Goal: Communication & Community: Answer question/provide support

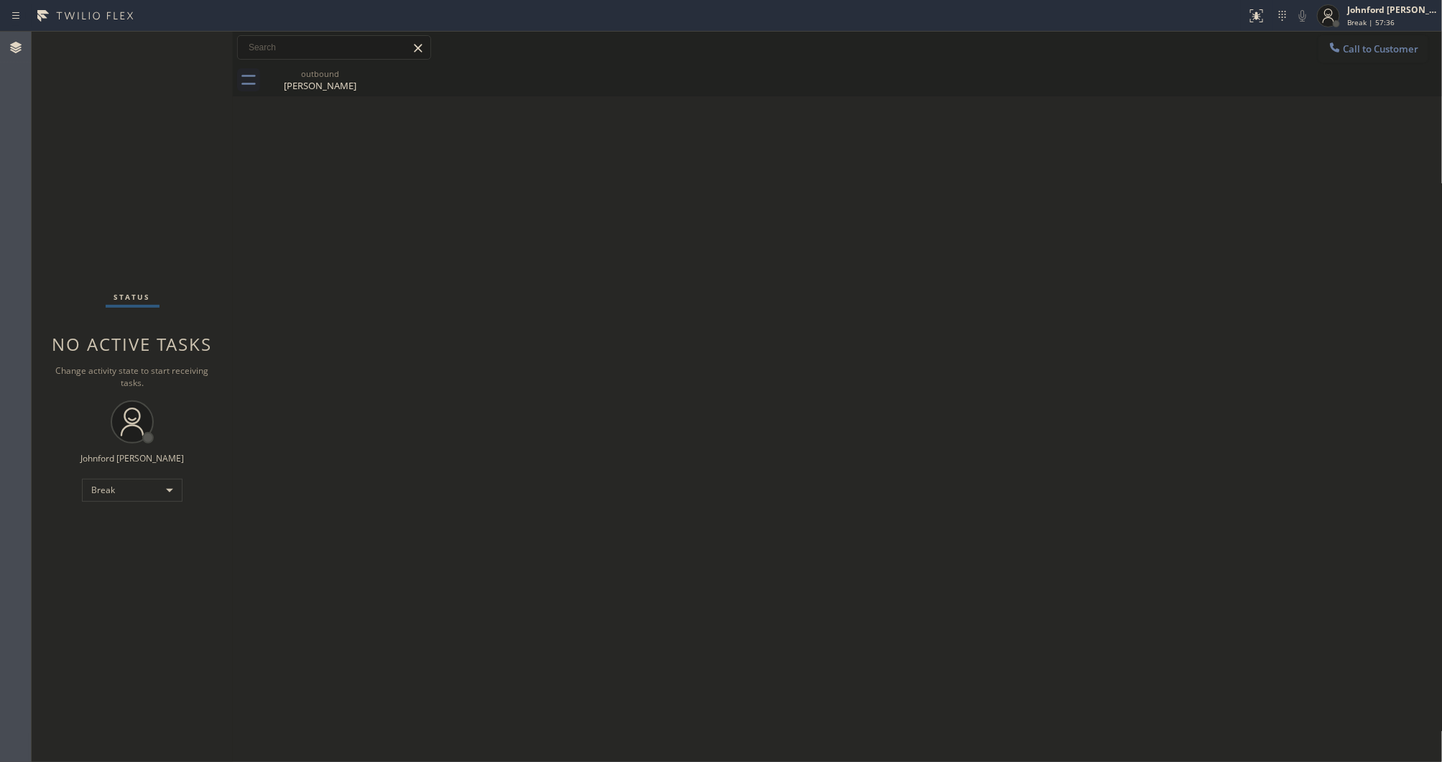
drag, startPoint x: 1200, startPoint y: 73, endPoint x: 1118, endPoint y: 88, distance: 83.4
click at [1195, 73] on div "outbound Michelle Mathison" at bounding box center [853, 80] width 1178 height 32
click at [122, 476] on div "Status No active tasks Change activity state to start receiving tasks. Johnford…" at bounding box center [132, 397] width 201 height 730
click at [119, 481] on div "Break" at bounding box center [132, 490] width 101 height 23
click at [132, 543] on li "Unavailable" at bounding box center [132, 545] width 98 height 17
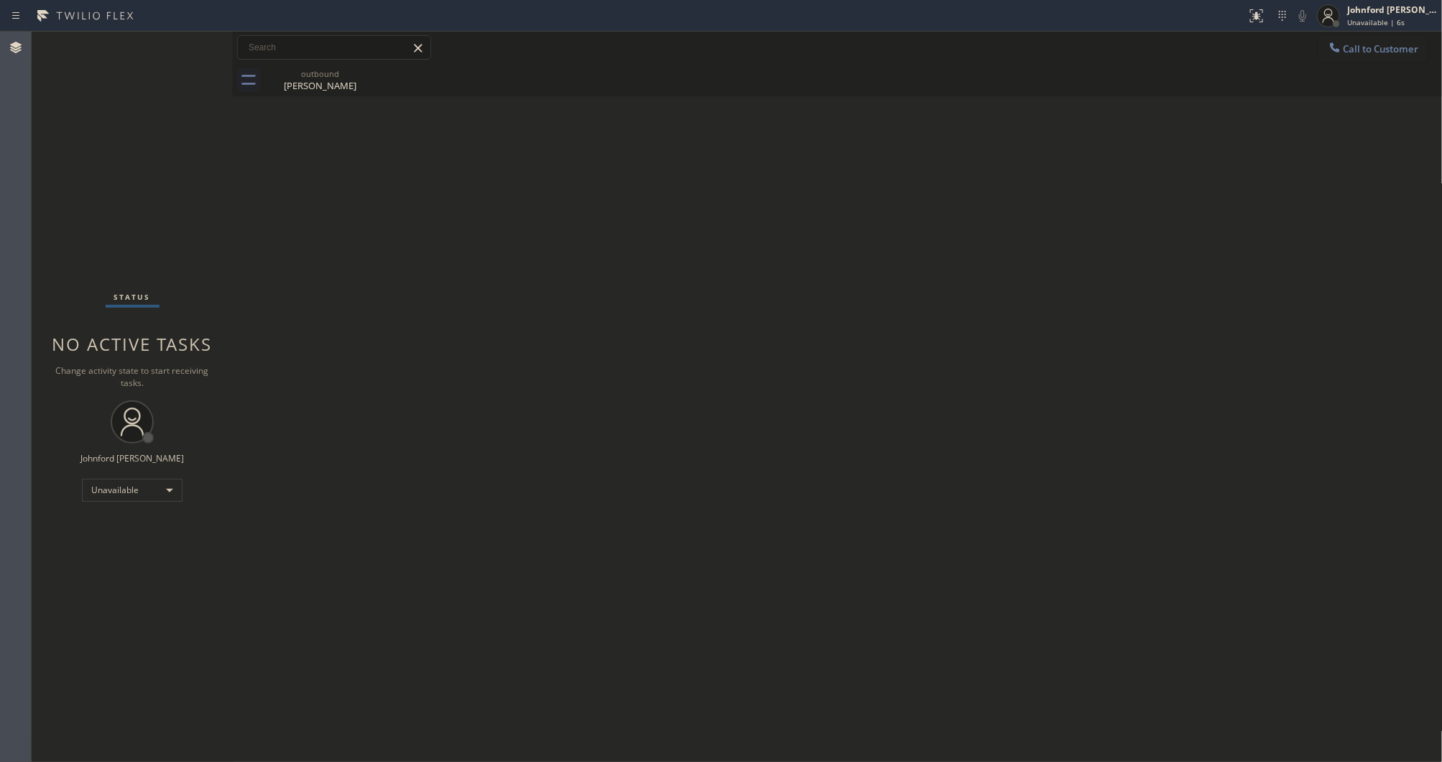
click at [528, 292] on div "Back to Dashboard Change Sender ID Customers Technicians Select a contact Outbo…" at bounding box center [838, 397] width 1210 height 730
click at [1385, 59] on button "Call to Customer" at bounding box center [1374, 48] width 110 height 27
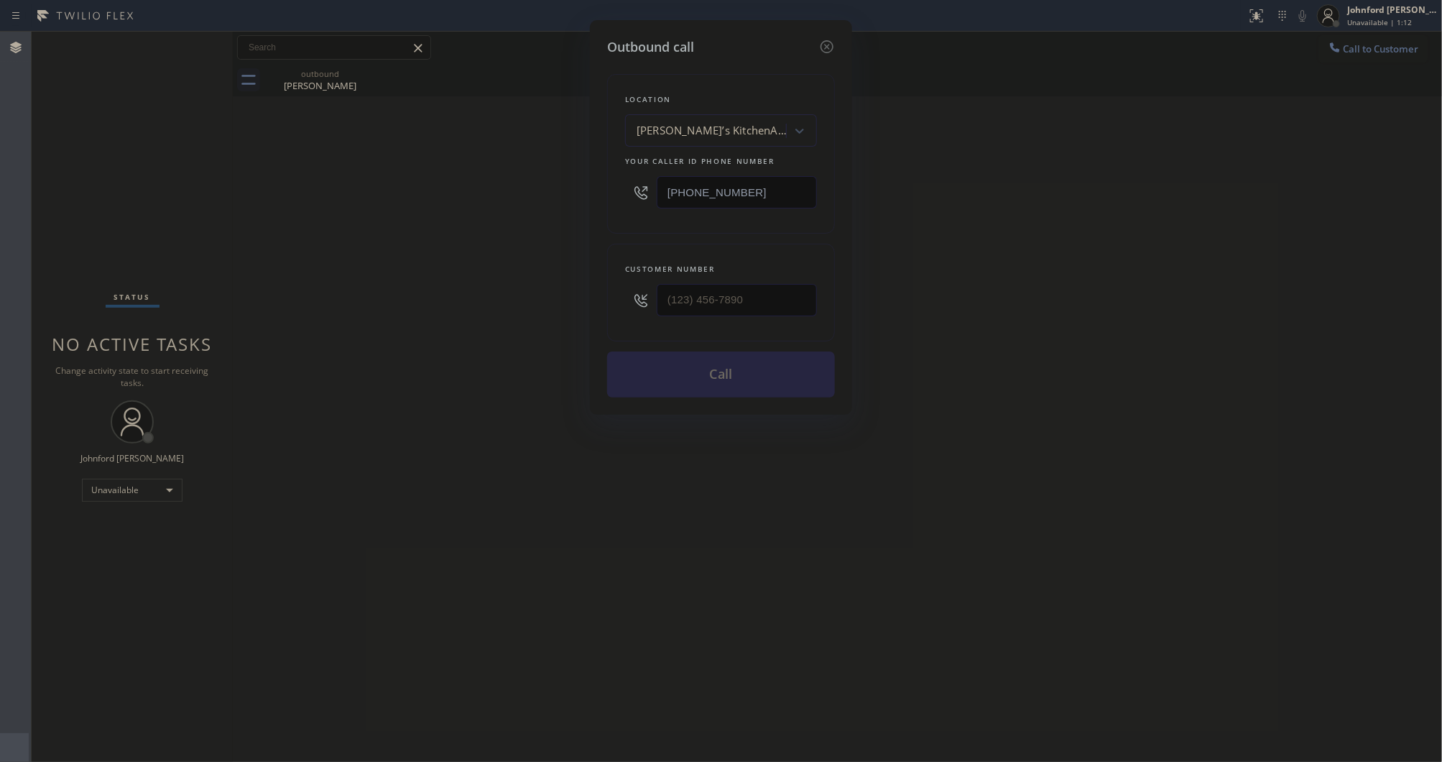
click at [1385, 55] on div "Outbound call Location Dan’s KitchenAid Appliance Repair Your caller id phone n…" at bounding box center [721, 381] width 1442 height 762
drag, startPoint x: 764, startPoint y: 194, endPoint x: 590, endPoint y: 193, distance: 173.9
click at [590, 193] on div "Outbound call Location Dan’s KitchenAid Appliance Repair Your caller id phone n…" at bounding box center [721, 217] width 262 height 395
paste input "833) 558-1241"
type input "(833) 558-1241"
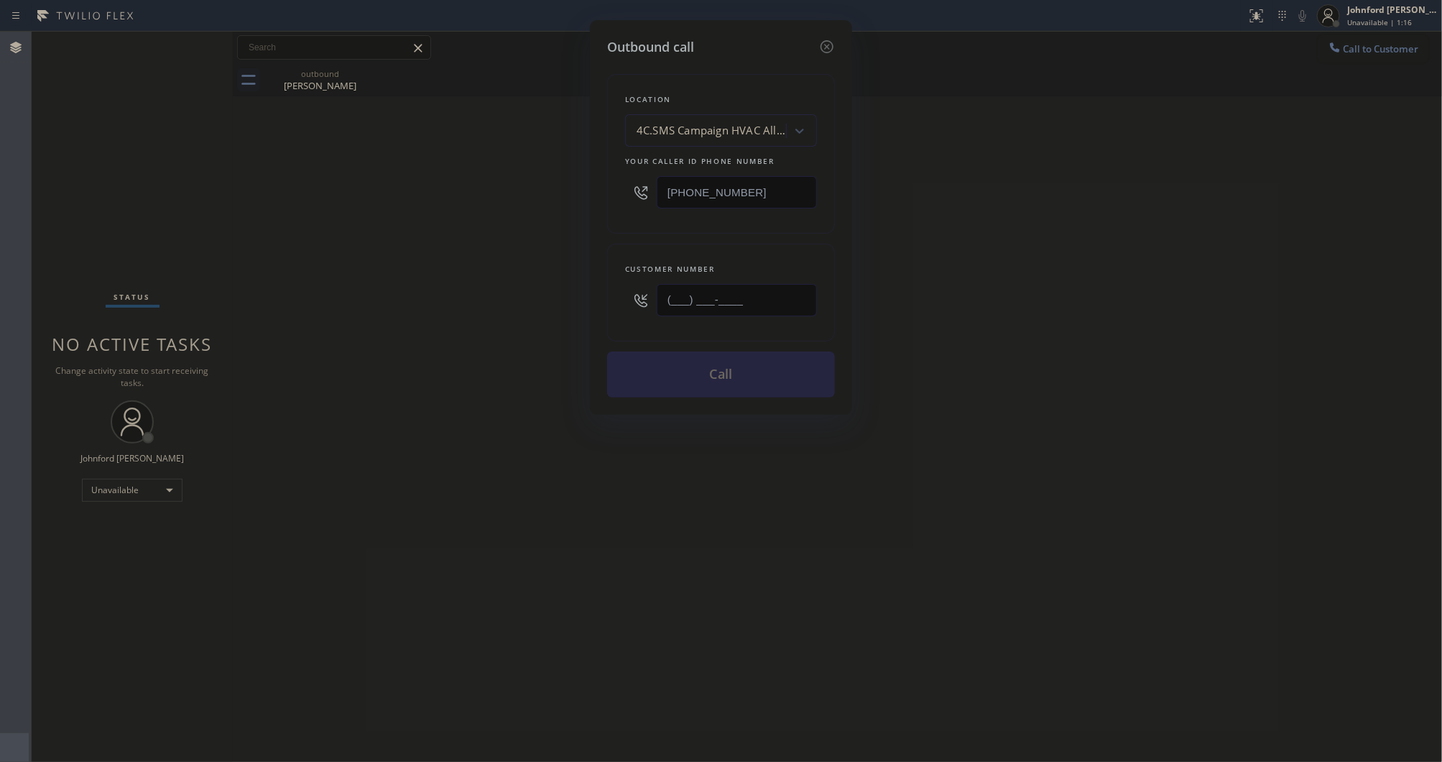
click at [564, 282] on div "Outbound call Location 4C.SMS Campaign HVAC Alliance Experts Your caller id pho…" at bounding box center [721, 381] width 1442 height 762
paste input "714) 326-6855"
type input "(714) 326-6855"
click at [508, 284] on div "Outbound call Location 4C.SMS Campaign HVAC Alliance Experts Your caller id pho…" at bounding box center [721, 381] width 1442 height 762
click at [679, 369] on button "Call" at bounding box center [721, 374] width 228 height 46
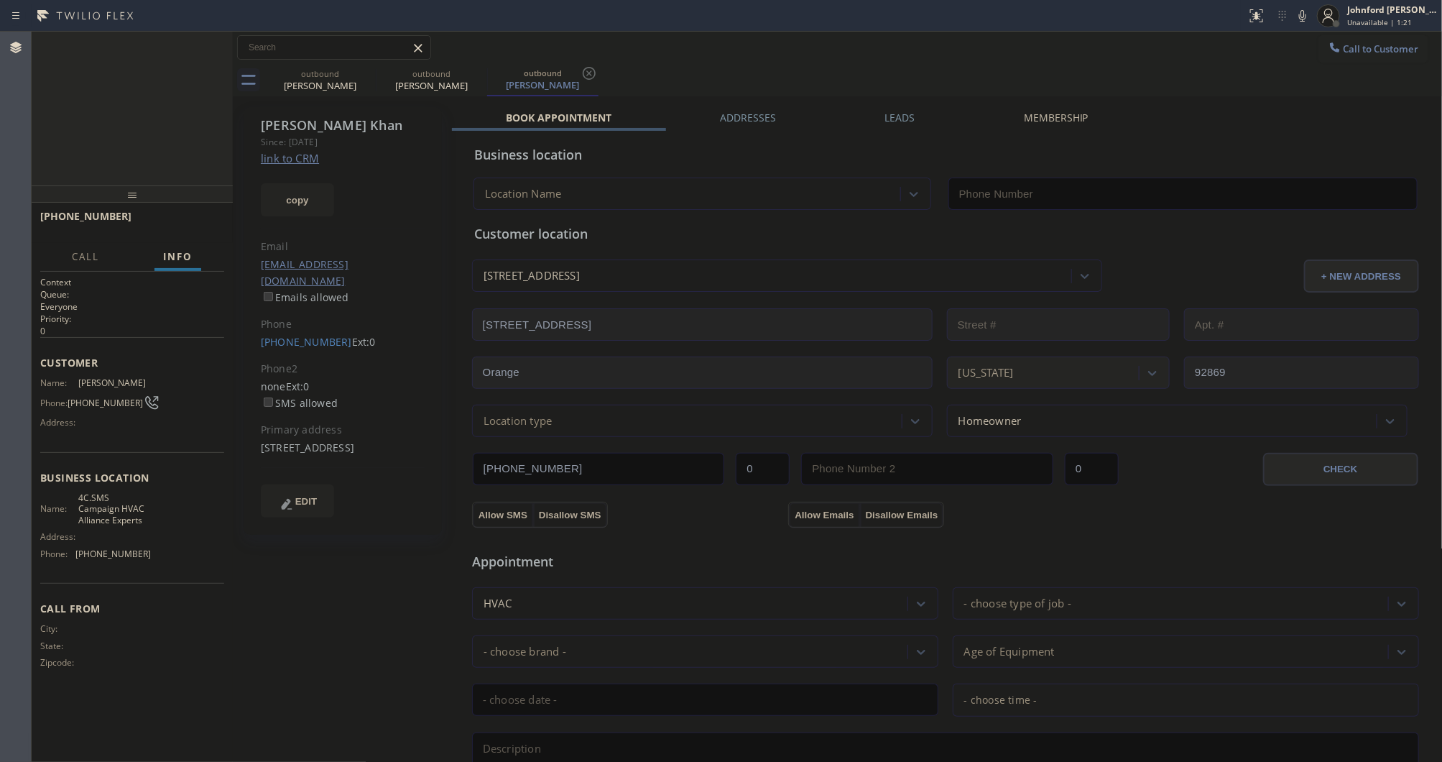
type input "(833) 558-1241"
click at [224, 38] on div at bounding box center [214, 48] width 26 height 32
click at [214, 42] on icon at bounding box center [214, 47] width 17 height 17
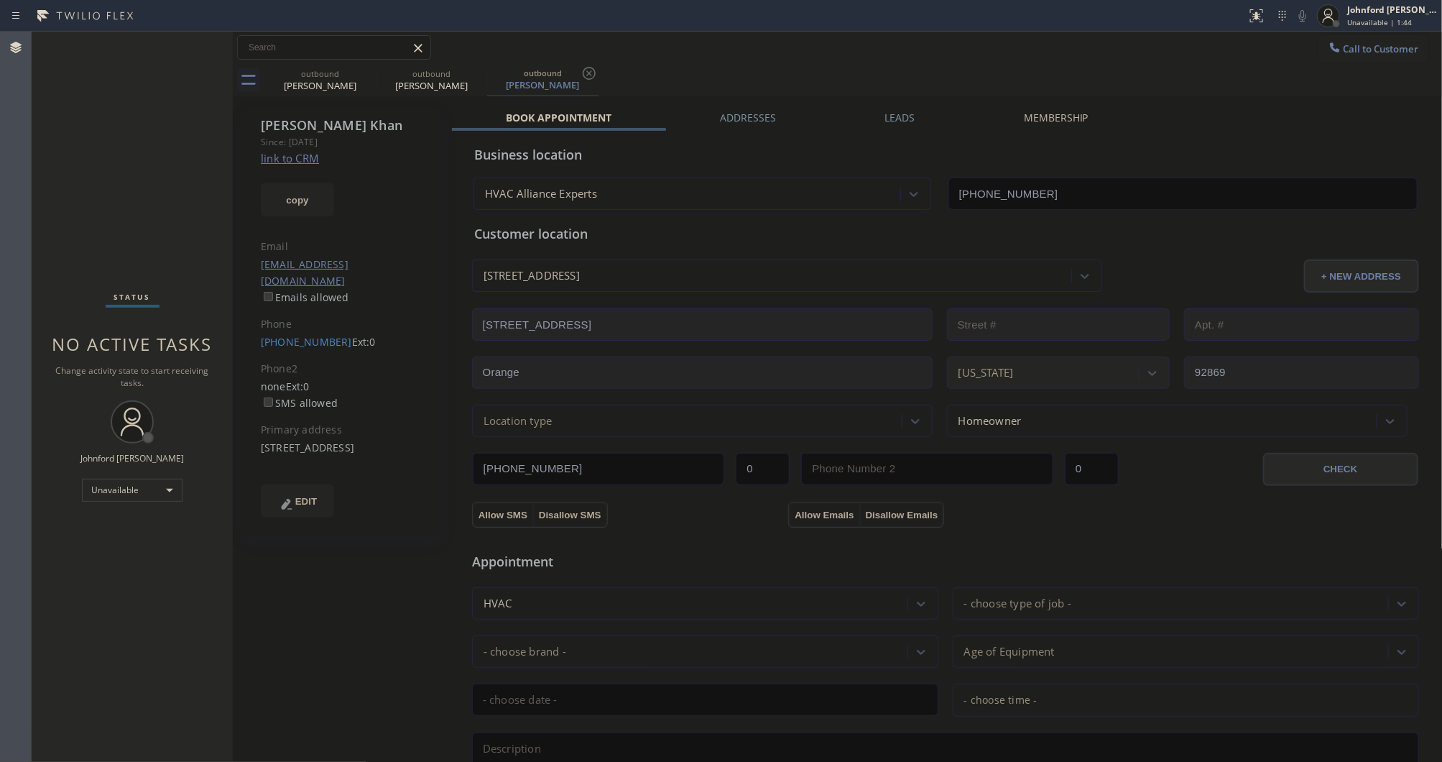
click at [972, 58] on div "Call to Customer Outbound call Location HVAC Alliance Experts Your caller id ph…" at bounding box center [838, 47] width 1210 height 25
click at [152, 211] on div "Status No active tasks Change activity state to start receiving tasks. [PERSON_…" at bounding box center [132, 397] width 201 height 730
click at [971, 62] on div "Call to Customer Outbound call Location HVAC Alliance Experts Your caller id ph…" at bounding box center [838, 48] width 1210 height 32
click at [364, 70] on icon at bounding box center [366, 73] width 17 height 17
click at [469, 70] on icon at bounding box center [477, 73] width 17 height 17
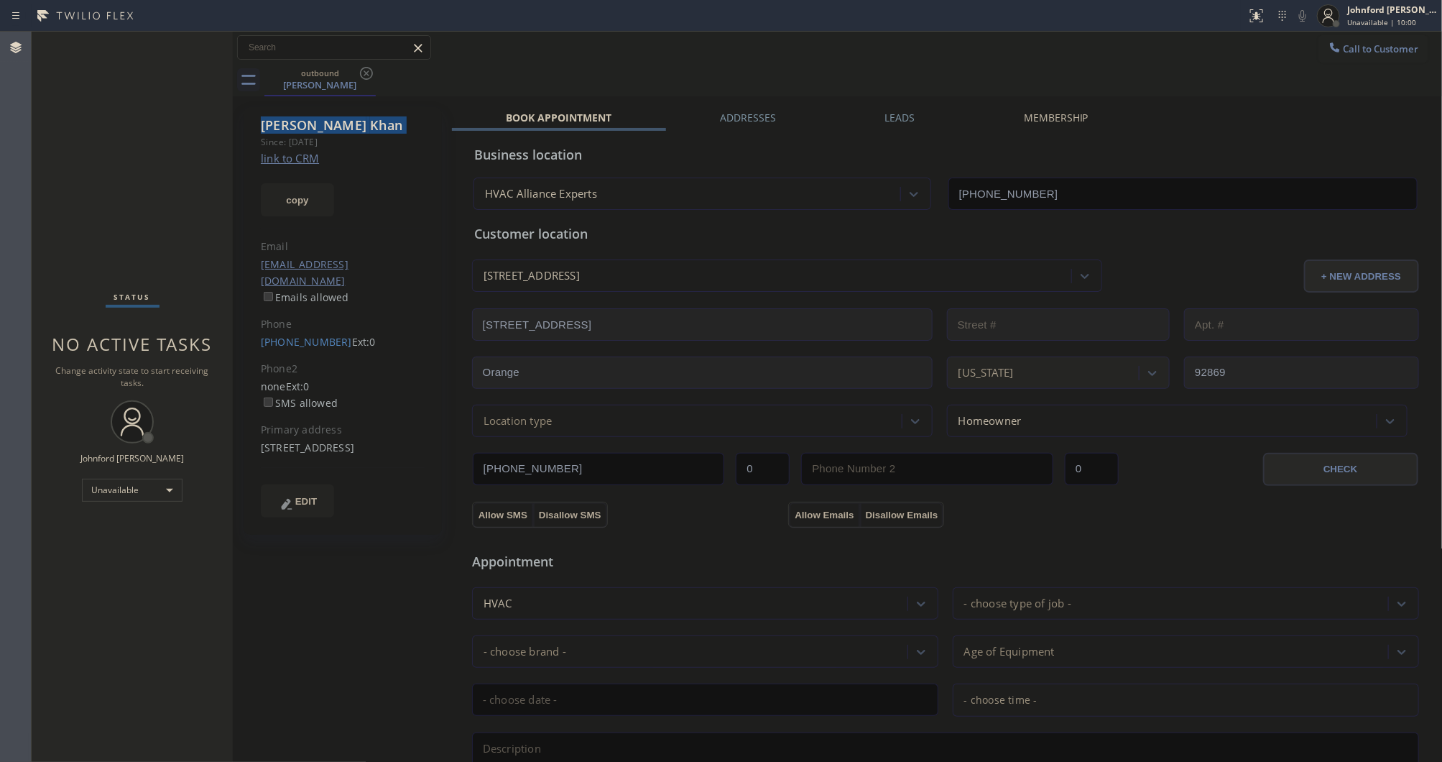
click at [364, 70] on icon at bounding box center [366, 73] width 17 height 17
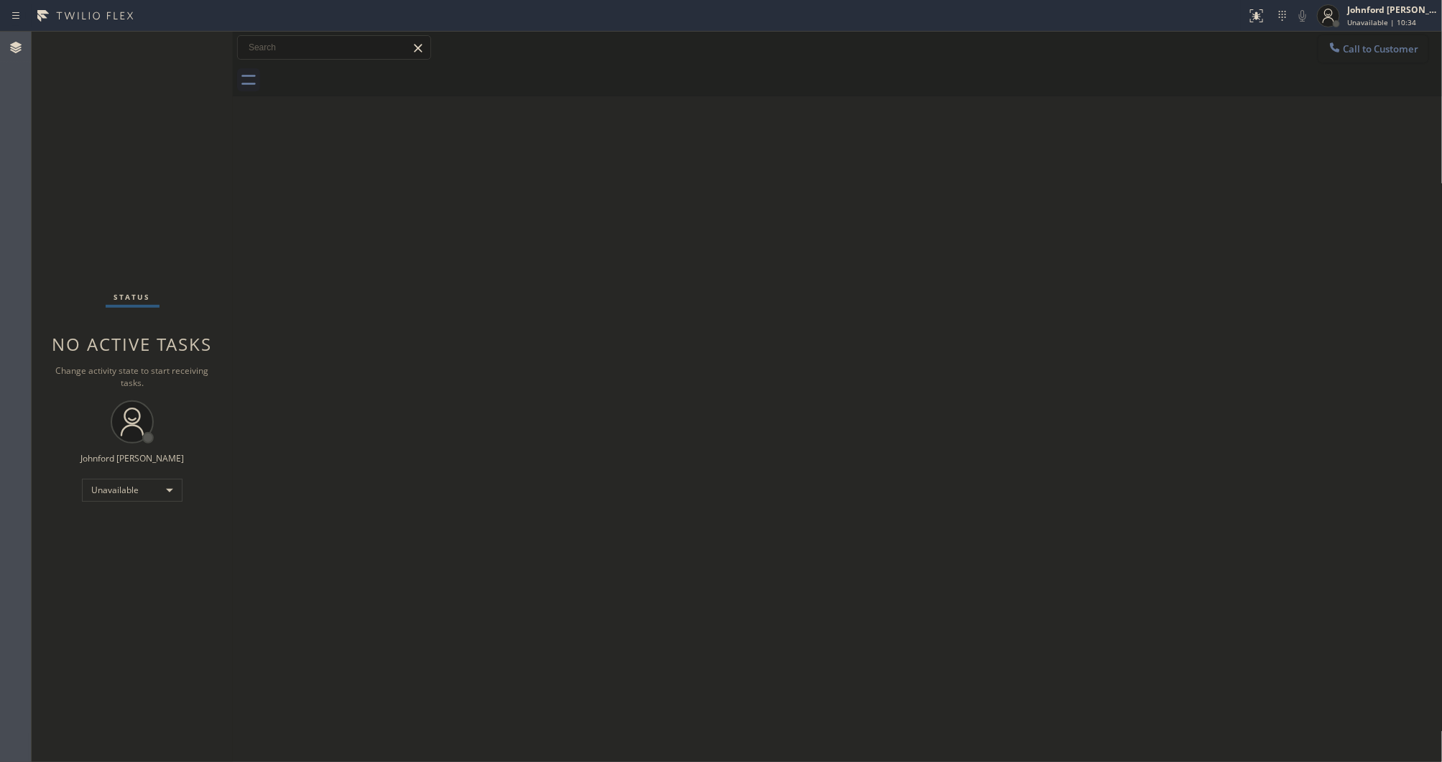
click at [1355, 47] on span "Call to Customer" at bounding box center [1381, 48] width 75 height 13
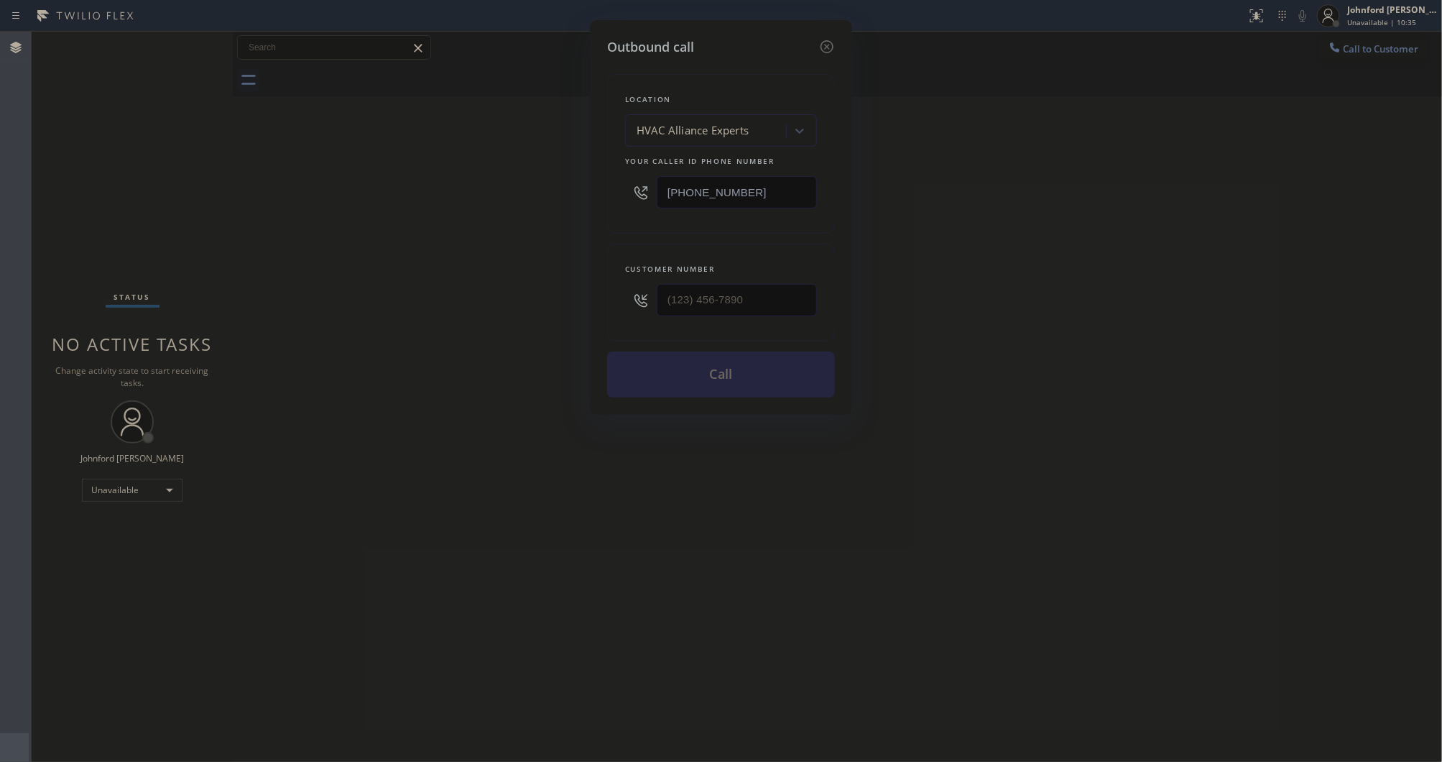
drag, startPoint x: 755, startPoint y: 188, endPoint x: 683, endPoint y: 165, distance: 75.9
click at [622, 214] on div "Location HVAC Alliance Experts Your caller id phone number (833) 558-1241" at bounding box center [721, 154] width 228 height 160
paste input "760) 642-6449"
type input "[PHONE_NUMBER]"
drag, startPoint x: 756, startPoint y: 277, endPoint x: 540, endPoint y: 277, distance: 215.6
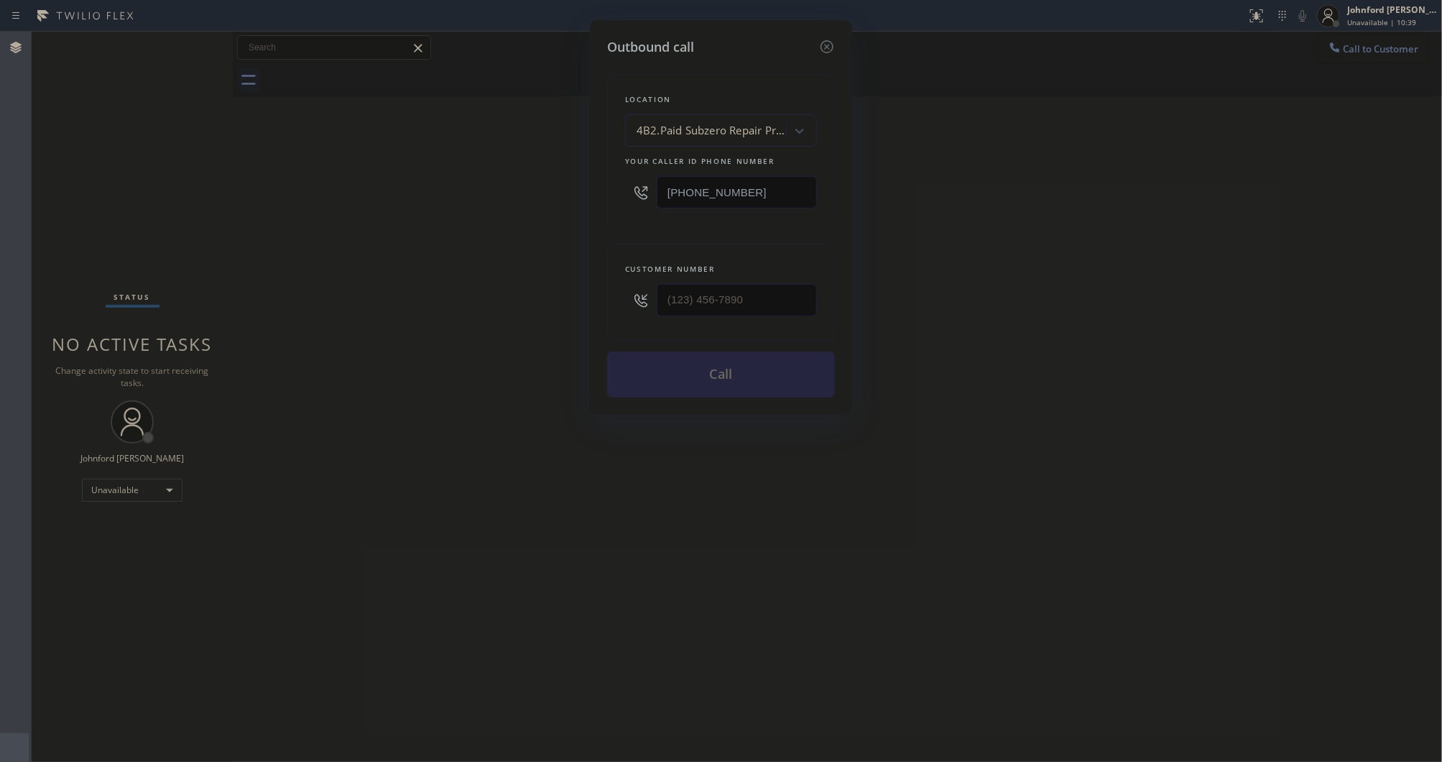
click at [540, 277] on div "Outbound call Location 4B2.Paid Subzero Repair Professionals Your caller id pho…" at bounding box center [721, 381] width 1442 height 762
click at [619, 296] on div "Customer number" at bounding box center [721, 293] width 228 height 98
click at [676, 296] on input "(___) ___-____" at bounding box center [737, 300] width 160 height 32
paste input "858) 610-1052"
type input "[PHONE_NUMBER]"
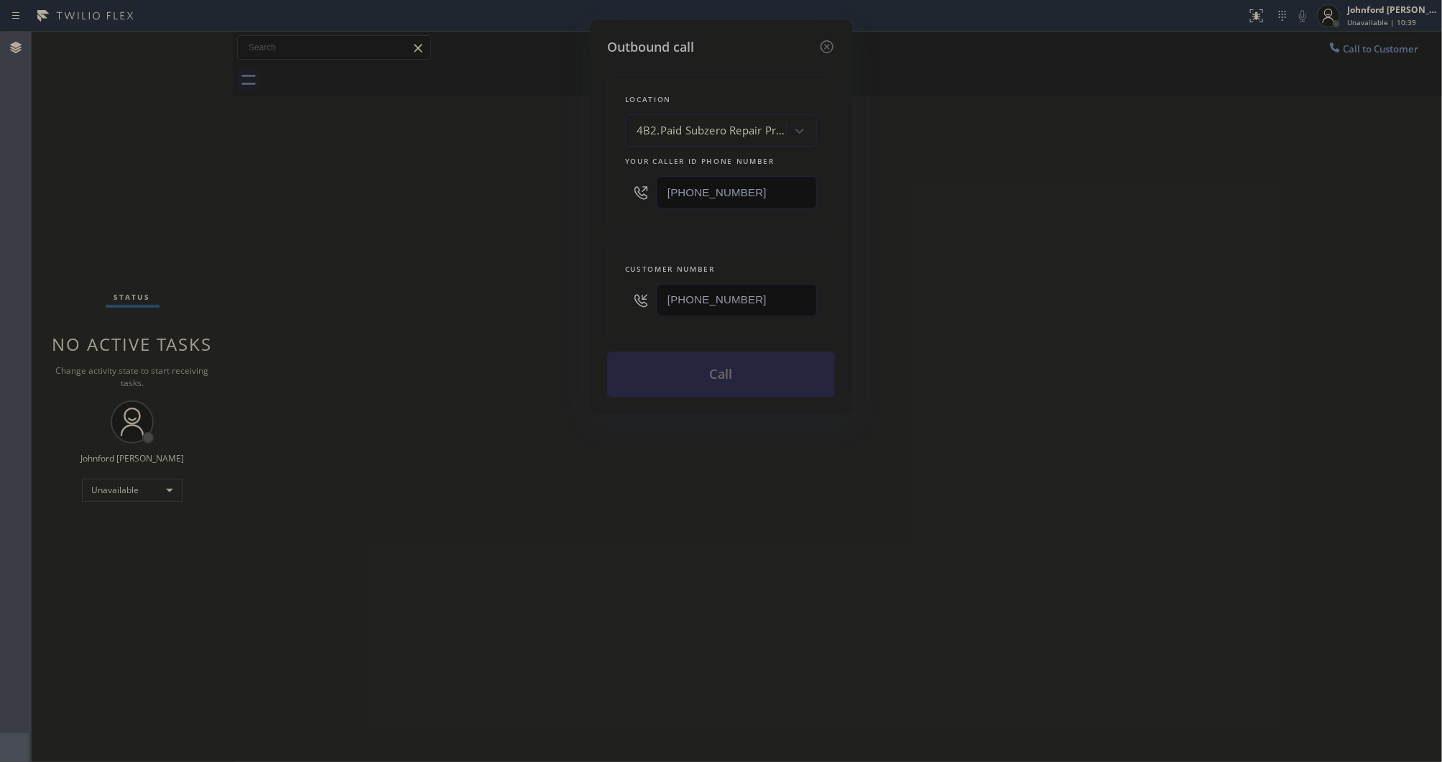
click at [547, 296] on div "Outbound call Location 4B2.Paid Subzero Repair Professionals Your caller id pho…" at bounding box center [721, 381] width 1442 height 762
click at [690, 379] on button "Call" at bounding box center [721, 374] width 228 height 46
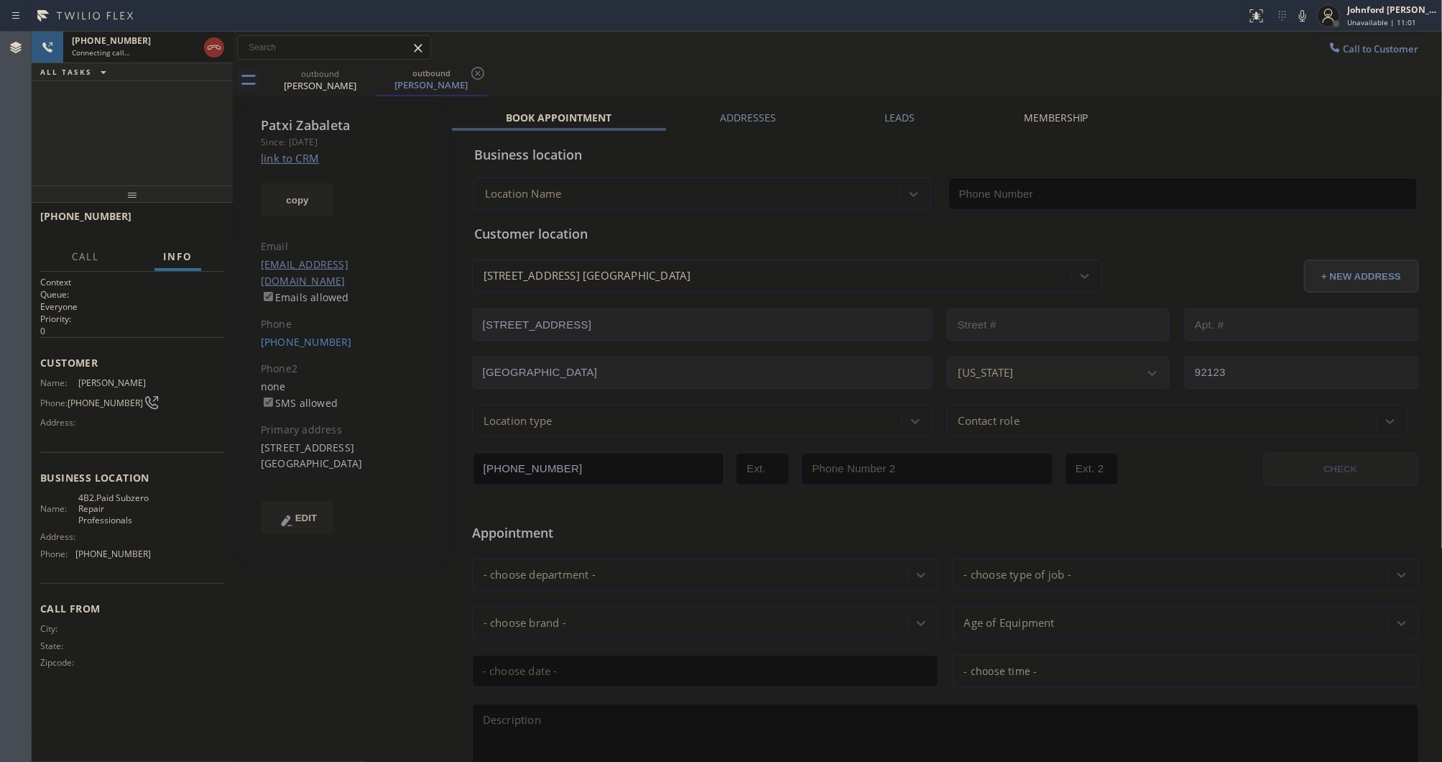
click at [1060, 67] on div "outbound Patxi Zabaleta outbound Patxi Zabaleta" at bounding box center [853, 80] width 1178 height 32
type input "[PHONE_NUMBER]"
click at [1017, 62] on div "Call to Customer Outbound call Location Subzero Repair Professionals Your calle…" at bounding box center [838, 48] width 1210 height 32
click at [1303, 15] on icon at bounding box center [1302, 15] width 17 height 17
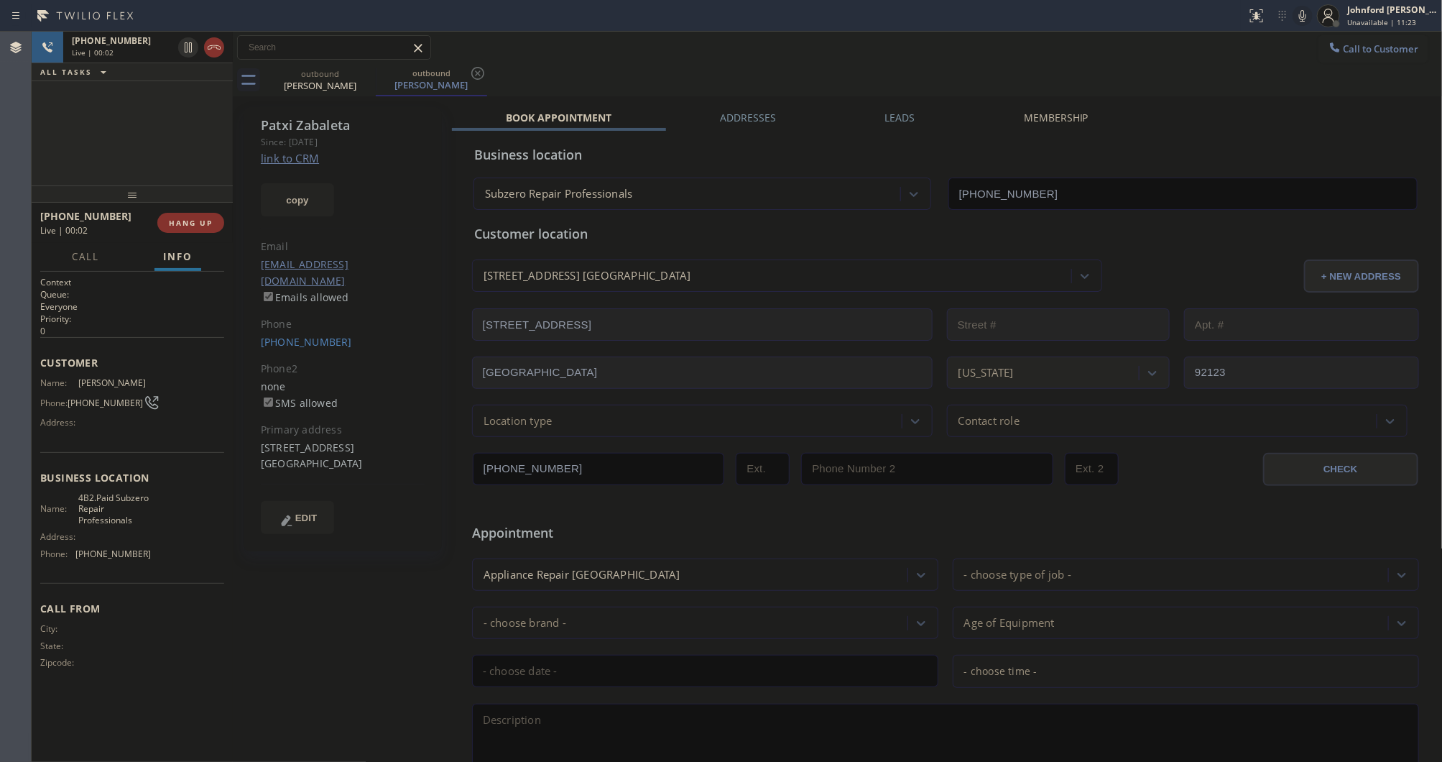
click at [194, 211] on div "+18586101052 Live | 00:02 HANG UP" at bounding box center [132, 222] width 184 height 37
click at [190, 219] on span "HANG UP" at bounding box center [191, 223] width 44 height 10
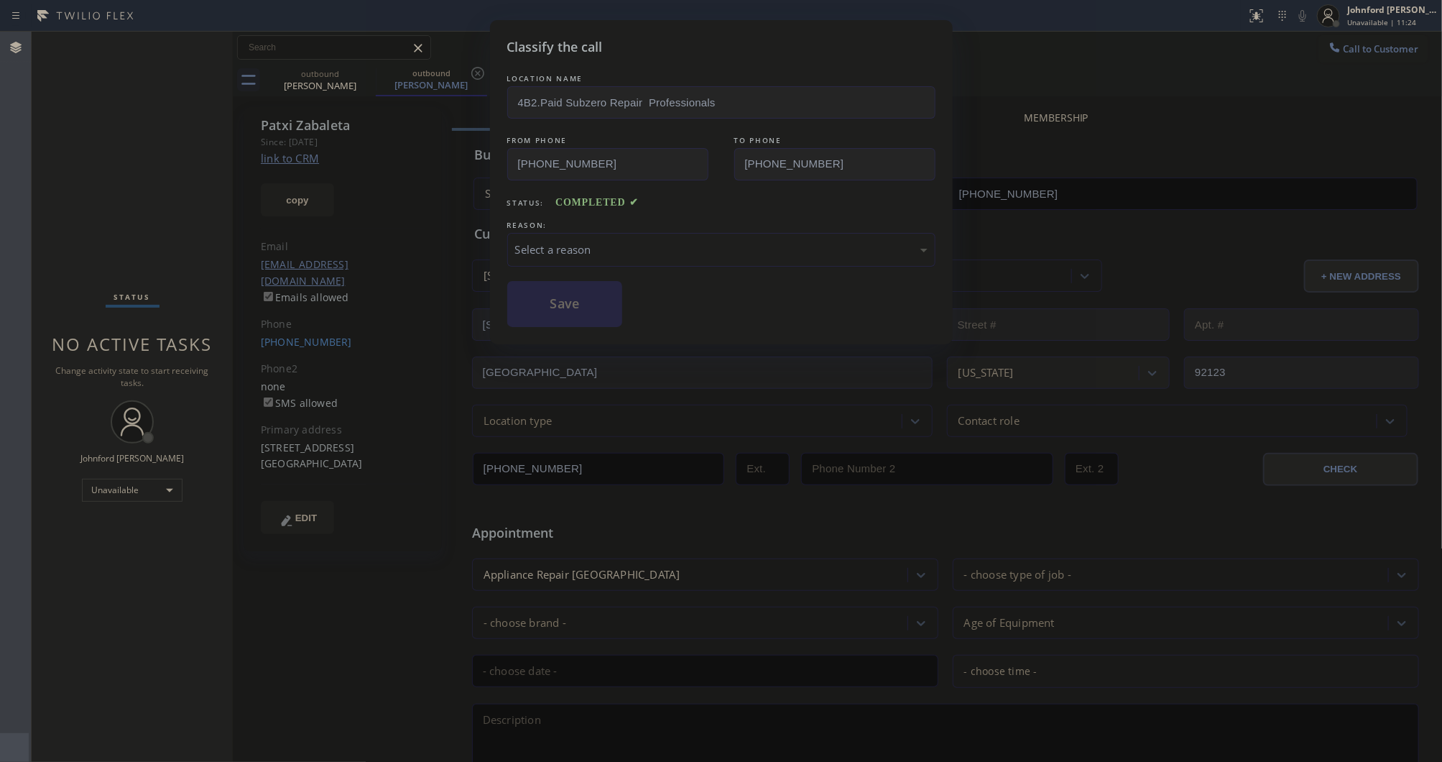
click at [590, 245] on div "Select a reason" at bounding box center [721, 249] width 412 height 17
click at [612, 307] on button "Save" at bounding box center [565, 304] width 116 height 46
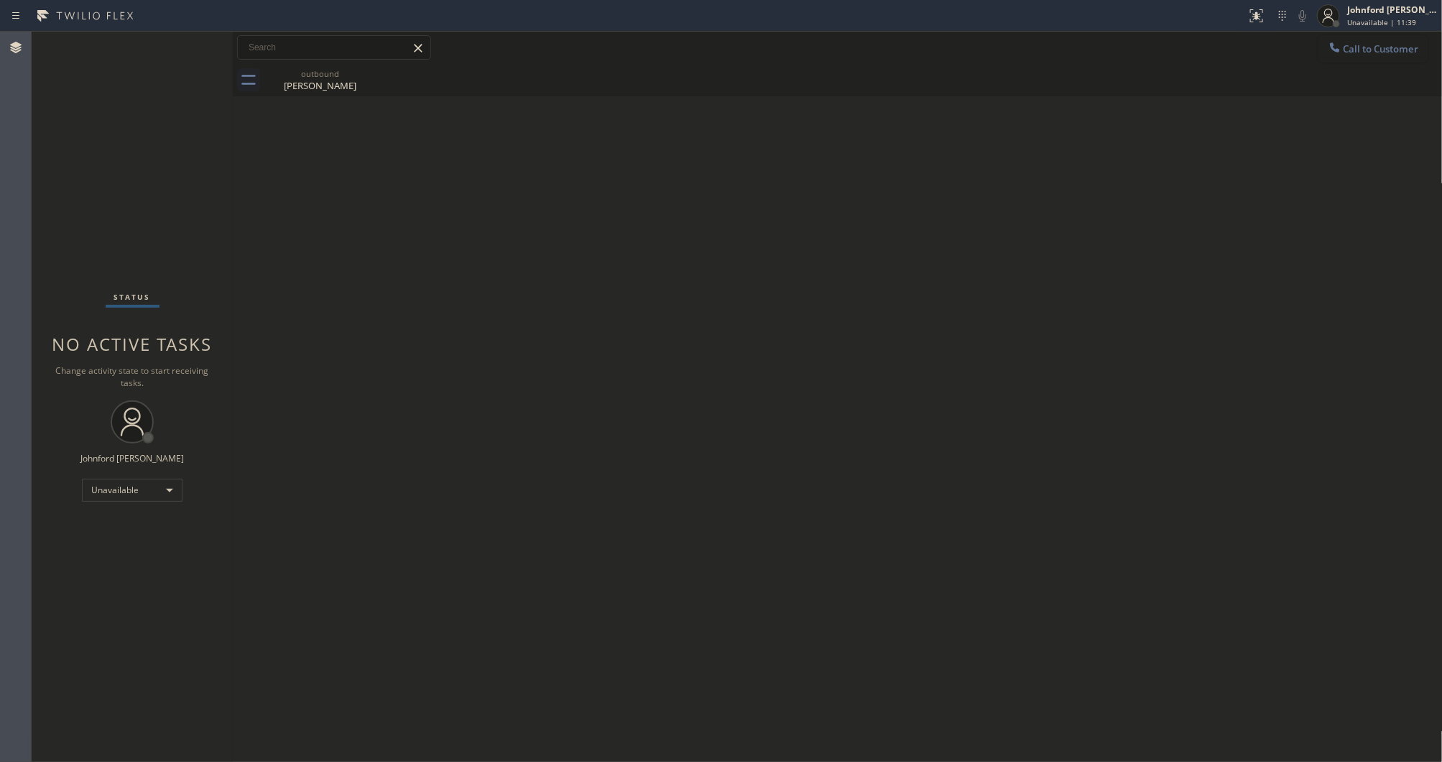
click at [1355, 40] on button "Call to Customer" at bounding box center [1374, 48] width 110 height 27
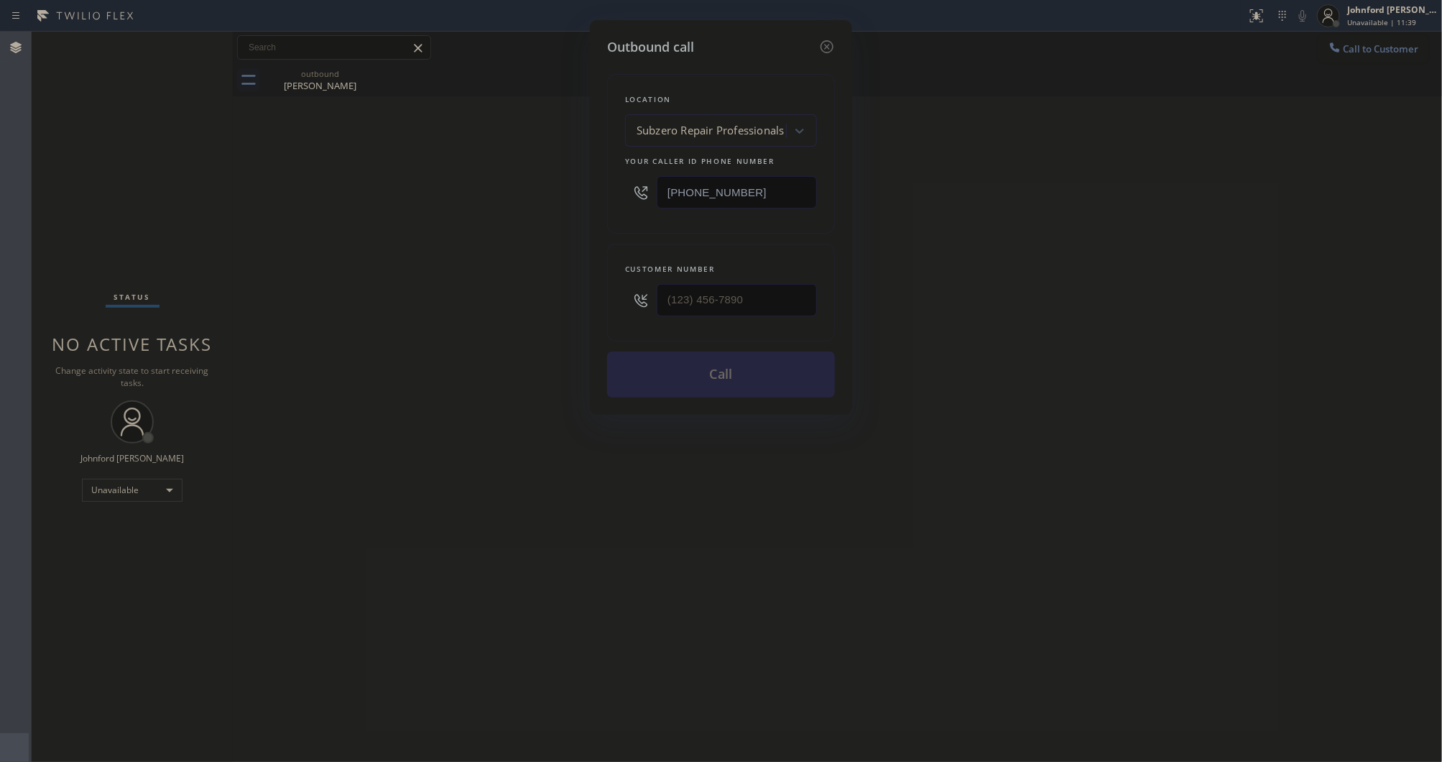
drag, startPoint x: 821, startPoint y: 175, endPoint x: 637, endPoint y: 180, distance: 184.0
click at [547, 198] on div "Outbound call Location Subzero Repair Professionals Your caller id phone number…" at bounding box center [721, 381] width 1442 height 762
drag, startPoint x: 764, startPoint y: 187, endPoint x: 642, endPoint y: 192, distance: 122.3
click at [642, 192] on div "(___) ___-____" at bounding box center [721, 192] width 192 height 47
paste input "855) 731-4952"
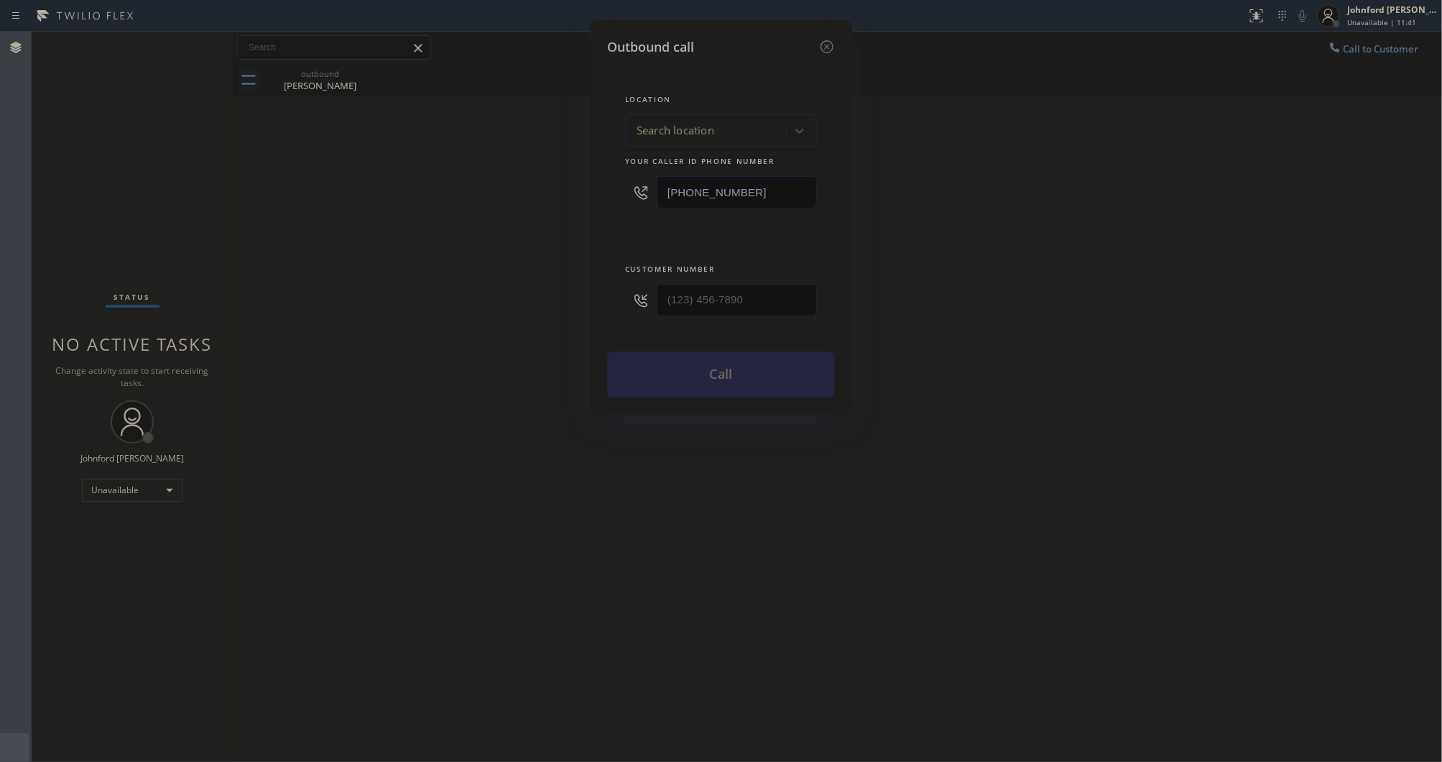
type input "[PHONE_NUMBER]"
drag, startPoint x: 634, startPoint y: 303, endPoint x: 538, endPoint y: 304, distance: 96.3
click at [538, 304] on div "Outbound call Location 5 Star Appliance Repair Your caller id phone number [PHO…" at bounding box center [721, 381] width 1442 height 762
paste input "818) 388-1494"
type input "[PHONE_NUMBER]"
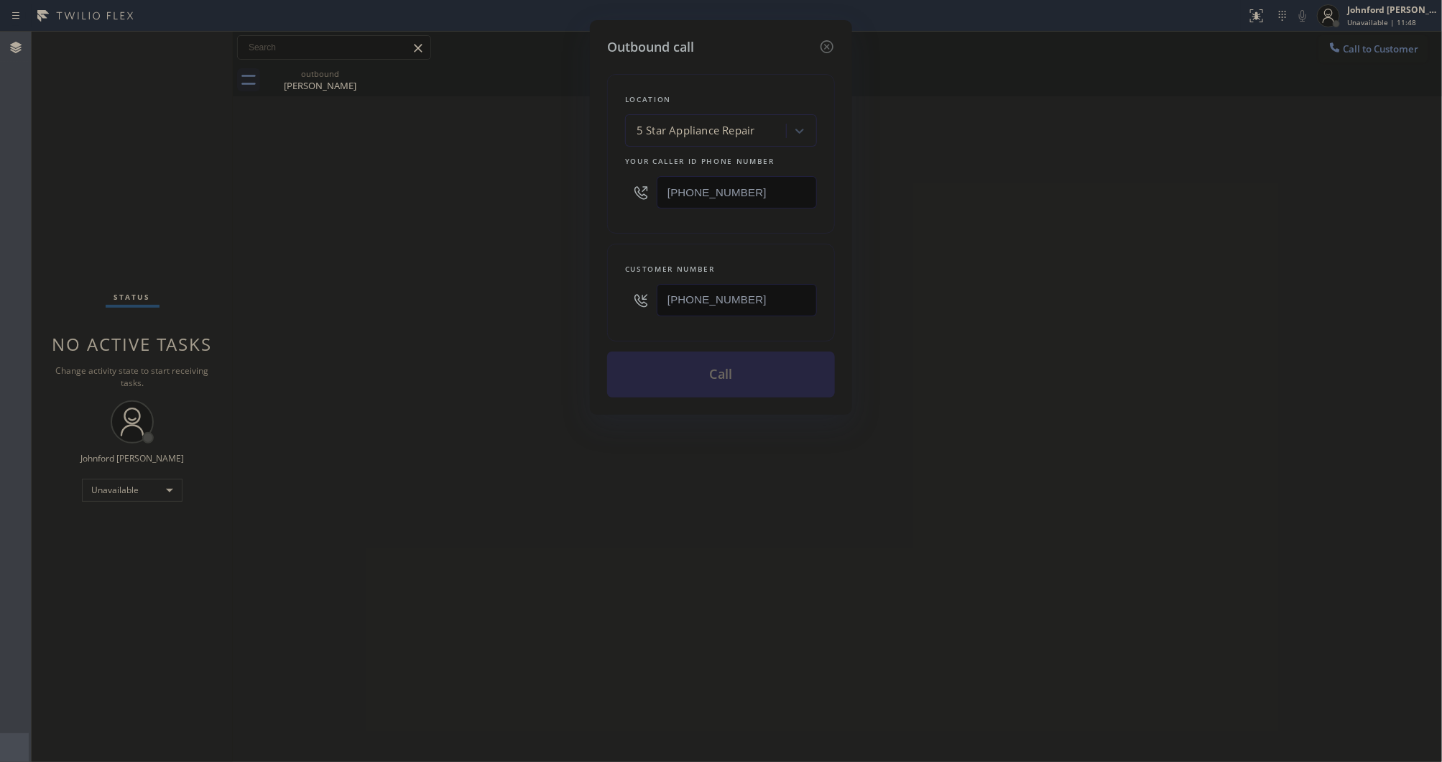
click at [368, 284] on div "Outbound call Location 5 Star Appliance Repair Your caller id phone number (855…" at bounding box center [721, 381] width 1442 height 762
click at [729, 370] on button "Call" at bounding box center [721, 374] width 228 height 46
drag, startPoint x: 1022, startPoint y: 268, endPoint x: 1049, endPoint y: 27, distance: 243.0
click at [1024, 267] on div "Outbound call Location 5 Star Appliance Repair Your caller id phone number (855…" at bounding box center [721, 381] width 1442 height 762
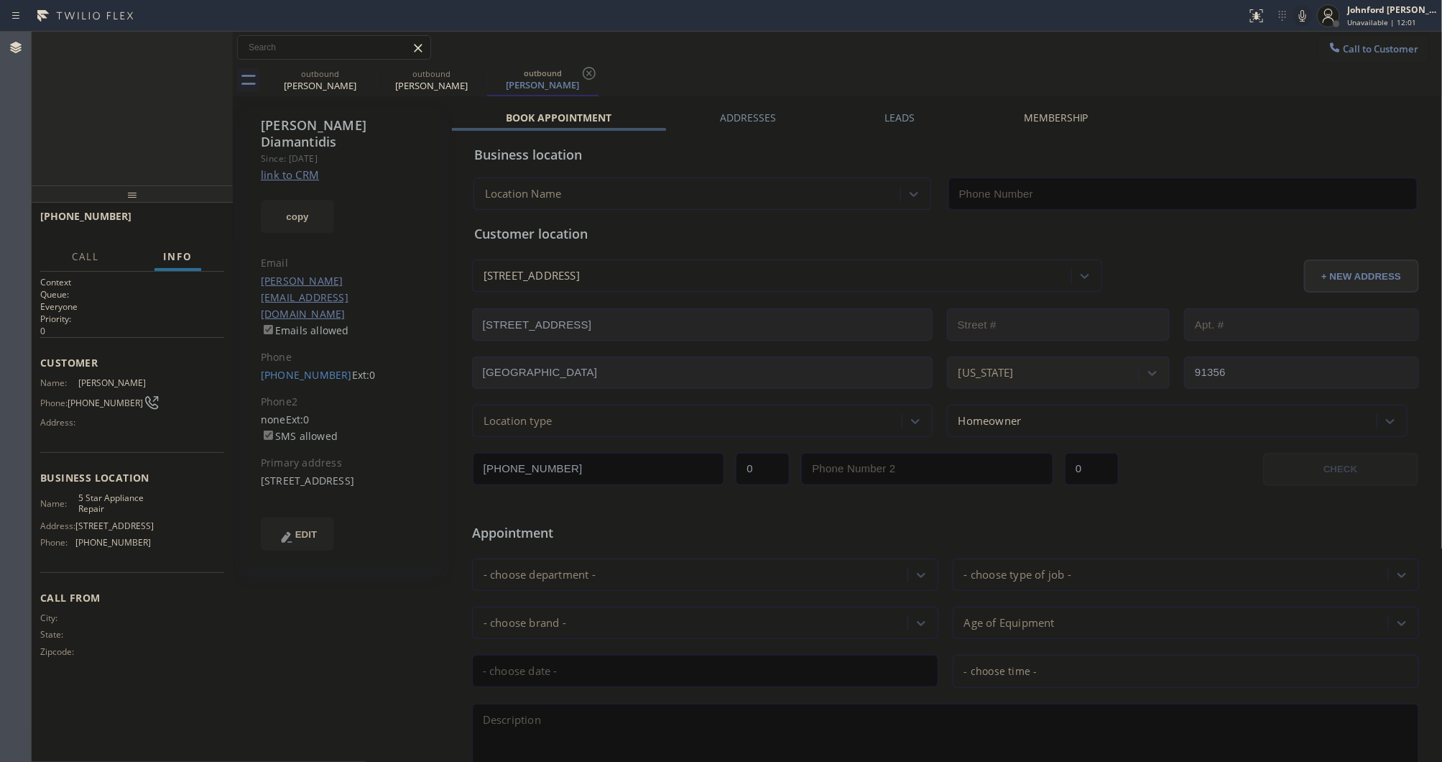
type input "[PHONE_NUMBER]"
click at [189, 221] on span "HANG UP" at bounding box center [191, 223] width 44 height 10
click at [187, 203] on div at bounding box center [132, 193] width 201 height 17
click at [188, 221] on span "COMPLETE" at bounding box center [188, 223] width 50 height 10
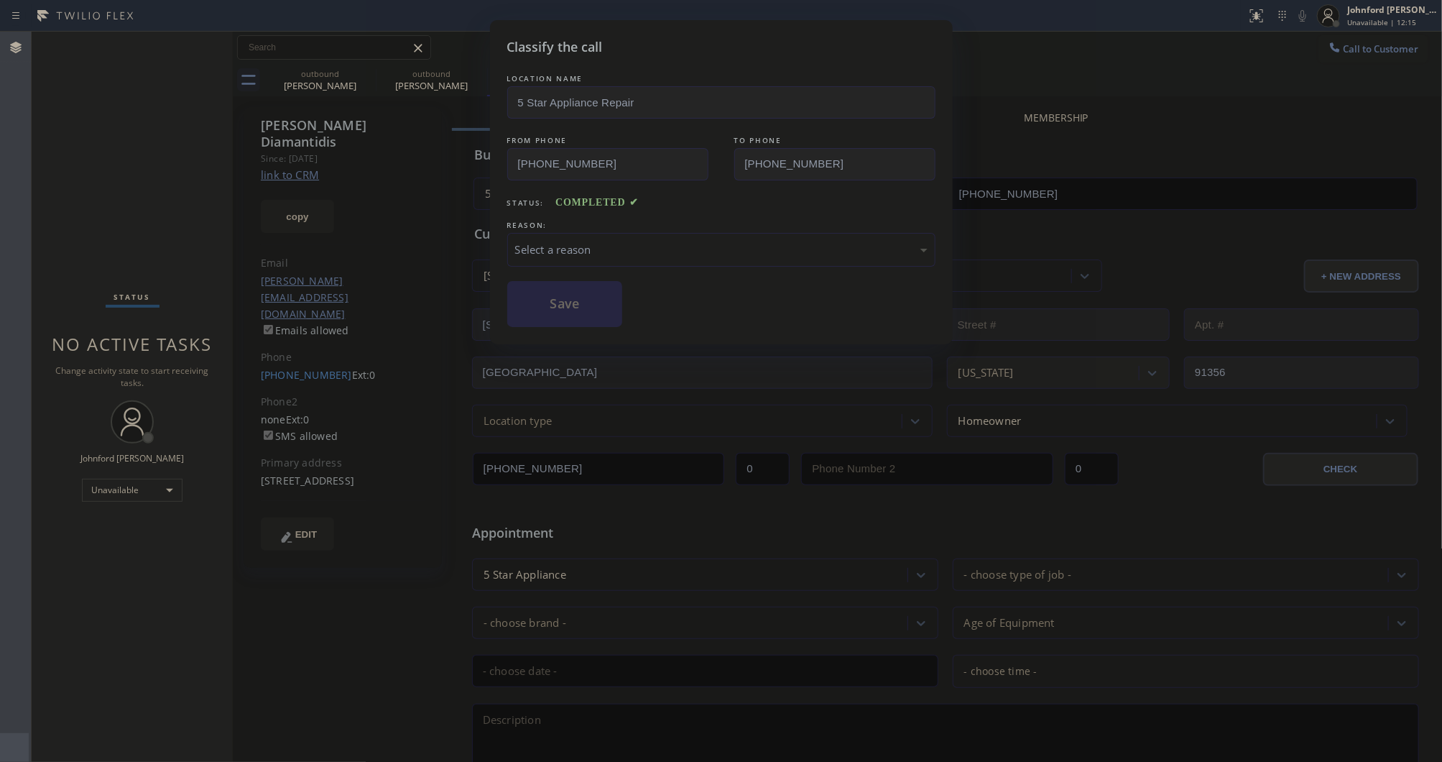
click at [642, 249] on div "Select a reason" at bounding box center [721, 249] width 412 height 17
click at [560, 287] on button "Save" at bounding box center [565, 304] width 116 height 46
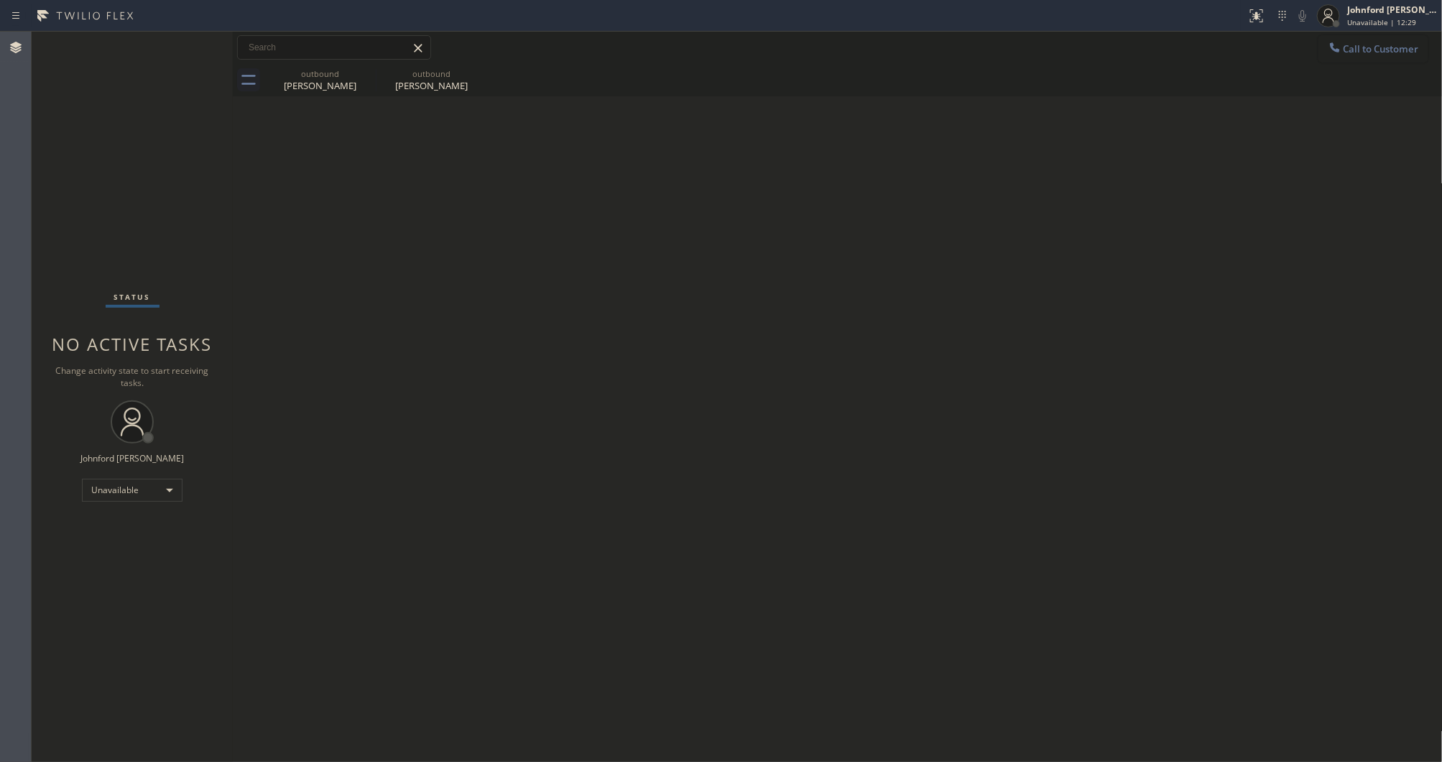
click at [1344, 50] on span "Call to Customer" at bounding box center [1381, 48] width 75 height 13
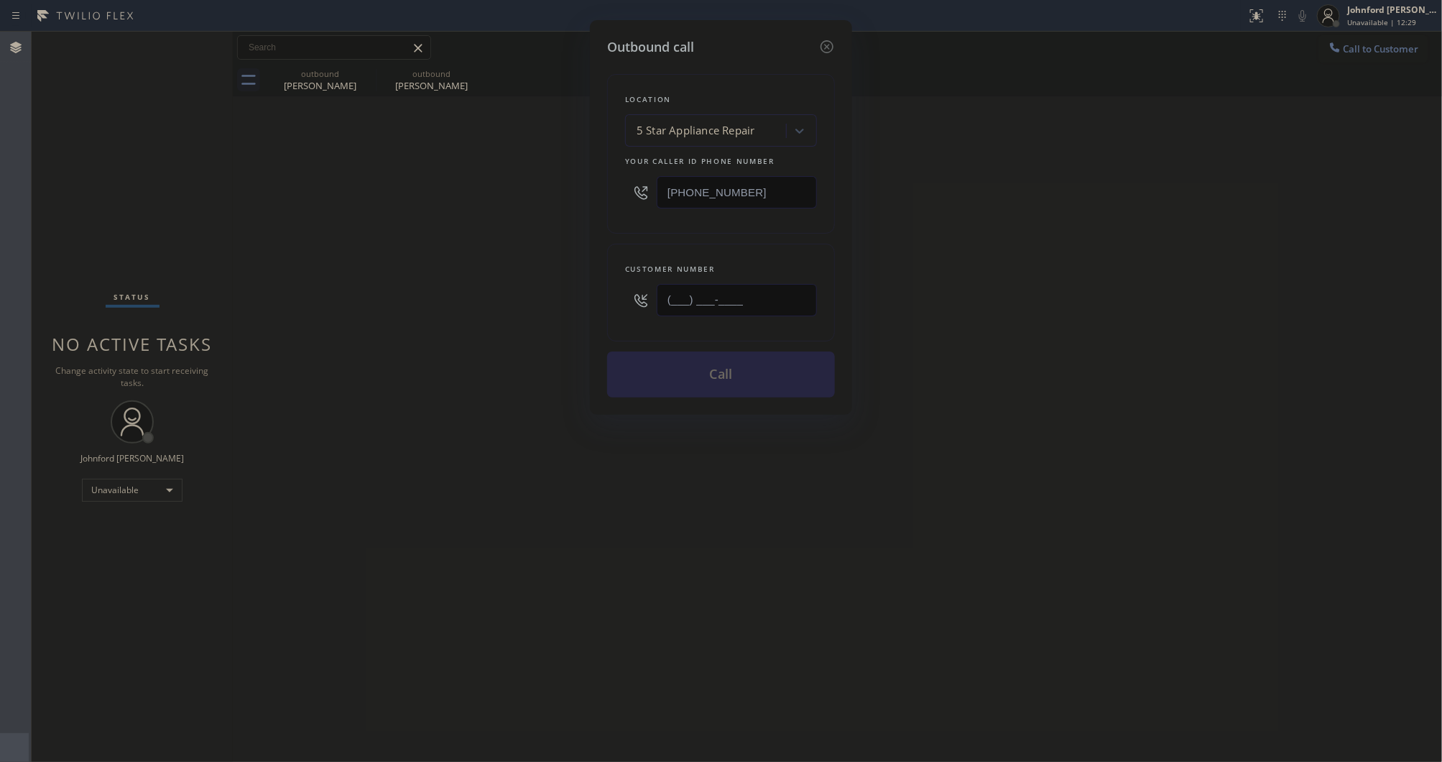
drag, startPoint x: 745, startPoint y: 281, endPoint x: 530, endPoint y: 282, distance: 215.6
click at [539, 282] on div "Outbound call Location 5 Star Appliance Repair Your caller id phone number [PHO…" at bounding box center [721, 381] width 1442 height 762
paste input "805) 895-2112"
type input "[PHONE_NUMBER]"
drag, startPoint x: 734, startPoint y: 173, endPoint x: 612, endPoint y: 174, distance: 122.2
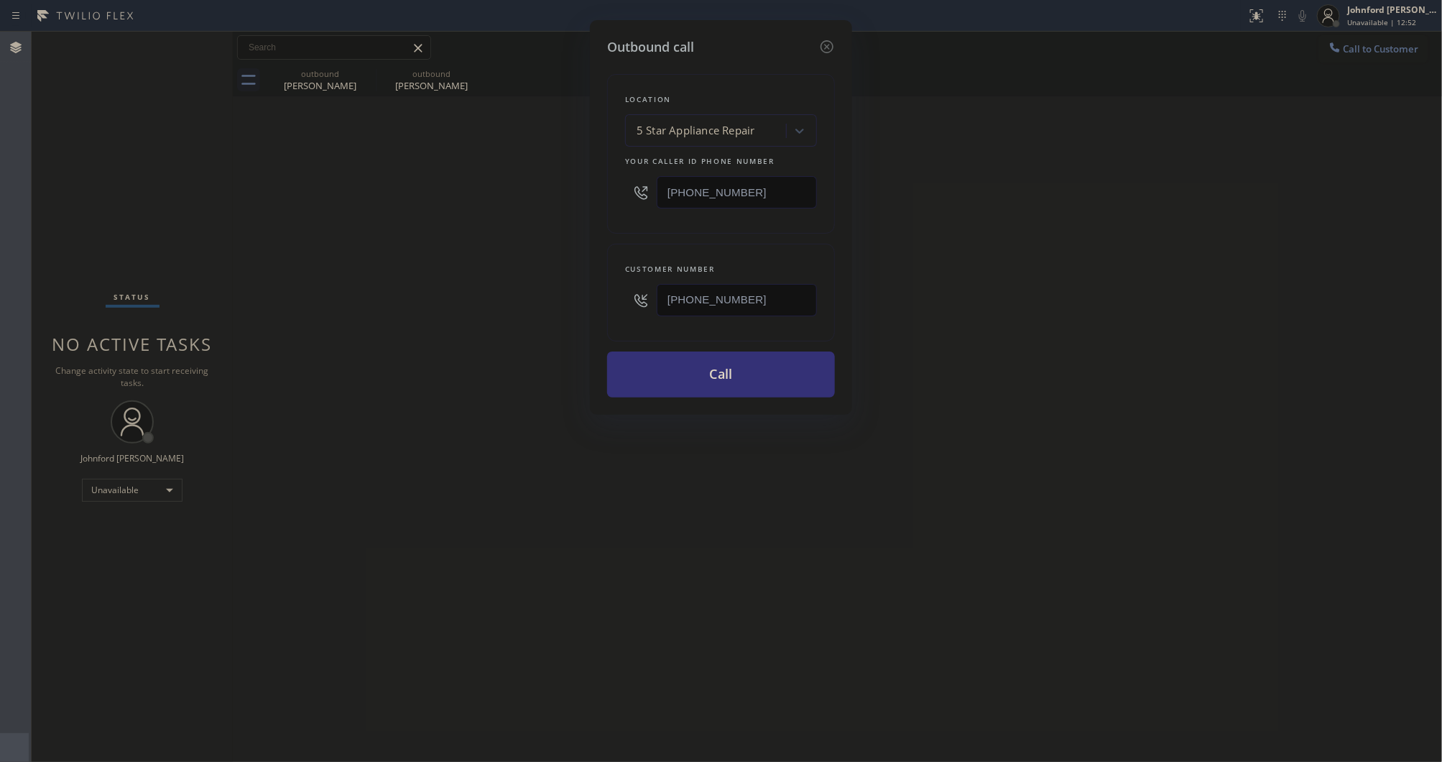
click at [616, 173] on div "Location 5 Star Appliance Repair Your caller id phone number [PHONE_NUMBER]" at bounding box center [721, 154] width 228 height 160
paste input "77) 414-7264"
type input "[PHONE_NUMBER]"
click at [502, 189] on div "Outbound call Location 5 Star Appliance Repair Your caller id phone number (877…" at bounding box center [721, 381] width 1442 height 762
click at [655, 374] on button "Call" at bounding box center [721, 374] width 228 height 46
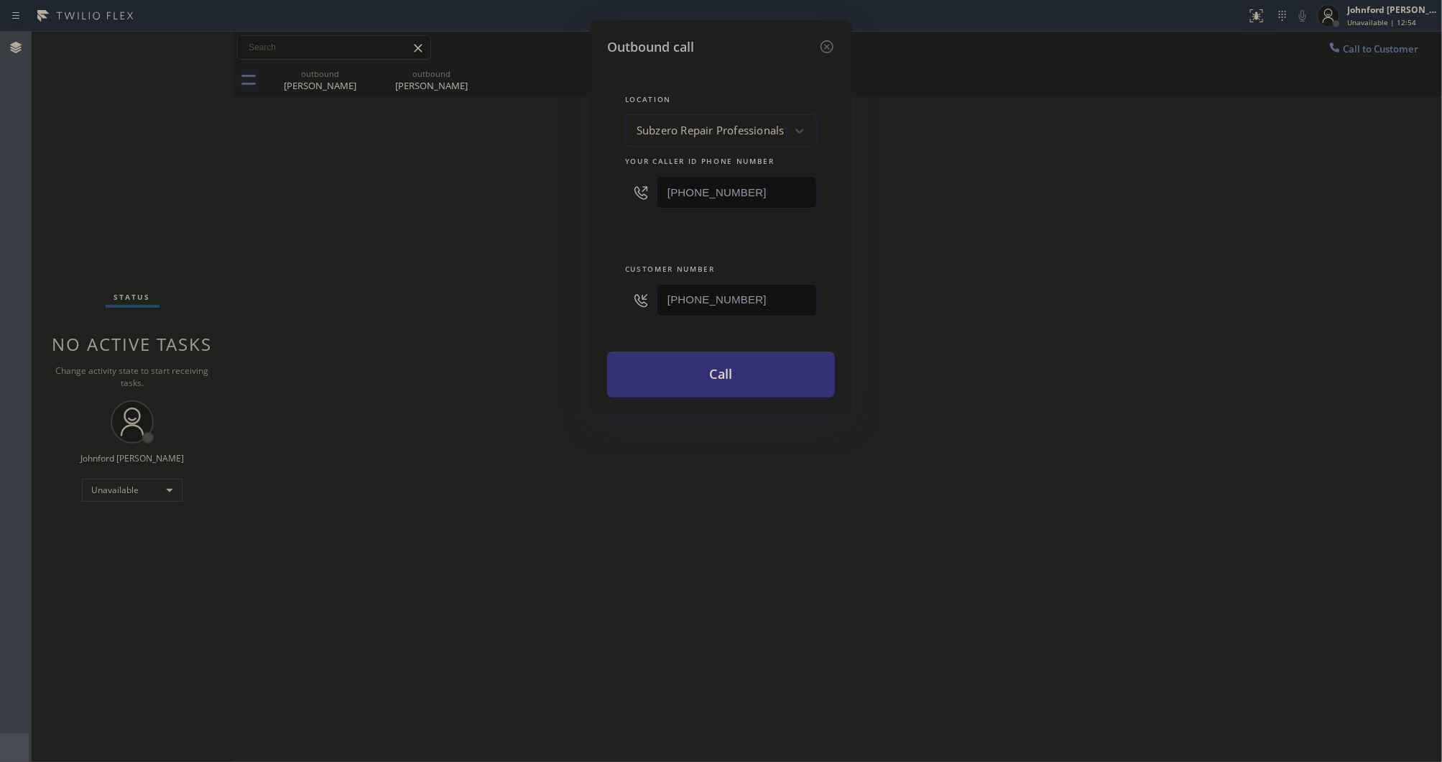
drag, startPoint x: 1001, startPoint y: 328, endPoint x: 1032, endPoint y: 98, distance: 232.0
click at [1005, 325] on div "Outbound call Location Subzero Repair Professionals Your caller id phone number…" at bounding box center [721, 381] width 1442 height 762
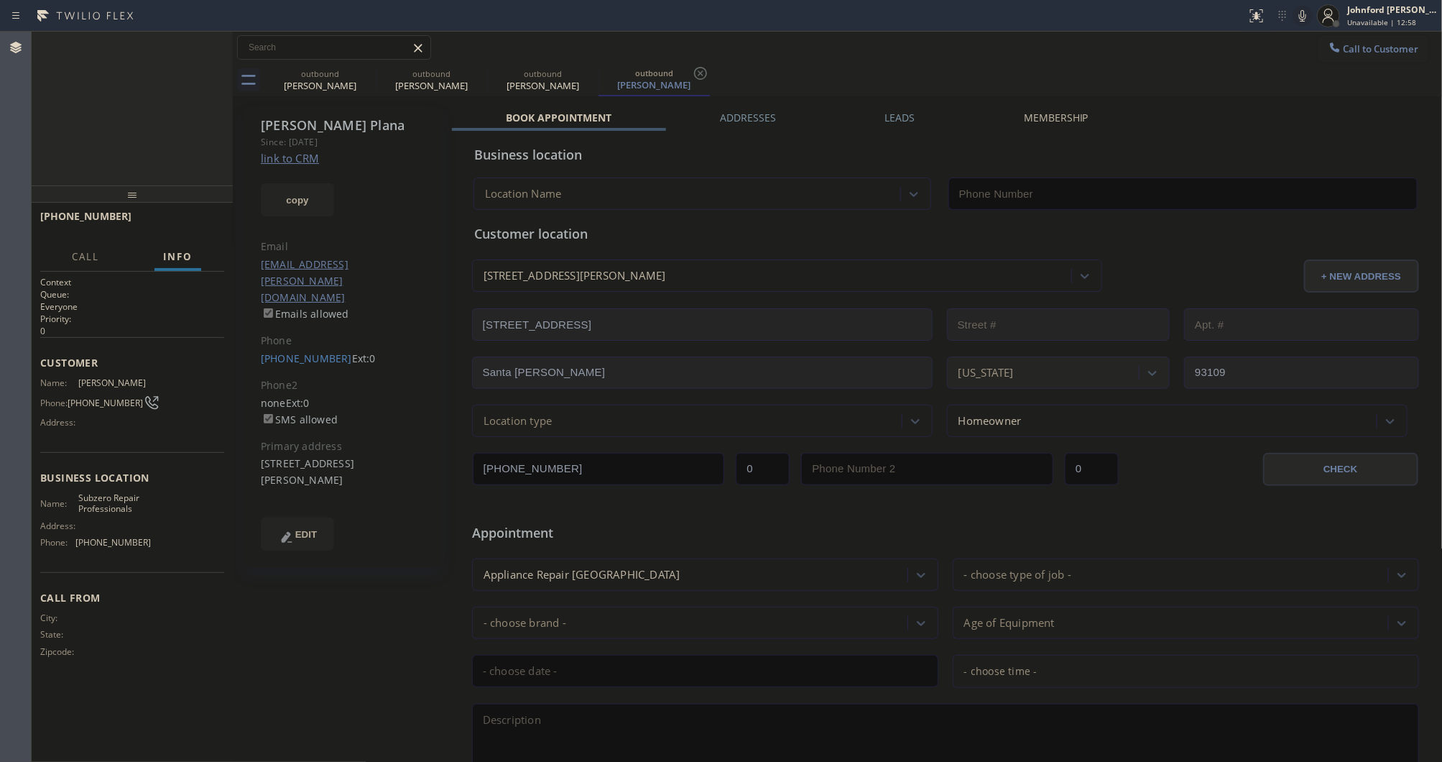
type input "[PHONE_NUMBER]"
drag, startPoint x: 1329, startPoint y: 22, endPoint x: 1313, endPoint y: 17, distance: 17.3
click at [1330, 22] on icon at bounding box center [1328, 15] width 17 height 17
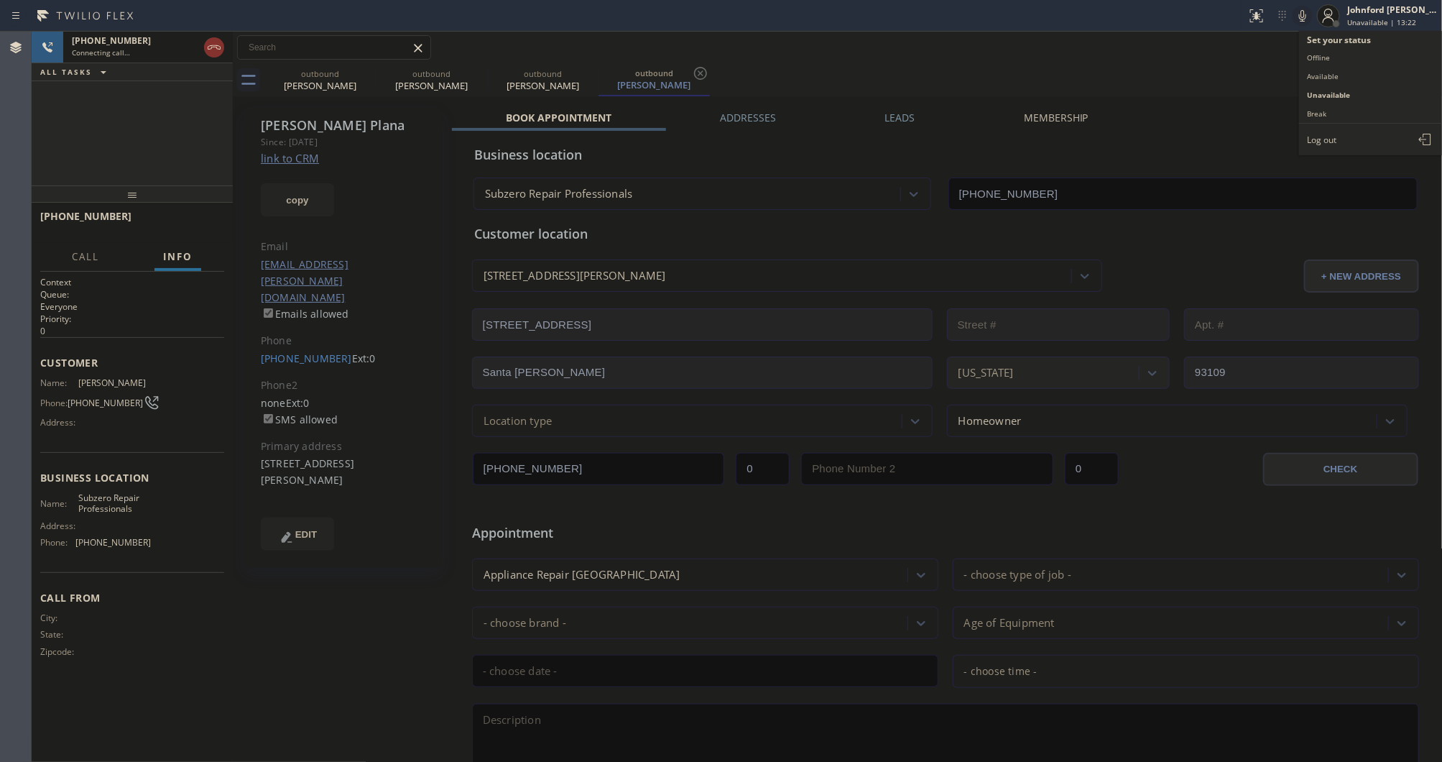
click at [1302, 13] on icon at bounding box center [1302, 15] width 17 height 17
click at [1302, 13] on icon at bounding box center [1302, 15] width 7 height 11
click at [320, 456] on div "2421 Calle Andalucia Santa Barbara, 93109 CA" at bounding box center [343, 472] width 165 height 33
copy div "93109"
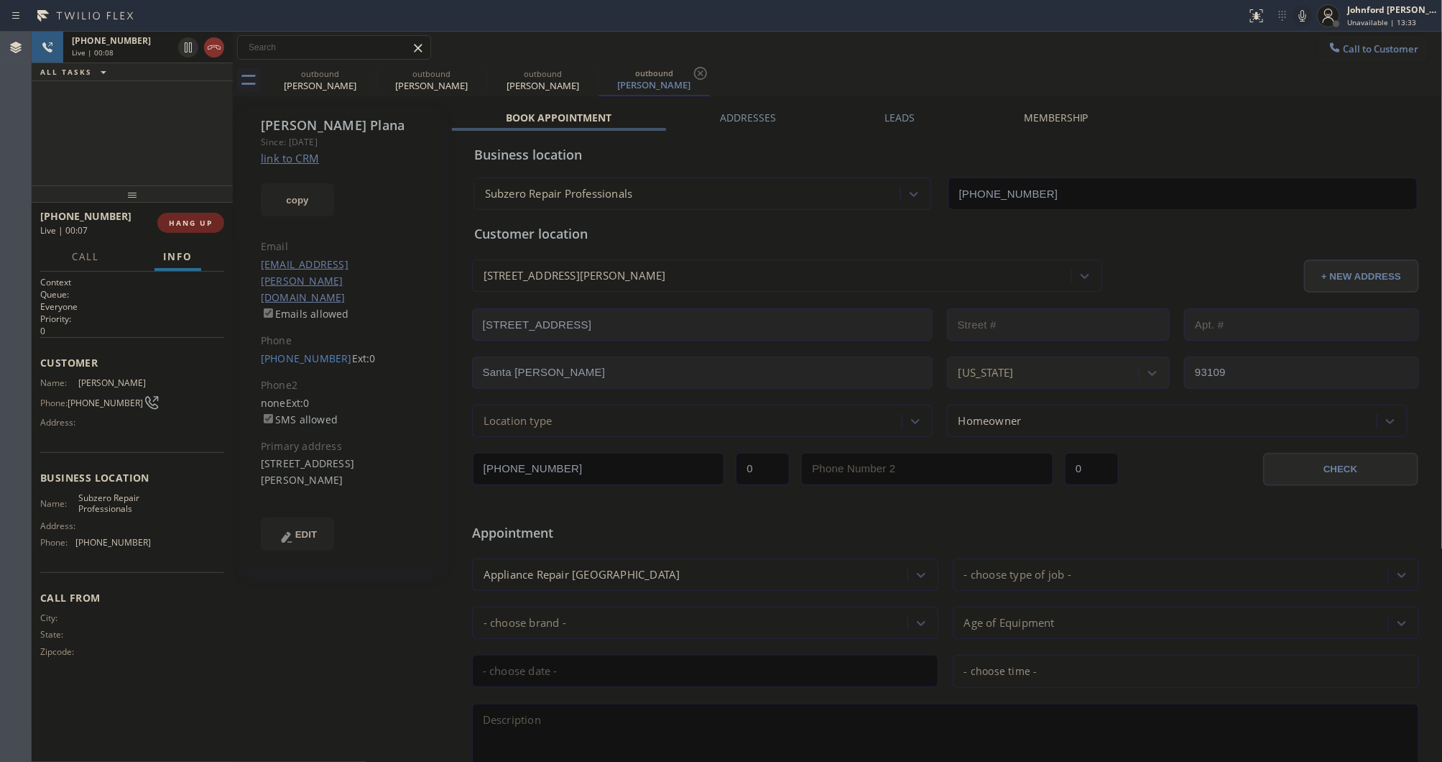
click at [165, 219] on button "HANG UP" at bounding box center [190, 223] width 67 height 20
click at [366, 70] on icon at bounding box center [366, 73] width 17 height 17
click at [0, 0] on icon at bounding box center [0, 0] width 0 height 0
click at [366, 70] on icon at bounding box center [366, 73] width 17 height 17
drag, startPoint x: 366, startPoint y: 70, endPoint x: 622, endPoint y: 2, distance: 264.1
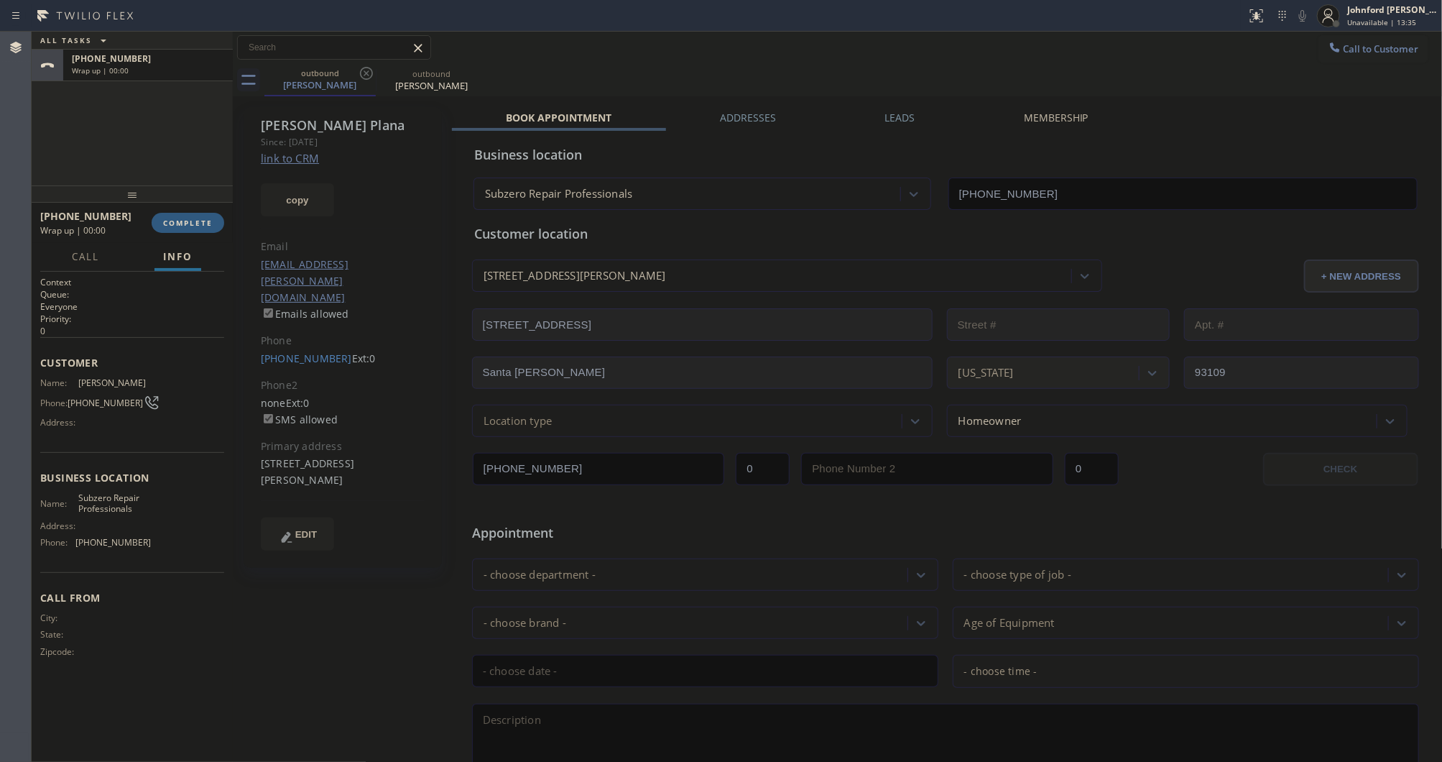
click at [0, 0] on icon at bounding box center [0, 0] width 0 height 0
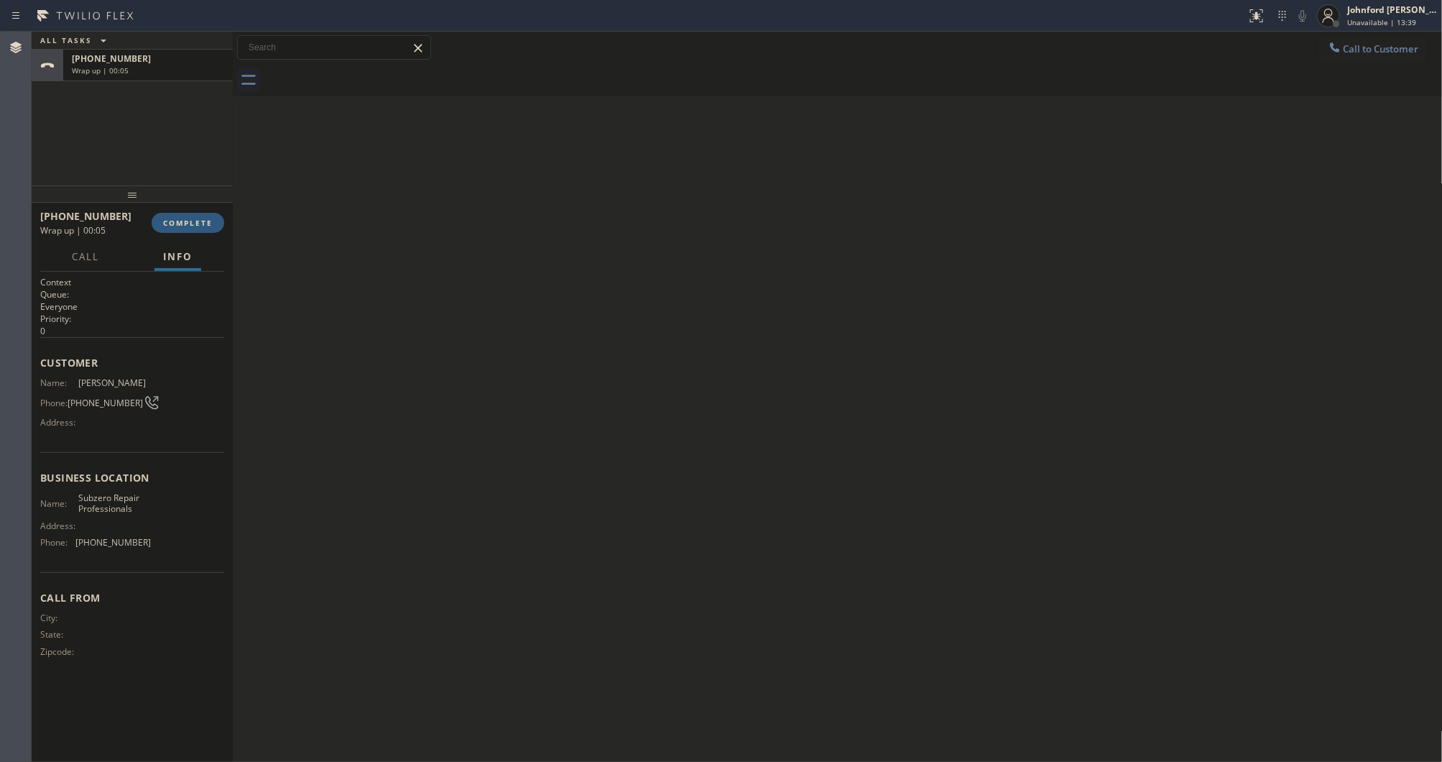
click at [576, 361] on div "Back to Dashboard Change Sender ID Customers Technicians Select a contact Outbo…" at bounding box center [838, 397] width 1210 height 730
click at [177, 228] on button "COMPLETE" at bounding box center [188, 223] width 73 height 20
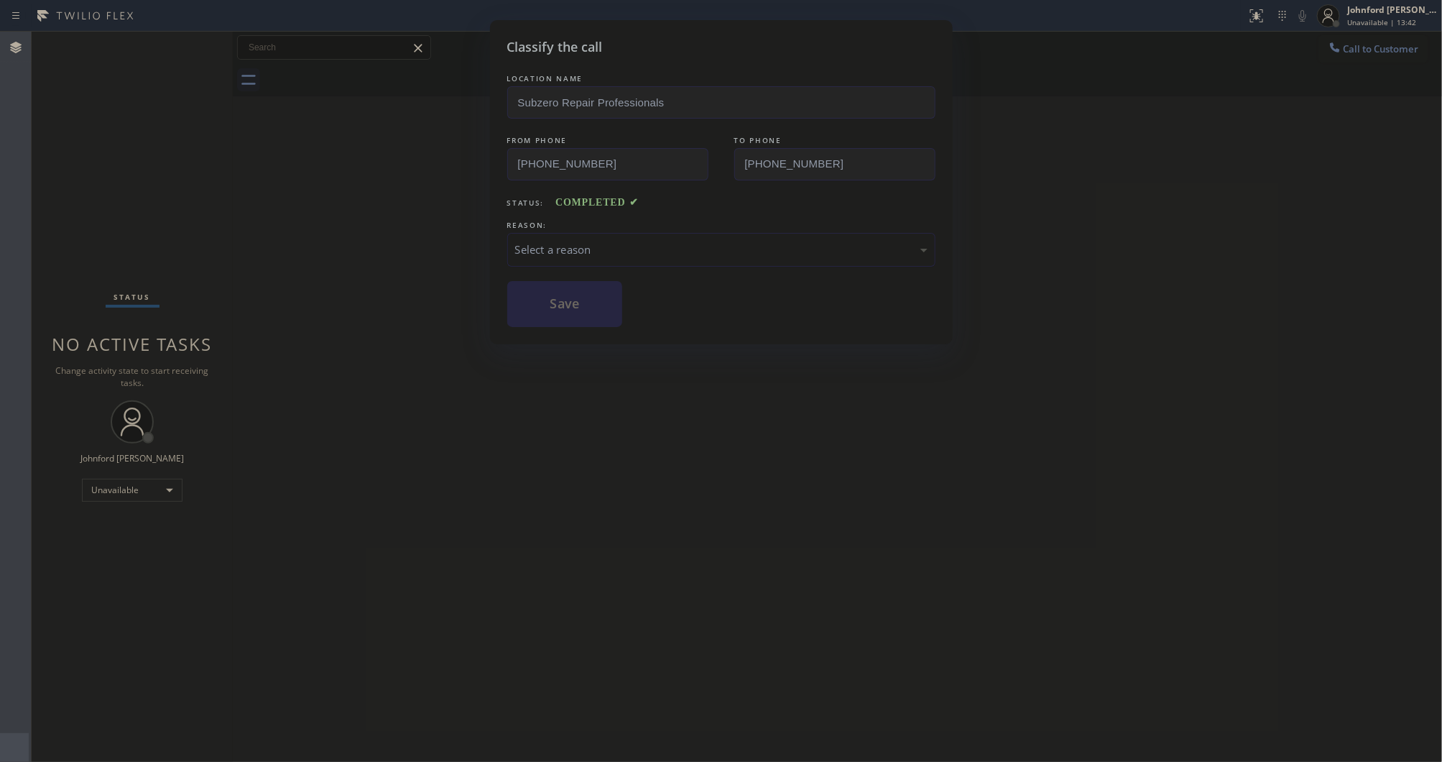
click at [605, 241] on div "Select a reason" at bounding box center [721, 249] width 412 height 17
click at [608, 310] on button "Save" at bounding box center [565, 304] width 116 height 46
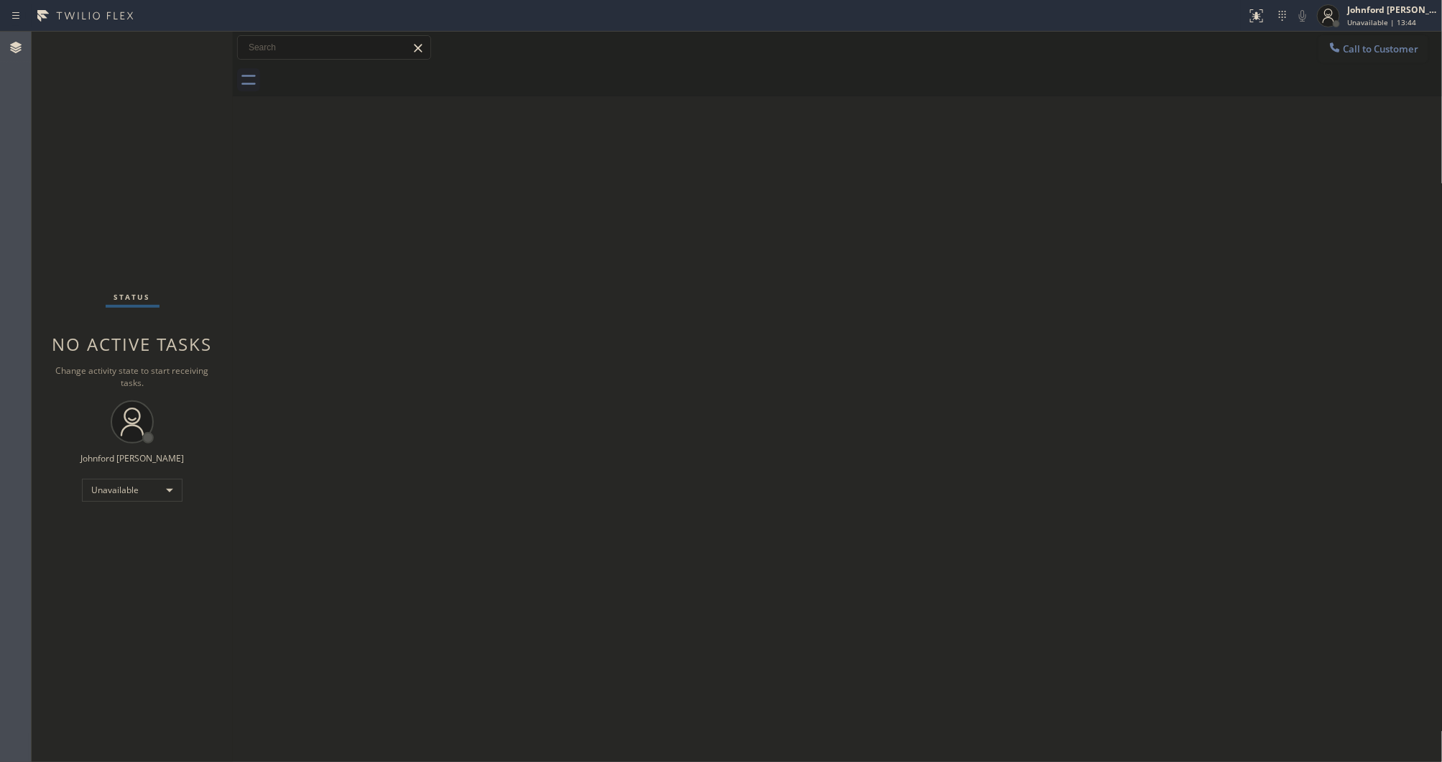
click at [426, 605] on div "Back to Dashboard Change Sender ID Customers Technicians Select a contact Outbo…" at bounding box center [838, 397] width 1210 height 730
click at [1337, 51] on icon at bounding box center [1335, 47] width 14 height 14
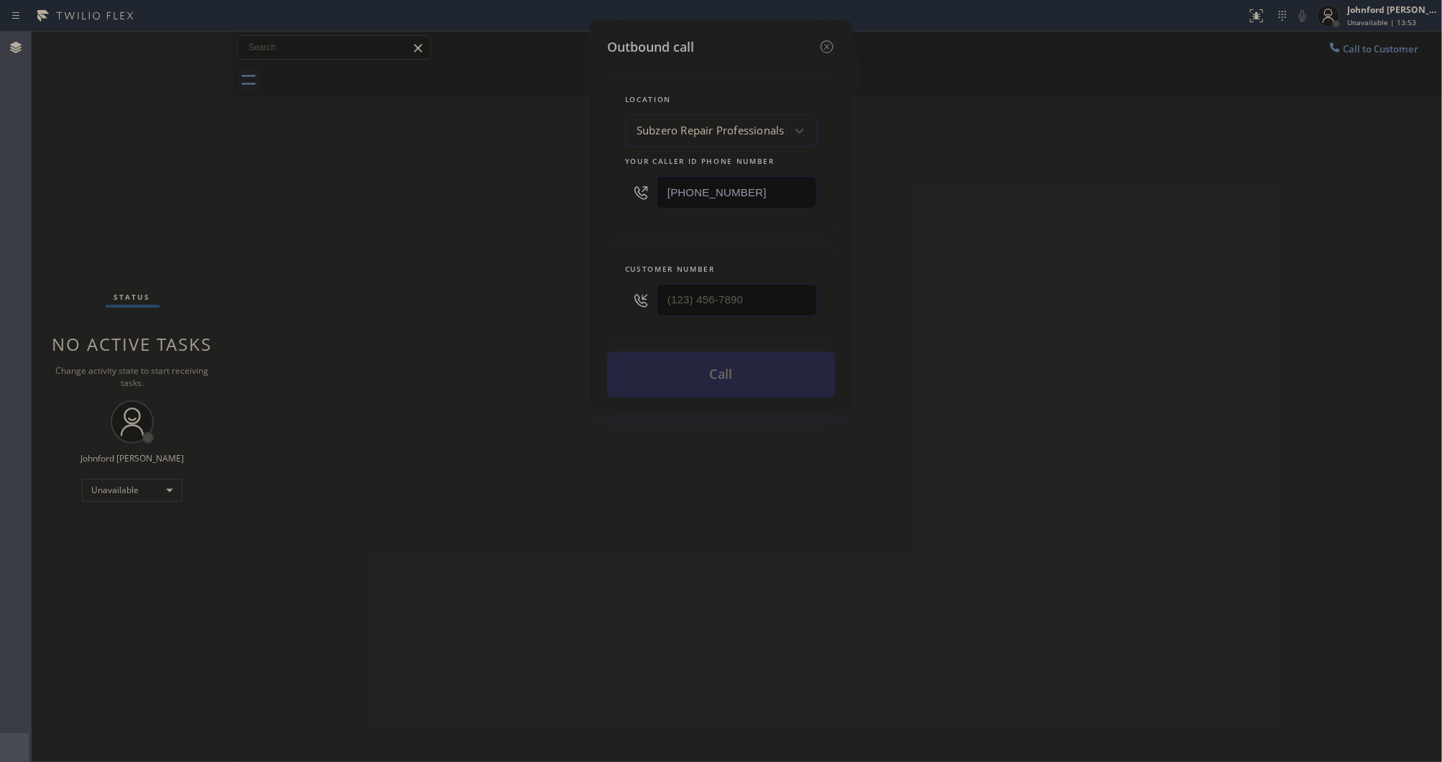
drag, startPoint x: 767, startPoint y: 285, endPoint x: 601, endPoint y: 287, distance: 166.0
click at [601, 287] on div "Outbound call Location Subzero Repair Professionals Your caller id phone number…" at bounding box center [721, 217] width 262 height 395
paste input "425) 248-9078"
drag, startPoint x: 758, startPoint y: 287, endPoint x: 486, endPoint y: 293, distance: 271.7
click at [499, 292] on div "Outbound call Location Subzero Repair Professionals Your caller id phone number…" at bounding box center [721, 381] width 1442 height 762
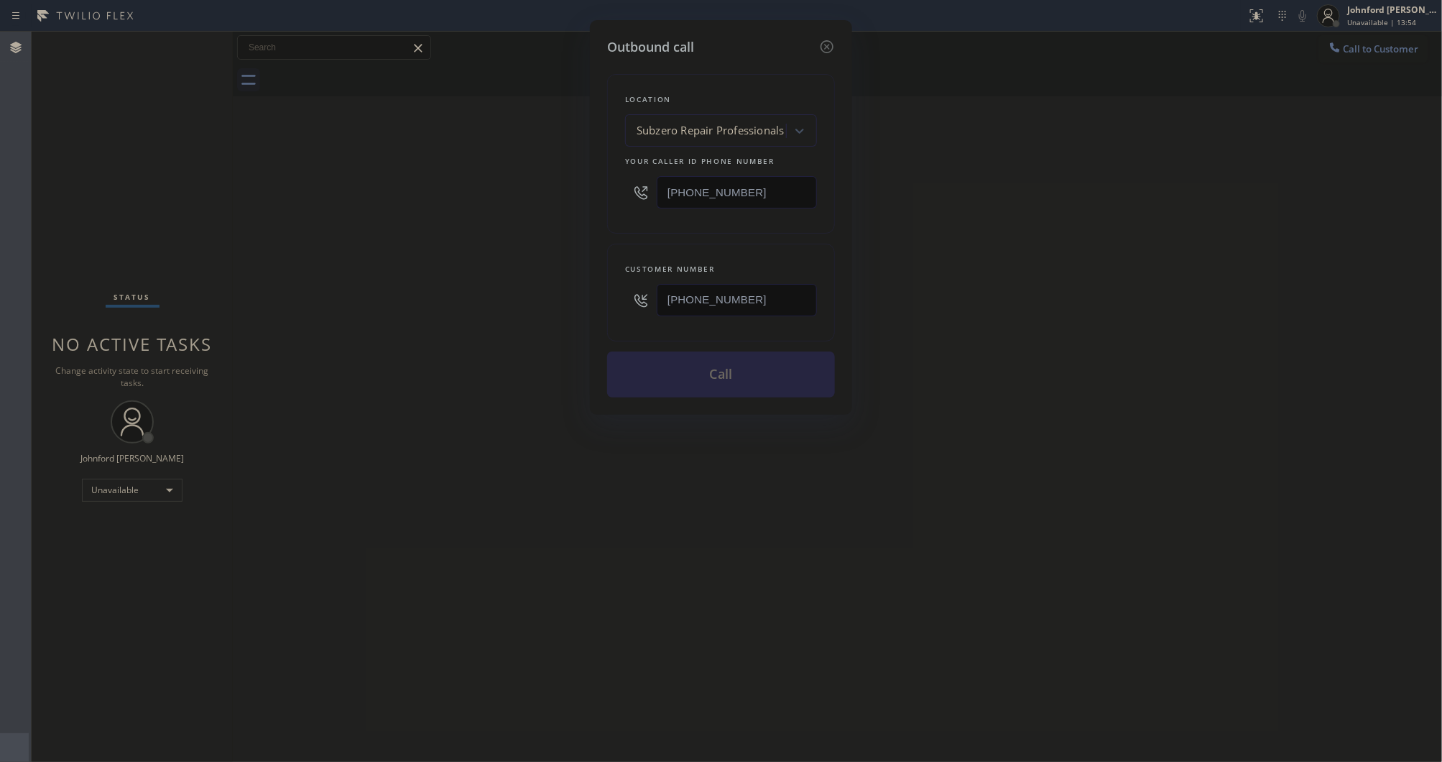
type input "[PHONE_NUMBER]"
click at [448, 297] on div "Outbound call Location Subzero Repair Professionals Your caller id phone number…" at bounding box center [721, 381] width 1442 height 762
drag, startPoint x: 762, startPoint y: 187, endPoint x: 509, endPoint y: 198, distance: 253.2
click at [560, 189] on div "Outbound call Location Subzero Repair Professionals Your caller id phone number…" at bounding box center [721, 381] width 1442 height 762
paste input "55) 731-4952"
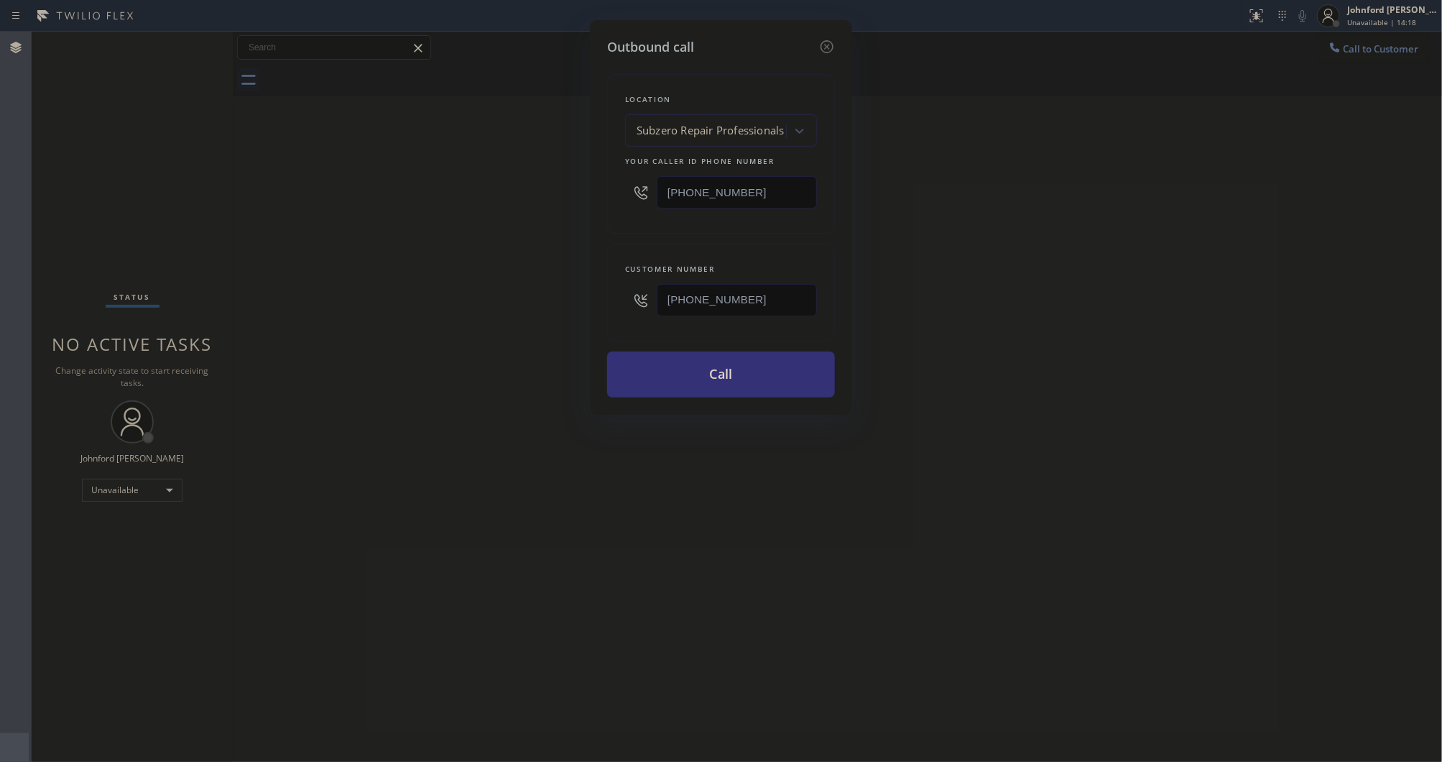
type input "[PHONE_NUMBER]"
click at [509, 198] on div "Outbound call Location Subzero Repair Professionals Your caller id phone number…" at bounding box center [721, 381] width 1442 height 762
drag, startPoint x: 654, startPoint y: 379, endPoint x: 881, endPoint y: 34, distance: 413.0
click at [655, 379] on button "Call" at bounding box center [721, 374] width 228 height 46
drag, startPoint x: 423, startPoint y: 207, endPoint x: 809, endPoint y: 30, distance: 425.1
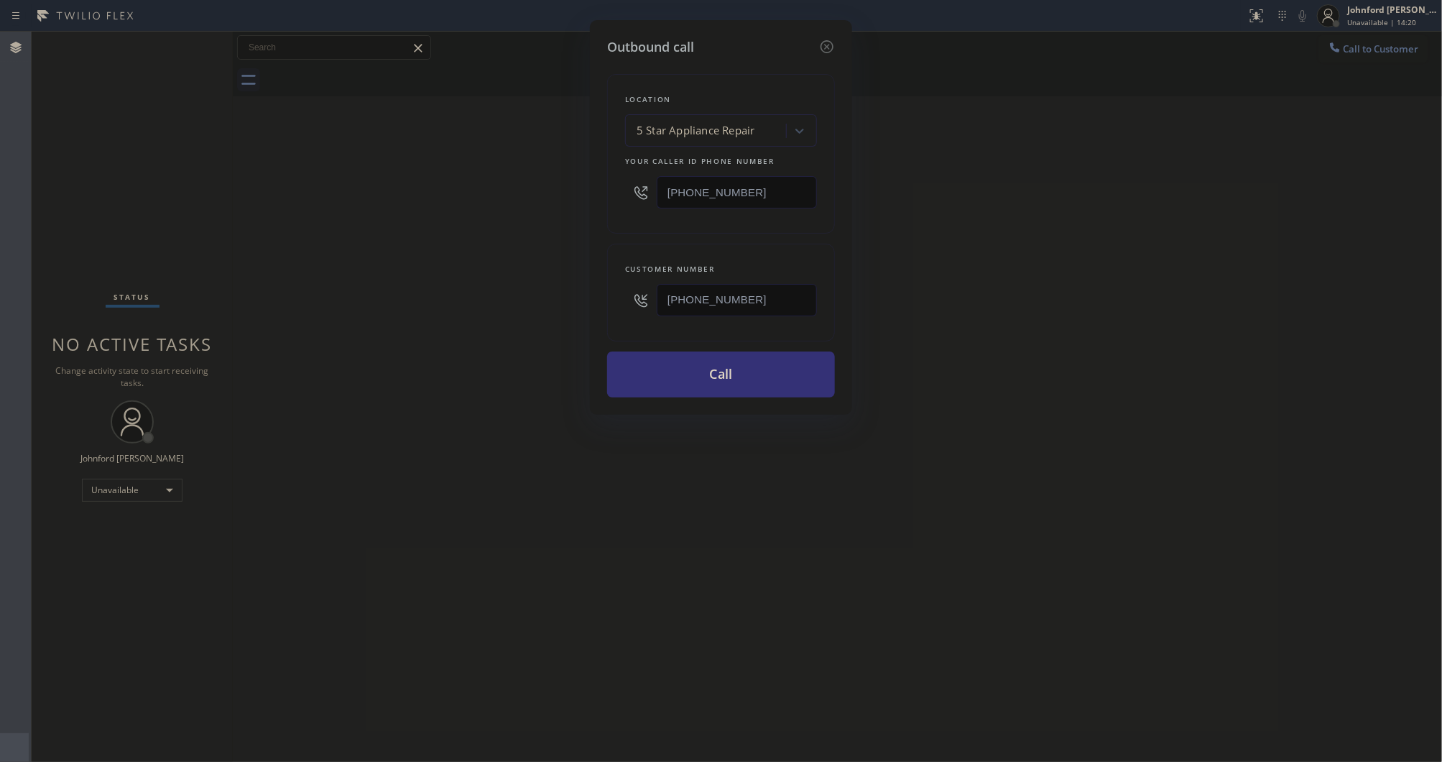
click at [423, 207] on div "Outbound call Location 5 Star Appliance Repair Your caller id phone number (855…" at bounding box center [721, 381] width 1442 height 762
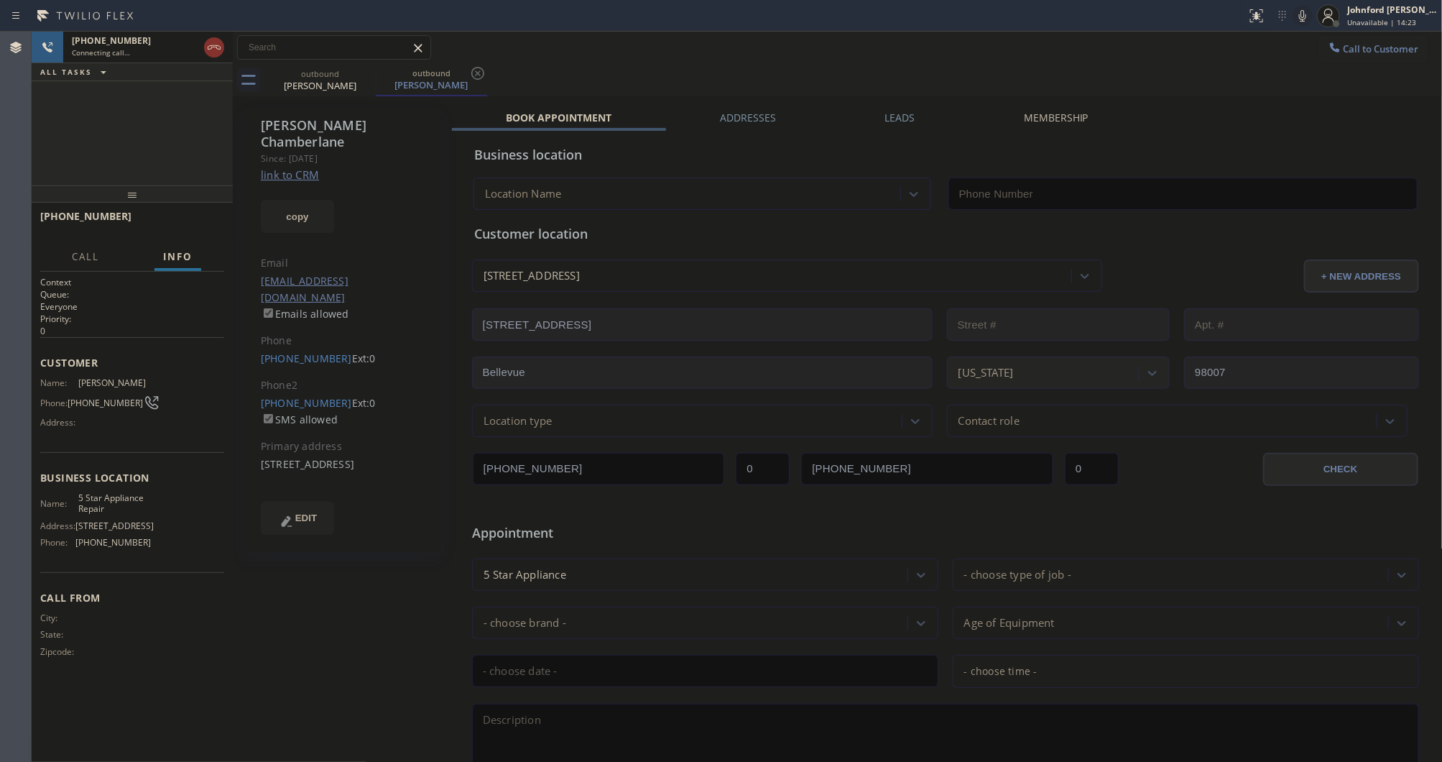
type input "[PHONE_NUMBER]"
click at [233, 51] on div at bounding box center [233, 397] width 0 height 730
click at [218, 51] on icon at bounding box center [211, 47] width 17 height 17
click at [296, 396] on link "[PHONE_NUMBER]" at bounding box center [304, 403] width 91 height 14
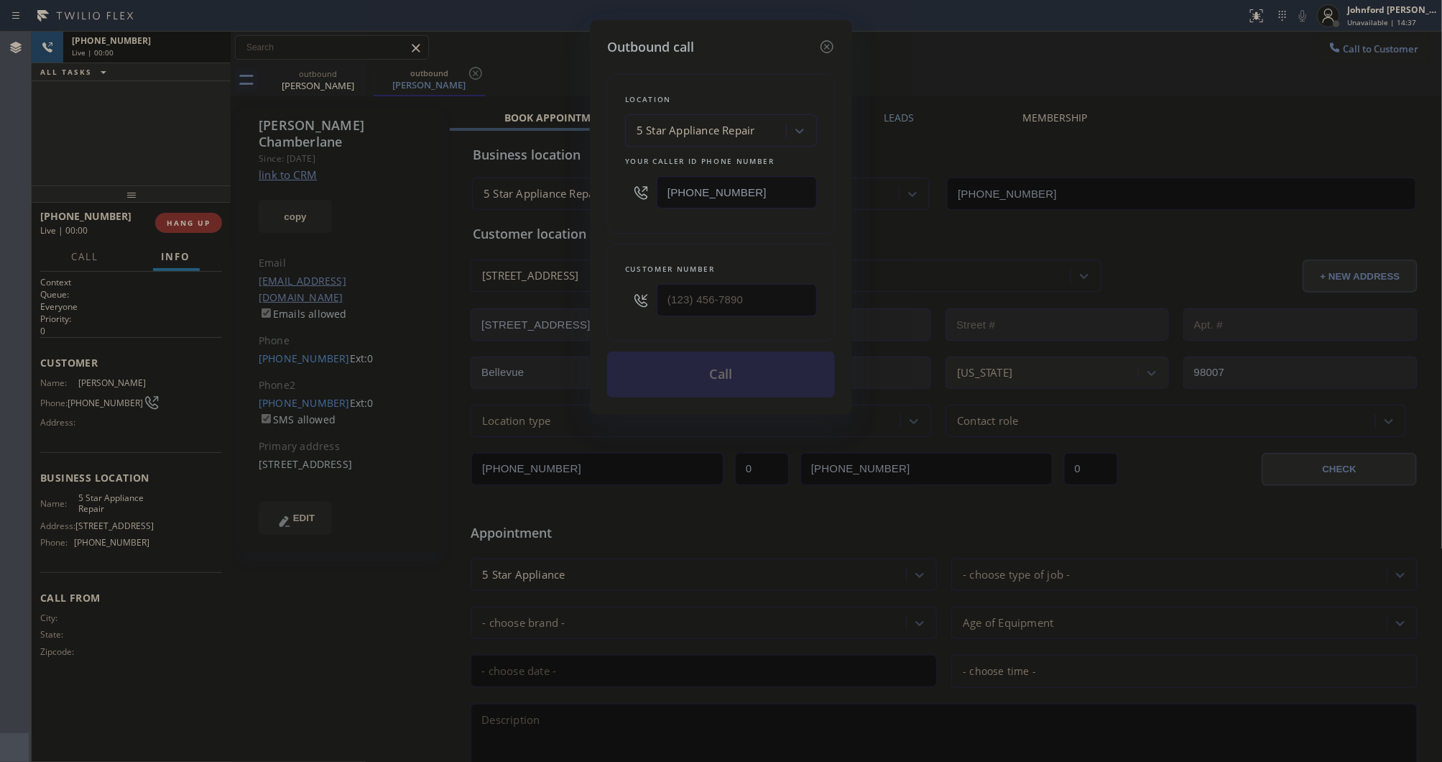
type input "[PHONE_NUMBER]"
click at [722, 361] on button "Call" at bounding box center [721, 374] width 228 height 46
drag, startPoint x: 821, startPoint y: 38, endPoint x: 829, endPoint y: 36, distance: 7.5
click at [821, 40] on icon at bounding box center [827, 46] width 13 height 13
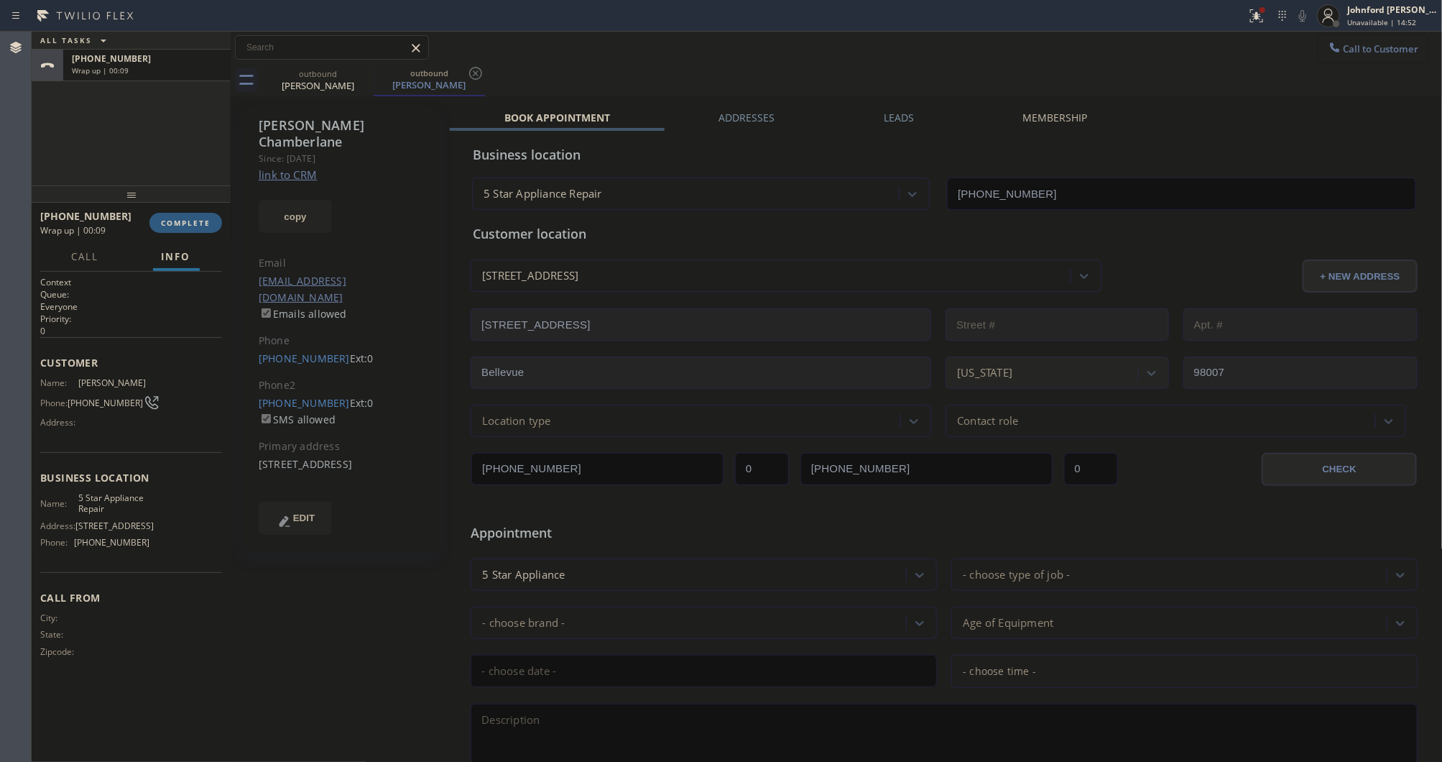
click at [1345, 37] on button "Call to Customer" at bounding box center [1374, 48] width 110 height 27
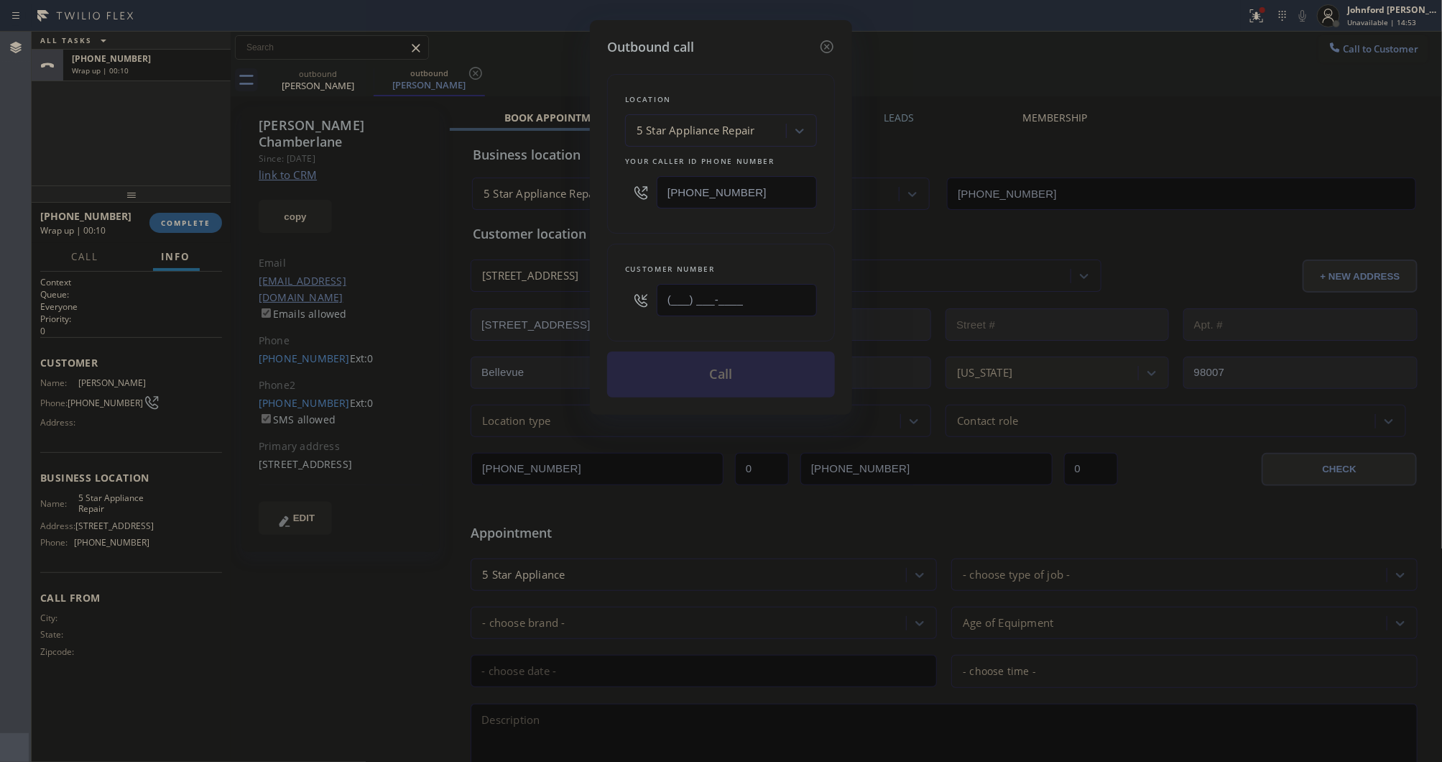
drag, startPoint x: 773, startPoint y: 297, endPoint x: 589, endPoint y: 297, distance: 184.0
click at [589, 297] on div "Outbound call Location 5 Star Appliance Repair Your caller id phone number [PHO…" at bounding box center [721, 381] width 1442 height 762
paste input "415) 793-3196"
drag, startPoint x: 875, startPoint y: 68, endPoint x: 982, endPoint y: 4, distance: 125.1
click at [875, 66] on div "Outbound call Location 5 Star Appliance Repair Your caller id phone number (855…" at bounding box center [721, 381] width 1442 height 762
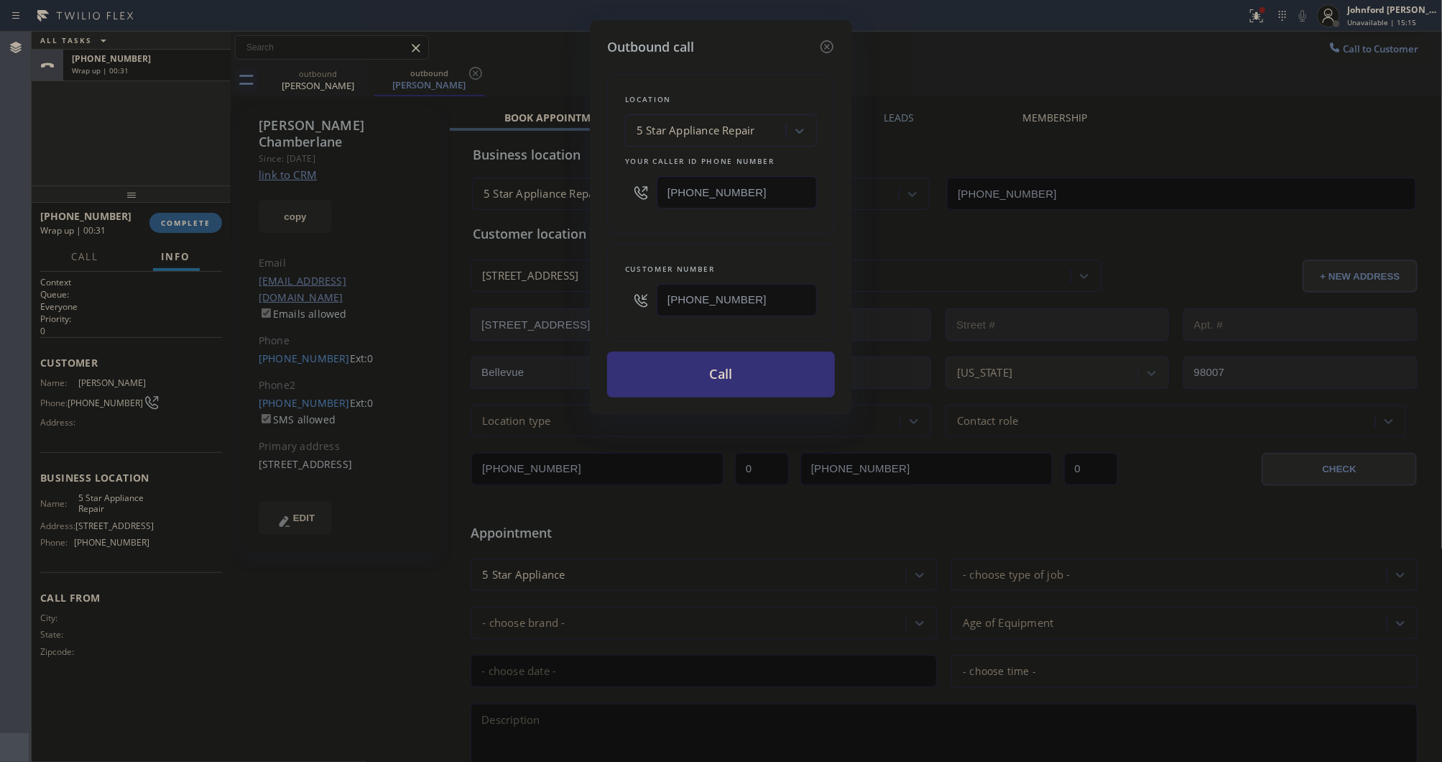
click at [618, 290] on div "Customer number (415) 793-3196" at bounding box center [721, 293] width 228 height 98
paste input "628) 244-866"
type input "(628) 244-8666"
click at [637, 227] on div "Location 5 Star Appliance Repair Your caller id phone number [PHONE_NUMBER]" at bounding box center [721, 154] width 228 height 160
drag, startPoint x: 686, startPoint y: 183, endPoint x: 629, endPoint y: 191, distance: 57.3
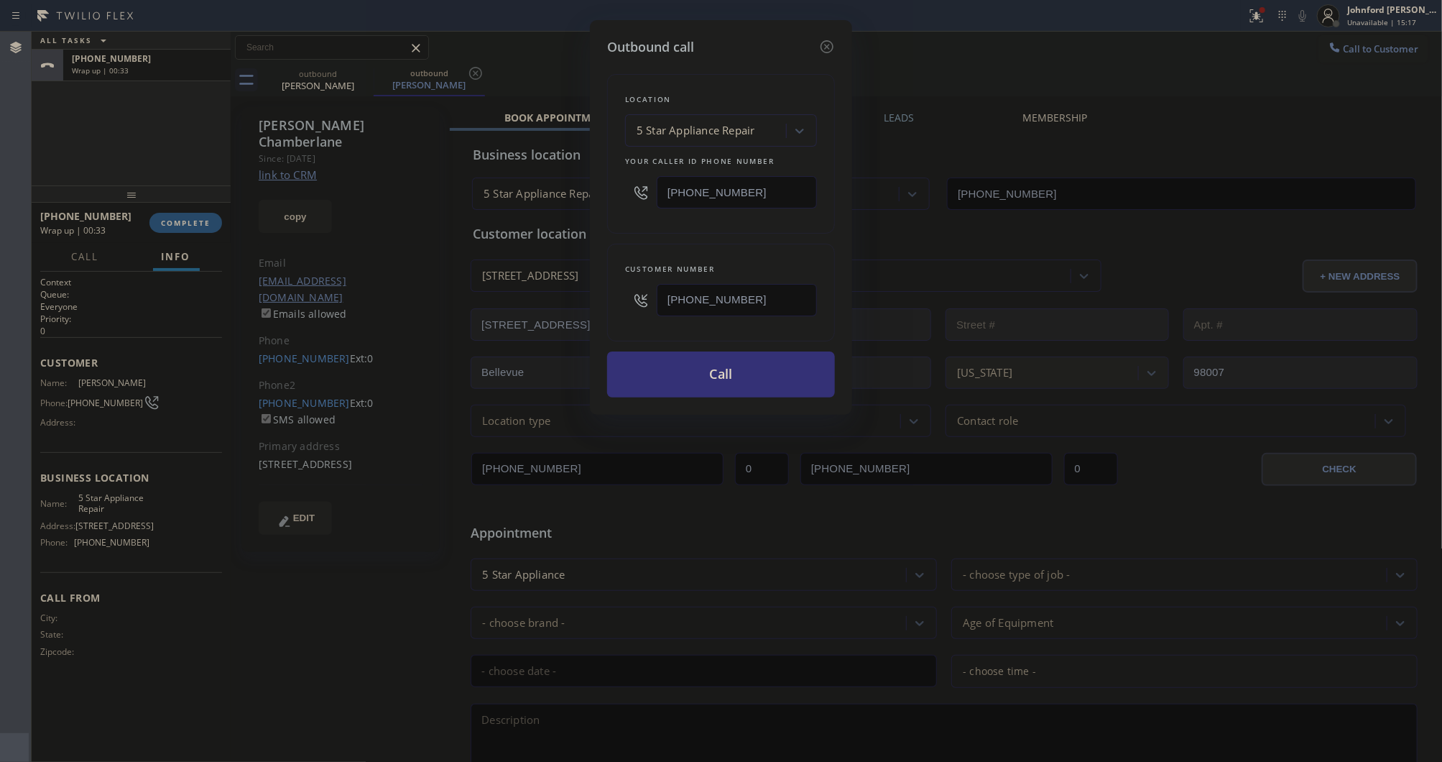
click at [629, 191] on div "[PHONE_NUMBER]" at bounding box center [721, 192] width 192 height 47
paste input "628) 244-8666"
type input "(628) 244-8666"
drag, startPoint x: 617, startPoint y: 234, endPoint x: 1007, endPoint y: 67, distance: 424.6
click at [681, 229] on div "Location 5 Star Appliance Repair Your caller id phone number (628) 244-8666 Cus…" at bounding box center [721, 227] width 228 height 341
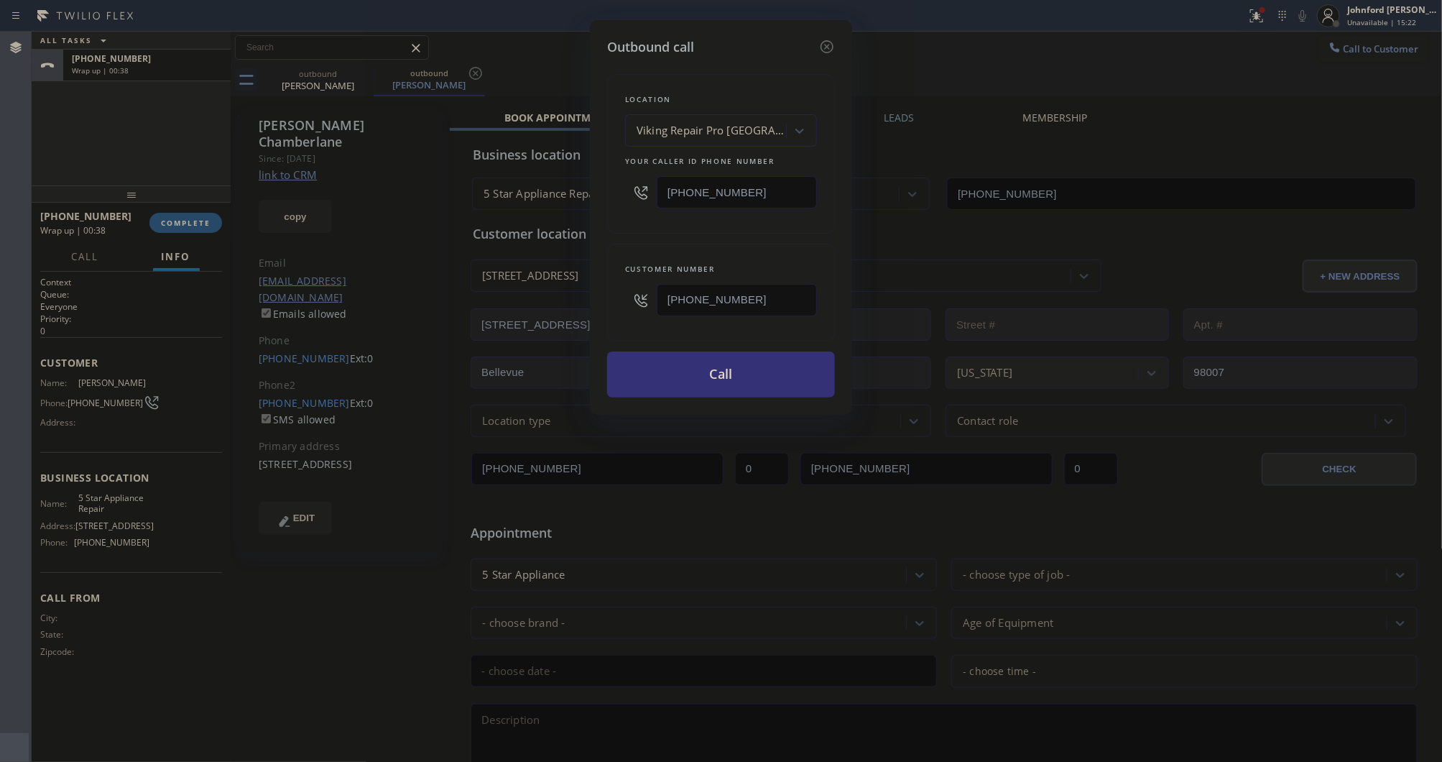
click at [604, 296] on div "Outbound call Location Viking Repair Pro San Rafael Your caller id phone number…" at bounding box center [721, 217] width 262 height 395
paste input "415) 793-319"
click at [654, 234] on div "Location Viking Repair Pro San Rafael Your caller id phone number (628) 244-866…" at bounding box center [721, 227] width 228 height 341
click at [1351, 52] on div "Outbound call Location Viking Repair Pro San Rafael Your caller id phone number…" at bounding box center [721, 381] width 1442 height 762
drag, startPoint x: 785, startPoint y: 298, endPoint x: 591, endPoint y: 308, distance: 194.2
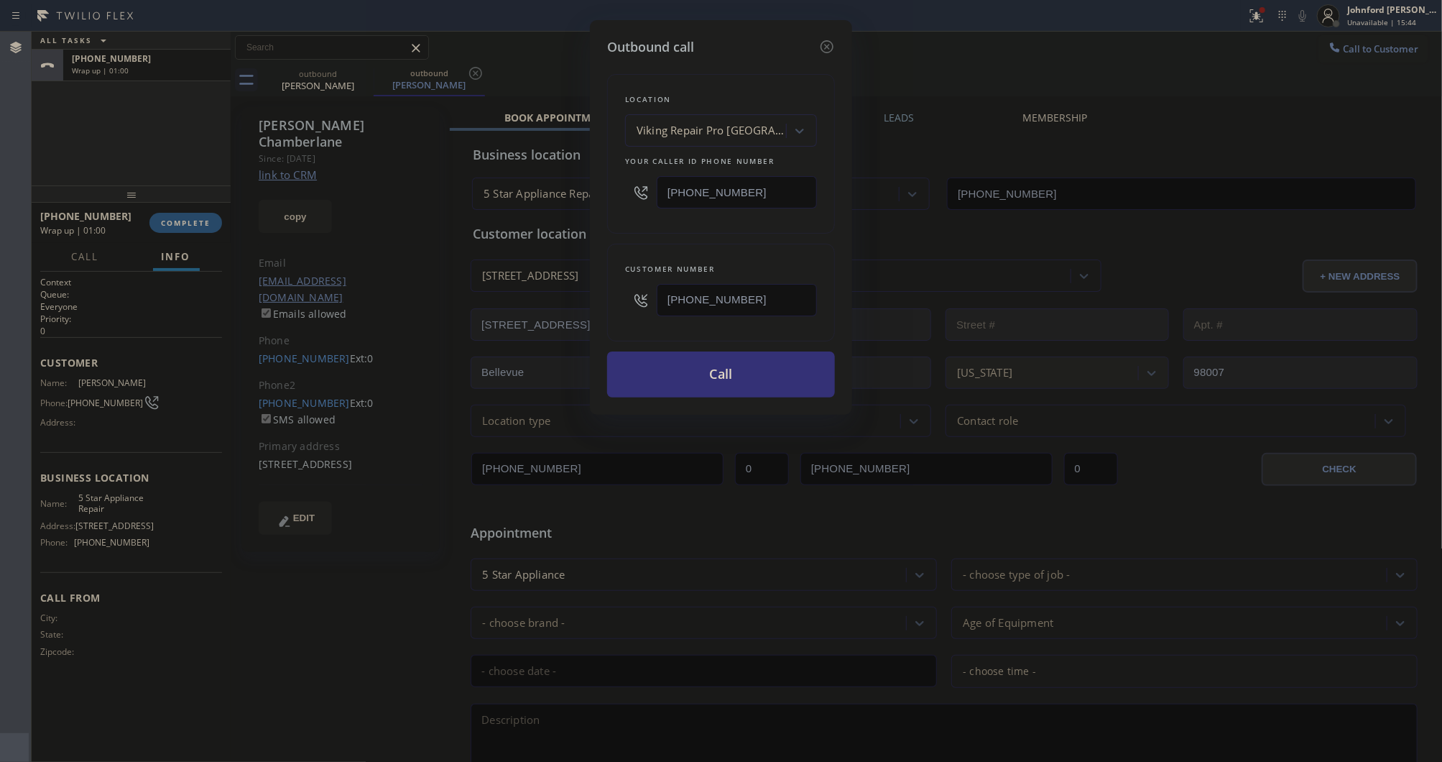
click at [591, 308] on div "Outbound call Location Viking Repair Pro San Rafael Your caller id phone number…" at bounding box center [721, 217] width 262 height 395
paste input "305) 970-7494"
type input "[PHONE_NUMBER]"
paste input "855) 731-4952"
drag, startPoint x: 752, startPoint y: 195, endPoint x: 638, endPoint y: 195, distance: 113.5
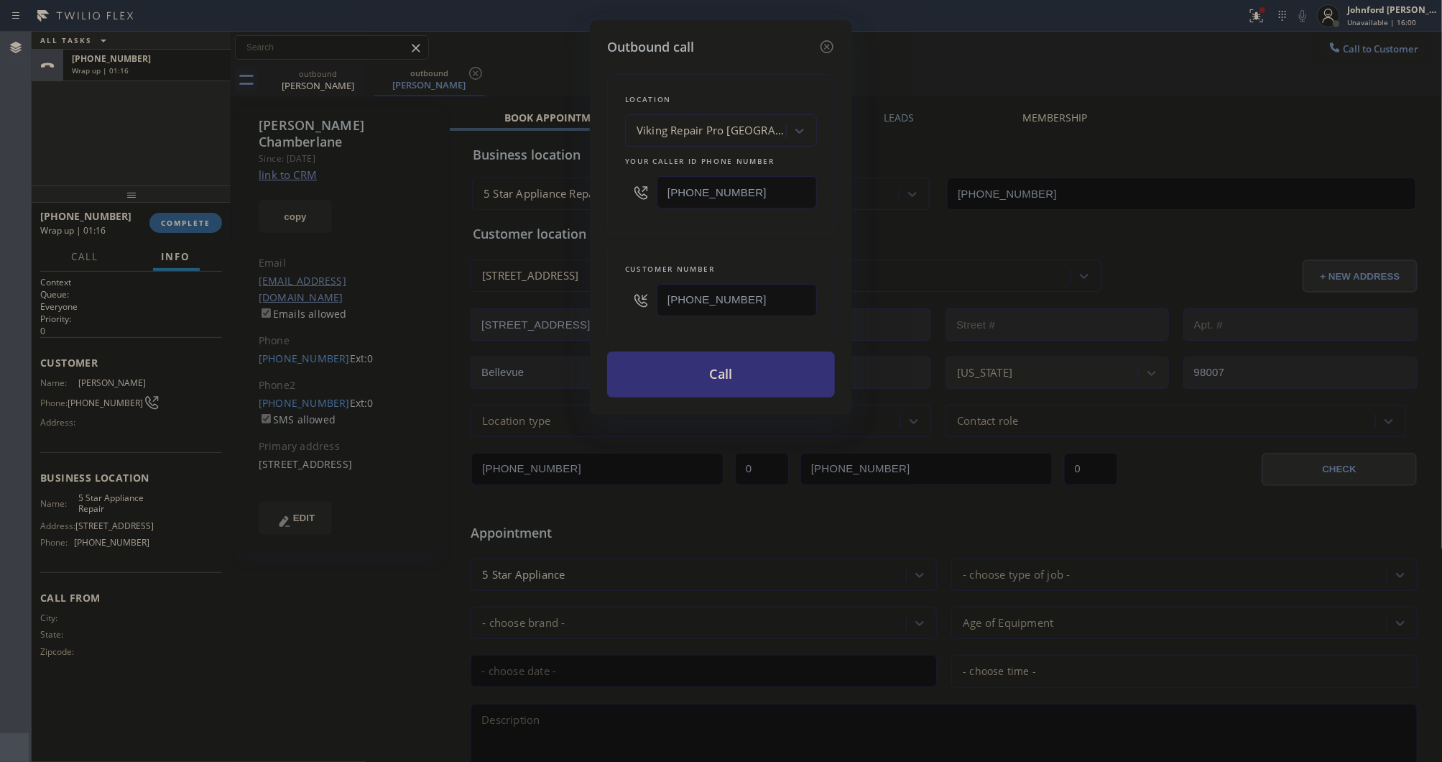
click at [638, 195] on div "[PHONE_NUMBER]" at bounding box center [721, 192] width 192 height 47
type input "[PHONE_NUMBER]"
click at [625, 201] on div at bounding box center [641, 192] width 32 height 47
click at [675, 379] on button "Call" at bounding box center [721, 374] width 228 height 46
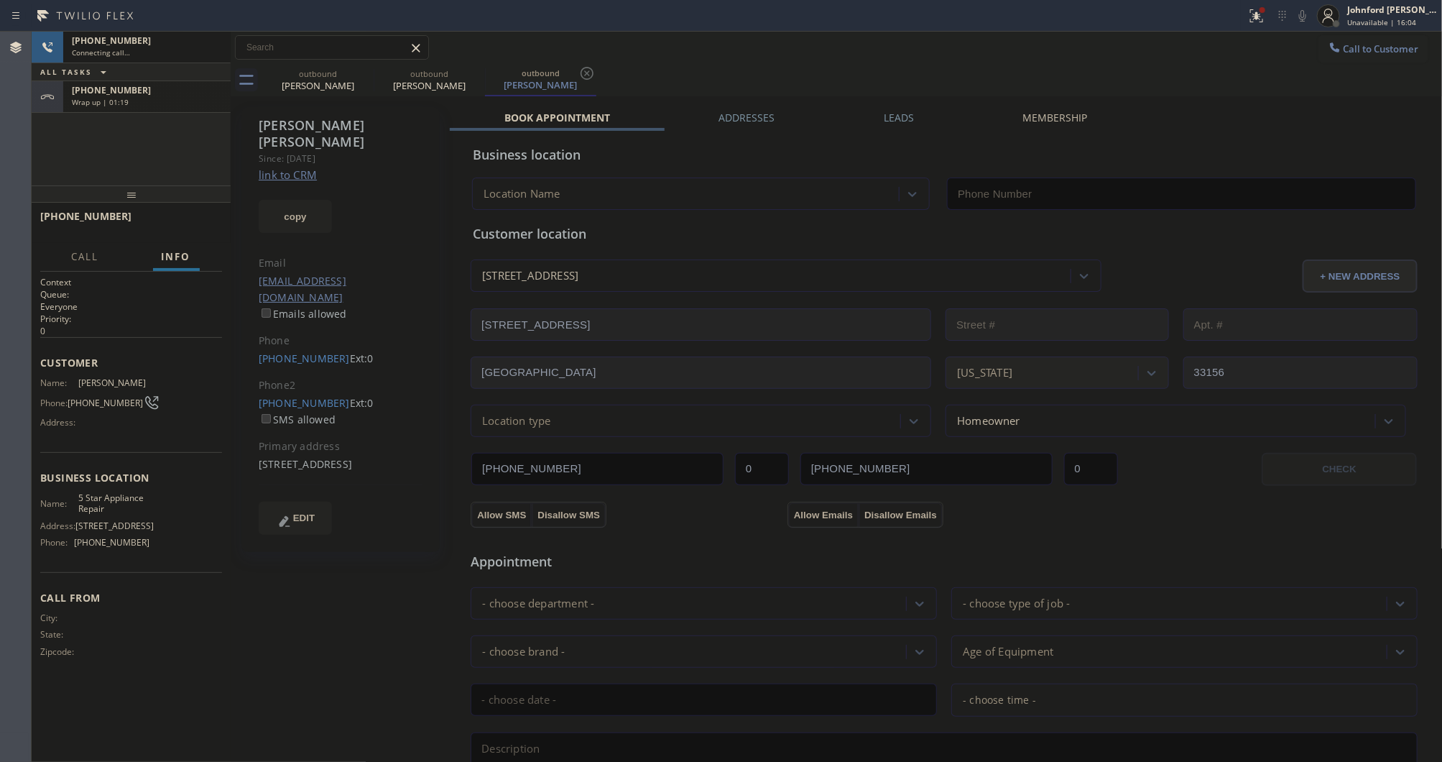
click at [200, 98] on div "Wrap up | 01:19" at bounding box center [147, 102] width 150 height 10
click at [187, 214] on button "COMPLETE" at bounding box center [185, 223] width 73 height 20
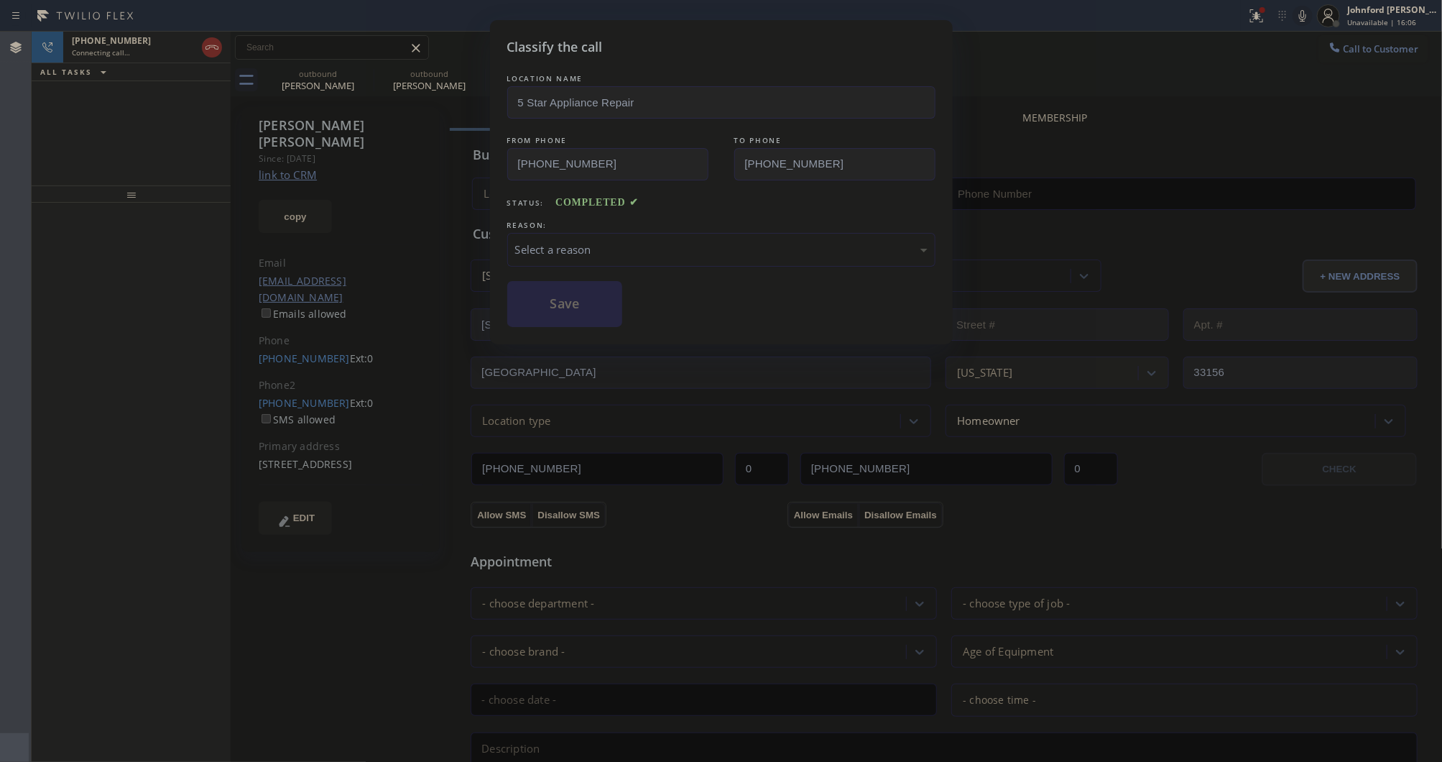
click at [583, 257] on div "Select a reason" at bounding box center [721, 250] width 428 height 34
drag, startPoint x: 598, startPoint y: 310, endPoint x: 590, endPoint y: 318, distance: 10.7
type input "[PHONE_NUMBER]"
click at [584, 241] on div "Not Booked - All other reasons" at bounding box center [721, 249] width 412 height 17
click at [545, 302] on button "Save" at bounding box center [565, 304] width 116 height 46
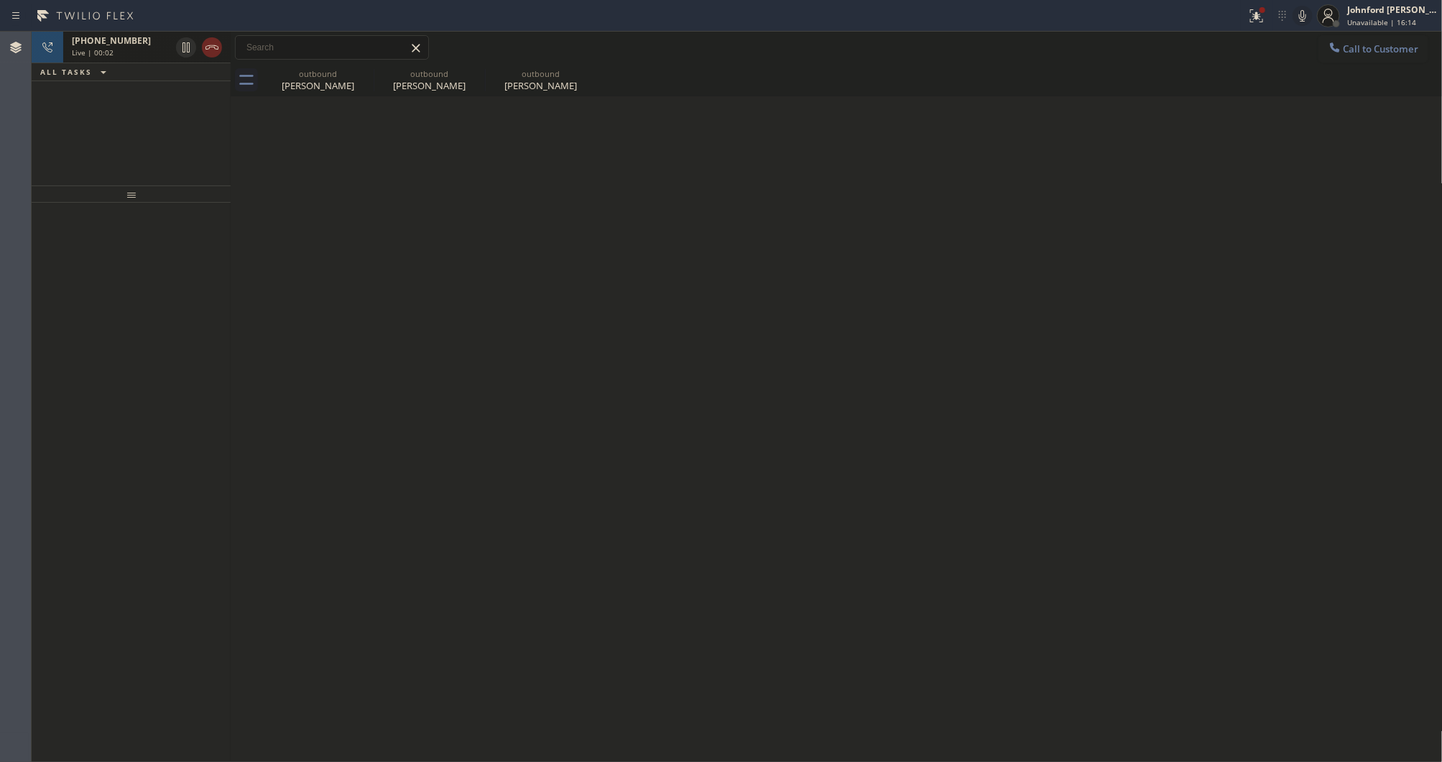
click at [213, 44] on icon at bounding box center [211, 47] width 17 height 17
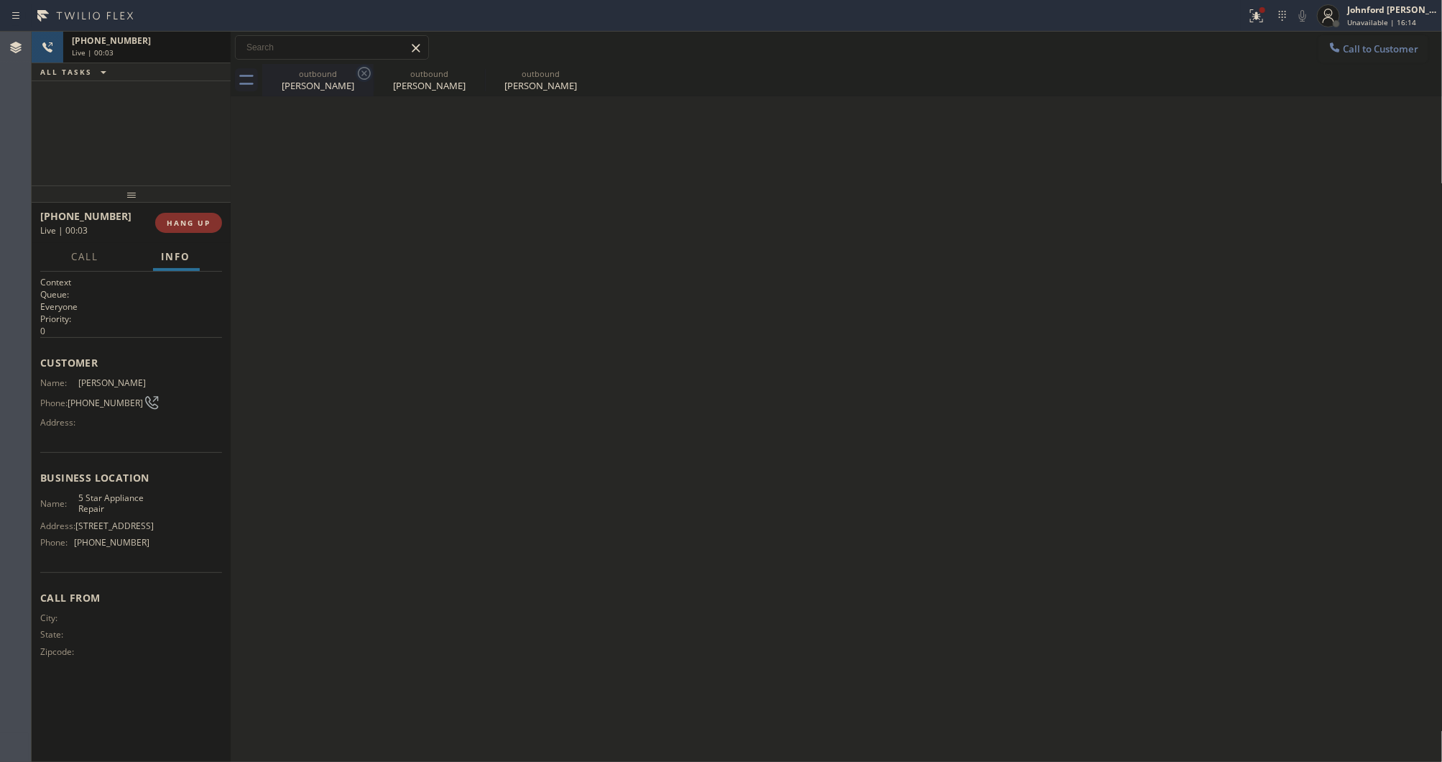
click at [356, 70] on icon at bounding box center [364, 73] width 17 height 17
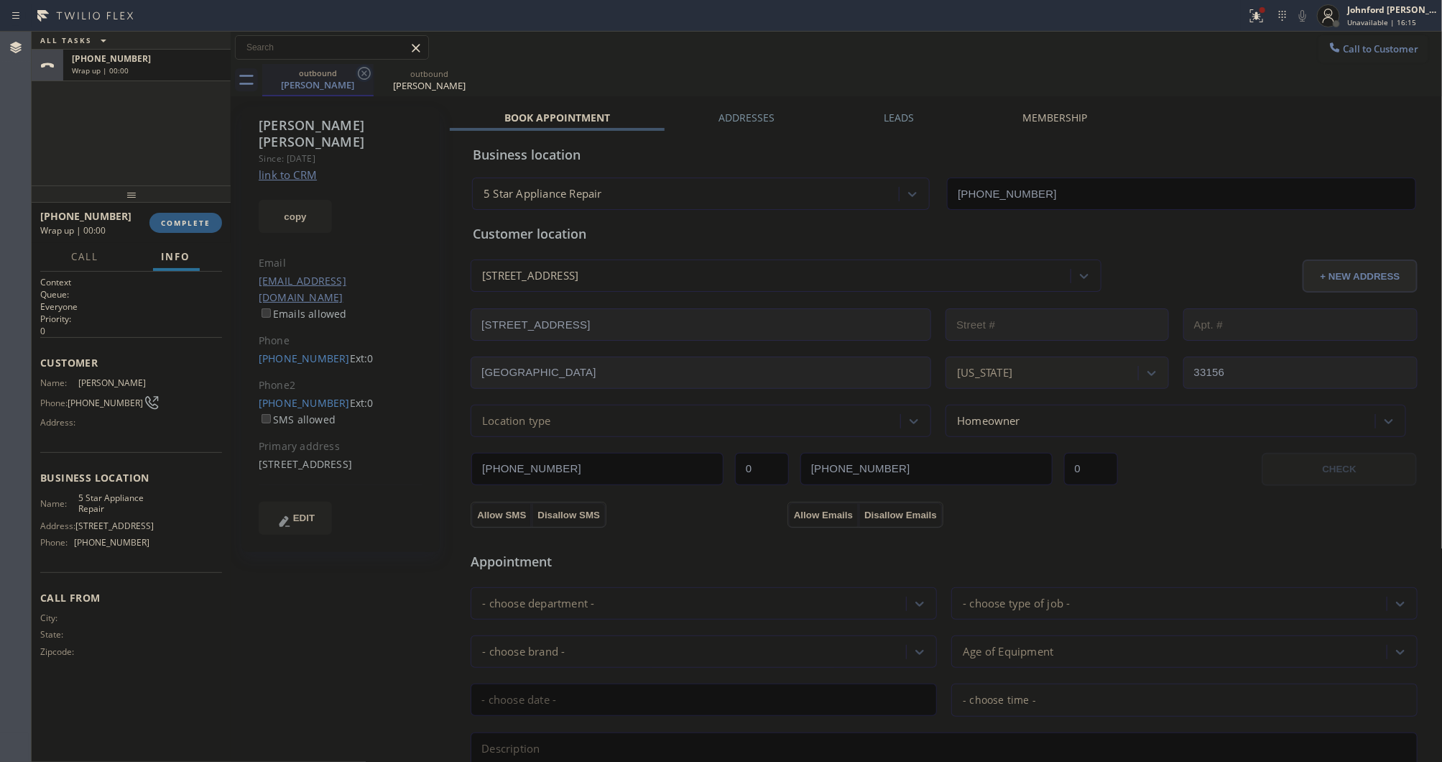
click at [360, 69] on icon at bounding box center [364, 73] width 17 height 17
click at [360, 69] on icon at bounding box center [364, 73] width 13 height 13
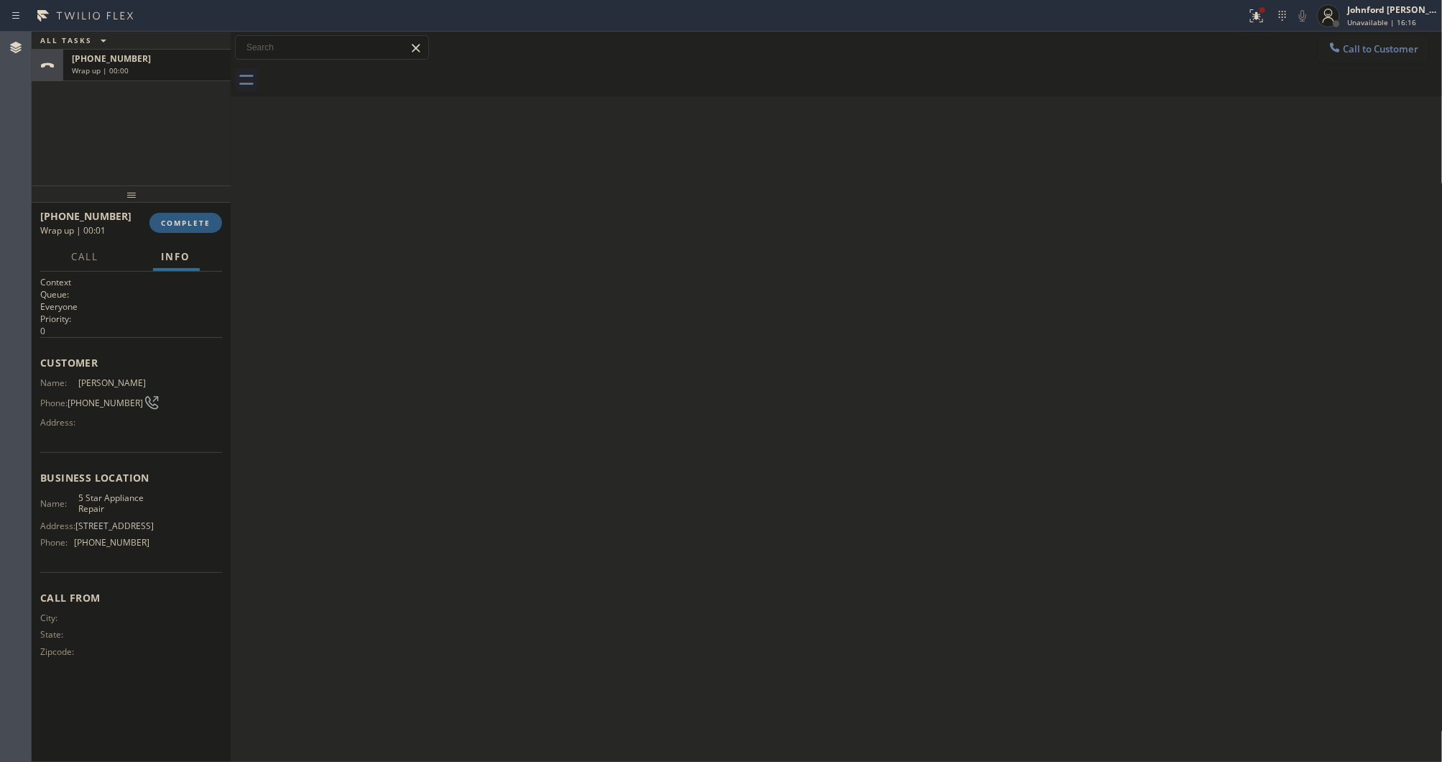
click at [360, 69] on div at bounding box center [852, 80] width 1181 height 32
click at [181, 237] on div "+13059707494 Wrap up | 00:01 COMPLETE" at bounding box center [131, 222] width 182 height 37
click at [184, 223] on span "COMPLETE" at bounding box center [186, 223] width 50 height 10
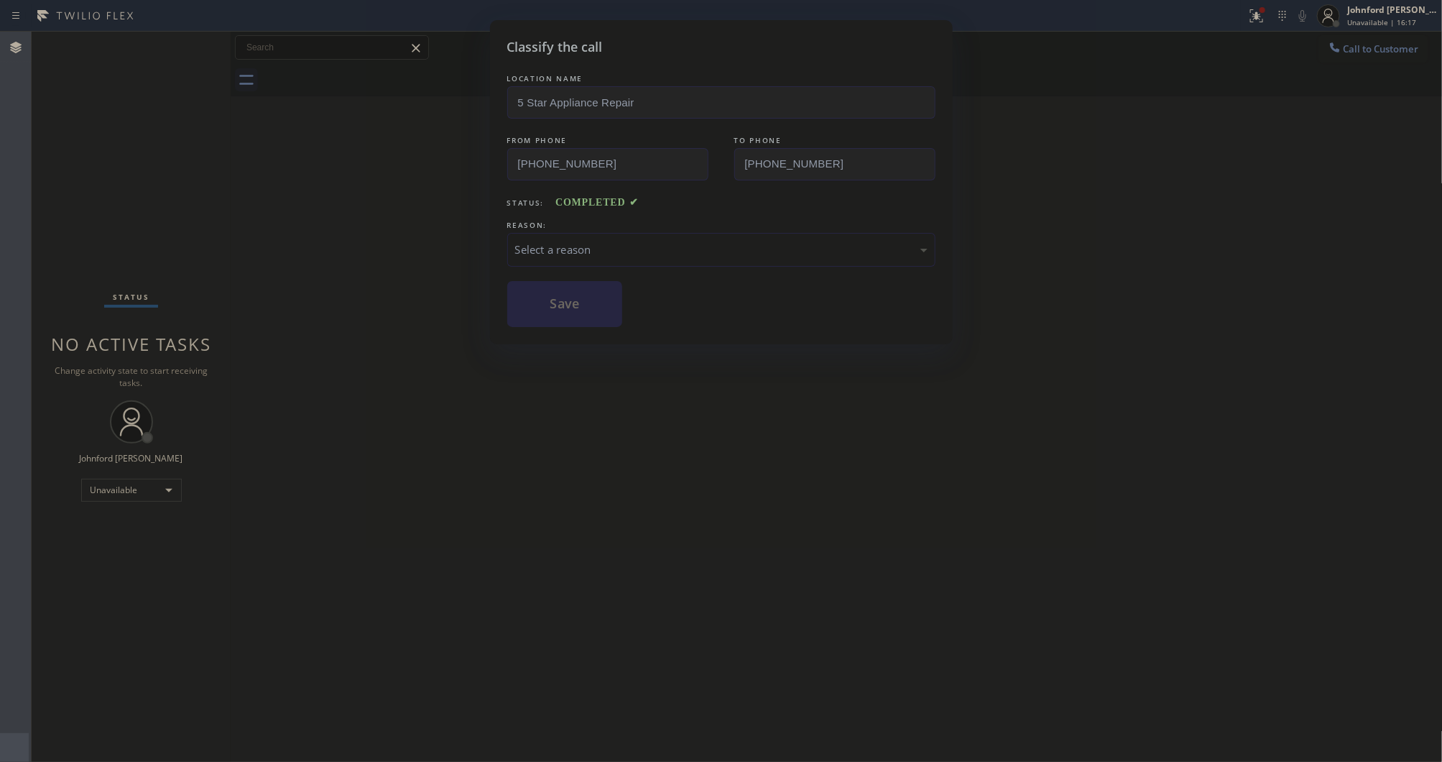
drag, startPoint x: 595, startPoint y: 225, endPoint x: 830, endPoint y: 311, distance: 250.3
click at [612, 225] on div "REASON:" at bounding box center [721, 225] width 428 height 15
click at [572, 233] on div "Select a reason" at bounding box center [721, 250] width 428 height 34
click at [600, 311] on button "Save" at bounding box center [565, 304] width 116 height 46
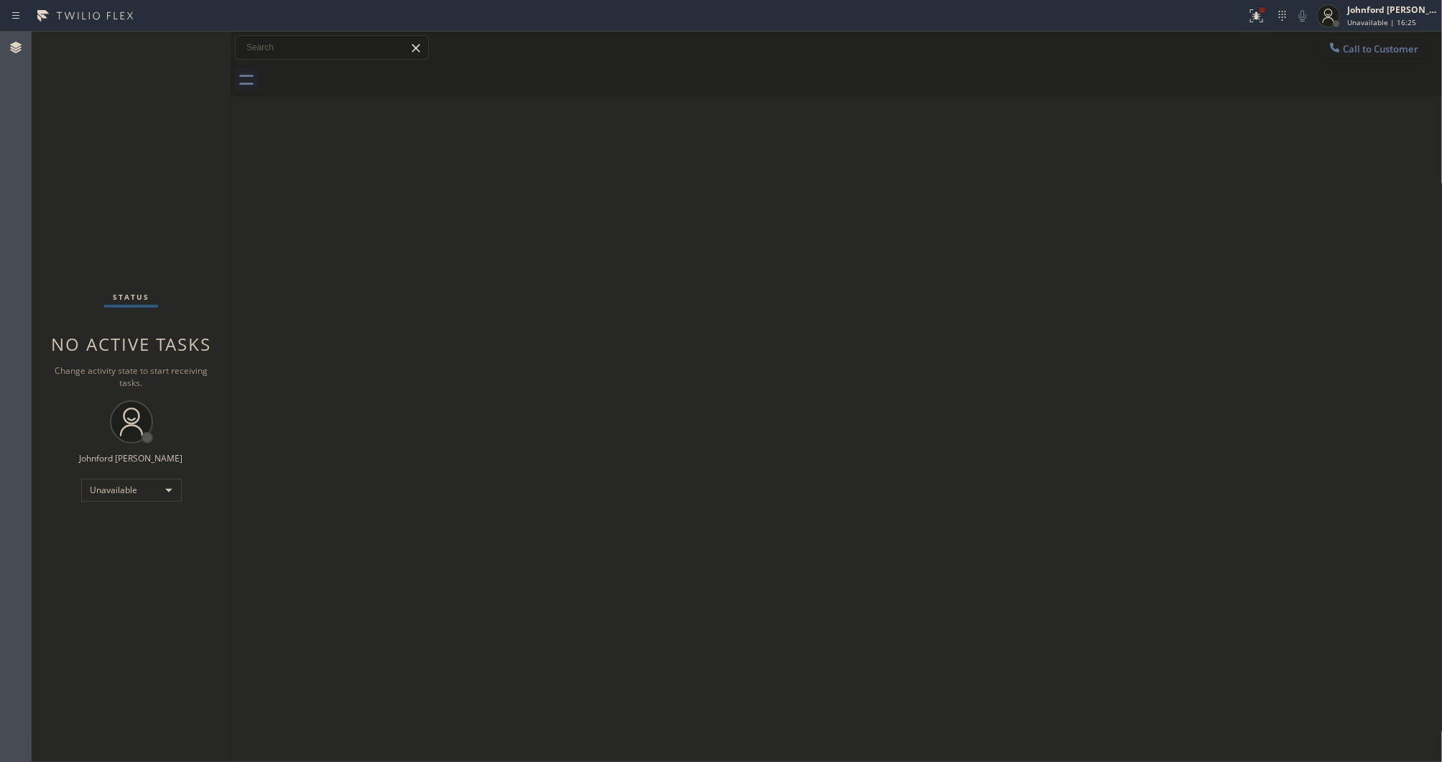
click at [1360, 42] on button "Call to Customer" at bounding box center [1374, 48] width 110 height 27
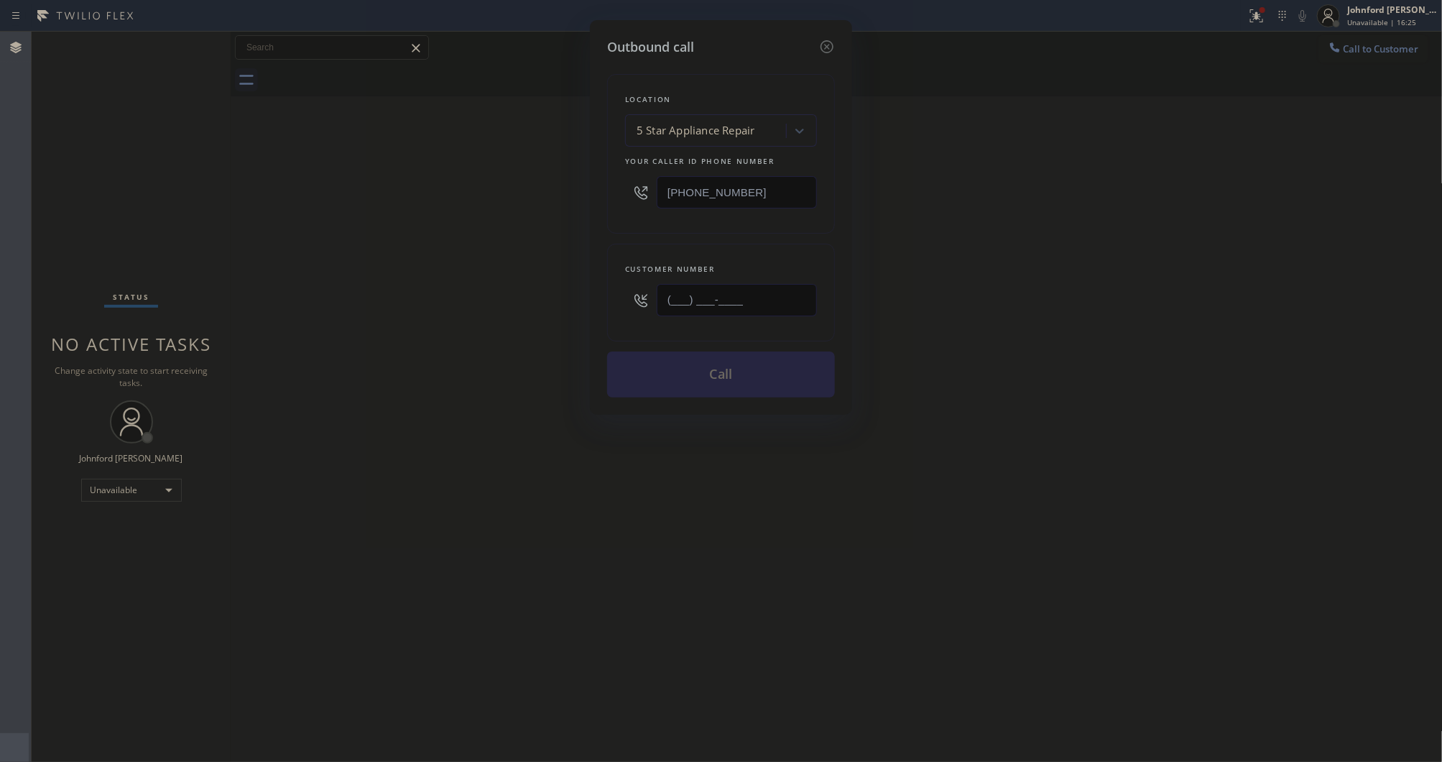
drag, startPoint x: 782, startPoint y: 292, endPoint x: 564, endPoint y: 302, distance: 217.9
click at [568, 300] on div "Outbound call Location 5 Star Appliance Repair Your caller id phone number [PHO…" at bounding box center [721, 381] width 1442 height 762
paste input "626) 224-3926"
type input "[PHONE_NUMBER]"
click at [500, 308] on div "Outbound call Location 5 Star Appliance Repair Your caller id phone number (855…" at bounding box center [721, 381] width 1442 height 762
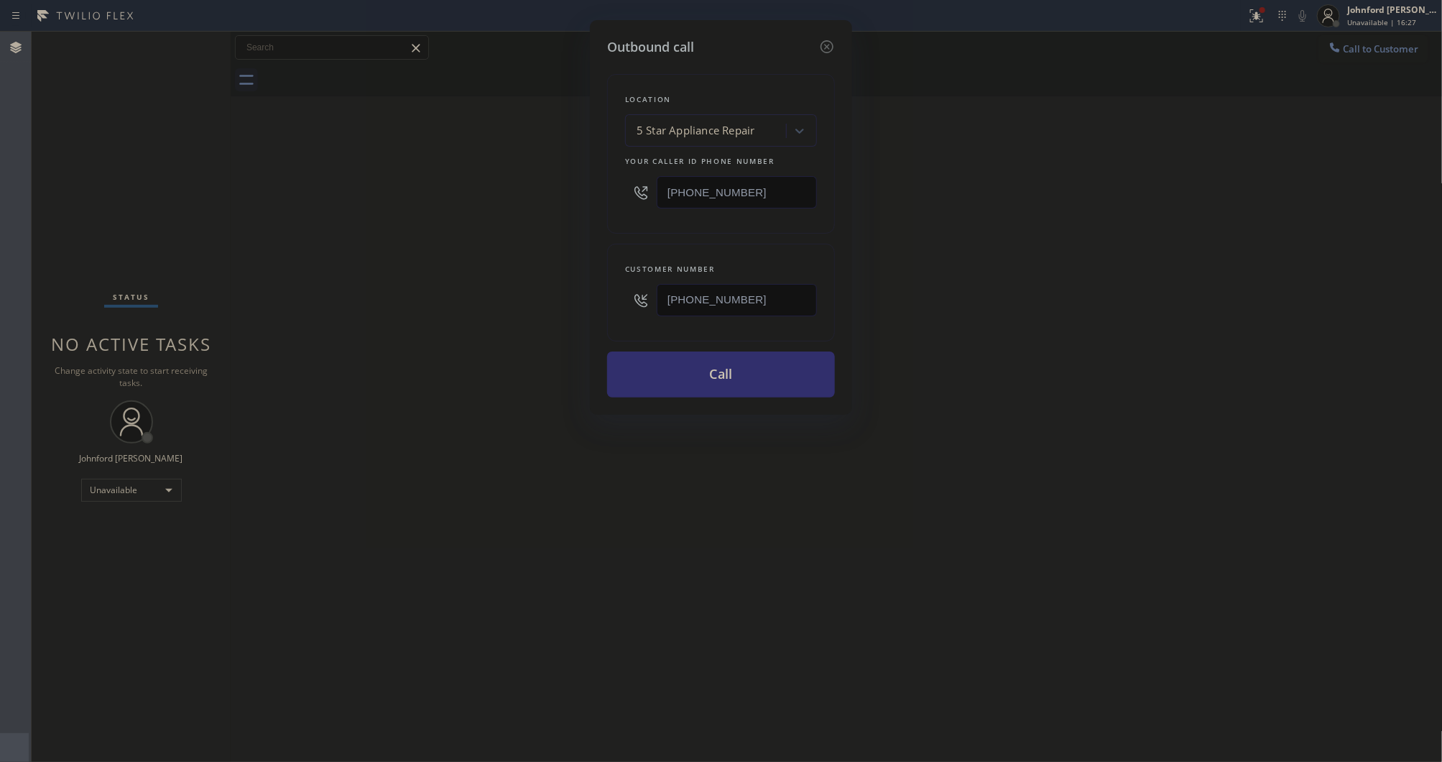
click at [641, 387] on button "Call" at bounding box center [721, 374] width 228 height 46
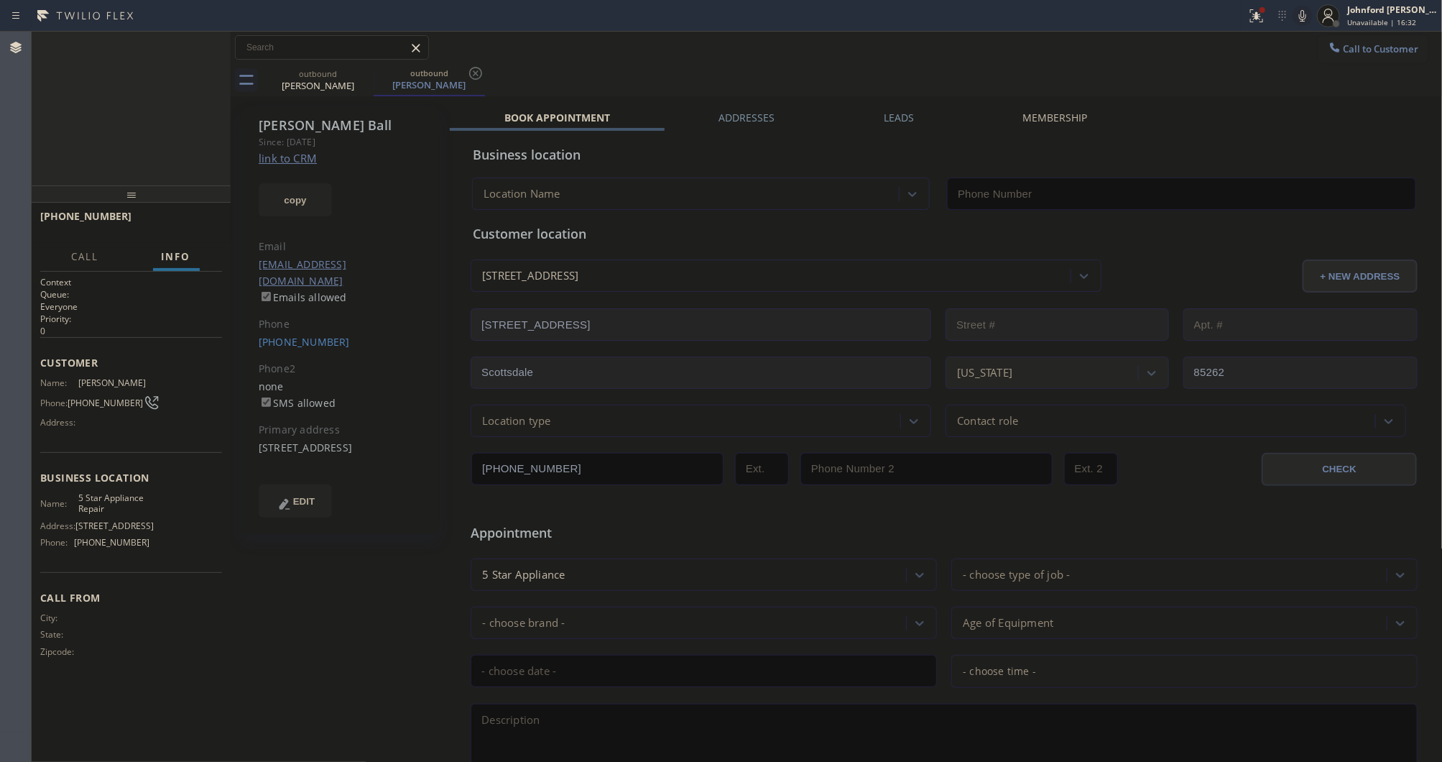
type input "[PHONE_NUMBER]"
click at [207, 218] on span "HANG UP" at bounding box center [189, 223] width 44 height 10
click at [202, 220] on span "HANG UP" at bounding box center [189, 223] width 44 height 10
click at [192, 218] on span "COMPLETE" at bounding box center [186, 223] width 50 height 10
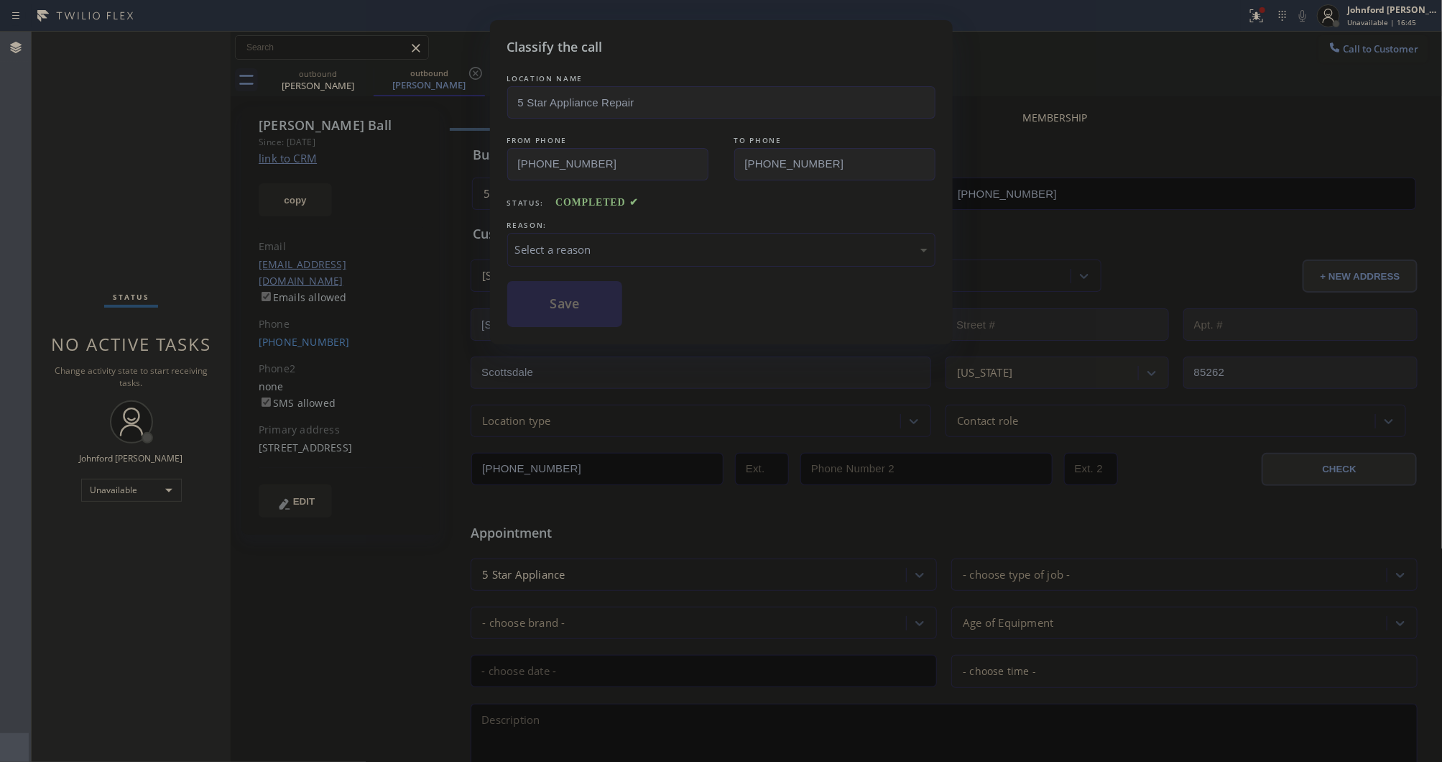
click at [596, 256] on div "Select a reason" at bounding box center [721, 250] width 428 height 34
drag, startPoint x: 656, startPoint y: 331, endPoint x: 601, endPoint y: 307, distance: 59.5
click at [613, 303] on button "Save" at bounding box center [565, 304] width 116 height 46
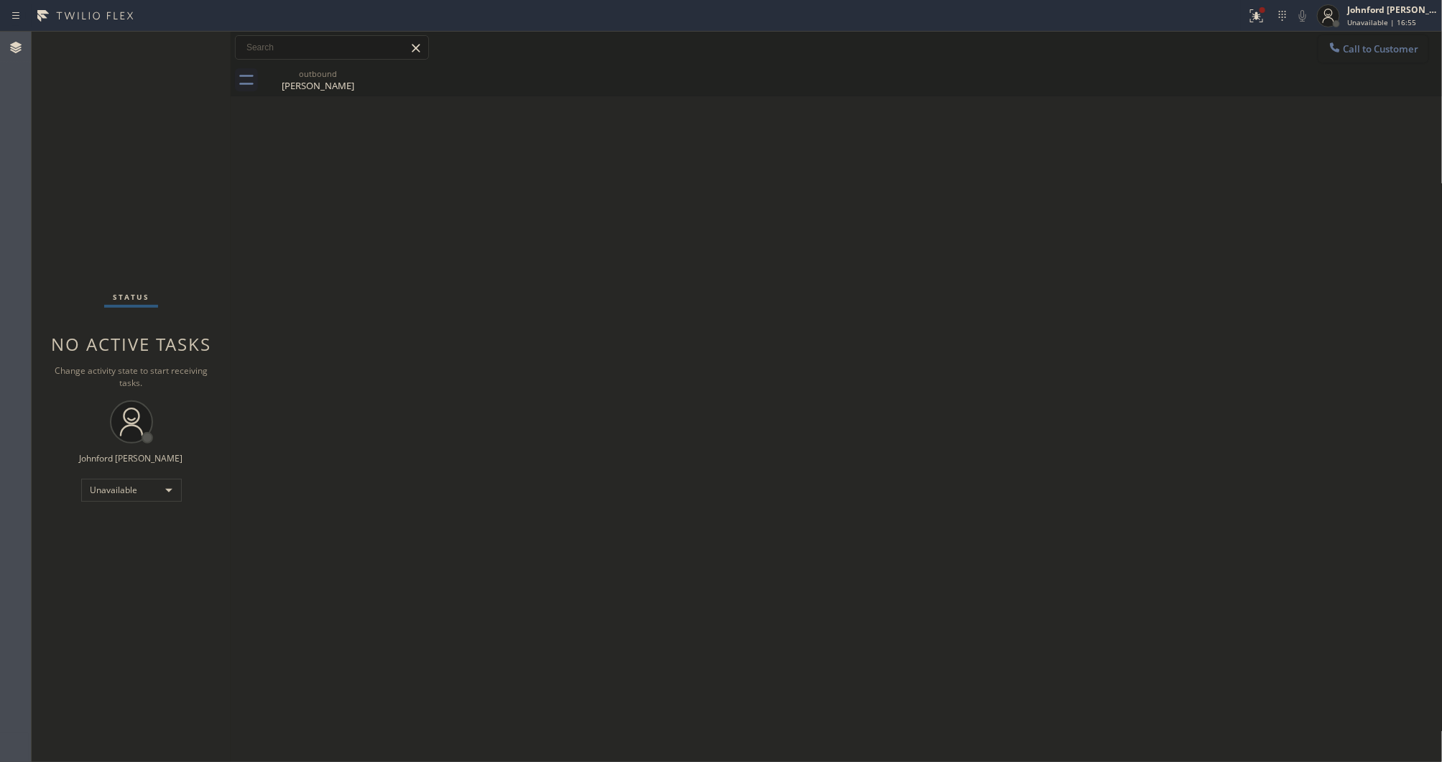
click at [1337, 45] on icon at bounding box center [1335, 47] width 14 height 14
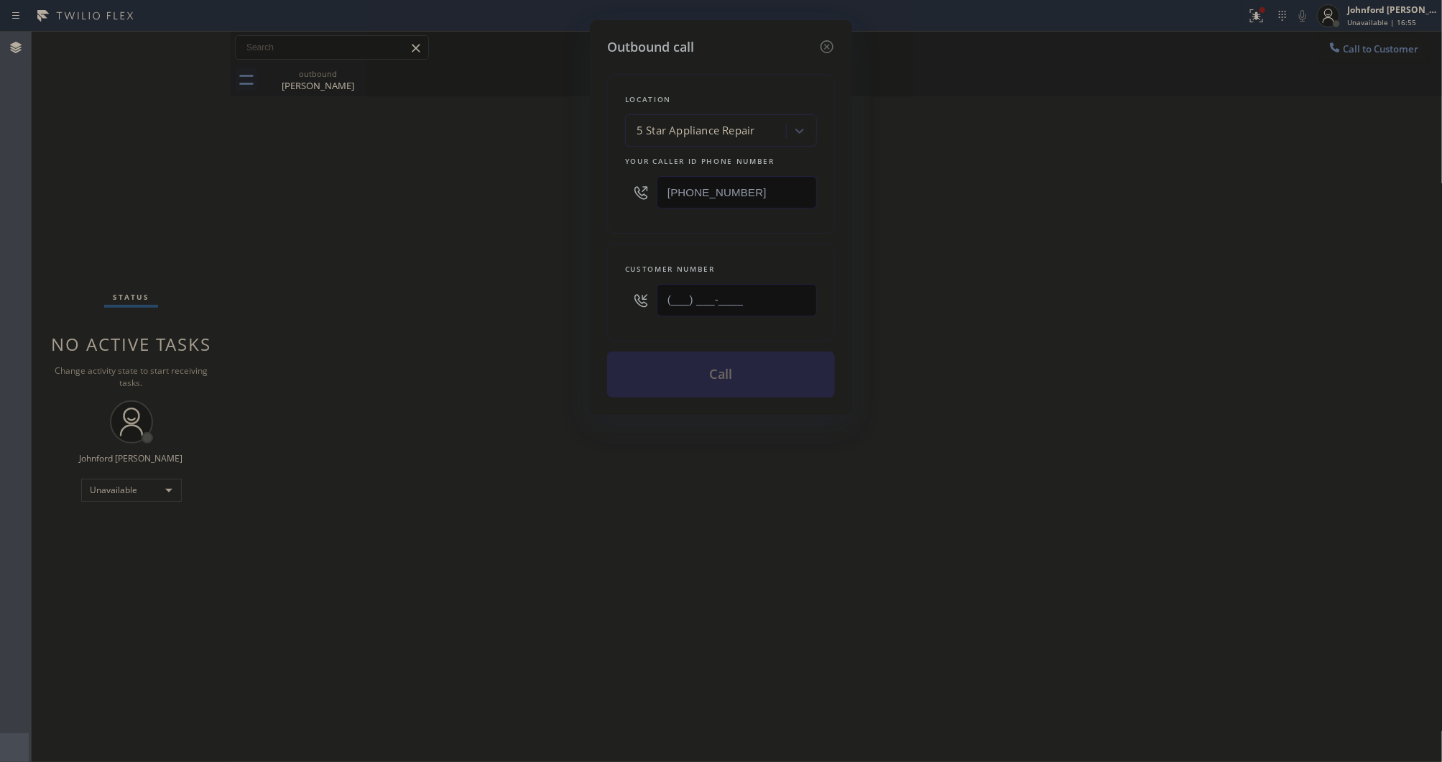
drag, startPoint x: 767, startPoint y: 299, endPoint x: 571, endPoint y: 299, distance: 196.2
click at [575, 299] on div "Outbound call Location 5 Star Appliance Repair Your caller id phone number [PHO…" at bounding box center [721, 381] width 1442 height 762
paste input "661) 221-1403"
drag, startPoint x: 540, startPoint y: 293, endPoint x: 532, endPoint y: 293, distance: 7.9
click at [532, 293] on div "Outbound call Location 5 Star Appliance Repair Your caller id phone number (855…" at bounding box center [721, 381] width 1442 height 762
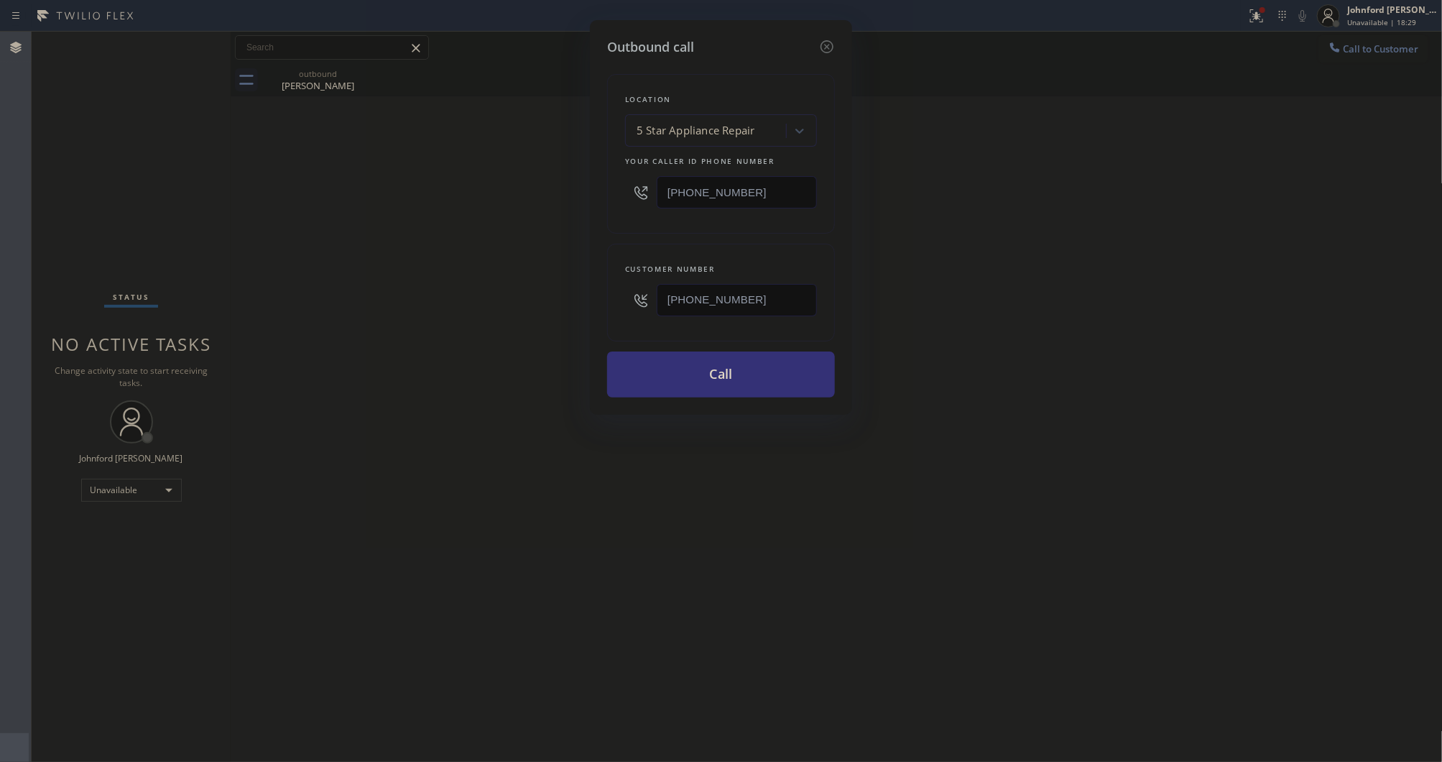
paste input "832) 715-708"
type input "[PHONE_NUMBER]"
click at [988, 313] on div "Outbound call Location 5 Star Appliance Repair Your caller id phone number (855…" at bounding box center [721, 381] width 1442 height 762
click at [613, 191] on div "Location 5 Star Appliance Repair Your caller id phone number [PHONE_NUMBER]" at bounding box center [721, 154] width 228 height 160
paste input "77) 580-1416"
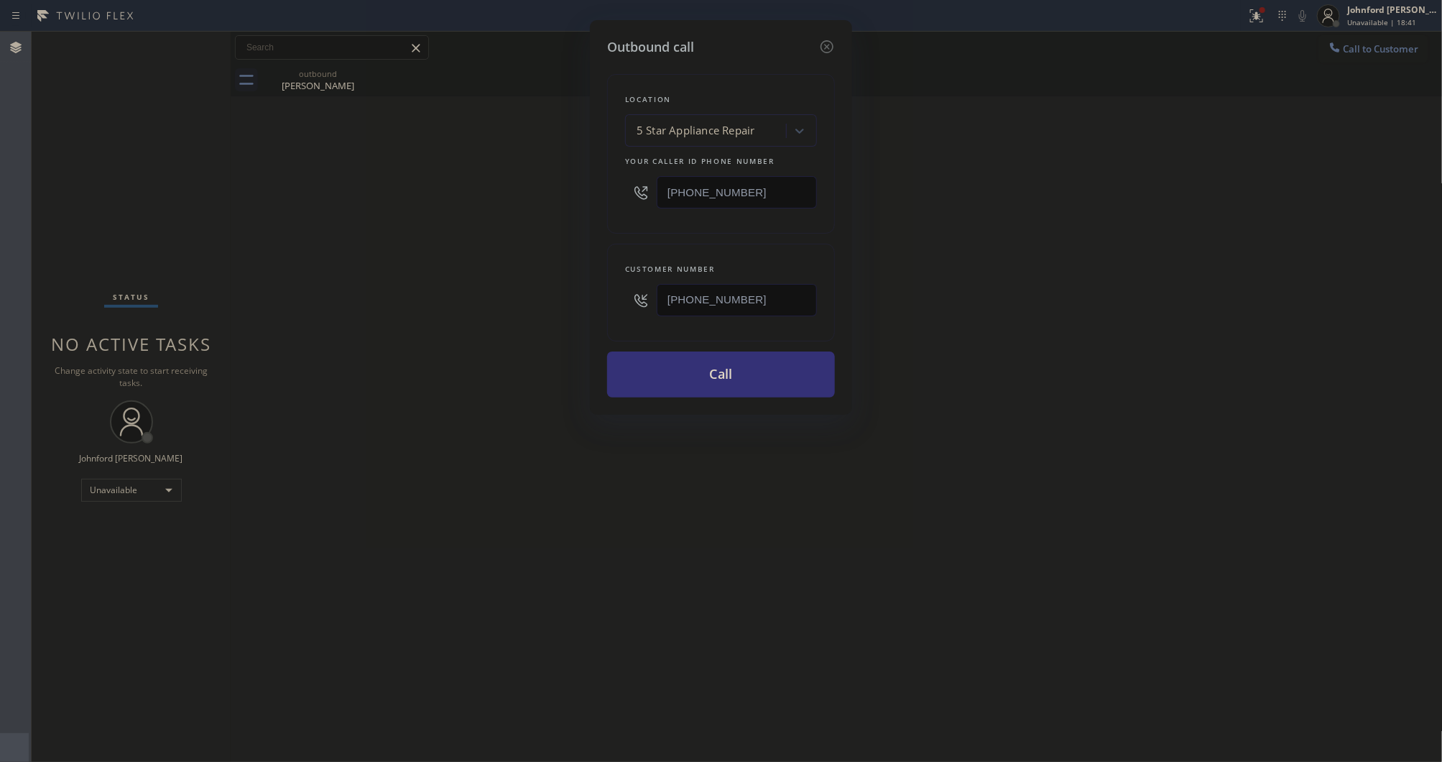
type input "[PHONE_NUMBER]"
click at [521, 231] on div "Outbound call Location 5 Star Appliance Repair Your caller id phone number (877…" at bounding box center [721, 381] width 1442 height 762
click at [713, 379] on button "Call" at bounding box center [721, 374] width 228 height 46
click at [982, 318] on div "Outbound call Location Green Tree Heating &amp; Cooling 2 Your caller id phone …" at bounding box center [721, 381] width 1442 height 762
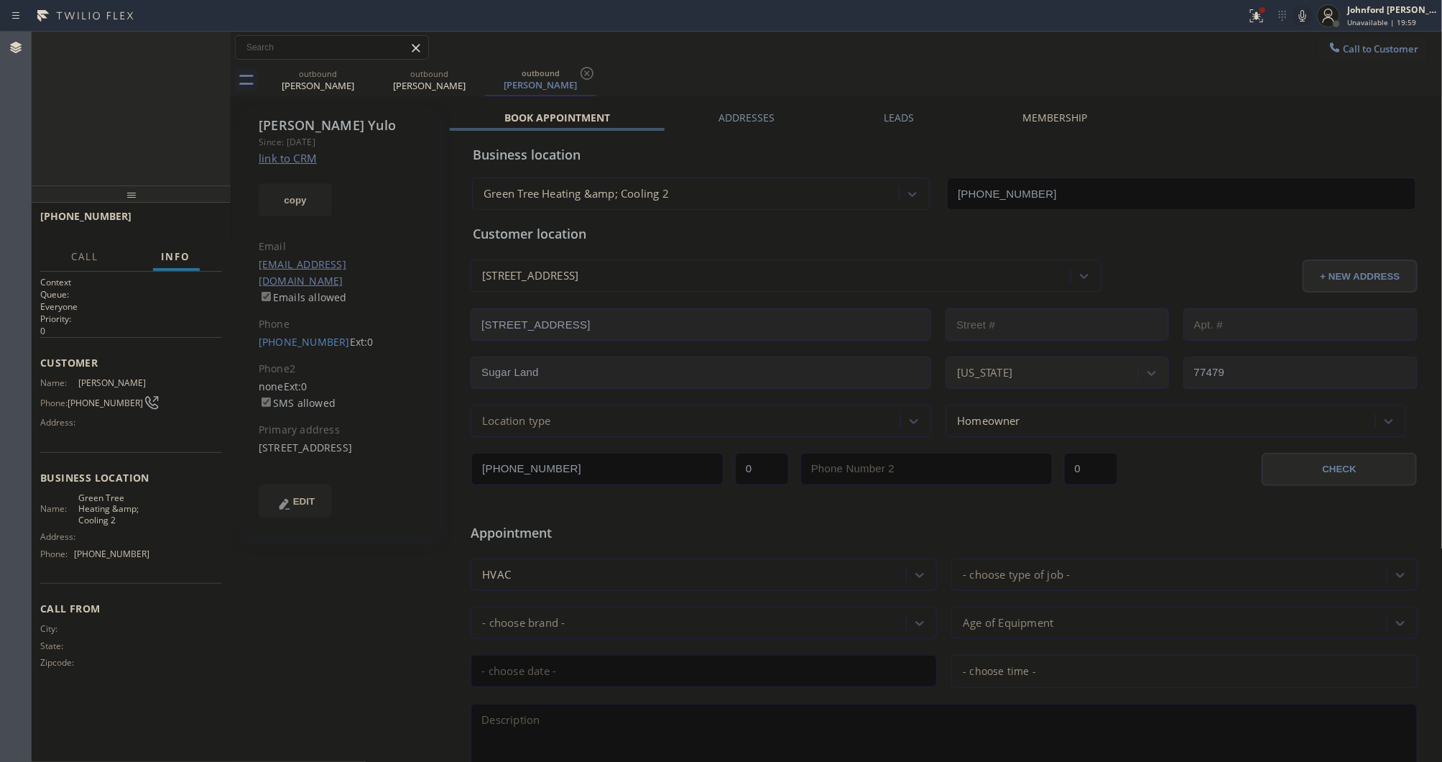
type input "[PHONE_NUMBER]"
click at [1309, 14] on icon at bounding box center [1302, 15] width 17 height 17
click at [1305, 17] on icon at bounding box center [1302, 15] width 17 height 17
click at [164, 120] on div "+18327157083 Connecting call… ALL TASKS ALL TASKS ACTIVE TASKS TASKS IN WRAP UP" at bounding box center [131, 109] width 199 height 154
click at [365, 70] on icon at bounding box center [364, 73] width 17 height 17
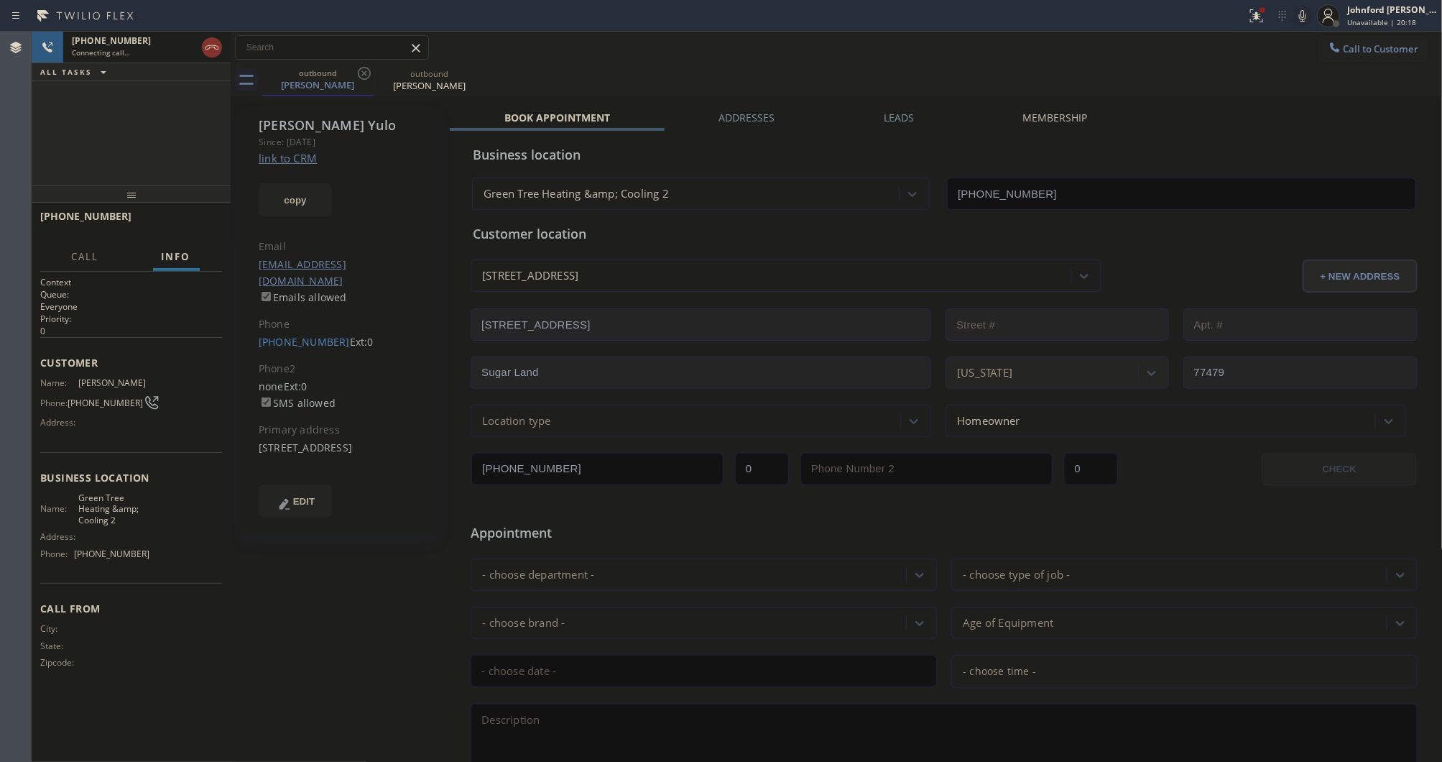
click at [365, 70] on icon at bounding box center [364, 73] width 17 height 17
click at [177, 132] on div "+18327157083 Connecting call… ALL TASKS ALL TASKS ACTIVE TASKS TASKS IN WRAP UP" at bounding box center [131, 109] width 199 height 154
click at [174, 216] on button "HANG UP" at bounding box center [188, 223] width 67 height 20
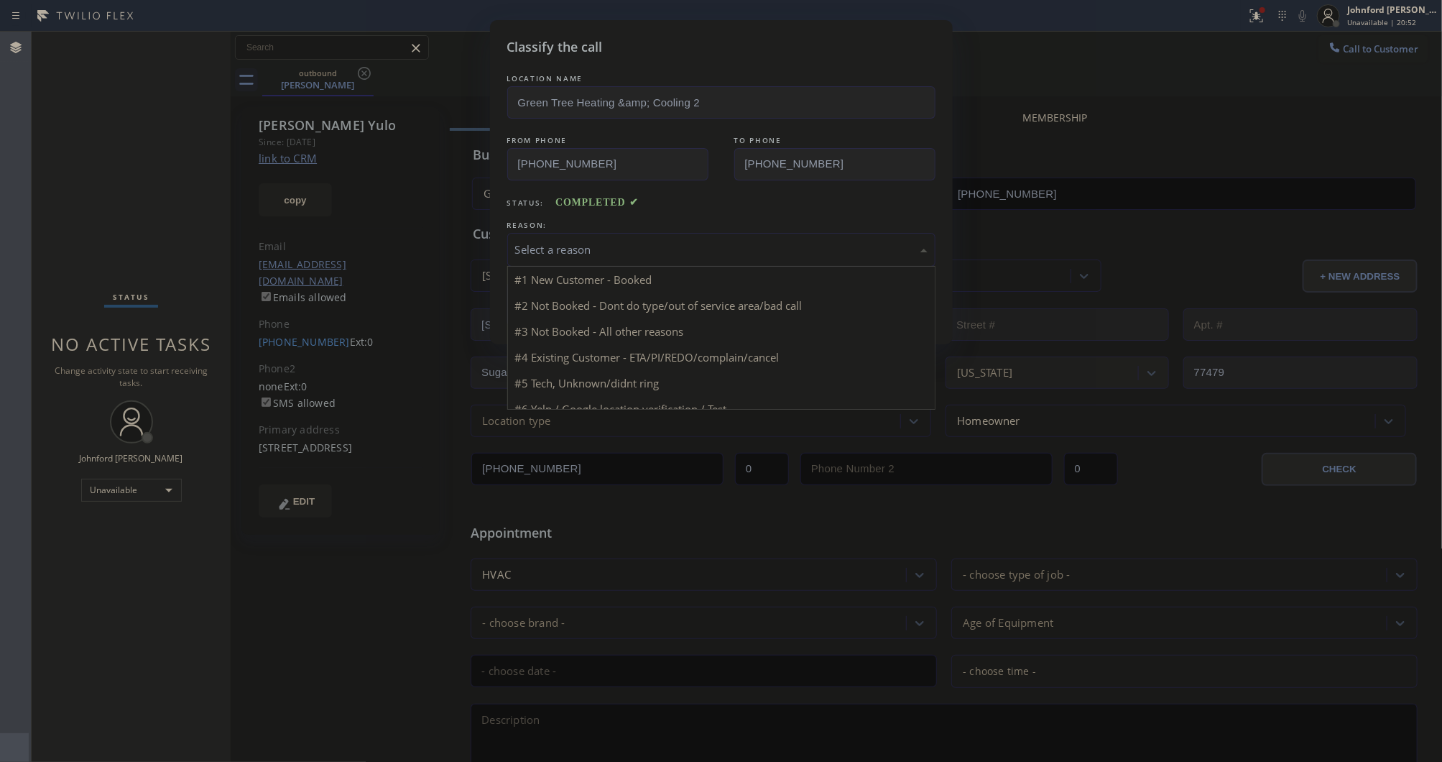
click at [596, 259] on div "Select a reason" at bounding box center [721, 250] width 428 height 34
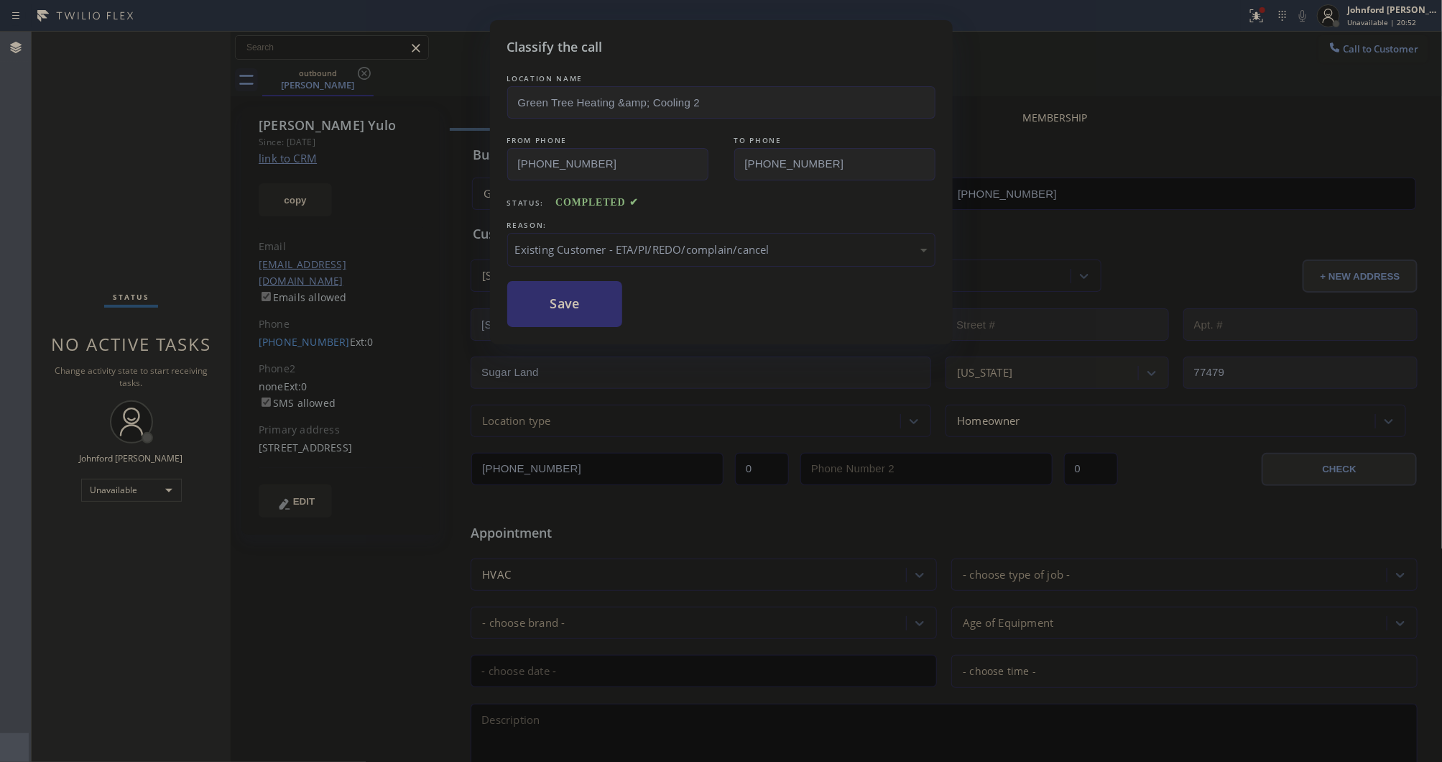
click at [593, 315] on button "Save" at bounding box center [565, 304] width 116 height 46
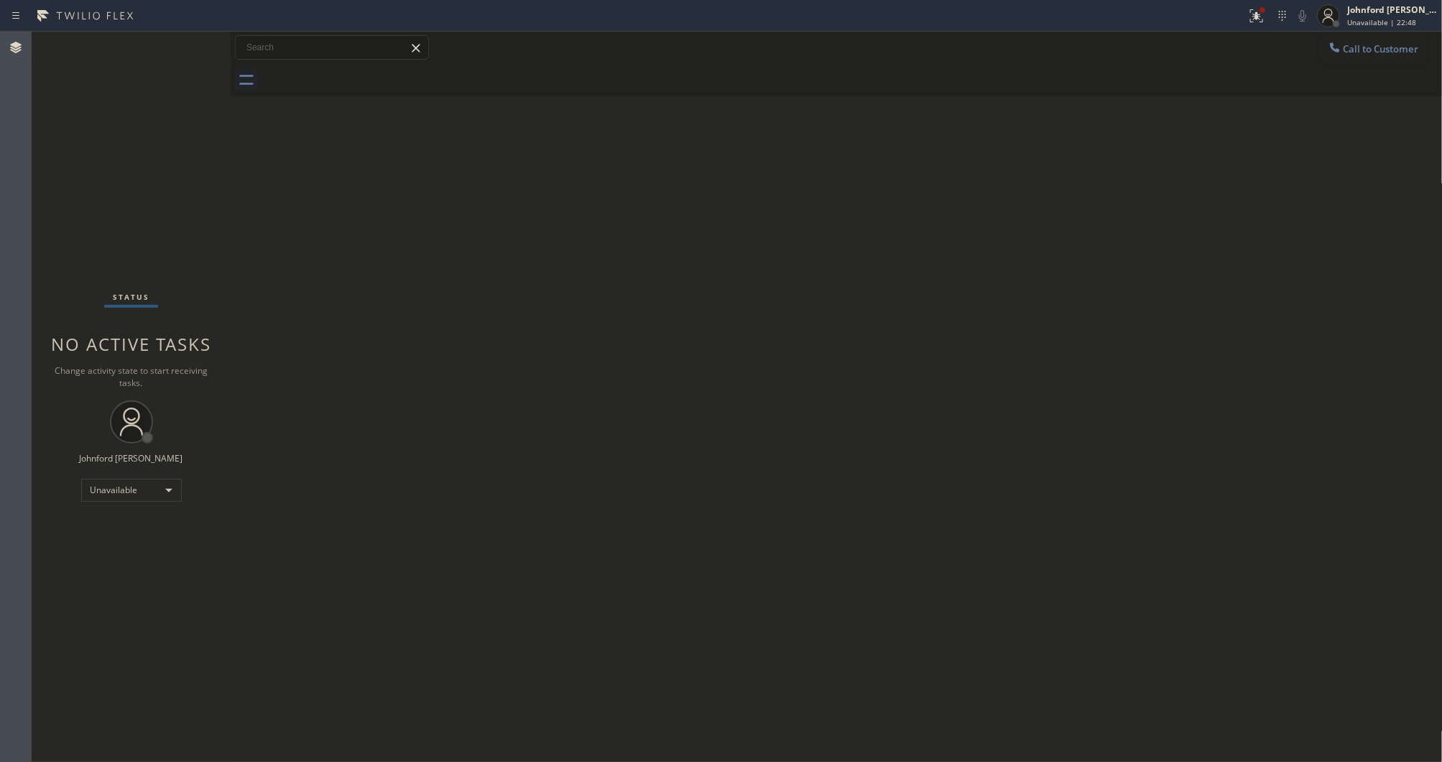
drag, startPoint x: 1365, startPoint y: 42, endPoint x: 867, endPoint y: 195, distance: 521.0
click at [1355, 51] on button "Call to Customer" at bounding box center [1374, 48] width 110 height 27
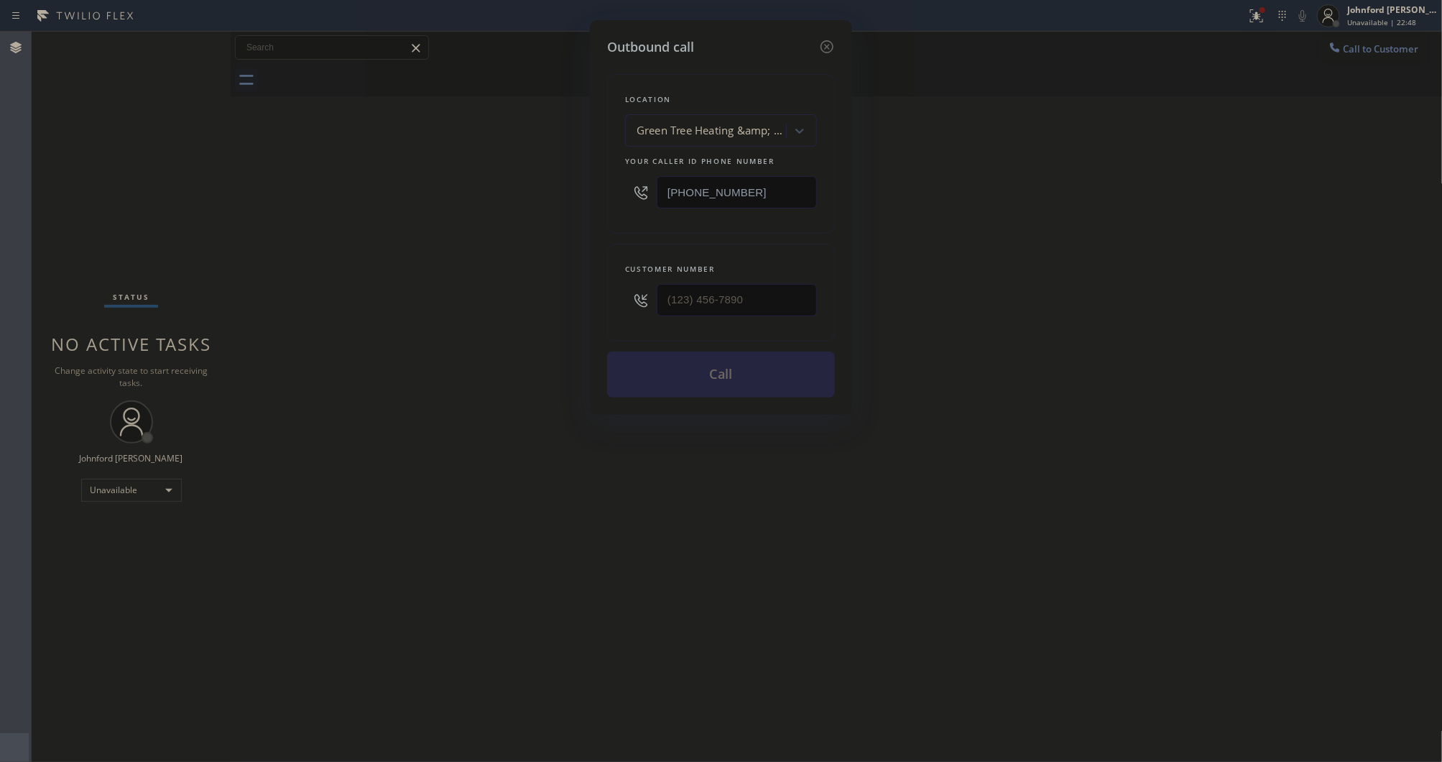
drag, startPoint x: 769, startPoint y: 188, endPoint x: 601, endPoint y: 182, distance: 167.6
click at [614, 188] on div "Location Green Tree Heating &amp; Cooling 2 Your caller id phone number (877) 5…" at bounding box center [721, 154] width 228 height 160
paste input "646) 661-7498"
type input "[PHONE_NUMBER]"
click at [598, 289] on div "Outbound call Location NY Sub Zero and Wolf Repair Your caller id phone number …" at bounding box center [721, 217] width 262 height 395
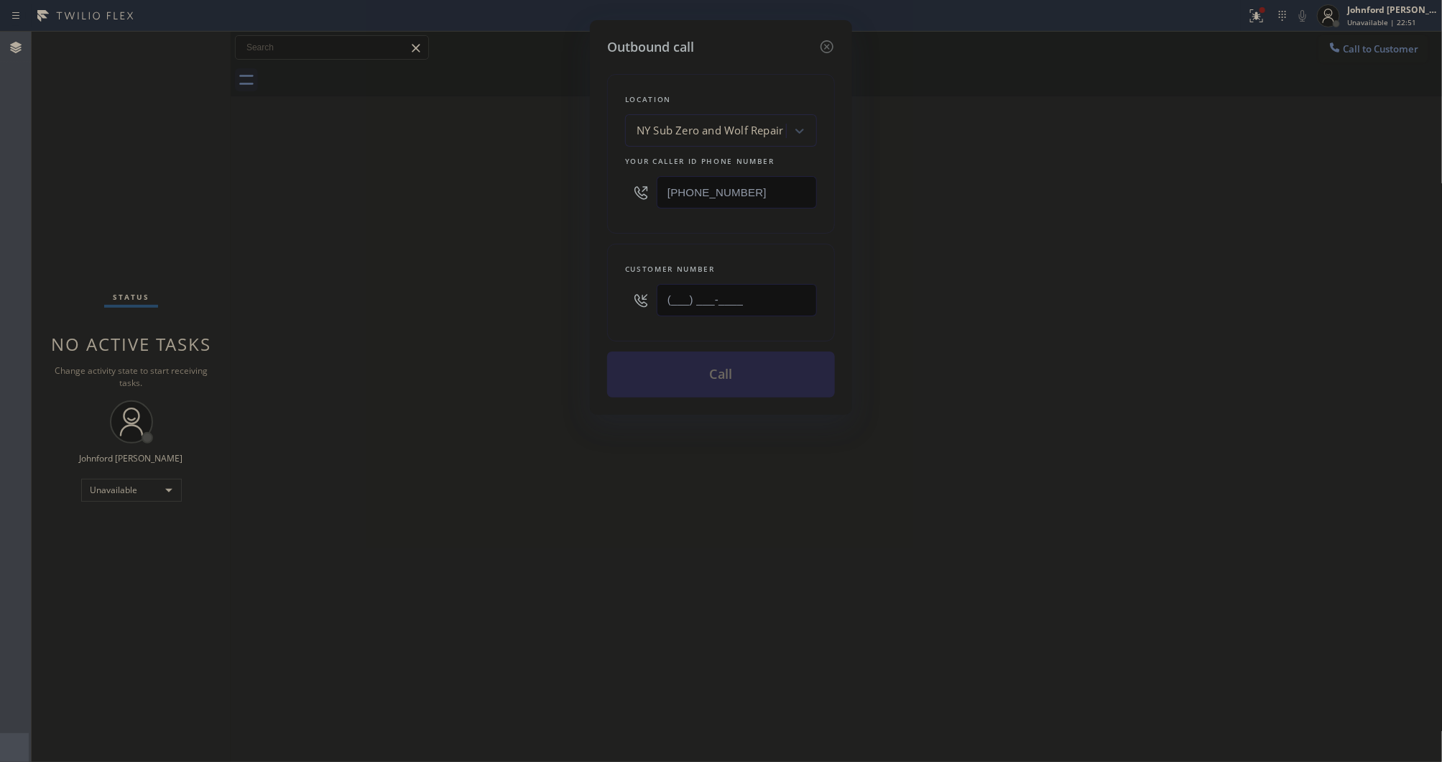
paste input "908) 399-4598"
type input "[PHONE_NUMBER]"
click at [520, 292] on div "Outbound call Location NY Sub Zero and Wolf Repair Your caller id phone number …" at bounding box center [721, 381] width 1442 height 762
click at [663, 354] on button "Call" at bounding box center [721, 374] width 228 height 46
click at [1018, 346] on div "Outbound call Location NY Sub Zero and Wolf Repair Your caller id phone number …" at bounding box center [721, 381] width 1442 height 762
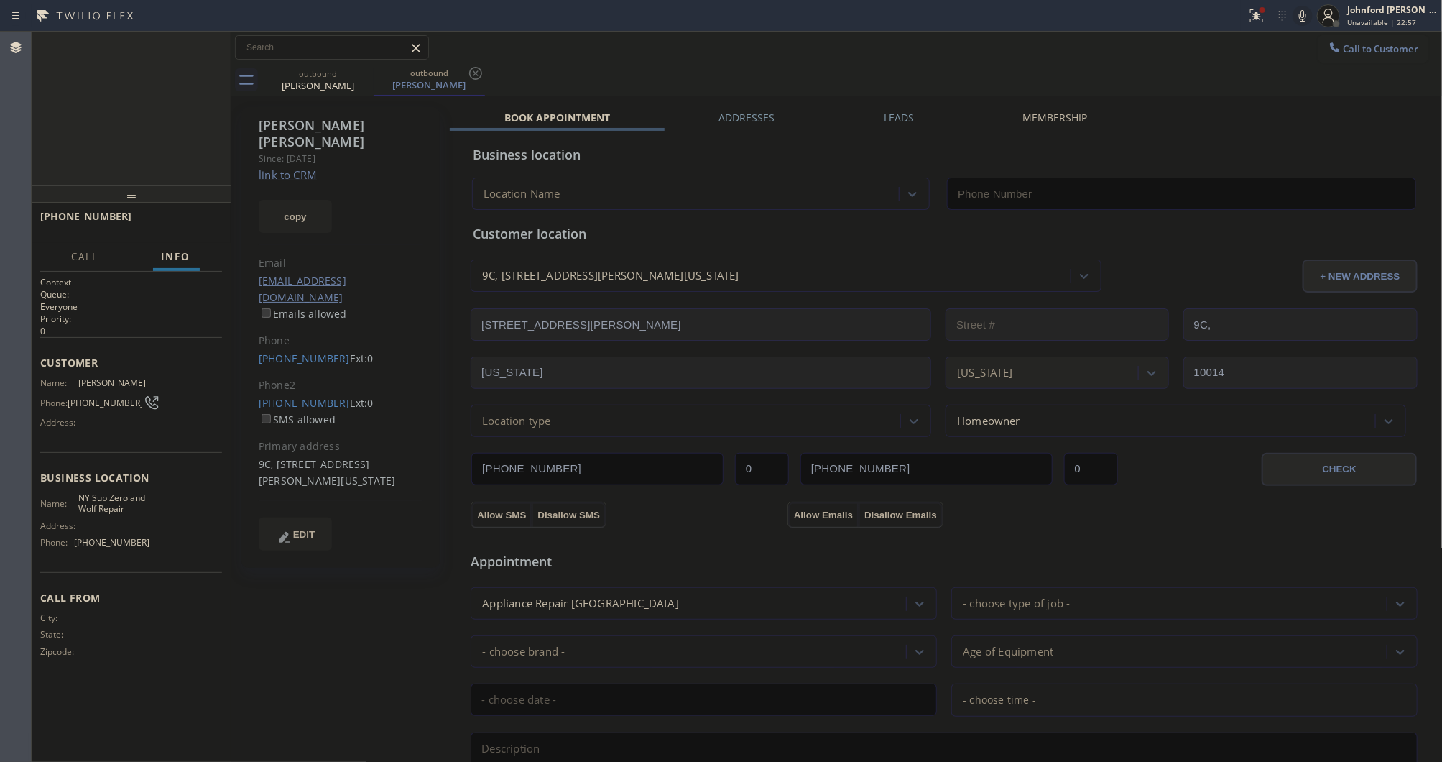
type input "[PHONE_NUMBER]"
click at [192, 221] on span "HANG UP" at bounding box center [189, 223] width 44 height 10
click at [300, 396] on link "[PHONE_NUMBER]" at bounding box center [304, 403] width 91 height 14
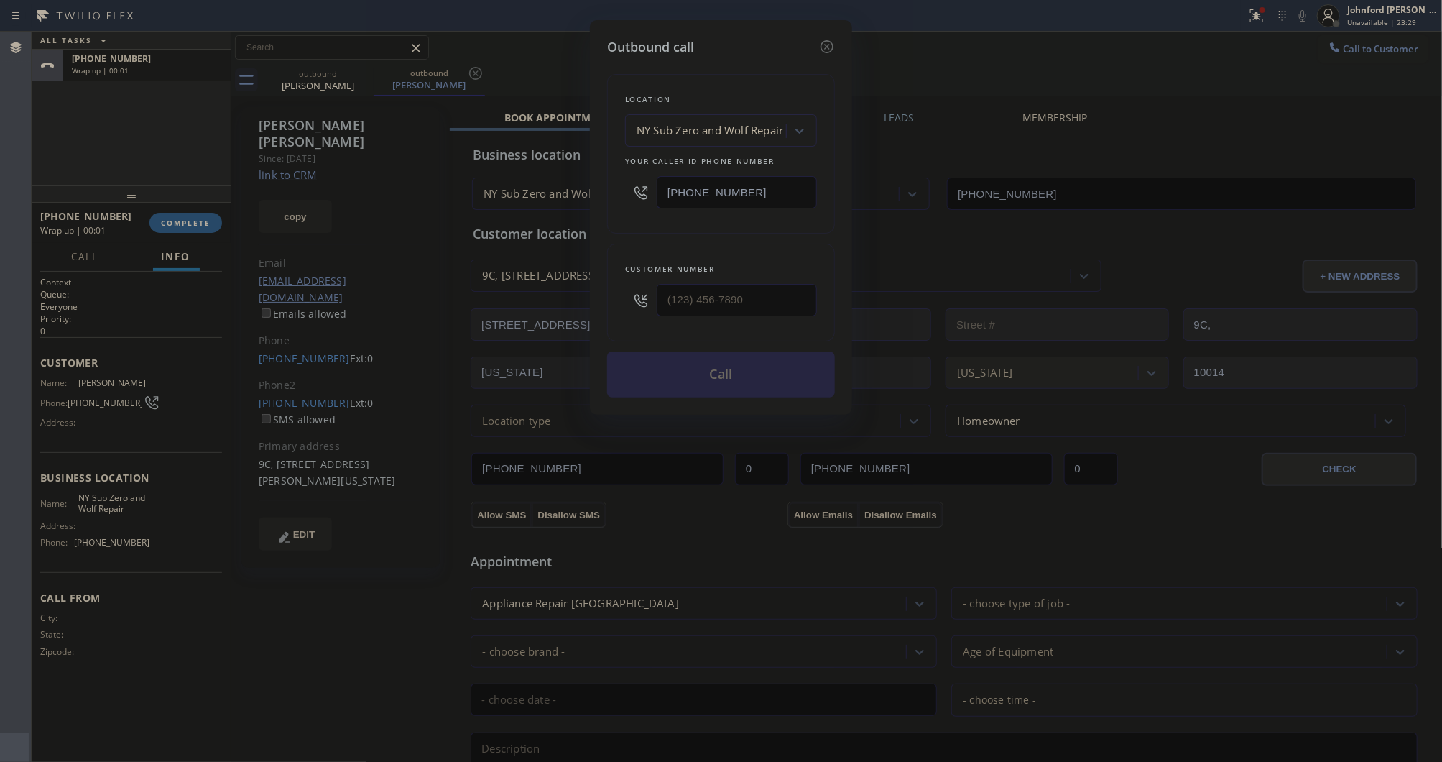
type input "[PHONE_NUMBER]"
click at [669, 383] on button "Call" at bounding box center [721, 374] width 228 height 46
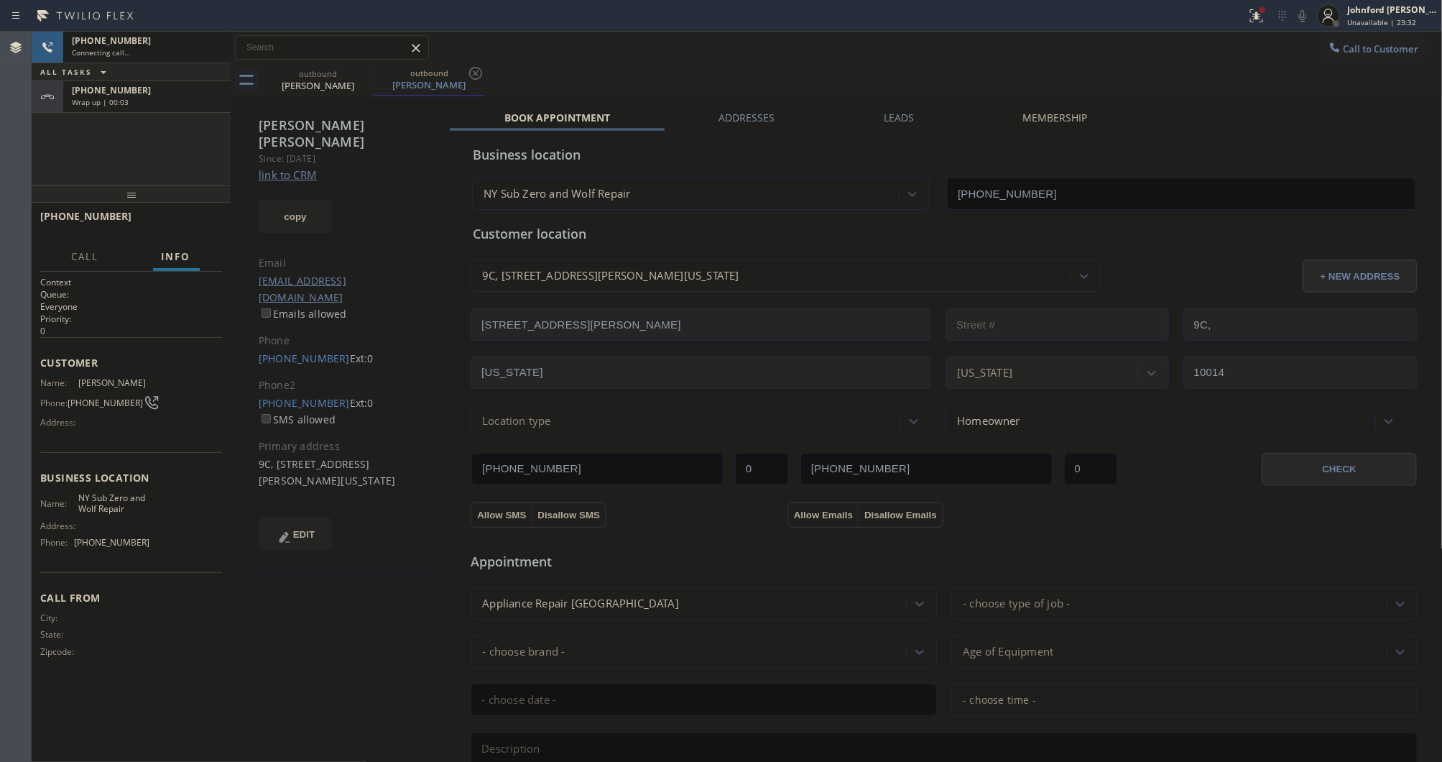
click at [137, 92] on div "+19083994598" at bounding box center [147, 90] width 150 height 12
type input "[PHONE_NUMBER]"
click at [172, 102] on div "Wrap up | 00:05" at bounding box center [147, 102] width 150 height 10
click at [191, 203] on div at bounding box center [131, 193] width 199 height 17
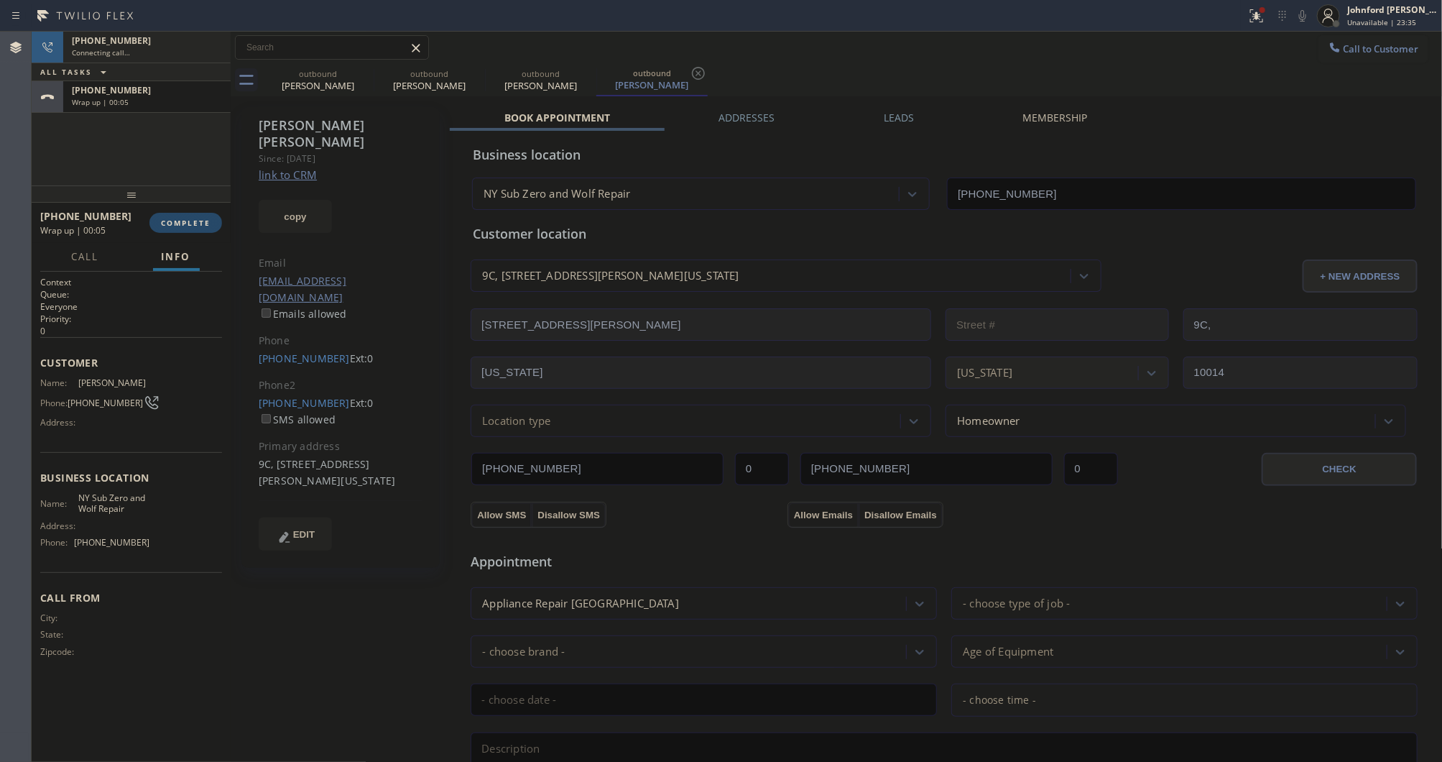
click at [180, 228] on span "COMPLETE" at bounding box center [186, 223] width 50 height 10
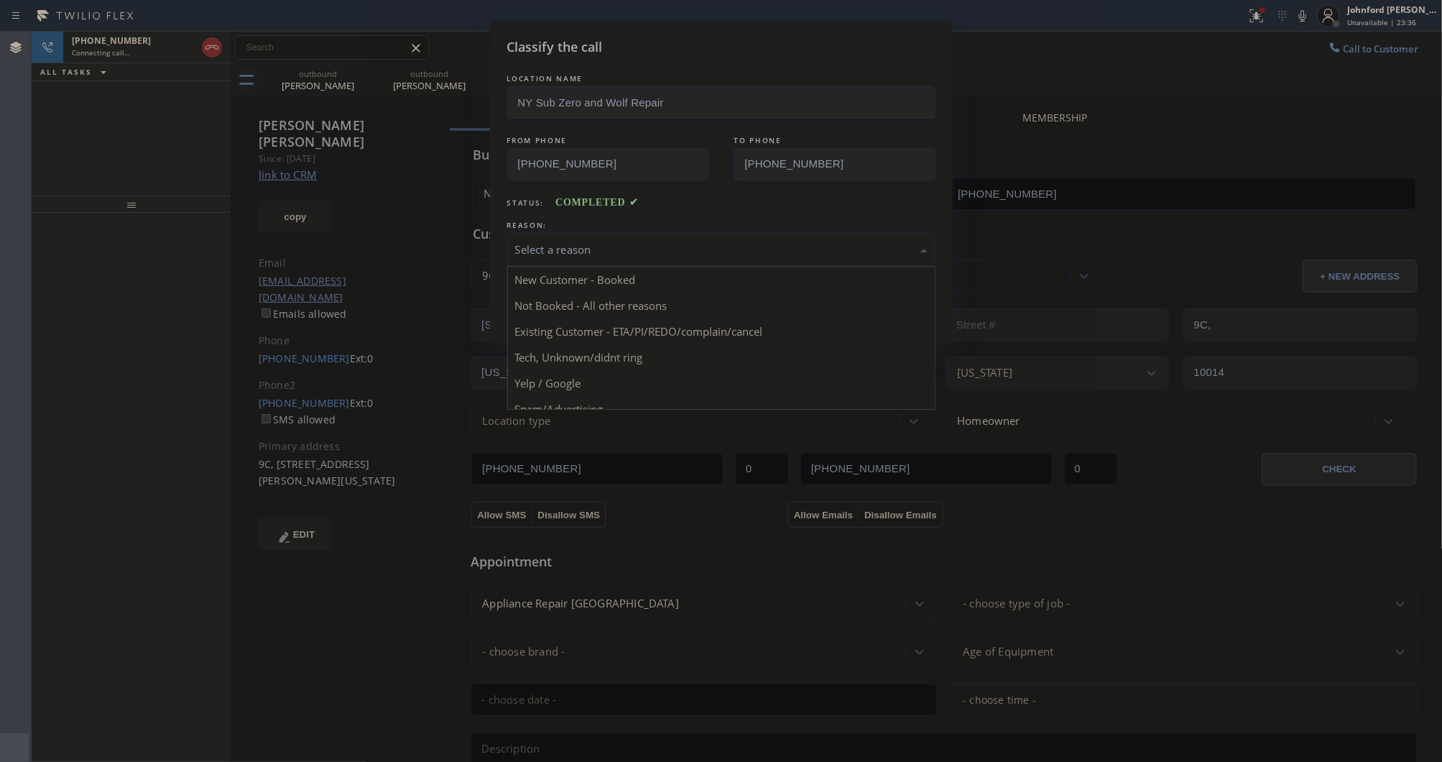
click at [579, 259] on div "Select a reason" at bounding box center [721, 250] width 428 height 34
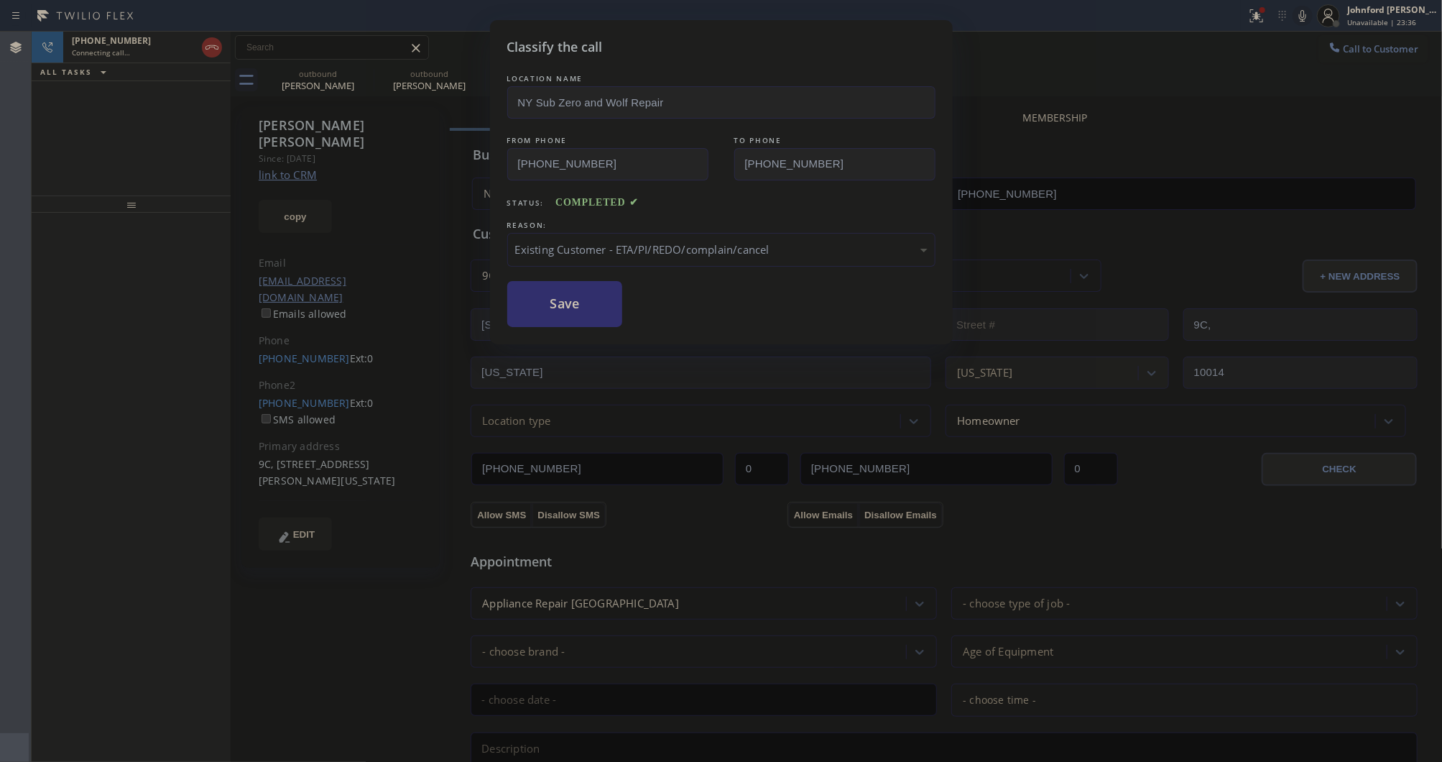
click at [555, 315] on button "Save" at bounding box center [565, 304] width 116 height 46
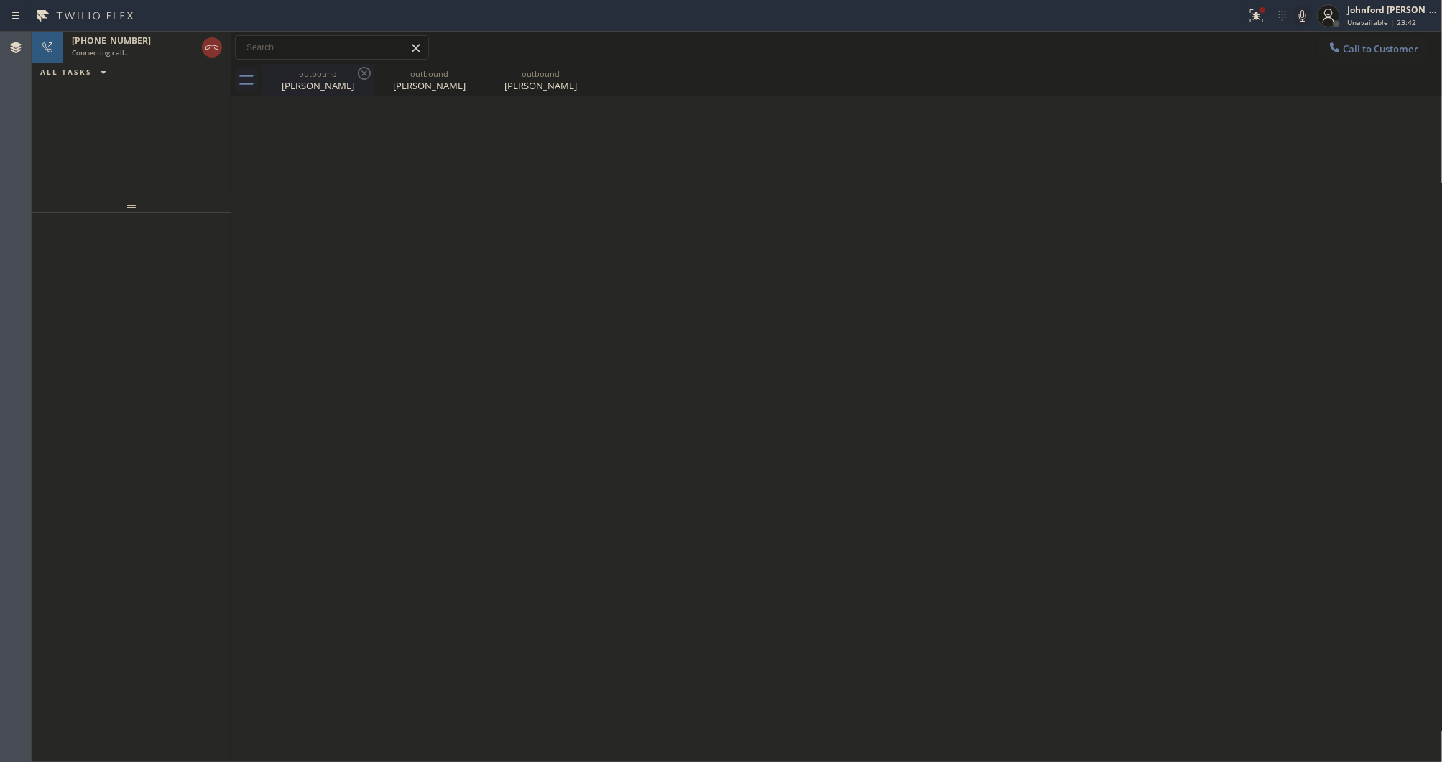
click at [349, 74] on div "outbound" at bounding box center [318, 73] width 109 height 11
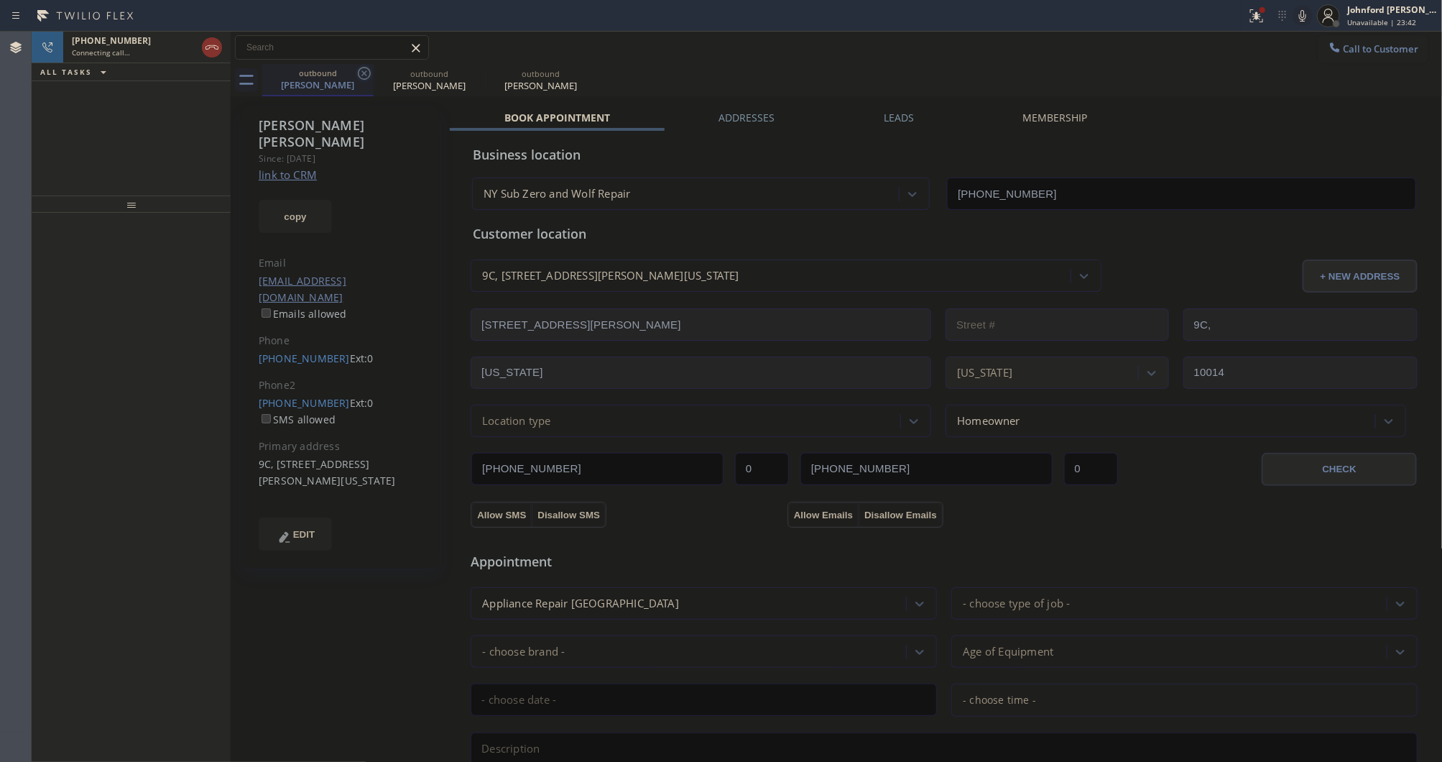
click at [363, 73] on icon at bounding box center [364, 73] width 17 height 17
click at [144, 43] on div "+19175996052" at bounding box center [134, 40] width 124 height 12
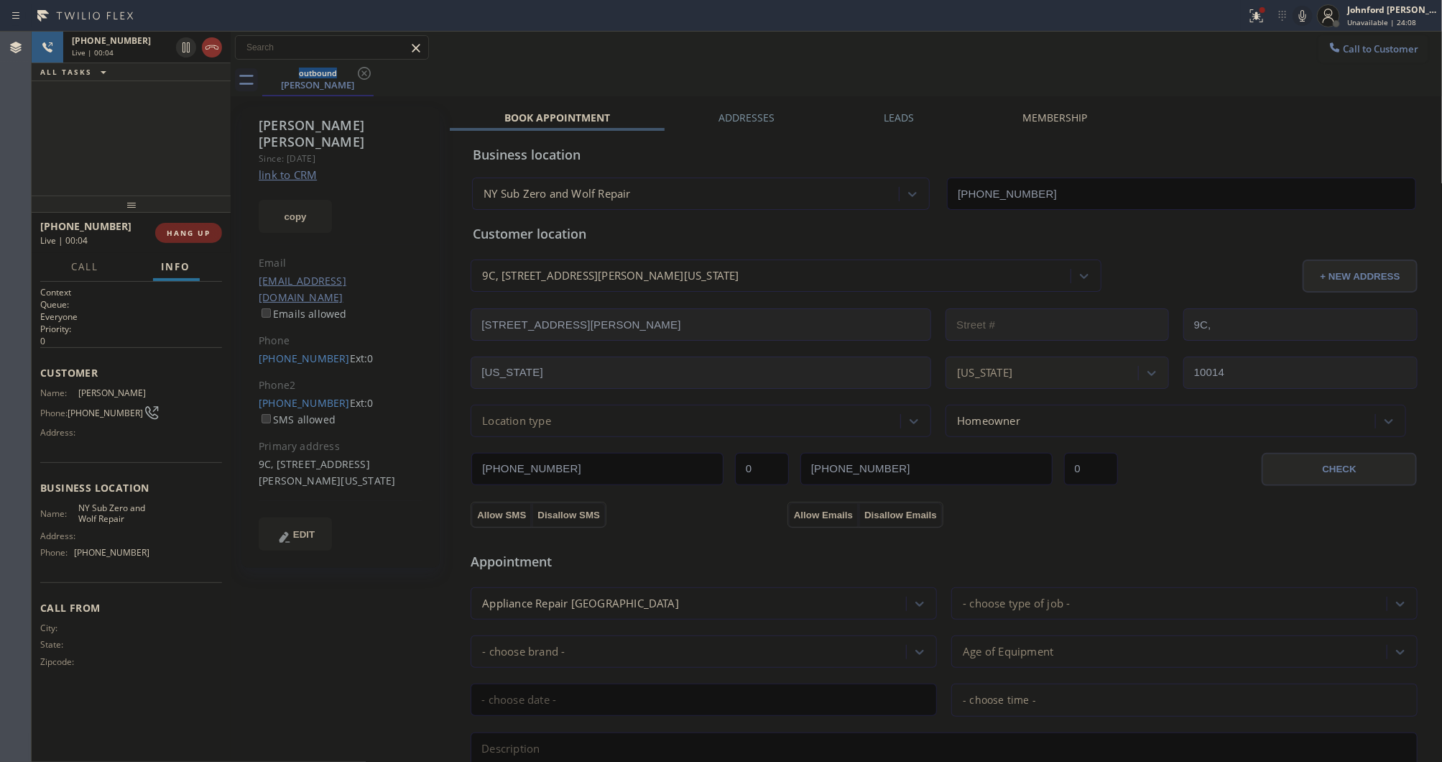
click at [187, 231] on span "HANG UP" at bounding box center [189, 233] width 44 height 10
click at [185, 231] on span "HANG UP" at bounding box center [189, 233] width 44 height 10
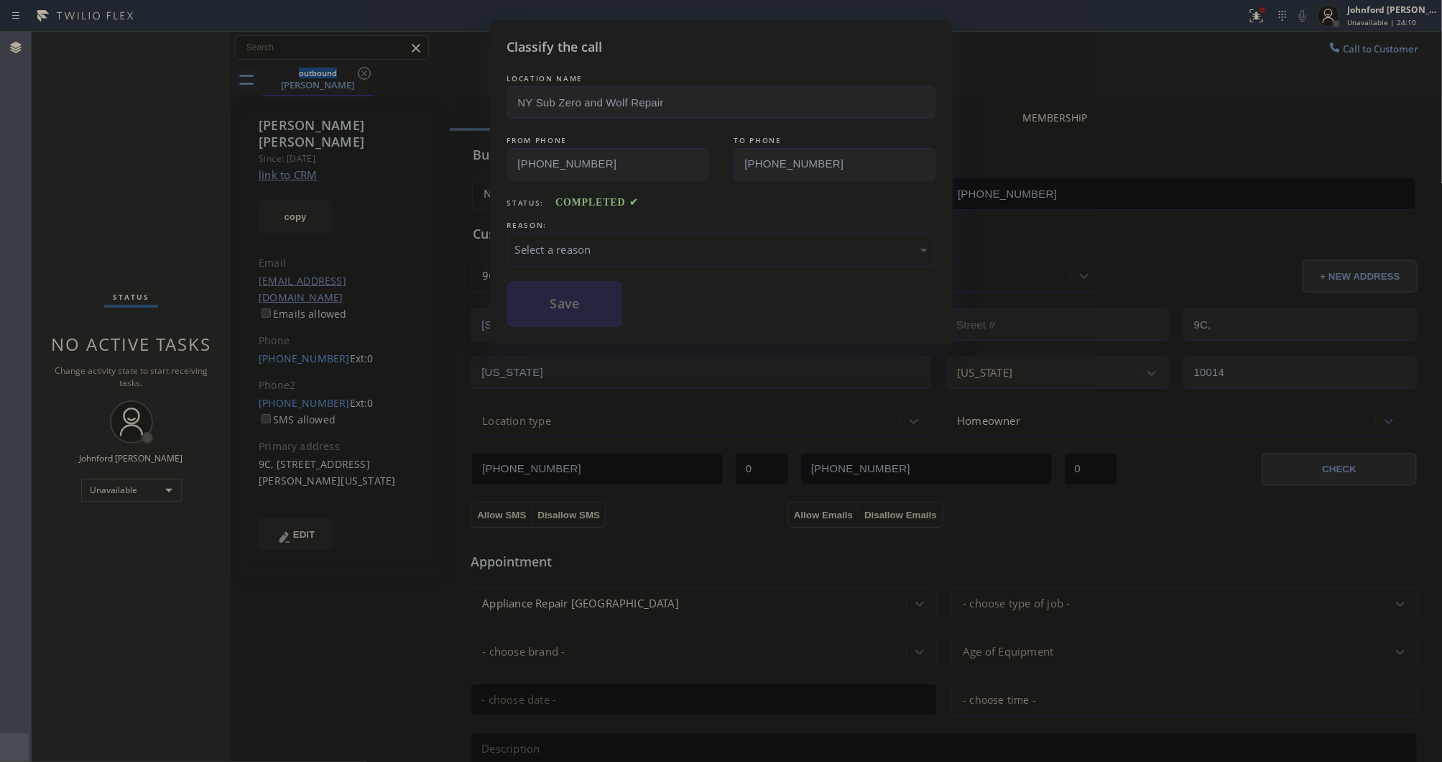
click at [625, 248] on div "Select a reason" at bounding box center [721, 249] width 412 height 17
drag, startPoint x: 661, startPoint y: 333, endPoint x: 569, endPoint y: 297, distance: 98.7
click at [569, 297] on button "Save" at bounding box center [565, 304] width 116 height 46
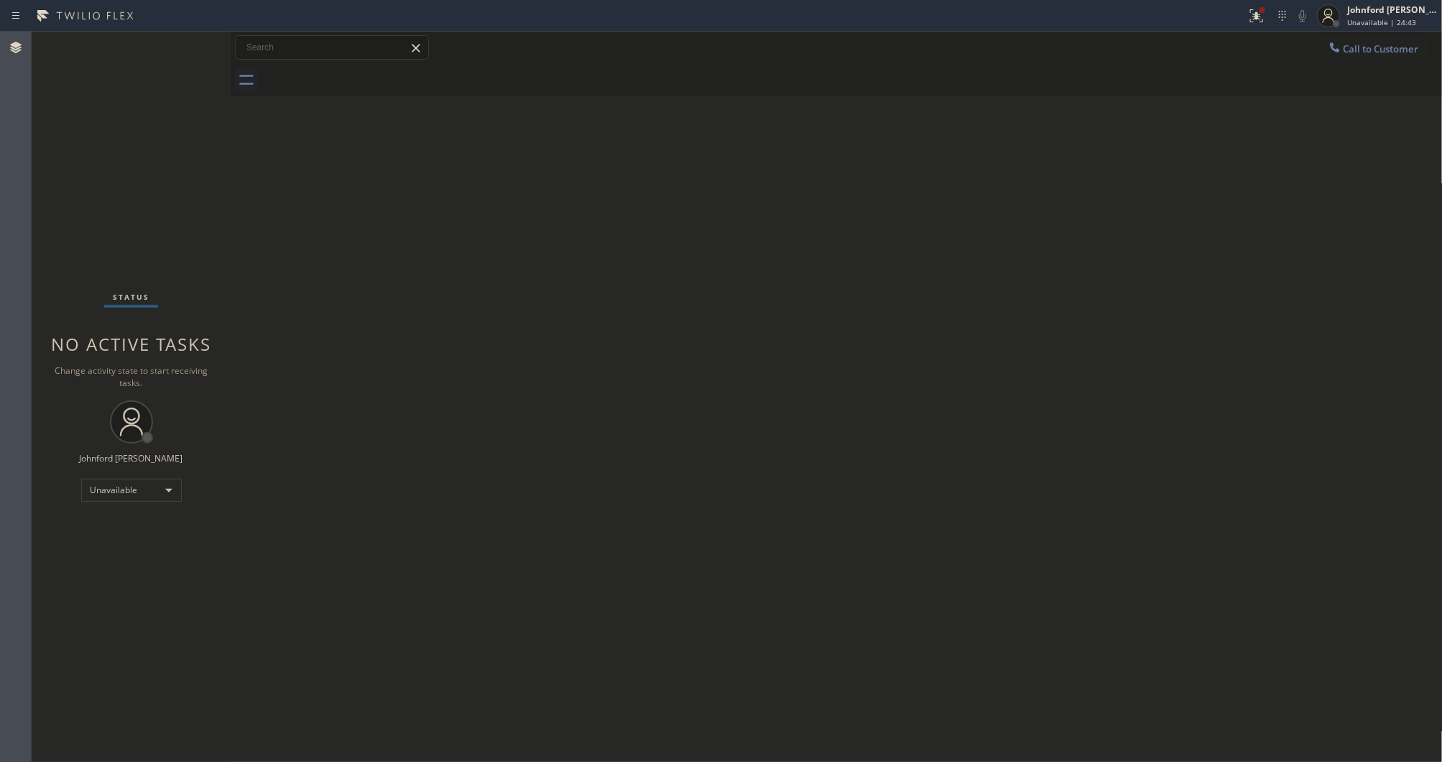
click at [1348, 45] on span "Call to Customer" at bounding box center [1381, 48] width 75 height 13
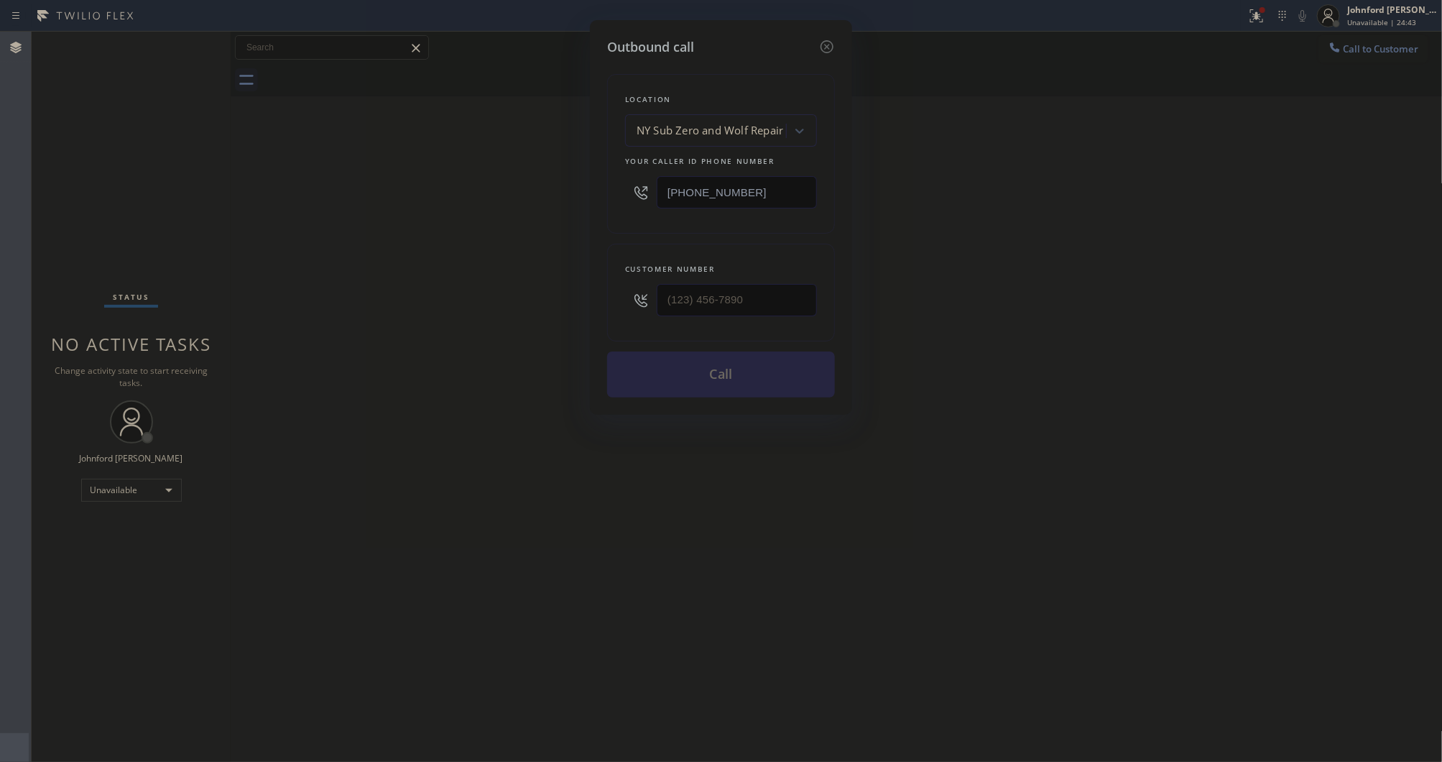
drag, startPoint x: 698, startPoint y: 193, endPoint x: 648, endPoint y: 193, distance: 49.6
click at [648, 193] on div "[PHONE_NUMBER]" at bounding box center [721, 192] width 192 height 47
paste input "69) 342-080"
type input "[PHONE_NUMBER]"
drag, startPoint x: 751, startPoint y: 310, endPoint x: 551, endPoint y: 305, distance: 199.8
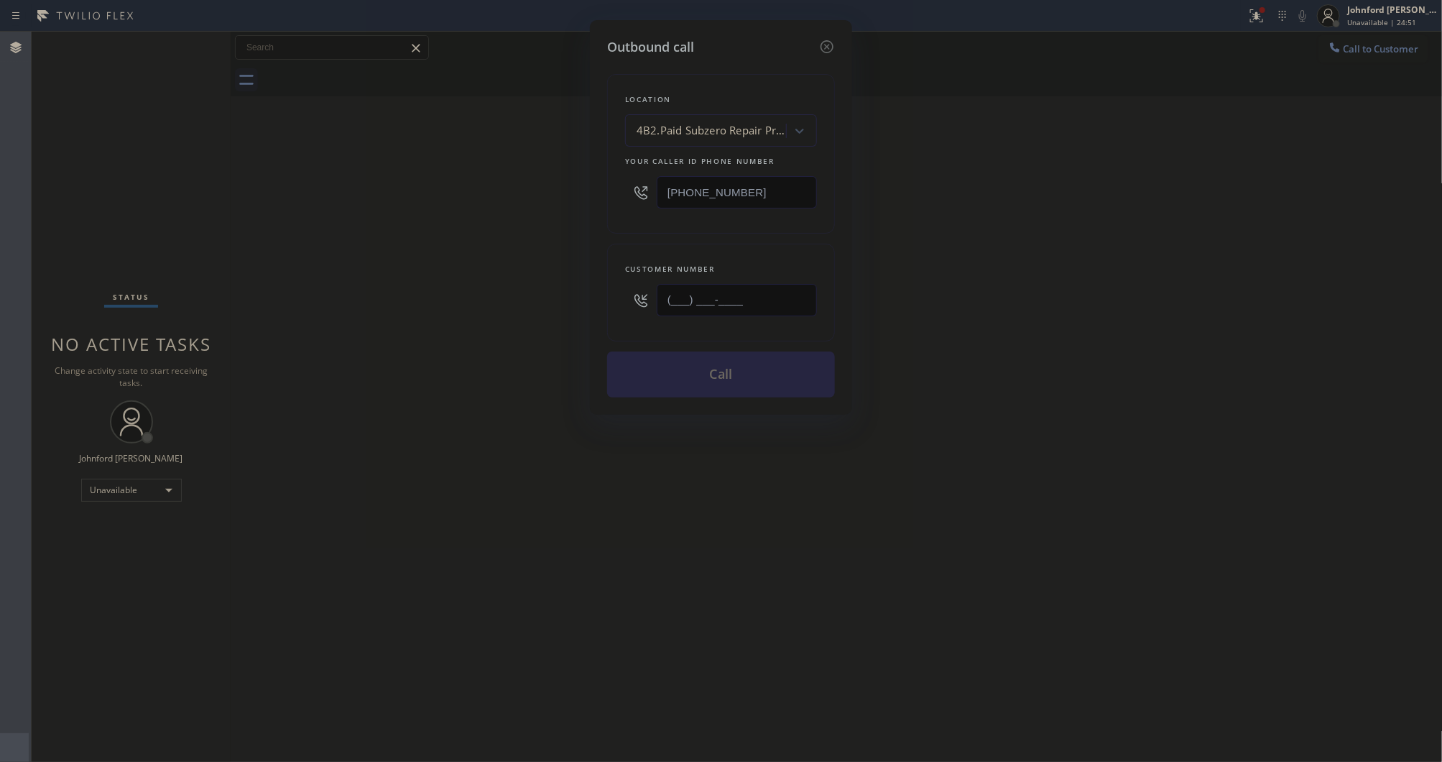
click at [551, 305] on div "Outbound call Location 4B2.Paid Subzero Repair Professionals Your caller id pho…" at bounding box center [721, 381] width 1442 height 762
paste input "408) 690-9292"
type input "[PHONE_NUMBER]"
click at [993, 252] on div "Outbound call Location 4B2.Paid Subzero Repair Professionals Your caller id pho…" at bounding box center [721, 381] width 1442 height 762
click at [730, 382] on button "Call" at bounding box center [721, 374] width 228 height 46
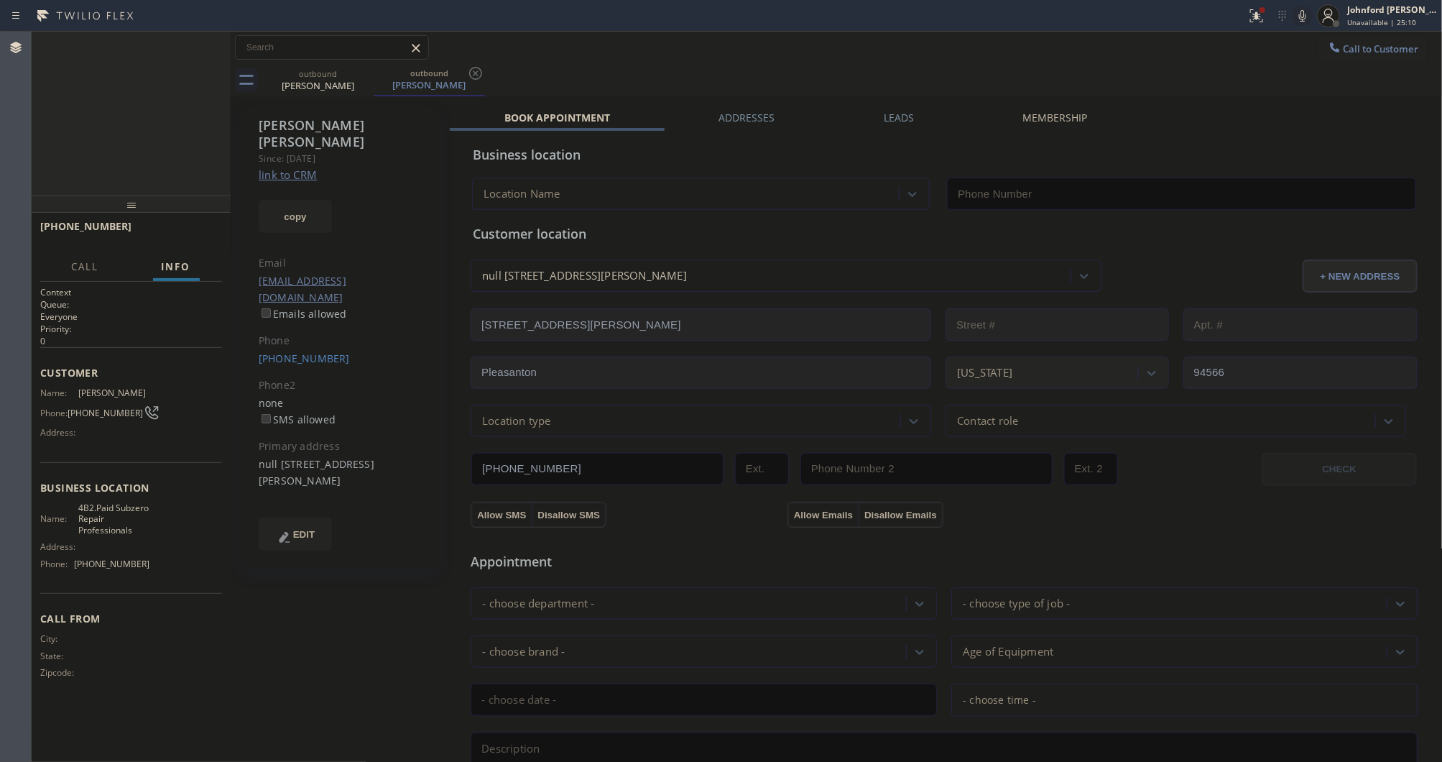
type input "[PHONE_NUMBER]"
click at [1297, 18] on icon at bounding box center [1302, 15] width 17 height 17
click at [1256, 22] on icon at bounding box center [1256, 15] width 17 height 17
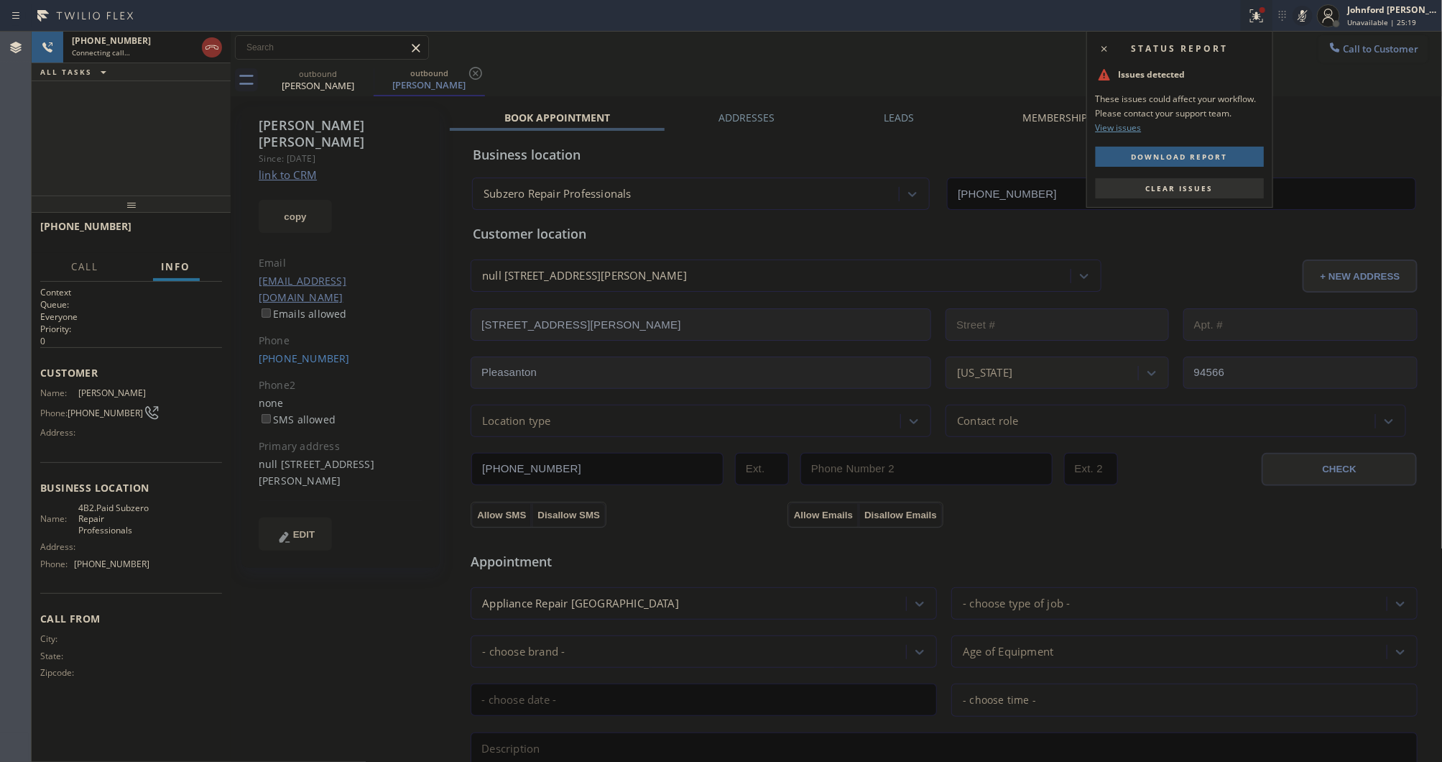
click at [1209, 177] on div "Status report Issues detected These issues could affect your workflow. Please c…" at bounding box center [1180, 119] width 187 height 177
click at [1204, 180] on button "Clear issues" at bounding box center [1180, 188] width 168 height 20
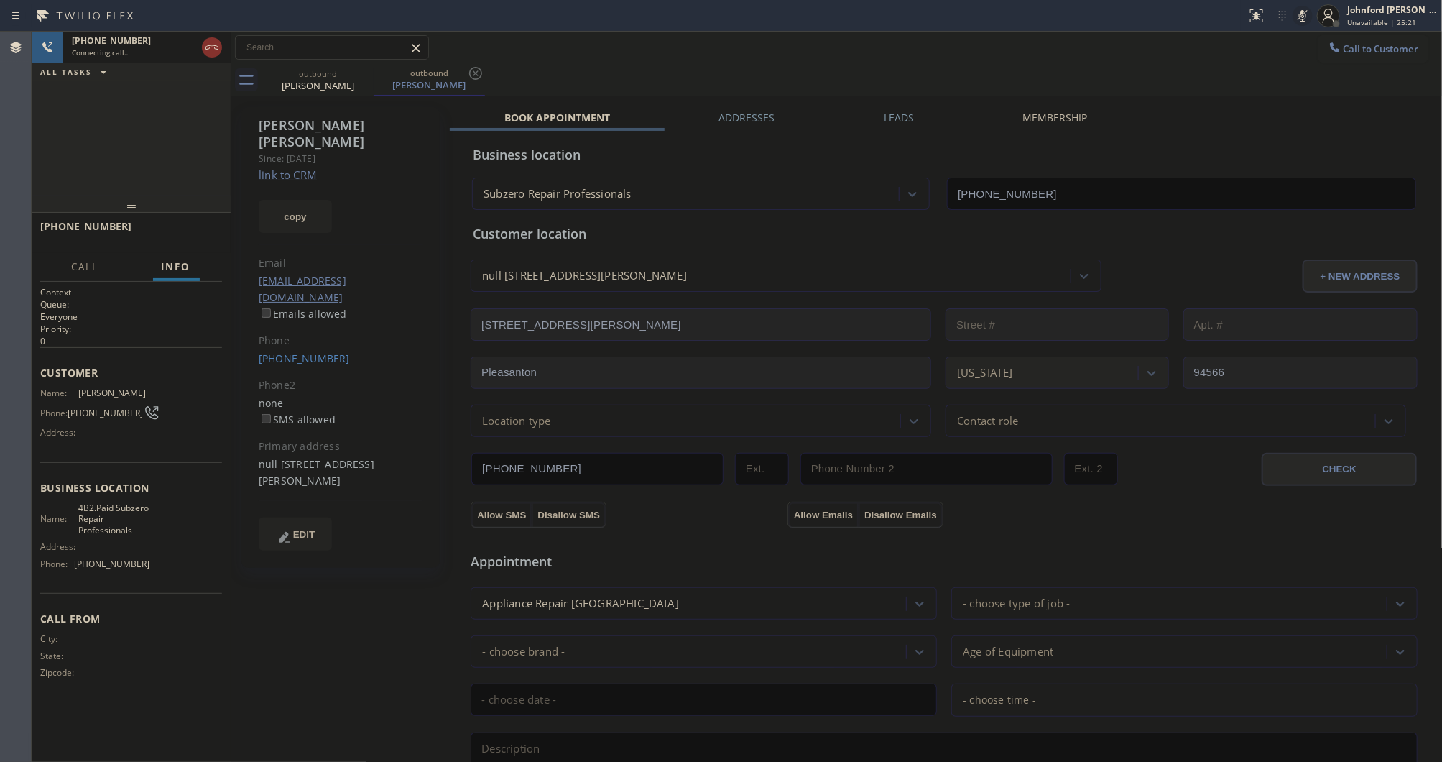
click at [1306, 15] on icon at bounding box center [1302, 15] width 17 height 17
click at [614, 67] on div "outbound George Chu outbound George Chu" at bounding box center [852, 80] width 1181 height 32
click at [192, 228] on span "HANG UP" at bounding box center [189, 233] width 44 height 10
click at [145, 252] on div "+14086909292 Wrap up | 00:00 COMPLETE Call Info Call ended +14086909292 Wrap up…" at bounding box center [131, 487] width 199 height 549
click at [180, 234] on span "COMPLETE" at bounding box center [186, 233] width 50 height 10
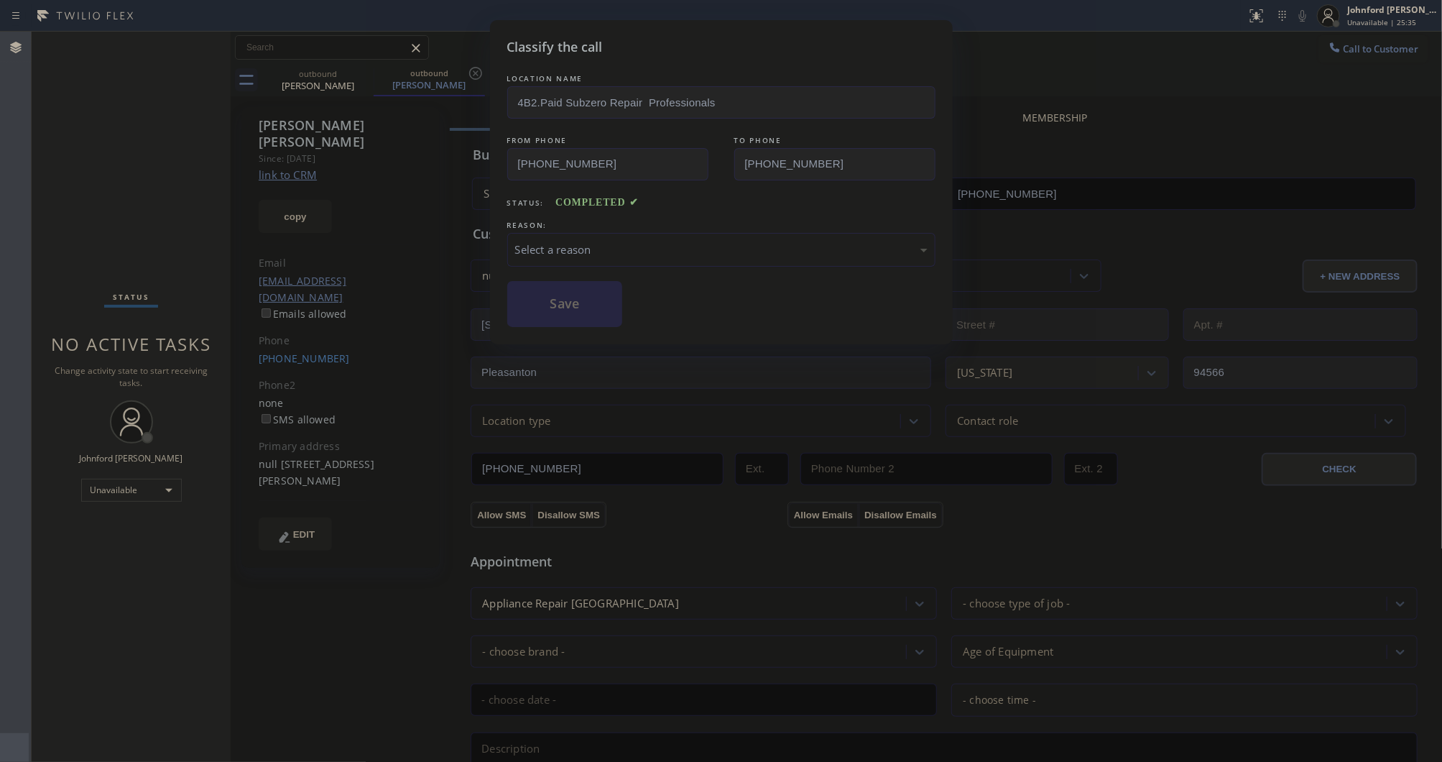
click at [586, 257] on div "Select a reason" at bounding box center [721, 250] width 428 height 34
click at [586, 320] on button "Save" at bounding box center [565, 304] width 116 height 46
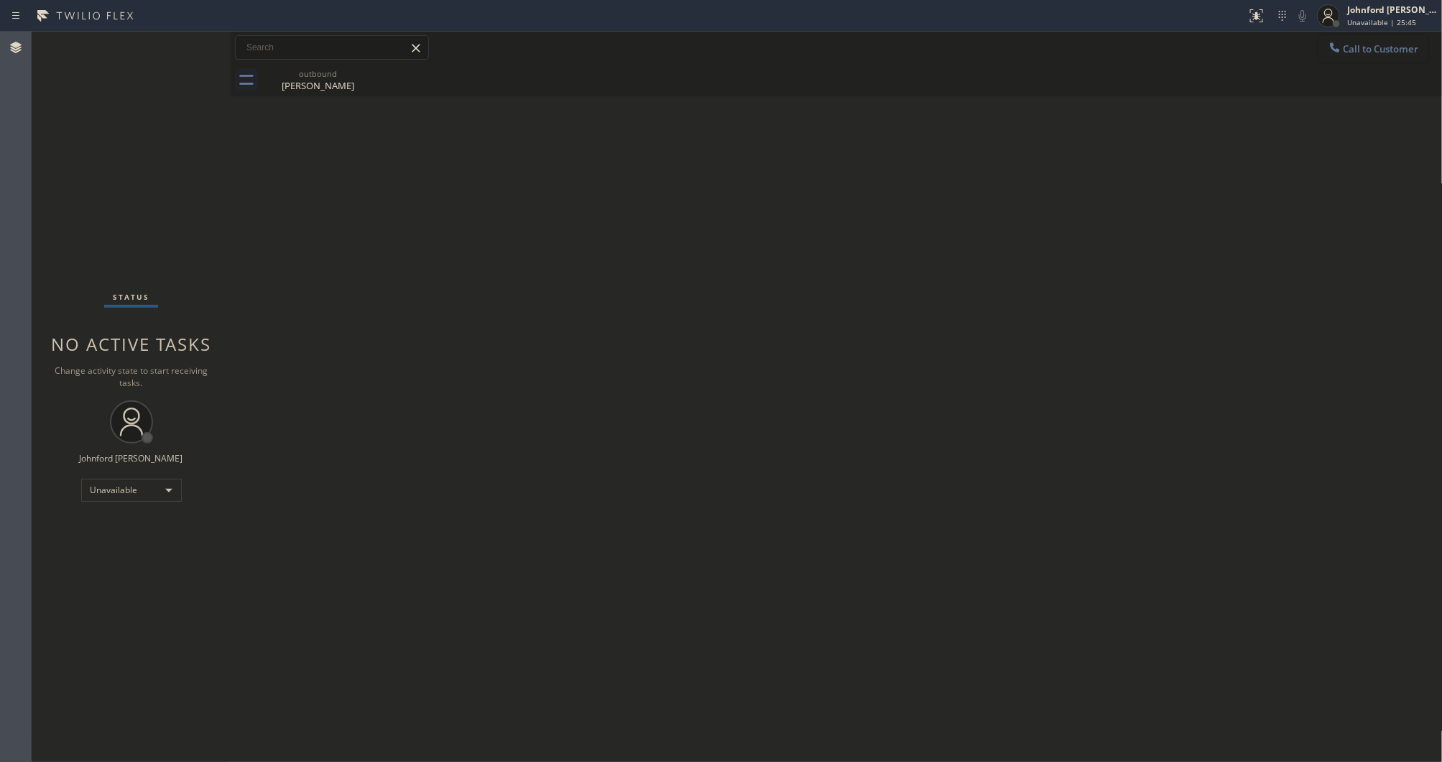
click at [1366, 51] on span "Call to Customer" at bounding box center [1381, 48] width 75 height 13
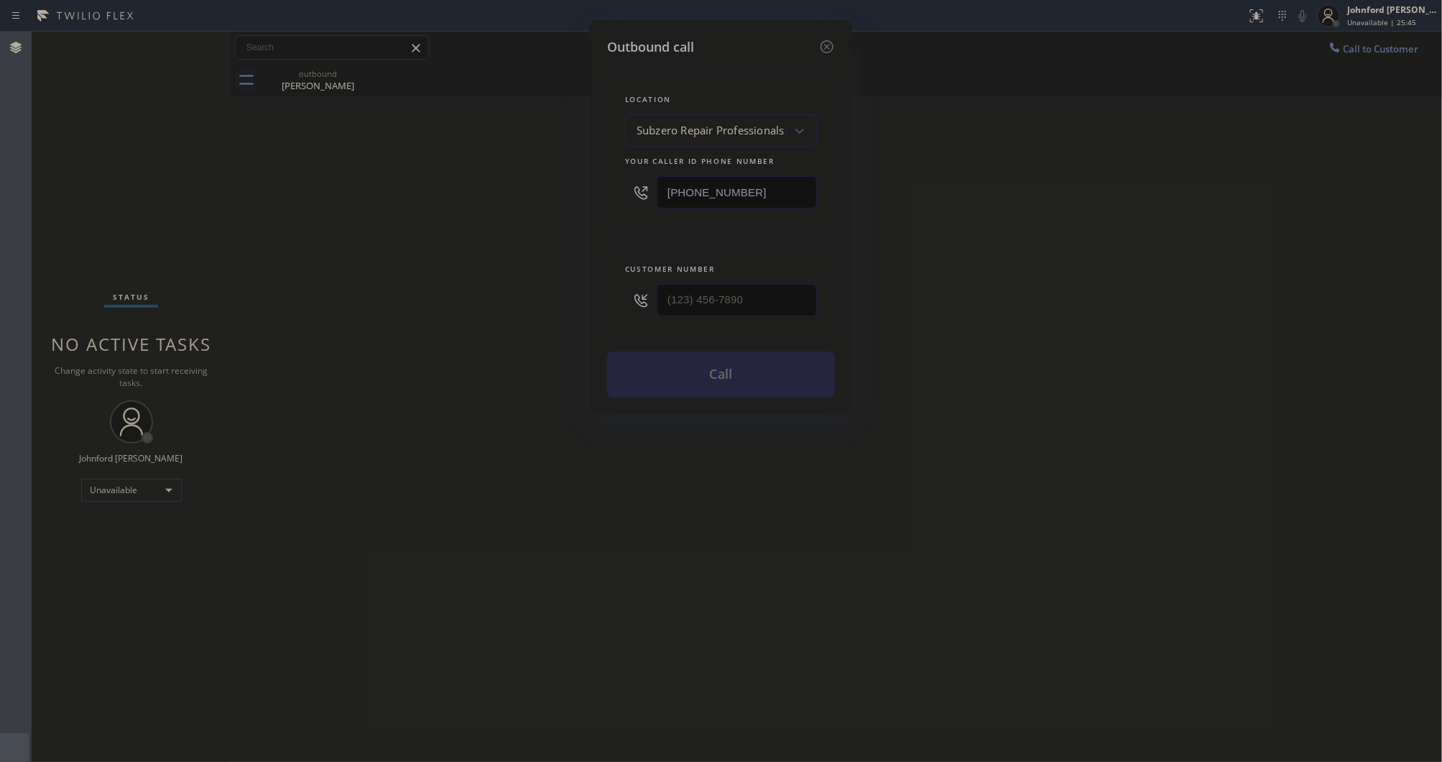
drag, startPoint x: 609, startPoint y: 220, endPoint x: 588, endPoint y: 218, distance: 21.0
click at [588, 218] on div "Outbound call Location Subzero Repair Professionals Your caller id phone number…" at bounding box center [721, 381] width 1442 height 762
click at [716, 203] on input "[PHONE_NUMBER]" at bounding box center [737, 192] width 160 height 32
drag, startPoint x: 721, startPoint y: 302, endPoint x: 487, endPoint y: 318, distance: 234.1
click at [551, 308] on div "Outbound call Location Subzero Repair Professionals Your caller id phone number…" at bounding box center [721, 381] width 1442 height 762
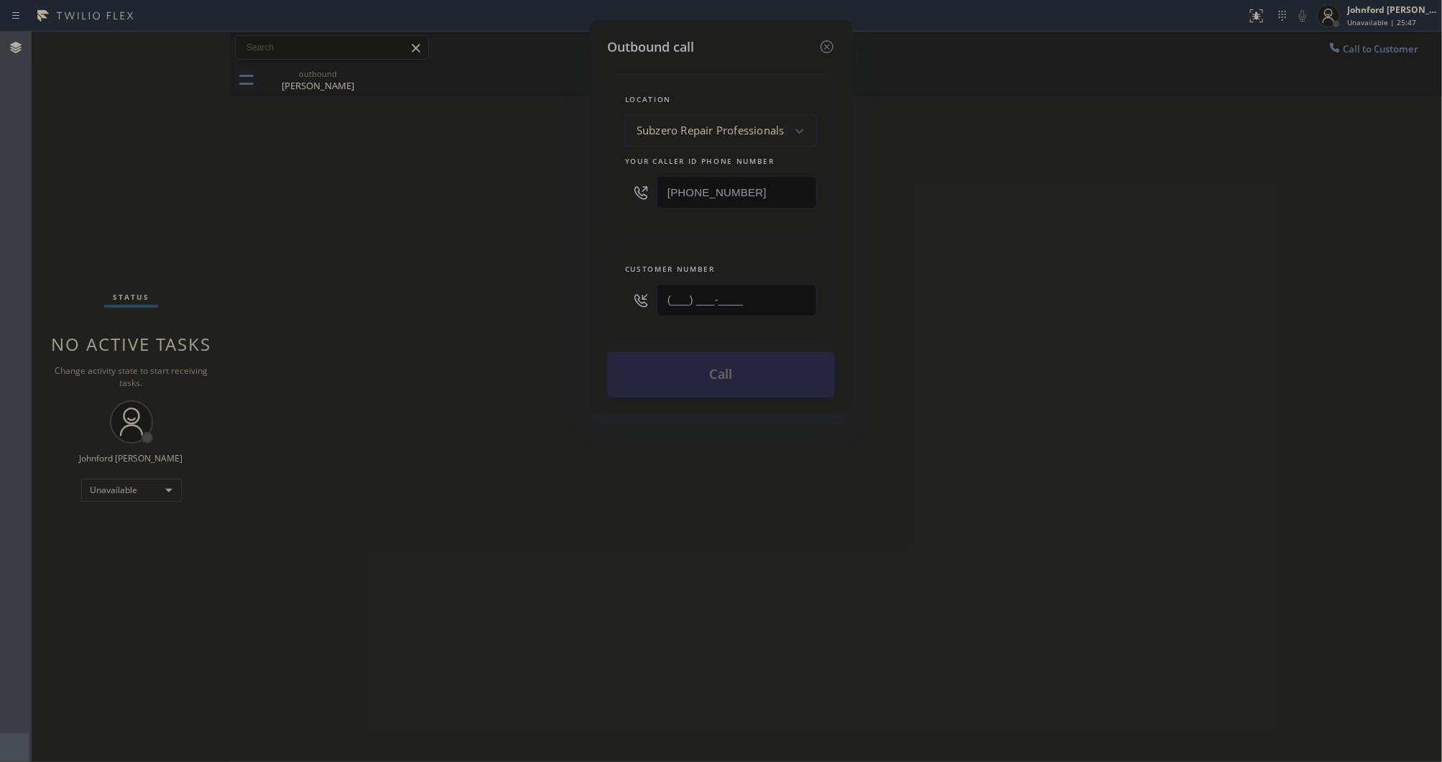
paste input "786) 777-8478"
type input "(786) 777-8478"
click at [463, 322] on div "Outbound call Location Subzero Repair Professionals Your caller id phone number…" at bounding box center [721, 381] width 1442 height 762
drag, startPoint x: 772, startPoint y: 191, endPoint x: 572, endPoint y: 192, distance: 200.5
click at [572, 192] on div "Outbound call Location Subzero Repair Professionals Your caller id phone number…" at bounding box center [721, 381] width 1442 height 762
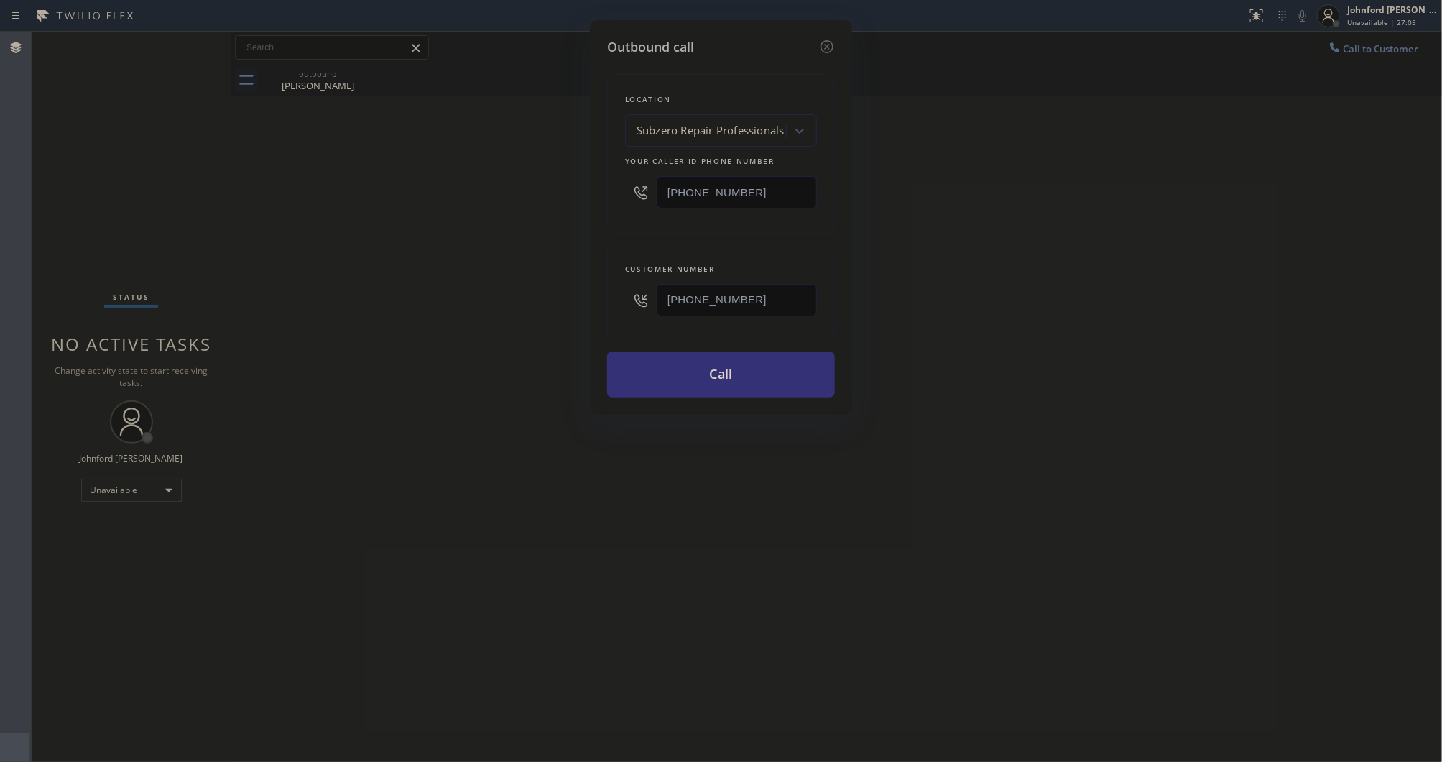
paste input "786) 713-8711"
type input "(786) 713-8711"
drag, startPoint x: 747, startPoint y: 307, endPoint x: 645, endPoint y: 307, distance: 102.0
click at [645, 307] on div "(786) 777-8478" at bounding box center [721, 300] width 192 height 47
paste input "text"
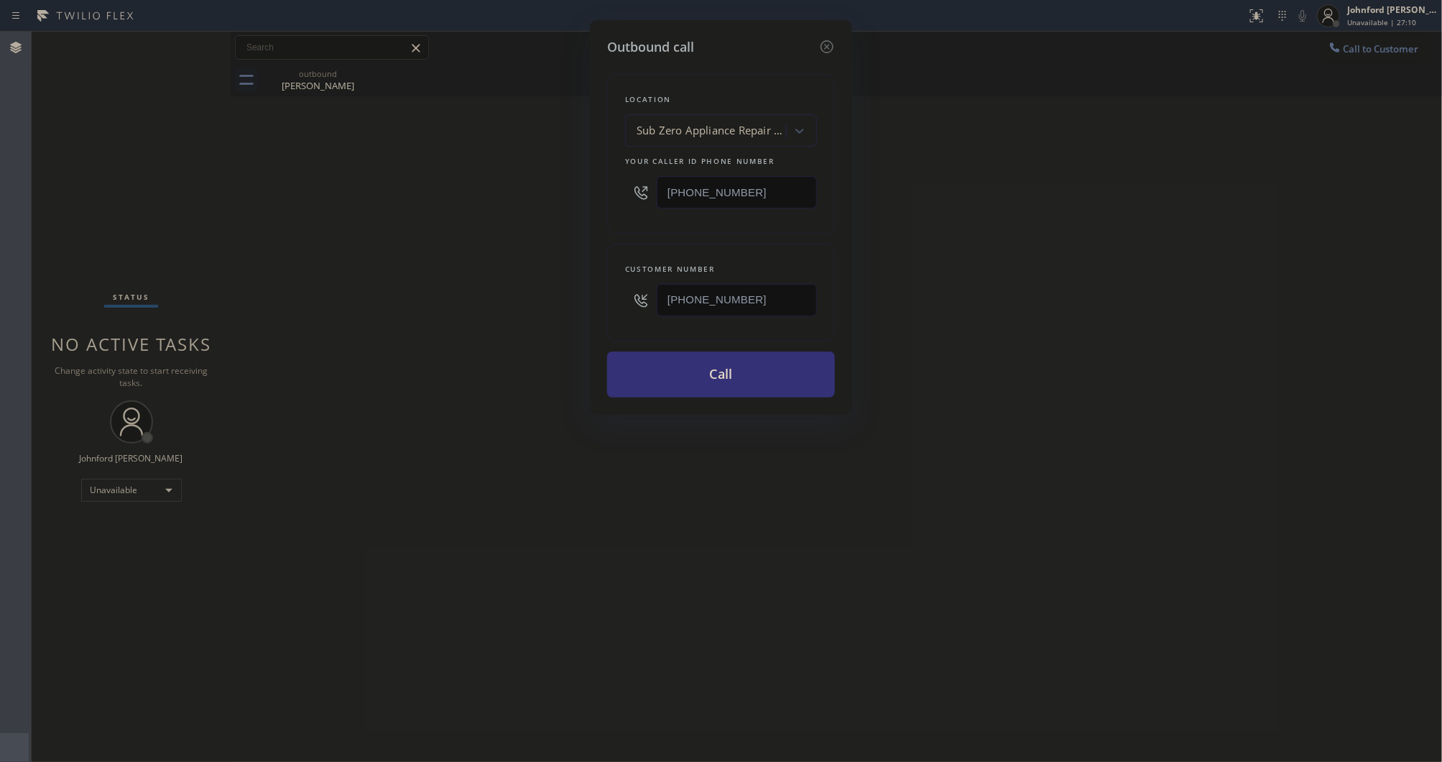
type input "(786) 777-8478"
click at [577, 310] on div "Outbound call Location Sub Zero Appliance Repair Key Biscayne Your caller id ph…" at bounding box center [721, 381] width 1442 height 762
click at [686, 378] on button "Call" at bounding box center [721, 374] width 228 height 46
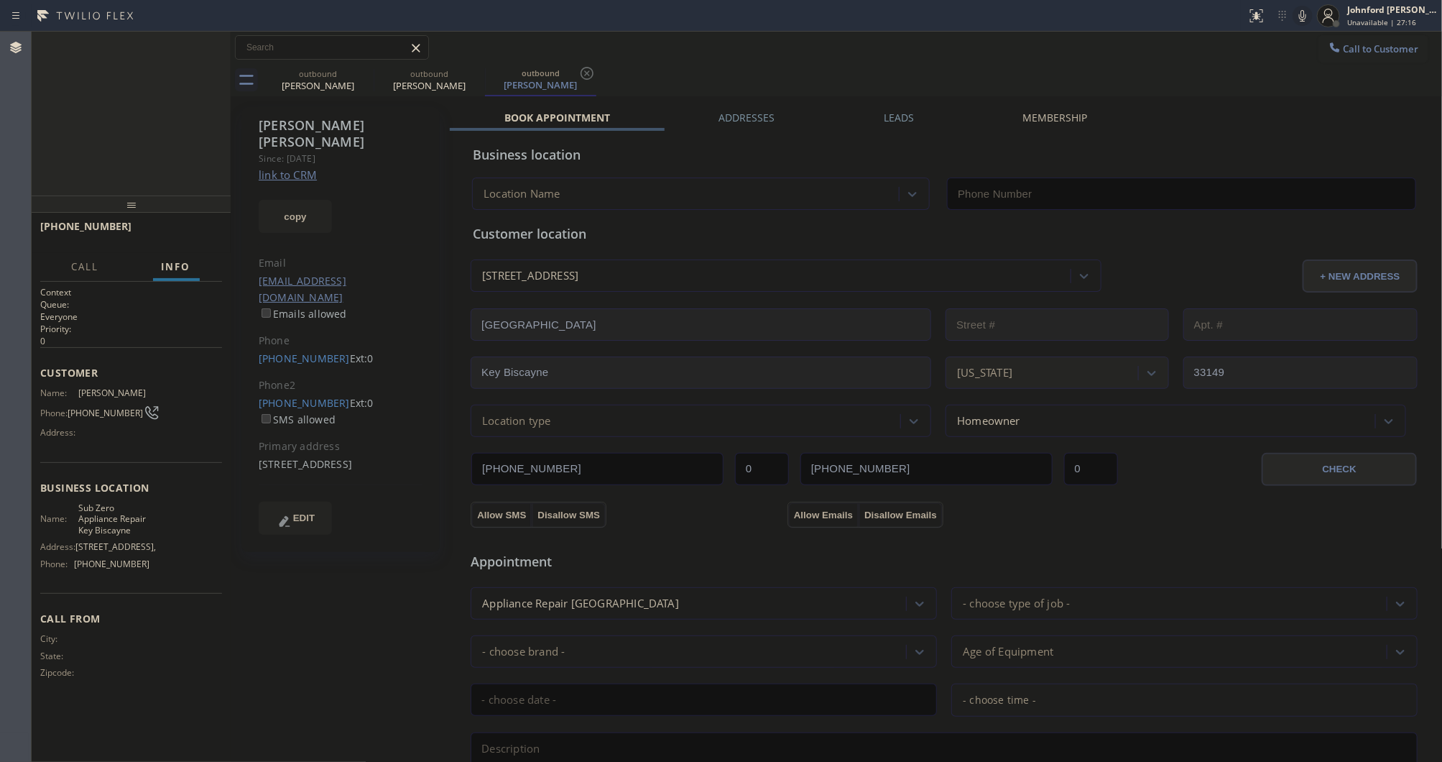
type input "(786) 713-8711"
click at [1301, 9] on icon at bounding box center [1302, 15] width 17 height 17
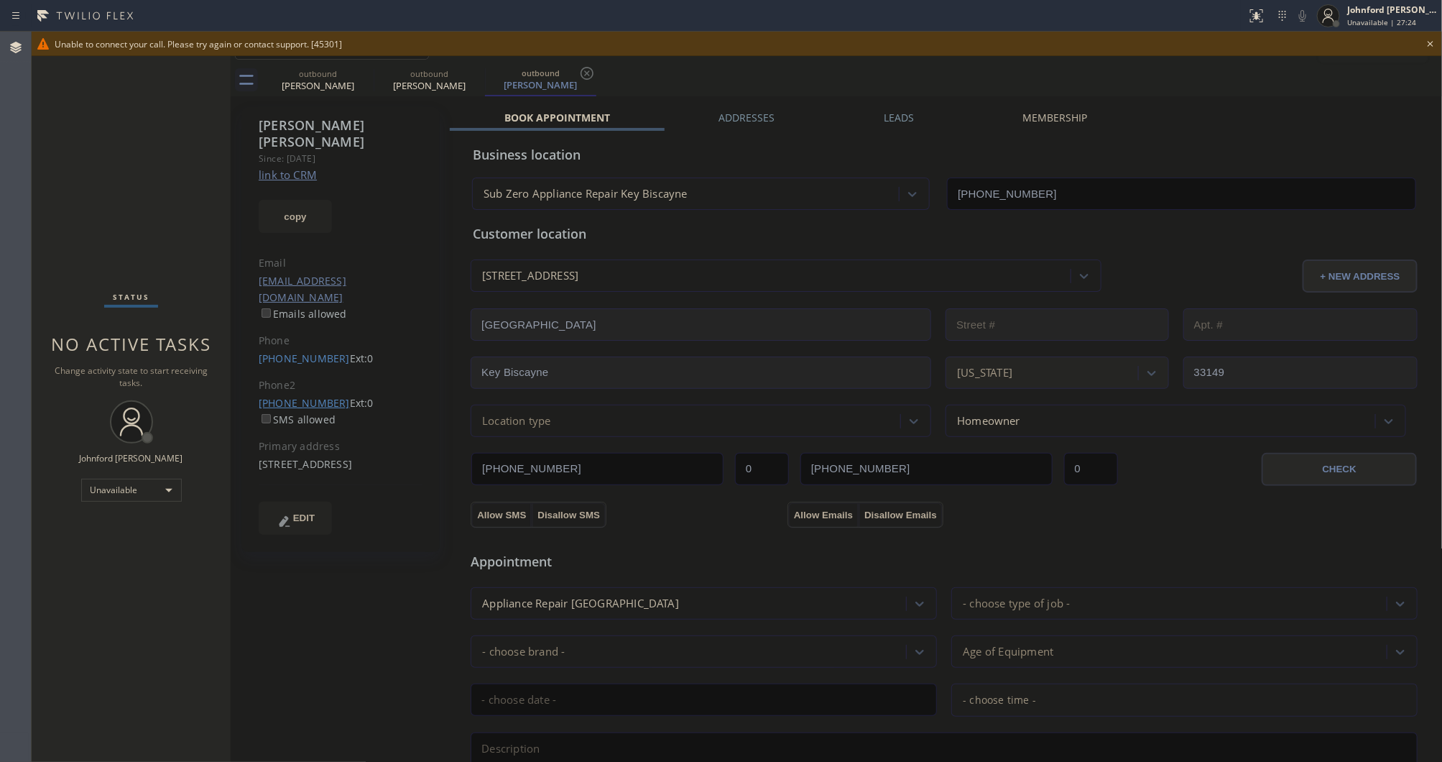
click at [317, 396] on link "(801) 573-2442" at bounding box center [304, 403] width 91 height 14
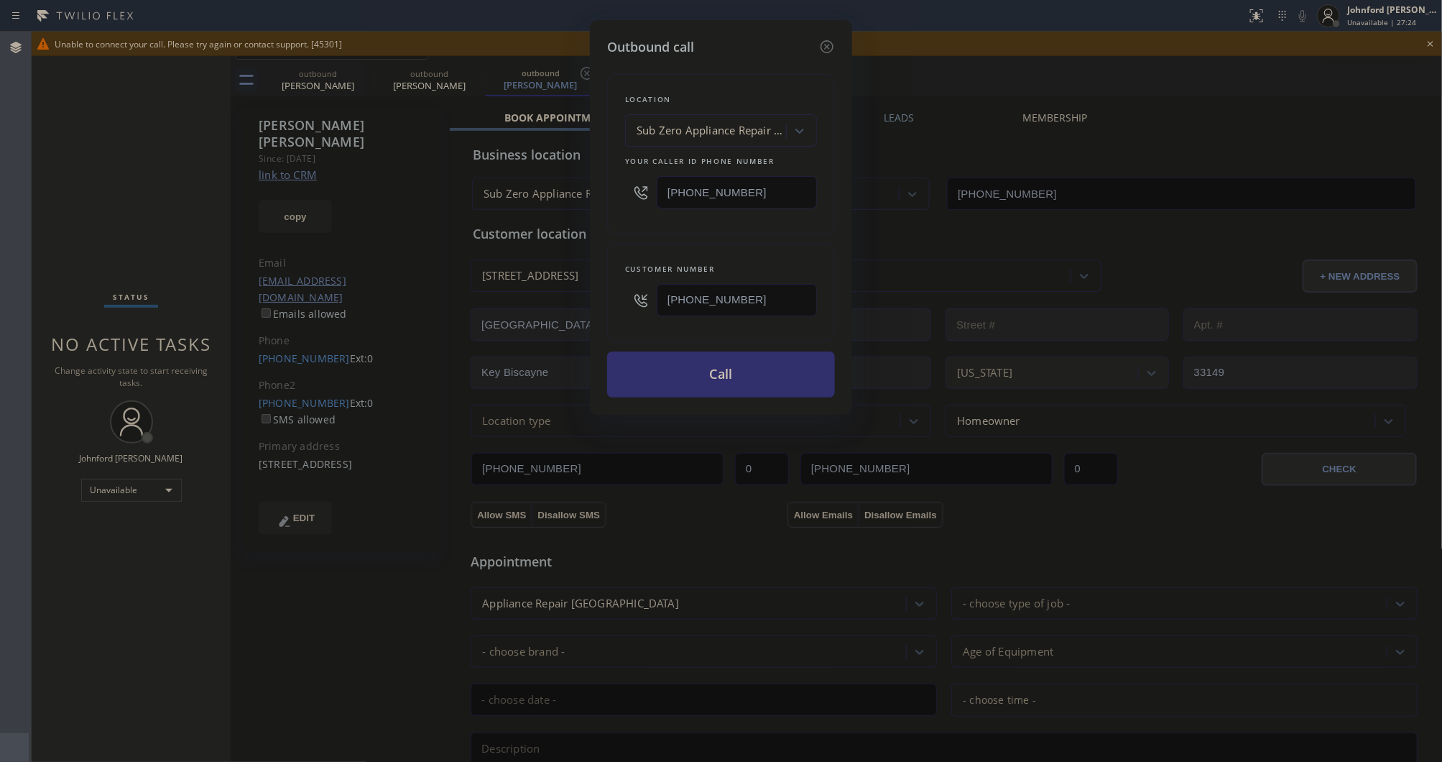
type input "(801) 573-2442"
click at [701, 369] on button "Call" at bounding box center [721, 374] width 228 height 46
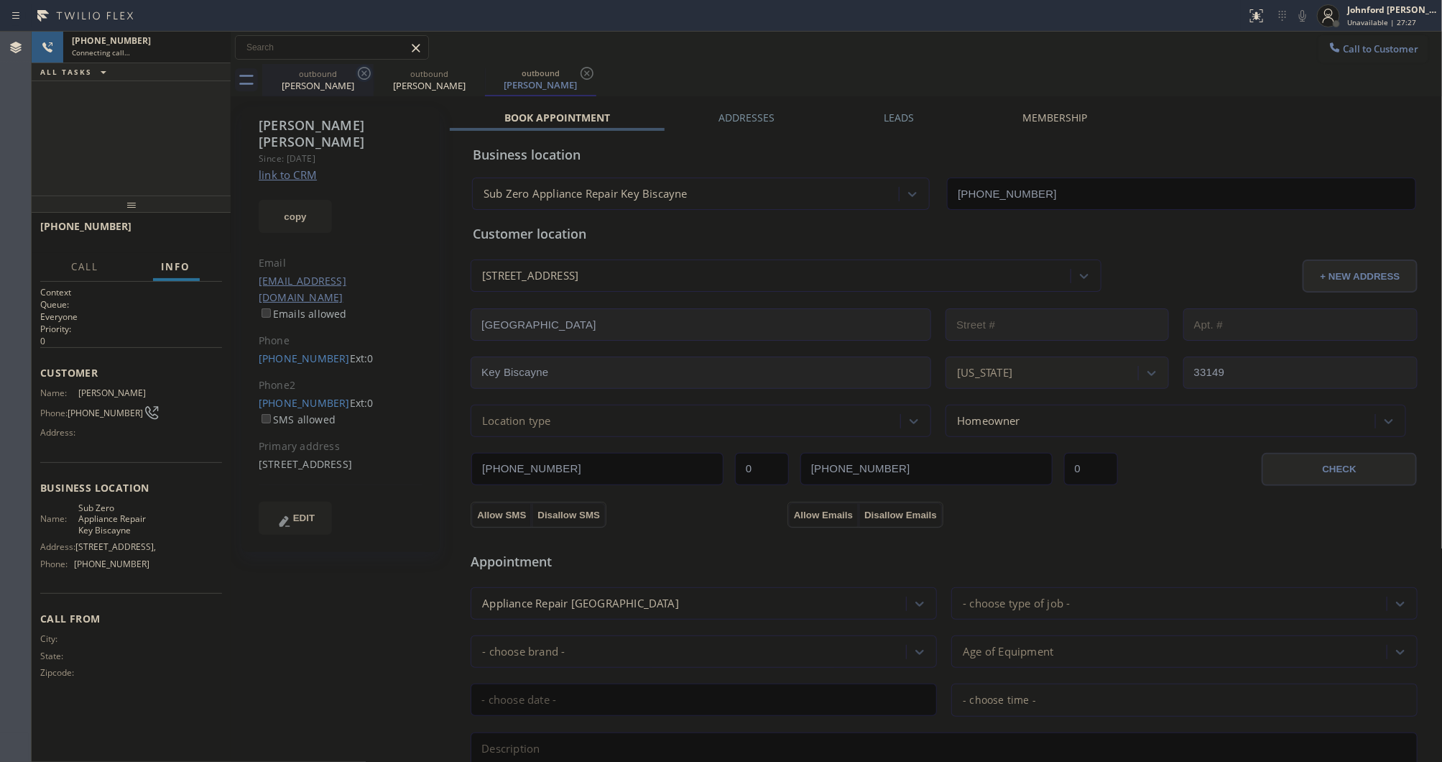
click at [351, 65] on div "outbound George Chu" at bounding box center [318, 80] width 109 height 32
click at [310, 80] on div "George Chu" at bounding box center [318, 84] width 109 height 13
click at [359, 73] on icon at bounding box center [364, 73] width 17 height 17
click at [0, 0] on icon at bounding box center [0, 0] width 0 height 0
type input "(786) 713-8711"
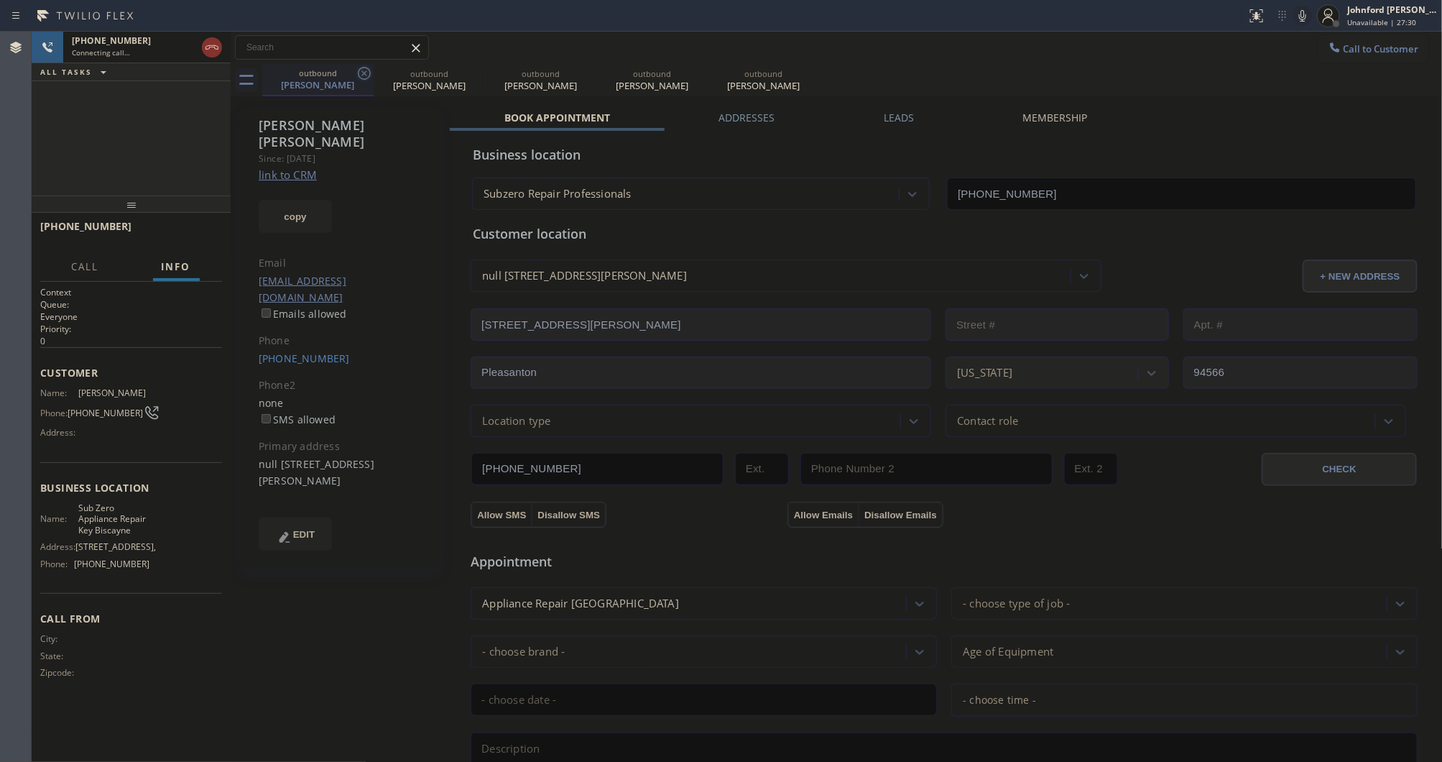
type input "(786) 713-8711"
click at [359, 73] on icon at bounding box center [364, 73] width 17 height 17
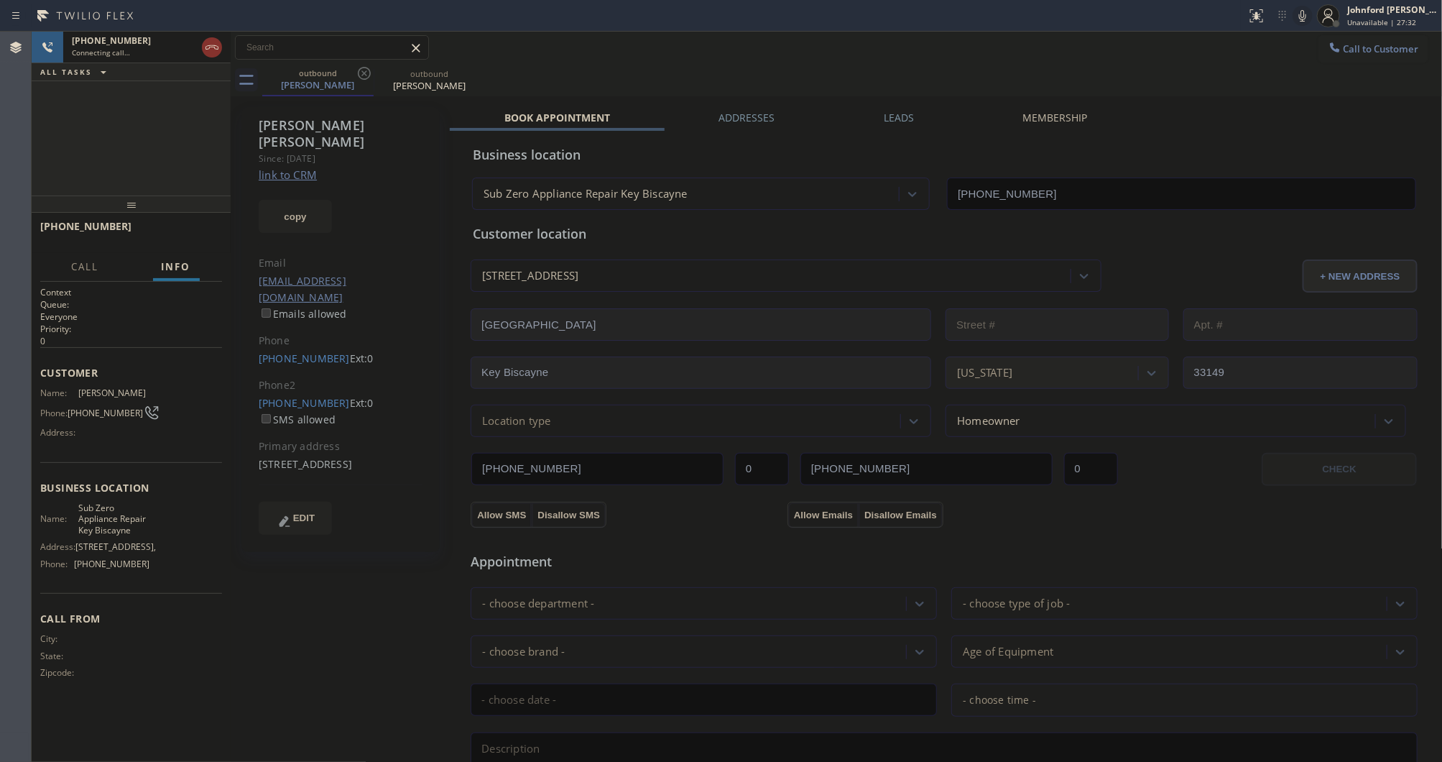
click at [795, 35] on div "Call to Customer Outbound call Location Sub Zero Appliance Repair Key Biscayne …" at bounding box center [837, 47] width 1212 height 25
click at [1308, 13] on icon at bounding box center [1302, 15] width 17 height 17
click at [148, 47] on div "Connecting call…" at bounding box center [134, 52] width 124 height 10
click at [1301, 19] on icon at bounding box center [1302, 15] width 17 height 17
click at [1004, 67] on div "outbound Lisa Kuemmel outbound Lisa Kuemmel" at bounding box center [852, 80] width 1181 height 32
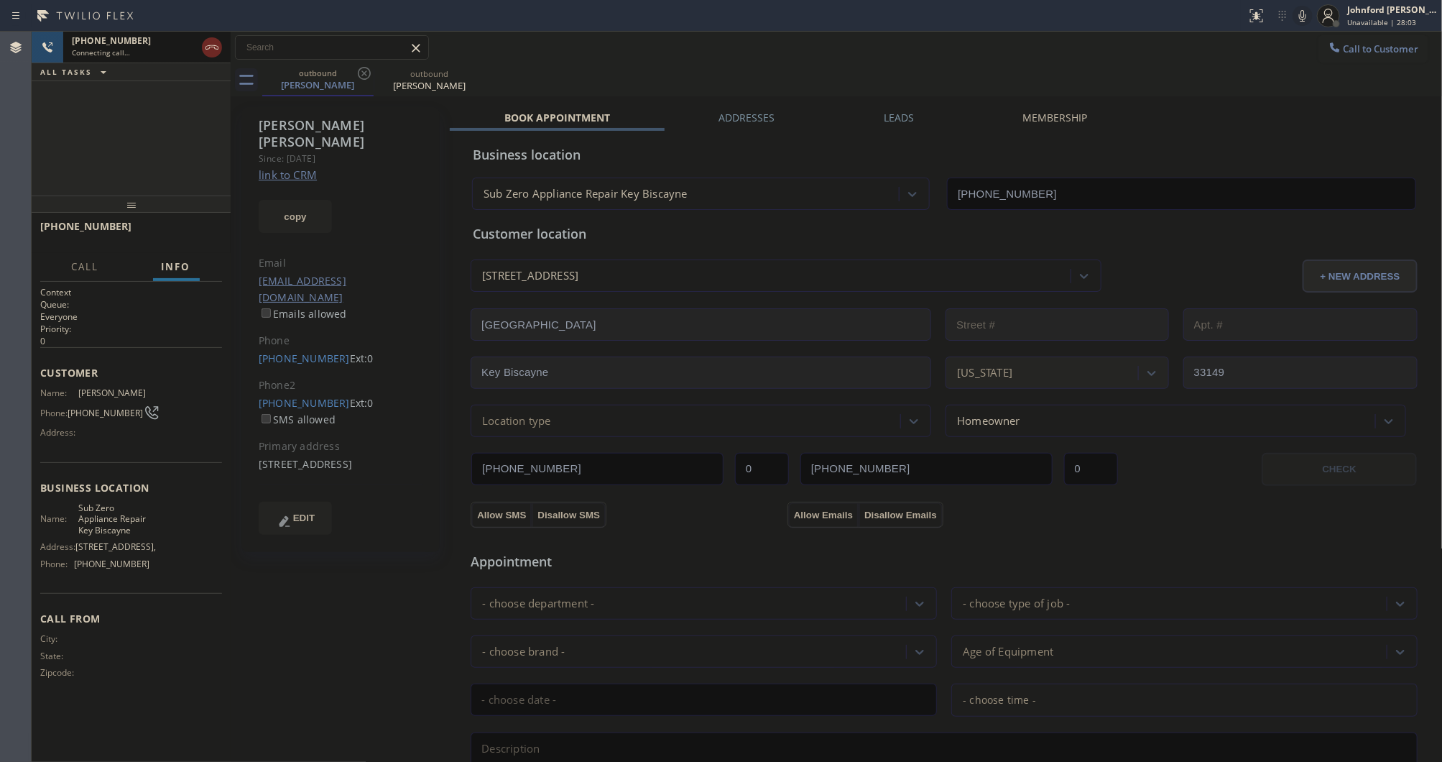
click at [211, 43] on icon at bounding box center [211, 47] width 17 height 17
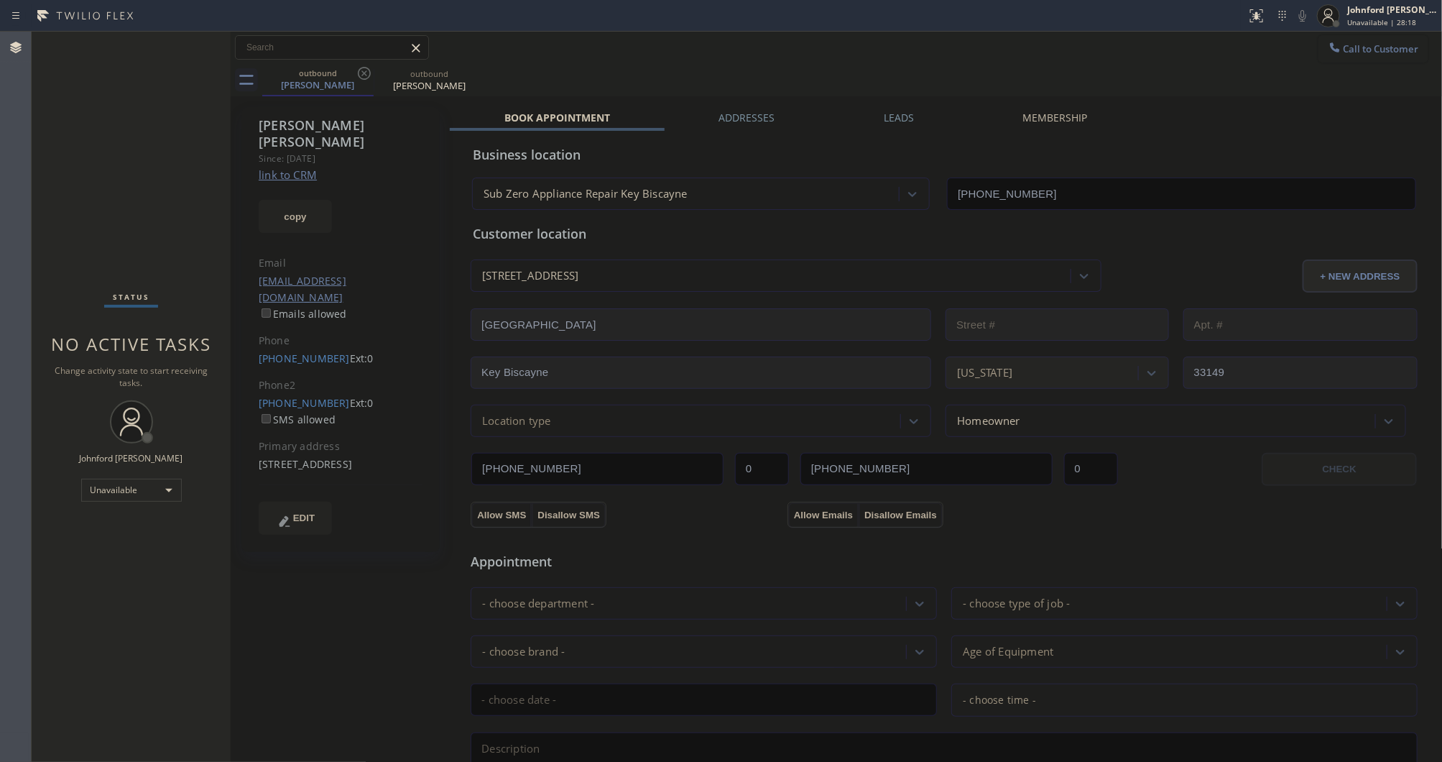
drag, startPoint x: 1342, startPoint y: 42, endPoint x: 1299, endPoint y: 63, distance: 48.2
click at [1342, 45] on button "Call to Customer" at bounding box center [1374, 48] width 110 height 27
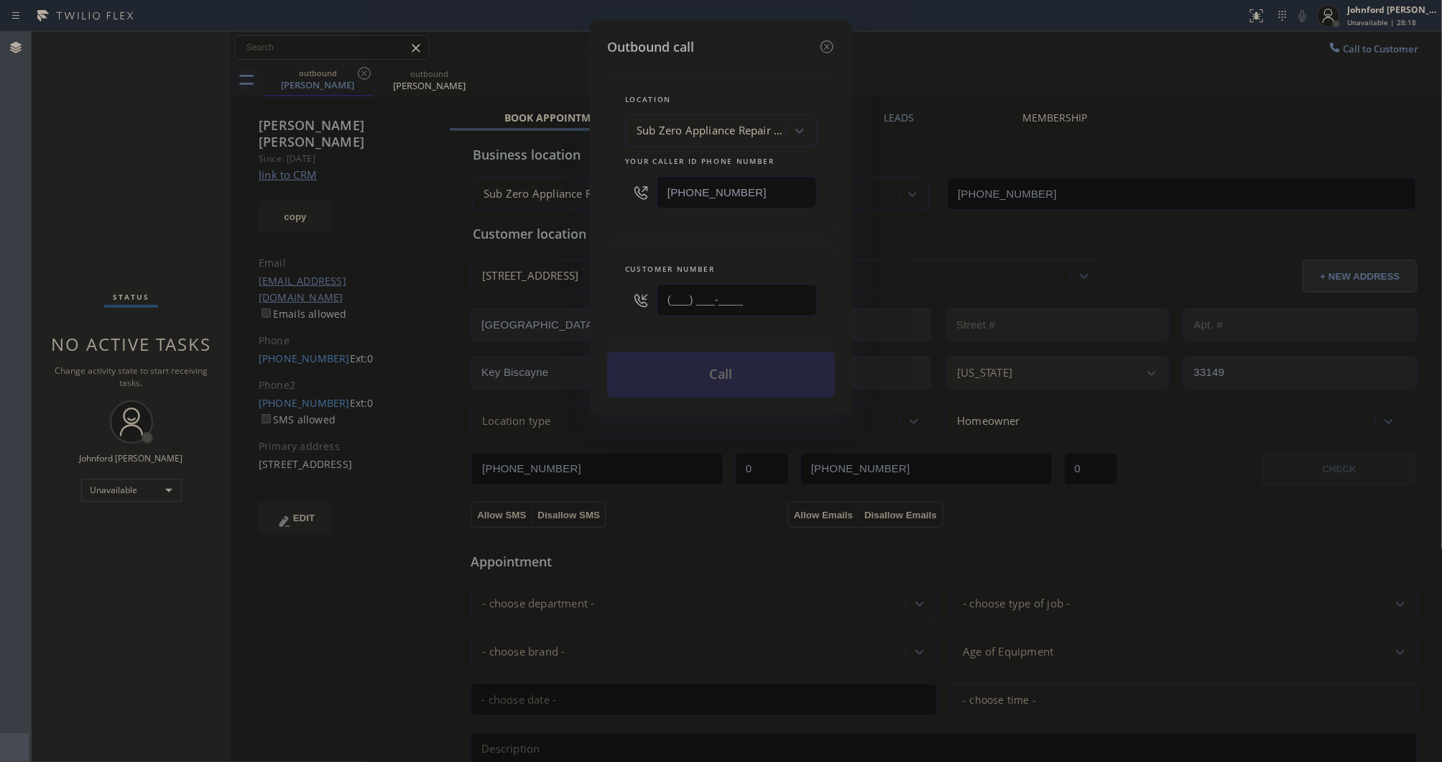
drag, startPoint x: 747, startPoint y: 296, endPoint x: 589, endPoint y: 292, distance: 158.1
click at [590, 292] on div "Outbound call Location Sub Zero Appliance Repair Key Biscayne Your caller id ph…" at bounding box center [721, 217] width 262 height 395
paste input "415) 596-0807"
type input "[PHONE_NUMBER]"
click at [640, 223] on div "Location Sub Zero Appliance Repair Key Biscayne Your caller id phone number (78…" at bounding box center [721, 154] width 228 height 160
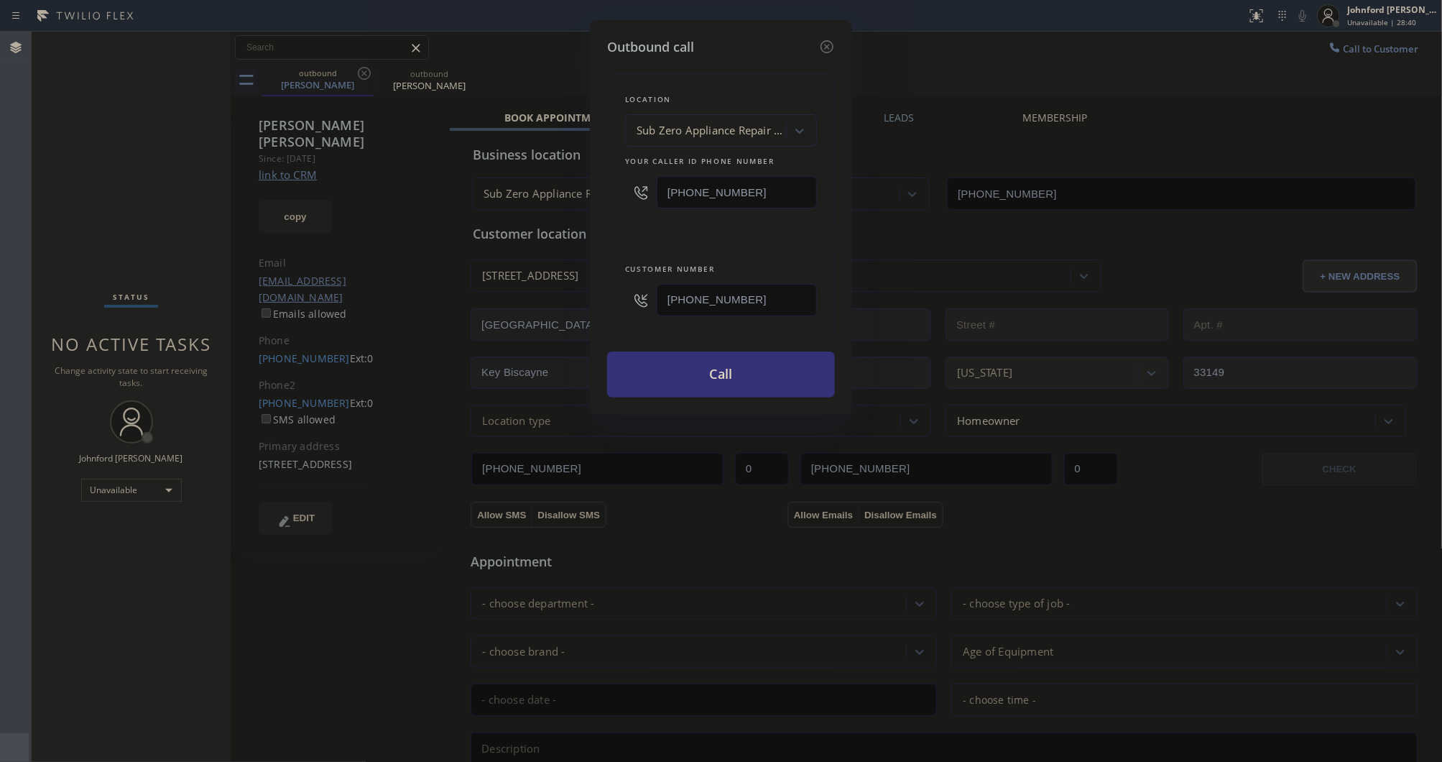
drag, startPoint x: 770, startPoint y: 182, endPoint x: 649, endPoint y: 185, distance: 121.5
click at [649, 185] on div "(786) 713-8711" at bounding box center [721, 192] width 192 height 47
paste input "415) 980-5799"
type input "[PHONE_NUMBER]"
click at [636, 213] on div "Location Sub Zero Appliance Repair Key Biscayne Your caller id phone number (41…" at bounding box center [721, 154] width 228 height 160
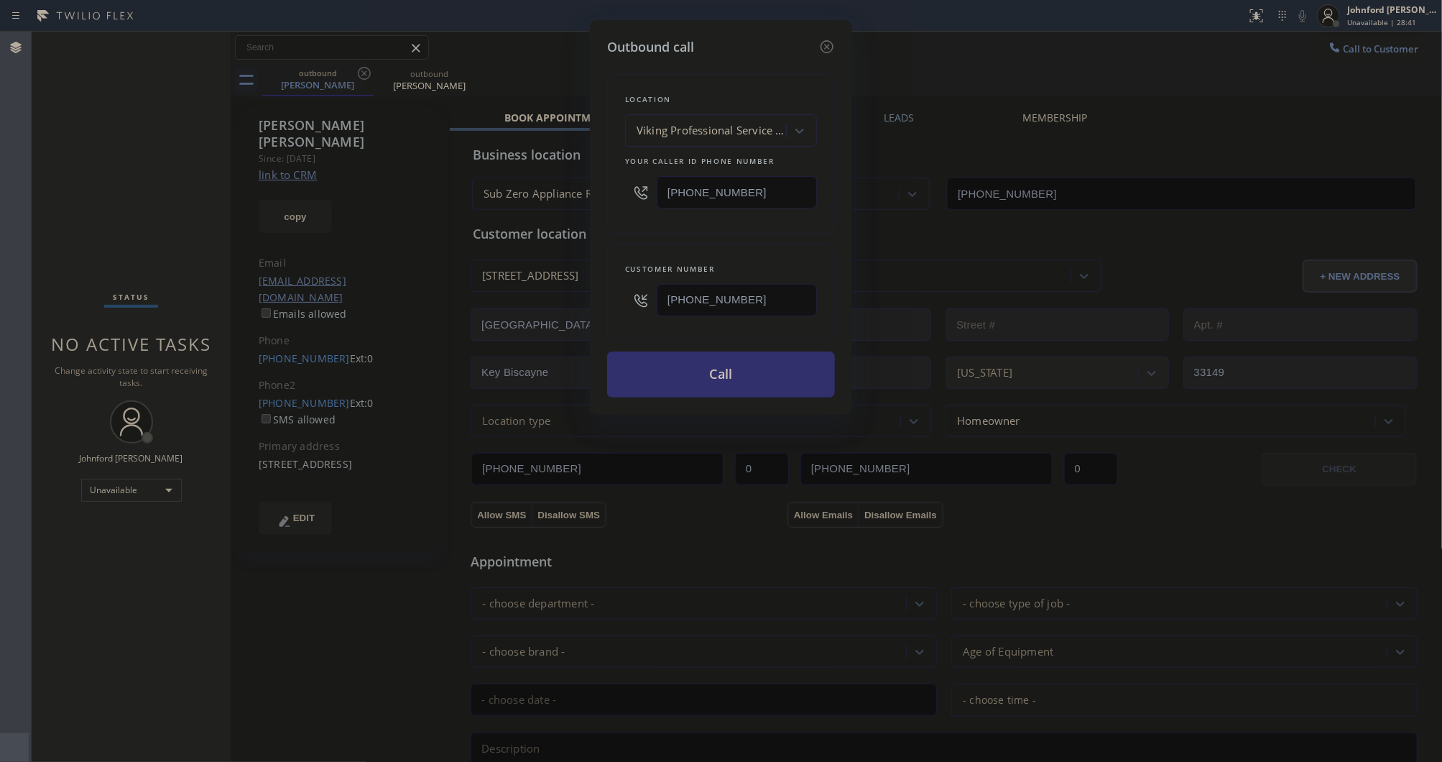
click at [713, 374] on button "Call" at bounding box center [721, 374] width 228 height 46
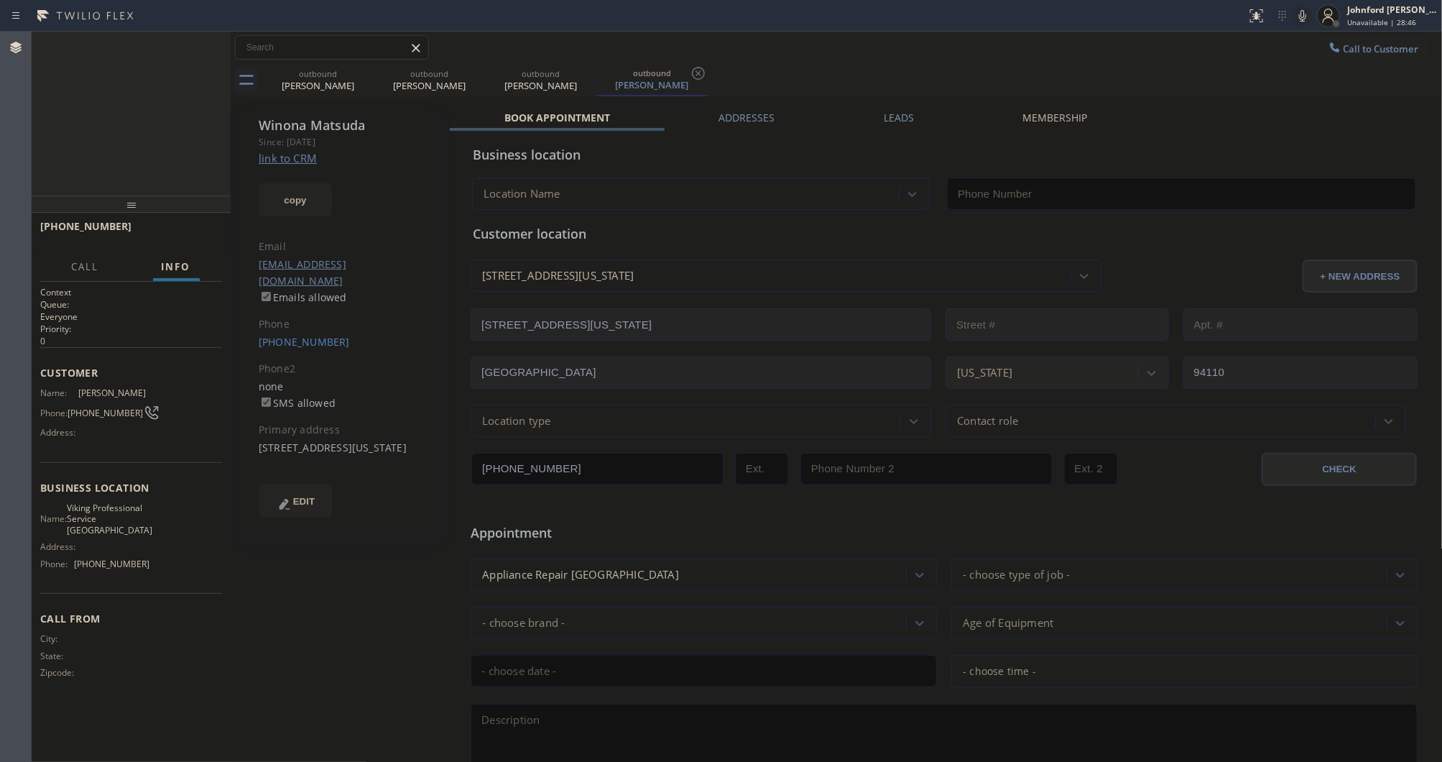
type input "[PHONE_NUMBER]"
drag, startPoint x: 346, startPoint y: 66, endPoint x: 358, endPoint y: 77, distance: 15.8
click at [349, 72] on div "outbound Lisa Kuemmel" at bounding box center [318, 80] width 109 height 32
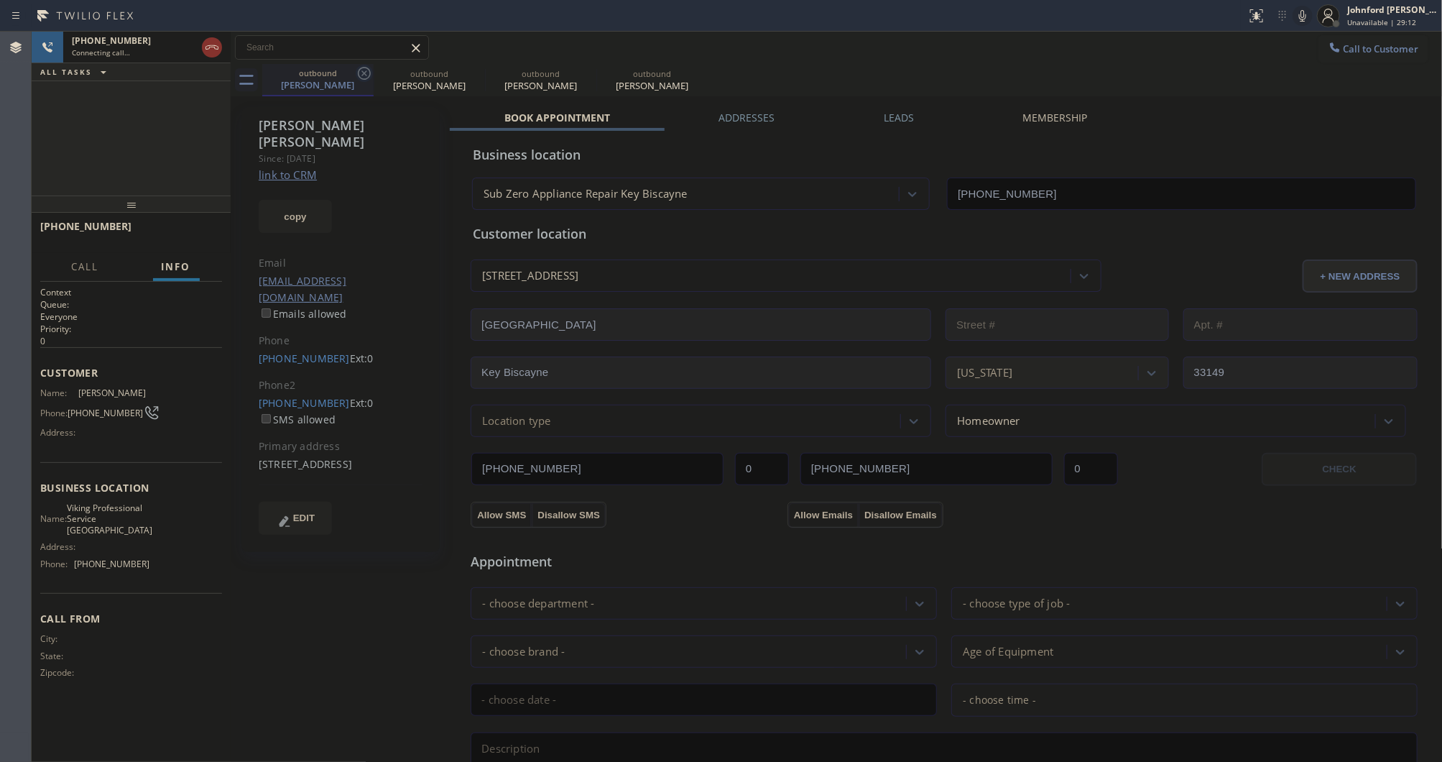
click at [358, 77] on icon at bounding box center [364, 73] width 17 height 17
click at [360, 76] on icon at bounding box center [364, 73] width 17 height 17
type input "[PHONE_NUMBER]"
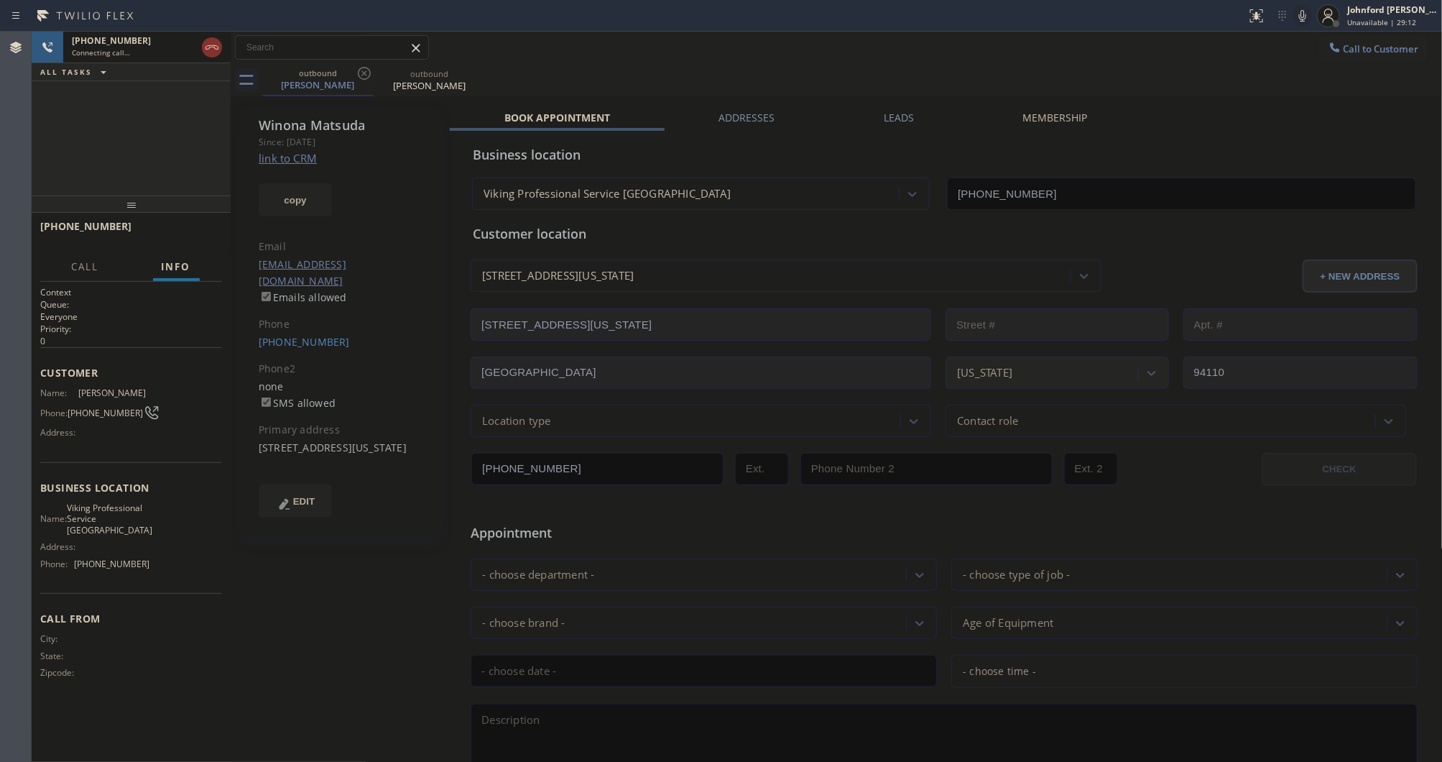
click at [102, 138] on div "+14155960807 Connecting call… ALL TASKS ALL TASKS ACTIVE TASKS TASKS IN WRAP UP" at bounding box center [131, 114] width 199 height 164
drag, startPoint x: 961, startPoint y: 43, endPoint x: 586, endPoint y: 87, distance: 376.9
click at [961, 43] on div "Call to Customer Outbound call Location Viking Professional Service San Francis…" at bounding box center [837, 47] width 1212 height 25
click at [207, 44] on icon at bounding box center [211, 47] width 17 height 17
click at [219, 232] on button "COMPLETE" at bounding box center [185, 233] width 73 height 20
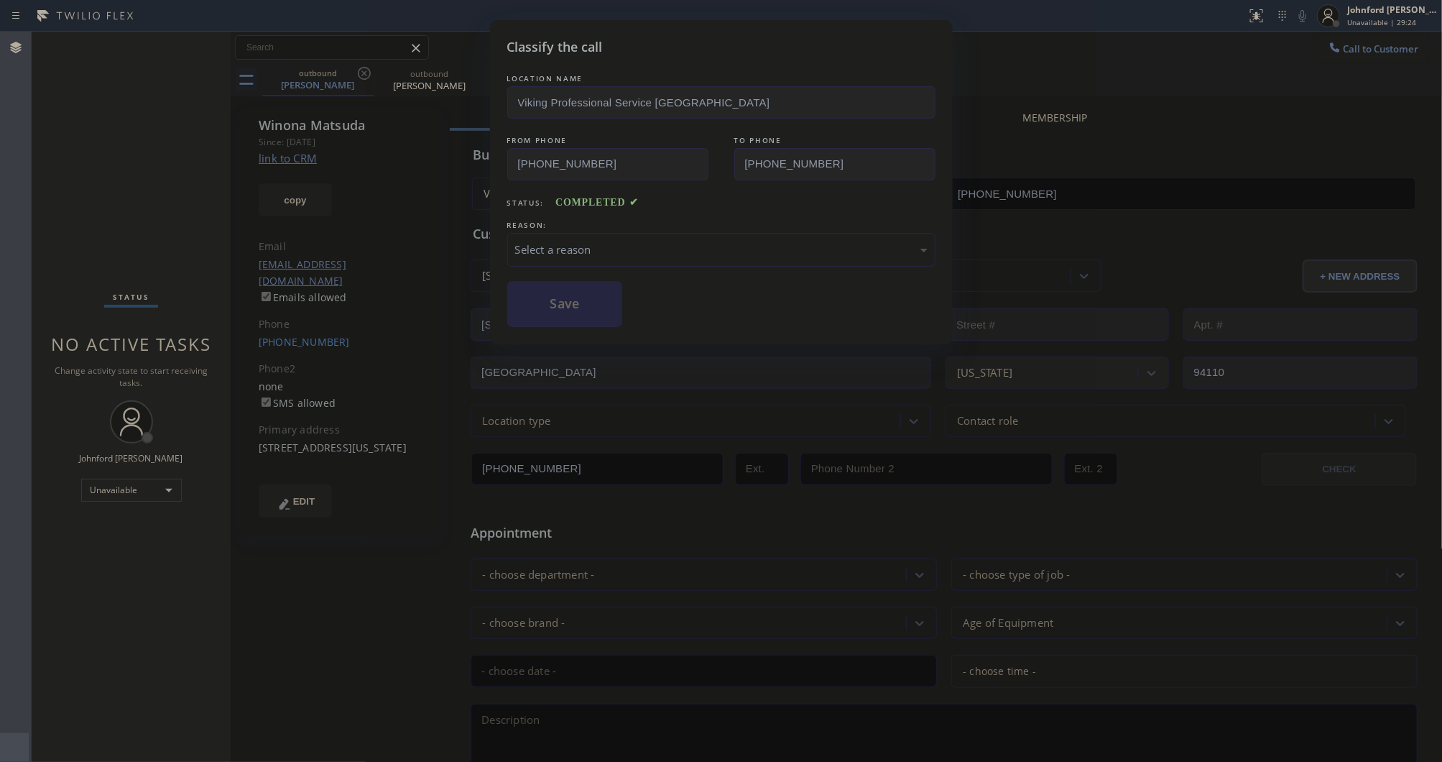
click at [654, 253] on div "Select a reason" at bounding box center [721, 249] width 412 height 17
click at [579, 249] on div "Not Booked - All other reasons" at bounding box center [721, 249] width 412 height 17
click at [543, 302] on button "Save" at bounding box center [565, 304] width 116 height 46
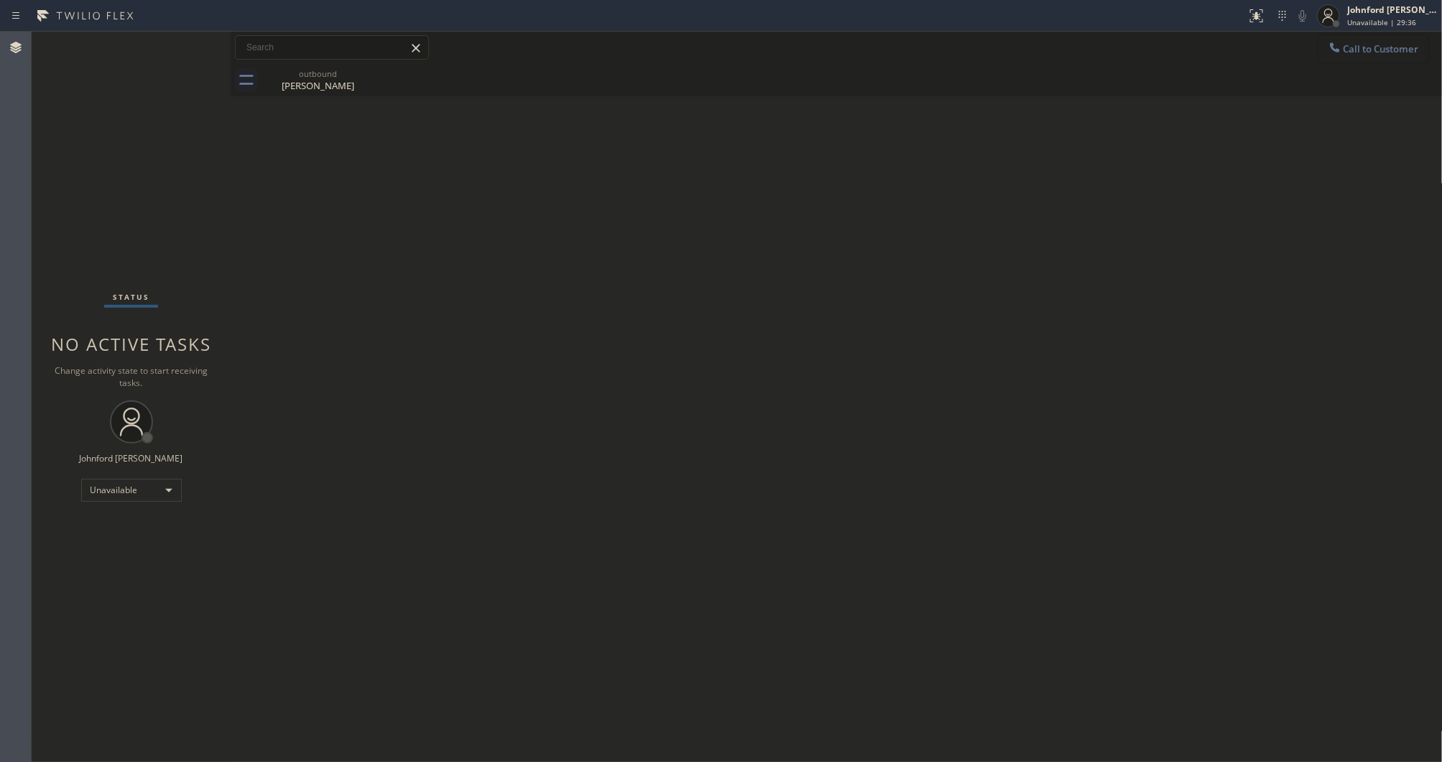
click at [1347, 40] on button "Call to Customer" at bounding box center [1374, 48] width 110 height 27
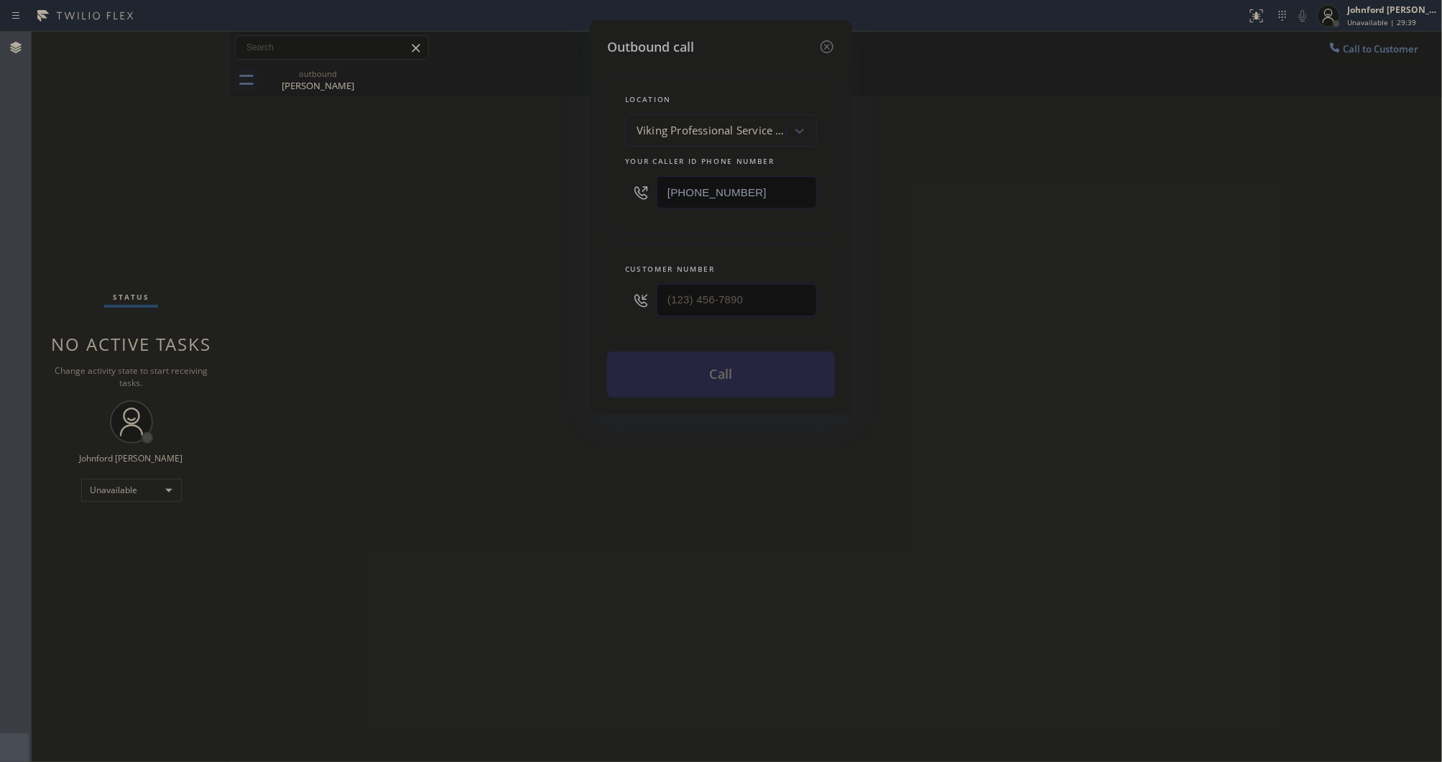
drag, startPoint x: 807, startPoint y: 281, endPoint x: 612, endPoint y: 292, distance: 195.8
click at [612, 292] on div "Customer number" at bounding box center [721, 293] width 228 height 98
drag, startPoint x: 746, startPoint y: 293, endPoint x: 598, endPoint y: 293, distance: 148.0
click at [598, 293] on div "Outbound call Location Viking Professional Service San Francisco Your caller id…" at bounding box center [721, 217] width 262 height 395
paste input "917) 538-2895"
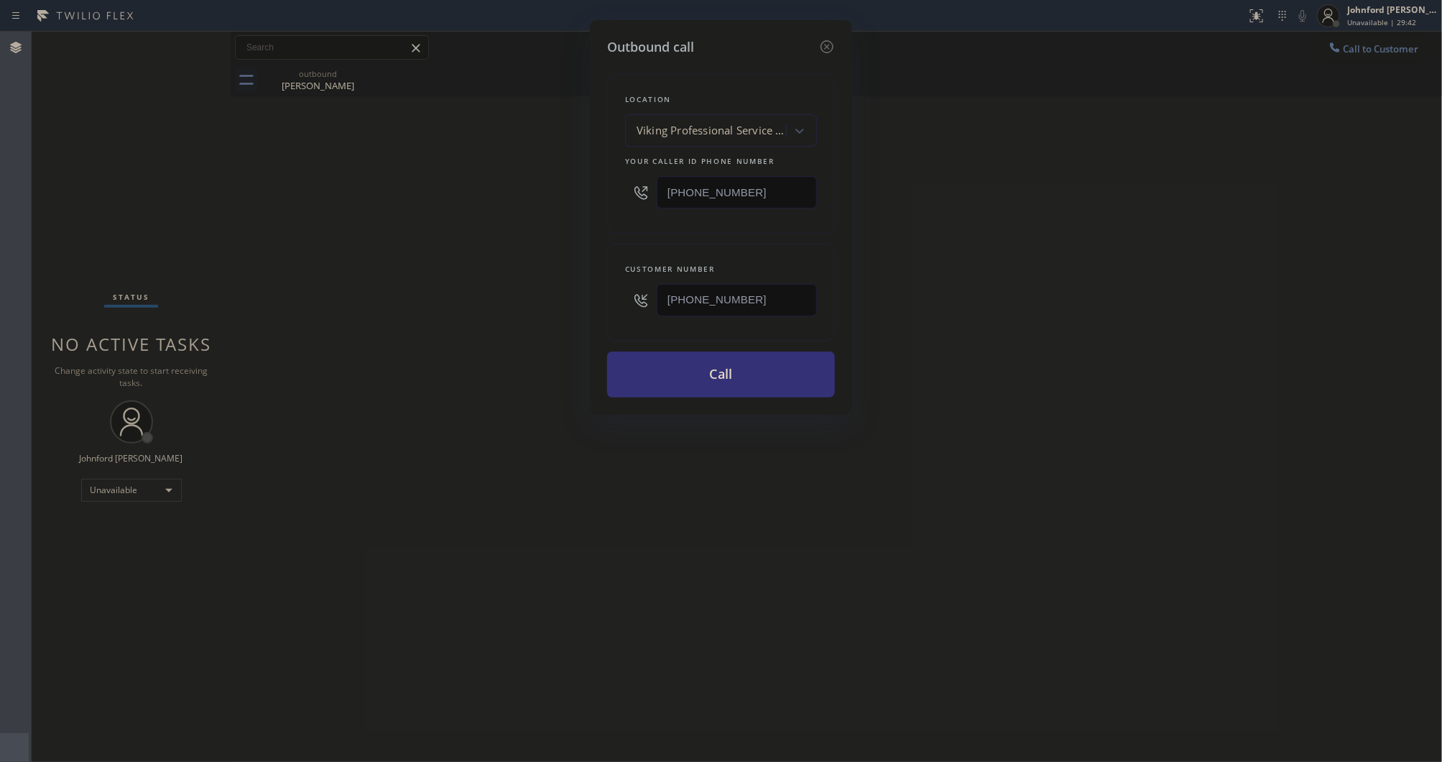
type input "[PHONE_NUMBER]"
drag, startPoint x: 749, startPoint y: 303, endPoint x: 541, endPoint y: 300, distance: 208.4
click at [541, 300] on div "Outbound call Location Viking Professional Service San Francisco Your caller id…" at bounding box center [721, 381] width 1442 height 762
click at [773, 296] on input "(___) ___-____" at bounding box center [737, 300] width 160 height 32
drag, startPoint x: 773, startPoint y: 296, endPoint x: 586, endPoint y: 298, distance: 187.6
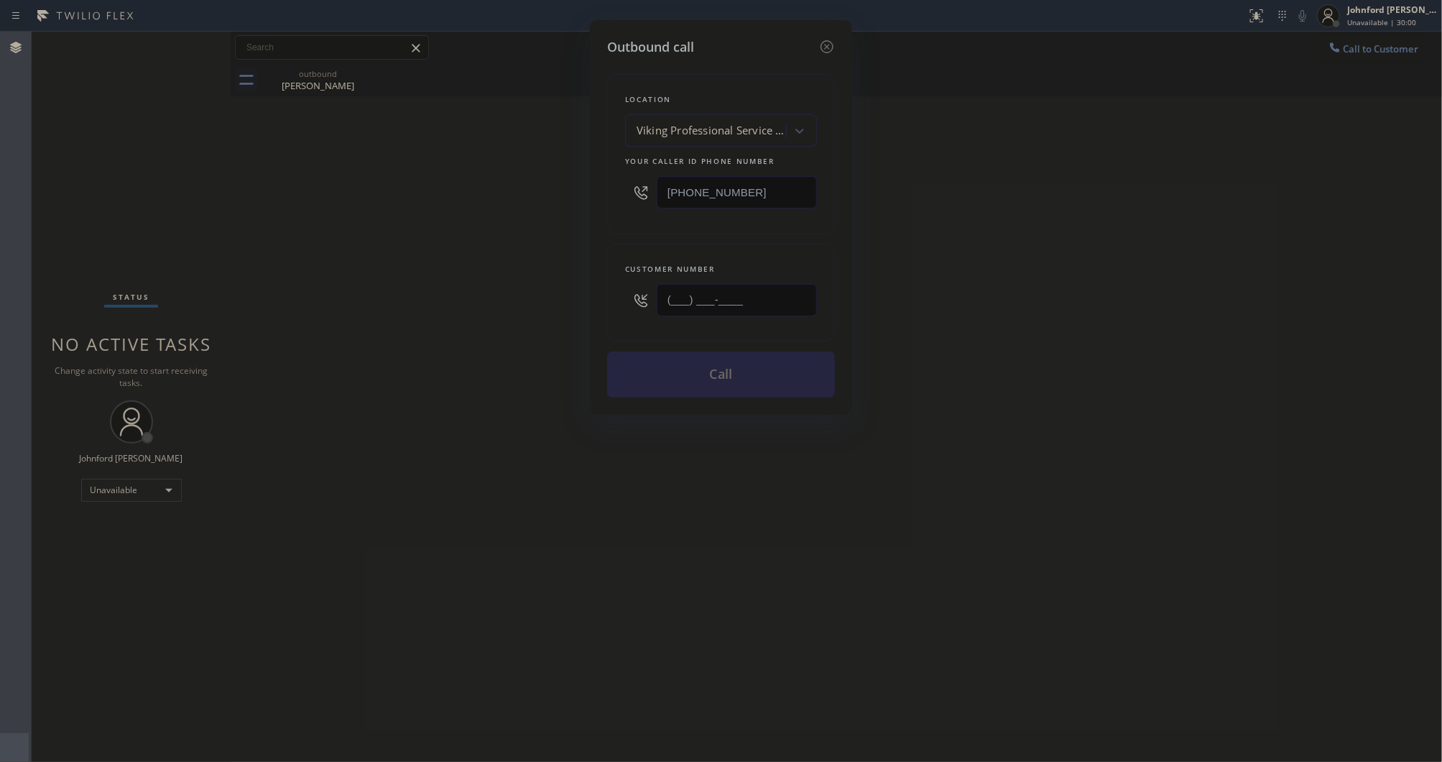
click at [586, 298] on div "Outbound call Location Viking Professional Service San Francisco Your caller id…" at bounding box center [721, 381] width 1442 height 762
paste input "805) 608-3949"
type input "(805) 608-3949"
click at [601, 190] on div "Outbound call Location Viking Professional Service San Francisco Your caller id…" at bounding box center [721, 217] width 262 height 395
paste input "973) 810-4410"
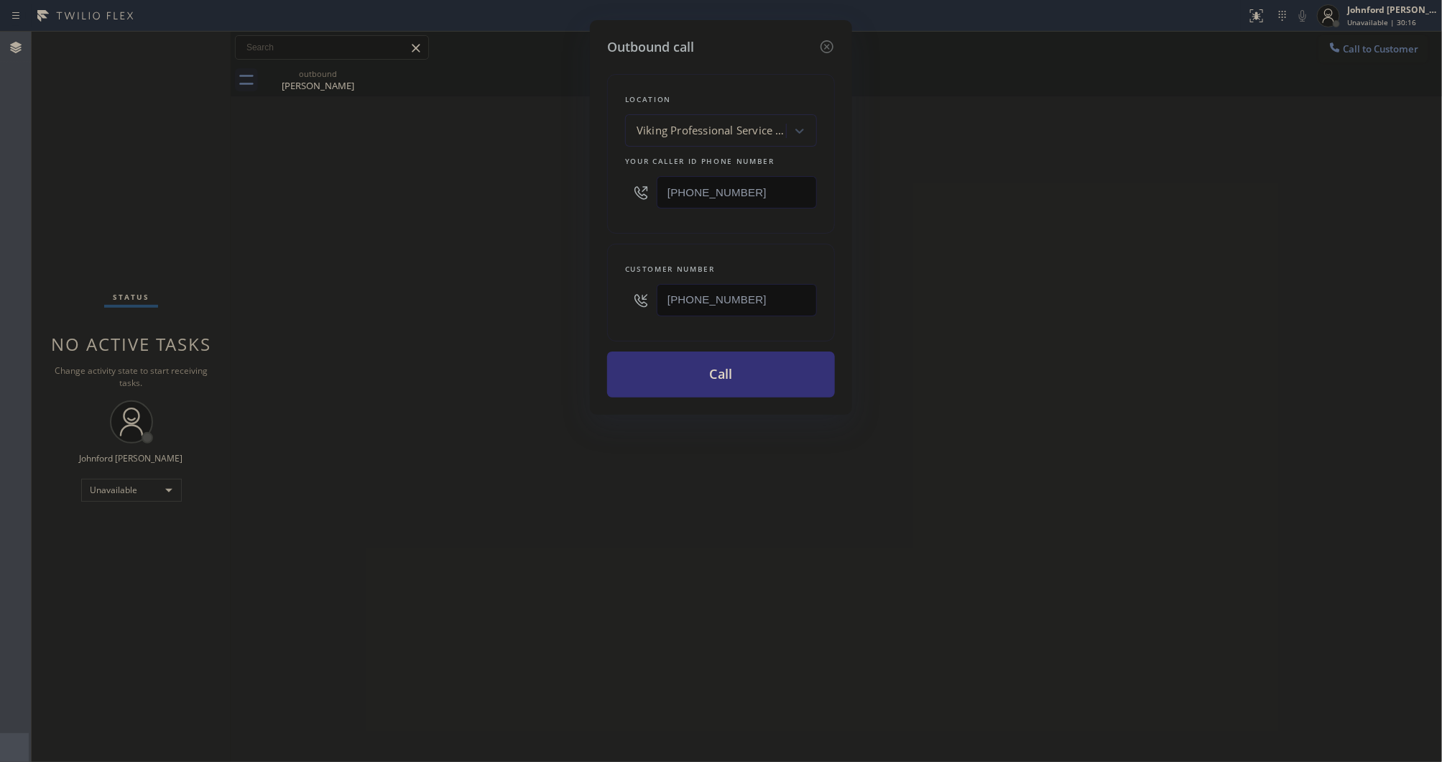
type input "[PHONE_NUMBER]"
click at [543, 195] on div "Outbound call Location Viking Professional Service San Francisco Your caller id…" at bounding box center [721, 381] width 1442 height 762
click at [704, 370] on button "Call" at bounding box center [721, 374] width 228 height 46
click at [978, 352] on div "Outbound call Location Viking Repair Service Your caller id phone number (973) …" at bounding box center [721, 381] width 1442 height 762
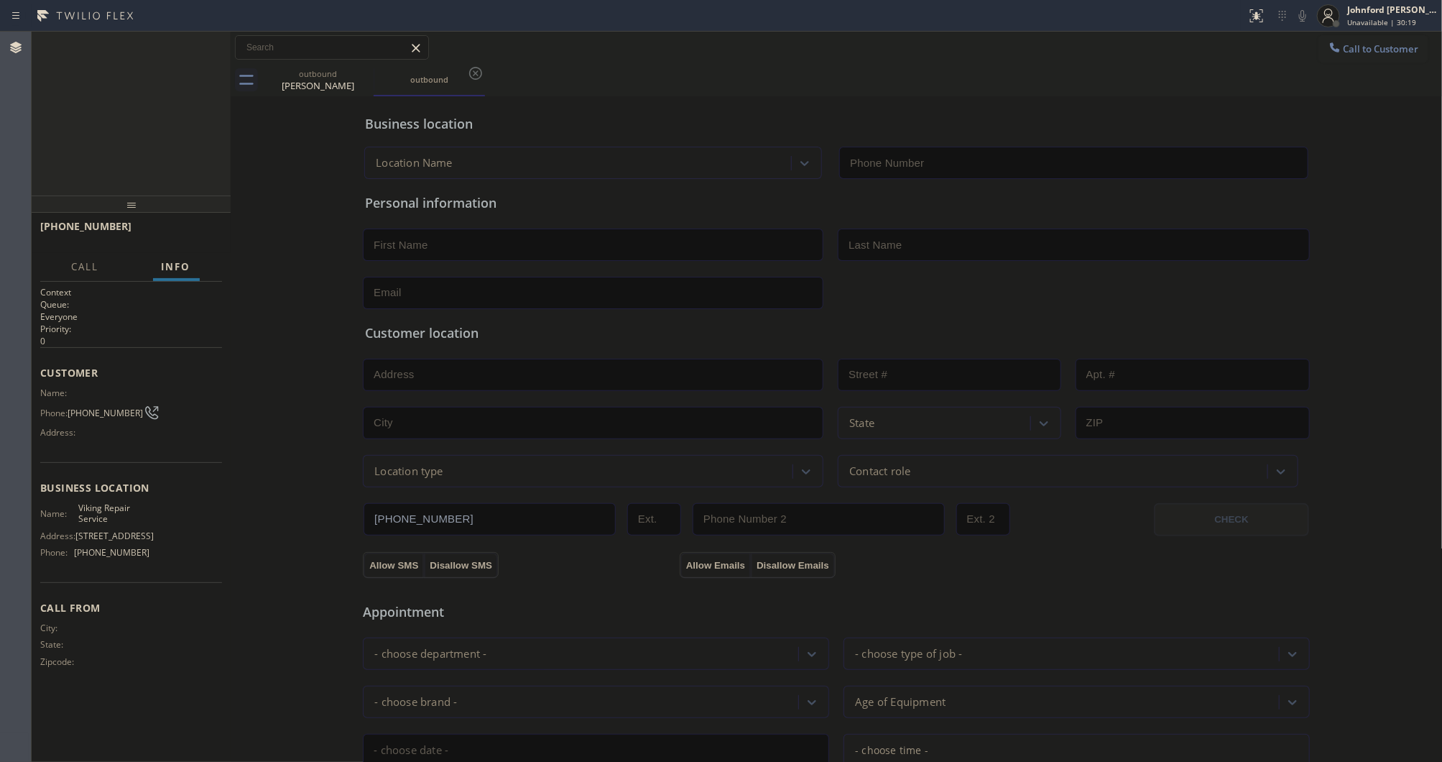
type input "[PHONE_NUMBER]"
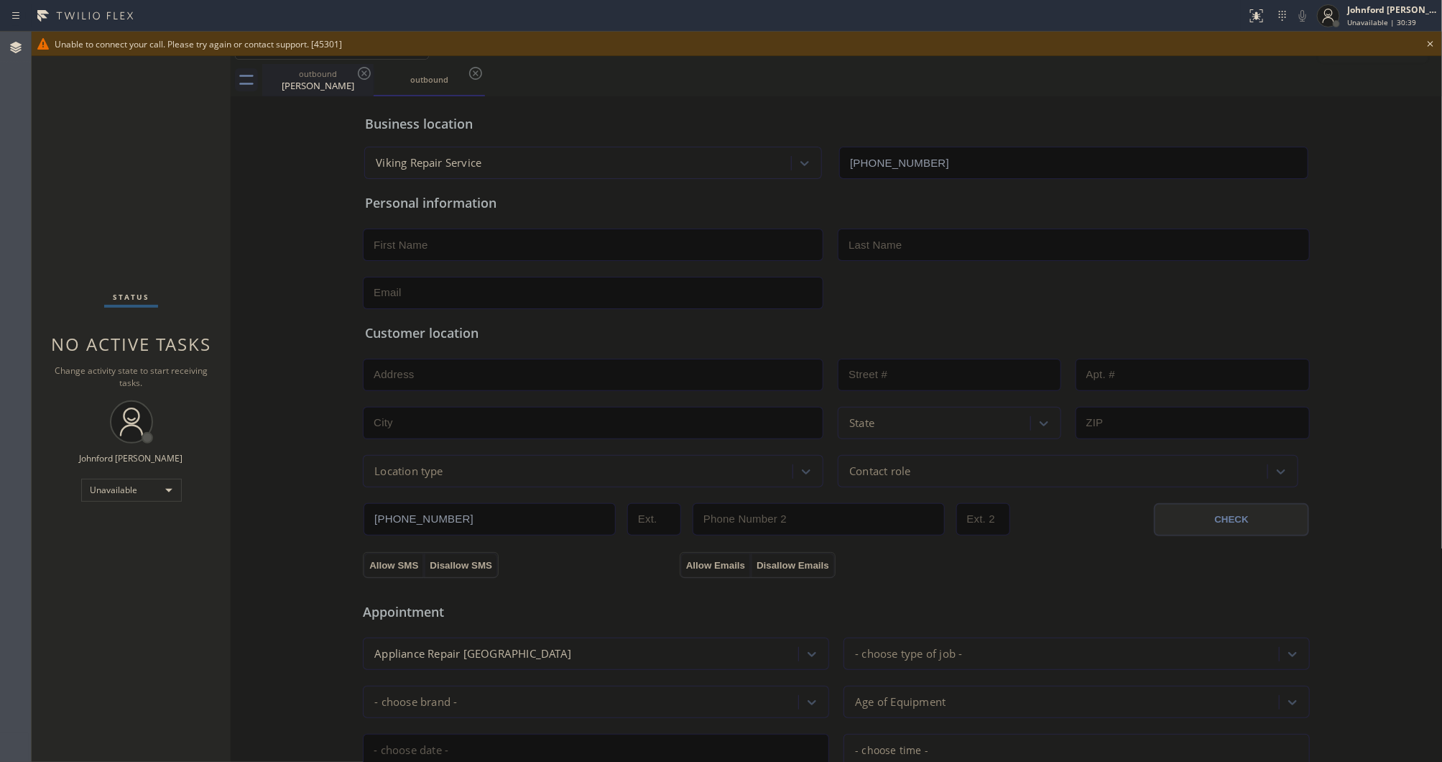
click at [318, 73] on div "outbound" at bounding box center [318, 73] width 109 height 11
type input "[PHONE_NUMBER]"
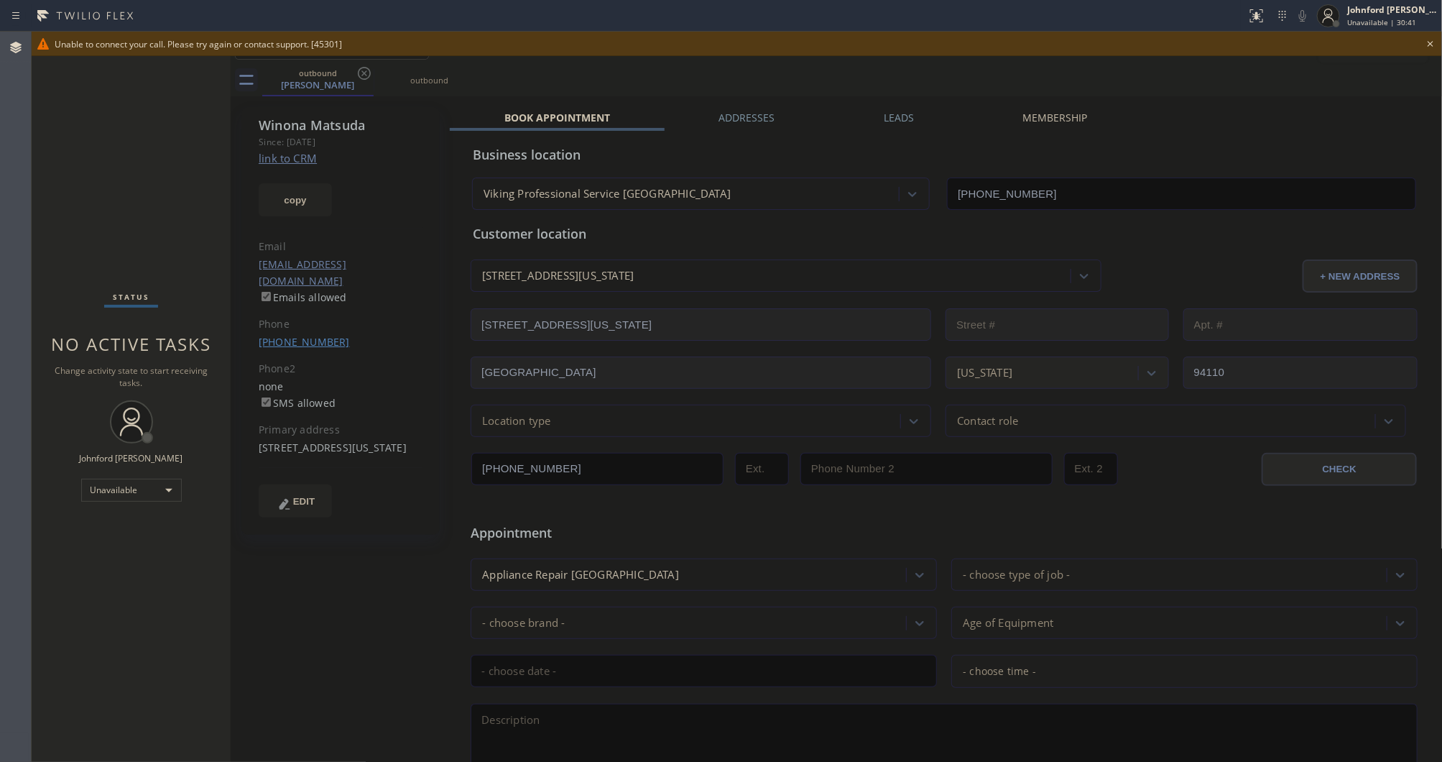
click at [303, 335] on link "[PHONE_NUMBER]" at bounding box center [304, 342] width 91 height 14
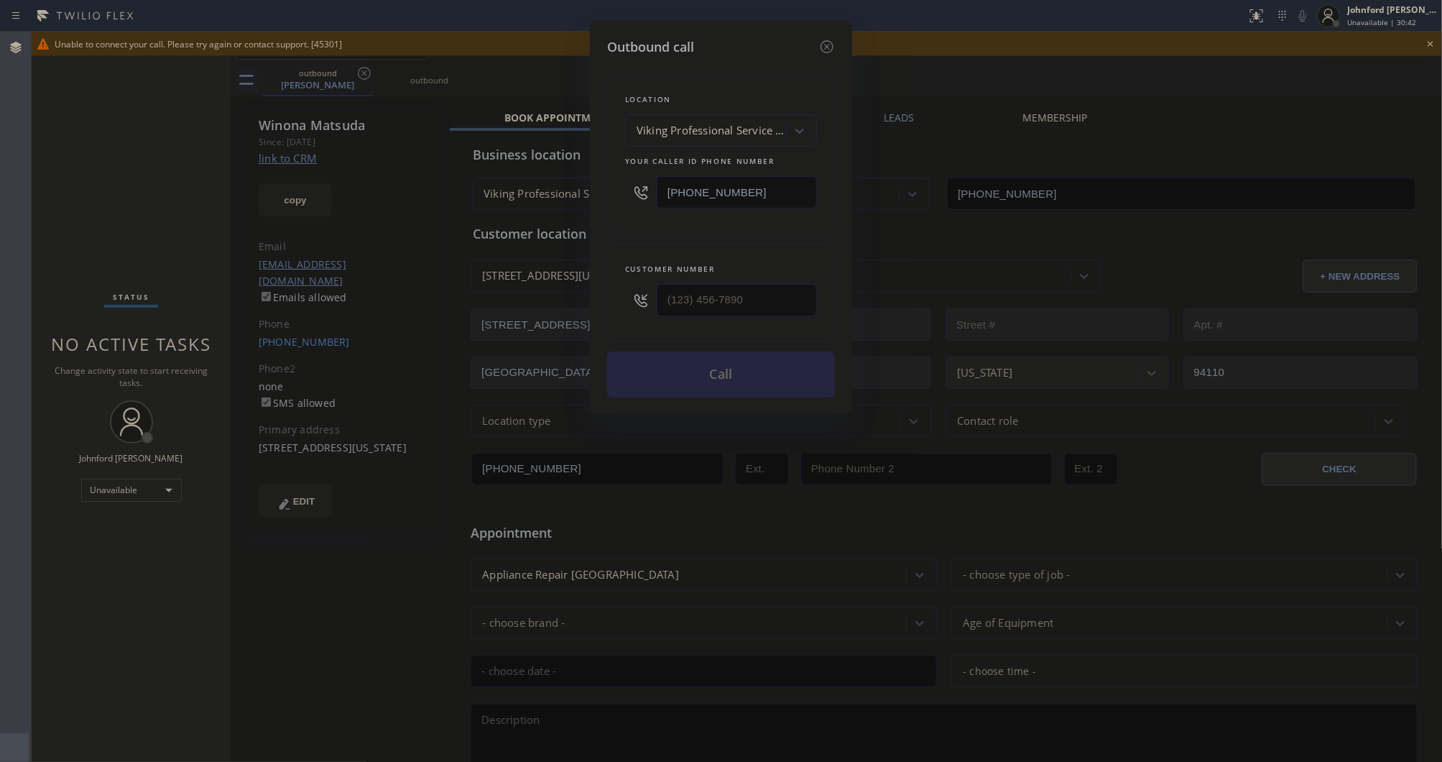
type input "[PHONE_NUMBER]"
click at [729, 378] on button "Call" at bounding box center [721, 374] width 228 height 46
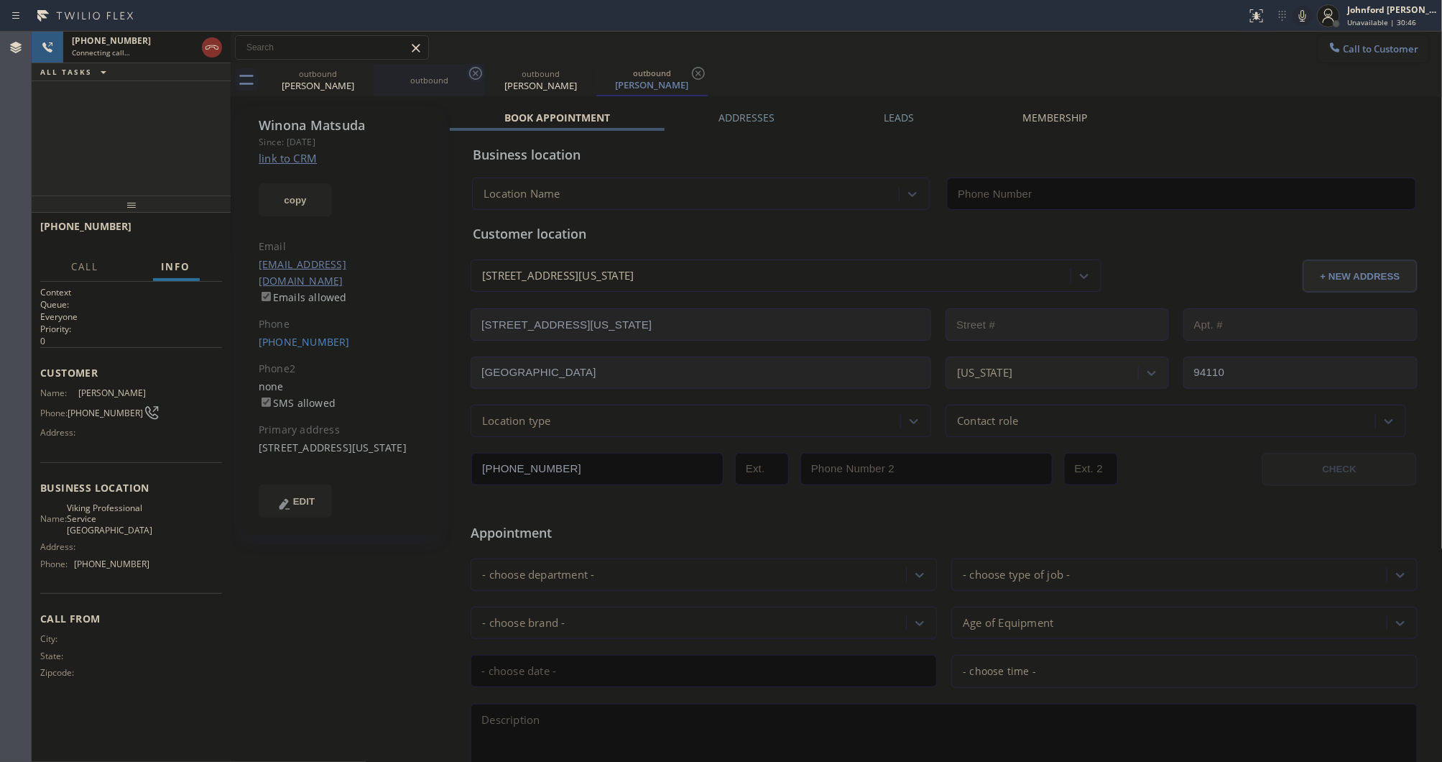
click at [0, 0] on icon at bounding box center [0, 0] width 0 height 0
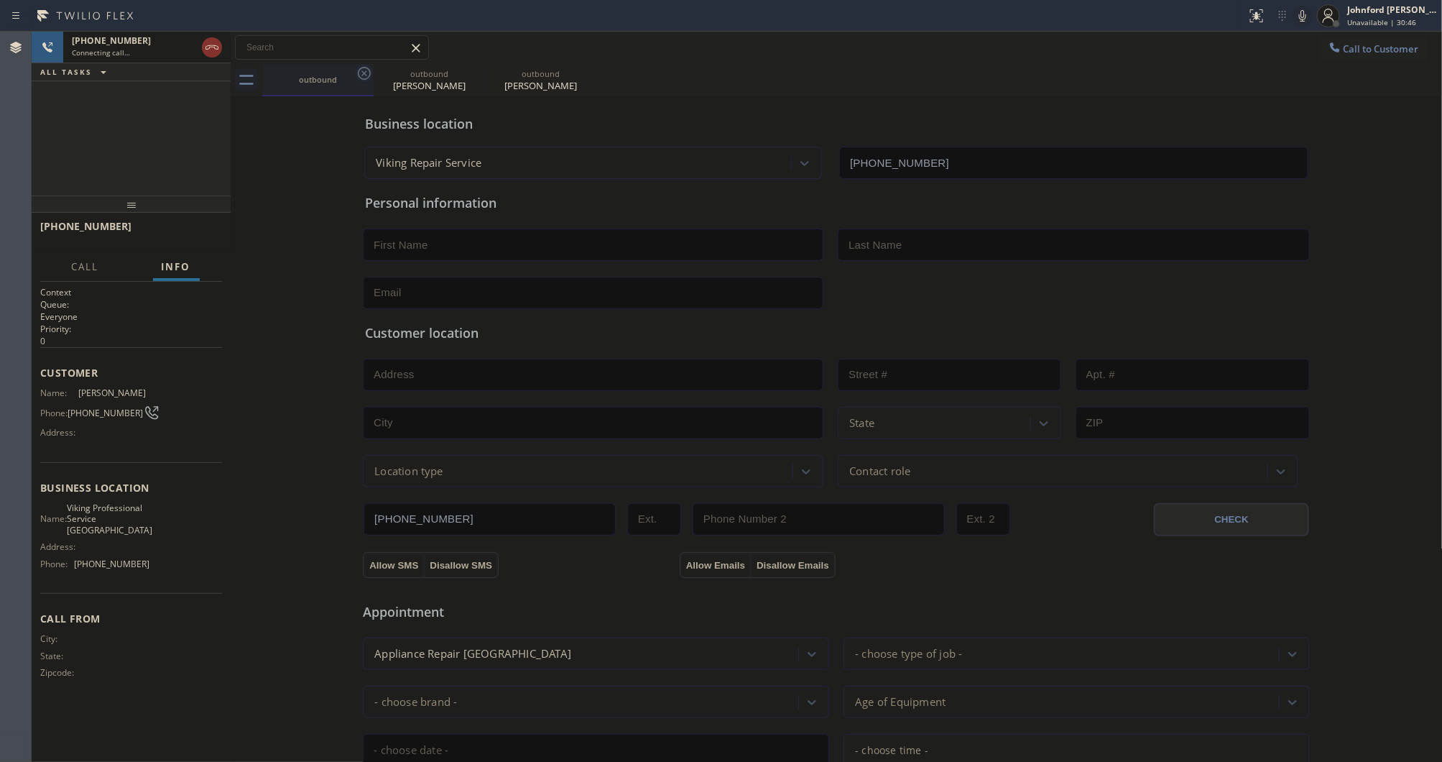
type input "[PHONE_NUMBER]"
click at [369, 74] on icon at bounding box center [364, 73] width 17 height 17
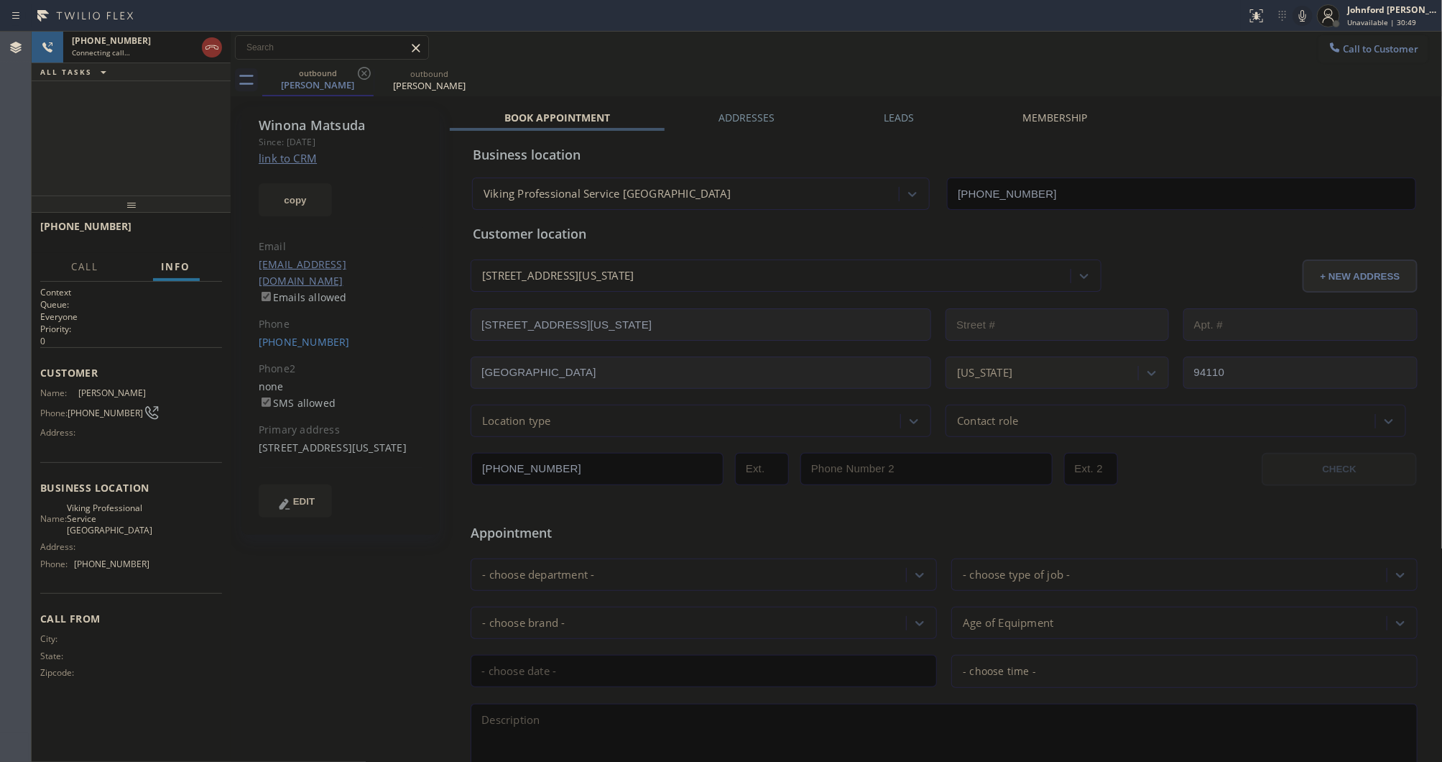
click at [717, 56] on div "Call to Customer Outbound call Location Viking Repair Service Your caller id ph…" at bounding box center [837, 47] width 1212 height 25
click at [217, 43] on icon at bounding box center [211, 47] width 17 height 17
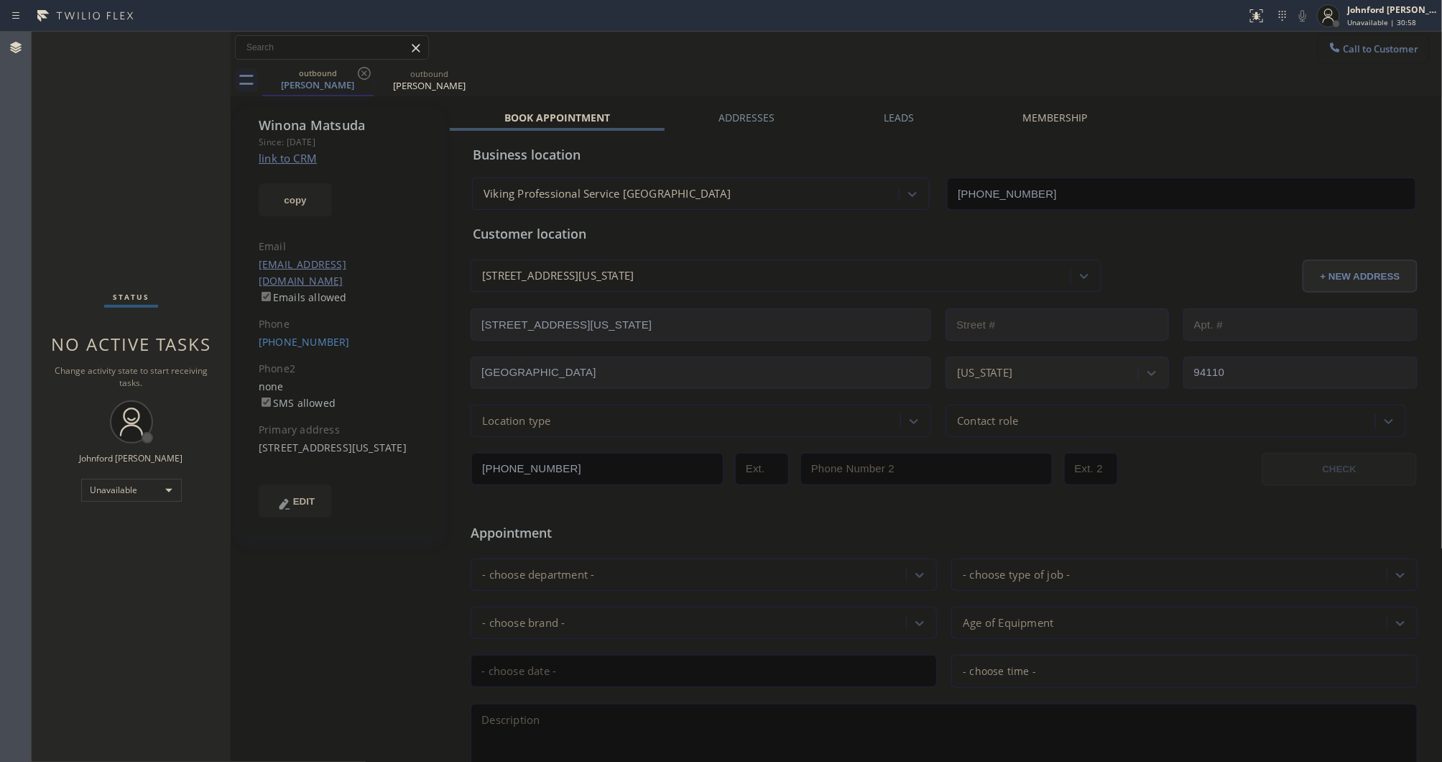
click at [1344, 44] on span "Call to Customer" at bounding box center [1381, 48] width 75 height 13
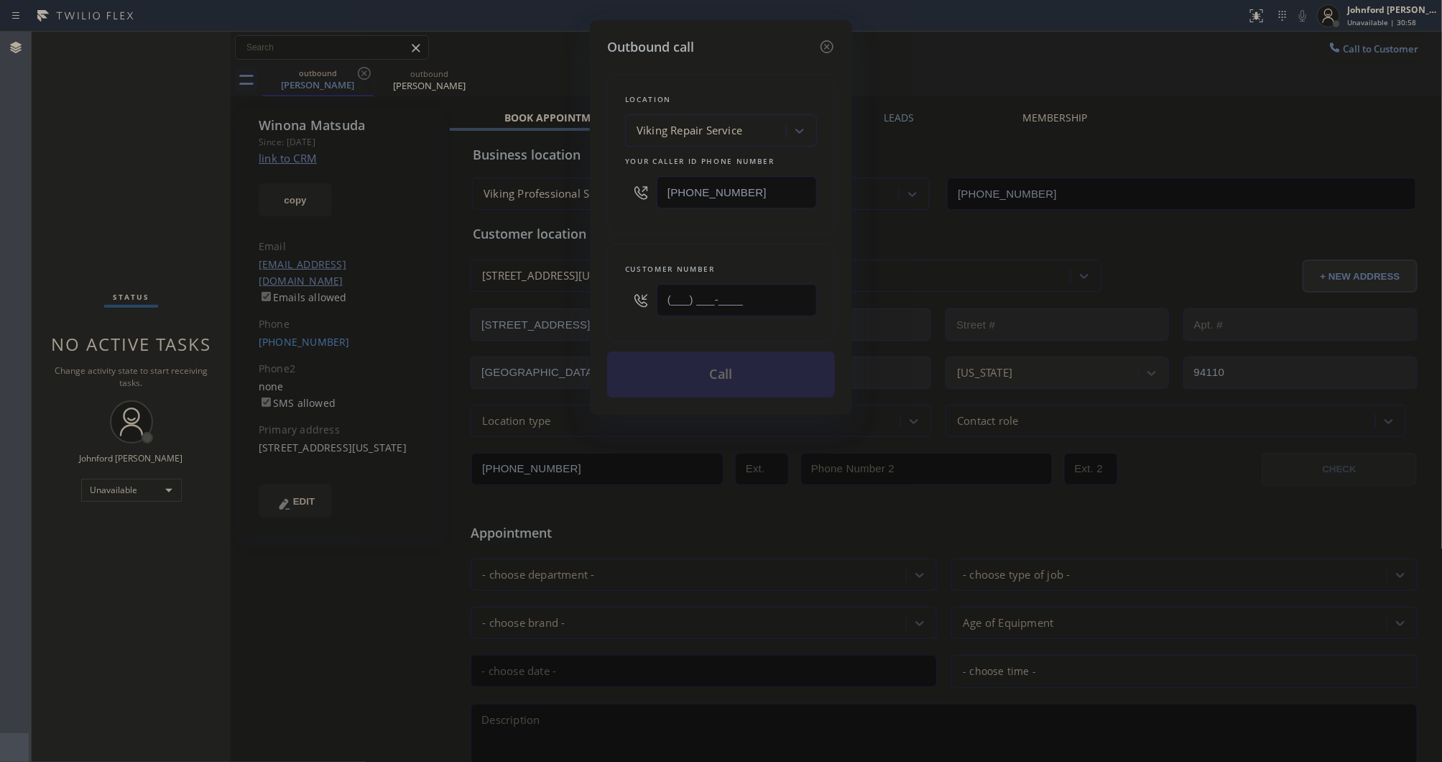
drag, startPoint x: 762, startPoint y: 295, endPoint x: 604, endPoint y: 295, distance: 157.4
click at [604, 295] on div "Outbound call Location Viking Repair Service Your caller id phone number (973) …" at bounding box center [721, 217] width 262 height 395
paste input "917) 538-2895"
type input "[PHONE_NUMBER]"
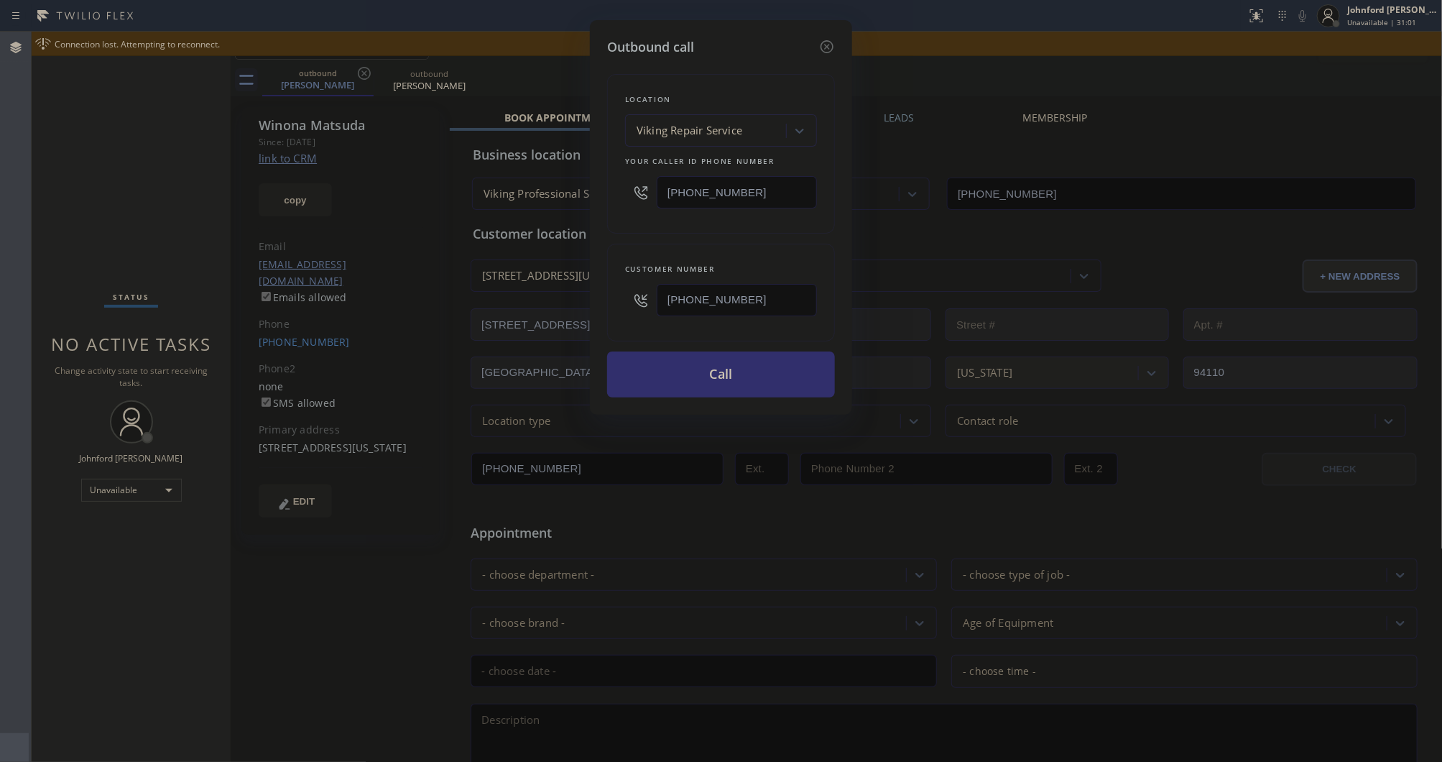
click at [738, 382] on button "Call" at bounding box center [721, 374] width 228 height 46
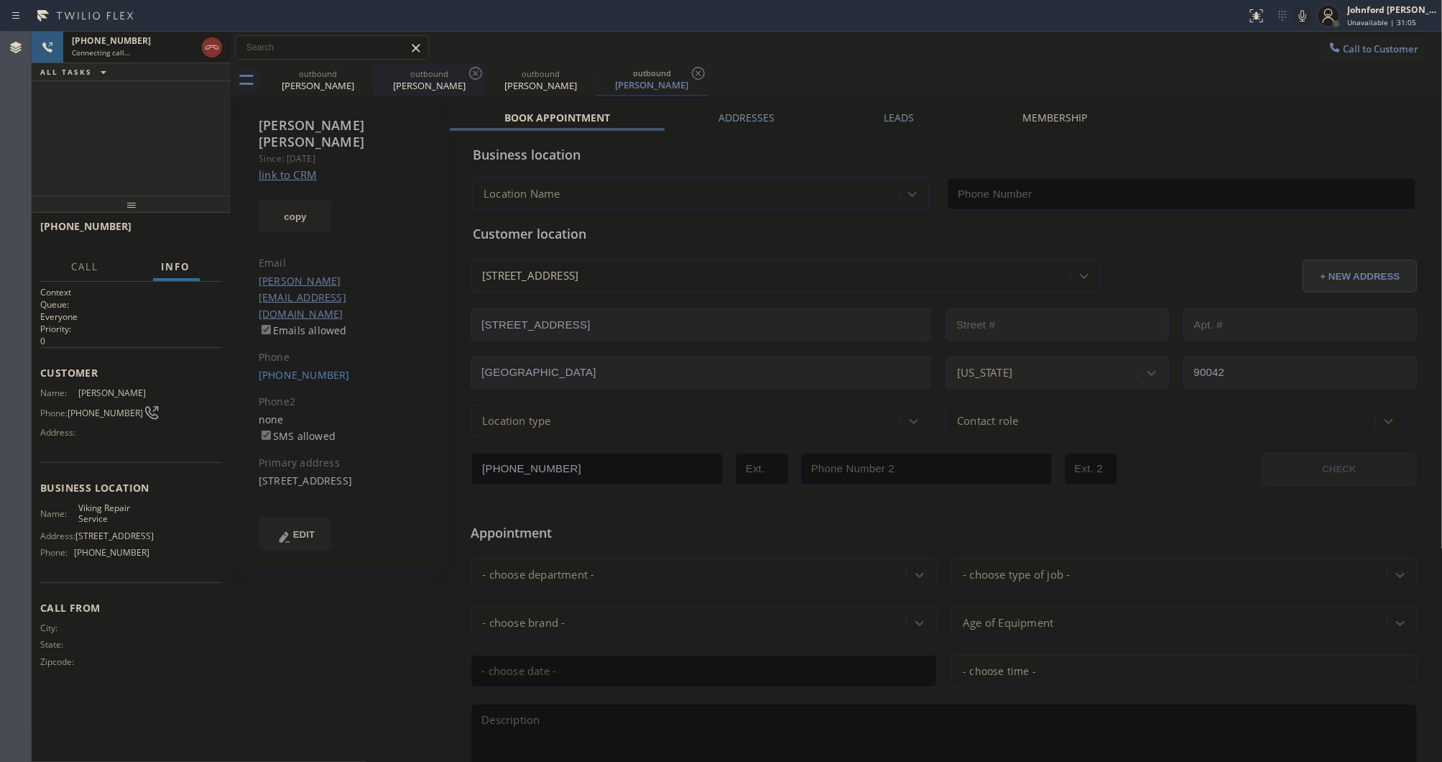
click at [0, 0] on icon at bounding box center [0, 0] width 0 height 0
click at [375, 70] on div "outbound" at bounding box center [429, 73] width 109 height 11
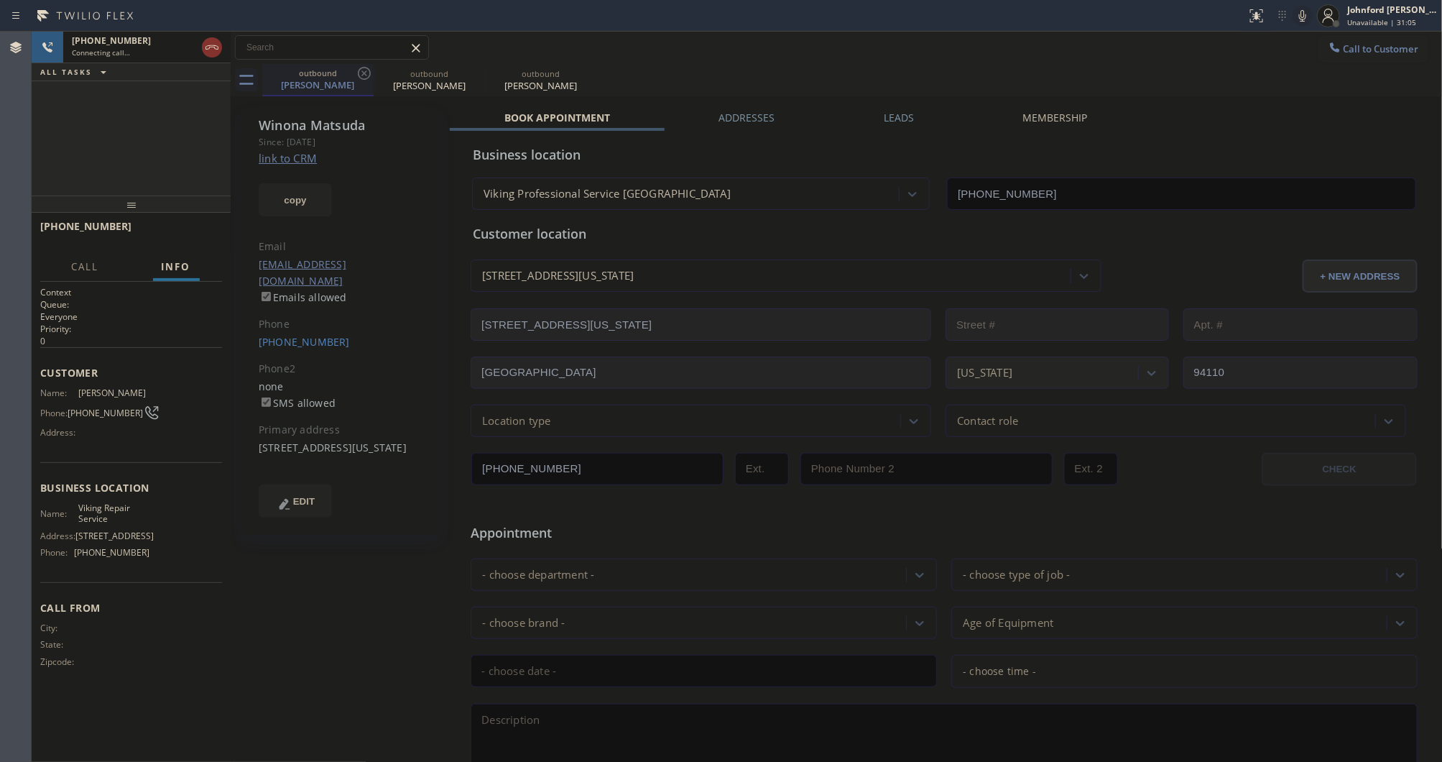
type input "[PHONE_NUMBER]"
click at [364, 70] on icon at bounding box center [364, 73] width 17 height 17
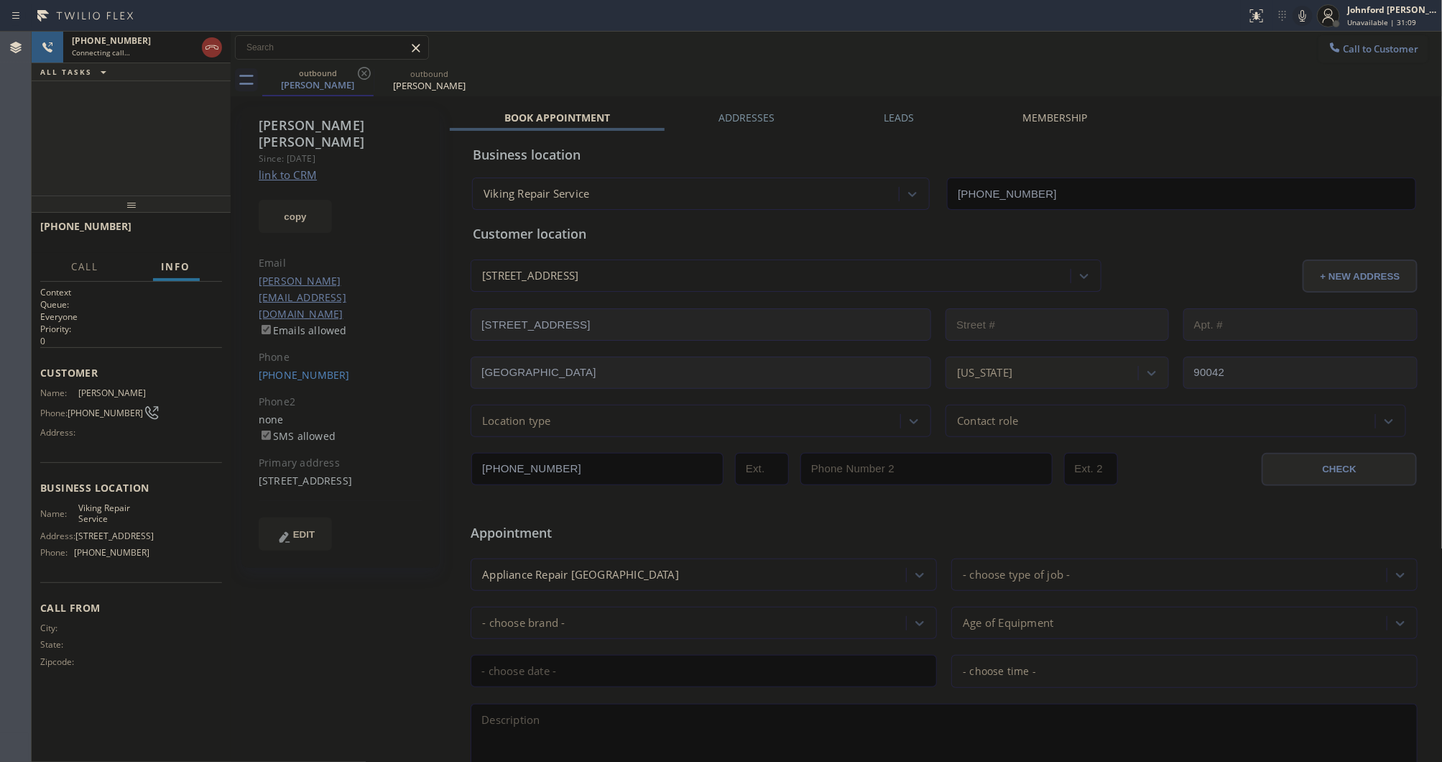
click at [551, 52] on div "Call to Customer Outbound call Location Viking Repair Service Your caller id ph…" at bounding box center [837, 47] width 1212 height 25
click at [201, 241] on button "HANG UP" at bounding box center [188, 233] width 67 height 20
click at [1344, 47] on span "Call to Customer" at bounding box center [1381, 48] width 75 height 13
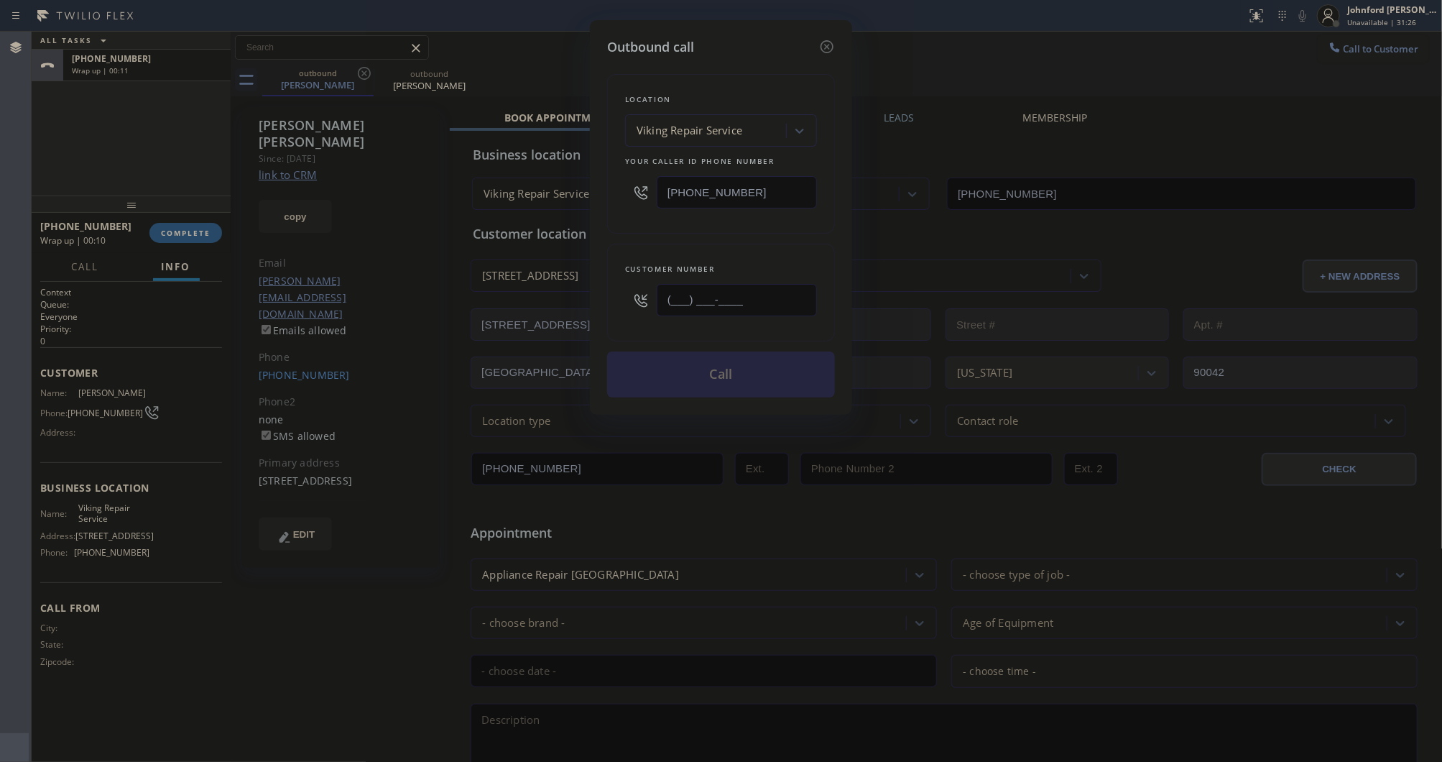
drag, startPoint x: 726, startPoint y: 291, endPoint x: 546, endPoint y: 313, distance: 181.6
click at [546, 313] on div "Outbound call Location Viking Repair Service Your caller id phone number (973) …" at bounding box center [721, 381] width 1442 height 762
paste input "929) 496-1212"
type input "[PHONE_NUMBER]"
click at [632, 295] on div "[PHONE_NUMBER]" at bounding box center [721, 300] width 192 height 47
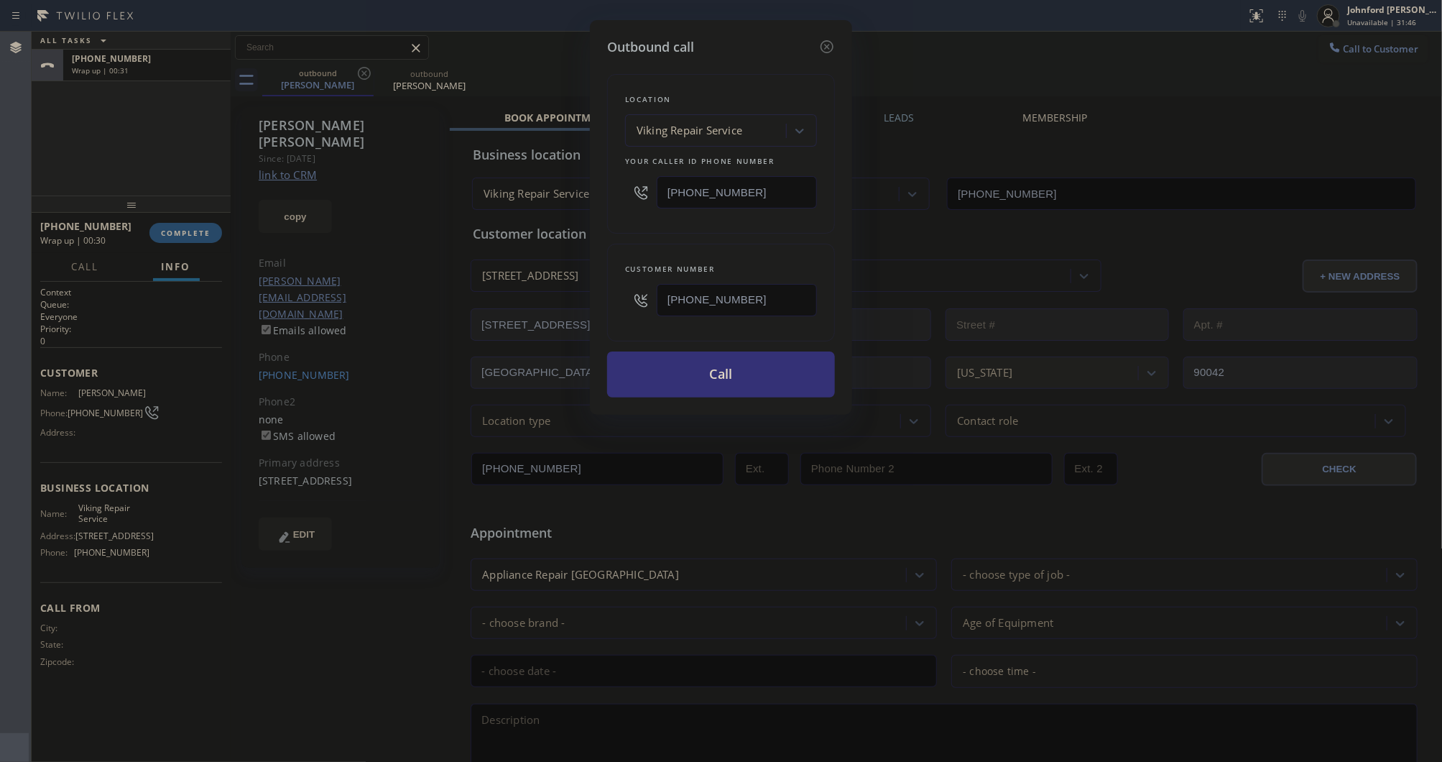
drag, startPoint x: 762, startPoint y: 188, endPoint x: 596, endPoint y: 187, distance: 166.0
click at [596, 187] on div "Outbound call Location Viking Repair Service Your caller id phone number (973) …" at bounding box center [721, 217] width 262 height 395
paste input "877) 414-7264"
type input "[PHONE_NUMBER]"
click at [622, 219] on div "Location Viking Repair Service Your caller id phone number (877) 414-7264" at bounding box center [721, 154] width 228 height 160
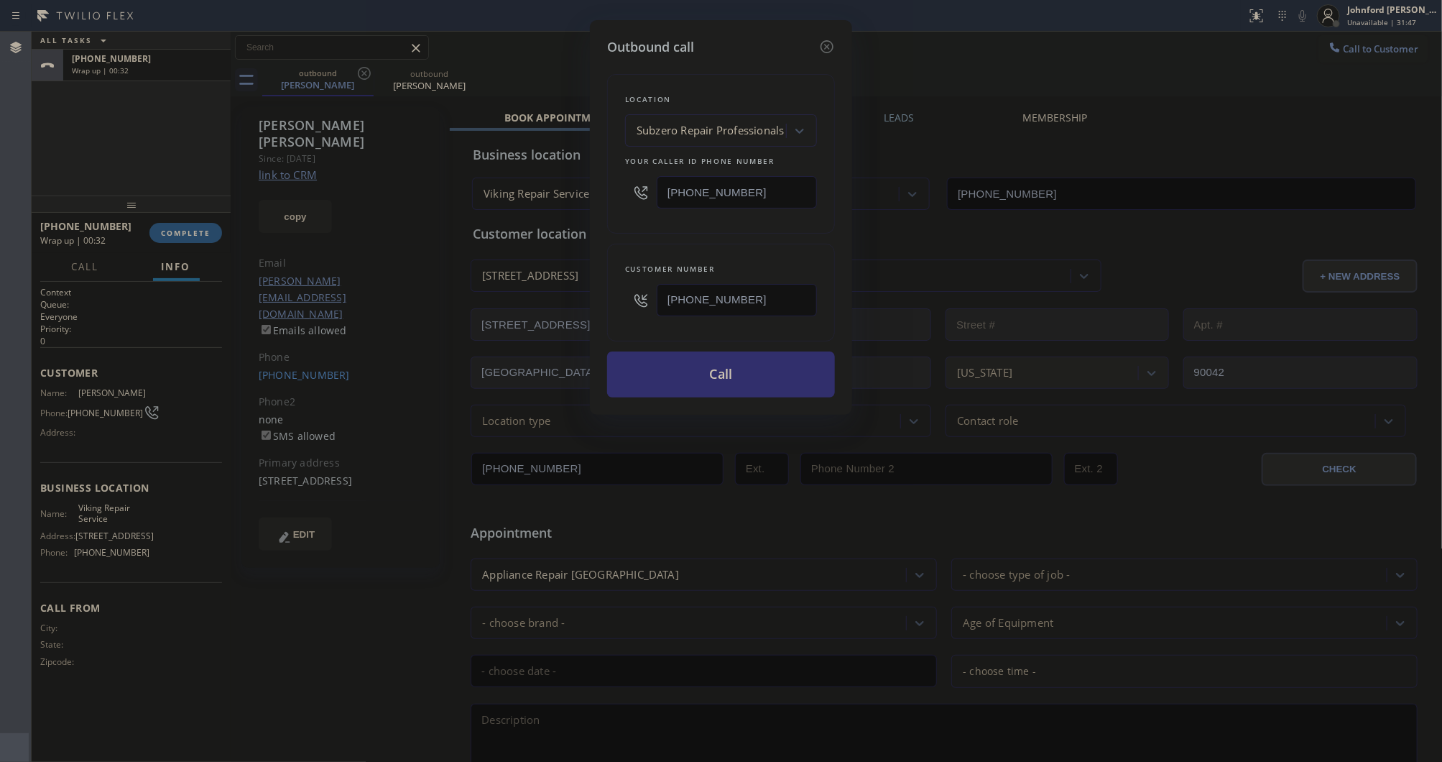
click at [696, 364] on button "Call" at bounding box center [721, 374] width 228 height 46
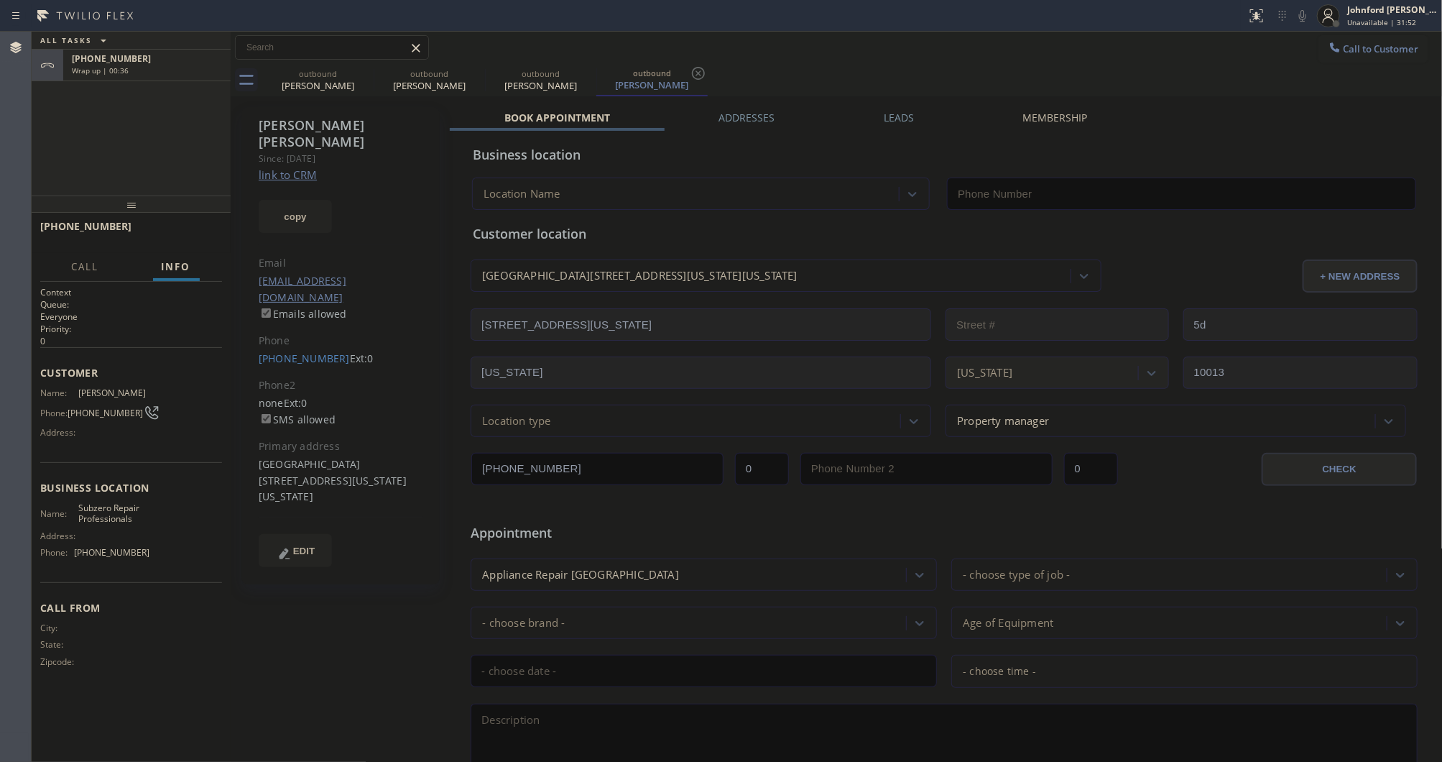
type input "[PHONE_NUMBER]"
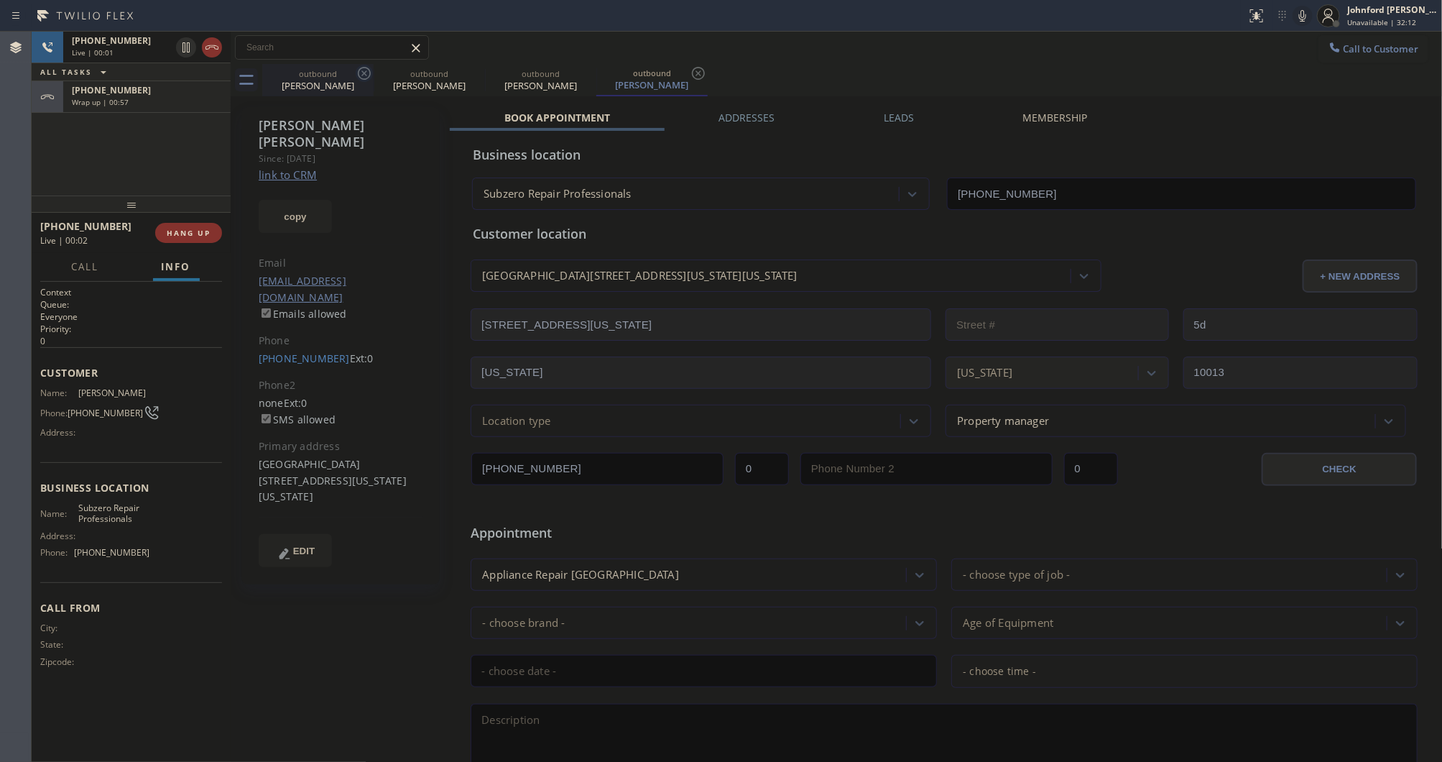
click at [366, 74] on icon at bounding box center [364, 73] width 17 height 17
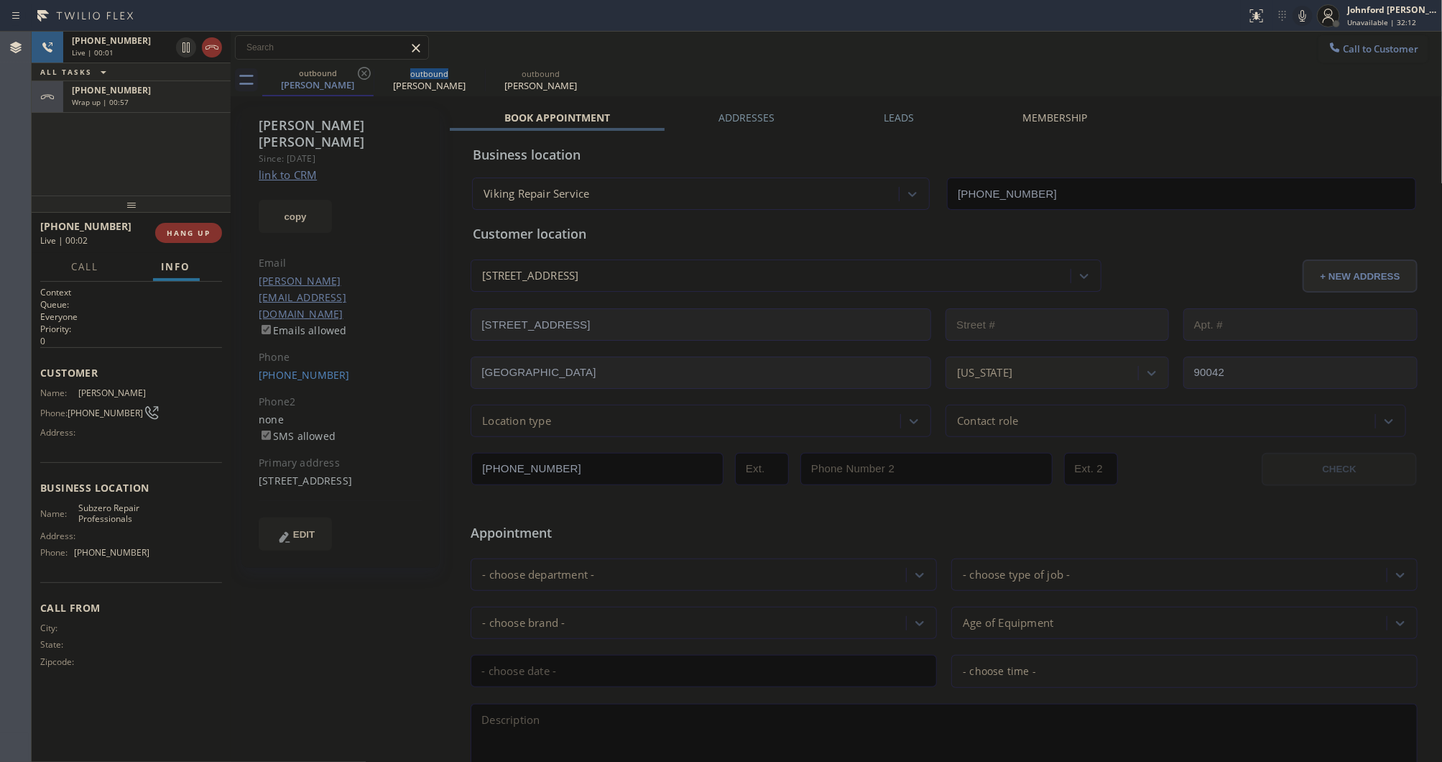
click at [366, 74] on icon at bounding box center [364, 73] width 17 height 17
type input "[PHONE_NUMBER]"
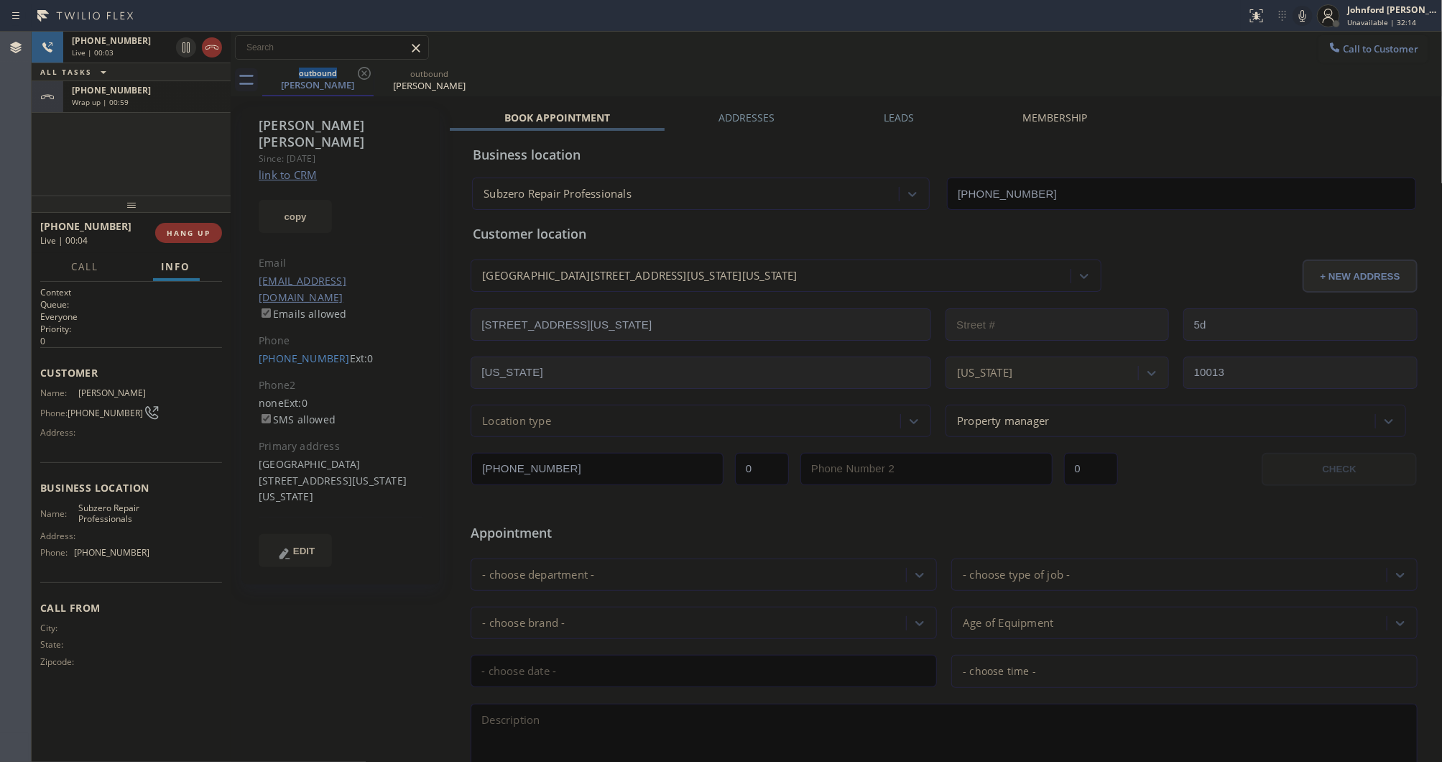
click at [198, 94] on div "+19175382895" at bounding box center [147, 90] width 150 height 12
click at [184, 236] on span "COMPLETE" at bounding box center [186, 233] width 50 height 10
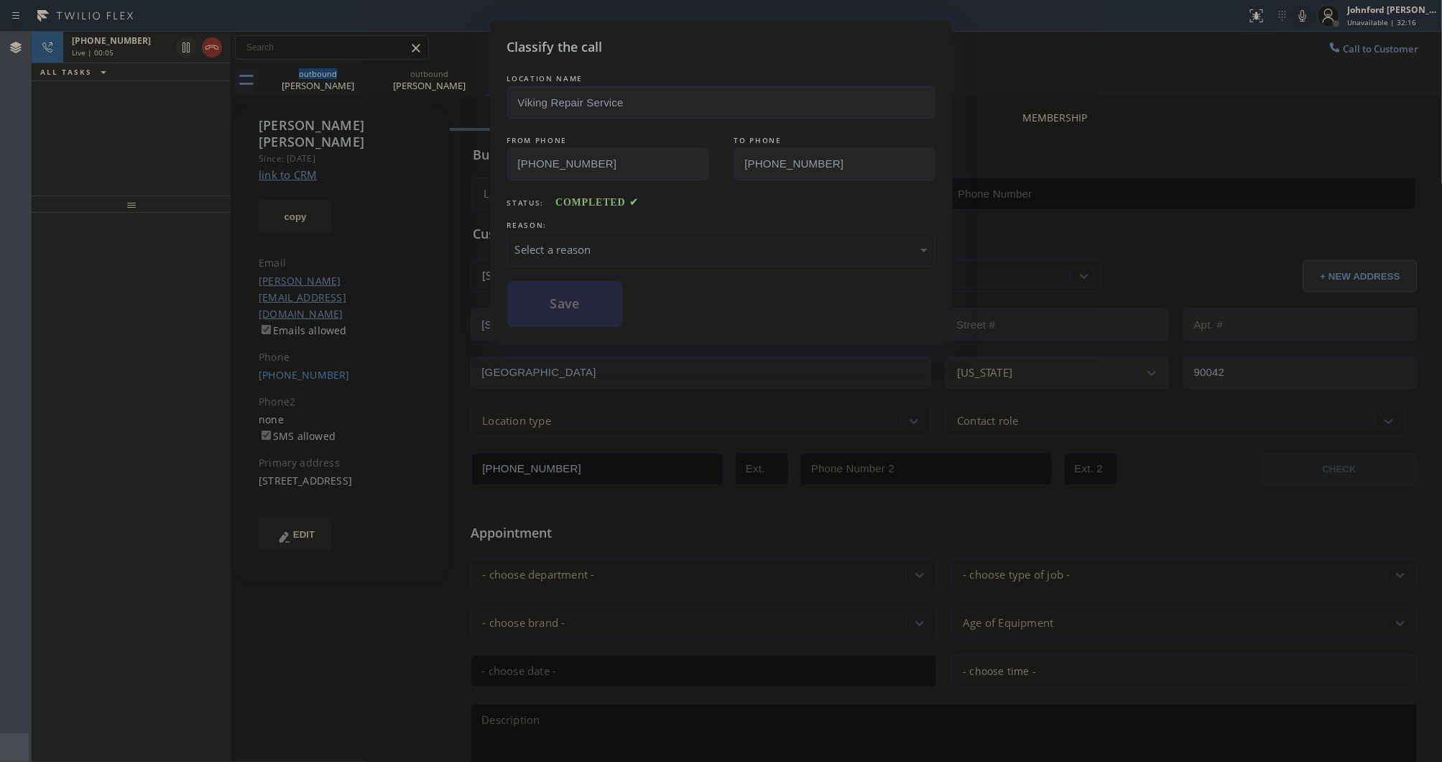
type input "[PHONE_NUMBER]"
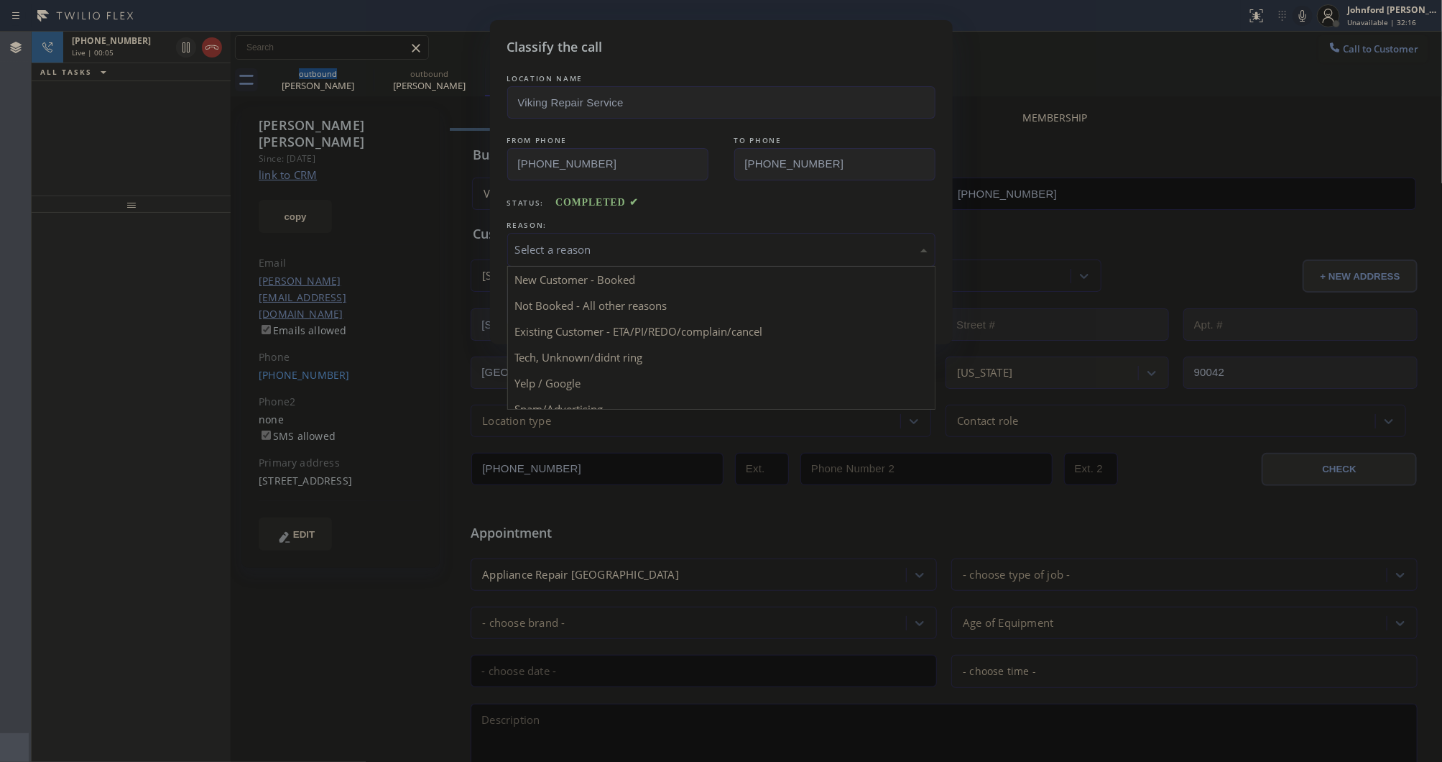
drag, startPoint x: 600, startPoint y: 245, endPoint x: 658, endPoint y: 295, distance: 76.4
click at [601, 245] on div "Select a reason" at bounding box center [721, 249] width 412 height 17
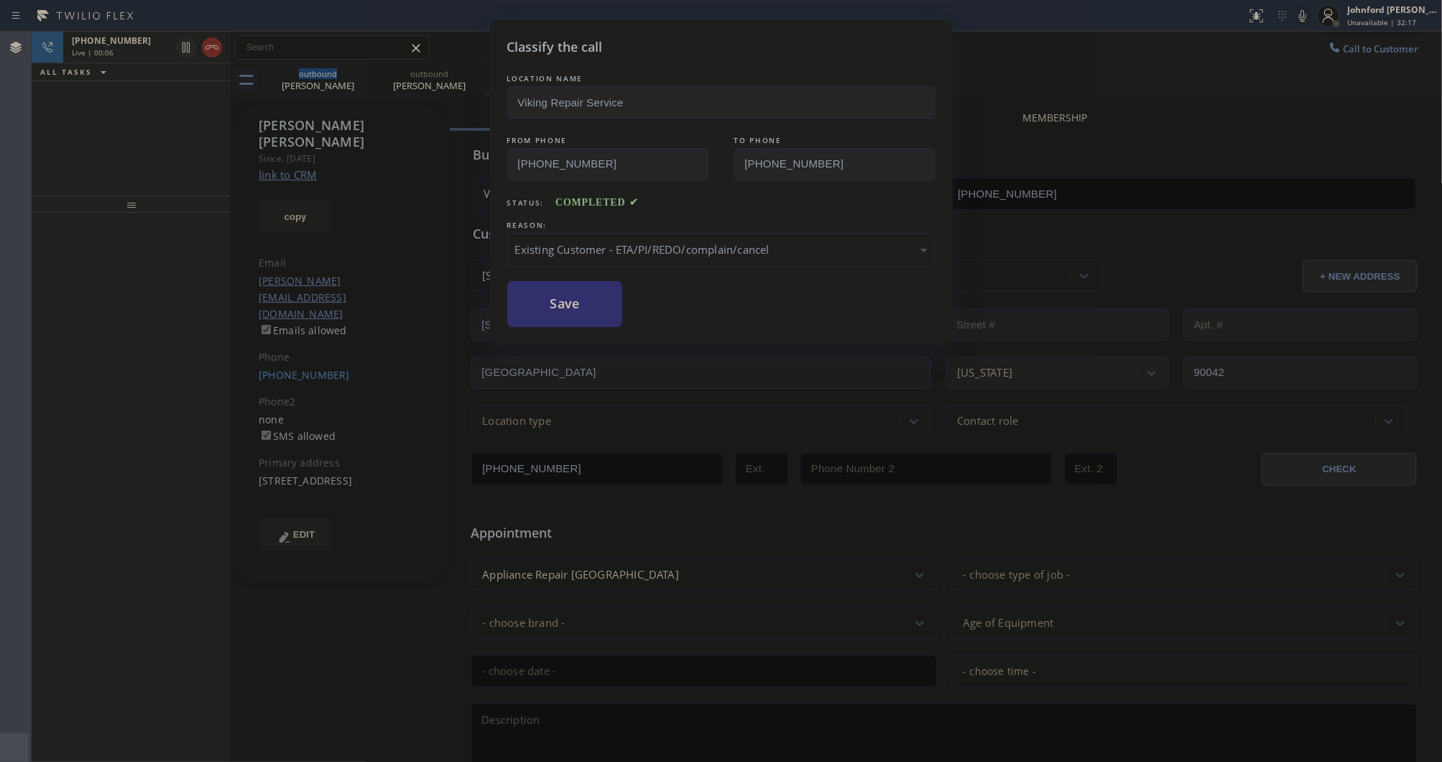
click at [581, 306] on button "Save" at bounding box center [565, 304] width 116 height 46
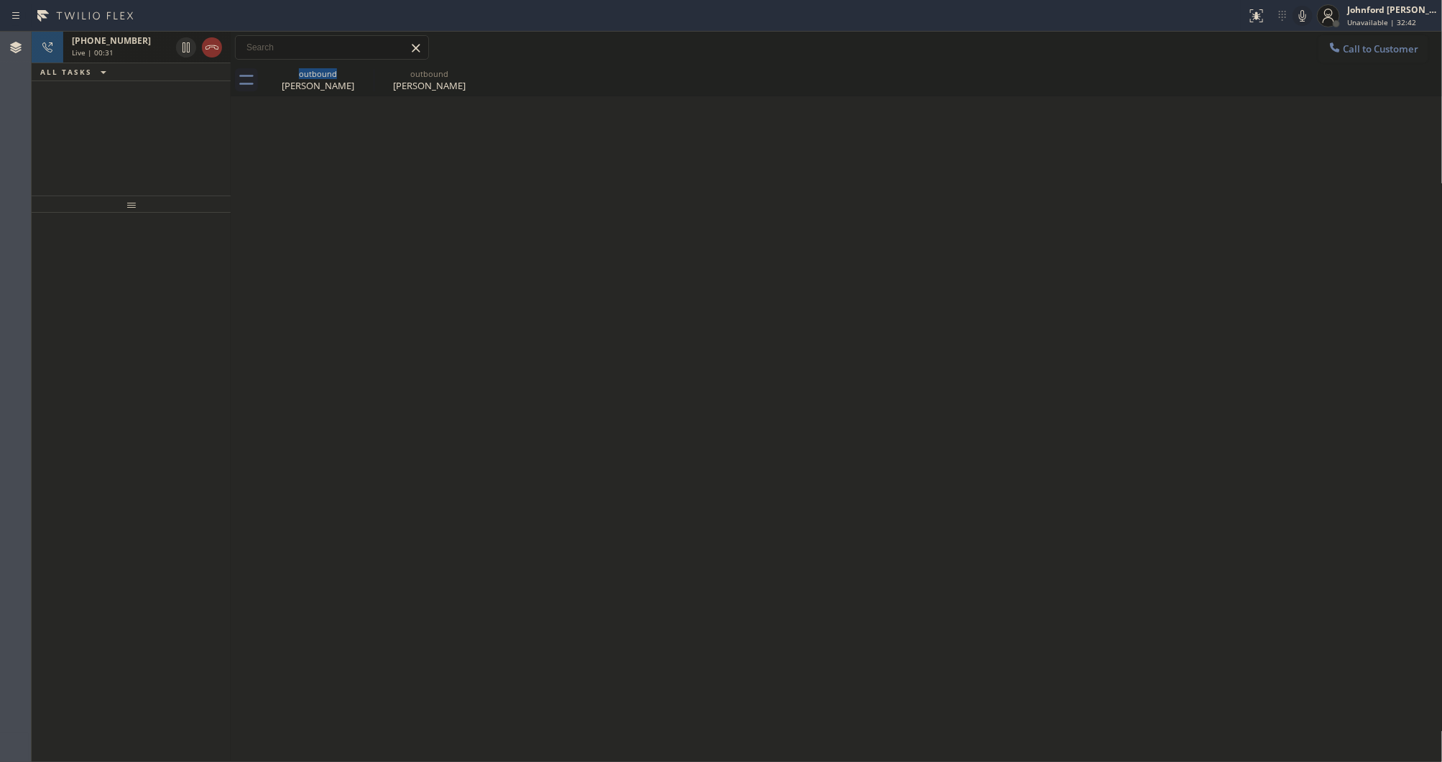
click at [152, 48] on div "Live | 00:31" at bounding box center [121, 52] width 98 height 10
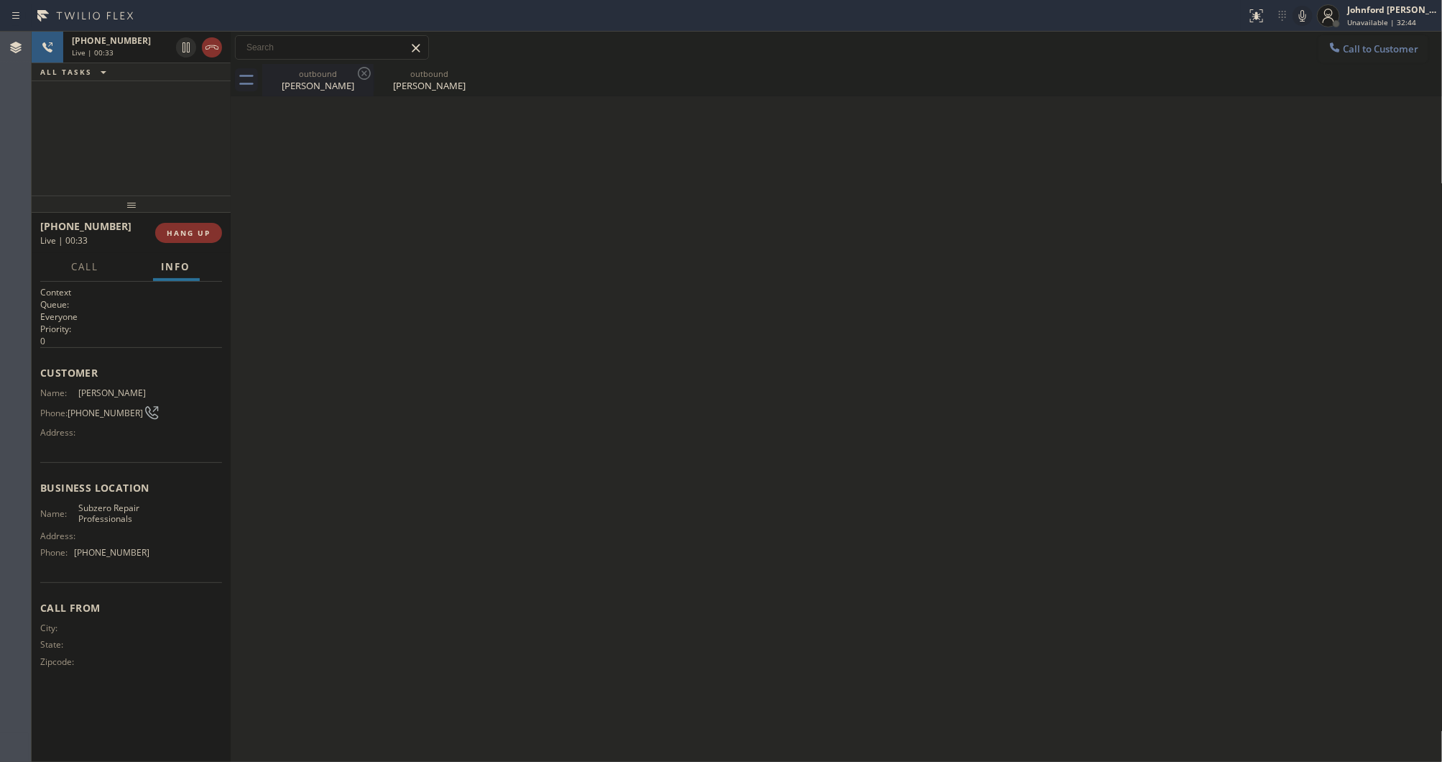
drag, startPoint x: 331, startPoint y: 83, endPoint x: 354, endPoint y: 83, distance: 23.0
click at [332, 83] on div "Peter Matkovic" at bounding box center [318, 85] width 109 height 13
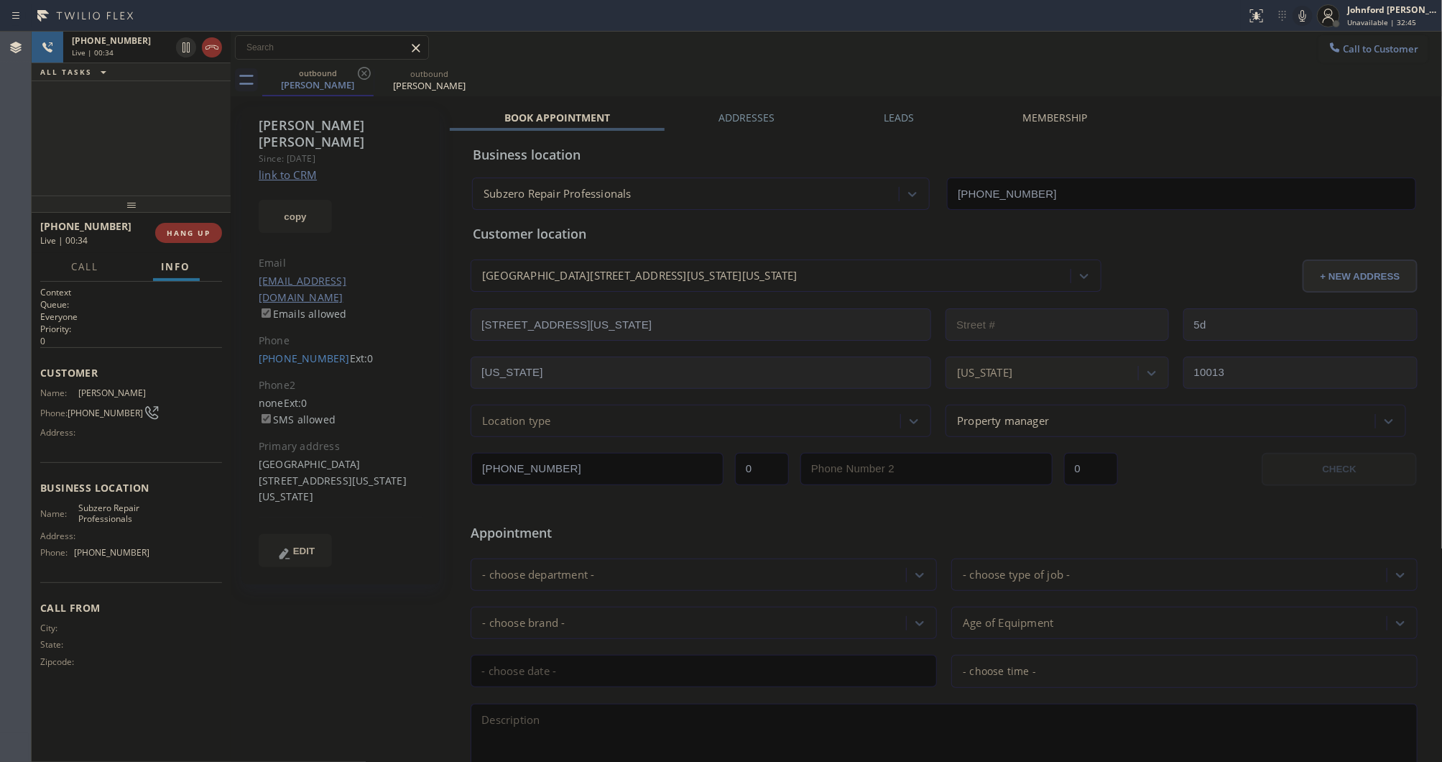
click at [908, 122] on label "Leads" at bounding box center [899, 118] width 30 height 14
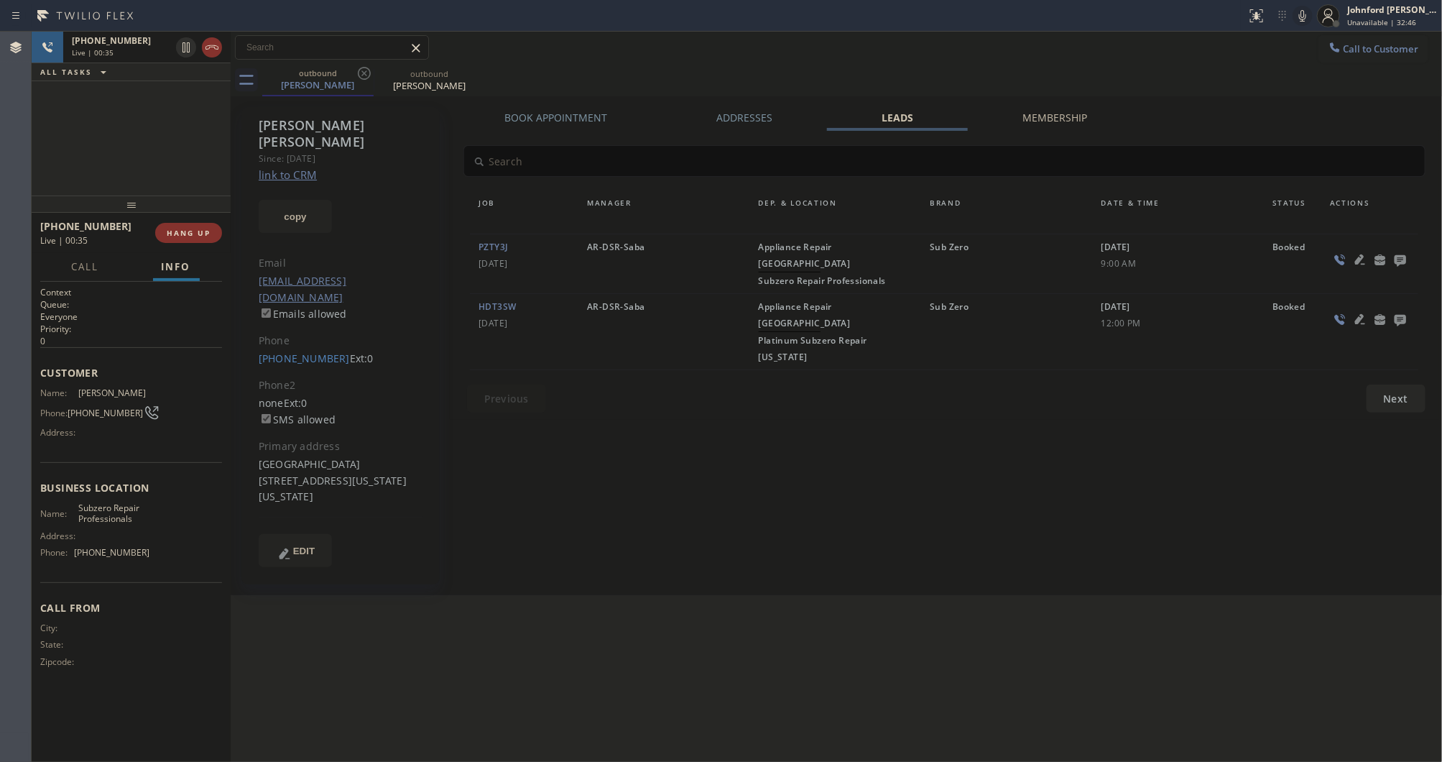
click at [1392, 259] on icon at bounding box center [1400, 260] width 17 height 18
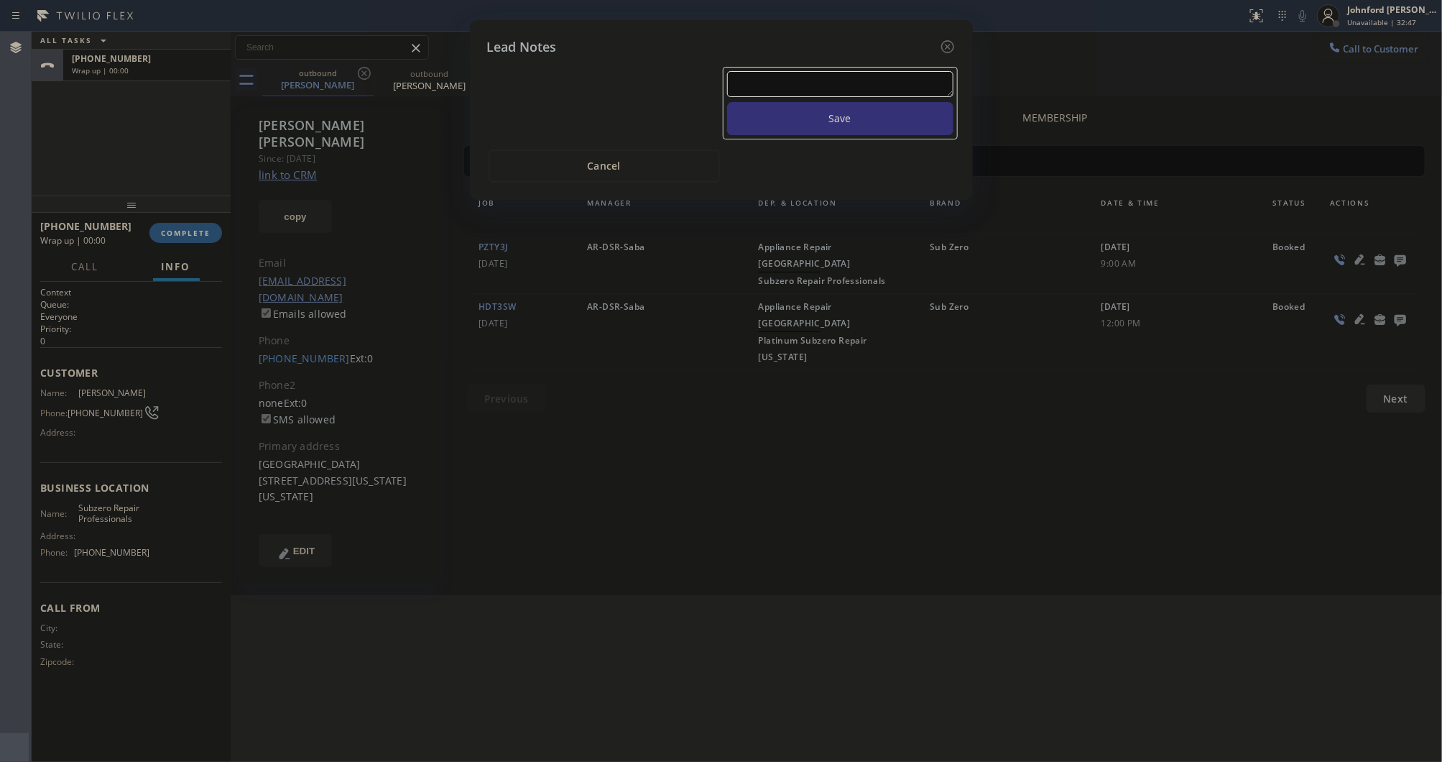
click at [824, 80] on textarea at bounding box center [840, 84] width 226 height 26
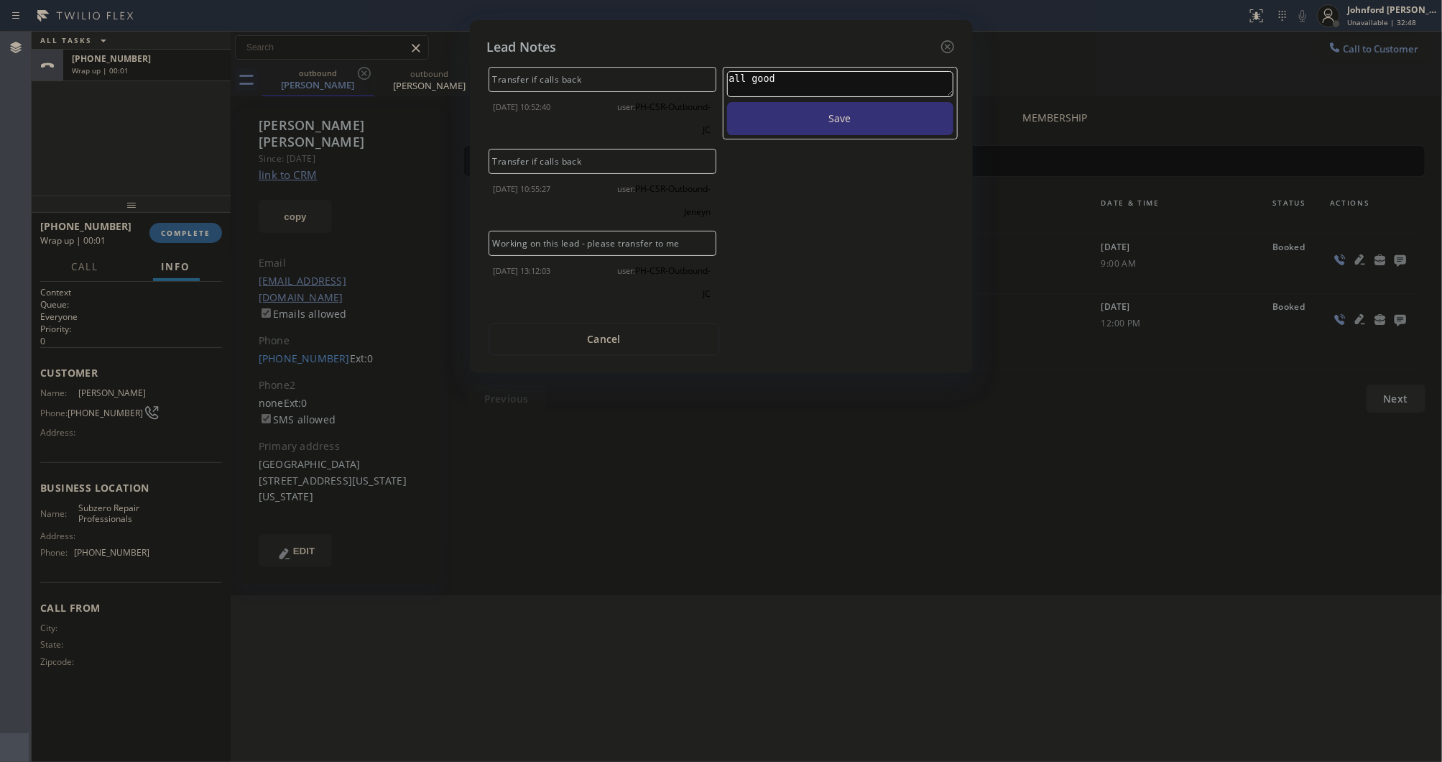
type textarea "all good"
click at [727, 102] on button "Save" at bounding box center [840, 118] width 226 height 33
click at [946, 45] on icon at bounding box center [947, 46] width 17 height 17
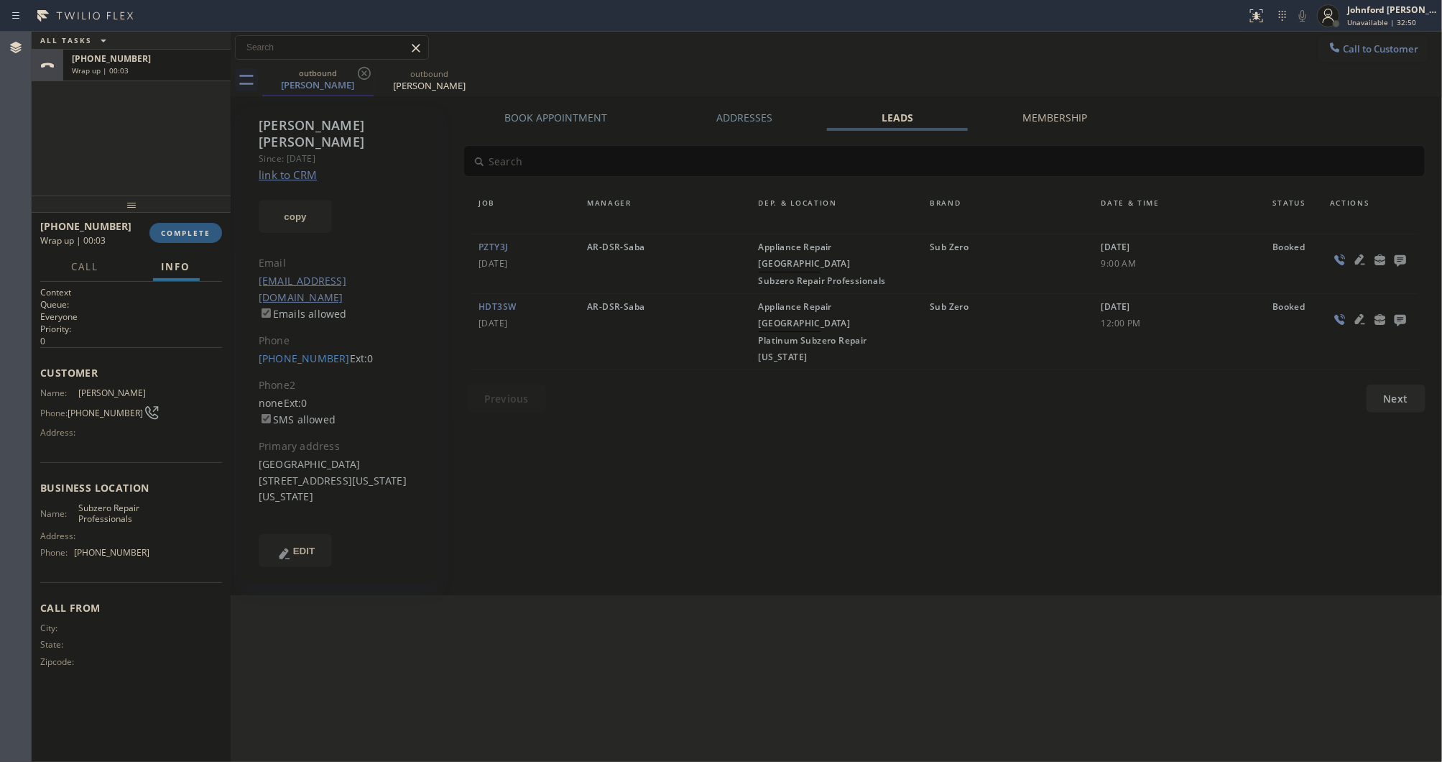
click at [1000, 45] on div "Call to Customer Outbound call Location Subzero Repair Professionals Your calle…" at bounding box center [837, 47] width 1212 height 25
click at [200, 50] on div "+19294961212 Wrap up | 00:04" at bounding box center [144, 66] width 162 height 32
drag, startPoint x: 174, startPoint y: 280, endPoint x: 165, endPoint y: 223, distance: 58.1
click at [173, 277] on div "Call Info Call ended +19294961212 Wrap up | 00:05 Context Queue: Everyone Prior…" at bounding box center [131, 507] width 199 height 509
click at [167, 221] on div "+19294961212 Wrap up | 00:05 COMPLETE" at bounding box center [131, 232] width 182 height 37
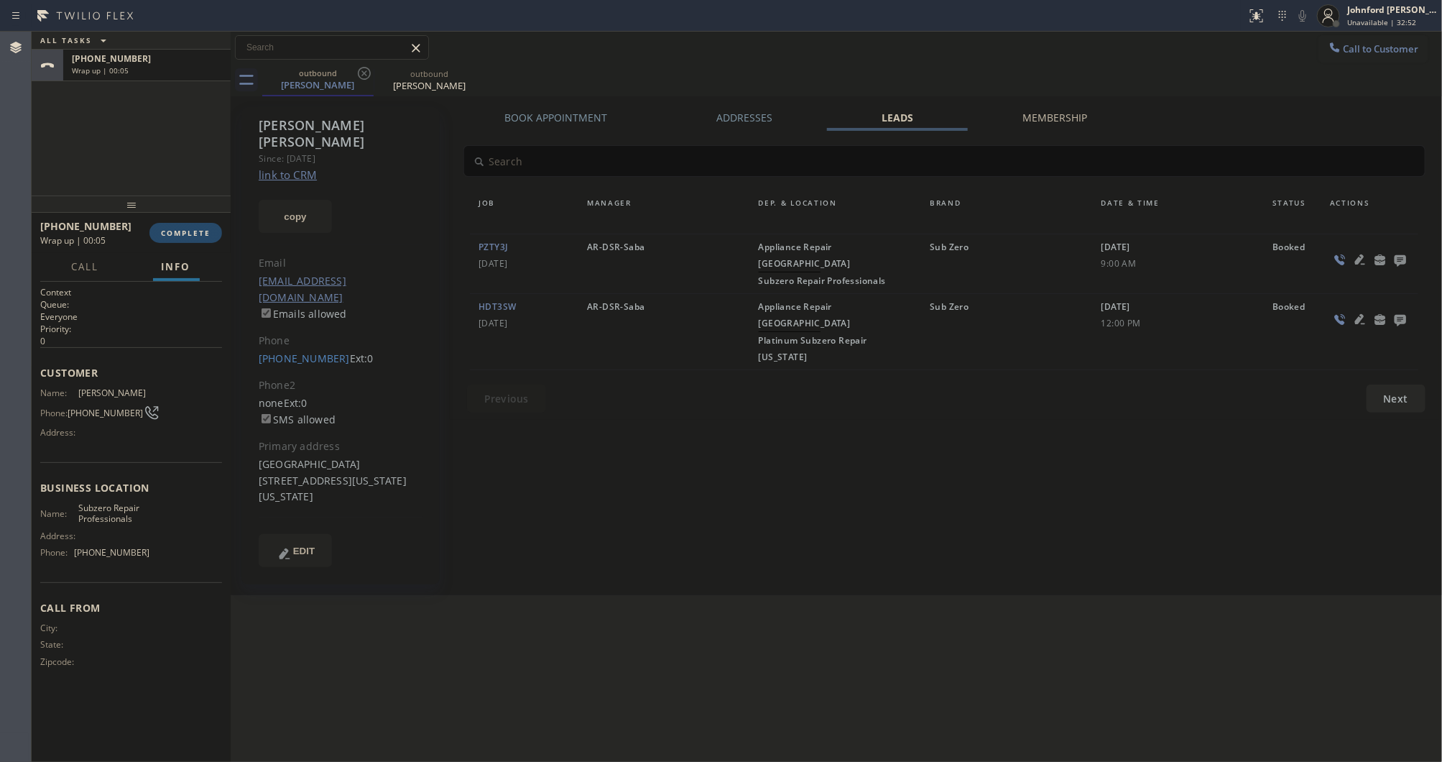
click at [171, 231] on span "COMPLETE" at bounding box center [186, 233] width 50 height 10
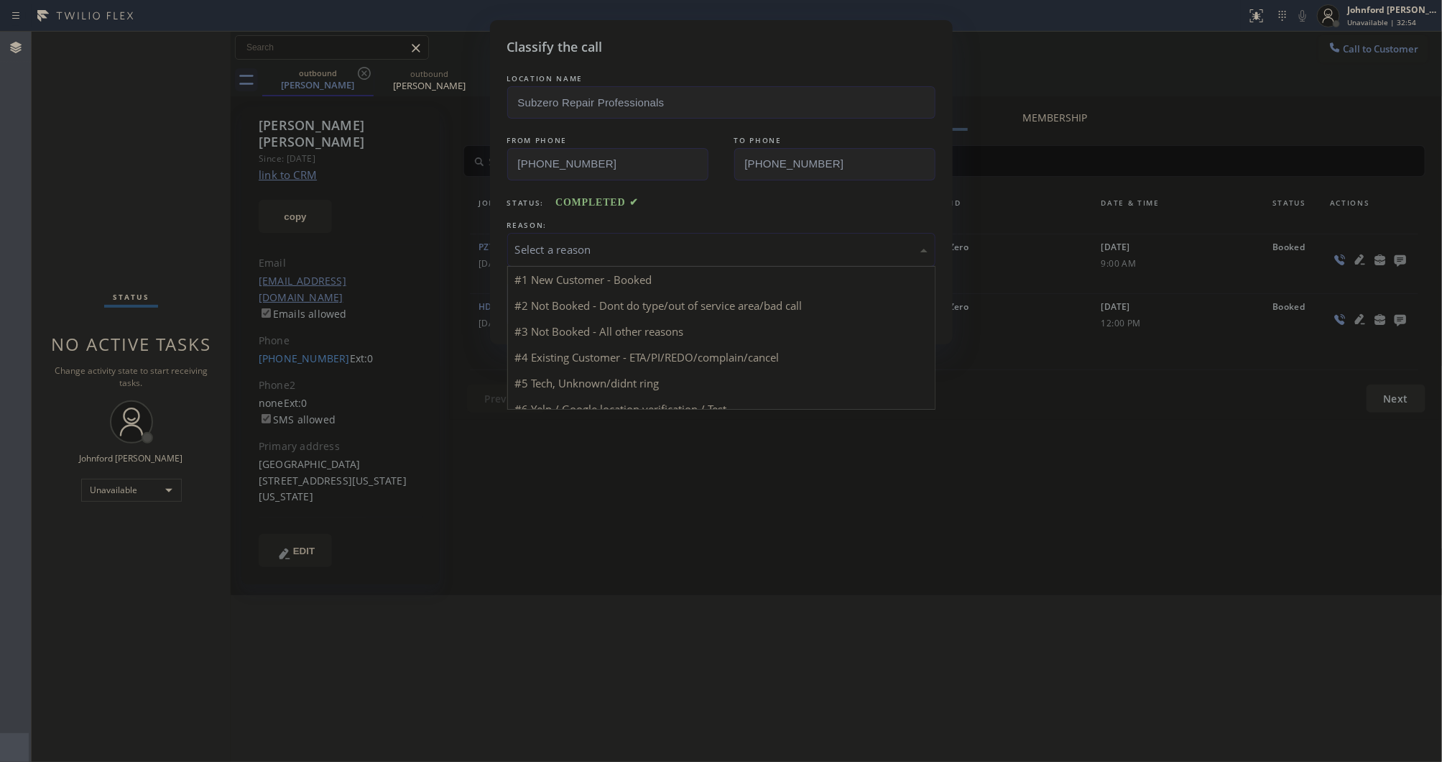
click at [591, 245] on div "Select a reason" at bounding box center [721, 249] width 412 height 17
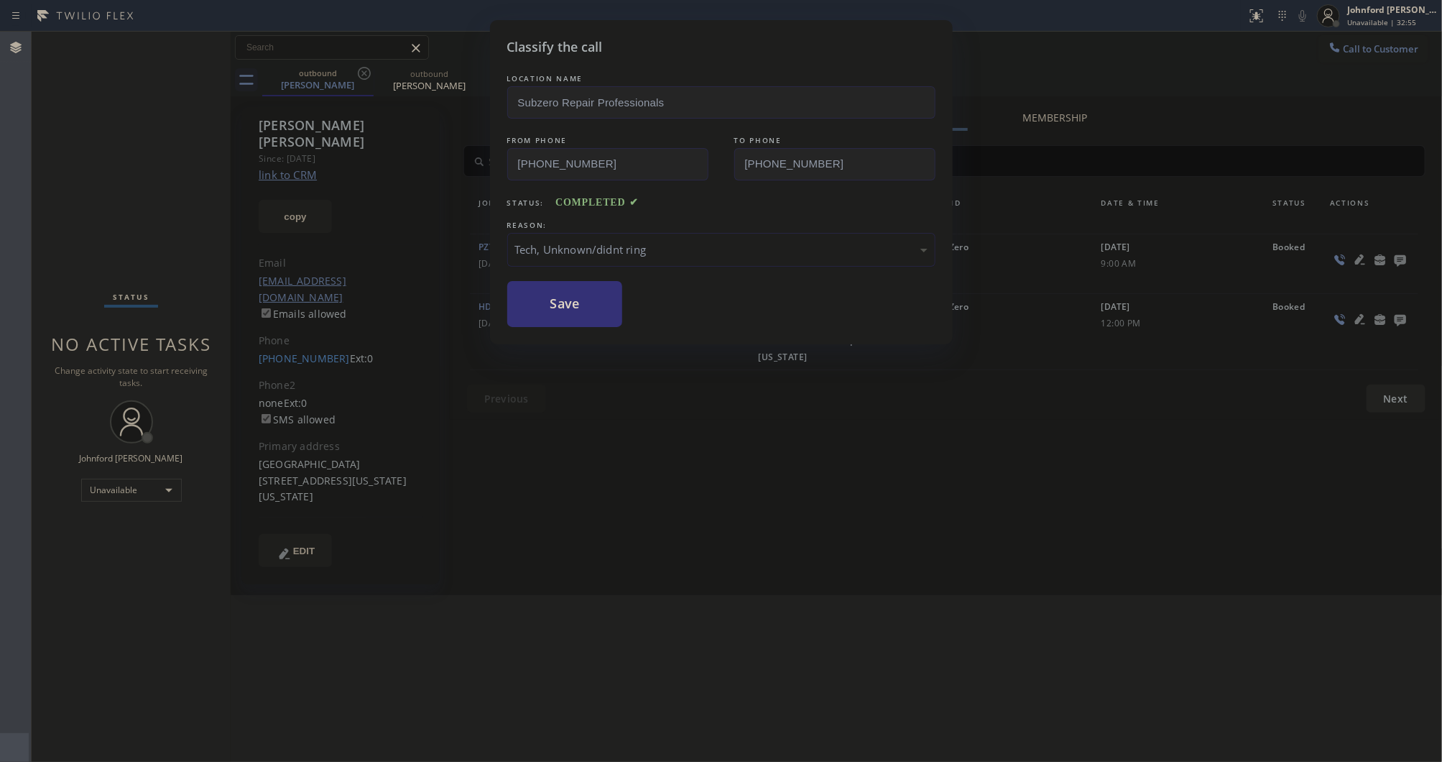
click at [604, 245] on div "Tech, Unknown/didnt ring" at bounding box center [721, 249] width 412 height 17
click at [575, 304] on button "Save" at bounding box center [565, 304] width 116 height 46
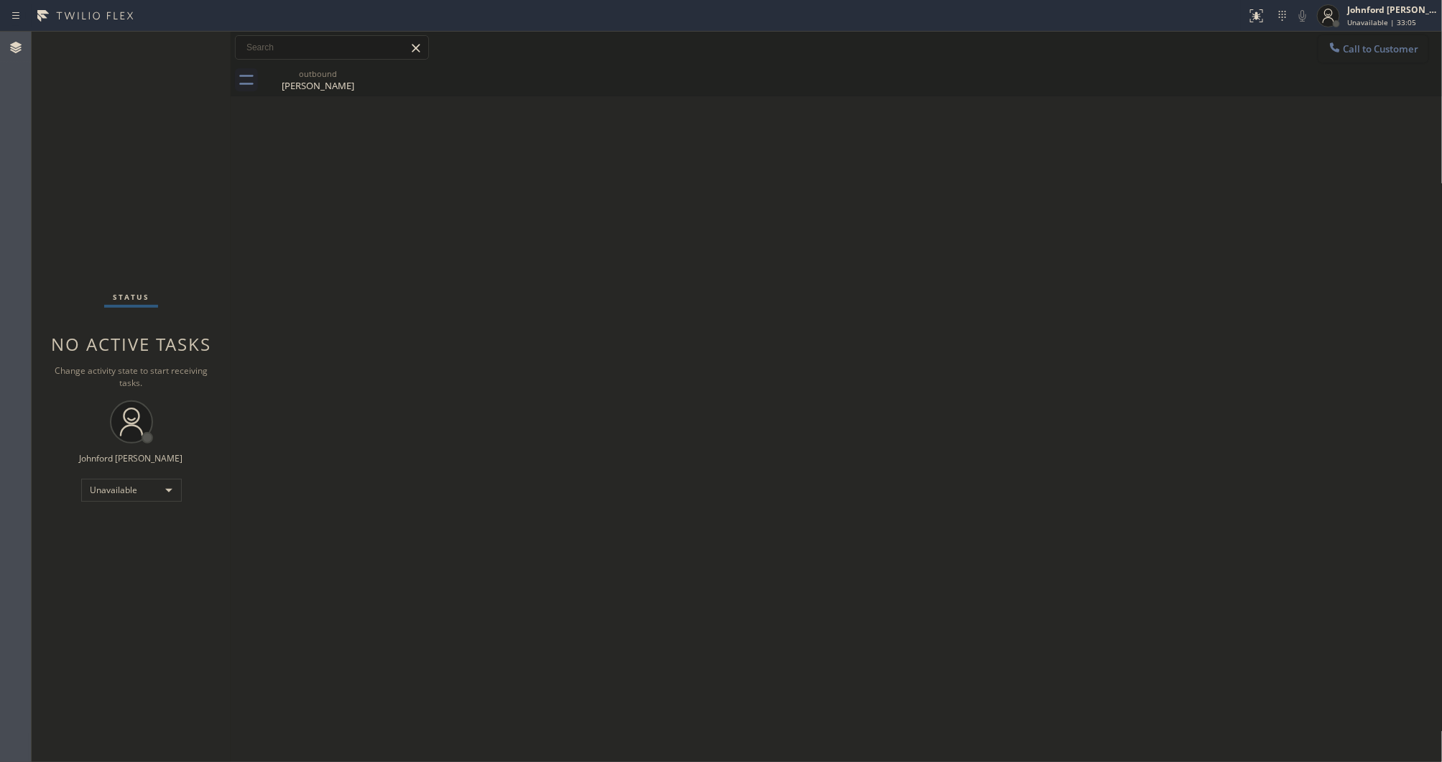
click at [1344, 61] on button "Call to Customer" at bounding box center [1374, 48] width 110 height 27
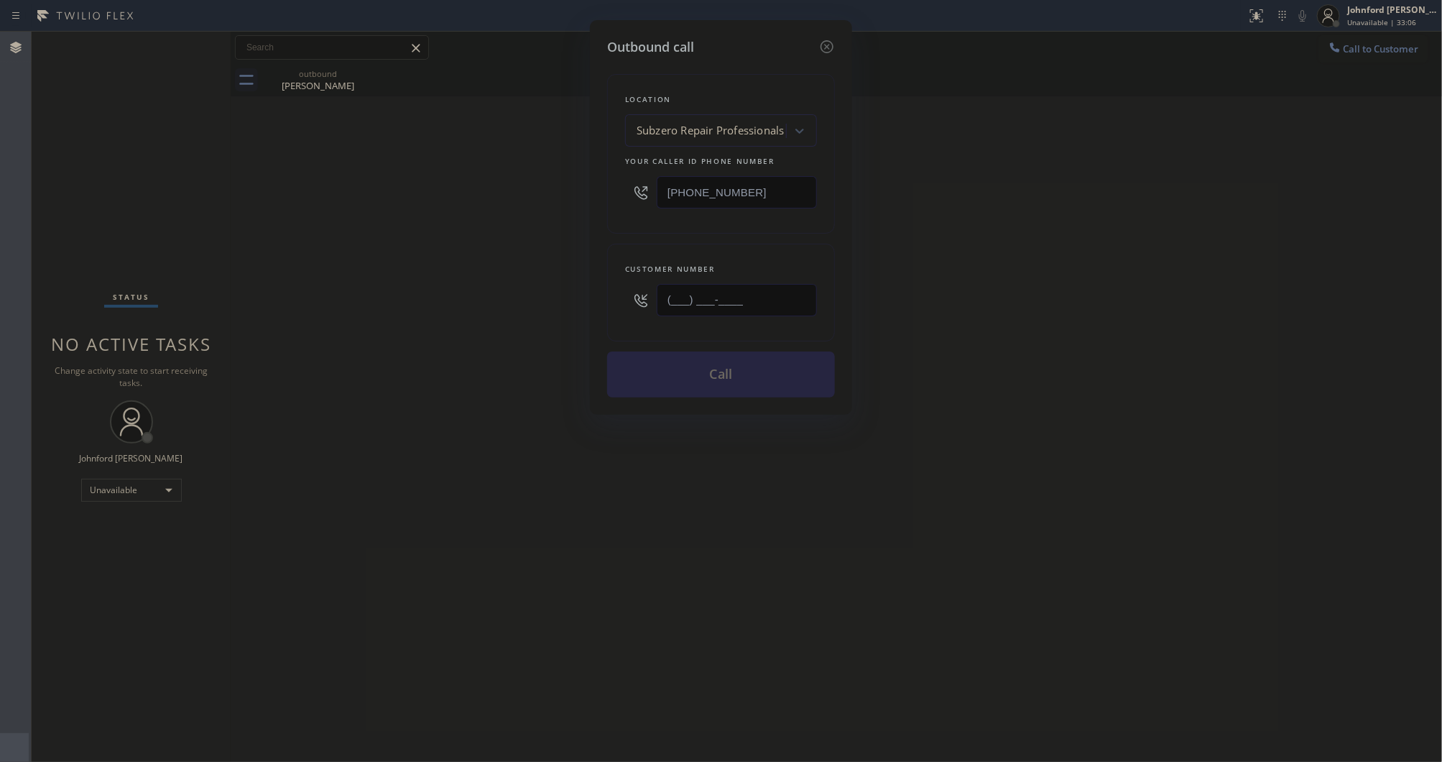
drag, startPoint x: 770, startPoint y: 286, endPoint x: 583, endPoint y: 313, distance: 189.5
click at [586, 313] on div "Outbound call Location Subzero Repair Professionals Your caller id phone number…" at bounding box center [721, 381] width 1442 height 762
paste input "310) 429-5012"
type input "[PHONE_NUMBER]"
drag, startPoint x: 742, startPoint y: 177, endPoint x: 598, endPoint y: 180, distance: 143.7
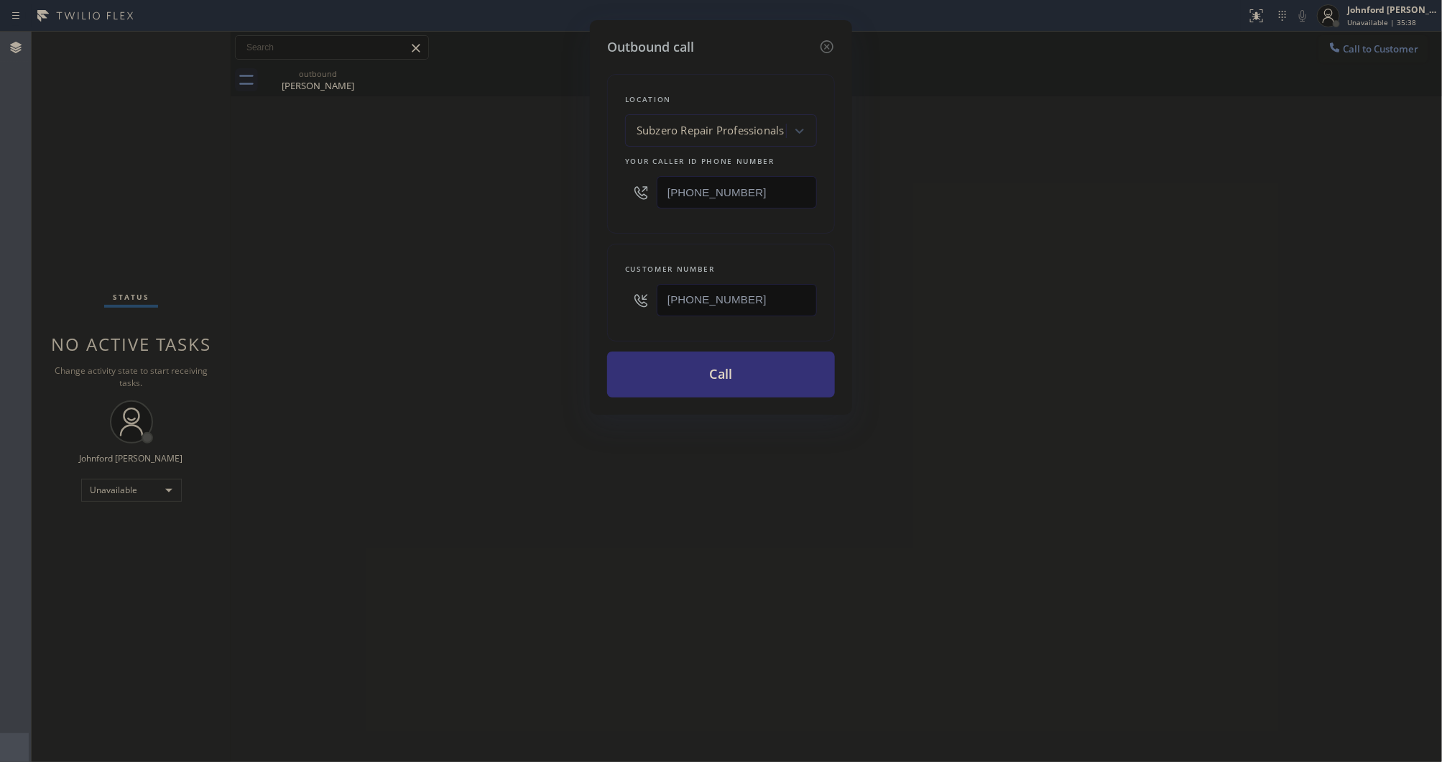
click at [598, 180] on div "Outbound call Location Subzero Repair Professionals Your caller id phone number…" at bounding box center [721, 217] width 262 height 395
paste input "650) 800-898"
type input "[PHONE_NUMBER]"
drag, startPoint x: 622, startPoint y: 302, endPoint x: 534, endPoint y: 302, distance: 88.4
click at [540, 302] on div "Outbound call Location Spectrum Appliance Repair Belmont Your caller id phone n…" at bounding box center [721, 381] width 1442 height 762
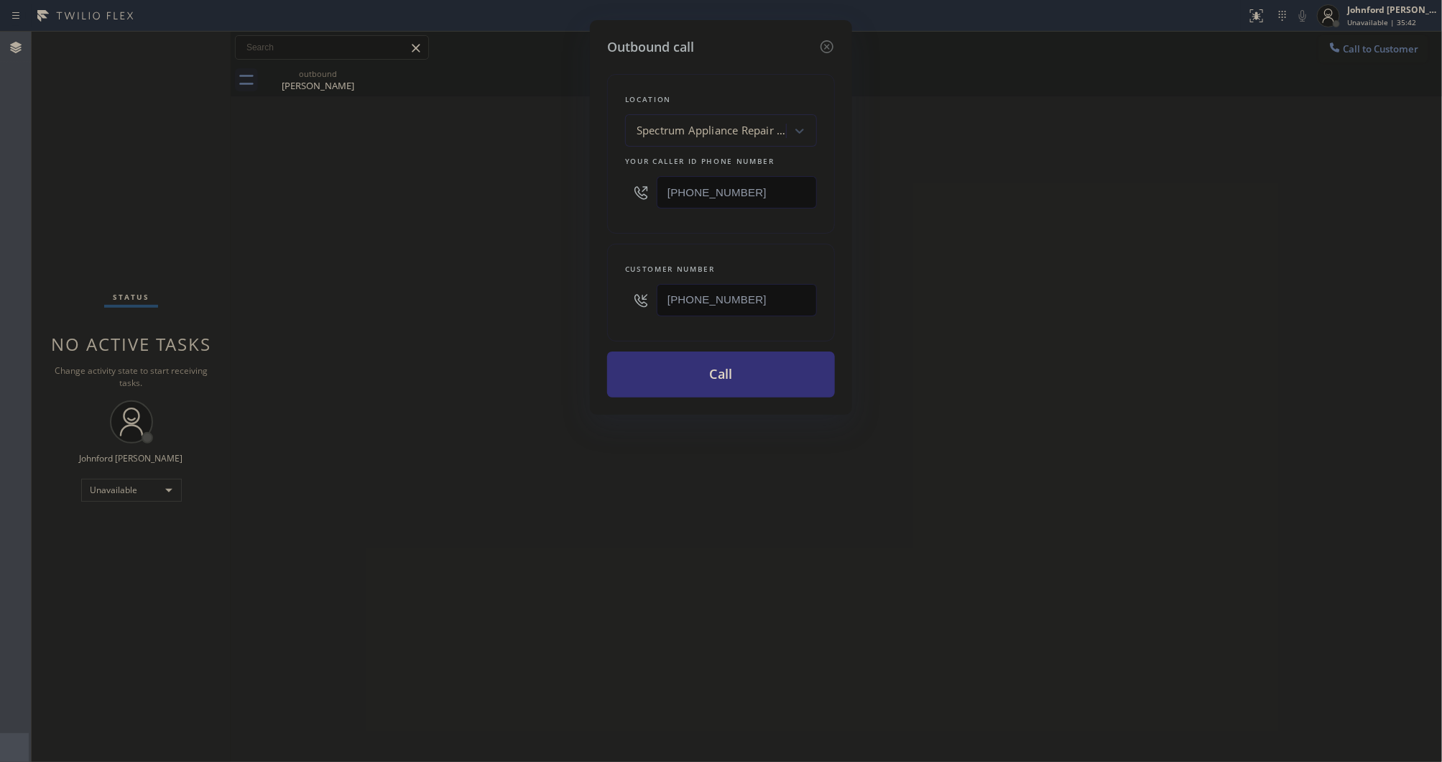
paste input "650) 784-8141"
type input "[PHONE_NUMBER]"
click at [485, 300] on div "Outbound call Location Spectrum Appliance Repair Belmont Your caller id phone n…" at bounding box center [721, 381] width 1442 height 762
click at [702, 374] on button "Call" at bounding box center [721, 374] width 228 height 46
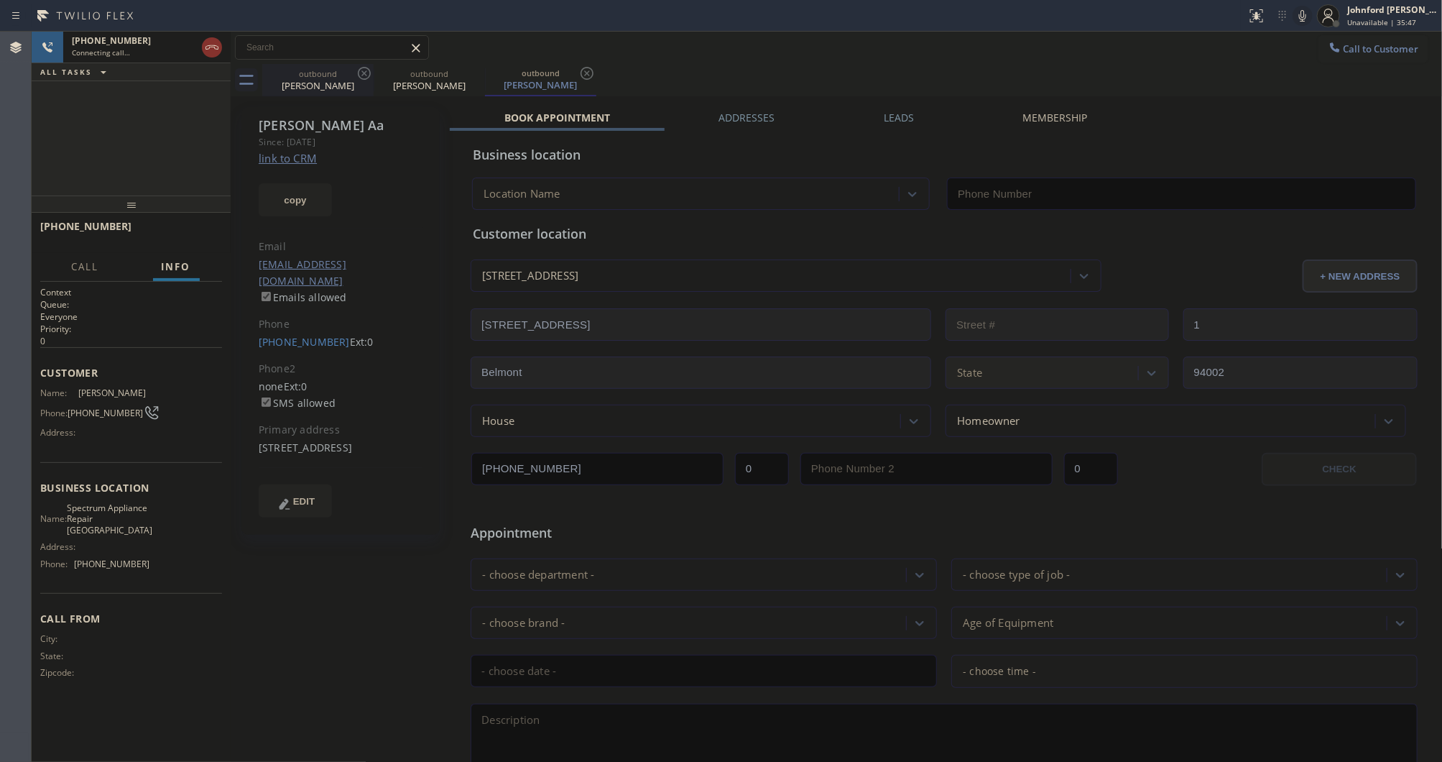
click at [353, 69] on div "outbound" at bounding box center [318, 73] width 109 height 11
type input "[PHONE_NUMBER]"
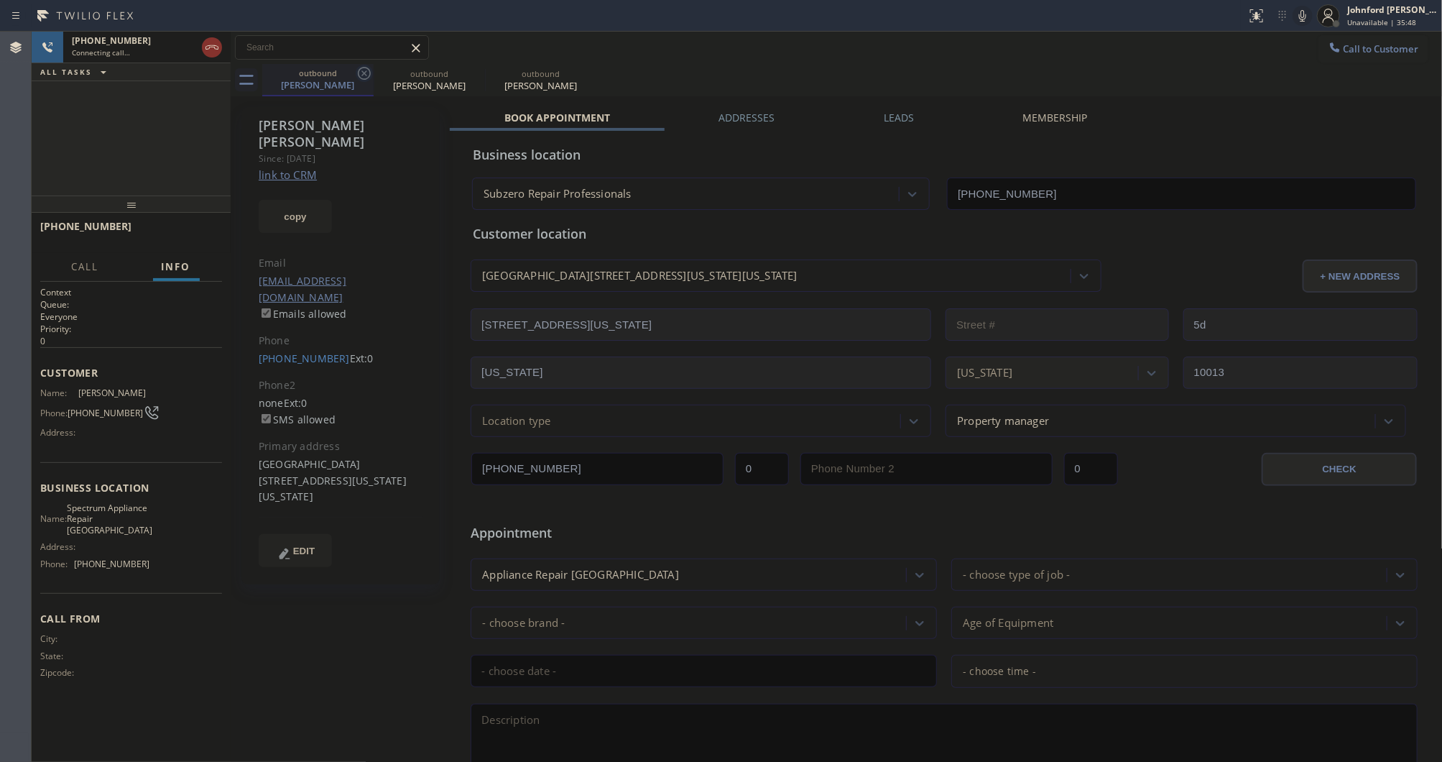
click at [360, 69] on icon at bounding box center [364, 73] width 13 height 13
type input "[PHONE_NUMBER]"
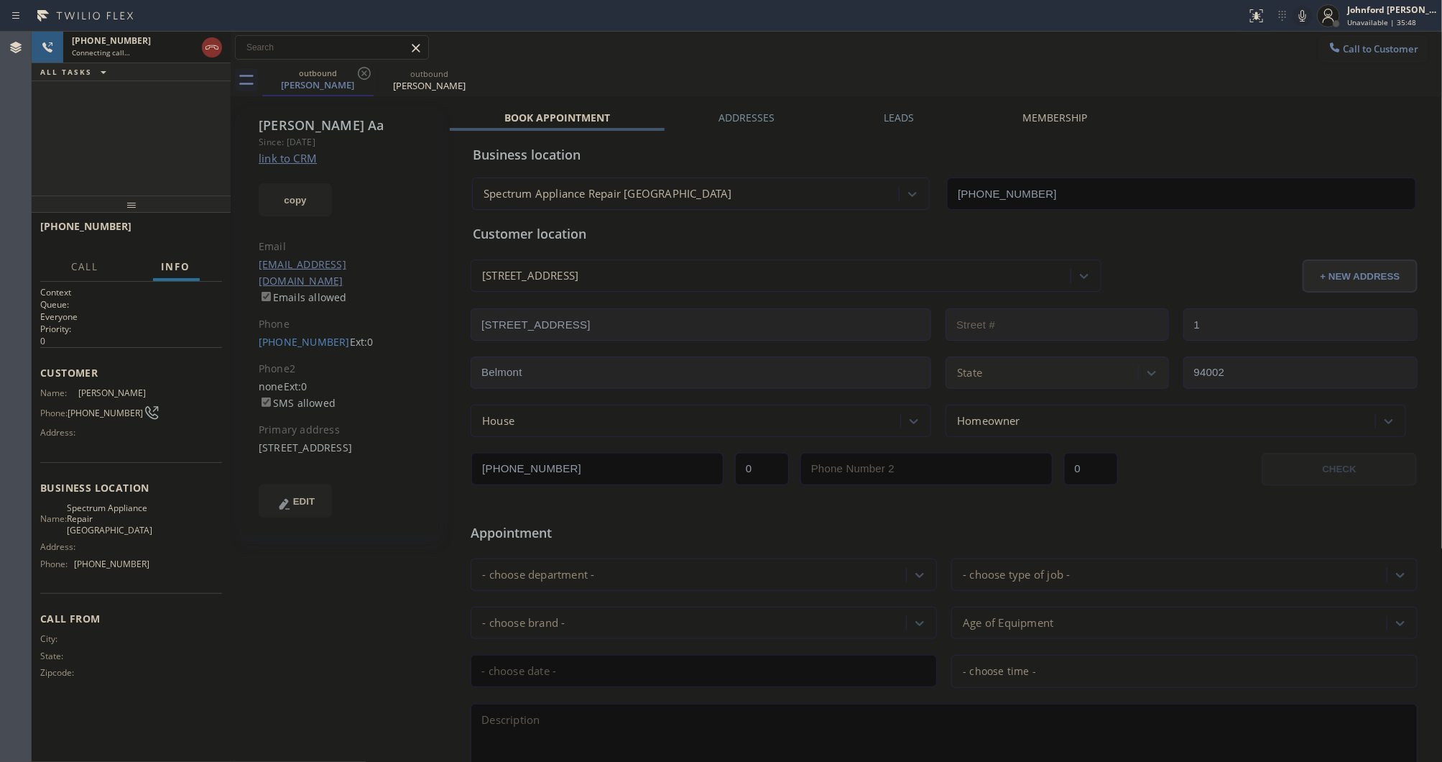
click at [793, 63] on div "Call to Customer Outbound call Location Spectrum Appliance Repair Belmont Your …" at bounding box center [837, 48] width 1212 height 32
click at [1308, 22] on icon at bounding box center [1302, 15] width 17 height 17
click at [1308, 14] on icon at bounding box center [1302, 15] width 17 height 17
drag, startPoint x: 684, startPoint y: 55, endPoint x: 841, endPoint y: 55, distance: 157.4
click at [684, 55] on div "Call to Customer Outbound call Location Spectrum Appliance Repair Belmont Your …" at bounding box center [837, 47] width 1212 height 25
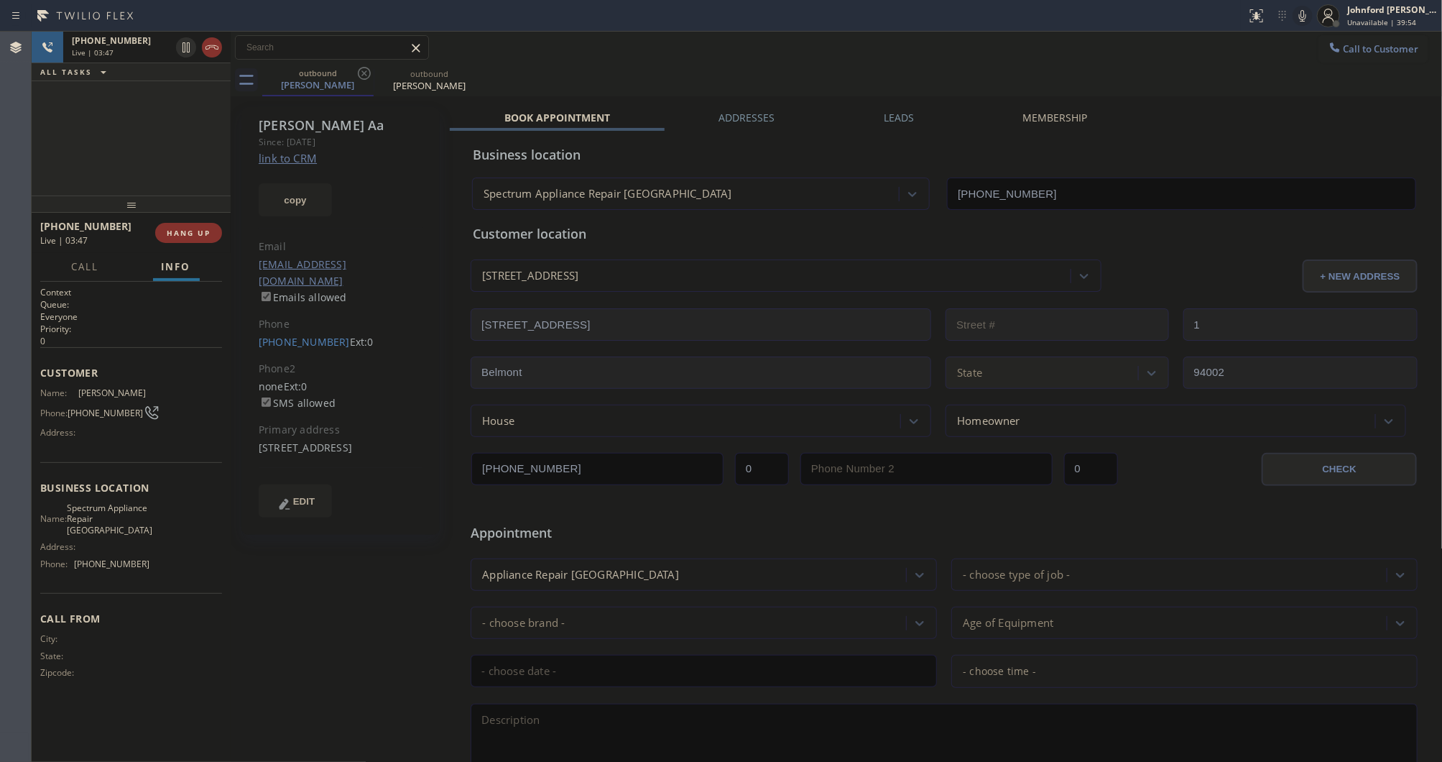
click at [1306, 17] on icon at bounding box center [1302, 15] width 17 height 17
click at [1301, 18] on icon at bounding box center [1302, 15] width 17 height 17
click at [737, 52] on div "Call to Customer Outbound call Location Spectrum Appliance Repair Belmont Your …" at bounding box center [837, 47] width 1212 height 25
click at [723, 64] on div "outbound Dan Aa outbound Dan Aa" at bounding box center [852, 80] width 1181 height 32
click at [195, 239] on button "HANG UP" at bounding box center [188, 233] width 67 height 20
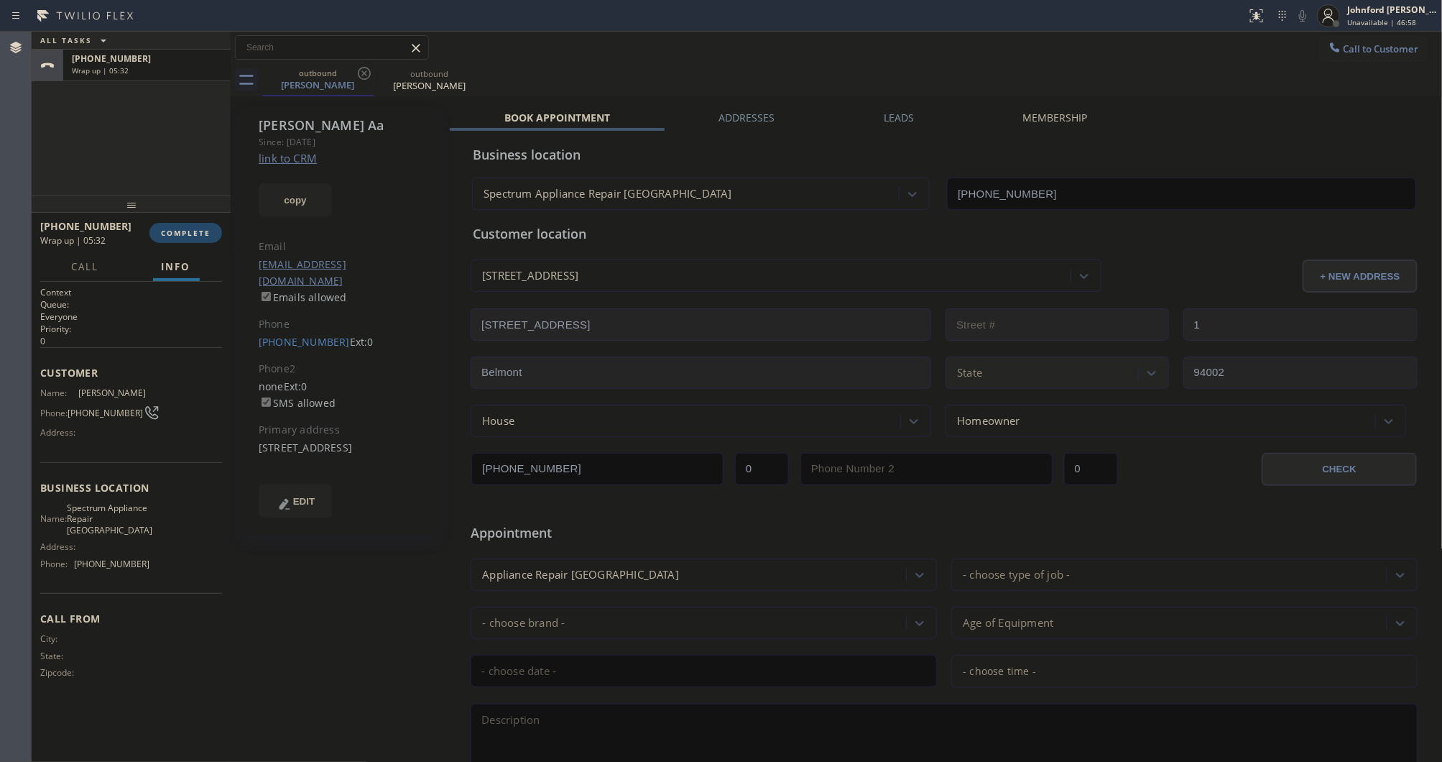
click at [202, 236] on span "COMPLETE" at bounding box center [186, 233] width 50 height 10
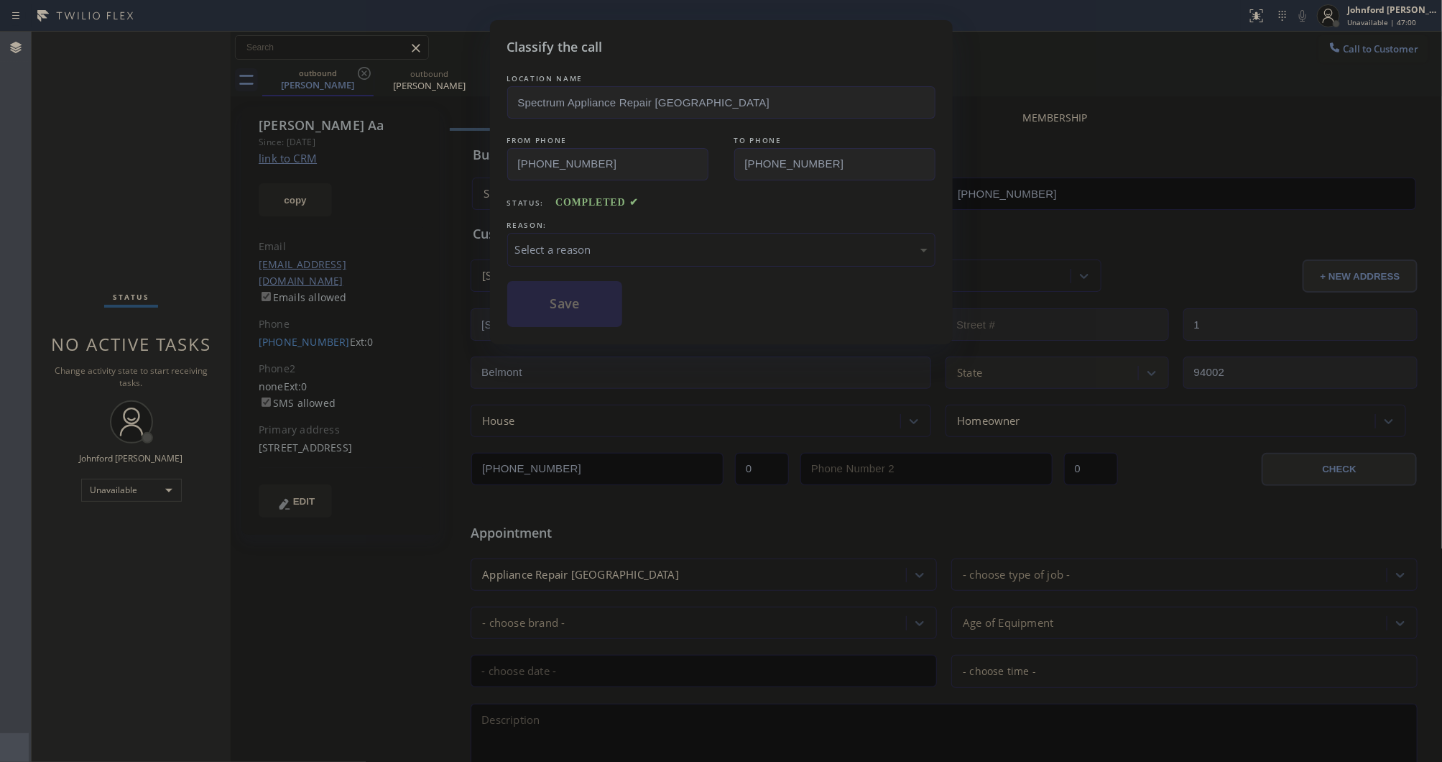
click at [530, 242] on div "Select a reason" at bounding box center [721, 249] width 412 height 17
click at [586, 299] on button "Save" at bounding box center [565, 304] width 116 height 46
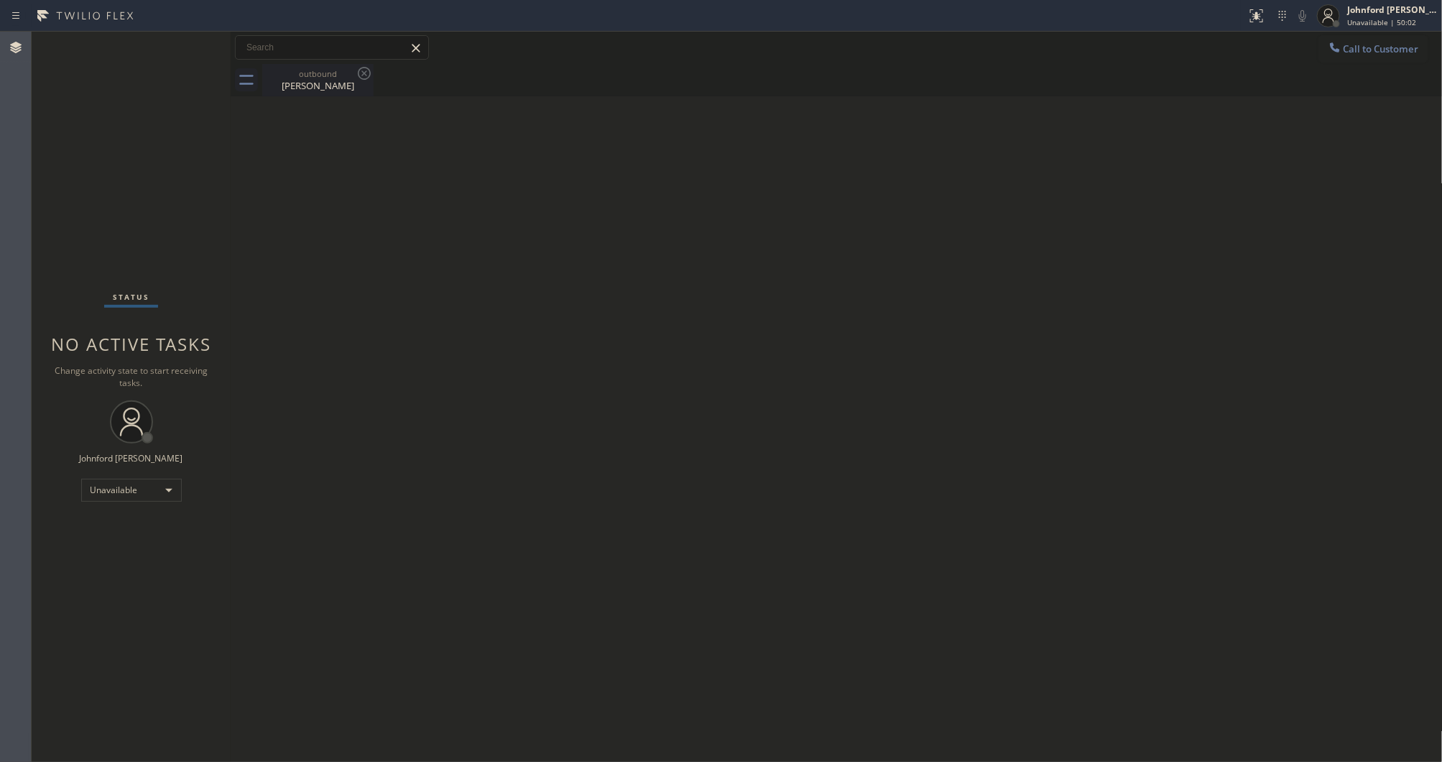
click at [322, 80] on div "Dan Aa" at bounding box center [318, 85] width 109 height 13
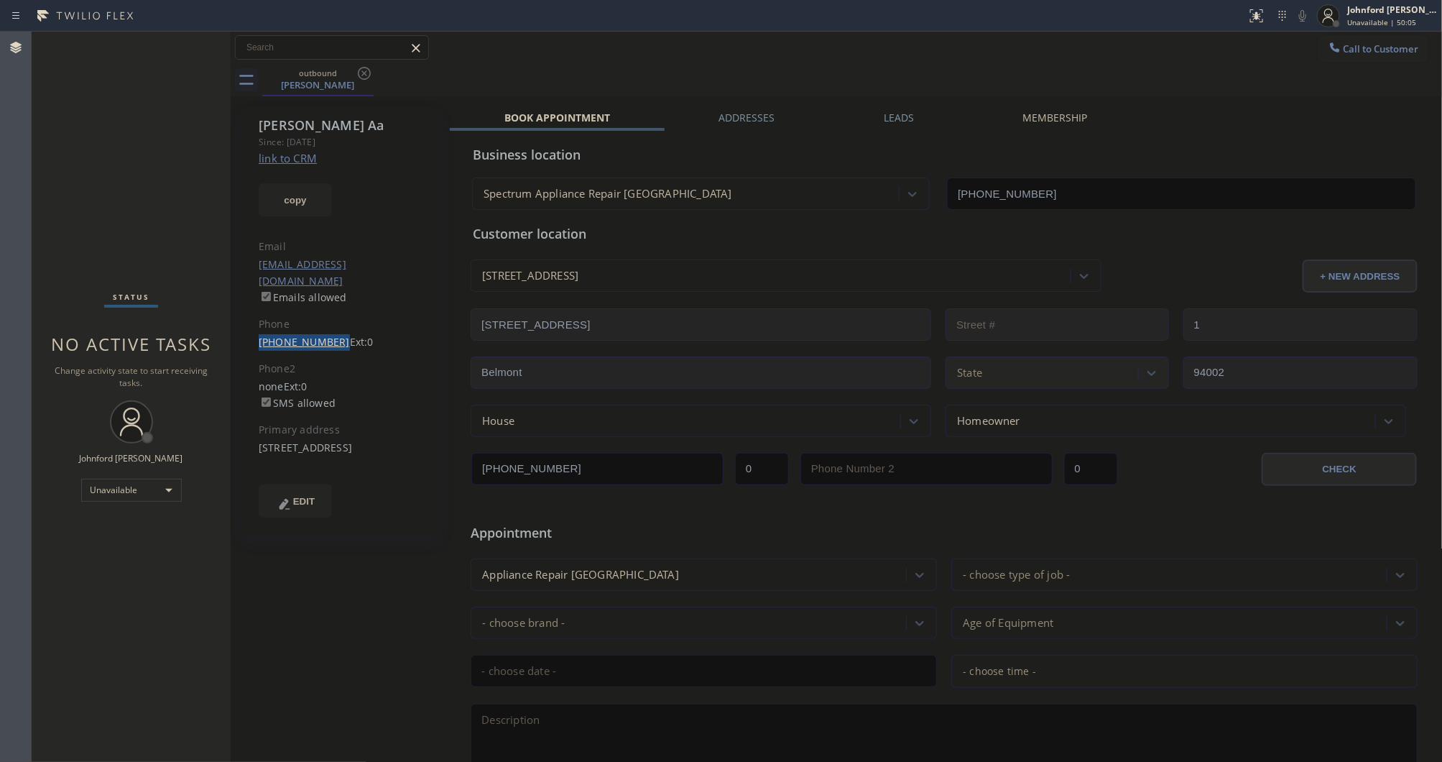
drag, startPoint x: 257, startPoint y: 321, endPoint x: 328, endPoint y: 331, distance: 71.8
click at [328, 331] on div "Dan Aa Since: 20 may 2020 link to CRM copy Email no@gmail.com Emails allowed Ph…" at bounding box center [340, 321] width 198 height 428
copy link "[PHONE_NUMBER]"
drag, startPoint x: 1327, startPoint y: 43, endPoint x: 1209, endPoint y: 91, distance: 126.6
click at [1328, 43] on icon at bounding box center [1335, 47] width 14 height 14
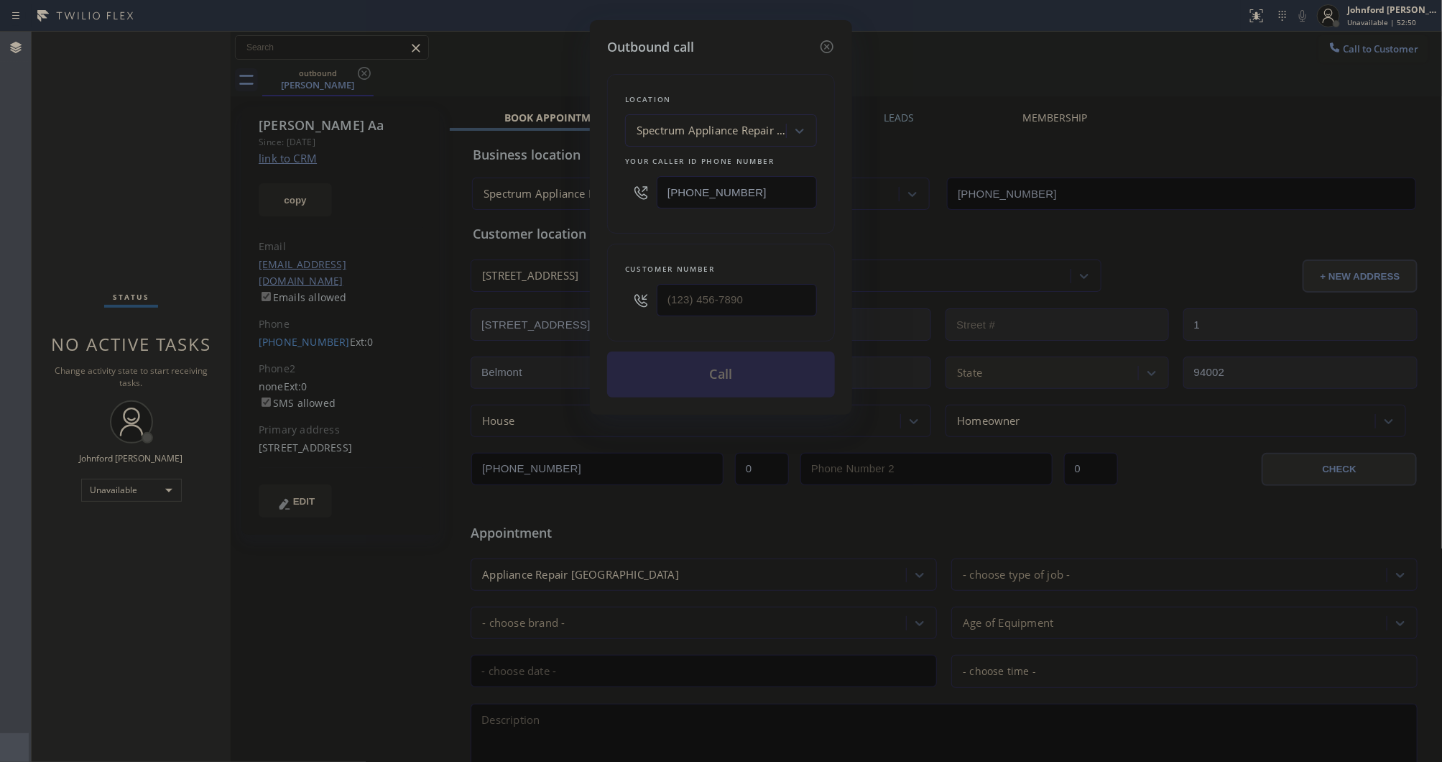
drag, startPoint x: 752, startPoint y: 193, endPoint x: 618, endPoint y: 209, distance: 135.4
click at [632, 207] on div "[PHONE_NUMBER]" at bounding box center [721, 192] width 192 height 47
paste input "323) 416-2342"
type input "[PHONE_NUMBER]"
click at [641, 300] on div "(___) ___-____" at bounding box center [721, 300] width 192 height 47
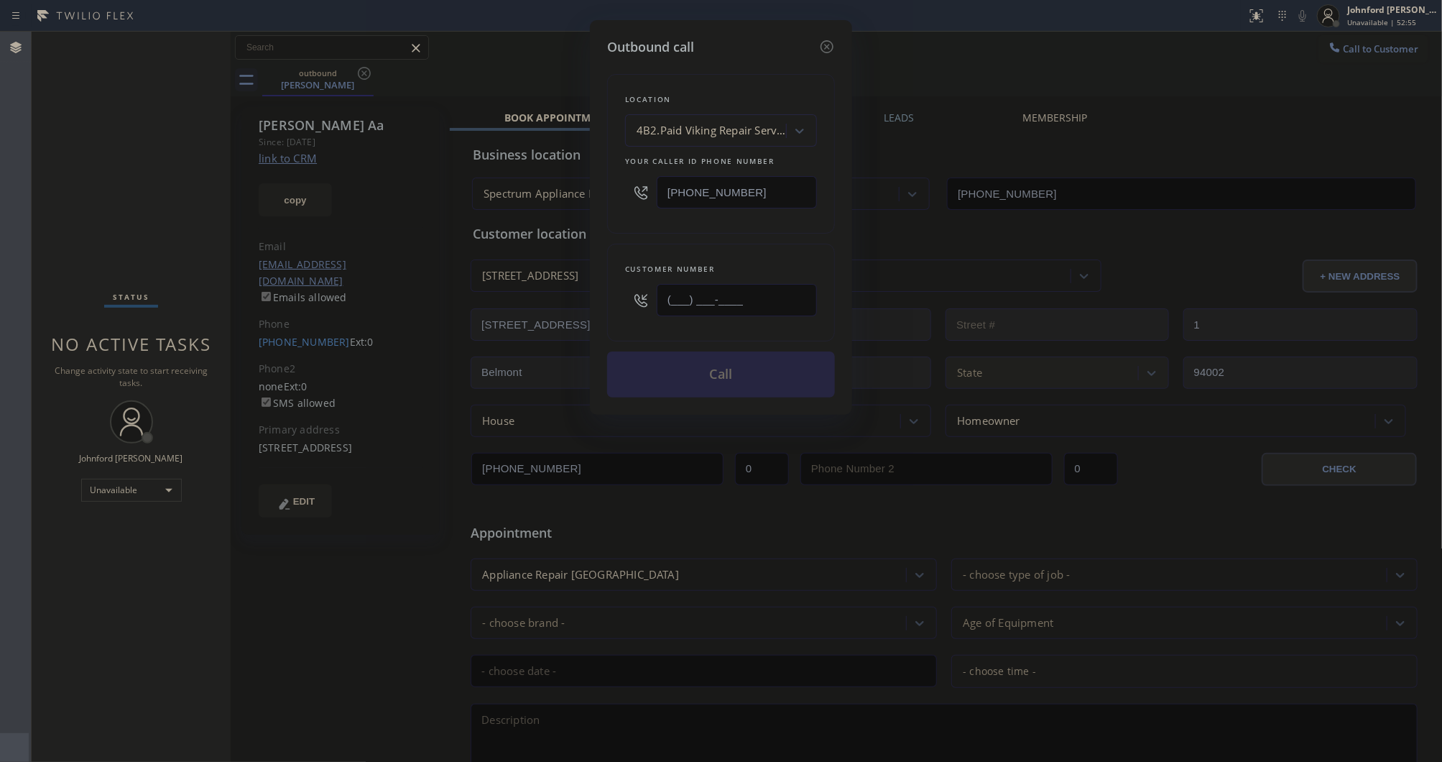
paste input "310) 429-5012"
type input "[PHONE_NUMBER]"
click at [645, 235] on div "Location 4B2.Paid Viking Repair Service Your caller id phone number (323) 416-2…" at bounding box center [721, 227] width 228 height 341
click at [705, 368] on button "Call" at bounding box center [721, 374] width 228 height 46
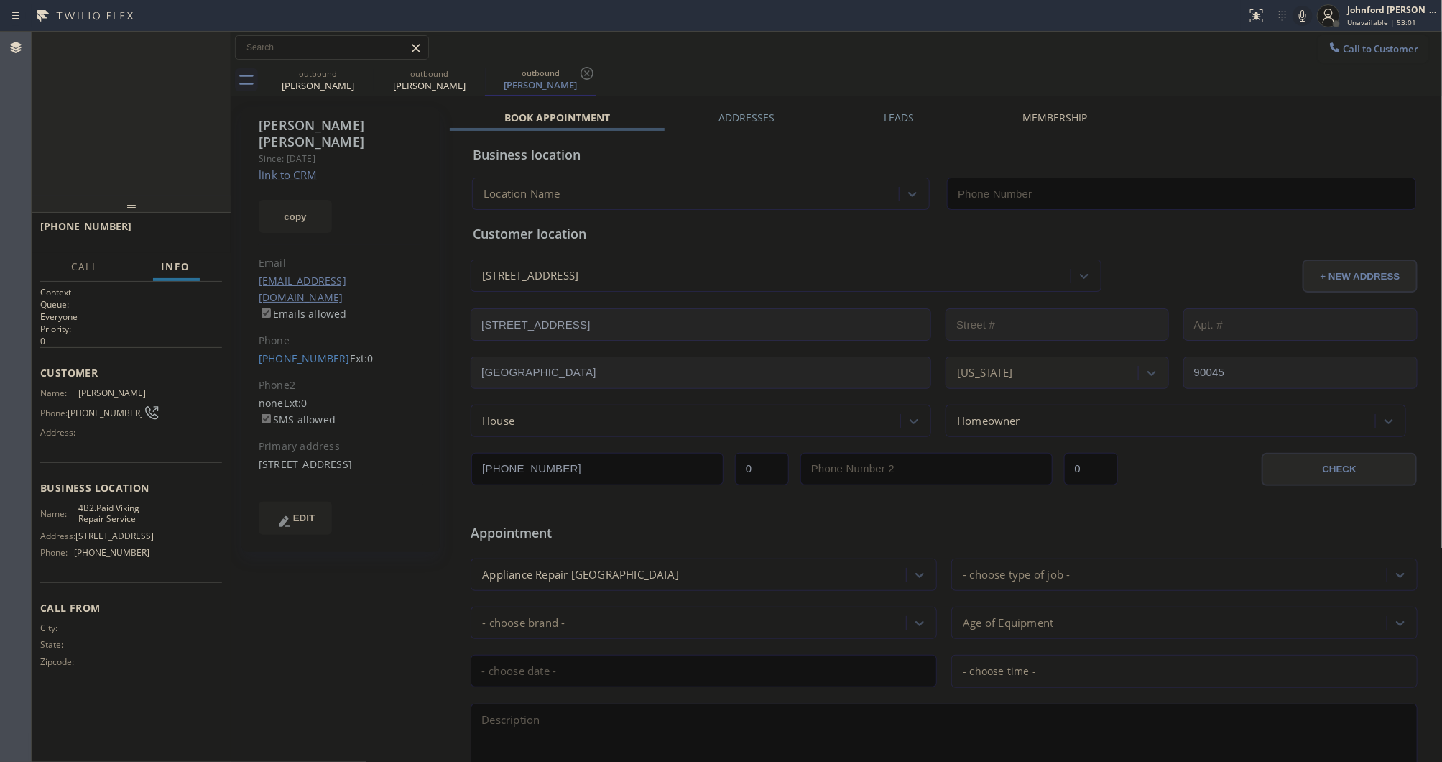
type input "[PHONE_NUMBER]"
click at [356, 80] on icon at bounding box center [364, 73] width 17 height 17
click at [196, 138] on div "+13104295012 Connecting call… ALL TASKS ALL TASKS ACTIVE TASKS TASKS IN WRAP UP" at bounding box center [131, 114] width 199 height 164
click at [138, 52] on div "Connecting call…" at bounding box center [134, 52] width 124 height 10
click at [329, 701] on div "Karen Buss Since: 20 may 2020 link to CRM copy Email kdbuss01@gmail.com Emails …" at bounding box center [342, 565] width 216 height 931
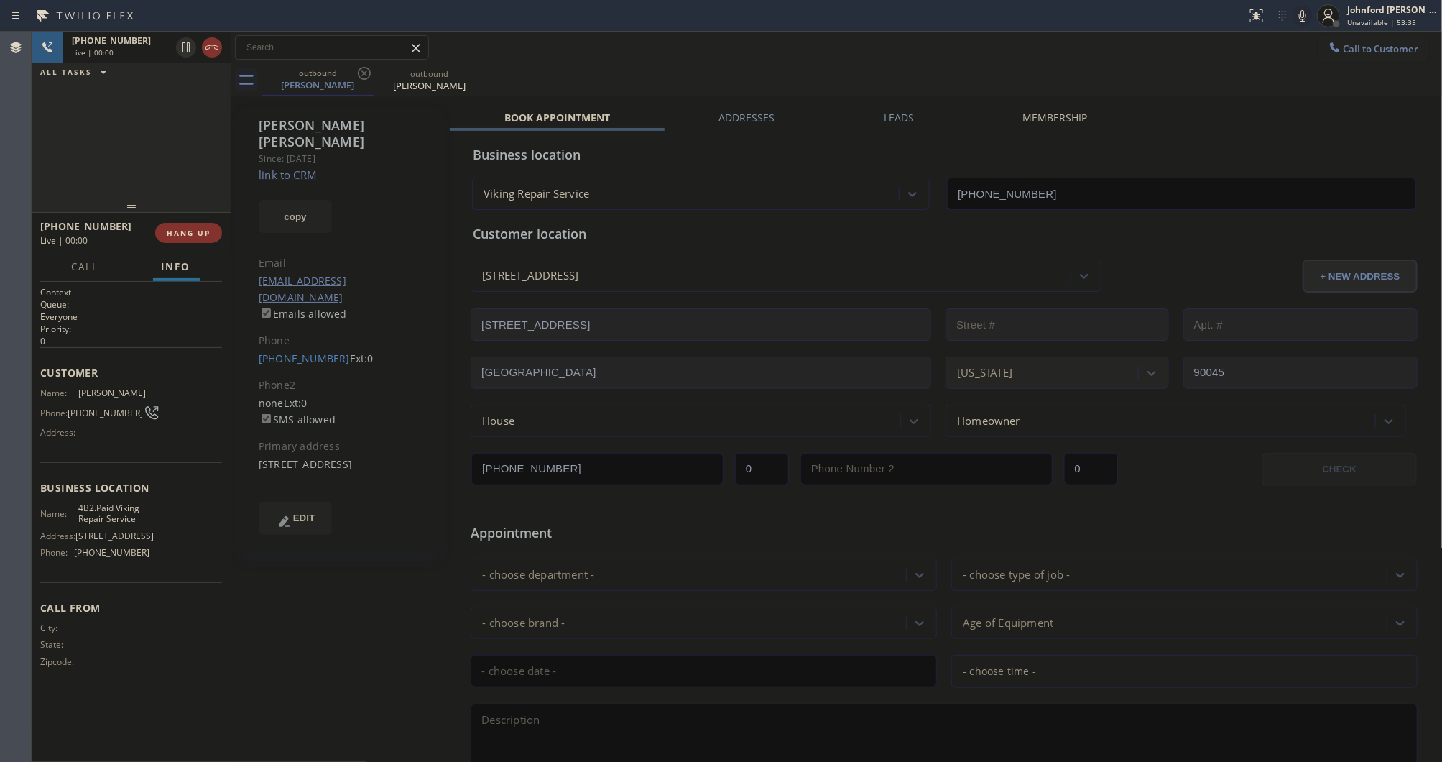
drag, startPoint x: 1033, startPoint y: 68, endPoint x: 742, endPoint y: 149, distance: 302.1
click at [1033, 68] on div "outbound Karen Buss outbound Karen Buss" at bounding box center [852, 80] width 1181 height 32
click at [187, 231] on span "HANG UP" at bounding box center [189, 233] width 44 height 10
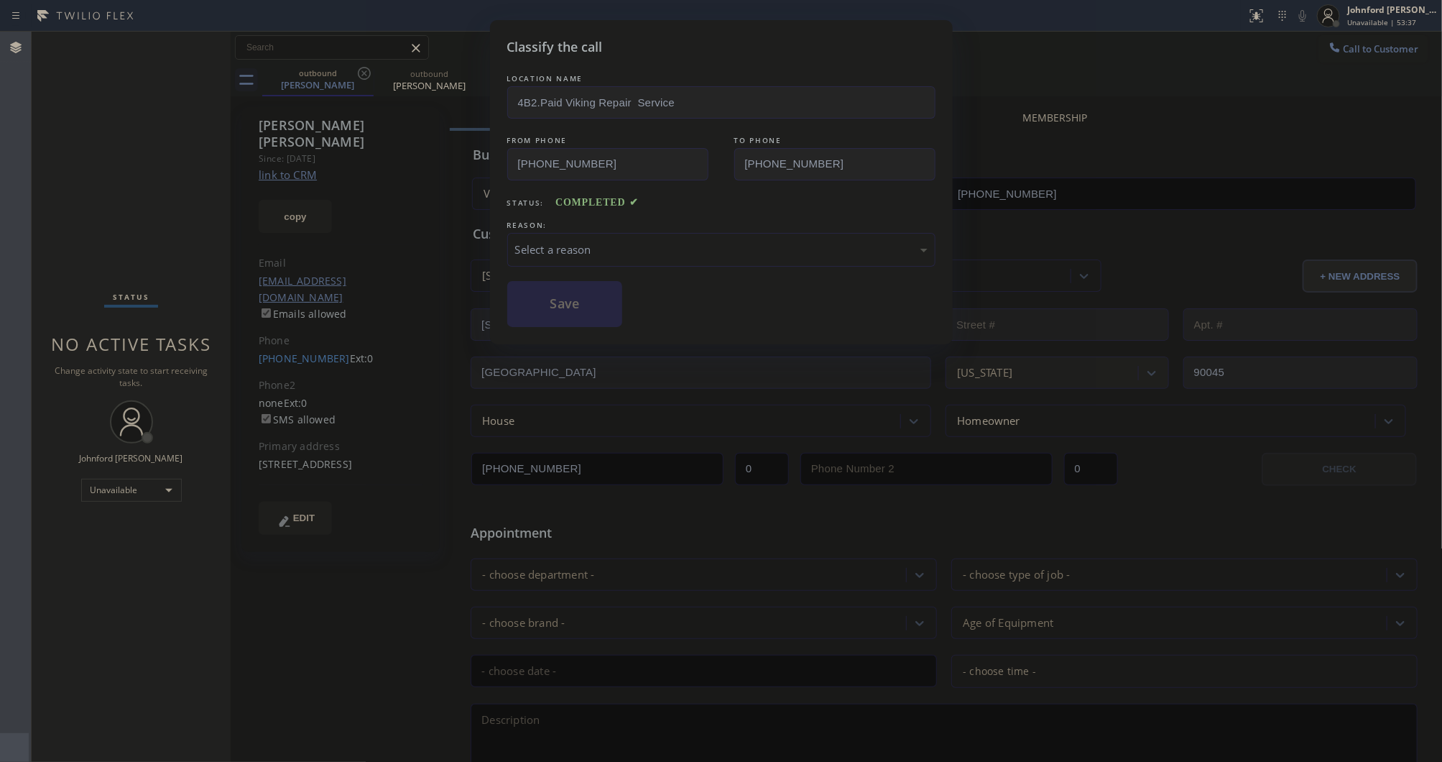
click at [673, 224] on div "REASON:" at bounding box center [721, 225] width 428 height 15
click at [634, 246] on div "Select a reason" at bounding box center [721, 249] width 412 height 17
click at [568, 259] on div "Tech, Unknown/didnt ring" at bounding box center [721, 250] width 428 height 34
drag, startPoint x: 608, startPoint y: 336, endPoint x: 568, endPoint y: 310, distance: 47.5
drag, startPoint x: 568, startPoint y: 310, endPoint x: 785, endPoint y: 88, distance: 311.5
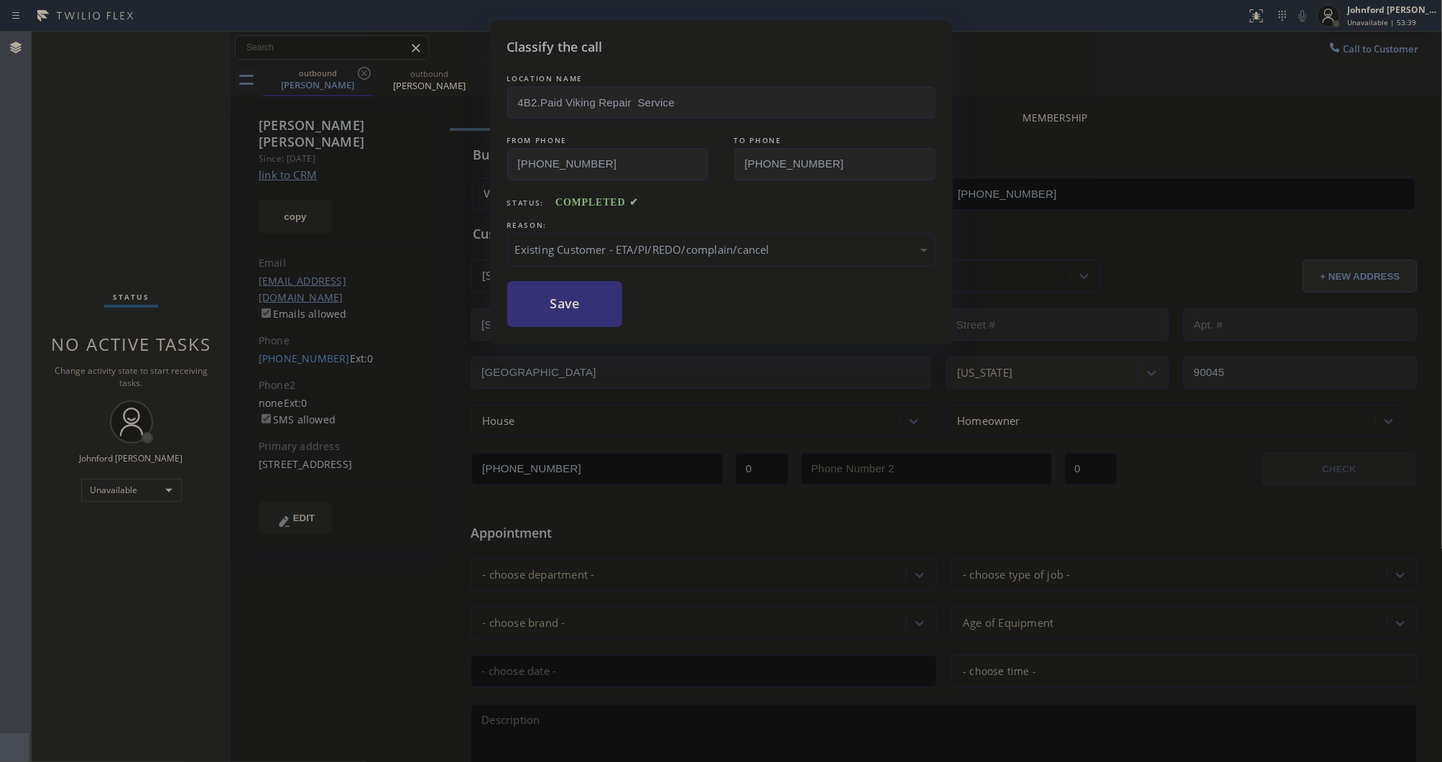
click at [568, 310] on button "Save" at bounding box center [565, 304] width 116 height 46
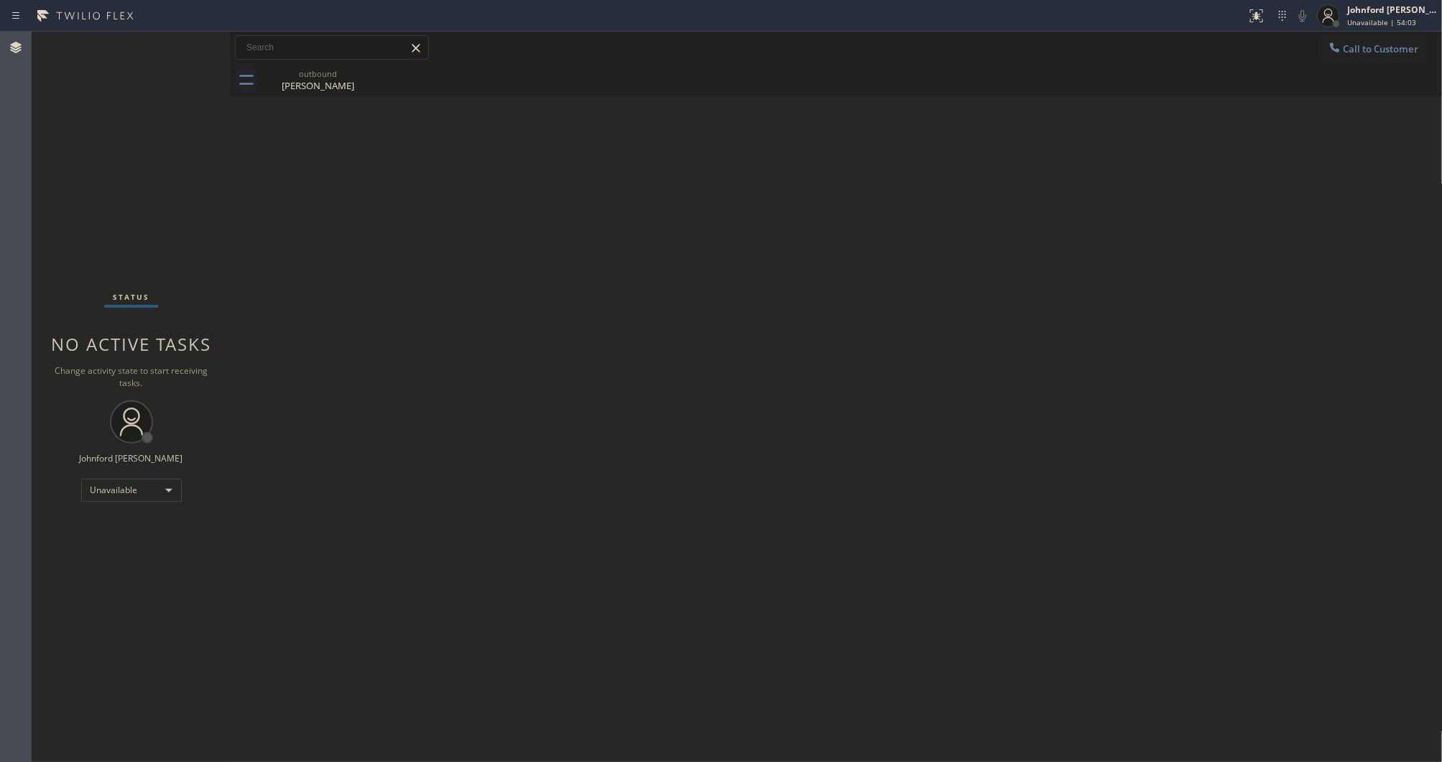
click at [1340, 37] on button "Call to Customer" at bounding box center [1374, 48] width 110 height 27
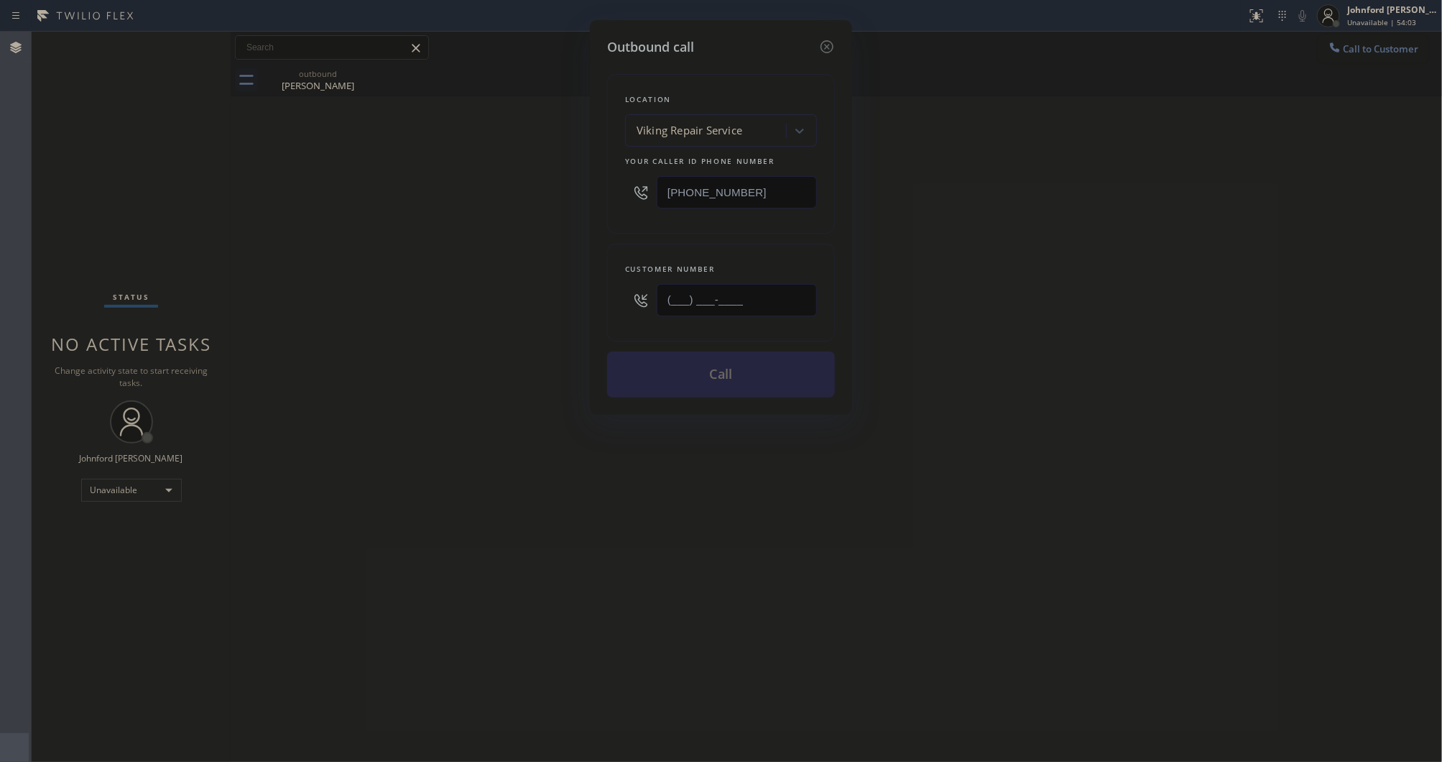
drag, startPoint x: 781, startPoint y: 296, endPoint x: 573, endPoint y: 296, distance: 208.4
click at [576, 296] on div "Outbound call Location Viking Repair Service Your caller id phone number (323) …" at bounding box center [721, 381] width 1442 height 762
paste input "669) 236-7746"
drag, startPoint x: 762, startPoint y: 299, endPoint x: 578, endPoint y: 308, distance: 184.2
click at [578, 308] on div "Outbound call Location Viking Repair Service Your caller id phone number (323) …" at bounding box center [721, 381] width 1442 height 762
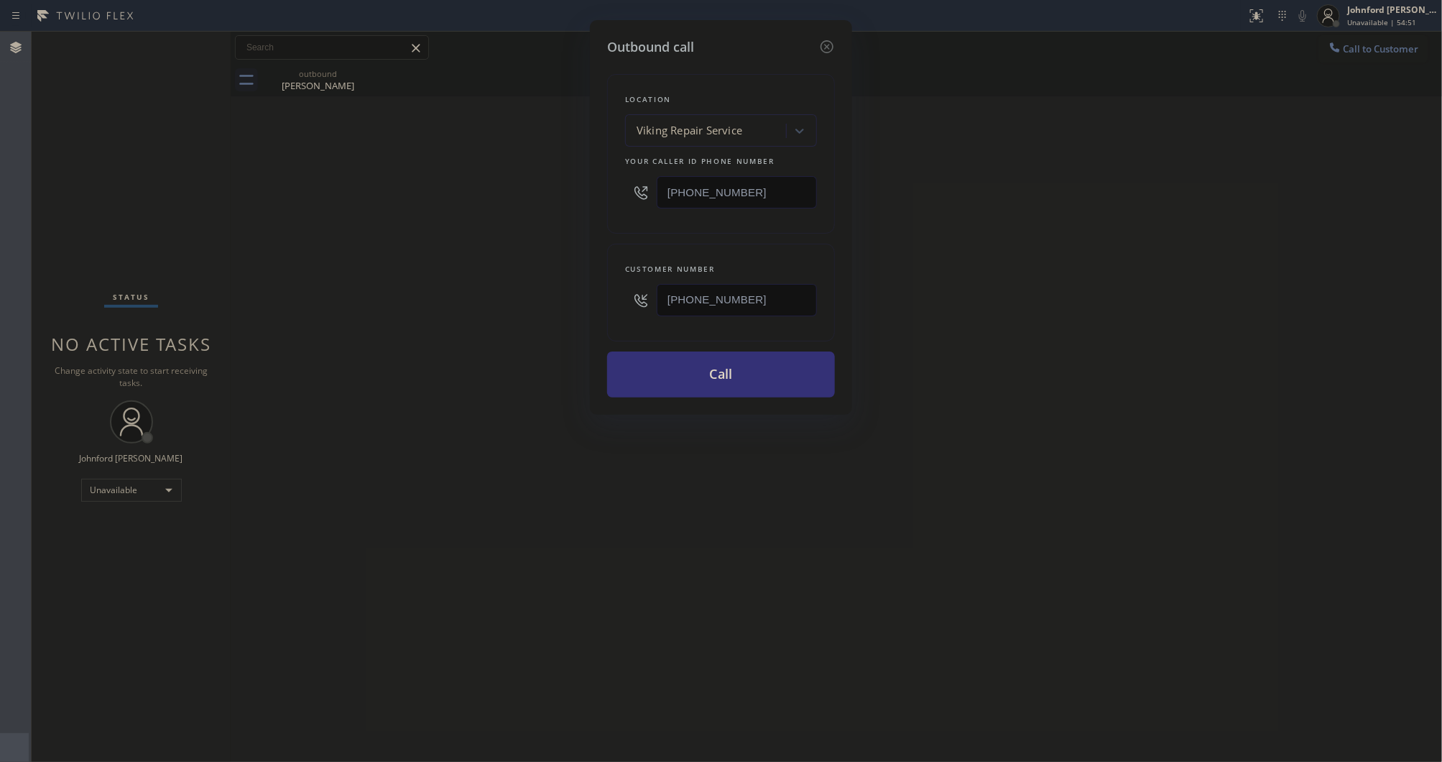
paste input "484) 343-8638"
drag, startPoint x: 746, startPoint y: 304, endPoint x: 588, endPoint y: 308, distance: 158.1
click at [588, 308] on div "Outbound call Location Viking Repair Service Your caller id phone number (323) …" at bounding box center [721, 381] width 1442 height 762
paste input "text"
type input "[PHONE_NUMBER]"
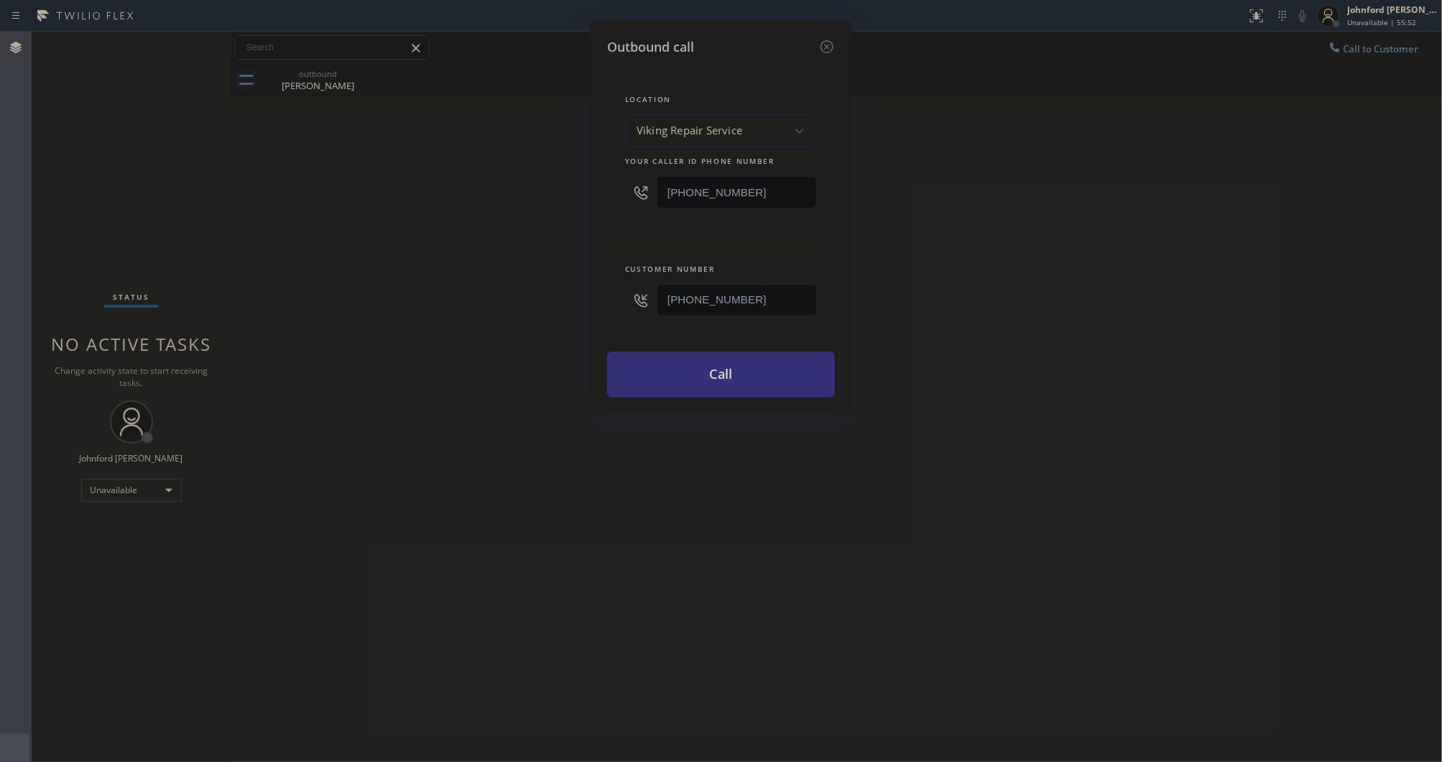
drag, startPoint x: 745, startPoint y: 198, endPoint x: 558, endPoint y: 203, distance: 186.9
click at [580, 198] on div "Outbound call Location Viking Repair Service Your caller id phone number (323) …" at bounding box center [721, 381] width 1442 height 762
paste input "415) 851-8851"
type input "[PHONE_NUMBER]"
click at [519, 213] on div "Outbound call Location Viking Repair Service Your caller id phone number (415) …" at bounding box center [721, 381] width 1442 height 762
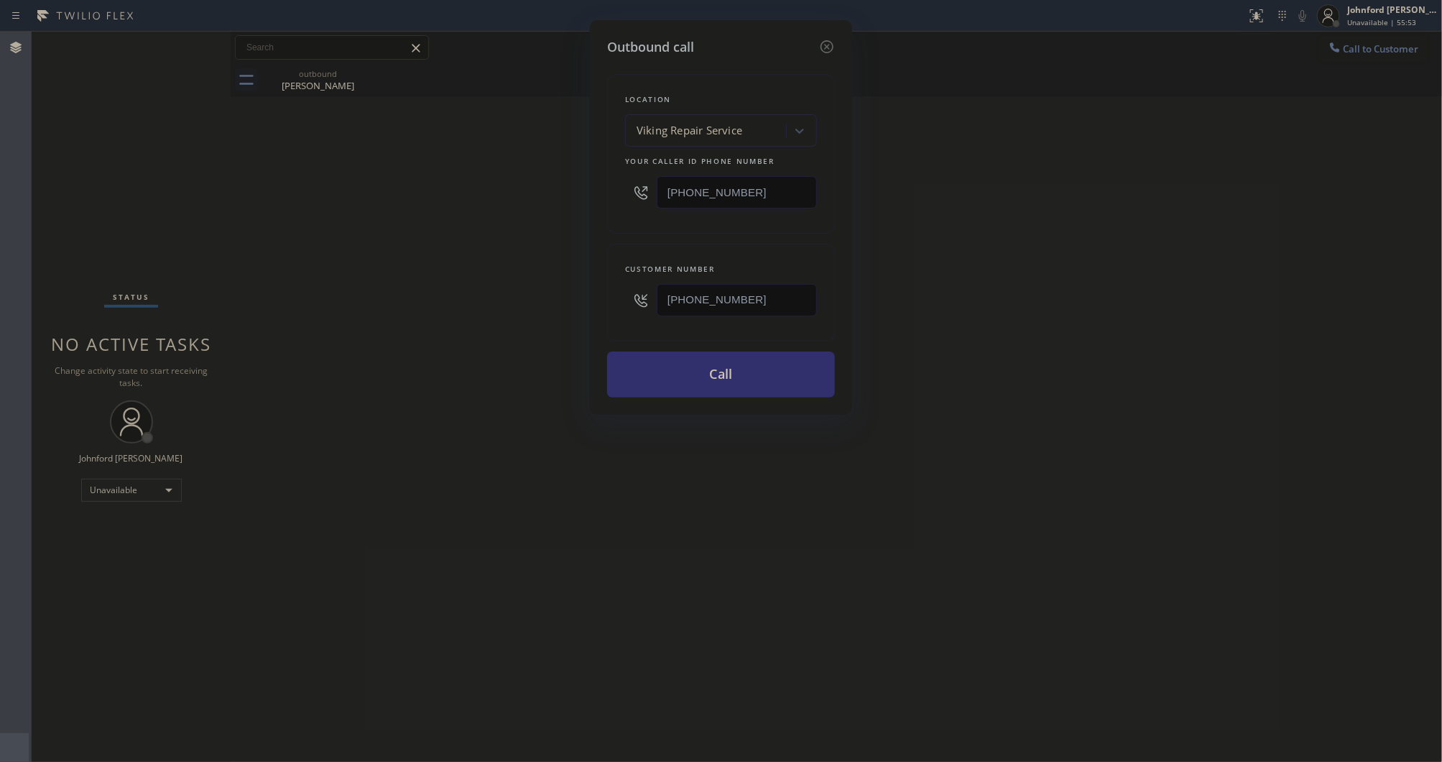
click at [704, 360] on button "Call" at bounding box center [721, 374] width 228 height 46
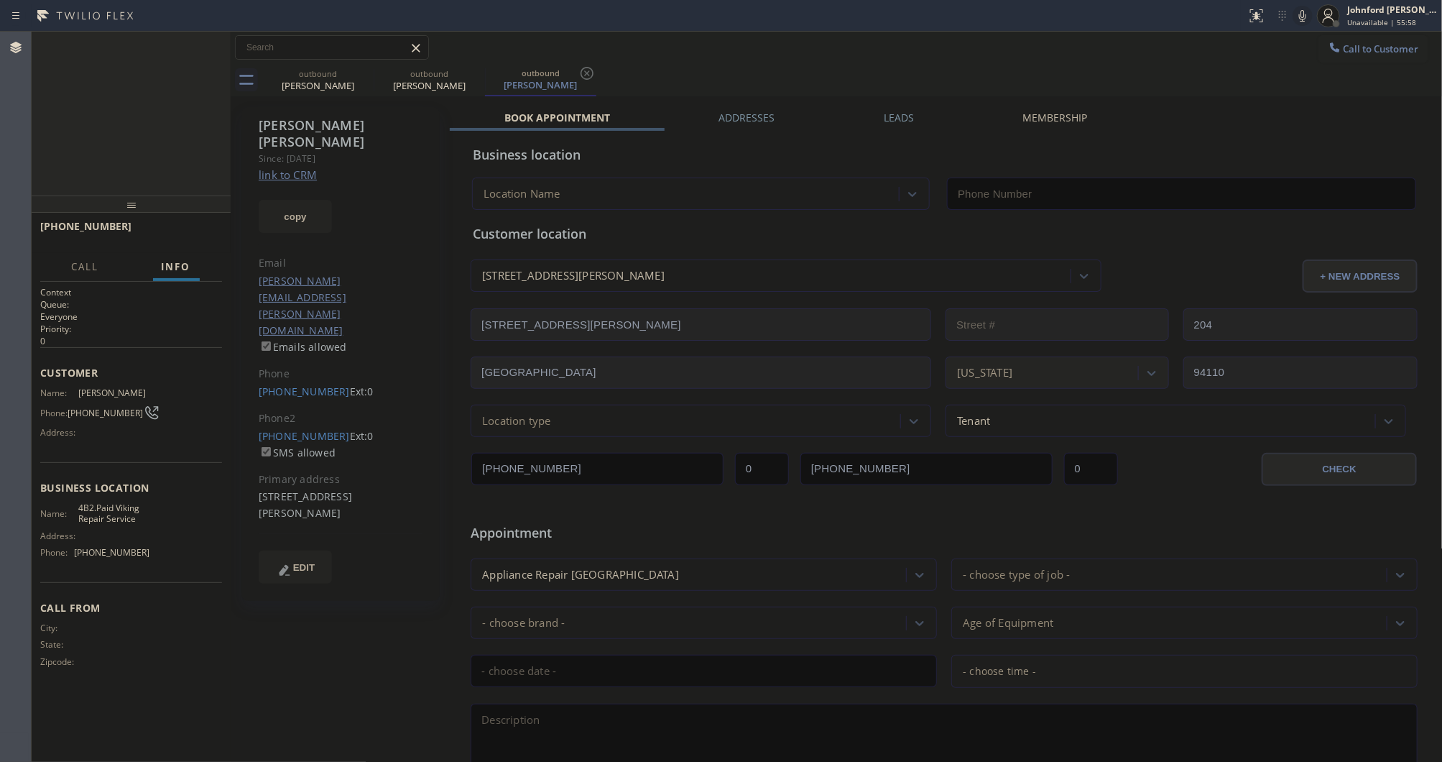
type input "[PHONE_NUMBER]"
click at [190, 234] on span "HANG UP" at bounding box center [189, 233] width 44 height 10
click at [284, 429] on link "[PHONE_NUMBER]" at bounding box center [304, 436] width 91 height 14
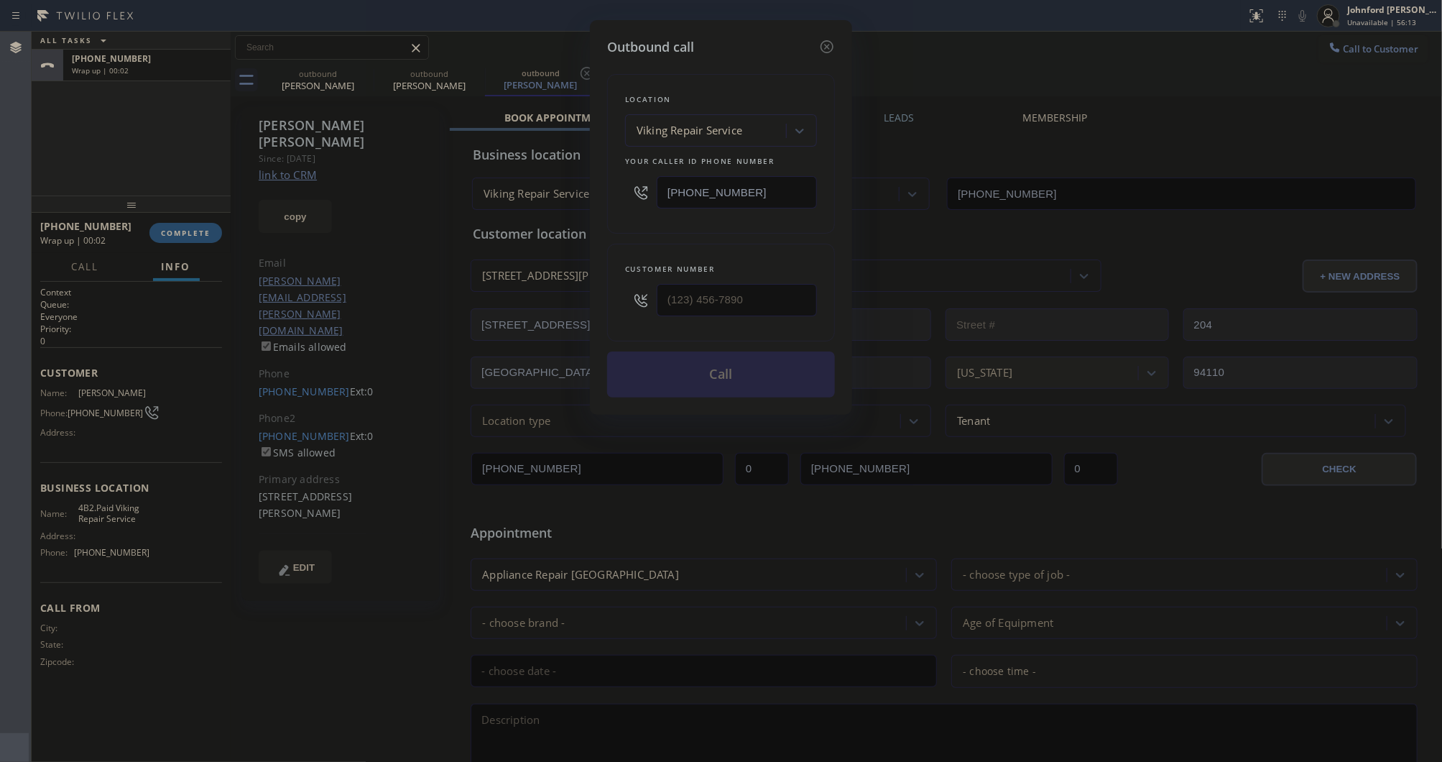
type input "[PHONE_NUMBER]"
click at [674, 361] on button "Call" at bounding box center [721, 374] width 228 height 46
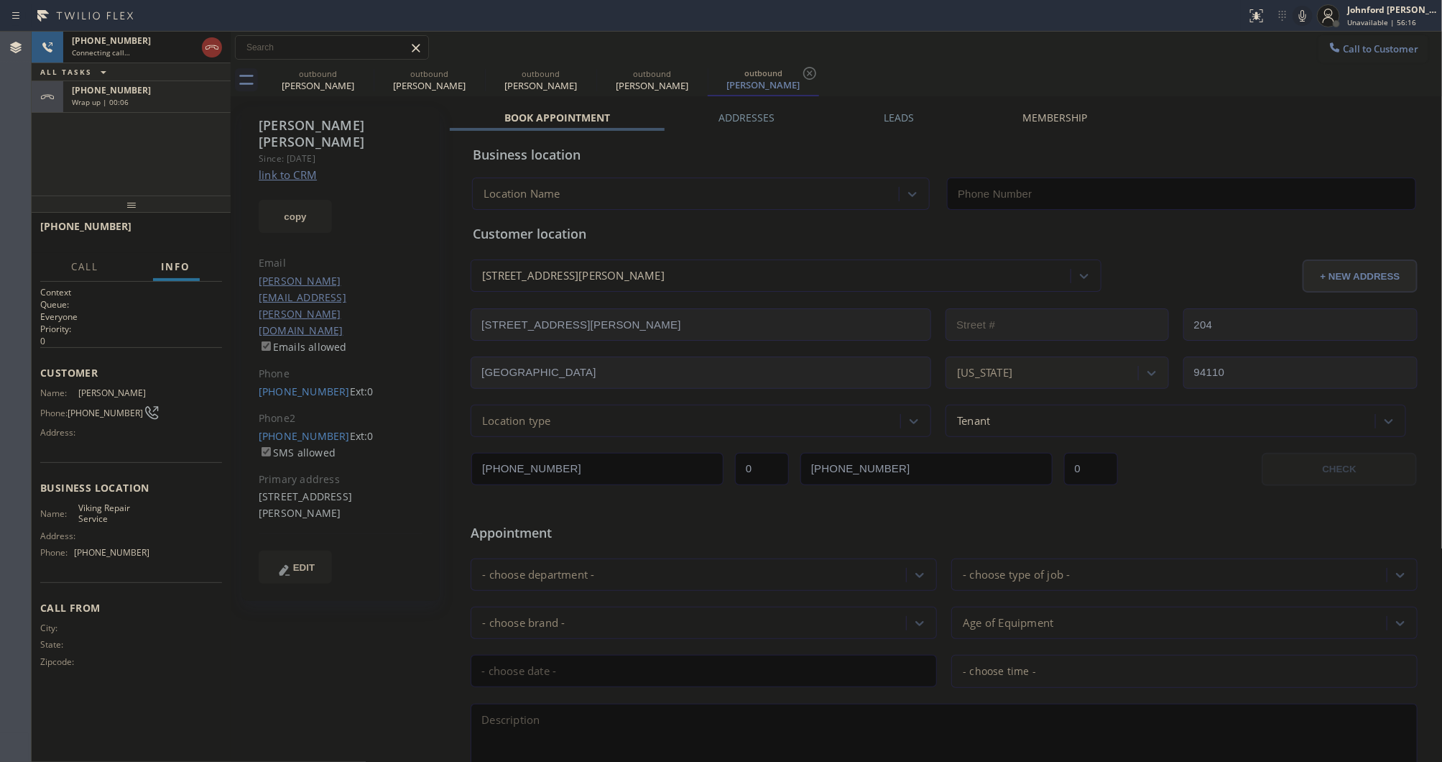
click at [154, 93] on div "+14843438638" at bounding box center [147, 90] width 150 height 12
type input "[PHONE_NUMBER]"
click at [203, 237] on span "COMPLETE" at bounding box center [186, 233] width 50 height 10
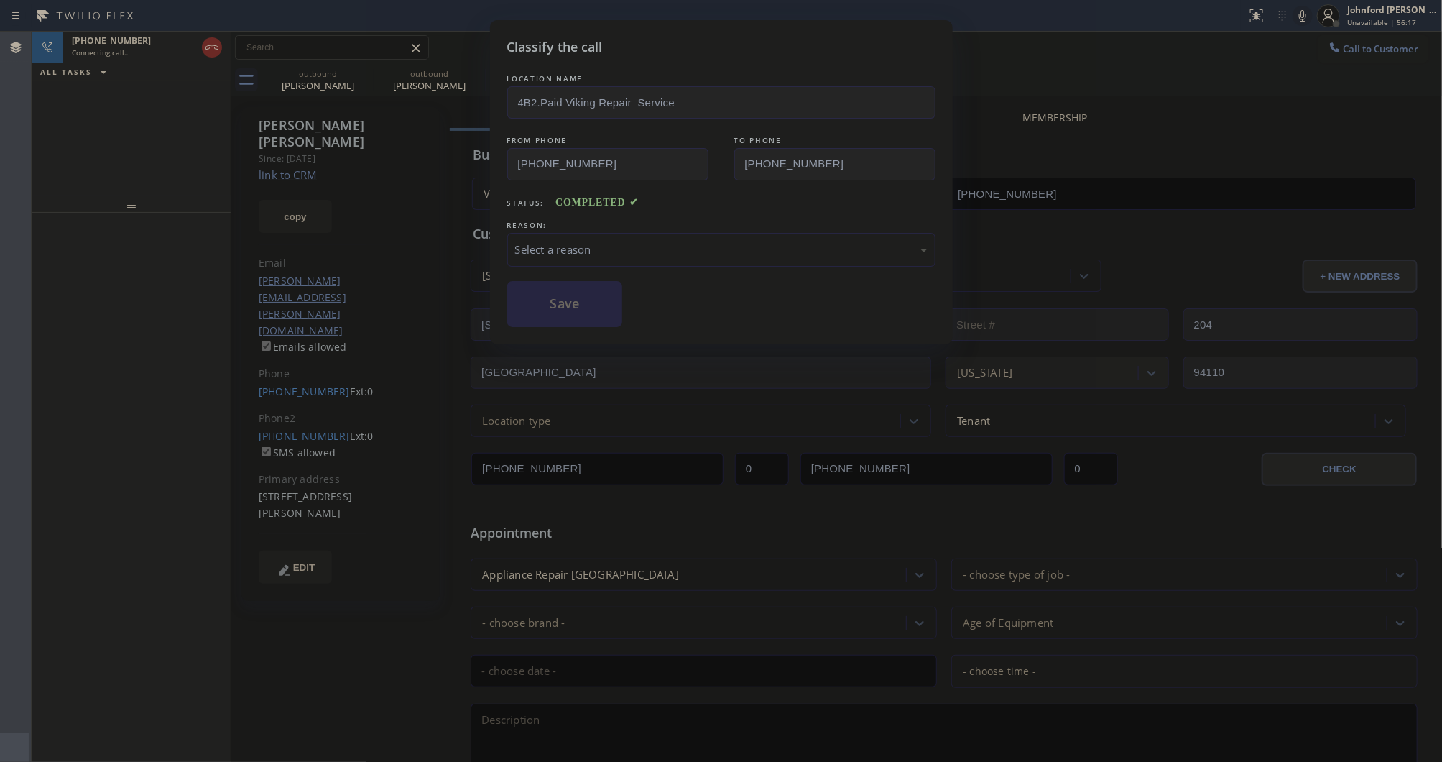
click at [604, 250] on div "Select a reason" at bounding box center [721, 249] width 412 height 17
click at [582, 257] on div "Tech, Unknown/didnt ring" at bounding box center [721, 250] width 428 height 34
click at [591, 311] on button "Save" at bounding box center [565, 304] width 116 height 46
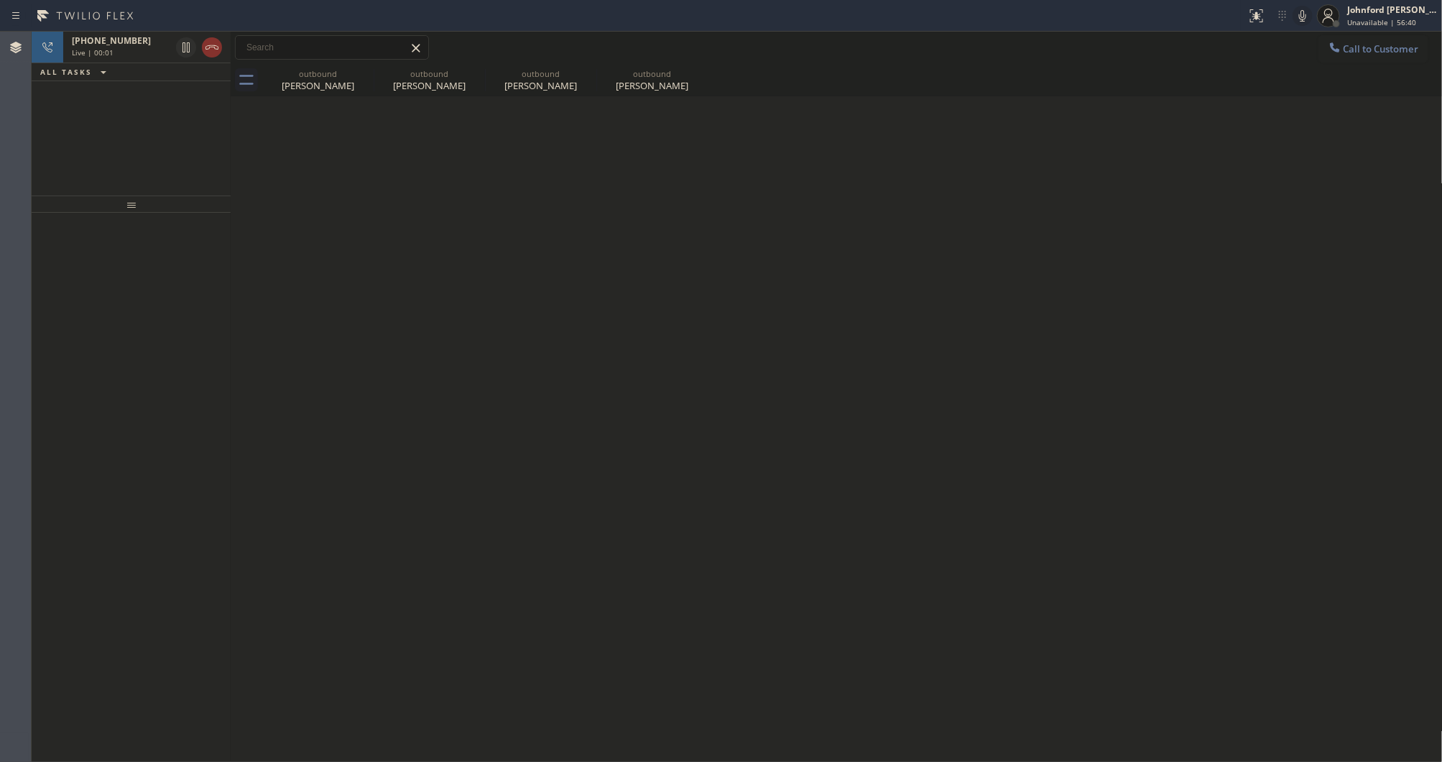
click at [1025, 180] on div "Back to Dashboard Change Sender ID Customers Technicians Select a contact Outbo…" at bounding box center [837, 397] width 1212 height 730
click at [216, 45] on icon at bounding box center [211, 47] width 17 height 17
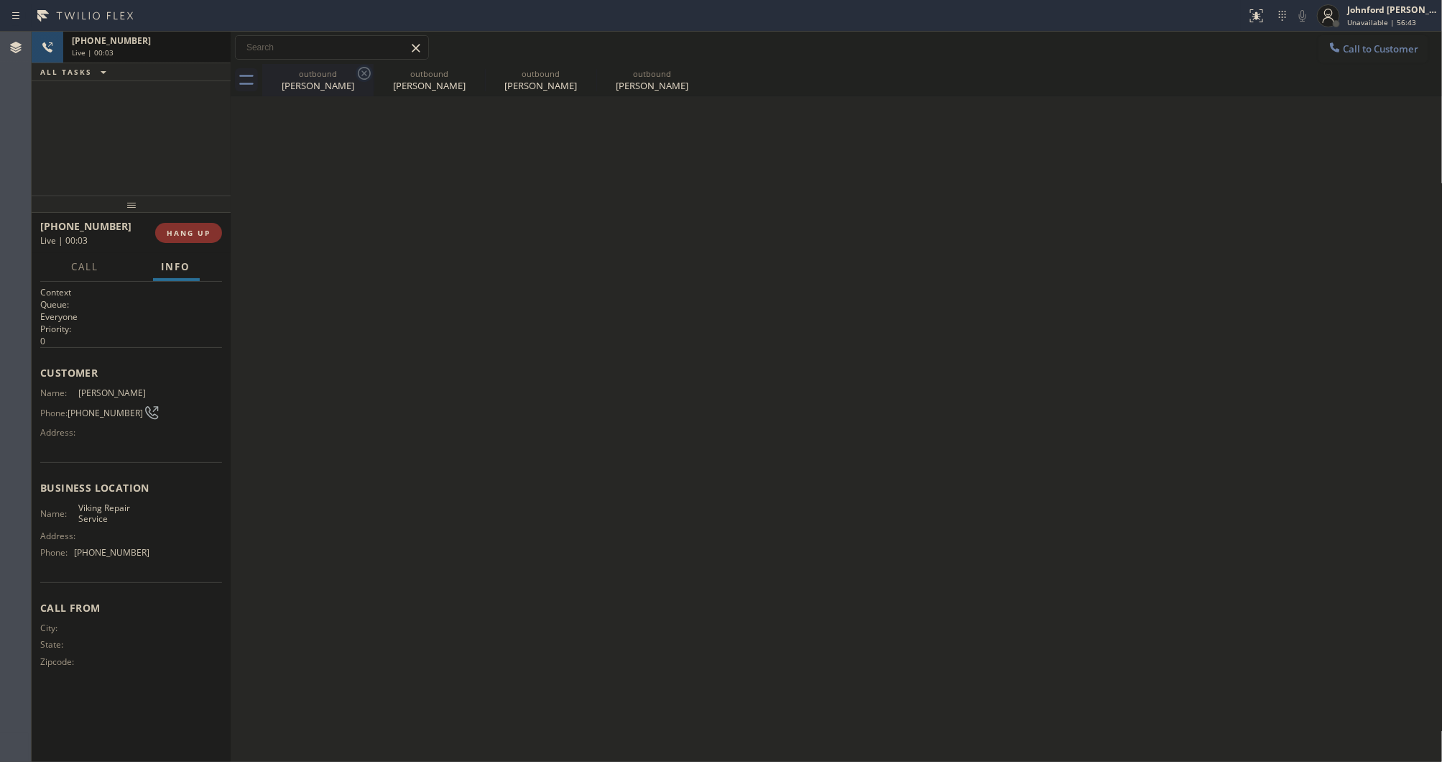
click at [371, 76] on icon at bounding box center [364, 73] width 17 height 17
click at [0, 0] on icon at bounding box center [0, 0] width 0 height 0
click at [371, 76] on div at bounding box center [852, 80] width 1181 height 32
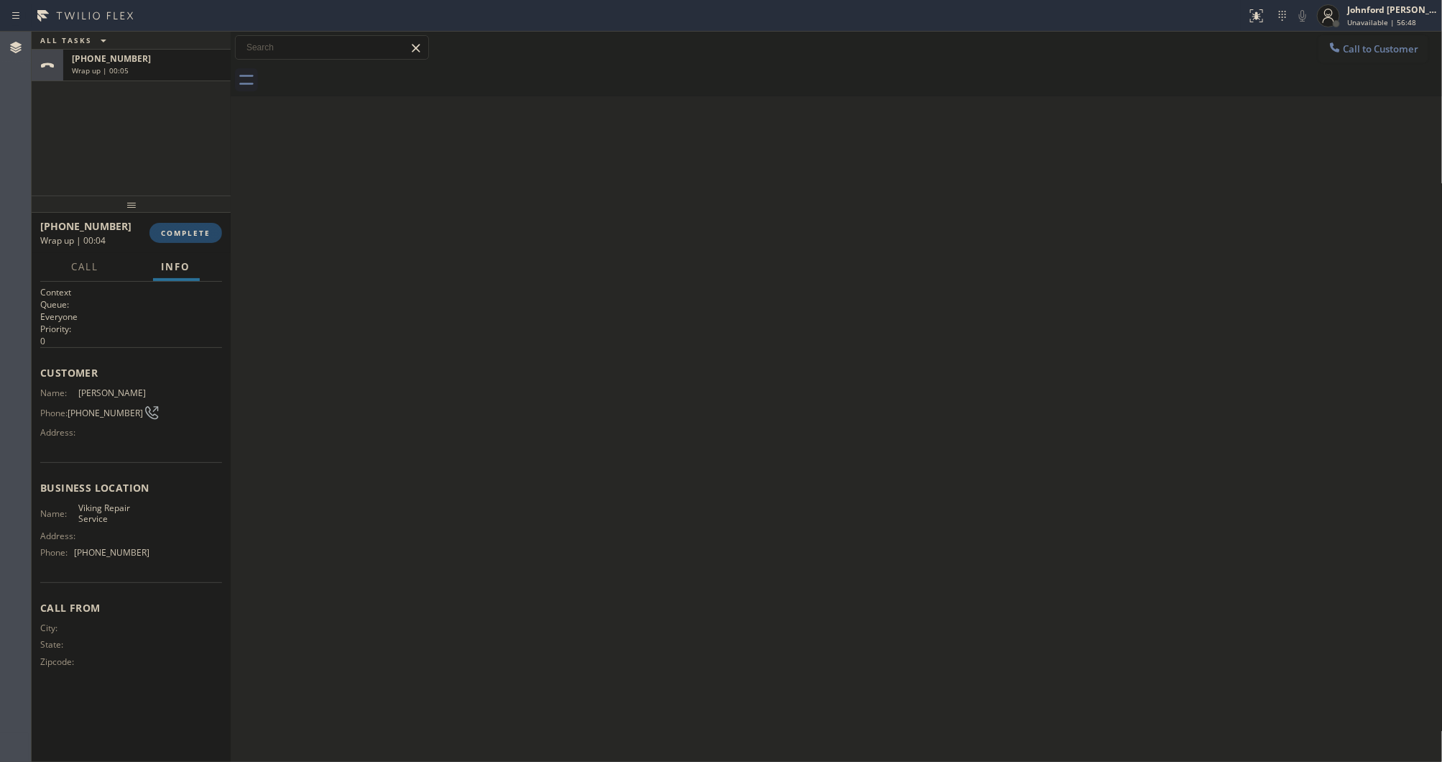
click at [185, 242] on button "COMPLETE" at bounding box center [185, 233] width 73 height 20
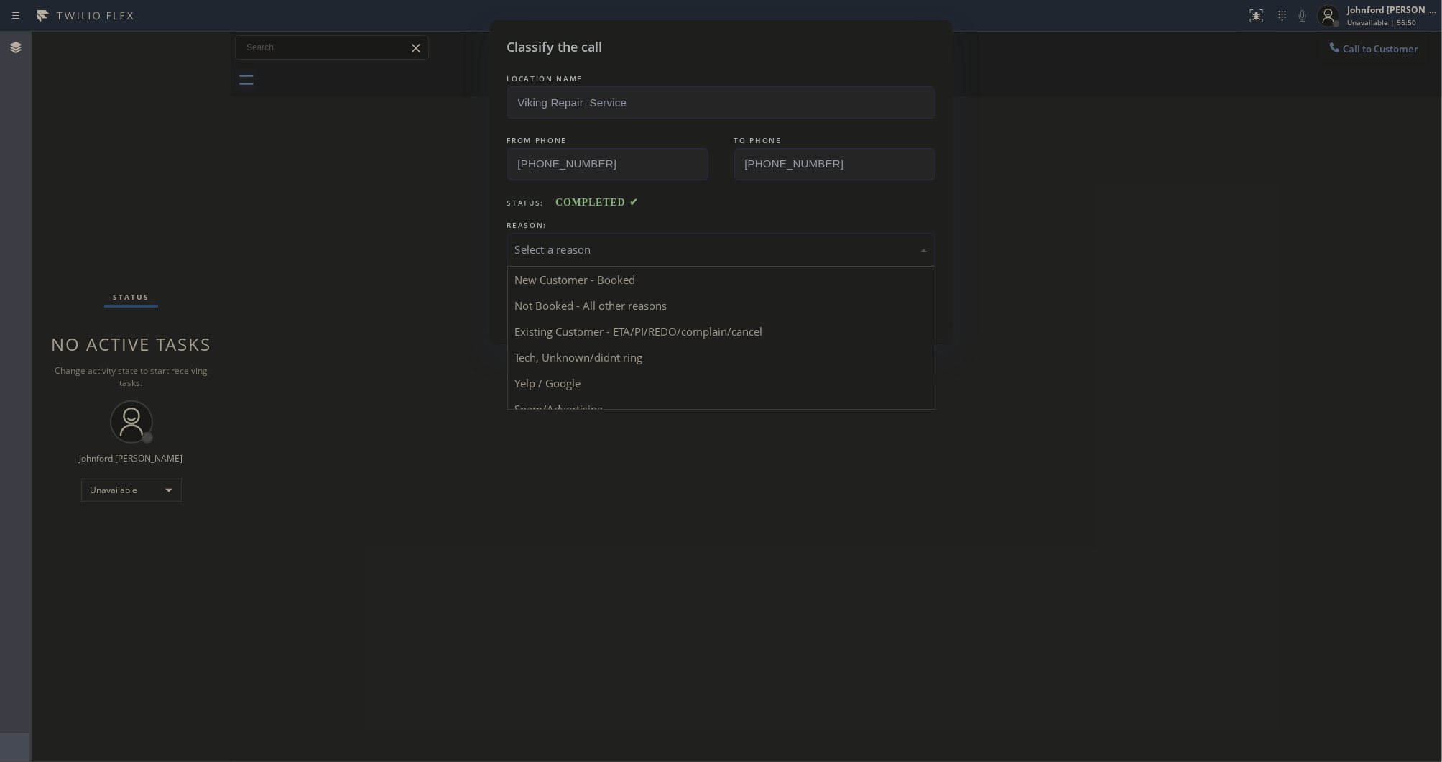
click at [611, 233] on div "Select a reason" at bounding box center [721, 250] width 428 height 34
click at [597, 303] on button "Save" at bounding box center [565, 304] width 116 height 46
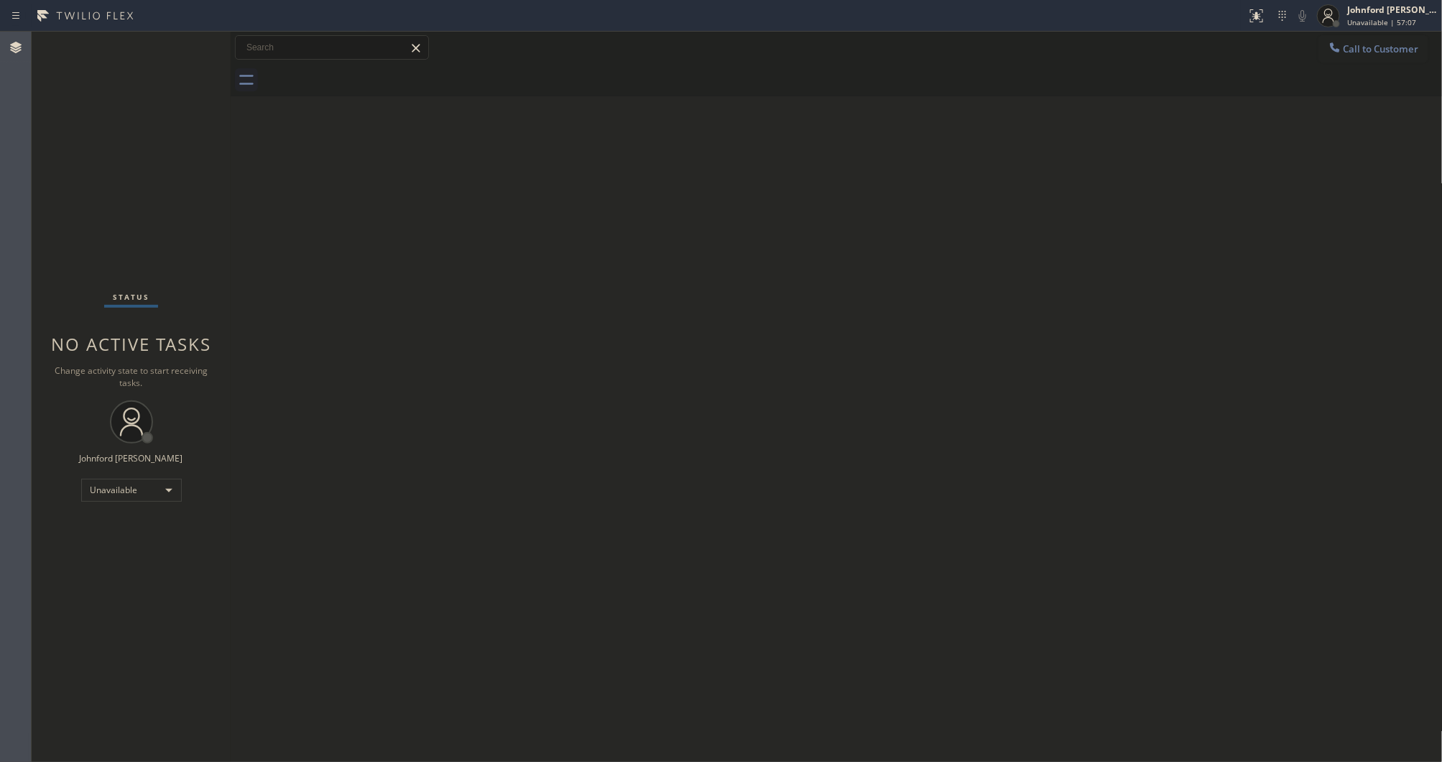
drag, startPoint x: 1378, startPoint y: 40, endPoint x: 972, endPoint y: 213, distance: 441.1
click at [1376, 40] on button "Call to Customer" at bounding box center [1374, 48] width 110 height 27
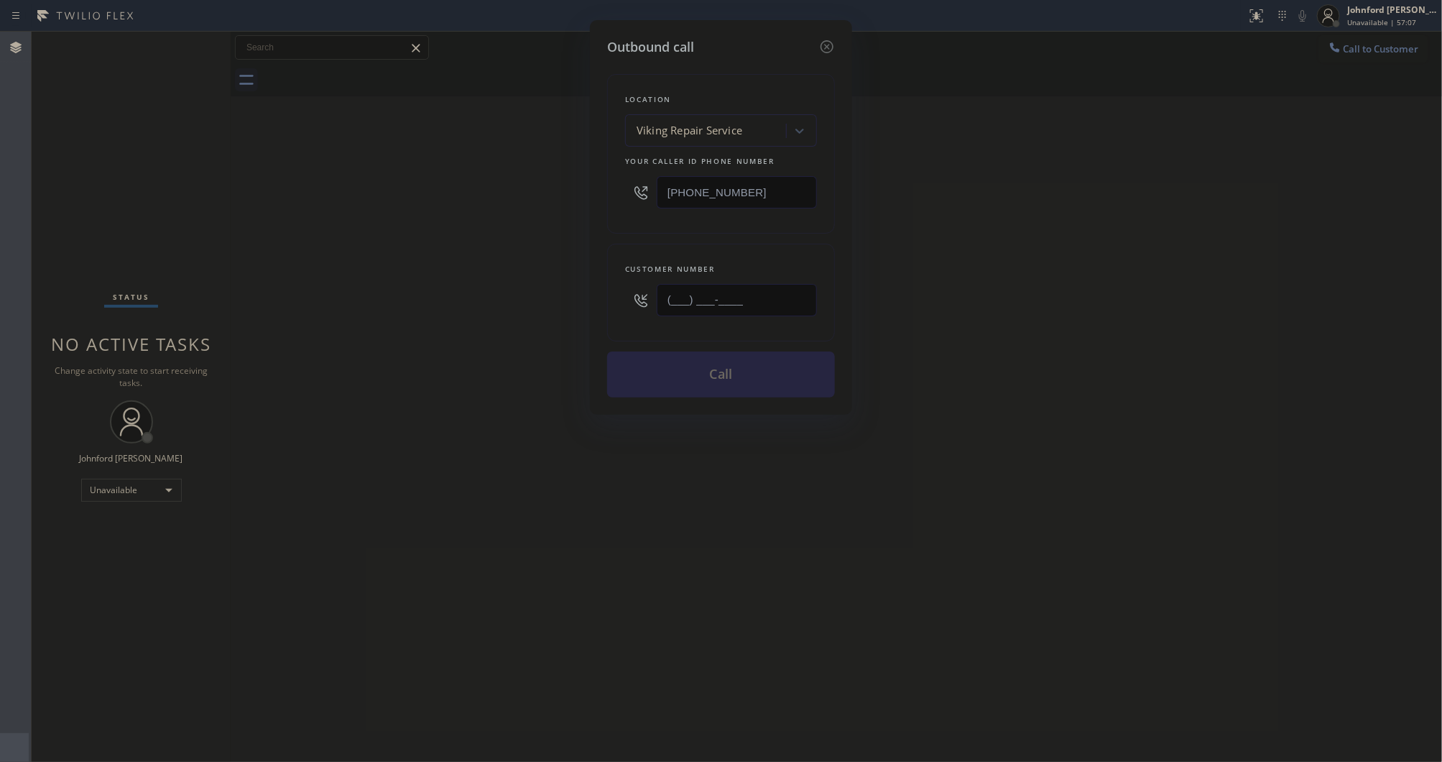
drag, startPoint x: 752, startPoint y: 297, endPoint x: 568, endPoint y: 317, distance: 185.1
click at [613, 308] on div "Customer number (___) ___-____" at bounding box center [721, 293] width 228 height 98
paste input "917) 763-2114"
type input "[PHONE_NUMBER]"
drag, startPoint x: 620, startPoint y: 203, endPoint x: 564, endPoint y: 209, distance: 56.4
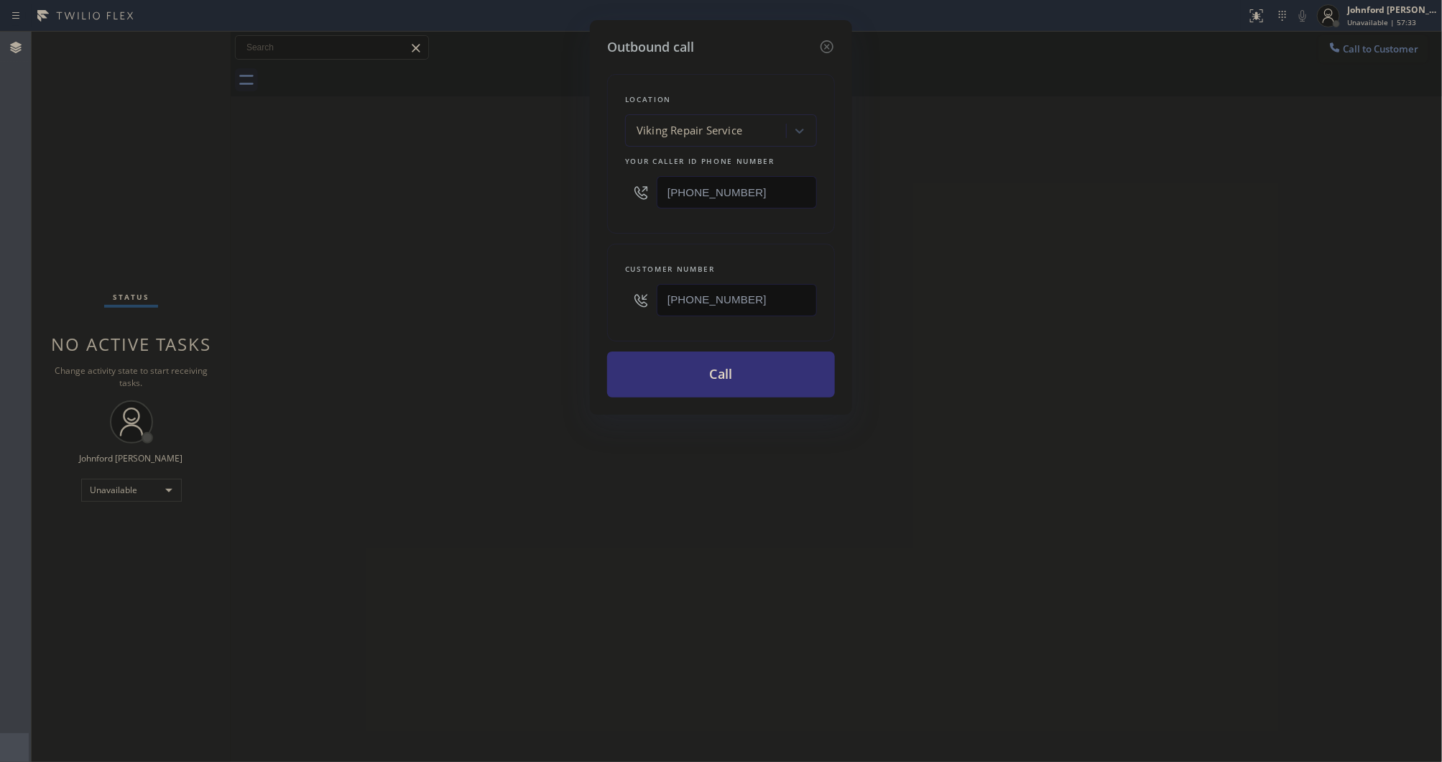
click at [589, 206] on div "Outbound call Location Viking Repair Service Your caller id phone number (415) …" at bounding box center [721, 381] width 1442 height 762
paste input "855) 731-4952"
type input "[PHONE_NUMBER]"
click at [501, 216] on div "Outbound call Location Viking Repair Service Your caller id phone number (855) …" at bounding box center [721, 381] width 1442 height 762
click at [698, 375] on button "Call" at bounding box center [721, 374] width 228 height 46
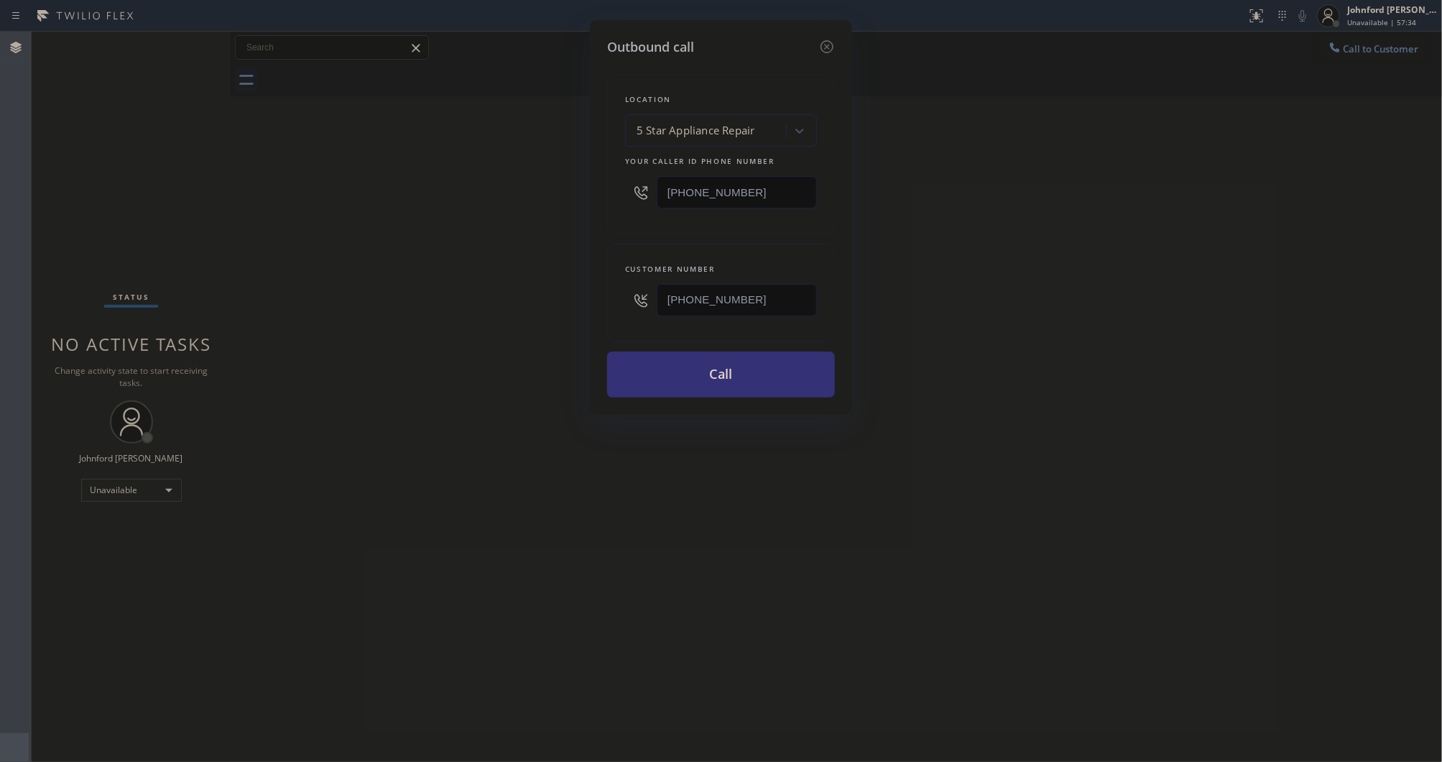
drag, startPoint x: 1031, startPoint y: 311, endPoint x: 1105, endPoint y: 45, distance: 276.7
click at [1037, 303] on div "Outbound call Location 5 Star Appliance Repair Your caller id phone number (855…" at bounding box center [721, 381] width 1442 height 762
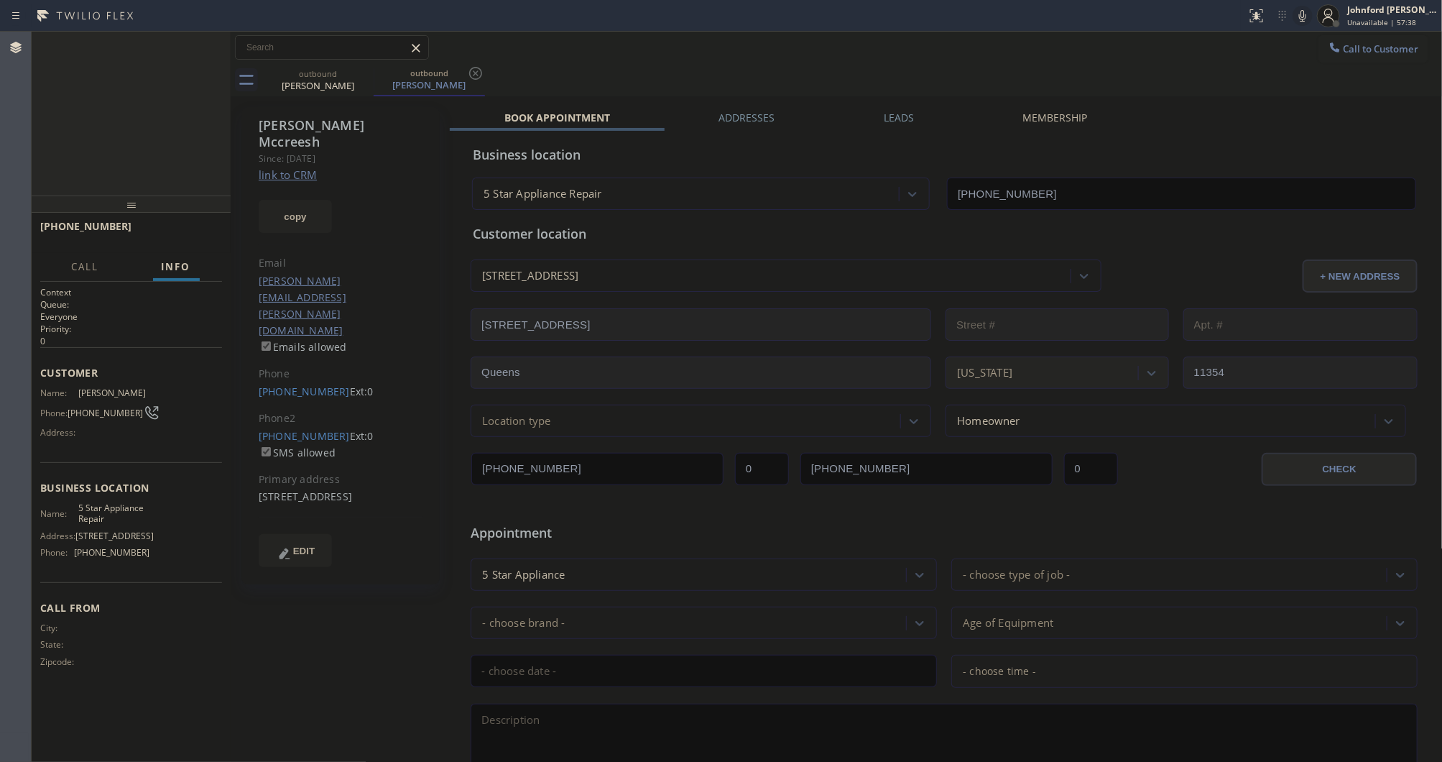
type input "[PHONE_NUMBER]"
click at [220, 228] on button "HANG UP" at bounding box center [188, 233] width 67 height 20
click at [209, 231] on span "HANG UP" at bounding box center [189, 233] width 44 height 10
click at [209, 231] on span "COMPLETE" at bounding box center [186, 233] width 50 height 10
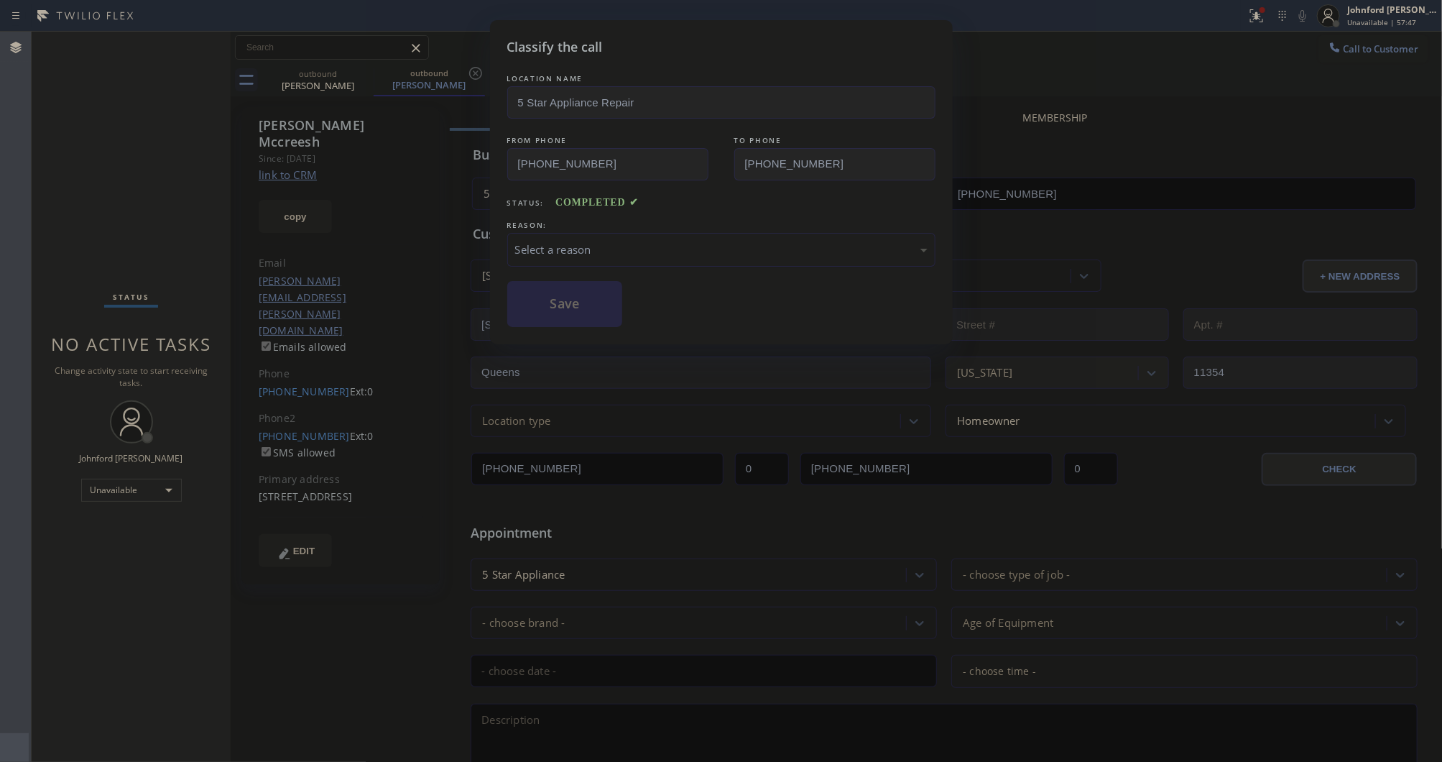
drag, startPoint x: 508, startPoint y: 237, endPoint x: 670, endPoint y: 257, distance: 162.9
click at [529, 239] on div "Select a reason" at bounding box center [721, 250] width 428 height 34
click at [568, 316] on button "Save" at bounding box center [565, 304] width 116 height 46
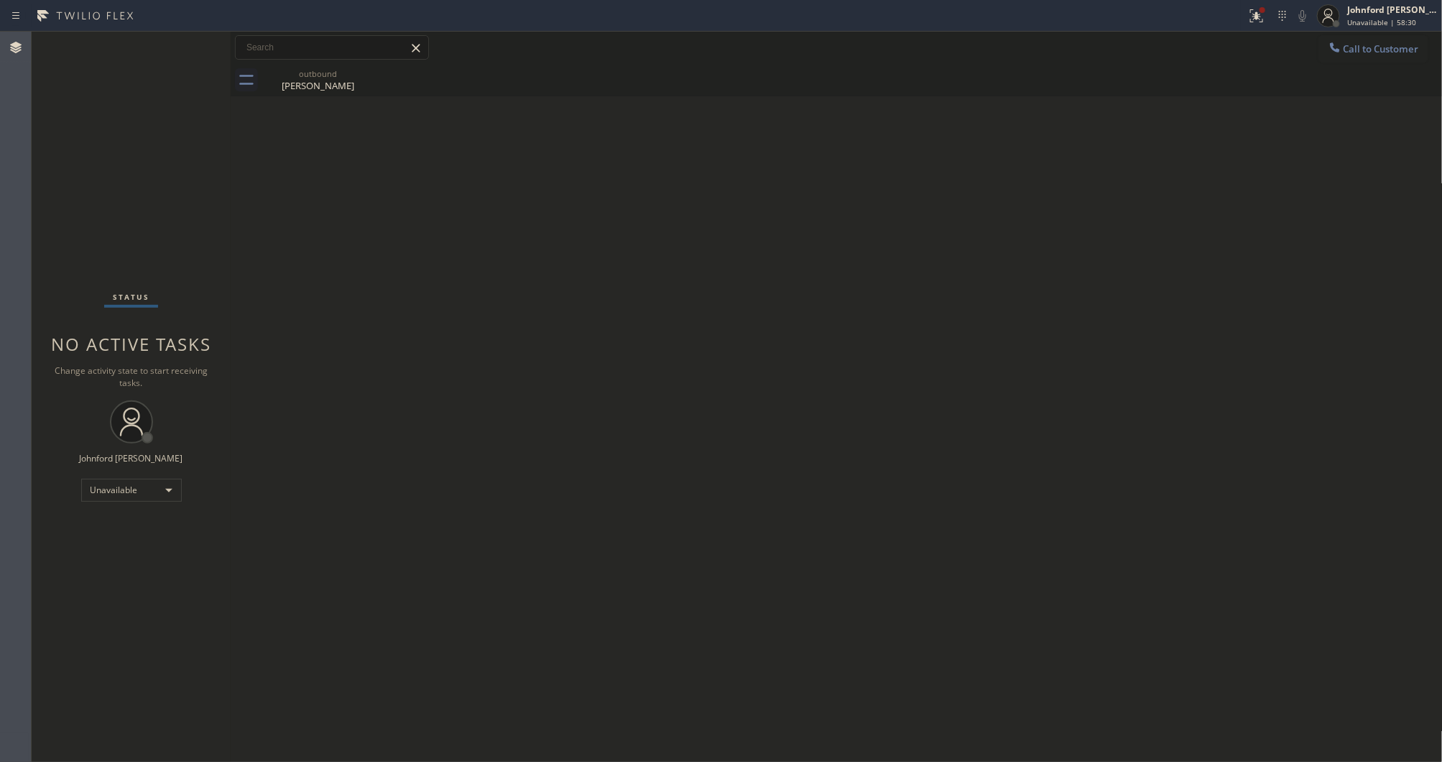
click at [772, 239] on div "Back to Dashboard Change Sender ID Customers Technicians Select a contact Outbo…" at bounding box center [837, 397] width 1212 height 730
click at [1334, 49] on icon at bounding box center [1334, 46] width 9 height 9
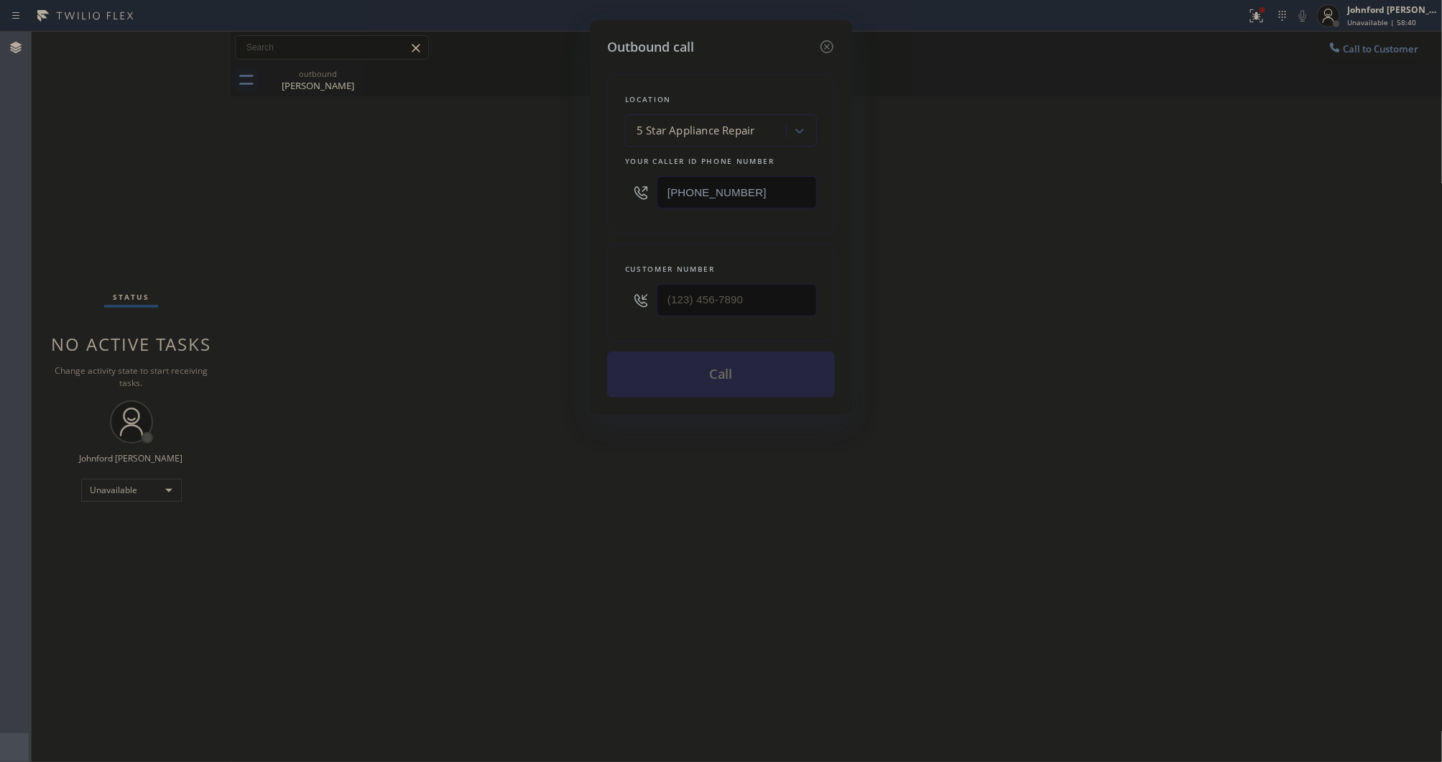
type input "(___) ___-____"
drag, startPoint x: 681, startPoint y: 314, endPoint x: 650, endPoint y: 309, distance: 30.6
click at [666, 314] on div "(___) ___-____" at bounding box center [737, 300] width 160 height 47
drag, startPoint x: 751, startPoint y: 191, endPoint x: 619, endPoint y: 182, distance: 132.5
click at [619, 182] on div "Location 5 Star Appliance Repair Your caller id phone number [PHONE_NUMBER]" at bounding box center [721, 154] width 228 height 160
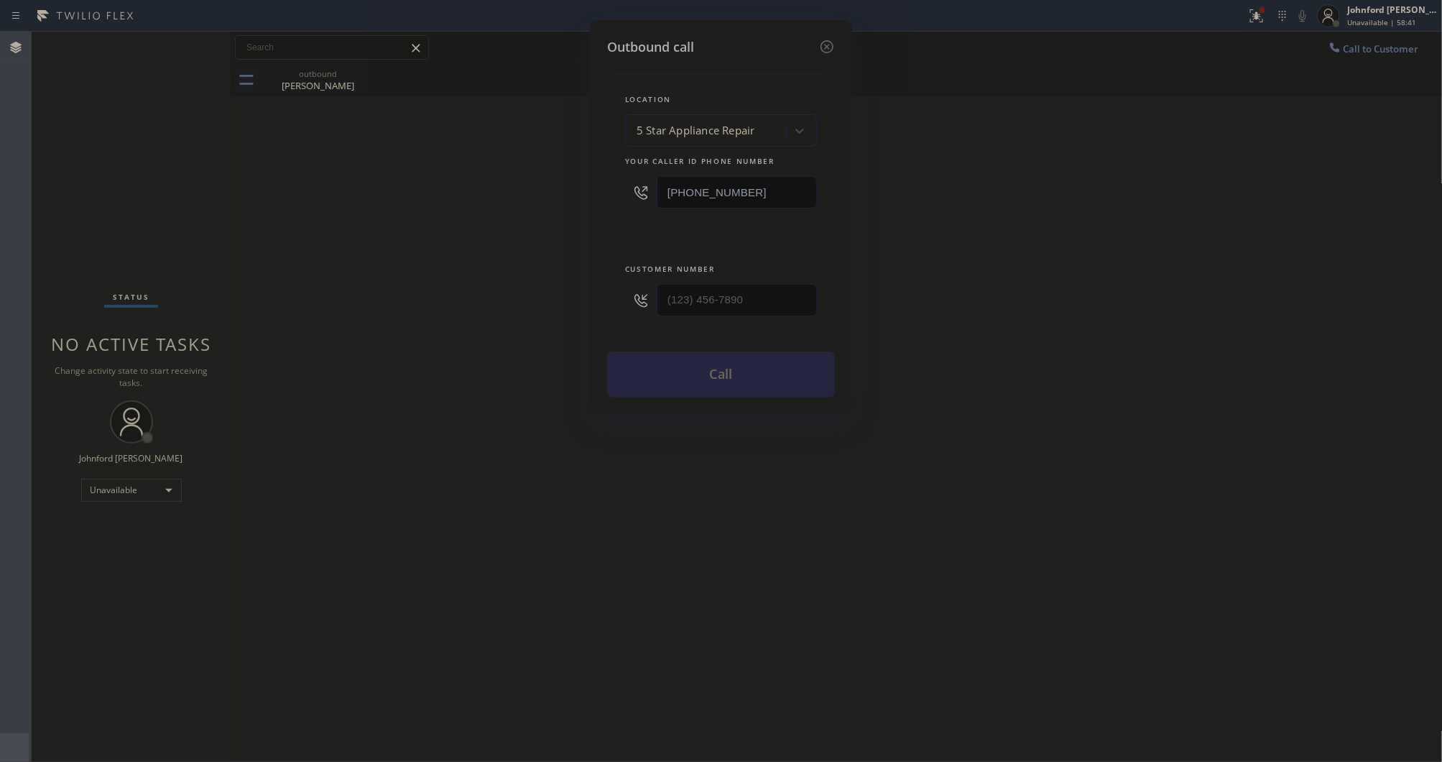
drag, startPoint x: 788, startPoint y: 313, endPoint x: 589, endPoint y: 310, distance: 198.4
click at [589, 310] on div "Outbound call Location 5 Star Appliance Repair Your caller id phone number (855…" at bounding box center [721, 381] width 1442 height 762
drag, startPoint x: 615, startPoint y: 305, endPoint x: 543, endPoint y: 305, distance: 72.6
click at [543, 305] on div "Outbound call Location 5 Star Appliance Repair Your caller id phone number [PHO…" at bounding box center [721, 381] width 1442 height 762
paste input "707) 529-3702"
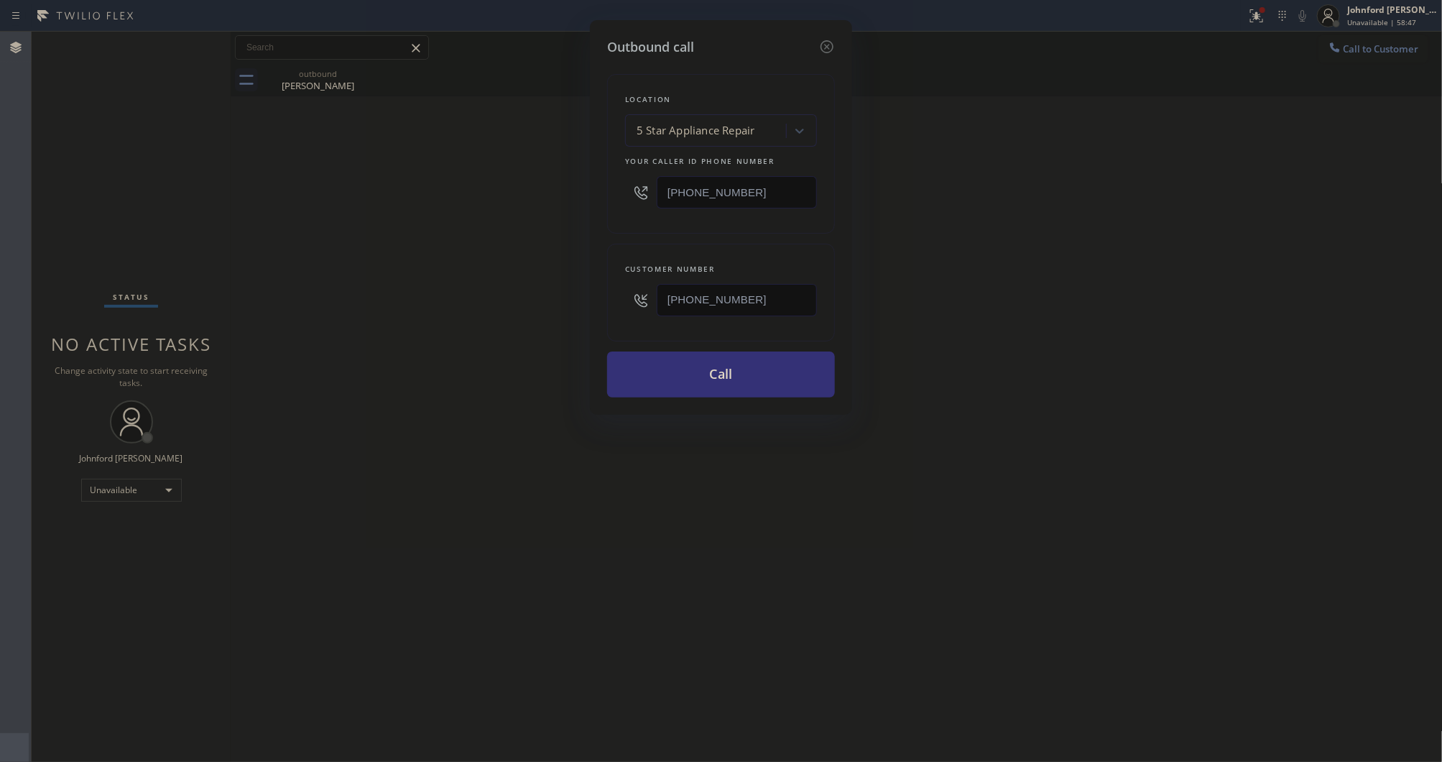
drag, startPoint x: 550, startPoint y: 193, endPoint x: 573, endPoint y: 160, distance: 39.9
click at [550, 193] on div "Outbound call Location 5 Star Appliance Repair Your caller id phone number (855…" at bounding box center [721, 381] width 1442 height 762
drag, startPoint x: 709, startPoint y: 295, endPoint x: 611, endPoint y: 303, distance: 98.8
click at [611, 303] on div "Customer number (707) 529-3702" at bounding box center [721, 293] width 228 height 98
paste input "310) 561-3928"
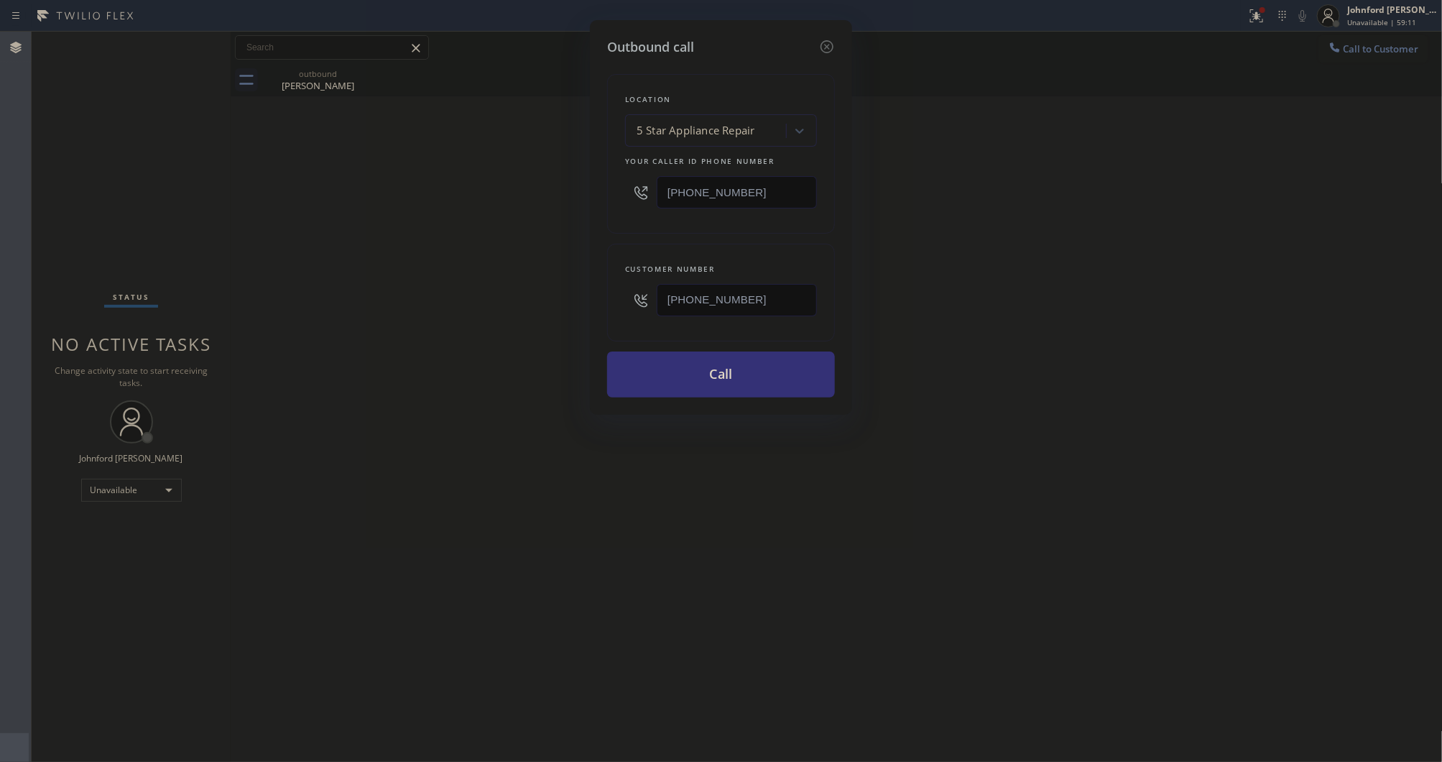
type input "[PHONE_NUMBER]"
drag, startPoint x: 793, startPoint y: 178, endPoint x: 617, endPoint y: 188, distance: 176.3
click at [617, 188] on div "Location 5 Star Appliance Repair Your caller id phone number [PHONE_NUMBER]" at bounding box center [721, 154] width 228 height 160
paste input "662-533"
type input "[PHONE_NUMBER]"
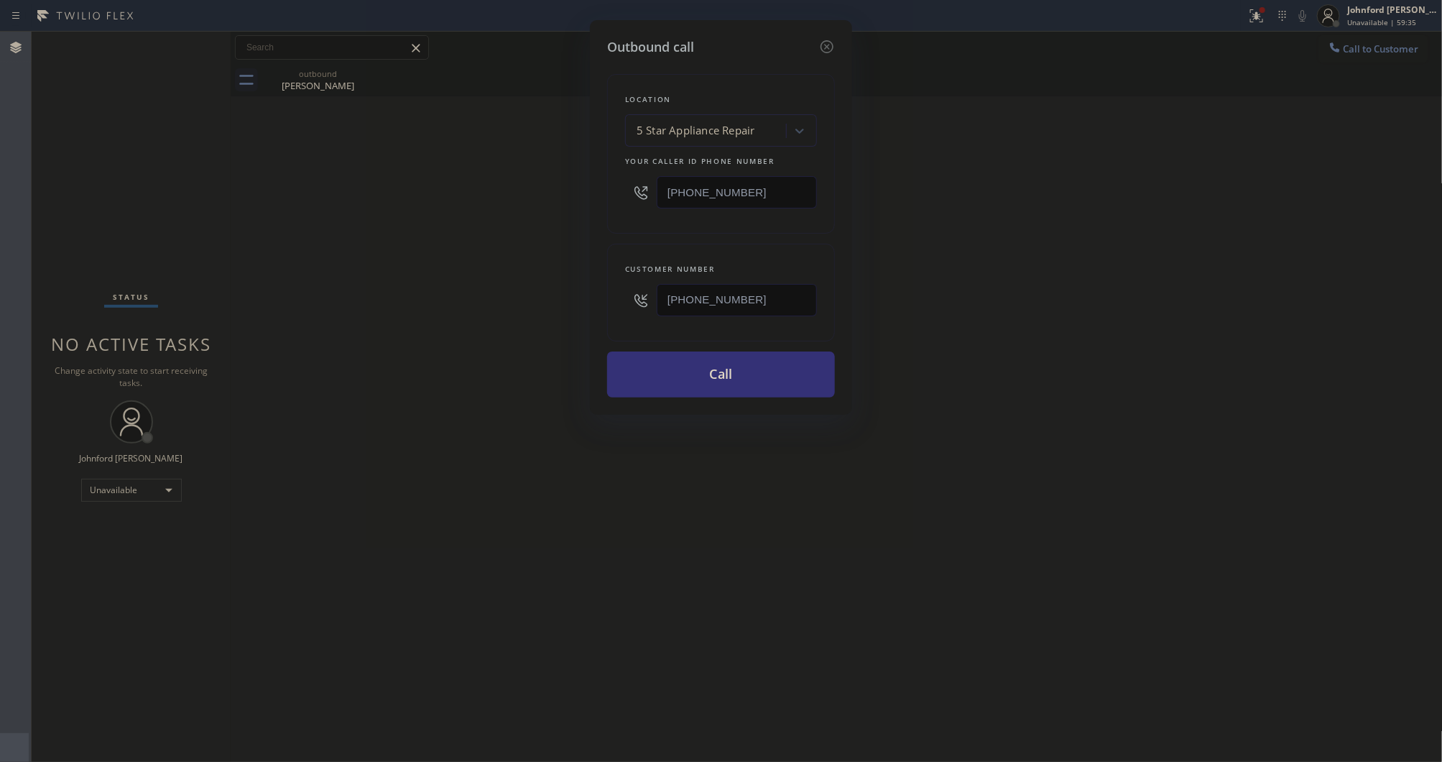
click at [538, 198] on div "Outbound call Location 5 Star Appliance Repair Your caller id phone number (855…" at bounding box center [721, 381] width 1442 height 762
click at [694, 382] on button "Call" at bounding box center [721, 374] width 228 height 46
drag, startPoint x: 970, startPoint y: 349, endPoint x: 1029, endPoint y: 138, distance: 218.6
click at [974, 341] on div "Outbound call Location 4B2.Paid Sub Zero Repair Professionals Your caller id ph…" at bounding box center [721, 381] width 1442 height 762
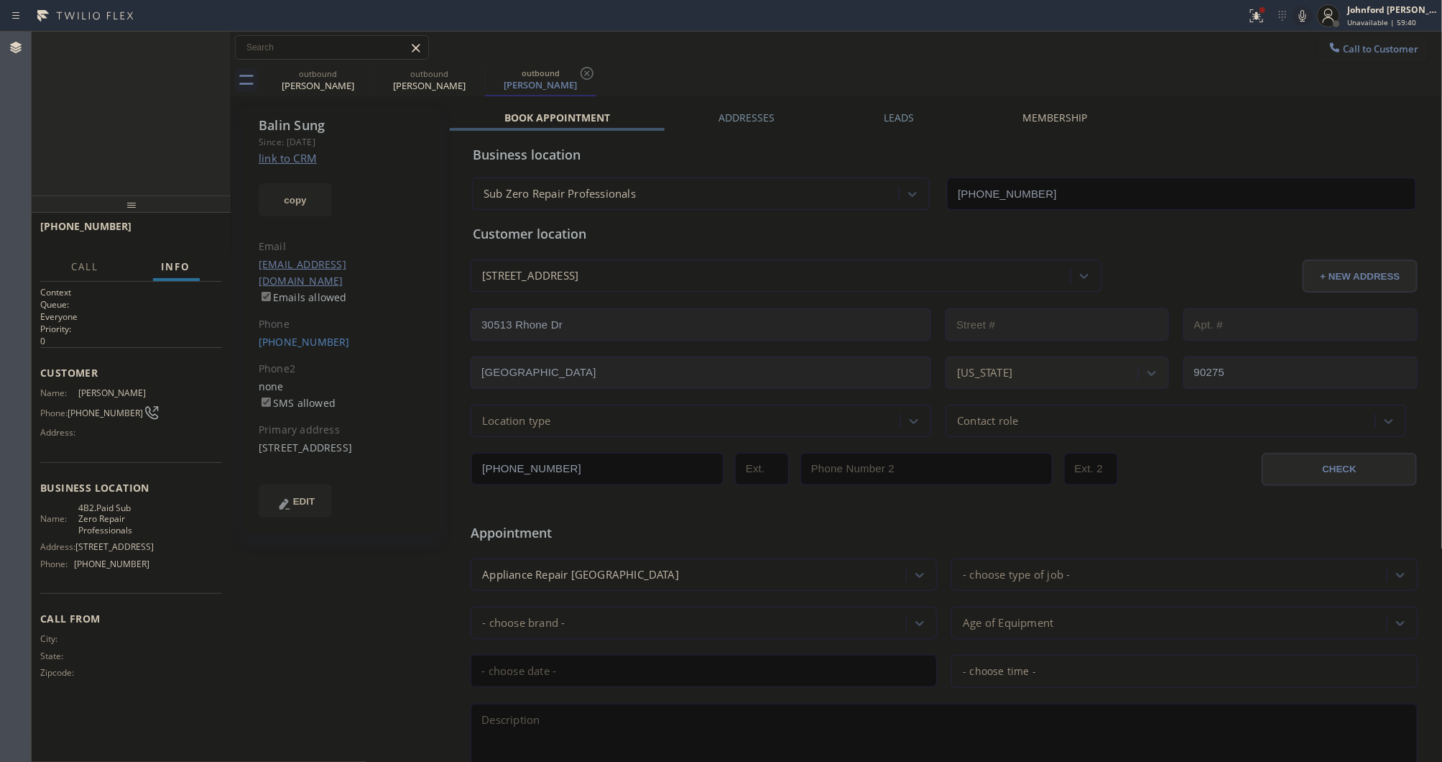
type input "[PHONE_NUMBER]"
click at [1255, 20] on icon at bounding box center [1256, 15] width 17 height 17
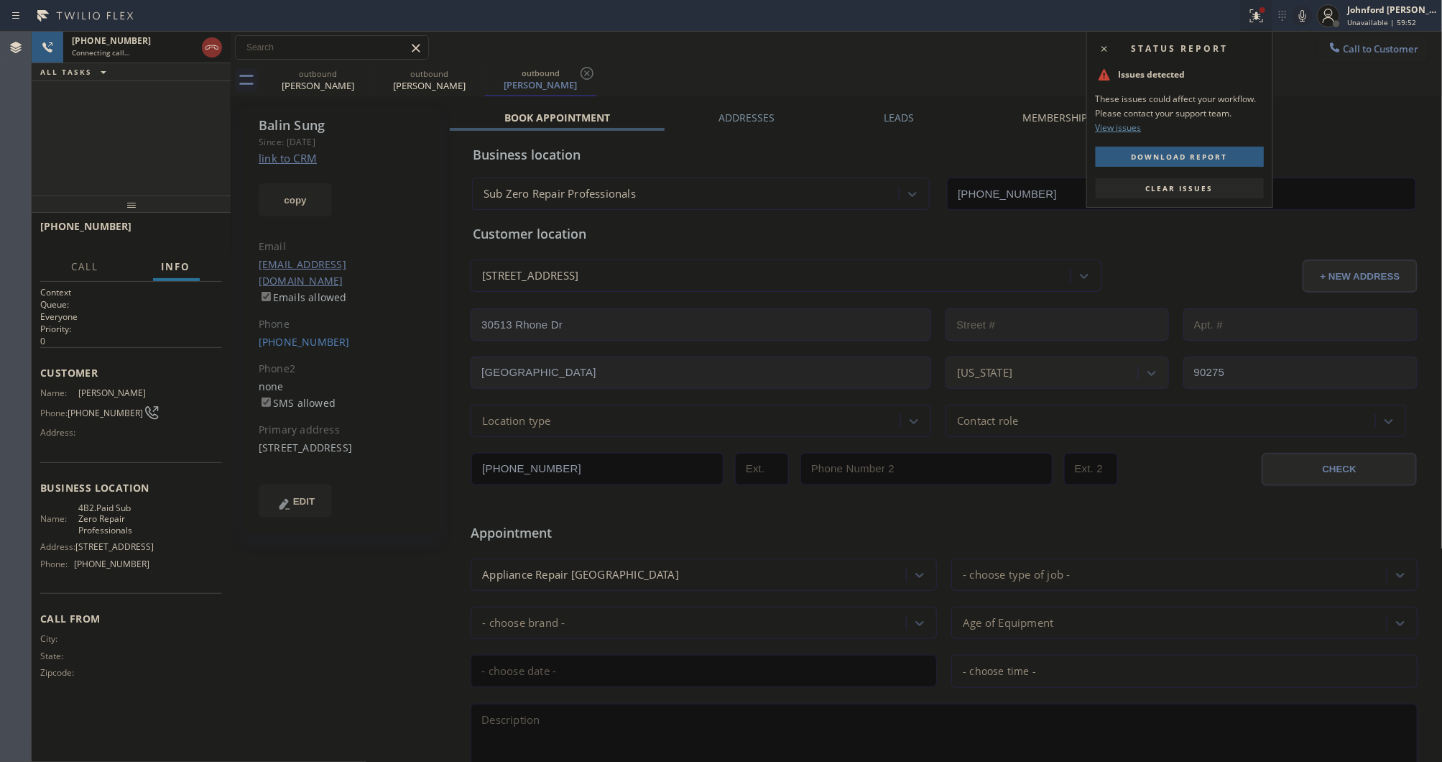
click at [1204, 188] on span "Clear issues" at bounding box center [1180, 188] width 68 height 10
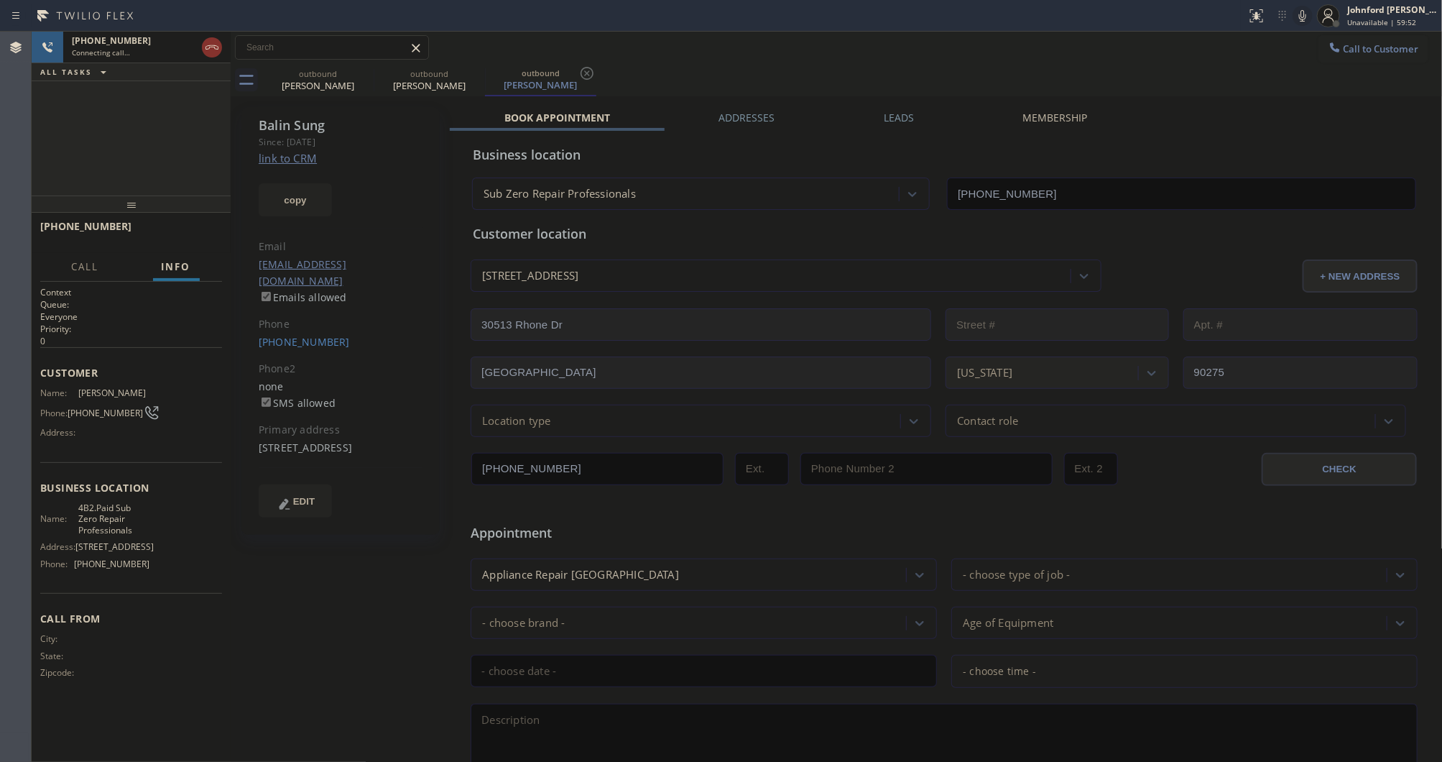
click at [1296, 11] on icon at bounding box center [1302, 15] width 17 height 17
click at [370, 65] on div "Call to Customer Outbound call Location Sub Zero Repair Professionals Your call…" at bounding box center [837, 64] width 1212 height 65
click at [370, 70] on icon at bounding box center [364, 73] width 17 height 17
click at [1309, 14] on icon at bounding box center [1302, 15] width 17 height 17
click at [185, 232] on span "HANG UP" at bounding box center [189, 233] width 44 height 10
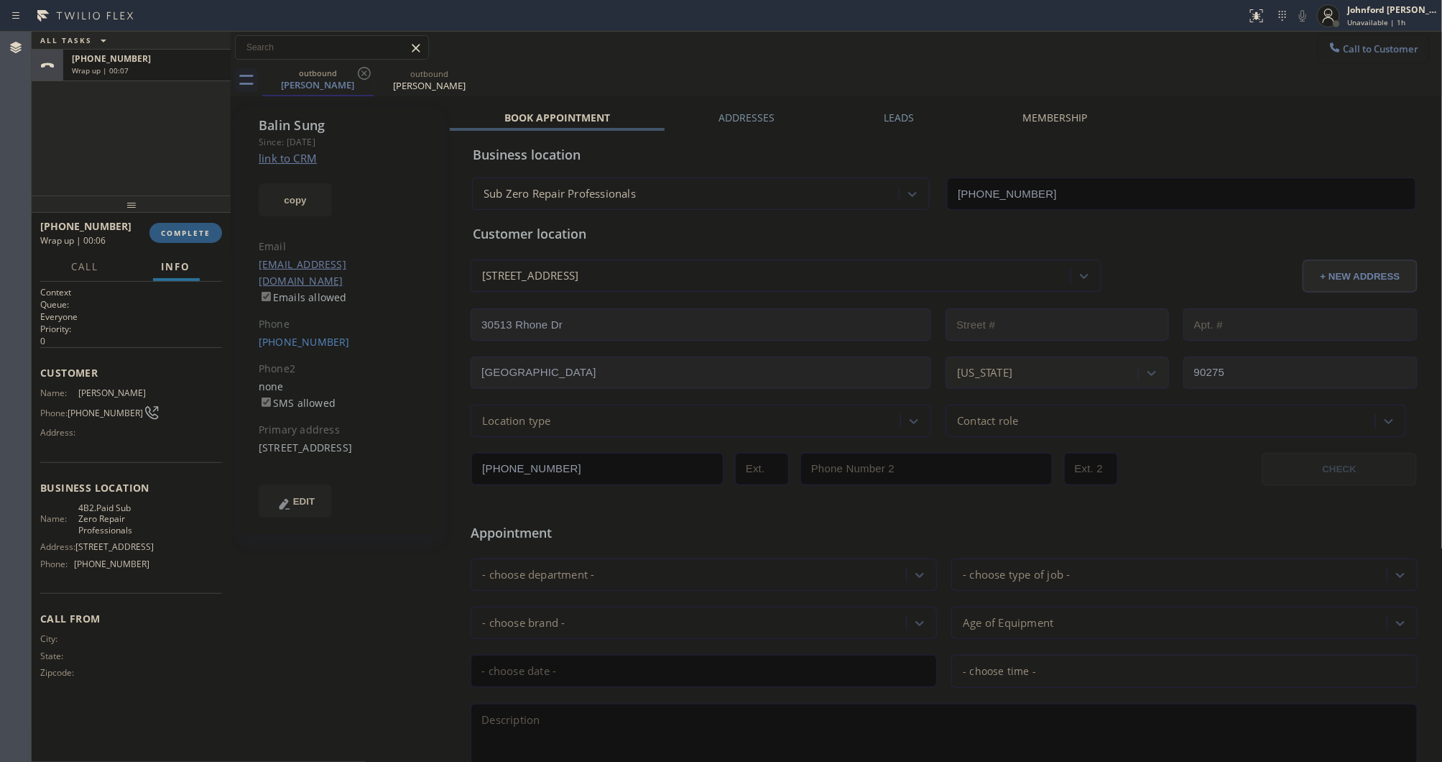
drag, startPoint x: 1334, startPoint y: 37, endPoint x: 825, endPoint y: 206, distance: 535.8
click at [1334, 37] on button "Call to Customer" at bounding box center [1374, 48] width 110 height 27
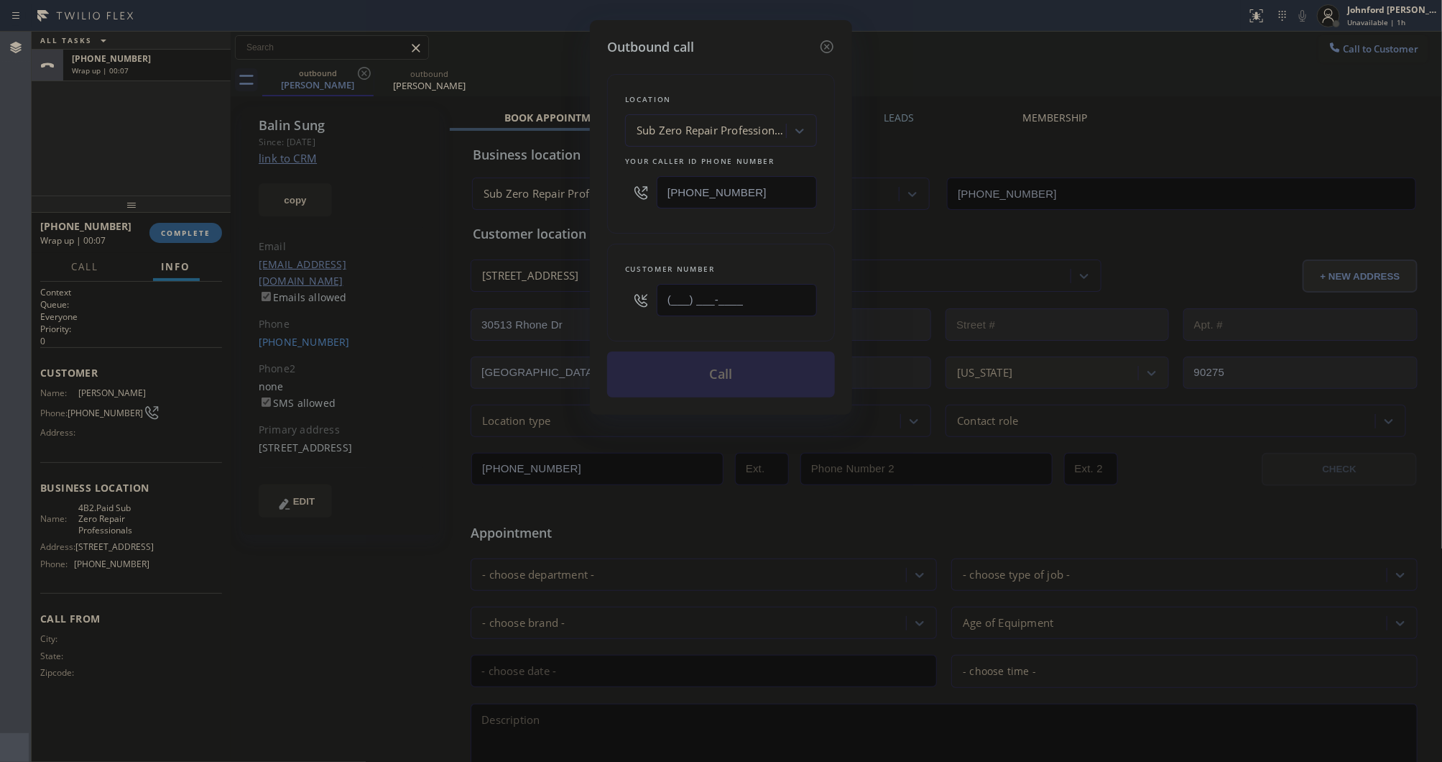
drag, startPoint x: 774, startPoint y: 281, endPoint x: 631, endPoint y: 297, distance: 143.9
click at [631, 297] on div "(___) ___-____" at bounding box center [721, 300] width 192 height 47
paste input "408) 891-4143"
type input "[PHONE_NUMBER]"
drag, startPoint x: 766, startPoint y: 170, endPoint x: 627, endPoint y: 182, distance: 139.2
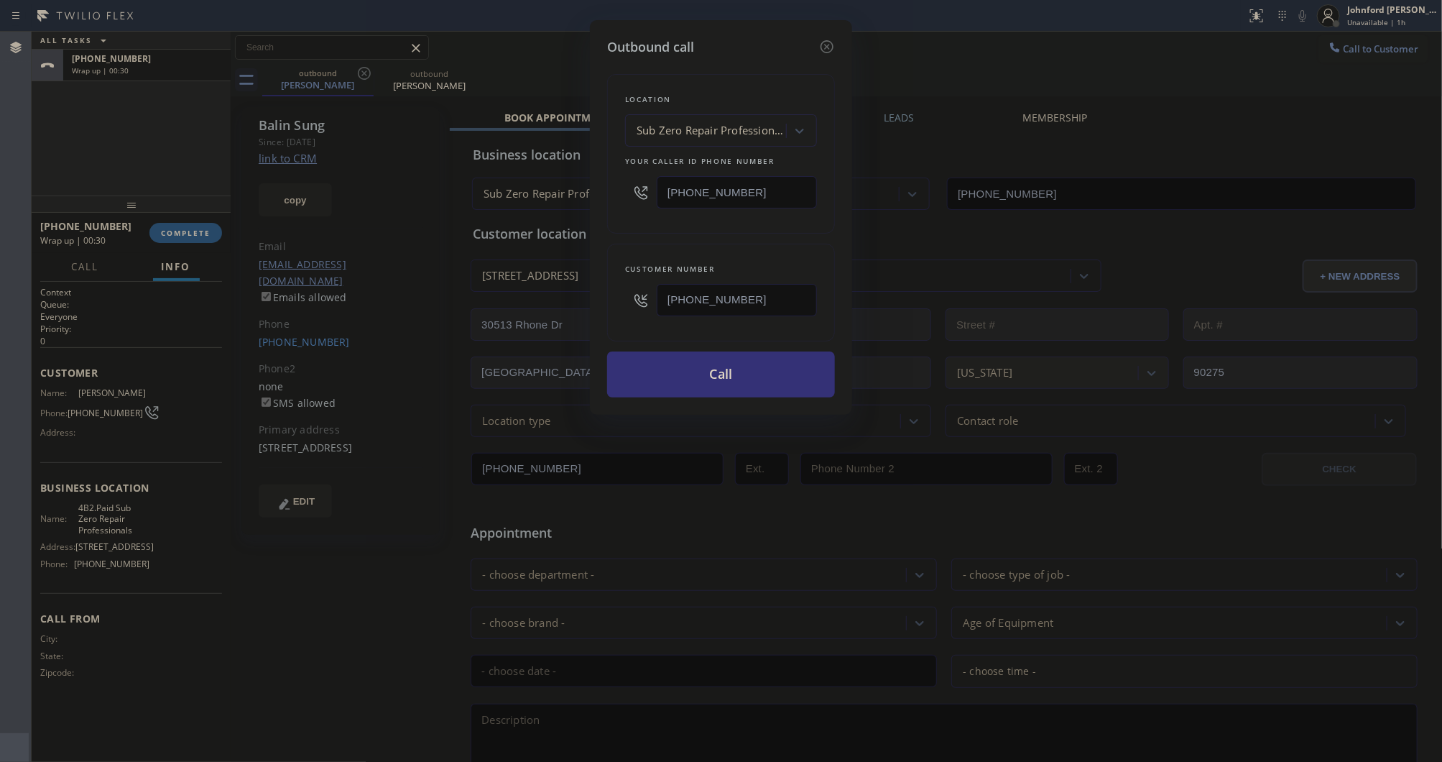
click at [627, 182] on div "[PHONE_NUMBER]" at bounding box center [721, 192] width 192 height 47
drag, startPoint x: 756, startPoint y: 191, endPoint x: 647, endPoint y: 191, distance: 109.2
click at [647, 191] on div "[PHONE_NUMBER]" at bounding box center [721, 192] width 192 height 47
paste input "720) 740-5870"
type input "[PHONE_NUMBER]"
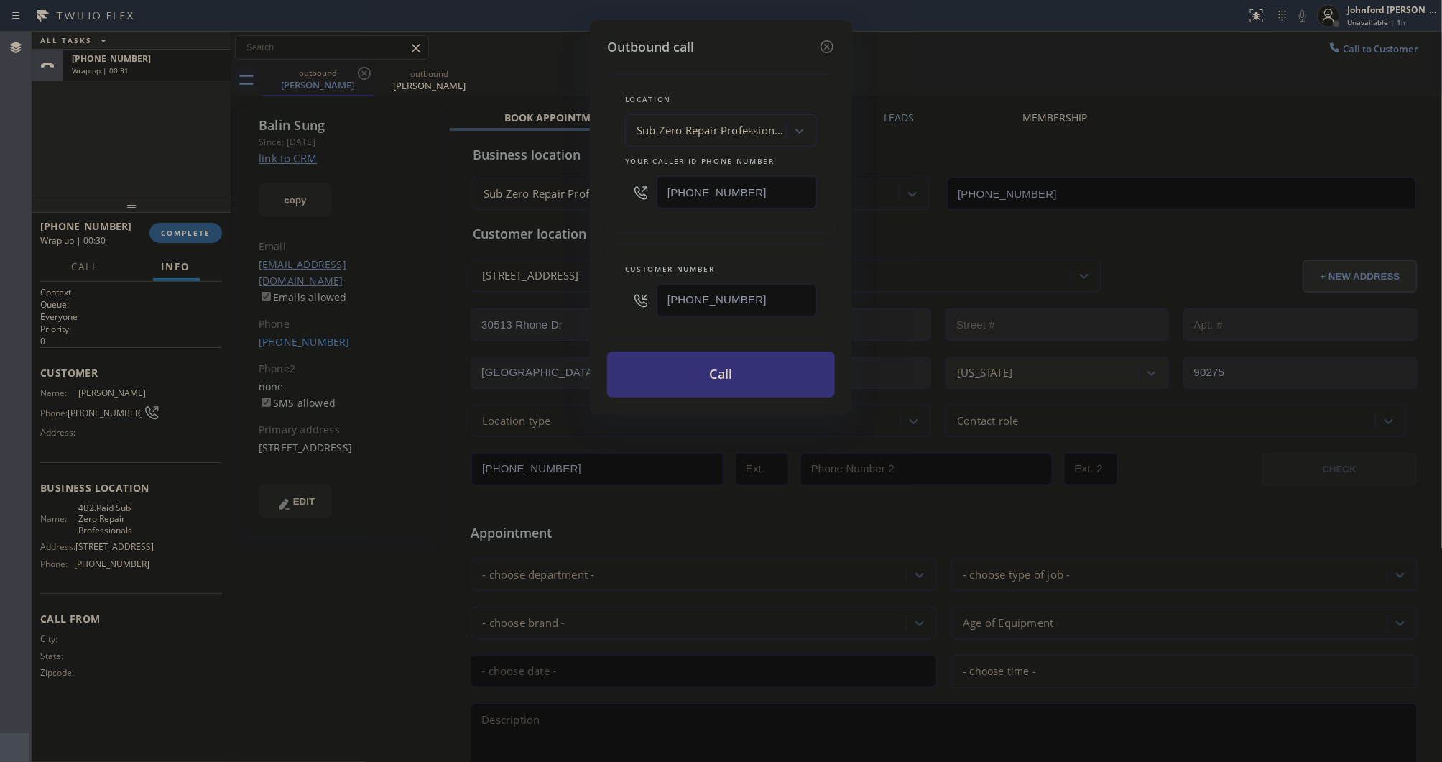
click at [630, 226] on div "Location Sub Zero Repair Professionals Your caller id phone number (720) 740-58…" at bounding box center [721, 154] width 228 height 160
click at [666, 372] on button "Call" at bounding box center [721, 374] width 228 height 46
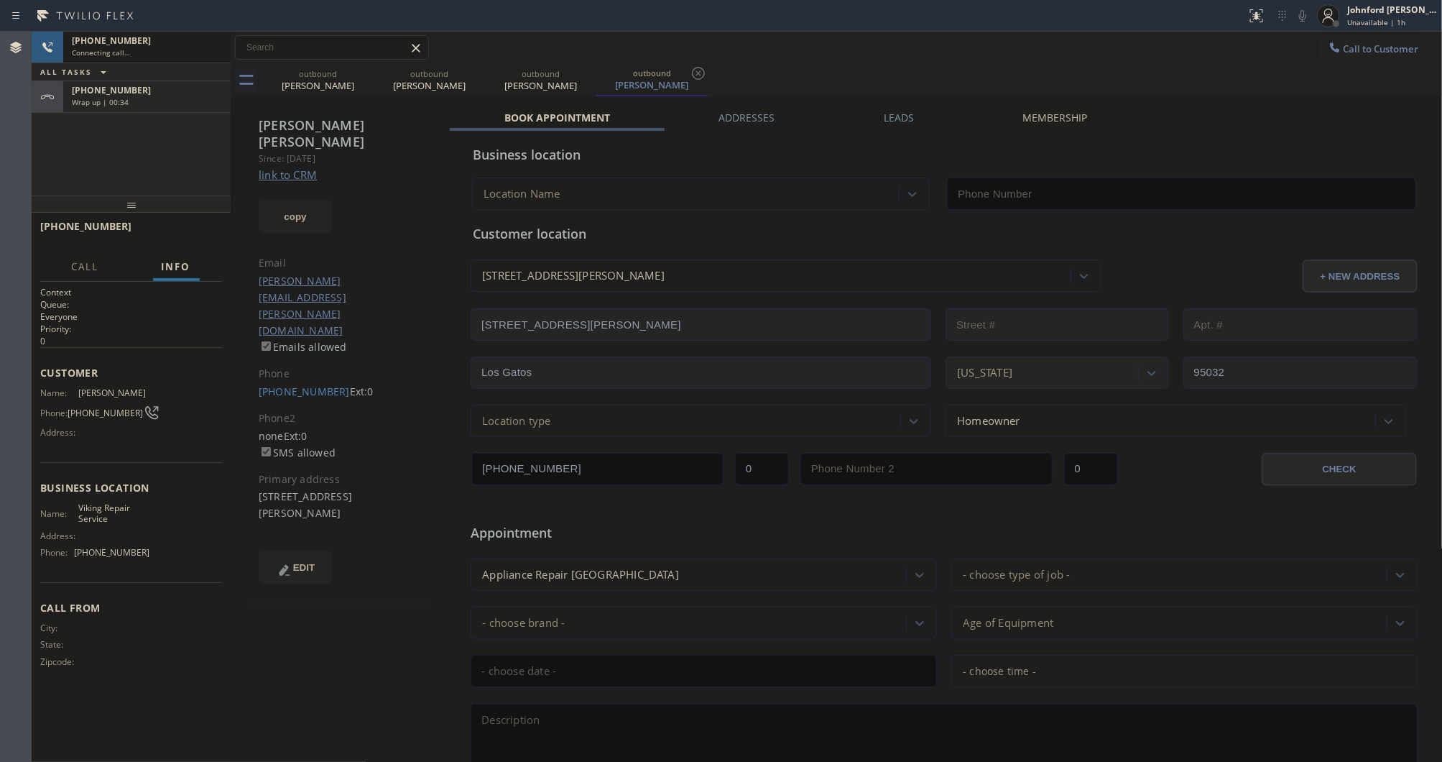
type input "[PHONE_NUMBER]"
click at [120, 101] on span "Wrap up | 01:01" at bounding box center [100, 102] width 57 height 10
click at [195, 216] on div "+13105613928 Wrap up | 01:02 COMPLETE" at bounding box center [131, 232] width 182 height 37
click at [195, 231] on span "COMPLETE" at bounding box center [186, 233] width 50 height 10
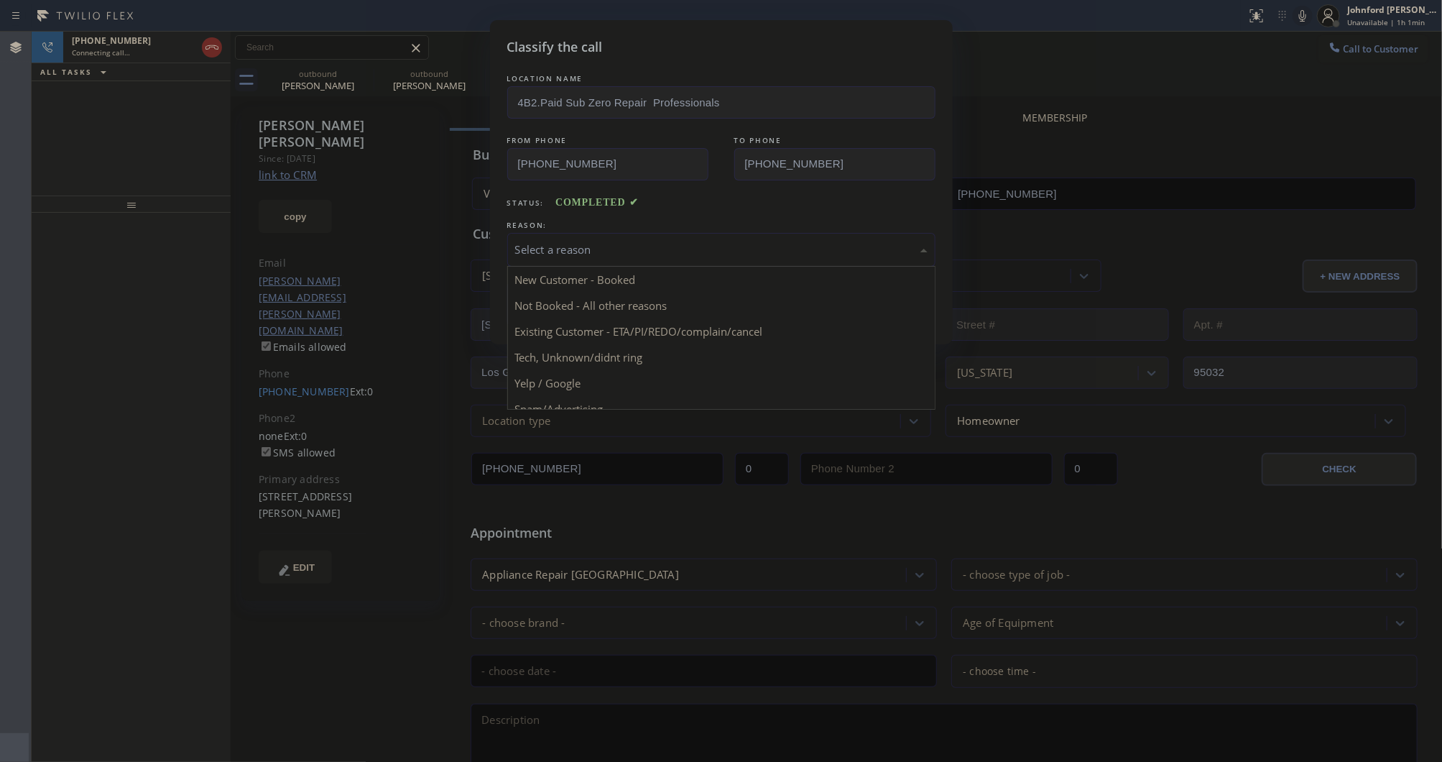
click at [569, 241] on div "Select a reason" at bounding box center [721, 249] width 412 height 17
drag, startPoint x: 651, startPoint y: 318, endPoint x: 597, endPoint y: 310, distance: 54.6
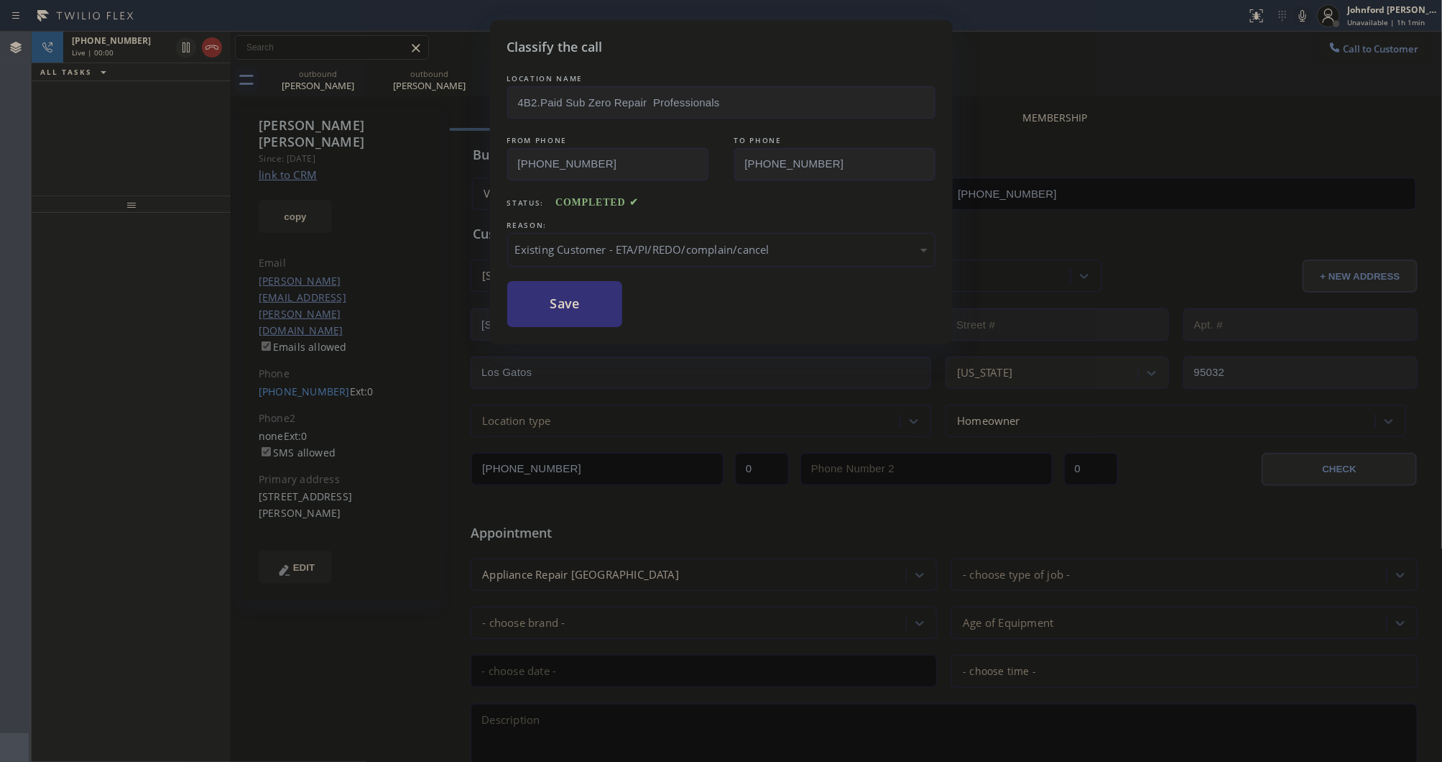
click at [586, 309] on button "Save" at bounding box center [565, 304] width 116 height 46
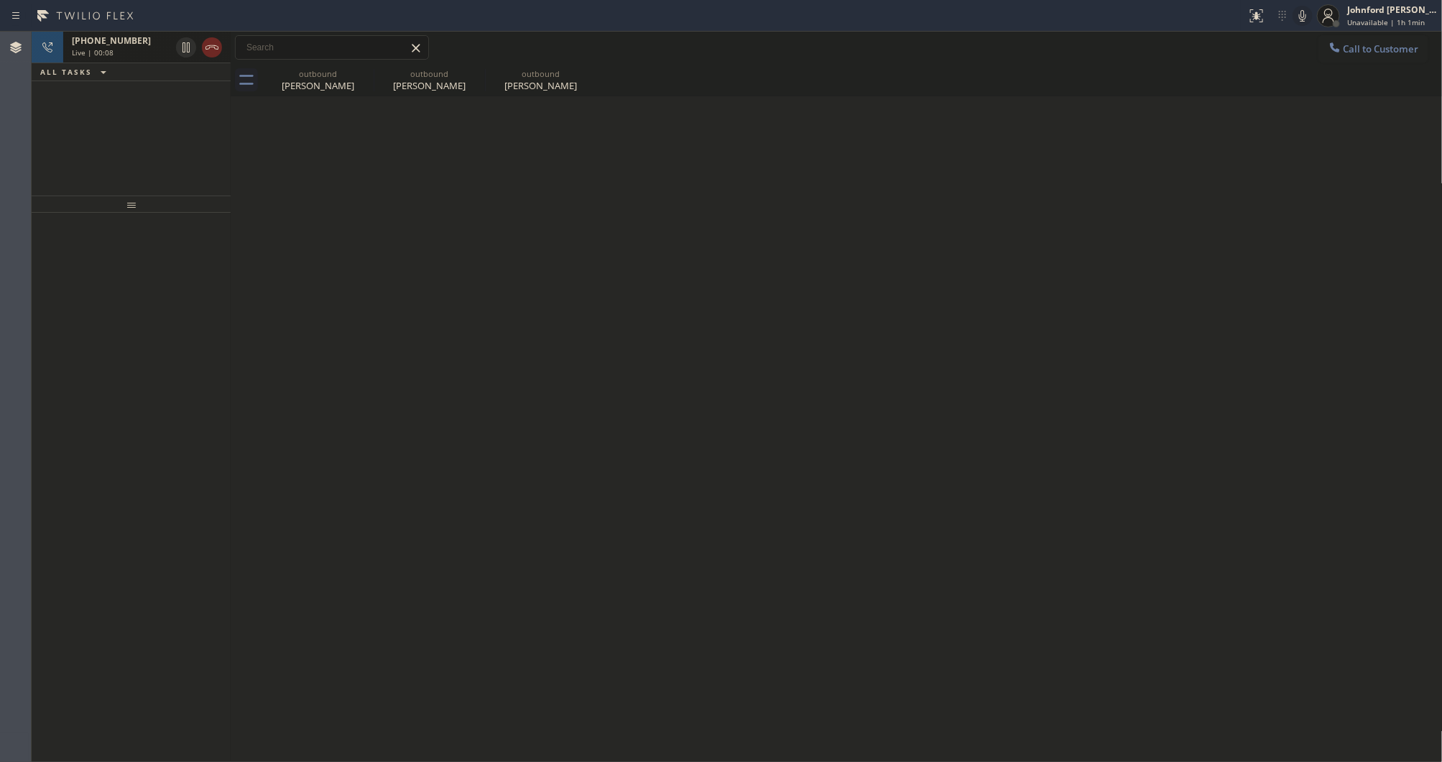
click at [218, 45] on icon at bounding box center [211, 47] width 17 height 17
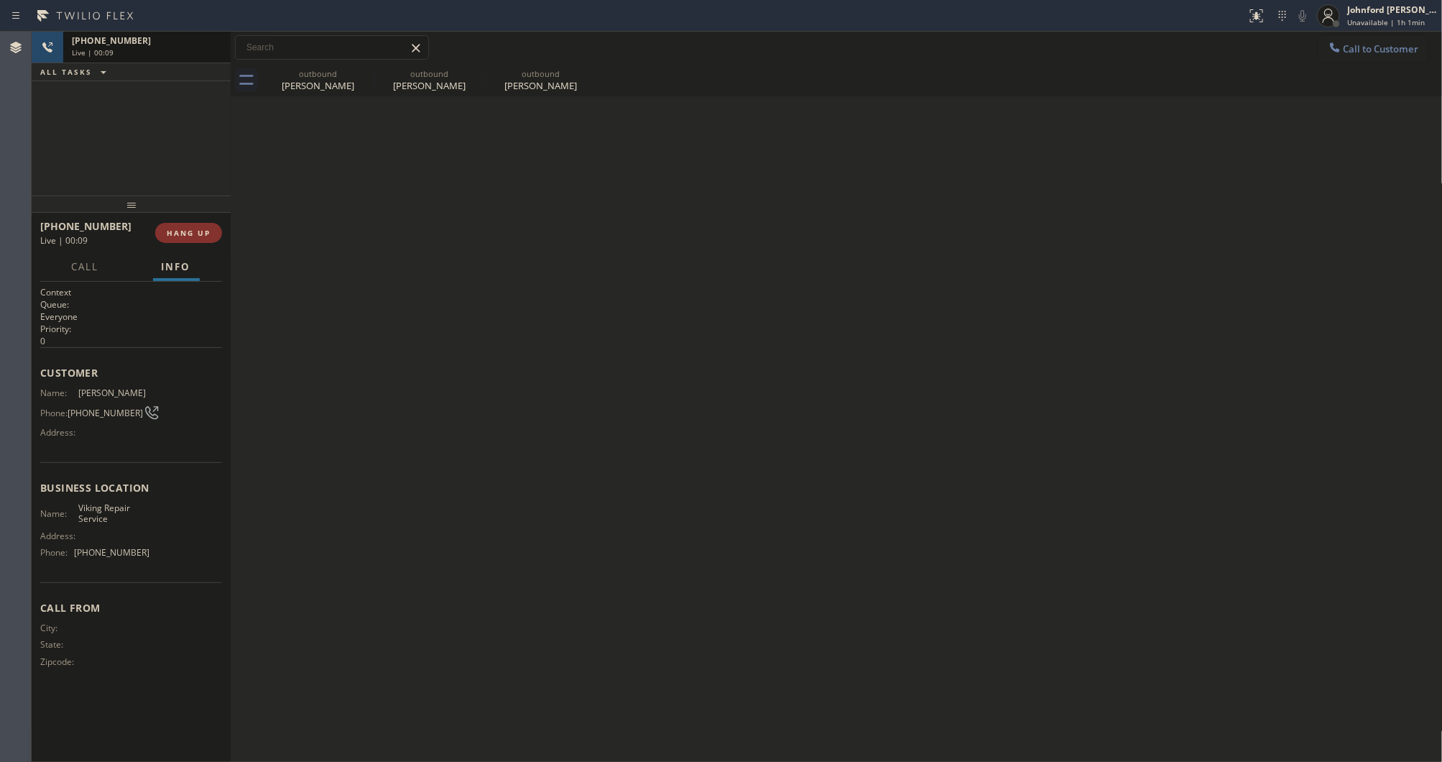
click at [129, 49] on div "Live | 00:09" at bounding box center [147, 52] width 150 height 10
click at [320, 77] on div "outbound" at bounding box center [318, 73] width 109 height 11
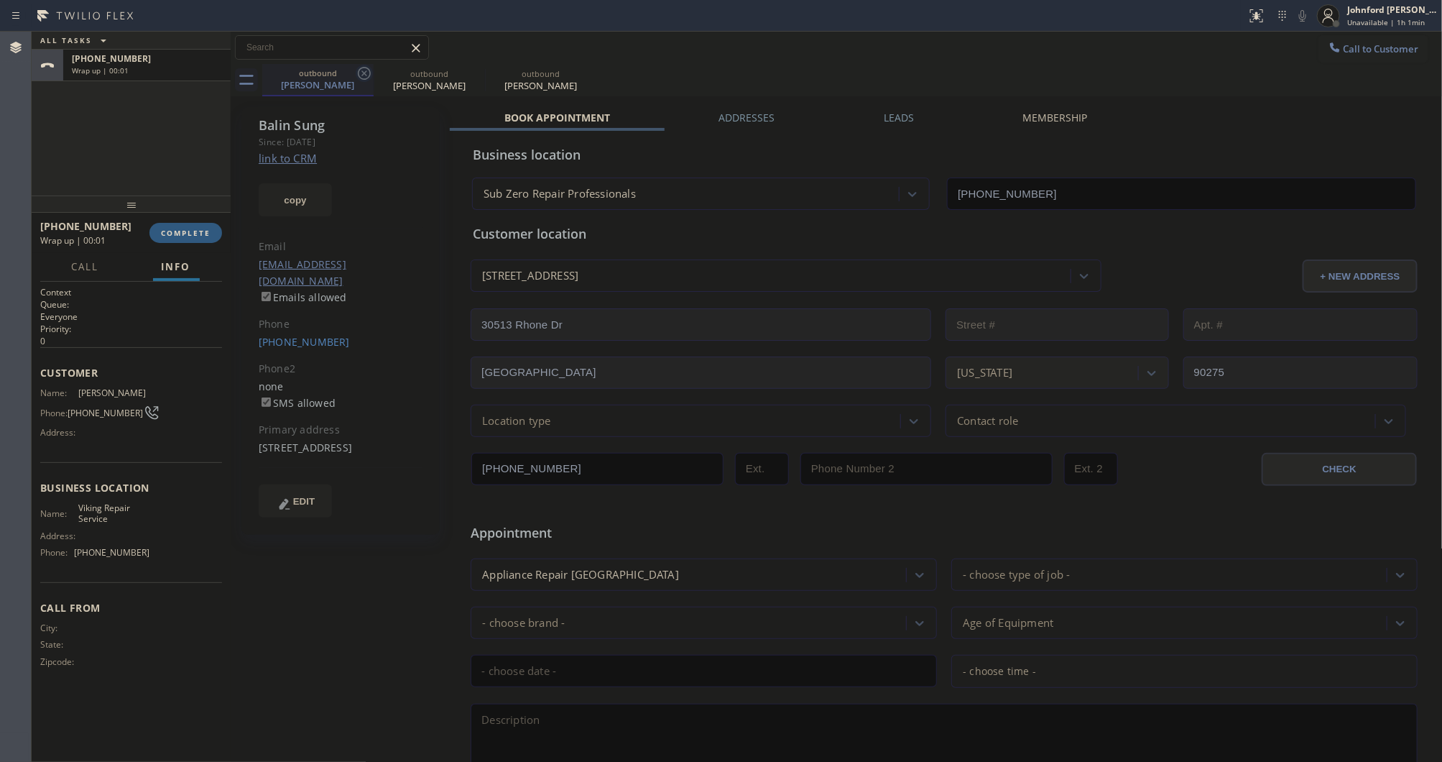
click at [359, 80] on icon at bounding box center [364, 73] width 17 height 17
type input "[PHONE_NUMBER]"
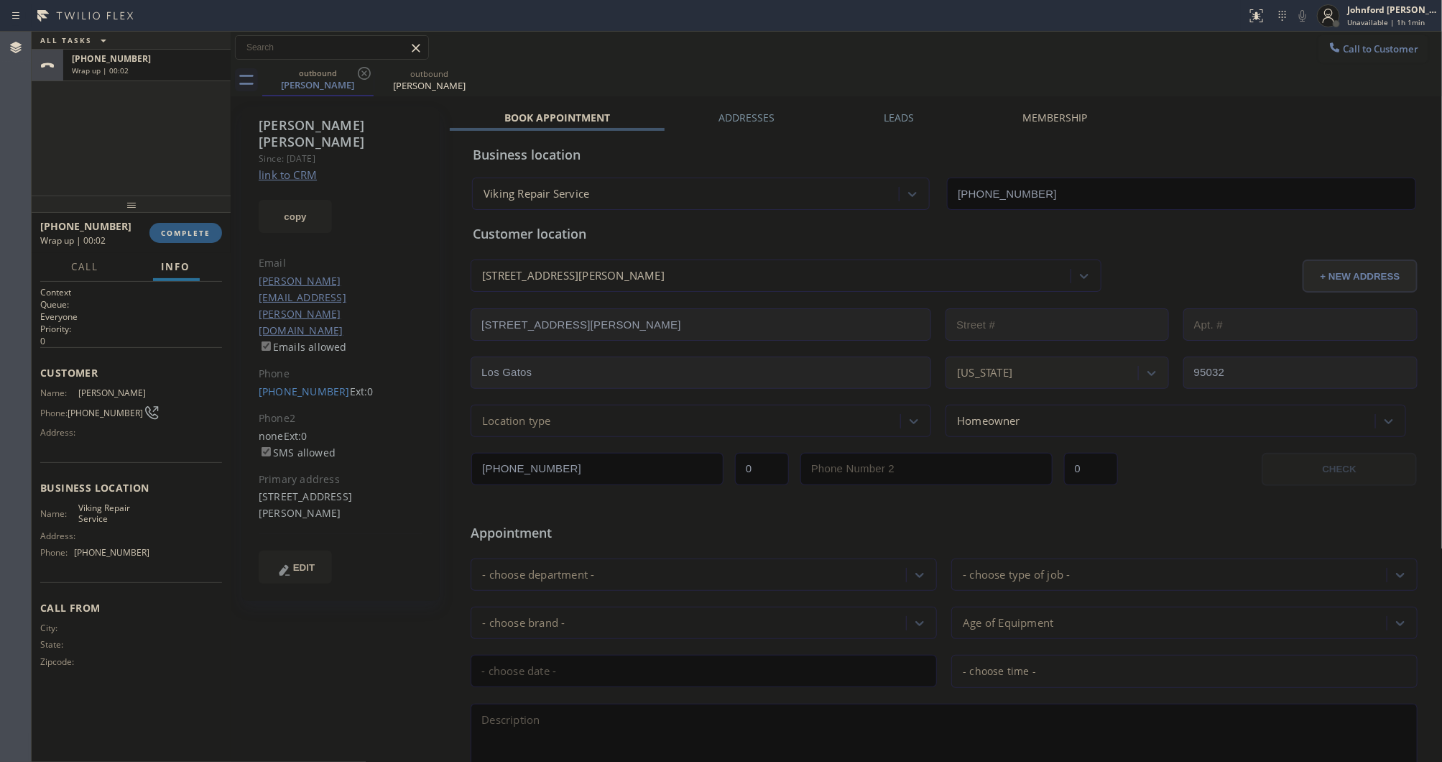
click at [303, 335] on div "Gail Boddy Since: 20 may 2020 link to CRM copy Email gail.boddy@yellowbrick.com…" at bounding box center [340, 354] width 198 height 494
click at [316, 316] on div "Gail Boddy Since: 20 may 2020 link to CRM copy Email gail.boddy@yellowbrick.com…" at bounding box center [340, 354] width 198 height 494
click at [310, 384] on link "[PHONE_NUMBER]" at bounding box center [304, 391] width 91 height 14
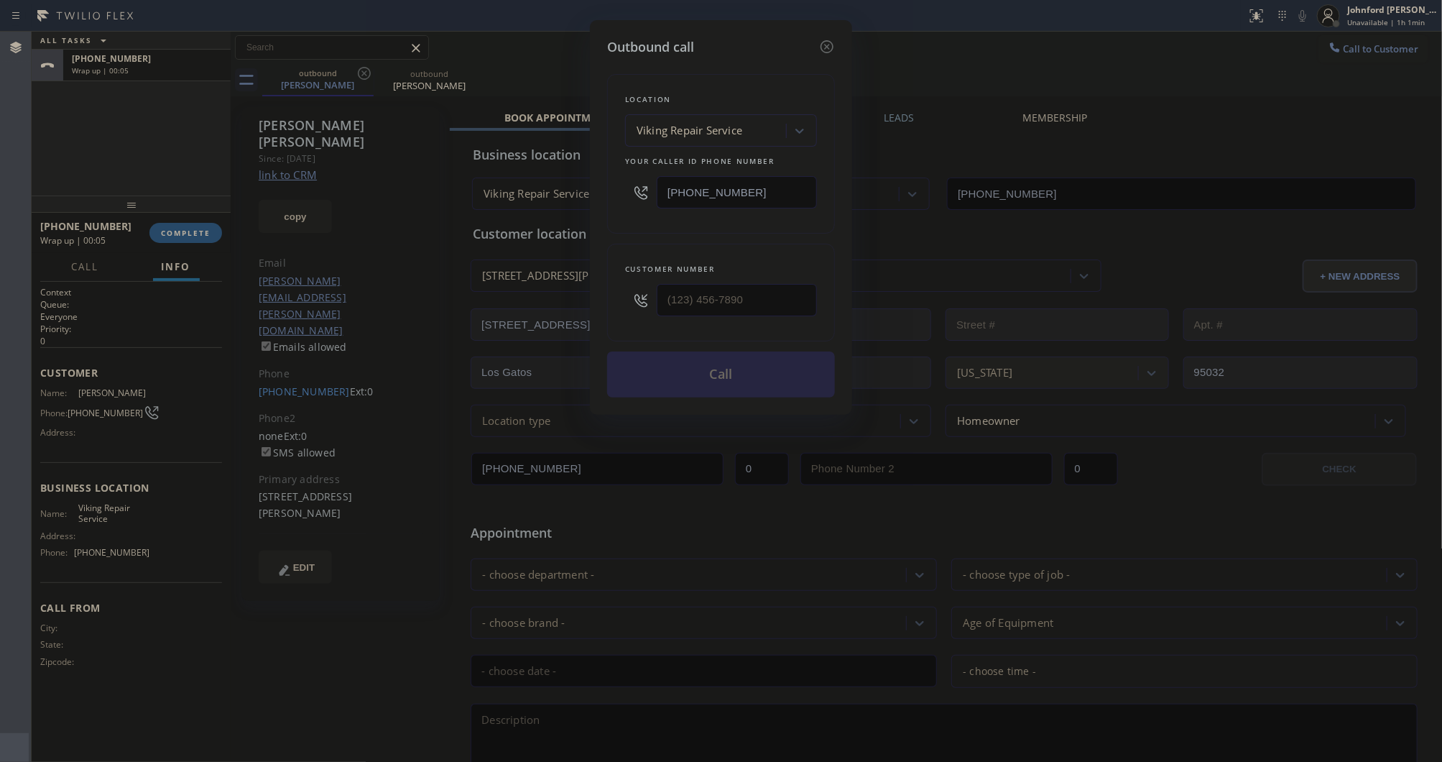
type input "[PHONE_NUMBER]"
click at [714, 366] on button "Call" at bounding box center [721, 374] width 228 height 46
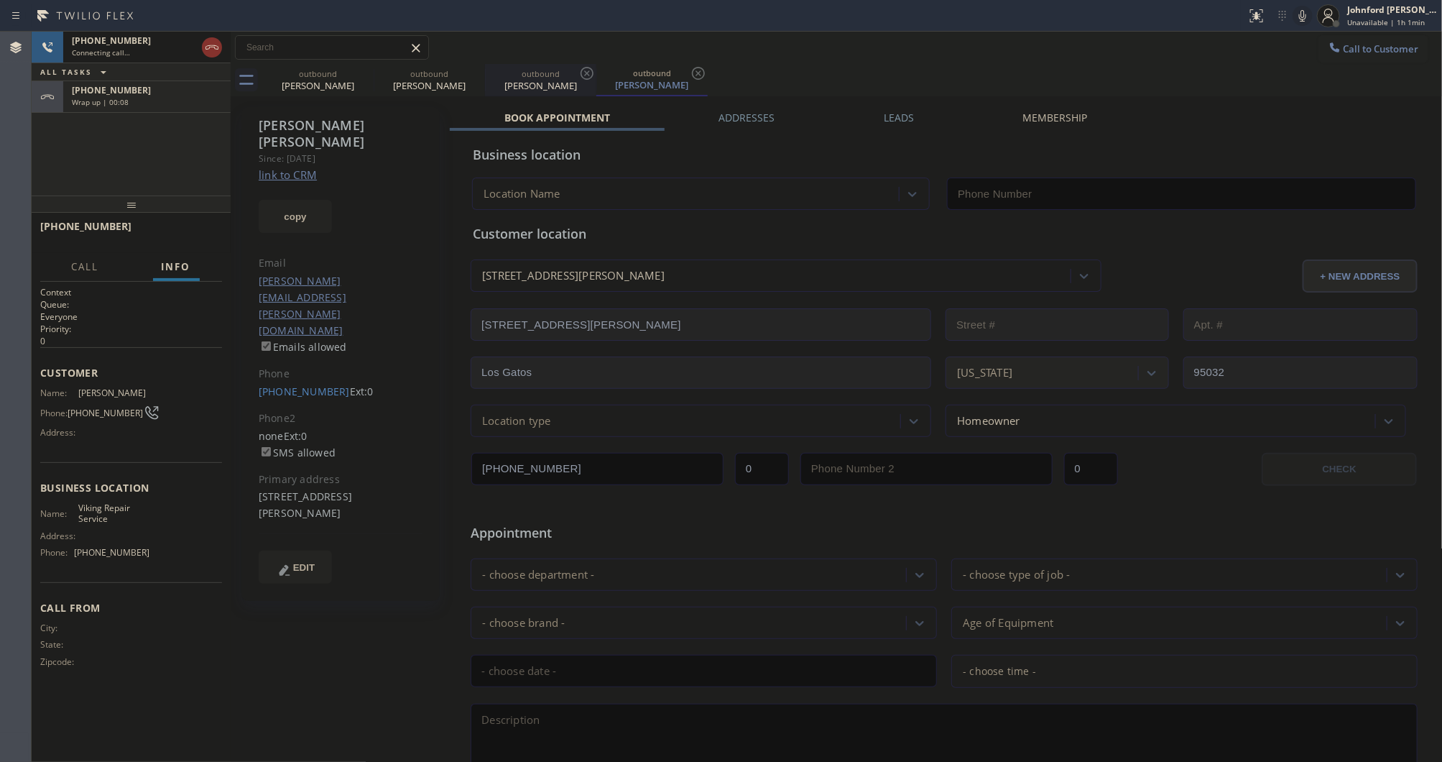
click at [0, 0] on icon at bounding box center [0, 0] width 0 height 0
type input "[PHONE_NUMBER]"
click at [0, 0] on icon at bounding box center [0, 0] width 0 height 0
click at [205, 98] on div "Wrap up | 00:10" at bounding box center [147, 102] width 150 height 10
click at [205, 230] on span "COMPLETE" at bounding box center [186, 233] width 50 height 10
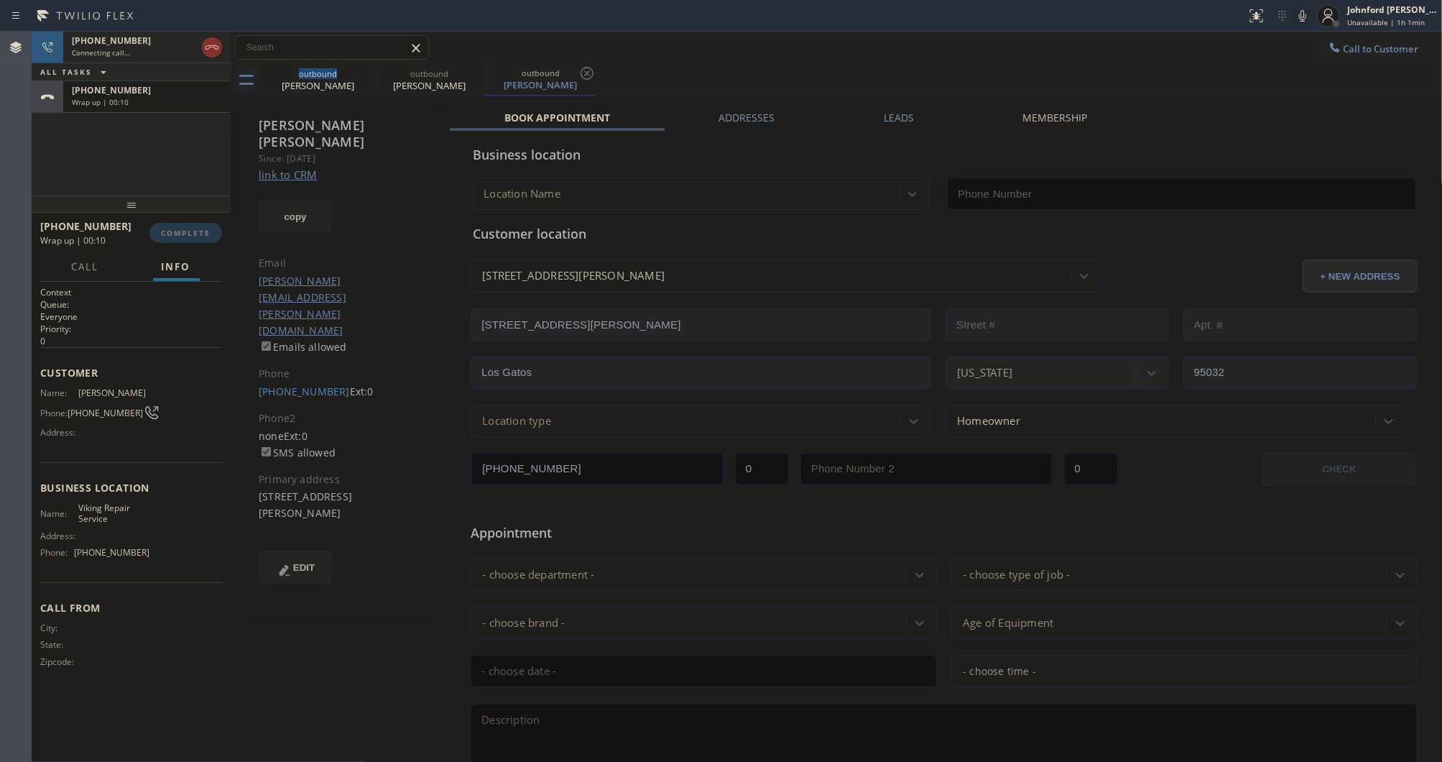
type input "[PHONE_NUMBER]"
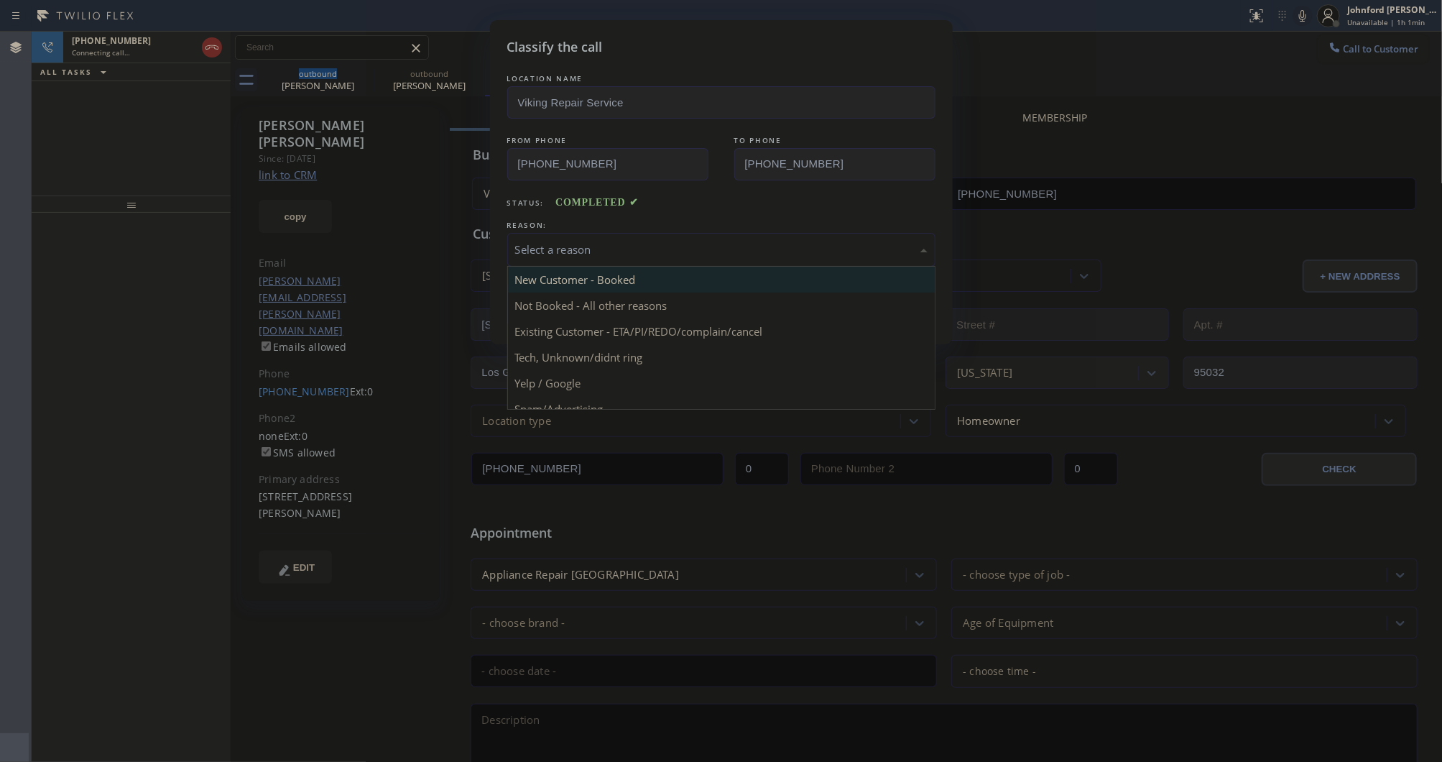
drag, startPoint x: 573, startPoint y: 252, endPoint x: 634, endPoint y: 263, distance: 61.3
click at [596, 252] on div "Select a reason" at bounding box center [721, 249] width 412 height 17
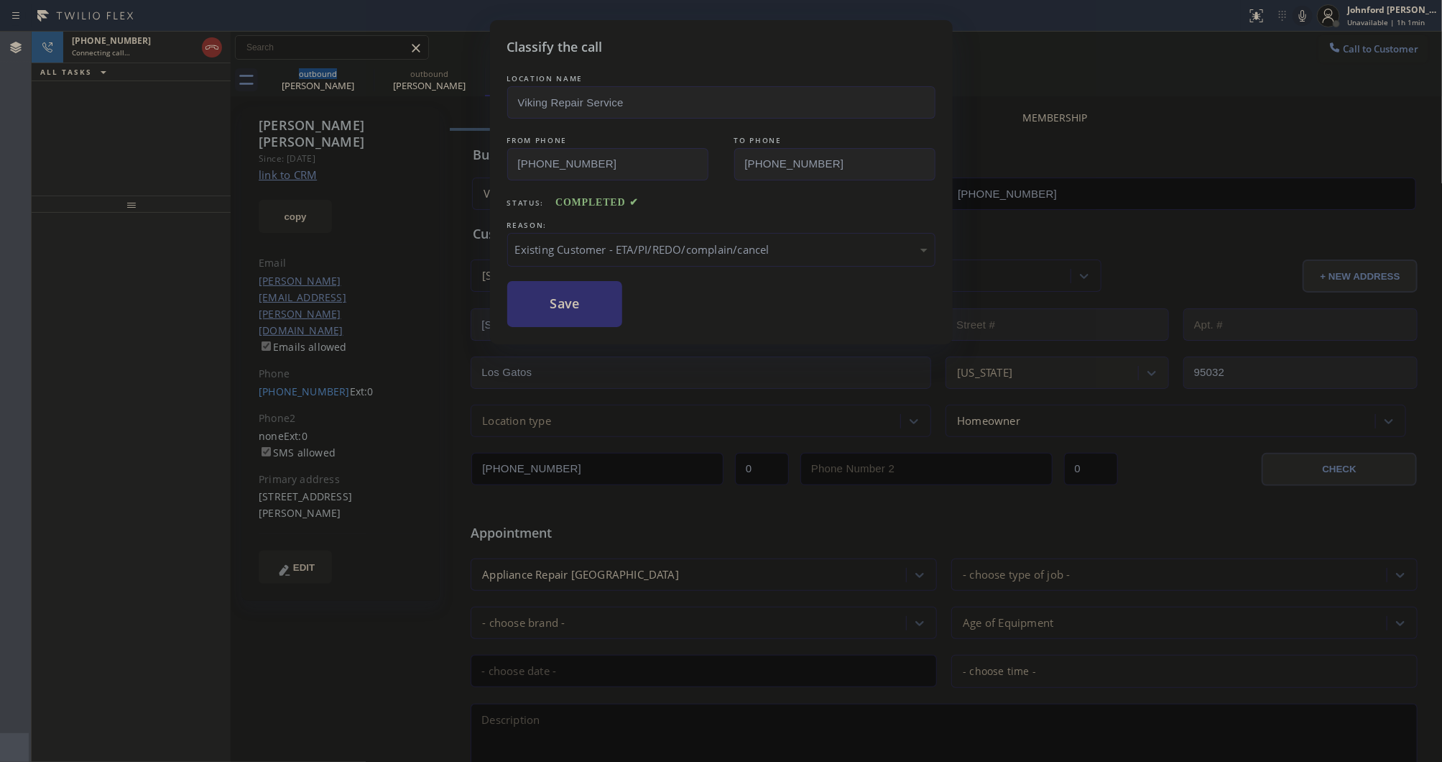
click at [562, 307] on button "Save" at bounding box center [565, 304] width 116 height 46
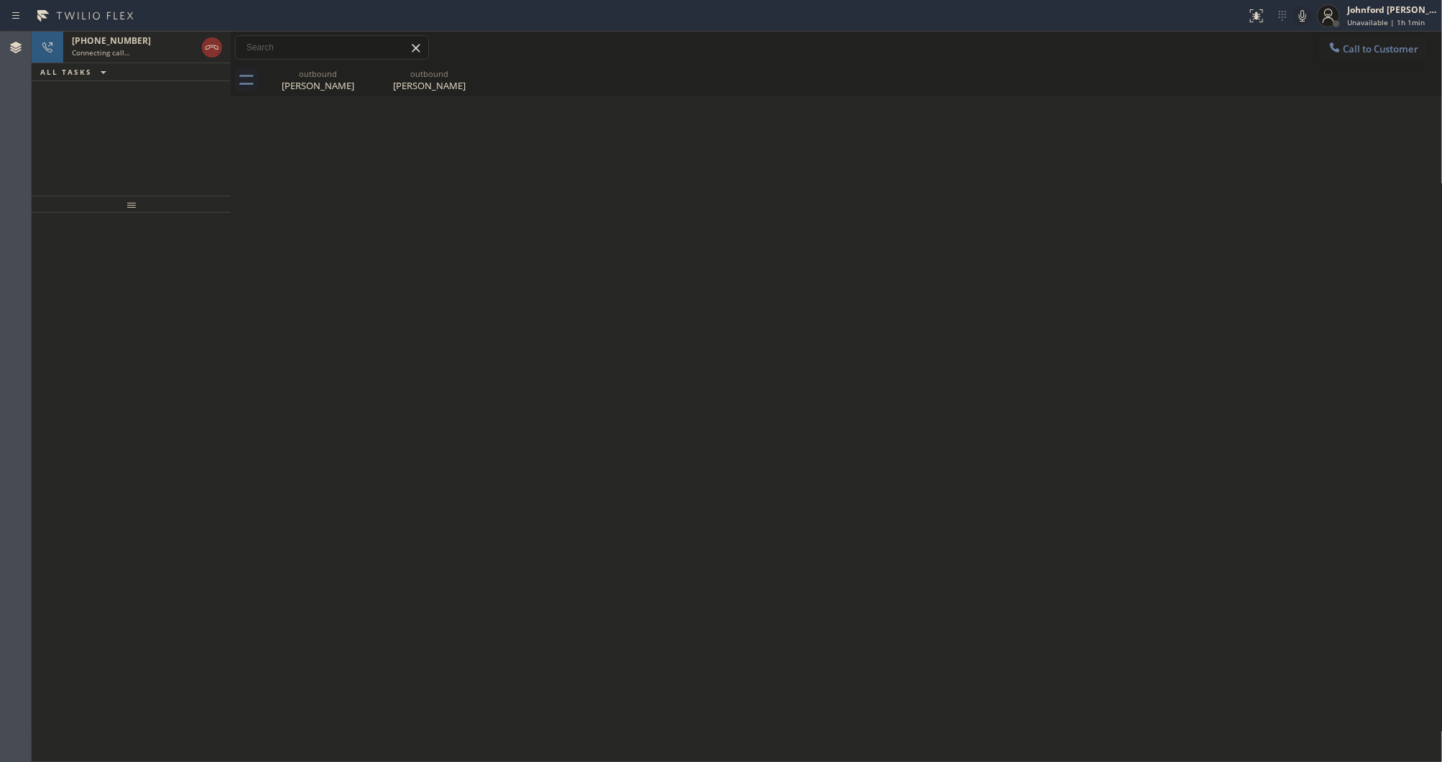
click at [1064, 467] on div "Back to Dashboard Change Sender ID Customers Technicians Select a contact Outbo…" at bounding box center [837, 397] width 1212 height 730
click at [213, 51] on icon at bounding box center [211, 47] width 17 height 17
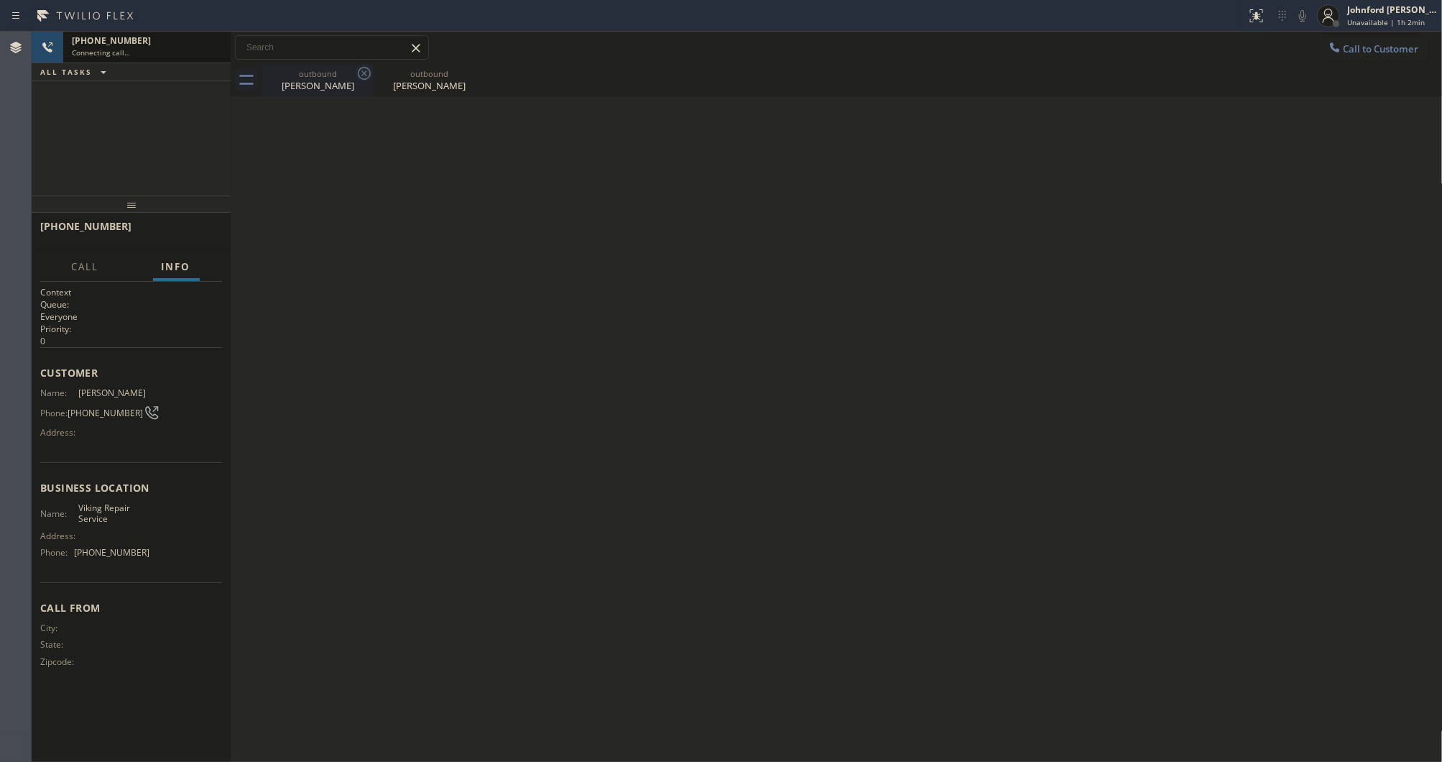
click at [356, 73] on icon at bounding box center [364, 73] width 17 height 17
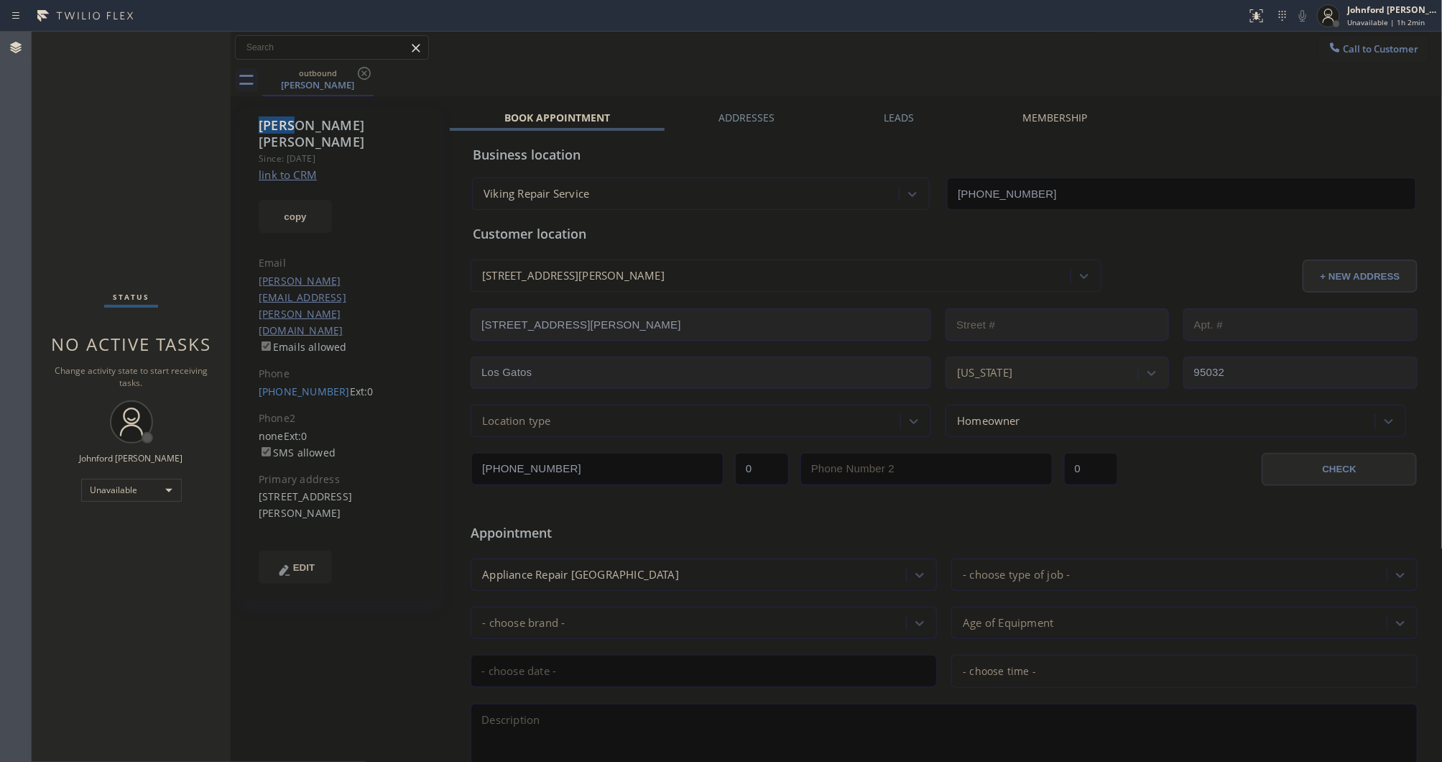
click at [356, 73] on icon at bounding box center [364, 73] width 17 height 17
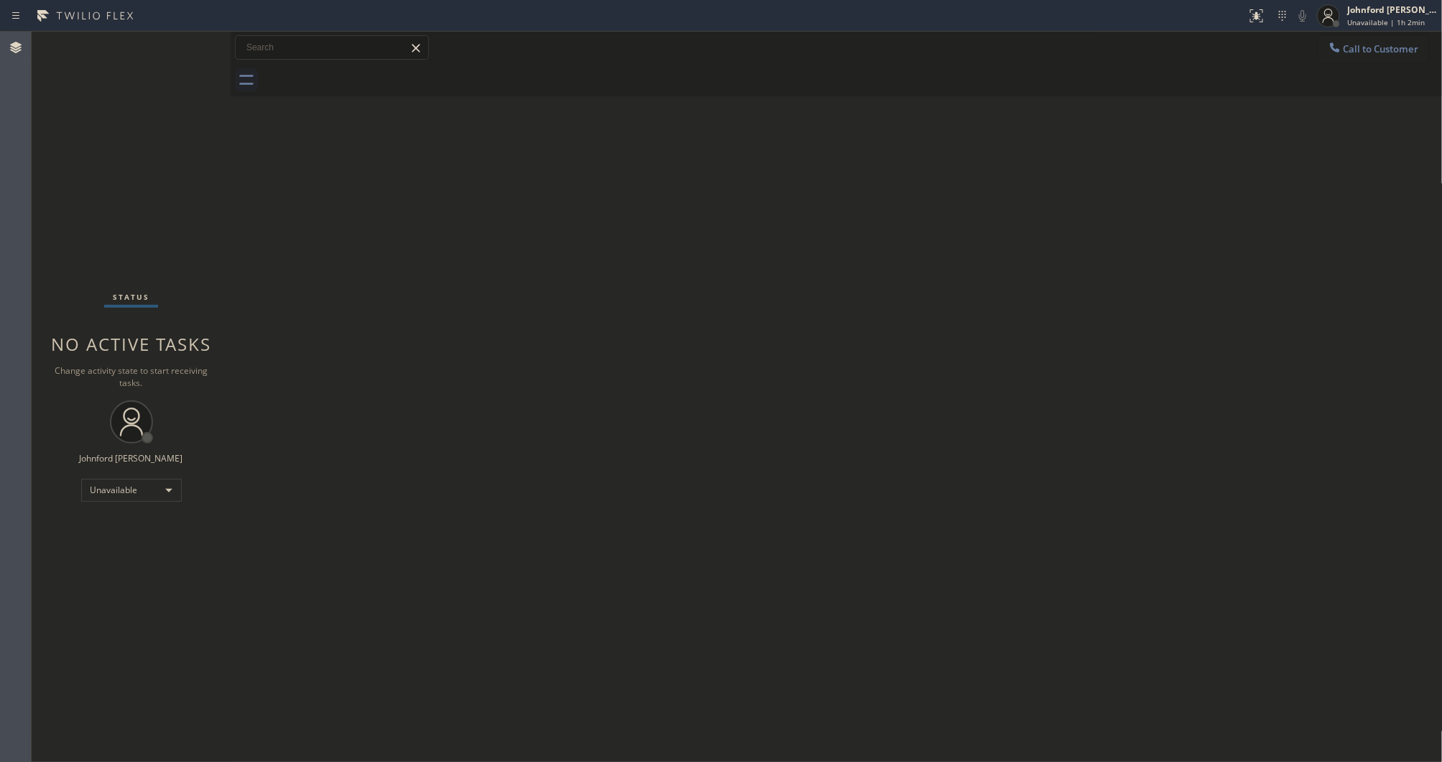
click at [356, 73] on div at bounding box center [852, 80] width 1181 height 32
click at [1355, 56] on button "Call to Customer" at bounding box center [1374, 48] width 110 height 27
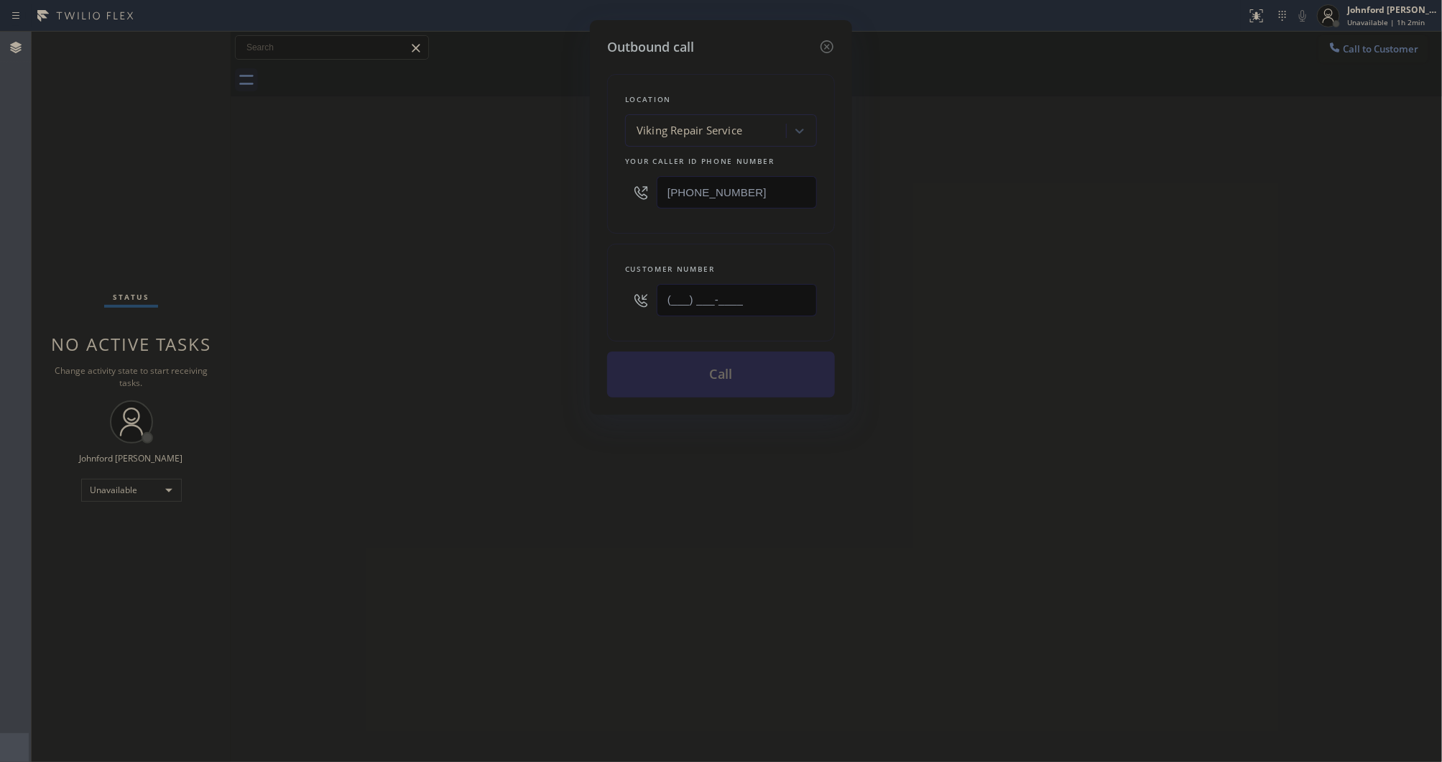
drag, startPoint x: 781, startPoint y: 310, endPoint x: 568, endPoint y: 300, distance: 212.9
click at [601, 300] on div "Outbound call Location Viking Repair Service Your caller id phone number (720) …" at bounding box center [721, 217] width 262 height 395
paste input "206) 571-0301"
type input "[PHONE_NUMBER]"
click at [502, 305] on div "Outbound call Location Viking Repair Service Your caller id phone number (720) …" at bounding box center [721, 381] width 1442 height 762
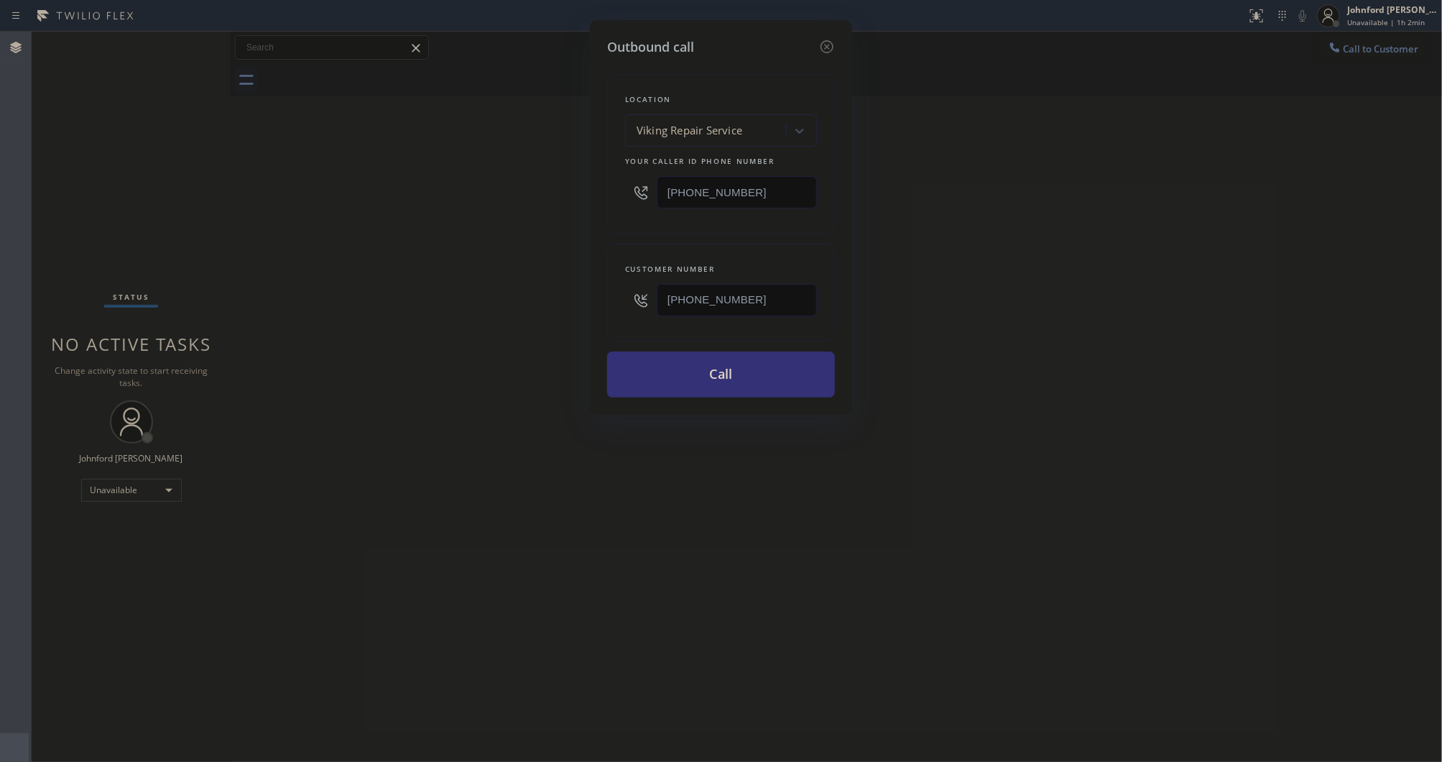
drag, startPoint x: 748, startPoint y: 188, endPoint x: 573, endPoint y: 188, distance: 175.3
click at [573, 188] on div "Outbound call Location Viking Repair Service Your caller id phone number (720) …" at bounding box center [721, 381] width 1442 height 762
paste input "310) 945-2832"
type input "[PHONE_NUMBER]"
click at [729, 384] on button "Call" at bounding box center [721, 374] width 228 height 46
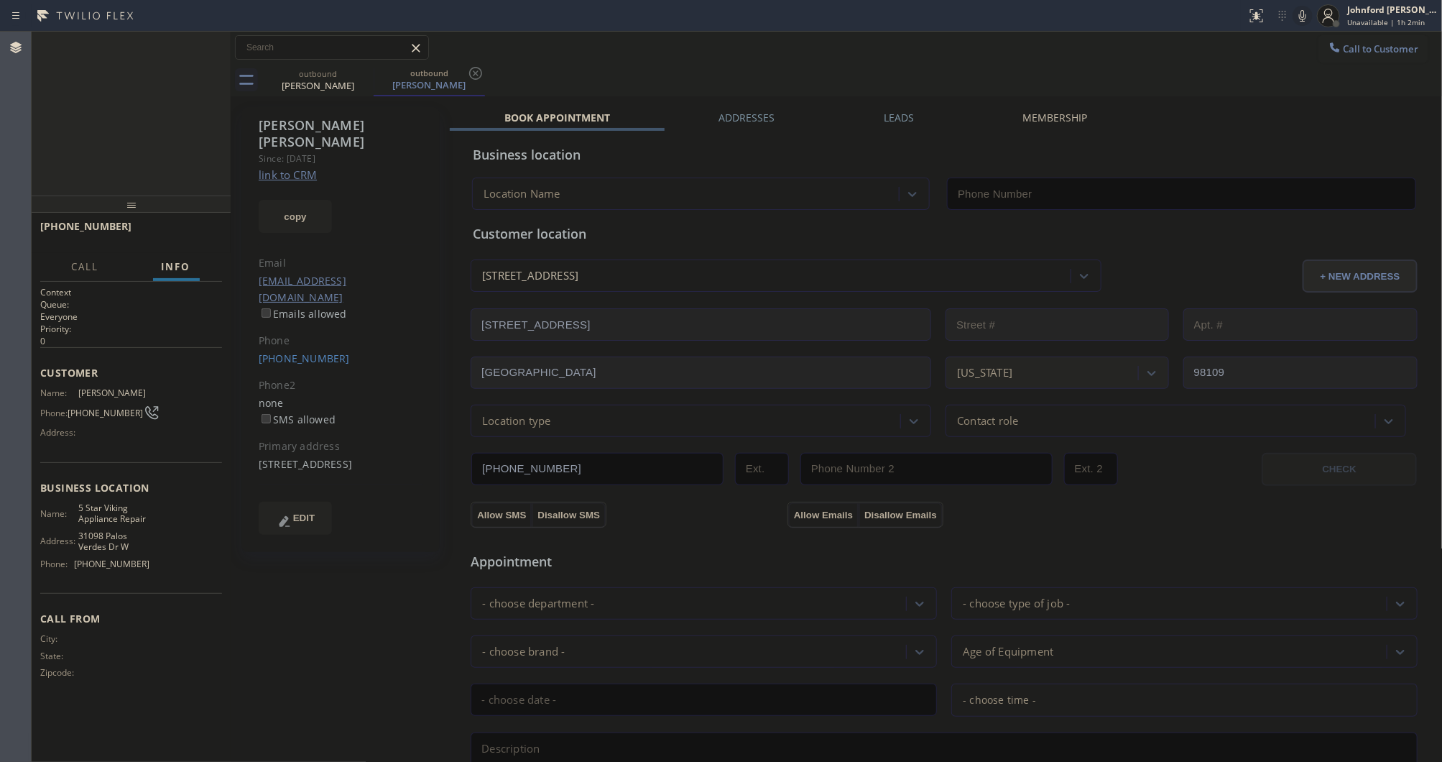
type input "[PHONE_NUMBER]"
click at [219, 232] on button "HANG UP" at bounding box center [188, 233] width 67 height 20
click at [152, 224] on div "+12065710301 Wrap up | 00:09 COMPLETE" at bounding box center [131, 232] width 182 height 37
click at [176, 224] on button "COMPLETE" at bounding box center [185, 233] width 73 height 20
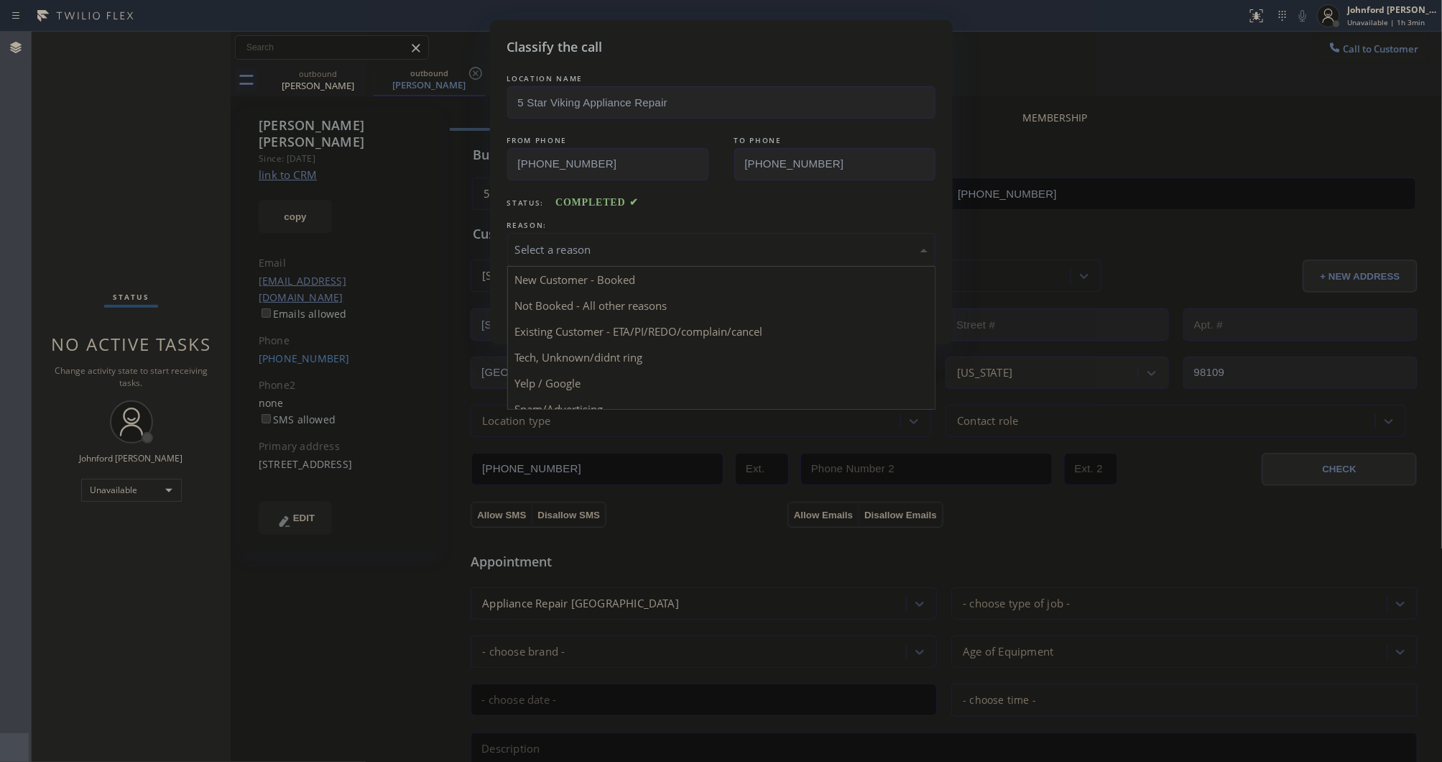
drag, startPoint x: 566, startPoint y: 250, endPoint x: 608, endPoint y: 253, distance: 41.8
click at [589, 250] on div "Select a reason" at bounding box center [721, 249] width 412 height 17
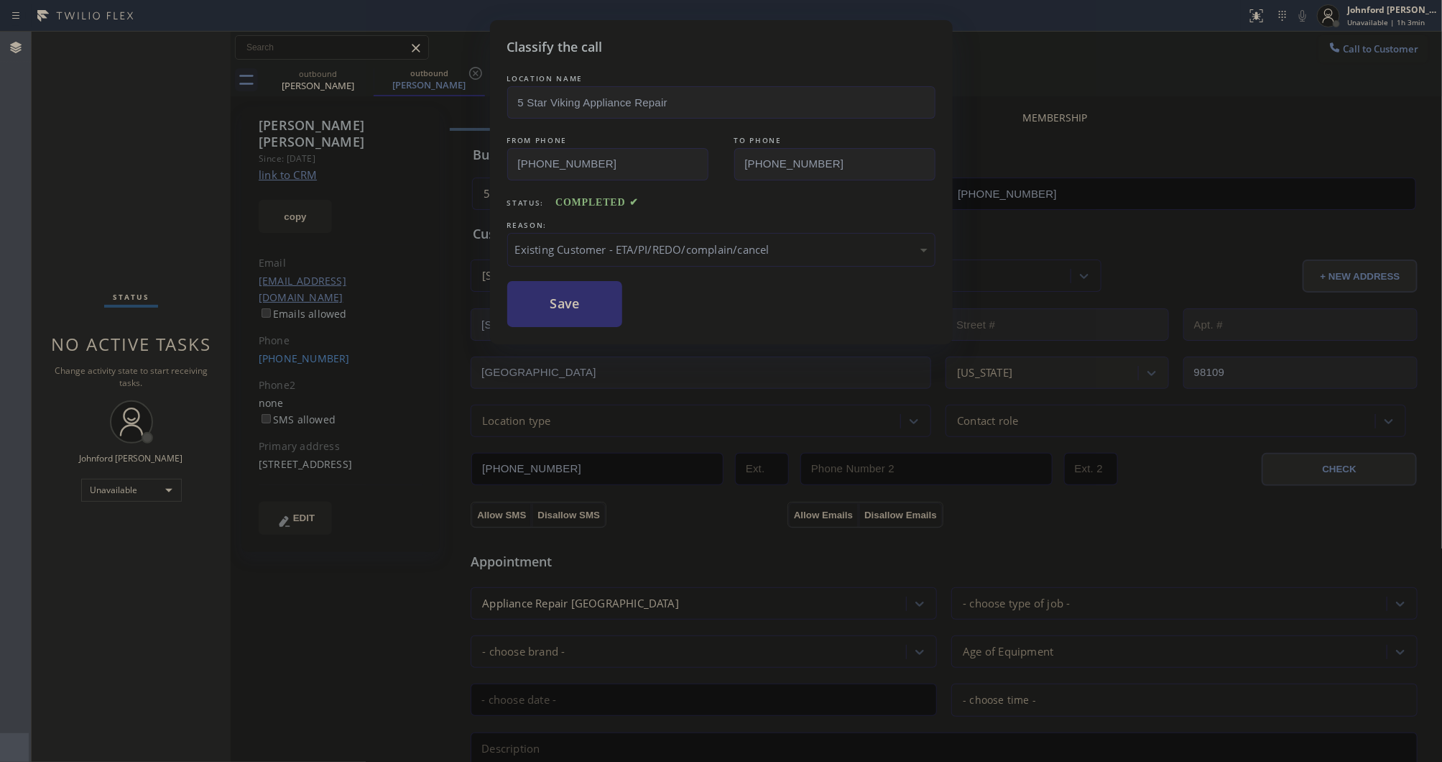
click at [545, 289] on button "Save" at bounding box center [565, 304] width 116 height 46
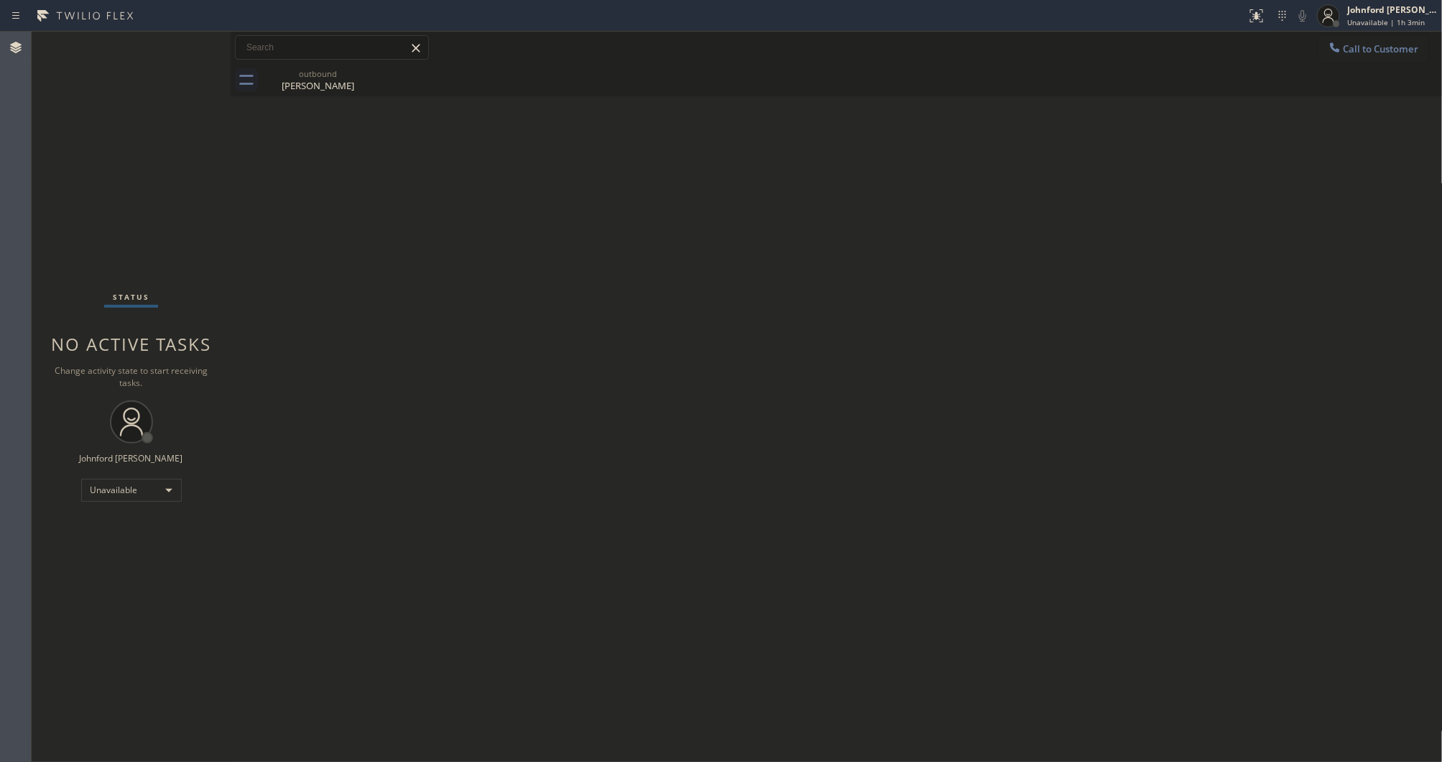
click at [1333, 43] on icon at bounding box center [1334, 46] width 9 height 9
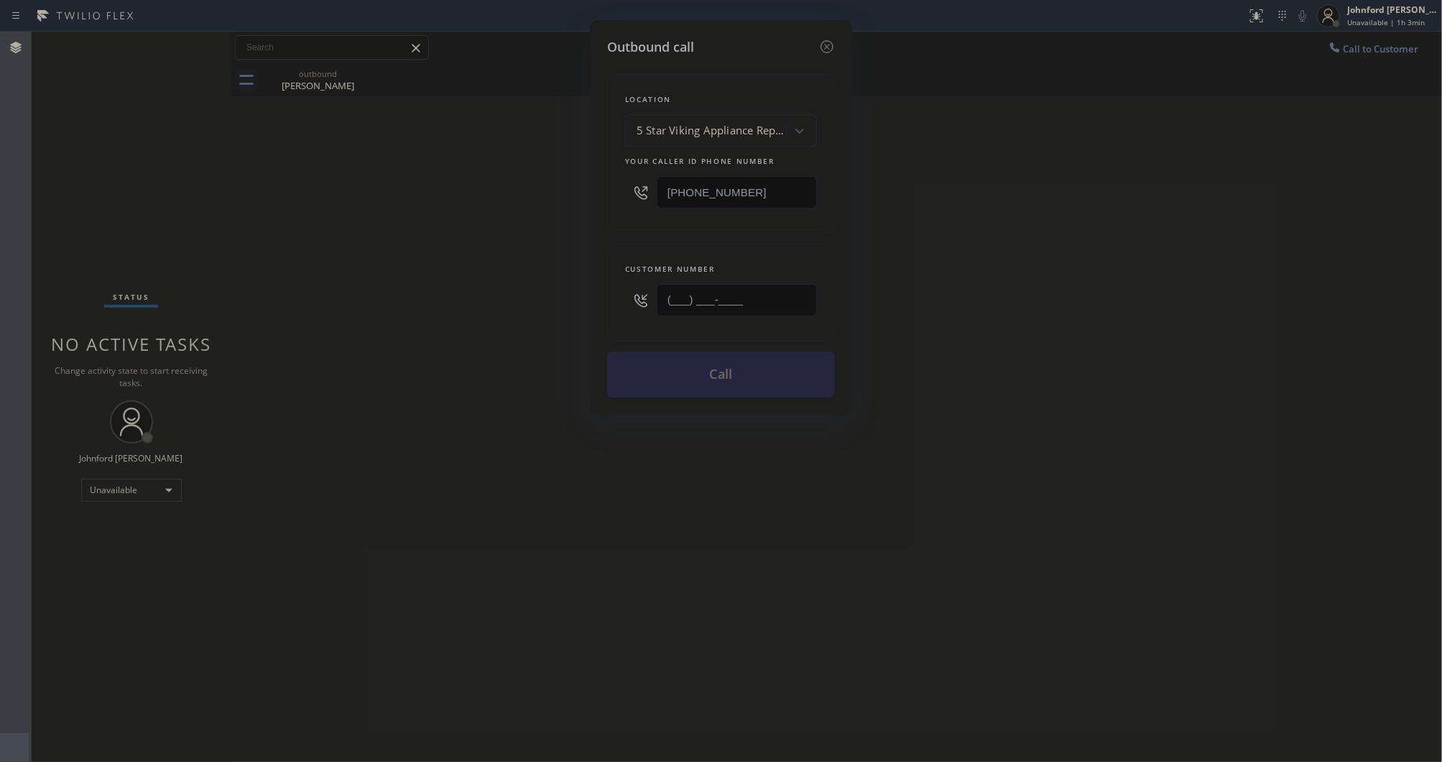
drag, startPoint x: 771, startPoint y: 308, endPoint x: 588, endPoint y: 308, distance: 183.2
click at [588, 308] on div "Outbound call Location 5 Star Viking Appliance Repair Your caller id phone numb…" at bounding box center [721, 381] width 1442 height 762
paste input "310) 938-4368"
type input "(310) 938-4368"
drag, startPoint x: 749, startPoint y: 185, endPoint x: 558, endPoint y: 213, distance: 193.3
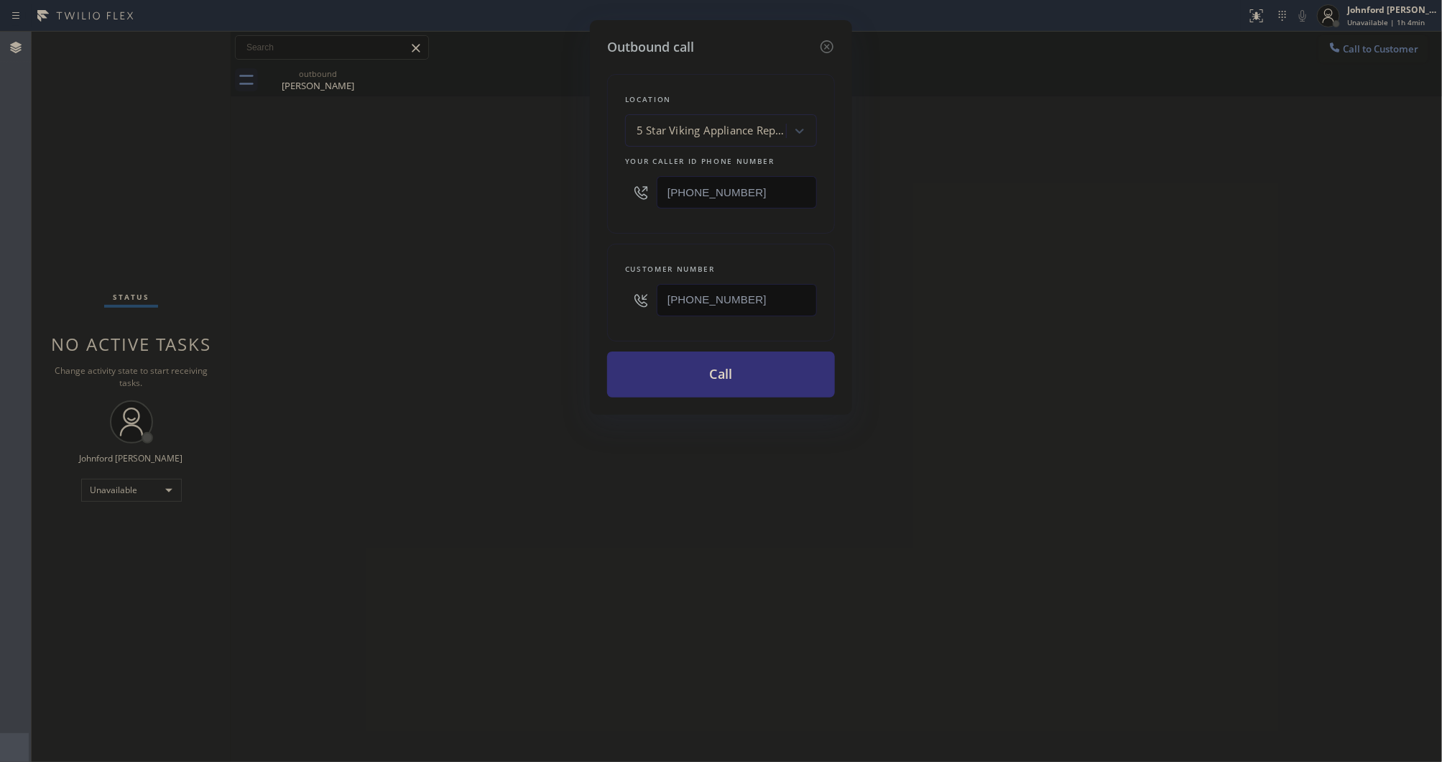
click at [566, 213] on div "Outbound call Location 5 Star Viking Appliance Repair Your caller id phone numb…" at bounding box center [721, 381] width 1442 height 762
paste input "855) 731-495"
type input "[PHONE_NUMBER]"
click at [515, 221] on div "Outbound call Location 5 Star Viking Appliance Repair Your caller id phone numb…" at bounding box center [721, 381] width 1442 height 762
click at [681, 376] on button "Call" at bounding box center [721, 374] width 228 height 46
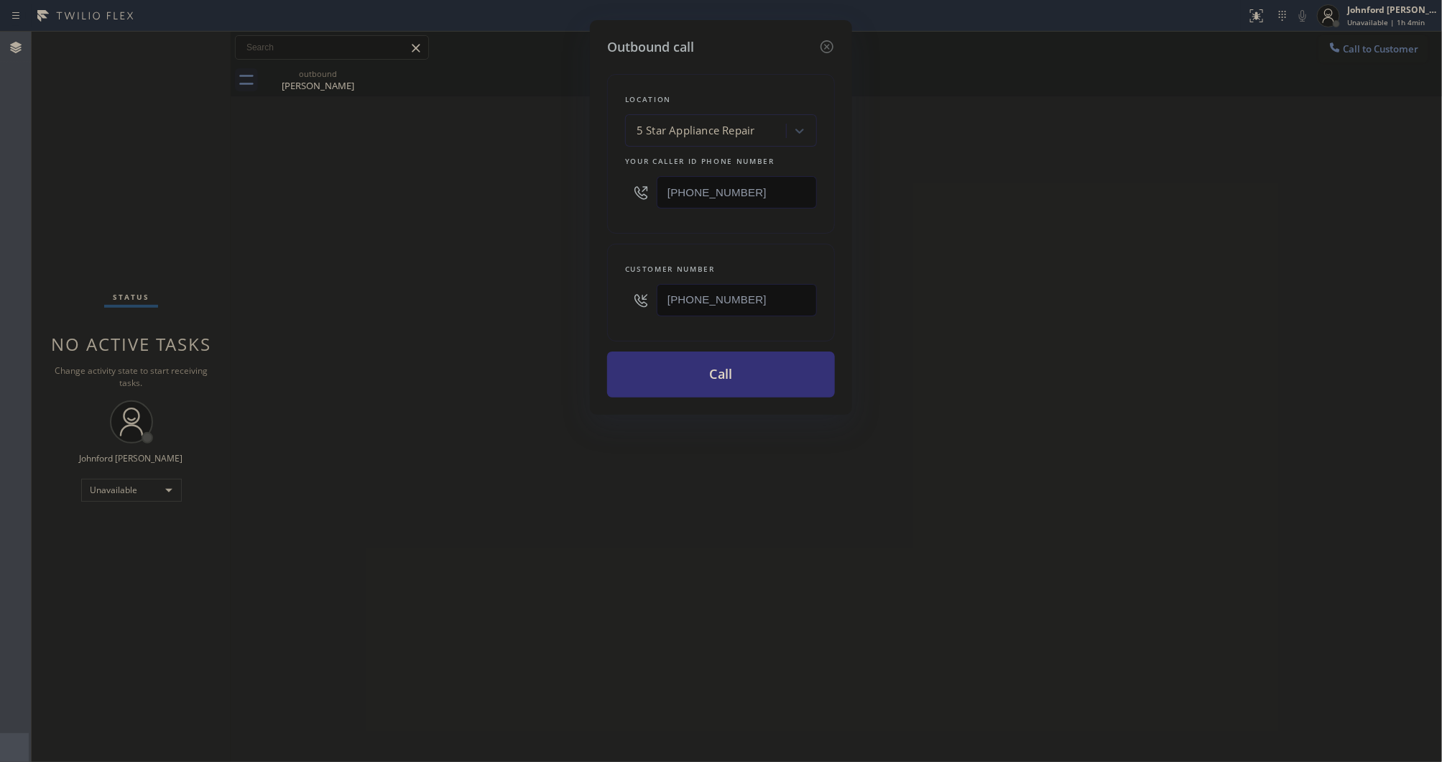
drag, startPoint x: 1015, startPoint y: 289, endPoint x: 1035, endPoint y: 44, distance: 245.9
click at [1018, 285] on div "Outbound call Location 5 Star Appliance Repair Your caller id phone number (855…" at bounding box center [721, 381] width 1442 height 762
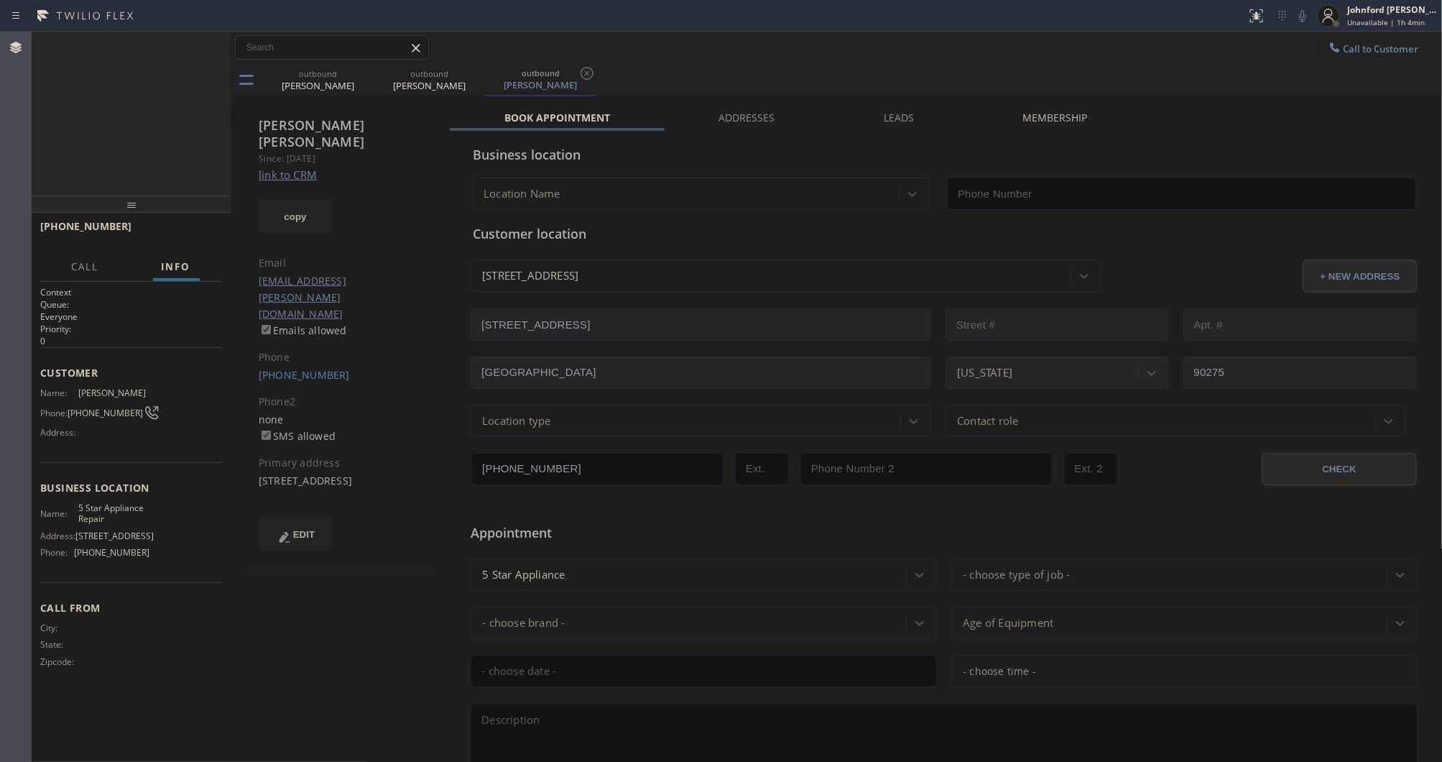
type input "[PHONE_NUMBER]"
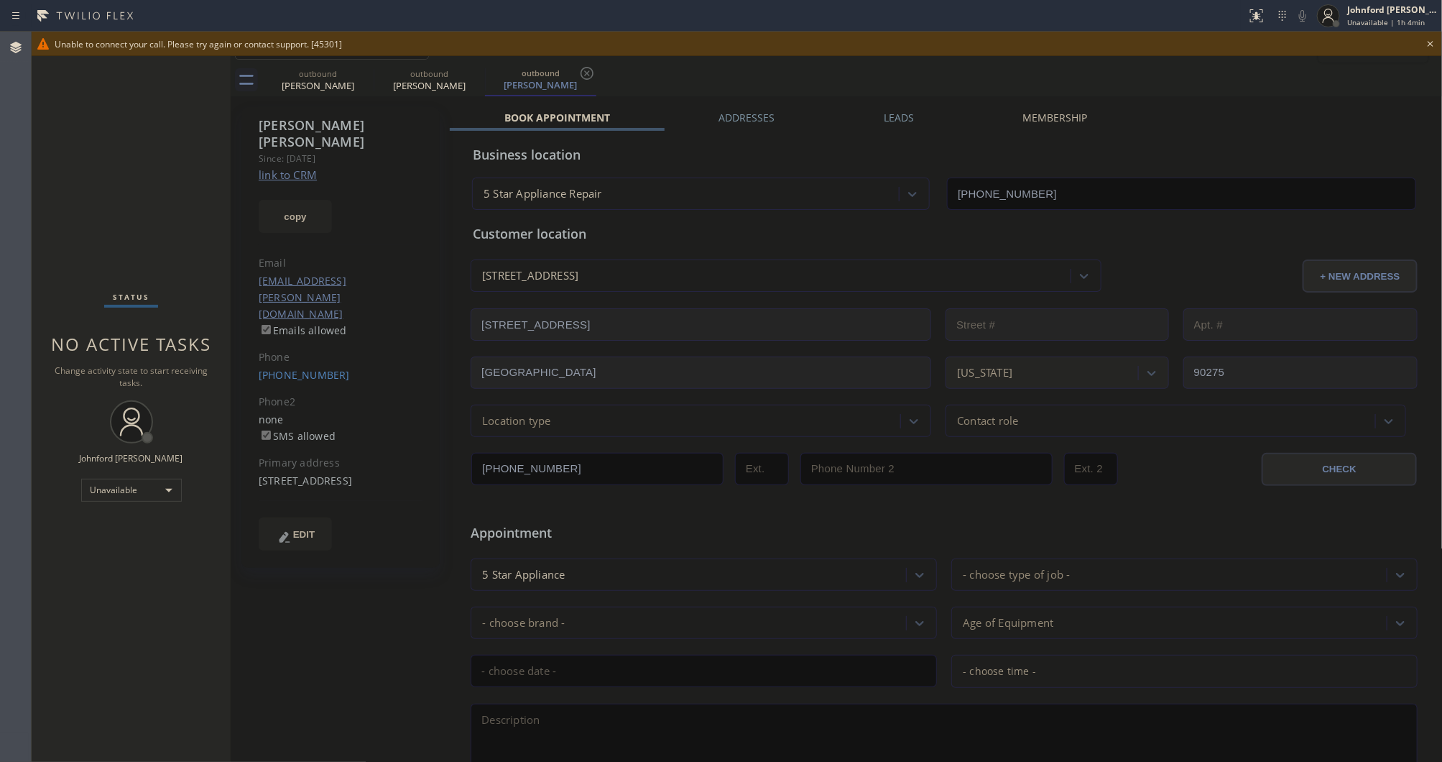
drag, startPoint x: 1425, startPoint y: 40, endPoint x: 1400, endPoint y: 42, distance: 25.2
click at [1427, 40] on icon at bounding box center [1430, 43] width 17 height 17
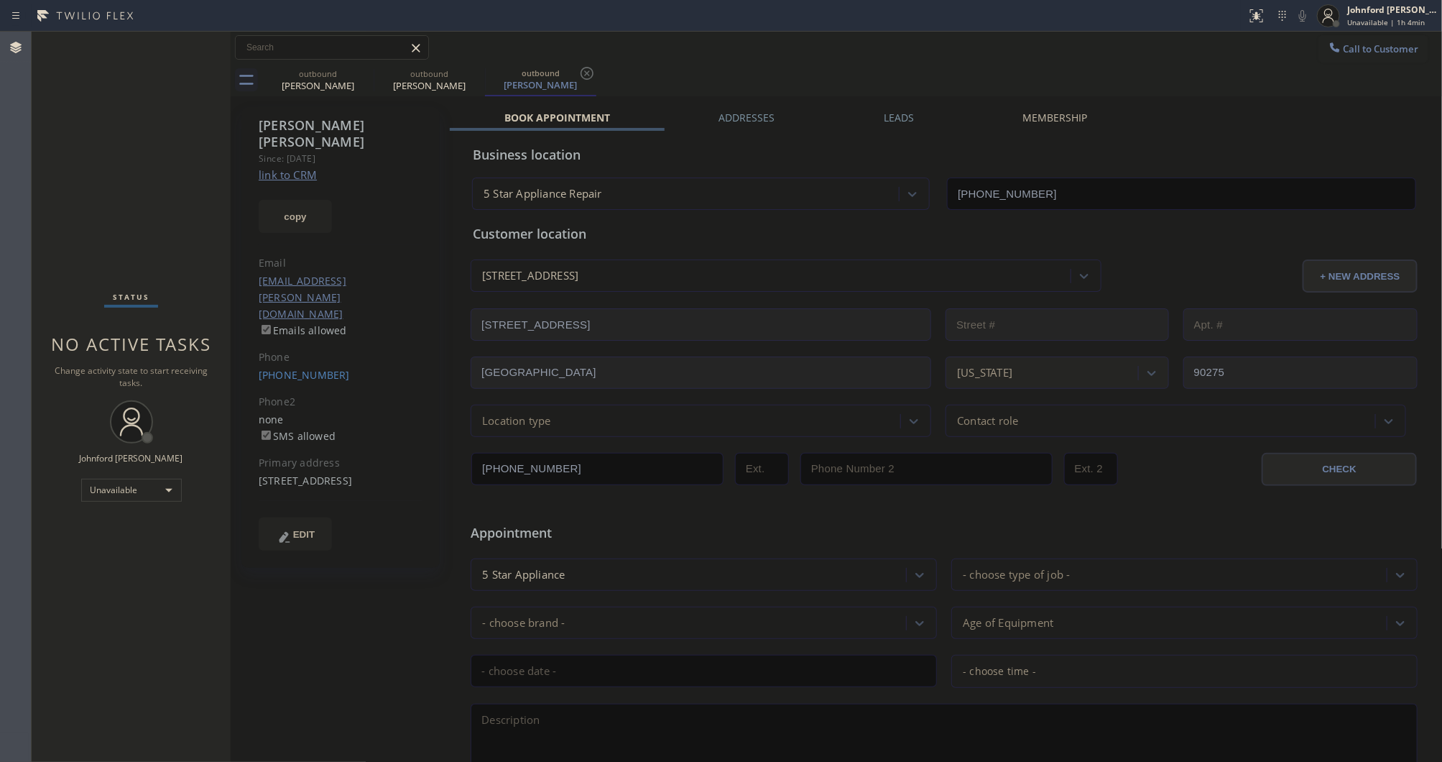
drag, startPoint x: 1377, startPoint y: 44, endPoint x: 1006, endPoint y: 176, distance: 393.7
click at [1376, 44] on span "Call to Customer" at bounding box center [1381, 48] width 75 height 13
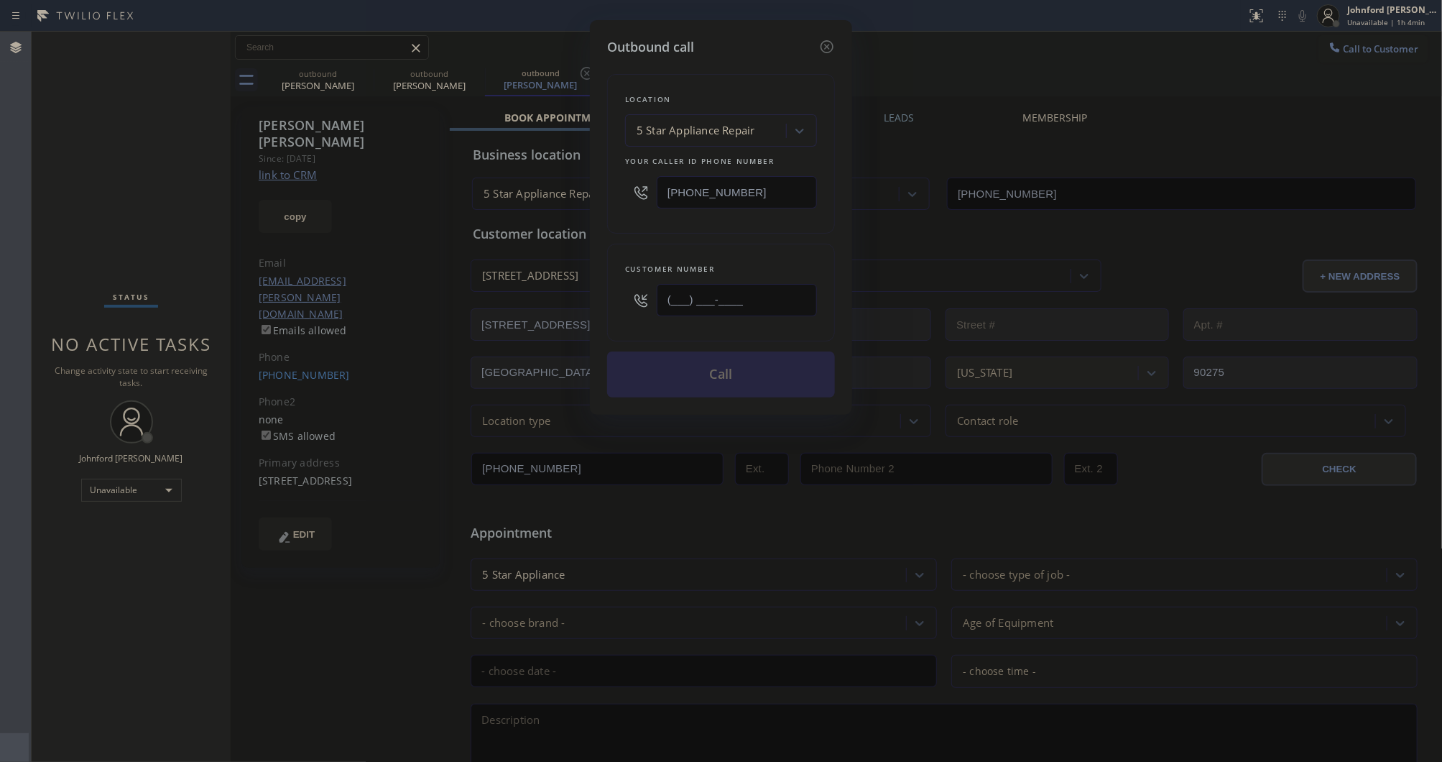
drag, startPoint x: 742, startPoint y: 300, endPoint x: 626, endPoint y: 300, distance: 115.7
click at [626, 300] on div "(___) ___-____" at bounding box center [721, 300] width 192 height 47
paste input "425) 255-4115"
type input "(425) 255-4115"
drag, startPoint x: 753, startPoint y: 178, endPoint x: 599, endPoint y: 170, distance: 154.7
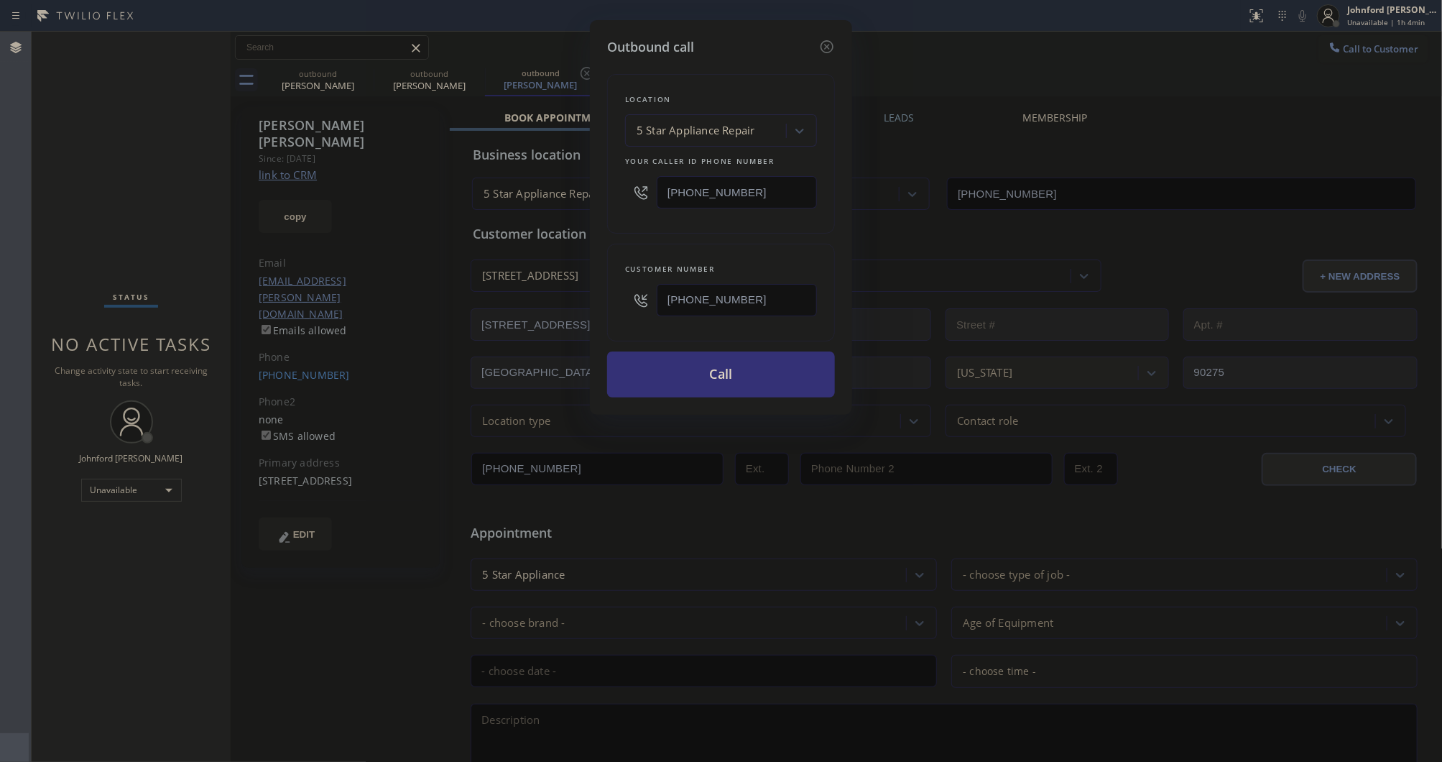
click at [599, 170] on div "Outbound call Location 5 Star Appliance Repair Your caller id phone number (855…" at bounding box center [721, 217] width 262 height 395
paste input "44) 988-0068"
type input "(844) 988-0068"
drag, startPoint x: 656, startPoint y: 237, endPoint x: 661, endPoint y: 295, distance: 58.4
click at [659, 237] on div "Location 5 Star Appliance Repair Your caller id phone number (844) 988-0068 Cus…" at bounding box center [721, 227] width 228 height 341
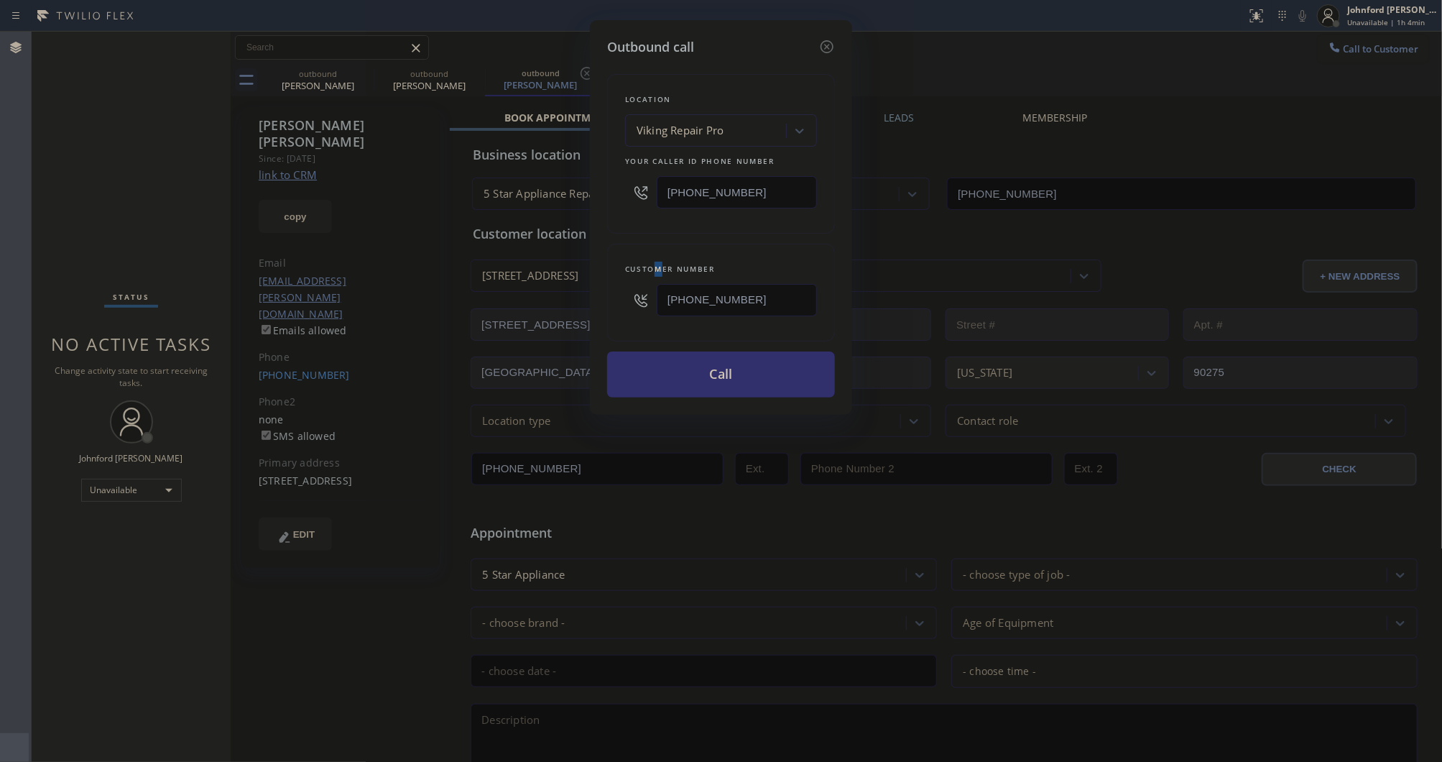
click at [663, 364] on button "Call" at bounding box center [721, 374] width 228 height 46
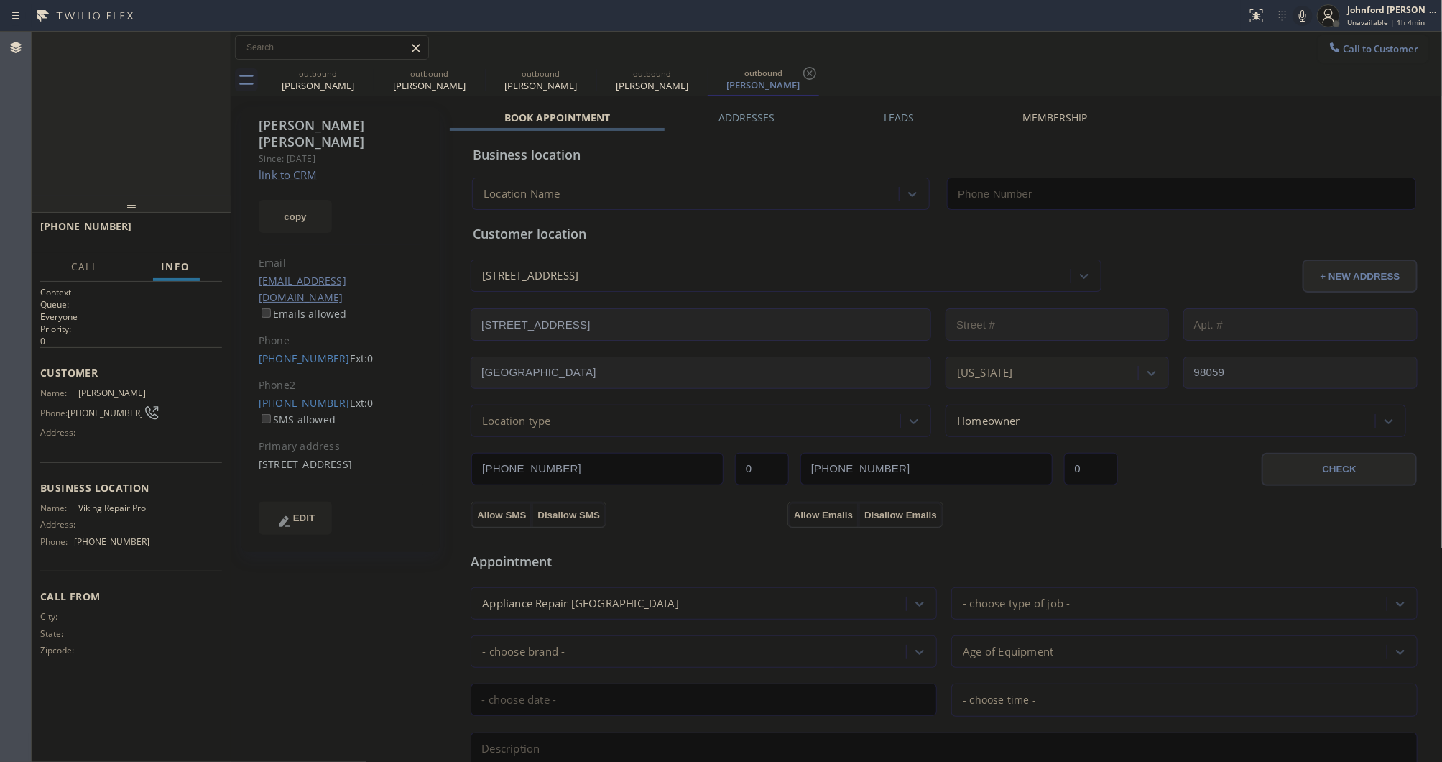
type input "(844) 988-0068"
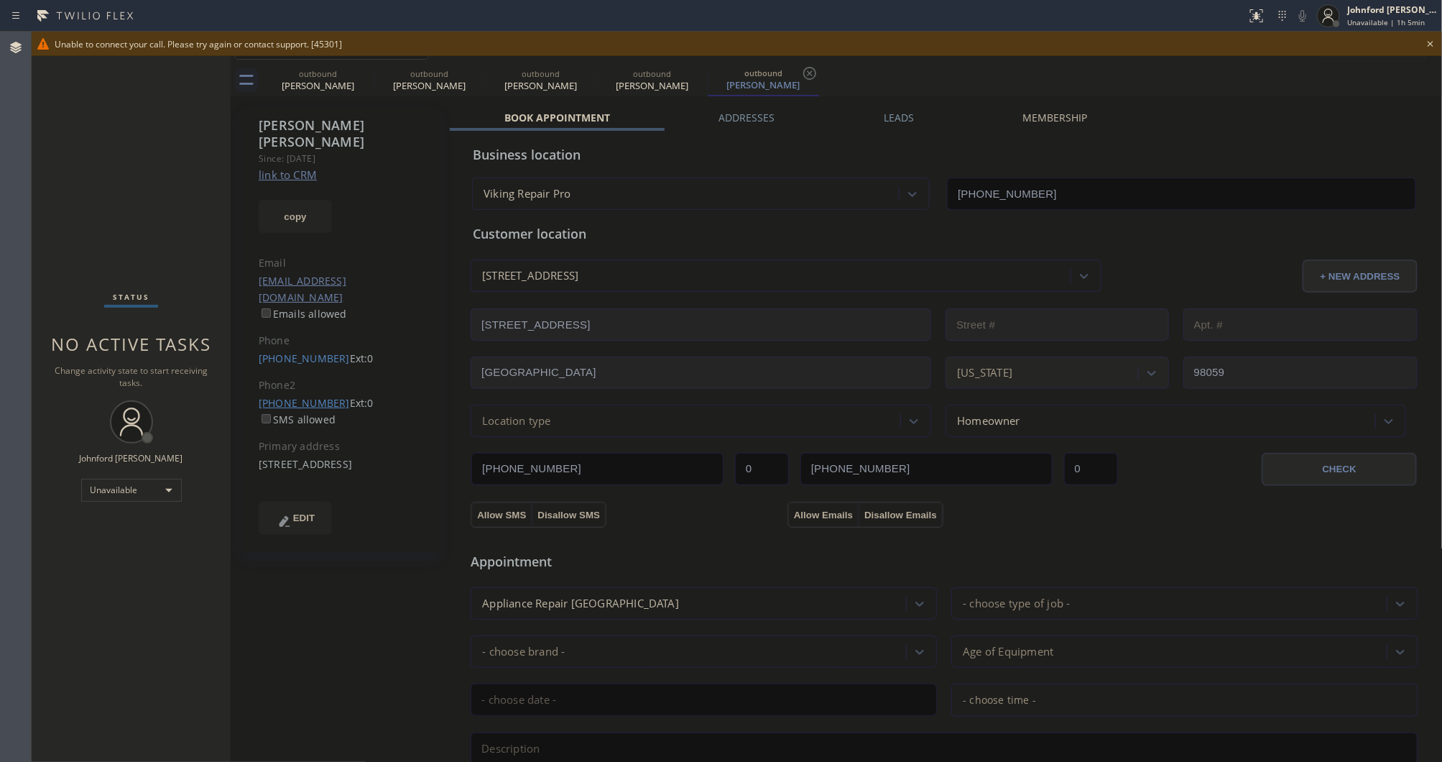
click at [322, 396] on link "(206) 953-1373" at bounding box center [304, 403] width 91 height 14
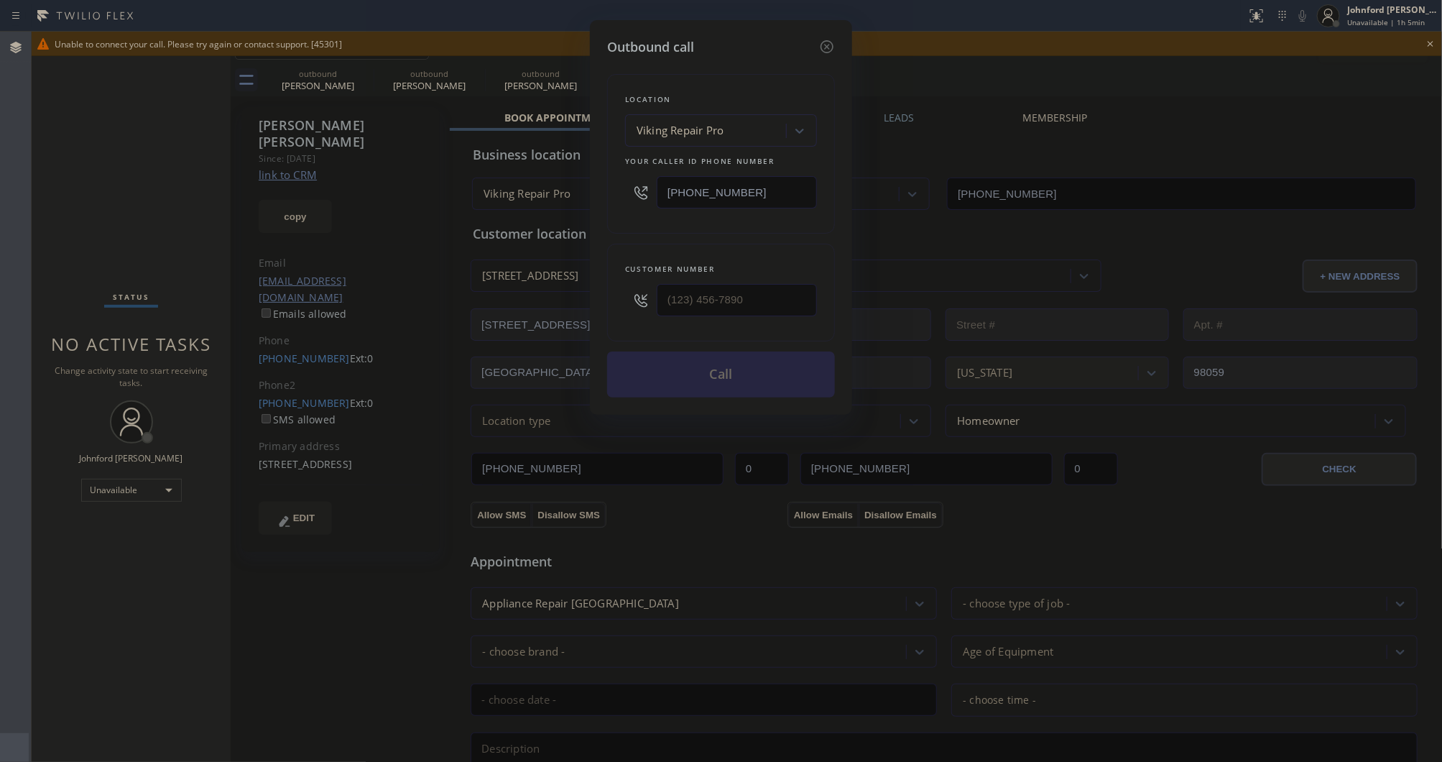
type input "(206) 953-1373"
click at [738, 368] on button "Call" at bounding box center [721, 374] width 228 height 46
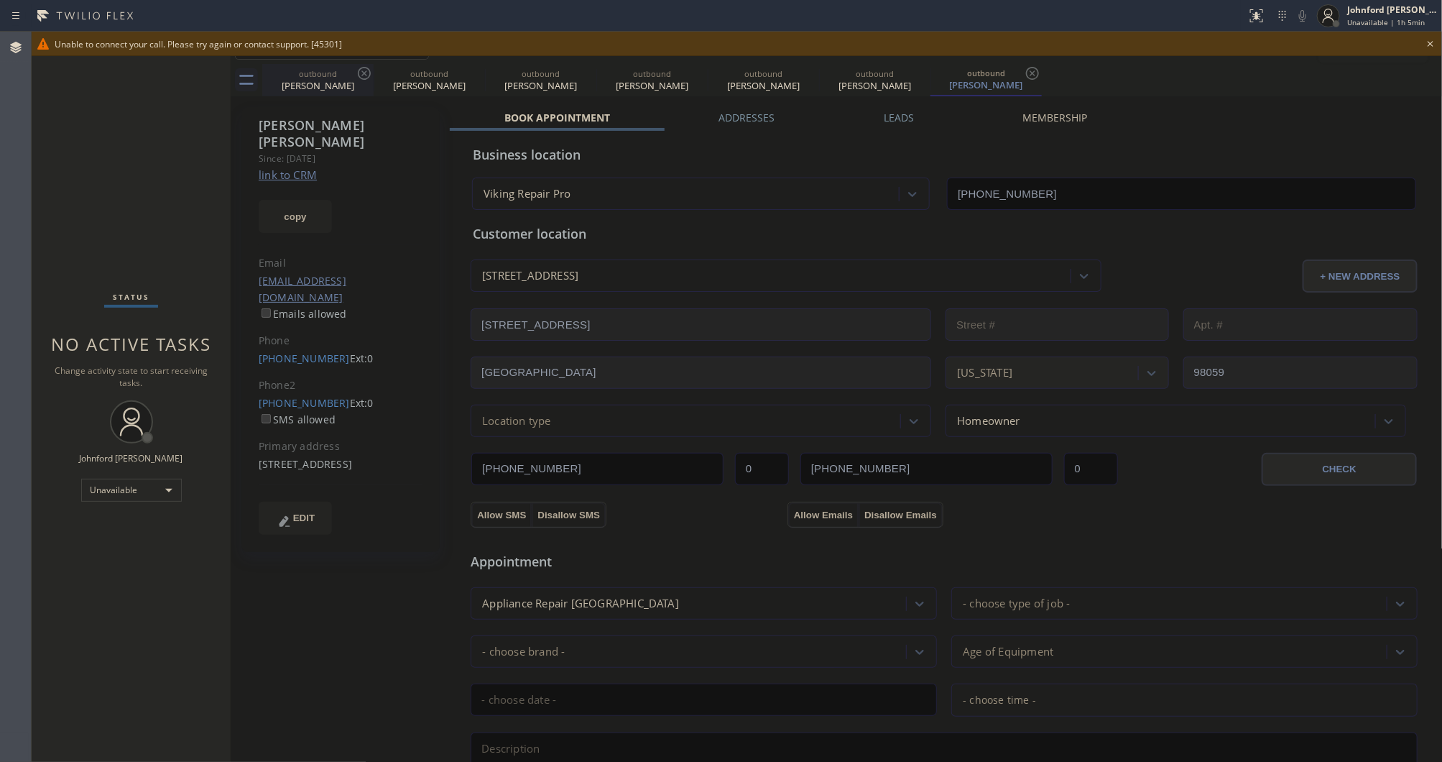
click at [372, 81] on icon at bounding box center [364, 73] width 17 height 17
click at [467, 77] on icon at bounding box center [475, 73] width 17 height 17
click at [0, 0] on icon at bounding box center [0, 0] width 0 height 0
type input "(844) 988-0068"
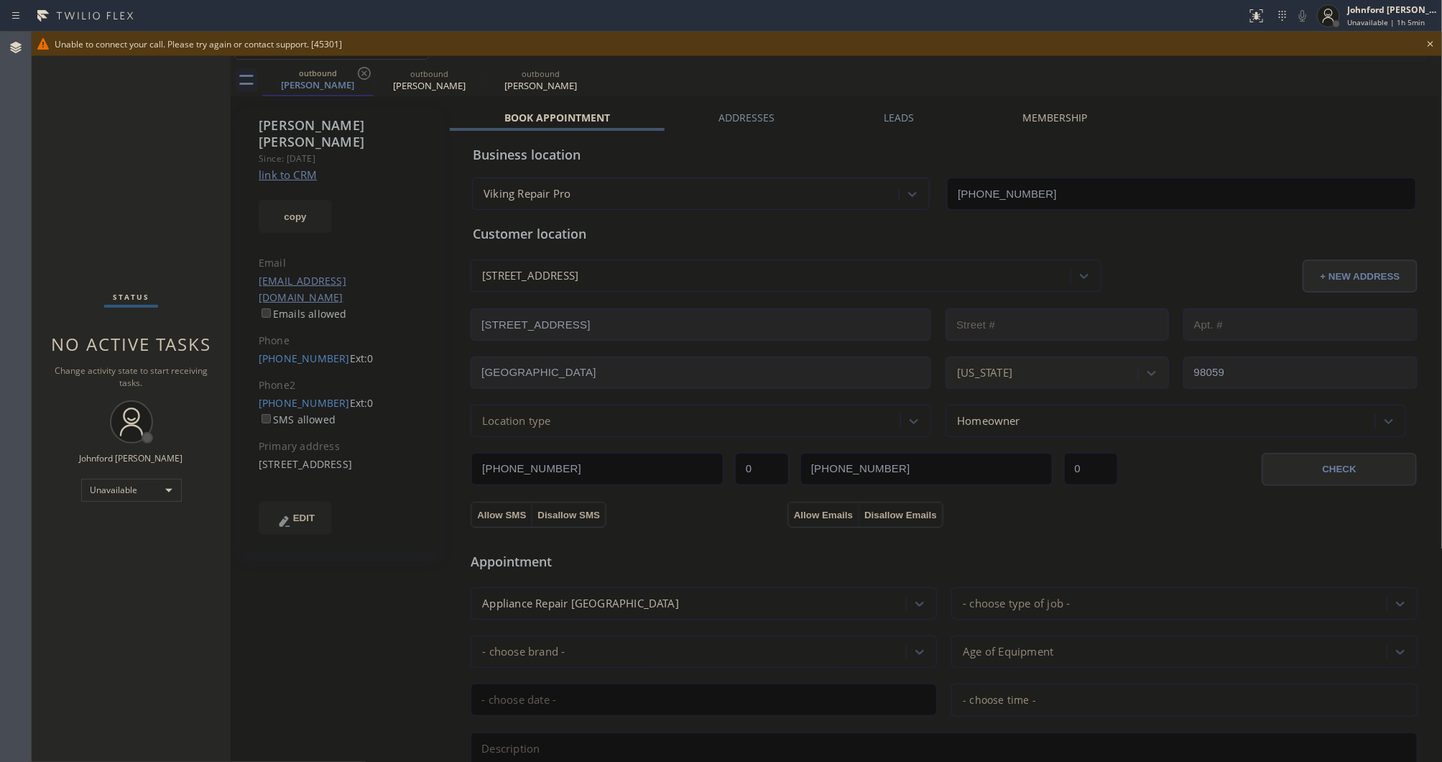
click at [365, 77] on icon at bounding box center [364, 73] width 17 height 17
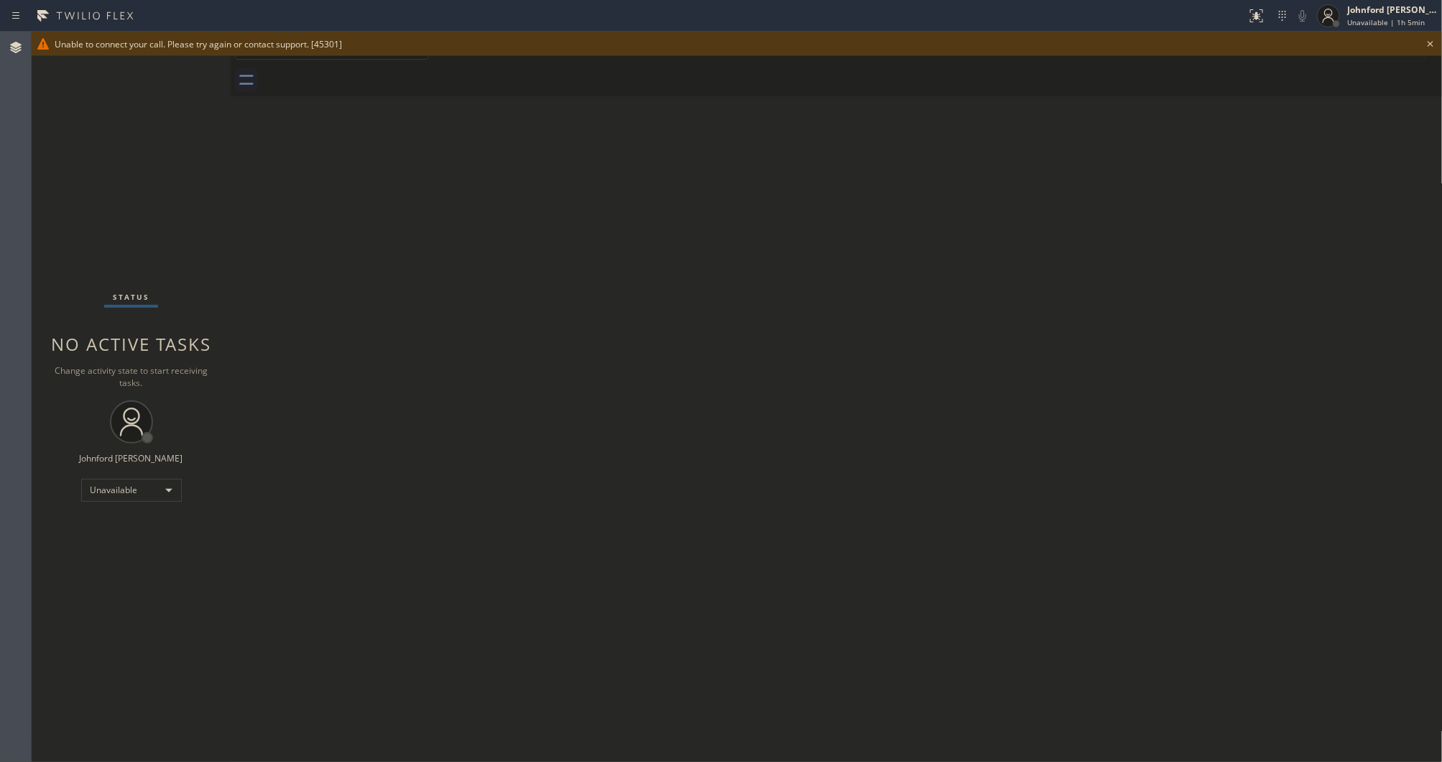
click at [1431, 36] on icon at bounding box center [1430, 43] width 17 height 17
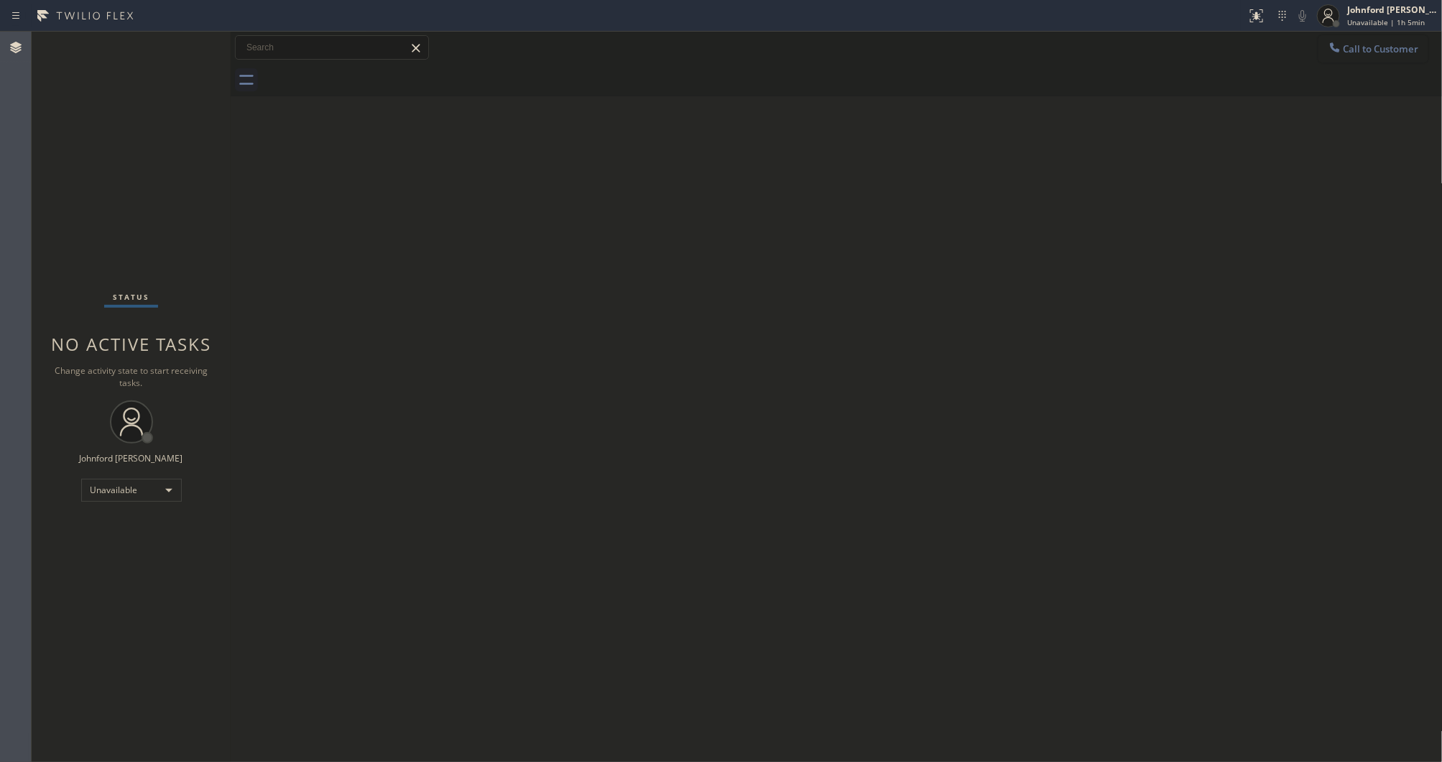
click at [1403, 50] on button "Call to Customer" at bounding box center [1374, 48] width 110 height 27
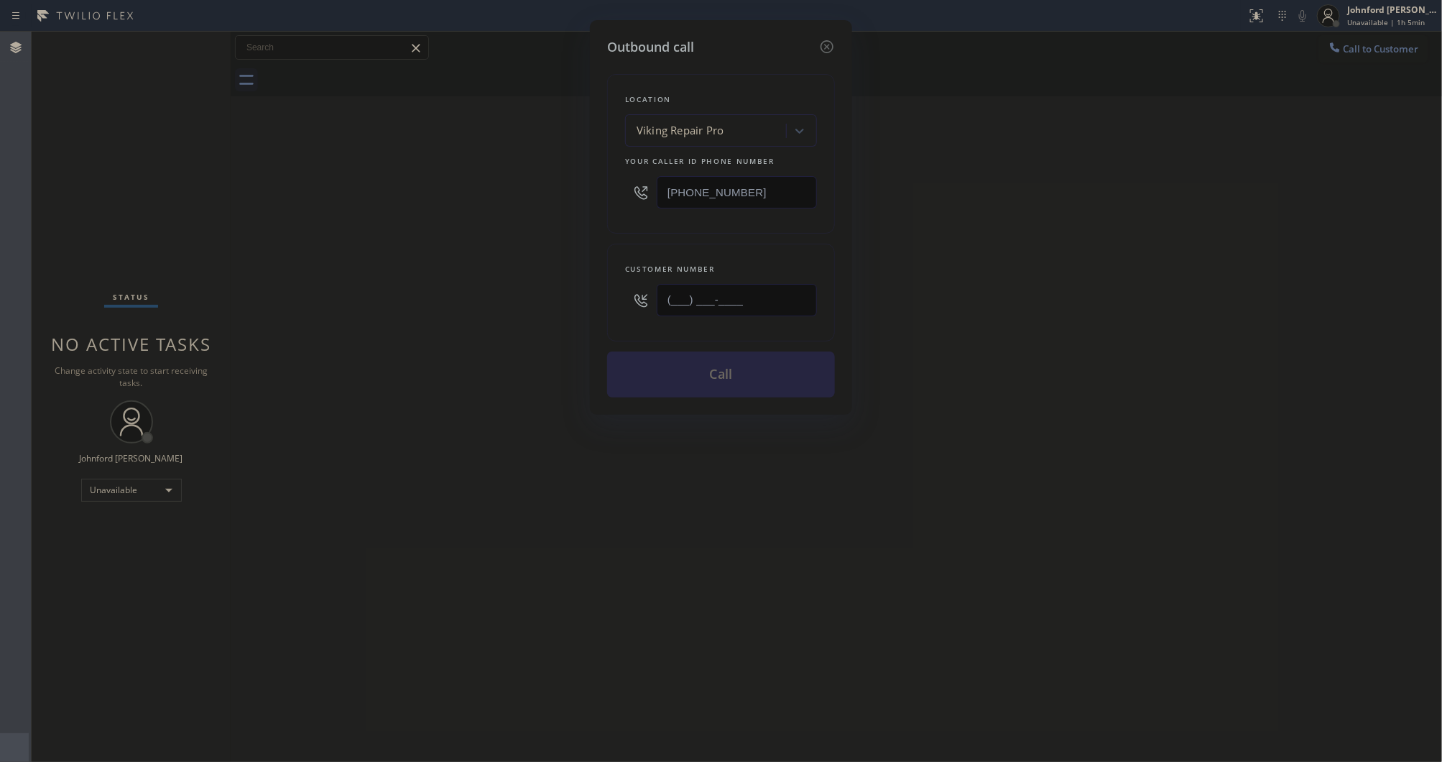
drag, startPoint x: 788, startPoint y: 303, endPoint x: 553, endPoint y: 324, distance: 236.0
click at [558, 322] on div "Outbound call Location Viking Repair Pro Your caller id phone number (844) 988-…" at bounding box center [721, 381] width 1442 height 762
paste input "562) 453-9876"
type input "[PHONE_NUMBER]"
click at [499, 343] on div "Outbound call Location Viking Repair Pro Your caller id phone number (844) 988-…" at bounding box center [721, 381] width 1442 height 762
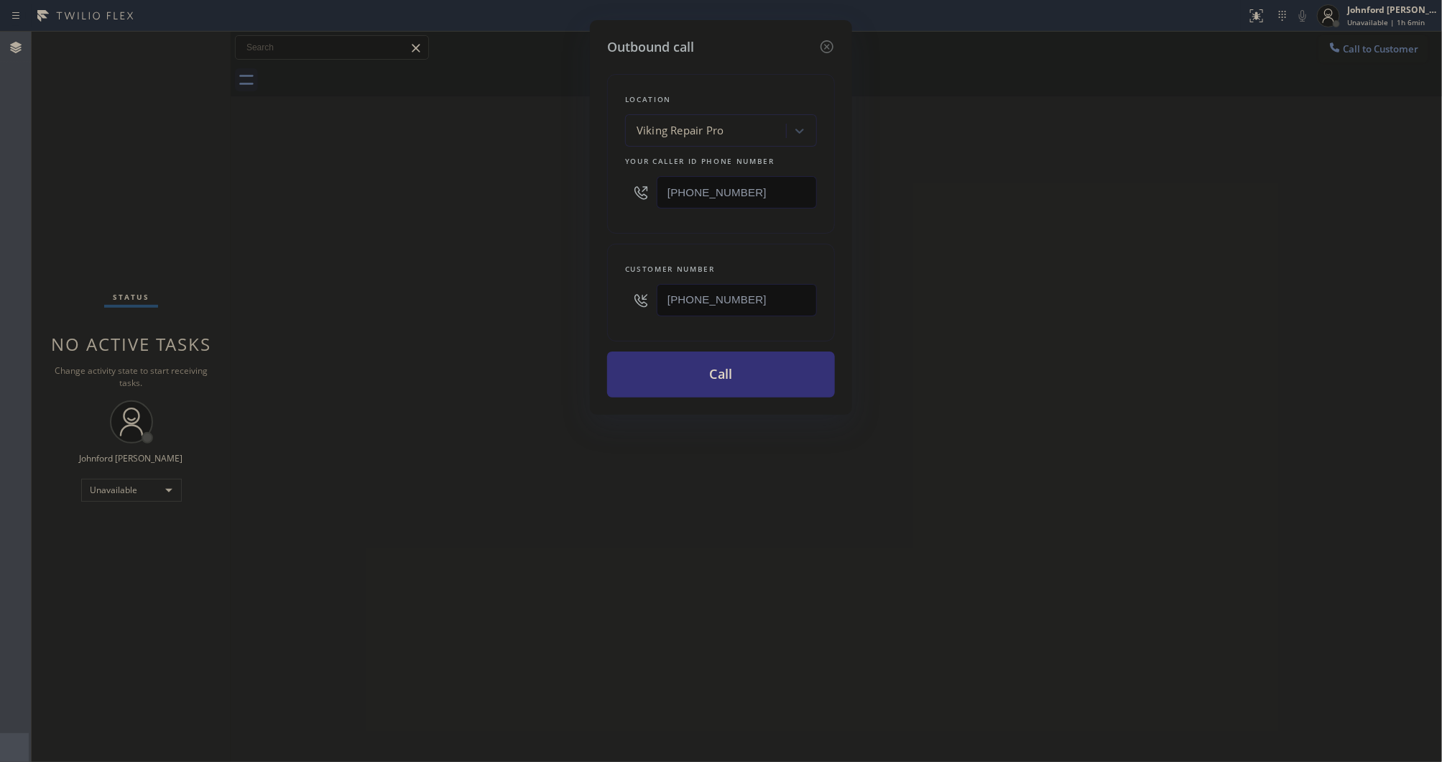
drag, startPoint x: 728, startPoint y: 195, endPoint x: 555, endPoint y: 210, distance: 173.8
click at [586, 201] on div "Outbound call Location Viking Repair Pro Your caller id phone number (844) 988-…" at bounding box center [721, 381] width 1442 height 762
paste input "55) 731-4952"
type input "[PHONE_NUMBER]"
click at [518, 218] on div "Outbound call Location Viking Repair Pro Your caller id phone number (855) 731-…" at bounding box center [721, 381] width 1442 height 762
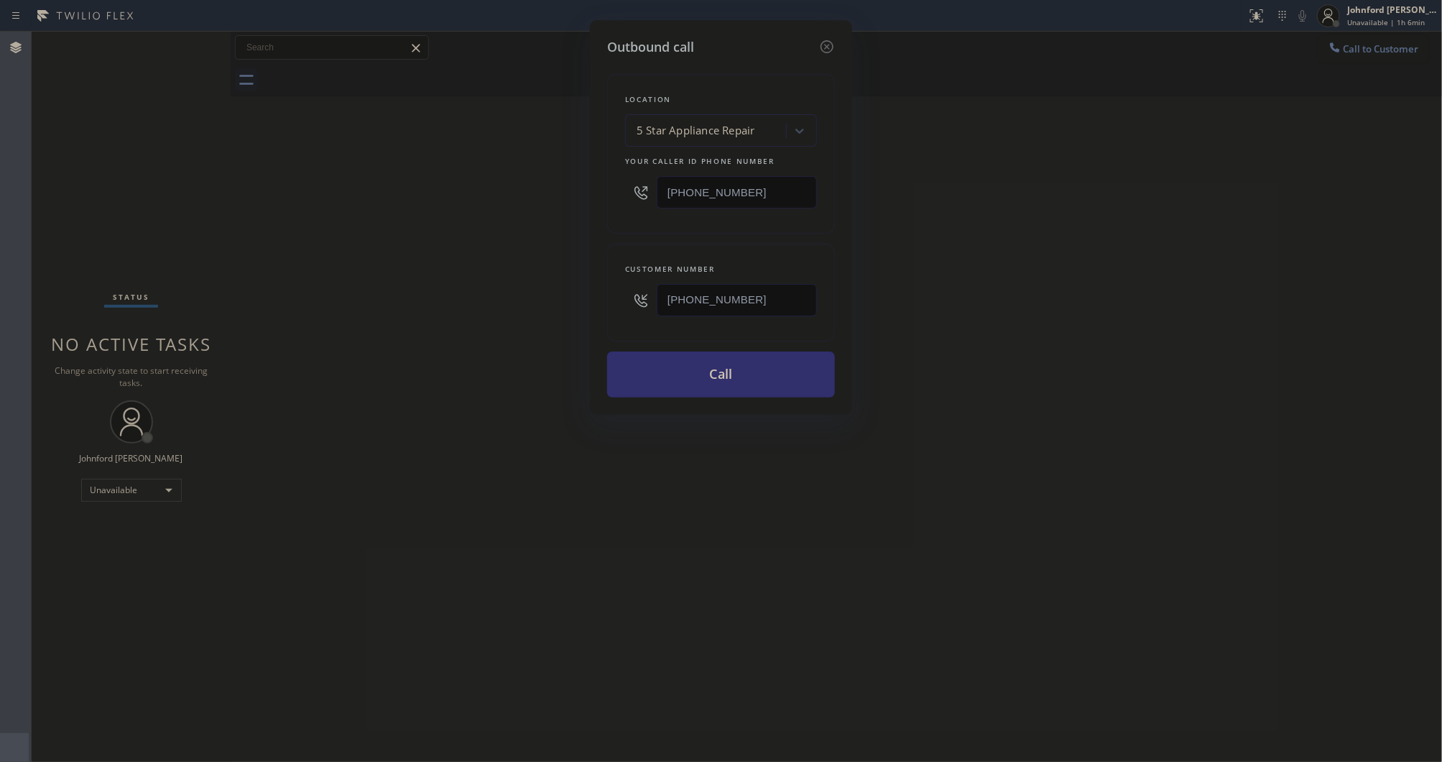
click at [658, 375] on button "Call" at bounding box center [721, 374] width 228 height 46
click at [982, 326] on div "Outbound call Location 5 Star Appliance Repair Your caller id phone number (855…" at bounding box center [721, 381] width 1442 height 762
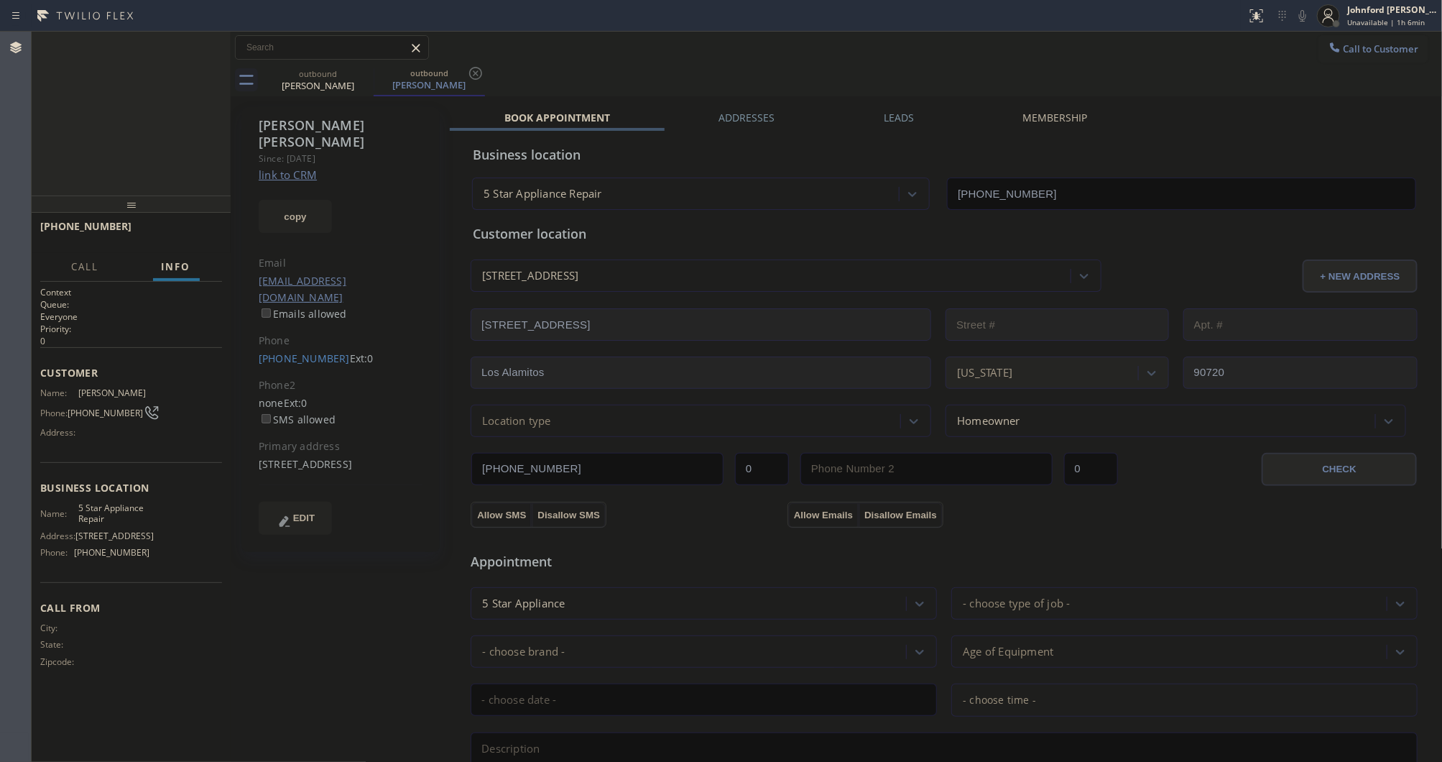
type input "[PHONE_NUMBER]"
click at [206, 235] on span "HANG UP" at bounding box center [189, 233] width 44 height 10
click at [209, 235] on span "COMPLETE" at bounding box center [186, 233] width 50 height 10
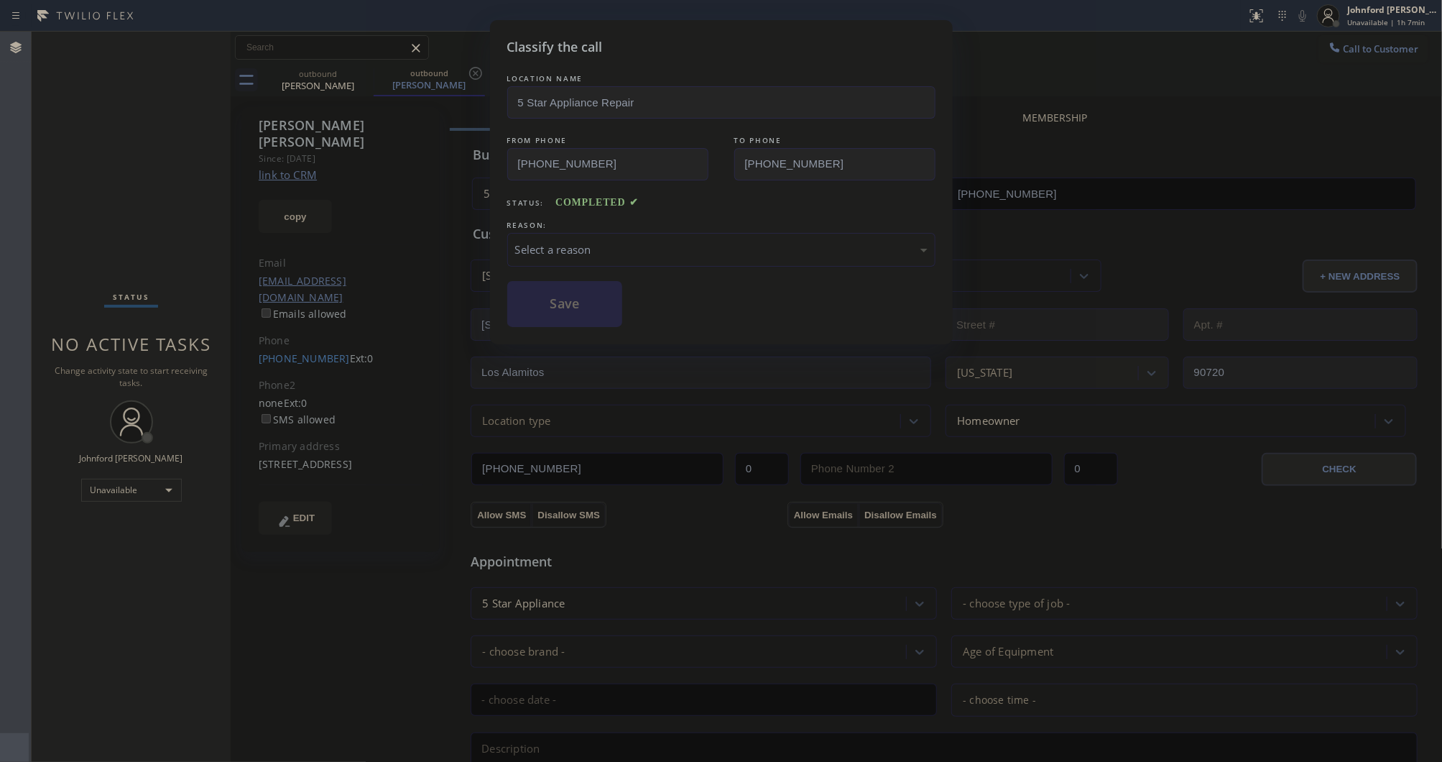
drag, startPoint x: 652, startPoint y: 253, endPoint x: 776, endPoint y: 256, distance: 124.3
click at [659, 248] on div "Select a reason" at bounding box center [721, 249] width 412 height 17
drag, startPoint x: 626, startPoint y: 255, endPoint x: 658, endPoint y: 257, distance: 31.7
click at [625, 252] on div "Not Booked - All other reasons" at bounding box center [721, 250] width 428 height 34
click at [564, 310] on button "Save" at bounding box center [565, 304] width 116 height 46
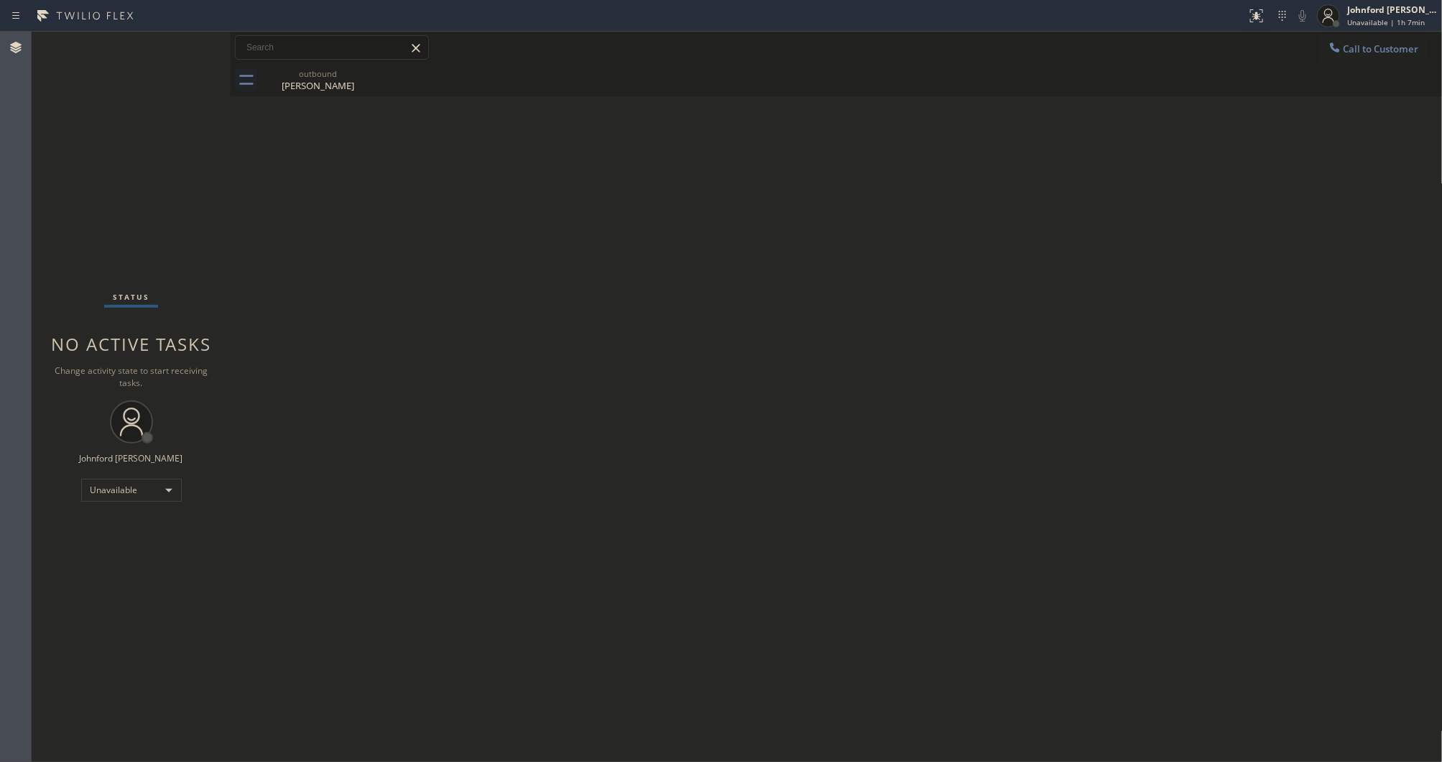
drag, startPoint x: 1362, startPoint y: 47, endPoint x: 1291, endPoint y: 117, distance: 100.6
click at [1362, 49] on span "Call to Customer" at bounding box center [1381, 48] width 75 height 13
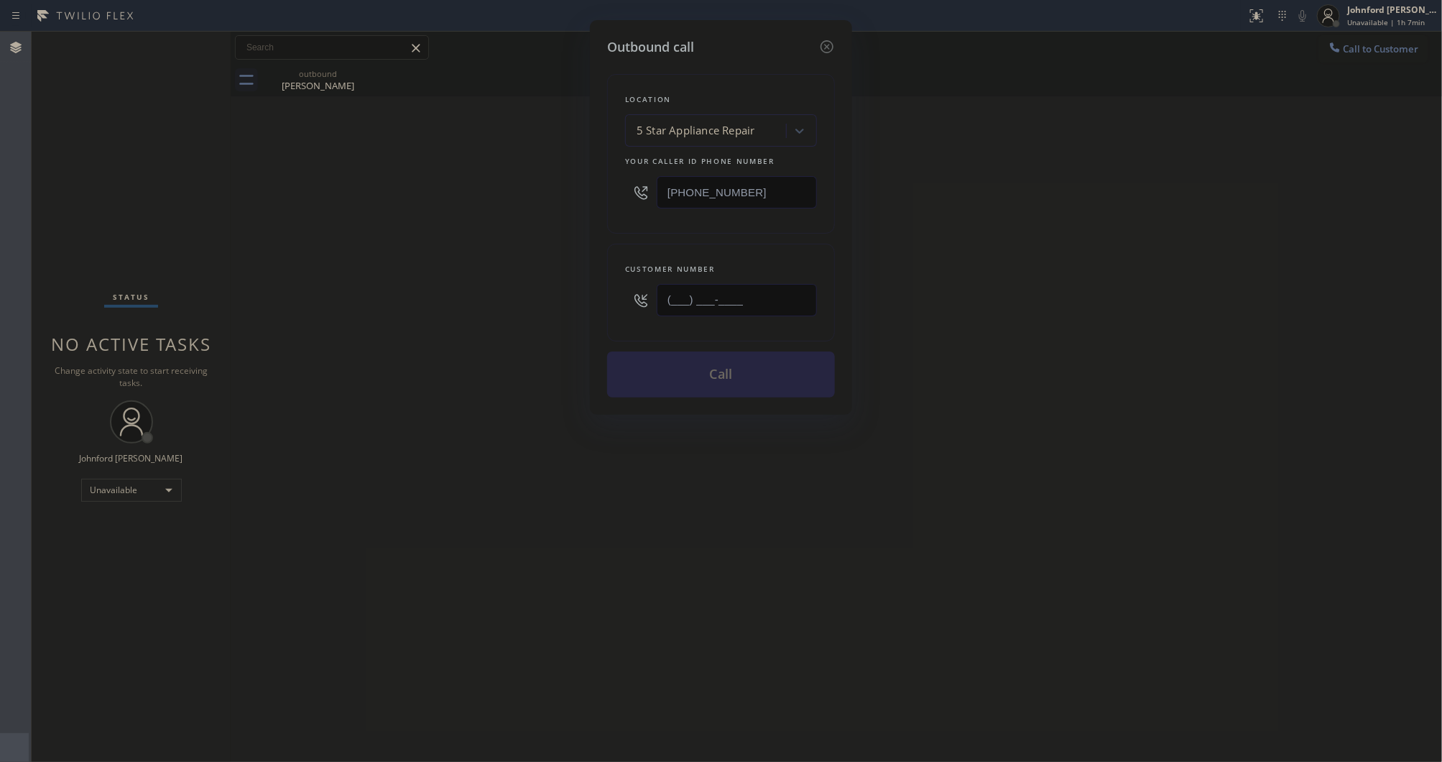
drag, startPoint x: 778, startPoint y: 295, endPoint x: 609, endPoint y: 306, distance: 168.5
click at [609, 306] on div "Customer number (___) ___-____" at bounding box center [721, 293] width 228 height 98
paste input "408) 314-2011"
type input "[PHONE_NUMBER]"
click at [550, 300] on div "Outbound call Location 5 Star Appliance Repair Your caller id phone number (855…" at bounding box center [721, 381] width 1442 height 762
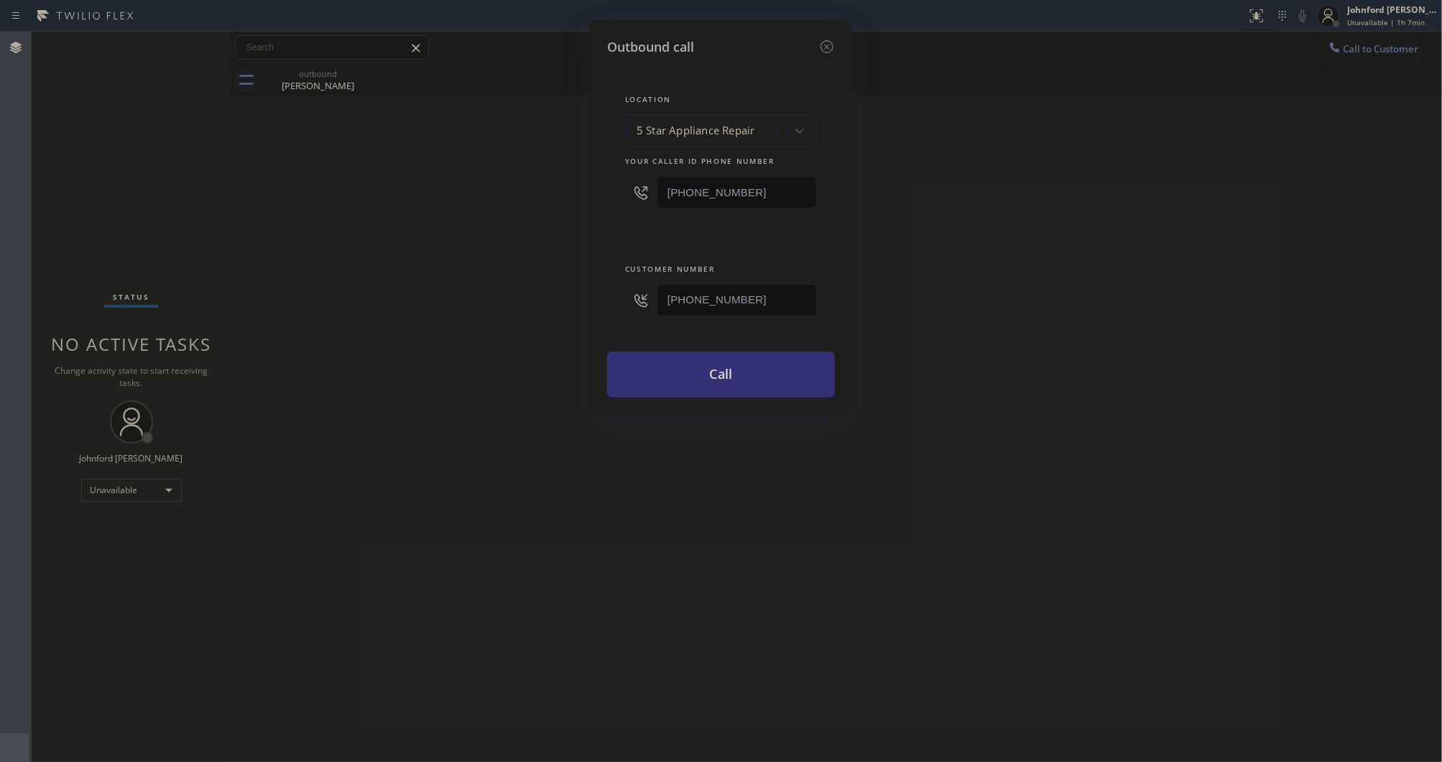
drag, startPoint x: 630, startPoint y: 191, endPoint x: 604, endPoint y: 195, distance: 26.1
click at [609, 192] on div "Location 5 Star Appliance Repair Your caller id phone number [PHONE_NUMBER]" at bounding box center [721, 154] width 228 height 160
paste input "415) 949-7147"
type input "[PHONE_NUMBER]"
click at [573, 203] on div "Outbound call Location 5 Star Appliance Repair Your caller id phone number (415…" at bounding box center [721, 381] width 1442 height 762
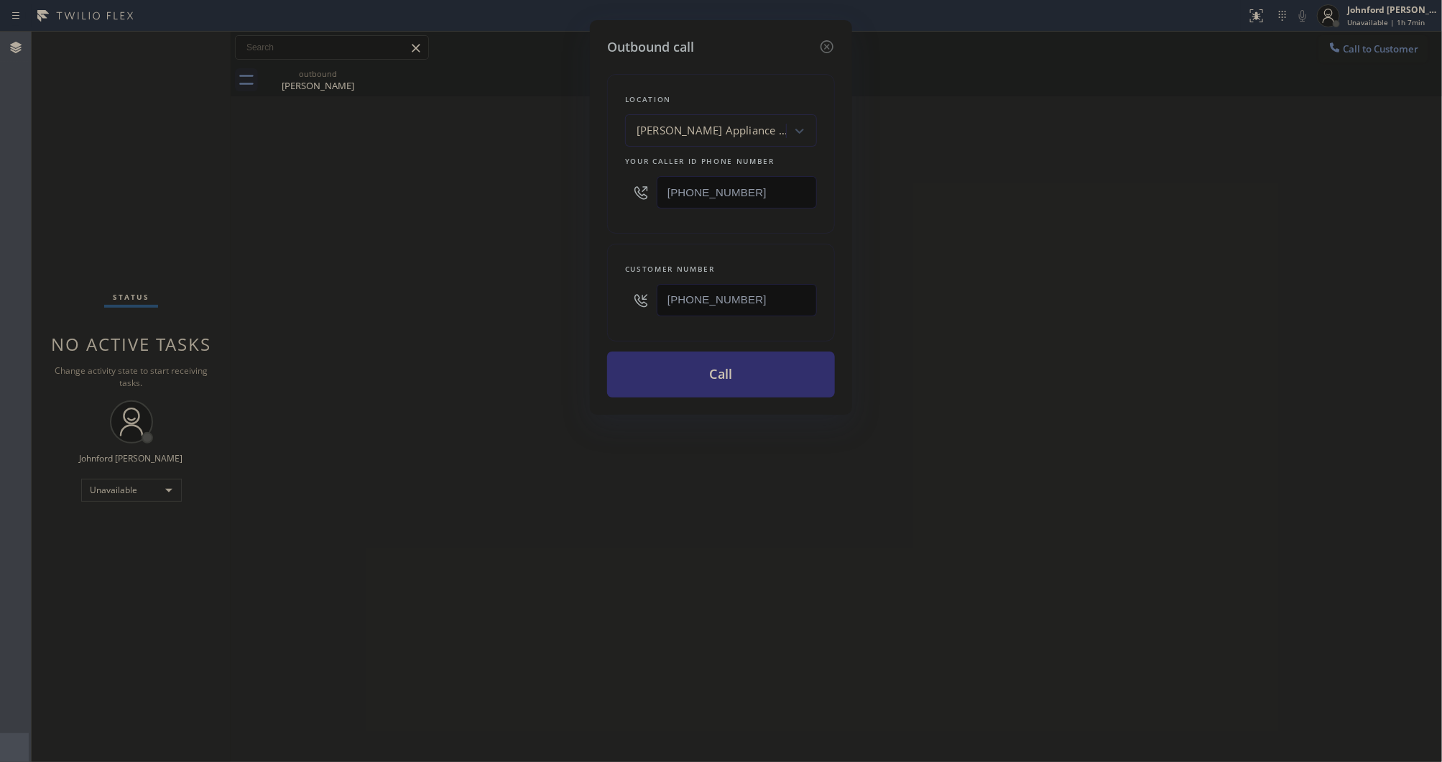
click at [679, 370] on button "Call" at bounding box center [721, 374] width 228 height 46
click at [882, 292] on div "Outbound call Location Patrick Thermador Appliance Repair Pro Your caller id ph…" at bounding box center [721, 381] width 1442 height 762
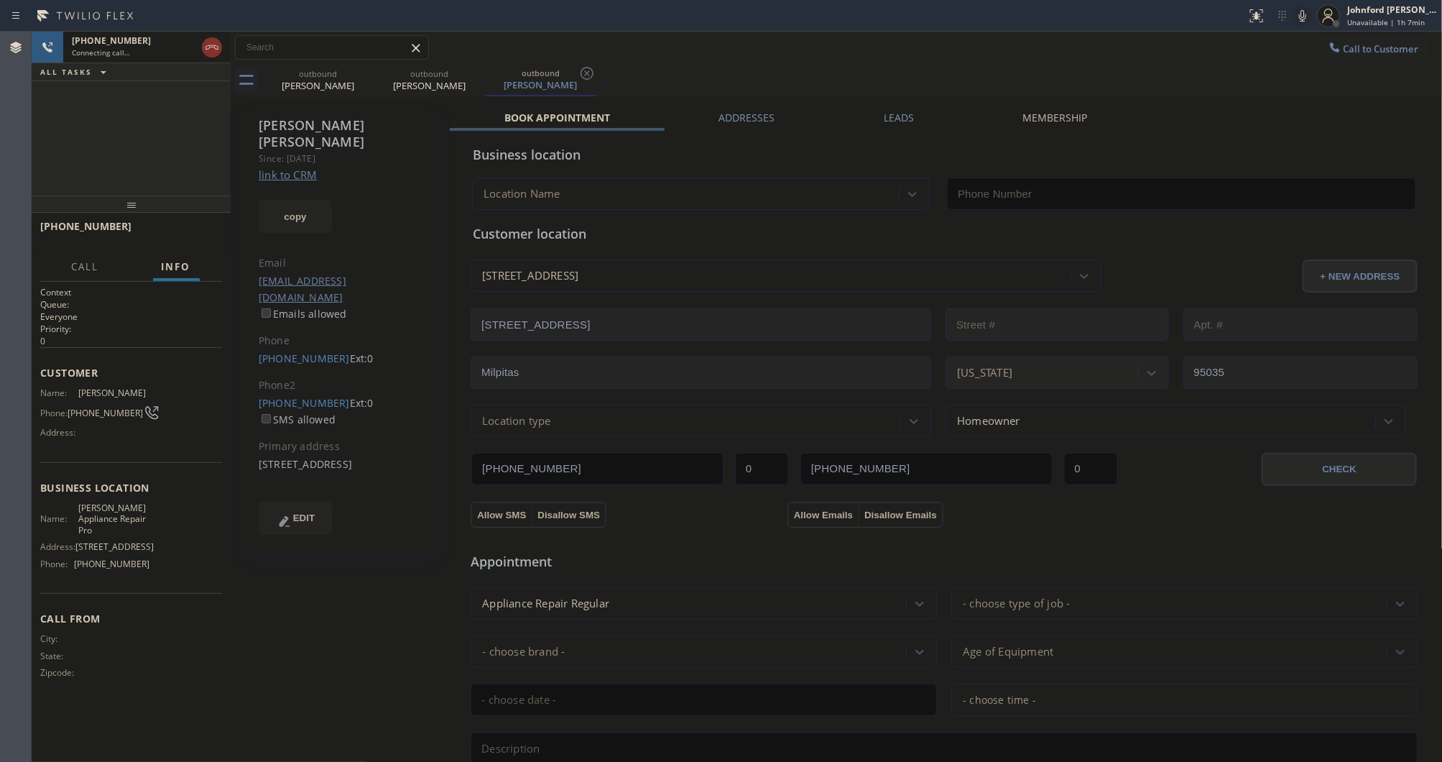
type input "[PHONE_NUMBER]"
click at [363, 68] on icon at bounding box center [364, 73] width 17 height 17
click at [181, 232] on span "HANG UP" at bounding box center [189, 233] width 44 height 10
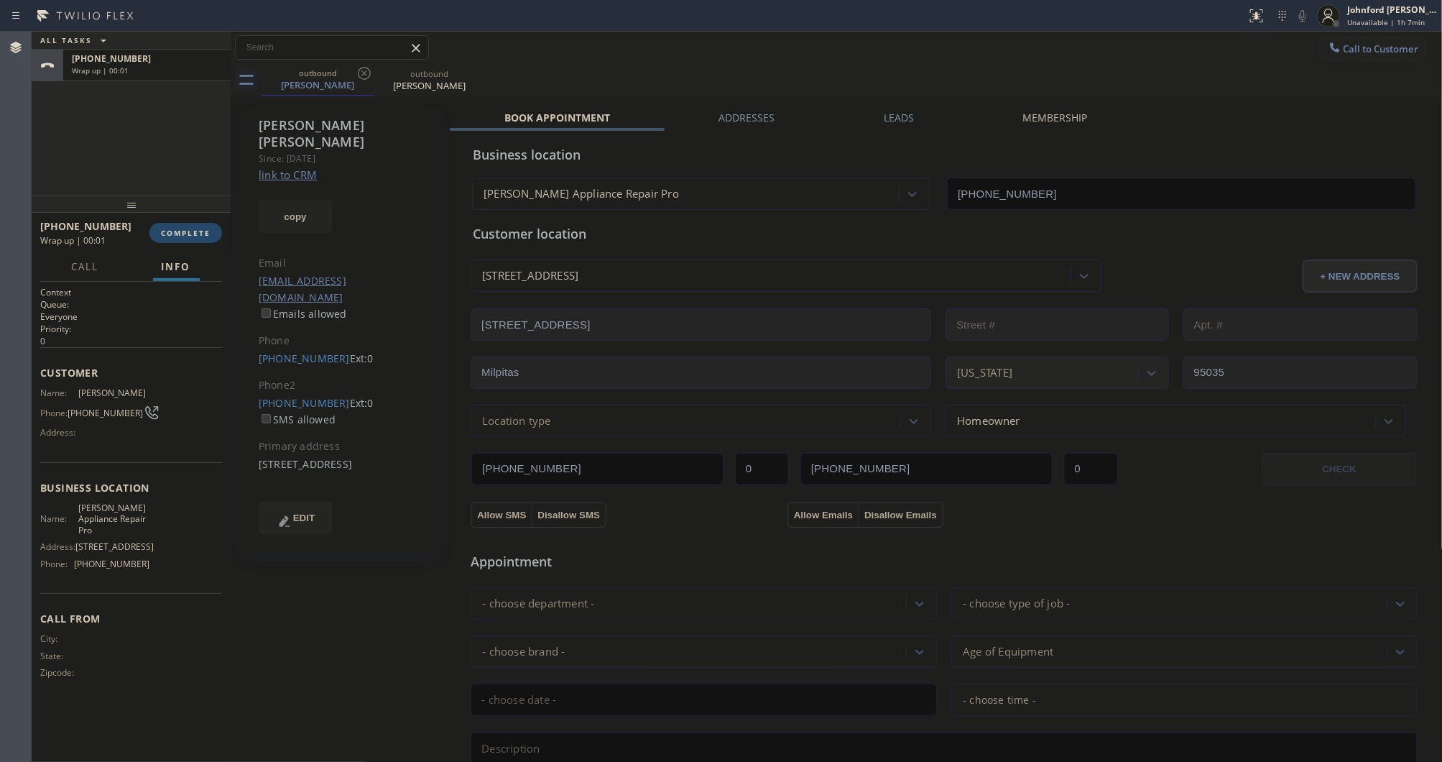
click at [195, 226] on button "COMPLETE" at bounding box center [185, 233] width 73 height 20
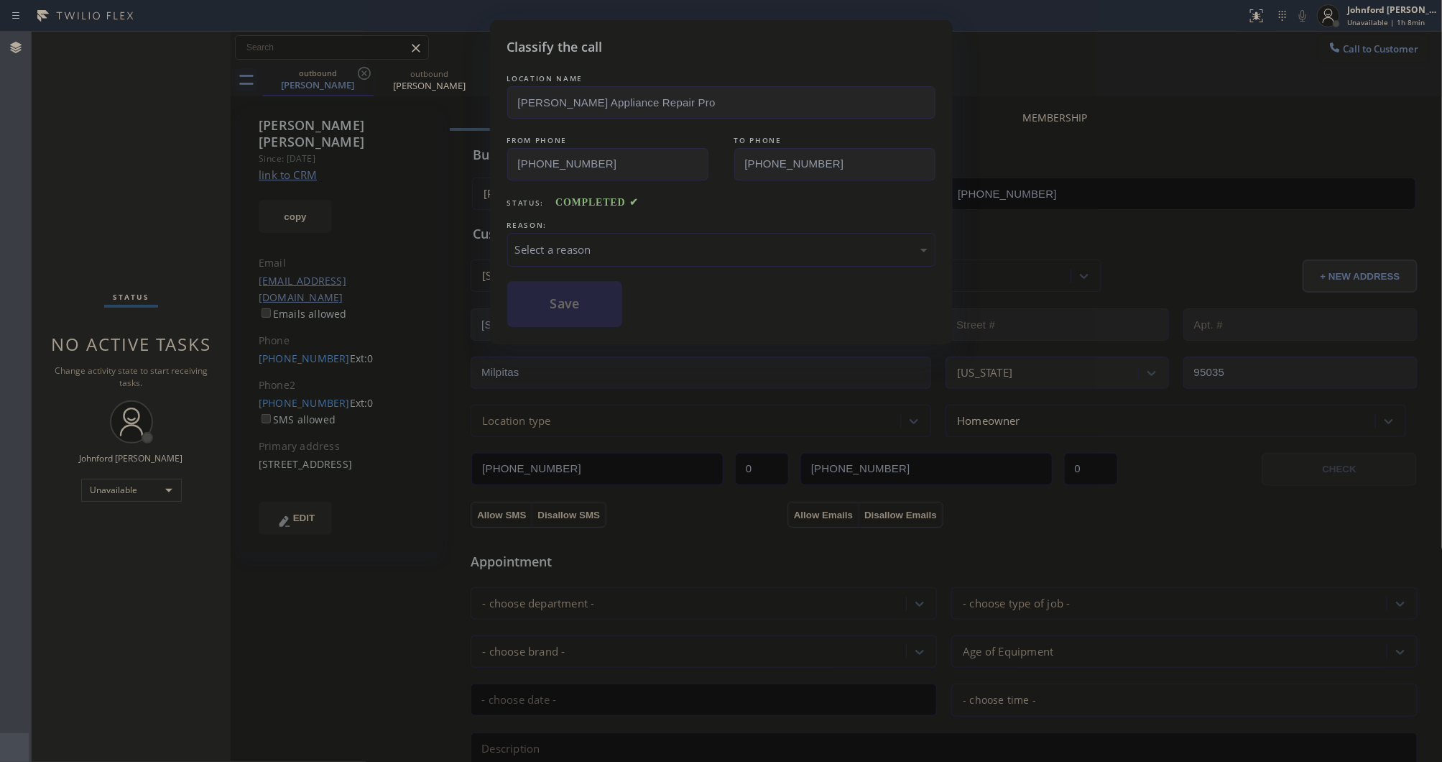
click at [548, 255] on div "Select a reason" at bounding box center [721, 250] width 428 height 34
click at [555, 298] on button "Save" at bounding box center [565, 304] width 116 height 46
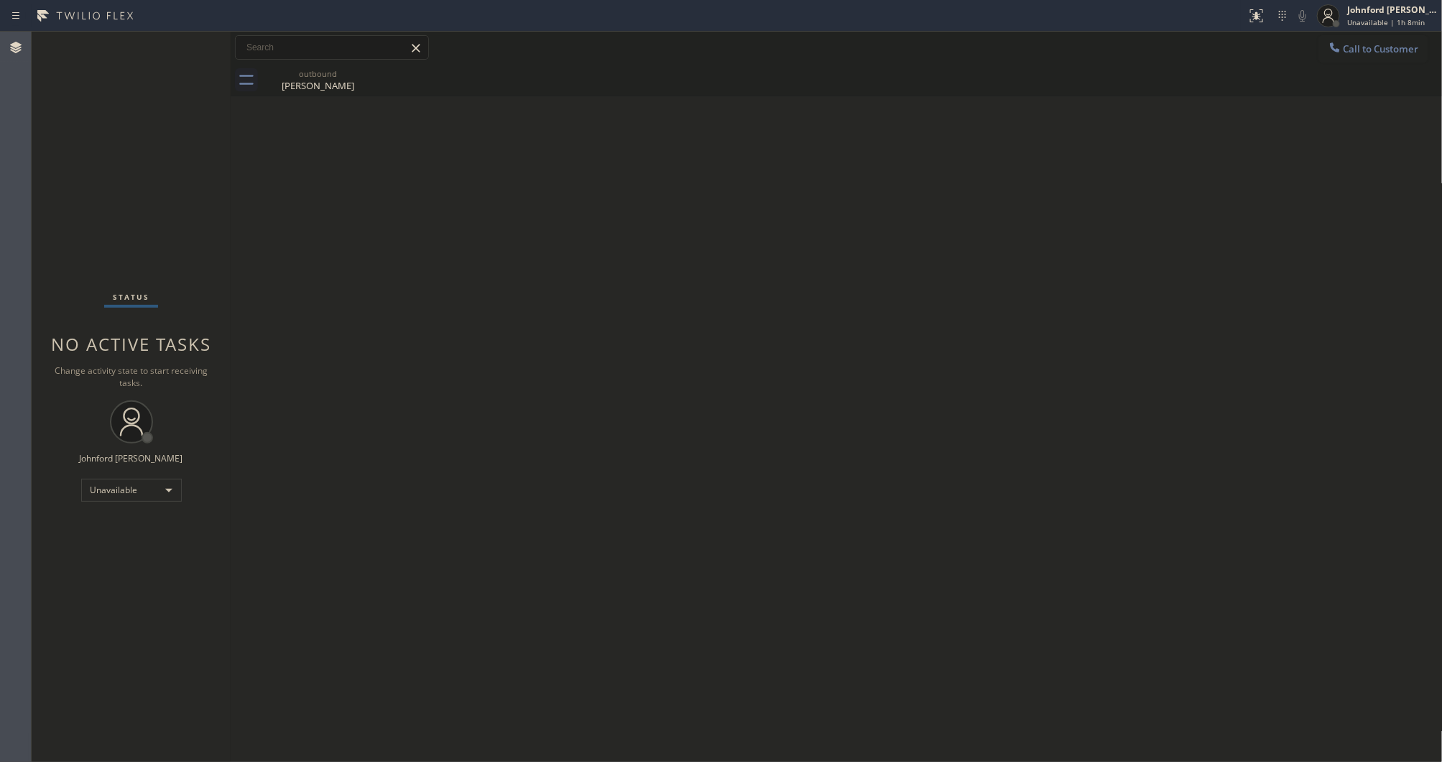
click at [1342, 50] on div at bounding box center [1335, 48] width 17 height 17
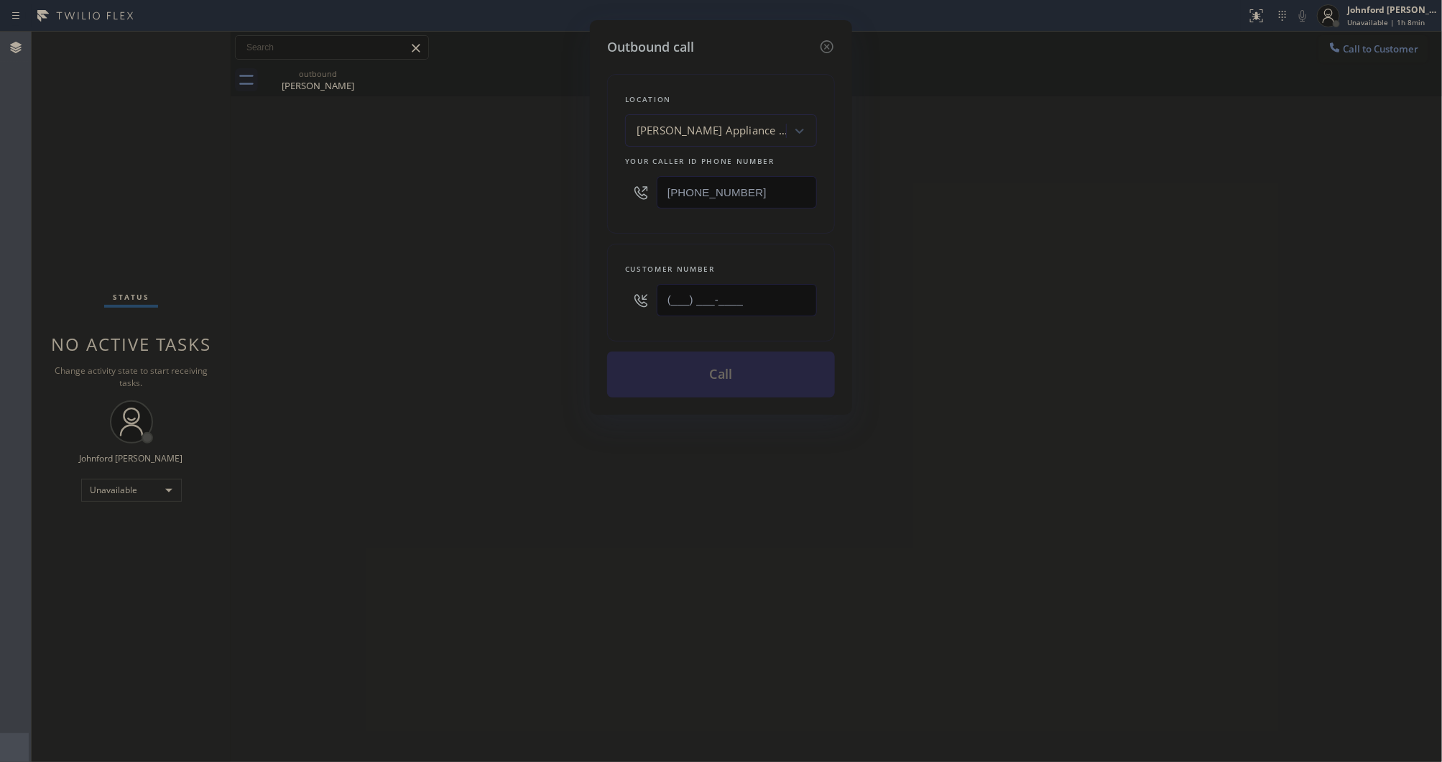
drag, startPoint x: 780, startPoint y: 290, endPoint x: 583, endPoint y: 291, distance: 196.9
click at [583, 291] on div "Outbound call Location Patrick Thermador Appliance Repair Pro Your caller id ph…" at bounding box center [721, 381] width 1442 height 762
paste input "760) 275-2974"
click at [475, 300] on div "Outbound call Location Patrick Thermador Appliance Repair Pro Your caller id ph…" at bounding box center [721, 381] width 1442 height 762
drag, startPoint x: 1359, startPoint y: 45, endPoint x: 1347, endPoint y: 45, distance: 11.5
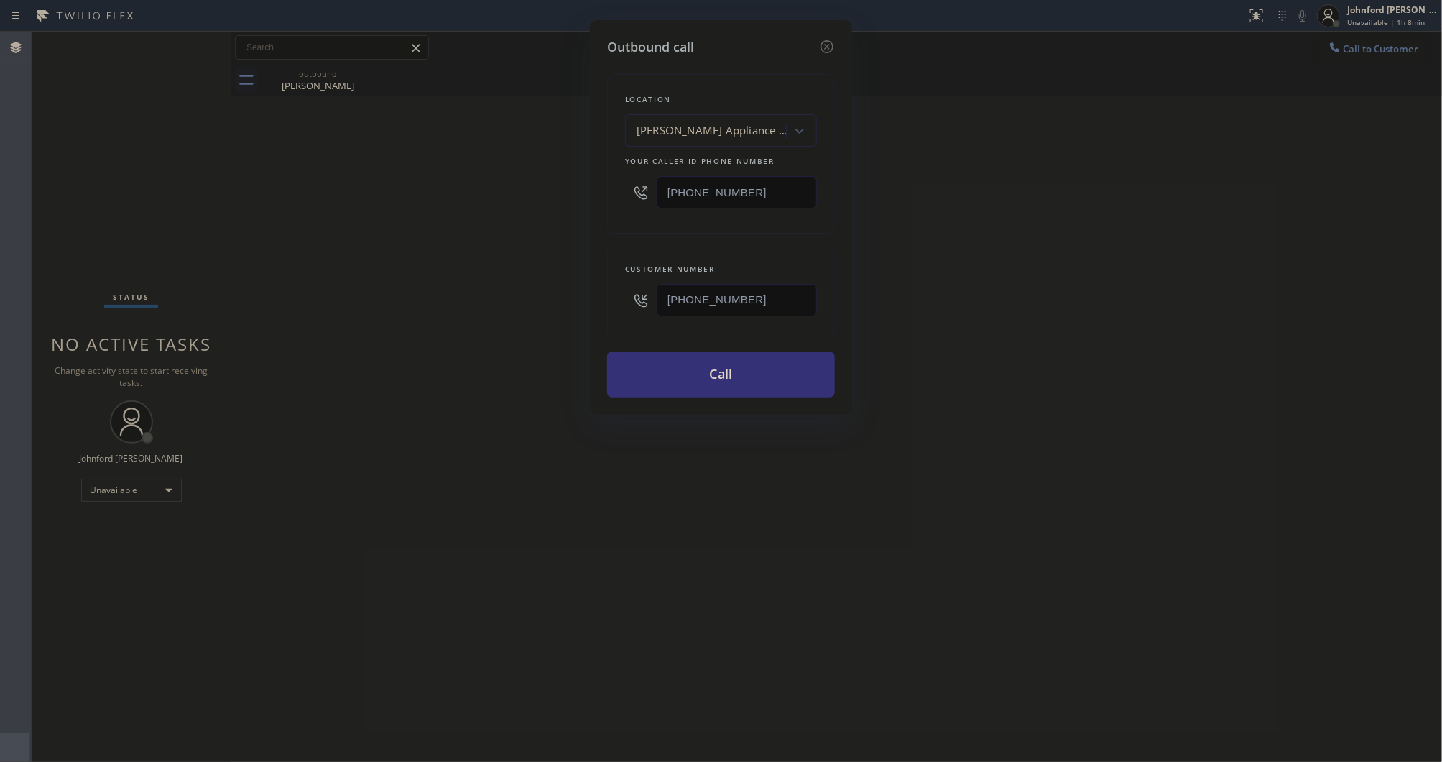
click at [1353, 45] on div "Outbound call Location Patrick Thermador Appliance Repair Pro Your caller id ph…" at bounding box center [721, 381] width 1442 height 762
drag, startPoint x: 790, startPoint y: 297, endPoint x: 631, endPoint y: 305, distance: 159.8
click at [631, 305] on div "(760) 275-2974" at bounding box center [721, 300] width 192 height 47
paste input "425) 210-5346"
type input "[PHONE_NUMBER]"
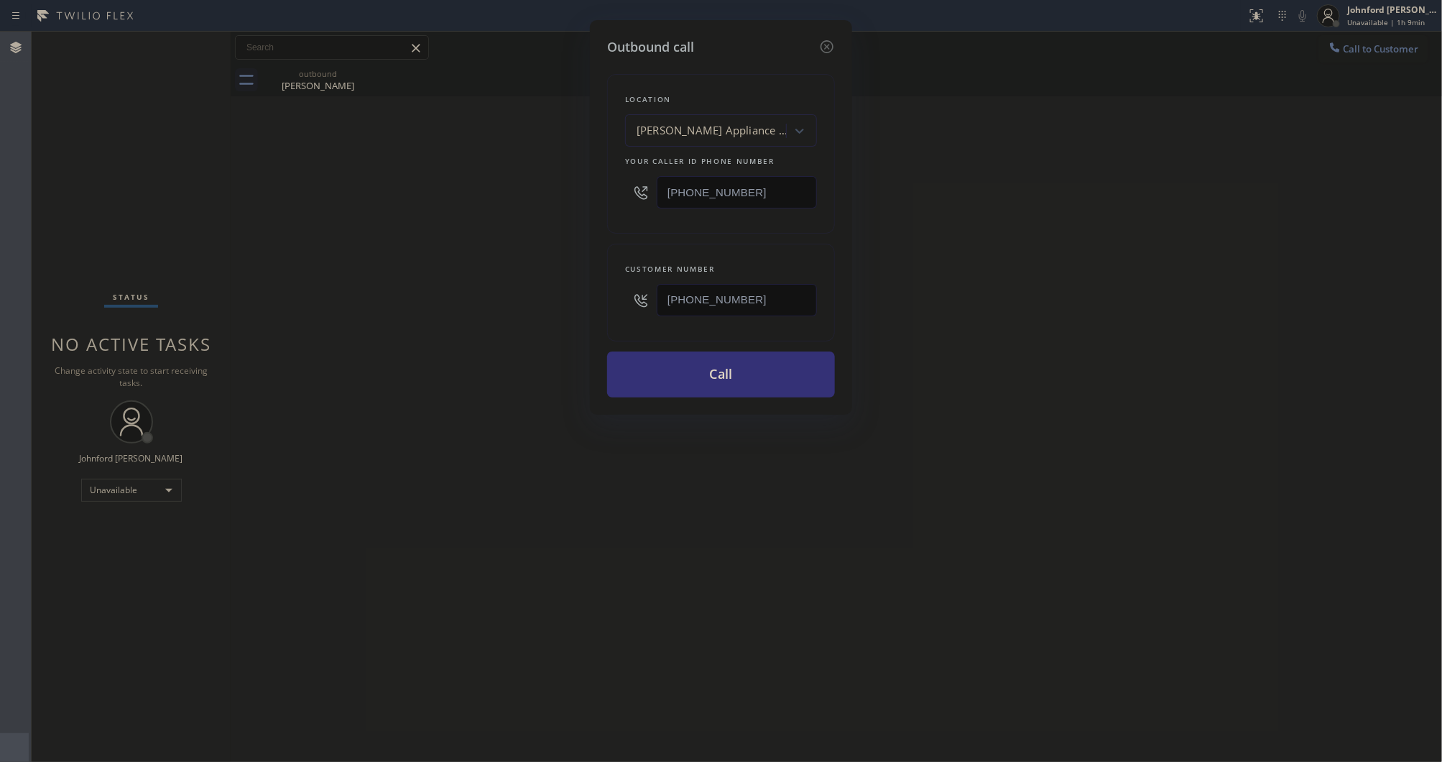
drag, startPoint x: 673, startPoint y: 202, endPoint x: 616, endPoint y: 199, distance: 56.8
click at [616, 199] on div "Location Patrick Thermador Appliance Repair Pro Your caller id phone number (41…" at bounding box center [721, 154] width 228 height 160
drag, startPoint x: 780, startPoint y: 198, endPoint x: 520, endPoint y: 192, distance: 260.2
click at [557, 192] on div "Outbound call Location Patrick Thermador Appliance Repair Pro Your caller id ph…" at bounding box center [721, 381] width 1442 height 762
paste input "206) 338-3598"
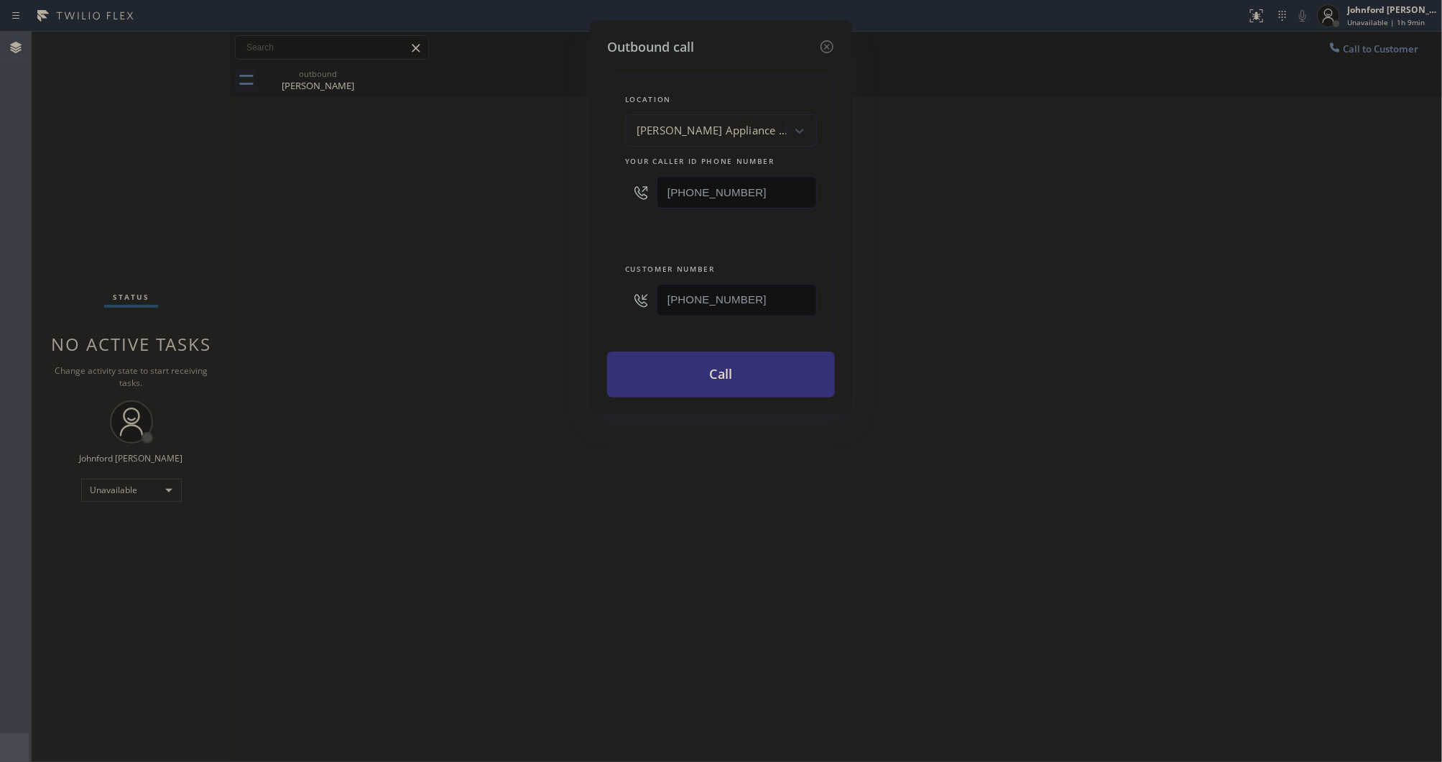
type input "[PHONE_NUMBER]"
click at [415, 223] on div "Outbound call Location Patrick Thermador Appliance Repair Pro Your caller id ph…" at bounding box center [721, 381] width 1442 height 762
click at [668, 352] on button "Call" at bounding box center [721, 374] width 228 height 46
click at [1043, 379] on div "Outbound call Location Spectrum Appliance Repair Seattle Your caller id phone n…" at bounding box center [721, 381] width 1442 height 762
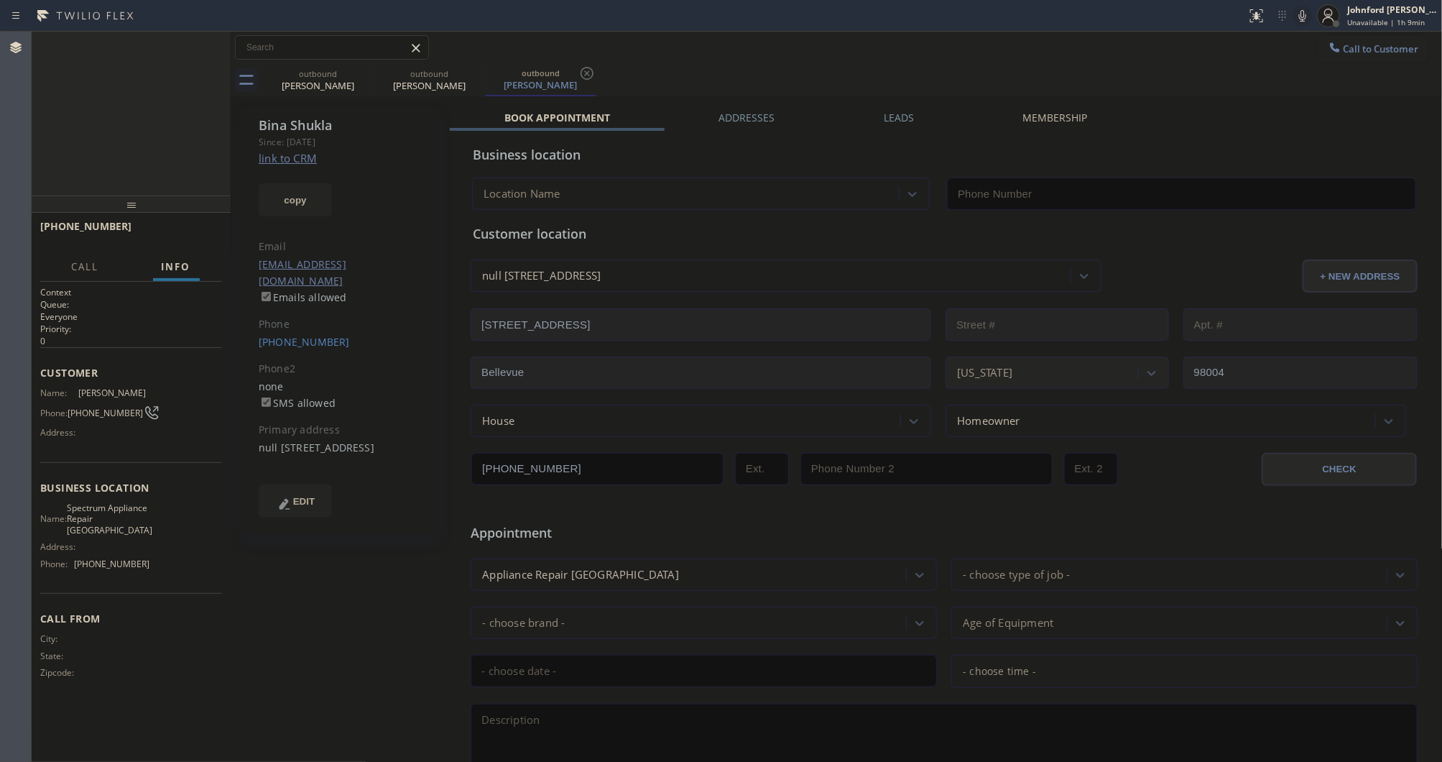
type input "[PHONE_NUMBER]"
click at [292, 216] on div "Bina Shukla Since: 20 may 2020 link to CRM copy Email binashukla@gmail.com Emai…" at bounding box center [340, 321] width 198 height 428
click at [293, 220] on div "Bina Shukla Since: 20 may 2020 link to CRM copy Email binashukla@gmail.com Emai…" at bounding box center [340, 321] width 198 height 428
click at [295, 207] on button "copy" at bounding box center [295, 199] width 73 height 33
drag, startPoint x: 1060, startPoint y: 52, endPoint x: 972, endPoint y: 76, distance: 91.5
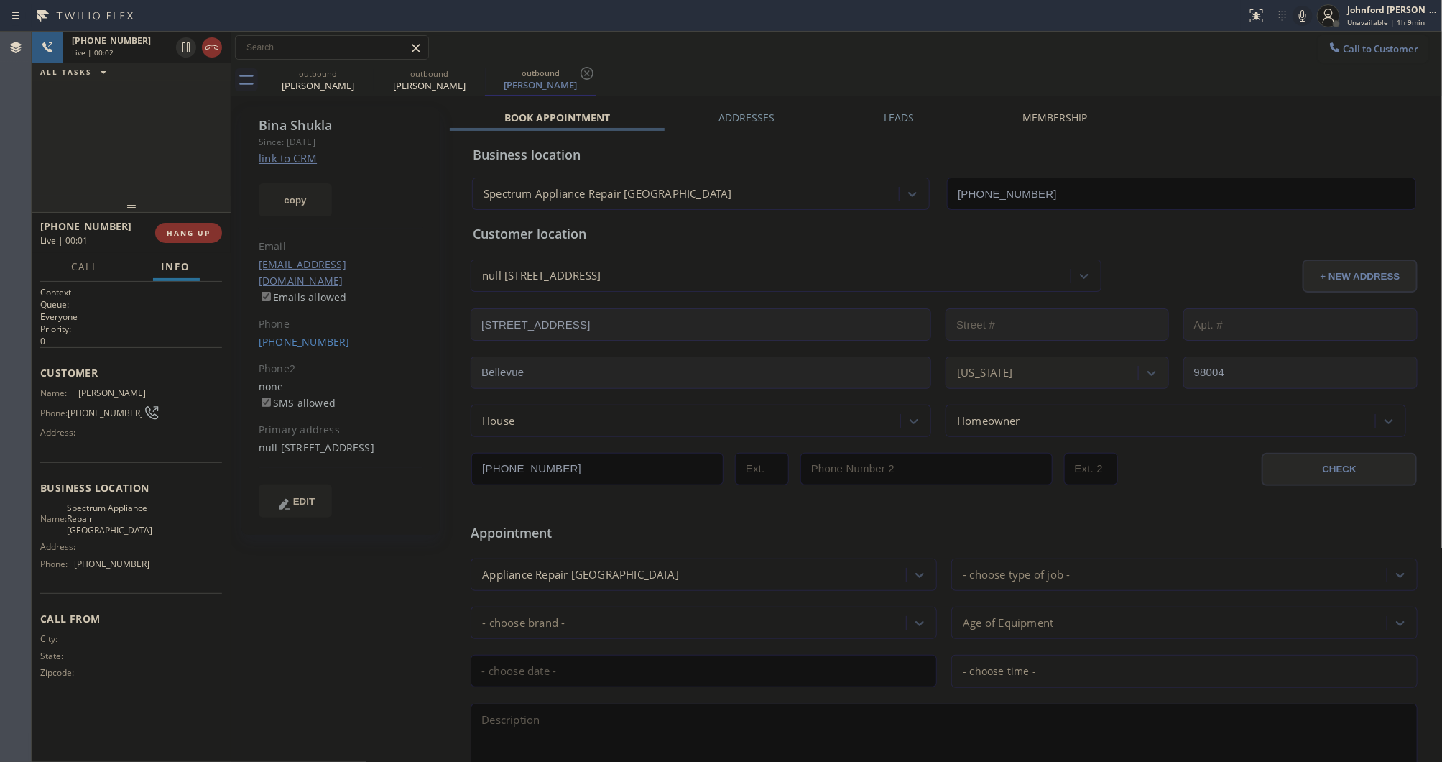
click at [1060, 52] on div "Call to Customer Outbound call Location Spectrum Appliance Repair Seattle Your …" at bounding box center [837, 47] width 1212 height 25
click at [192, 230] on span "HANG UP" at bounding box center [189, 233] width 44 height 10
click at [310, 335] on link "[PHONE_NUMBER]" at bounding box center [304, 342] width 91 height 14
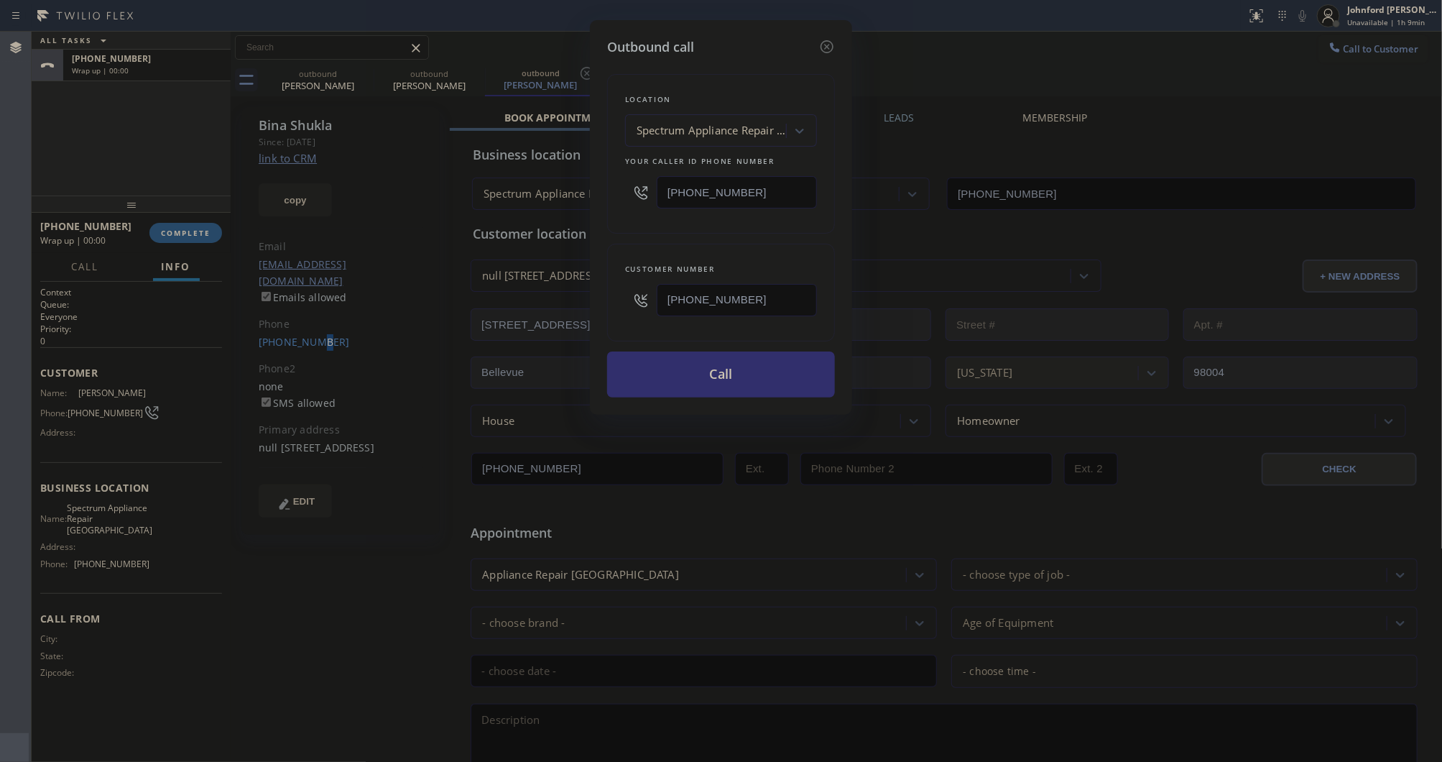
type input "[PHONE_NUMBER]"
click at [684, 379] on button "Call" at bounding box center [721, 374] width 228 height 46
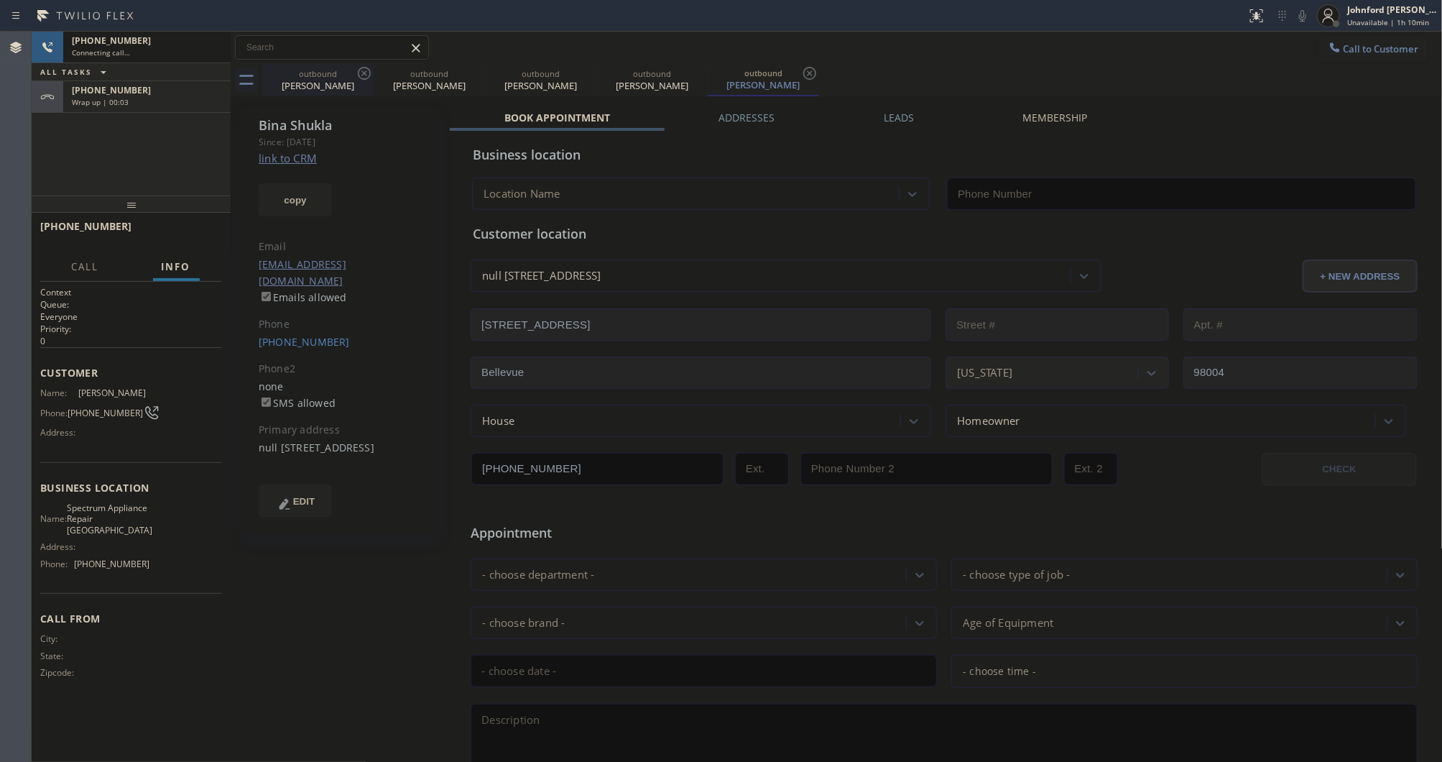
type input "[PHONE_NUMBER]"
click at [0, 0] on icon at bounding box center [0, 0] width 0 height 0
click at [120, 104] on span "Wrap up | 00:04" at bounding box center [100, 102] width 57 height 10
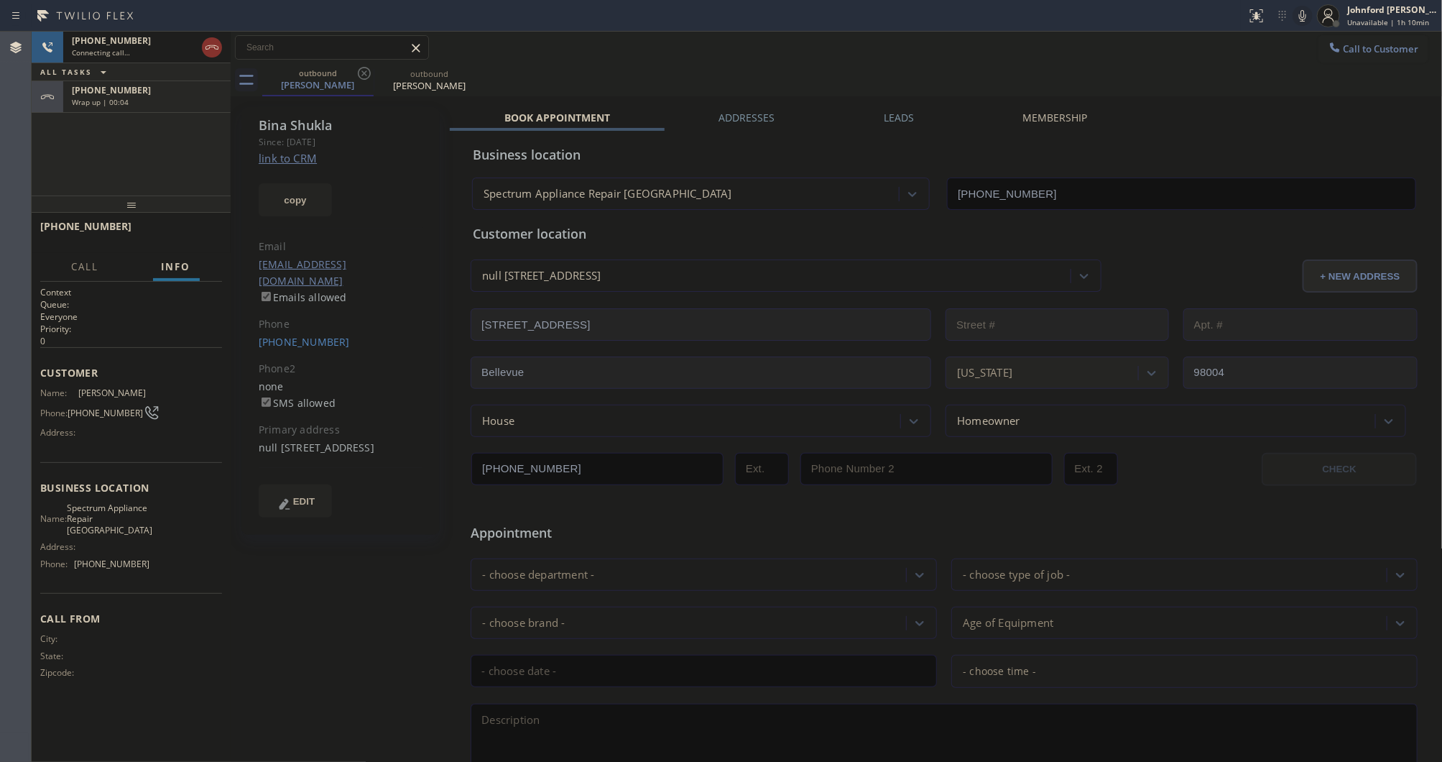
type input "[PHONE_NUMBER]"
click at [189, 229] on span "COMPLETE" at bounding box center [186, 233] width 50 height 10
type input "[PHONE_NUMBER]"
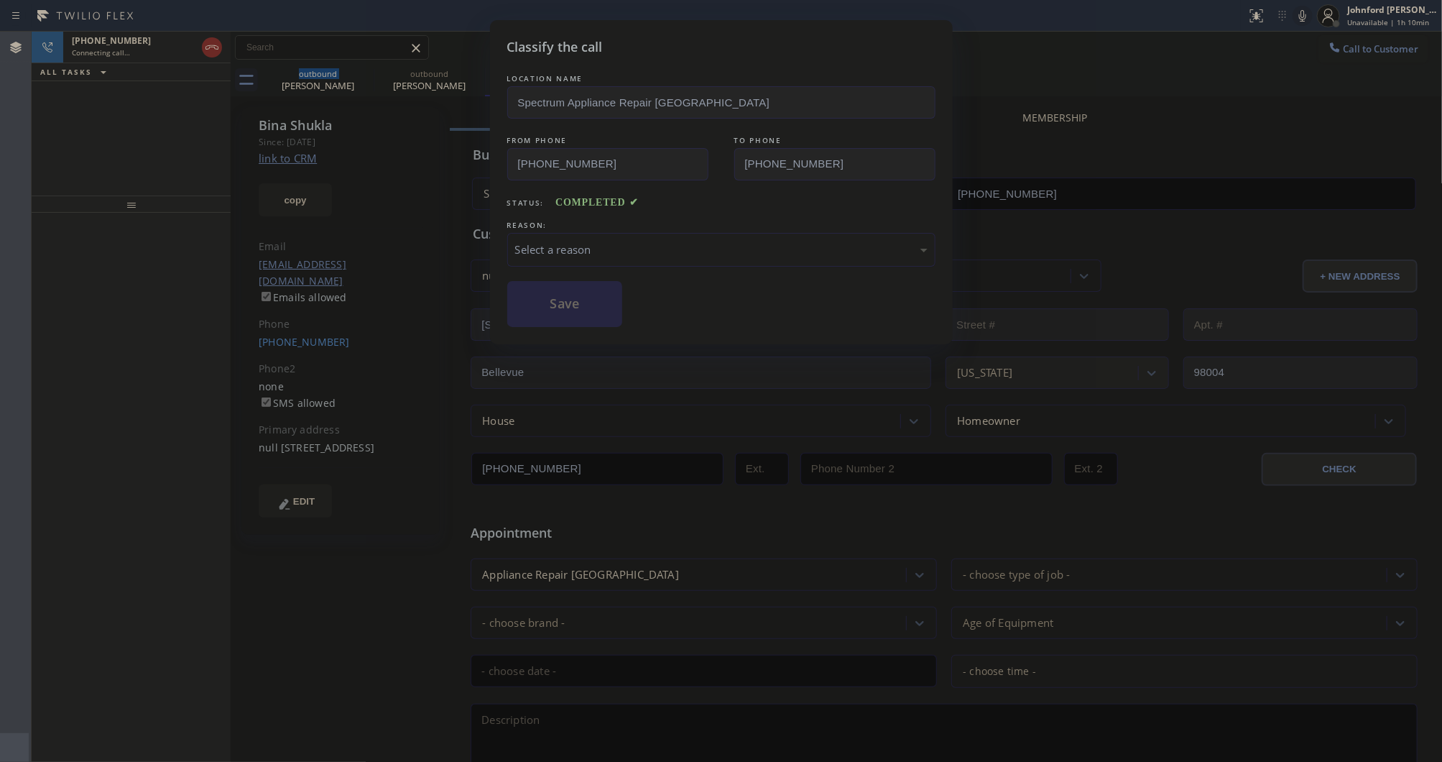
drag, startPoint x: 535, startPoint y: 234, endPoint x: 655, endPoint y: 252, distance: 121.3
click at [565, 234] on div "Select a reason" at bounding box center [721, 250] width 428 height 34
click at [588, 295] on button "Save" at bounding box center [565, 304] width 116 height 46
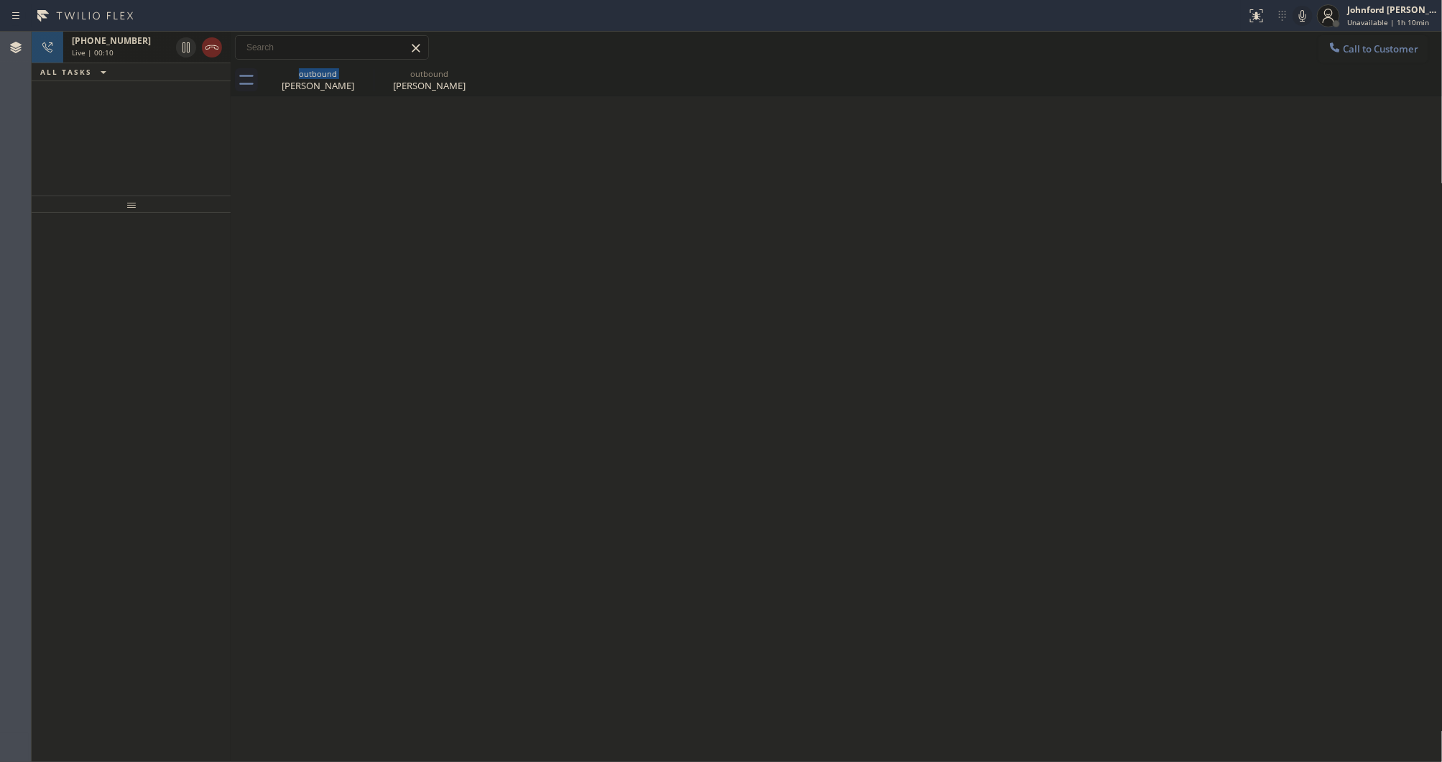
click at [210, 45] on icon at bounding box center [211, 47] width 17 height 17
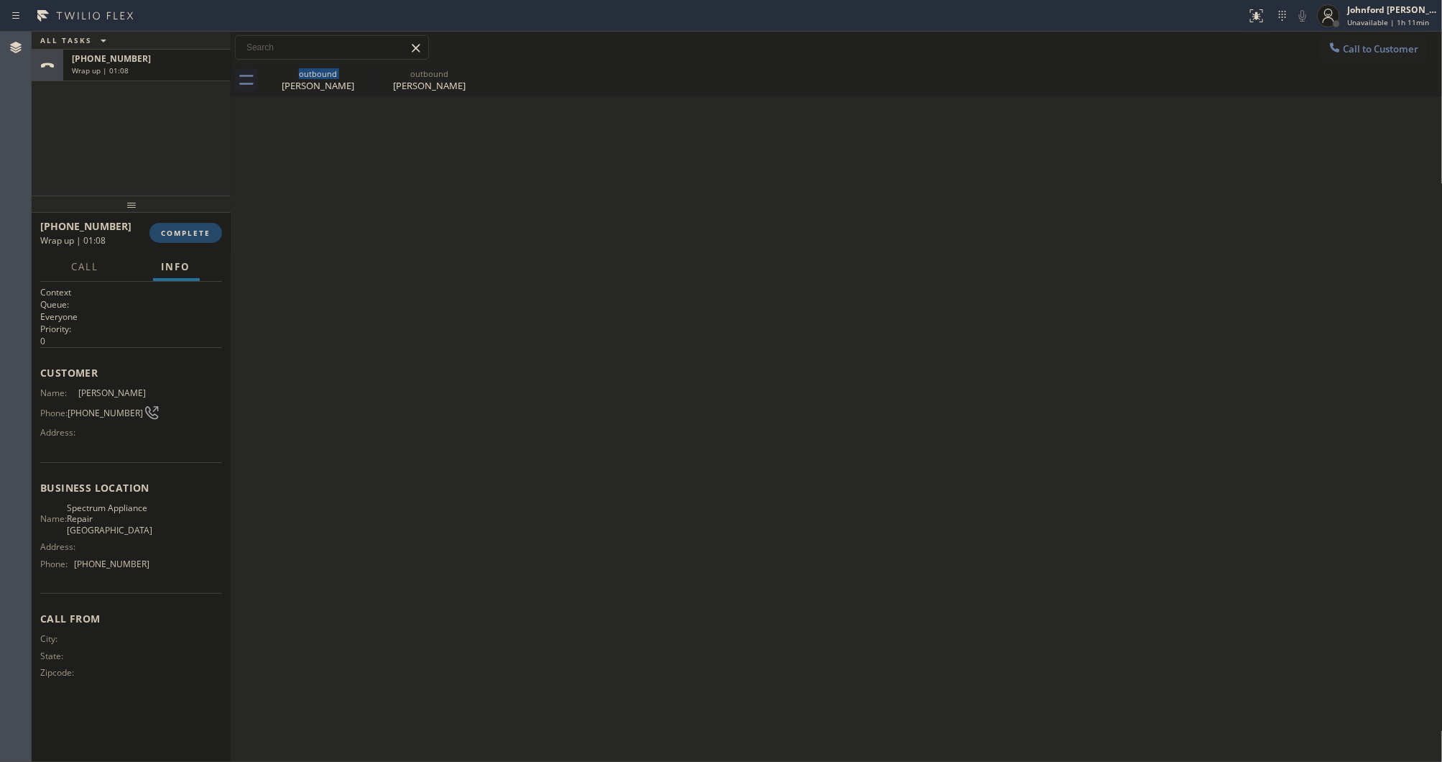
click at [182, 239] on button "COMPLETE" at bounding box center [185, 233] width 73 height 20
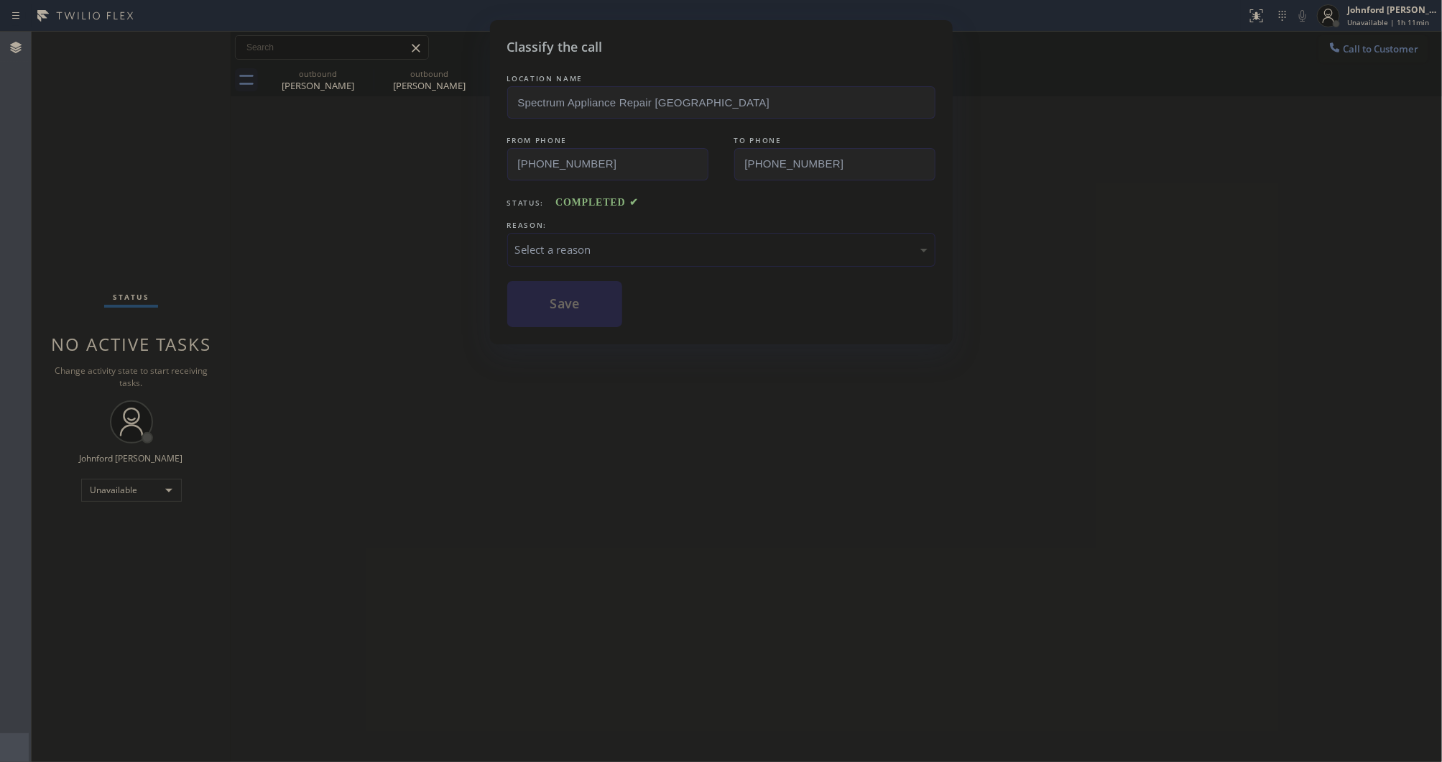
drag, startPoint x: 494, startPoint y: 227, endPoint x: 544, endPoint y: 246, distance: 53.0
click at [496, 227] on div "Classify the call LOCATION NAME Spectrum Appliance Repair Seattle FROM PHONE (2…" at bounding box center [721, 182] width 463 height 324
drag, startPoint x: 546, startPoint y: 246, endPoint x: 559, endPoint y: 252, distance: 14.5
click at [547, 246] on div "Select a reason" at bounding box center [721, 249] width 412 height 17
click at [579, 315] on button "Save" at bounding box center [565, 304] width 116 height 46
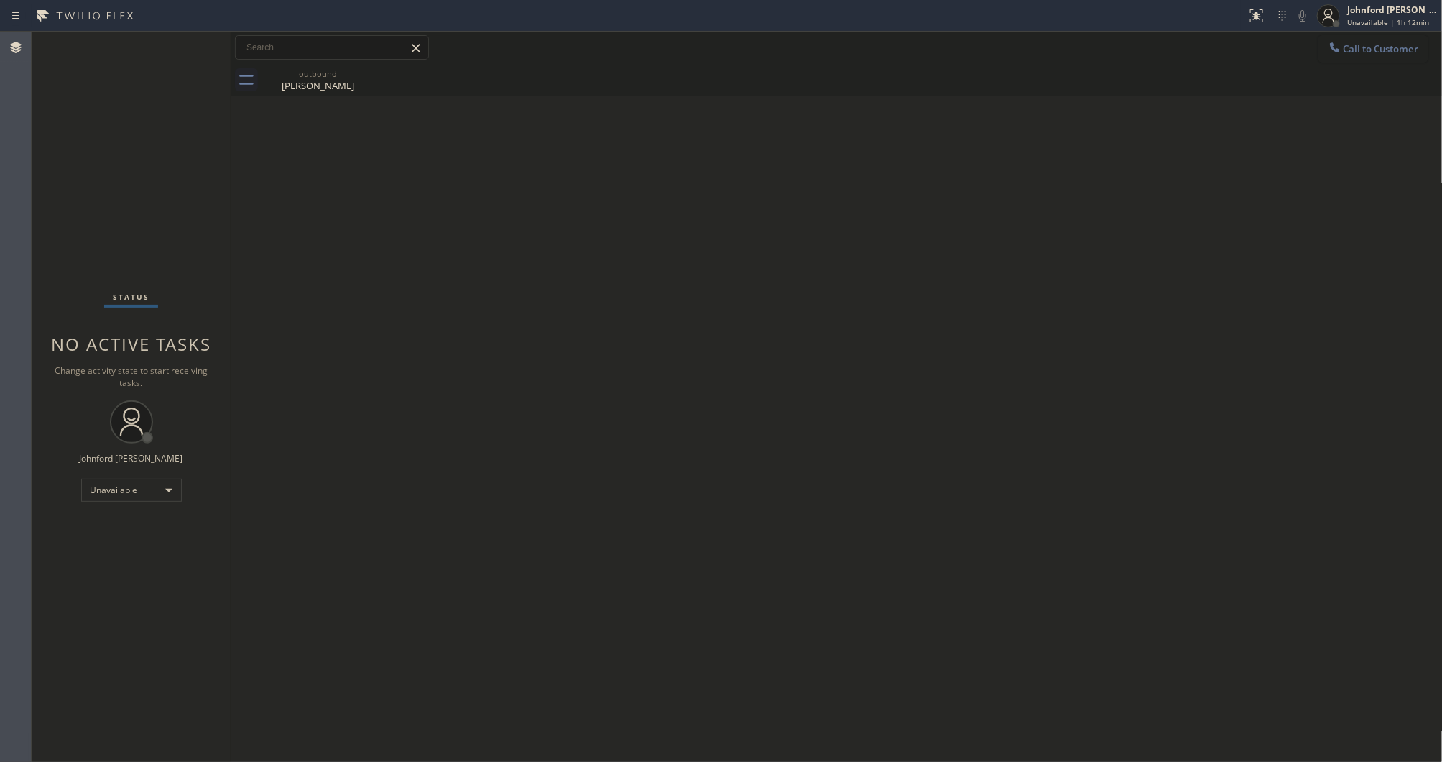
click at [1346, 52] on span "Call to Customer" at bounding box center [1381, 48] width 75 height 13
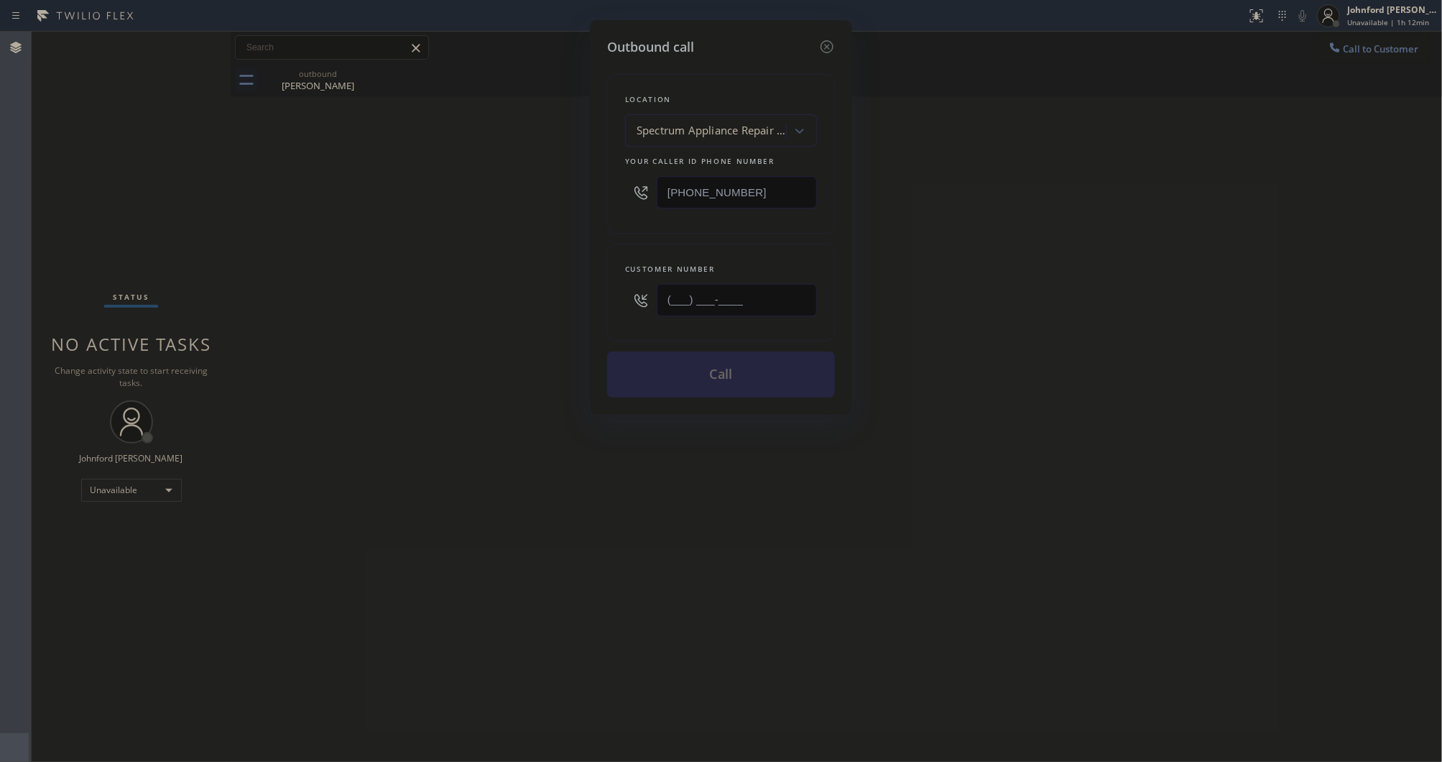
drag, startPoint x: 702, startPoint y: 290, endPoint x: 593, endPoint y: 299, distance: 109.6
click at [594, 298] on div "Outbound call Location Spectrum Appliance Repair Seattle Your caller id phone n…" at bounding box center [721, 217] width 262 height 395
paste input "317) 374-6333"
type input "[PHONE_NUMBER]"
drag, startPoint x: 785, startPoint y: 183, endPoint x: 620, endPoint y: 206, distance: 166.2
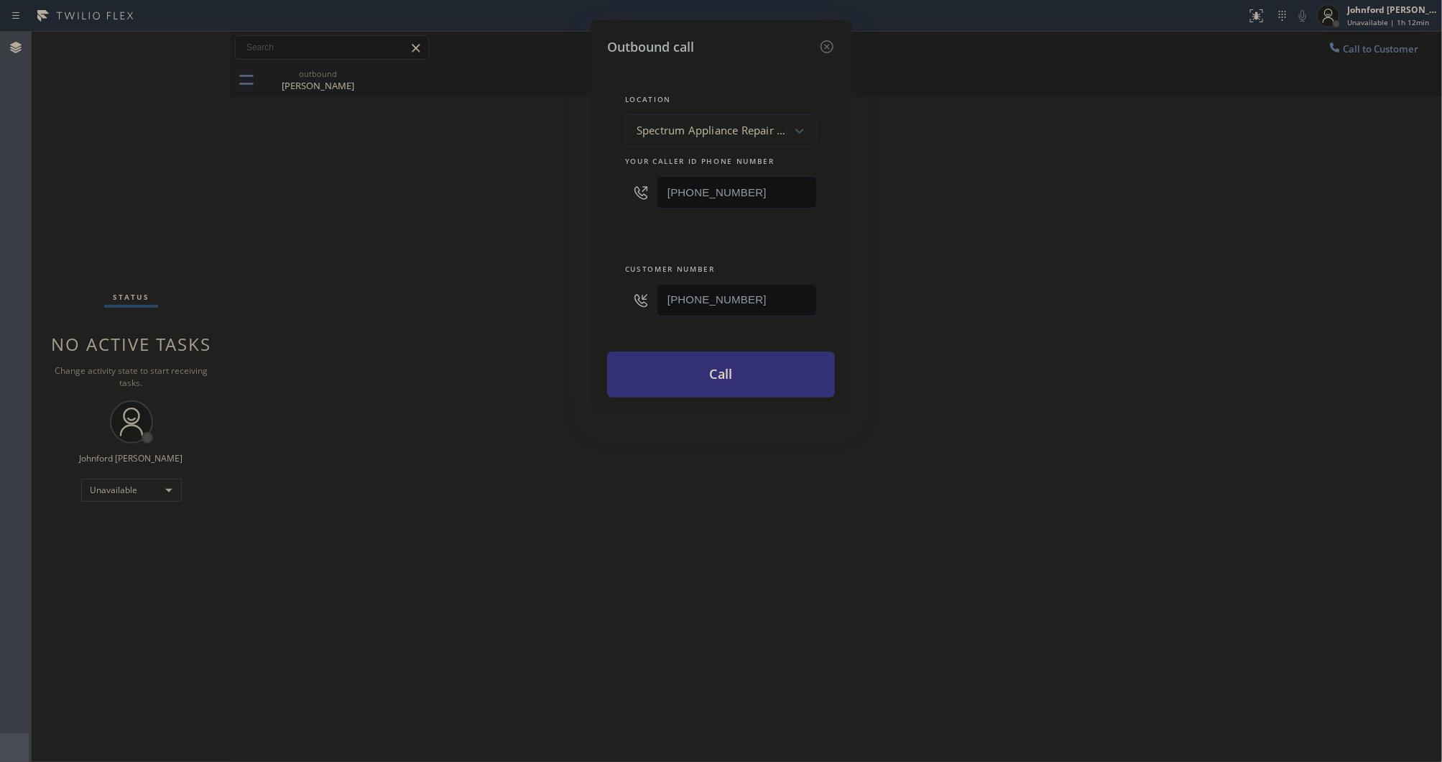
click at [620, 206] on div "Location Spectrum Appliance Repair Seattle Your caller id phone number (206) 33…" at bounding box center [721, 154] width 228 height 160
paste input "925) 281-222"
type input "[PHONE_NUMBER]"
click at [505, 208] on div "Outbound call Location Spectrum Appliance Repair Seattle Your caller id phone n…" at bounding box center [721, 381] width 1442 height 762
click at [716, 370] on button "Call" at bounding box center [721, 374] width 228 height 46
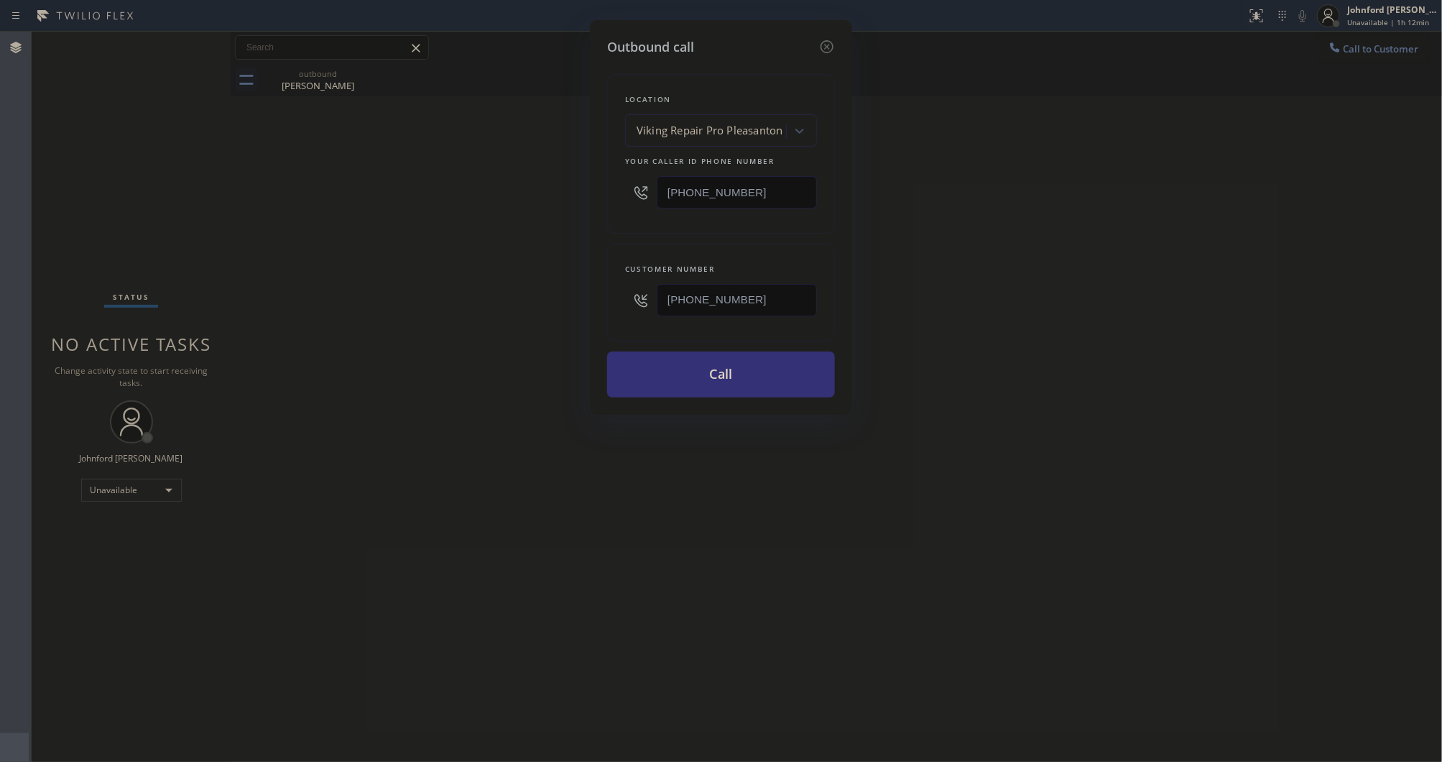
click at [943, 339] on div "Outbound call Location Viking Repair Pro Pleasanton Your caller id phone number…" at bounding box center [721, 381] width 1442 height 762
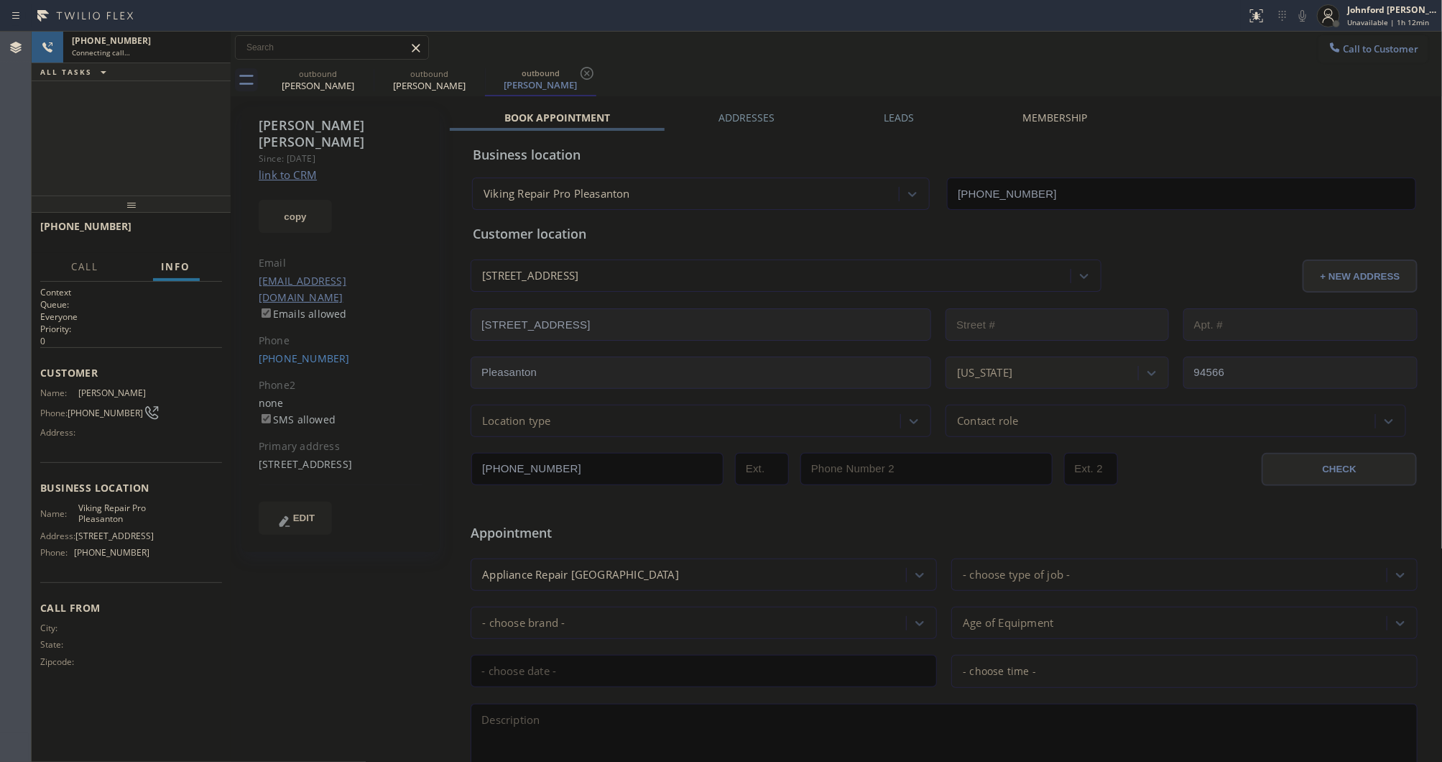
type input "[PHONE_NUMBER]"
click at [374, 75] on div at bounding box center [374, 80] width 1 height 23
click at [370, 74] on icon at bounding box center [364, 73] width 13 height 13
click at [367, 75] on icon at bounding box center [364, 73] width 17 height 17
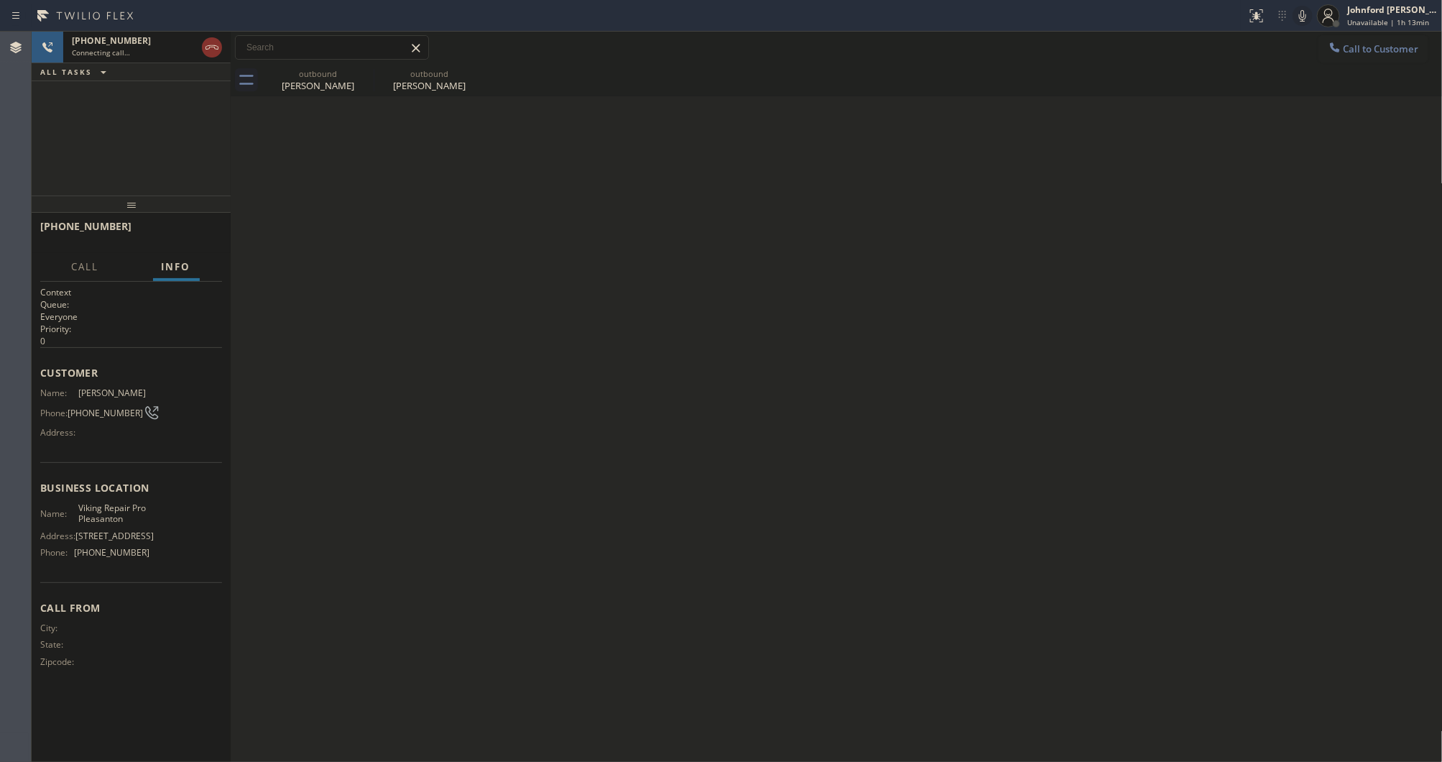
click at [1301, 11] on icon at bounding box center [1302, 15] width 17 height 17
click at [1301, 19] on icon at bounding box center [1302, 15] width 17 height 17
click at [167, 47] on div "Connecting call…" at bounding box center [134, 52] width 124 height 10
drag, startPoint x: 189, startPoint y: 234, endPoint x: 385, endPoint y: 116, distance: 229.2
click at [191, 234] on span "HANG UP" at bounding box center [189, 233] width 44 height 10
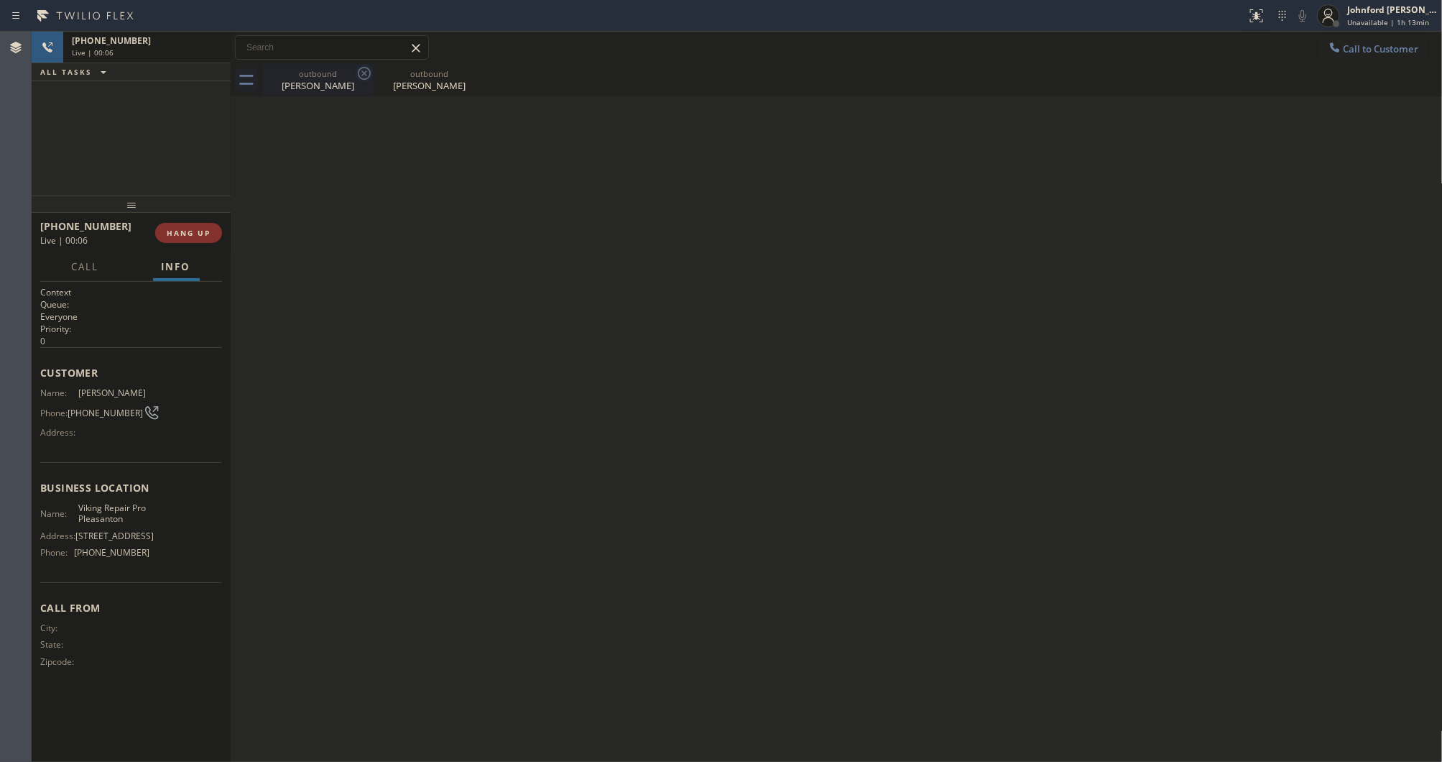
click at [361, 76] on icon at bounding box center [364, 73] width 17 height 17
click at [0, 0] on icon at bounding box center [0, 0] width 0 height 0
click at [361, 76] on div at bounding box center [852, 80] width 1181 height 32
click at [194, 224] on button "COMPLETE" at bounding box center [185, 233] width 73 height 20
click at [158, 74] on div "Wrap up | 00:06" at bounding box center [147, 70] width 150 height 10
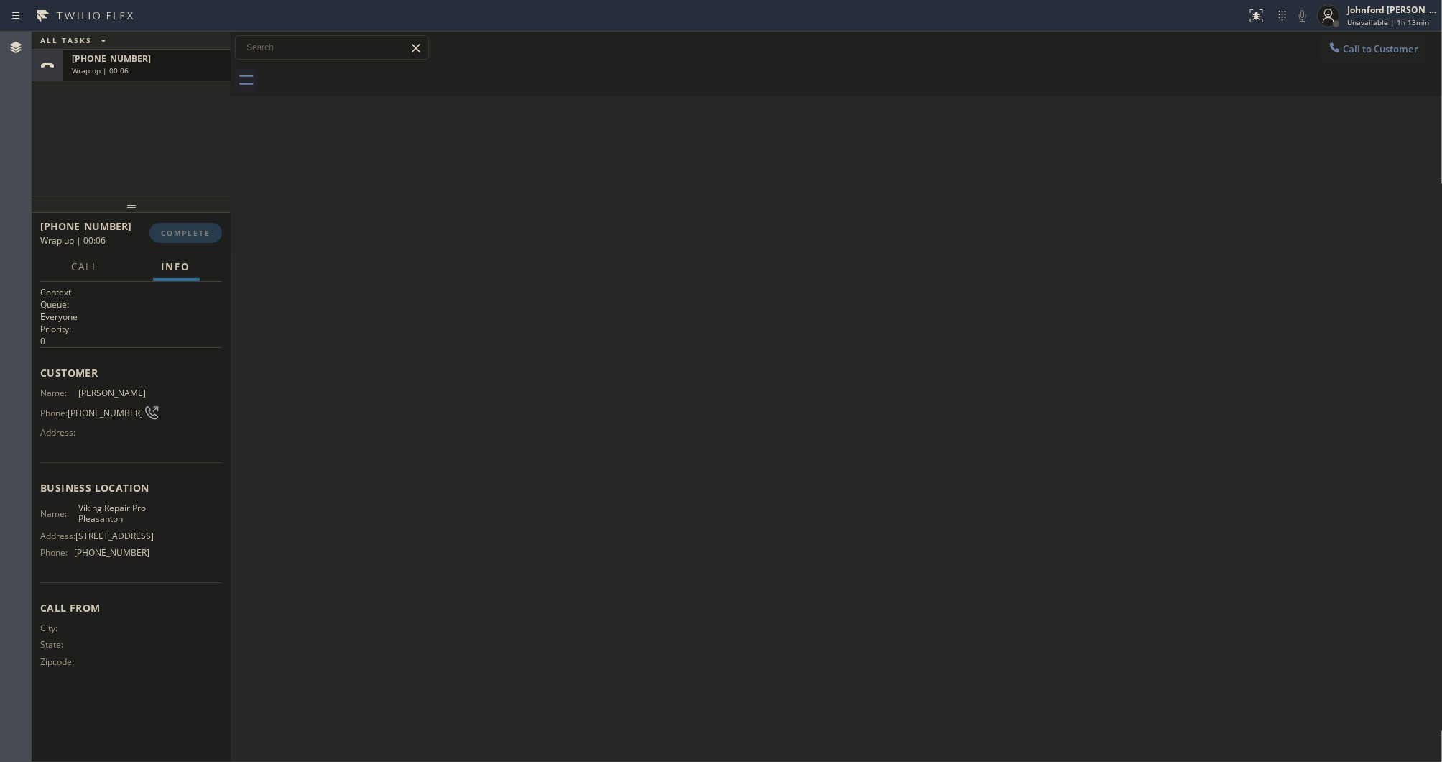
click at [182, 67] on div "Wrap up | 00:06" at bounding box center [147, 70] width 150 height 10
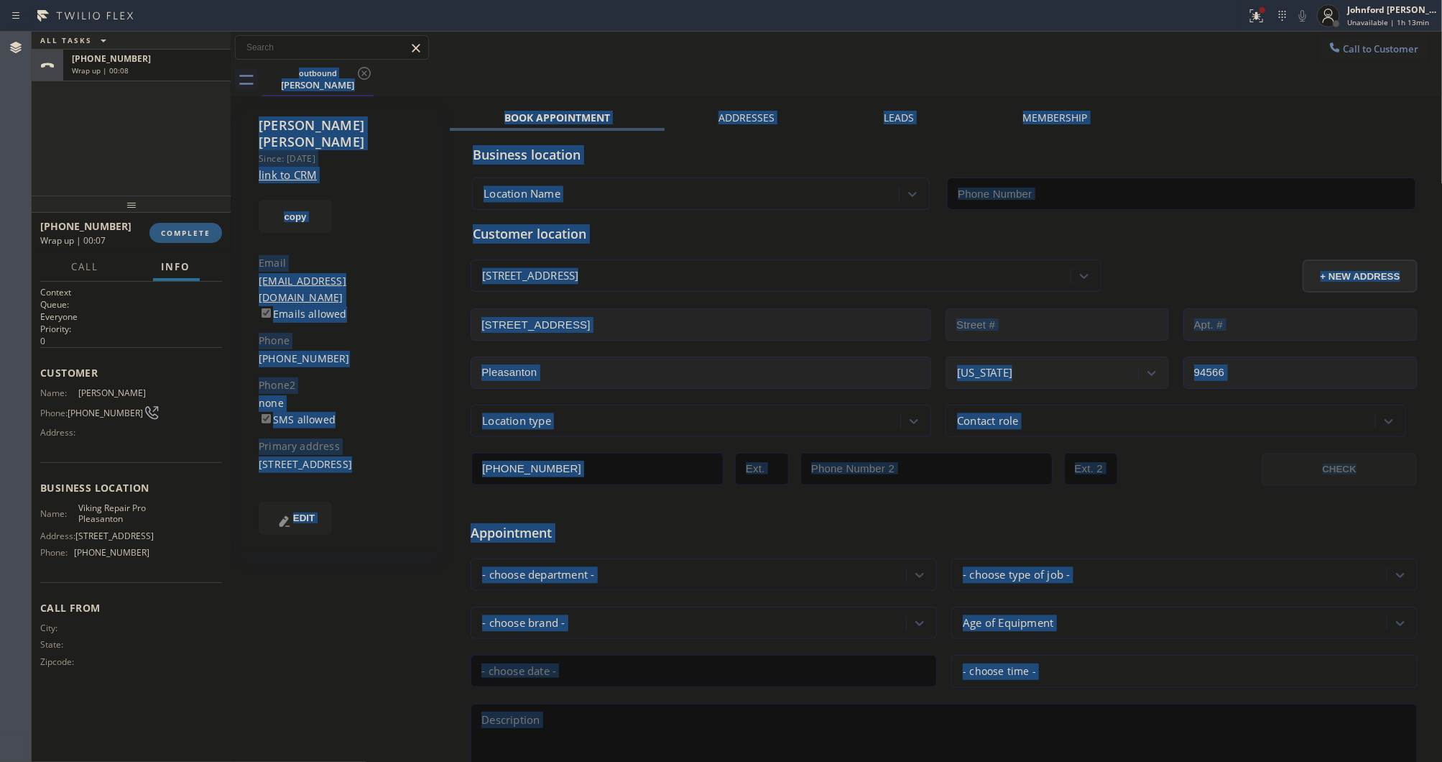
type input "[PHONE_NUMBER]"
click at [187, 239] on button "COMPLETE" at bounding box center [185, 233] width 73 height 20
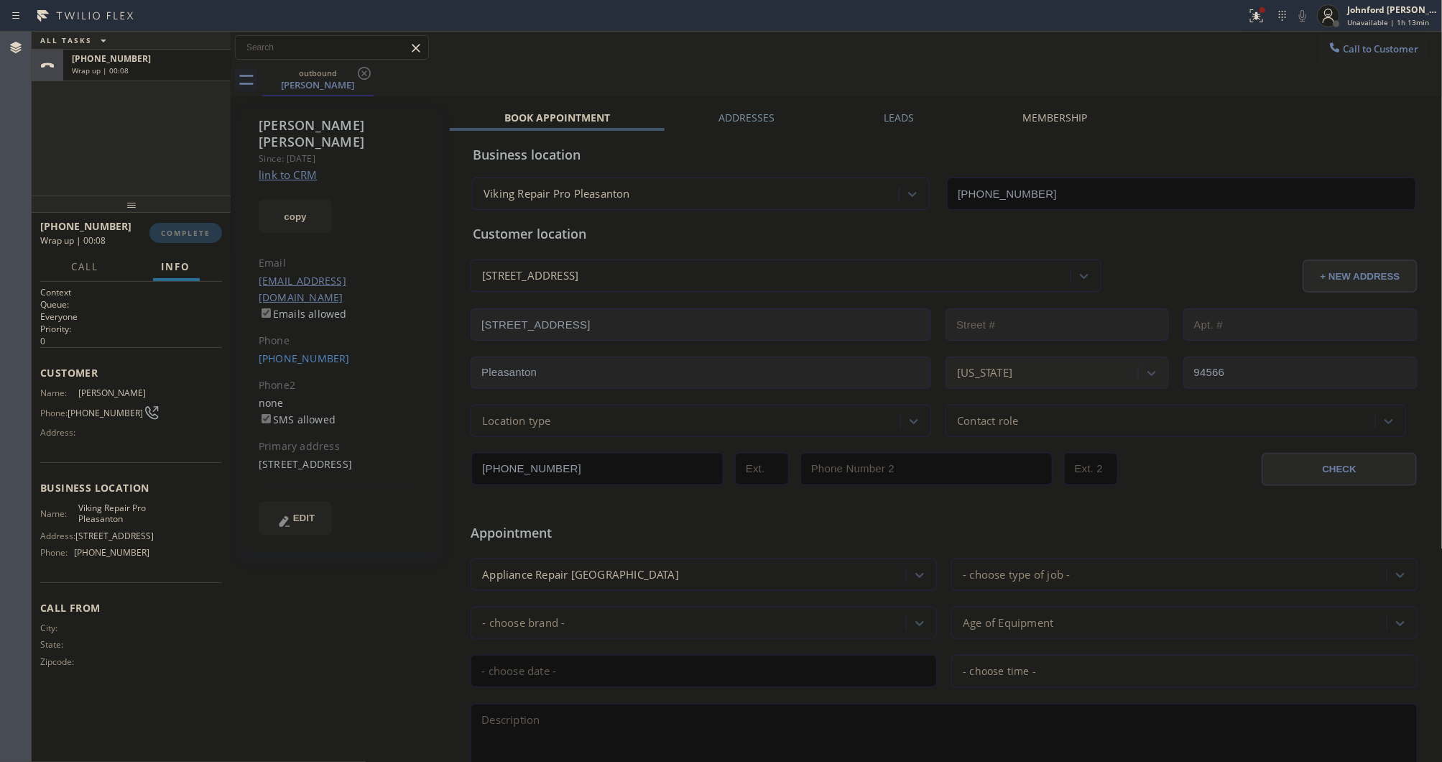
click at [160, 174] on div "ALL TASKS ALL TASKS ACTIVE TASKS TASKS IN WRAP UP +13173746333 Wrap up | 00:08" at bounding box center [131, 114] width 199 height 164
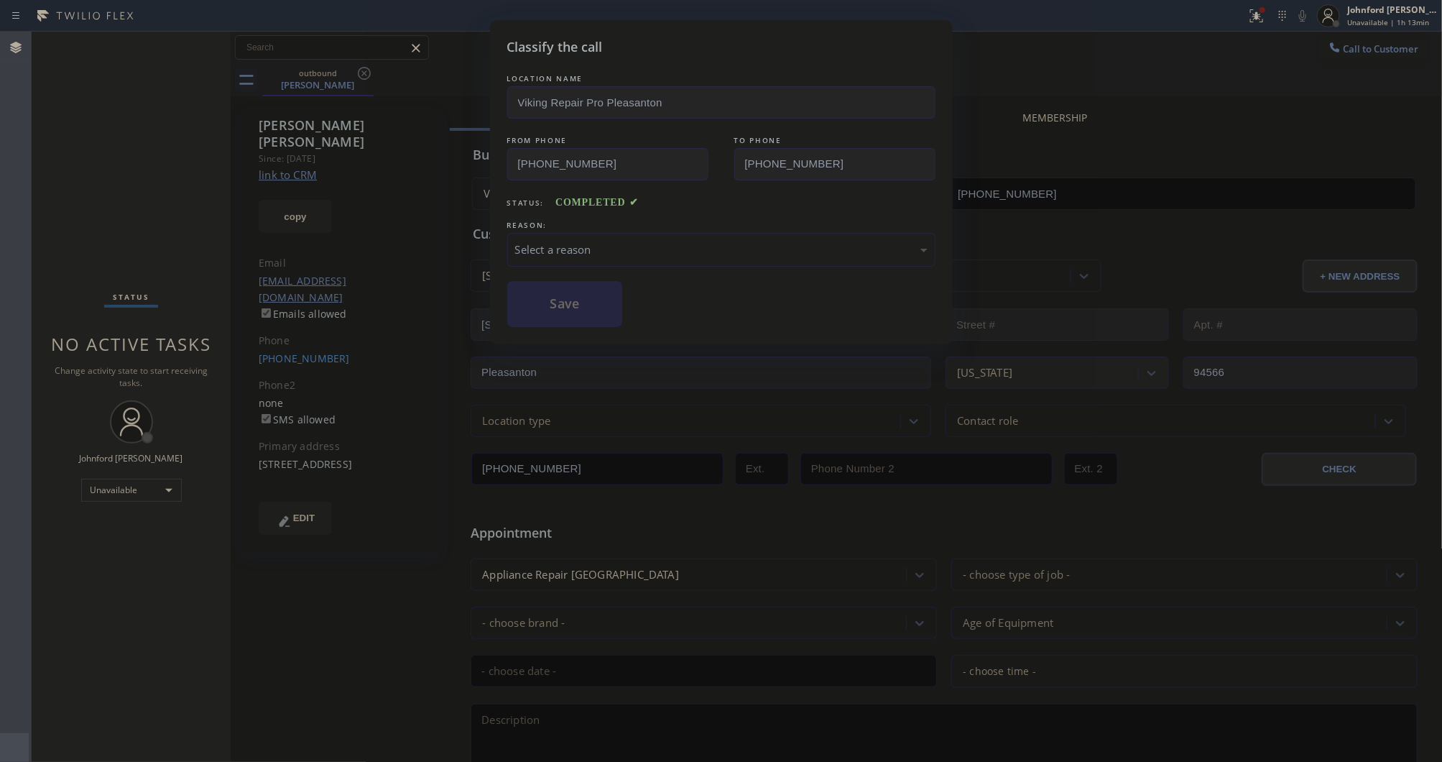
drag, startPoint x: 560, startPoint y: 223, endPoint x: 576, endPoint y: 254, distance: 33.7
click at [560, 224] on div "REASON:" at bounding box center [721, 225] width 428 height 15
click at [576, 249] on div "Select a reason" at bounding box center [721, 249] width 412 height 17
click at [550, 303] on button "Save" at bounding box center [565, 304] width 116 height 46
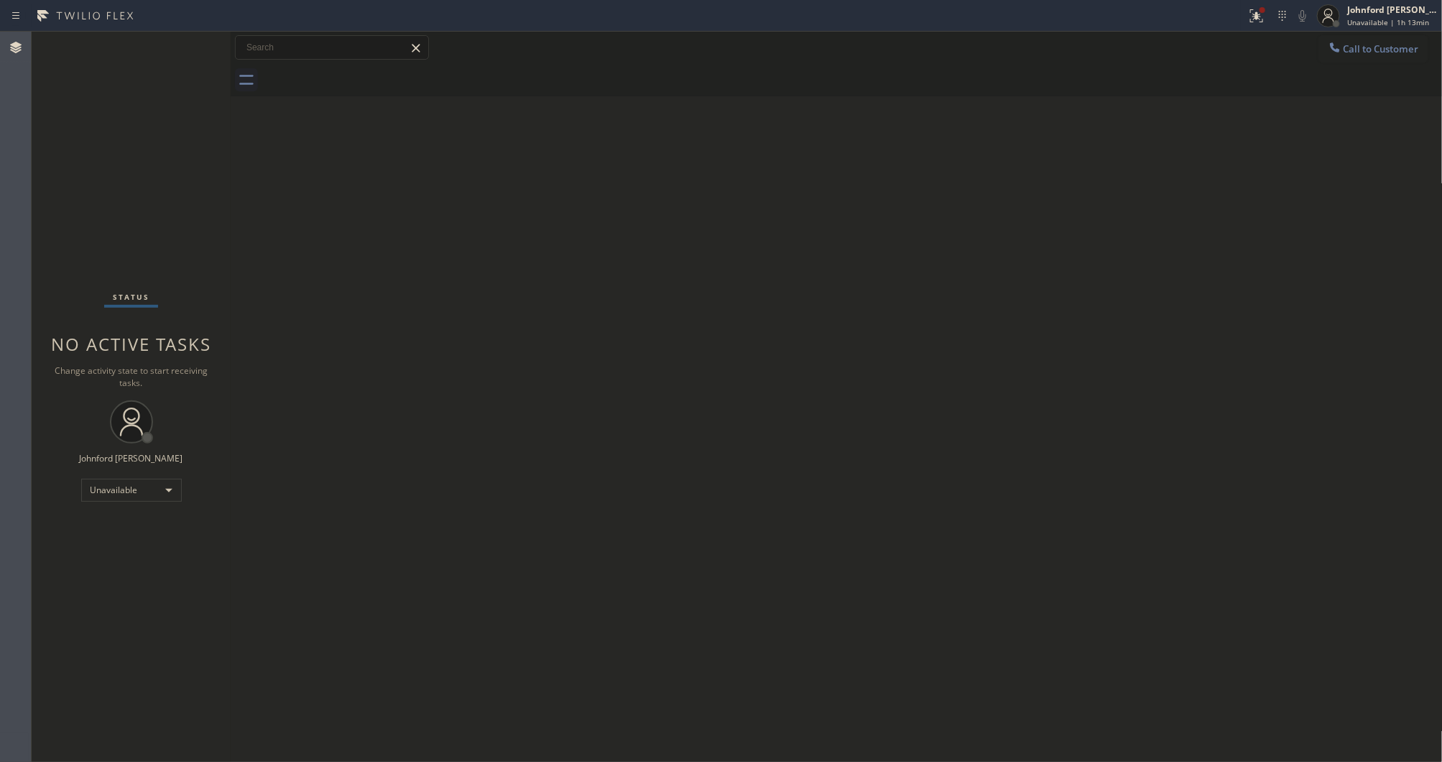
click at [846, 156] on div "Back to Dashboard Change Sender ID Customers Technicians Select a contact Outbo…" at bounding box center [837, 397] width 1212 height 730
click at [1362, 49] on span "Call to Customer" at bounding box center [1381, 48] width 75 height 13
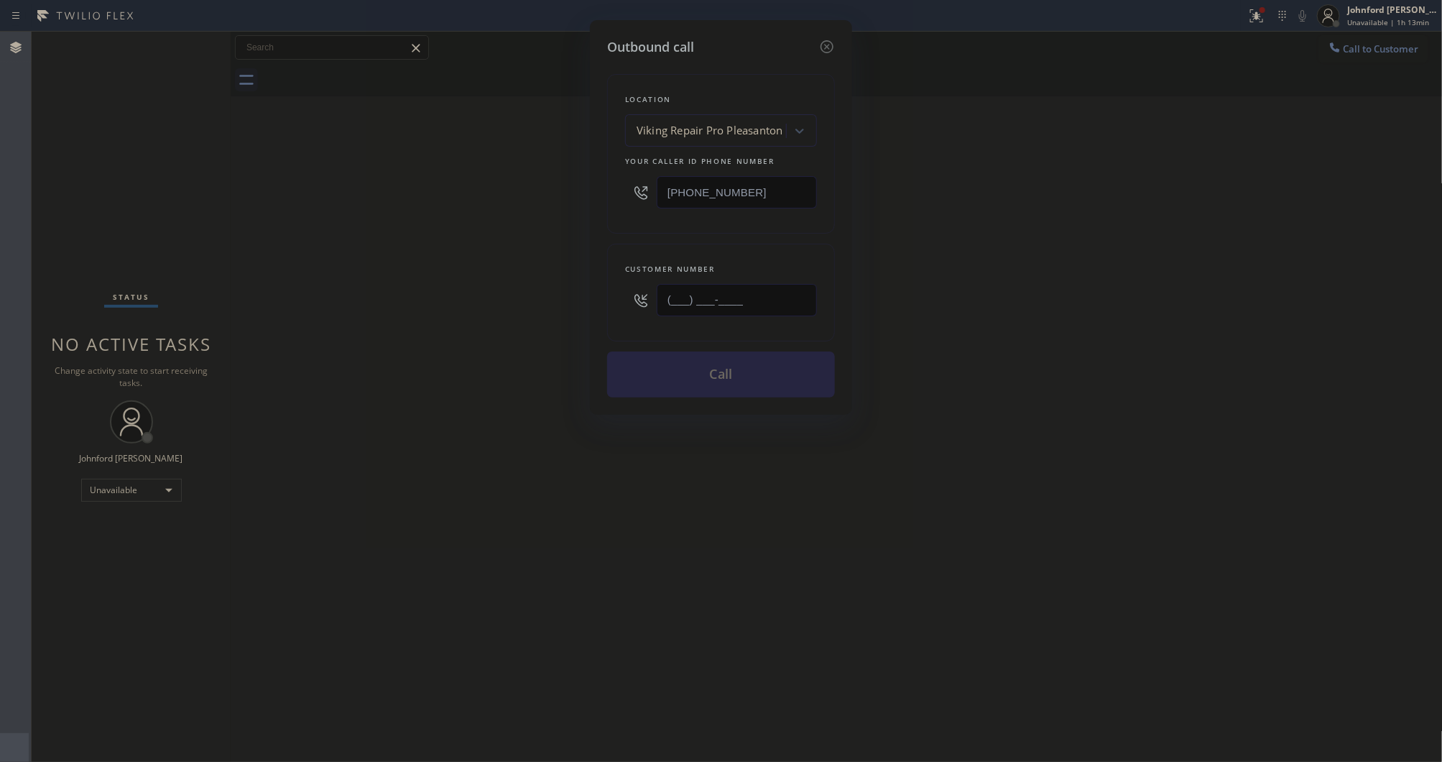
drag, startPoint x: 755, startPoint y: 296, endPoint x: 487, endPoint y: 303, distance: 267.4
click at [508, 300] on div "Outbound call Location Viking Repair Pro Pleasanton Your caller id phone number…" at bounding box center [721, 381] width 1442 height 762
paste input "text"
type input "(___) ___-____"
drag, startPoint x: 752, startPoint y: 289, endPoint x: 552, endPoint y: 285, distance: 199.8
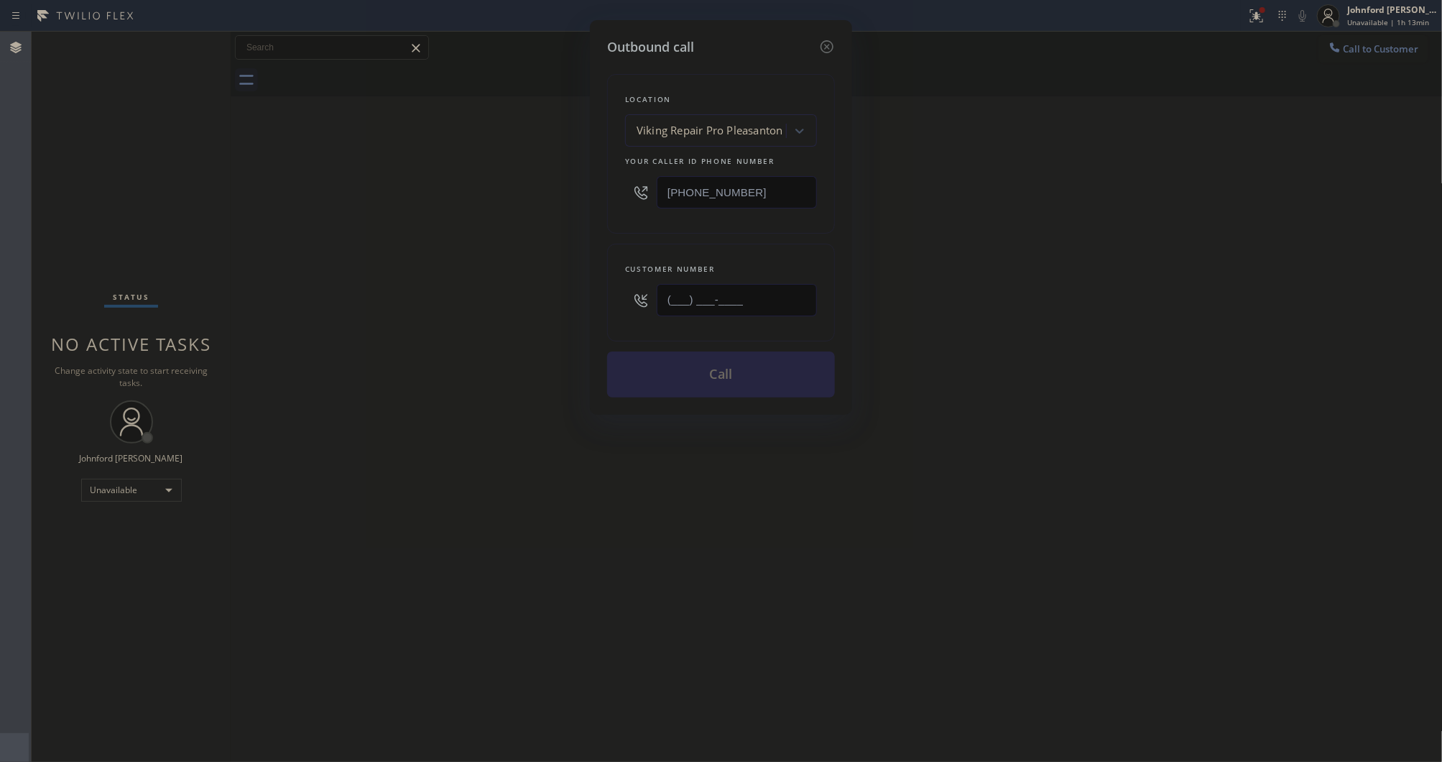
click at [552, 285] on div "Outbound call Location Viking Repair Pro Pleasanton Your caller id phone number…" at bounding box center [721, 381] width 1442 height 762
paste input "818) 832-8632"
type input "(818) 832-8632"
drag, startPoint x: 1180, startPoint y: 239, endPoint x: 620, endPoint y: 27, distance: 598.6
click at [1153, 239] on div "Outbound call Location Viking Repair Pro Pleasanton Your caller id phone number…" at bounding box center [721, 381] width 1442 height 762
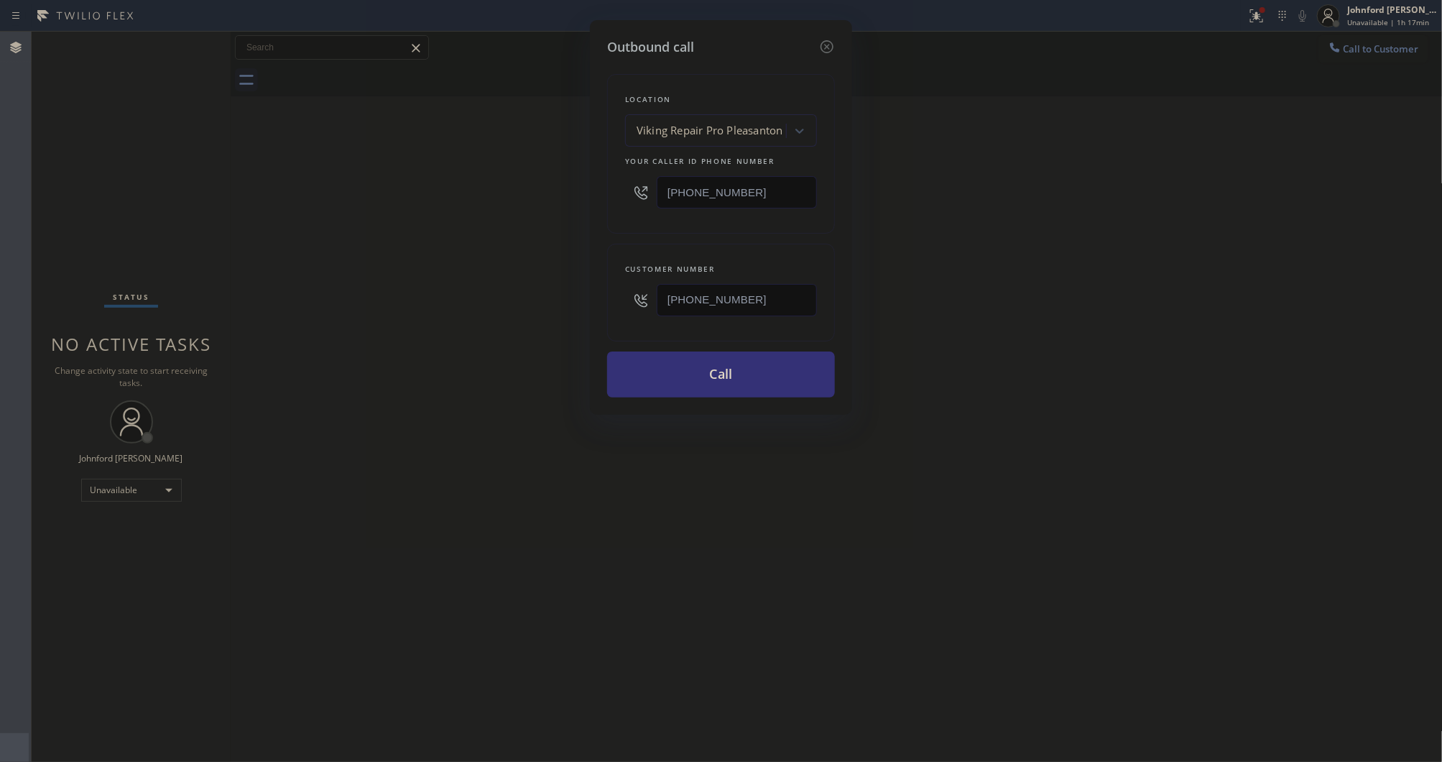
drag, startPoint x: 742, startPoint y: 176, endPoint x: 670, endPoint y: 170, distance: 72.1
click at [637, 180] on div "[PHONE_NUMBER]" at bounding box center [721, 192] width 192 height 47
paste input "877) 777-0796"
type input "[PHONE_NUMBER]"
drag, startPoint x: 712, startPoint y: 293, endPoint x: 601, endPoint y: 293, distance: 111.4
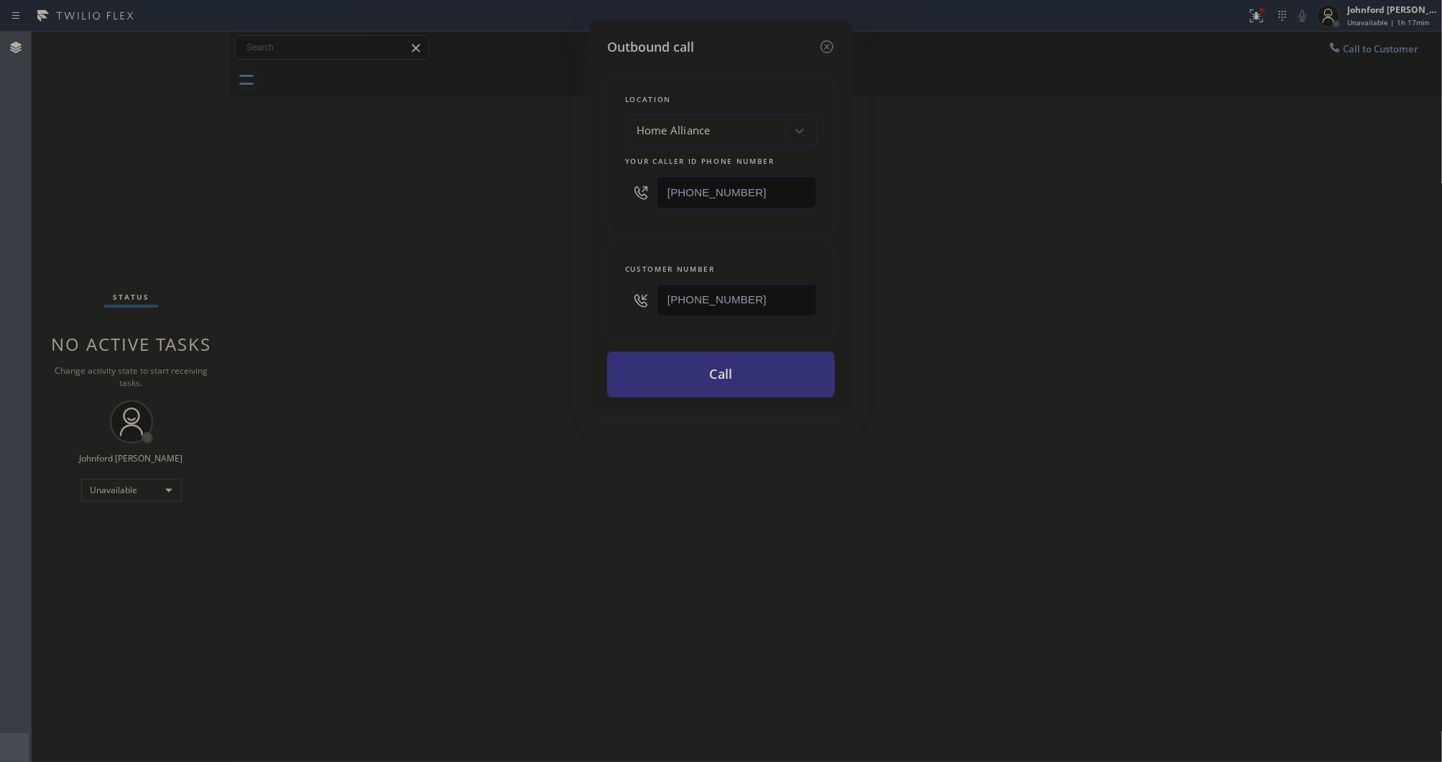
click at [611, 293] on div "Customer number (818) 832-8632" at bounding box center [721, 293] width 228 height 98
paste input "478) 827-8218"
type input "[PHONE_NUMBER]"
click at [535, 293] on div "Outbound call Location Home Alliance Your caller id phone number (877) 777-0796…" at bounding box center [721, 381] width 1442 height 762
click at [648, 363] on button "Call" at bounding box center [721, 374] width 228 height 46
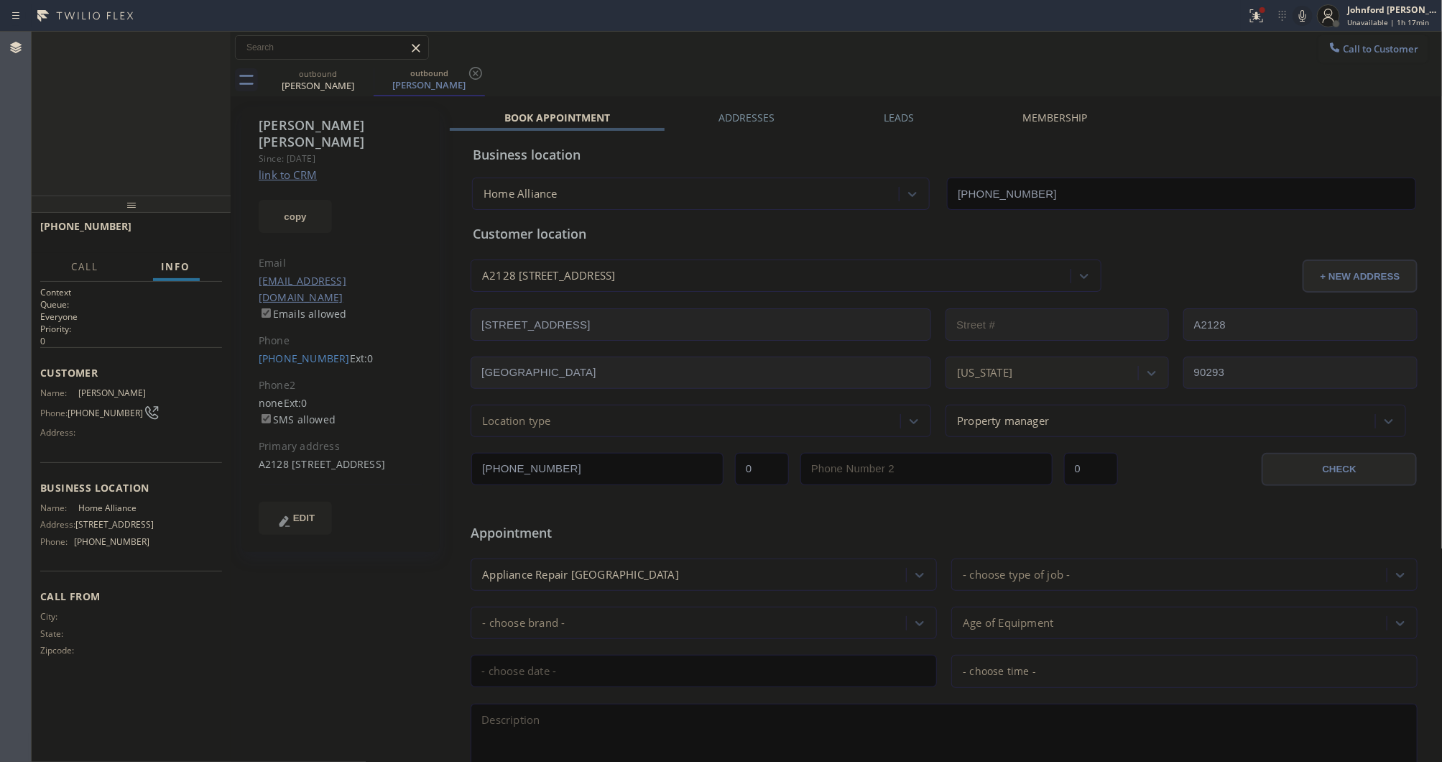
type input "[PHONE_NUMBER]"
click at [1304, 11] on icon at bounding box center [1302, 15] width 7 height 11
click at [1298, 15] on icon at bounding box center [1302, 15] width 17 height 17
click at [411, 647] on div "Rob Moore Since: 20 may 2020 link to CRM copy Email jspinnaclemaintenance@gmail…" at bounding box center [342, 565] width 216 height 931
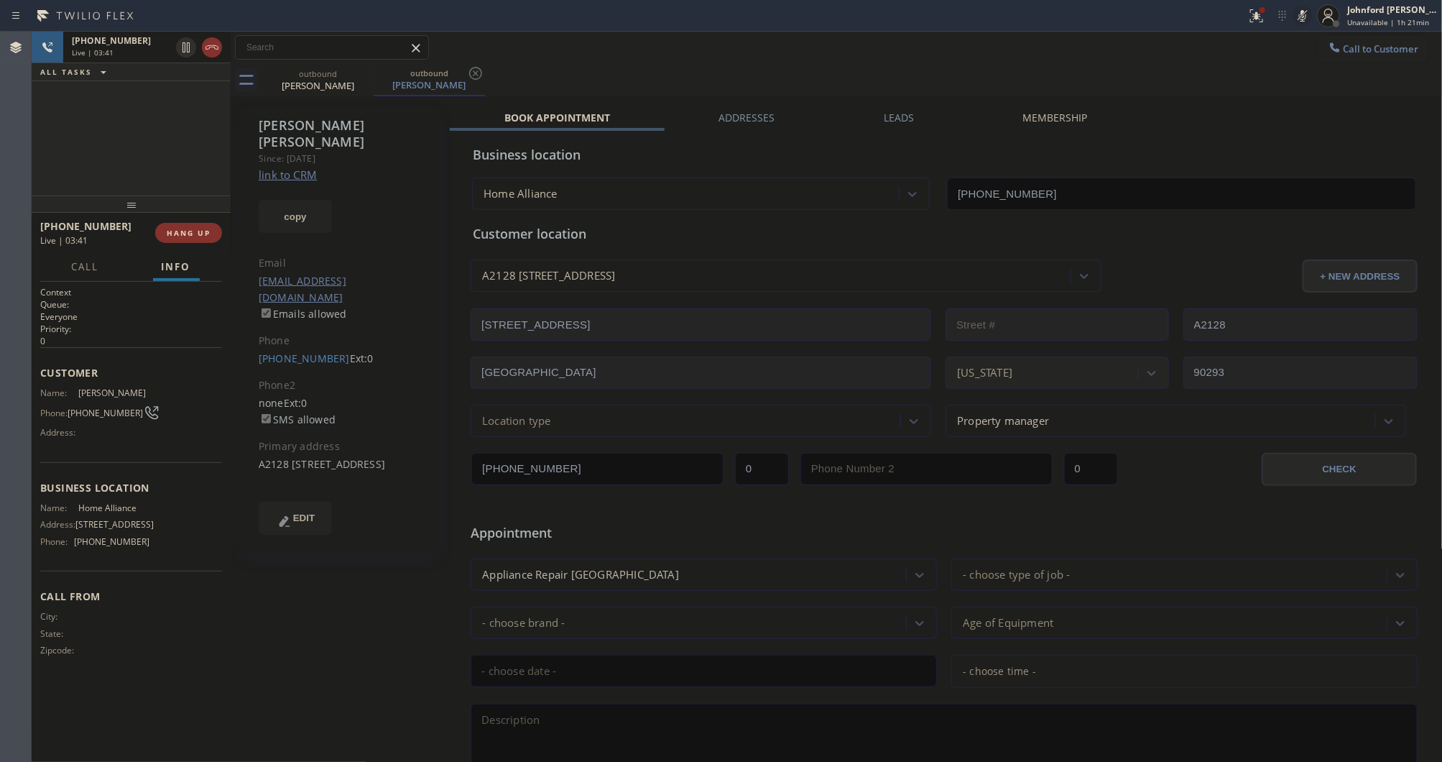
click at [1301, 17] on rect at bounding box center [1303, 14] width 10 height 10
click at [951, 73] on div "outbound Rob Moore outbound Rob Moore" at bounding box center [852, 80] width 1181 height 32
click at [1298, 17] on icon at bounding box center [1302, 15] width 17 height 17
drag, startPoint x: 1301, startPoint y: 17, endPoint x: 1136, endPoint y: 67, distance: 172.1
click at [1301, 17] on rect at bounding box center [1303, 14] width 10 height 10
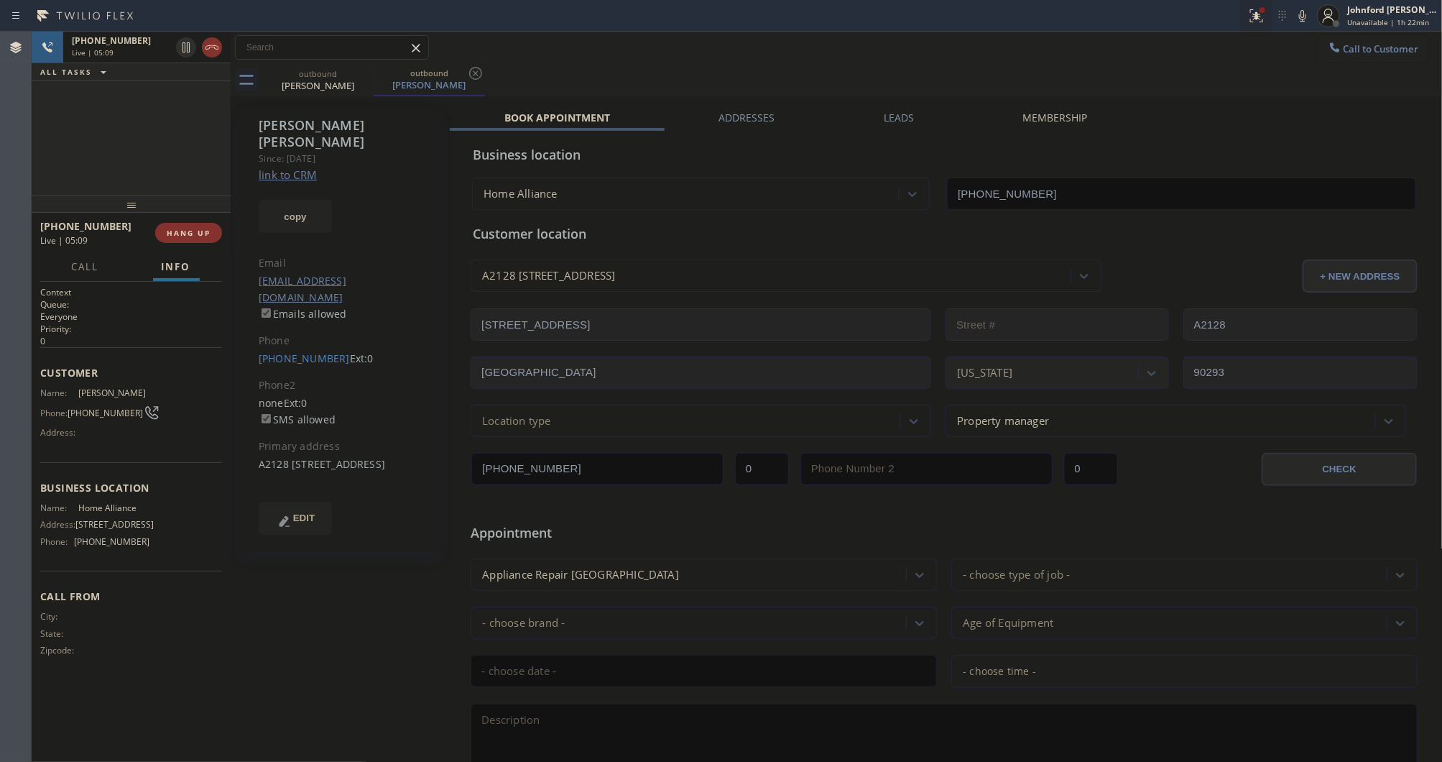
click at [1243, 19] on div at bounding box center [1257, 15] width 32 height 17
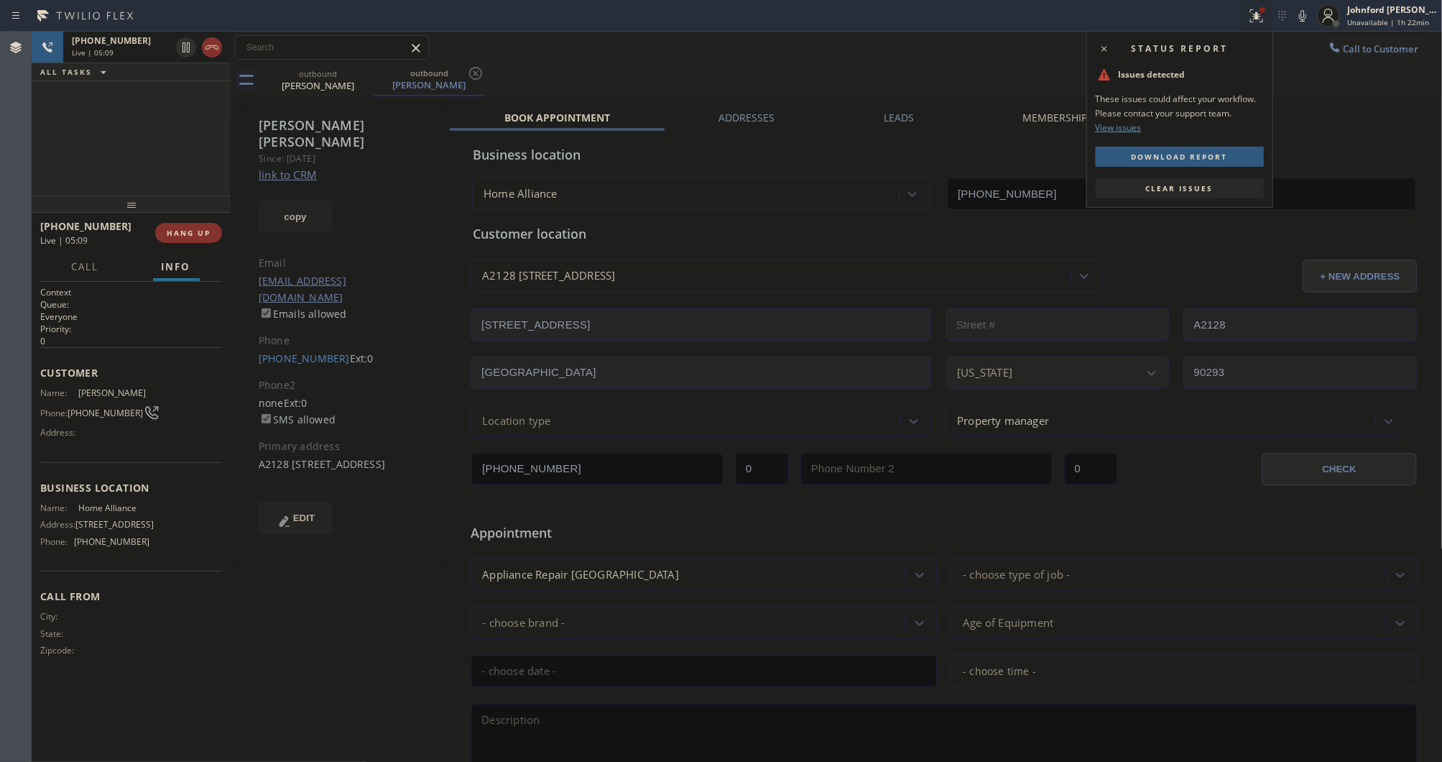
click at [1159, 180] on button "Clear issues" at bounding box center [1180, 188] width 168 height 20
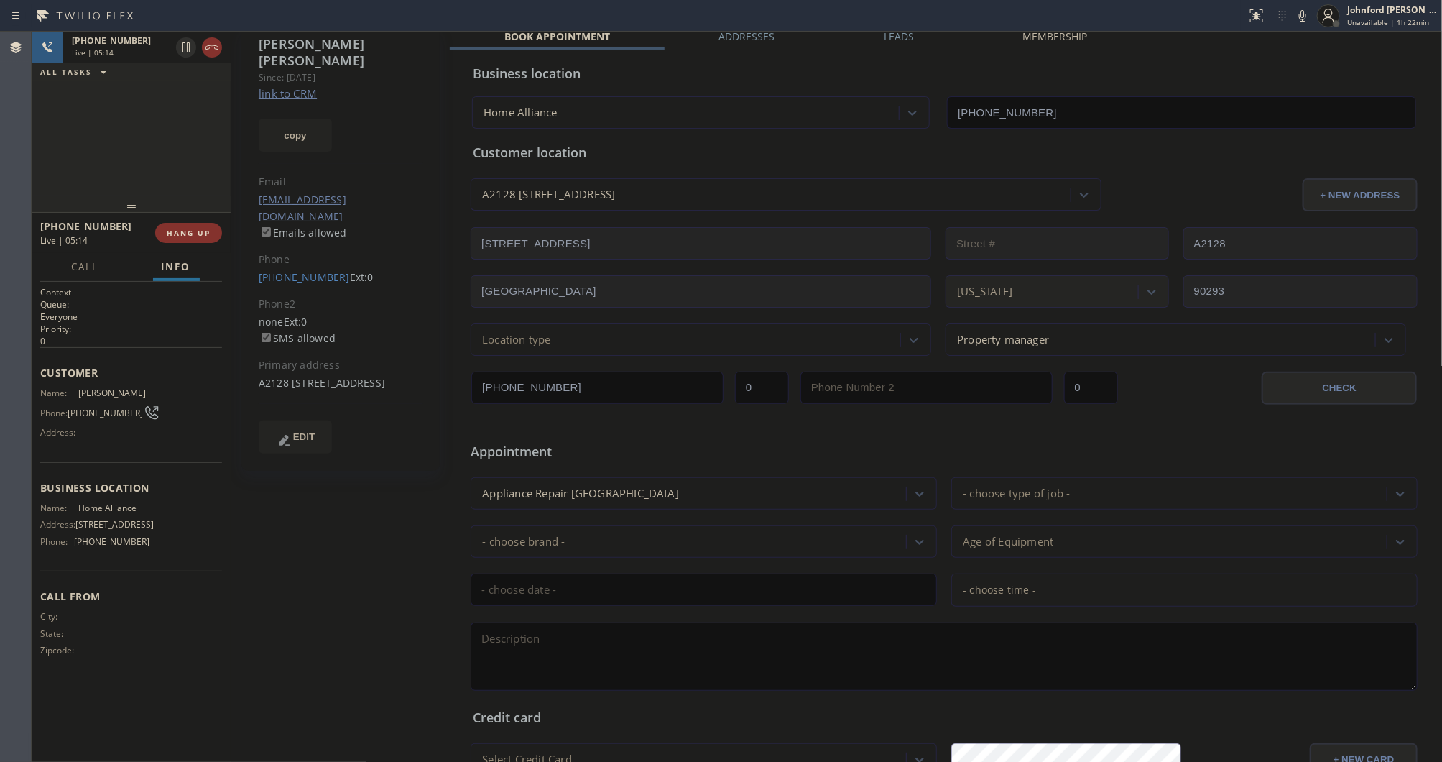
scroll to position [263, 0]
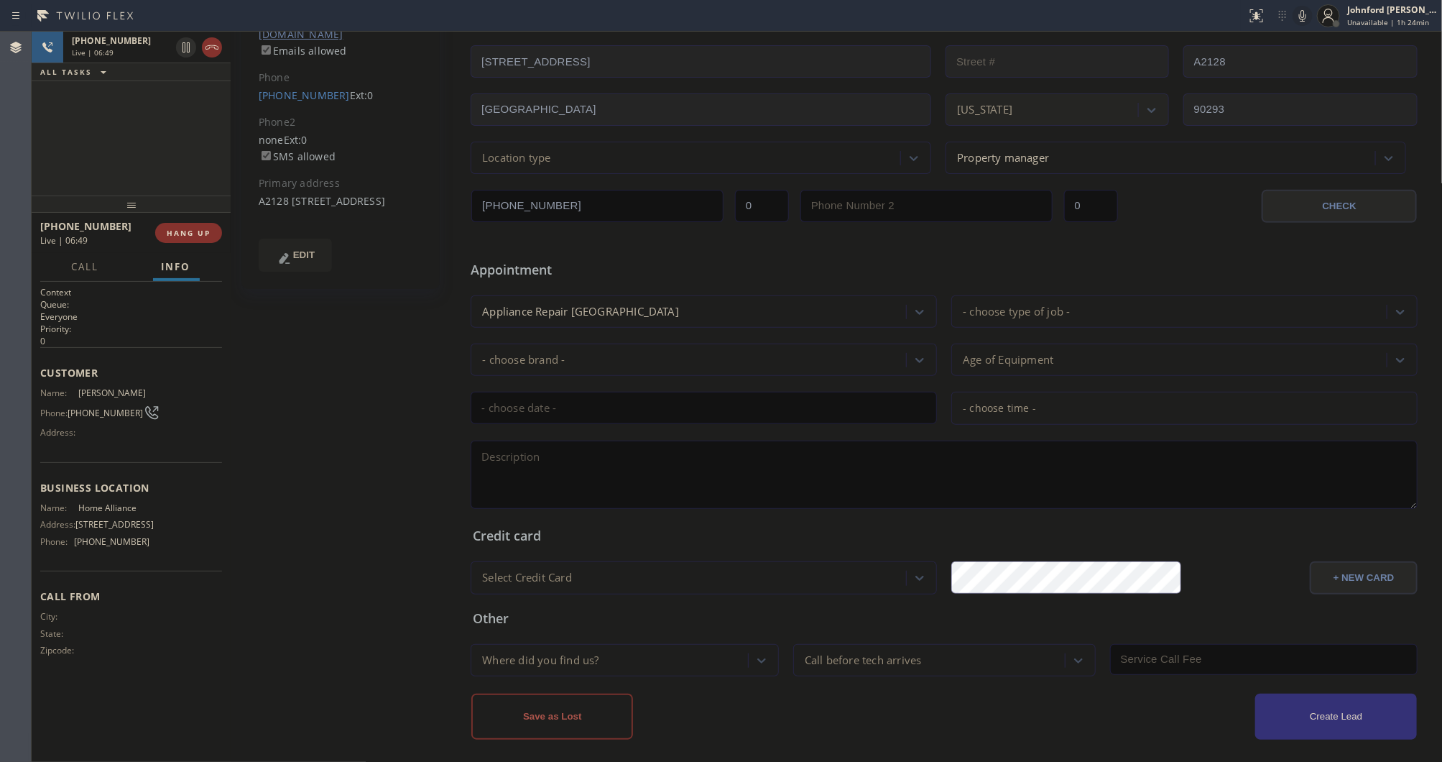
click at [1298, 24] on button at bounding box center [1303, 16] width 20 height 20
drag, startPoint x: 1301, startPoint y: 15, endPoint x: 1230, endPoint y: 65, distance: 86.5
click at [1301, 15] on icon at bounding box center [1302, 15] width 17 height 17
click at [104, 116] on div "+14788278218 Live | 06:52 ALL TASKS ALL TASKS ACTIVE TASKS TASKS IN WRAP UP" at bounding box center [131, 114] width 199 height 164
click at [177, 230] on span "HANG UP" at bounding box center [189, 233] width 44 height 10
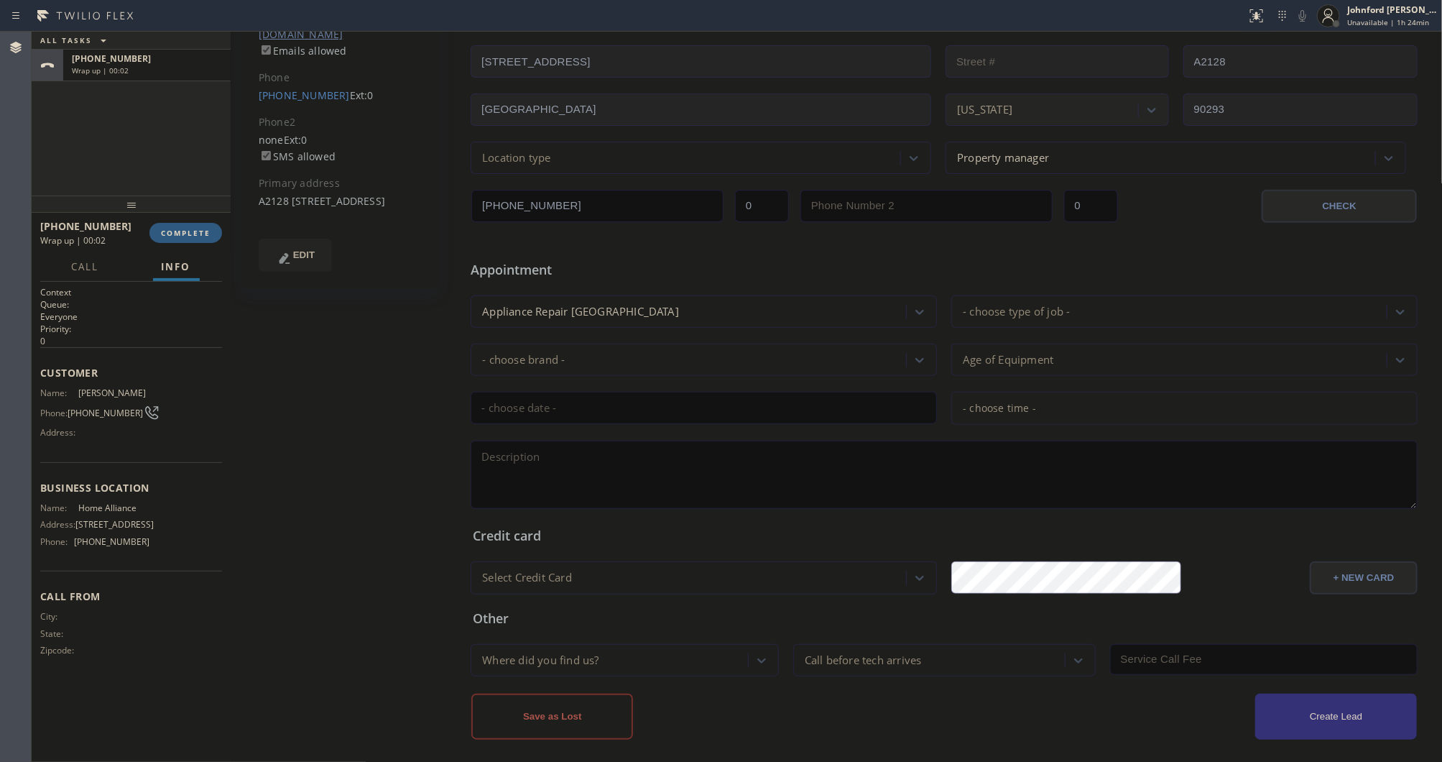
click at [101, 407] on span "[PHONE_NUMBER]" at bounding box center [105, 412] width 75 height 11
copy div "[PHONE_NUMBER]"
click at [177, 235] on span "COMPLETE" at bounding box center [186, 233] width 50 height 10
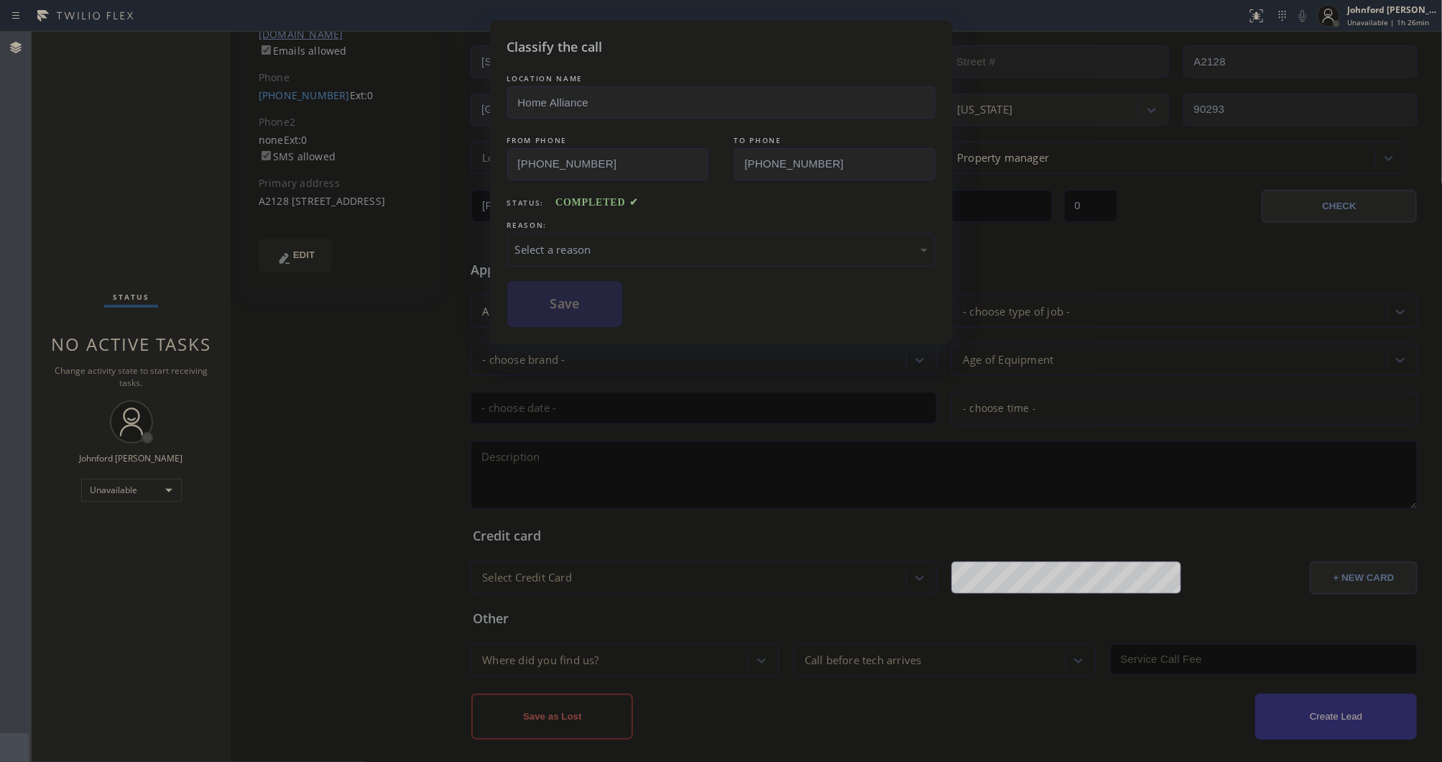
click at [721, 219] on div "REASON:" at bounding box center [721, 225] width 428 height 15
click at [679, 243] on div "Select a reason" at bounding box center [721, 249] width 412 height 17
drag, startPoint x: 543, startPoint y: 291, endPoint x: 328, endPoint y: 352, distance: 222.7
click at [543, 293] on button "Save" at bounding box center [565, 304] width 116 height 46
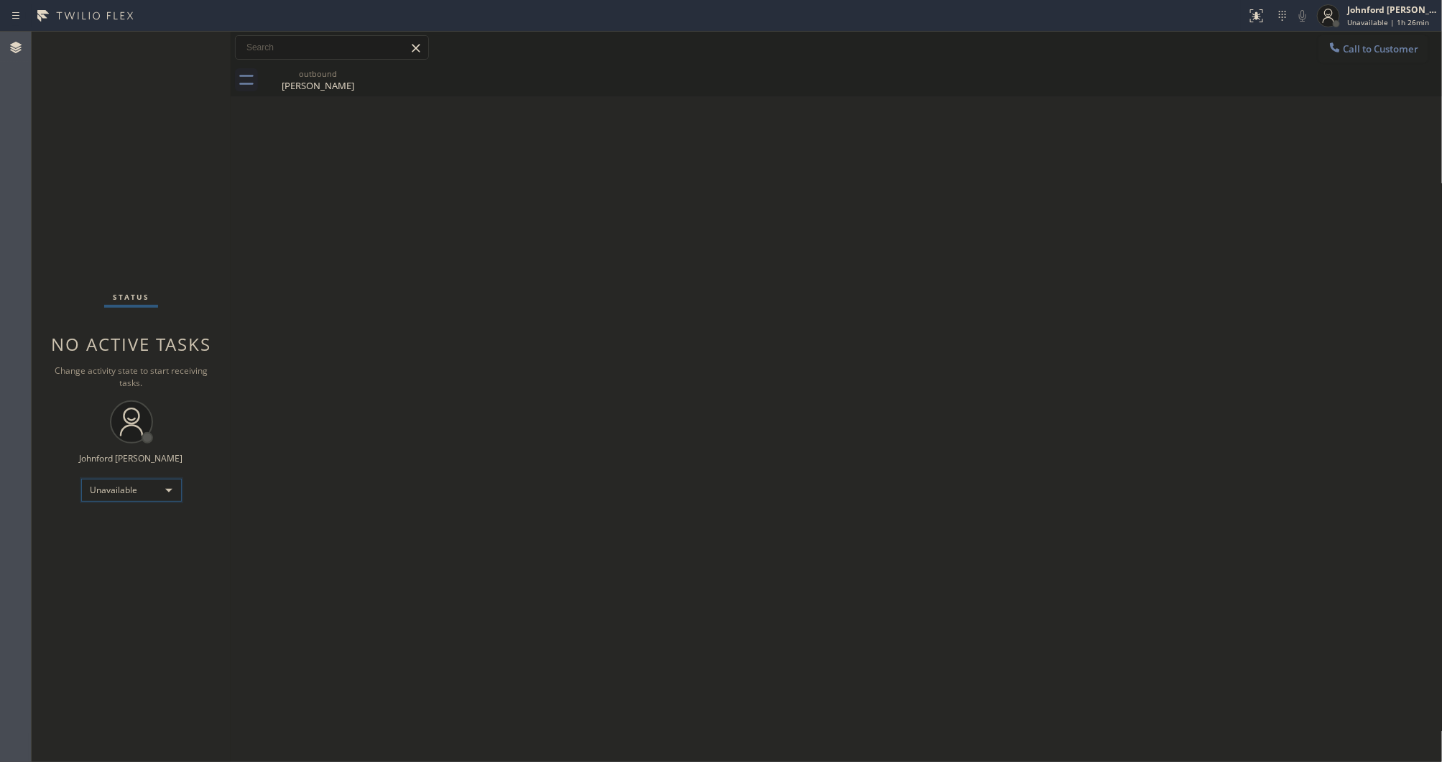
click at [105, 494] on div "Unavailable" at bounding box center [131, 490] width 101 height 23
click at [98, 525] on li "Available" at bounding box center [130, 527] width 98 height 17
click at [321, 200] on div "Back to Dashboard Change Sender ID Customers Technicians Select a contact Outbo…" at bounding box center [837, 397] width 1212 height 730
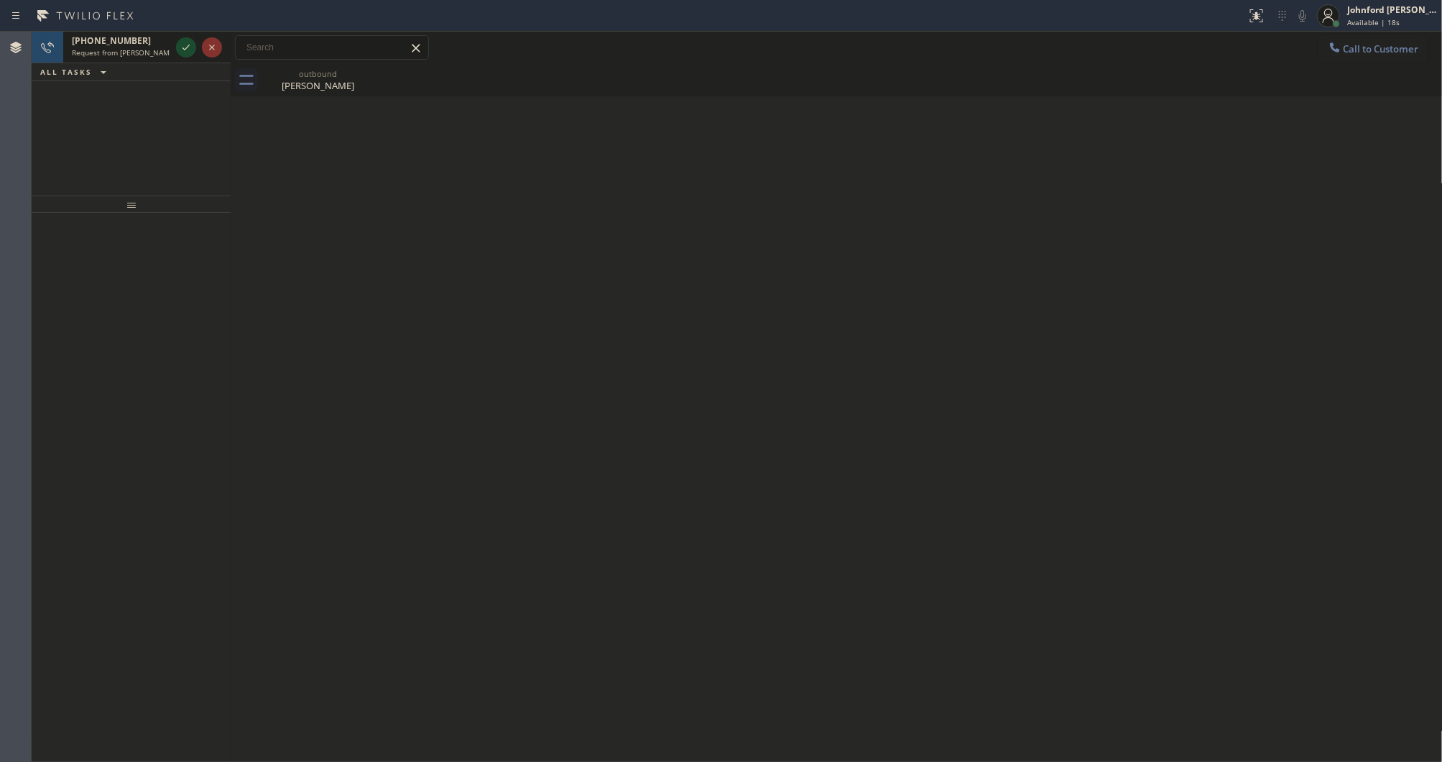
click at [182, 51] on icon at bounding box center [185, 47] width 17 height 17
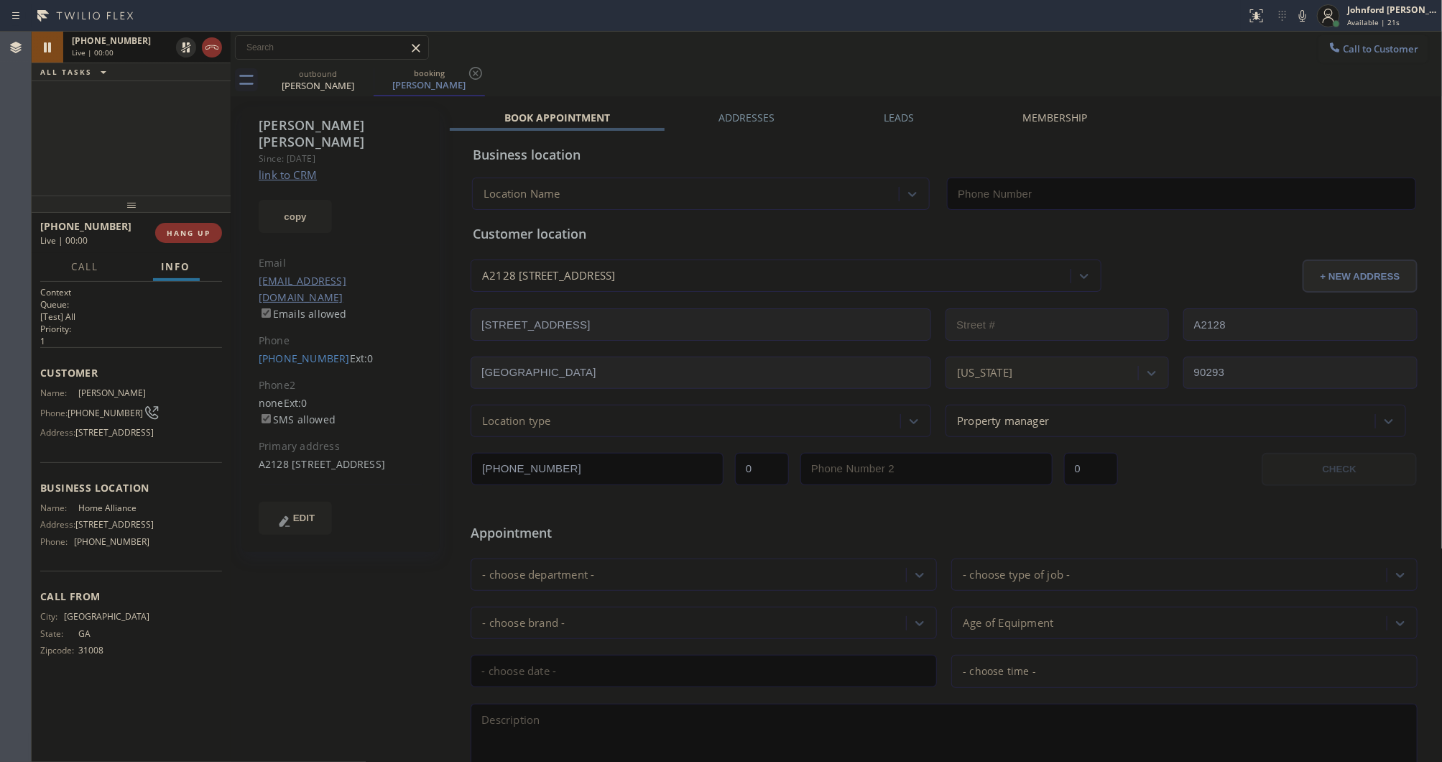
type input "[PHONE_NUMBER]"
click at [132, 144] on div "+14788278218 Live | 01:06 ALL TASKS ALL TASKS ACTIVE TASKS TASKS IN WRAP UP" at bounding box center [131, 114] width 199 height 164
click at [821, 66] on div "outbound Rob Moore booking Rob Moore" at bounding box center [852, 80] width 1181 height 32
click at [1021, 52] on div "Call to Customer Outbound call Location Home Alliance Your caller id phone numb…" at bounding box center [837, 47] width 1212 height 25
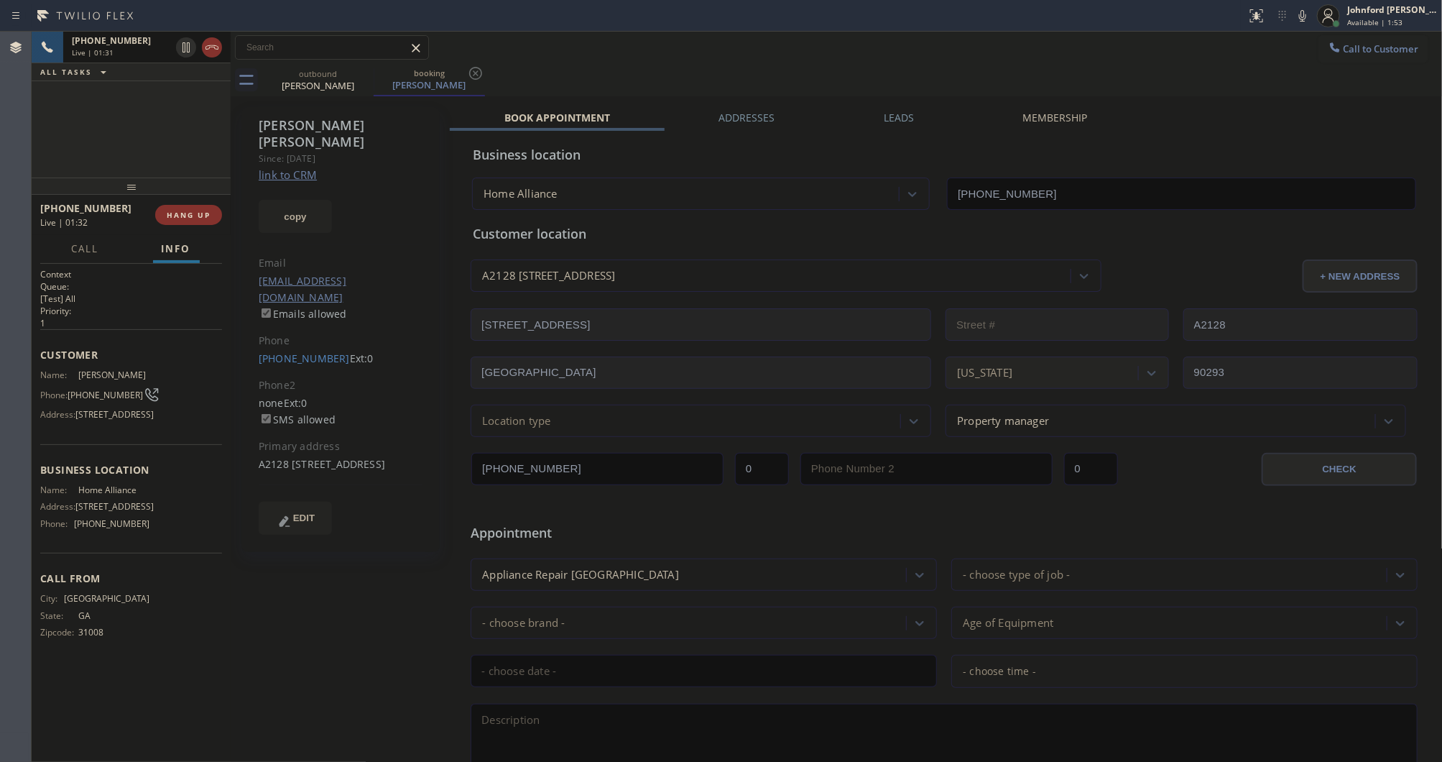
drag, startPoint x: 132, startPoint y: 212, endPoint x: 137, endPoint y: 170, distance: 42.7
click at [137, 170] on div "+14788278218 Live | 01:31 ALL TASKS ALL TASKS ACTIVE TASKS TASKS IN WRAP UP +14…" at bounding box center [131, 397] width 199 height 730
click at [166, 220] on button "COMPLETE" at bounding box center [185, 215] width 73 height 20
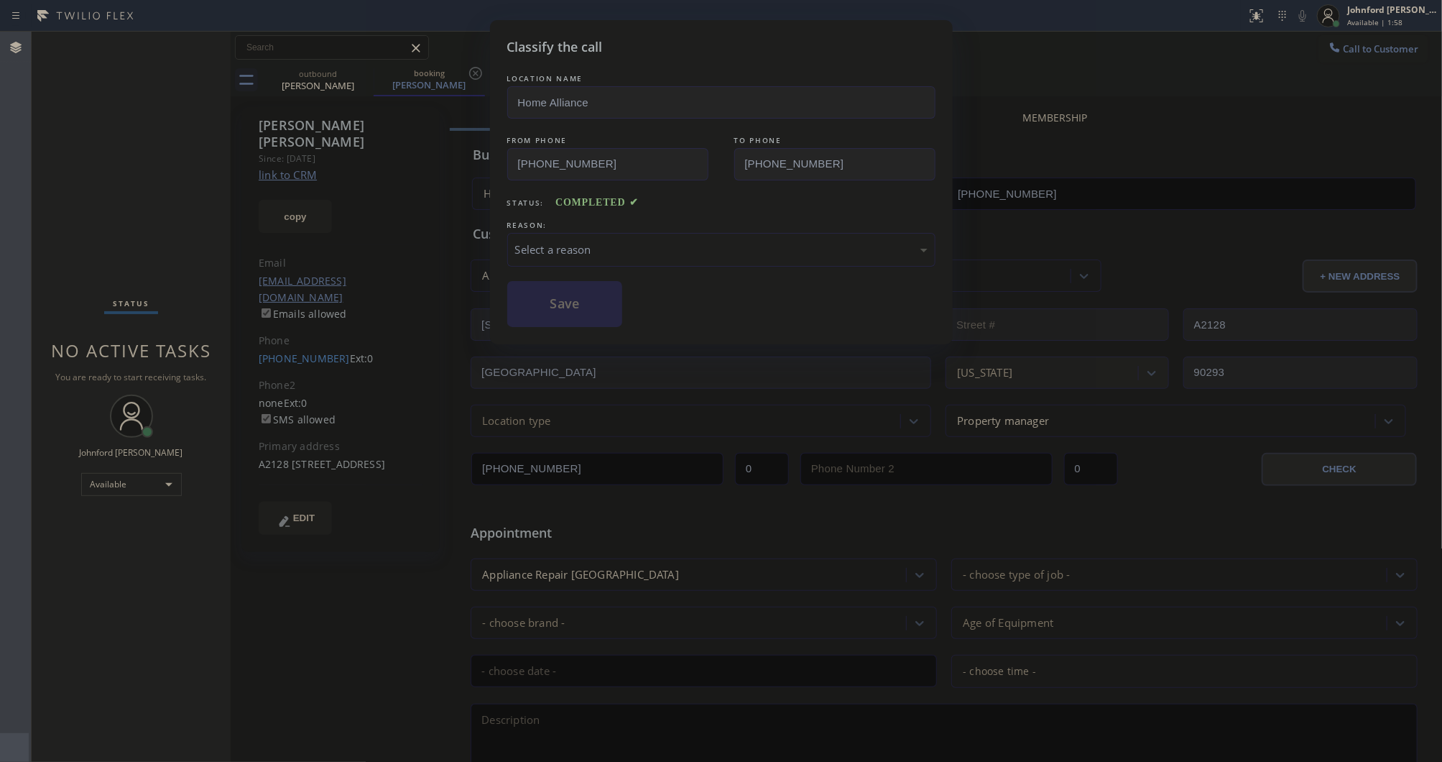
click at [726, 241] on div "Select a reason" at bounding box center [721, 249] width 412 height 17
click at [589, 293] on button "Save" at bounding box center [565, 304] width 116 height 46
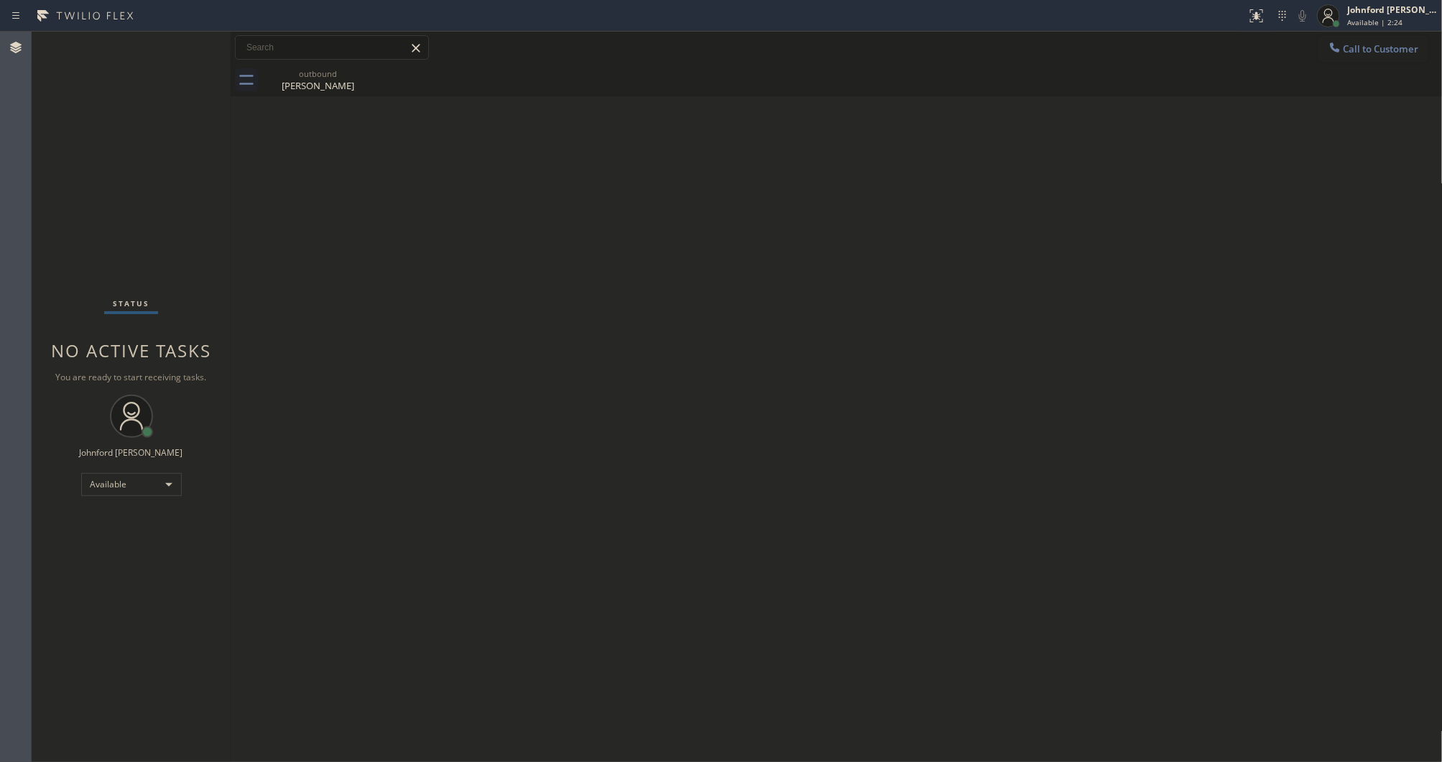
drag, startPoint x: 37, startPoint y: 289, endPoint x: 331, endPoint y: 198, distance: 307.7
click at [37, 289] on div "Status No active tasks You are ready to start receiving tasks. Johnford Colley …" at bounding box center [131, 397] width 199 height 730
click at [446, 236] on div "Back to Dashboard Change Sender ID Customers Technicians Select a contact Outbo…" at bounding box center [837, 397] width 1212 height 730
click at [38, 444] on div "Status No active tasks You are ready to start receiving tasks. Johnford Colley …" at bounding box center [131, 397] width 199 height 730
click at [23, 476] on div "Agent Desktop" at bounding box center [15, 397] width 31 height 730
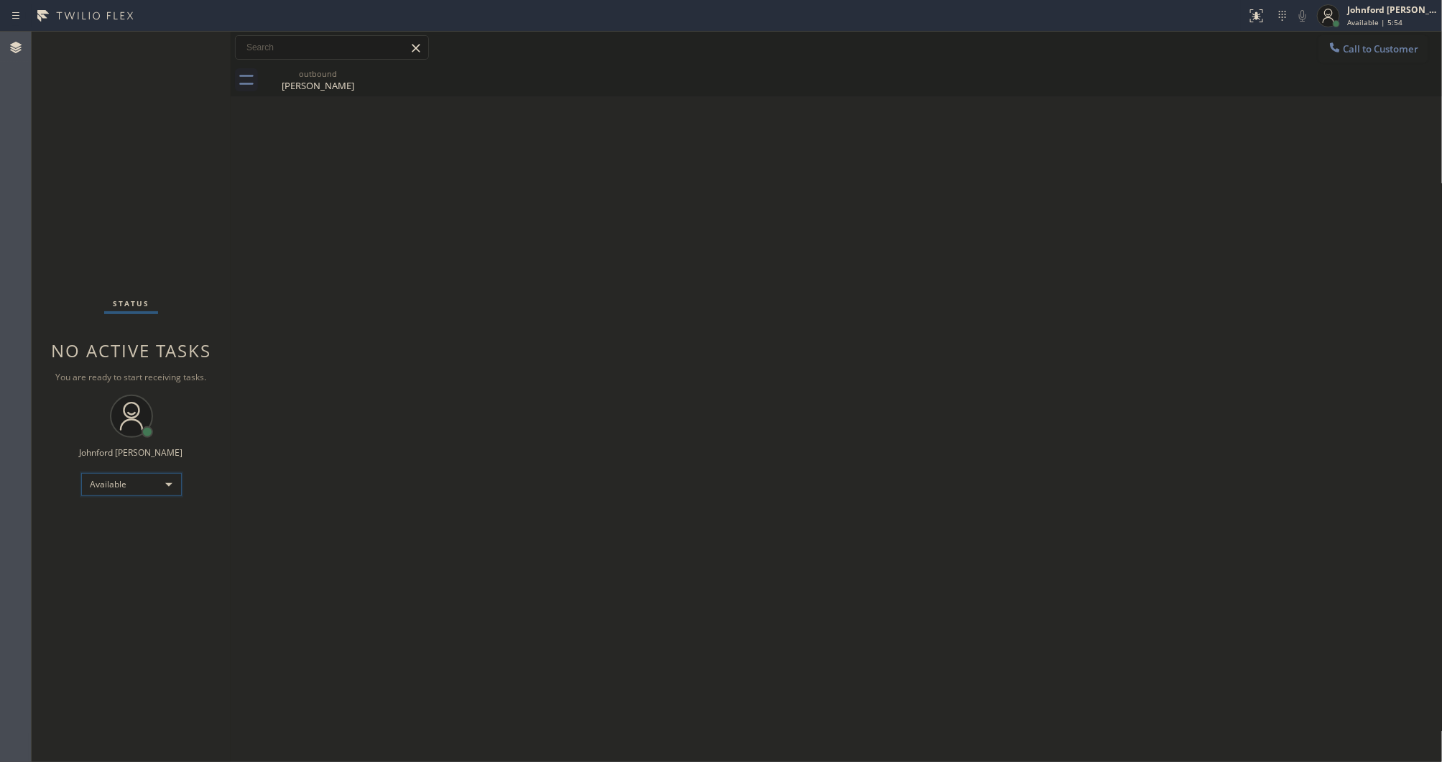
click at [134, 478] on div "Available" at bounding box center [131, 484] width 101 height 23
click at [113, 543] on li "Unavailable" at bounding box center [130, 539] width 98 height 17
click at [25, 456] on div "Agent Desktop" at bounding box center [15, 397] width 31 height 730
click at [41, 443] on div "Status No active tasks Change activity state to start receiving tasks. [PERSON_…" at bounding box center [131, 397] width 199 height 730
click at [1351, 43] on button "Call to Customer" at bounding box center [1374, 48] width 110 height 27
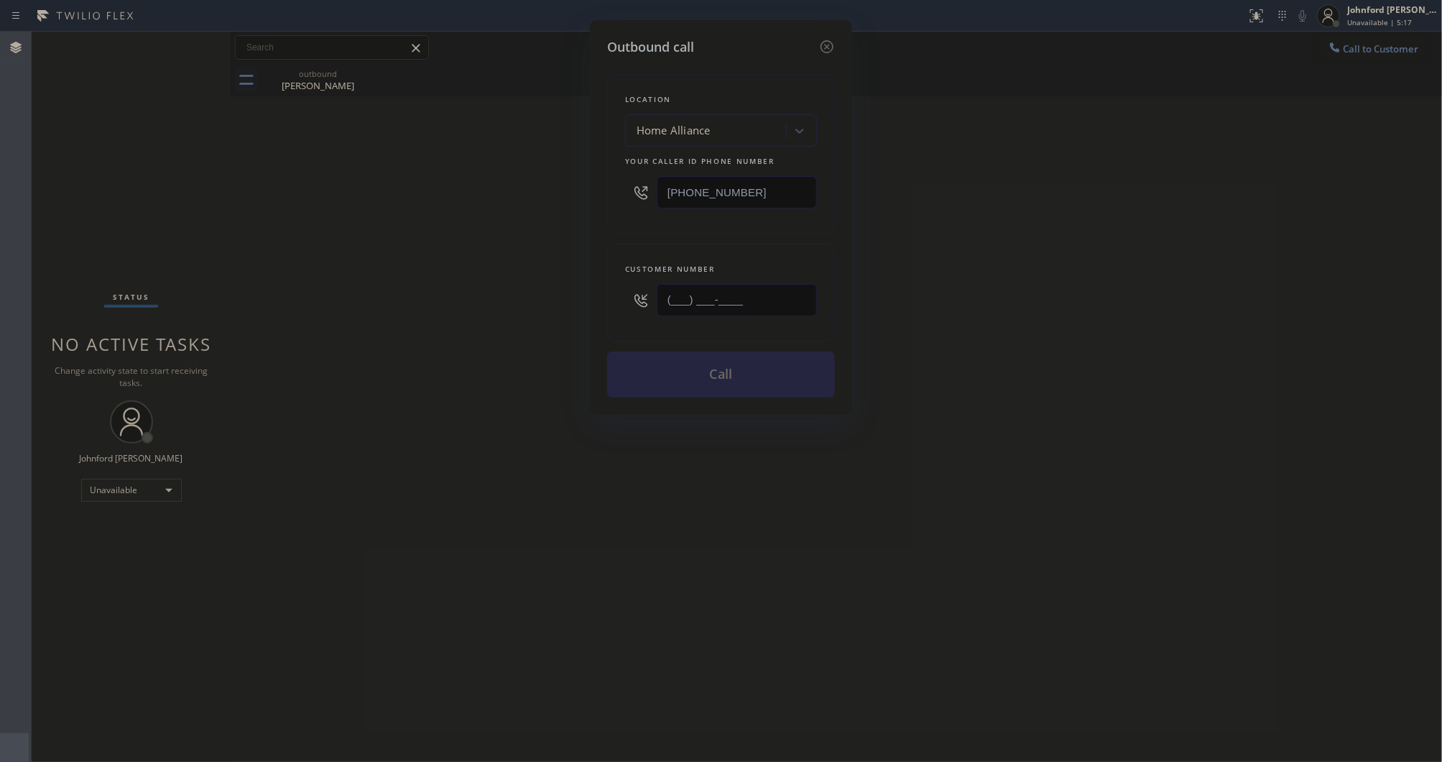
drag, startPoint x: 744, startPoint y: 303, endPoint x: 508, endPoint y: 305, distance: 236.4
click at [616, 303] on div "Customer number (___) ___-____" at bounding box center [721, 293] width 228 height 98
paste input "478) 827-8218"
drag, startPoint x: 508, startPoint y: 305, endPoint x: 647, endPoint y: 356, distance: 148.4
click at [507, 307] on div "Outbound call Location Home Alliance Your caller id phone number (877) 777-0796…" at bounding box center [721, 381] width 1442 height 762
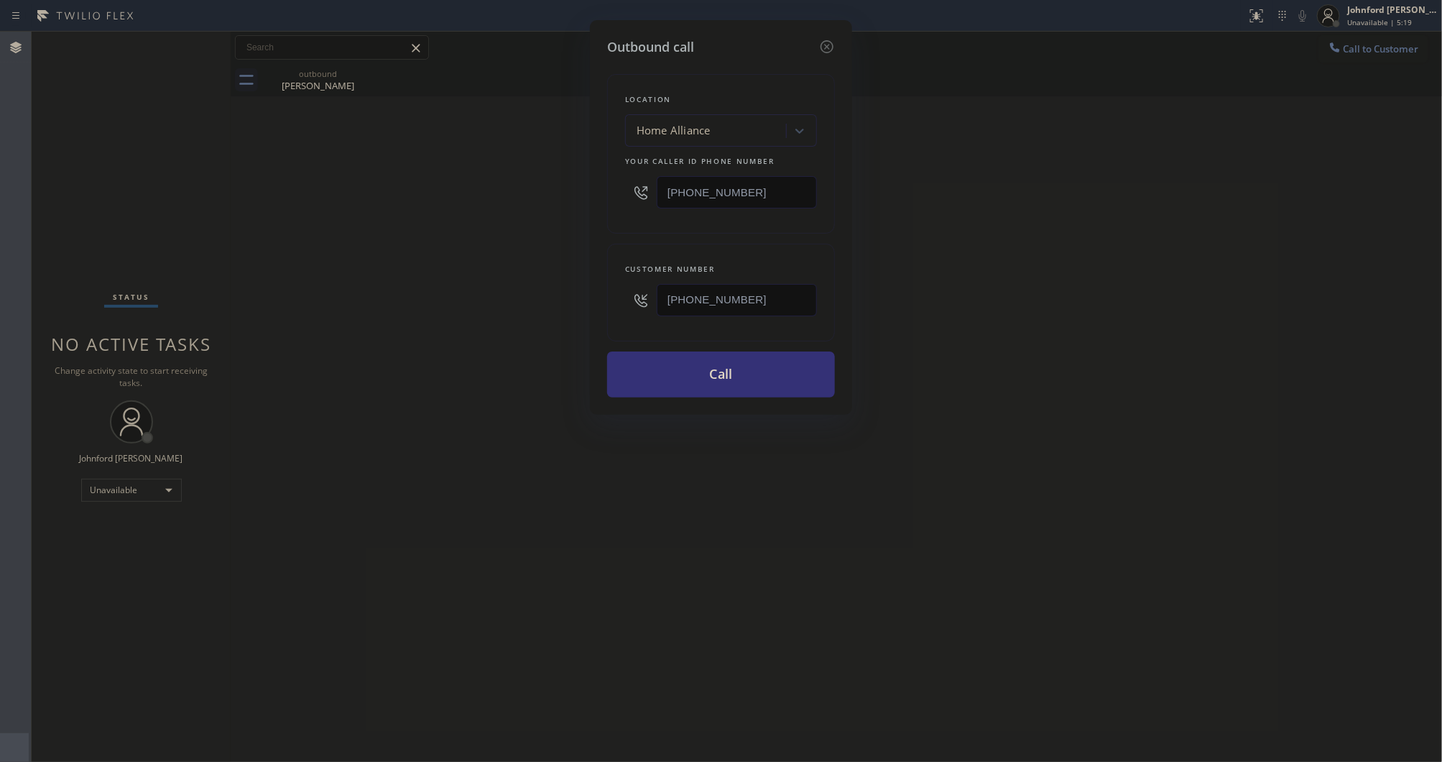
drag, startPoint x: 798, startPoint y: 304, endPoint x: 601, endPoint y: 302, distance: 197.6
click at [601, 302] on div "Outbound call Location Home Alliance Your caller id phone number (877) 777-0796…" at bounding box center [721, 217] width 262 height 395
paste input "text"
type input "[PHONE_NUMBER]"
drag, startPoint x: 485, startPoint y: 304, endPoint x: 543, endPoint y: 320, distance: 59.8
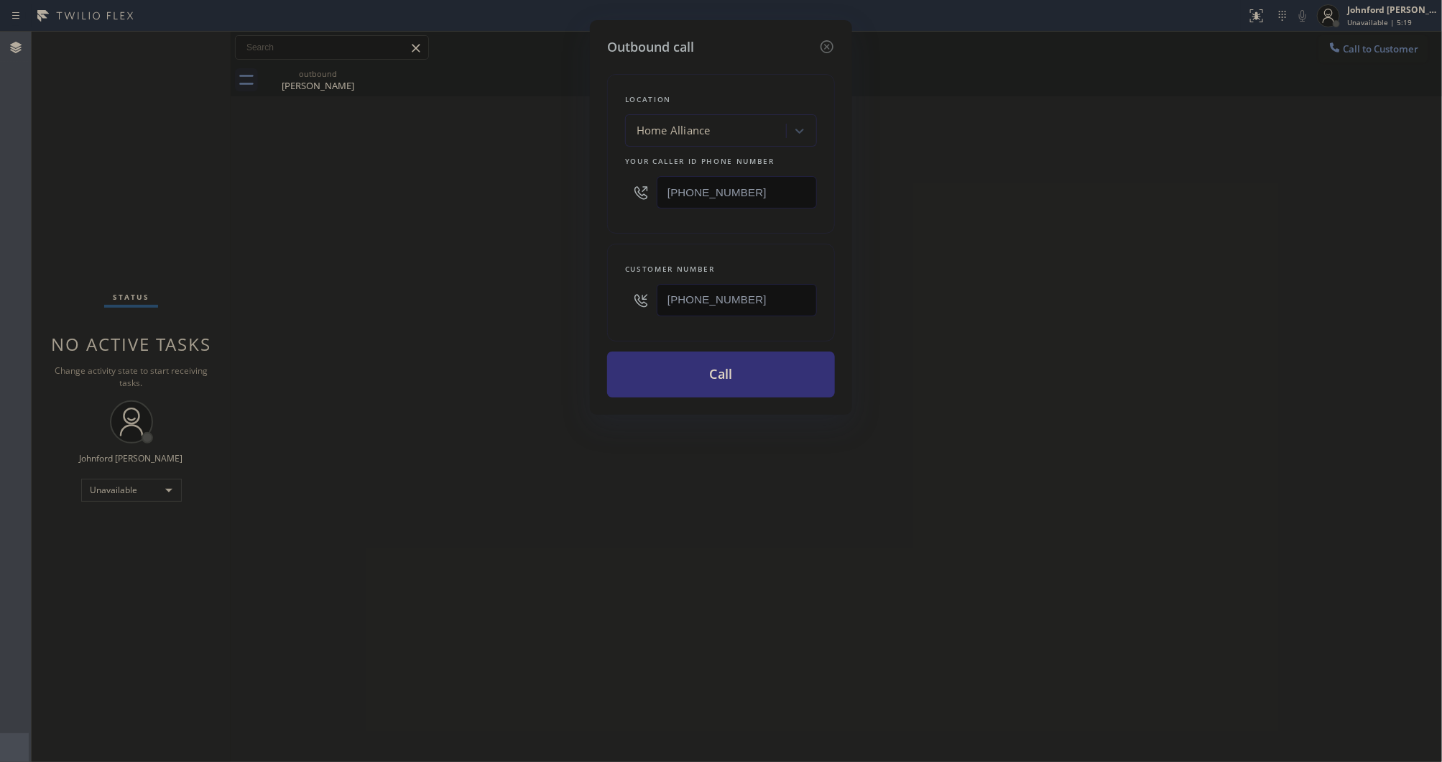
click at [543, 320] on div "Outbound call Location Home Alliance Your caller id phone number (877) 777-0796…" at bounding box center [721, 381] width 1442 height 762
click at [711, 381] on button "Call" at bounding box center [721, 374] width 228 height 46
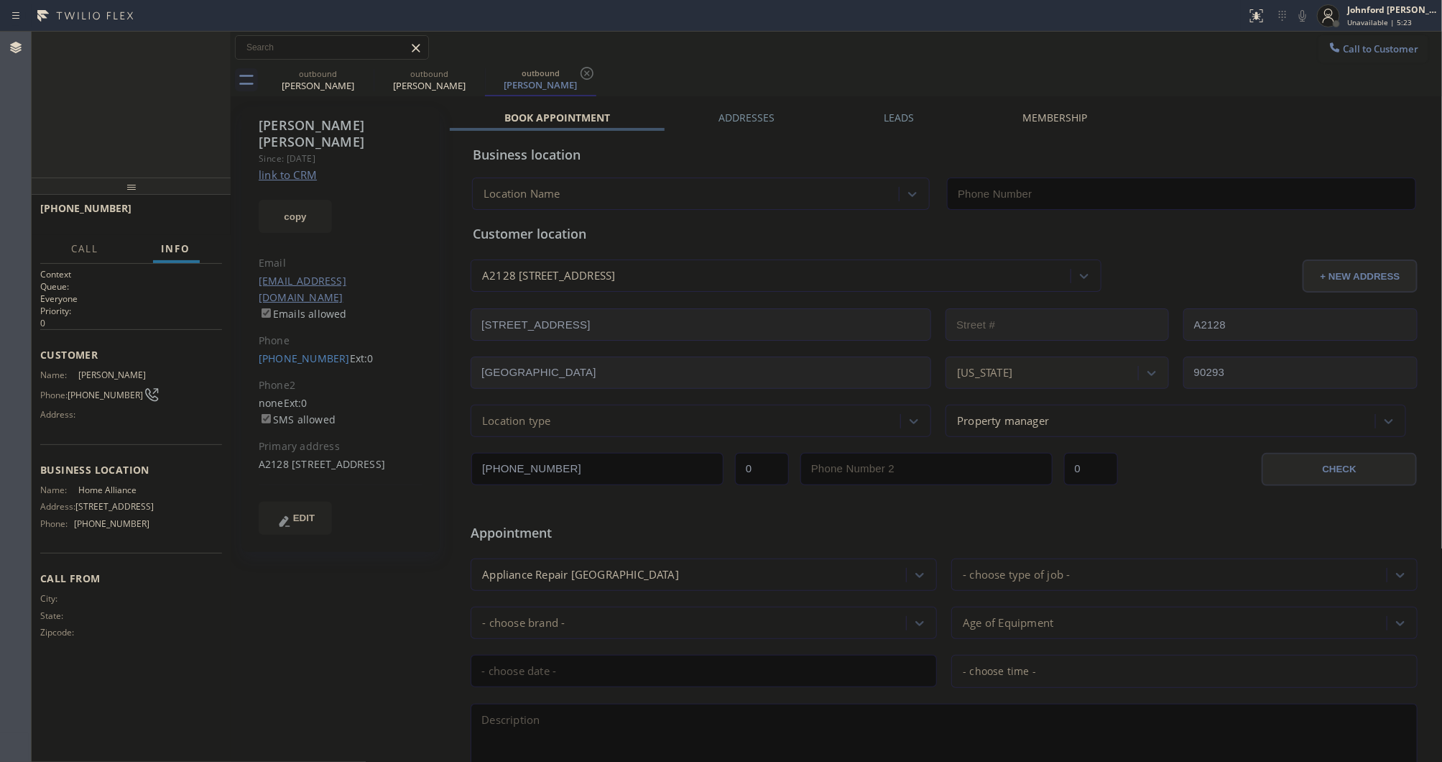
type input "[PHONE_NUMBER]"
click at [1296, 13] on icon at bounding box center [1302, 15] width 17 height 17
click at [356, 75] on icon at bounding box center [364, 73] width 17 height 17
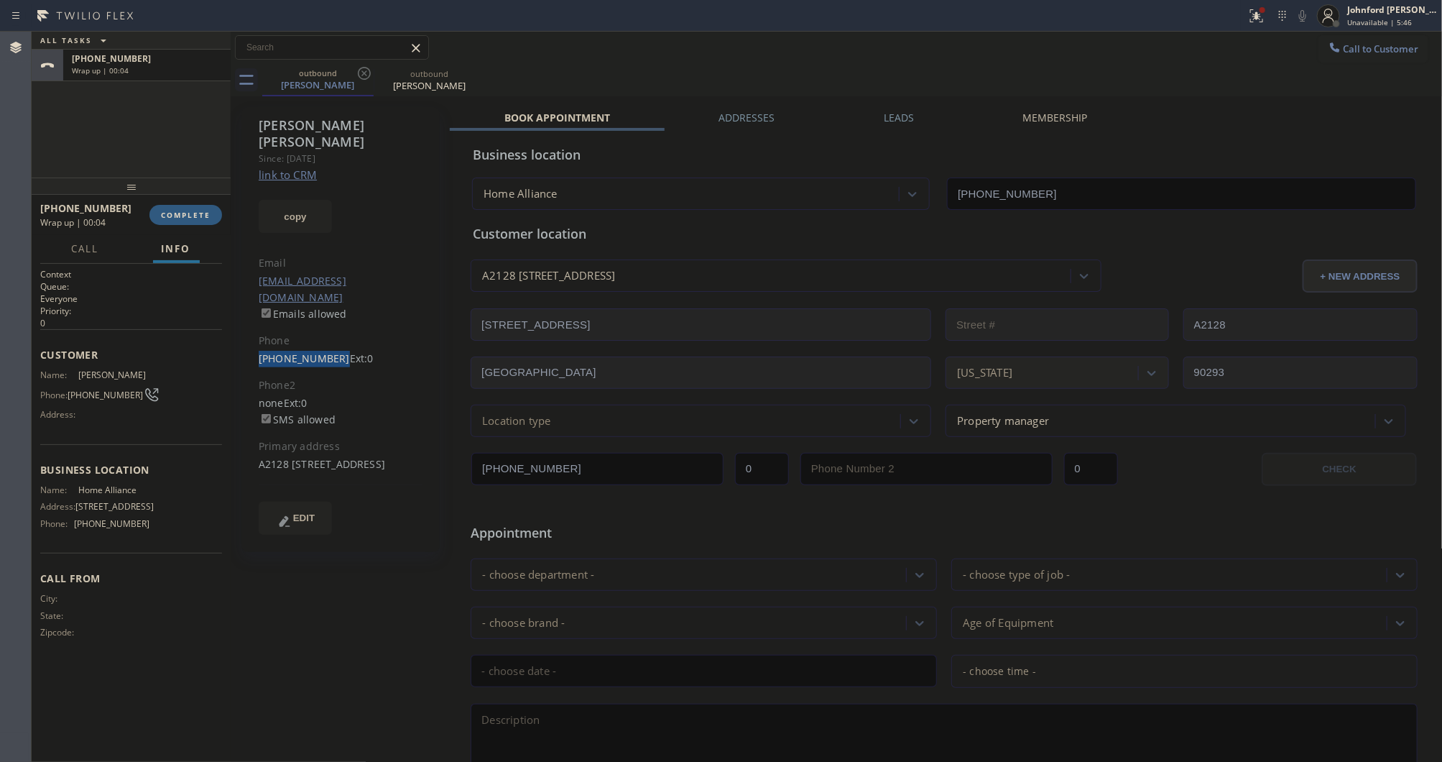
drag, startPoint x: 254, startPoint y: 331, endPoint x: 329, endPoint y: 331, distance: 75.5
click at [329, 331] on div "Rob Moore Since: 20 may 2020 link to CRM copy Email jspinnaclemaintenance@gmail…" at bounding box center [340, 329] width 198 height 445
copy link "[PHONE_NUMBER]"
click at [175, 74] on div "Wrap up | 02:34" at bounding box center [147, 70] width 150 height 10
click at [1388, 18] on span "Unavailable | 8:16" at bounding box center [1379, 22] width 65 height 10
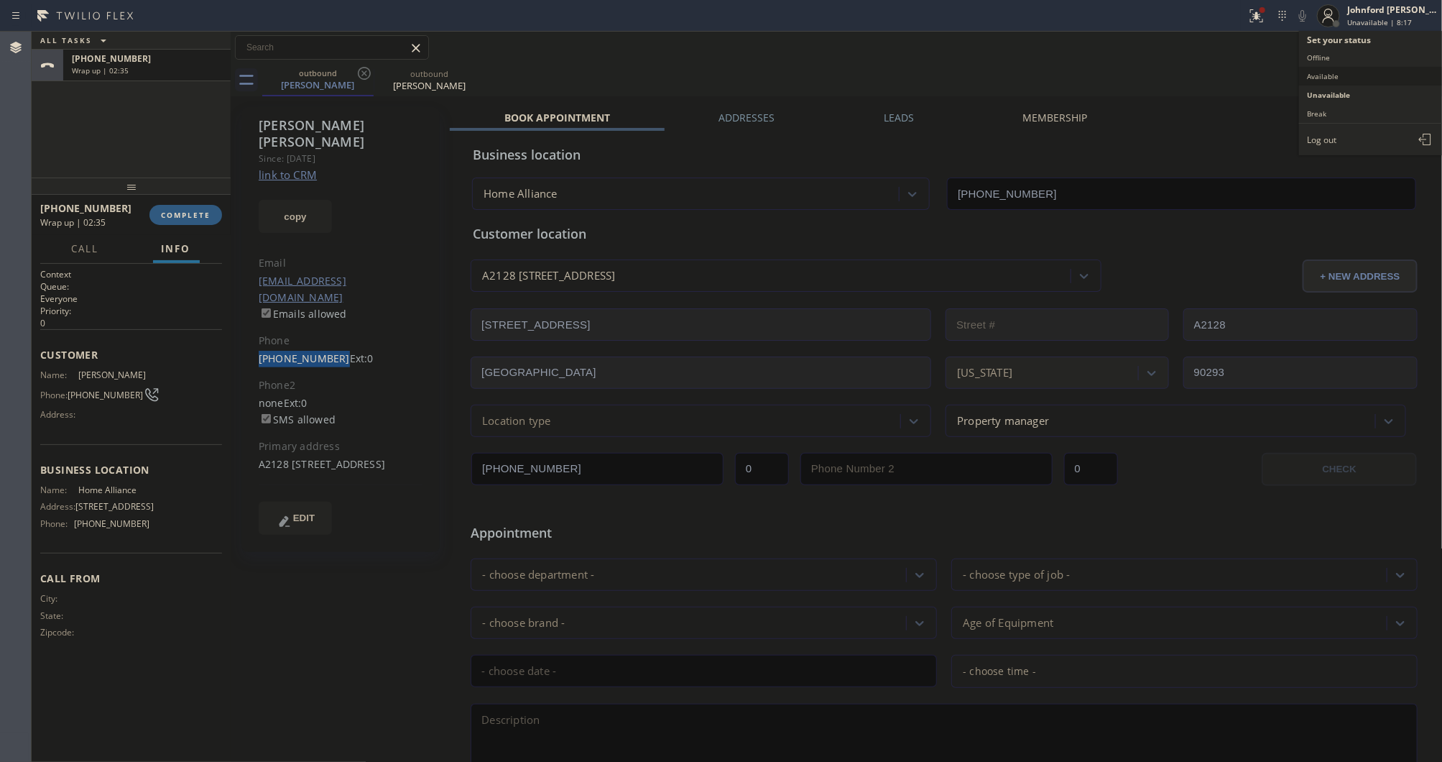
click at [1338, 73] on button "Available" at bounding box center [1371, 76] width 144 height 19
click at [190, 217] on span "COMPLETE" at bounding box center [186, 215] width 50 height 10
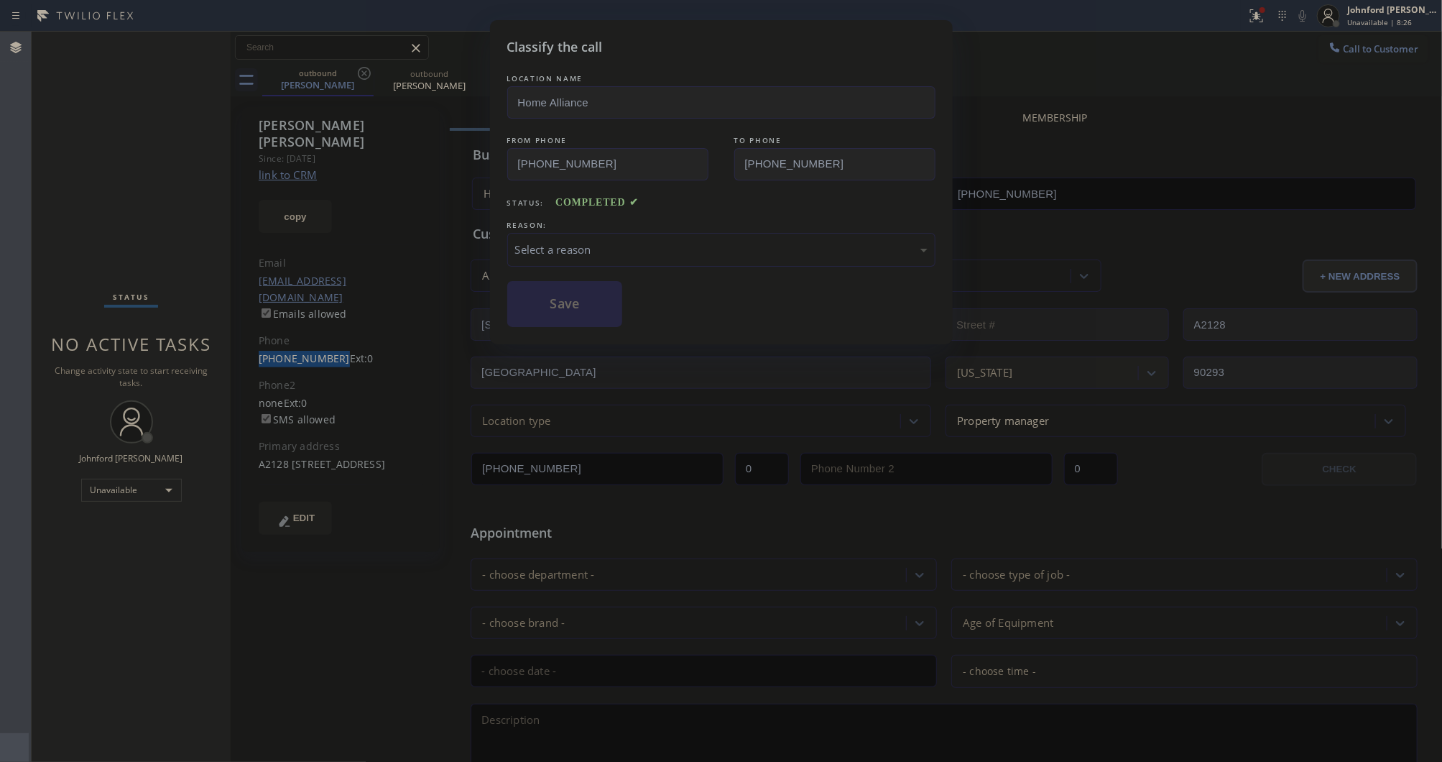
click at [1345, 14] on div "Classify the call LOCATION NAME Home Alliance FROM PHONE (877) 777-0796 TO PHON…" at bounding box center [721, 381] width 1442 height 762
drag, startPoint x: 706, startPoint y: 237, endPoint x: 706, endPoint y: 244, distance: 7.2
click at [706, 242] on div "Select a reason" at bounding box center [721, 249] width 412 height 17
click at [571, 309] on button "Save" at bounding box center [565, 304] width 116 height 46
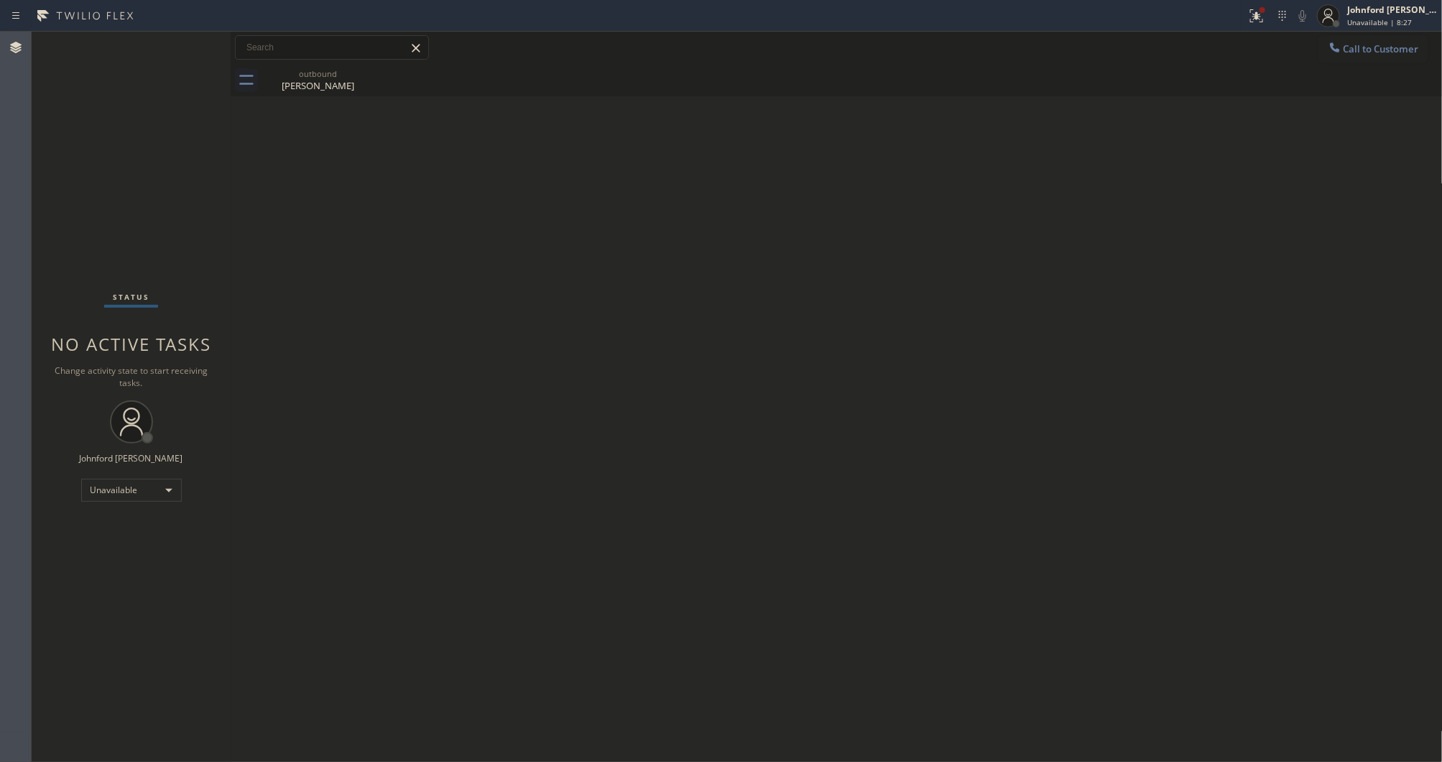
click at [1365, 17] on span "Unavailable | 8:27" at bounding box center [1379, 22] width 65 height 10
click at [1312, 67] on button "Available" at bounding box center [1371, 76] width 144 height 19
drag, startPoint x: 925, startPoint y: 187, endPoint x: 848, endPoint y: 198, distance: 77.6
click at [913, 188] on div "Back to Dashboard Change Sender ID Customers Technicians Select a contact Outbo…" at bounding box center [837, 397] width 1212 height 730
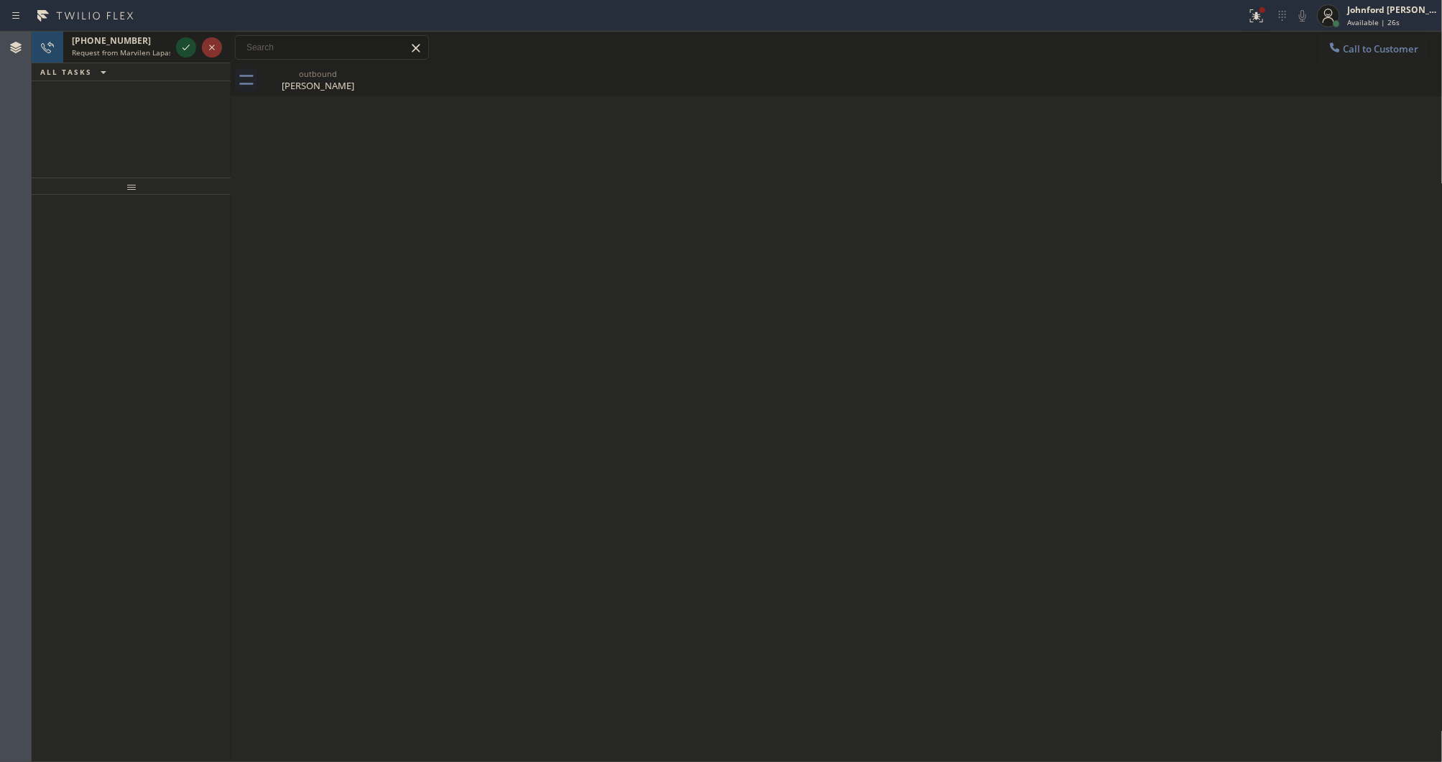
click at [176, 48] on div at bounding box center [186, 47] width 20 height 17
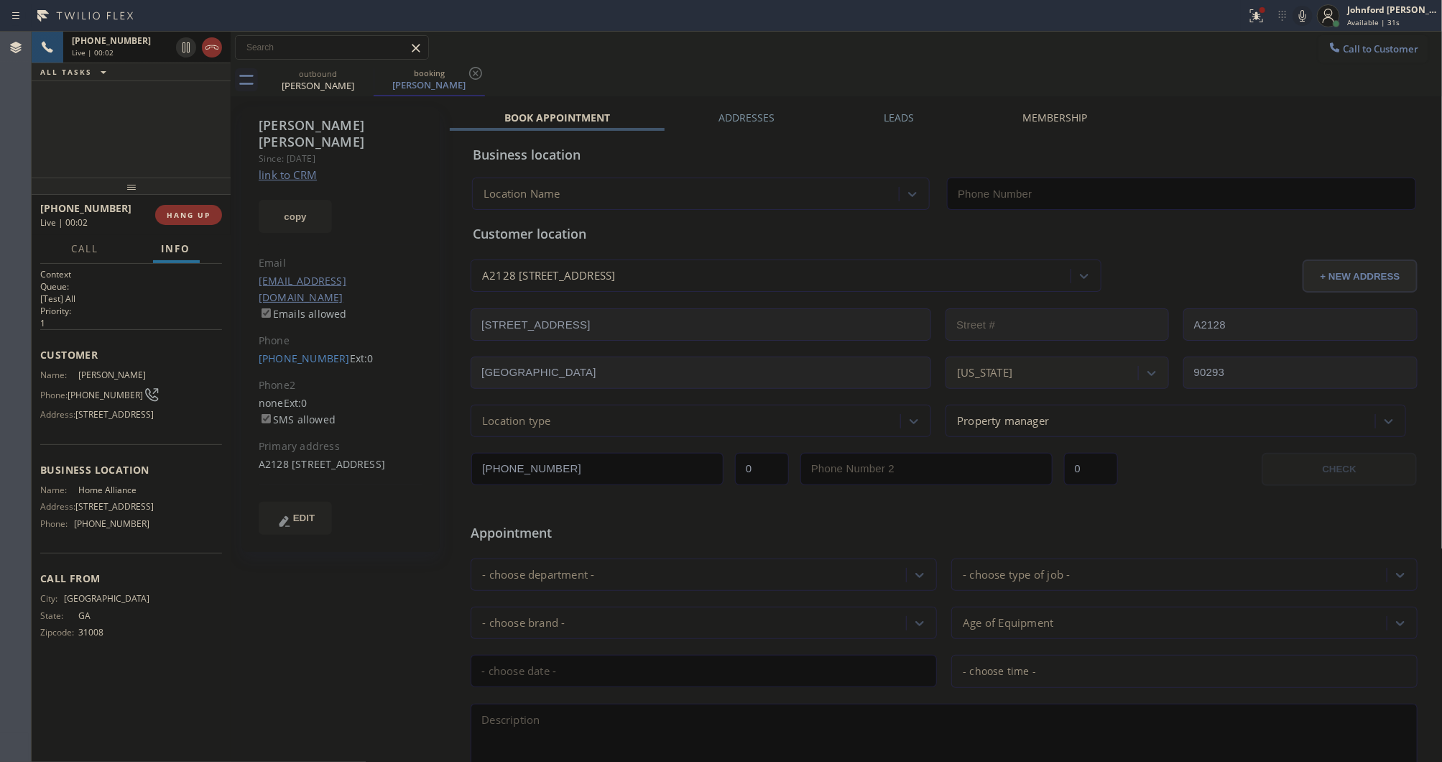
type input "[PHONE_NUMBER]"
click at [1298, 11] on icon at bounding box center [1302, 15] width 17 height 17
click at [715, 78] on div "outbound Rob Moore booking Rob Moore" at bounding box center [852, 80] width 1181 height 32
click at [34, 131] on div "+14788278218 Live | 00:27 ALL TASKS ALL TASKS ACTIVE TASKS TASKS IN WRAP UP" at bounding box center [131, 105] width 199 height 146
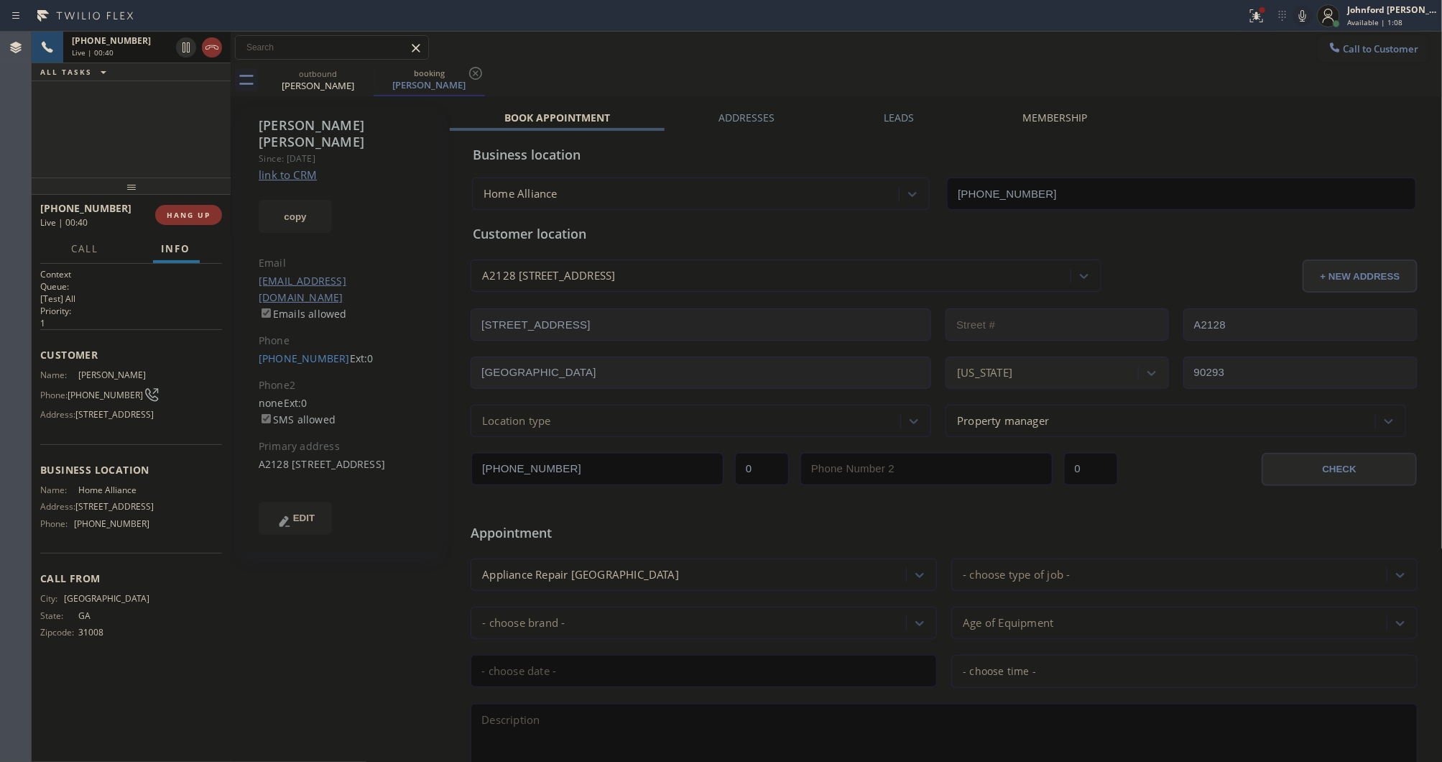
click at [1005, 30] on div "Status report Issues detected These issues could affect your workflow. Please c…" at bounding box center [721, 381] width 1442 height 762
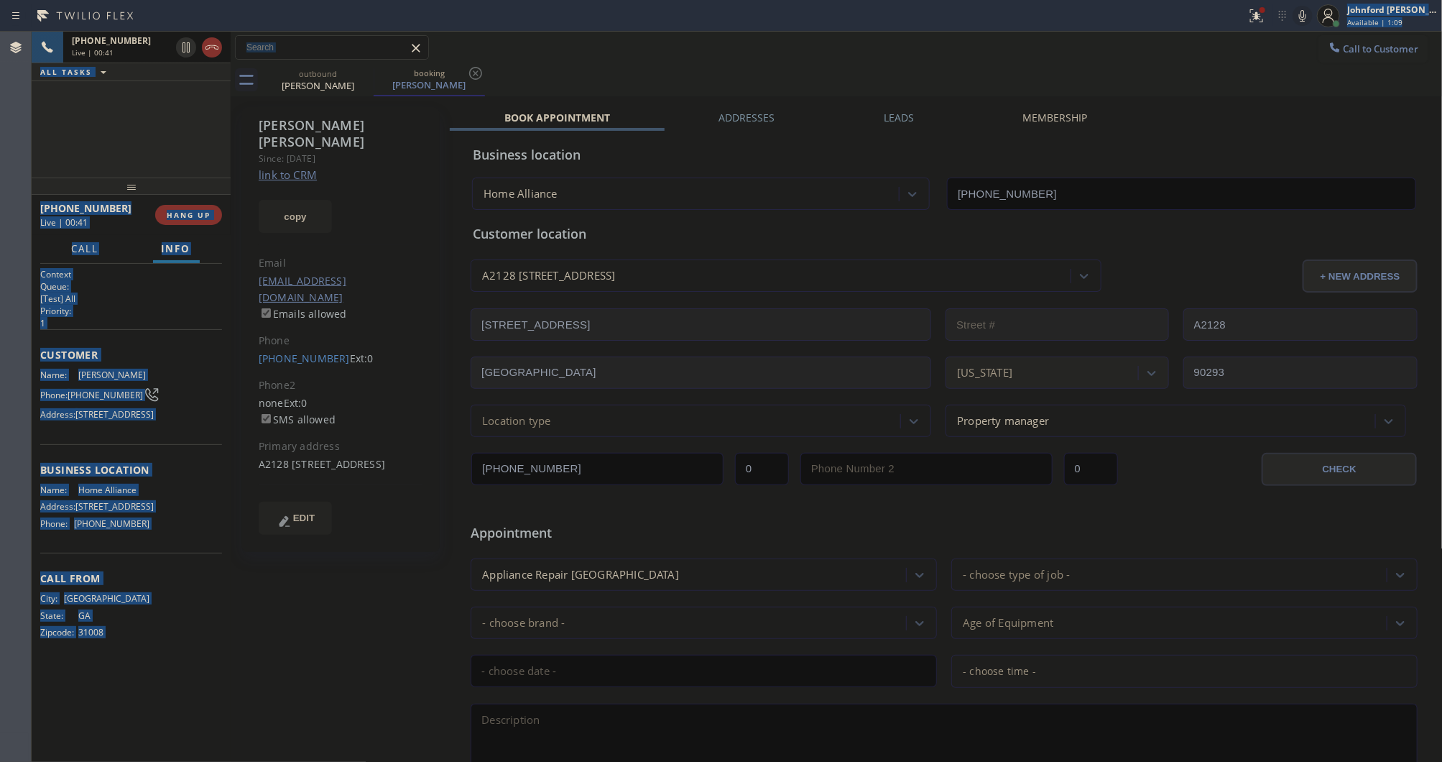
click at [173, 201] on div "+14788278218 Live | 00:41 HANG UP" at bounding box center [131, 214] width 182 height 37
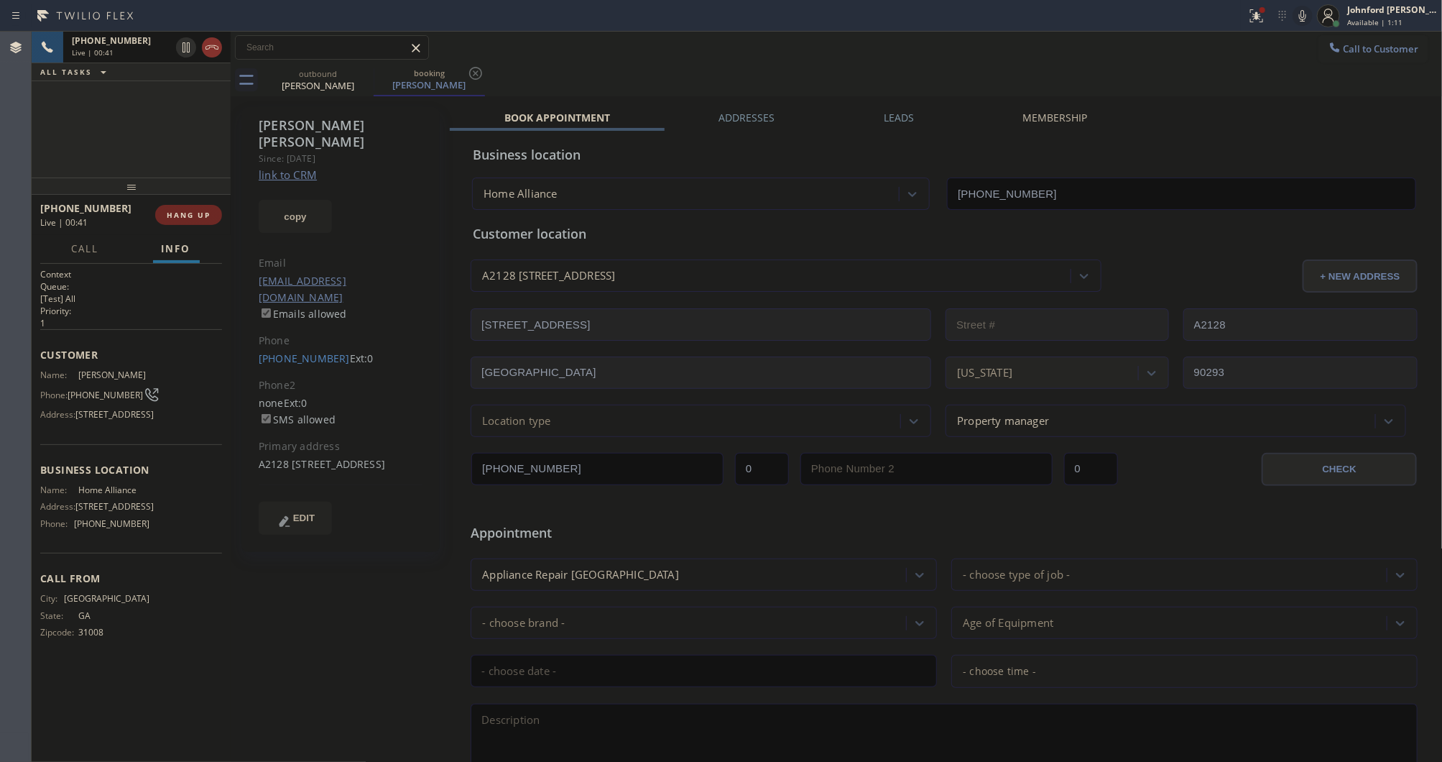
click at [170, 210] on span "HANG UP" at bounding box center [189, 215] width 44 height 10
click at [177, 213] on span "COMPLETE" at bounding box center [186, 215] width 50 height 10
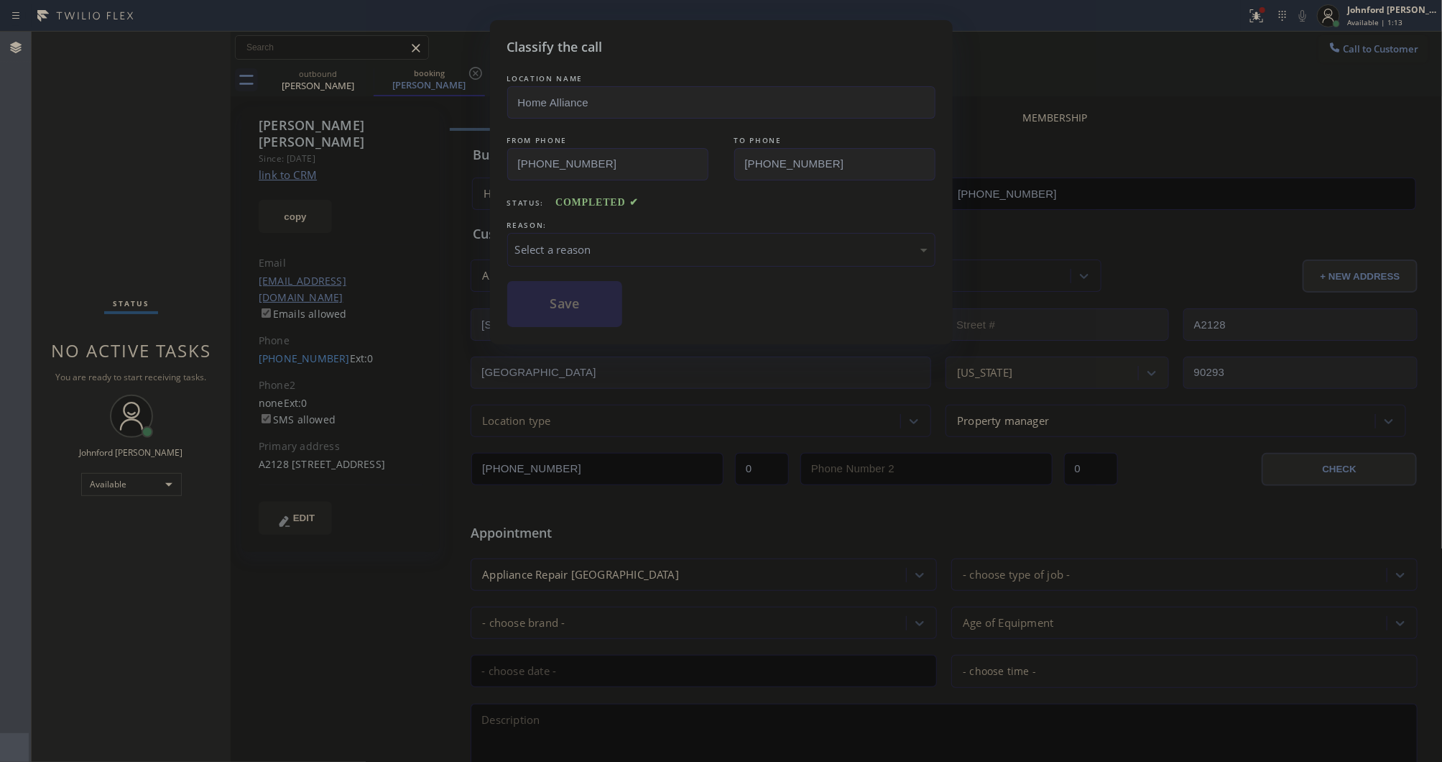
click at [550, 233] on div "Select a reason" at bounding box center [721, 250] width 428 height 34
drag, startPoint x: 560, startPoint y: 293, endPoint x: 11, endPoint y: 558, distance: 609.7
click at [553, 295] on button "Save" at bounding box center [565, 304] width 116 height 46
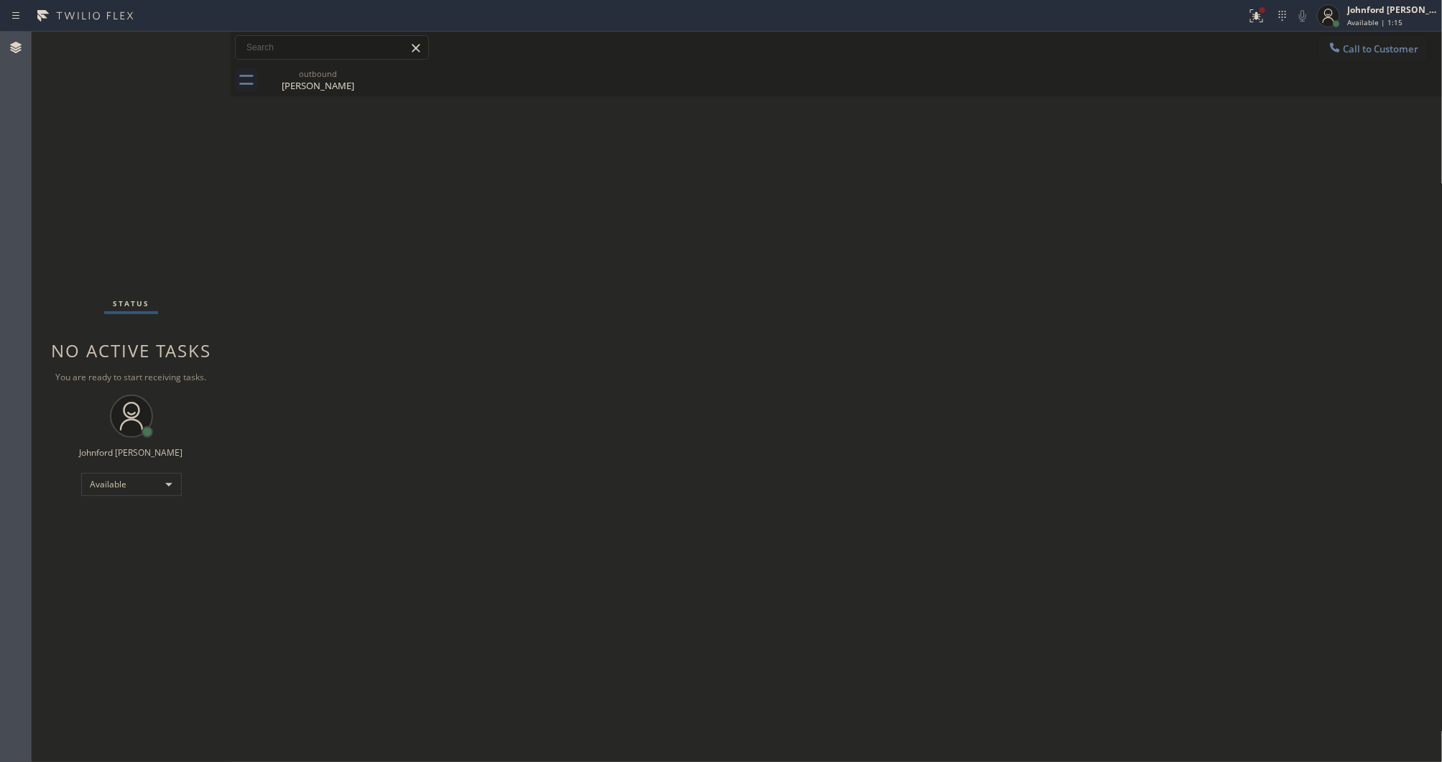
click at [343, 256] on div "Back to Dashboard Change Sender ID Customers Technicians Select a contact Outbo…" at bounding box center [837, 397] width 1212 height 730
click at [1252, 9] on icon at bounding box center [1254, 14] width 9 height 10
click at [1178, 190] on span "Clear issues" at bounding box center [1180, 188] width 68 height 10
click at [1028, 456] on div "Back to Dashboard Change Sender ID Customers Technicians Select a contact Outbo…" at bounding box center [837, 397] width 1212 height 730
click at [127, 480] on div "Available" at bounding box center [131, 484] width 101 height 23
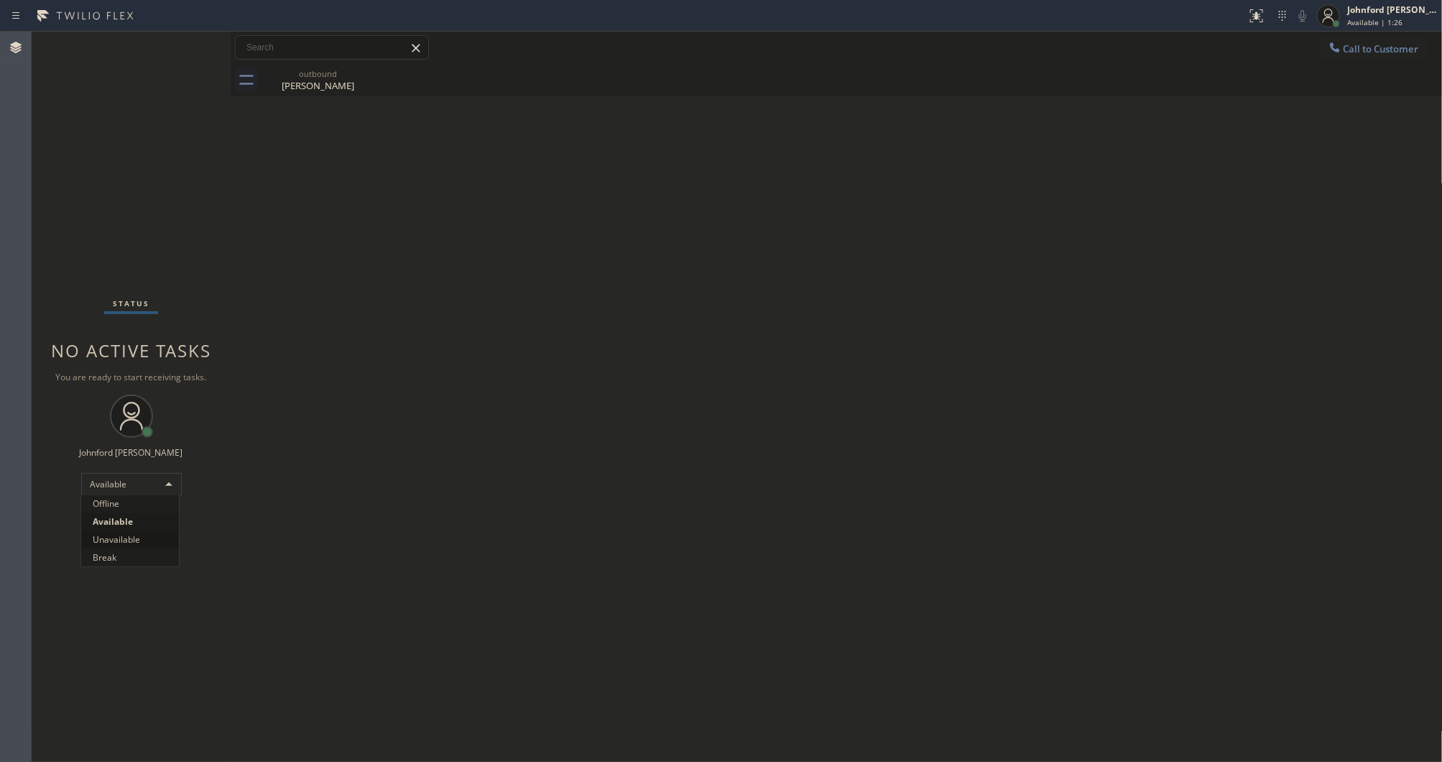
click at [121, 540] on li "Unavailable" at bounding box center [130, 539] width 98 height 17
click at [38, 133] on div "Status No active tasks Change activity state to start receiving tasks. [PERSON_…" at bounding box center [131, 397] width 199 height 730
click at [297, 77] on div "outbound" at bounding box center [318, 73] width 109 height 11
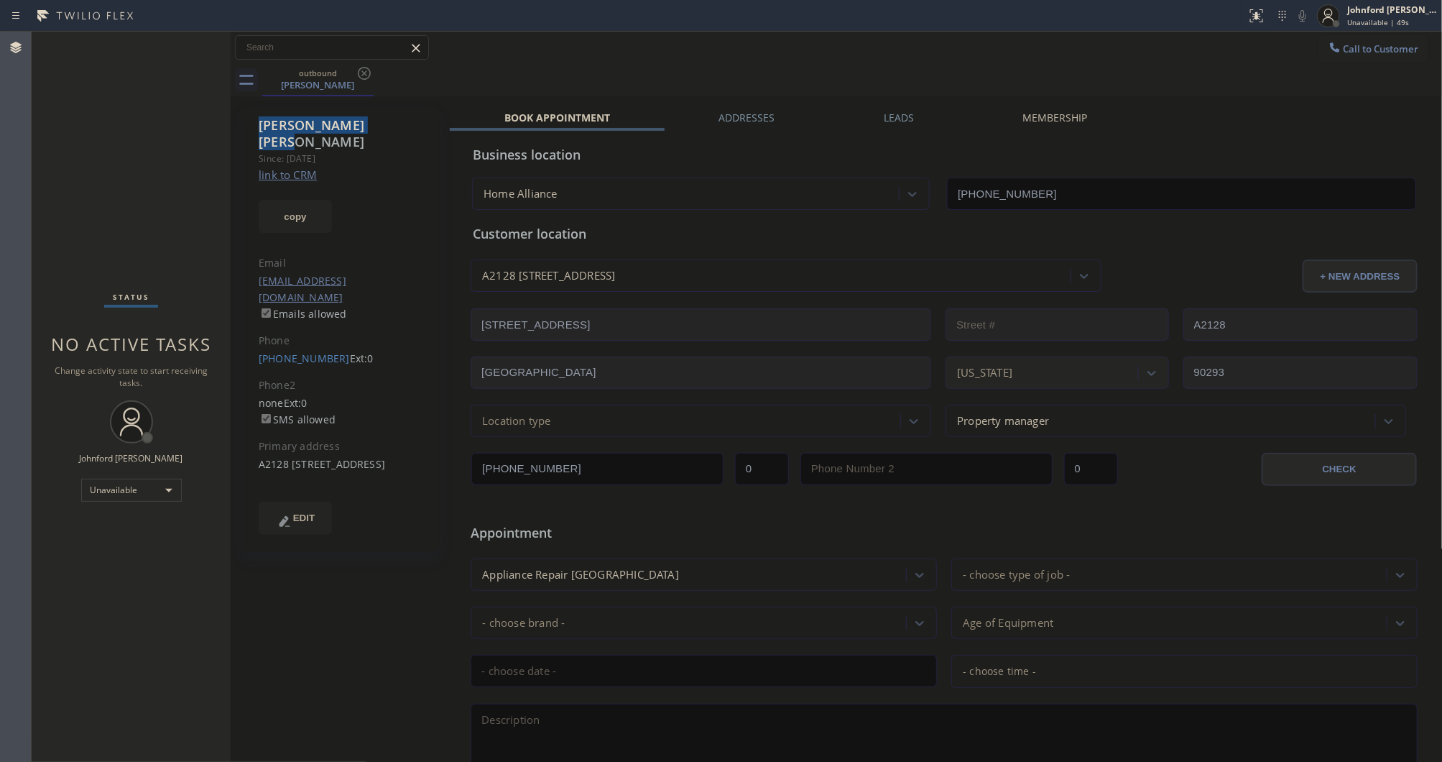
drag, startPoint x: 336, startPoint y: 122, endPoint x: 257, endPoint y: 124, distance: 78.3
click at [259, 124] on div "Rob Moore" at bounding box center [341, 133] width 165 height 33
copy div "Rob Moore"
drag, startPoint x: 249, startPoint y: 326, endPoint x: 327, endPoint y: 327, distance: 77.6
click at [327, 327] on div "Rob Moore Since: 20 may 2020 link to CRM copy Email jspinnaclemaintenance@gmail…" at bounding box center [340, 329] width 198 height 445
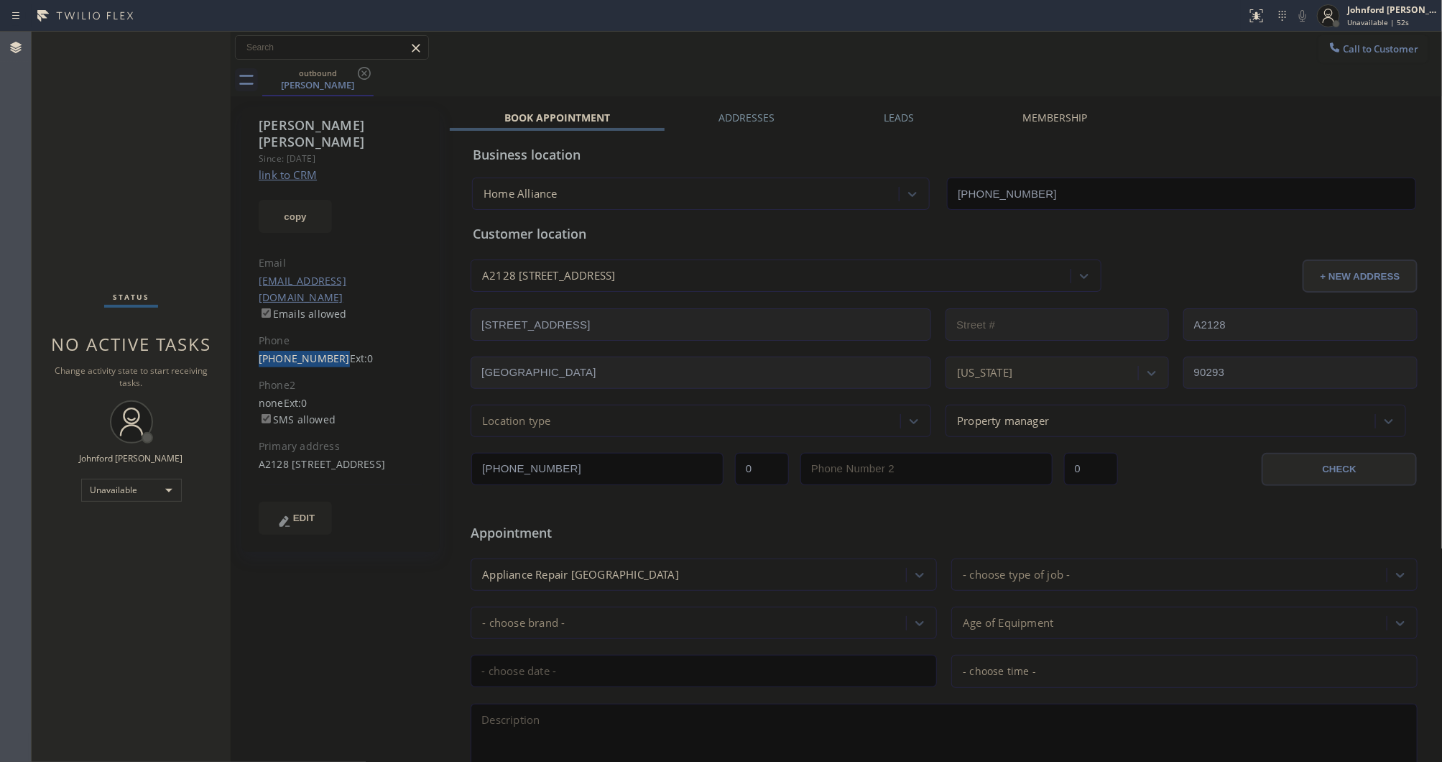
copy link "[PHONE_NUMBER]"
drag, startPoint x: 185, startPoint y: 175, endPoint x: 735, endPoint y: 2, distance: 576.8
click at [184, 170] on div "Status No active tasks Change activity state to start receiving tasks. [PERSON_…" at bounding box center [131, 397] width 199 height 730
drag, startPoint x: 1311, startPoint y: 30, endPoint x: 1319, endPoint y: 45, distance: 17.0
click at [1313, 32] on div "Status report No issues detected If you experience an issue, please download th…" at bounding box center [721, 381] width 1442 height 762
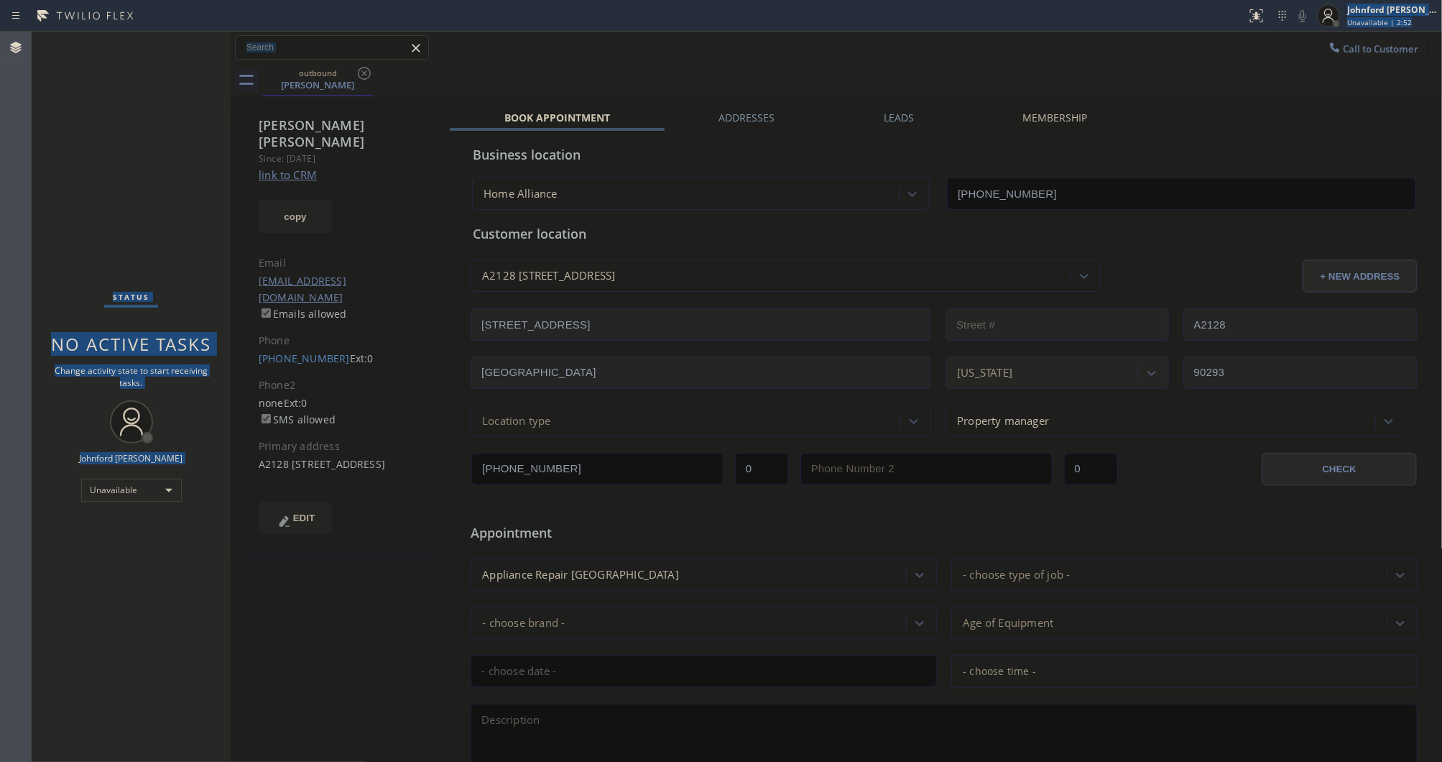
click at [1328, 47] on icon at bounding box center [1335, 47] width 14 height 14
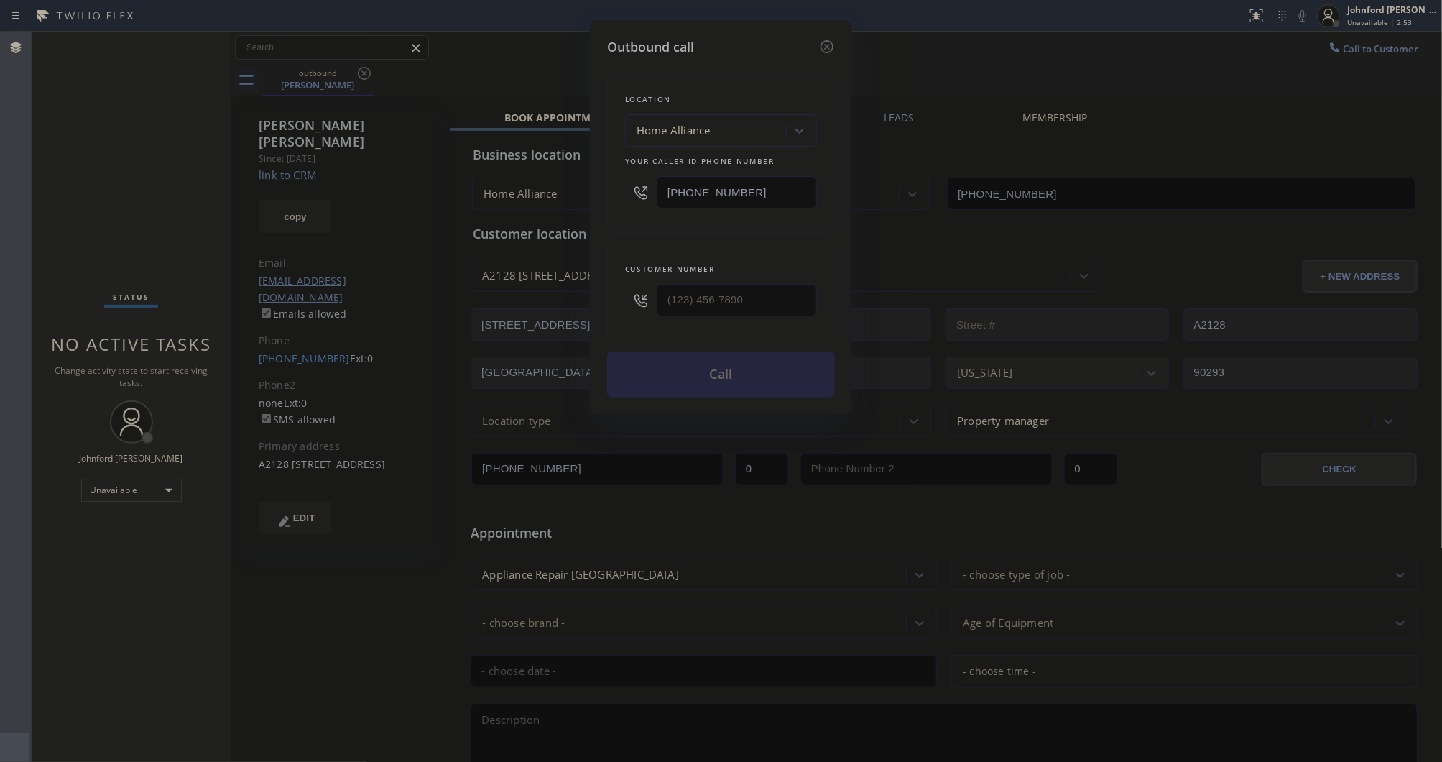
drag, startPoint x: 773, startPoint y: 198, endPoint x: 604, endPoint y: 200, distance: 168.9
click at [604, 200] on div "Outbound call Location Home Alliance Your caller id phone number (877) 777-0796…" at bounding box center [721, 217] width 262 height 395
drag, startPoint x: 830, startPoint y: 40, endPoint x: 749, endPoint y: 1, distance: 90.3
click at [830, 40] on icon at bounding box center [826, 46] width 17 height 17
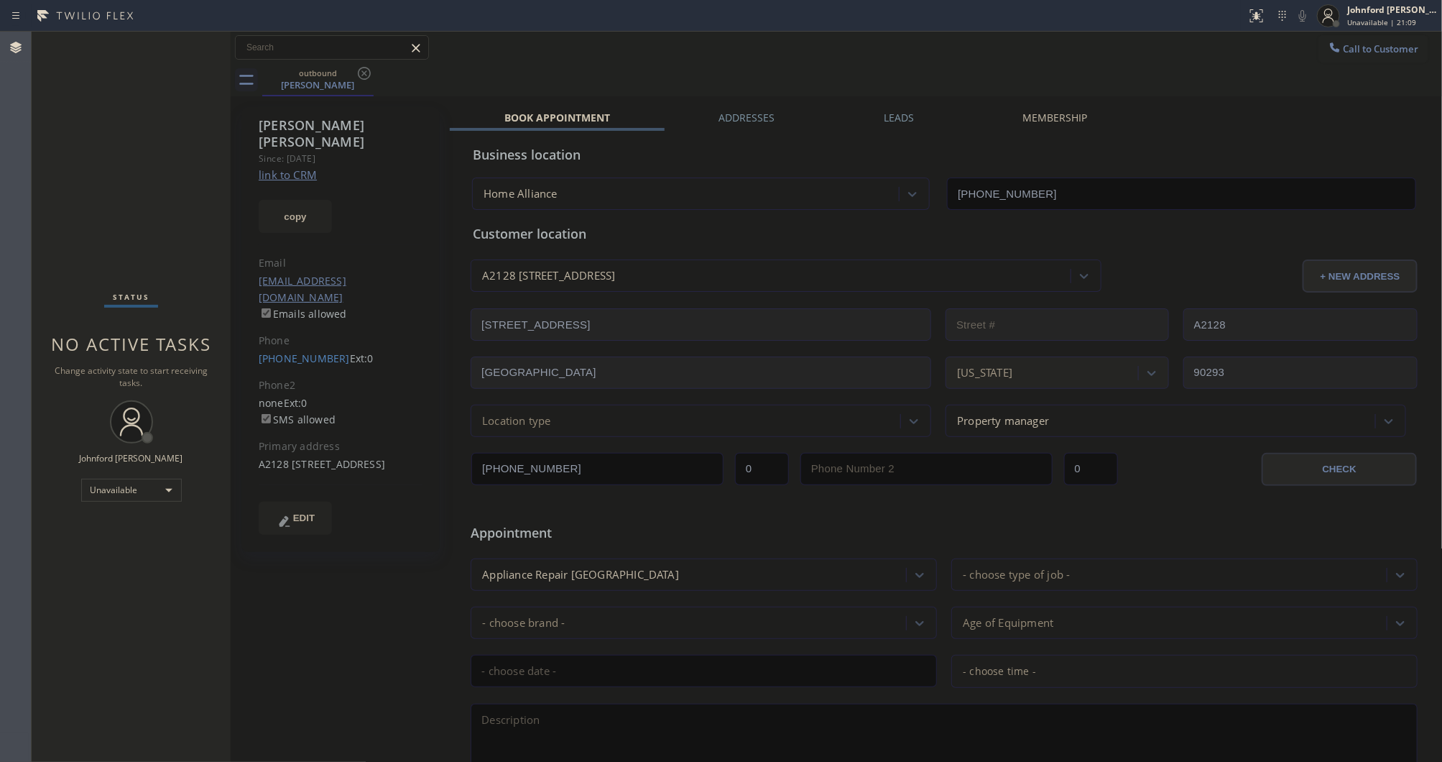
click at [32, 303] on div "Status No active tasks Change activity state to start receiving tasks. [PERSON_…" at bounding box center [131, 397] width 199 height 730
click at [336, 589] on div "Rob Moore Since: 20 may 2020 link to CRM copy Email jspinnaclemaintenance@gmail…" at bounding box center [342, 565] width 216 height 931
drag, startPoint x: 974, startPoint y: 73, endPoint x: 982, endPoint y: 32, distance: 41.6
click at [976, 66] on div "outbound Rob Moore" at bounding box center [852, 80] width 1181 height 32
click at [368, 83] on div "[PERSON_NAME]" at bounding box center [318, 84] width 109 height 13
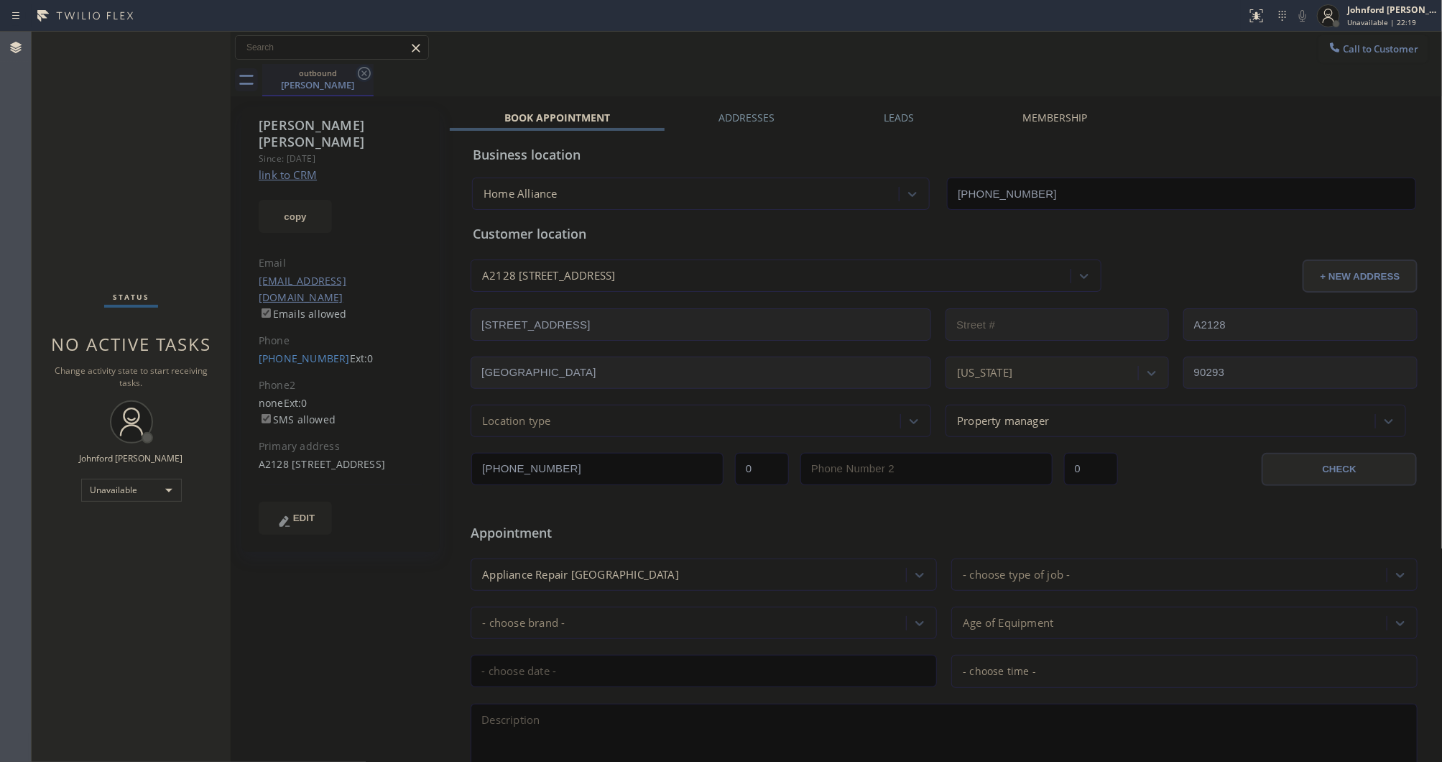
click at [361, 73] on icon at bounding box center [364, 73] width 17 height 17
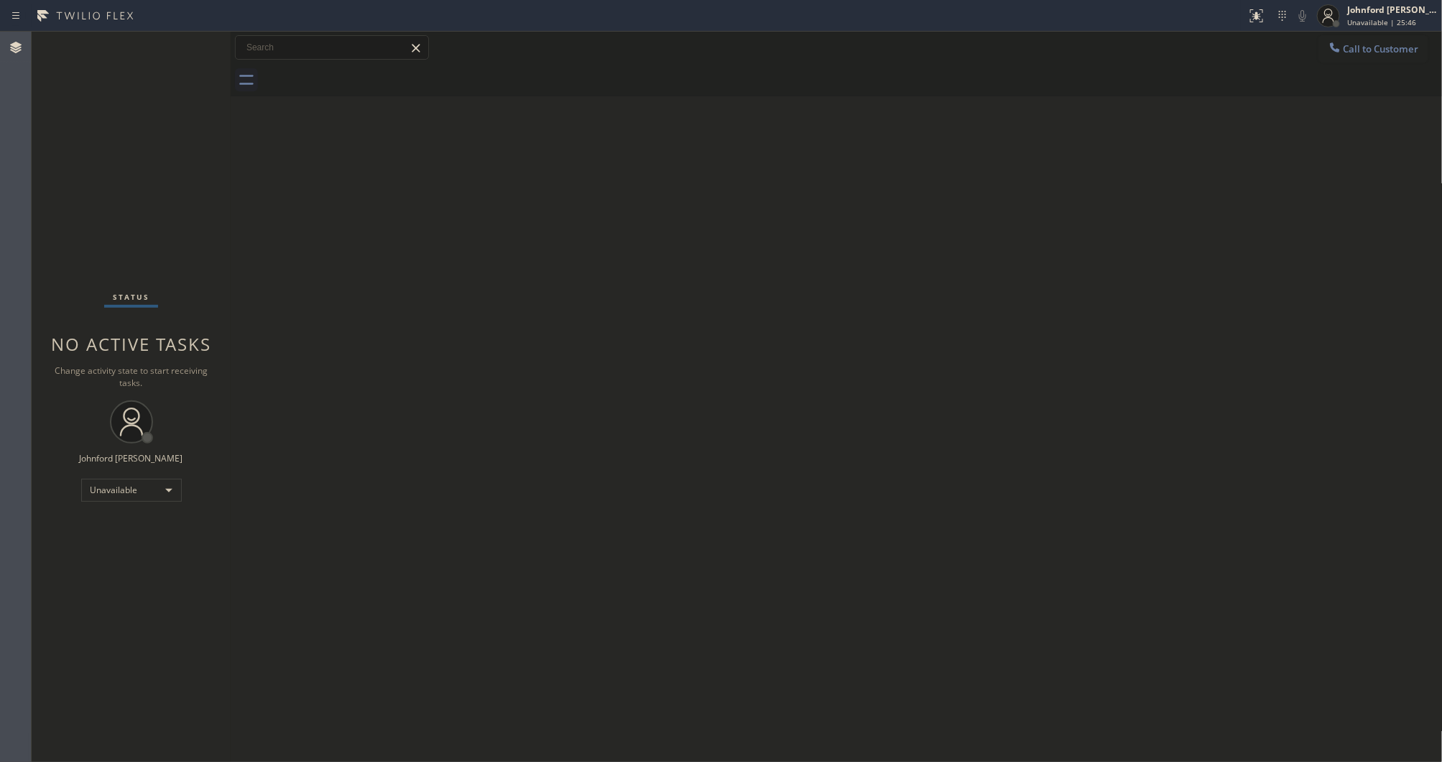
click at [1178, 274] on div "Back to Dashboard Change Sender ID Customers Technicians Select a contact Outbo…" at bounding box center [837, 397] width 1212 height 730
click at [1344, 45] on span "Call to Customer" at bounding box center [1381, 48] width 75 height 13
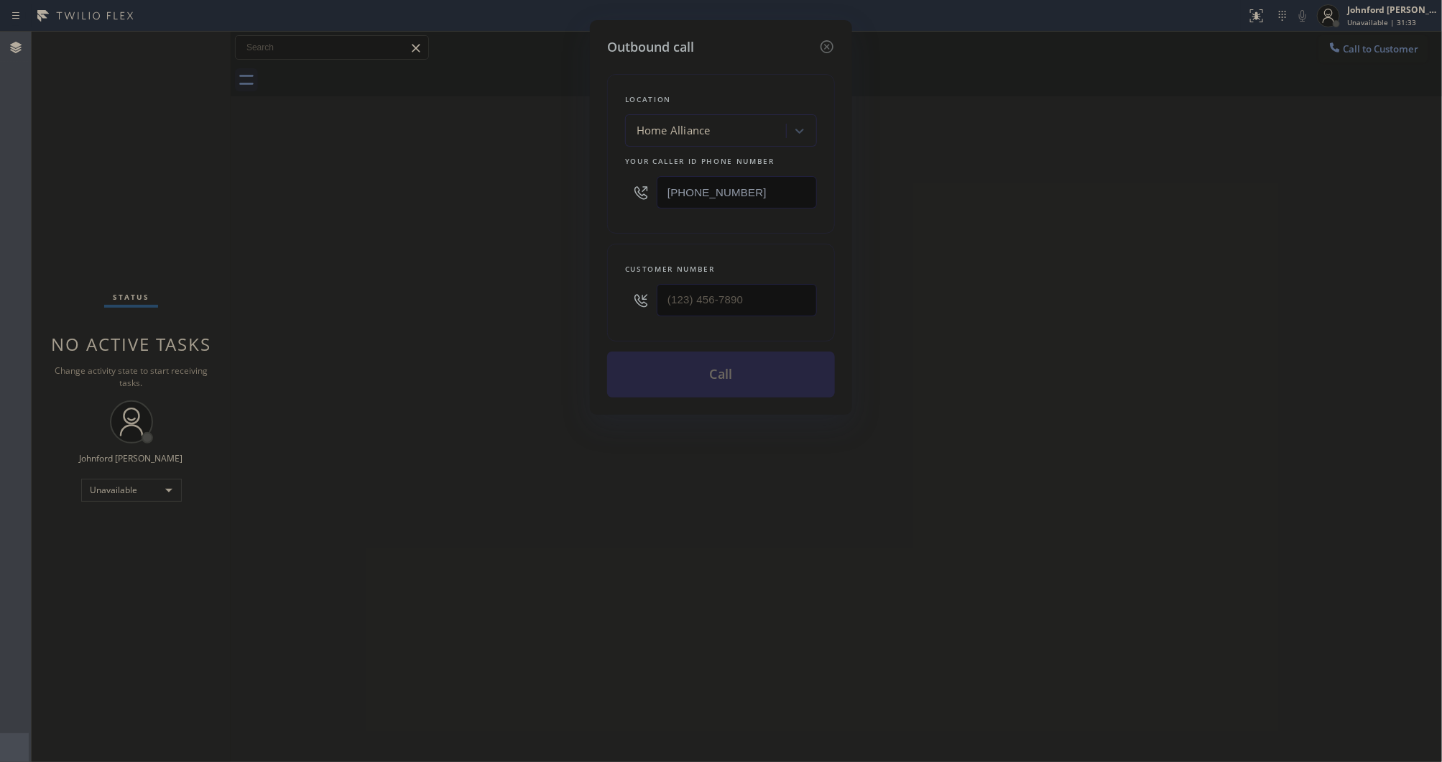
drag, startPoint x: 714, startPoint y: 192, endPoint x: 608, endPoint y: 189, distance: 105.7
click at [609, 192] on div "Location Home Alliance Your caller id phone number (877) 777-0796" at bounding box center [721, 154] width 228 height 160
paste input "323) 472-4839"
type input "[PHONE_NUMBER]"
drag, startPoint x: 731, startPoint y: 287, endPoint x: 630, endPoint y: 300, distance: 101.4
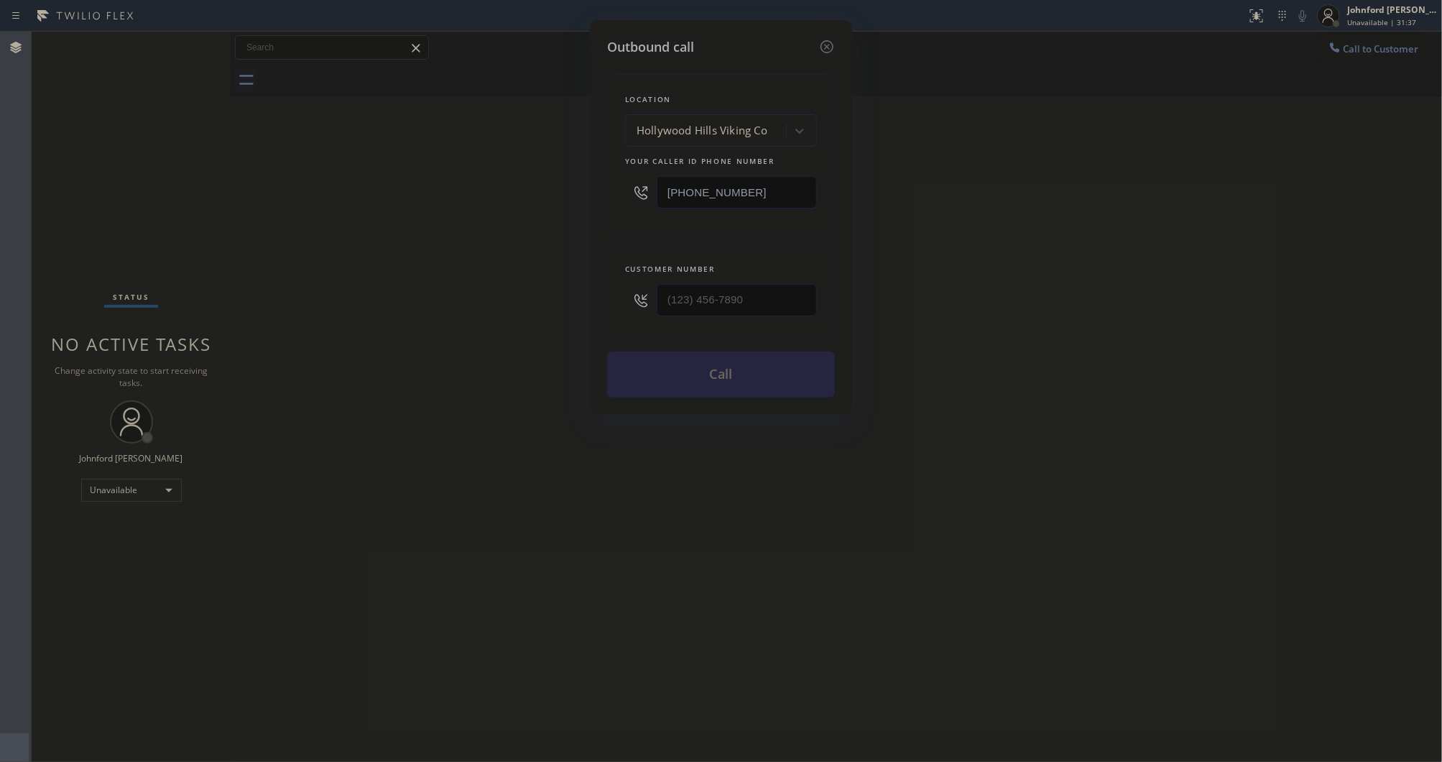
click at [630, 300] on div "Customer number" at bounding box center [721, 293] width 228 height 98
drag, startPoint x: 738, startPoint y: 308, endPoint x: 471, endPoint y: 297, distance: 267.5
click at [594, 310] on div "Outbound call Location Hollywood Hills Viking Co Your caller id phone number (3…" at bounding box center [721, 217] width 262 height 395
paste input "917) 862-7948"
type input "[PHONE_NUMBER]"
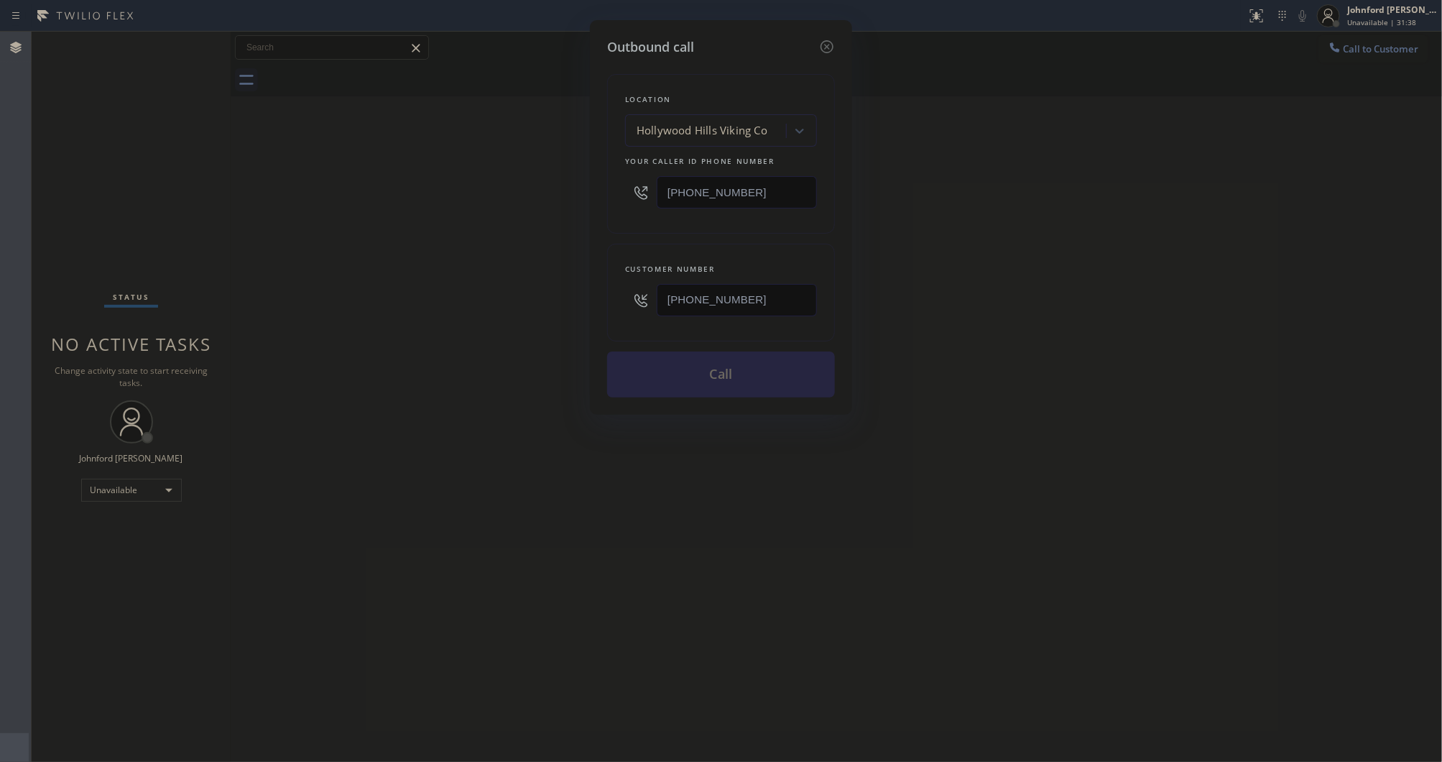
drag, startPoint x: 471, startPoint y: 297, endPoint x: 1094, endPoint y: 83, distance: 658.8
click at [469, 295] on div "Outbound call Location Hollywood Hills Viking Co Your caller id phone number (3…" at bounding box center [721, 381] width 1442 height 762
click at [720, 383] on button "Call" at bounding box center [721, 374] width 228 height 46
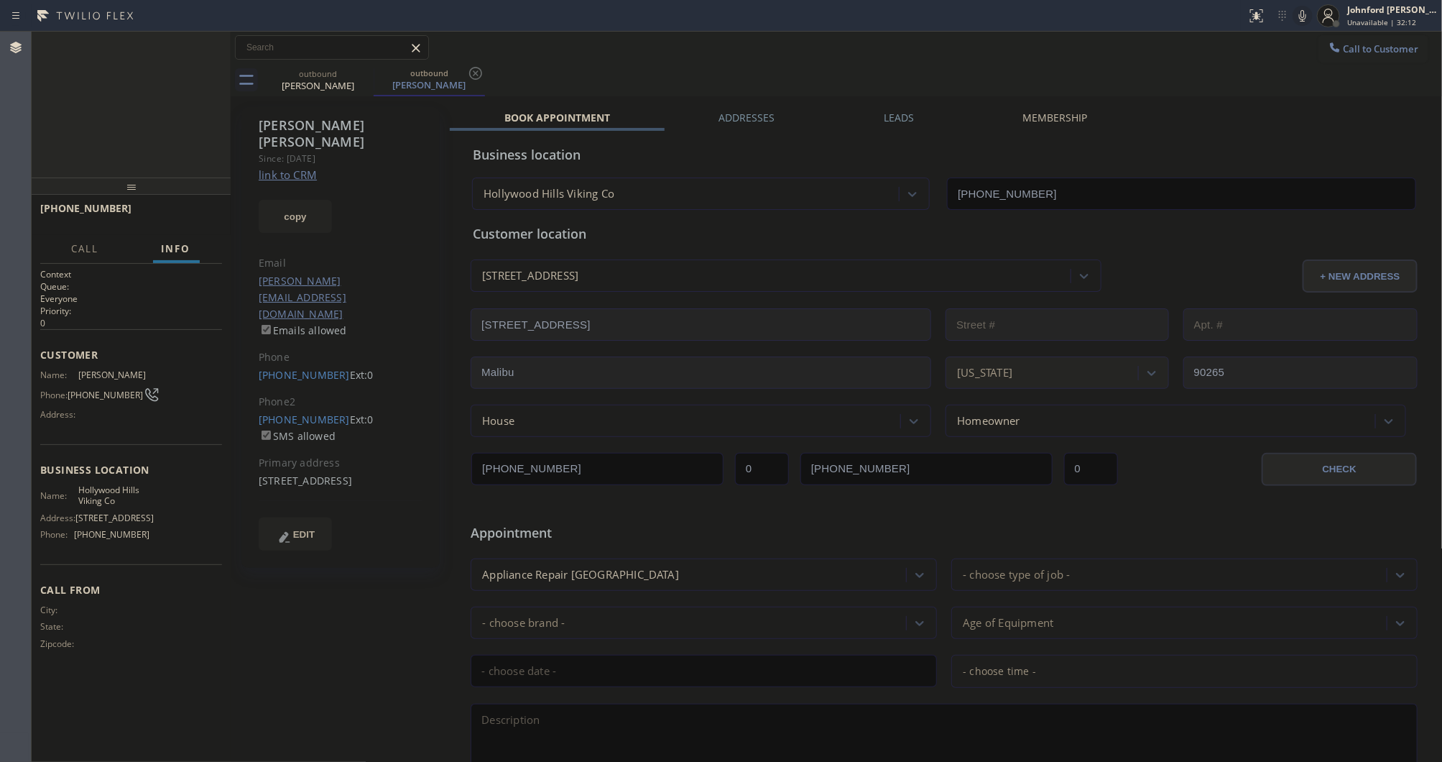
type input "[PHONE_NUMBER]"
click at [1296, 19] on icon at bounding box center [1302, 15] width 17 height 17
click at [195, 211] on span "HANG UP" at bounding box center [189, 215] width 44 height 10
click at [306, 412] on link "[PHONE_NUMBER]" at bounding box center [304, 419] width 91 height 14
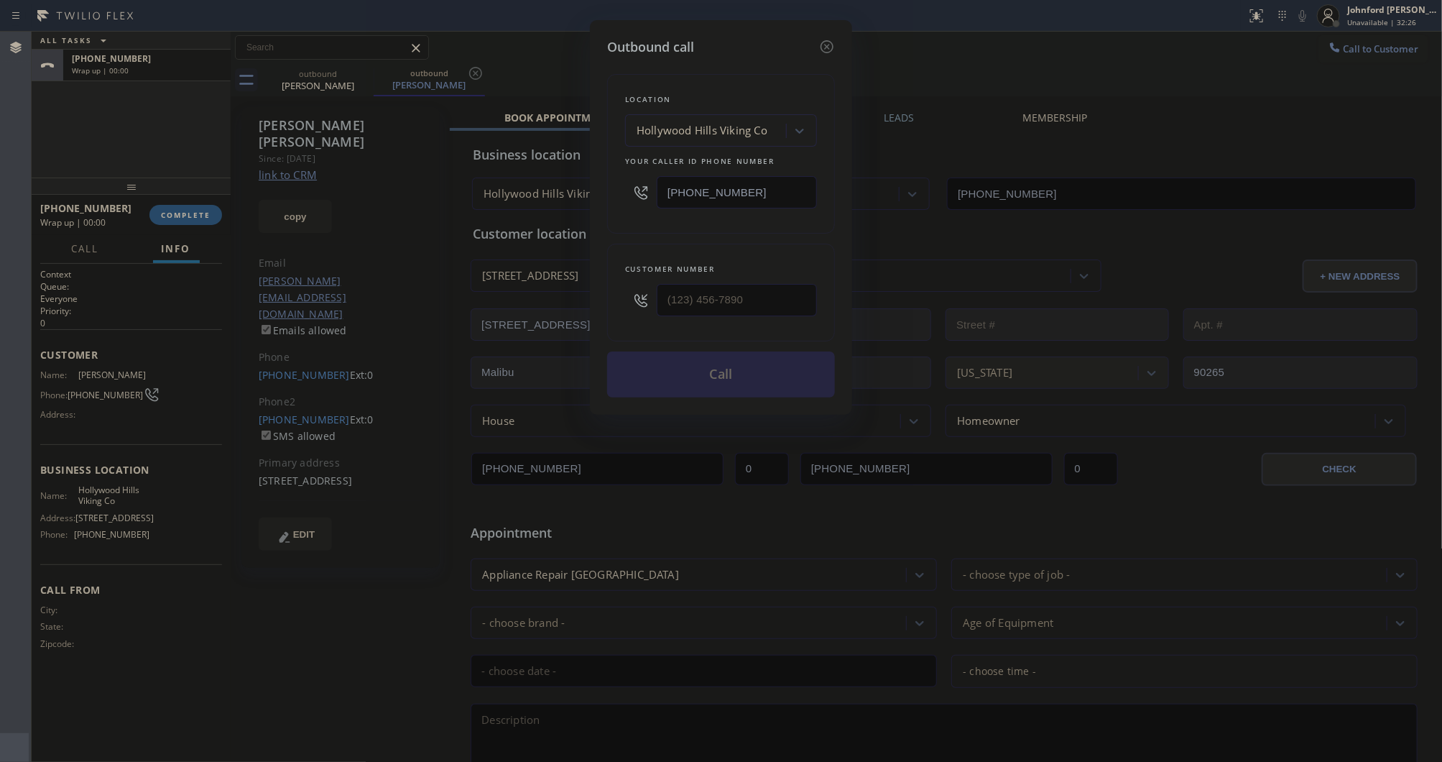
type input "[PHONE_NUMBER]"
click at [683, 383] on button "Call" at bounding box center [721, 374] width 228 height 46
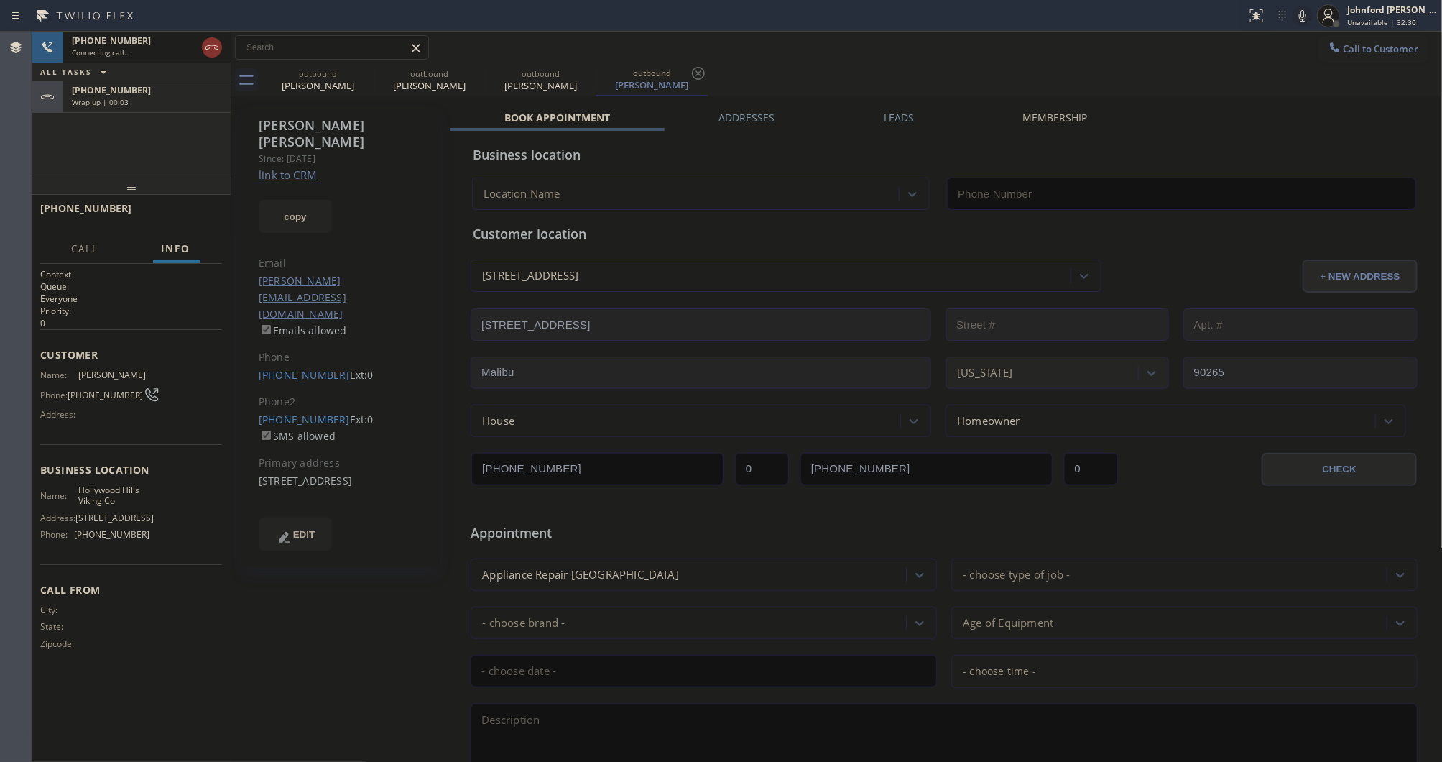
type input "[PHONE_NUMBER]"
click at [363, 74] on icon at bounding box center [364, 73] width 13 height 13
click at [0, 0] on icon at bounding box center [0, 0] width 0 height 0
click at [166, 101] on div "Wrap up | 00:06" at bounding box center [147, 102] width 150 height 10
click at [174, 216] on span "COMPLETE" at bounding box center [186, 215] width 50 height 10
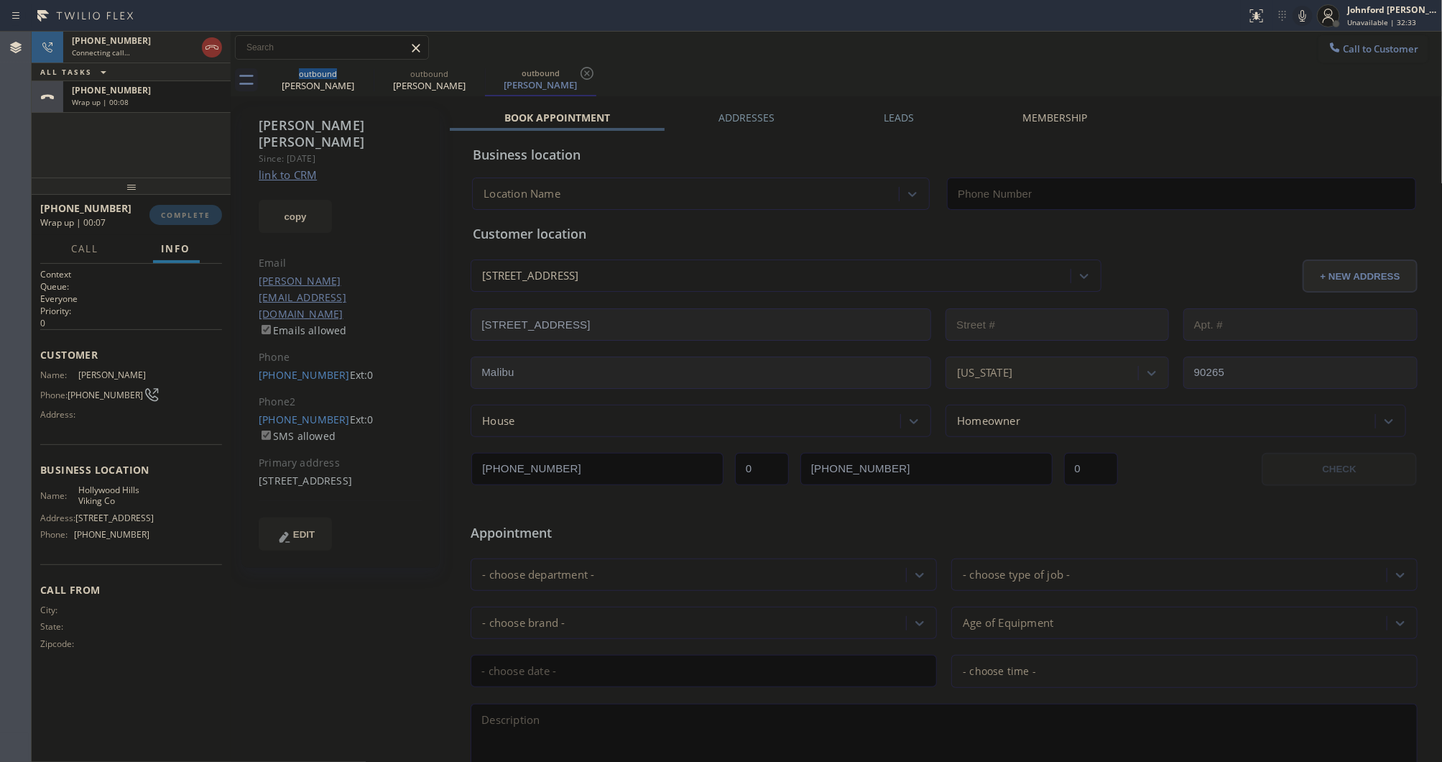
type input "[PHONE_NUMBER]"
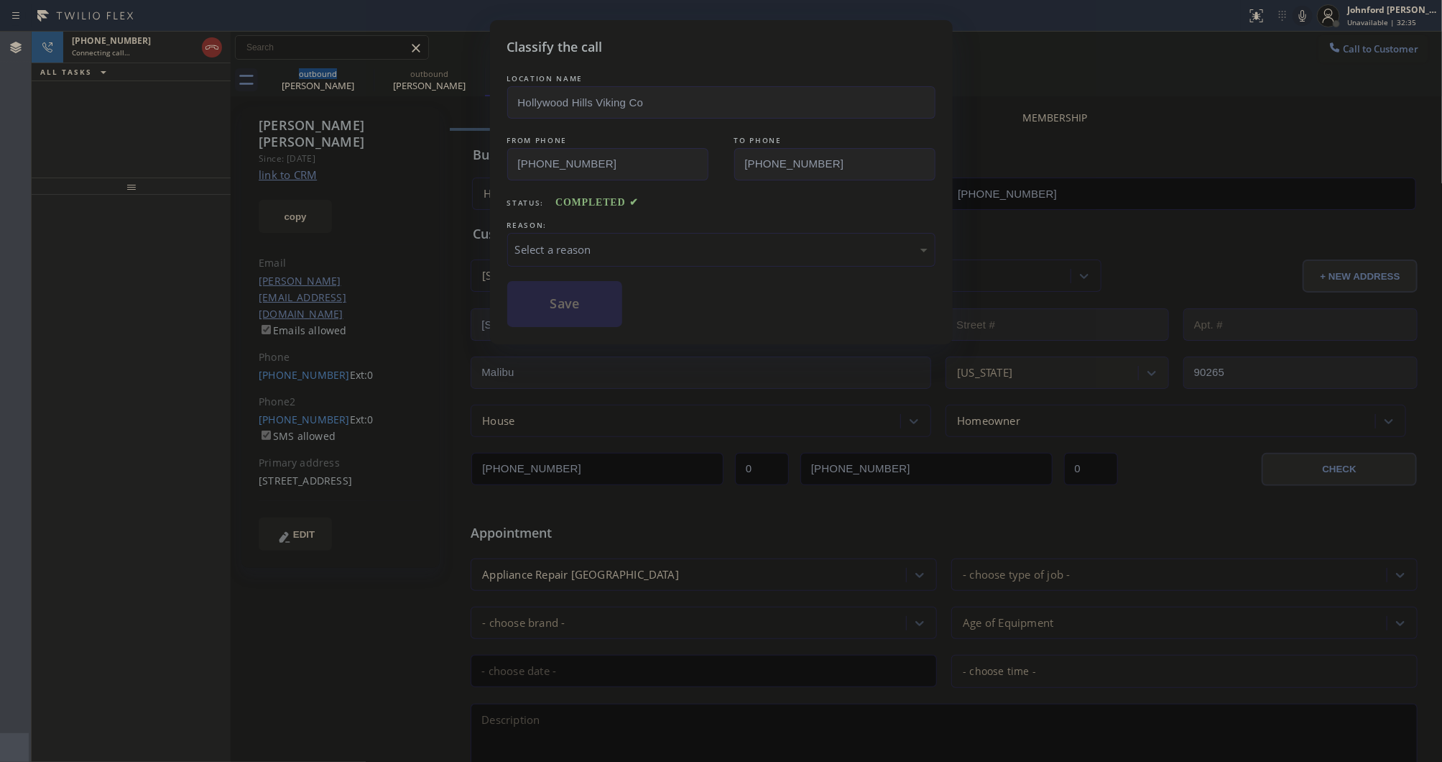
click at [579, 236] on div "Select a reason" at bounding box center [721, 250] width 428 height 34
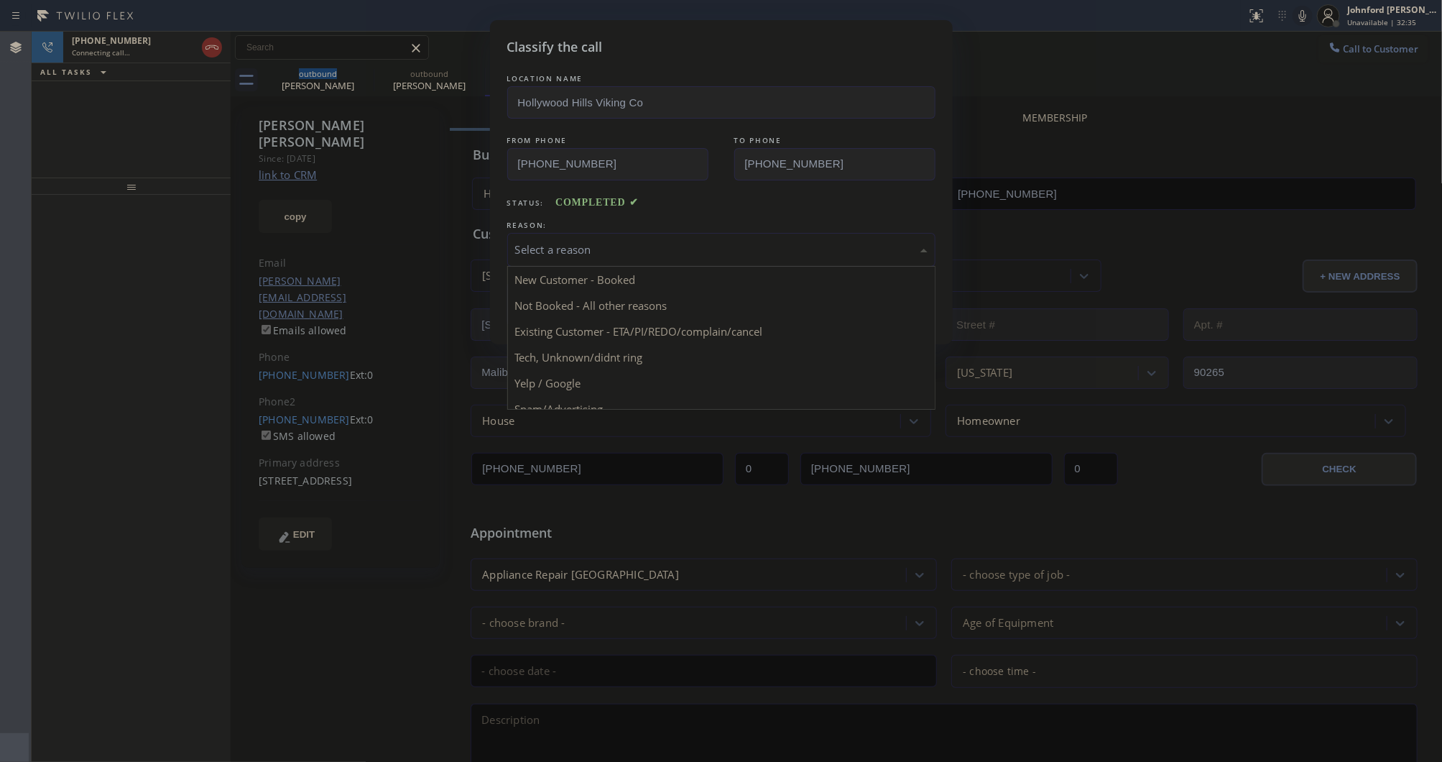
drag, startPoint x: 640, startPoint y: 335, endPoint x: 601, endPoint y: 327, distance: 39.6
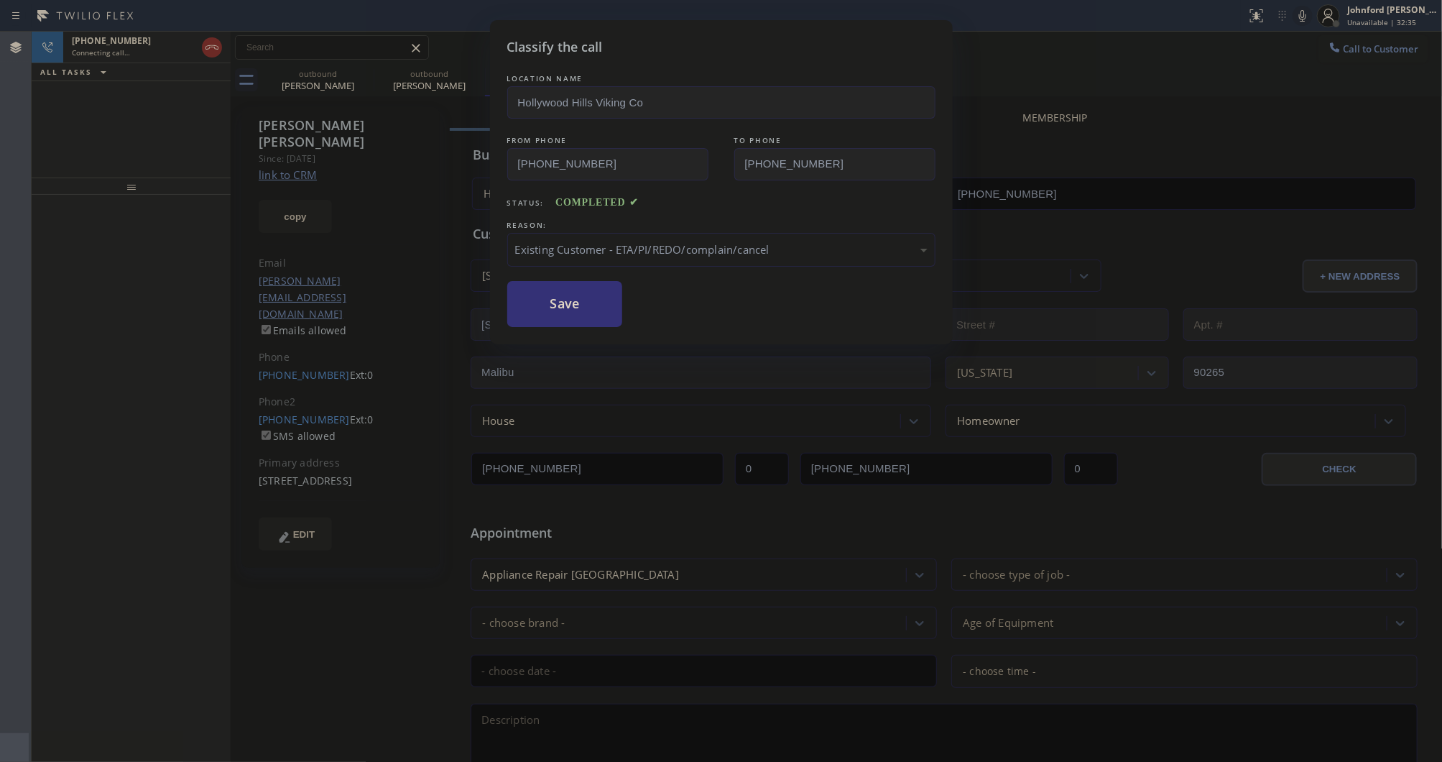
click at [568, 309] on button "Save" at bounding box center [565, 304] width 116 height 46
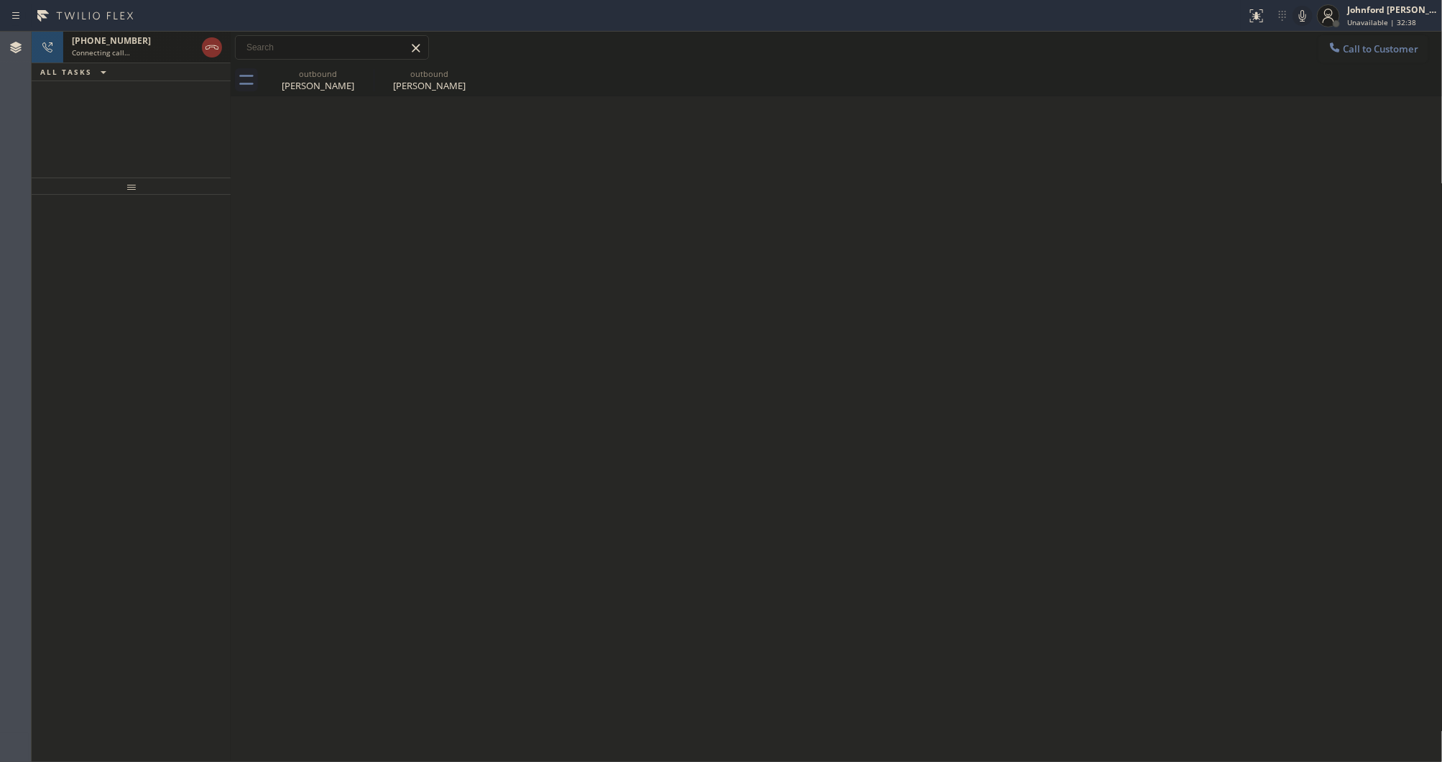
click at [139, 52] on div "Connecting call…" at bounding box center [134, 52] width 124 height 10
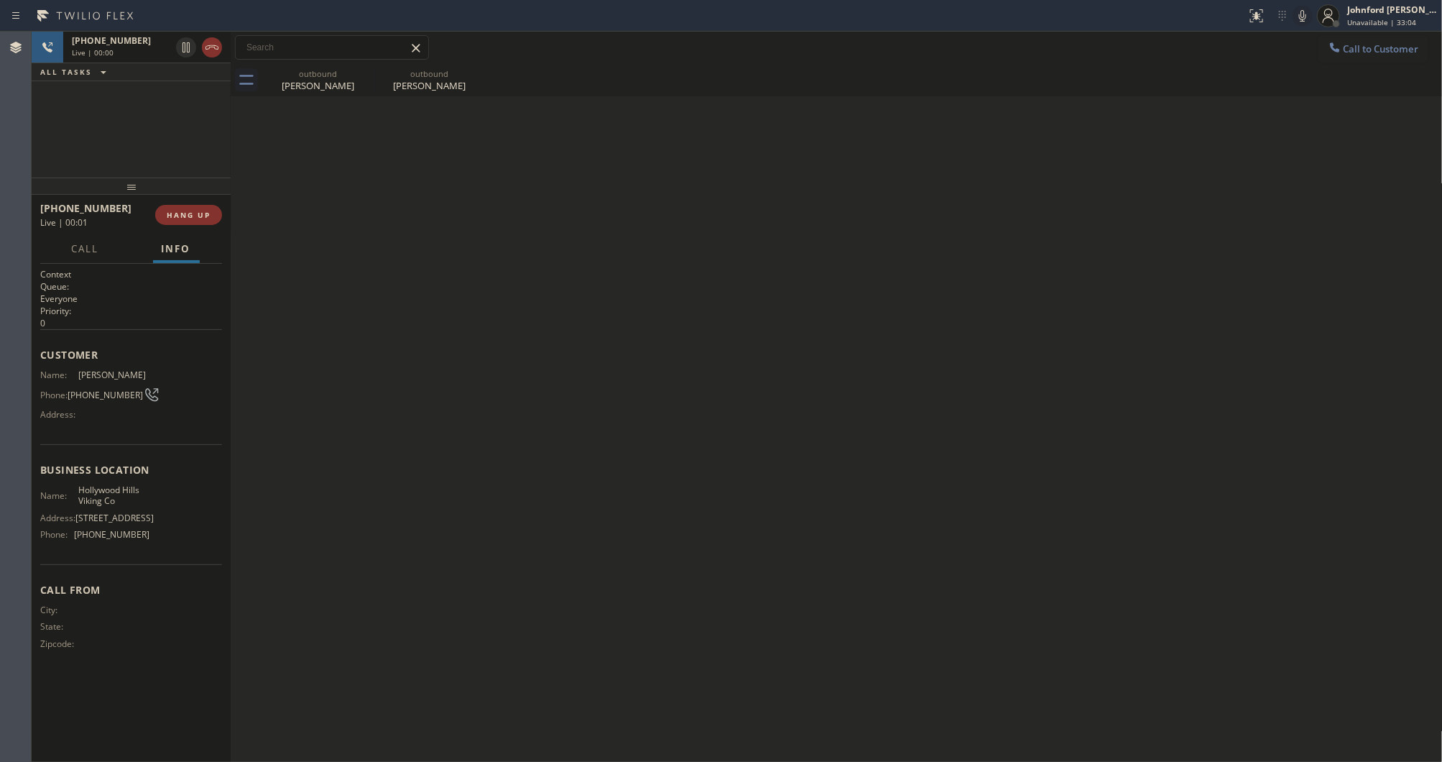
click at [45, 134] on div "+18184041858 Live | 00:00 ALL TASKS ALL TASKS ACTIVE TASKS TASKS IN WRAP UP" at bounding box center [131, 105] width 199 height 146
click at [160, 213] on button "HANG UP" at bounding box center [188, 215] width 67 height 20
click at [384, 69] on div "outbound" at bounding box center [429, 73] width 109 height 11
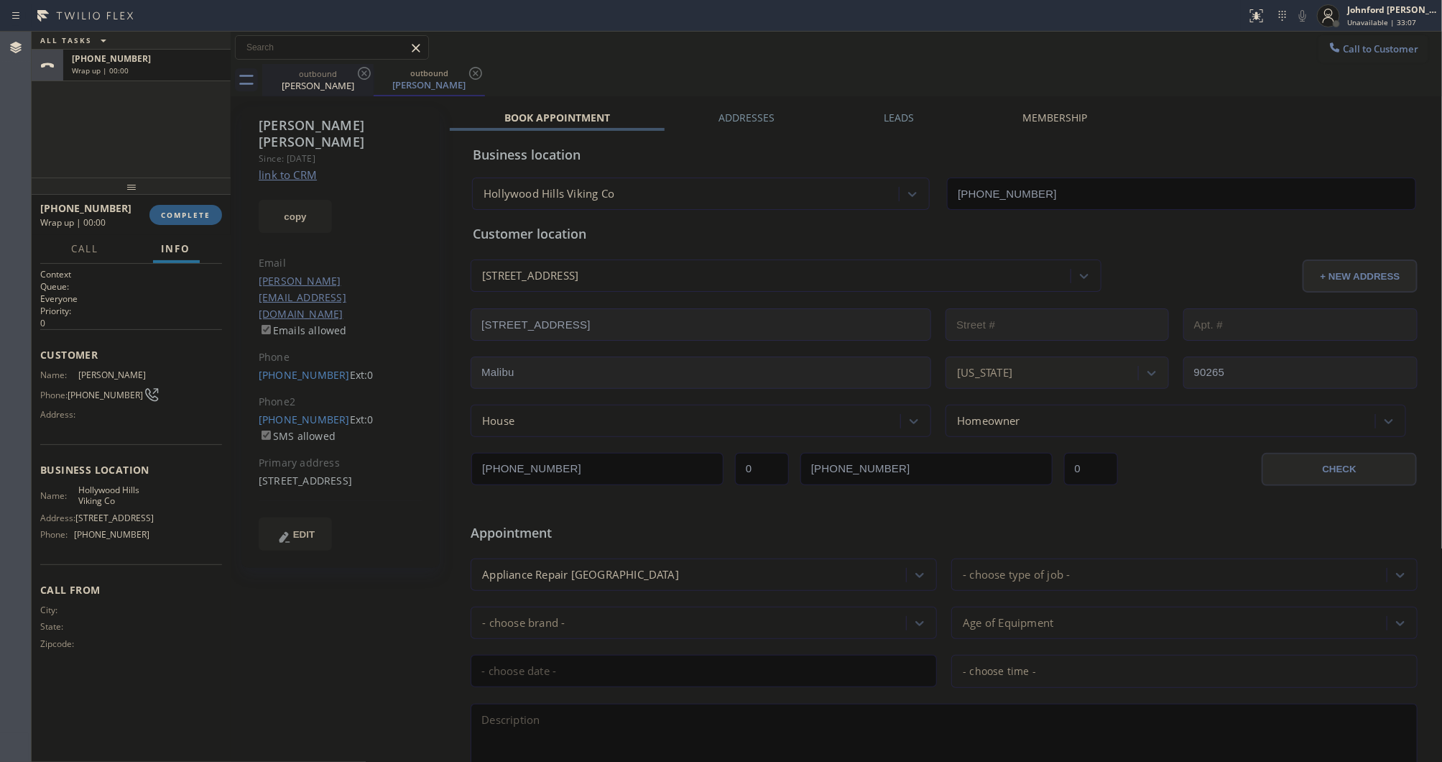
click at [356, 75] on icon at bounding box center [364, 73] width 17 height 17
click at [363, 75] on icon at bounding box center [364, 73] width 13 height 13
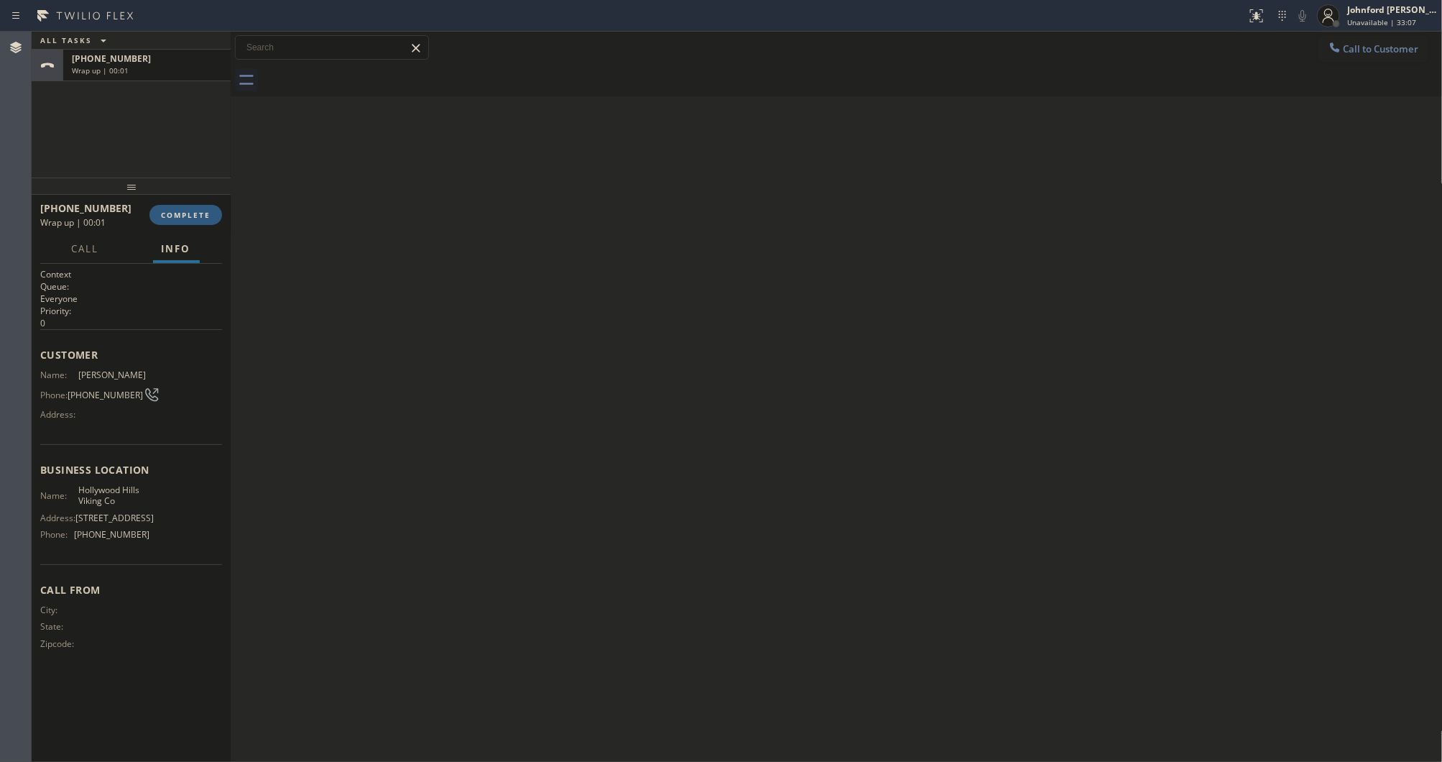
drag, startPoint x: 363, startPoint y: 75, endPoint x: 207, endPoint y: 170, distance: 182.1
click at [358, 80] on div at bounding box center [852, 80] width 1181 height 32
click at [176, 225] on div "+18184041858 Wrap up | 00:01 COMPLETE" at bounding box center [131, 214] width 182 height 37
click at [188, 214] on span "COMPLETE" at bounding box center [186, 215] width 50 height 10
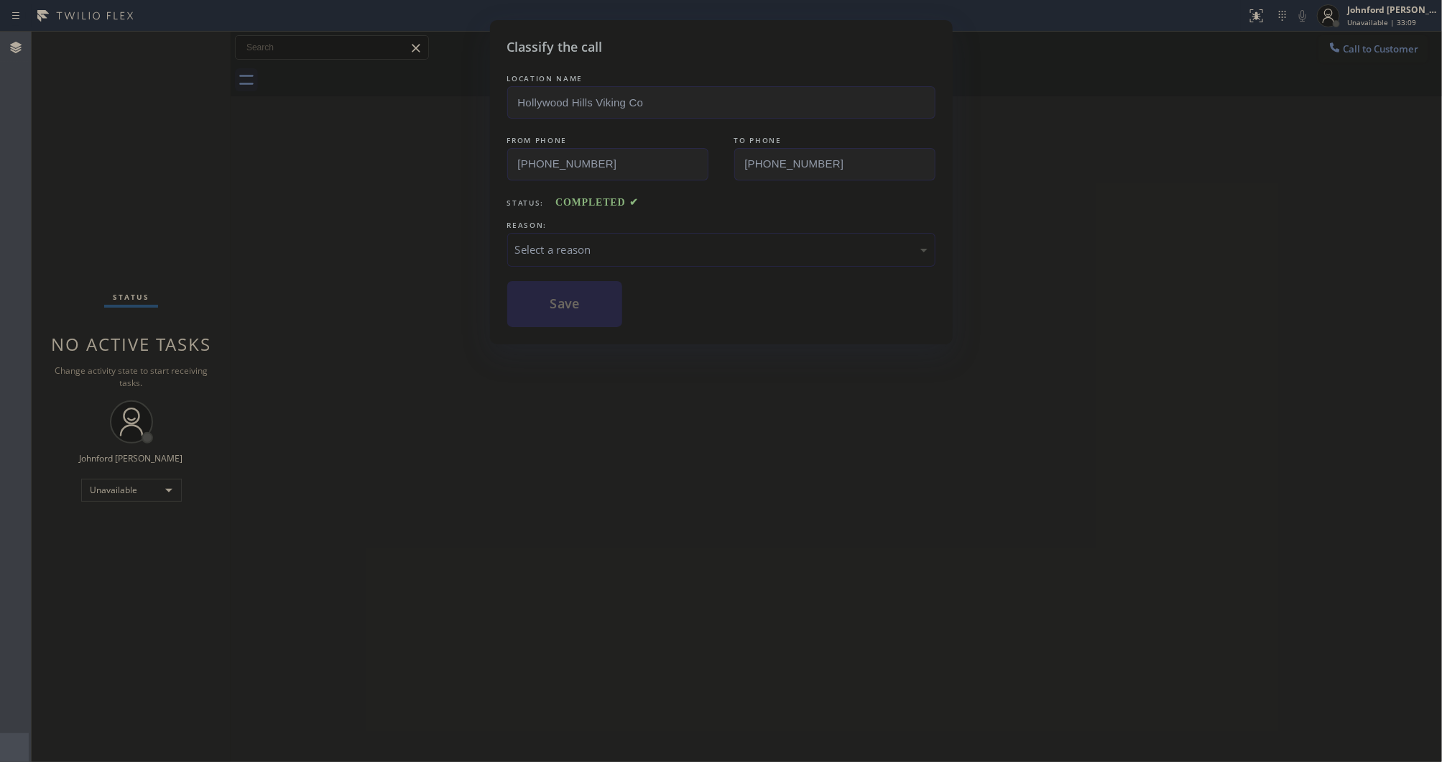
click at [601, 249] on div "Select a reason" at bounding box center [721, 249] width 412 height 17
drag, startPoint x: 583, startPoint y: 313, endPoint x: 1000, endPoint y: 68, distance: 483.1
click at [589, 308] on button "Save" at bounding box center [565, 304] width 116 height 46
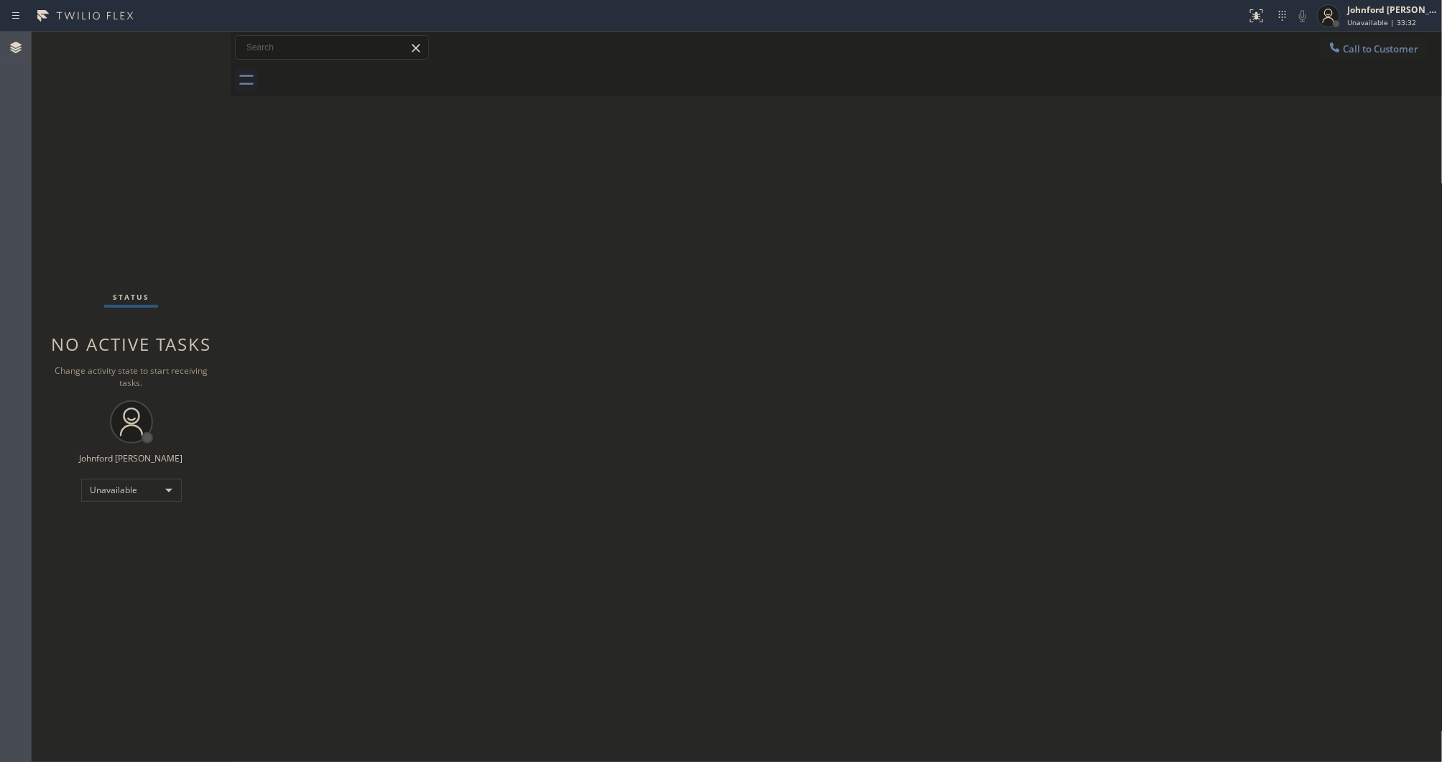
click at [1344, 51] on button "Call to Customer" at bounding box center [1374, 48] width 110 height 27
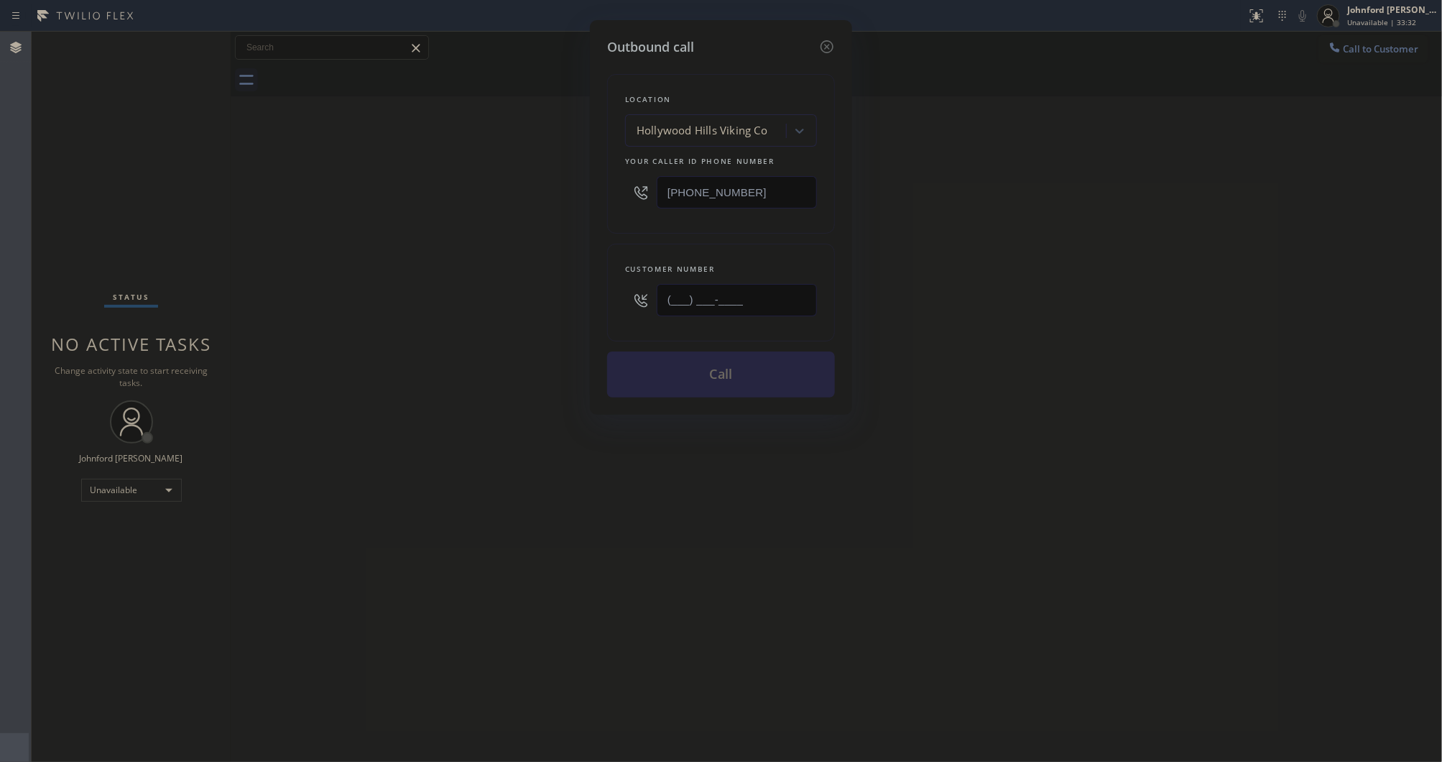
drag, startPoint x: 591, startPoint y: 297, endPoint x: 516, endPoint y: 297, distance: 75.5
click at [528, 297] on div "Outbound call Location Hollywood Hills Viking Co Your caller id phone number (3…" at bounding box center [721, 381] width 1442 height 762
paste input "602) 738-8536"
type input "[PHONE_NUMBER]"
click at [1058, 239] on div "Outbound call Location Hollywood Hills Viking Co Your caller id phone number (3…" at bounding box center [721, 381] width 1442 height 762
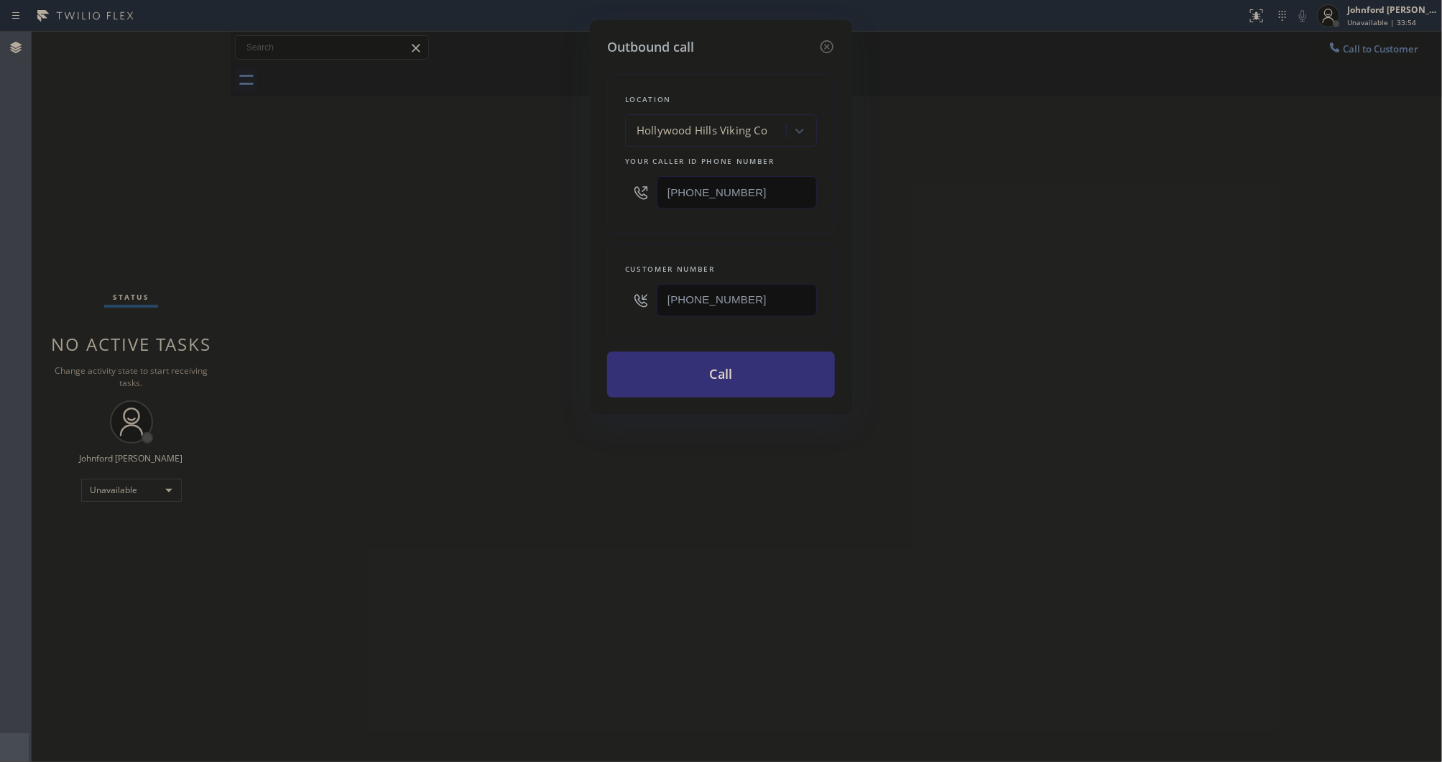
drag, startPoint x: 781, startPoint y: 188, endPoint x: 587, endPoint y: 203, distance: 194.7
click at [587, 203] on div "Outbound call Location Hollywood Hills Viking Co Your caller id phone number (3…" at bounding box center [721, 381] width 1442 height 762
paste input "602) 362-7716"
type input "[PHONE_NUMBER]"
click at [552, 226] on div "Outbound call Location Hollywood Hills Viking Co Your caller id phone number (6…" at bounding box center [721, 381] width 1442 height 762
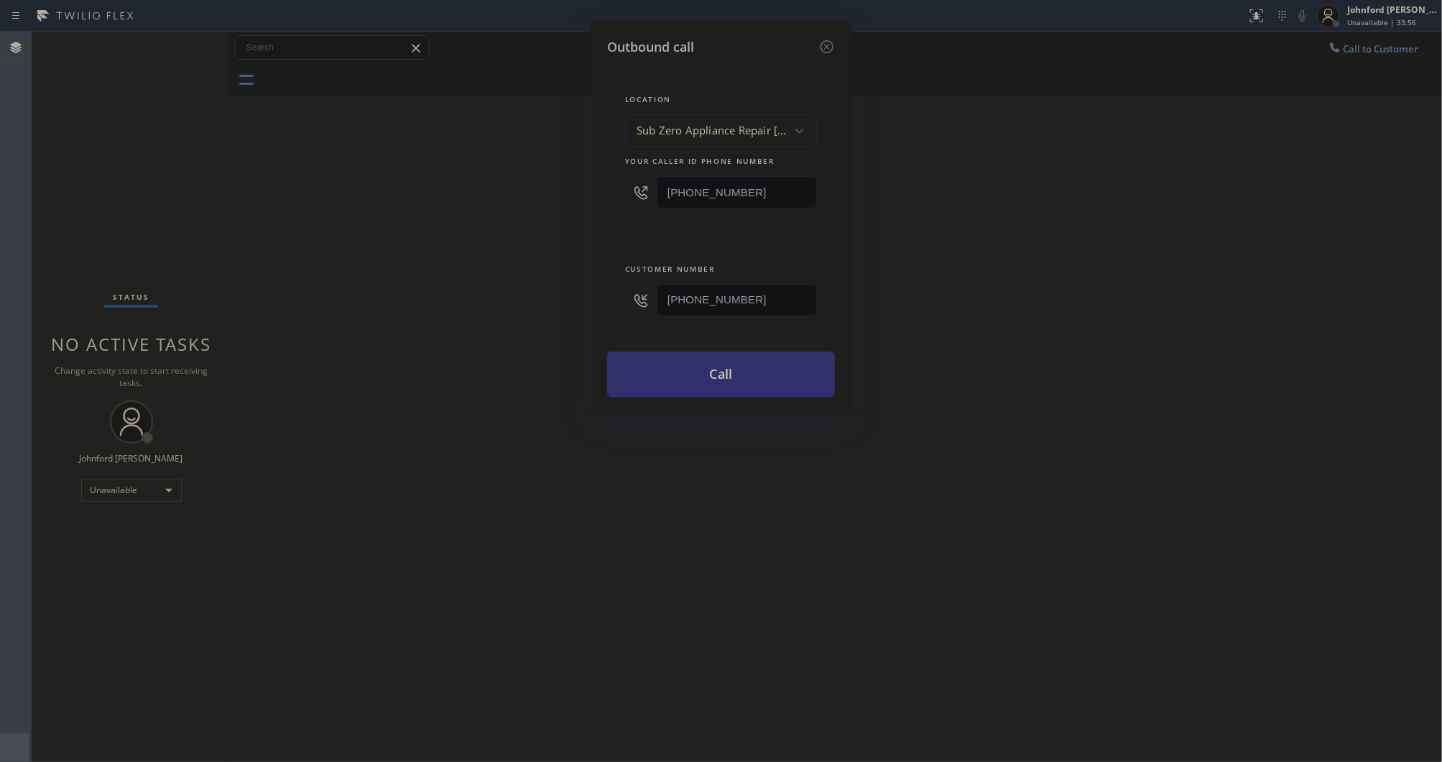
click at [710, 375] on button "Call" at bounding box center [721, 374] width 228 height 46
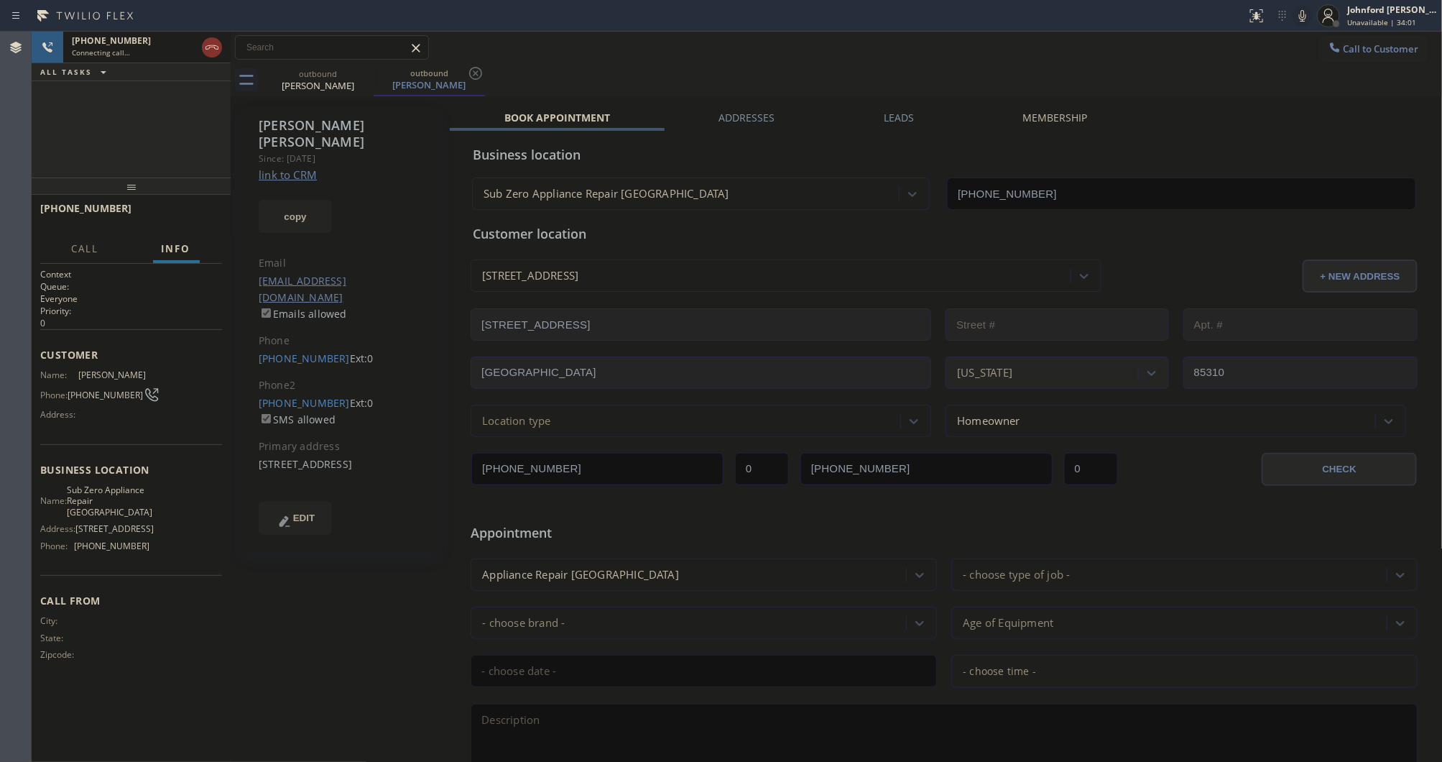
type input "[PHONE_NUMBER]"
click at [1295, 9] on icon at bounding box center [1302, 15] width 17 height 17
click at [206, 45] on icon at bounding box center [211, 47] width 17 height 17
click at [361, 74] on icon at bounding box center [364, 73] width 17 height 17
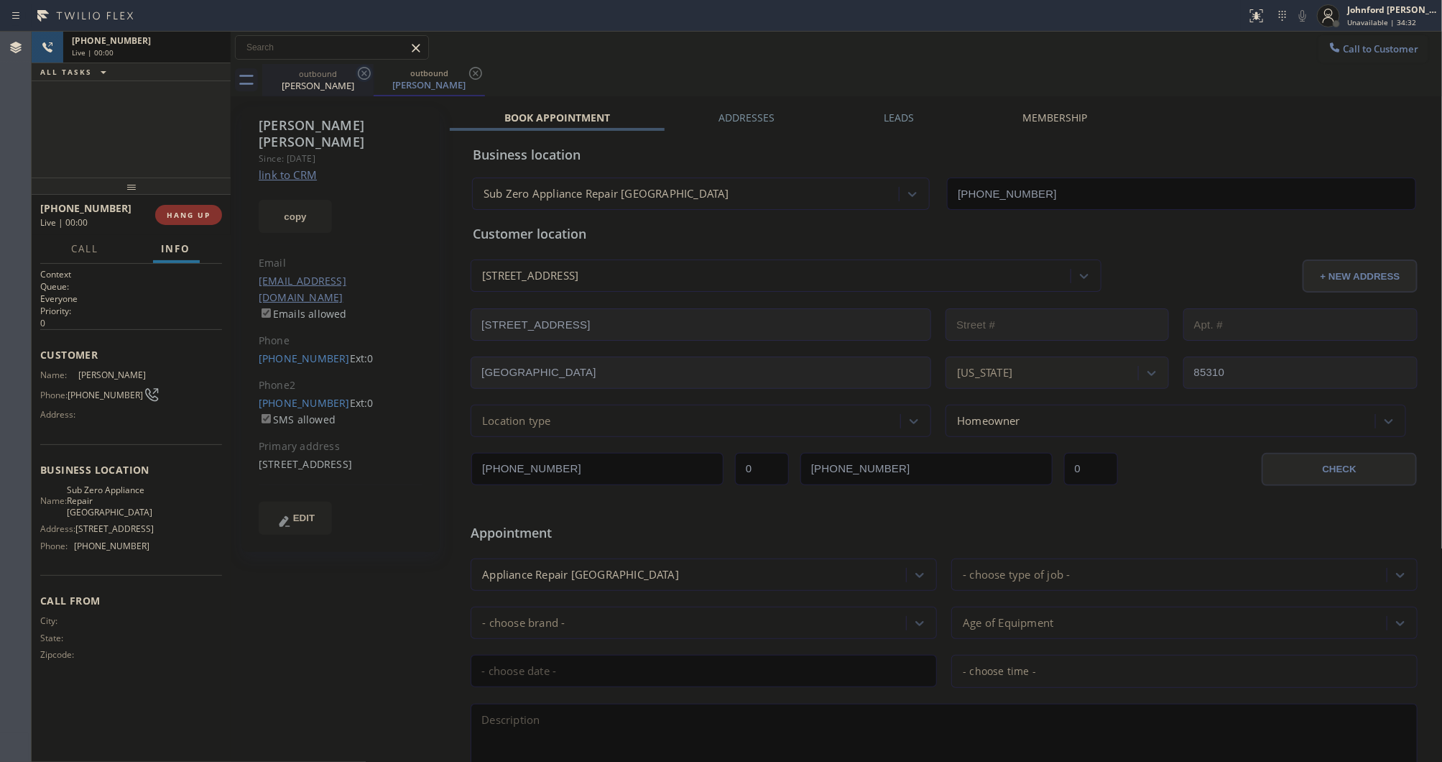
click at [361, 74] on icon at bounding box center [364, 73] width 17 height 17
click at [467, 74] on icon at bounding box center [475, 73] width 17 height 17
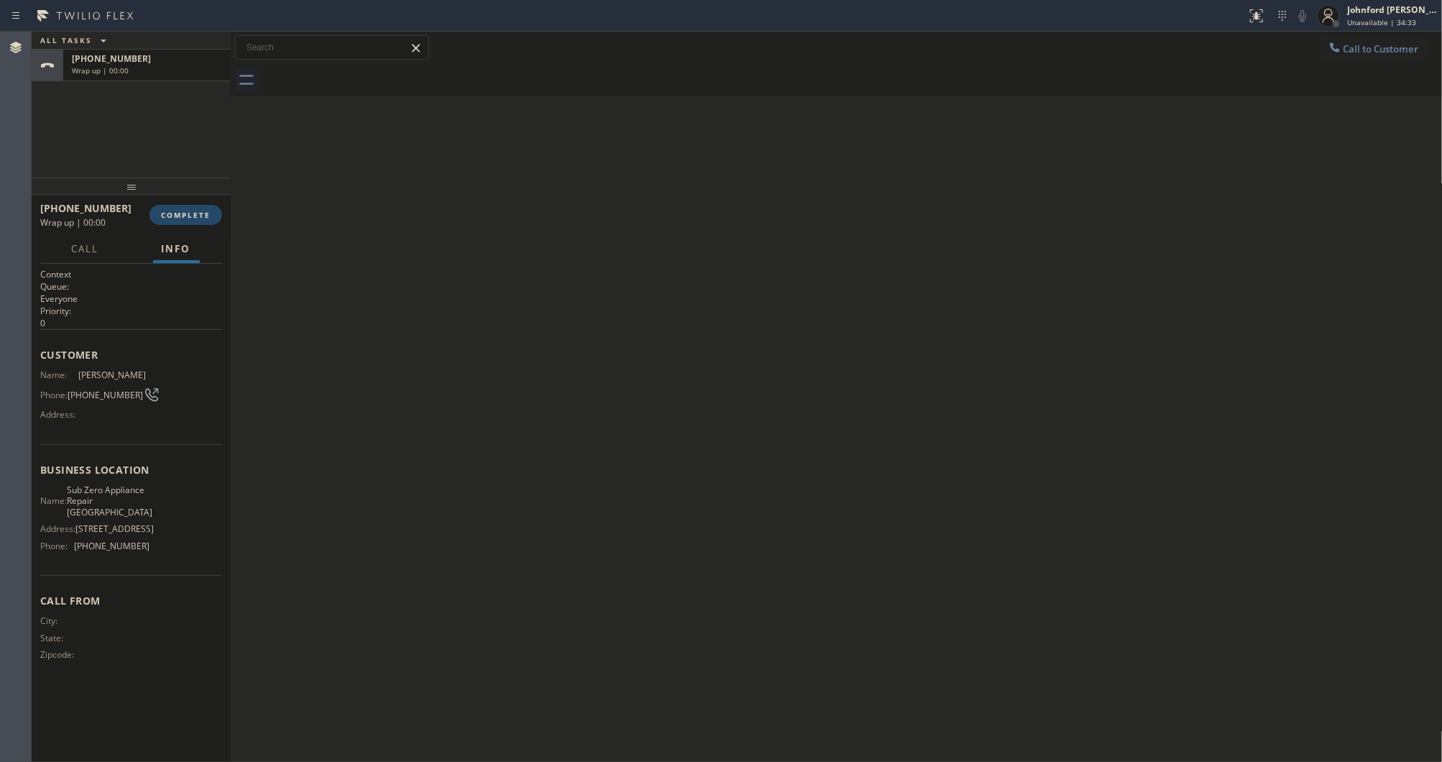
click at [196, 216] on span "COMPLETE" at bounding box center [186, 215] width 50 height 10
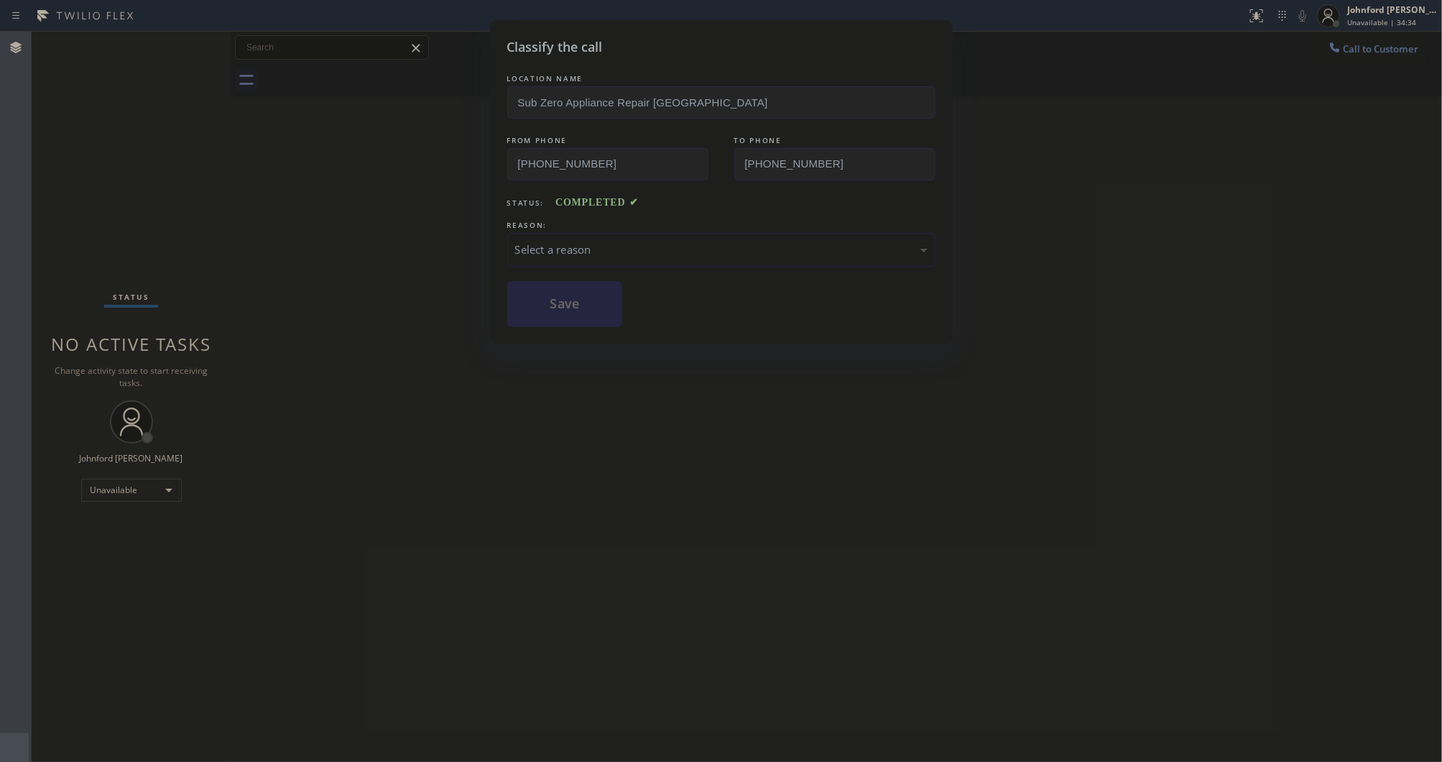
drag, startPoint x: 589, startPoint y: 238, endPoint x: 630, endPoint y: 252, distance: 43.2
click at [594, 241] on div "Select a reason" at bounding box center [721, 249] width 412 height 17
drag, startPoint x: 652, startPoint y: 336, endPoint x: 583, endPoint y: 317, distance: 71.5
click at [583, 317] on button "Save" at bounding box center [565, 304] width 116 height 46
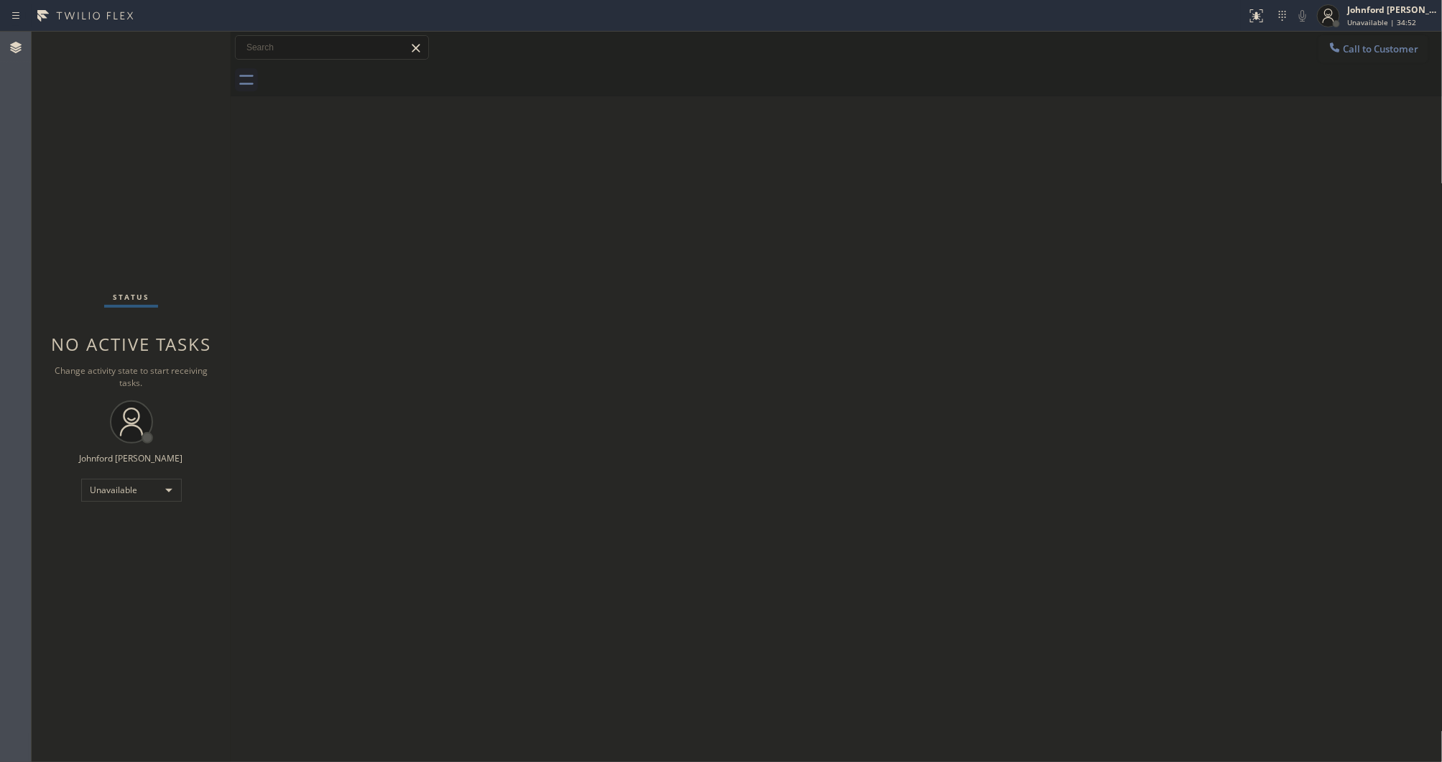
drag, startPoint x: 1370, startPoint y: 51, endPoint x: 1280, endPoint y: 88, distance: 97.7
click at [1373, 49] on span "Call to Customer" at bounding box center [1381, 48] width 75 height 13
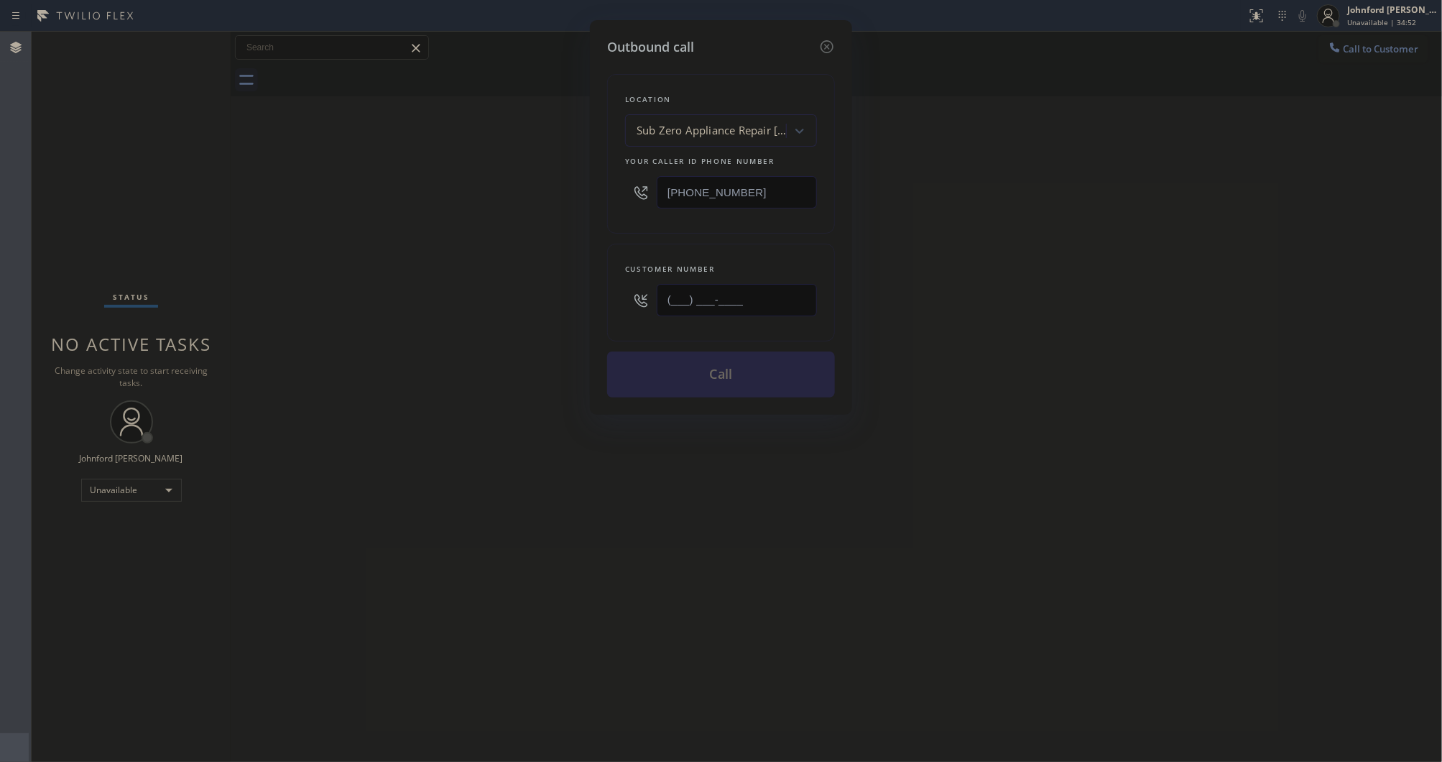
drag, startPoint x: 681, startPoint y: 297, endPoint x: 566, endPoint y: 307, distance: 115.4
click at [566, 307] on div "Outbound call Location Sub Zero Appliance Repair [GEOGRAPHIC_DATA] Your caller …" at bounding box center [721, 381] width 1442 height 762
paste input "206) 406-1886"
type input "[PHONE_NUMBER]"
click at [507, 313] on div "Outbound call Location Sub Zero Appliance Repair [GEOGRAPHIC_DATA] Your caller …" at bounding box center [721, 381] width 1442 height 762
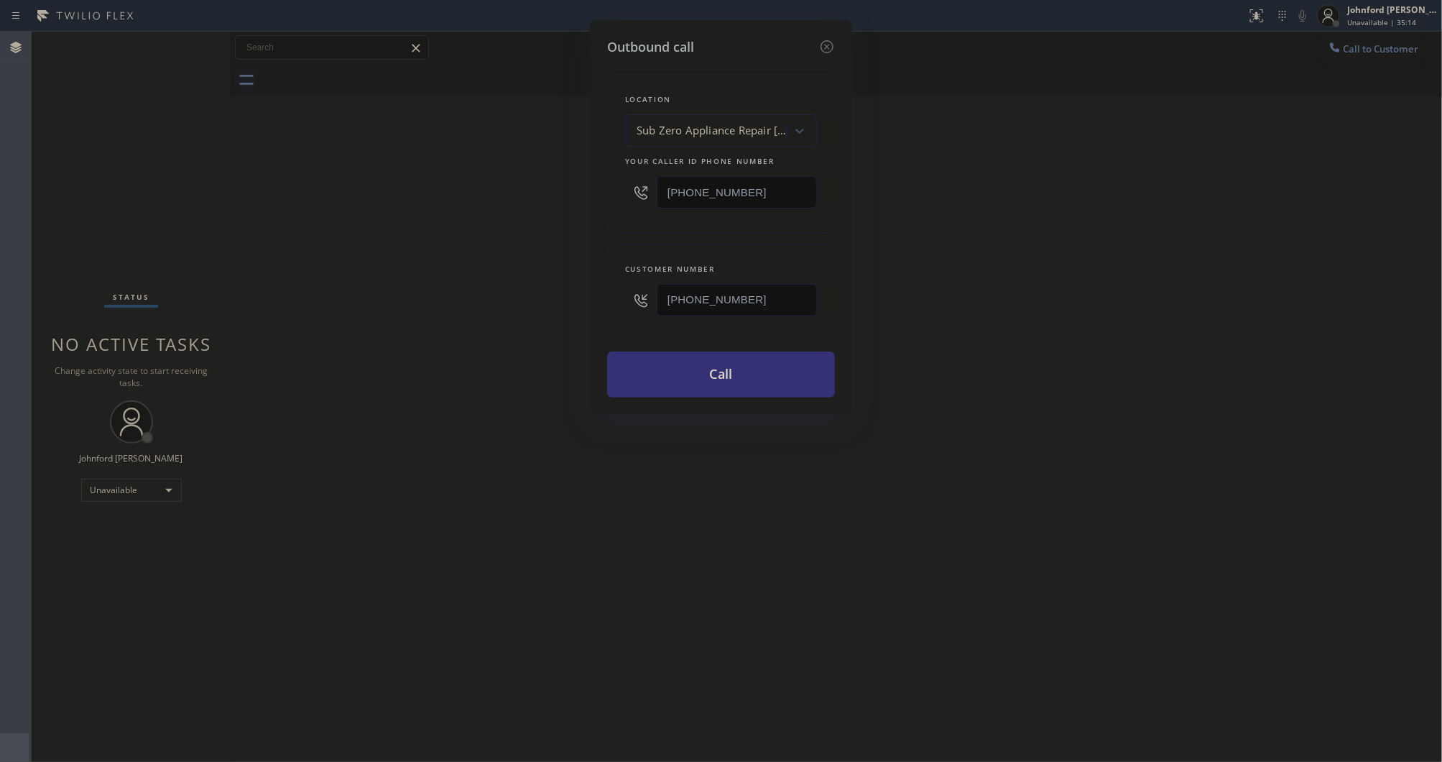
drag, startPoint x: 755, startPoint y: 172, endPoint x: 674, endPoint y: 183, distance: 81.9
click at [563, 182] on div "Outbound call Location Sub Zero Appliance Repair [GEOGRAPHIC_DATA] Your caller …" at bounding box center [721, 381] width 1442 height 762
click at [701, 183] on input "[PHONE_NUMBER]" at bounding box center [737, 192] width 160 height 32
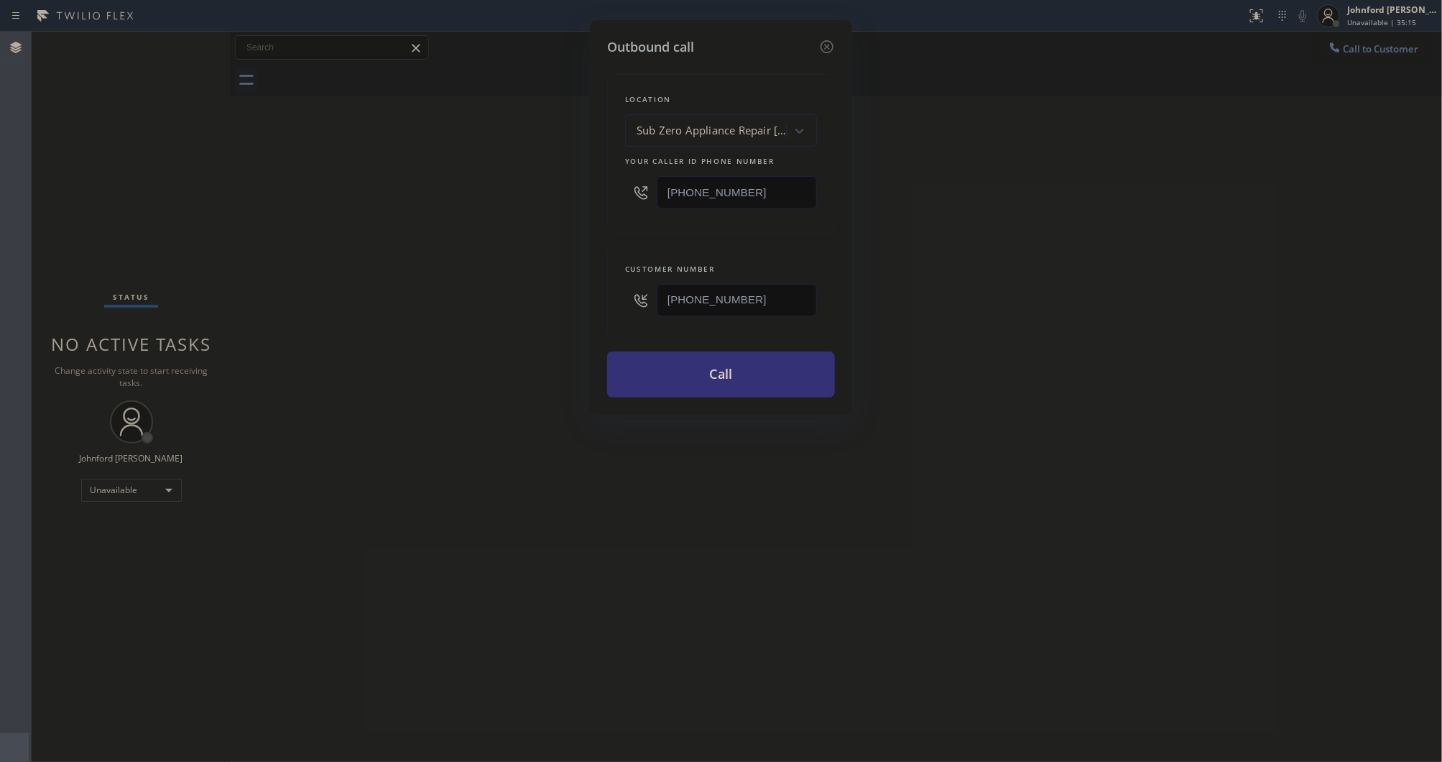
paste input "855) 731-4952"
type input "[PHONE_NUMBER]"
click at [544, 207] on div "Outbound call Location Sub Zero Appliance Repair [GEOGRAPHIC_DATA] Your caller …" at bounding box center [721, 381] width 1442 height 762
click at [677, 364] on button "Call" at bounding box center [721, 374] width 228 height 46
drag, startPoint x: 873, startPoint y: 320, endPoint x: 969, endPoint y: 4, distance: 330.3
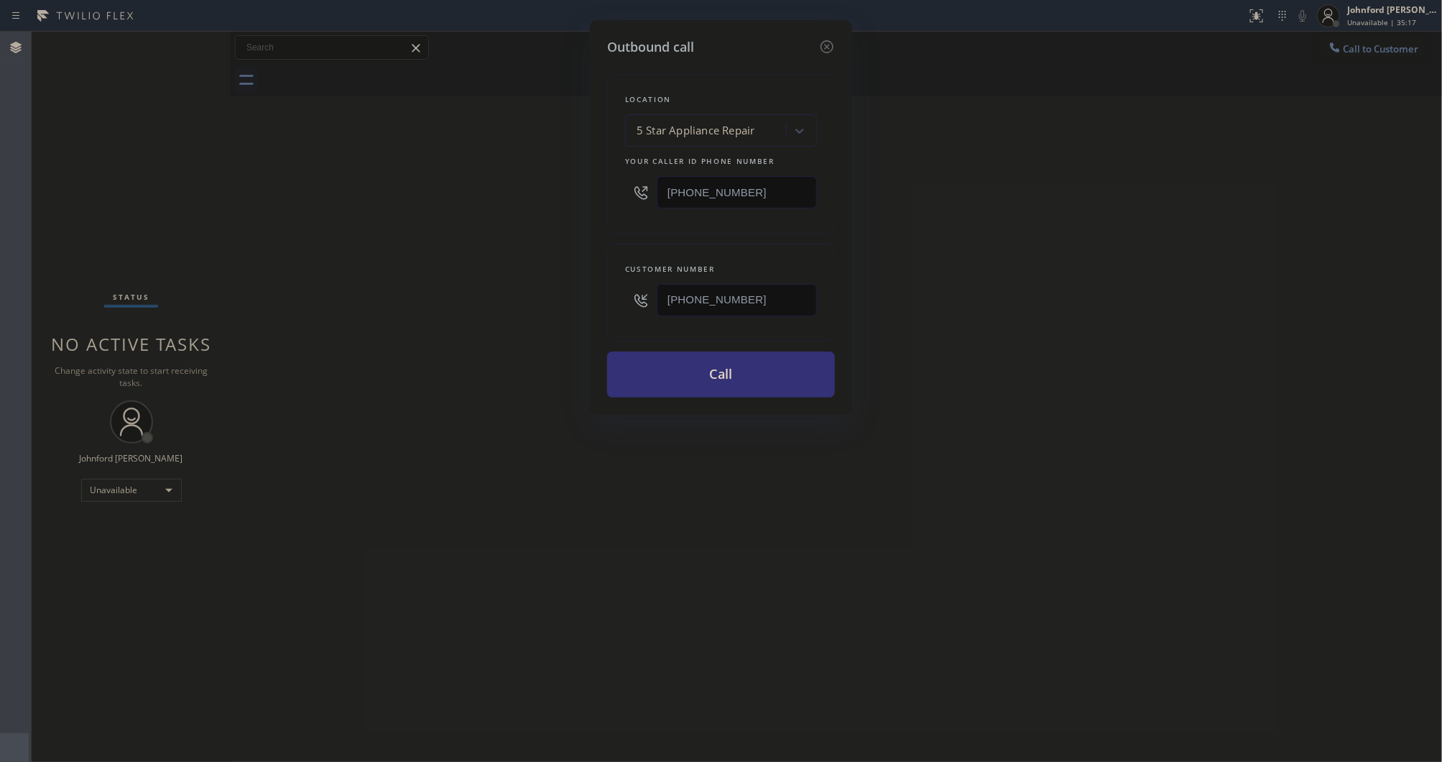
click at [904, 280] on div "Outbound call Location 5 Star Appliance Repair Your caller id phone number [PHO…" at bounding box center [721, 381] width 1442 height 762
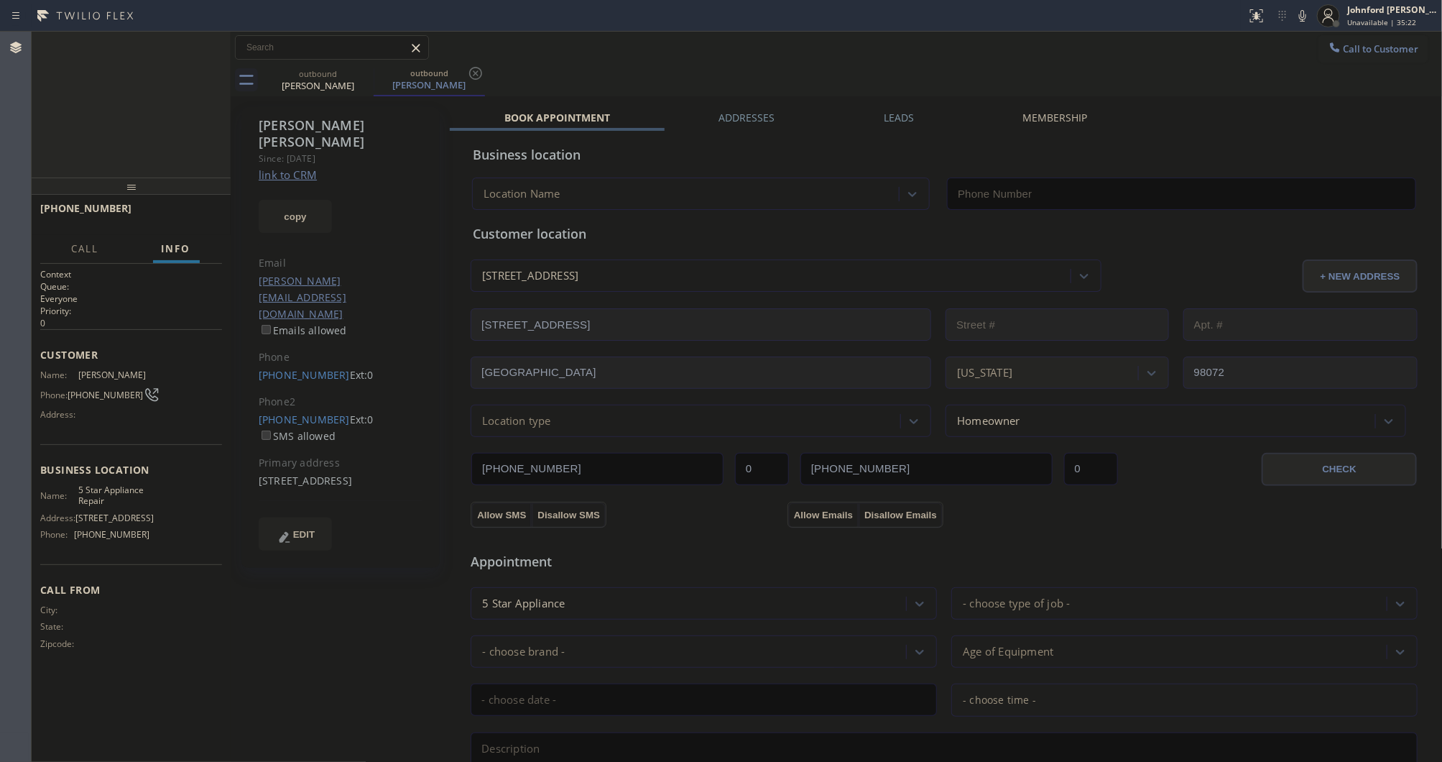
type input "[PHONE_NUMBER]"
click at [195, 206] on button "HANG UP" at bounding box center [188, 215] width 67 height 20
click at [195, 206] on button "COMPLETE" at bounding box center [185, 215] width 73 height 20
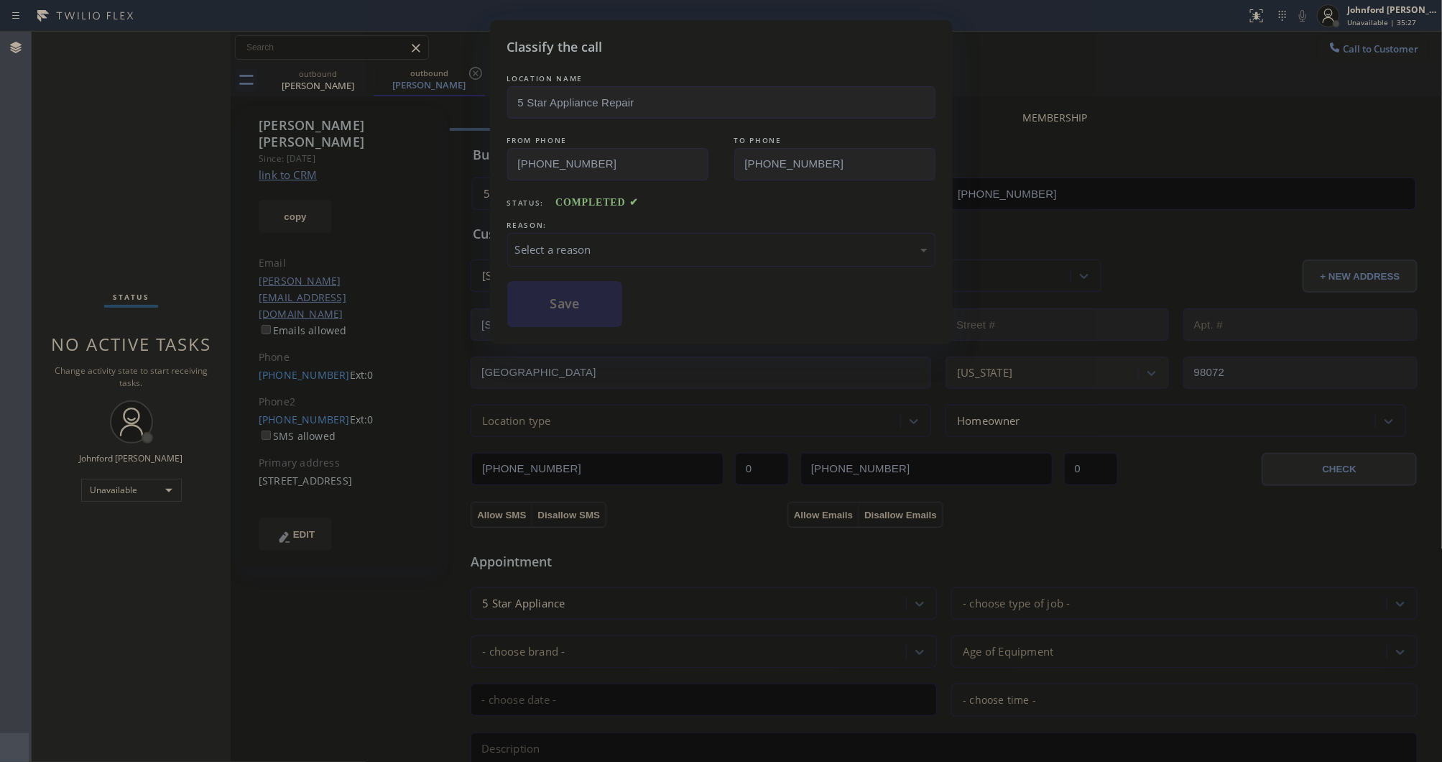
click at [579, 246] on div "Select a reason" at bounding box center [721, 249] width 412 height 17
click at [601, 320] on button "Save" at bounding box center [565, 304] width 116 height 46
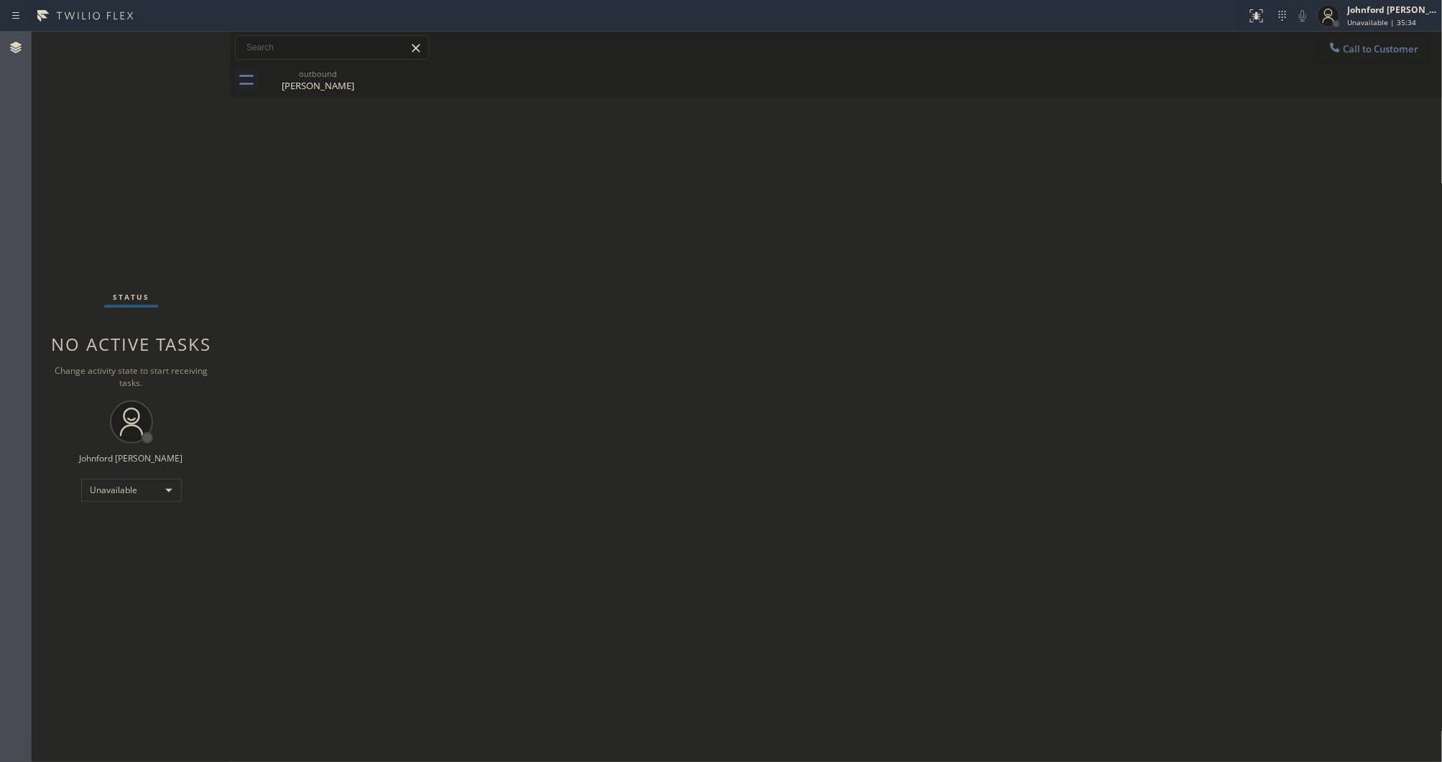
click at [1333, 50] on icon at bounding box center [1335, 47] width 14 height 14
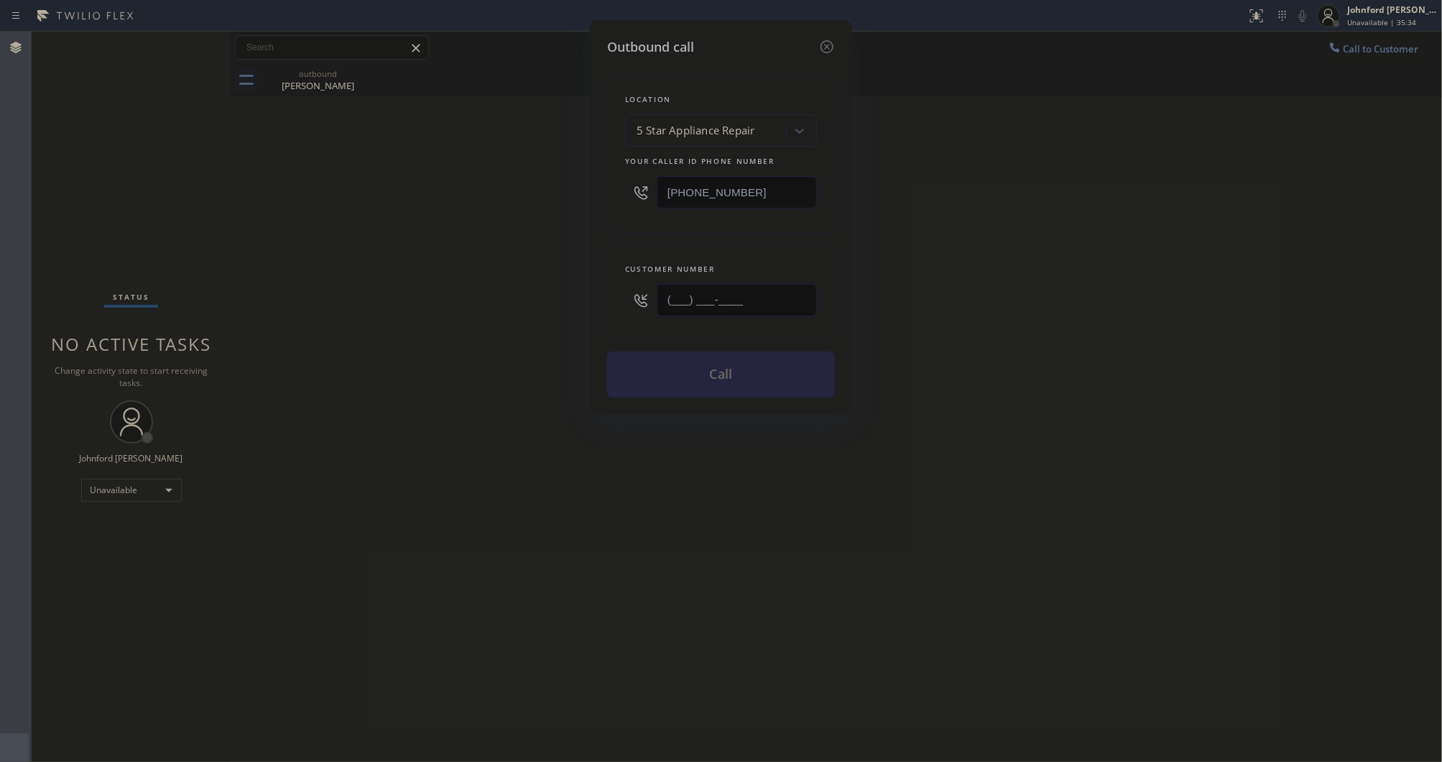
drag, startPoint x: 783, startPoint y: 293, endPoint x: 600, endPoint y: 303, distance: 183.5
click at [601, 303] on div "Outbound call Location 5 Star Appliance Repair Your caller id phone number [PHO…" at bounding box center [721, 217] width 262 height 395
paste input "480) 540-5376"
type input "[PHONE_NUMBER]"
click at [504, 305] on div "Outbound call Location 5 Star Appliance Repair Your caller id phone number [PHO…" at bounding box center [721, 381] width 1442 height 762
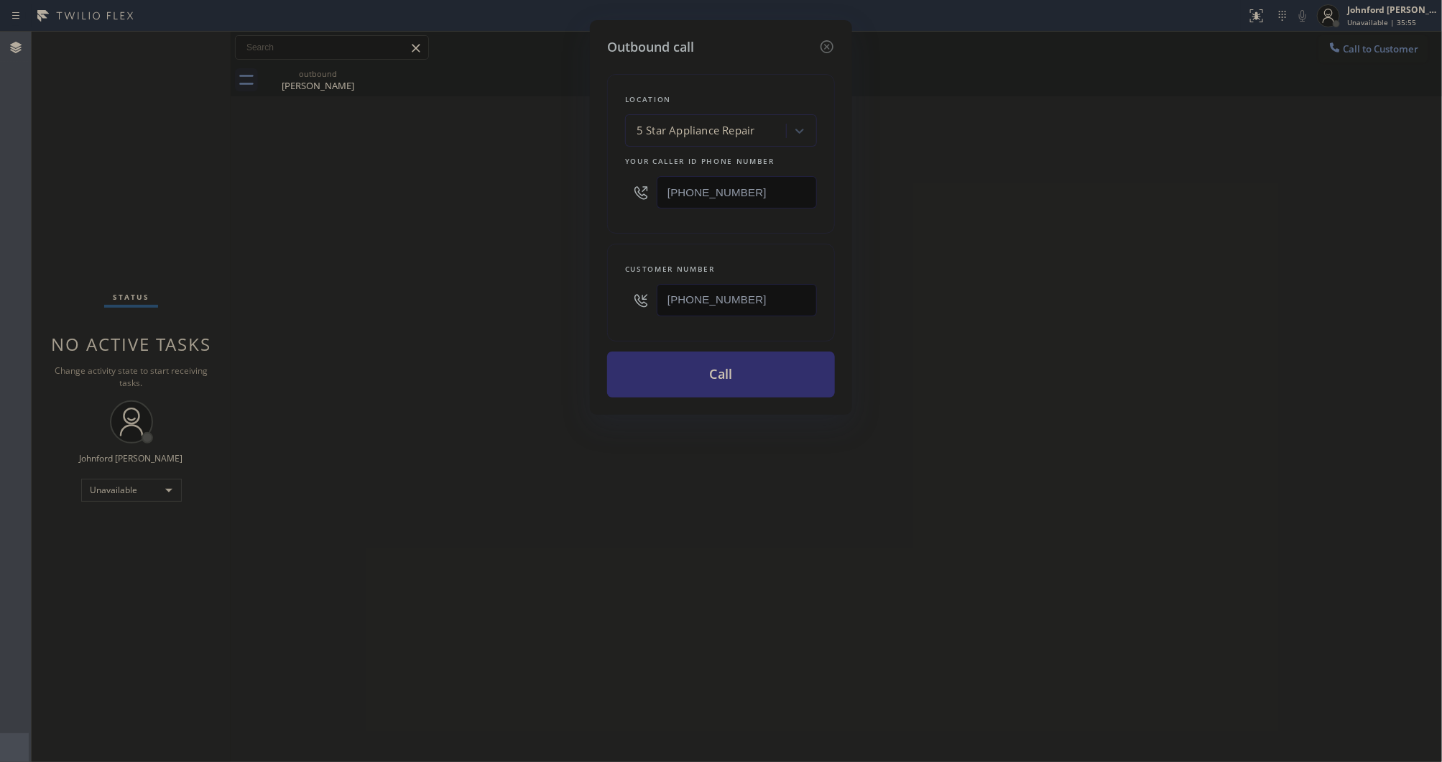
click at [730, 364] on button "Call" at bounding box center [721, 374] width 228 height 46
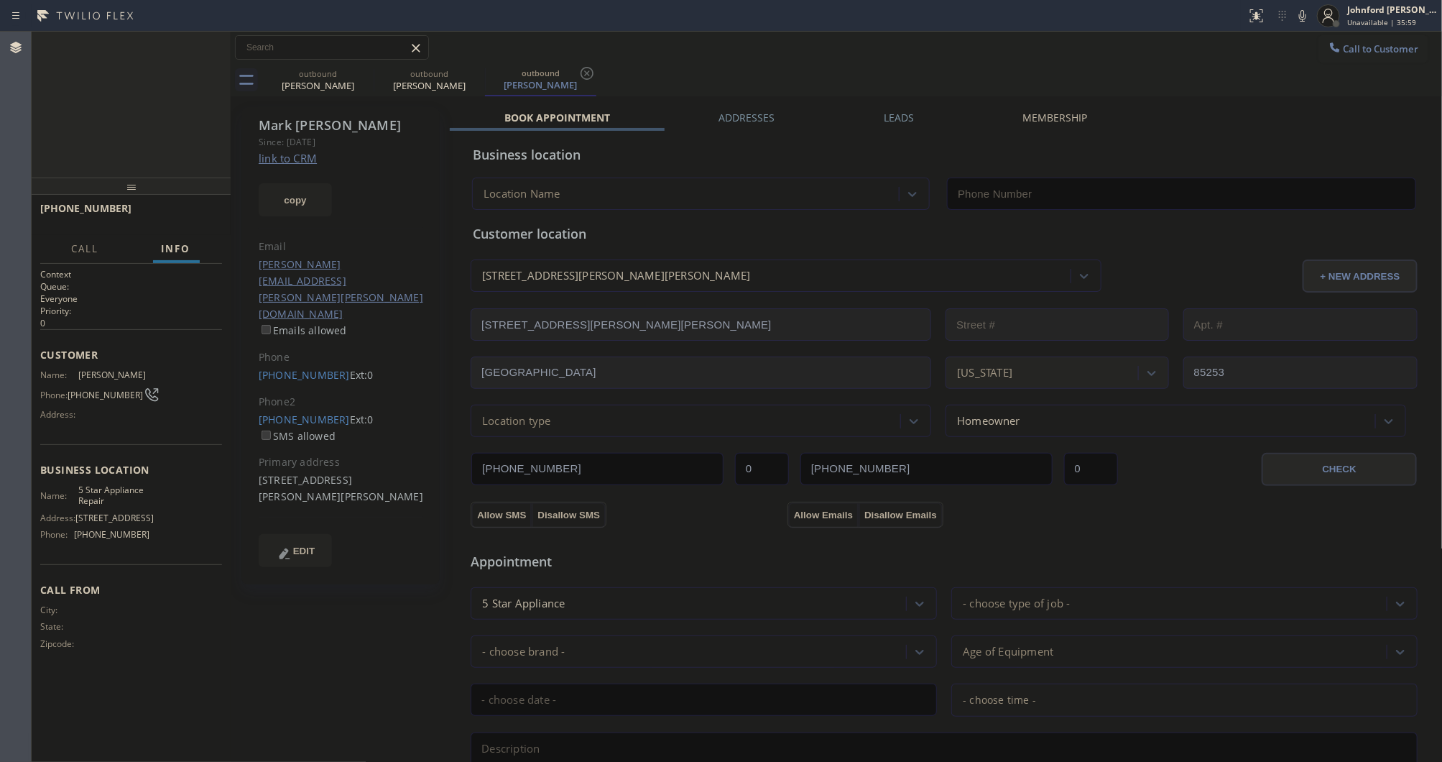
type input "[PHONE_NUMBER]"
click at [188, 214] on span "HANG UP" at bounding box center [189, 215] width 44 height 10
click at [306, 412] on link "[PHONE_NUMBER]" at bounding box center [304, 419] width 91 height 14
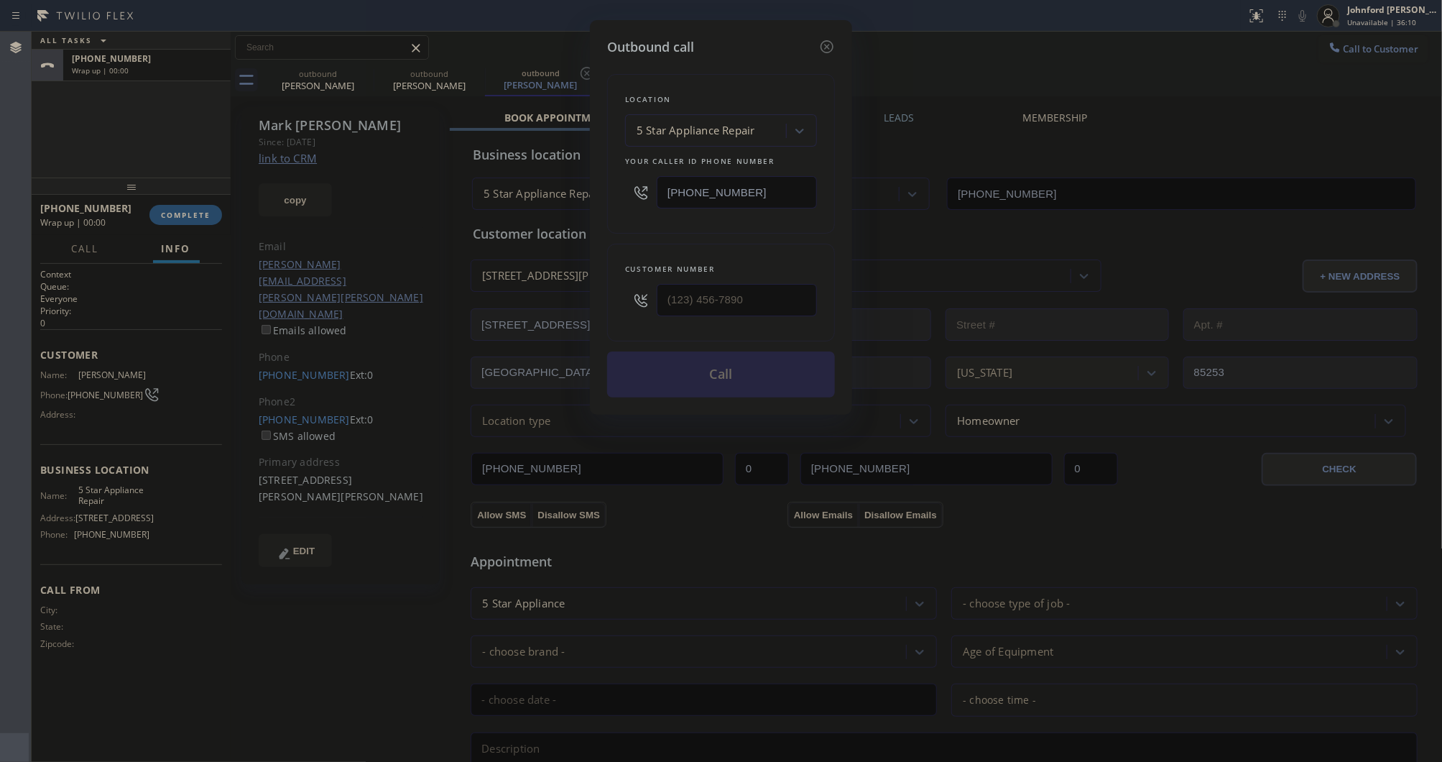
type input "[PHONE_NUMBER]"
click at [787, 386] on button "Call" at bounding box center [721, 374] width 228 height 46
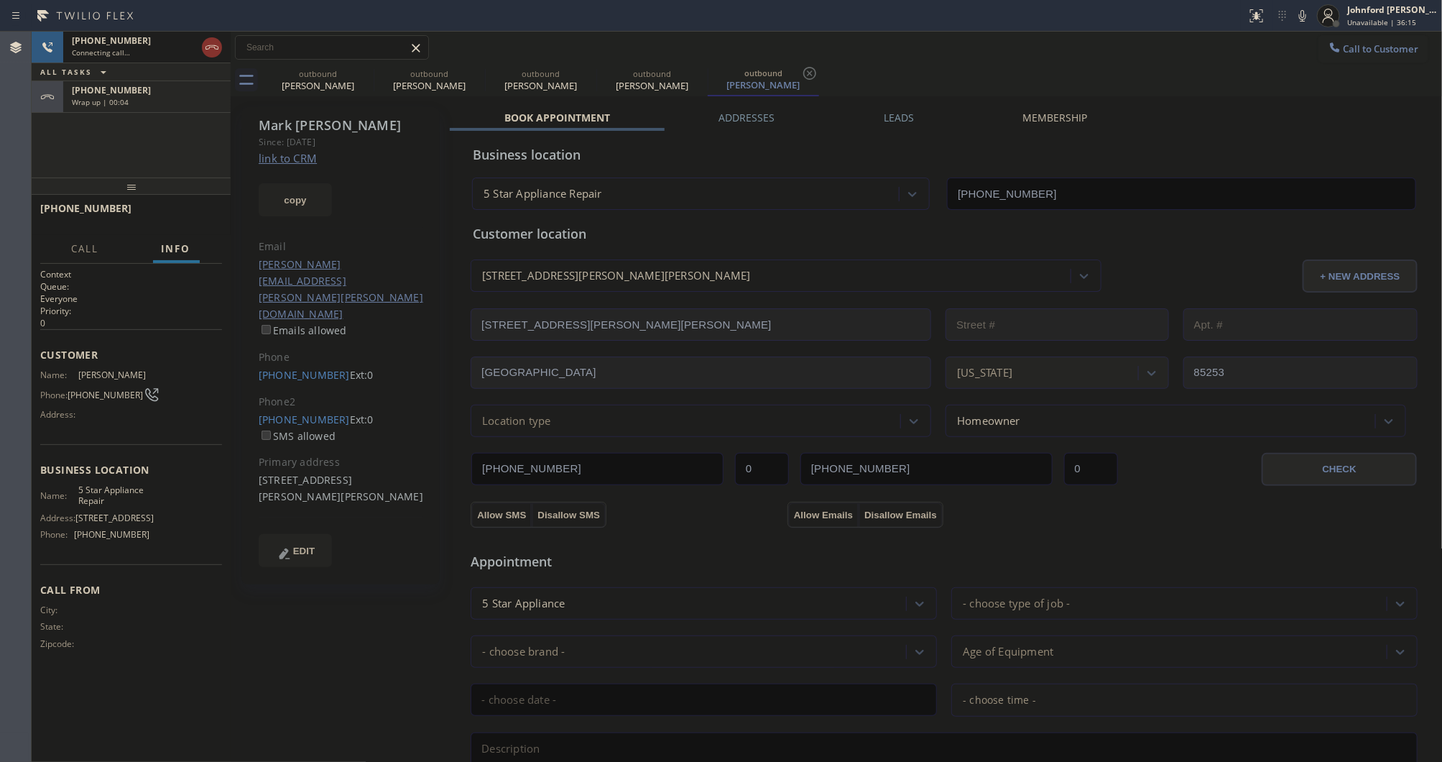
type input "[PHONE_NUMBER]"
click at [364, 77] on icon at bounding box center [364, 73] width 17 height 17
click at [0, 0] on icon at bounding box center [0, 0] width 0 height 0
click at [360, 72] on icon at bounding box center [364, 73] width 17 height 17
click at [110, 111] on div "[PHONE_NUMBER] Wrap up | 00:09" at bounding box center [144, 97] width 162 height 32
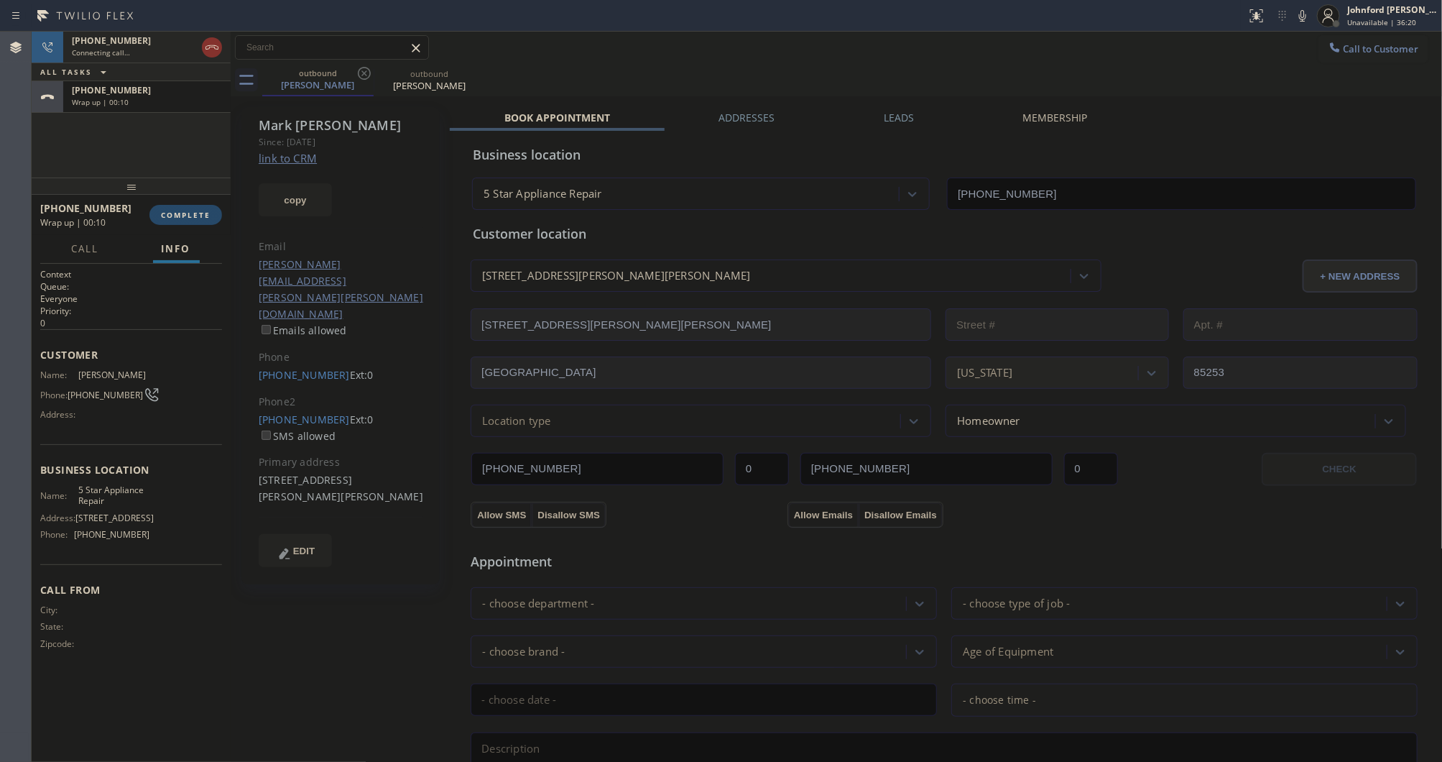
click at [190, 206] on button "COMPLETE" at bounding box center [185, 215] width 73 height 20
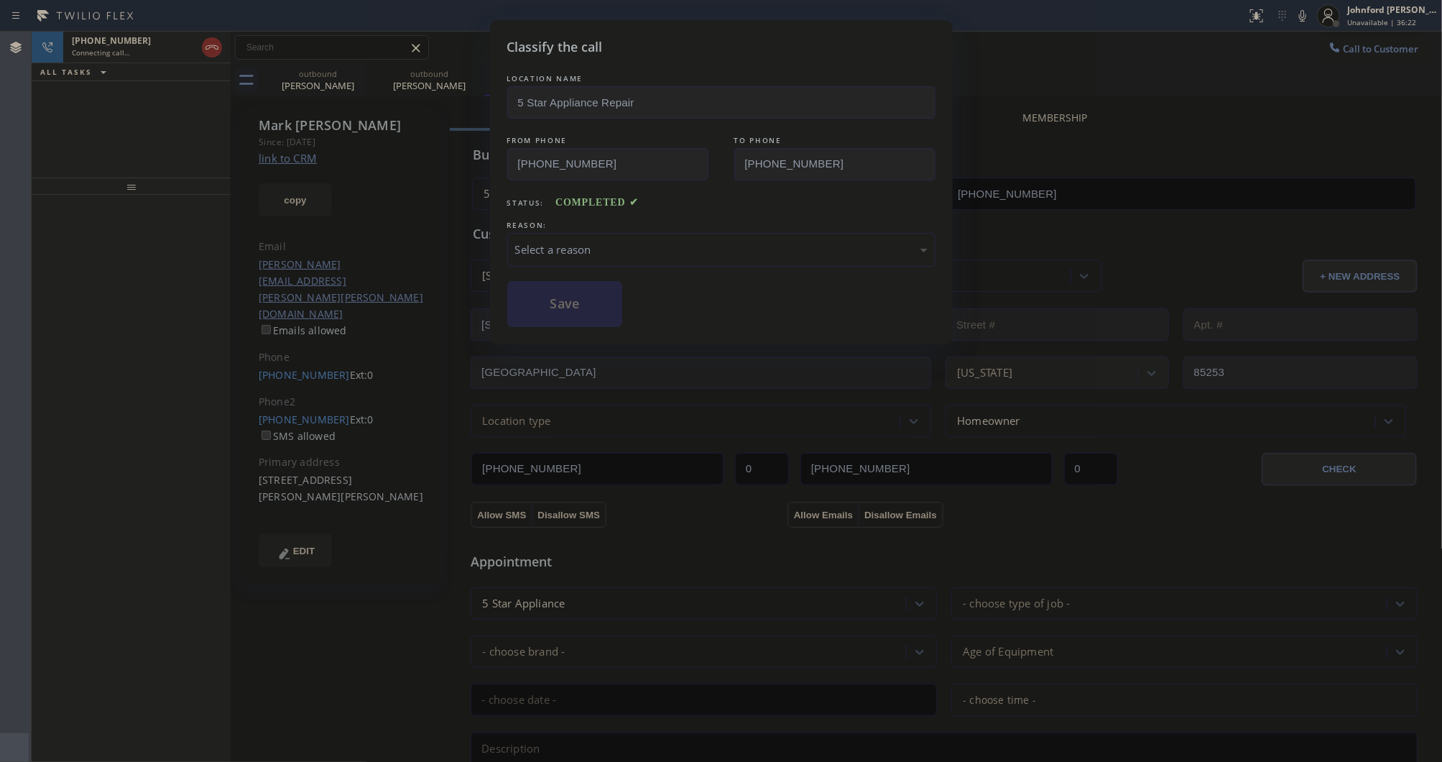
type input "[PHONE_NUMBER]"
click at [568, 254] on div "Select a reason" at bounding box center [721, 250] width 428 height 34
click at [586, 310] on button "Save" at bounding box center [565, 304] width 116 height 46
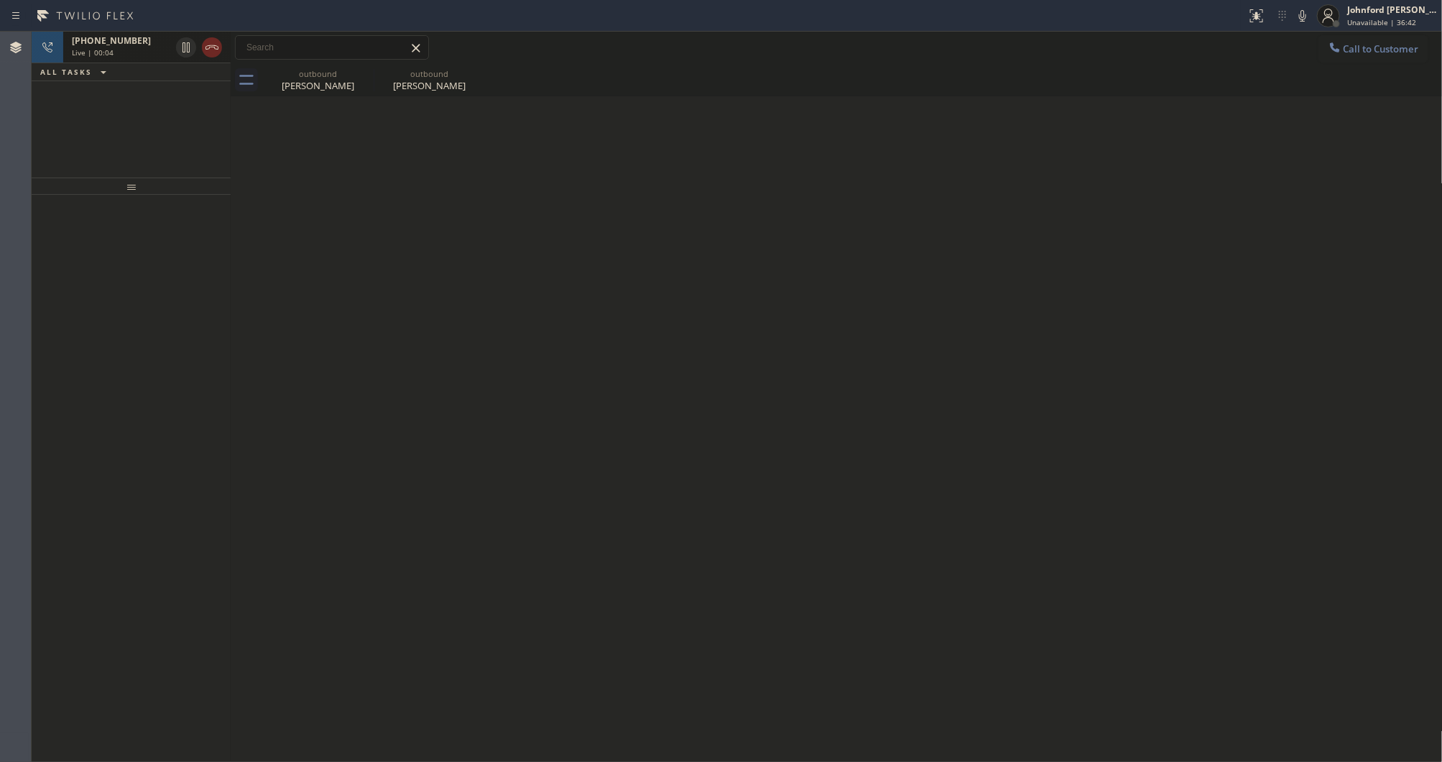
click at [211, 45] on icon at bounding box center [211, 47] width 17 height 17
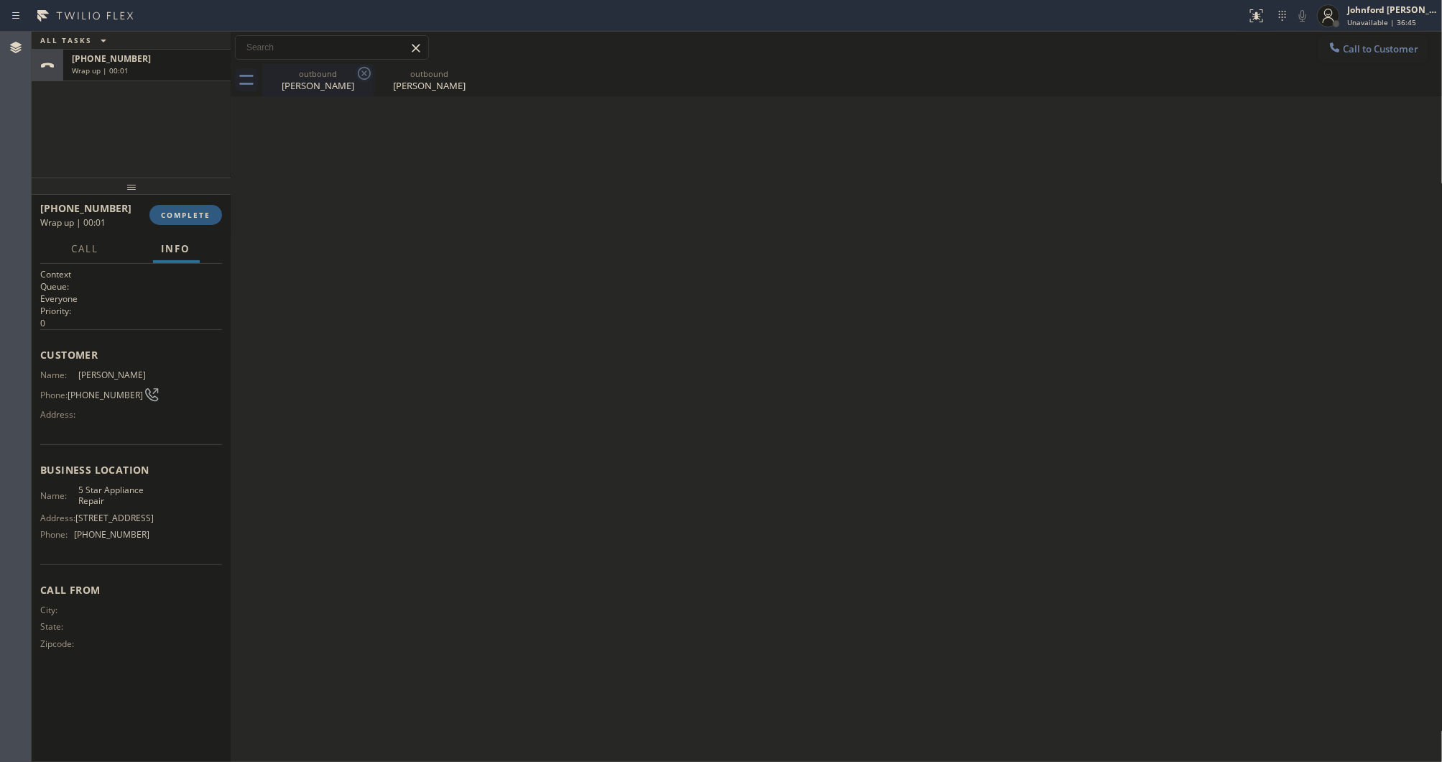
click at [371, 73] on icon at bounding box center [364, 73] width 17 height 17
click at [0, 0] on icon at bounding box center [0, 0] width 0 height 0
click at [366, 73] on div at bounding box center [852, 80] width 1181 height 32
drag, startPoint x: 366, startPoint y: 73, endPoint x: 239, endPoint y: 85, distance: 128.4
click at [361, 73] on div at bounding box center [852, 80] width 1181 height 32
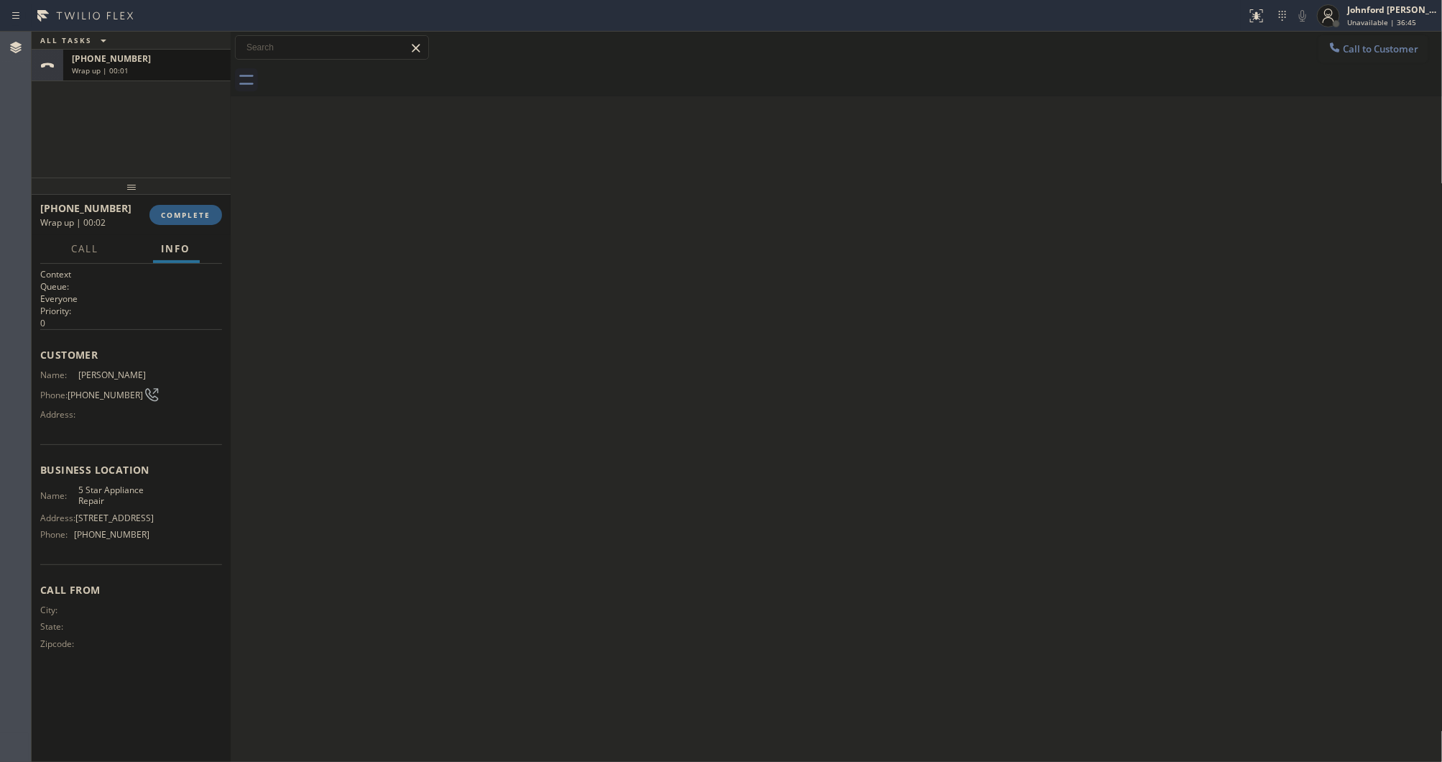
click at [195, 79] on div "[PHONE_NUMBER] Wrap up | 00:01" at bounding box center [144, 66] width 162 height 32
click at [208, 216] on span "COMPLETE" at bounding box center [186, 215] width 50 height 10
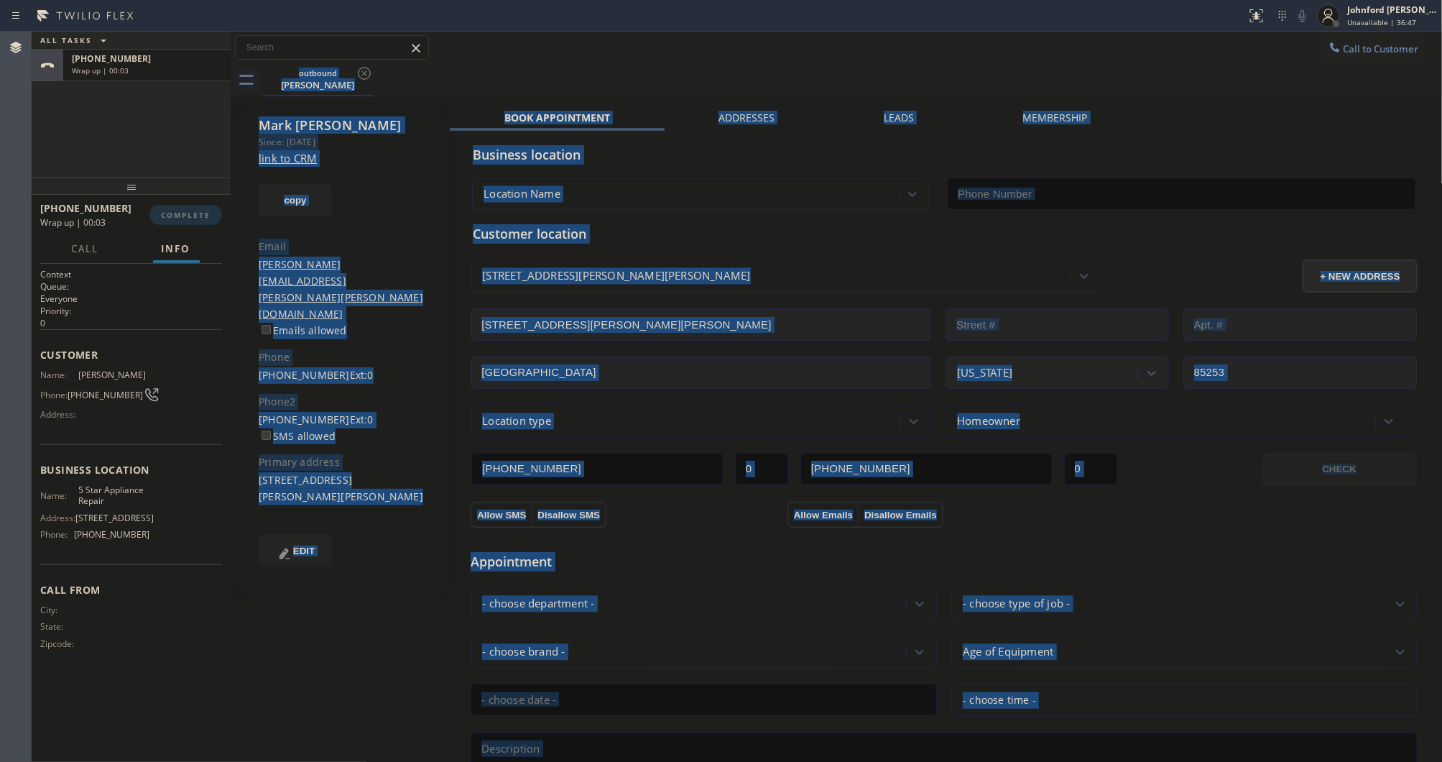
type input "[PHONE_NUMBER]"
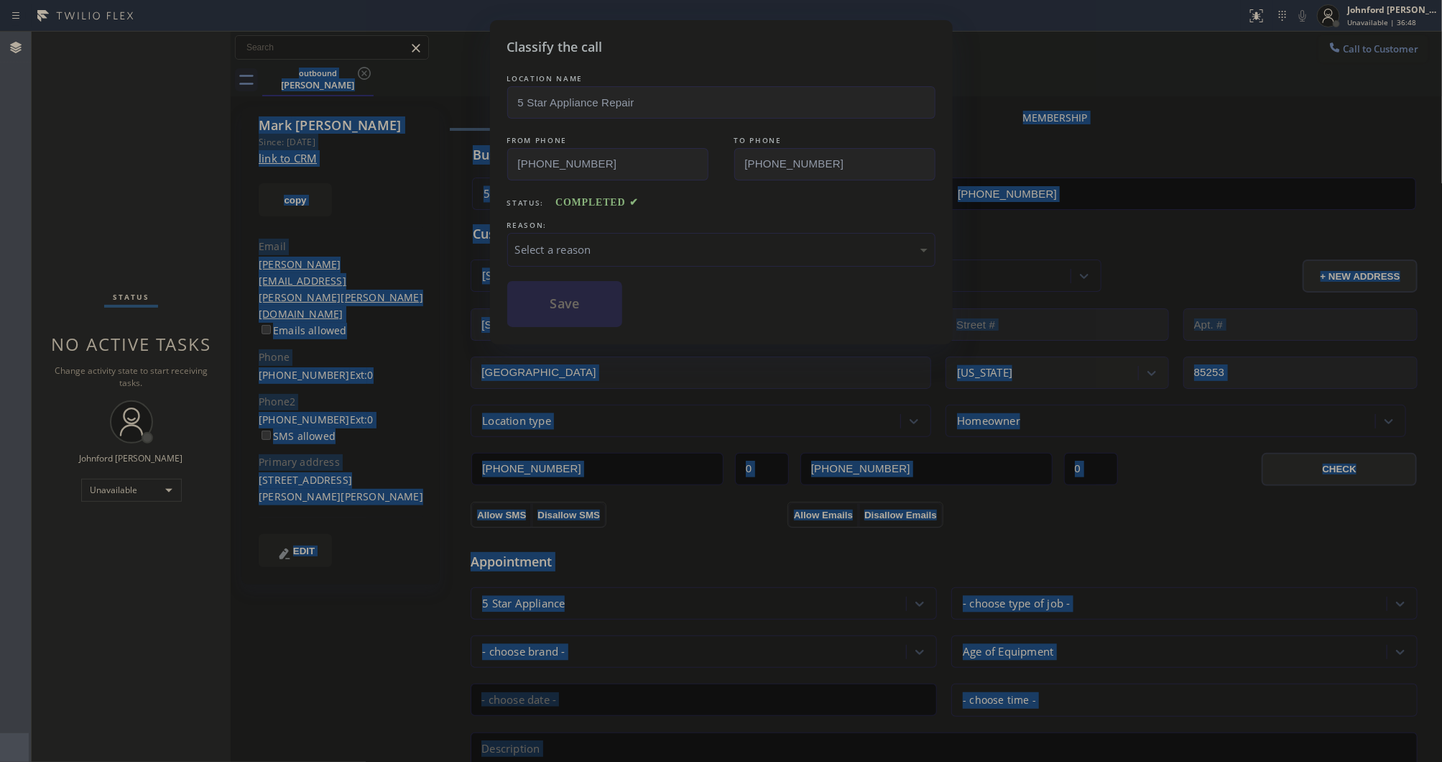
drag, startPoint x: 170, startPoint y: 144, endPoint x: 306, endPoint y: 155, distance: 136.2
click at [170, 144] on div "Classify the call LOCATION NAME 5 Star Appliance Repair FROM PHONE [PHONE_NUMBE…" at bounding box center [721, 381] width 1442 height 762
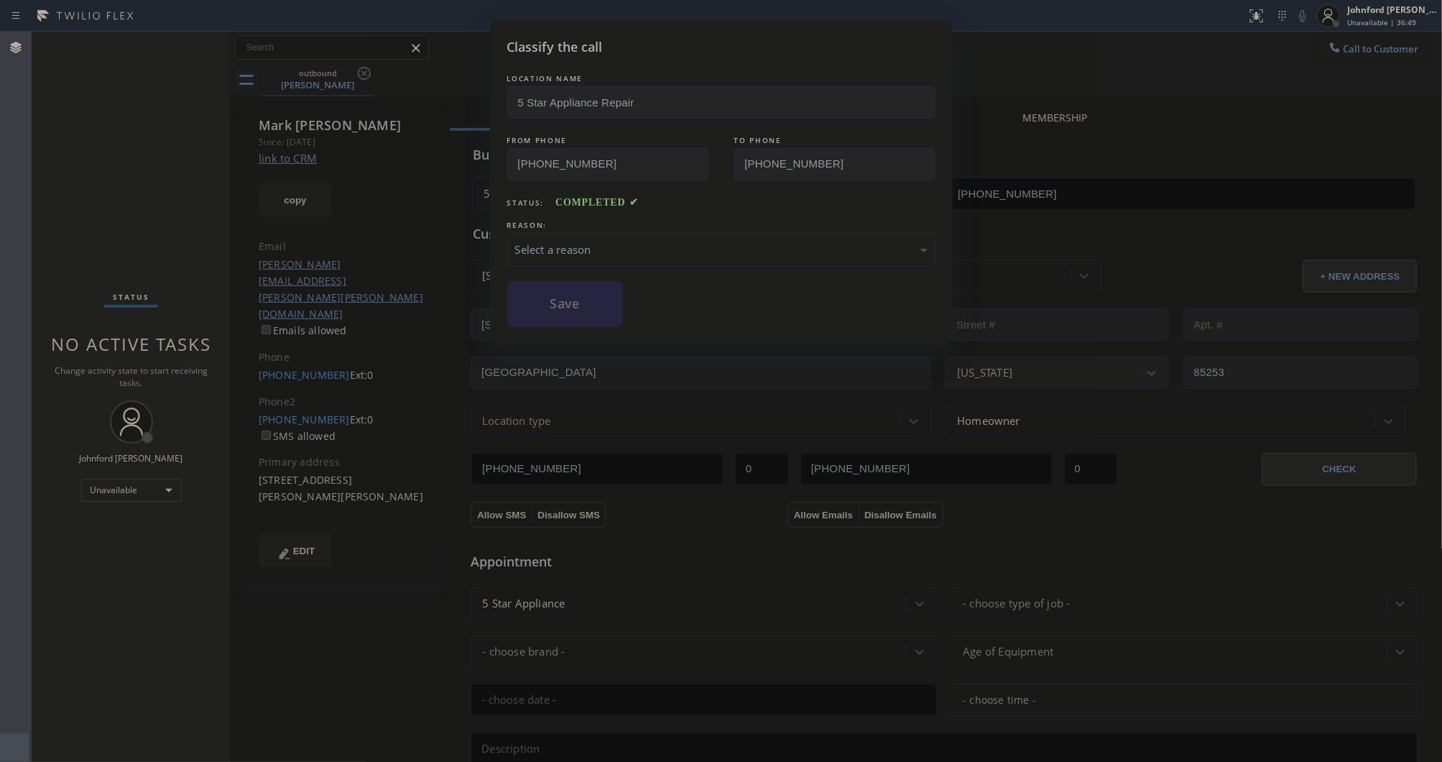
click at [558, 218] on div "REASON:" at bounding box center [721, 225] width 428 height 15
click at [568, 234] on div "Select a reason" at bounding box center [721, 250] width 428 height 34
click at [576, 246] on div "Not Booked - All other reasons" at bounding box center [721, 249] width 412 height 17
click at [550, 295] on button "Save" at bounding box center [565, 304] width 116 height 46
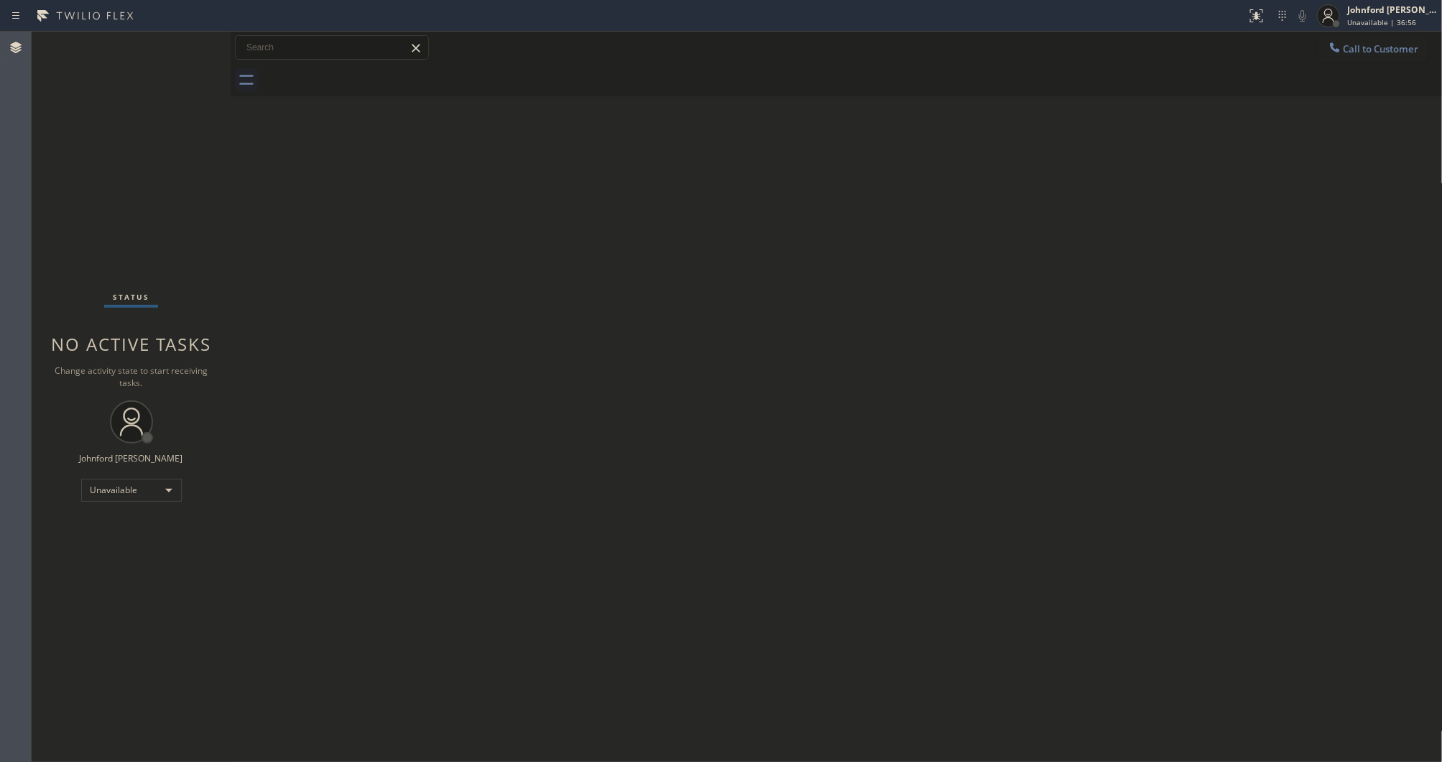
drag, startPoint x: 1342, startPoint y: 48, endPoint x: 927, endPoint y: 171, distance: 432.4
click at [1342, 49] on div at bounding box center [1335, 48] width 17 height 17
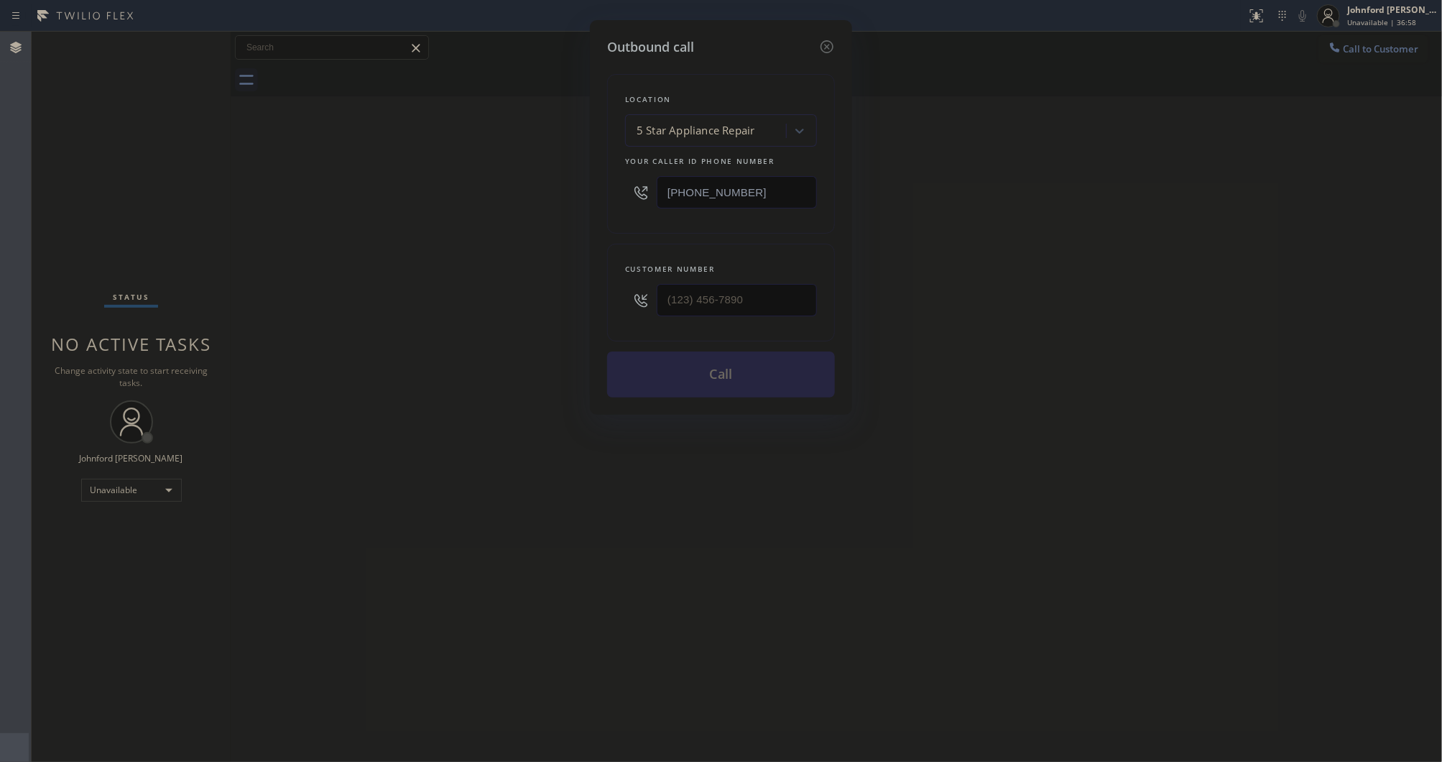
drag, startPoint x: 788, startPoint y: 274, endPoint x: 641, endPoint y: 303, distance: 149.2
click at [613, 303] on div "Customer number" at bounding box center [721, 293] width 228 height 98
drag, startPoint x: 755, startPoint y: 302, endPoint x: 530, endPoint y: 300, distance: 224.9
click at [532, 300] on div "Outbound call Location 5 Star Appliance Repair Your caller id phone number [PHO…" at bounding box center [721, 381] width 1442 height 762
paste input "310) 987-1616"
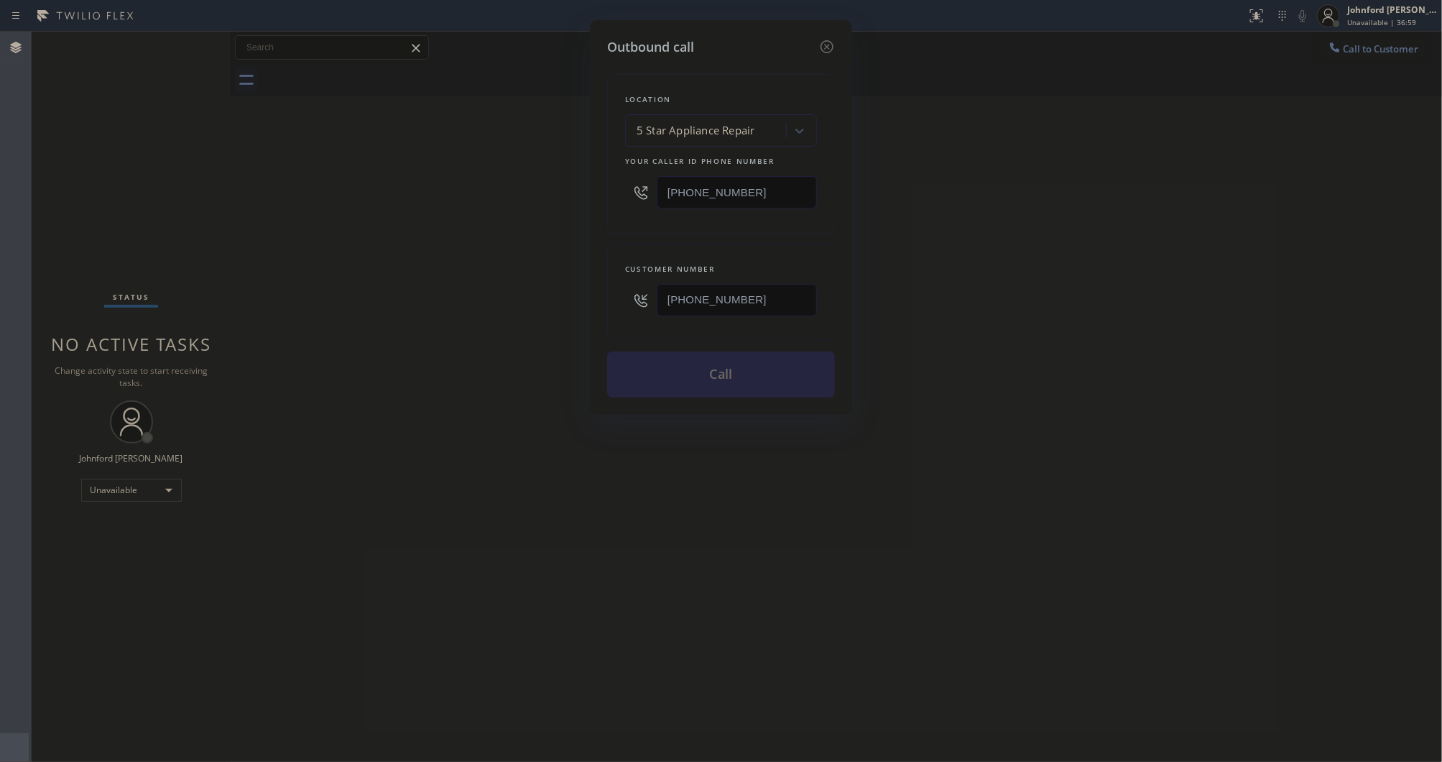
type input "[PHONE_NUMBER]"
click at [421, 282] on div "Outbound call Location 5 Star Appliance Repair Your caller id phone number [PHO…" at bounding box center [721, 381] width 1442 height 762
drag, startPoint x: 656, startPoint y: 188, endPoint x: 622, endPoint y: 190, distance: 33.9
click at [622, 190] on div "Location 5 Star Appliance Repair Your caller id phone number [PHONE_NUMBER]" at bounding box center [721, 154] width 228 height 160
paste input "77) 800-0094"
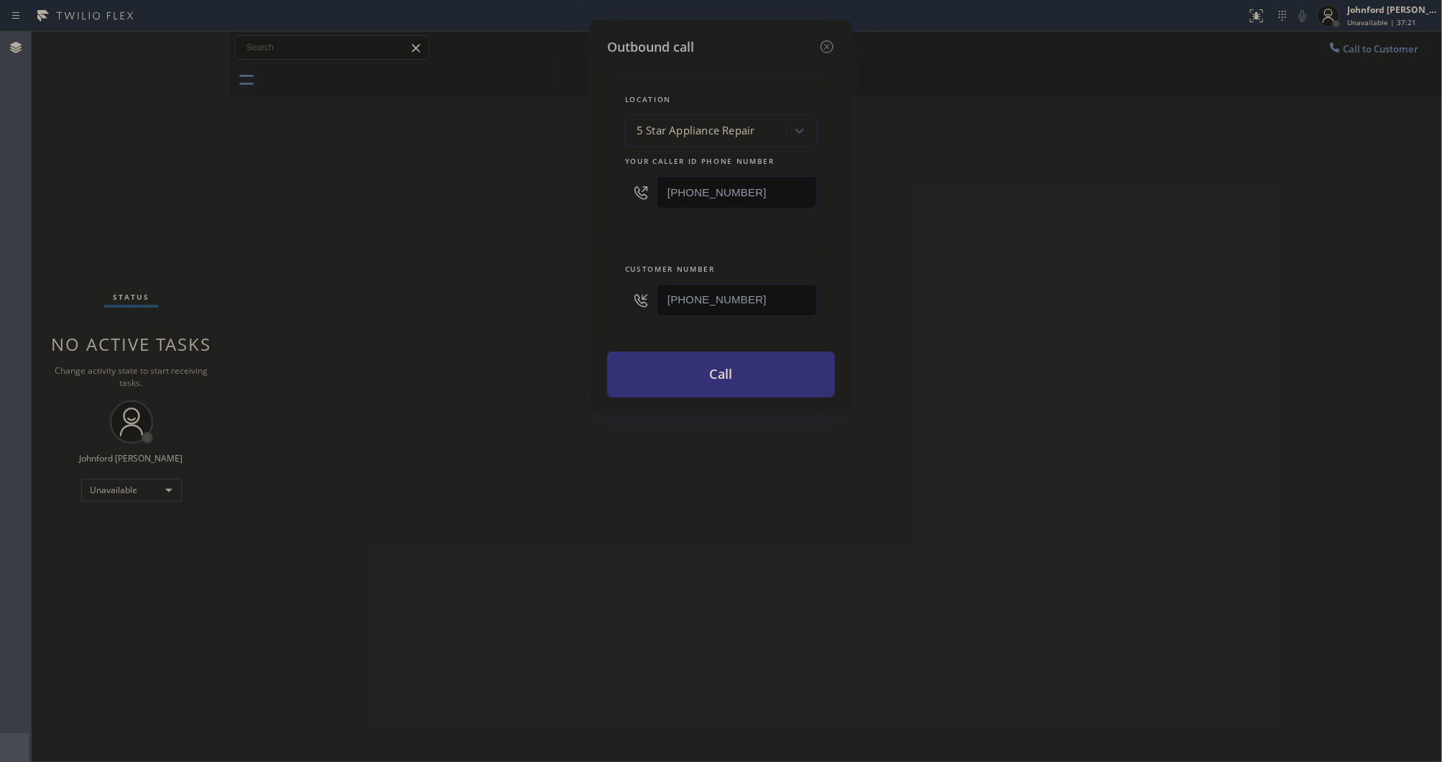
type input "[PHONE_NUMBER]"
click at [575, 191] on div "Outbound call Location 5 Star Appliance Repair Your caller id phone number [PHO…" at bounding box center [721, 381] width 1442 height 762
click at [674, 383] on button "Call" at bounding box center [721, 374] width 228 height 46
drag, startPoint x: 964, startPoint y: 326, endPoint x: 1004, endPoint y: 232, distance: 101.4
click at [977, 317] on div "Outbound call Location E Appliance Repair and HVAC Your caller id phone number …" at bounding box center [721, 381] width 1442 height 762
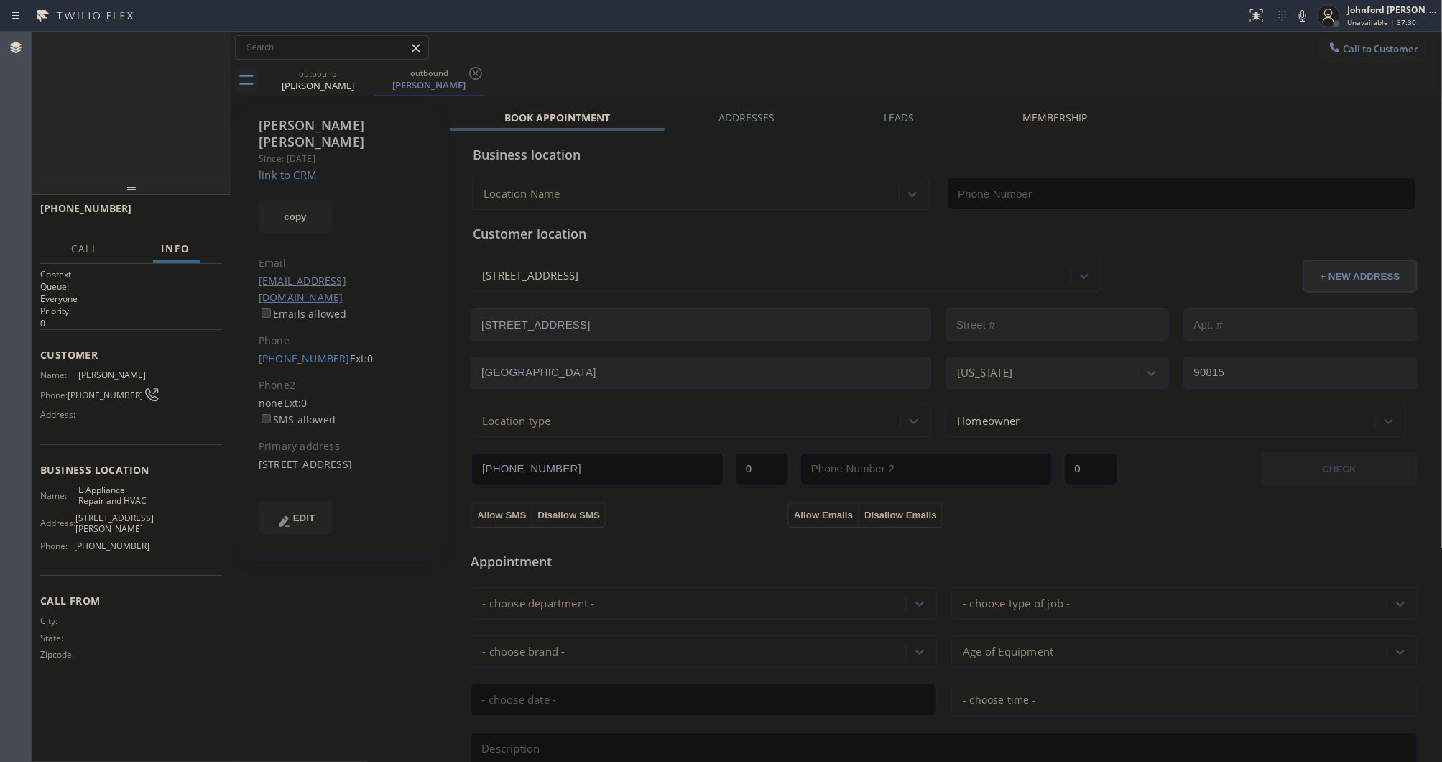
type input "[PHONE_NUMBER]"
click at [199, 201] on div "[PHONE_NUMBER] Live | 00:03 HANG UP" at bounding box center [131, 214] width 182 height 37
click at [220, 205] on div "[PHONE_NUMBER] Live | 00:05 HANG UP" at bounding box center [131, 214] width 182 height 37
click at [206, 212] on span "HANG UP" at bounding box center [189, 215] width 44 height 10
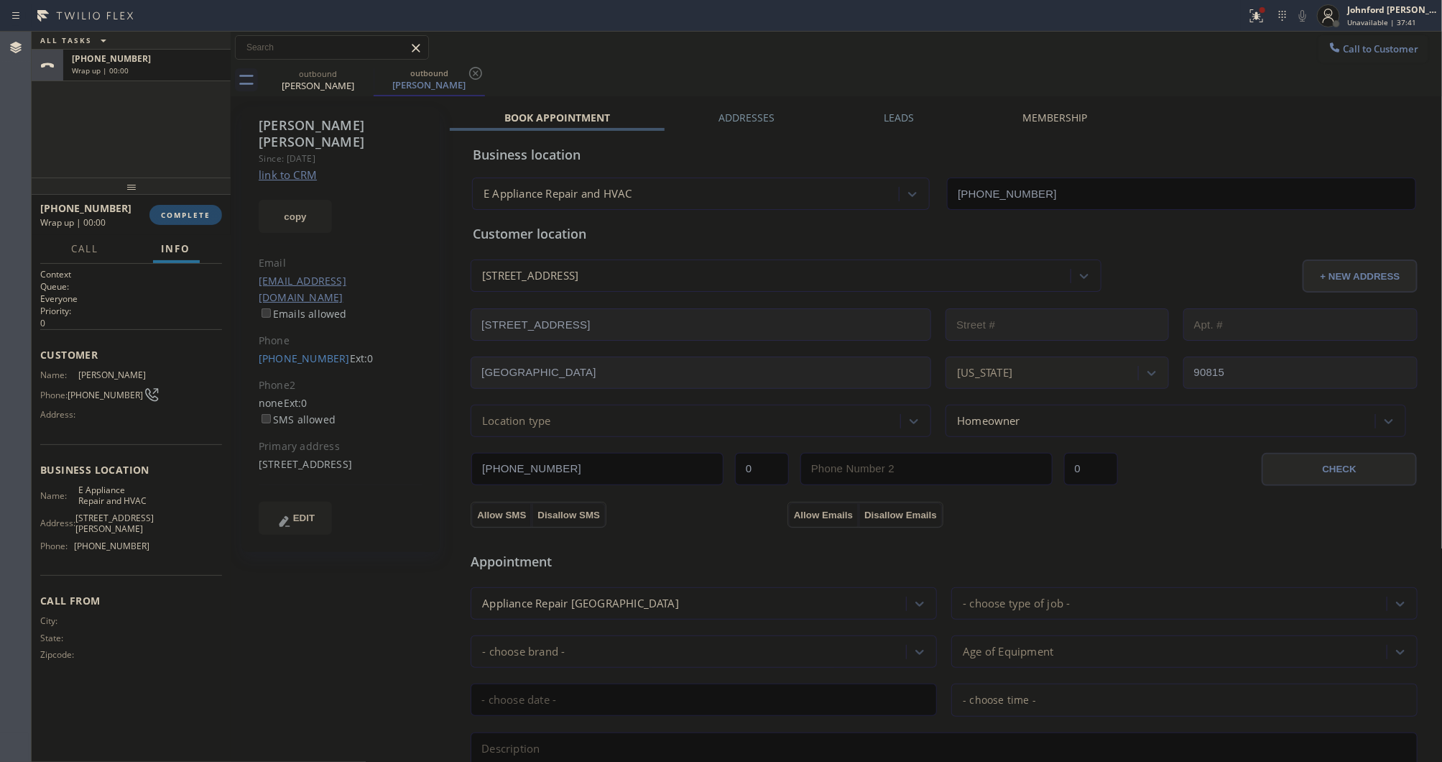
click at [206, 212] on span "COMPLETE" at bounding box center [186, 215] width 50 height 10
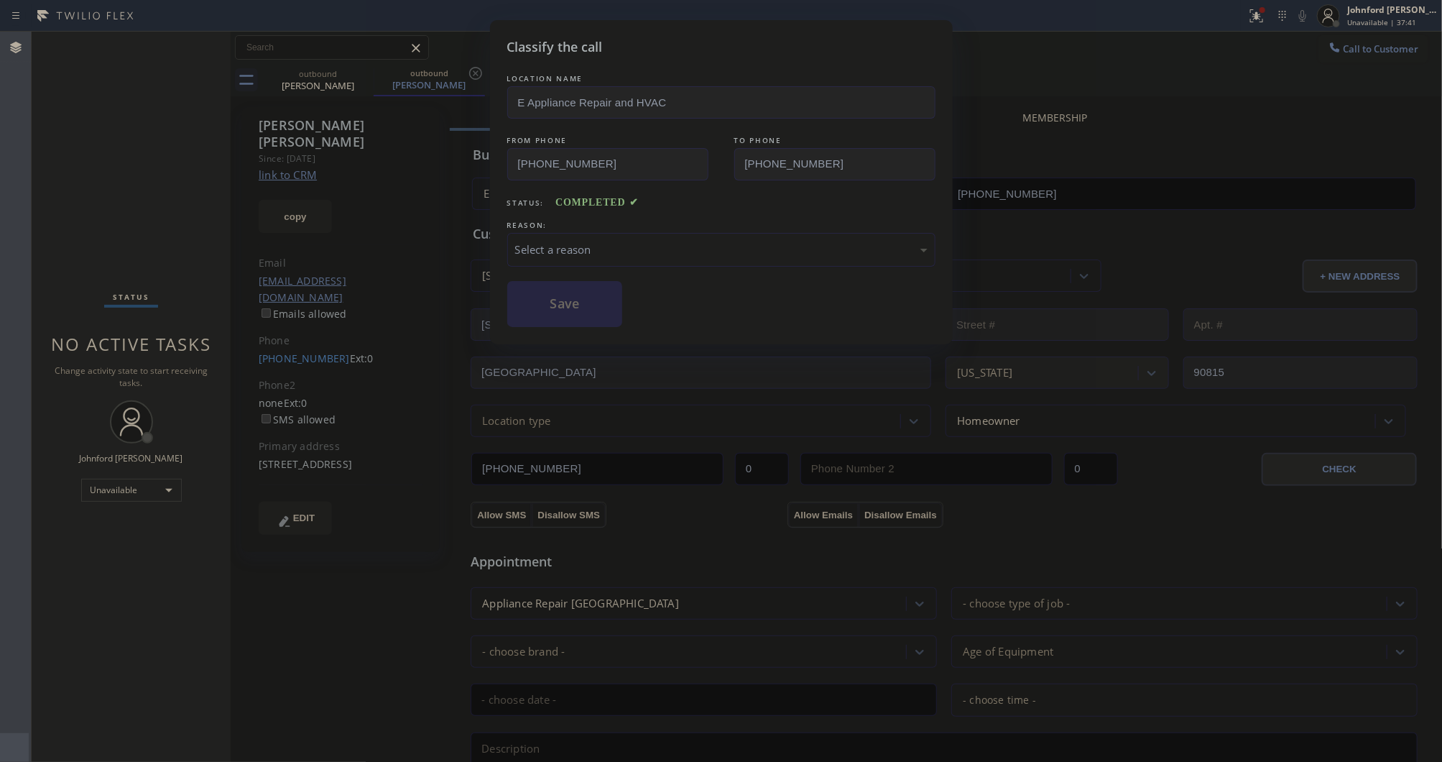
drag, startPoint x: 586, startPoint y: 239, endPoint x: 629, endPoint y: 239, distance: 43.1
click at [611, 241] on div "Select a reason" at bounding box center [721, 249] width 412 height 17
click at [577, 259] on div "Not Booked - All other reasons" at bounding box center [721, 250] width 428 height 34
click at [586, 318] on button "Save" at bounding box center [565, 304] width 116 height 46
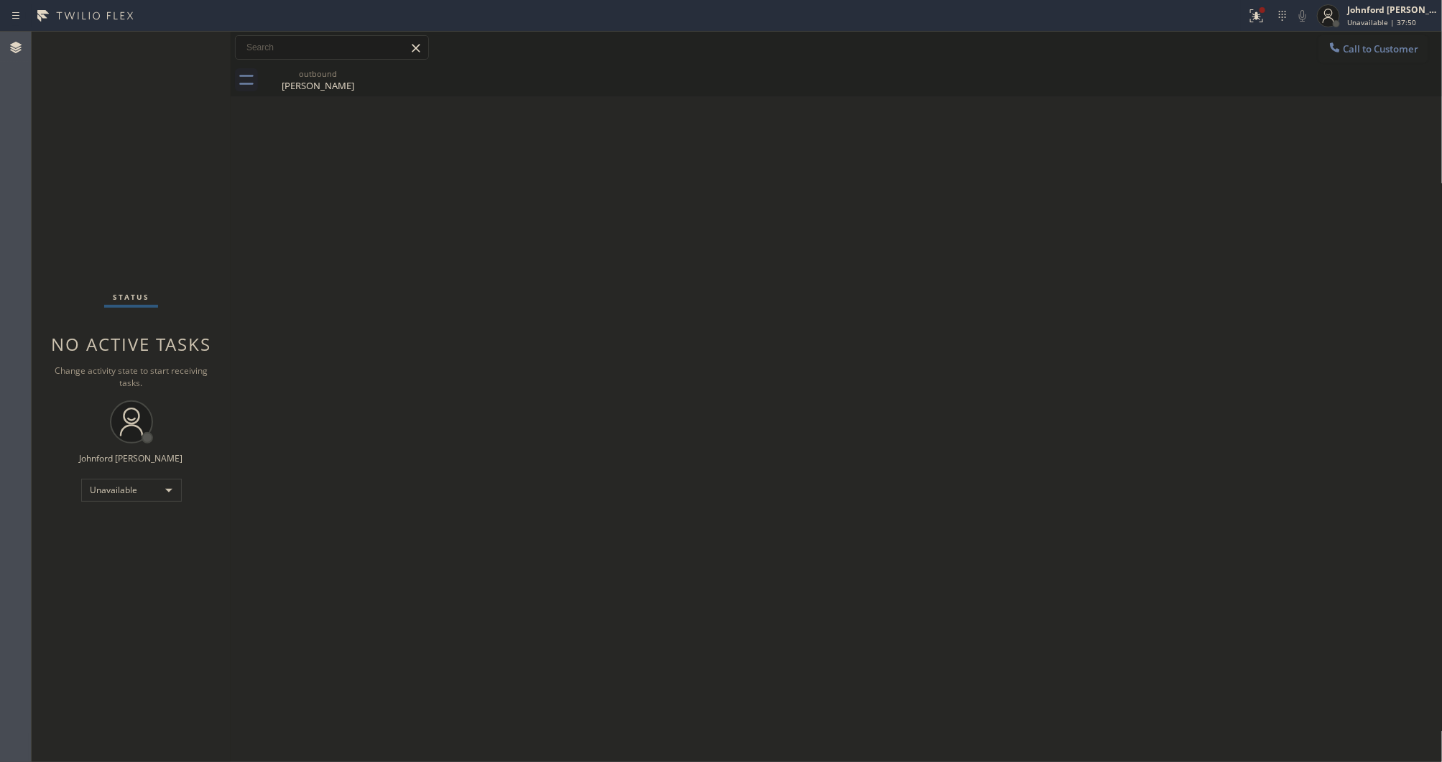
click at [1398, 65] on div "outbound [PERSON_NAME]" at bounding box center [852, 80] width 1181 height 32
click at [1376, 47] on span "Call to Customer" at bounding box center [1381, 48] width 75 height 13
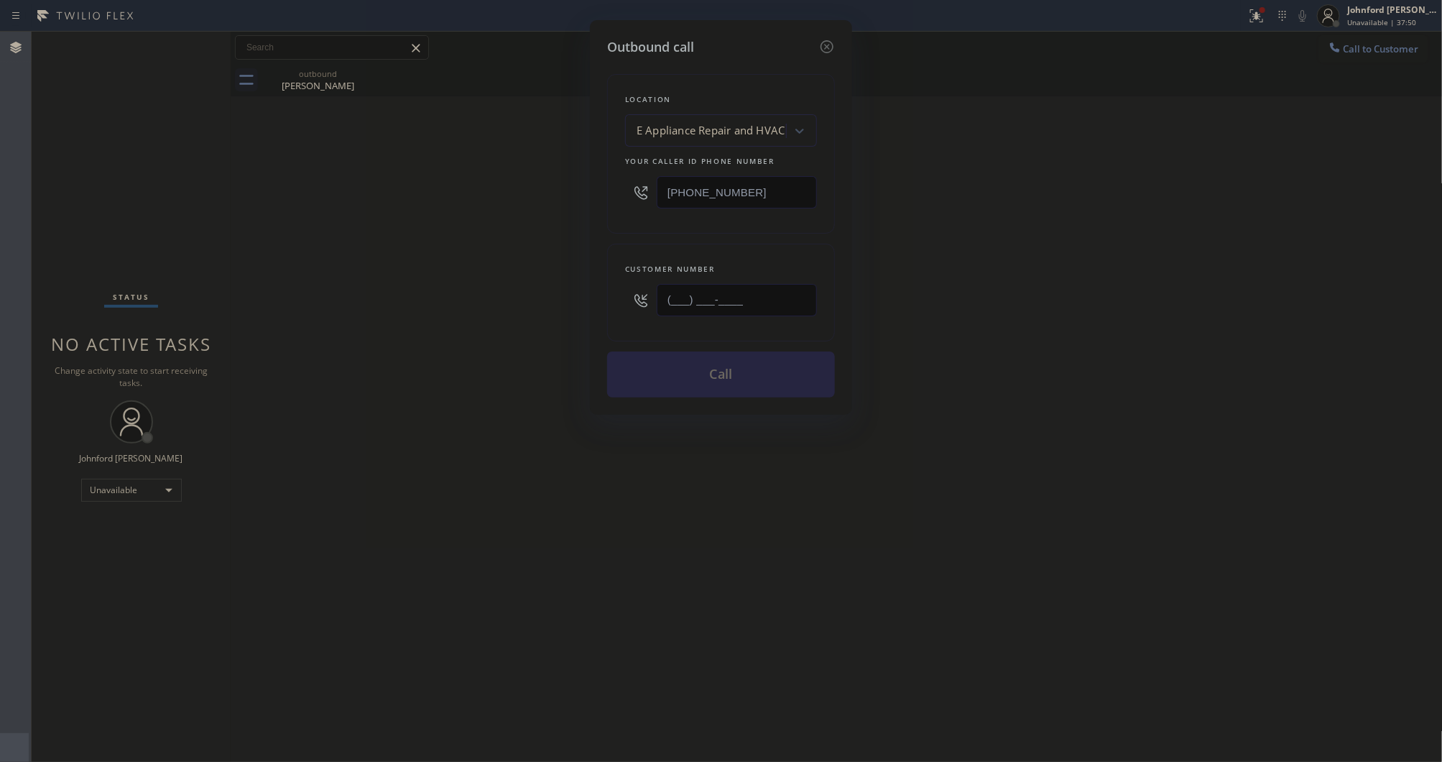
drag, startPoint x: 776, startPoint y: 302, endPoint x: 533, endPoint y: 316, distance: 243.3
click at [581, 310] on div "Outbound call Location E Appliance Repair and HVAC Your caller id phone number …" at bounding box center [721, 381] width 1442 height 762
paste input "206) 291-8617"
click at [483, 331] on div "Outbound call Location E Appliance Repair and HVAC Your caller id phone number …" at bounding box center [721, 381] width 1442 height 762
drag, startPoint x: 395, startPoint y: 267, endPoint x: 838, endPoint y: 11, distance: 511.6
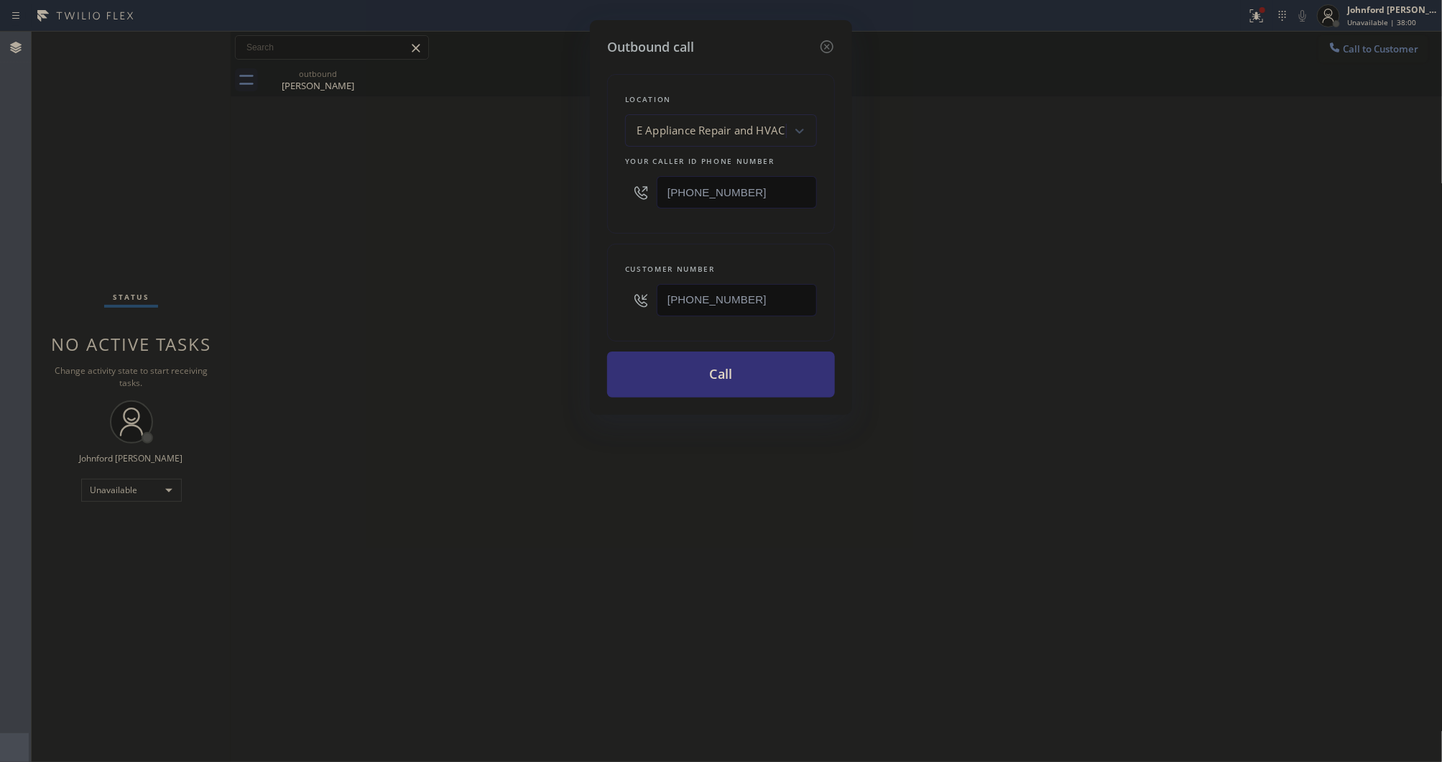
click at [395, 267] on div "Outbound call Location E Appliance Repair and HVAC Your caller id phone number …" at bounding box center [721, 381] width 1442 height 762
drag, startPoint x: 712, startPoint y: 297, endPoint x: 566, endPoint y: 315, distance: 147.7
click at [572, 315] on div "Outbound call Location E Appliance Repair and HVAC Your caller id phone number …" at bounding box center [721, 381] width 1442 height 762
paste input "___) ___-____"
type input "(___) ___-____"
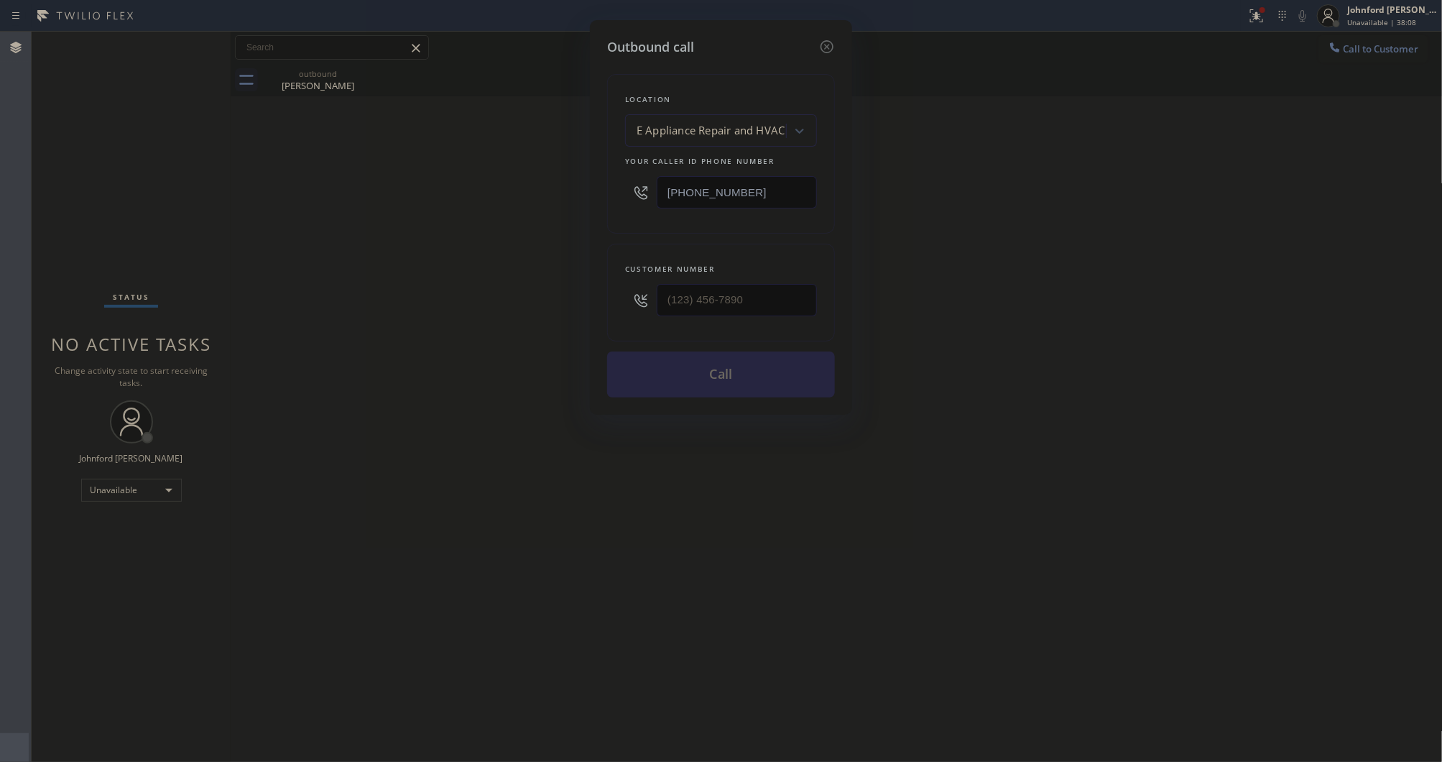
click at [497, 311] on div "Outbound call Location E Appliance Repair and HVAC Your caller id phone number …" at bounding box center [721, 381] width 1442 height 762
drag, startPoint x: 760, startPoint y: 306, endPoint x: 469, endPoint y: 320, distance: 292.1
click at [544, 306] on div "Outbound call Location E Appliance Repair and HVAC Your caller id phone number …" at bounding box center [721, 381] width 1442 height 762
paste input "206) 291-8617"
type input "[PHONE_NUMBER]"
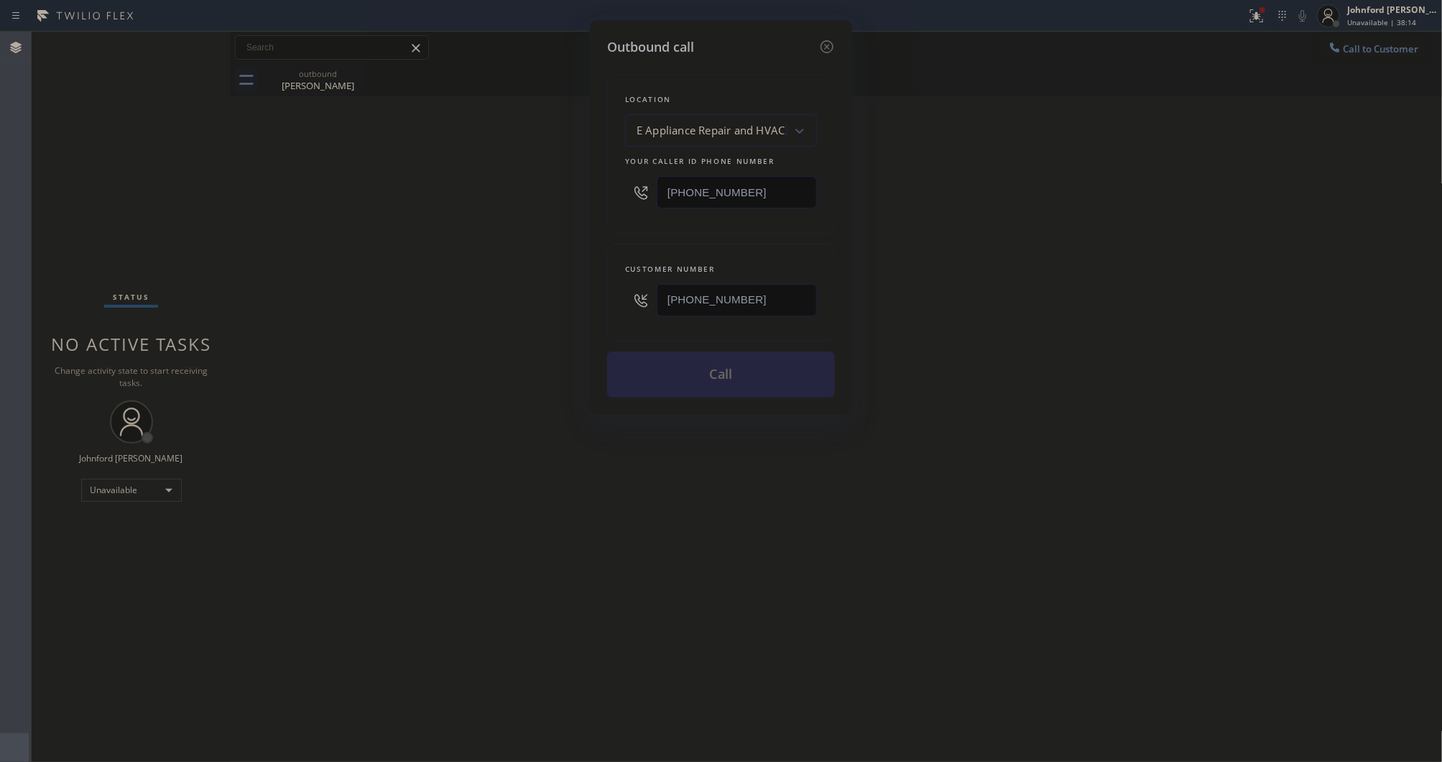
click at [442, 328] on div "Outbound call Location E Appliance Repair and HVAC Your caller id phone number …" at bounding box center [721, 381] width 1442 height 762
click at [1013, 331] on div "Outbound call Location E Appliance Repair and HVAC Your caller id phone number …" at bounding box center [721, 381] width 1442 height 762
drag, startPoint x: 665, startPoint y: 198, endPoint x: 554, endPoint y: 198, distance: 110.7
click at [554, 198] on div "Outbound call Location E Appliance Repair and HVAC Your caller id phone number …" at bounding box center [721, 381] width 1442 height 762
paste input "206) 202-1679"
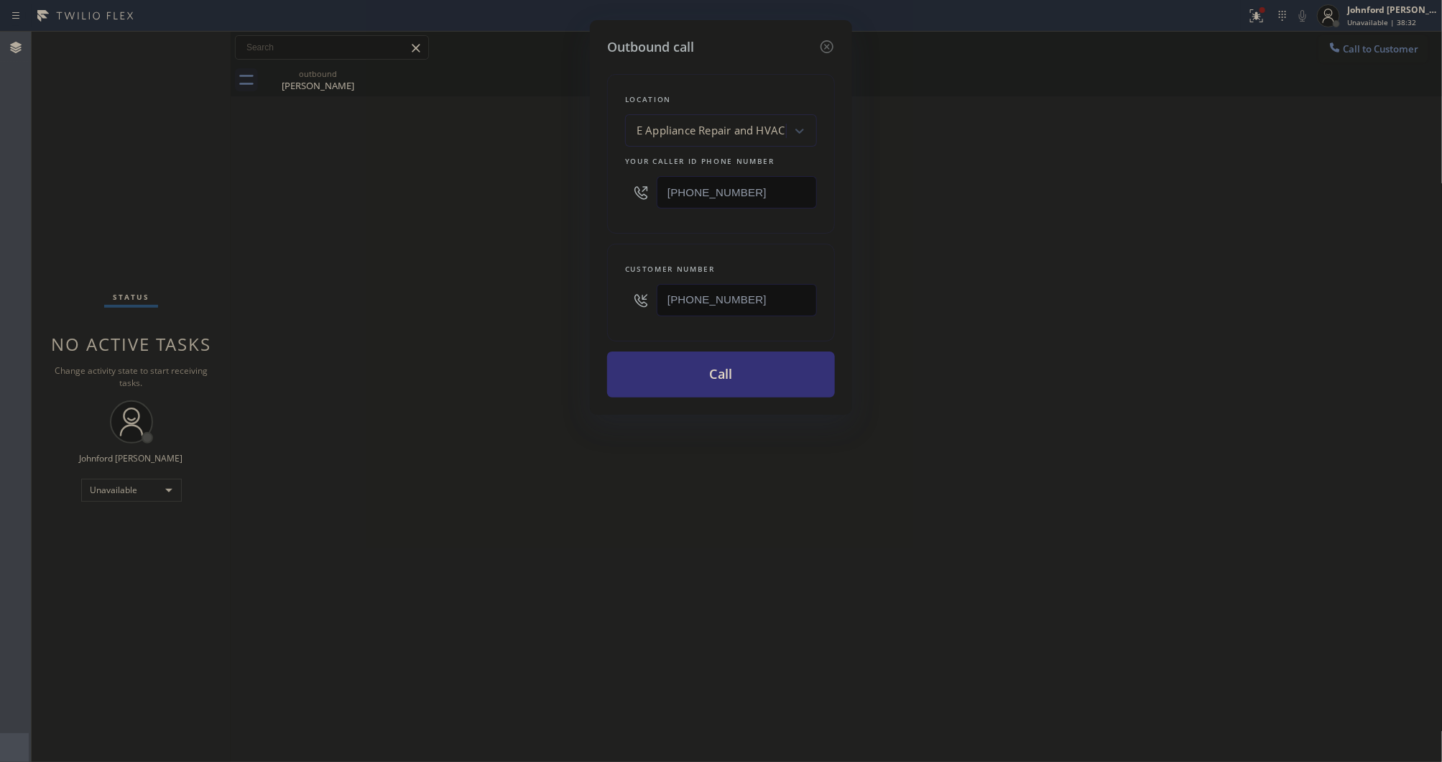
type input "[PHONE_NUMBER]"
click at [377, 242] on div "Outbound call Location E Appliance Repair and HVAC Your caller id phone number …" at bounding box center [721, 381] width 1442 height 762
click at [728, 375] on button "Call" at bounding box center [721, 374] width 228 height 46
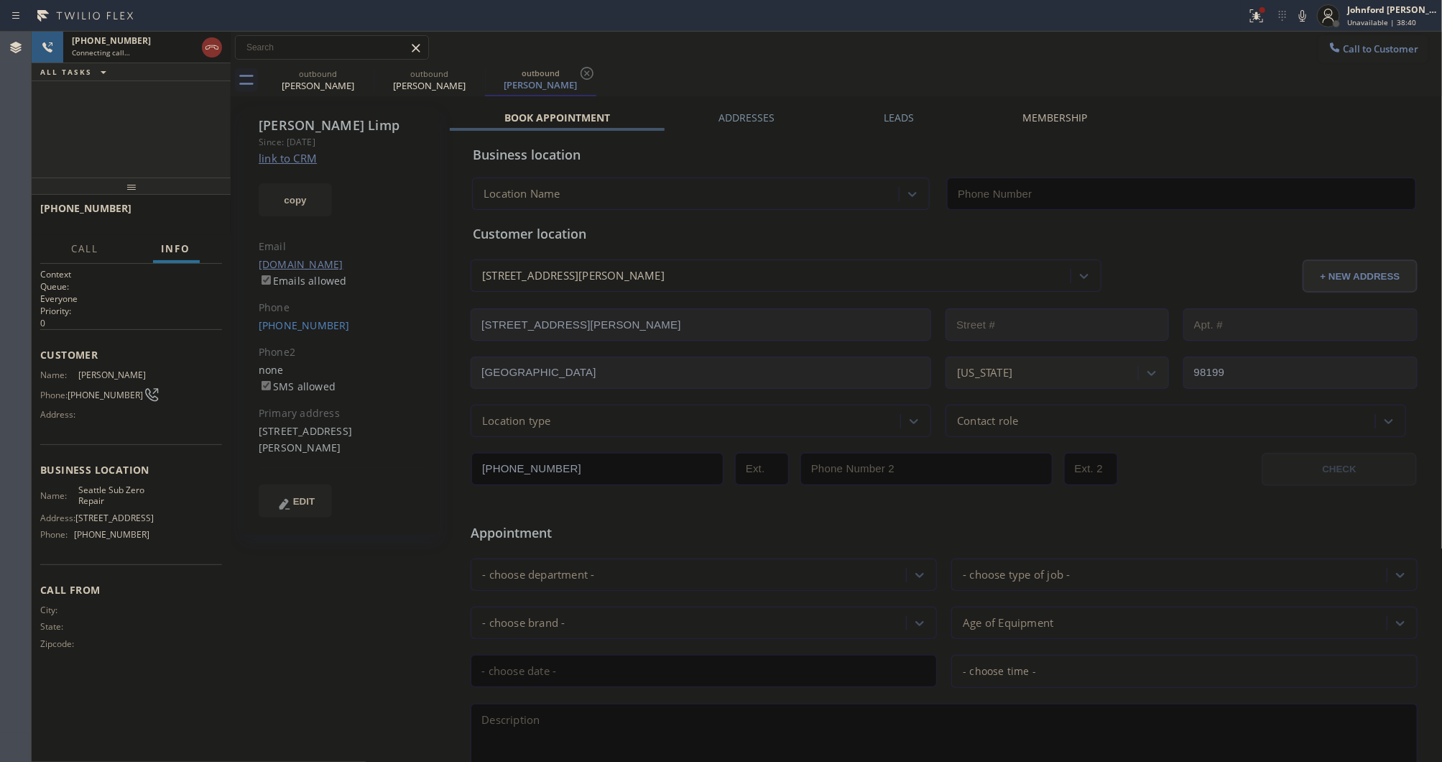
drag, startPoint x: 365, startPoint y: 68, endPoint x: 735, endPoint y: 66, distance: 370.1
click at [0, 0] on icon at bounding box center [0, 0] width 0 height 0
type input "[PHONE_NUMBER]"
click at [1252, 23] on button at bounding box center [1257, 16] width 32 height 32
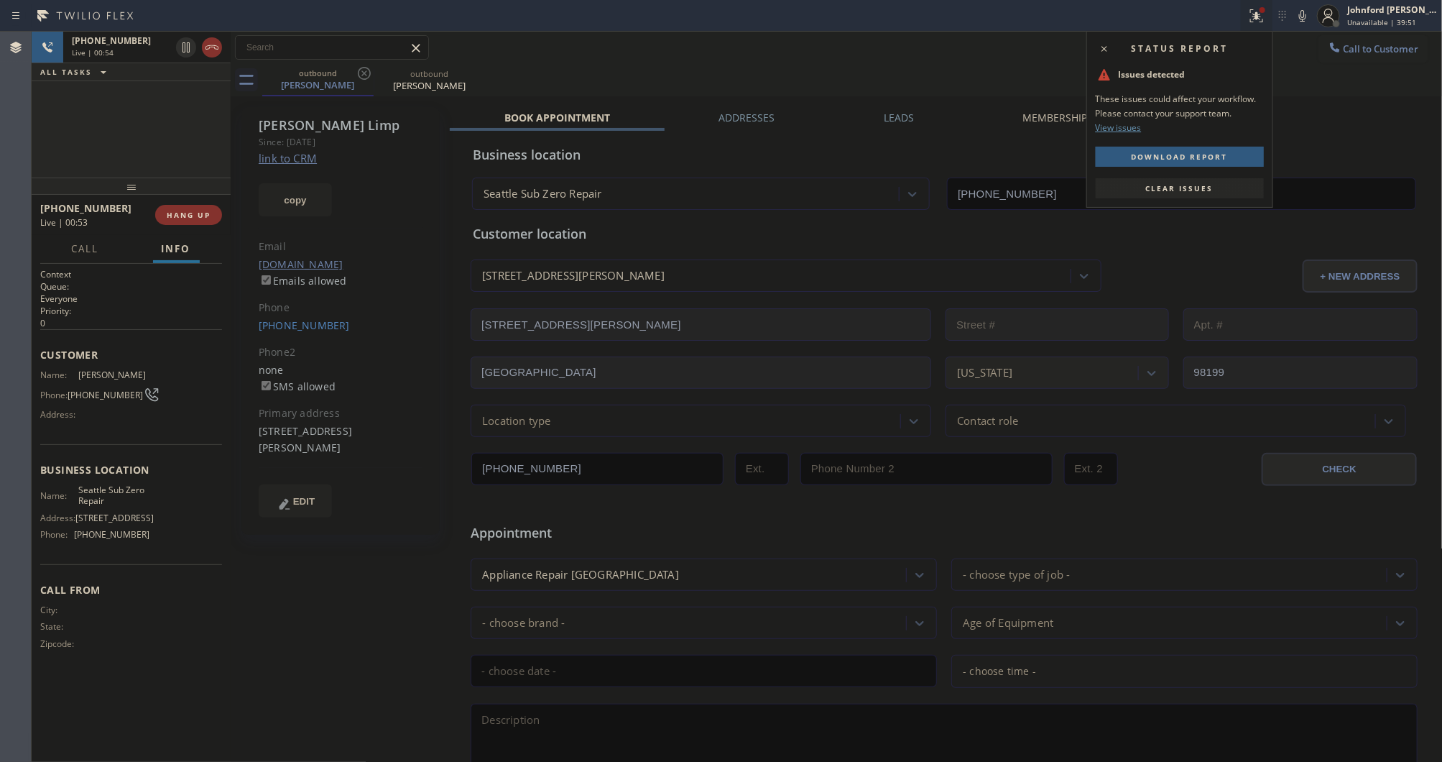
click at [1132, 182] on button "Clear issues" at bounding box center [1180, 188] width 168 height 20
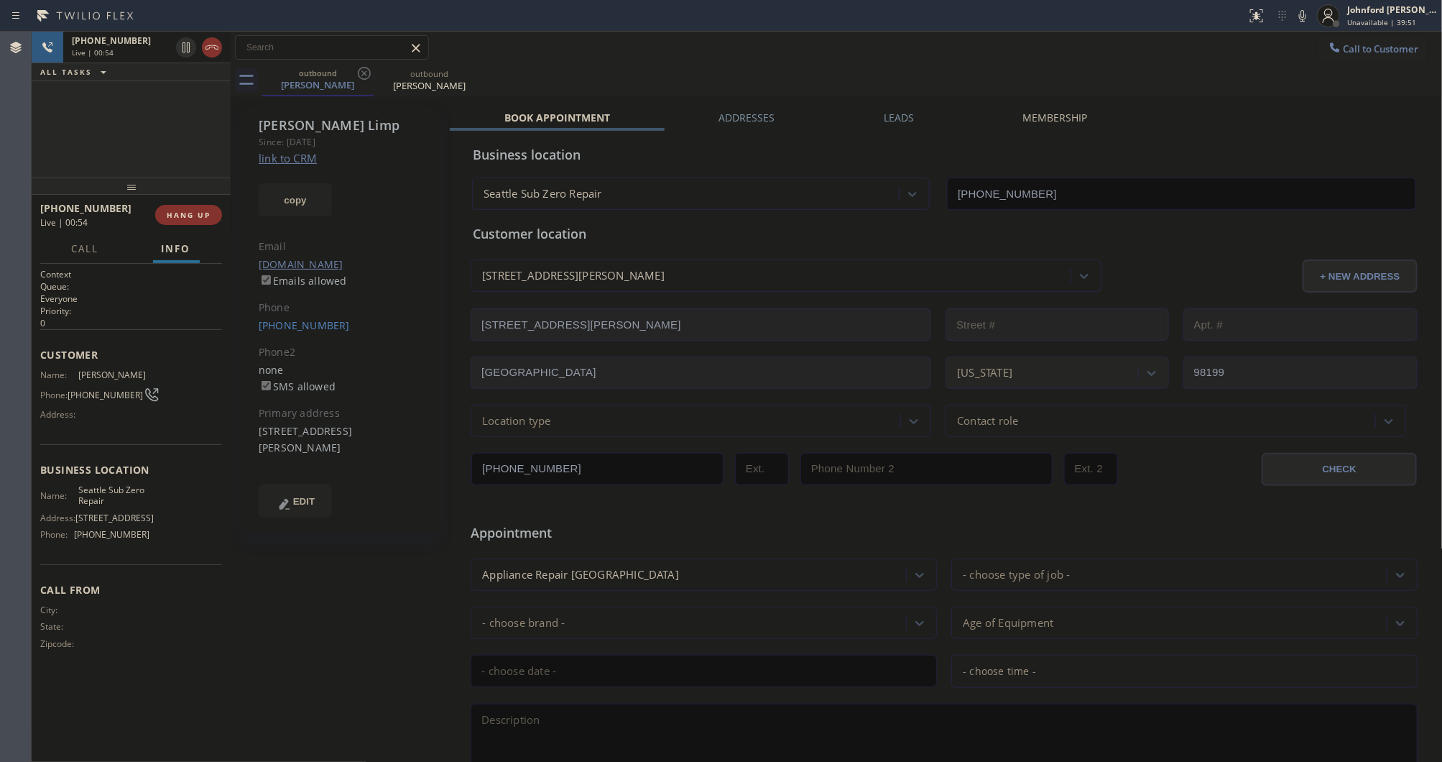
click at [1072, 56] on div "Call to Customer Outbound call Location [GEOGRAPHIC_DATA] Sub Zero Repair Your …" at bounding box center [837, 47] width 1212 height 25
click at [899, 121] on label "Leads" at bounding box center [899, 118] width 30 height 14
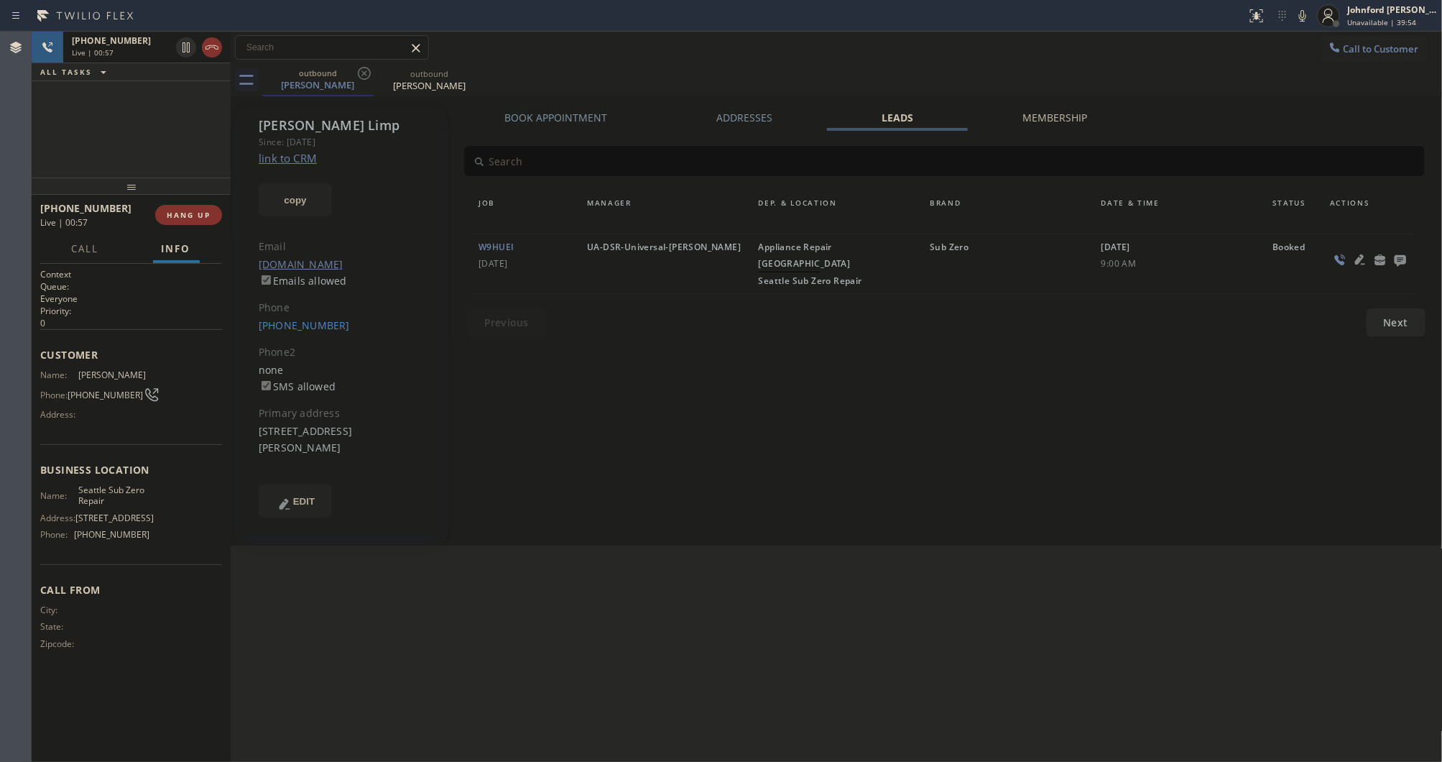
click at [1398, 260] on icon at bounding box center [1400, 260] width 11 height 11
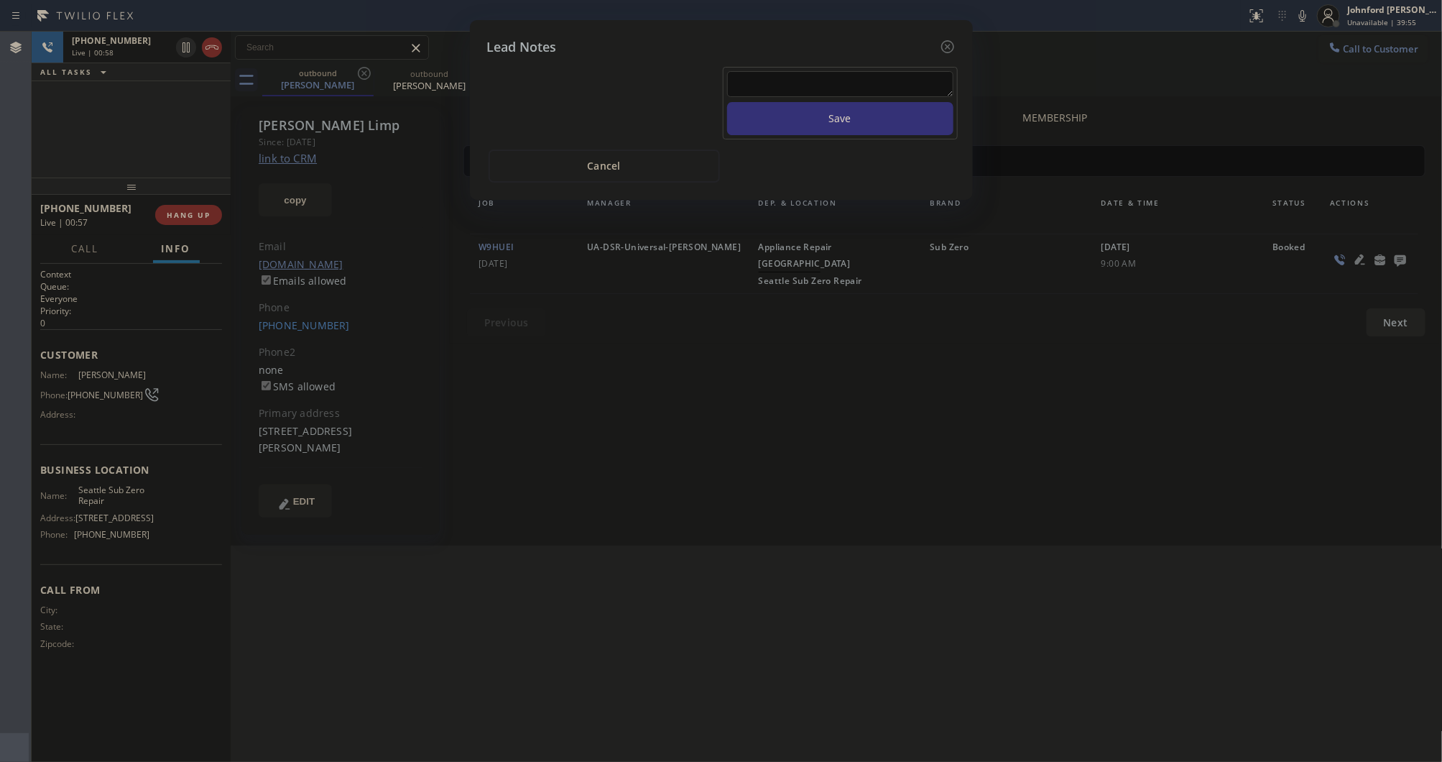
click at [811, 73] on textarea at bounding box center [840, 84] width 226 height 26
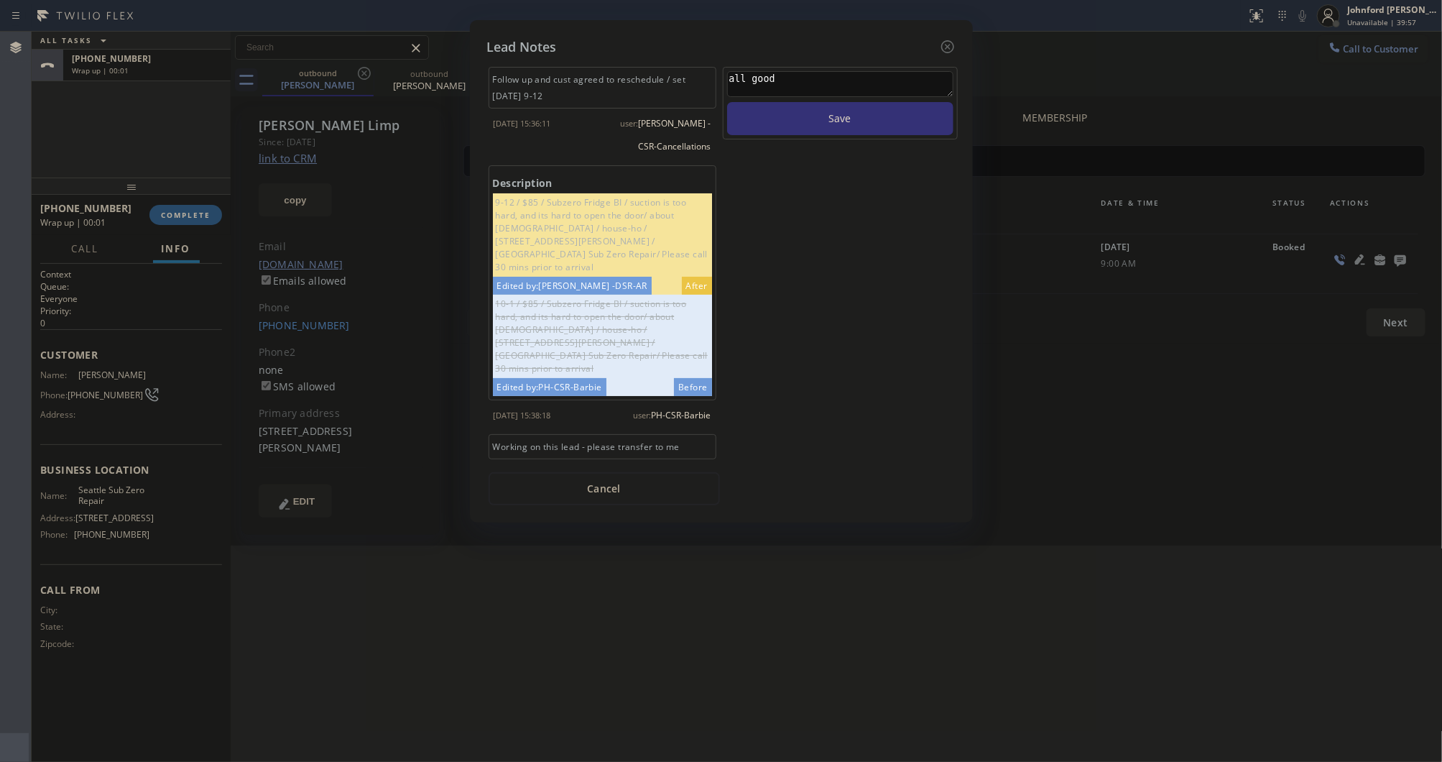
type textarea "all good"
click at [727, 102] on button "Save" at bounding box center [840, 118] width 226 height 33
click at [939, 45] on icon at bounding box center [947, 46] width 17 height 17
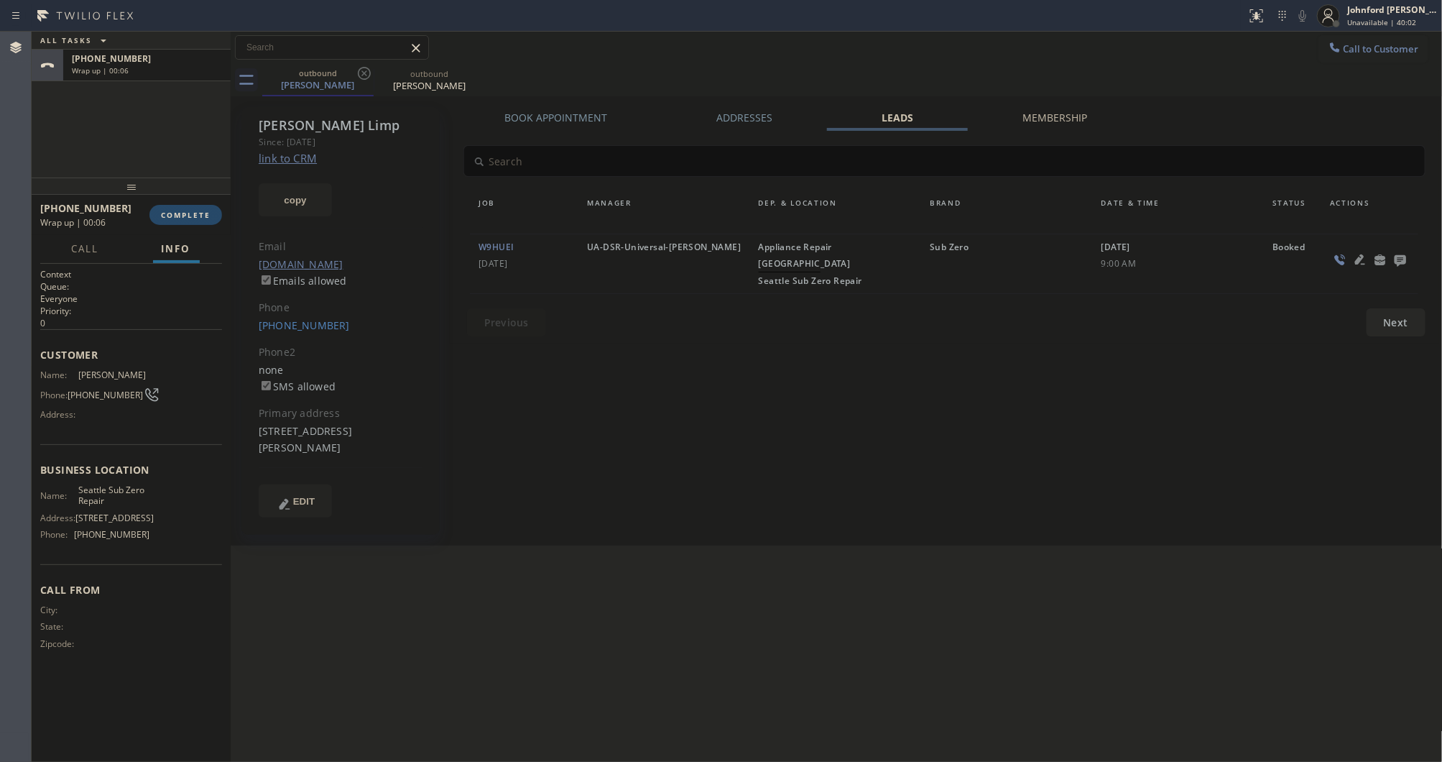
click at [203, 210] on span "COMPLETE" at bounding box center [186, 215] width 50 height 10
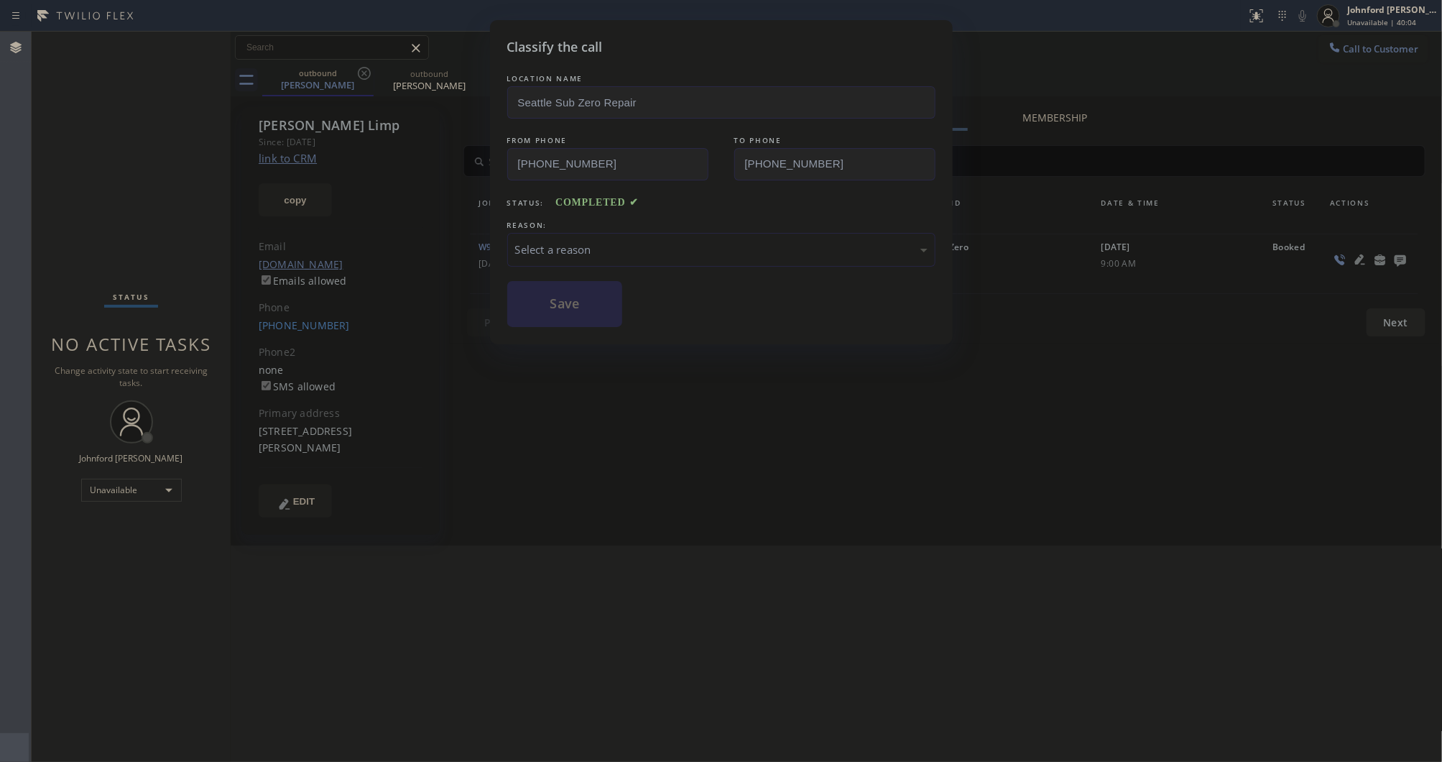
click at [543, 250] on div "Select a reason" at bounding box center [721, 249] width 412 height 17
click at [577, 297] on button "Save" at bounding box center [565, 304] width 116 height 46
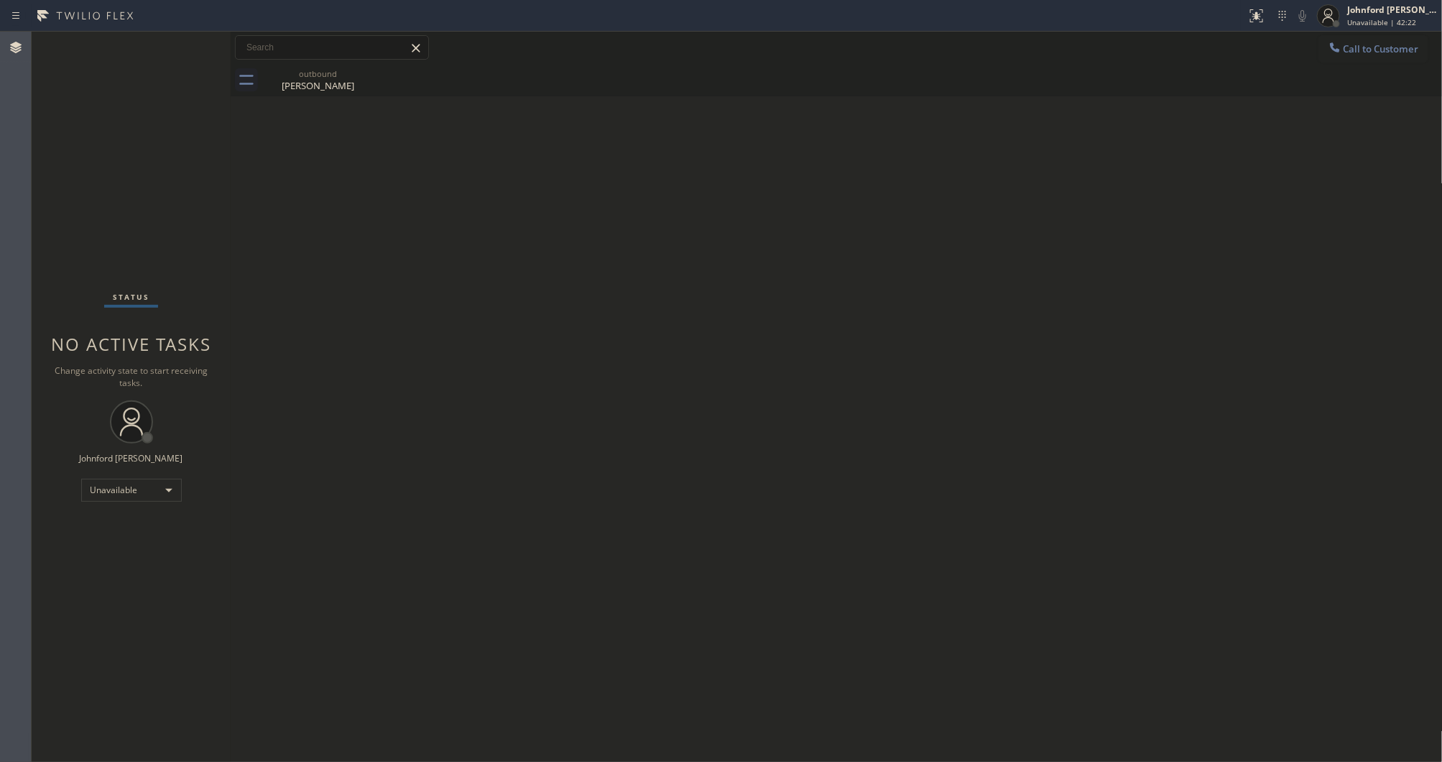
click at [1003, 300] on div "Back to Dashboard Change Sender ID Customers Technicians Select a contact Outbo…" at bounding box center [837, 397] width 1212 height 730
click at [1344, 59] on button "Call to Customer" at bounding box center [1374, 48] width 110 height 27
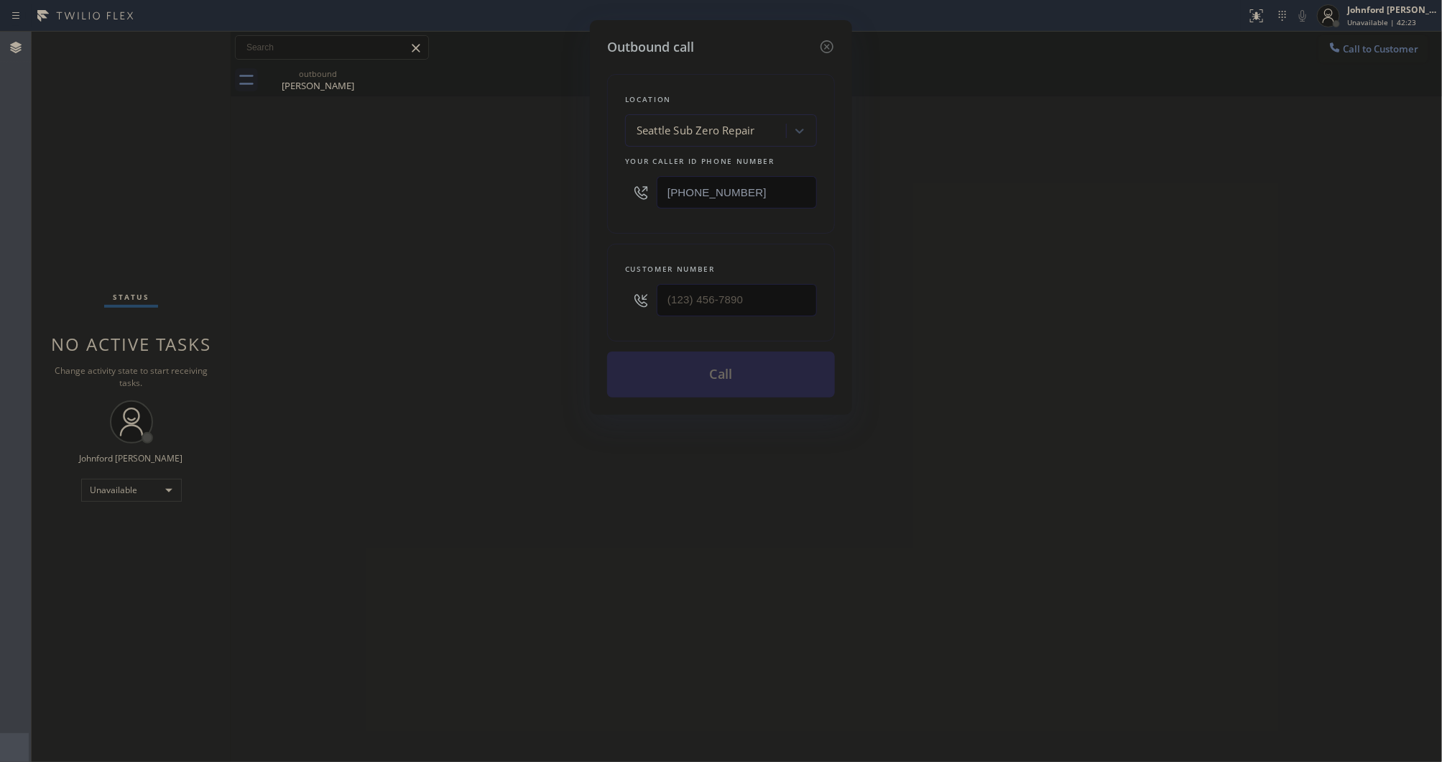
drag, startPoint x: 769, startPoint y: 185, endPoint x: 451, endPoint y: 216, distance: 319.1
click at [543, 210] on div "Outbound call Location [GEOGRAPHIC_DATA] Sub Zero Repair Your caller id phone n…" at bounding box center [721, 381] width 1442 height 762
paste input "13) 722-3593"
type input "[PHONE_NUMBER]"
drag, startPoint x: 656, startPoint y: 305, endPoint x: 472, endPoint y: 307, distance: 184.0
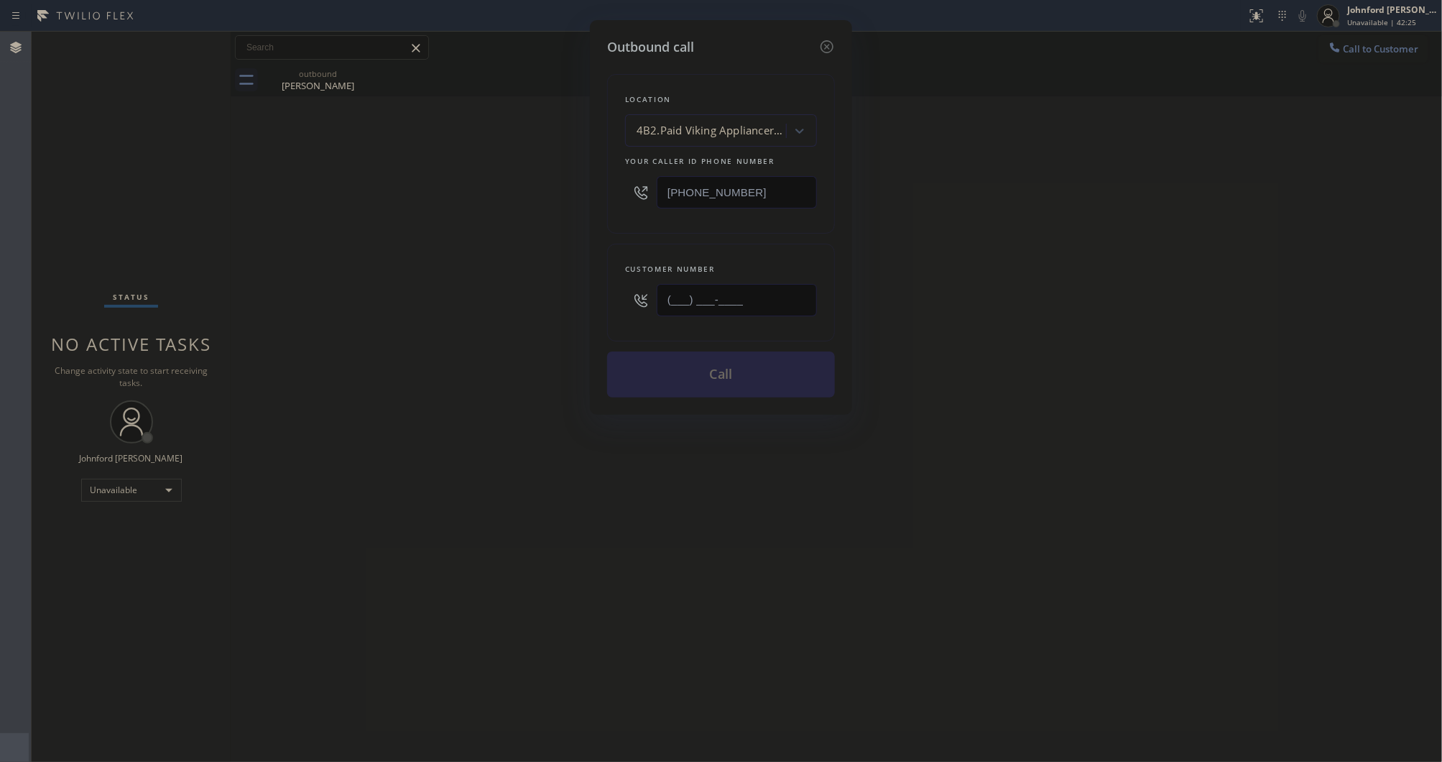
click at [525, 305] on div "Outbound call Location 4B2.Paid Viking Appliancerepair Pros (Google Ads, [GEOGR…" at bounding box center [721, 381] width 1442 height 762
paste input "310) 980-0431"
type input "[PHONE_NUMBER]"
drag, startPoint x: 421, startPoint y: 305, endPoint x: 602, endPoint y: 369, distance: 191.8
click at [421, 307] on div "Outbound call Location 4B2.Paid Viking Appliancerepair Pros (Google Ads, [GEOGR…" at bounding box center [721, 381] width 1442 height 762
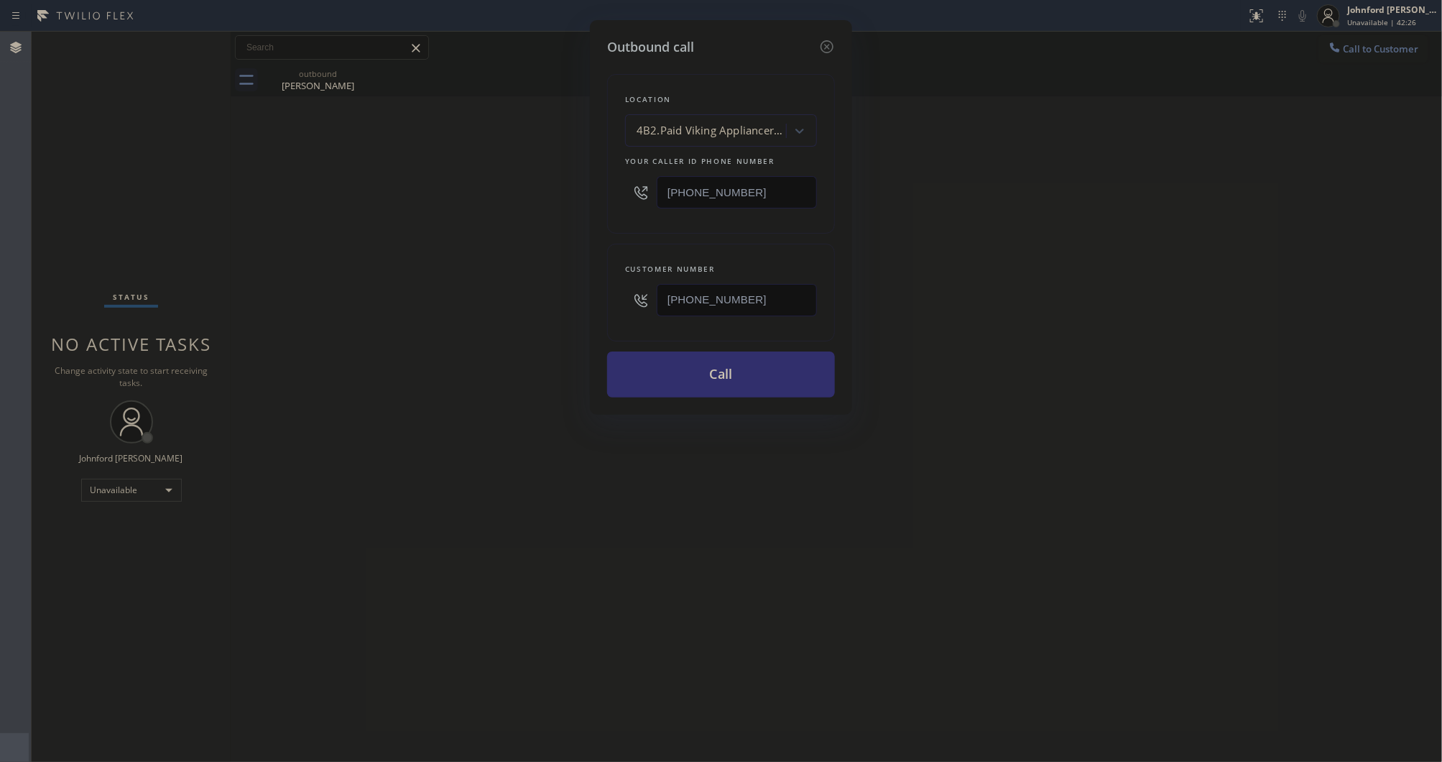
click at [655, 372] on button "Call" at bounding box center [721, 374] width 228 height 46
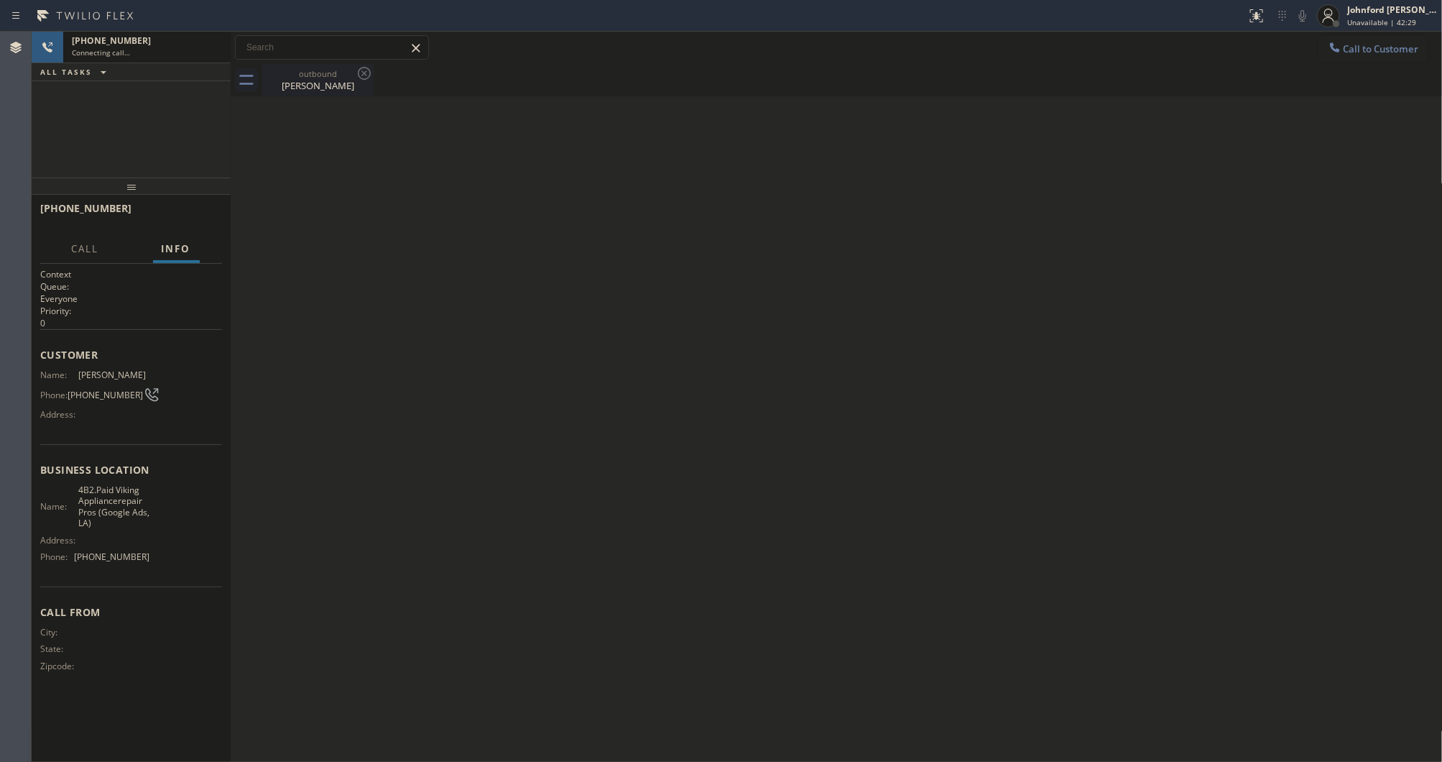
click at [359, 75] on icon at bounding box center [364, 73] width 13 height 13
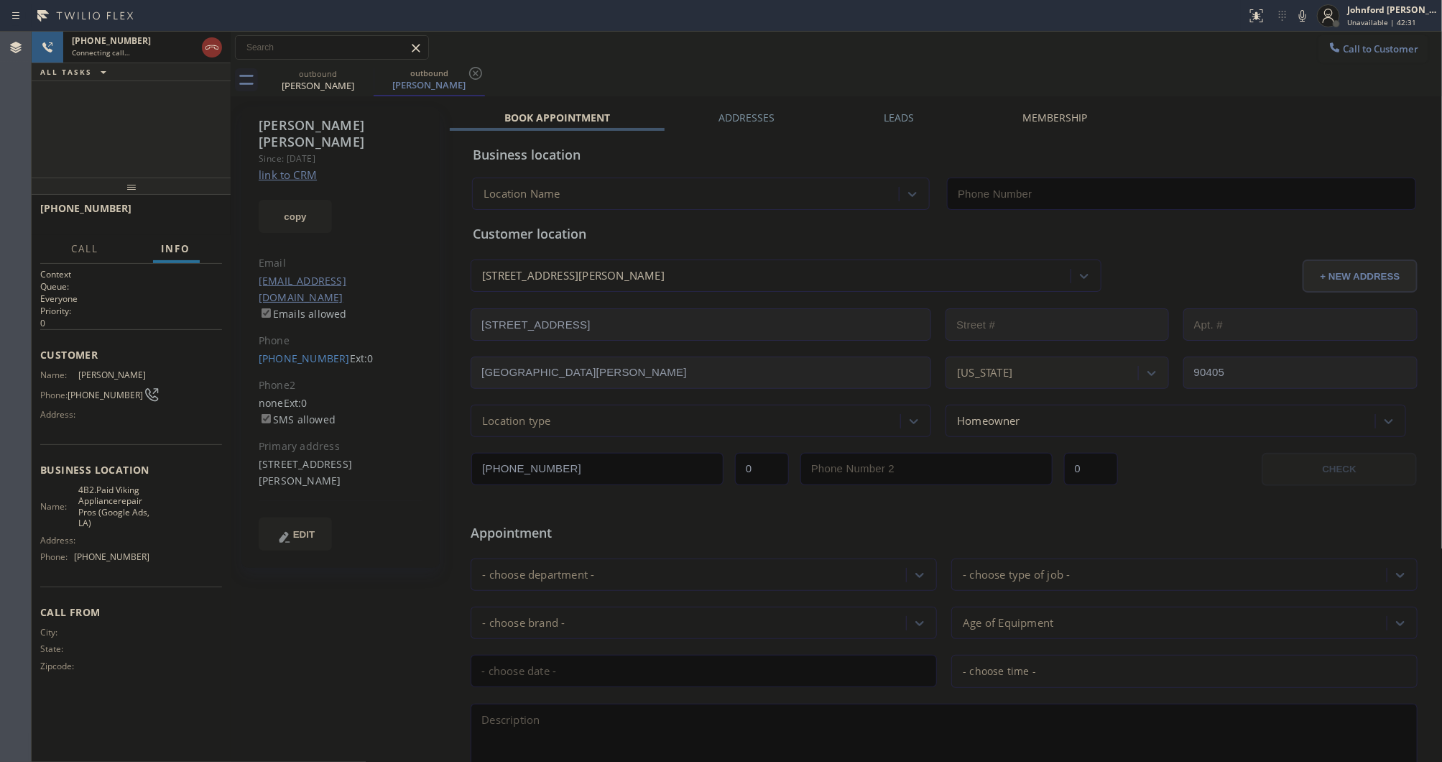
click at [305, 167] on link "link to CRM" at bounding box center [288, 174] width 58 height 14
type input "[PHONE_NUMBER]"
click at [217, 220] on button "HANG UP" at bounding box center [188, 215] width 67 height 20
click at [309, 351] on link "[PHONE_NUMBER]" at bounding box center [304, 358] width 91 height 14
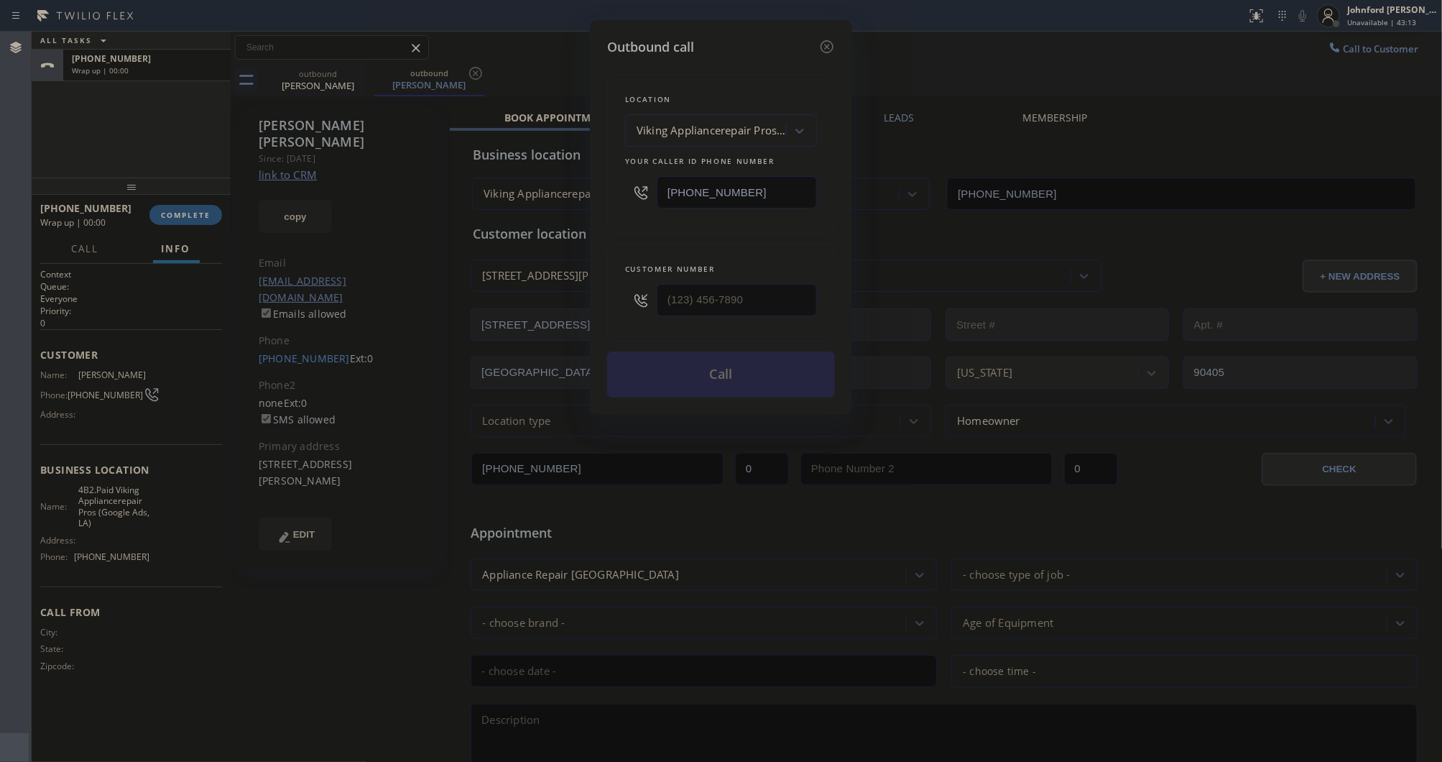
type input "[PHONE_NUMBER]"
click at [658, 375] on button "Call" at bounding box center [721, 374] width 228 height 46
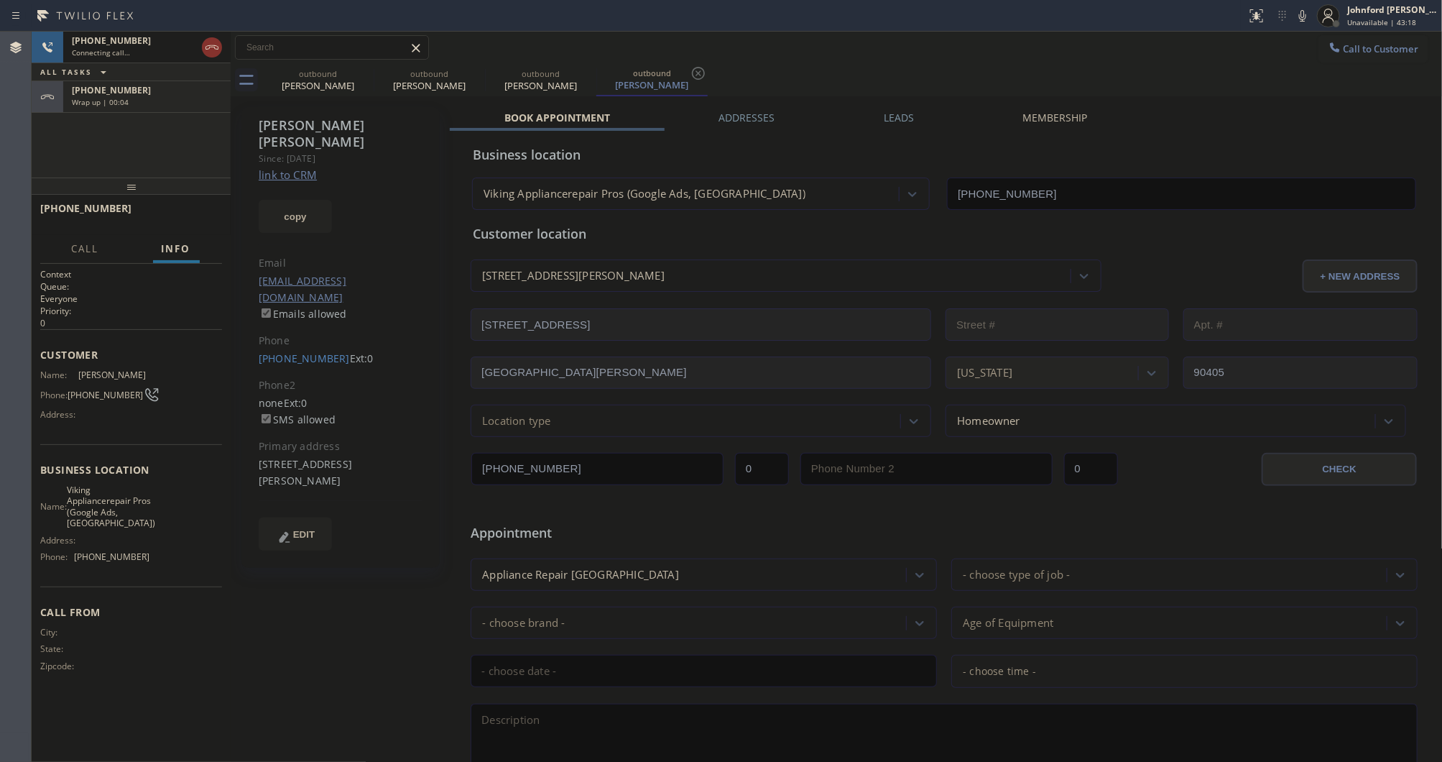
type input "[PHONE_NUMBER]"
click at [977, 67] on div "outbound [PERSON_NAME] outbound [PERSON_NAME] outbound [PERSON_NAME] outbound […" at bounding box center [852, 80] width 1181 height 32
click at [205, 45] on icon at bounding box center [211, 47] width 17 height 17
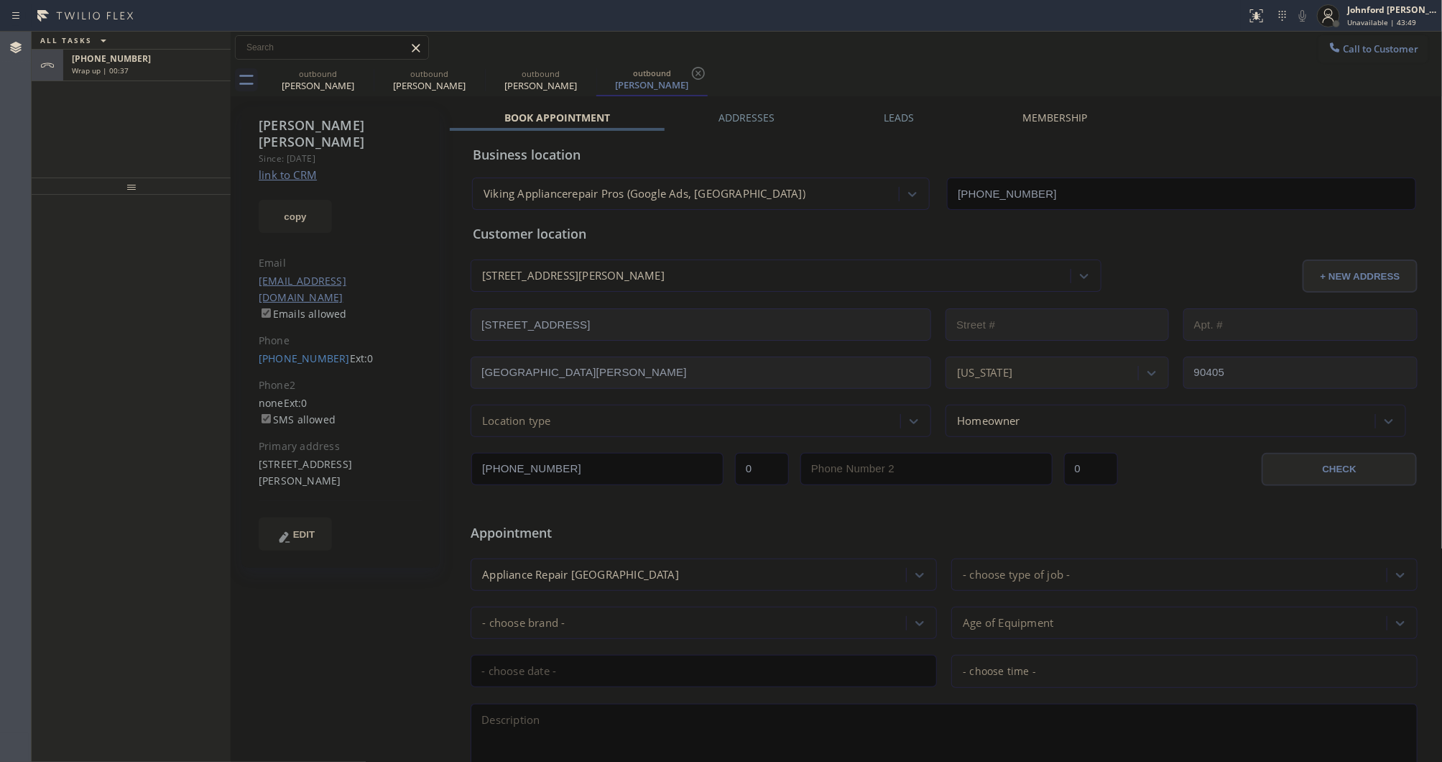
click at [37, 126] on div "ALL TASKS ALL TASKS ACTIVE TASKS TASKS IN WRAP UP [PHONE_NUMBER] Wrap up | 00:37" at bounding box center [131, 105] width 199 height 146
click at [149, 70] on div "Wrap up | 00:37" at bounding box center [147, 70] width 150 height 10
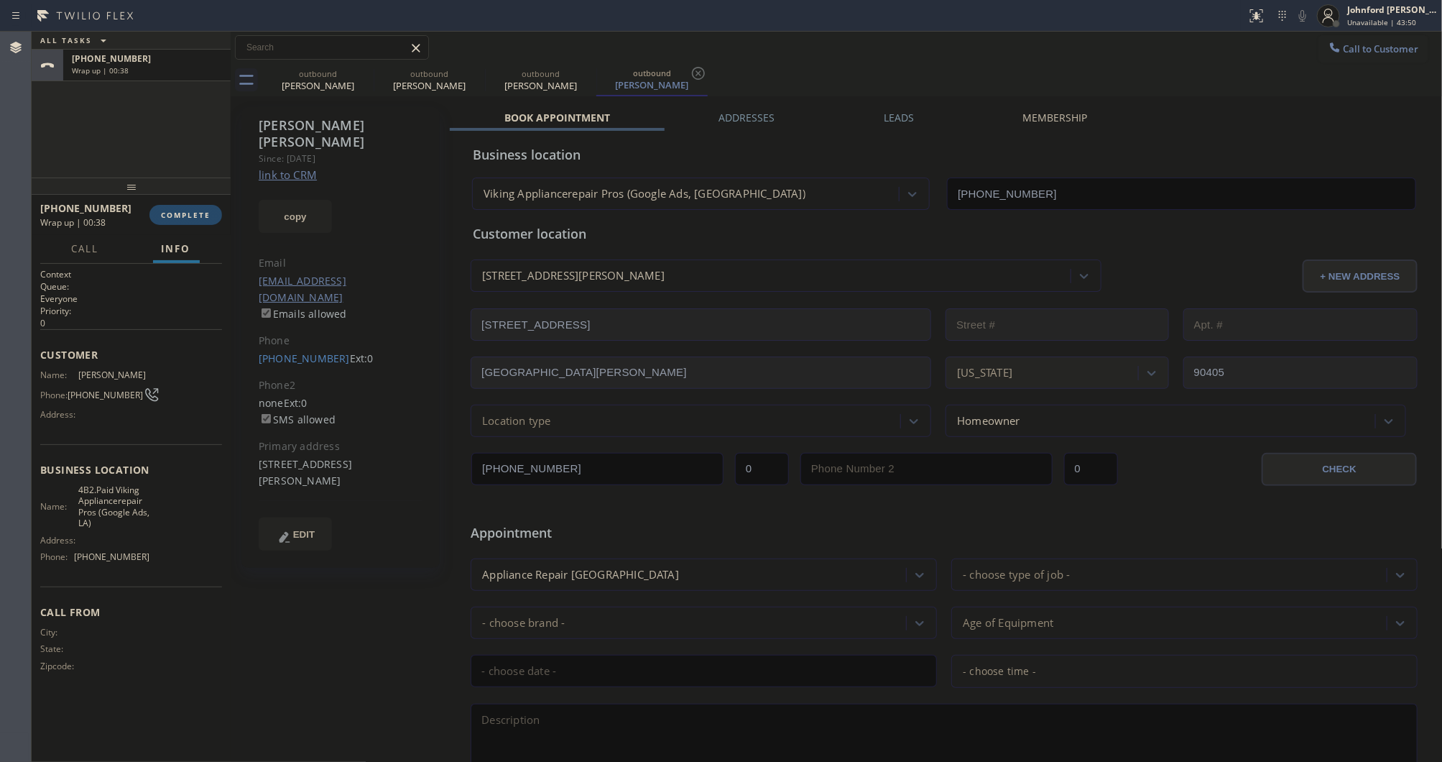
click at [198, 210] on button "COMPLETE" at bounding box center [185, 215] width 73 height 20
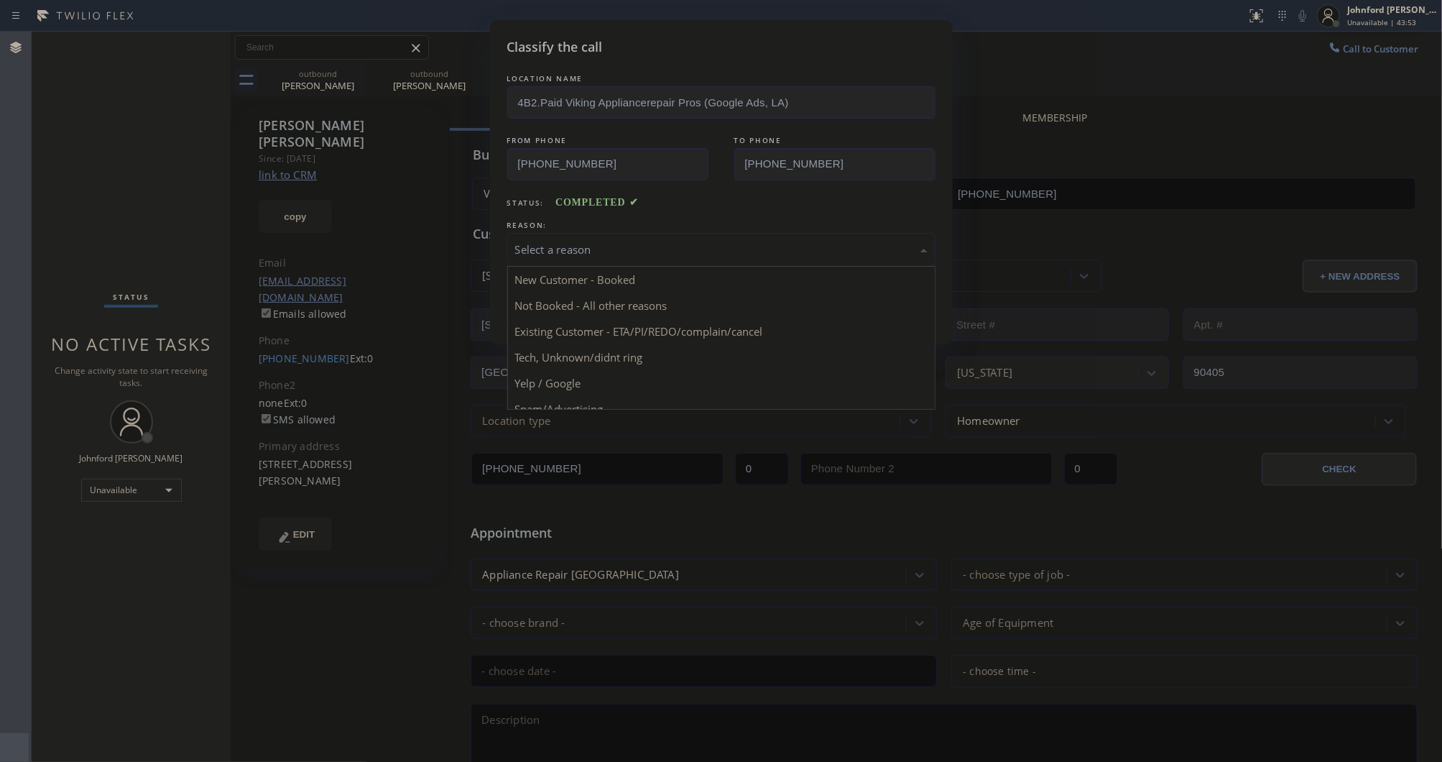
click at [596, 241] on div "Select a reason" at bounding box center [721, 249] width 412 height 17
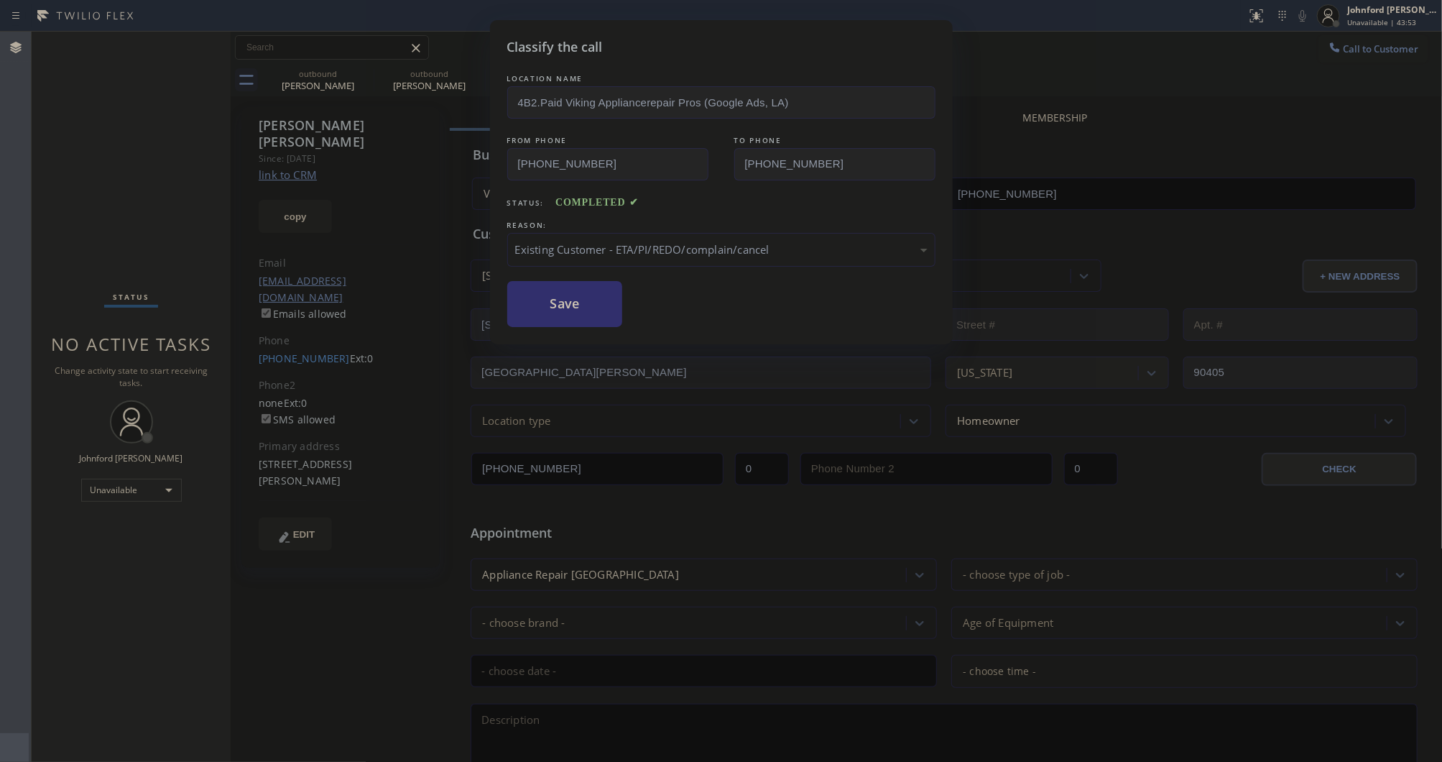
click at [594, 303] on button "Save" at bounding box center [565, 304] width 116 height 46
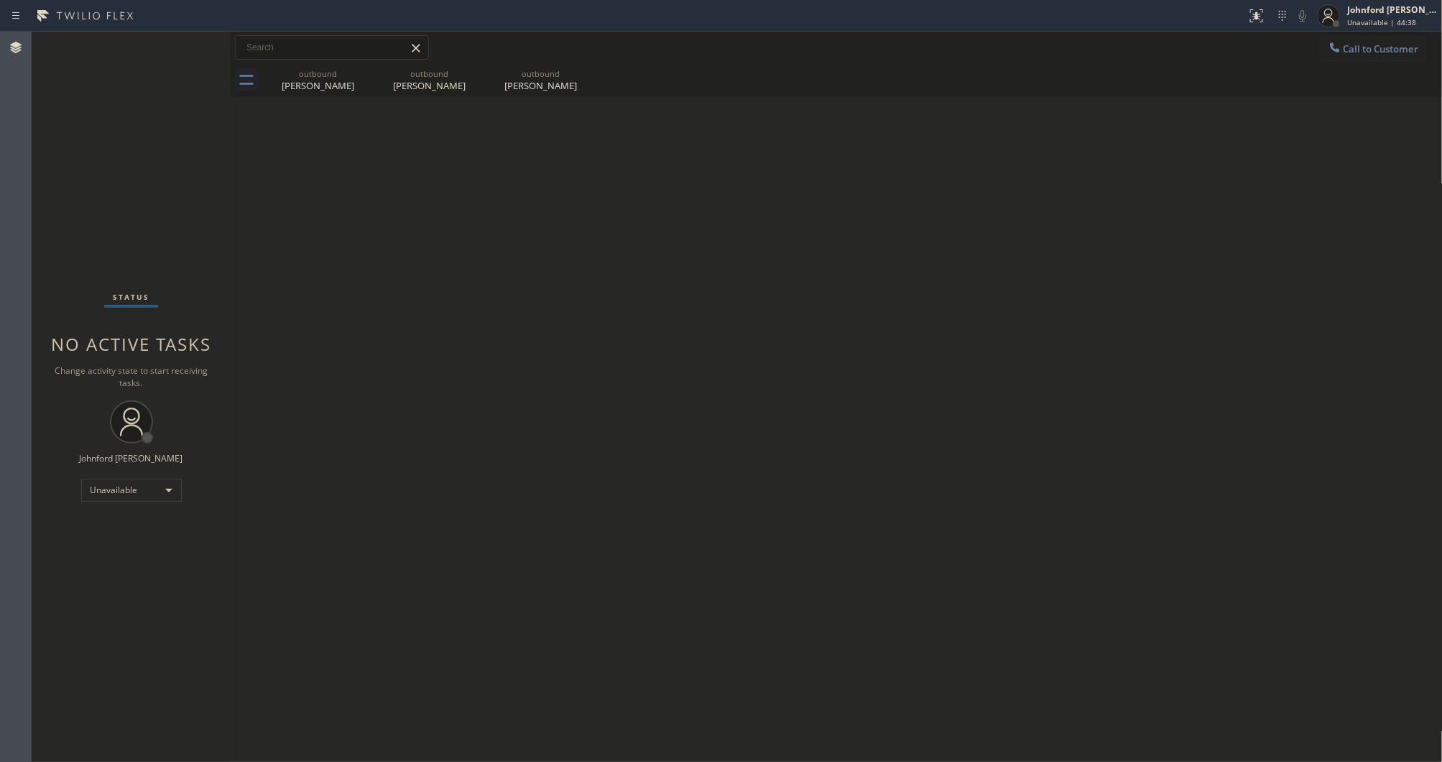
click at [1094, 328] on div "Back to Dashboard Change Sender ID Customers Technicians Select a contact Outbo…" at bounding box center [837, 397] width 1212 height 730
click at [372, 75] on icon at bounding box center [364, 73] width 17 height 17
click at [0, 0] on icon at bounding box center [0, 0] width 0 height 0
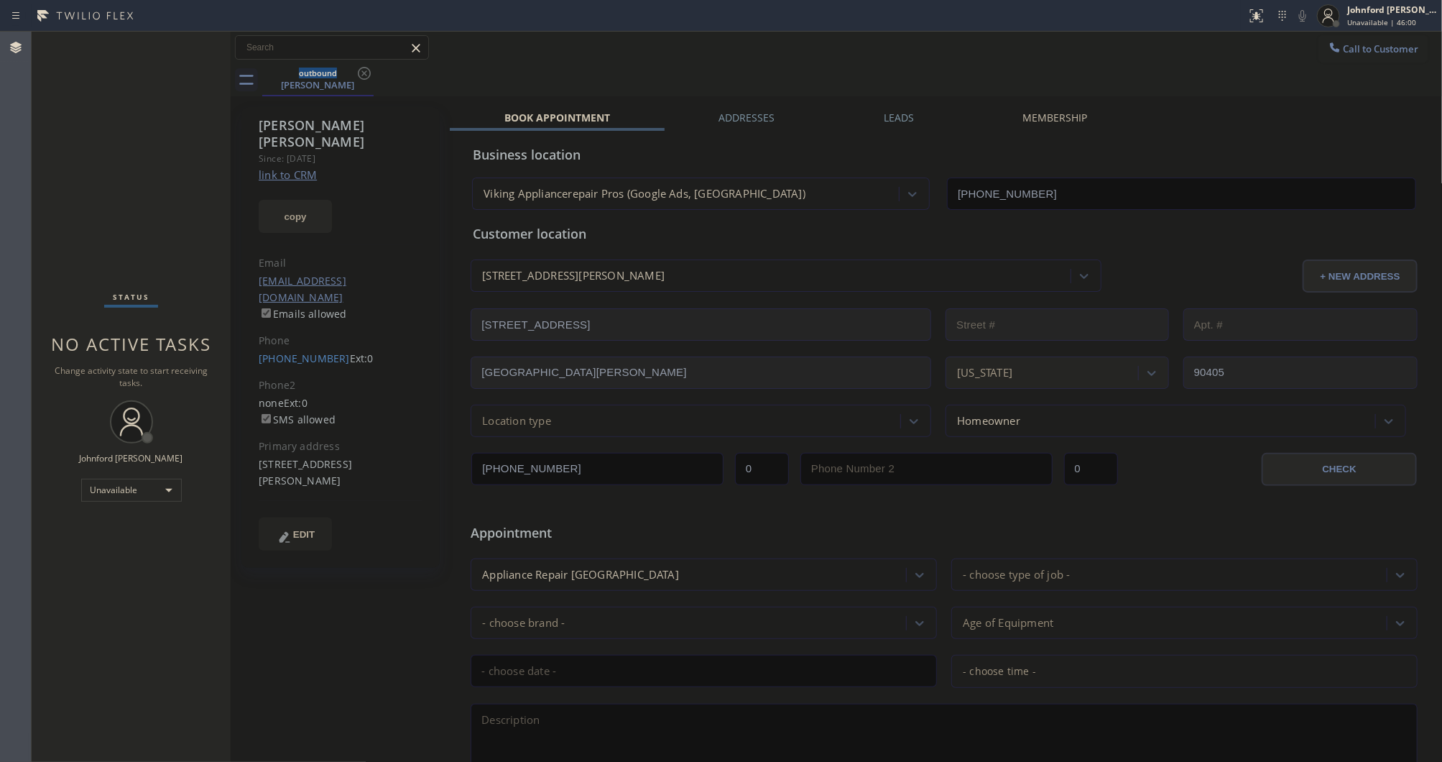
drag, startPoint x: 284, startPoint y: 195, endPoint x: 410, endPoint y: 11, distance: 223.2
click at [281, 200] on button "copy" at bounding box center [295, 216] width 73 height 33
click at [956, 47] on div "Call to Customer Outbound call Location Viking Appliancerepair Pros (Google Ads…" at bounding box center [837, 47] width 1212 height 25
click at [138, 502] on div "Status No active tasks Change activity state to start receiving tasks. [PERSON_…" at bounding box center [131, 397] width 199 height 730
click at [139, 489] on div "Unavailable" at bounding box center [131, 490] width 101 height 23
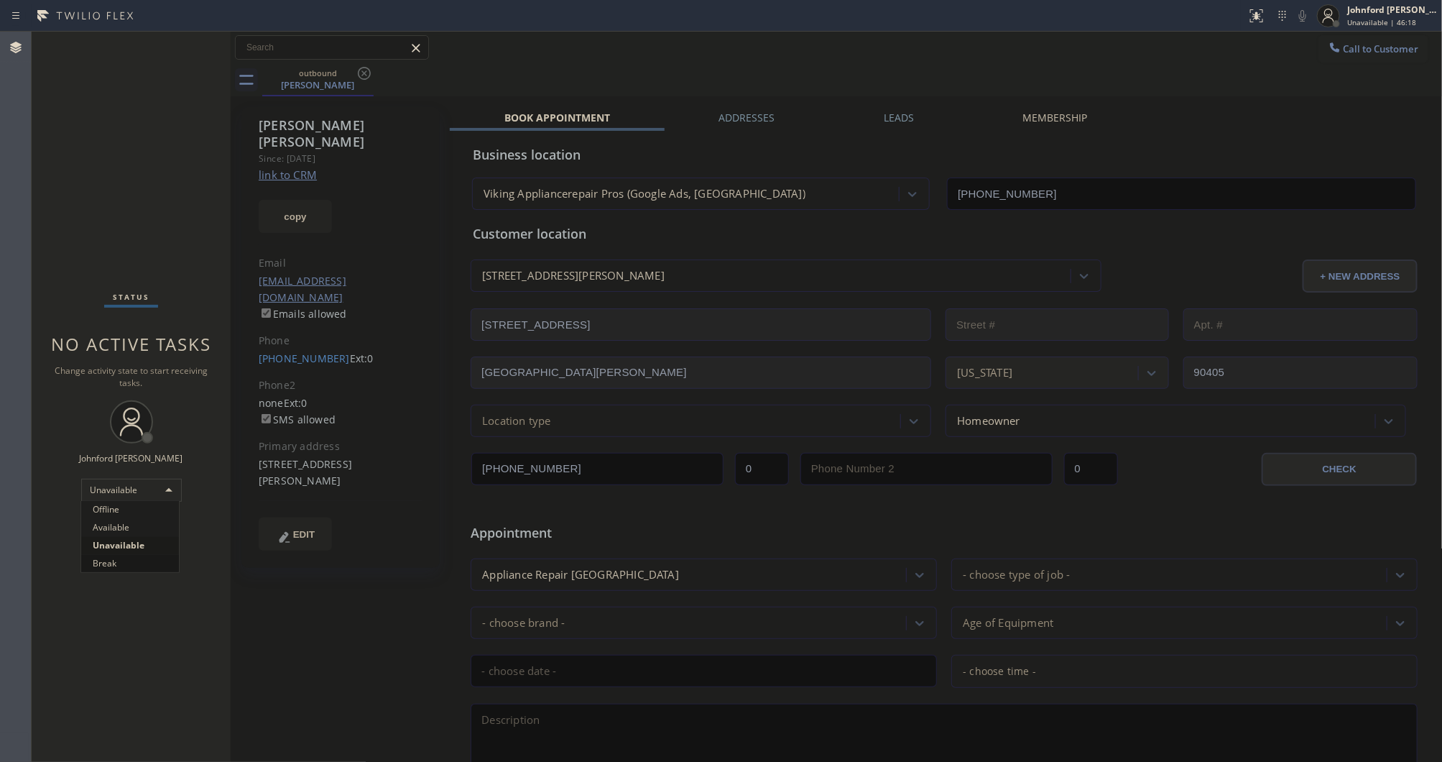
click at [108, 560] on li "Break" at bounding box center [130, 563] width 98 height 17
click at [1089, 55] on div "Call to Customer Outbound call Location Viking Appliancerepair Pros (Google Ads…" at bounding box center [837, 47] width 1212 height 25
click at [1008, 79] on div "outbound [PERSON_NAME]" at bounding box center [852, 80] width 1181 height 32
click at [146, 481] on div "Break" at bounding box center [131, 490] width 101 height 23
click at [144, 543] on li "Unavailable" at bounding box center [130, 545] width 98 height 17
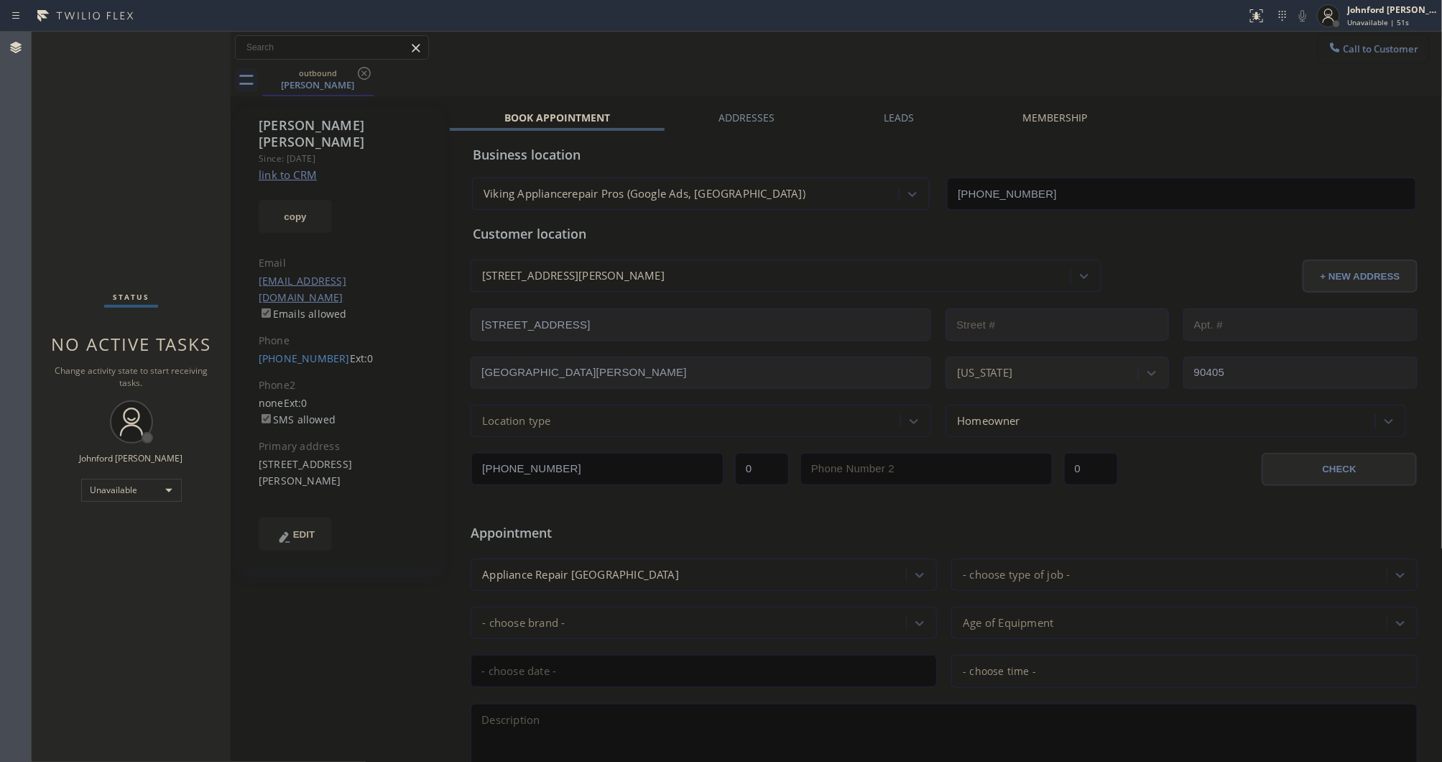
click at [1328, 48] on icon at bounding box center [1335, 47] width 14 height 14
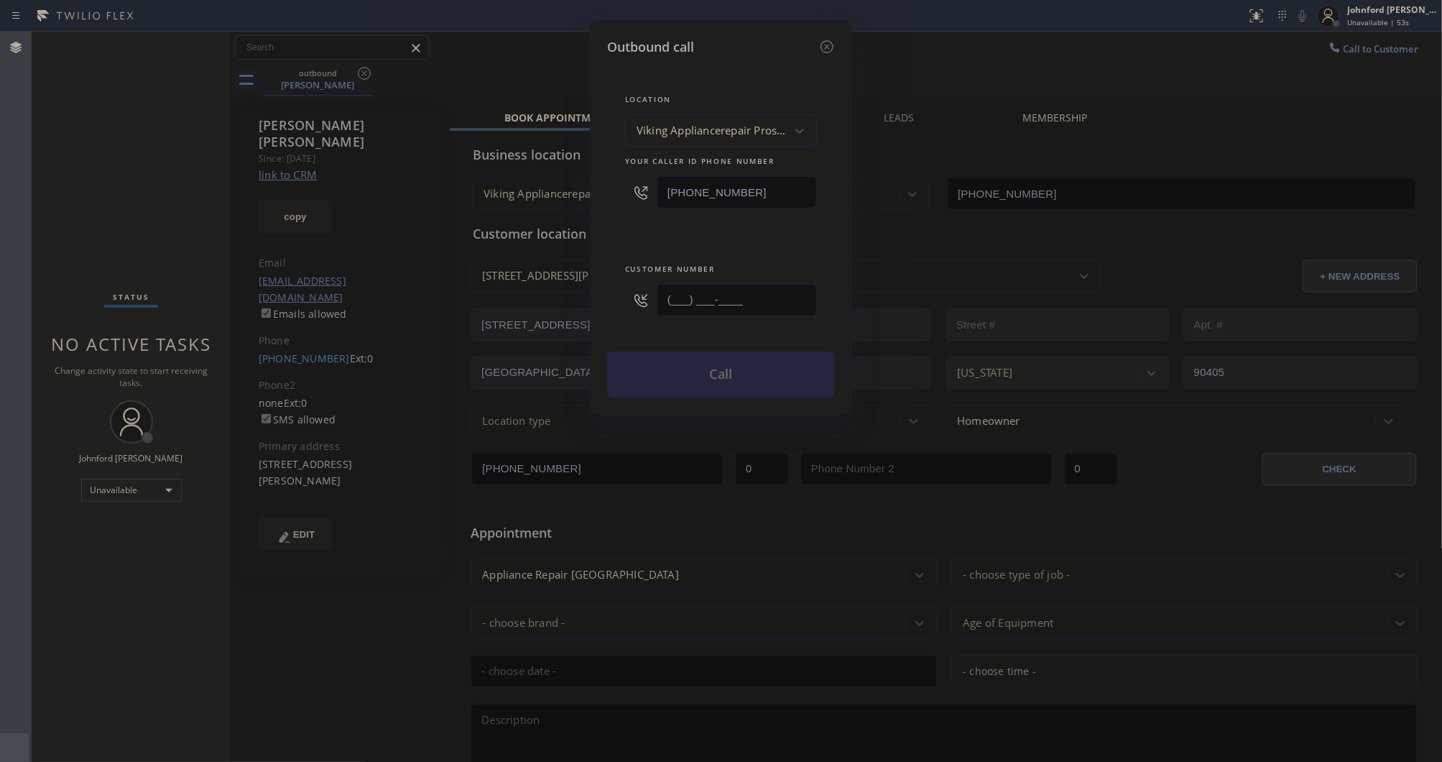
drag, startPoint x: 772, startPoint y: 302, endPoint x: 617, endPoint y: 309, distance: 156.1
click at [617, 309] on div "Customer number (___) ___-____" at bounding box center [721, 293] width 228 height 98
paste input "818) 404-1858"
type input "[PHONE_NUMBER]"
drag, startPoint x: 759, startPoint y: 190, endPoint x: 652, endPoint y: 231, distance: 114.4
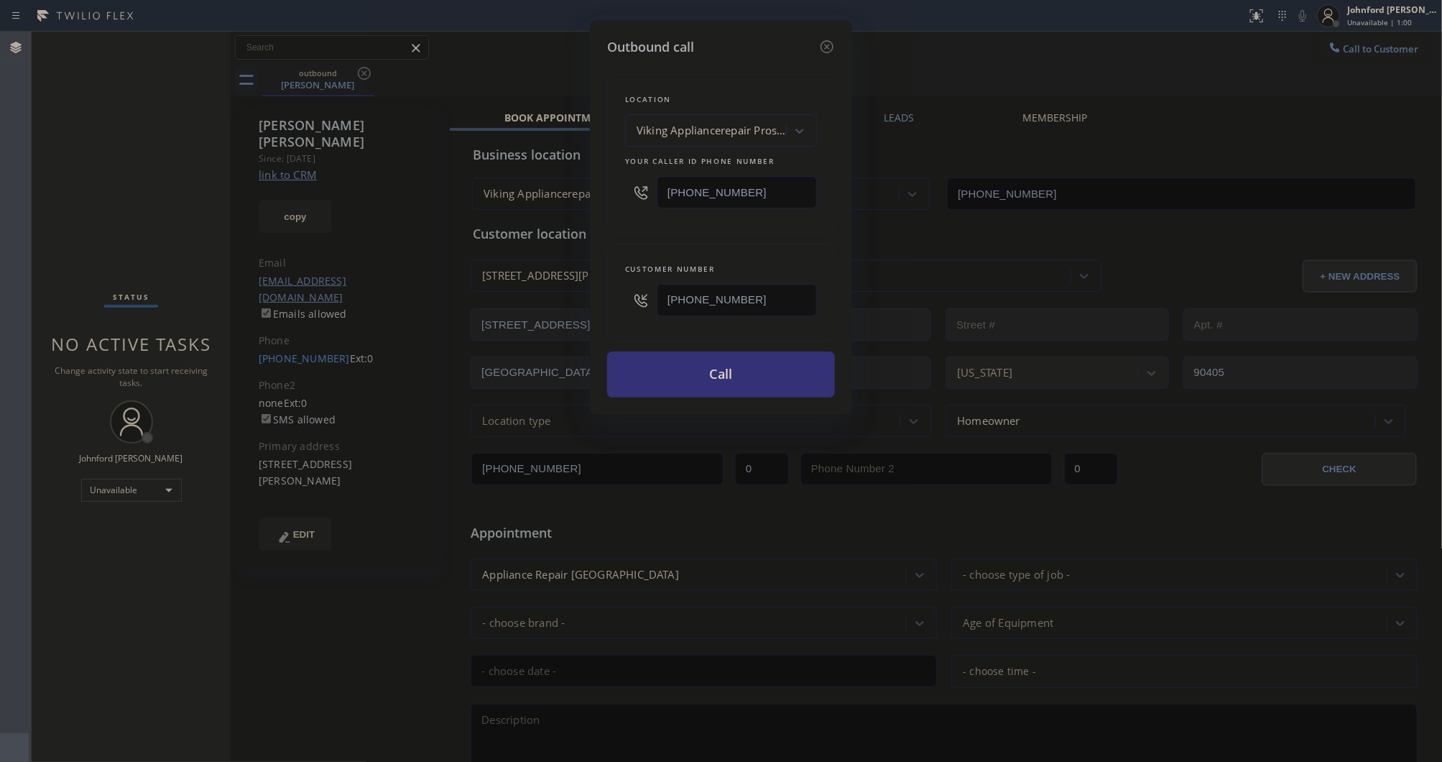
click at [640, 190] on div "[PHONE_NUMBER]" at bounding box center [721, 192] width 192 height 47
paste input "323) 472-4839"
type input "[PHONE_NUMBER]"
click at [651, 231] on div "Location Viking Appliancerepair Pros (Google Ads, [GEOGRAPHIC_DATA]) Your calle…" at bounding box center [721, 227] width 228 height 341
click at [712, 363] on button "Call" at bounding box center [721, 374] width 228 height 46
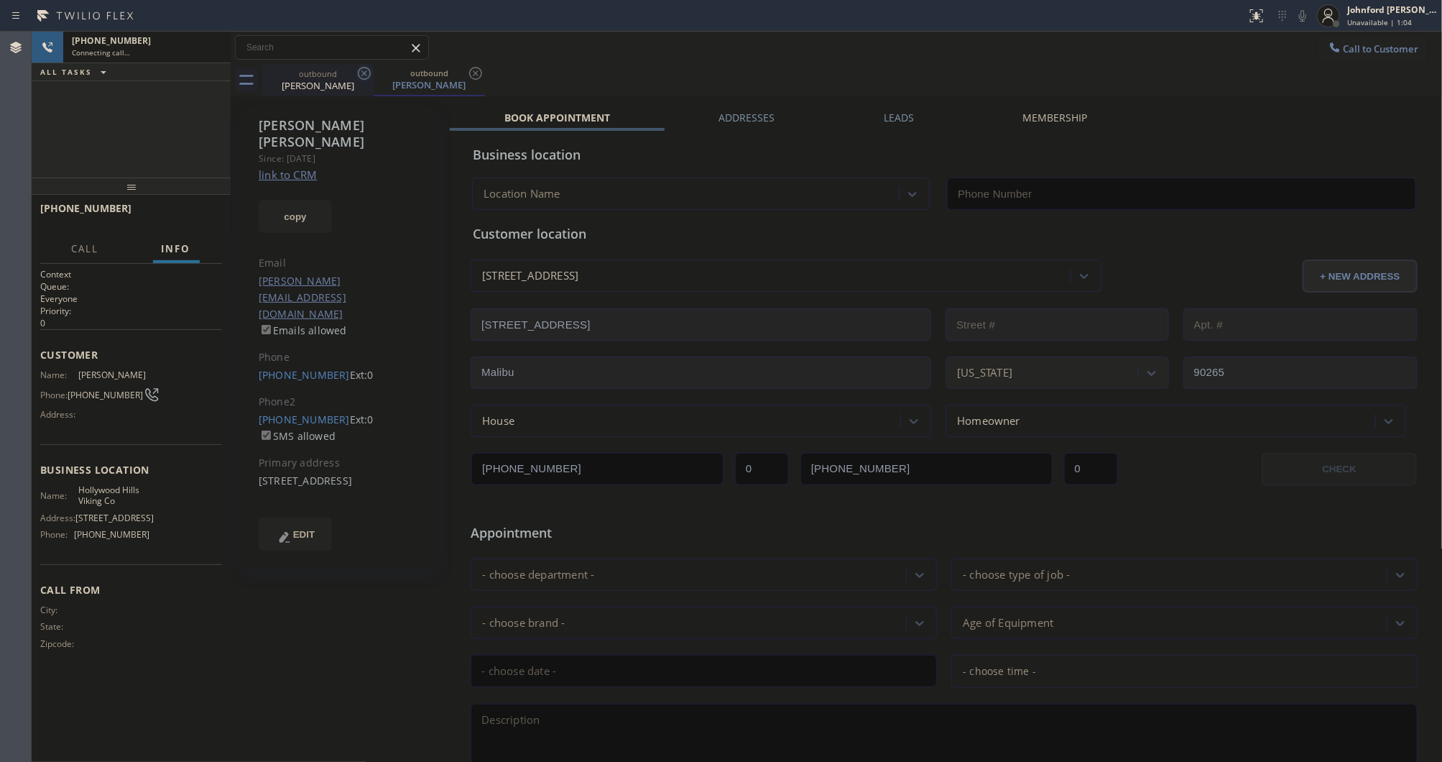
click at [356, 76] on icon at bounding box center [364, 73] width 17 height 17
type input "[PHONE_NUMBER]"
click at [1292, 24] on div "Status report No issues detected If you experience an issue, please download th…" at bounding box center [1341, 16] width 201 height 32
click at [1293, 18] on div at bounding box center [1303, 15] width 20 height 17
drag, startPoint x: 1293, startPoint y: 18, endPoint x: 1220, endPoint y: 2, distance: 75.0
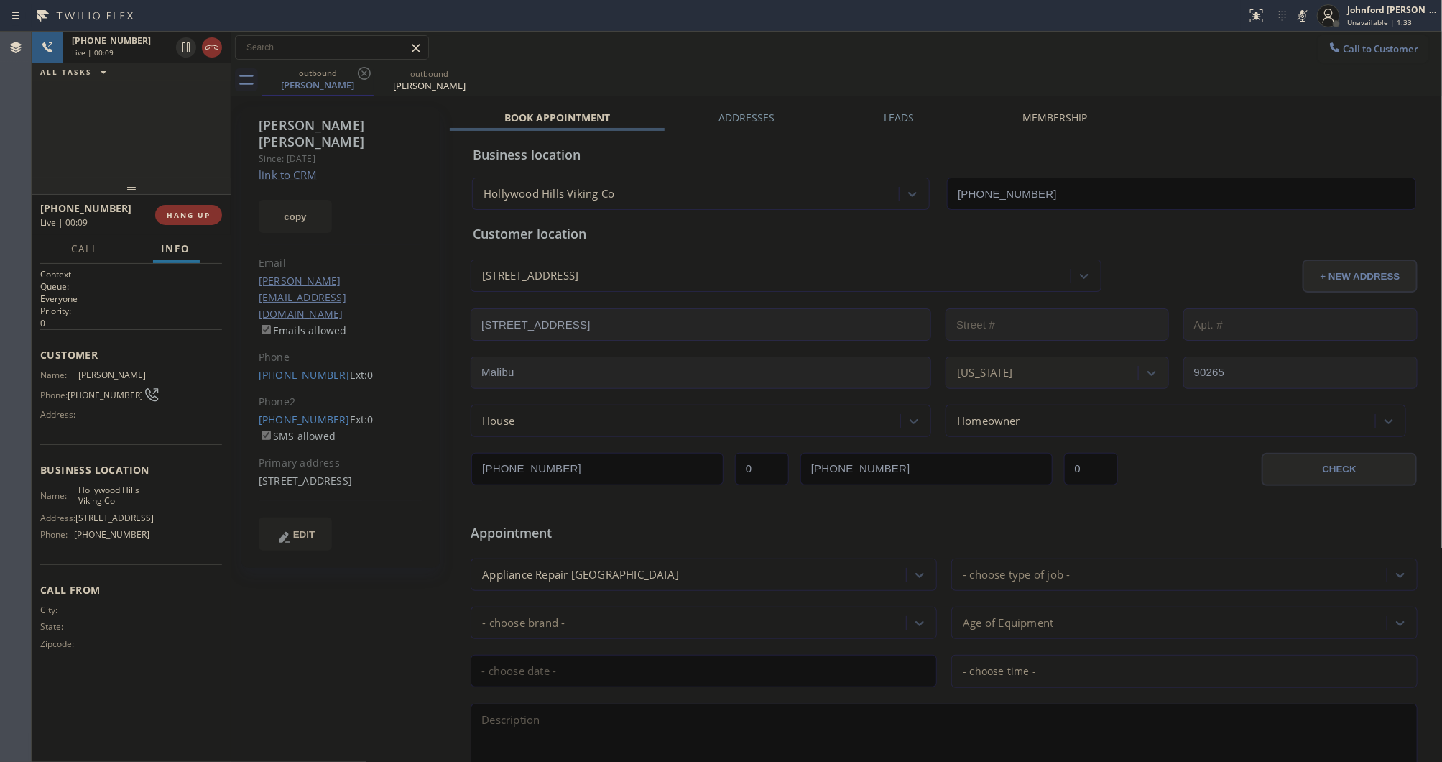
click at [1298, 16] on icon at bounding box center [1302, 15] width 17 height 17
click at [164, 693] on div "Context Queue: Everyone Priority: 0 Customer Name: [PERSON_NAME] Phone: [PHONE_…" at bounding box center [131, 512] width 182 height 489
click at [167, 216] on span "COMPLETE" at bounding box center [186, 215] width 50 height 10
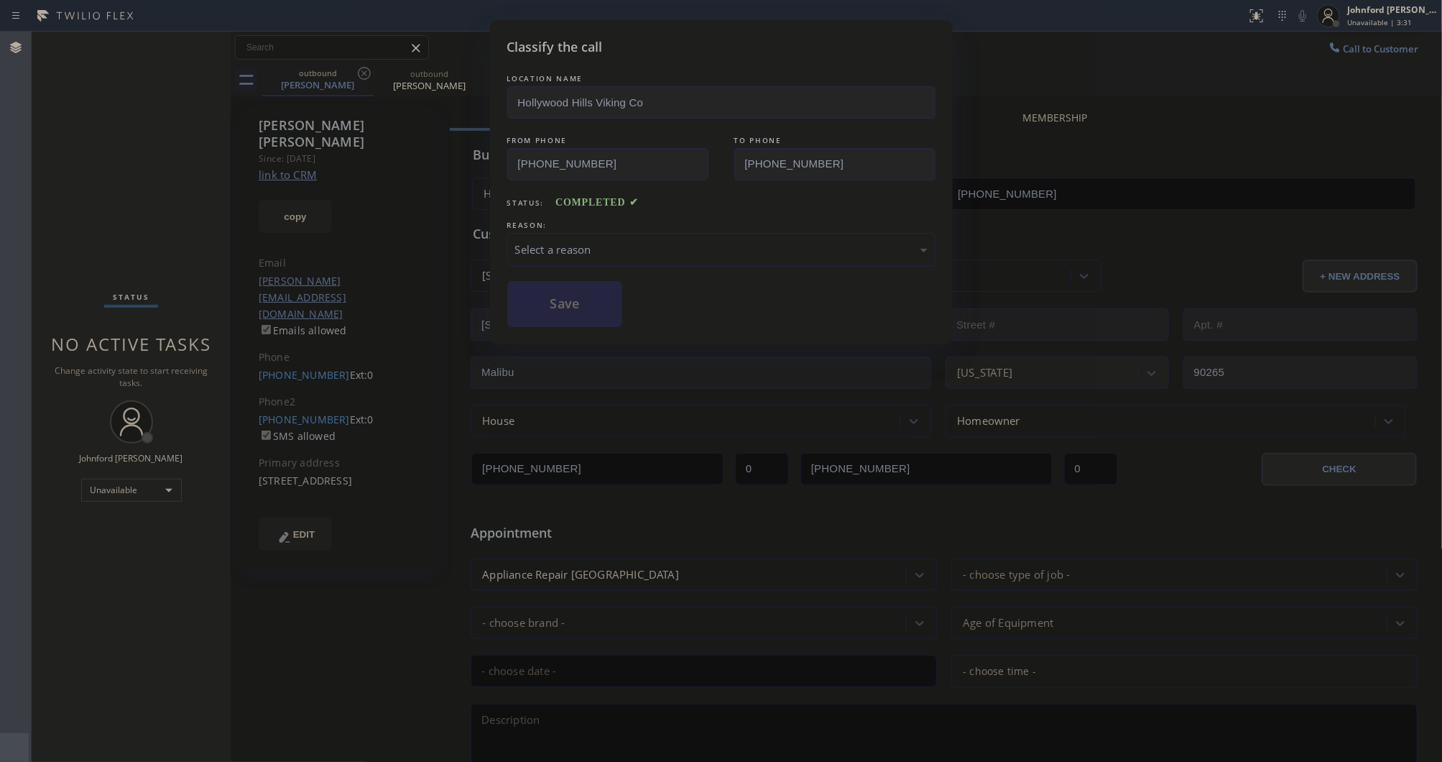
click at [658, 233] on div "Select a reason" at bounding box center [721, 250] width 428 height 34
click at [570, 318] on button "Save" at bounding box center [565, 304] width 116 height 46
click at [1352, 51] on div "Classify the call LOCATION NAME [GEOGRAPHIC_DATA] Viking Co FROM PHONE [PHONE_N…" at bounding box center [721, 381] width 1442 height 762
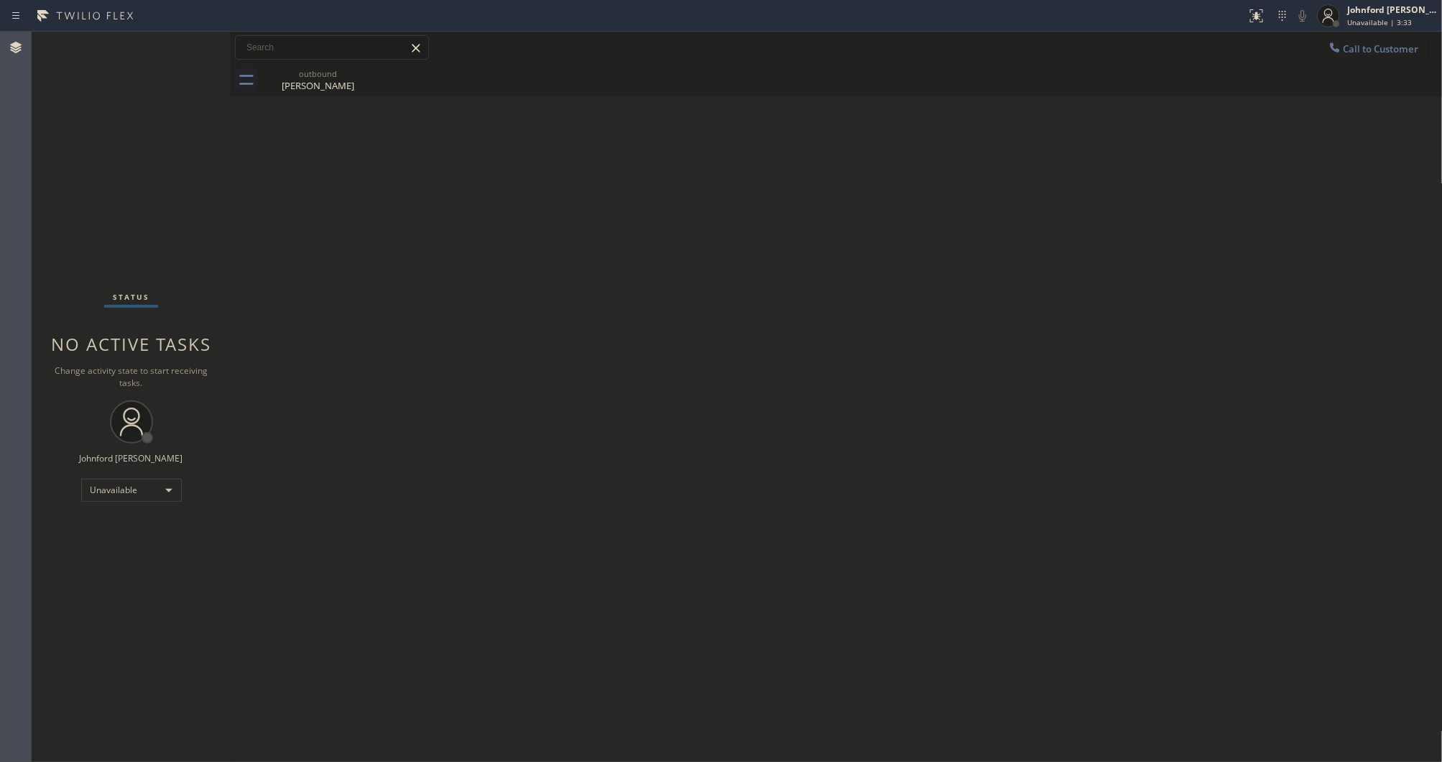
click at [1352, 52] on span "Call to Customer" at bounding box center [1381, 48] width 75 height 13
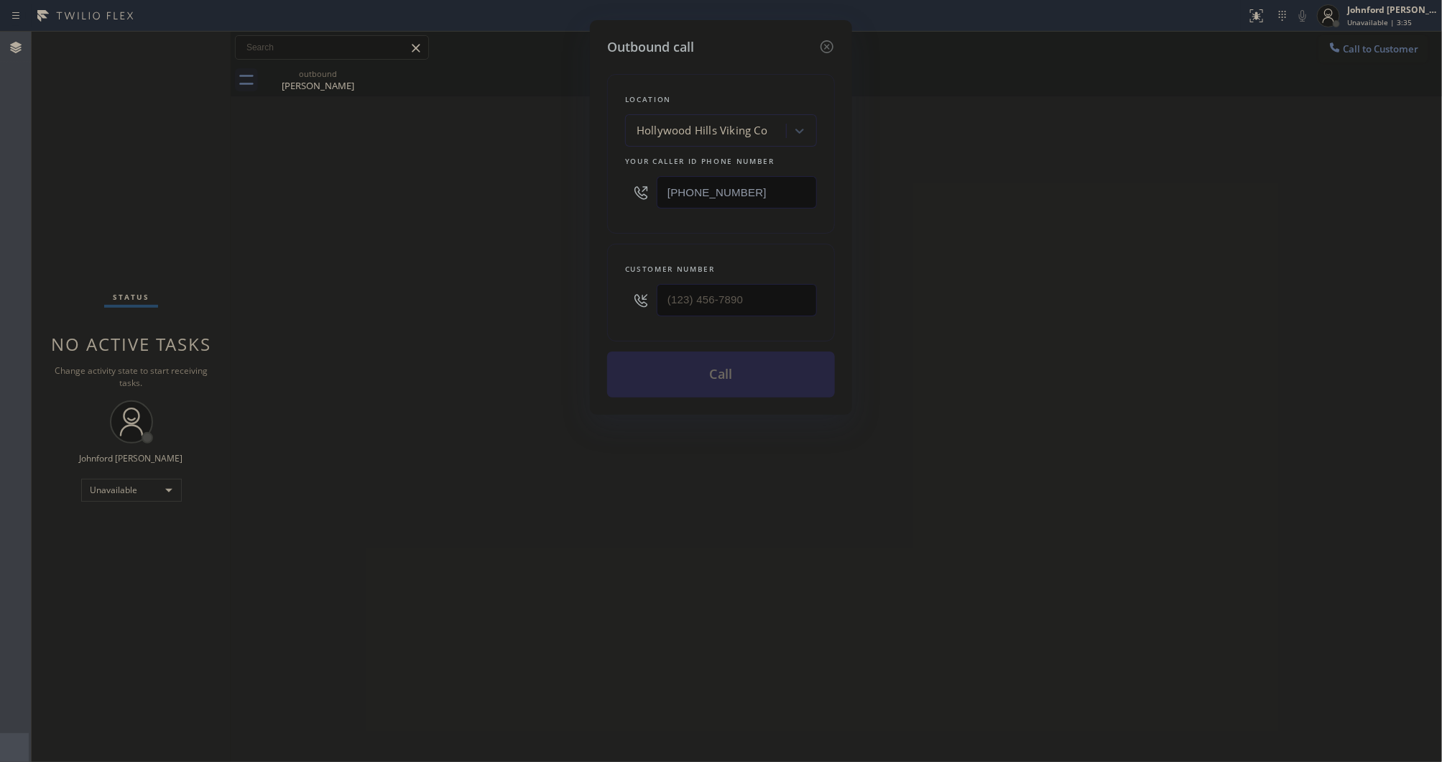
drag, startPoint x: 726, startPoint y: 188, endPoint x: 576, endPoint y: 188, distance: 149.5
click at [576, 188] on div "Outbound call Location [GEOGRAPHIC_DATA] Viking Co Your caller id phone number …" at bounding box center [721, 381] width 1442 height 762
paste input "213) 722-3593"
type input "[PHONE_NUMBER]"
drag, startPoint x: 742, startPoint y: 307, endPoint x: 525, endPoint y: 335, distance: 219.5
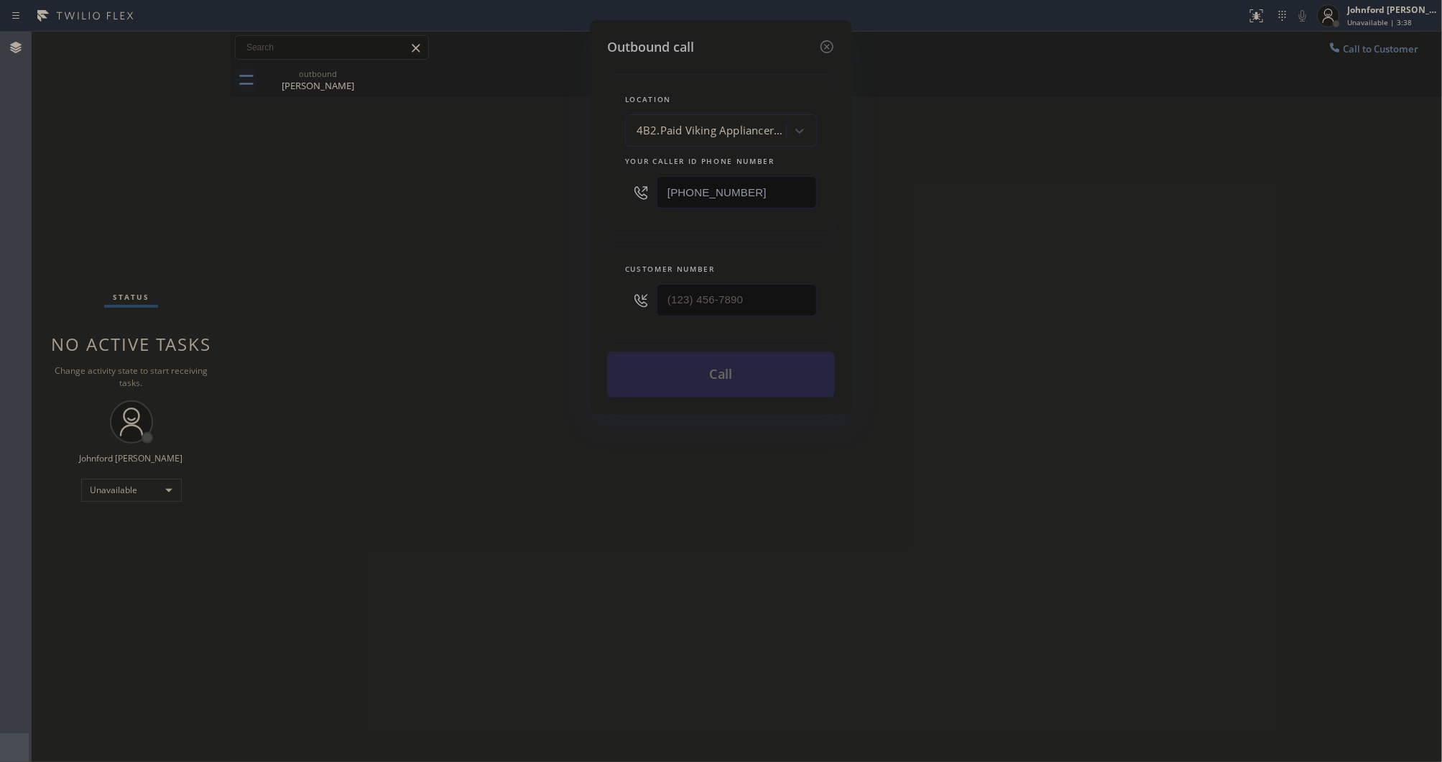
click at [612, 320] on div "Customer number" at bounding box center [721, 293] width 228 height 98
paste input "310) 980-0431"
type input "[PHONE_NUMBER]"
click at [464, 336] on div "Outbound call Location 4B2.Paid Viking Appliancerepair Pros (Google Ads, [GEOGR…" at bounding box center [721, 381] width 1442 height 762
click at [709, 366] on button "Call" at bounding box center [721, 374] width 228 height 46
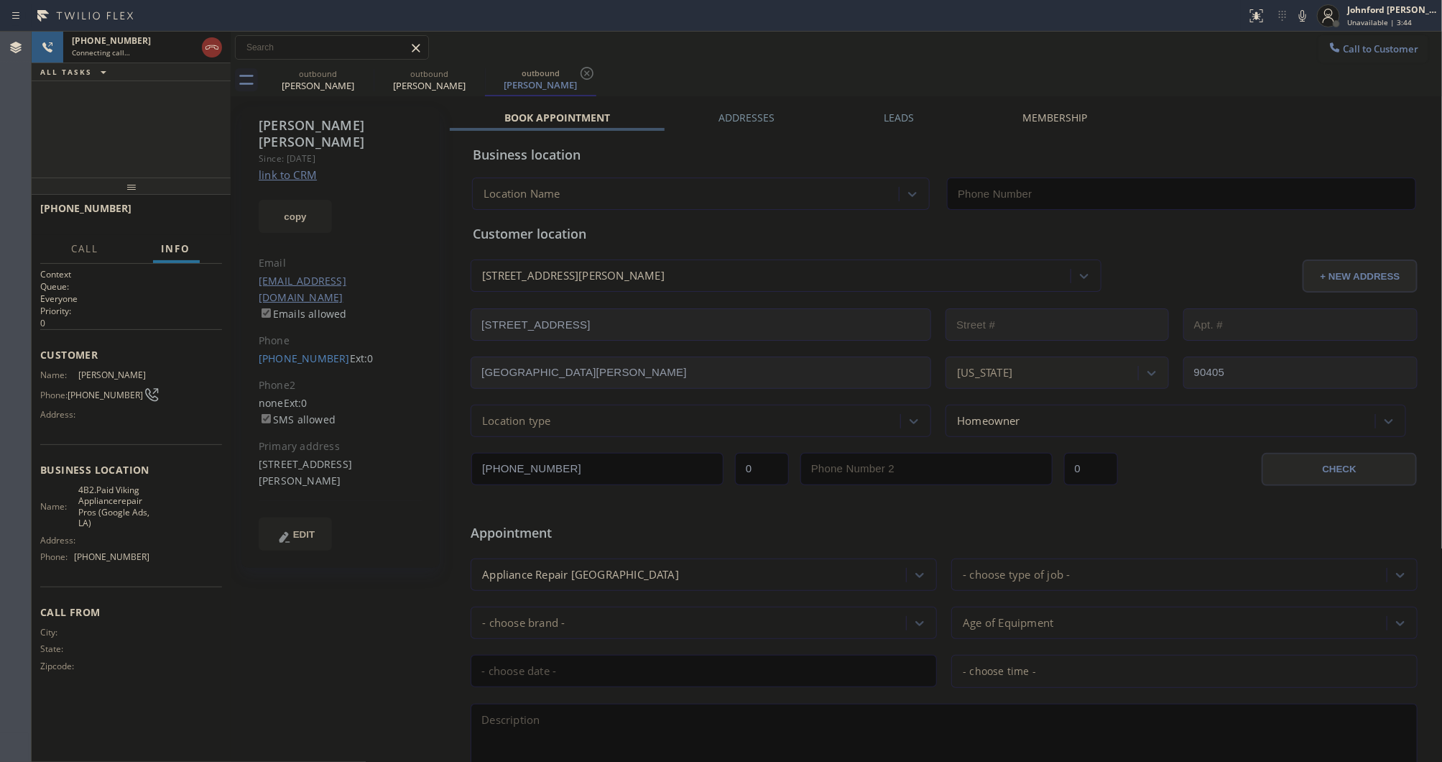
type input "[PHONE_NUMBER]"
drag, startPoint x: 133, startPoint y: 130, endPoint x: 300, endPoint y: 117, distance: 167.2
click at [131, 127] on div "[PHONE_NUMBER] Connecting call… ALL TASKS ALL TASKS ACTIVE TASKS TASKS IN WRAP …" at bounding box center [131, 105] width 199 height 146
click at [364, 75] on icon at bounding box center [364, 73] width 17 height 17
click at [1299, 11] on icon at bounding box center [1302, 15] width 17 height 17
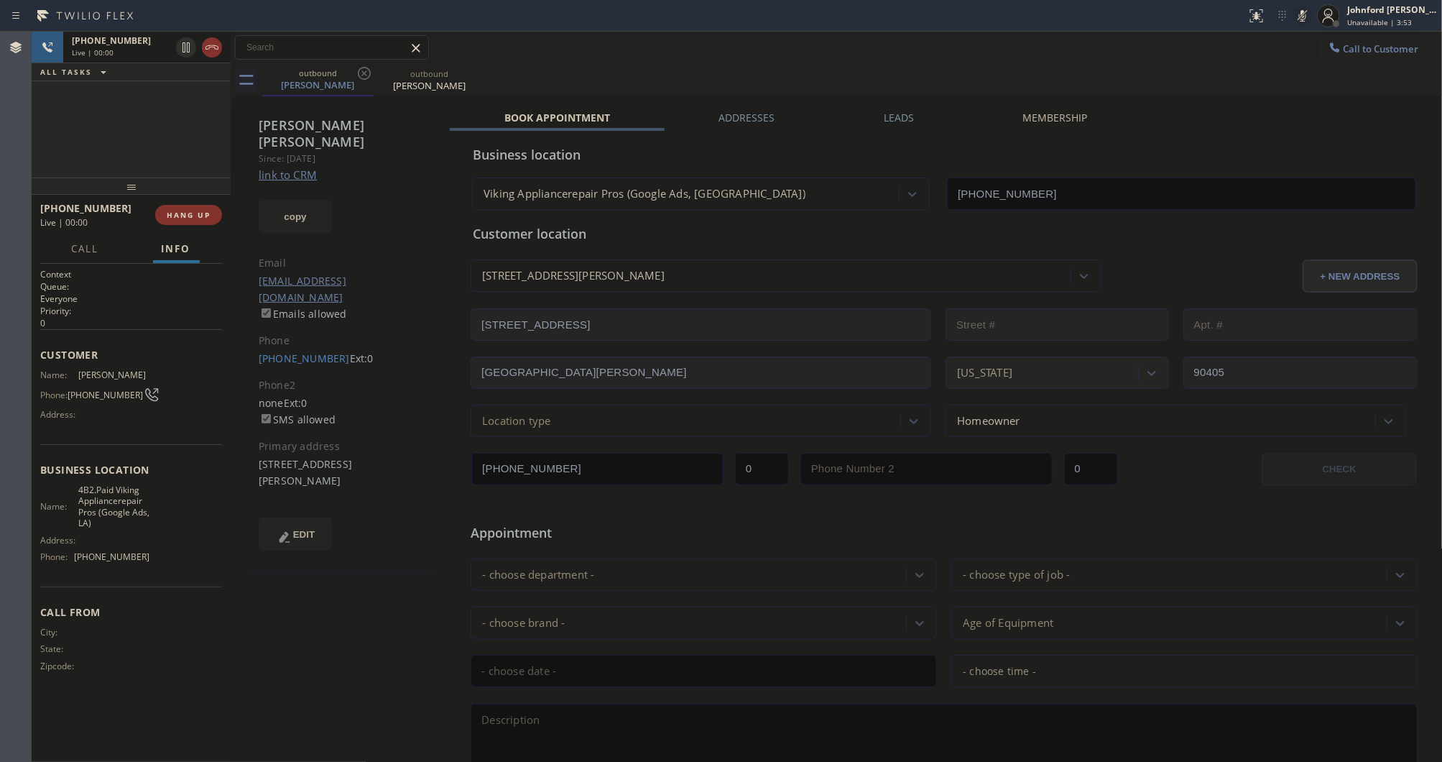
click at [1299, 11] on icon at bounding box center [1302, 15] width 17 height 17
click at [1304, 9] on icon at bounding box center [1302, 15] width 17 height 17
click at [287, 200] on button "copy" at bounding box center [295, 216] width 73 height 33
click at [1042, 84] on div "outbound [PERSON_NAME] outbound [PERSON_NAME]" at bounding box center [852, 80] width 1181 height 32
click at [1304, 18] on icon at bounding box center [1302, 15] width 17 height 17
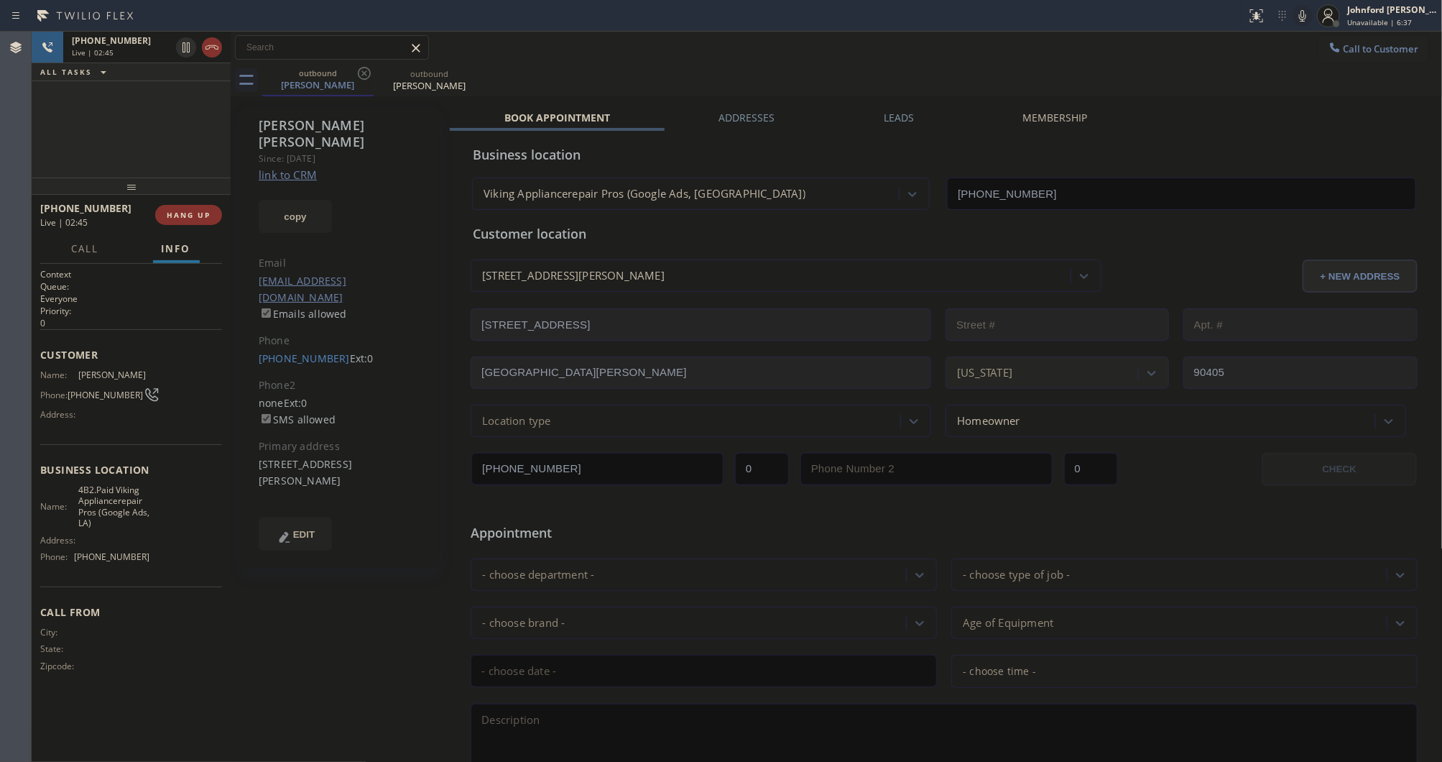
drag, startPoint x: 1154, startPoint y: 88, endPoint x: 1138, endPoint y: 48, distance: 42.8
click at [1155, 85] on div "outbound [PERSON_NAME] outbound [PERSON_NAME]" at bounding box center [852, 80] width 1181 height 32
click at [966, 68] on div "outbound [PERSON_NAME] outbound [PERSON_NAME]" at bounding box center [852, 80] width 1181 height 32
click at [884, 121] on label "Leads" at bounding box center [899, 118] width 30 height 14
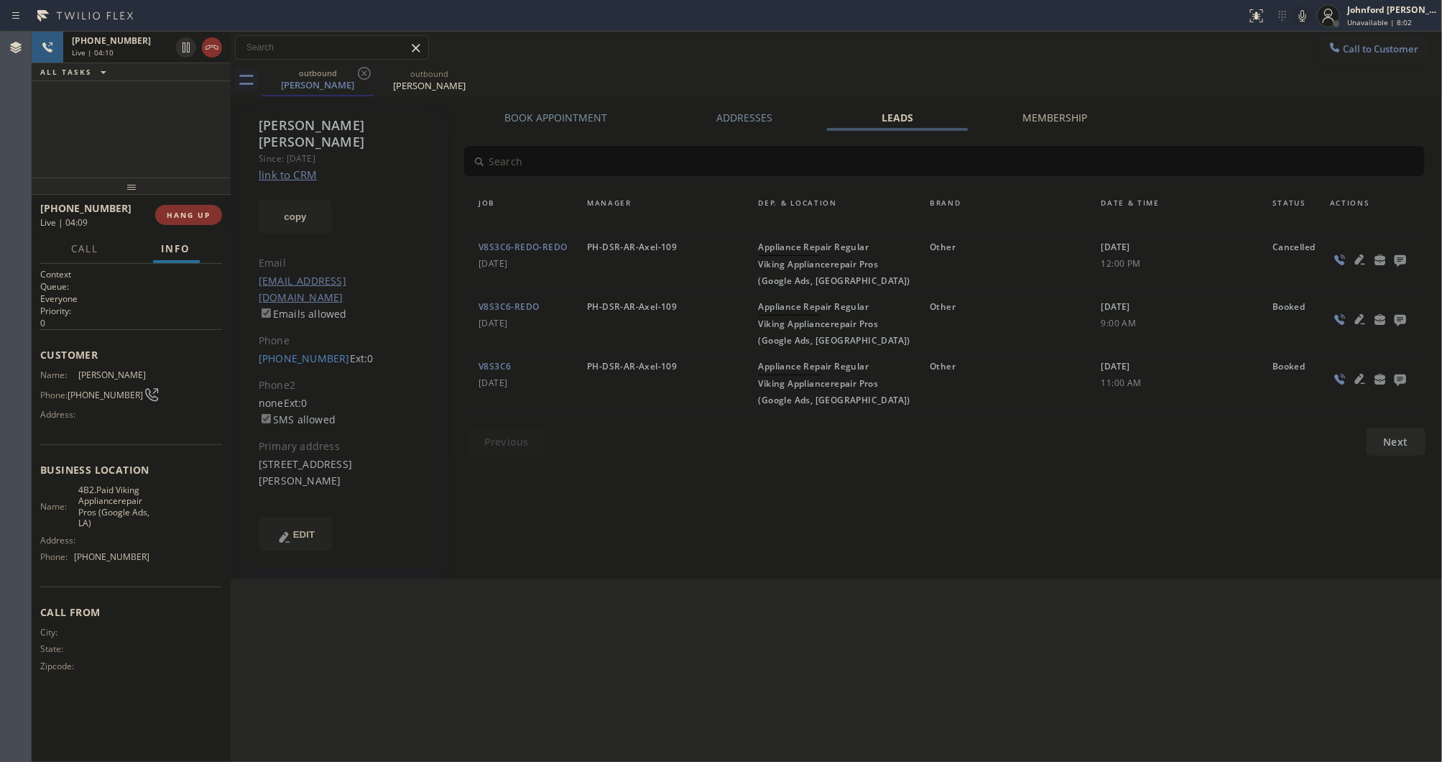
click at [436, 637] on div "Back to Dashboard Change Sender ID Customers Technicians Select a contact Outbo…" at bounding box center [837, 397] width 1212 height 730
click at [198, 214] on span "HANG UP" at bounding box center [189, 215] width 44 height 10
click at [174, 221] on button "COMPLETE" at bounding box center [185, 215] width 73 height 20
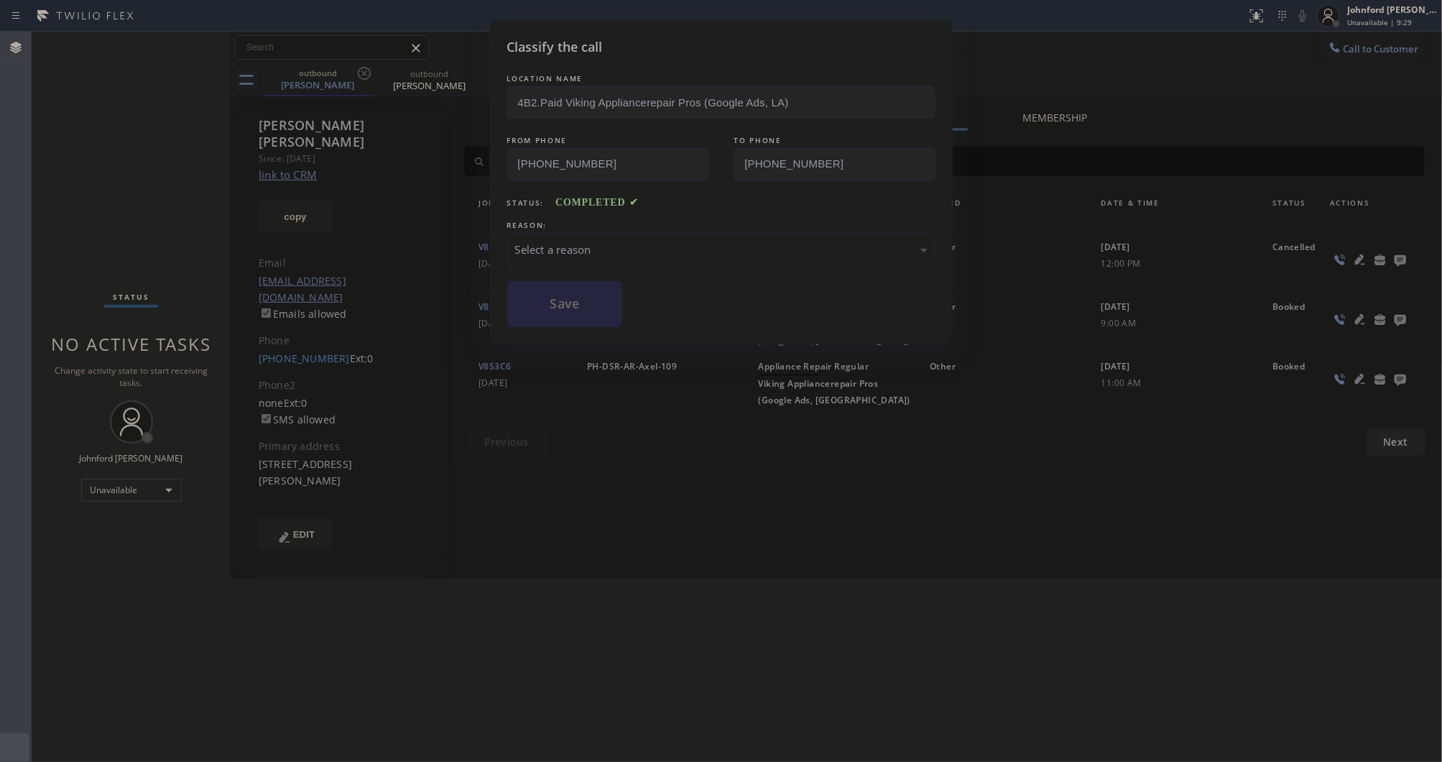
click at [553, 254] on div "Select a reason" at bounding box center [721, 250] width 428 height 34
click at [597, 299] on button "Save" at bounding box center [565, 304] width 116 height 46
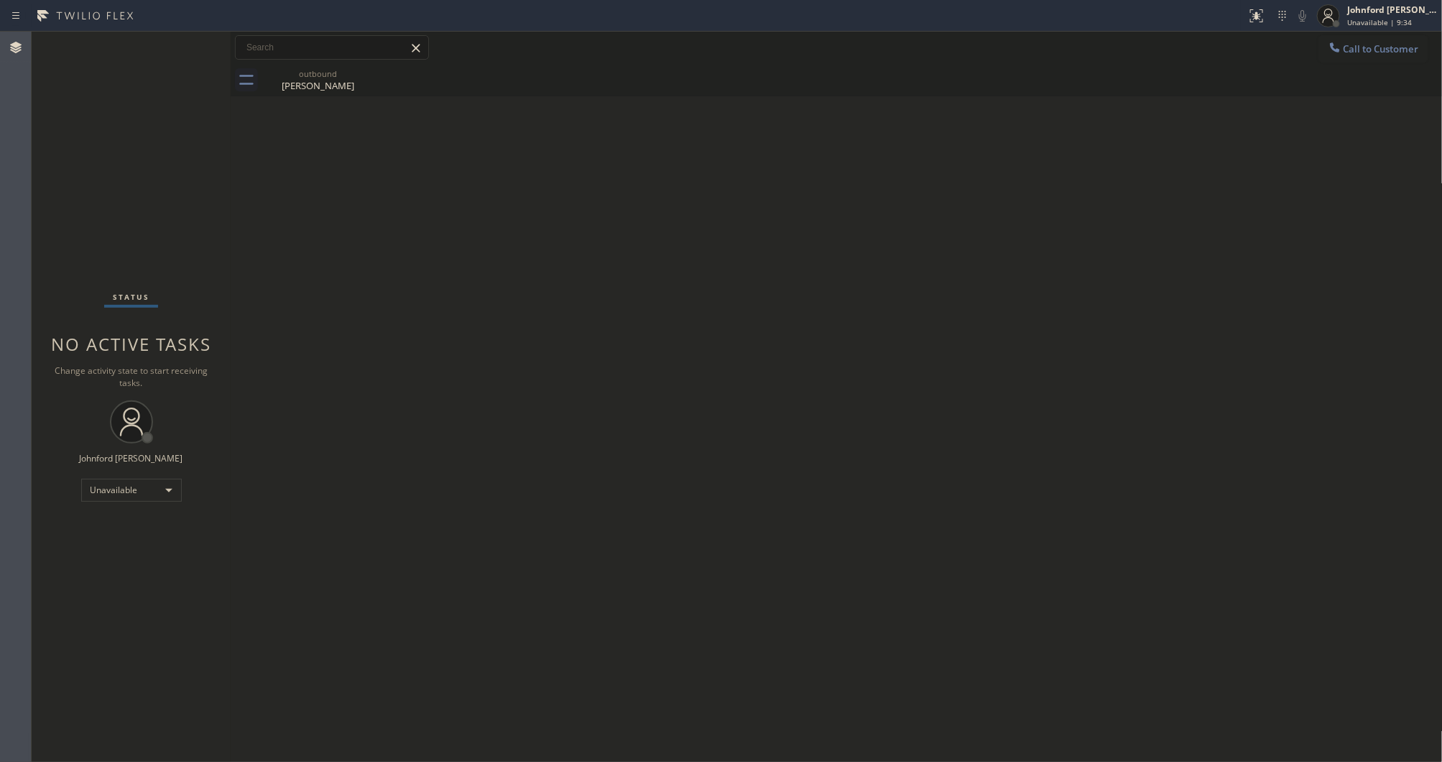
click at [1012, 192] on div "Back to Dashboard Change Sender ID Customers Technicians Select a contact Outbo…" at bounding box center [837, 397] width 1212 height 730
click at [1334, 55] on div at bounding box center [1335, 48] width 17 height 17
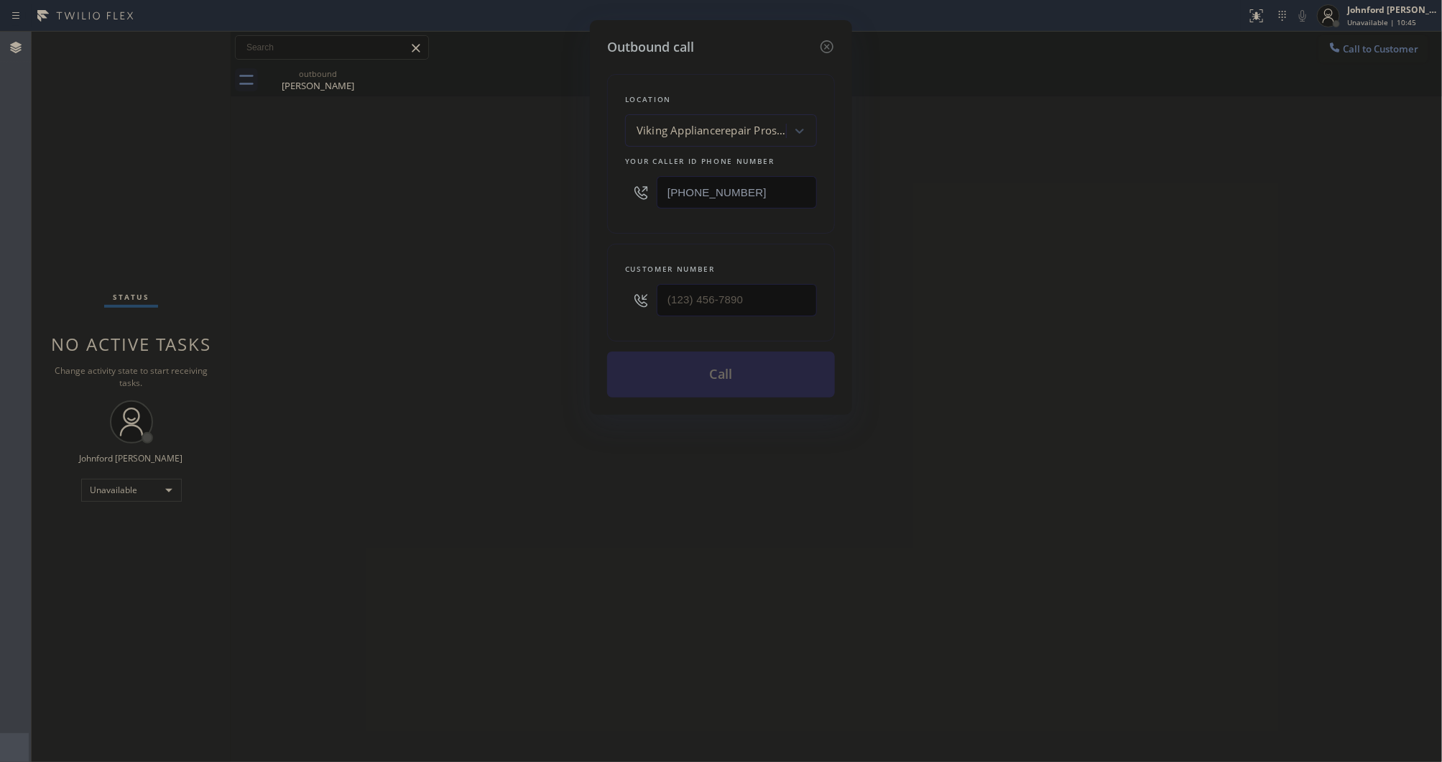
click at [1405, 34] on div "Outbound call Location Viking Appliancerepair Pros (Google Ads, [GEOGRAPHIC_DAT…" at bounding box center [721, 381] width 1442 height 762
drag, startPoint x: 785, startPoint y: 182, endPoint x: 572, endPoint y: 194, distance: 213.1
click at [572, 194] on div "Outbound call Location Viking Appliancerepair Pros (Google Ads, [GEOGRAPHIC_DAT…" at bounding box center [721, 381] width 1442 height 762
drag, startPoint x: 770, startPoint y: 316, endPoint x: 669, endPoint y: 311, distance: 100.7
click at [622, 316] on div "Customer number" at bounding box center [721, 293] width 228 height 98
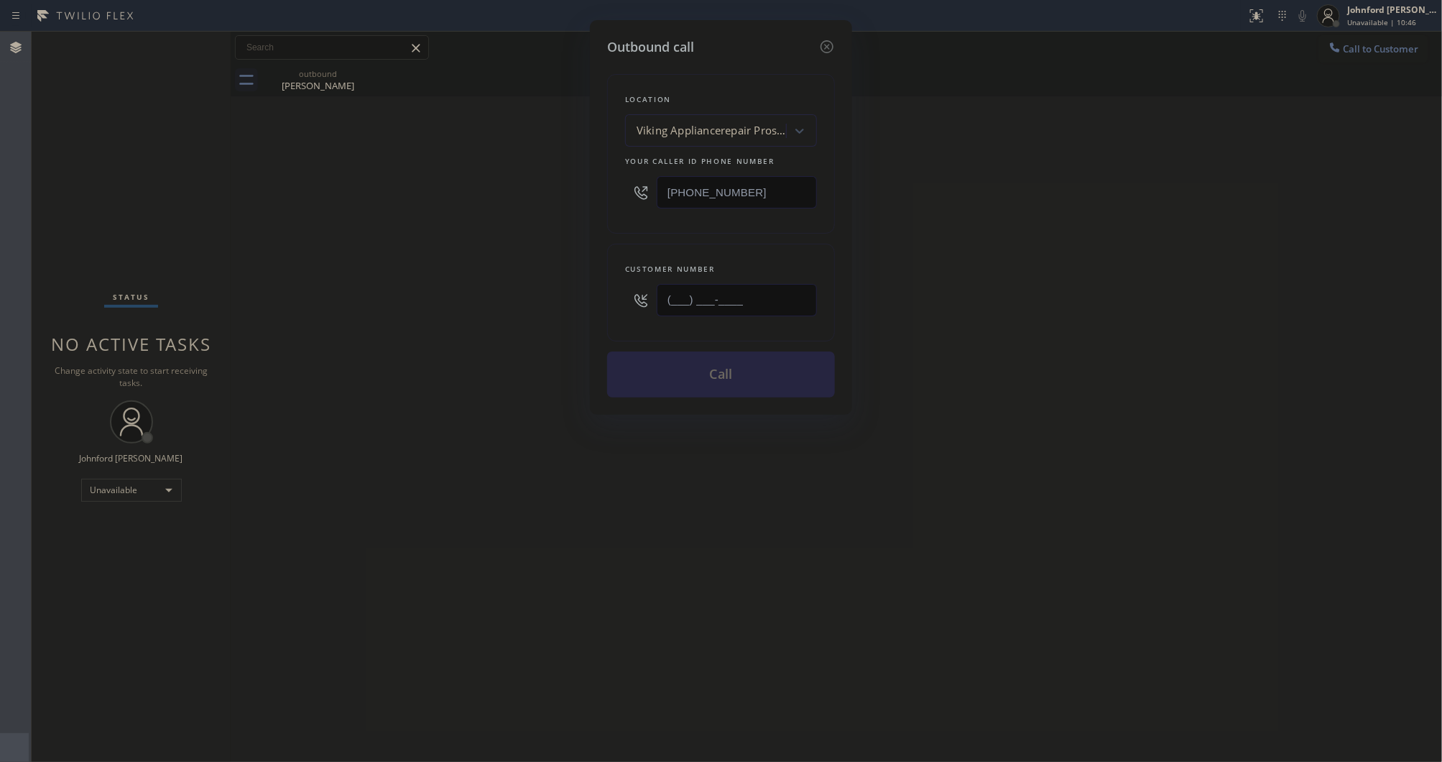
click at [699, 303] on input "(___) ___-____" at bounding box center [737, 300] width 160 height 32
paste input "718) 986-7827"
type input "[PHONE_NUMBER]"
click at [1046, 191] on div "Outbound call Location Viking Appliancerepair Pros (Google Ads, [GEOGRAPHIC_DAT…" at bounding box center [721, 381] width 1442 height 762
drag, startPoint x: 770, startPoint y: 188, endPoint x: 497, endPoint y: 209, distance: 273.9
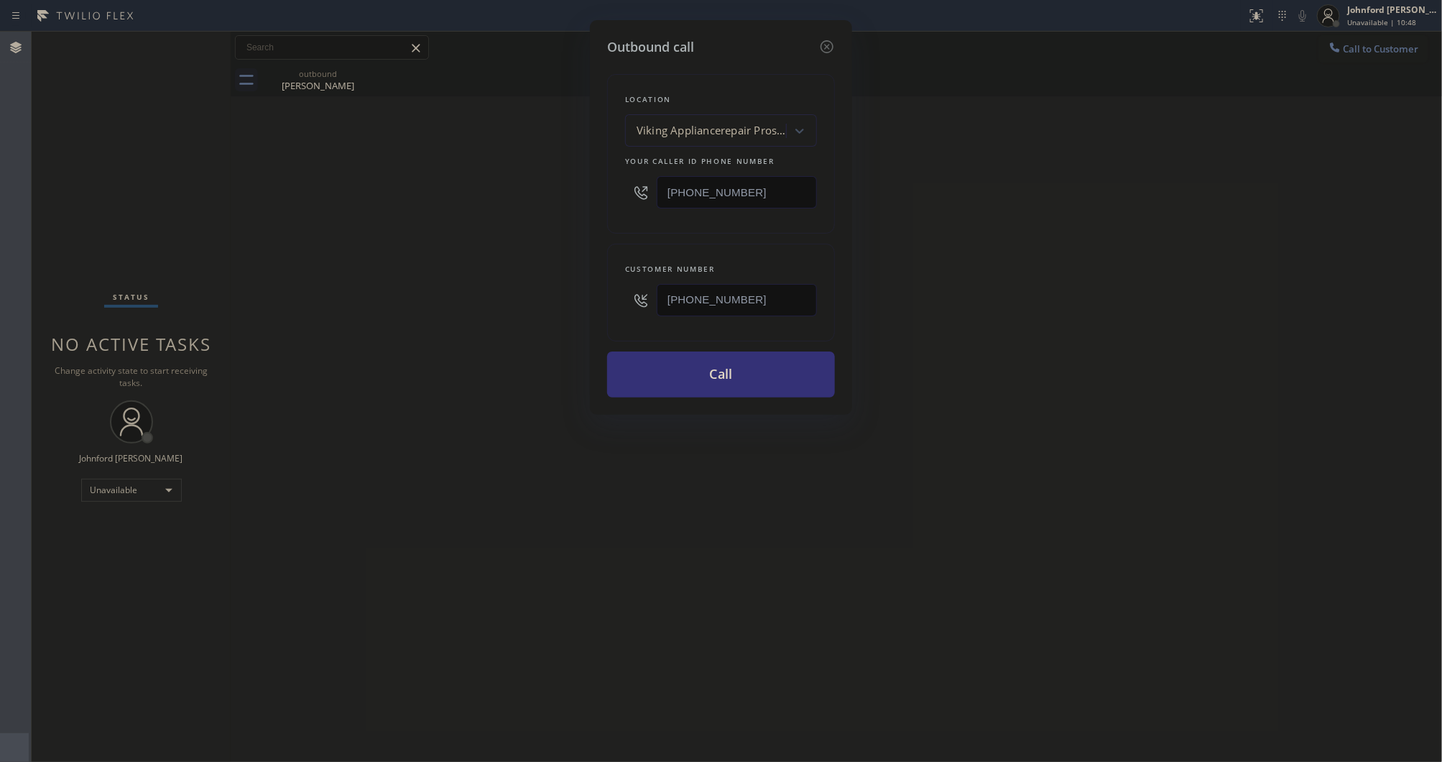
click at [578, 188] on div "Outbound call Location Viking Appliancerepair Pros (Google Ads, [GEOGRAPHIC_DAT…" at bounding box center [721, 381] width 1442 height 762
paste input "800) 805-6938"
type input "[PHONE_NUMBER]"
click at [726, 376] on button "Call" at bounding box center [721, 374] width 228 height 46
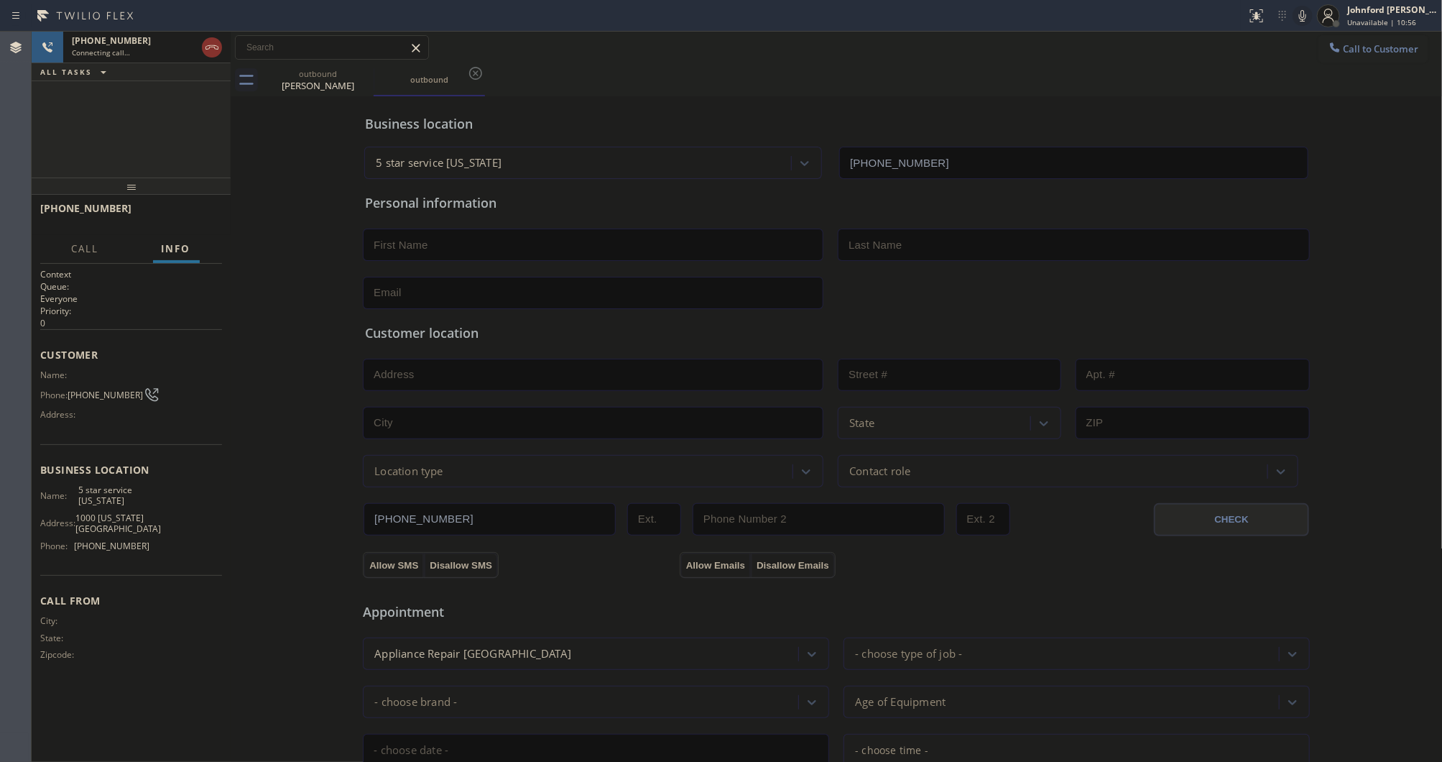
click at [990, 80] on div "outbound [PERSON_NAME] outbound" at bounding box center [852, 80] width 1181 height 32
click at [210, 219] on span "HANG UP" at bounding box center [189, 215] width 44 height 10
click at [1147, 91] on div "outbound [PERSON_NAME] outbound" at bounding box center [852, 80] width 1181 height 32
click at [1337, 55] on button "Call to Customer" at bounding box center [1374, 48] width 110 height 27
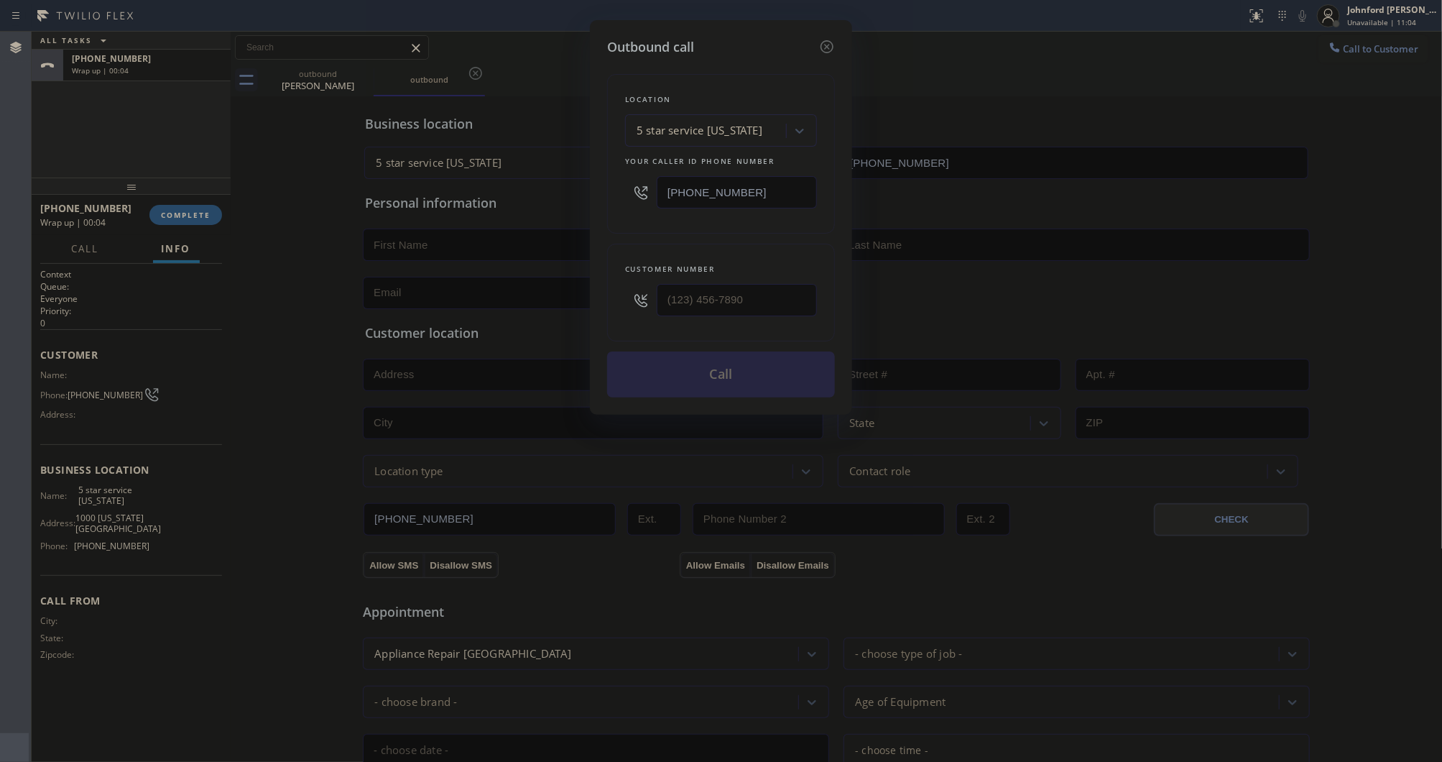
drag, startPoint x: 760, startPoint y: 274, endPoint x: 577, endPoint y: 291, distance: 183.3
click at [577, 291] on div "Outbound call Location 5 star service [US_STATE] Your caller id phone number [P…" at bounding box center [721, 381] width 1442 height 762
drag, startPoint x: 691, startPoint y: 291, endPoint x: 580, endPoint y: 304, distance: 112.1
click at [599, 297] on div "Outbound call Location 5 star service [US_STATE] Your caller id phone number [P…" at bounding box center [721, 217] width 262 height 395
paste input "718) 986-7827"
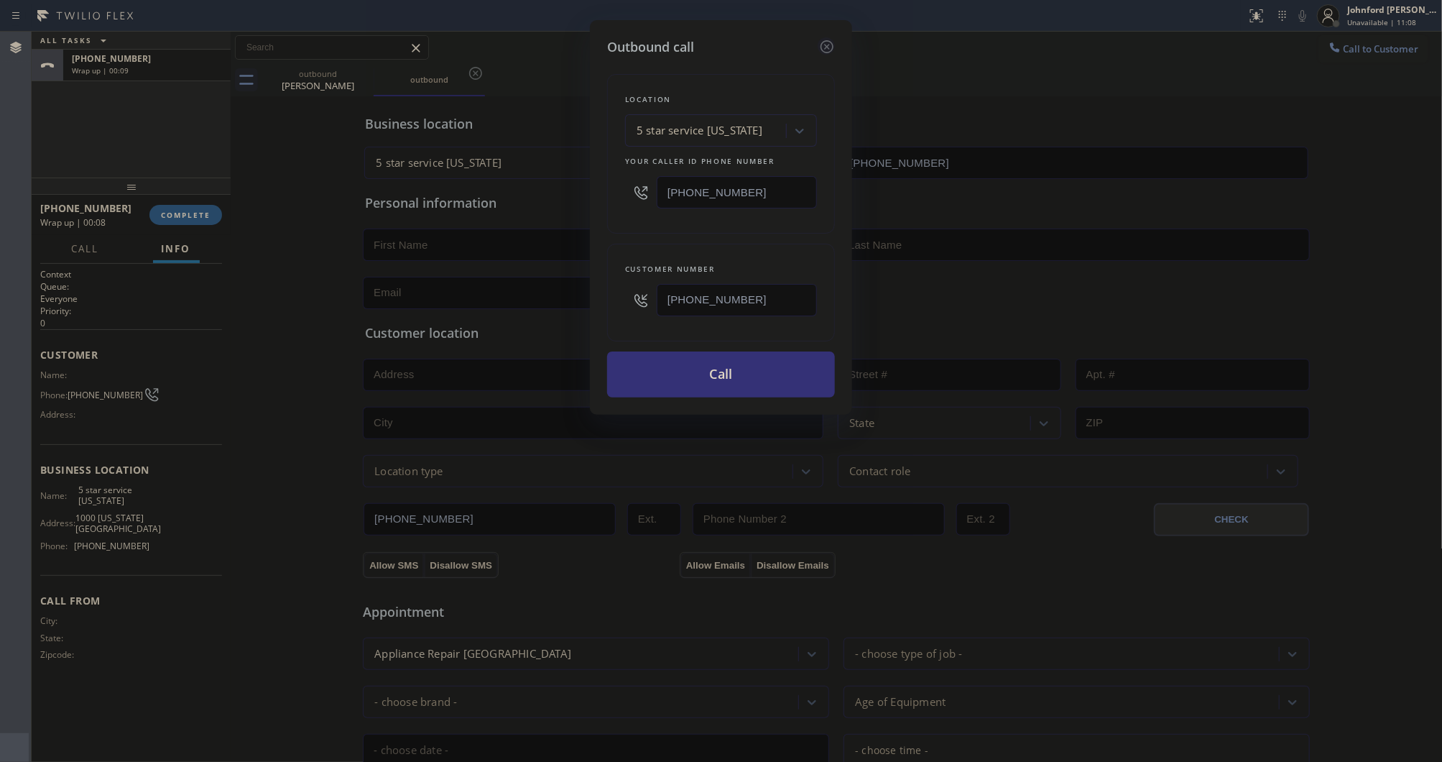
type input "[PHONE_NUMBER]"
drag, startPoint x: 832, startPoint y: 41, endPoint x: 394, endPoint y: 83, distance: 440.3
click at [813, 47] on div "Outbound call" at bounding box center [721, 46] width 228 height 19
click at [343, 85] on div "Outbound call Location 5 star service [US_STATE] Your caller id phone number [P…" at bounding box center [721, 381] width 1442 height 762
click at [376, 80] on div "Outbound call Location 5 star service [US_STATE] Your caller id phone number [P…" at bounding box center [721, 381] width 1442 height 762
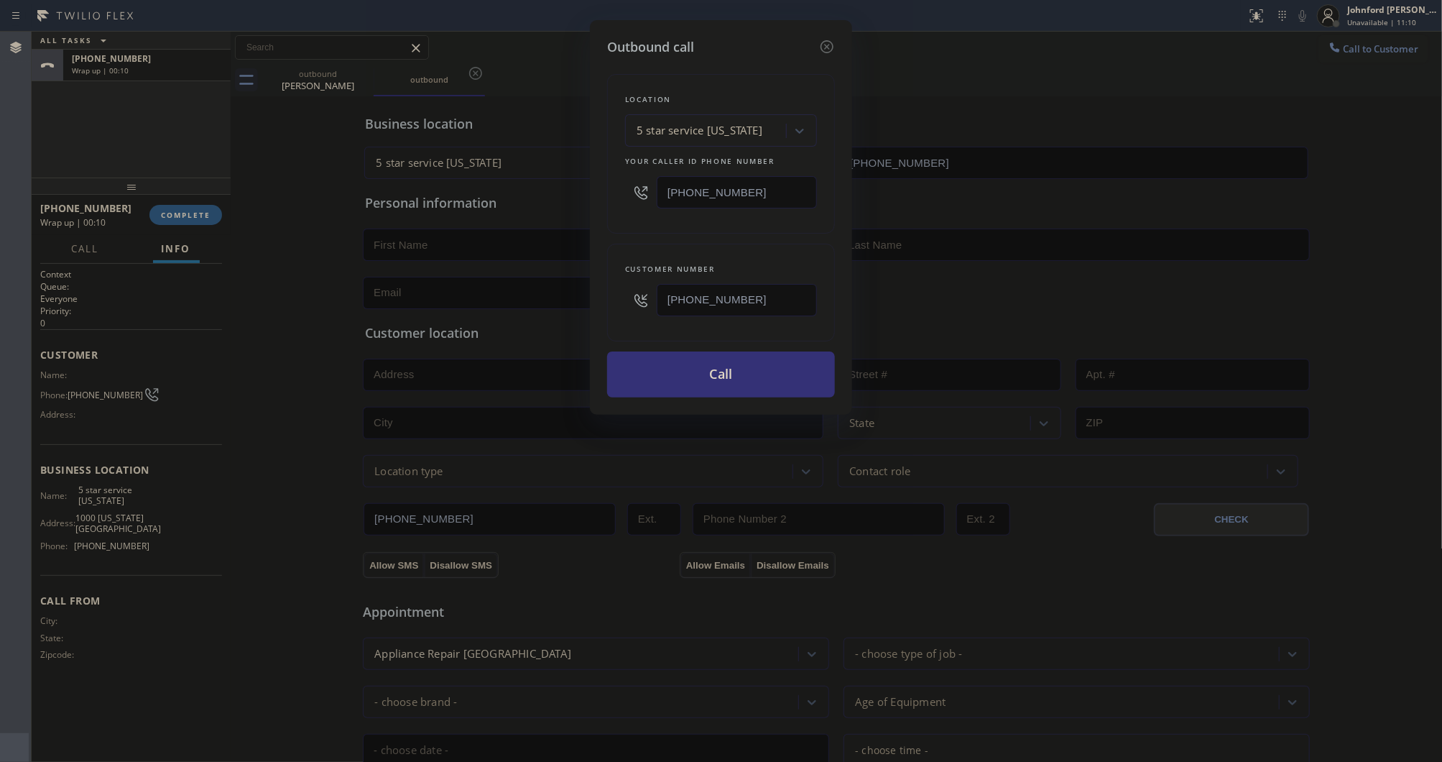
click at [826, 47] on icon at bounding box center [827, 46] width 13 height 13
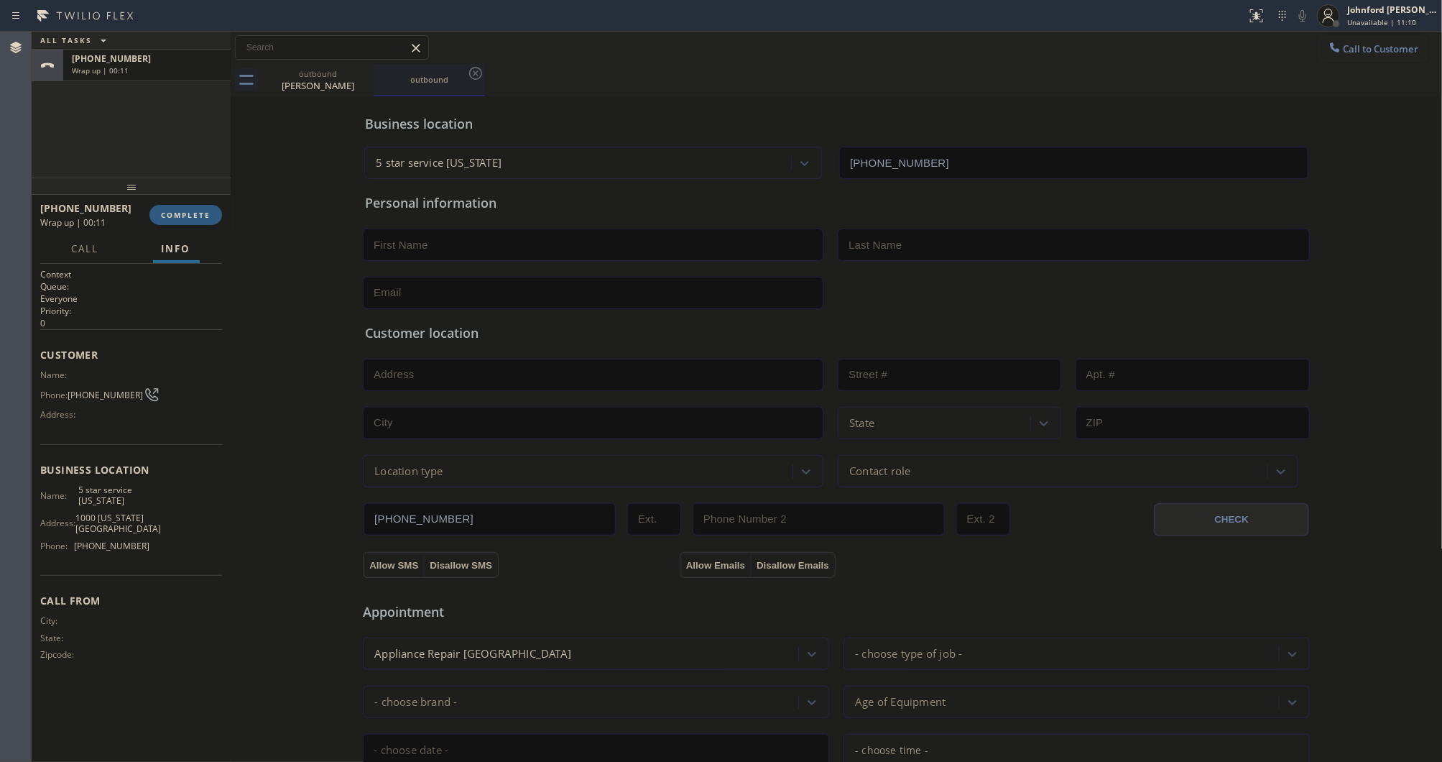
click at [382, 72] on div "outbound" at bounding box center [429, 79] width 109 height 31
click at [364, 73] on icon at bounding box center [364, 73] width 13 height 13
click at [360, 75] on icon at bounding box center [364, 73] width 17 height 17
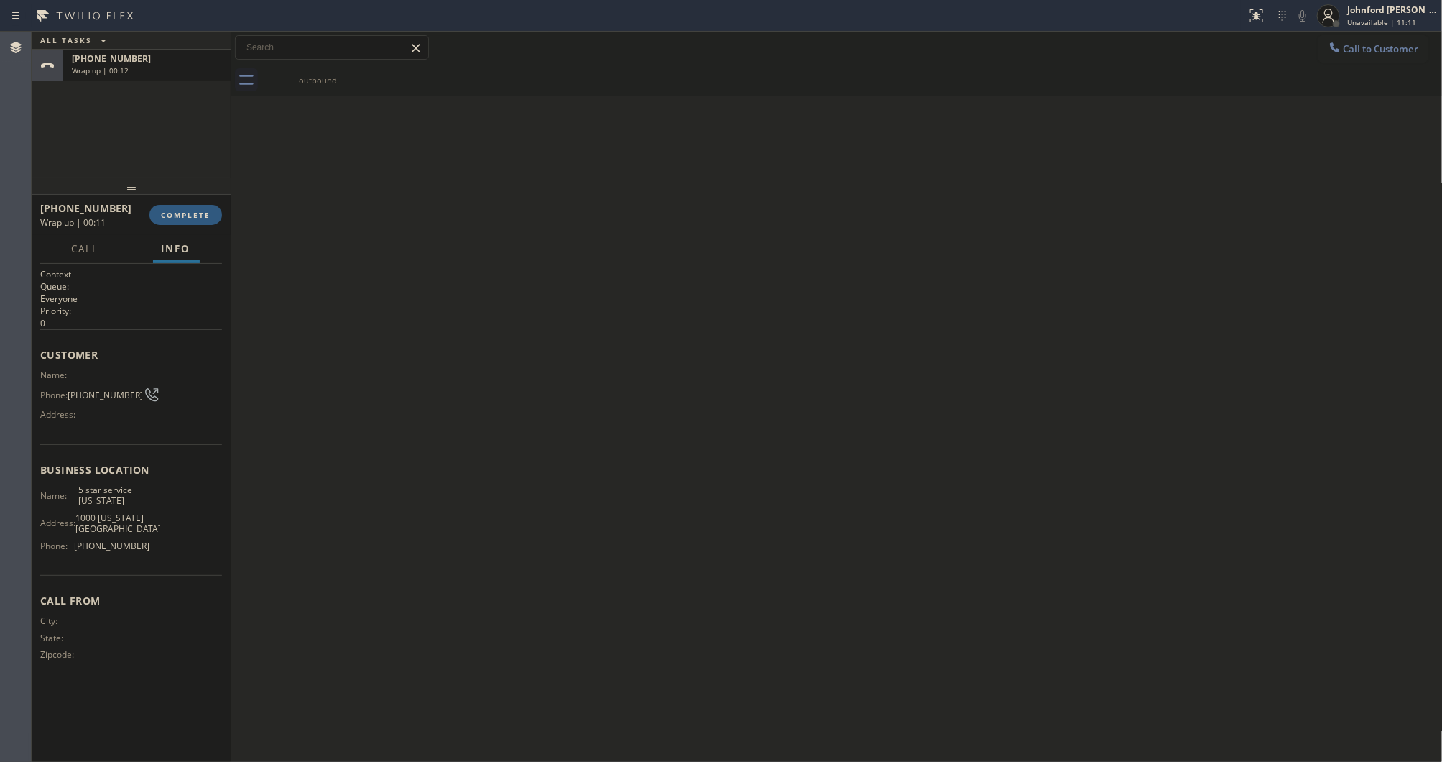
click at [0, 0] on icon at bounding box center [0, 0] width 0 height 0
click at [356, 75] on icon at bounding box center [364, 73] width 17 height 17
click at [131, 80] on div "[PHONE_NUMBER] Wrap up | 00:12" at bounding box center [131, 66] width 199 height 32
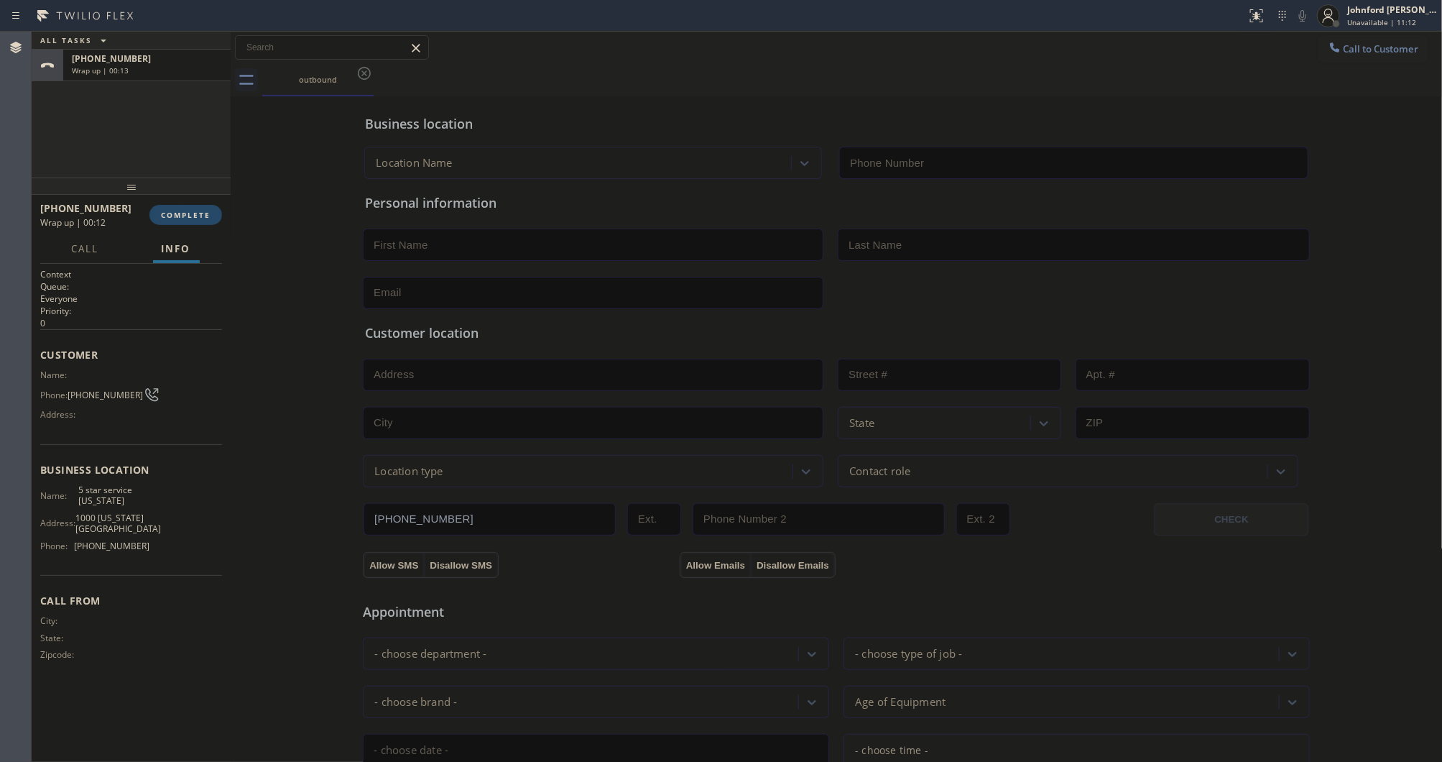
type input "[PHONE_NUMBER]"
click at [175, 216] on span "COMPLETE" at bounding box center [186, 215] width 50 height 10
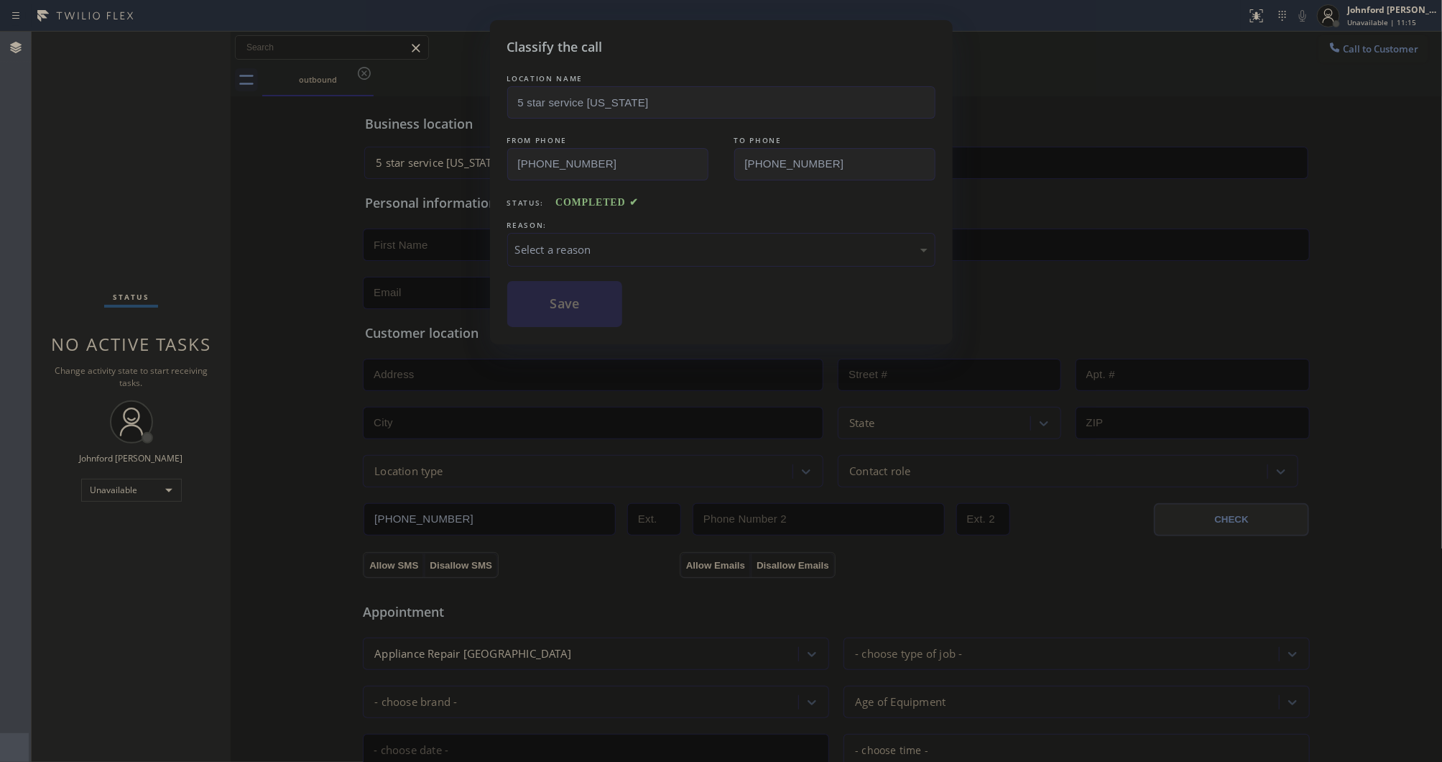
drag, startPoint x: 598, startPoint y: 246, endPoint x: 625, endPoint y: 252, distance: 28.1
click at [599, 246] on div "Select a reason" at bounding box center [721, 249] width 412 height 17
click at [584, 311] on button "Save" at bounding box center [565, 304] width 116 height 46
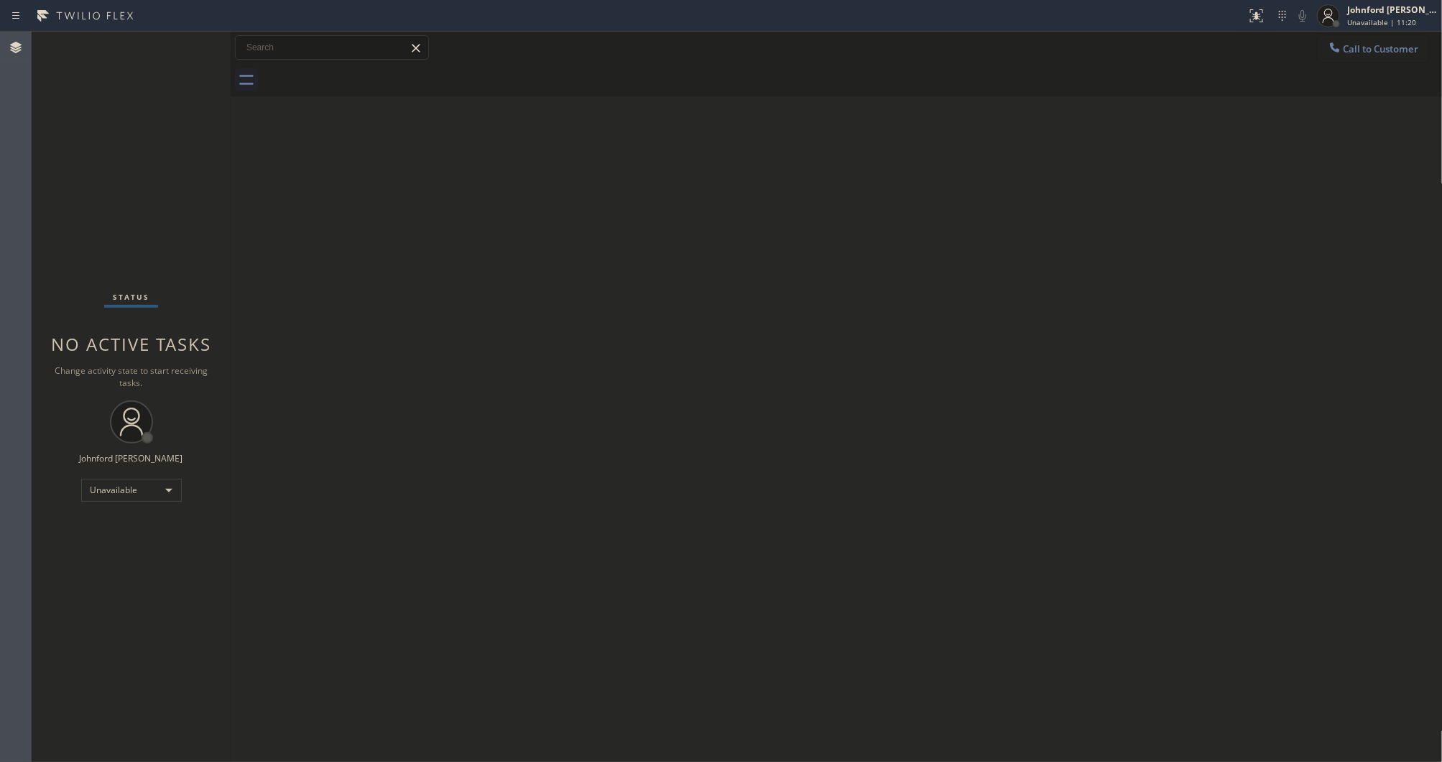
click at [923, 84] on div at bounding box center [852, 80] width 1181 height 32
click at [1084, 116] on div "Back to Dashboard Change Sender ID Customers Technicians Select a contact Outbo…" at bounding box center [837, 397] width 1212 height 730
drag, startPoint x: 1028, startPoint y: 167, endPoint x: 1051, endPoint y: 1, distance: 167.7
click at [1028, 167] on div "Back to Dashboard Change Sender ID Customers Technicians Select a contact Outbo…" at bounding box center [837, 397] width 1212 height 730
click at [1342, 55] on div at bounding box center [1335, 48] width 17 height 17
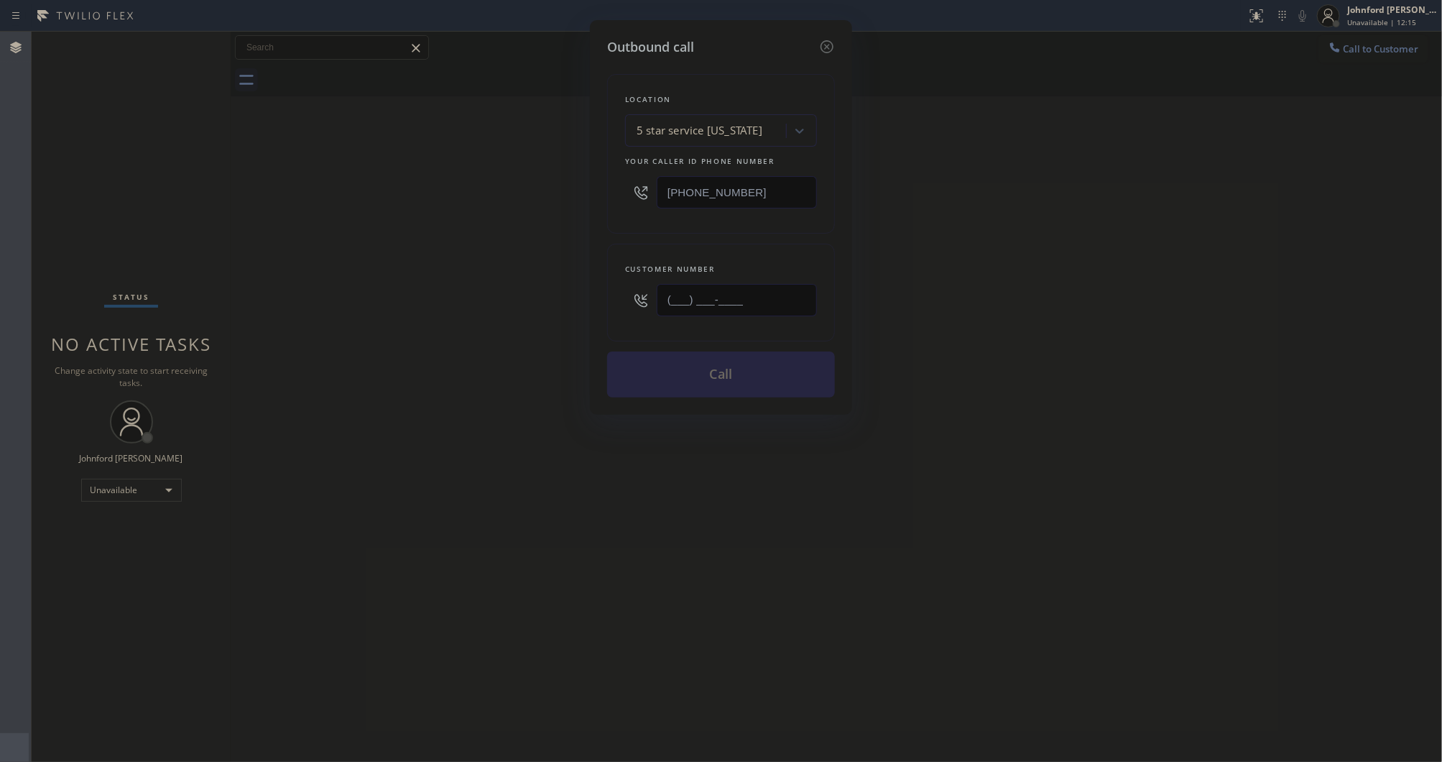
drag, startPoint x: 757, startPoint y: 304, endPoint x: 572, endPoint y: 318, distance: 185.2
click at [578, 317] on div "Outbound call Location 5 star service [US_STATE] Your caller id phone number [P…" at bounding box center [721, 381] width 1442 height 762
paste input "text"
type input "(___) ___-____"
click at [532, 325] on div "Outbound call Location 5 star service [US_STATE] Your caller id phone number [P…" at bounding box center [721, 381] width 1442 height 762
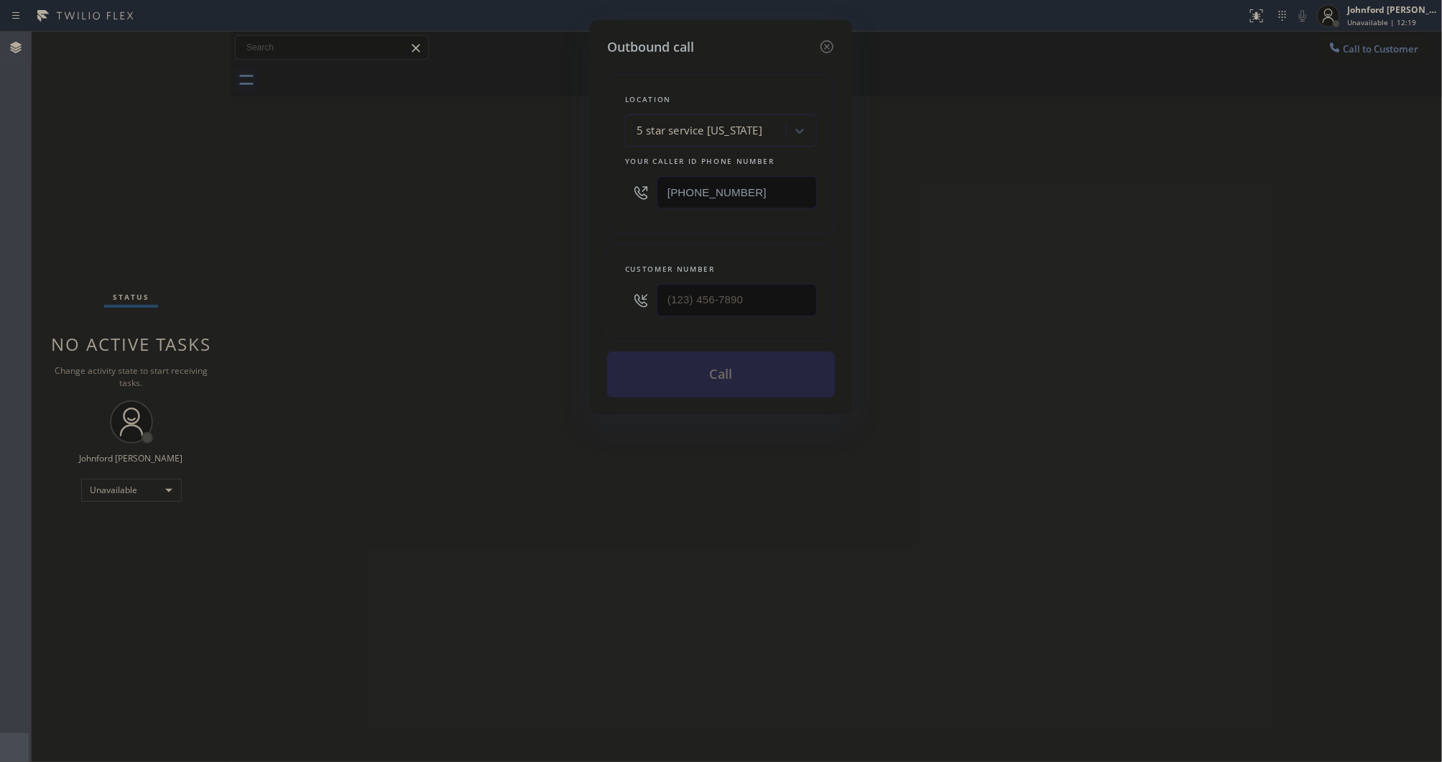
drag, startPoint x: 1085, startPoint y: 189, endPoint x: 964, endPoint y: 224, distance: 126.4
click at [1081, 194] on div "Outbound call Location 5 star service [US_STATE] Your caller id phone number [P…" at bounding box center [721, 381] width 1442 height 762
click at [782, 190] on input "[PHONE_NUMBER]" at bounding box center [737, 192] width 160 height 32
drag, startPoint x: 778, startPoint y: 316, endPoint x: 693, endPoint y: 296, distance: 86.4
click at [601, 305] on div "Outbound call Location 5 star service [US_STATE] Your caller id phone number [P…" at bounding box center [721, 217] width 262 height 395
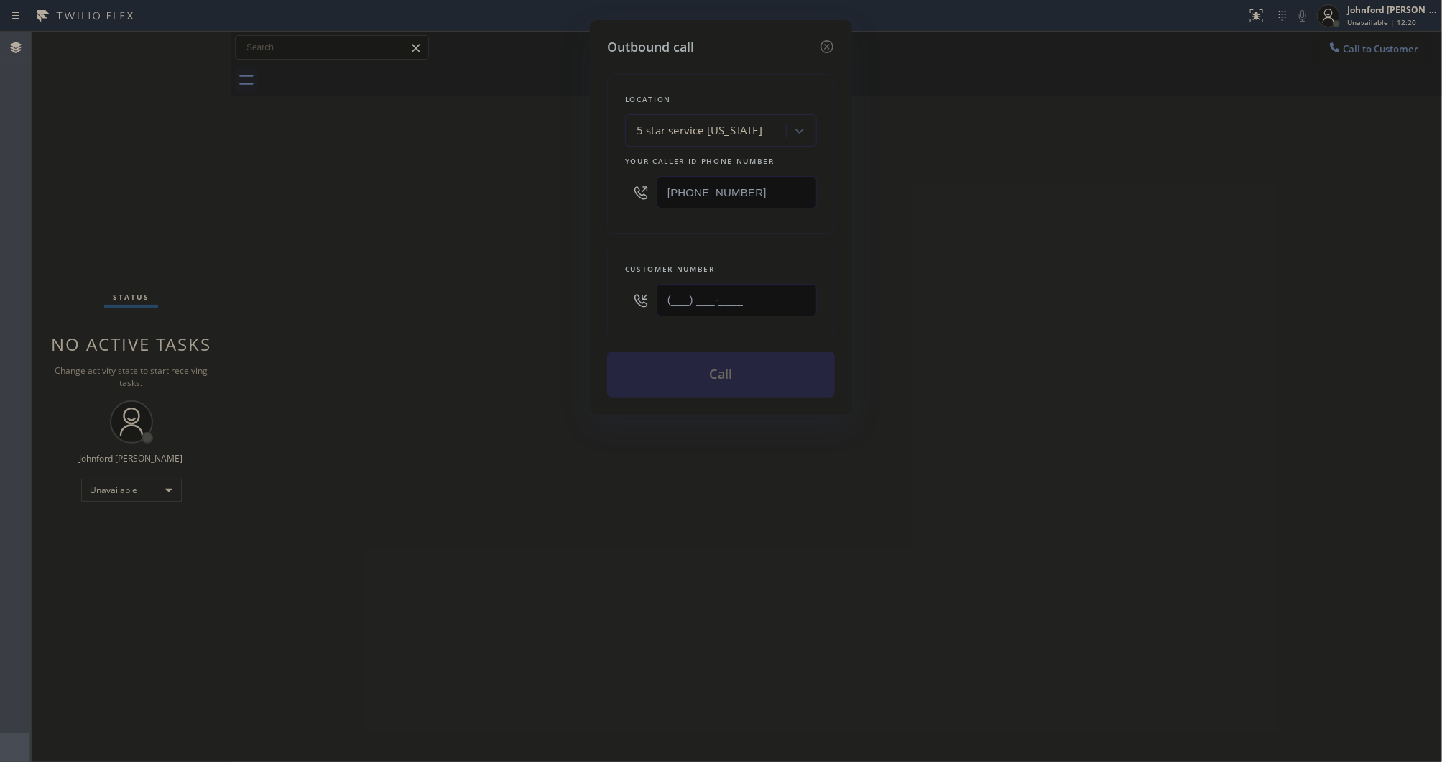
click at [737, 292] on input "(___) ___-____" at bounding box center [737, 300] width 160 height 32
paste input "718) 986-7827"
type input "[PHONE_NUMBER]"
click at [356, 311] on div "Outbound call Location 5 star service [US_STATE] Your caller id phone number [P…" at bounding box center [721, 381] width 1442 height 762
click at [663, 364] on button "Call" at bounding box center [721, 374] width 228 height 46
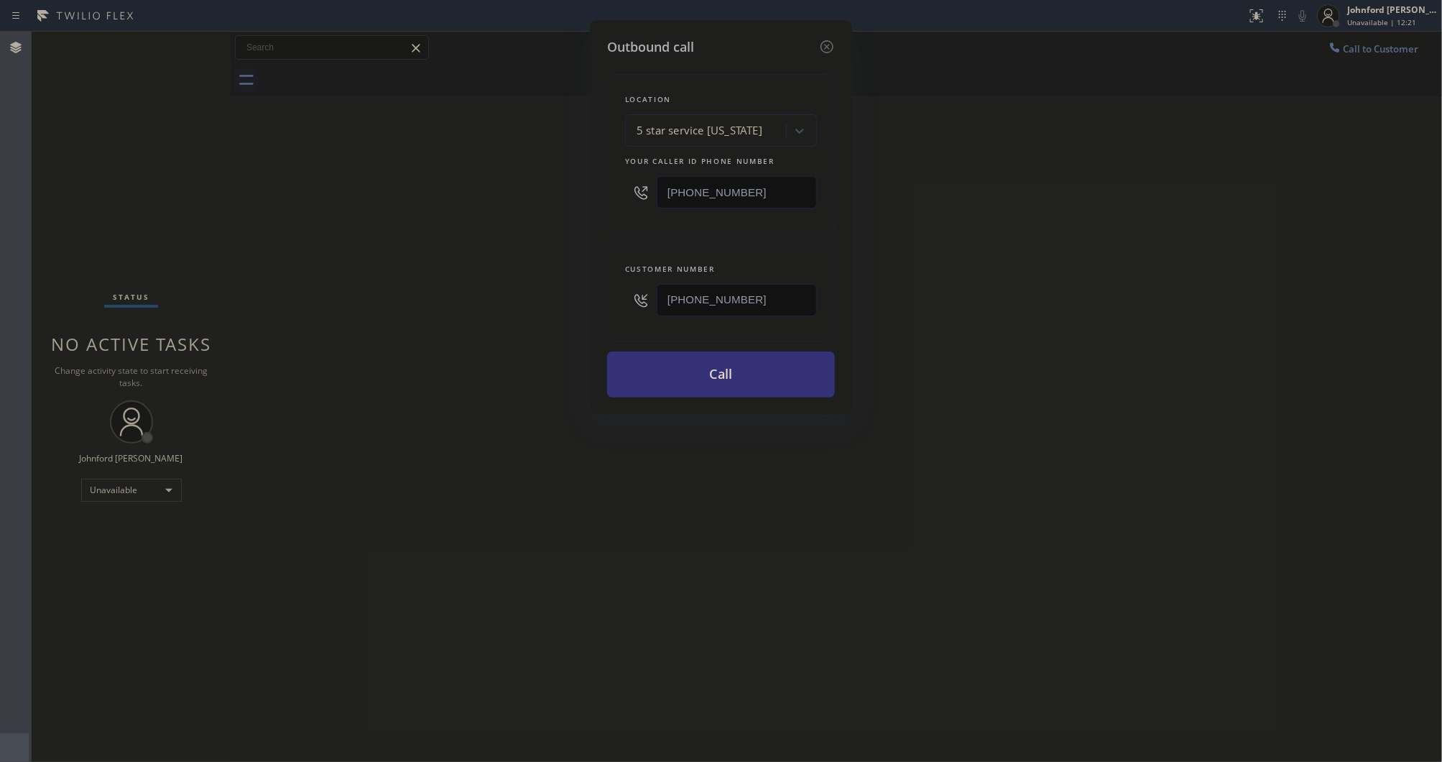
drag, startPoint x: 938, startPoint y: 341, endPoint x: 832, endPoint y: 12, distance: 345.6
click at [950, 331] on div "Outbound call Location 5 star service [US_STATE] Your caller id phone number [P…" at bounding box center [721, 381] width 1442 height 762
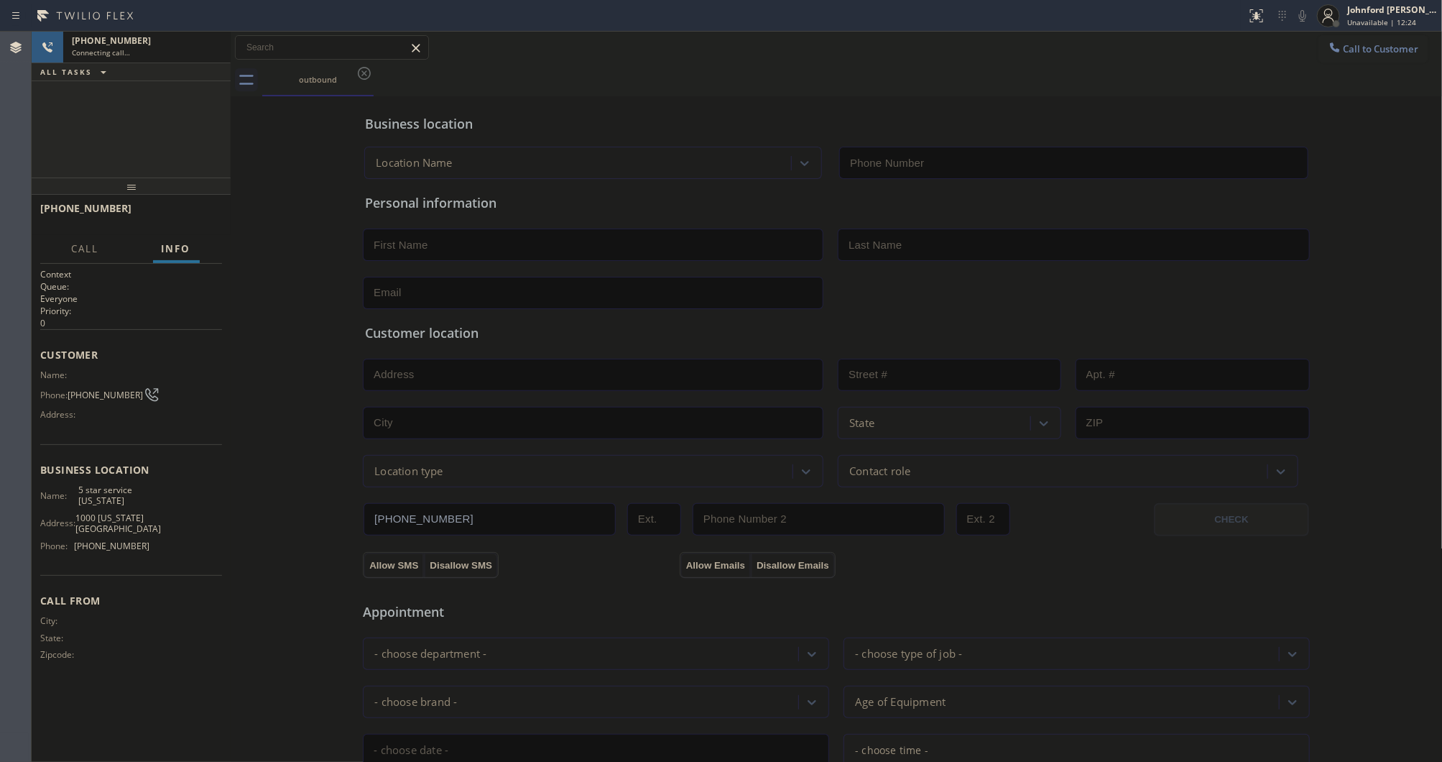
type input "[PHONE_NUMBER]"
click at [160, 132] on div "[PHONE_NUMBER] Connecting call… ALL TASKS ALL TASKS ACTIVE TASKS TASKS IN WRAP …" at bounding box center [131, 105] width 199 height 146
click at [1002, 98] on div "Business location 5 star service [US_STATE] [PHONE_NUMBER]" at bounding box center [836, 136] width 949 height 85
click at [1061, 70] on div "outbound" at bounding box center [852, 80] width 1181 height 32
click at [1078, 101] on div "Business location 5 star service [US_STATE] [PHONE_NUMBER]" at bounding box center [836, 139] width 949 height 79
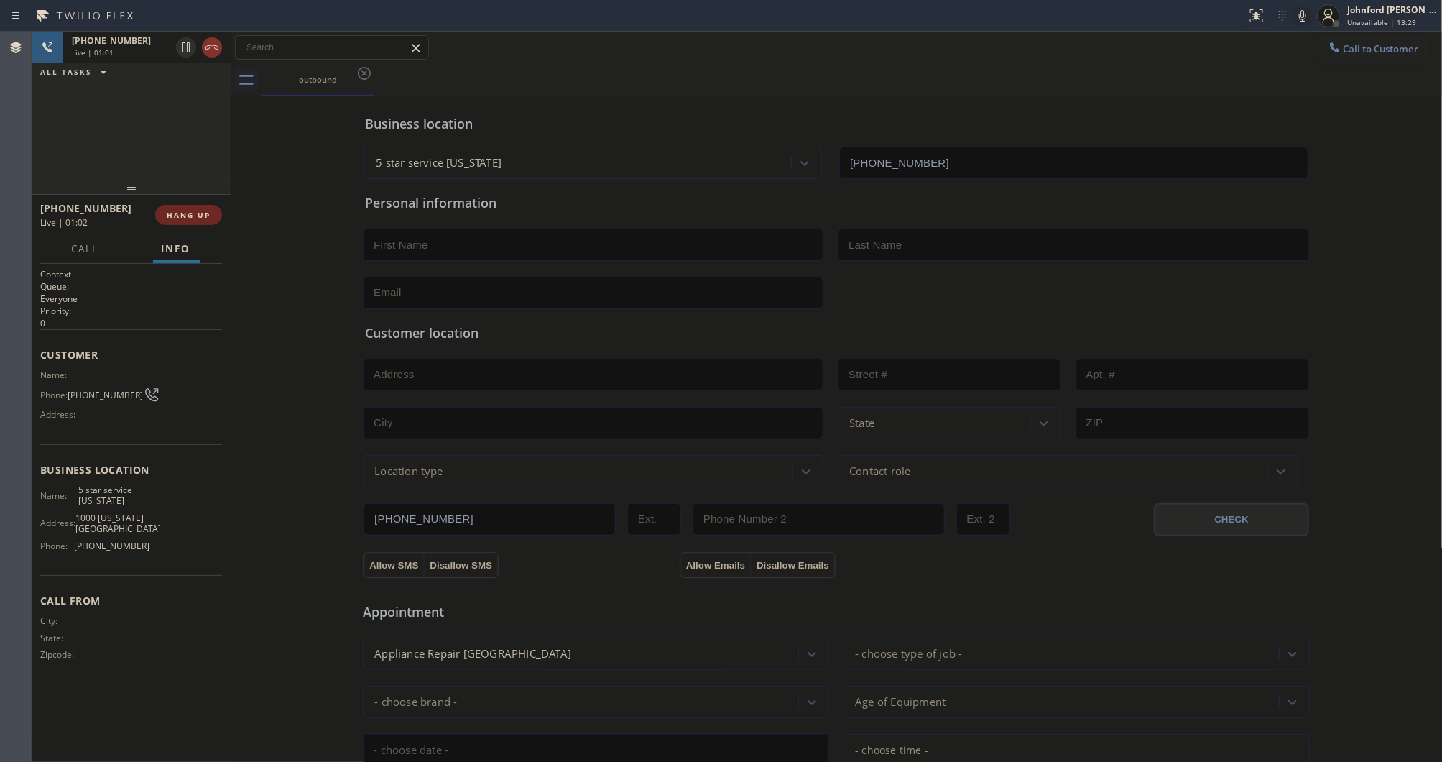
click at [182, 213] on span "HANG UP" at bounding box center [189, 215] width 44 height 10
click at [174, 203] on div "[PHONE_NUMBER] Wrap up | 00:03 COMPLETE" at bounding box center [131, 214] width 182 height 37
click at [202, 217] on span "COMPLETE" at bounding box center [186, 215] width 50 height 10
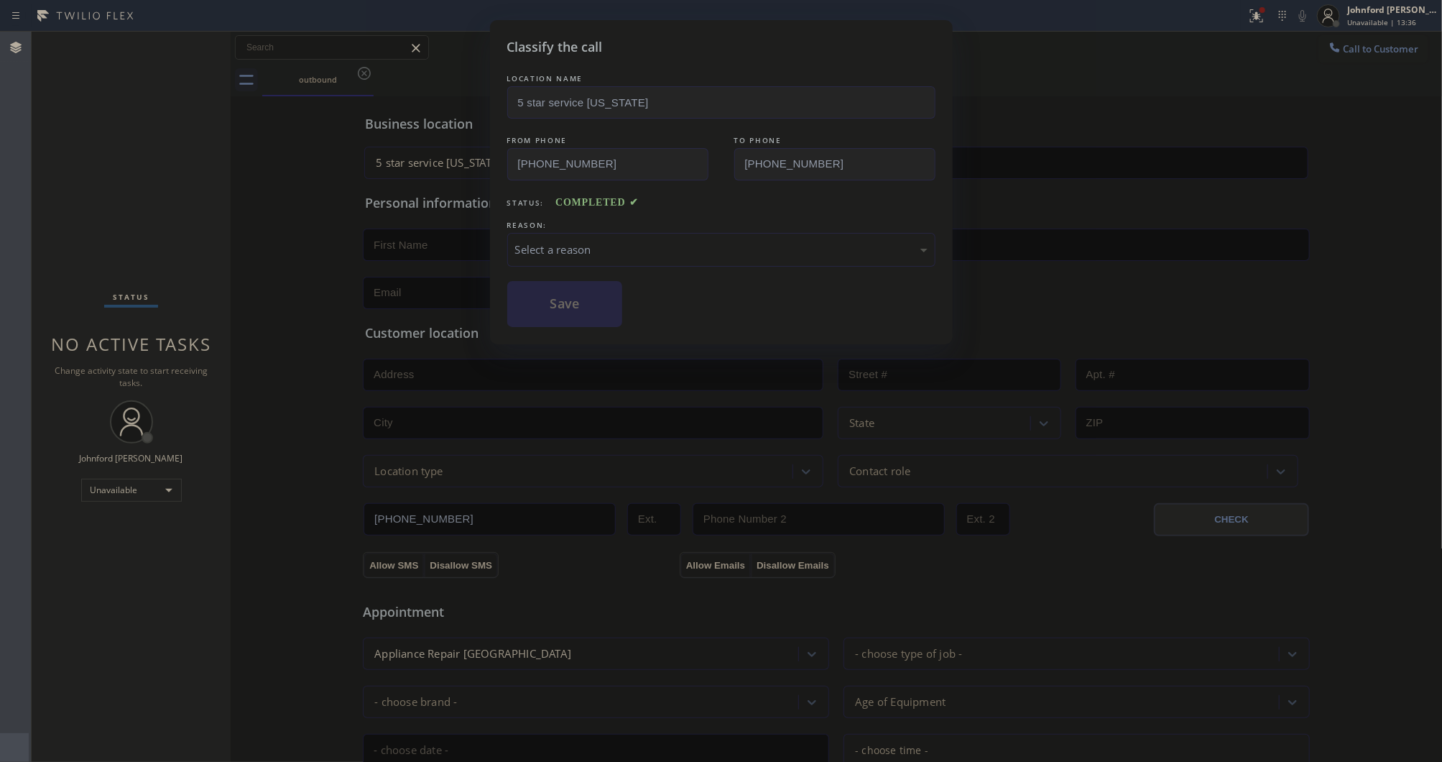
click at [544, 223] on div "REASON:" at bounding box center [721, 225] width 428 height 15
click at [571, 241] on div "Select a reason" at bounding box center [721, 249] width 412 height 17
click at [589, 313] on button "Save" at bounding box center [565, 304] width 116 height 46
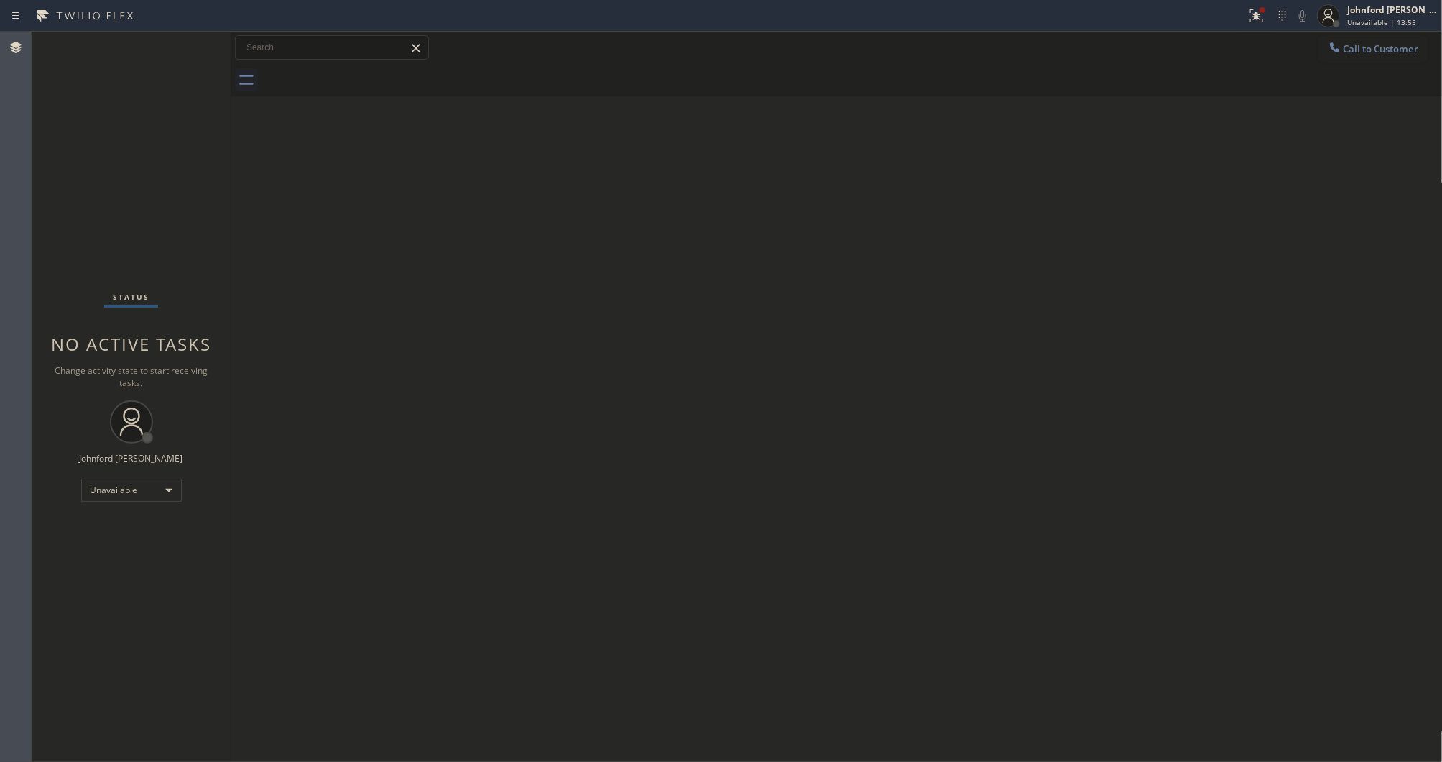
drag, startPoint x: 960, startPoint y: 153, endPoint x: 1018, endPoint y: 5, distance: 158.8
click at [961, 145] on div "Back to Dashboard Change Sender ID Customers Technicians Select a contact Outbo…" at bounding box center [837, 397] width 1212 height 730
click at [1245, 15] on div at bounding box center [1257, 15] width 32 height 17
click at [1173, 174] on div "Status report Issues detected These issues could affect your workflow. Please c…" at bounding box center [1180, 119] width 187 height 177
click at [1139, 176] on div "Status report Issues detected These issues could affect your workflow. Please c…" at bounding box center [1180, 119] width 187 height 177
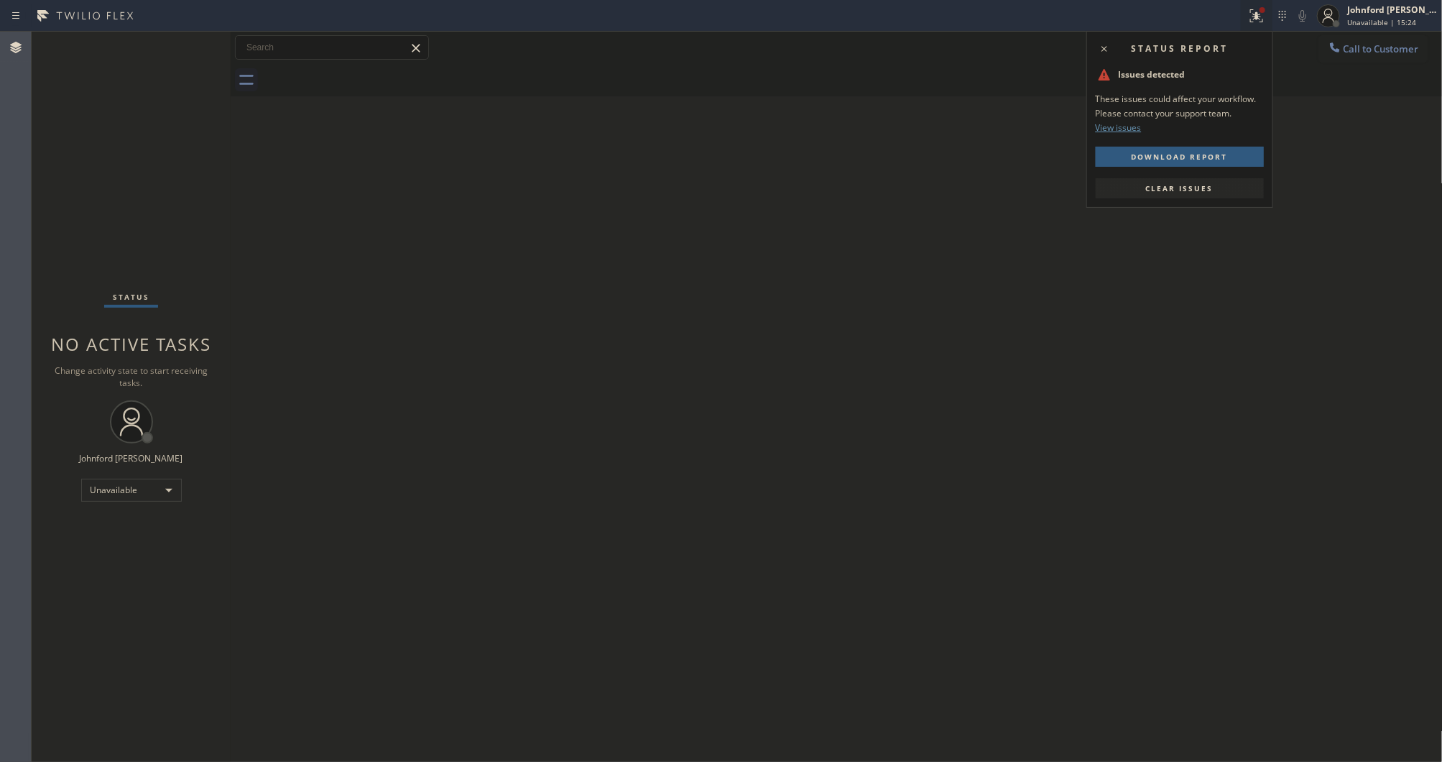
click at [1132, 182] on button "Clear issues" at bounding box center [1180, 188] width 168 height 20
drag, startPoint x: 965, startPoint y: 296, endPoint x: 982, endPoint y: 170, distance: 127.6
click at [965, 296] on div "Back to Dashboard Change Sender ID Customers Technicians Select a contact Outbo…" at bounding box center [837, 397] width 1212 height 730
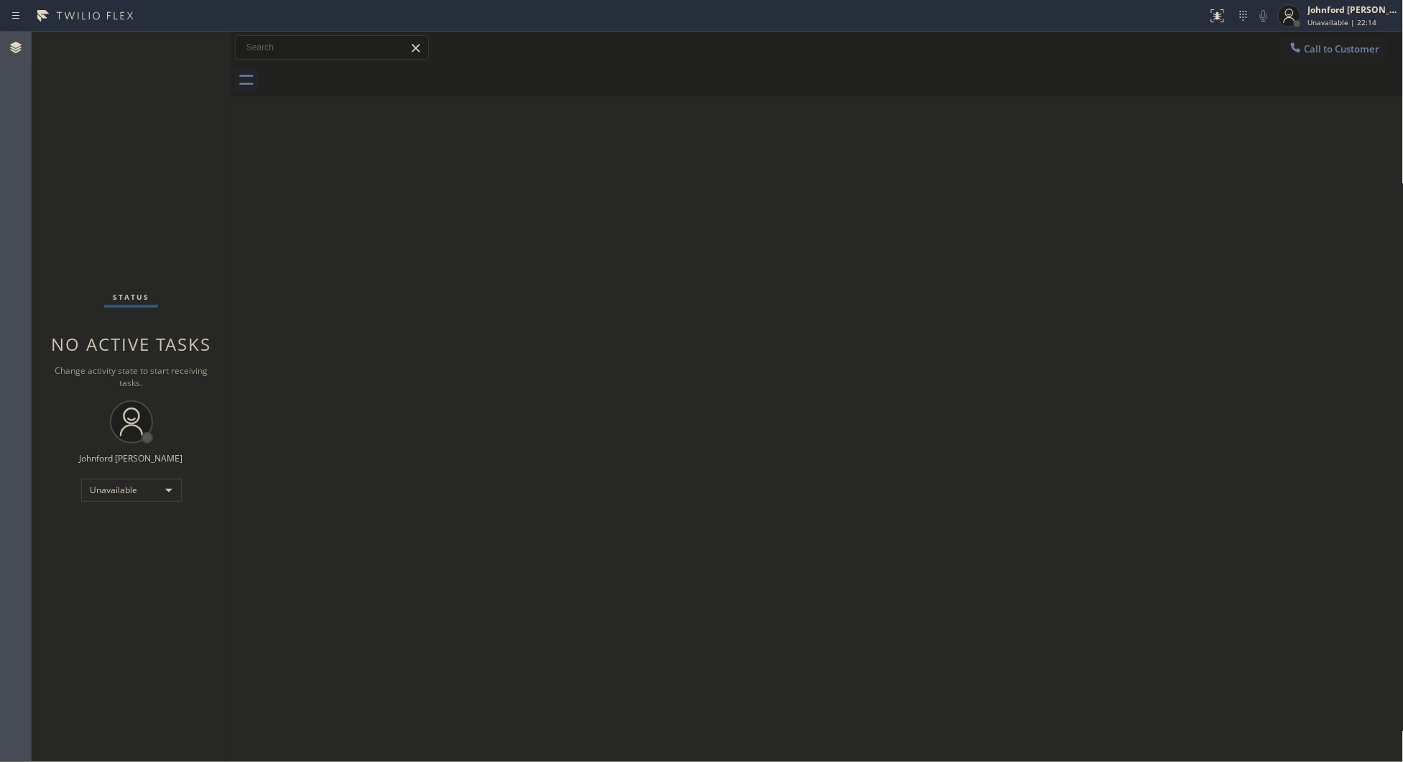
drag, startPoint x: 1121, startPoint y: 379, endPoint x: 976, endPoint y: 209, distance: 223.2
click at [1121, 377] on div "Back to Dashboard Change Sender ID Customers Technicians Select a contact Outbo…" at bounding box center [817, 397] width 1173 height 730
click at [1295, 45] on icon at bounding box center [1296, 47] width 14 height 14
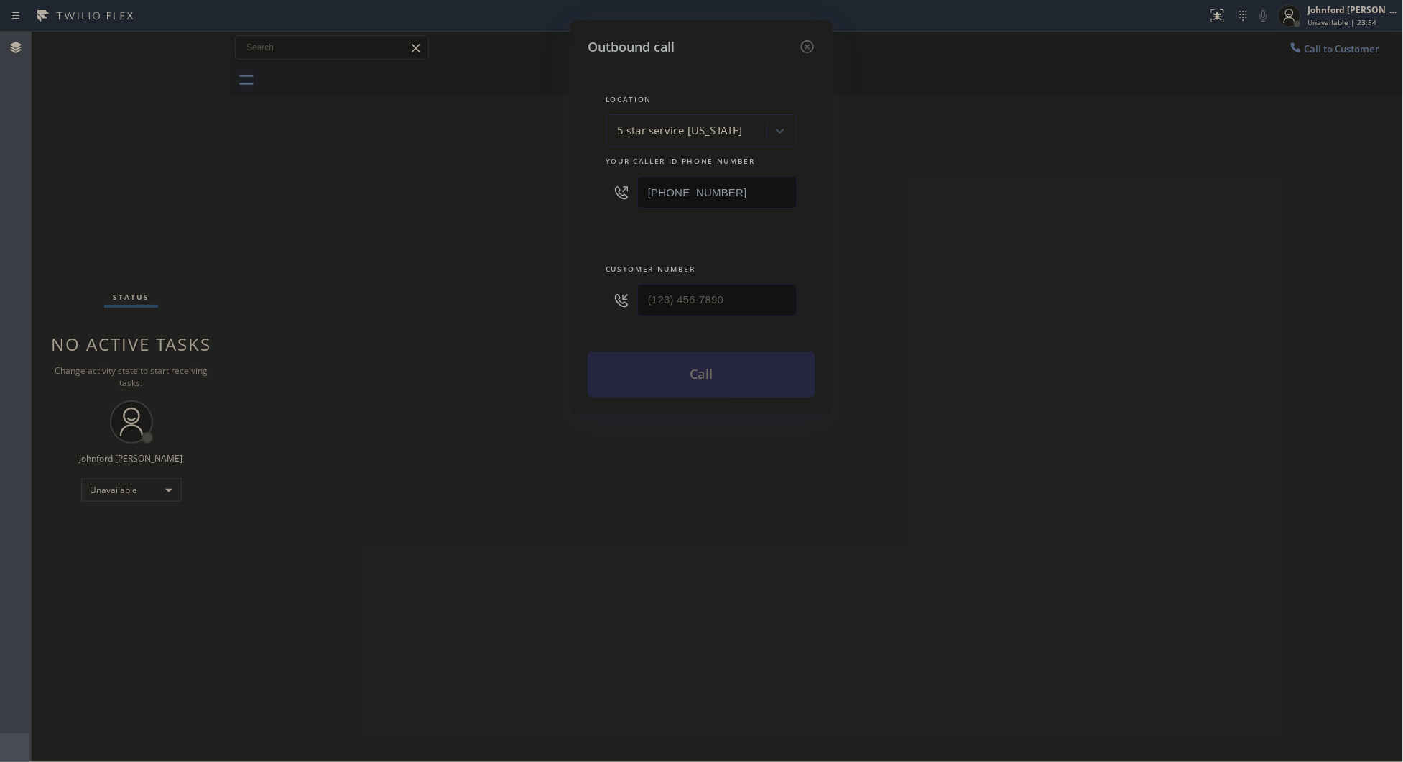
drag, startPoint x: 727, startPoint y: 315, endPoint x: 507, endPoint y: 315, distance: 220.6
click at [507, 315] on div "Outbound call Location 5 star service [US_STATE] Your caller id phone number [P…" at bounding box center [701, 381] width 1403 height 762
click at [763, 284] on input "(___) ___-____" at bounding box center [717, 300] width 160 height 32
click at [701, 288] on input "(___) ___-____" at bounding box center [717, 300] width 160 height 32
click at [719, 297] on input "(___) ___-____" at bounding box center [717, 300] width 160 height 32
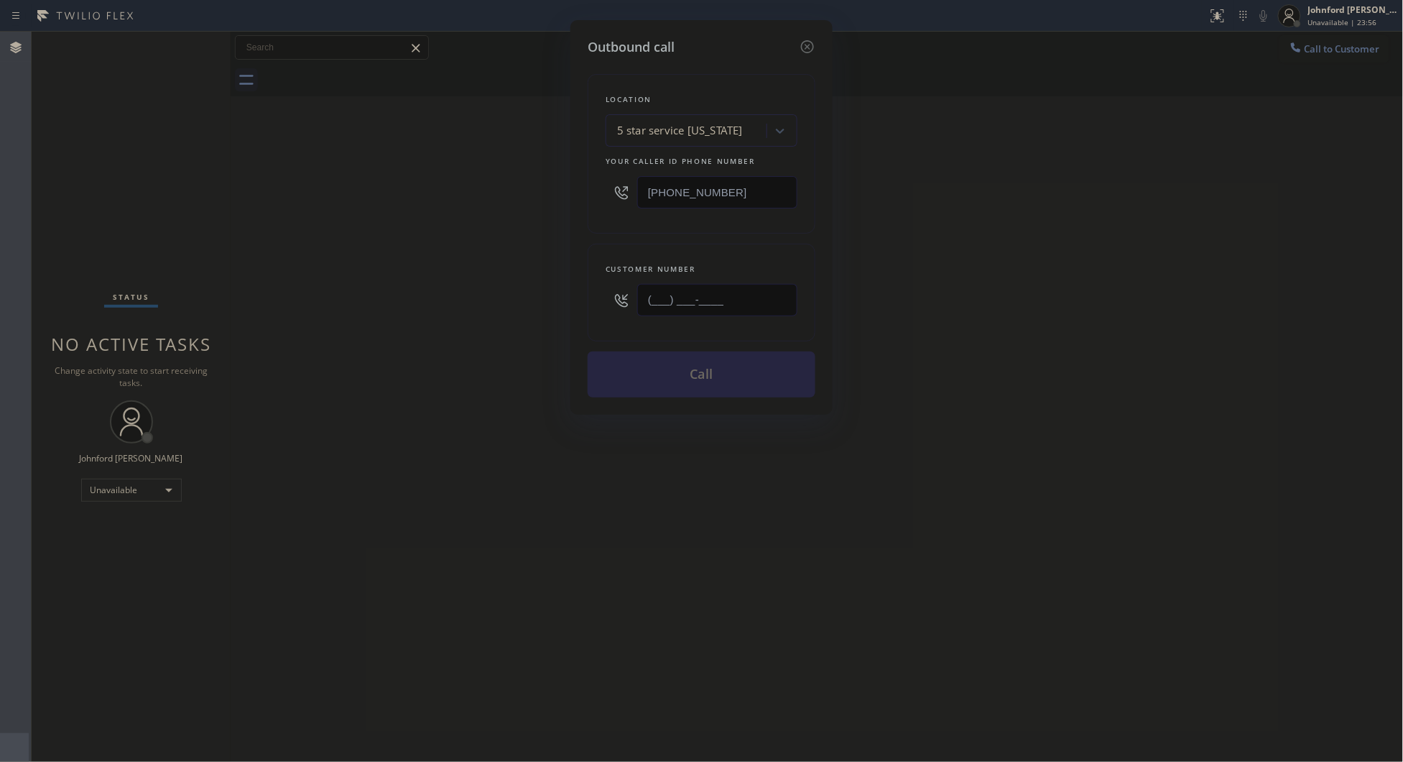
drag, startPoint x: 719, startPoint y: 297, endPoint x: 553, endPoint y: 292, distance: 165.4
click at [553, 292] on div "Outbound call Location 5 star service [US_STATE] Your caller id phone number [P…" at bounding box center [701, 381] width 1403 height 762
paste input "310) 463-3732"
click at [469, 299] on div "Outbound call Location 5 star service [US_STATE] Your caller id phone number [P…" at bounding box center [701, 381] width 1403 height 762
drag, startPoint x: 770, startPoint y: 289, endPoint x: 619, endPoint y: 289, distance: 150.9
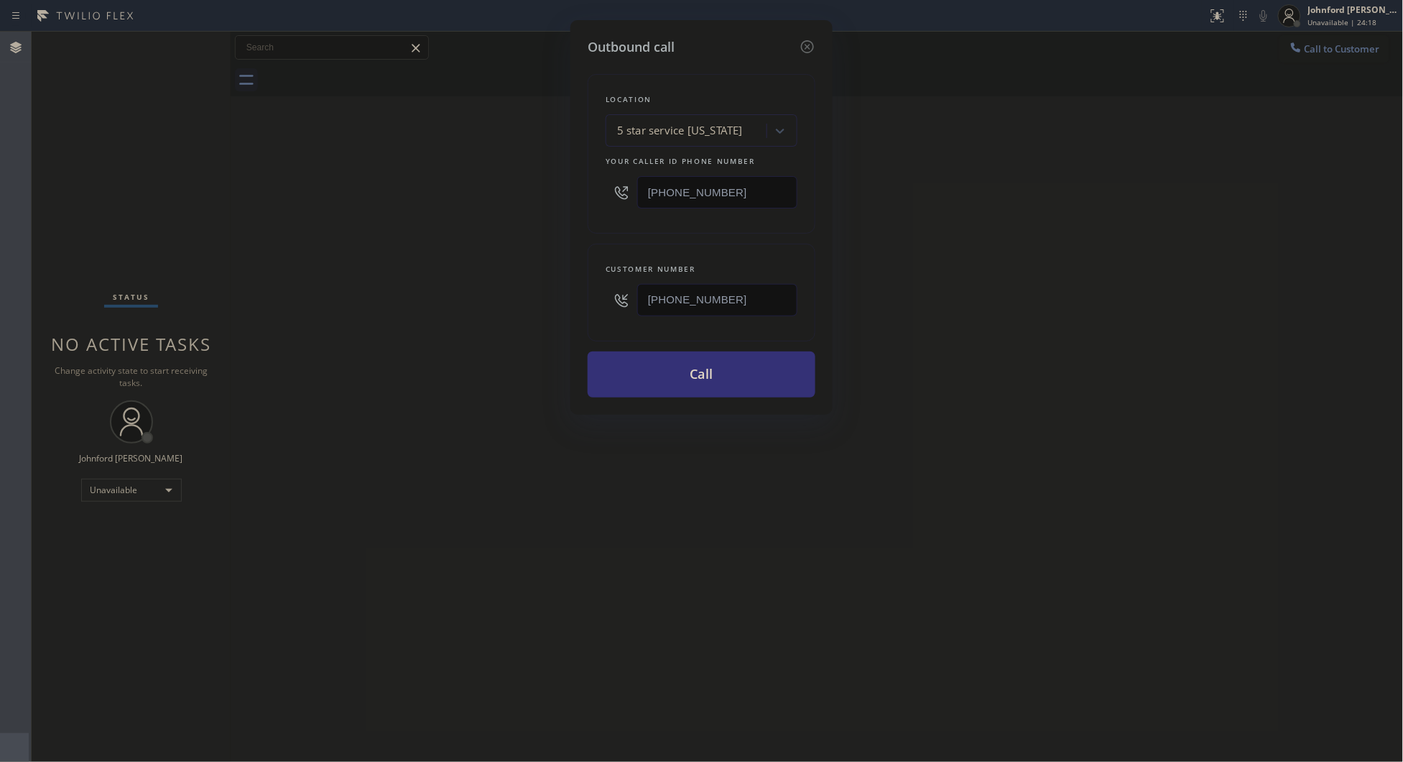
click at [619, 289] on div "[PHONE_NUMBER]" at bounding box center [702, 300] width 192 height 47
paste input "text"
drag, startPoint x: 755, startPoint y: 300, endPoint x: 604, endPoint y: 300, distance: 150.9
click at [604, 300] on div "Customer number [PHONE_NUMBER]" at bounding box center [702, 293] width 228 height 98
paste input "text"
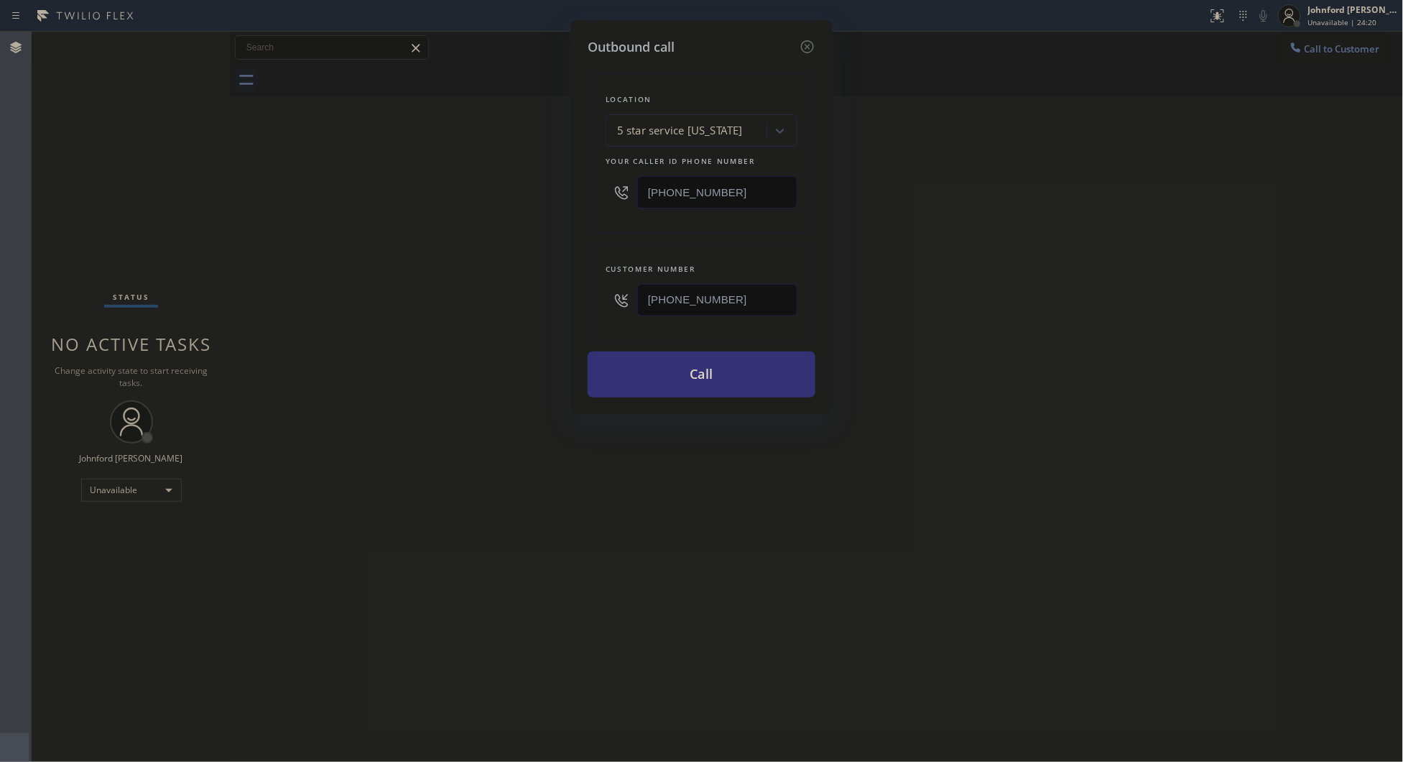
type input "[PHONE_NUMBER]"
click at [511, 309] on div "Outbound call Location 5 star service [US_STATE] Your caller id phone number [P…" at bounding box center [701, 381] width 1403 height 762
drag, startPoint x: 1163, startPoint y: 0, endPoint x: 1000, endPoint y: 216, distance: 270.3
click at [1000, 216] on div "Outbound call Location 5 star service [US_STATE] Your caller id phone number [P…" at bounding box center [701, 381] width 1403 height 762
click at [902, 206] on div "Outbound call Location 5 star service [US_STATE] Your caller id phone number [P…" at bounding box center [701, 381] width 1403 height 762
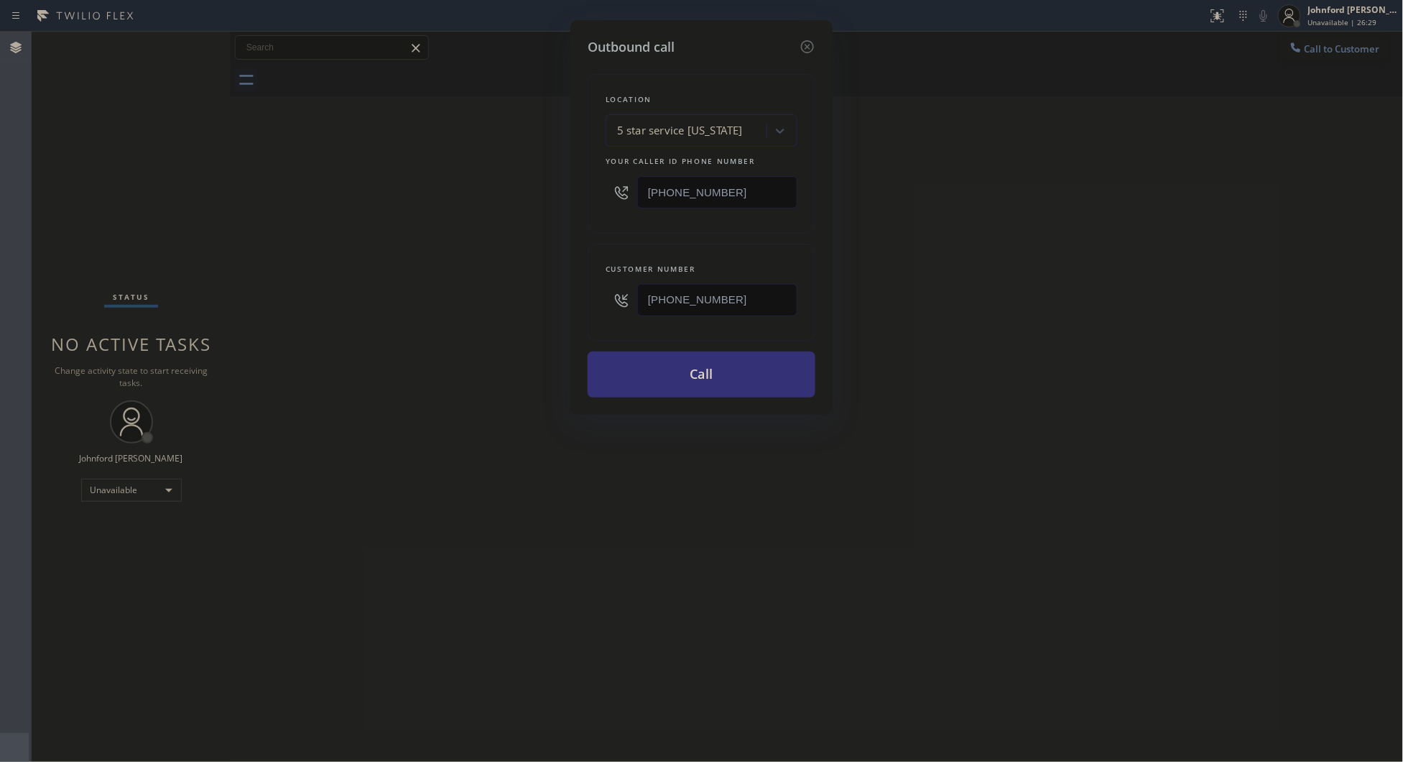
click at [1191, 109] on div "Outbound call Location 5 star service [US_STATE] Your caller id phone number [P…" at bounding box center [701, 381] width 1403 height 762
click at [1298, 44] on div "Outbound call Location 5 star service [US_STATE] Your caller id phone number [P…" at bounding box center [701, 381] width 1403 height 762
drag, startPoint x: 676, startPoint y: 191, endPoint x: 500, endPoint y: 213, distance: 177.5
click at [538, 209] on div "Outbound call Location 5 star service [US_STATE] Your caller id phone number [P…" at bounding box center [701, 381] width 1403 height 762
paste input "949) 502-0626"
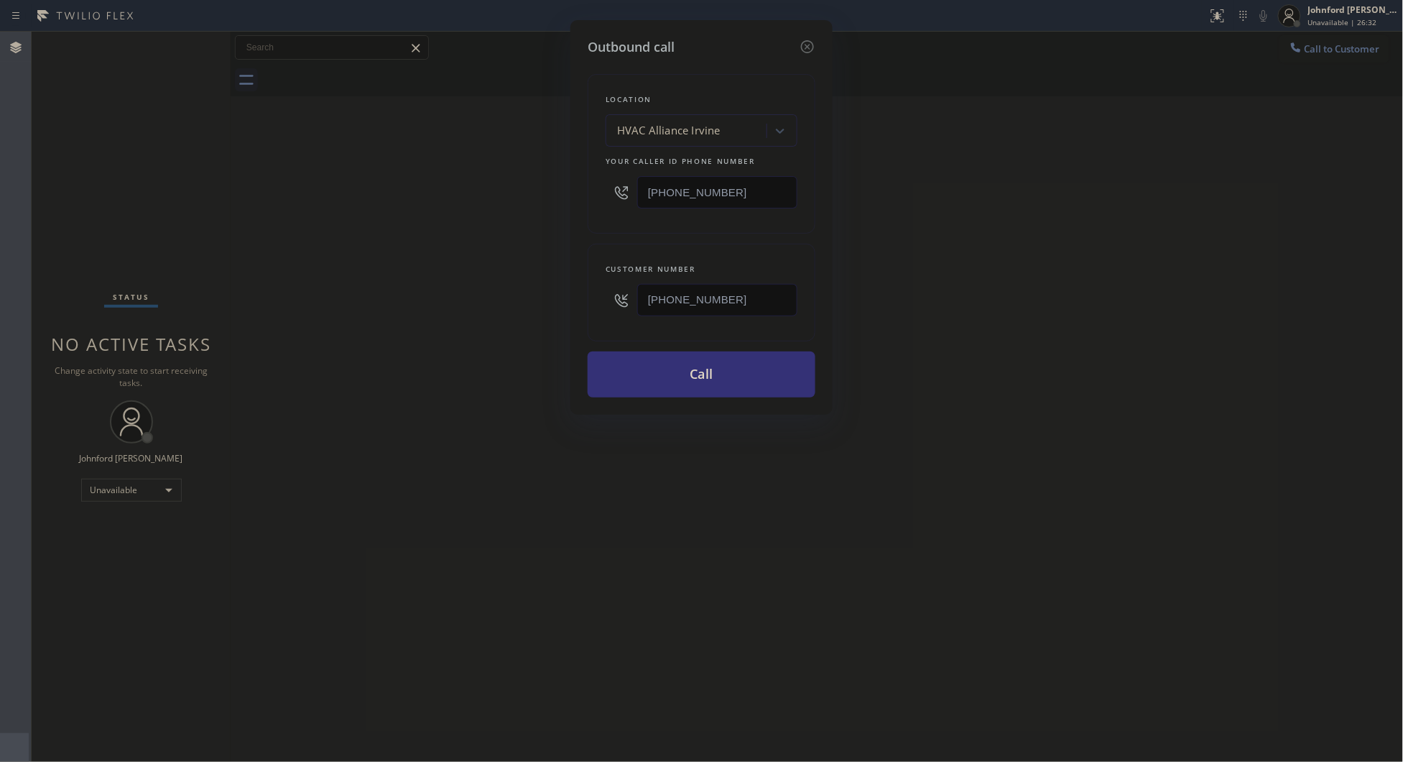
type input "[PHONE_NUMBER]"
drag, startPoint x: 658, startPoint y: 292, endPoint x: 551, endPoint y: 292, distance: 106.4
click at [551, 292] on div "Outbound call Location HVAC Alliance [GEOGRAPHIC_DATA] Your caller id phone num…" at bounding box center [701, 381] width 1403 height 762
paste input "406) 717-6053"
type input "[PHONE_NUMBER]"
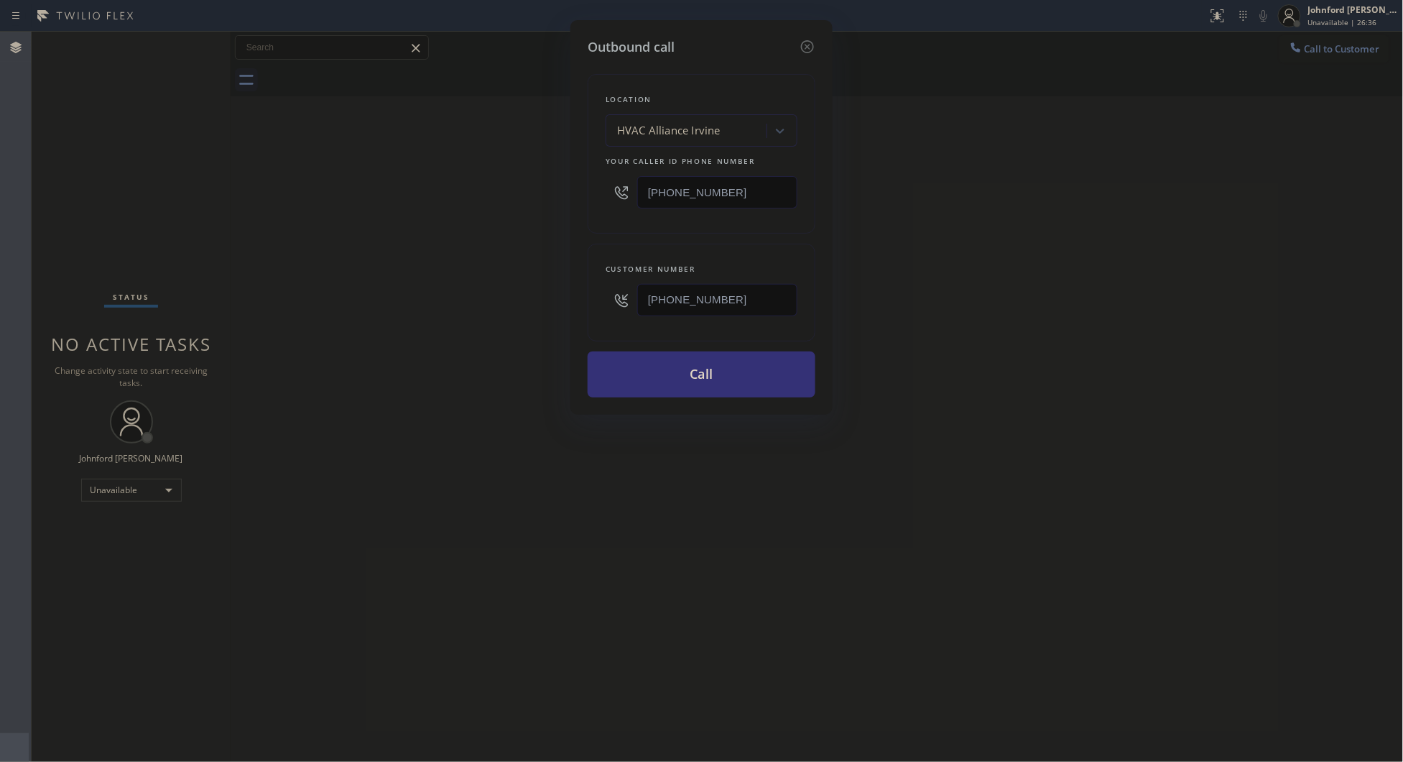
click at [460, 317] on div "Outbound call Location HVAC Alliance [GEOGRAPHIC_DATA] Your caller id phone num…" at bounding box center [701, 381] width 1403 height 762
click at [802, 510] on div "Outbound call Location HVAC Alliance [GEOGRAPHIC_DATA] Your caller id phone num…" at bounding box center [701, 381] width 1403 height 762
click at [723, 377] on button "Call" at bounding box center [702, 374] width 228 height 46
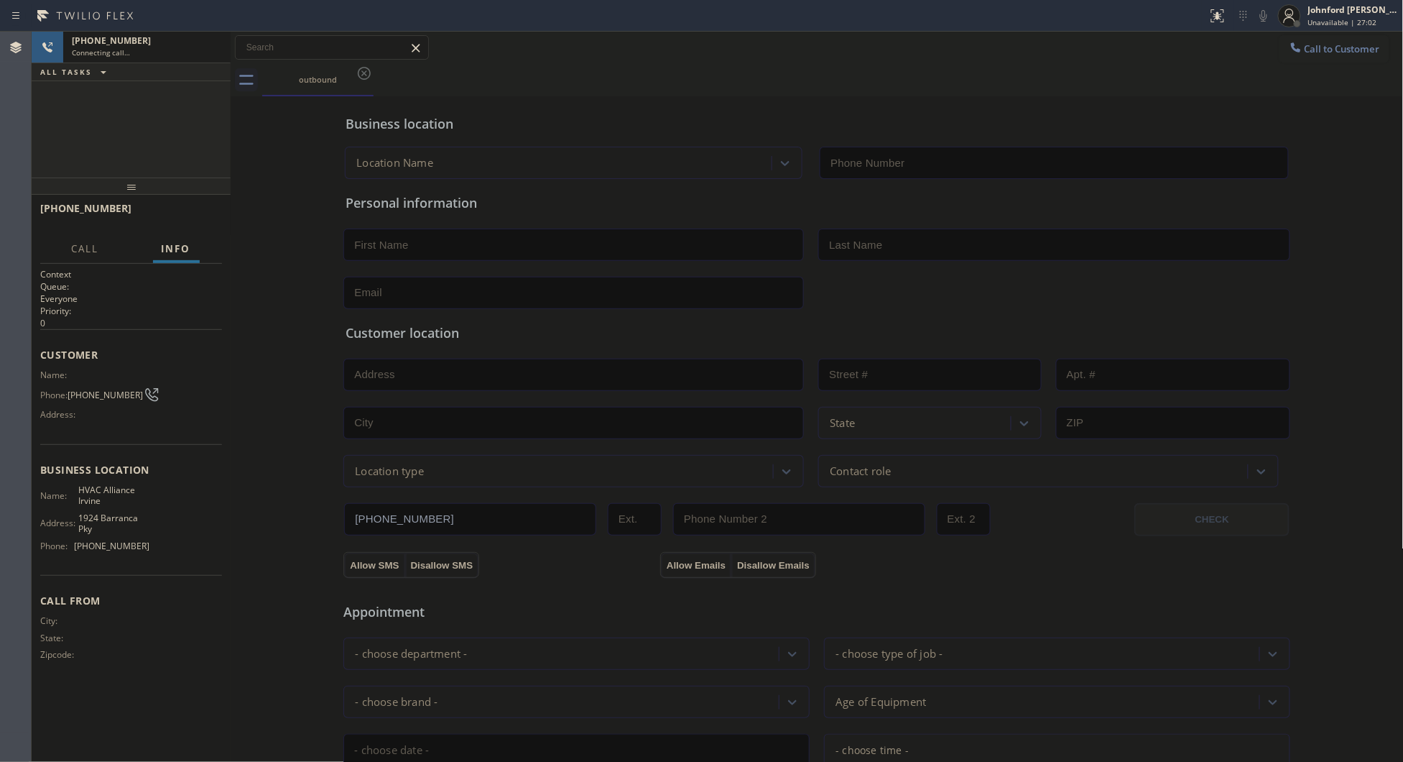
type input "[PHONE_NUMBER]"
click at [857, 85] on div "outbound" at bounding box center [833, 80] width 1142 height 32
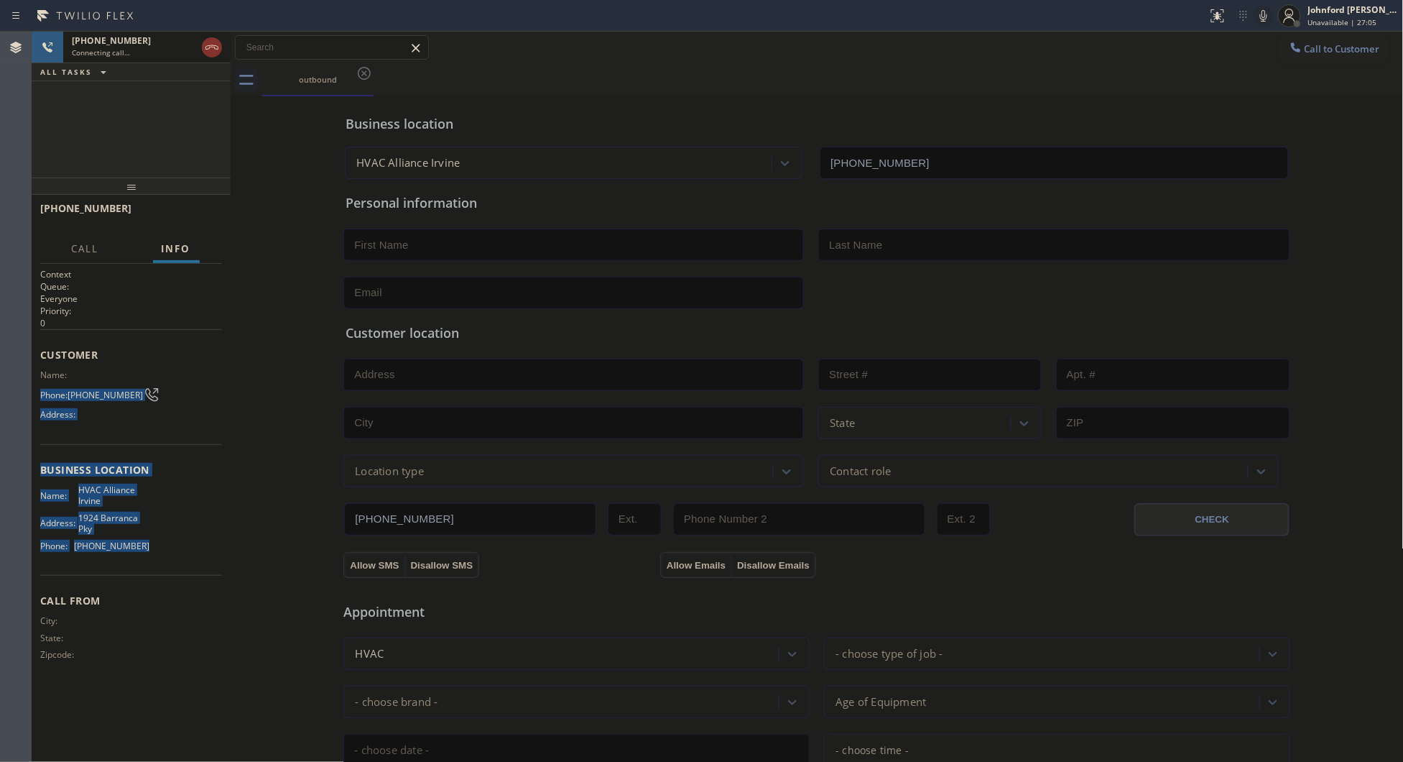
drag, startPoint x: 142, startPoint y: 545, endPoint x: 40, endPoint y: 392, distance: 183.6
click at [40, 392] on div "Context Queue: Everyone Priority: 0 Customer Name: Phone: [PHONE_NUMBER] Addres…" at bounding box center [131, 476] width 182 height 416
copy div "Phone: [PHONE_NUMBER] Address: Business location Name: HVAC Alliance Irvine Add…"
click at [795, 40] on div "Call to Customer Outbound call Location HVAC Alliance [GEOGRAPHIC_DATA] Your ca…" at bounding box center [817, 47] width 1173 height 25
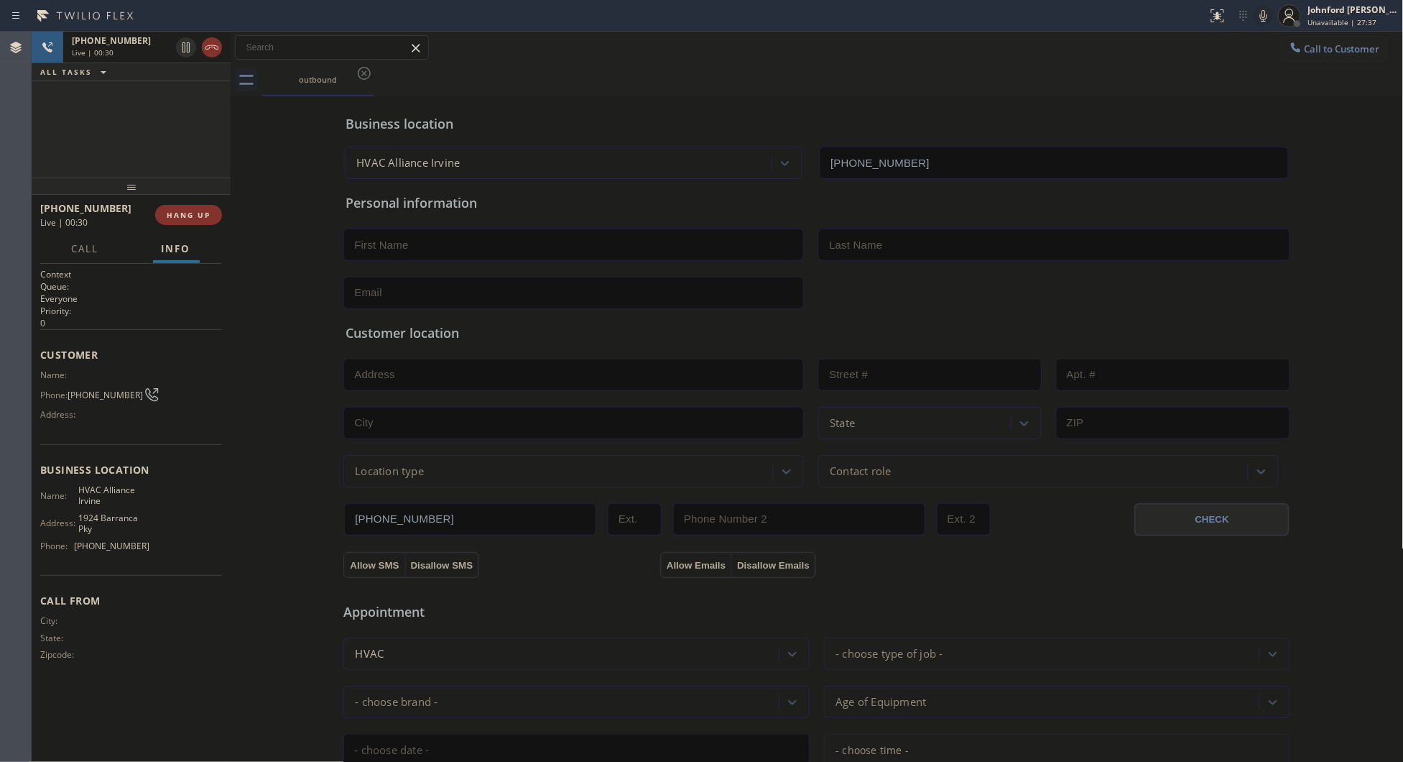
click at [121, 110] on div "[PHONE_NUMBER] Live | 00:30 ALL TASKS ALL TASKS ACTIVE TASKS TASKS IN WRAP UP" at bounding box center [131, 105] width 199 height 146
click at [173, 217] on span "HANG UP" at bounding box center [189, 215] width 44 height 10
click at [816, 75] on div "outbound" at bounding box center [833, 80] width 1142 height 32
click at [172, 210] on span "COMPLETE" at bounding box center [186, 215] width 50 height 10
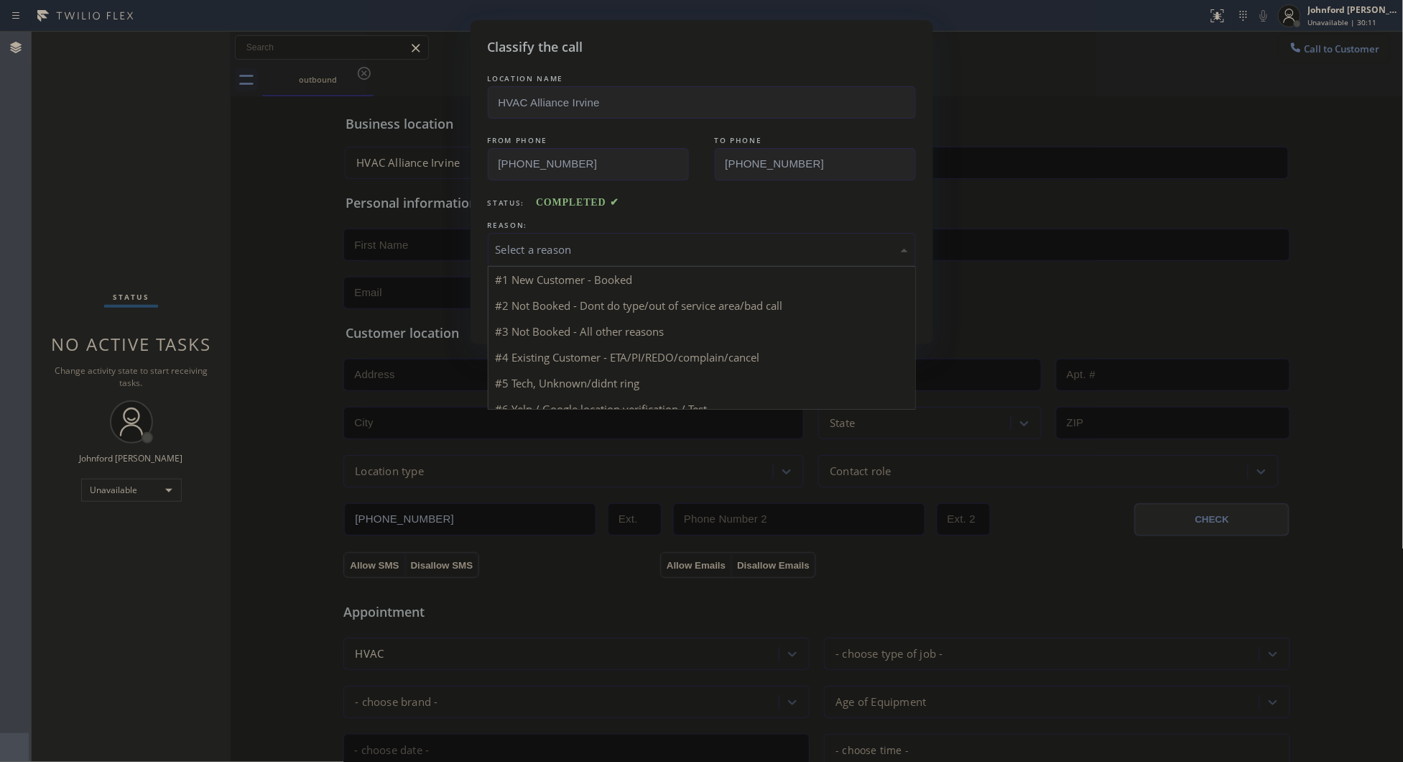
click at [550, 252] on div "Select a reason" at bounding box center [702, 249] width 412 height 17
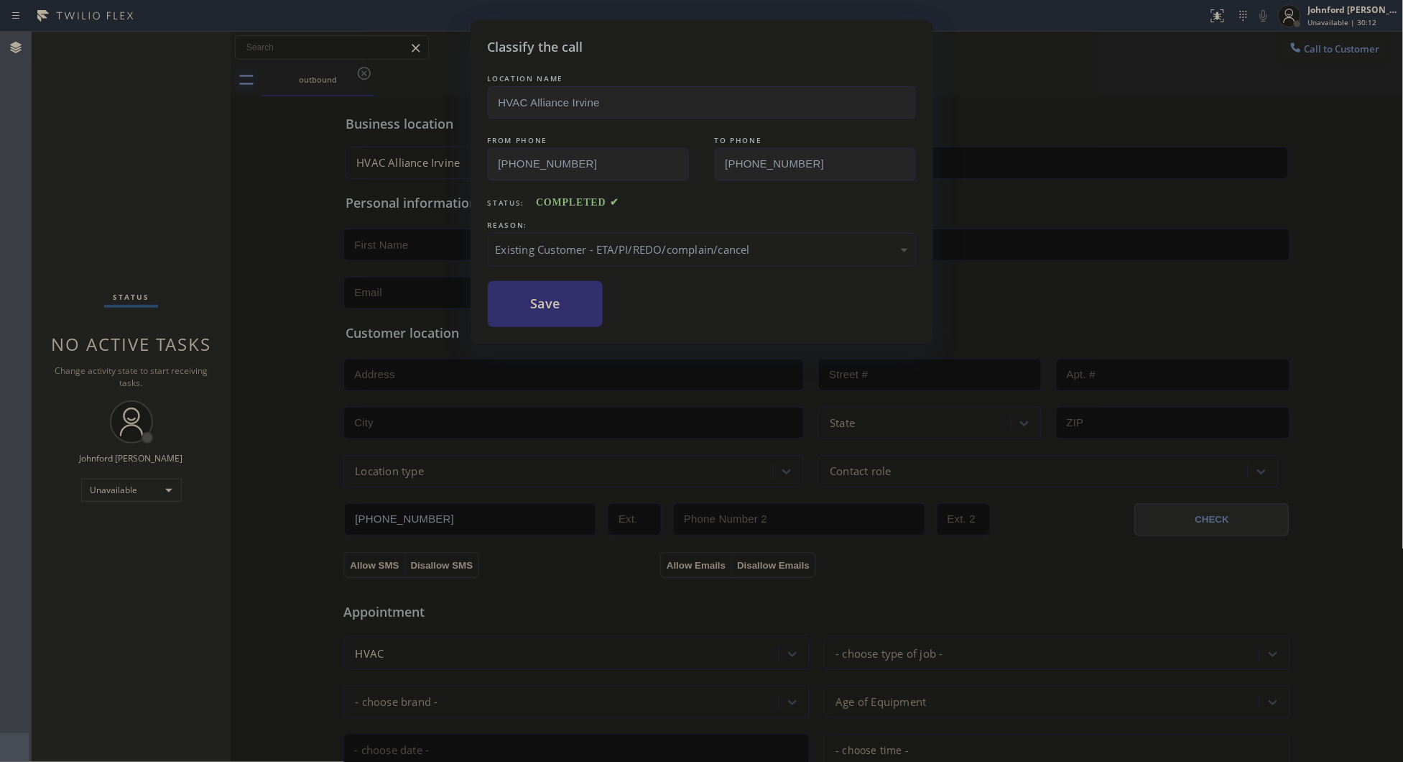
click at [572, 314] on button "Save" at bounding box center [546, 304] width 116 height 46
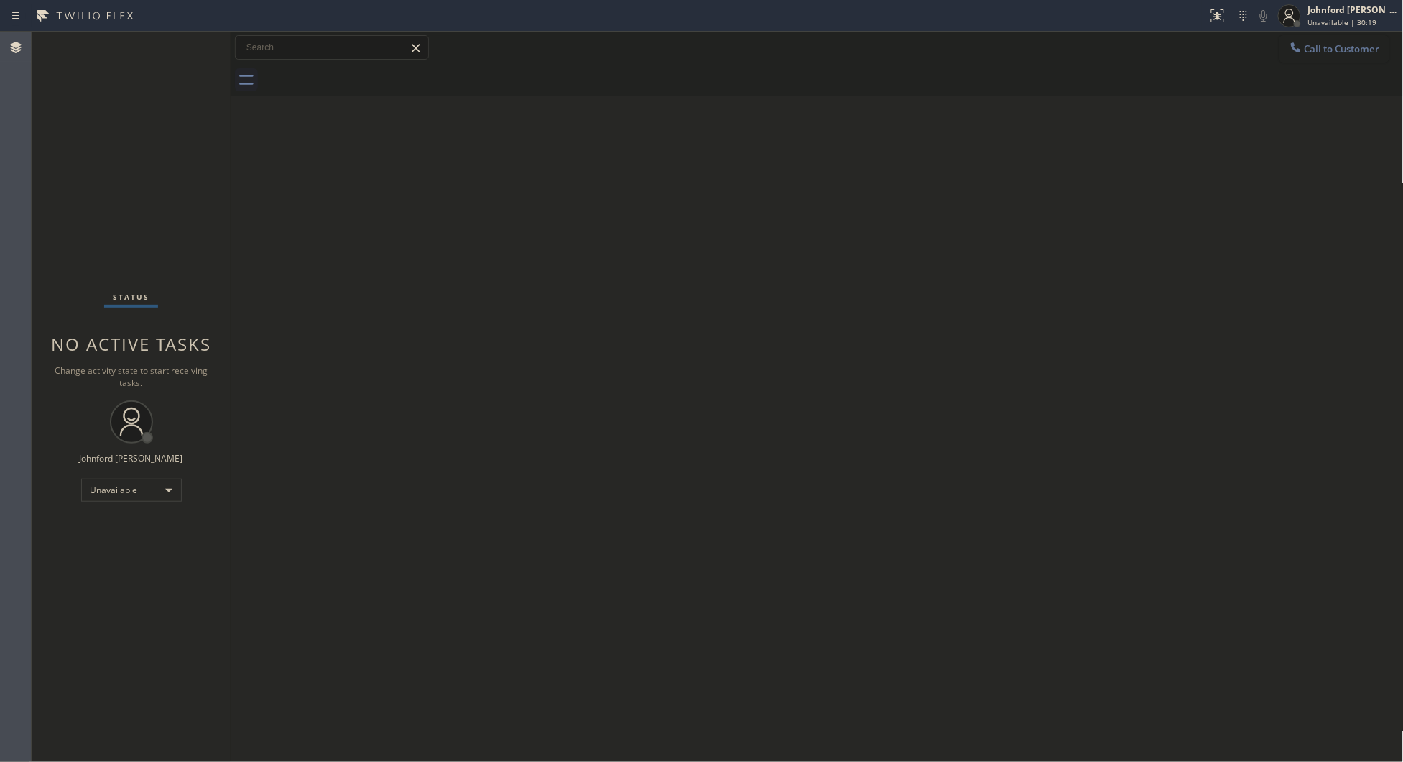
click at [1324, 52] on span "Call to Customer" at bounding box center [1342, 48] width 75 height 13
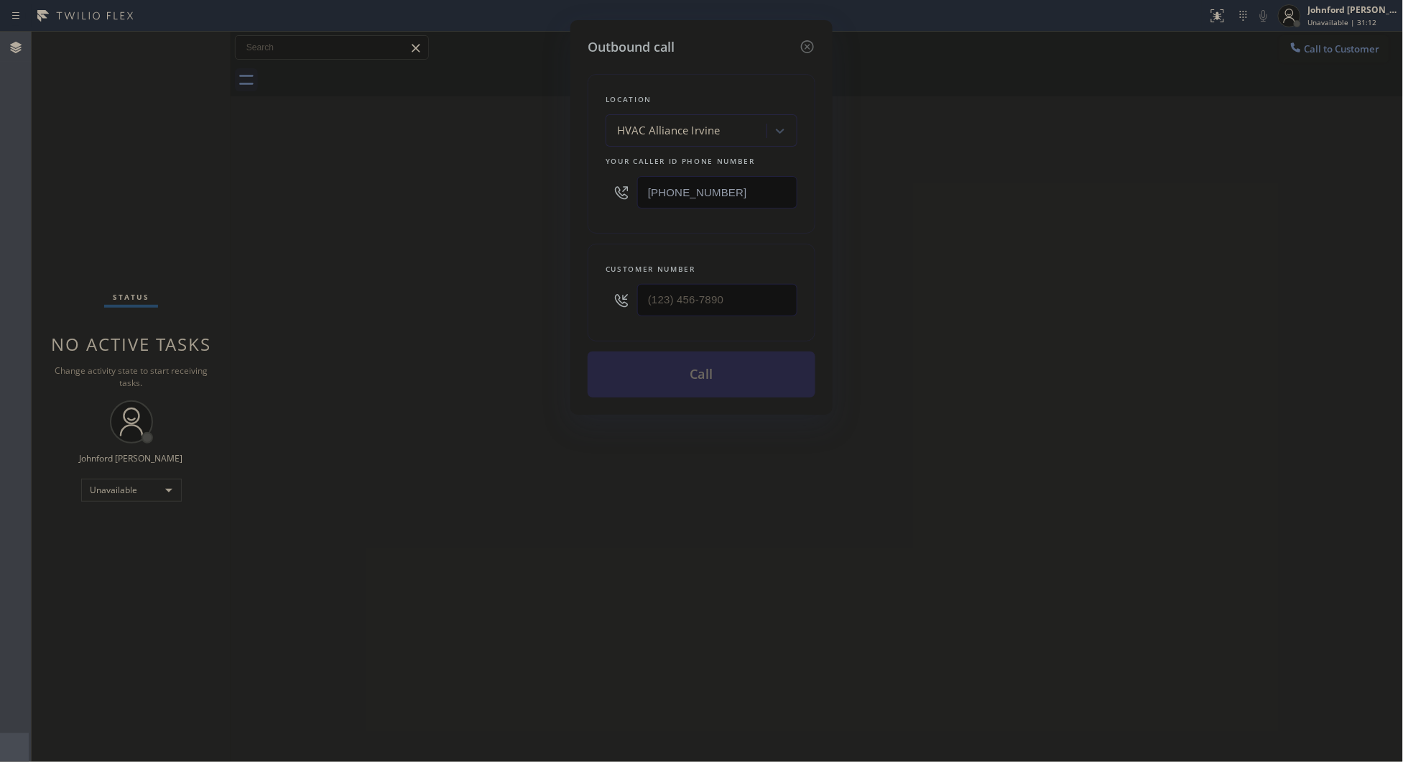
drag, startPoint x: 1140, startPoint y: 284, endPoint x: 755, endPoint y: 346, distance: 389.5
click at [1129, 295] on div "Outbound call Location HVAC Alliance [GEOGRAPHIC_DATA] Your caller id phone num…" at bounding box center [701, 381] width 1403 height 762
drag, startPoint x: 589, startPoint y: 318, endPoint x: 509, endPoint y: 341, distance: 83.7
click at [528, 335] on div "Outbound call Location HVAC Alliance [GEOGRAPHIC_DATA] Your caller id phone num…" at bounding box center [701, 381] width 1403 height 762
paste input "406) 717-6053"
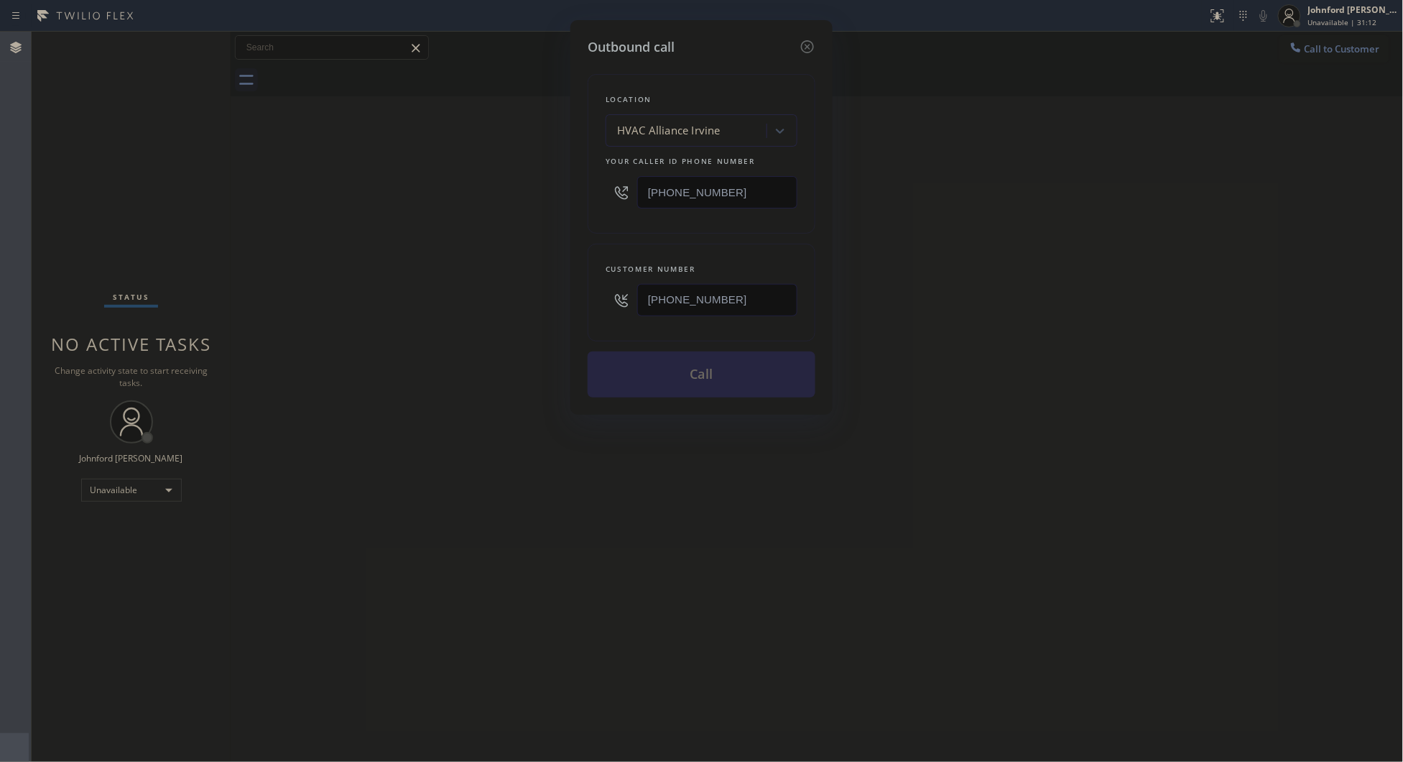
type input "[PHONE_NUMBER]"
click at [447, 356] on div "Outbound call Location HVAC Alliance [GEOGRAPHIC_DATA] Your caller id phone num…" at bounding box center [701, 381] width 1403 height 762
click at [655, 386] on button "Call" at bounding box center [702, 374] width 228 height 46
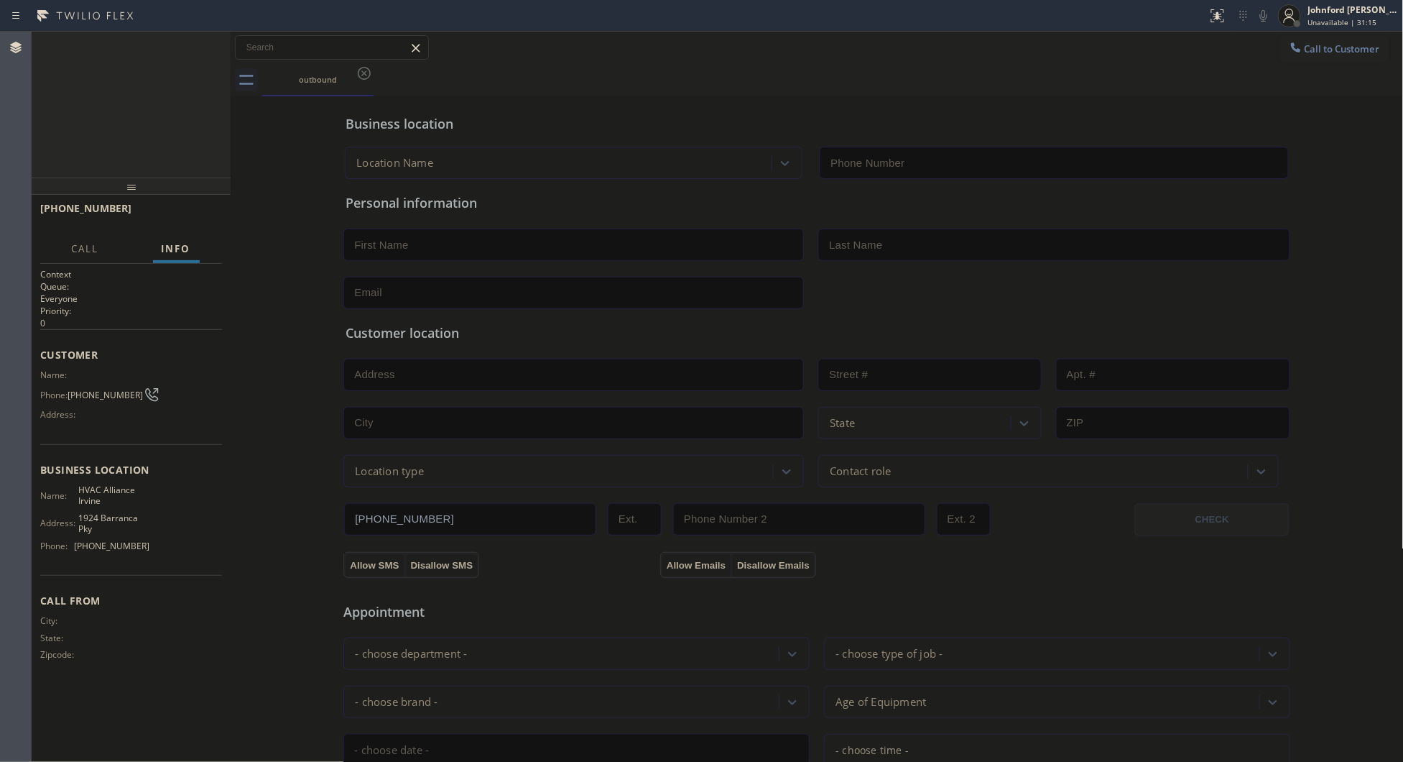
type input "[PHONE_NUMBER]"
drag, startPoint x: 129, startPoint y: 157, endPoint x: 162, endPoint y: 77, distance: 86.1
click at [137, 155] on div "[PHONE_NUMBER] Connecting call… ALL TASKS ALL TASKS ACTIVE TASKS TASKS IN WRAP …" at bounding box center [131, 105] width 199 height 146
click at [1259, 16] on icon at bounding box center [1263, 15] width 17 height 17
click at [1266, 16] on icon at bounding box center [1263, 15] width 17 height 17
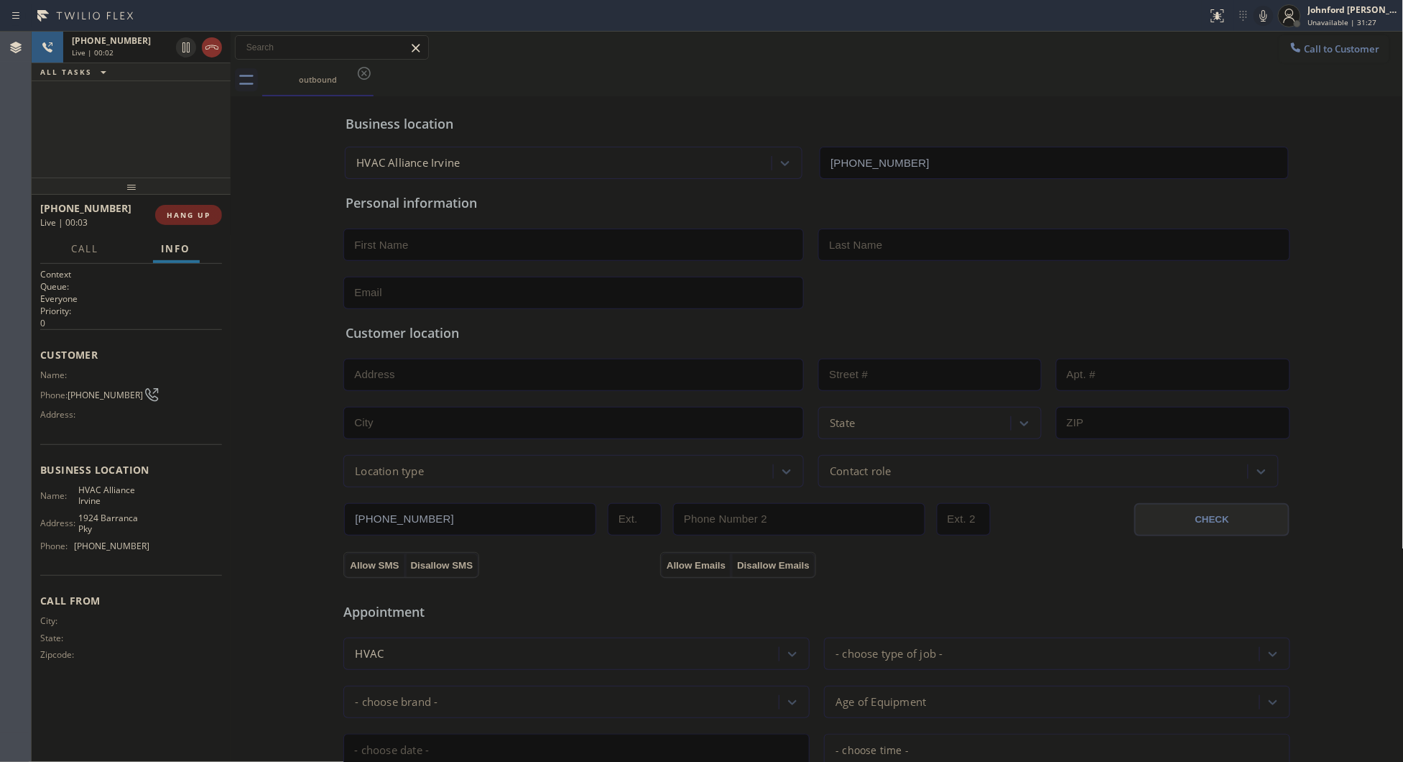
click at [185, 205] on button "HANG UP" at bounding box center [188, 215] width 67 height 20
click at [931, 95] on div "Business location HVAC Alliance [GEOGRAPHIC_DATA] [PHONE_NUMBER]" at bounding box center [817, 136] width 949 height 85
click at [192, 206] on button "COMPLETE" at bounding box center [185, 215] width 73 height 20
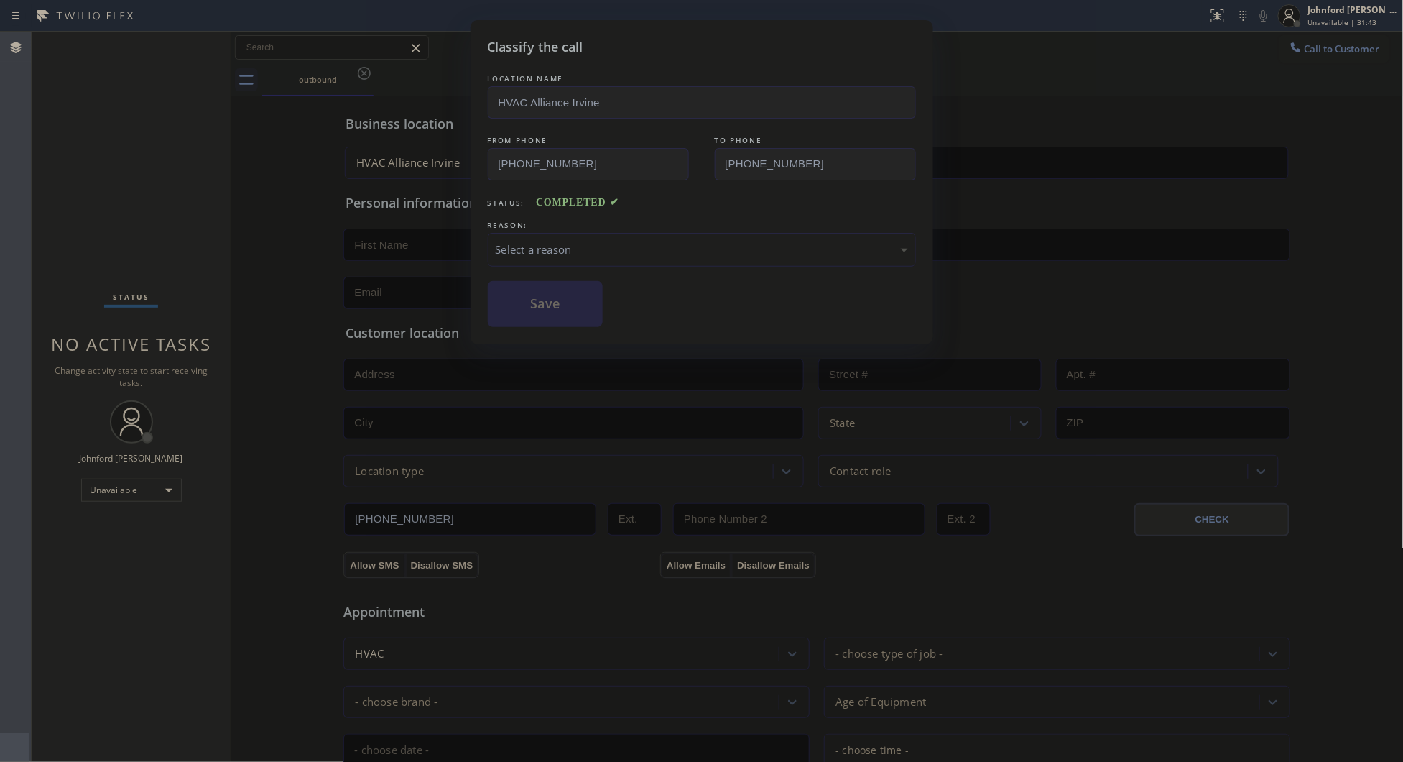
click at [595, 256] on div "Select a reason" at bounding box center [702, 250] width 428 height 34
click at [544, 305] on button "Save" at bounding box center [546, 304] width 116 height 46
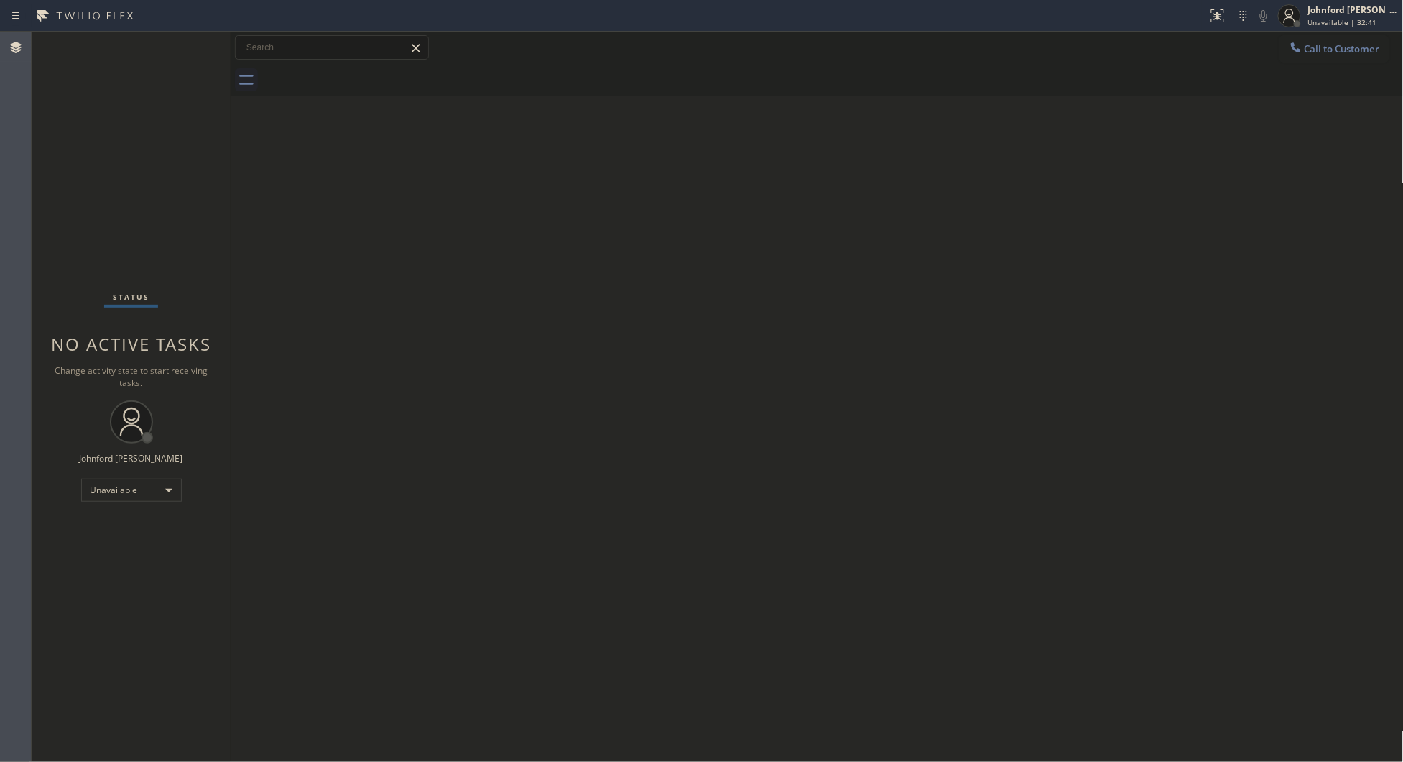
click at [895, 326] on div "Back to Dashboard Change Sender ID Customers Technicians Select a contact Outbo…" at bounding box center [817, 397] width 1173 height 730
click at [581, 174] on div "Back to Dashboard Change Sender ID Customers Technicians Select a contact Outbo…" at bounding box center [817, 397] width 1173 height 730
click at [128, 484] on div "Unavailable" at bounding box center [131, 490] width 101 height 23
click at [128, 532] on li "Available" at bounding box center [130, 527] width 98 height 17
click at [406, 408] on div "Back to Dashboard Change Sender ID Customers Technicians Select a contact Outbo…" at bounding box center [817, 397] width 1173 height 730
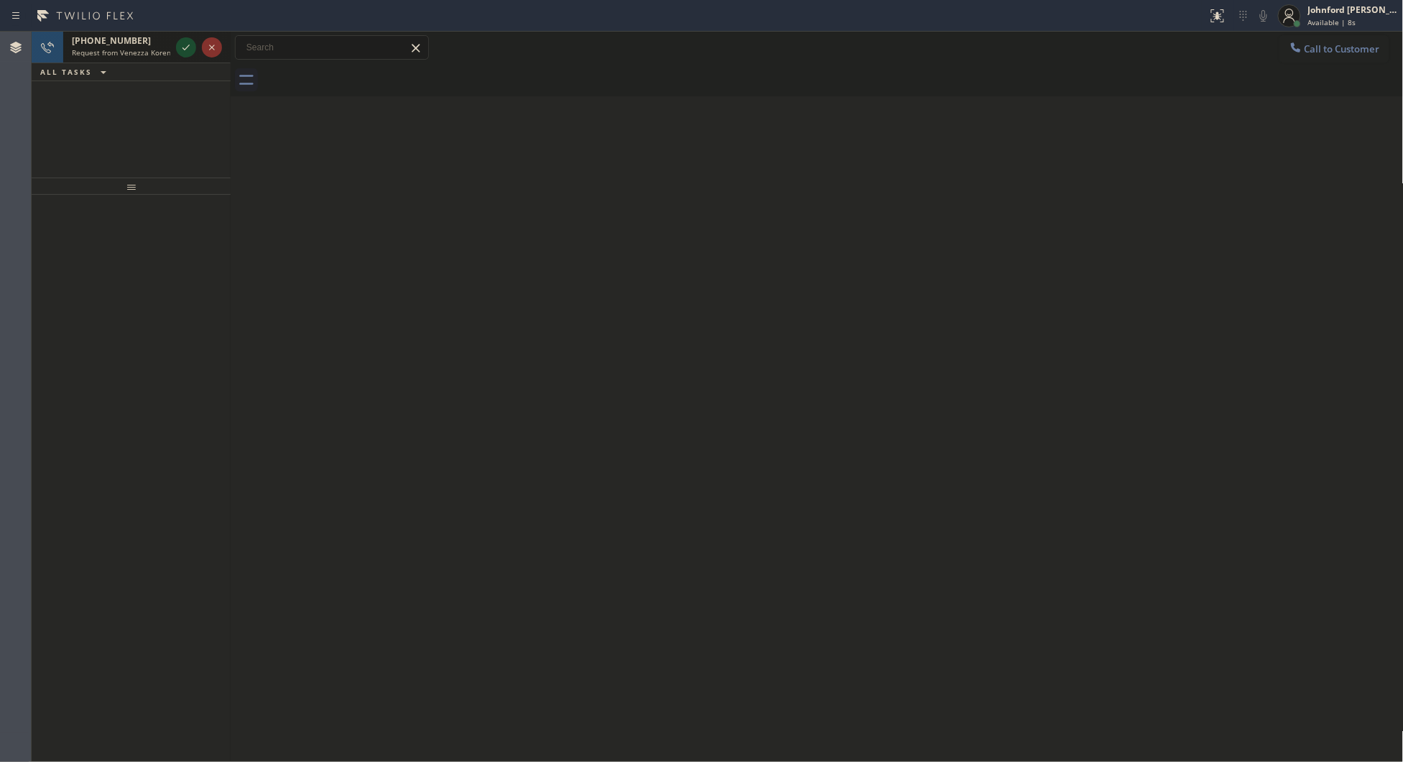
click at [187, 47] on icon at bounding box center [186, 48] width 7 height 6
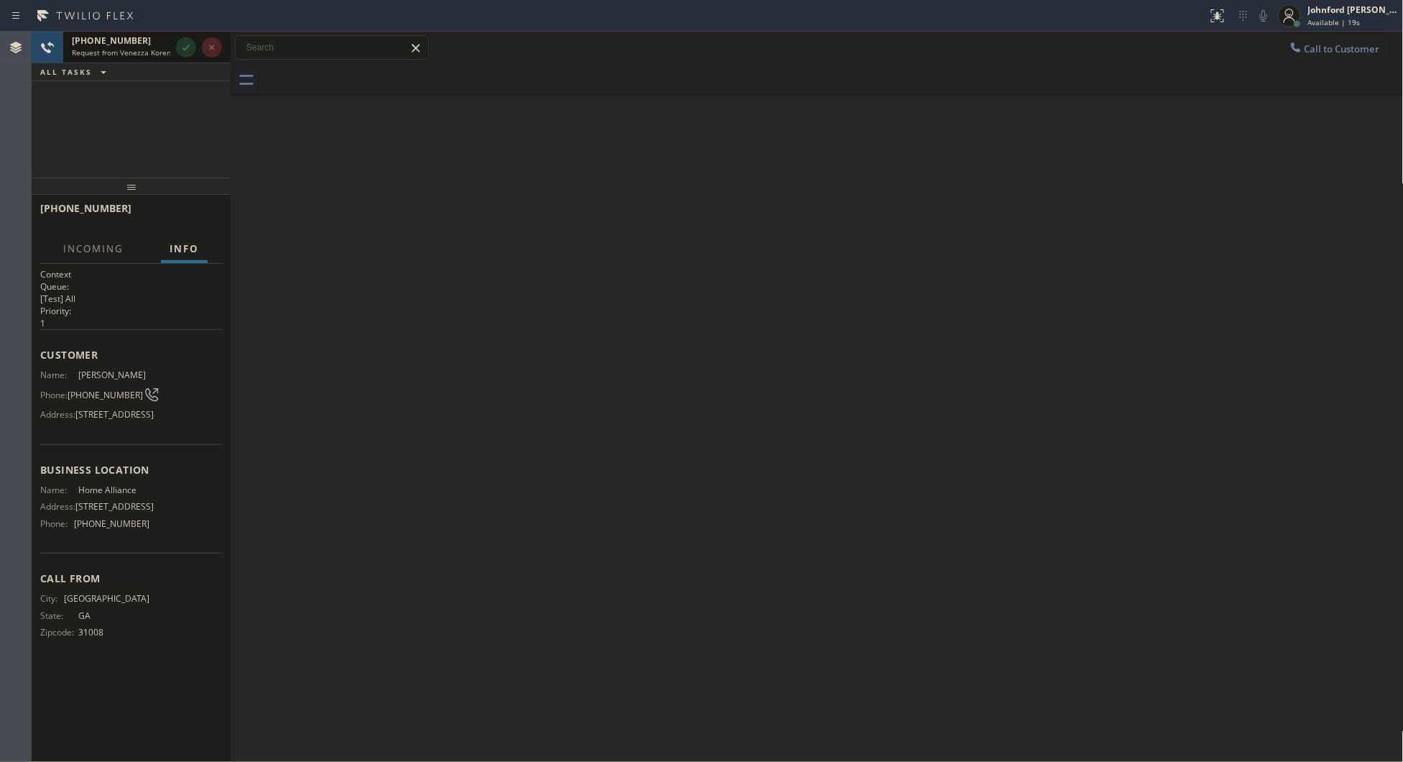
click at [116, 50] on span "Request from Venezza Koren Intas (direct)" at bounding box center [144, 52] width 145 height 10
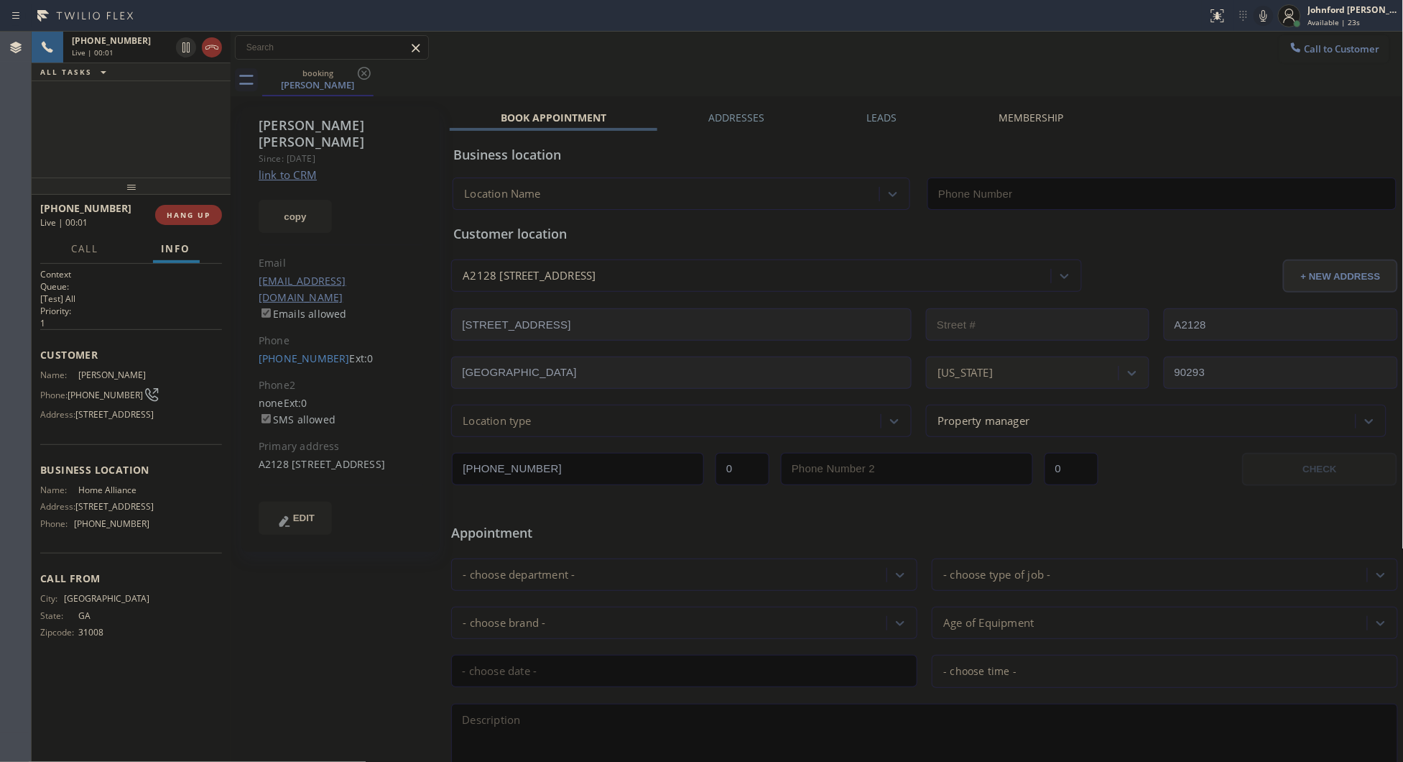
type input "[PHONE_NUMBER]"
click at [1270, 9] on icon at bounding box center [1263, 15] width 17 height 17
click at [1265, 22] on icon at bounding box center [1263, 15] width 17 height 17
drag, startPoint x: 762, startPoint y: 60, endPoint x: 824, endPoint y: 42, distance: 64.4
click at [762, 56] on div "Call to Customer Outbound call Location HVAC Alliance [GEOGRAPHIC_DATA] Your ca…" at bounding box center [817, 47] width 1173 height 25
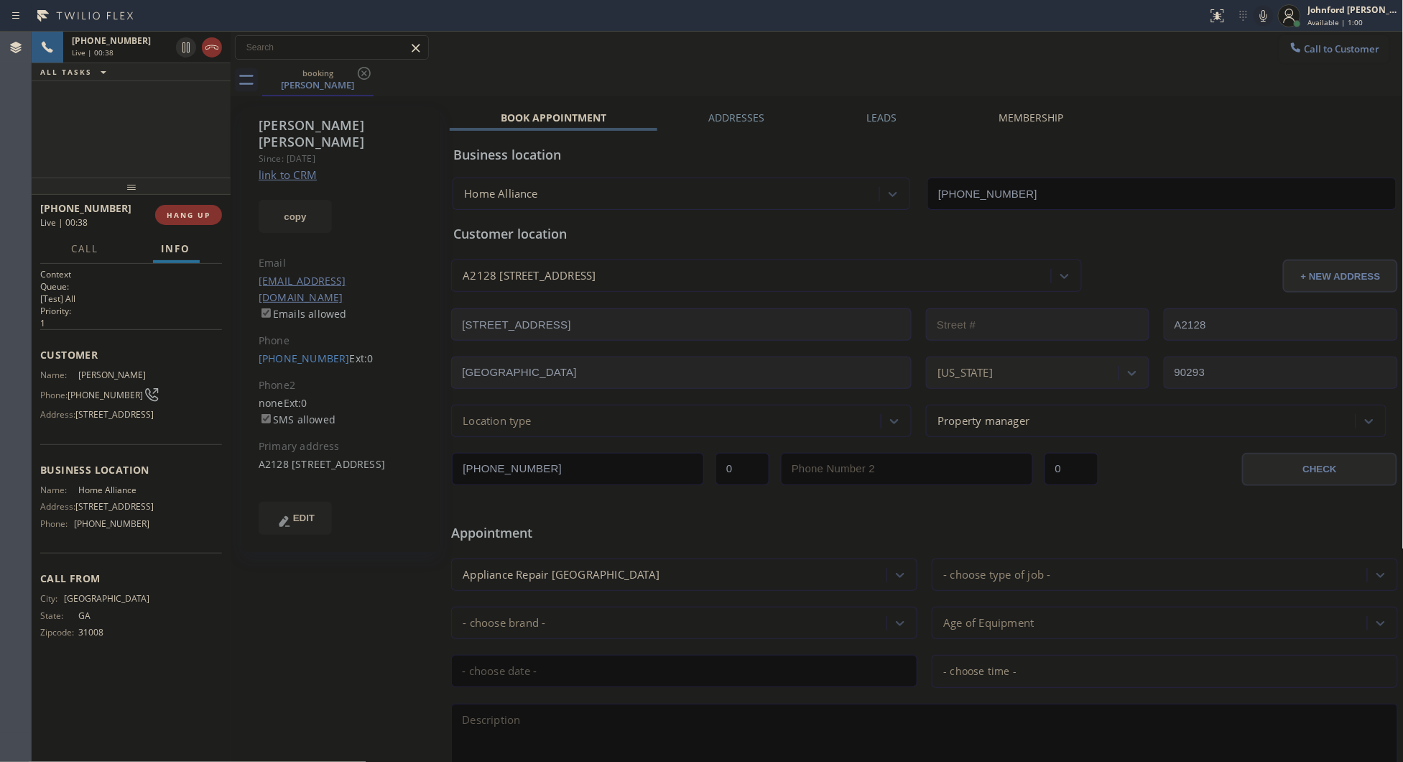
click at [1268, 15] on icon at bounding box center [1263, 15] width 17 height 17
click at [1263, 19] on icon at bounding box center [1263, 15] width 17 height 17
click at [1211, 47] on div "Call to Customer Outbound call Location HVAC Alliance [GEOGRAPHIC_DATA] Your ca…" at bounding box center [817, 47] width 1173 height 25
click at [1267, 15] on icon at bounding box center [1263, 15] width 7 height 11
drag, startPoint x: 1017, startPoint y: 70, endPoint x: 510, endPoint y: 760, distance: 856.5
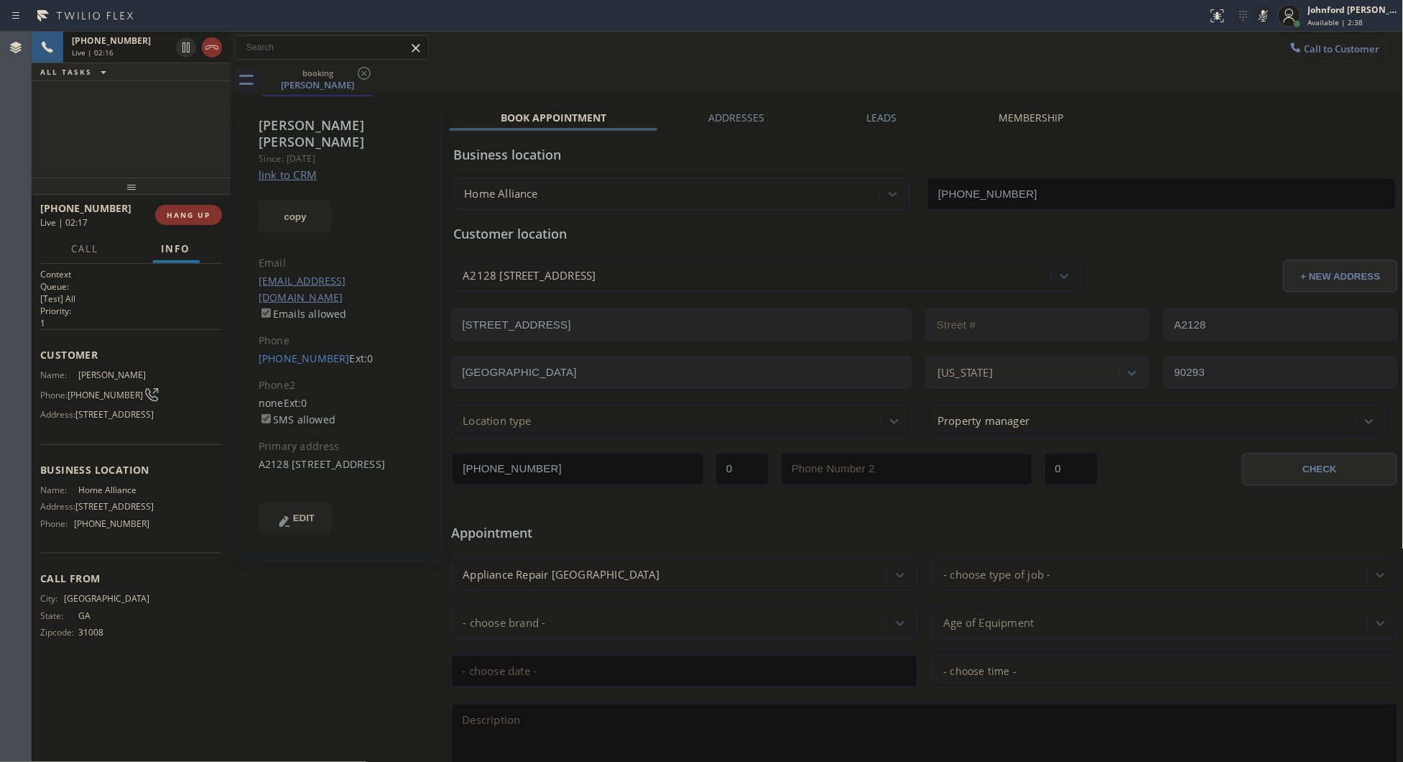
click at [1018, 69] on div "booking [PERSON_NAME]" at bounding box center [833, 80] width 1142 height 32
click at [744, 66] on div "booking [PERSON_NAME]" at bounding box center [833, 80] width 1142 height 32
click at [1255, 11] on icon at bounding box center [1263, 15] width 17 height 17
click at [1035, 68] on div "booking [PERSON_NAME]" at bounding box center [833, 80] width 1142 height 32
click at [129, 135] on div "[PHONE_NUMBER] Live | 04:24 ALL TASKS ALL TASKS ACTIVE TASKS TASKS IN WRAP UP" at bounding box center [131, 105] width 199 height 146
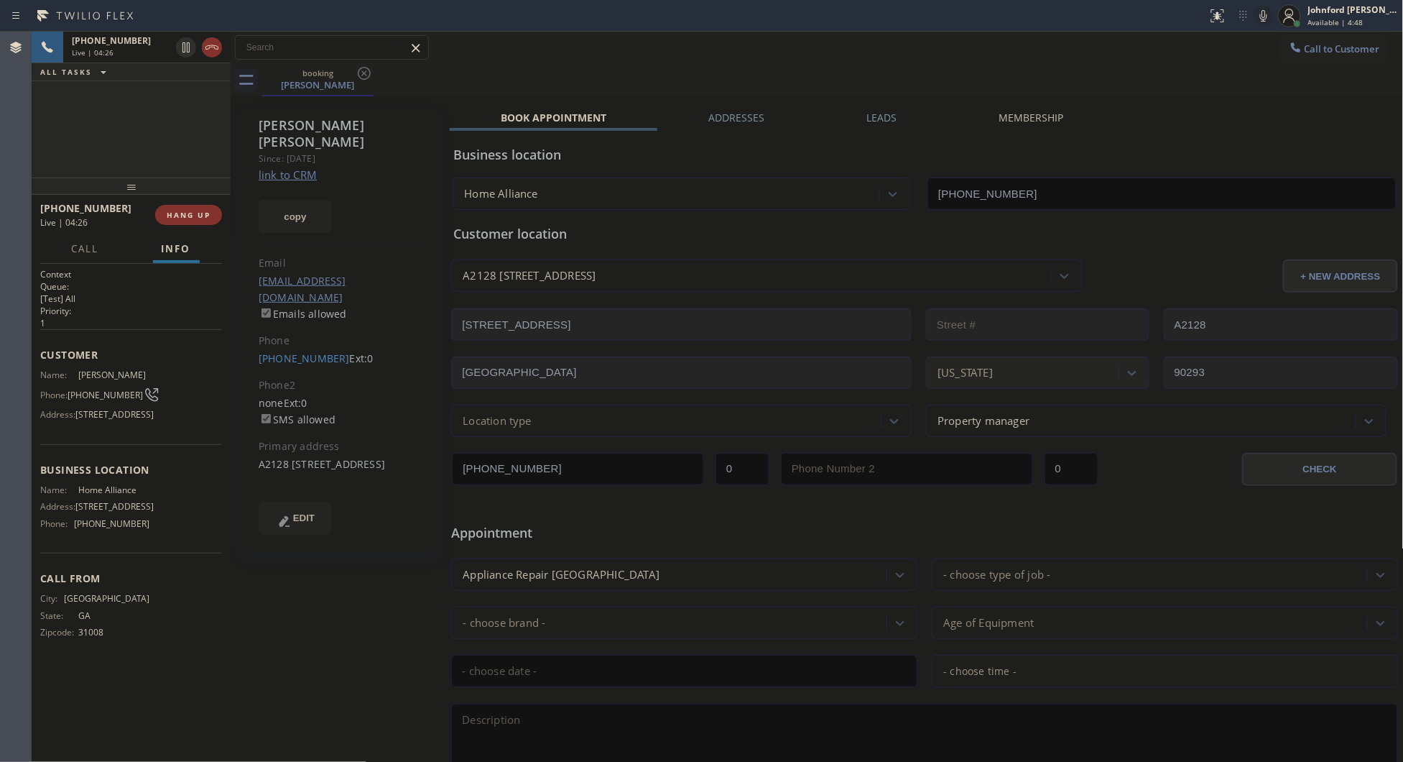
click at [1265, 19] on icon at bounding box center [1263, 15] width 7 height 11
click at [170, 216] on span "HANG UP" at bounding box center [189, 215] width 44 height 10
click at [170, 216] on span "COMPLETE" at bounding box center [186, 215] width 50 height 10
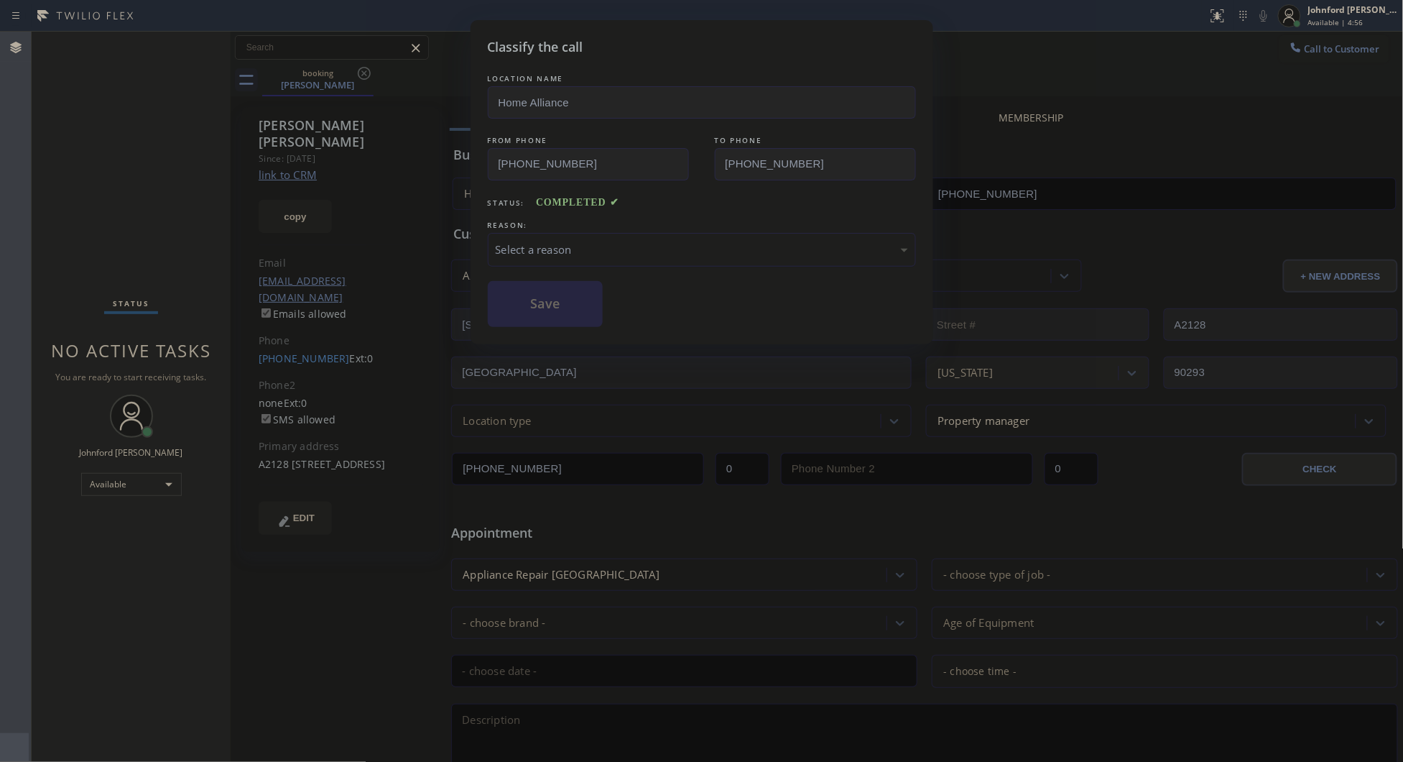
click at [562, 260] on div "Select a reason" at bounding box center [702, 250] width 428 height 34
click at [543, 300] on button "Save" at bounding box center [546, 304] width 116 height 46
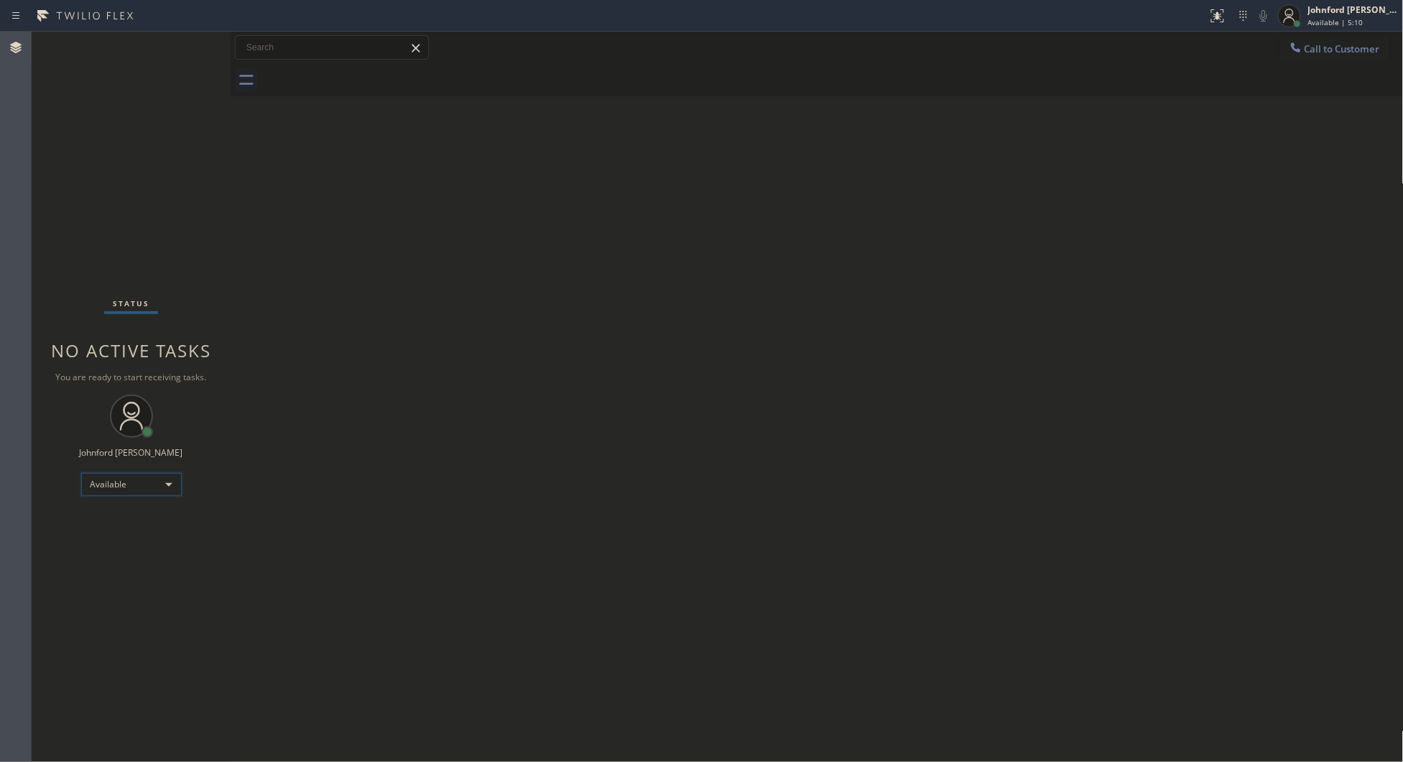
click at [116, 478] on div "Available" at bounding box center [131, 484] width 101 height 23
click at [119, 541] on li "Unavailable" at bounding box center [130, 539] width 98 height 17
click at [935, 311] on div "Back to Dashboard Change Sender ID Customers Technicians Select a contact Outbo…" at bounding box center [817, 397] width 1173 height 730
click at [1298, 38] on button "Call to Customer" at bounding box center [1335, 48] width 110 height 27
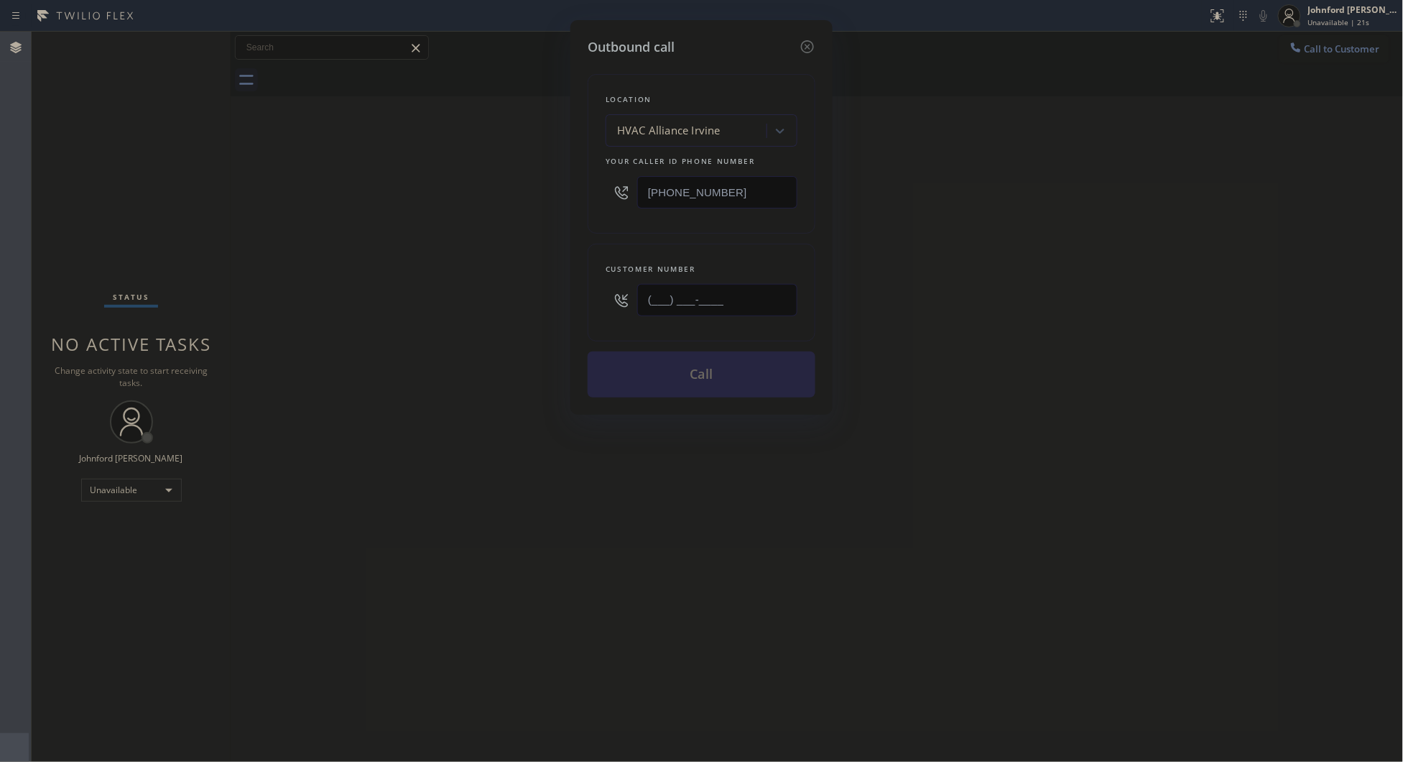
drag, startPoint x: 695, startPoint y: 309, endPoint x: 526, endPoint y: 313, distance: 168.9
click at [569, 309] on div "Outbound call Location HVAC Alliance [GEOGRAPHIC_DATA] Your caller id phone num…" at bounding box center [701, 381] width 1403 height 762
paste input "949) 929-0342"
type input "[PHONE_NUMBER]"
click at [457, 324] on div "Outbound call Location HVAC Alliance [GEOGRAPHIC_DATA] Your caller id phone num…" at bounding box center [701, 381] width 1403 height 762
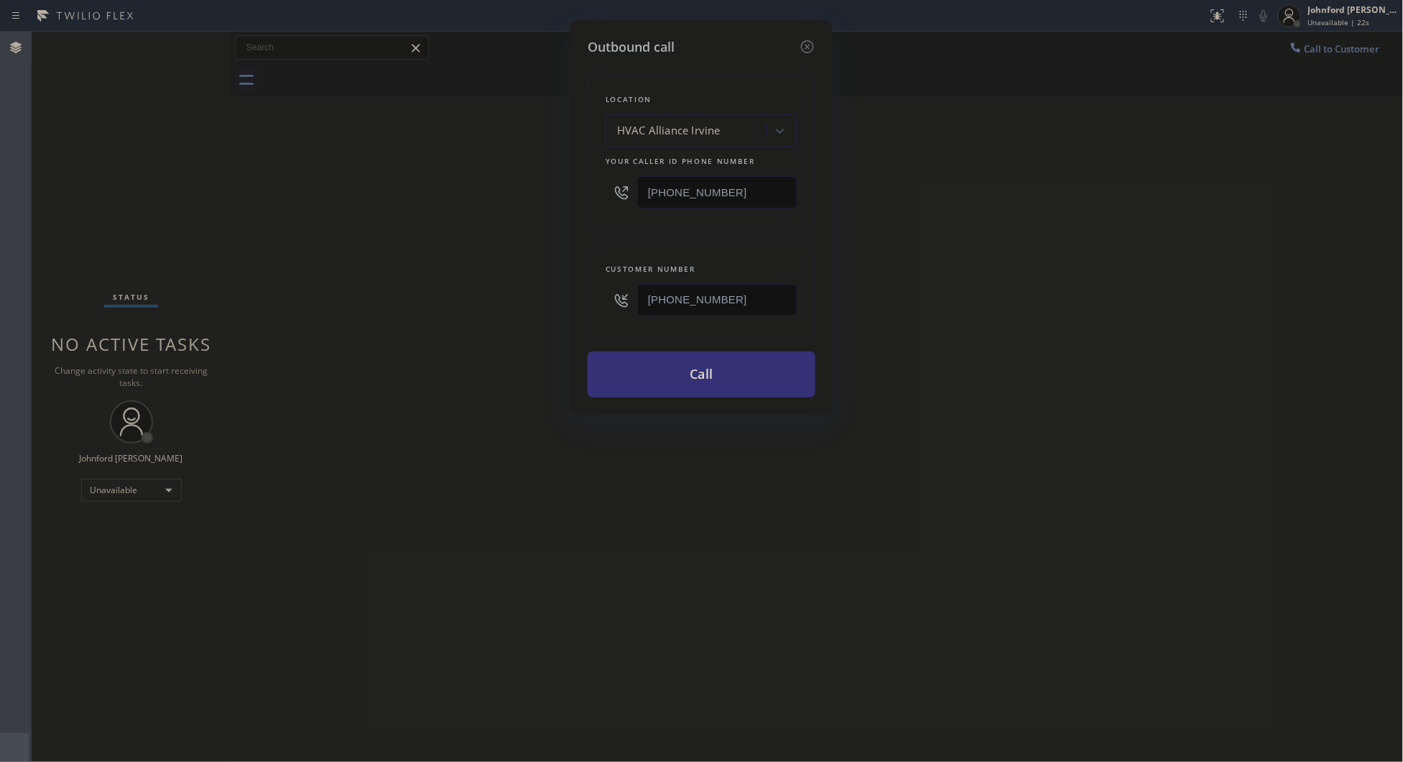
drag, startPoint x: 1083, startPoint y: 358, endPoint x: 1081, endPoint y: 366, distance: 8.7
click at [1083, 358] on div "Outbound call Location HVAC Alliance [GEOGRAPHIC_DATA] Your caller id phone num…" at bounding box center [701, 381] width 1403 height 762
drag, startPoint x: 741, startPoint y: 379, endPoint x: 910, endPoint y: 351, distance: 171.2
click at [741, 379] on button "Call" at bounding box center [702, 374] width 228 height 46
click at [992, 340] on div "Outbound call Location HVAC Alliance [GEOGRAPHIC_DATA] Your caller id phone num…" at bounding box center [701, 381] width 1403 height 762
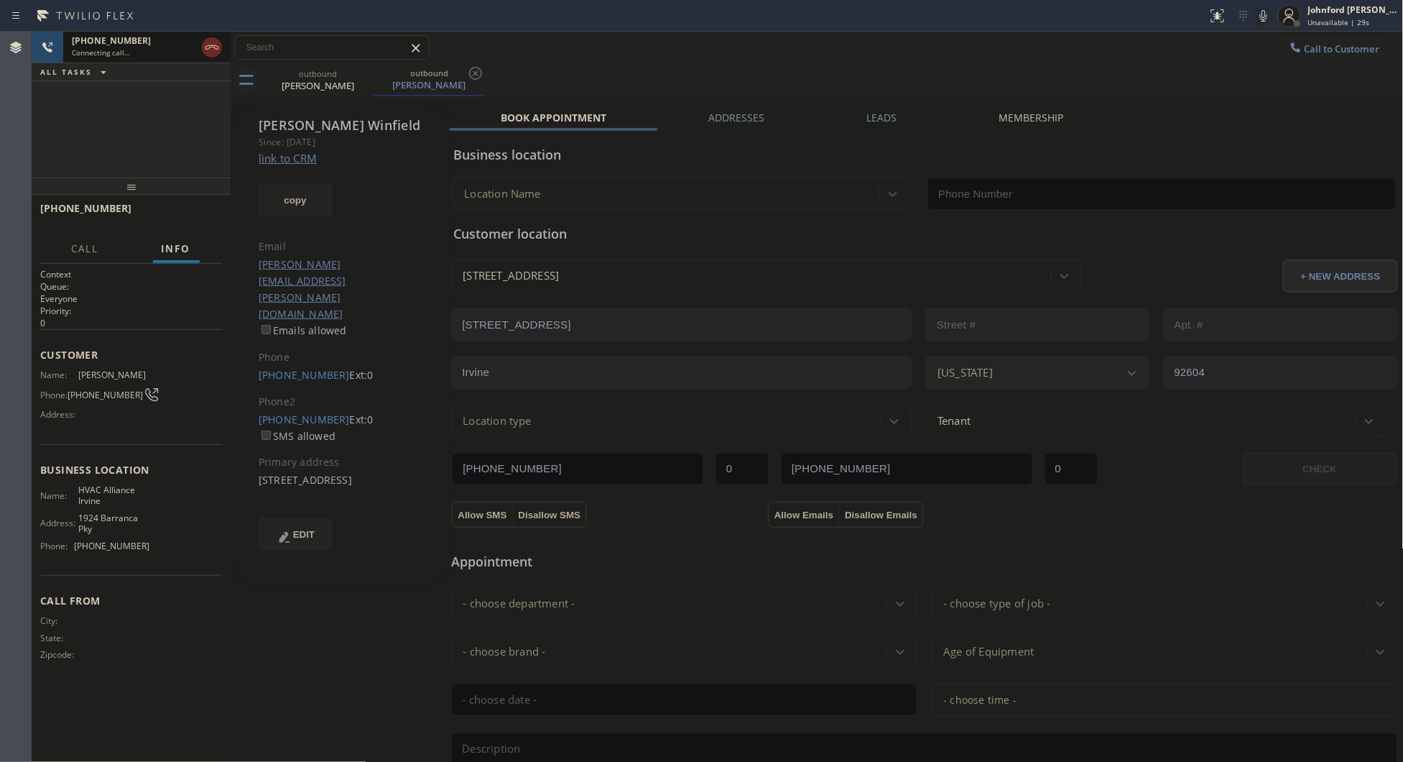
click at [208, 52] on icon at bounding box center [211, 47] width 17 height 17
type input "[PHONE_NUMBER]"
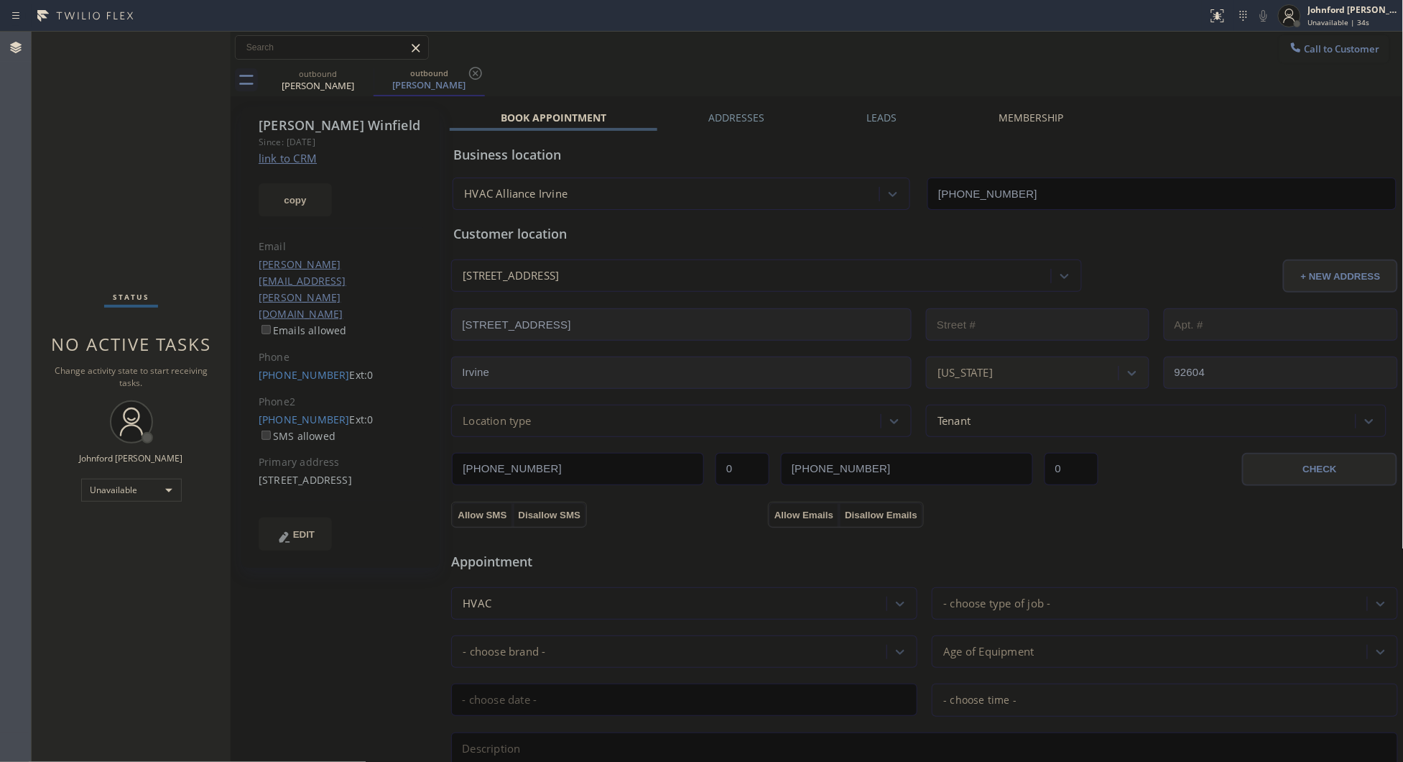
click at [805, 74] on div "outbound [PERSON_NAME] outbound [PERSON_NAME]" at bounding box center [833, 80] width 1142 height 32
click at [785, 84] on div "outbound [PERSON_NAME] outbound [PERSON_NAME]" at bounding box center [833, 80] width 1142 height 32
click at [871, 120] on label "Leads" at bounding box center [882, 118] width 30 height 14
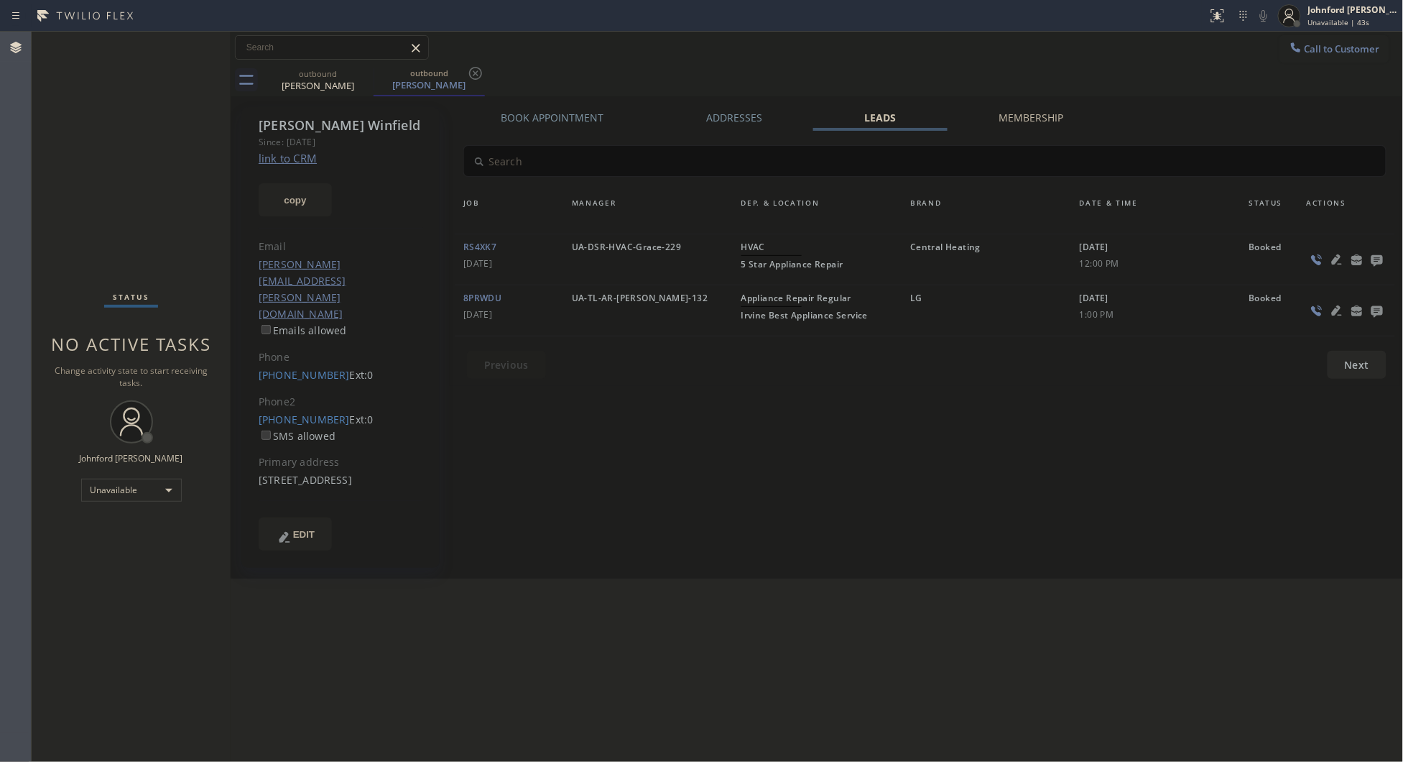
click at [290, 158] on link "link to CRM" at bounding box center [288, 158] width 58 height 14
click at [984, 55] on div "Call to Customer Outbound call Location HVAC Alliance [GEOGRAPHIC_DATA] Your ca…" at bounding box center [817, 47] width 1173 height 25
drag, startPoint x: 1311, startPoint y: 59, endPoint x: 1097, endPoint y: 117, distance: 221.9
click at [1288, 65] on div "Call to Customer Outbound call Location HVAC Alliance [GEOGRAPHIC_DATA] Your ca…" at bounding box center [817, 64] width 1173 height 65
click at [1319, 55] on button "Call to Customer" at bounding box center [1335, 48] width 110 height 27
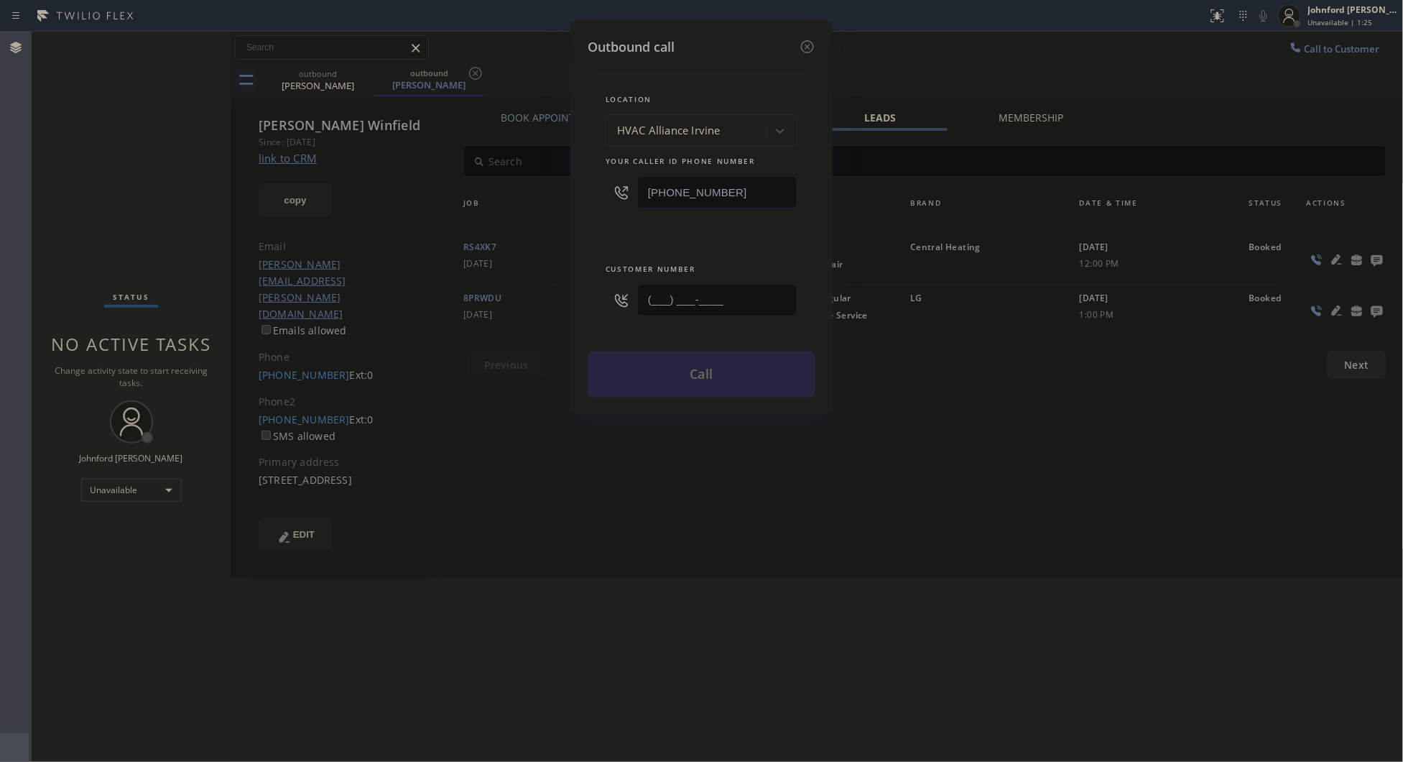
drag, startPoint x: 726, startPoint y: 292, endPoint x: 596, endPoint y: 292, distance: 130.1
click at [622, 292] on div "(___) ___-____" at bounding box center [702, 300] width 192 height 47
paste input "949) 929-0342"
type input "[PHONE_NUMBER]"
click at [622, 228] on div "Location HVAC Alliance [GEOGRAPHIC_DATA] Your caller id phone number [PHONE_NUM…" at bounding box center [702, 154] width 228 height 160
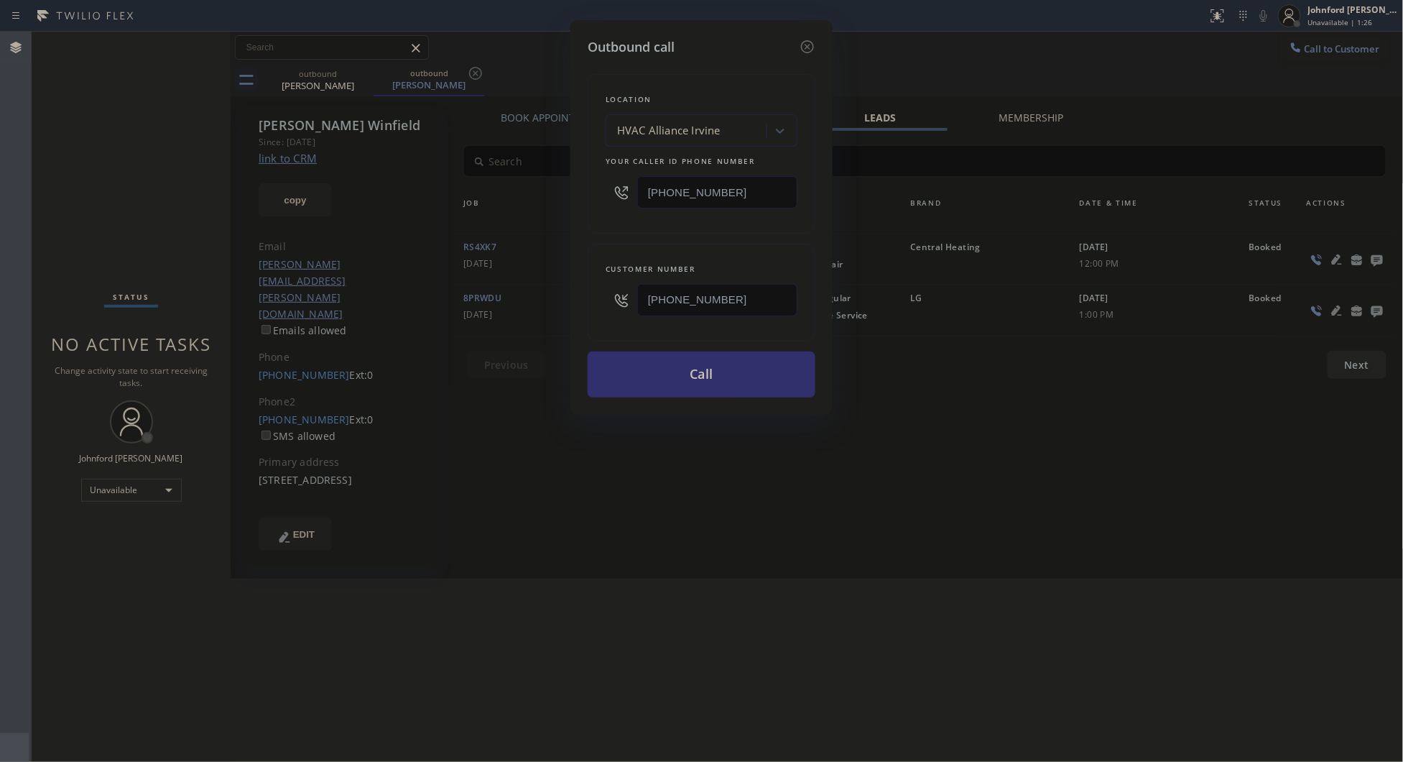
click at [660, 376] on button "Call" at bounding box center [702, 374] width 228 height 46
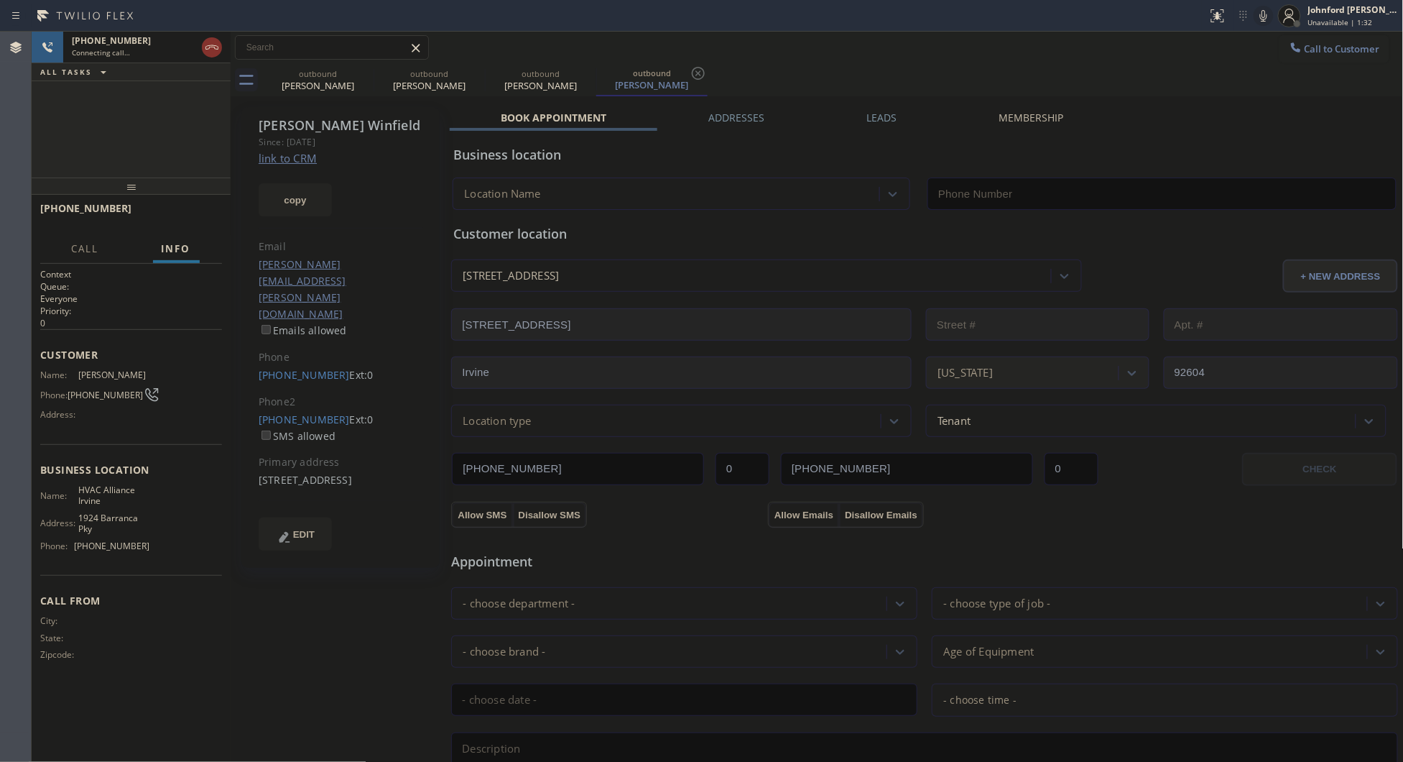
type input "[PHONE_NUMBER]"
click at [1262, 19] on icon at bounding box center [1263, 15] width 17 height 17
click at [371, 75] on icon at bounding box center [364, 73] width 17 height 17
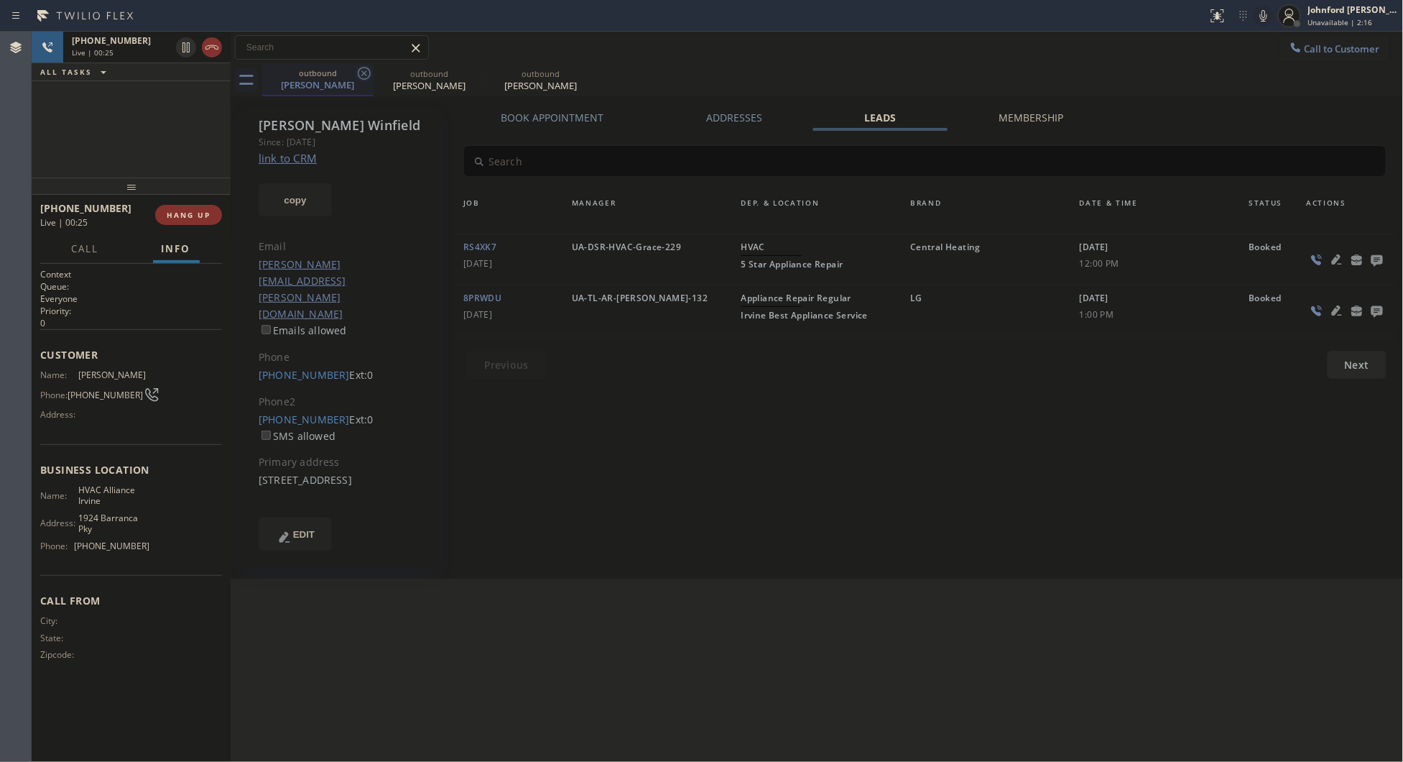
click at [368, 72] on icon at bounding box center [364, 73] width 17 height 17
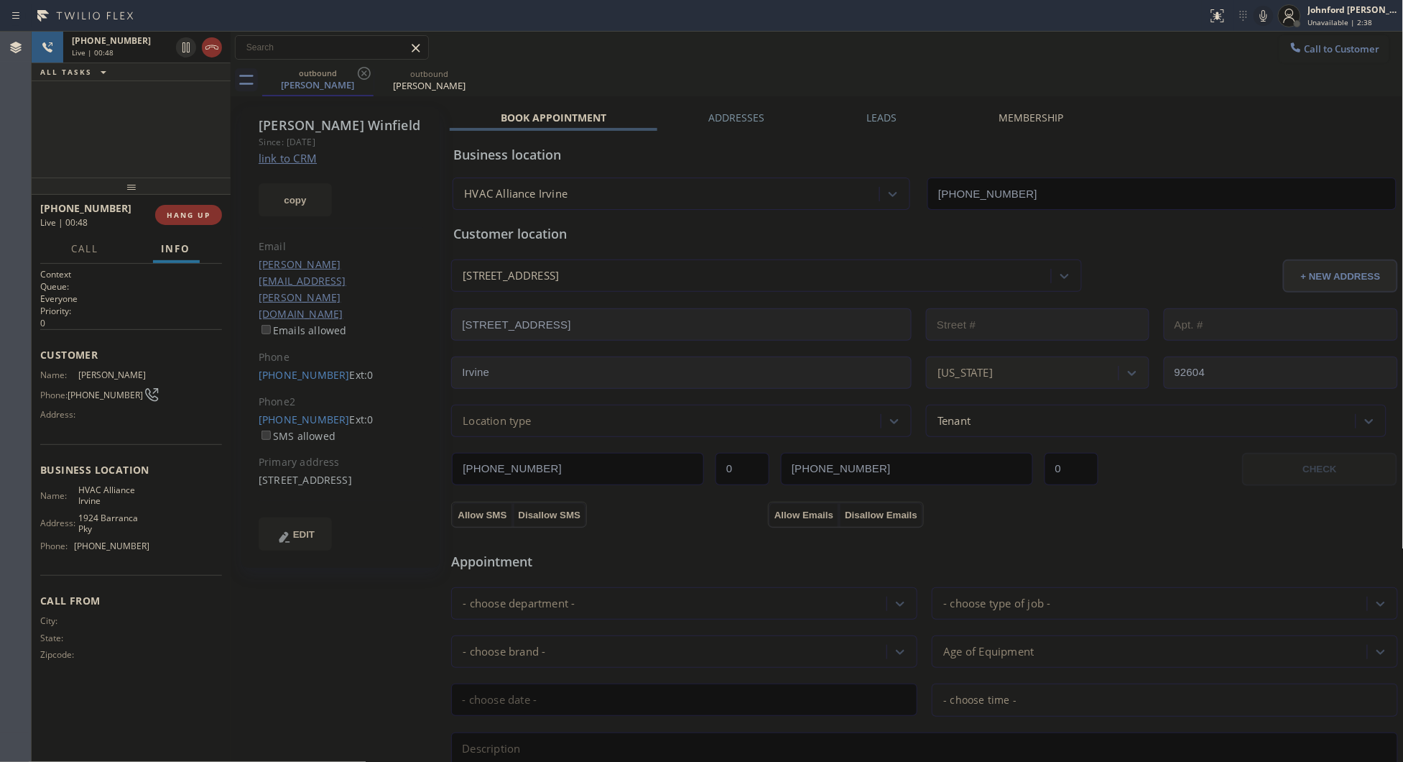
click at [737, 65] on div "outbound [PERSON_NAME] outbound [PERSON_NAME]" at bounding box center [833, 80] width 1142 height 32
click at [298, 196] on button "copy" at bounding box center [295, 199] width 73 height 33
click at [753, 85] on div "outbound [PERSON_NAME] outbound [PERSON_NAME]" at bounding box center [833, 80] width 1142 height 32
click at [1260, 16] on icon at bounding box center [1263, 15] width 17 height 17
click at [1261, 15] on icon at bounding box center [1263, 15] width 7 height 11
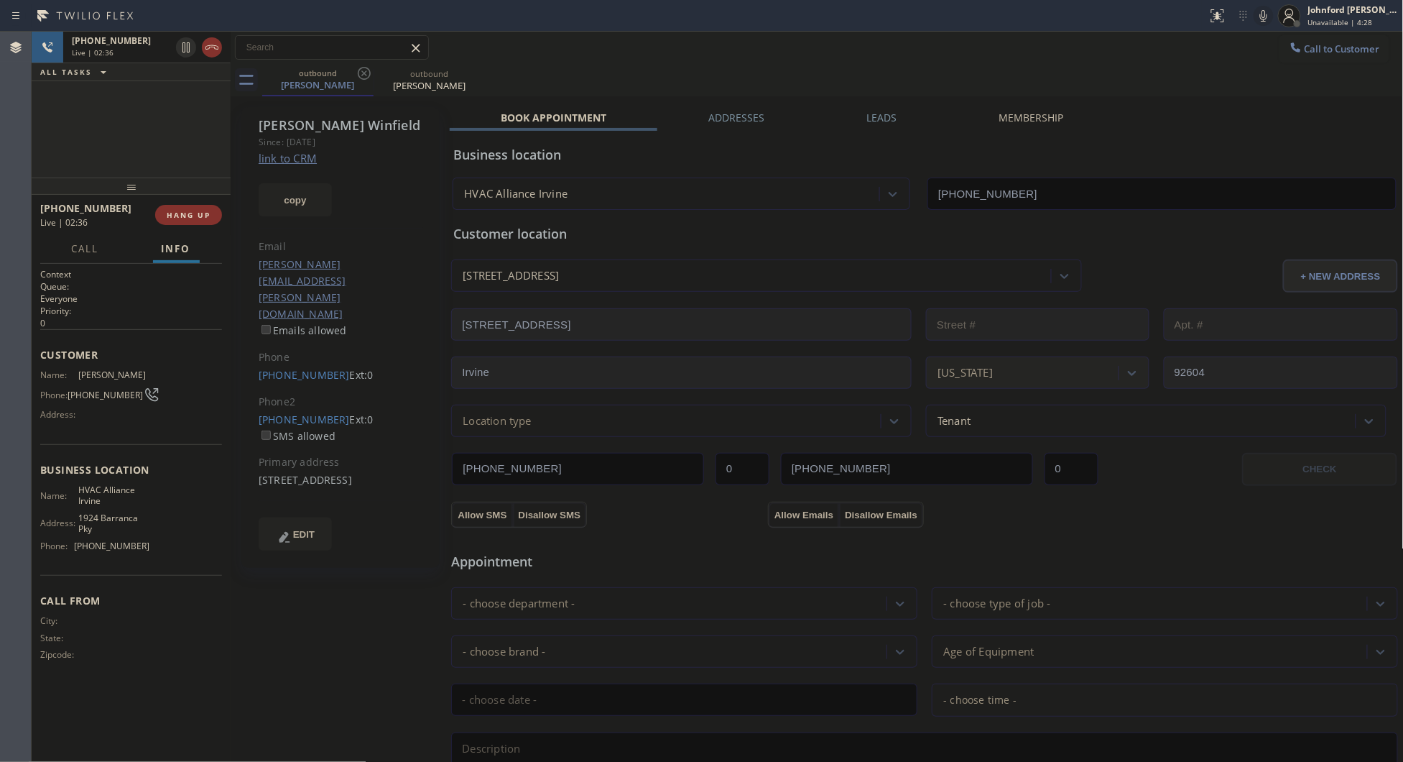
click at [739, 88] on div "outbound [PERSON_NAME] outbound [PERSON_NAME]" at bounding box center [833, 80] width 1142 height 32
drag, startPoint x: 1270, startPoint y: 13, endPoint x: 1255, endPoint y: 9, distance: 16.4
click at [1270, 13] on icon at bounding box center [1263, 15] width 17 height 17
drag, startPoint x: 611, startPoint y: 61, endPoint x: 749, endPoint y: 11, distance: 147.3
click at [637, 47] on div "Call to Customer Outbound call Location HVAC Alliance [GEOGRAPHIC_DATA] Your ca…" at bounding box center [817, 48] width 1173 height 32
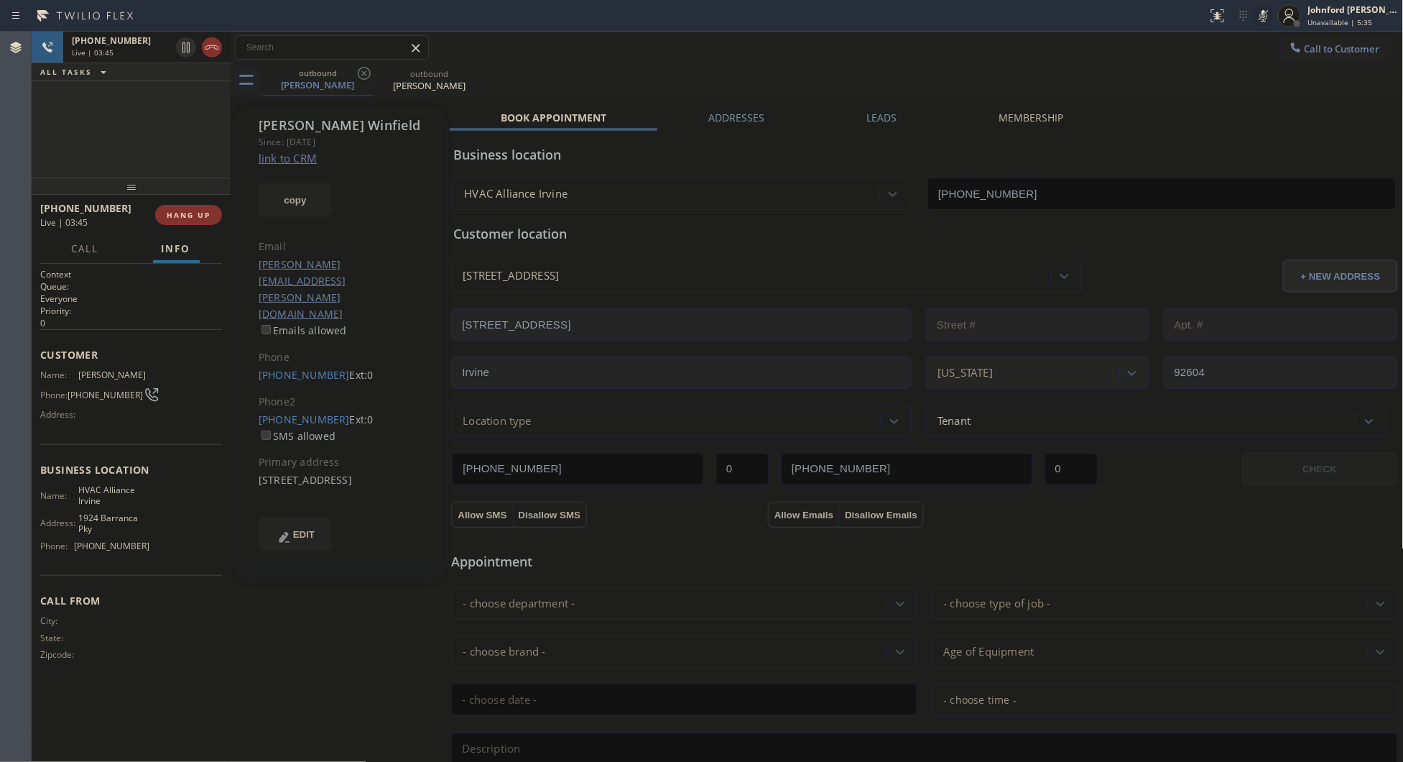
click at [1266, 13] on icon at bounding box center [1263, 15] width 17 height 17
drag, startPoint x: 649, startPoint y: 61, endPoint x: 964, endPoint y: 81, distance: 315.4
click at [652, 59] on div "Call to Customer Outbound call Location HVAC Alliance [GEOGRAPHIC_DATA] Your ca…" at bounding box center [817, 48] width 1173 height 32
click at [949, 80] on div "outbound [PERSON_NAME] outbound [PERSON_NAME]" at bounding box center [833, 80] width 1142 height 32
click at [1259, 16] on icon at bounding box center [1263, 15] width 17 height 17
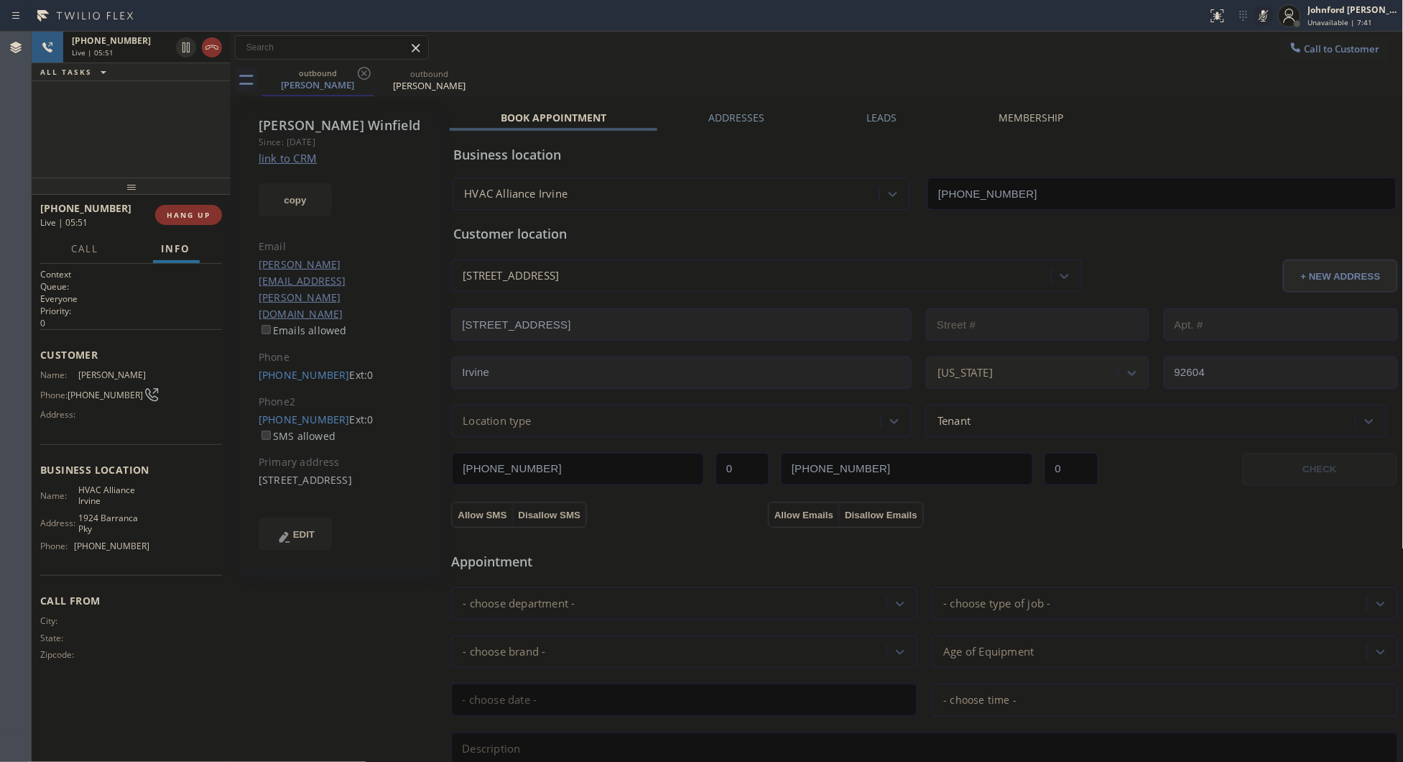
click at [1259, 16] on icon at bounding box center [1263, 15] width 17 height 17
click at [1243, 83] on div "outbound [PERSON_NAME] outbound [PERSON_NAME]" at bounding box center [833, 80] width 1142 height 32
click at [724, 76] on div "outbound [PERSON_NAME] outbound [PERSON_NAME]" at bounding box center [833, 80] width 1142 height 32
click at [1259, 16] on icon at bounding box center [1263, 15] width 17 height 17
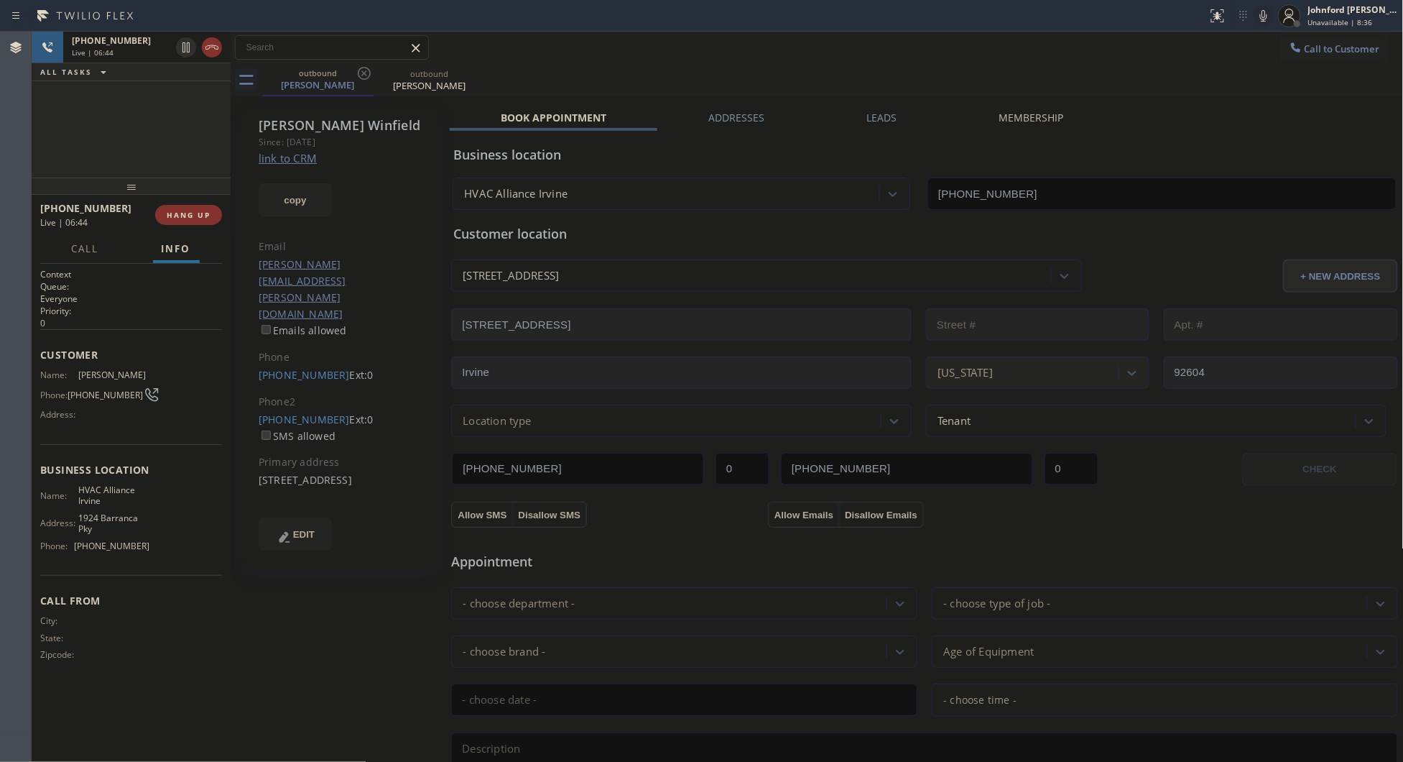
click at [662, 47] on div "Call to Customer Outbound call Location HVAC Alliance [GEOGRAPHIC_DATA] Your ca…" at bounding box center [817, 47] width 1173 height 25
click at [1267, 20] on icon at bounding box center [1263, 15] width 17 height 17
click at [1265, 20] on icon at bounding box center [1263, 15] width 7 height 11
click at [1254, 43] on div "Call to Customer Outbound call Location HVAC Alliance [GEOGRAPHIC_DATA] Your ca…" at bounding box center [817, 47] width 1173 height 25
click at [98, 134] on div "[PHONE_NUMBER] Live | 07:31 ALL TASKS ALL TASKS ACTIVE TASKS TASKS IN WRAP UP" at bounding box center [131, 105] width 199 height 146
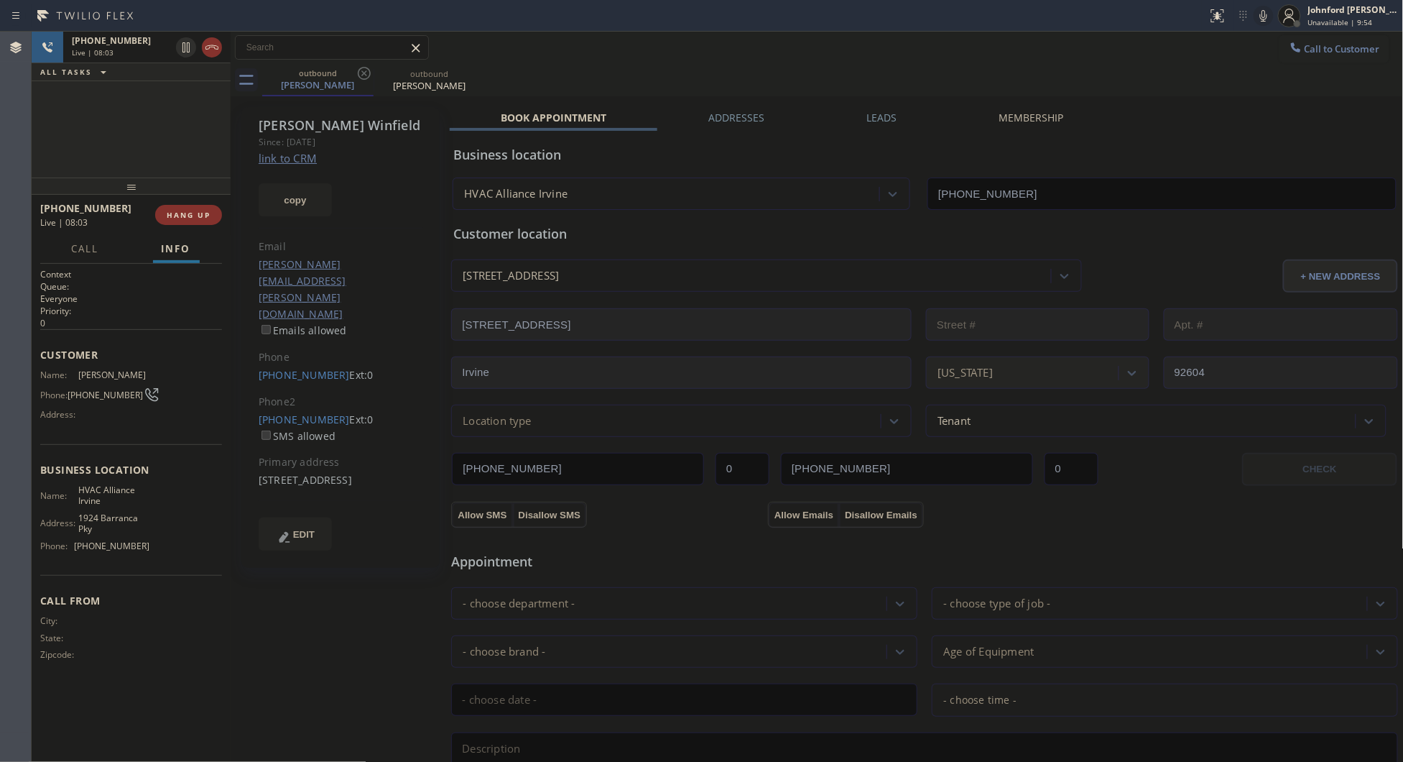
click at [1227, 52] on div "Call to Customer Outbound call Location HVAC Alliance [GEOGRAPHIC_DATA] Your ca…" at bounding box center [817, 47] width 1173 height 25
click at [936, 86] on div "outbound [PERSON_NAME] outbound [PERSON_NAME]" at bounding box center [833, 80] width 1142 height 32
click at [1114, 76] on div "outbound [PERSON_NAME] outbound [PERSON_NAME]" at bounding box center [833, 80] width 1142 height 32
click at [147, 117] on div "[PHONE_NUMBER] Live | 08:15 ALL TASKS ALL TASKS ACTIVE TASKS TASKS IN WRAP UP" at bounding box center [131, 105] width 199 height 146
click at [938, 68] on div "outbound [PERSON_NAME] outbound [PERSON_NAME]" at bounding box center [833, 80] width 1142 height 32
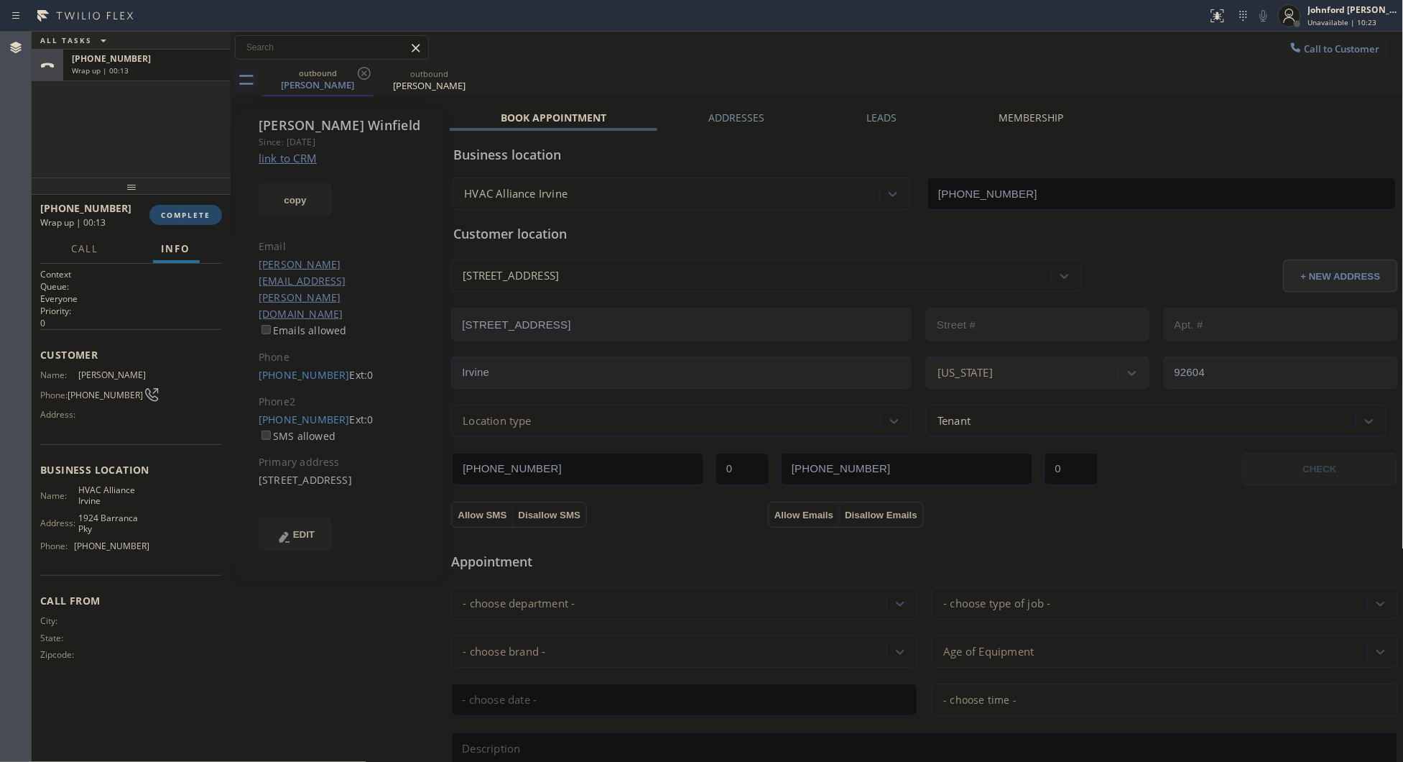
click at [157, 208] on button "COMPLETE" at bounding box center [185, 215] width 73 height 20
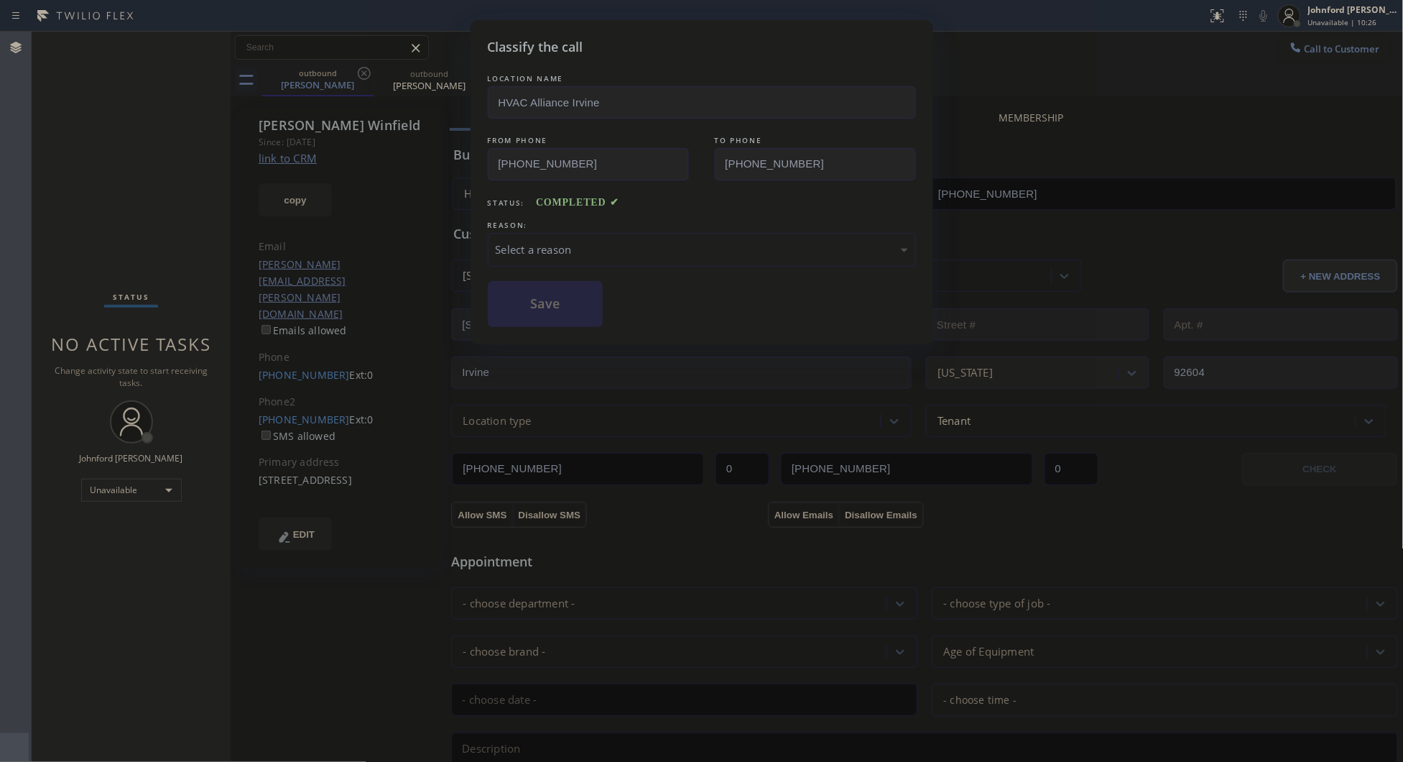
click at [515, 254] on div "Select a reason" at bounding box center [702, 250] width 428 height 34
click at [534, 310] on button "Save" at bounding box center [546, 304] width 116 height 46
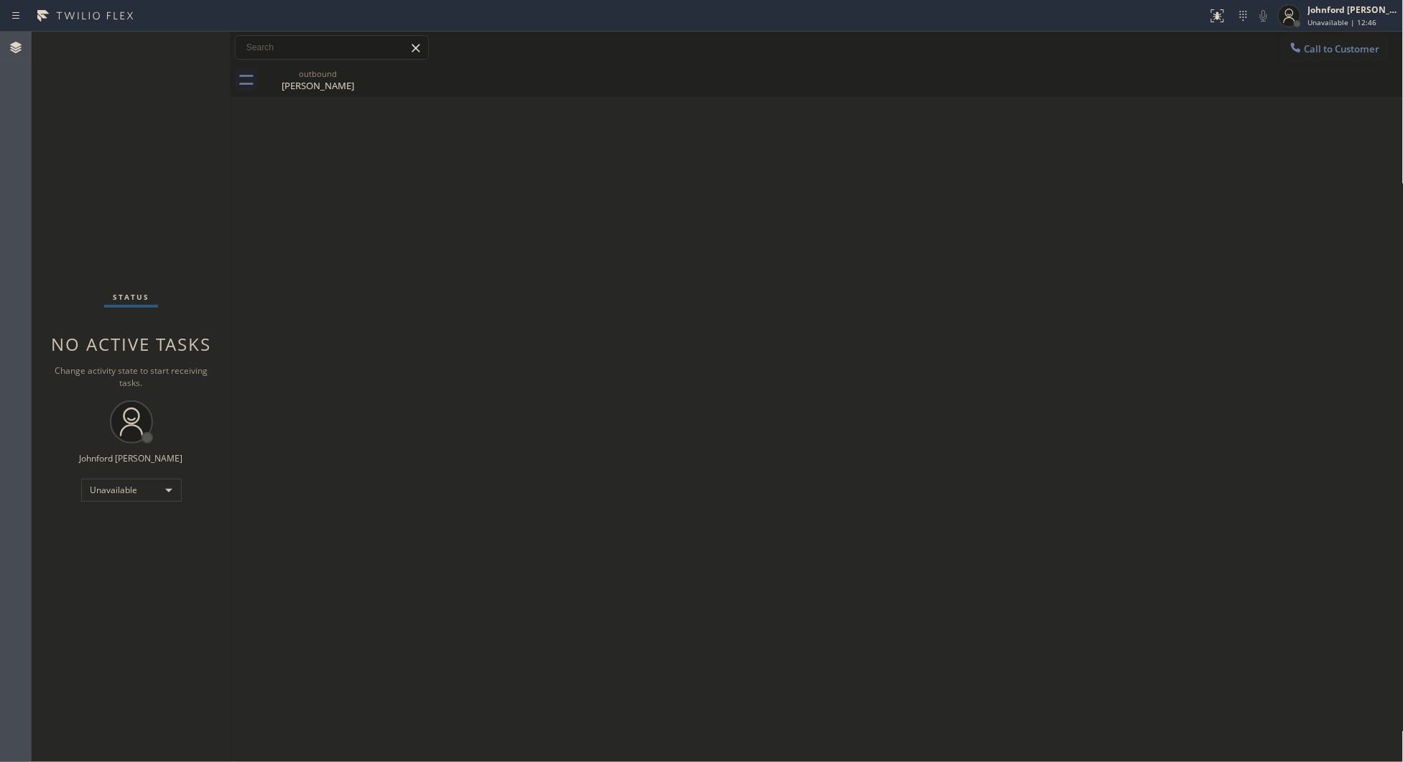
click at [1281, 47] on button "Call to Customer" at bounding box center [1335, 48] width 110 height 27
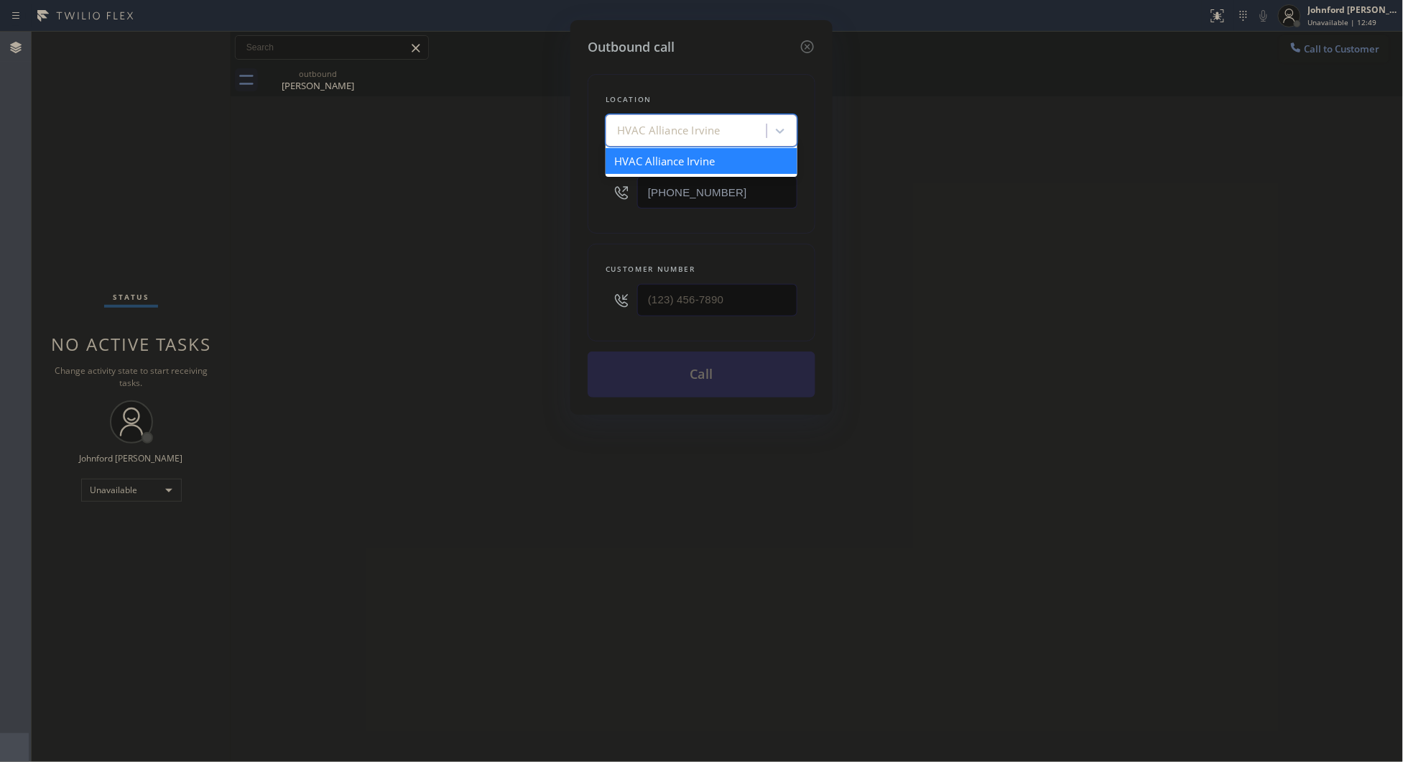
drag, startPoint x: 612, startPoint y: 130, endPoint x: 719, endPoint y: 126, distance: 107.2
click at [719, 126] on div "HVAC Alliance Irvine" at bounding box center [688, 131] width 157 height 25
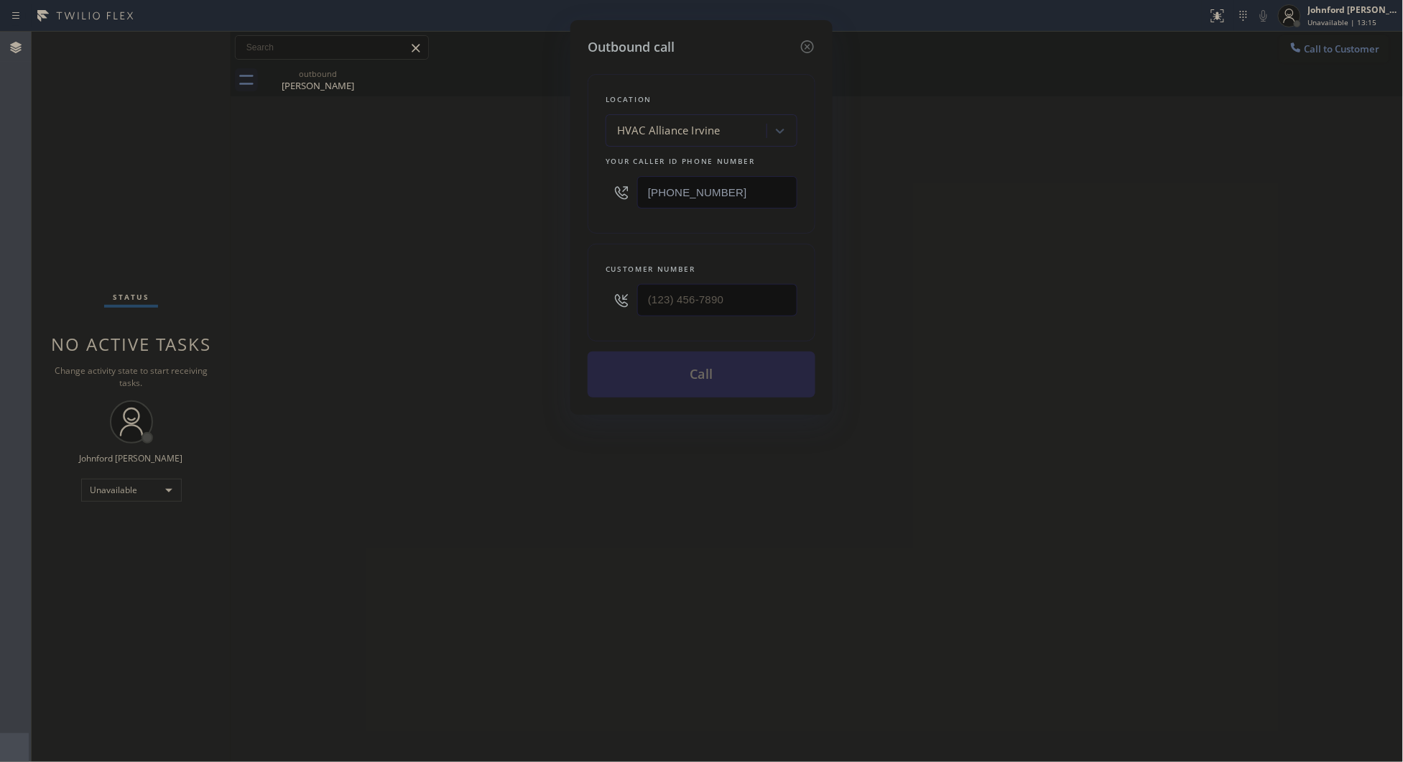
click at [450, 241] on div "Outbound call Location HVAC Alliance [GEOGRAPHIC_DATA] Your caller id phone num…" at bounding box center [701, 381] width 1403 height 762
drag, startPoint x: 729, startPoint y: 191, endPoint x: 573, endPoint y: 199, distance: 156.1
click at [573, 199] on div "Outbound call Location HVAC Alliance [GEOGRAPHIC_DATA] Your caller id phone num…" at bounding box center [702, 217] width 262 height 395
click at [739, 191] on input "[PHONE_NUMBER]" at bounding box center [717, 192] width 160 height 32
drag, startPoint x: 739, startPoint y: 191, endPoint x: 569, endPoint y: 203, distance: 170.0
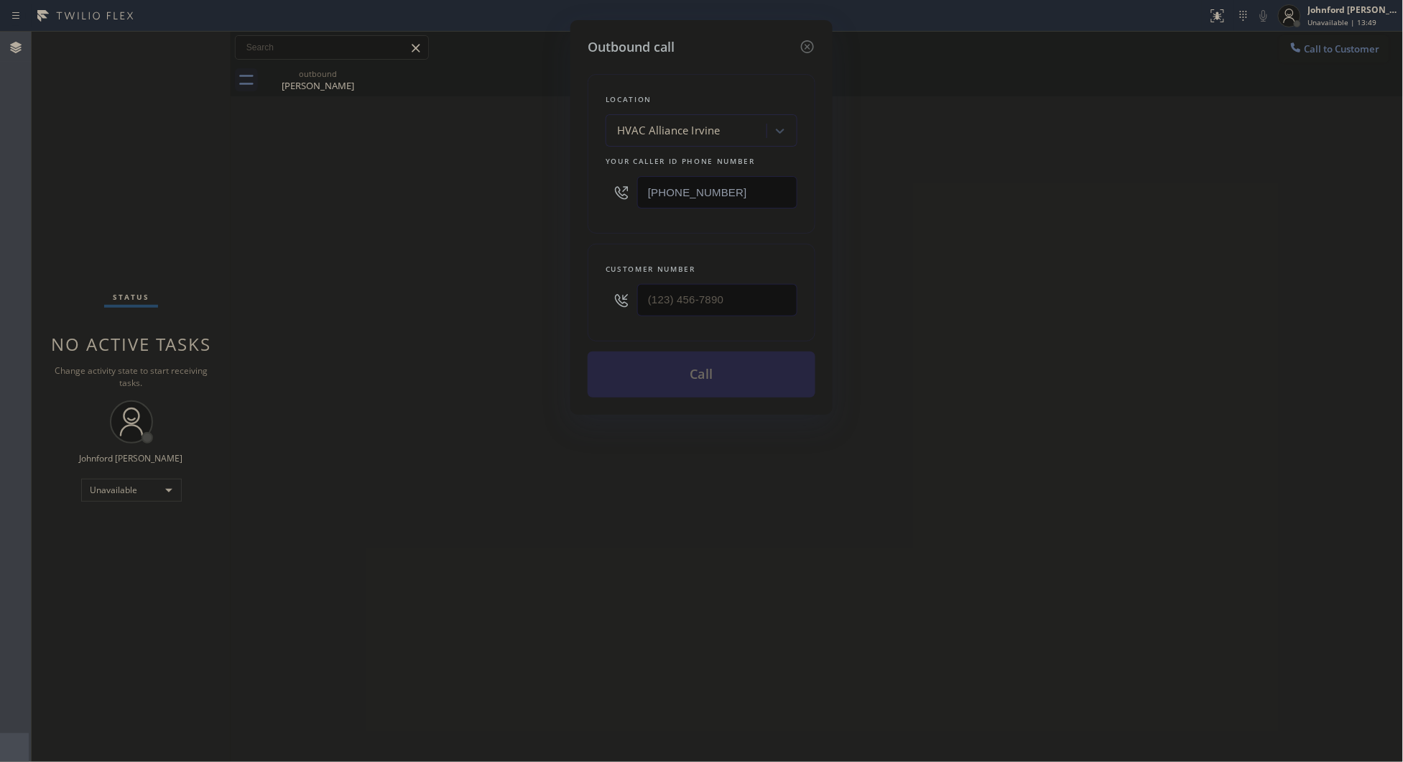
click at [579, 198] on div "Outbound call Location HVAC Alliance [GEOGRAPHIC_DATA] Your caller id phone num…" at bounding box center [702, 217] width 262 height 395
paste input "12) 149-1050"
click at [476, 213] on div "Outbound call Location HVAC Alliance [GEOGRAPHIC_DATA] Your caller id phone num…" at bounding box center [701, 381] width 1403 height 762
drag, startPoint x: 748, startPoint y: 193, endPoint x: 605, endPoint y: 192, distance: 143.0
click at [606, 192] on div "[PHONE_NUMBER]" at bounding box center [702, 192] width 192 height 47
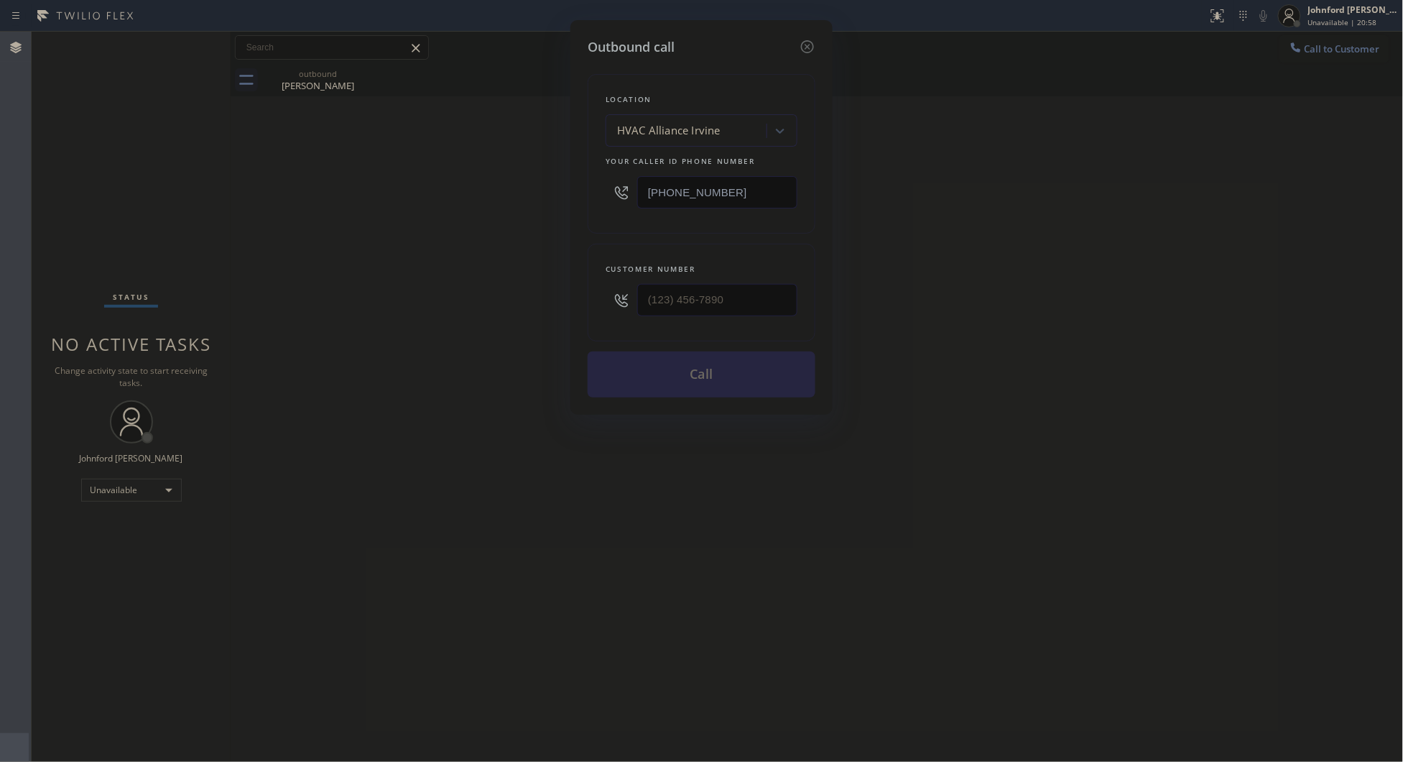
drag, startPoint x: 1097, startPoint y: 387, endPoint x: 1085, endPoint y: 259, distance: 127.8
click at [1097, 387] on div "Outbound call Location HVAC Alliance [GEOGRAPHIC_DATA] Your caller id phone num…" at bounding box center [701, 381] width 1403 height 762
drag, startPoint x: 709, startPoint y: 190, endPoint x: 665, endPoint y: 167, distance: 49.8
click at [618, 195] on div "[PHONE_NUMBER]" at bounding box center [702, 192] width 192 height 47
paste input "text"
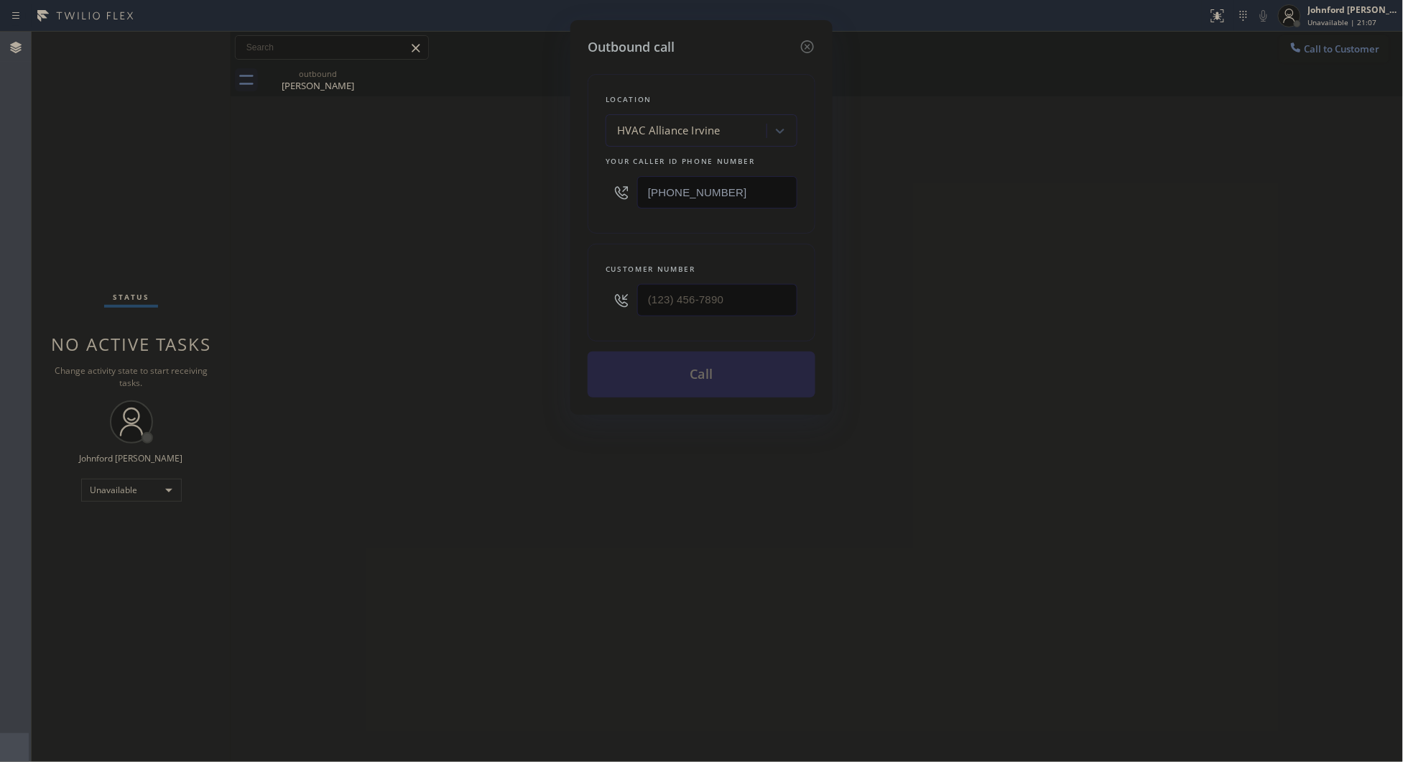
type input "[PHONE_NUMBER]"
paste input "949) 280-6032"
drag, startPoint x: 749, startPoint y: 293, endPoint x: 569, endPoint y: 297, distance: 180.4
click at [569, 297] on div "Outbound call Location HVAC Alliance [GEOGRAPHIC_DATA] Your caller id phone num…" at bounding box center [701, 381] width 1403 height 762
type input "[PHONE_NUMBER]"
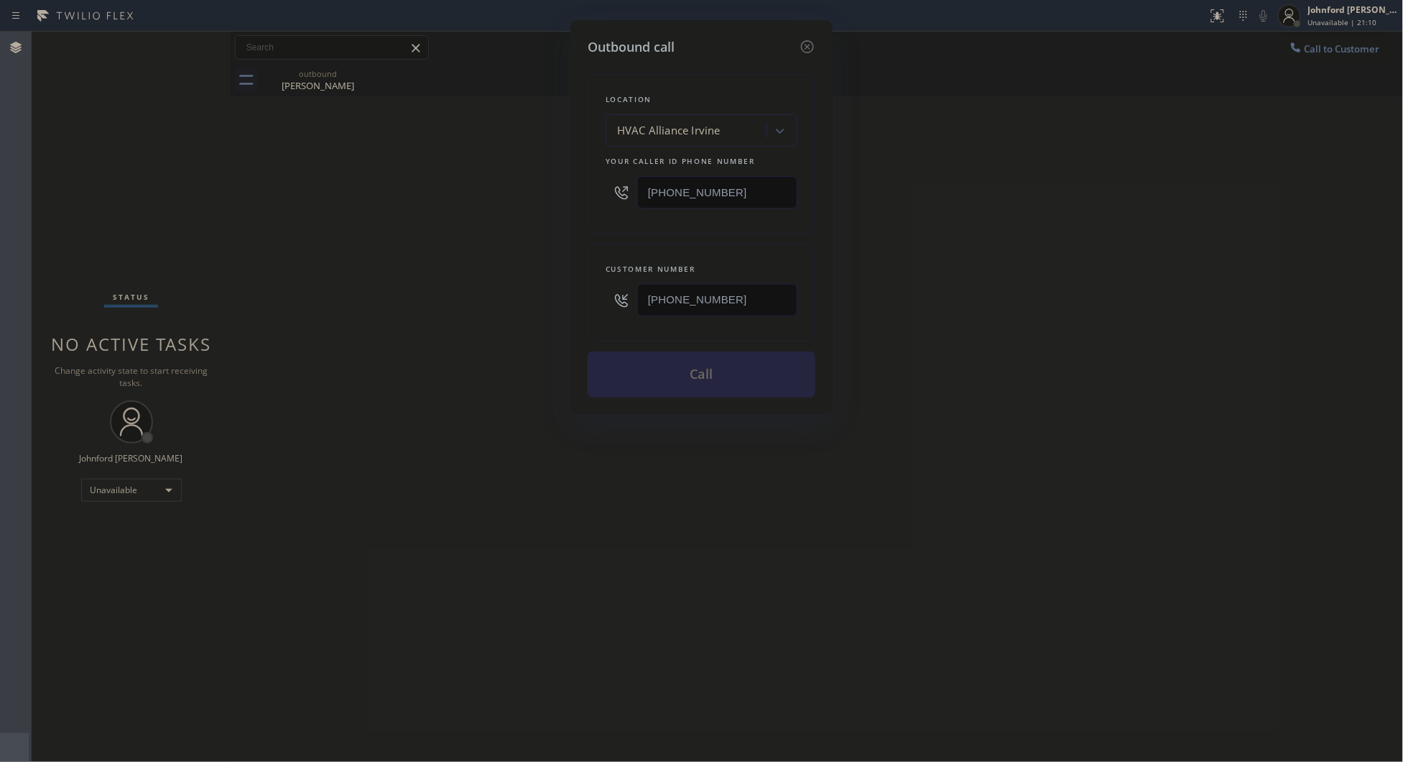
drag, startPoint x: 518, startPoint y: 302, endPoint x: 633, endPoint y: 383, distance: 140.8
click at [516, 307] on div "Outbound call Location HVAC Alliance [GEOGRAPHIC_DATA] Your caller id phone num…" at bounding box center [701, 381] width 1403 height 762
click at [744, 374] on button "Call" at bounding box center [702, 374] width 228 height 46
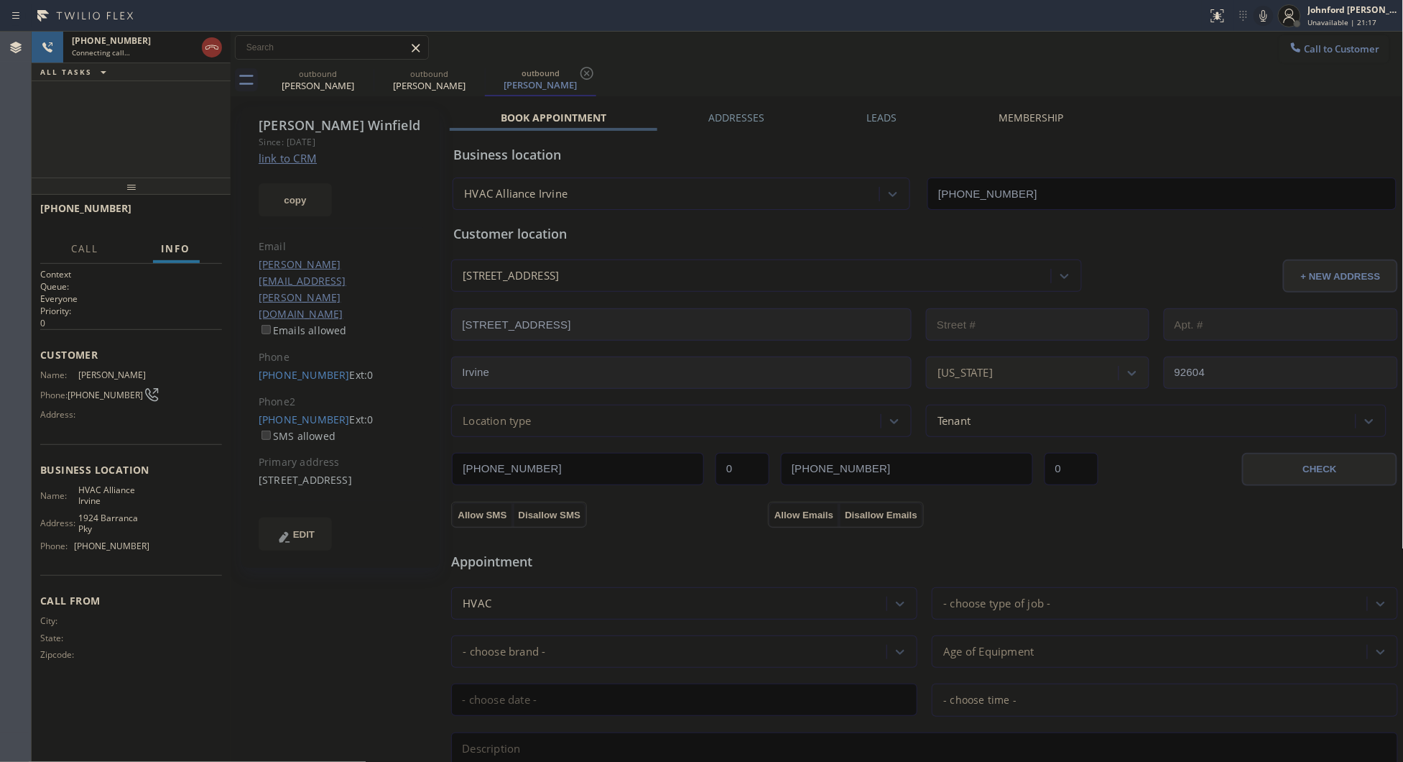
type input "[PHONE_NUMBER]"
click at [1266, 17] on icon at bounding box center [1263, 15] width 17 height 17
click at [1258, 17] on icon at bounding box center [1263, 15] width 17 height 17
click at [944, 58] on div "Call to Customer Outbound call Location HVAC Alliance [GEOGRAPHIC_DATA] Your ca…" at bounding box center [817, 47] width 1173 height 25
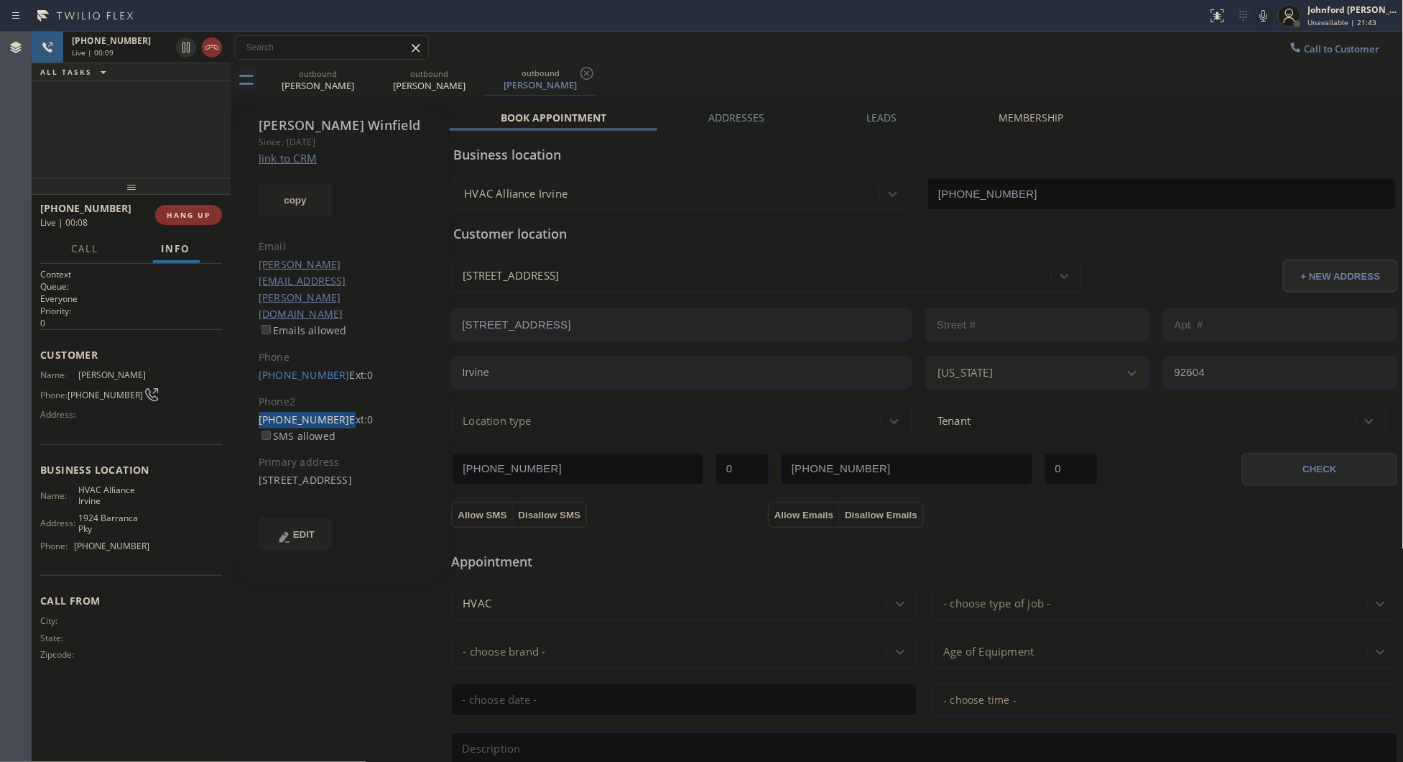
drag, startPoint x: 252, startPoint y: 374, endPoint x: 292, endPoint y: 354, distance: 45.0
click at [329, 372] on div "[PERSON_NAME] Since: [DATE] link to CRM copy Email [PERSON_NAME][EMAIL_ADDRESS]…" at bounding box center [340, 337] width 198 height 461
copy link "[PHONE_NUMBER]"
click at [190, 207] on button "HANG UP" at bounding box center [188, 215] width 67 height 20
click at [1298, 61] on button "Call to Customer" at bounding box center [1335, 48] width 110 height 27
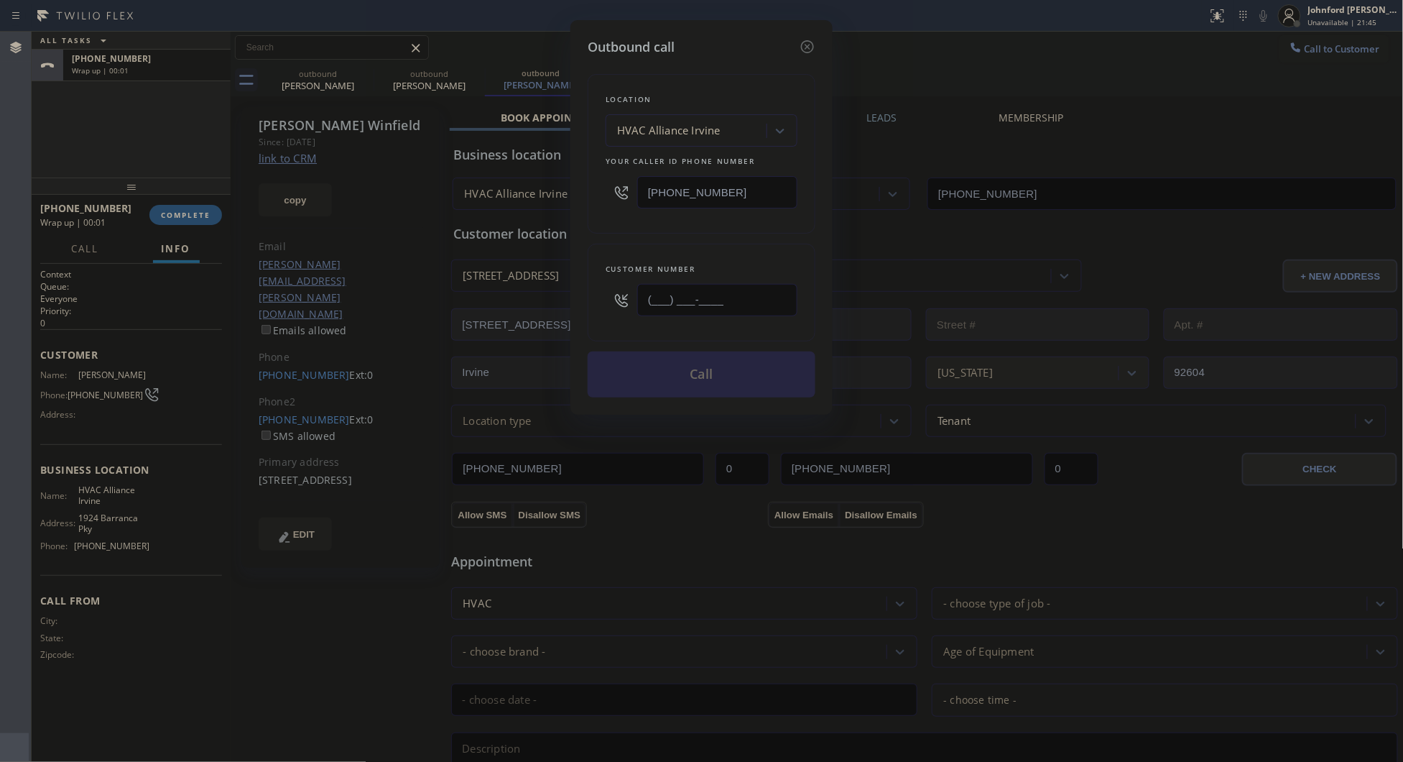
drag, startPoint x: 749, startPoint y: 298, endPoint x: 584, endPoint y: 305, distance: 165.4
click at [584, 305] on div "Outbound call Location HVAC Alliance [GEOGRAPHIC_DATA] Your caller id phone num…" at bounding box center [702, 217] width 262 height 395
paste input "949) 929-0342"
type input "[PHONE_NUMBER]"
click at [613, 234] on div "Location HVAC Alliance [GEOGRAPHIC_DATA] Your caller id phone number [PHONE_NUM…" at bounding box center [702, 227] width 228 height 341
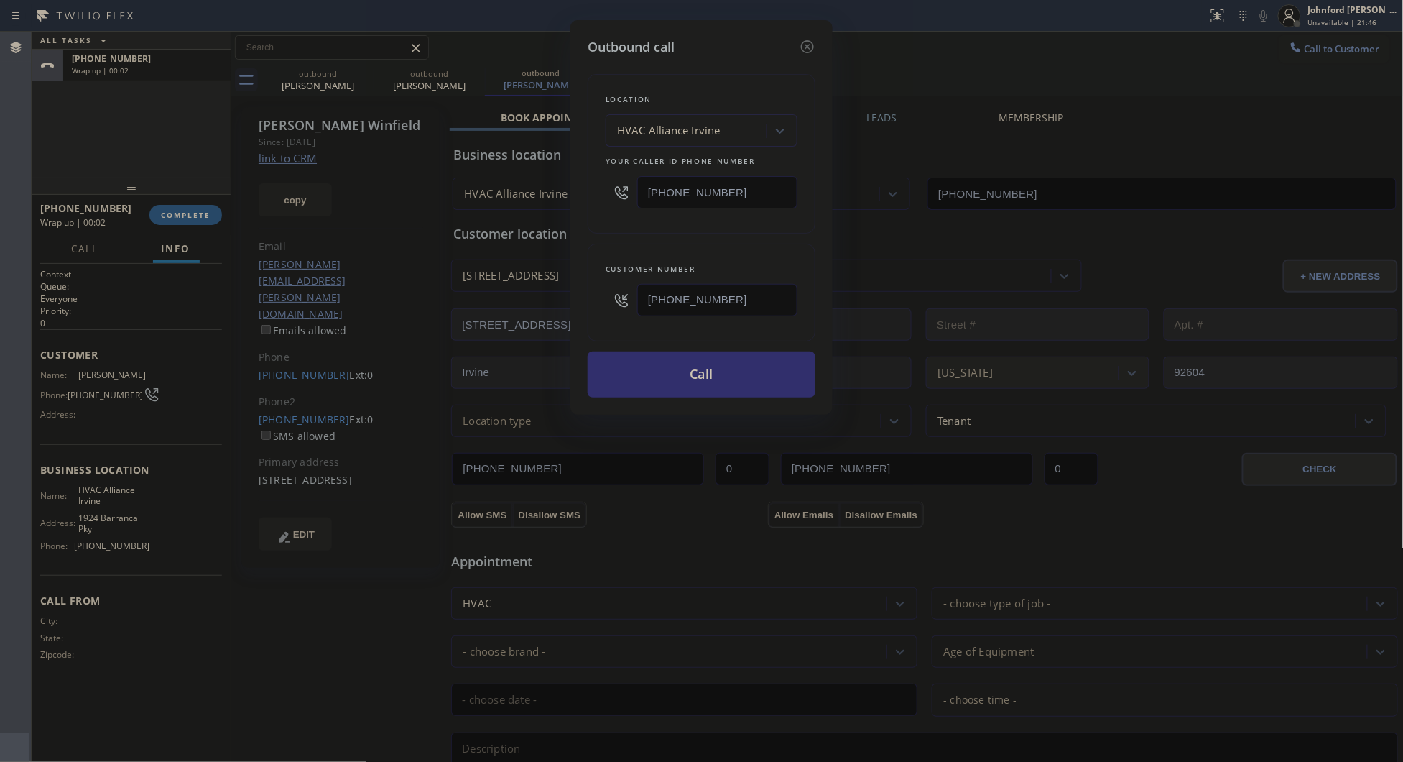
click at [647, 382] on button "Call" at bounding box center [702, 374] width 228 height 46
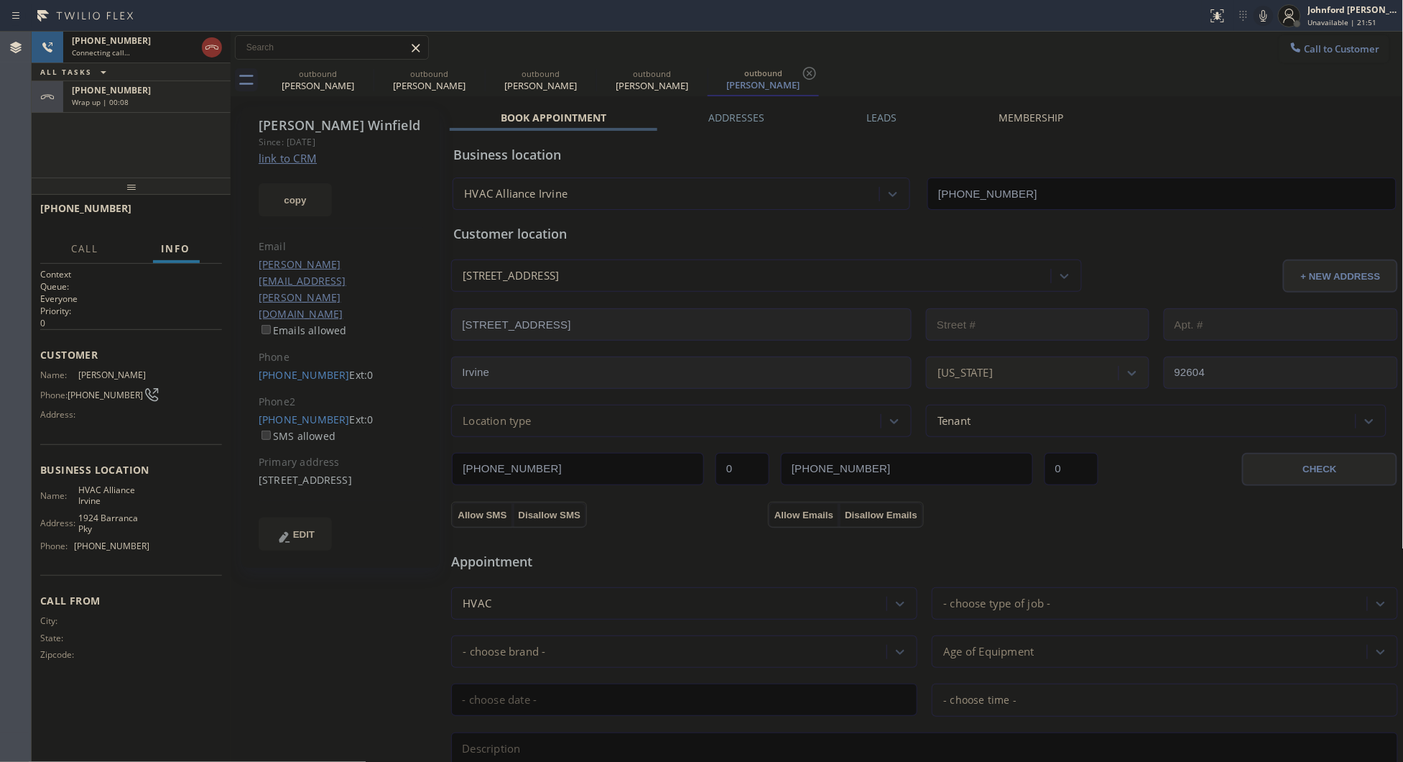
type input "[PHONE_NUMBER]"
click at [144, 90] on div "[PHONE_NUMBER]" at bounding box center [147, 90] width 150 height 12
click at [191, 211] on span "COMPLETE" at bounding box center [186, 215] width 50 height 10
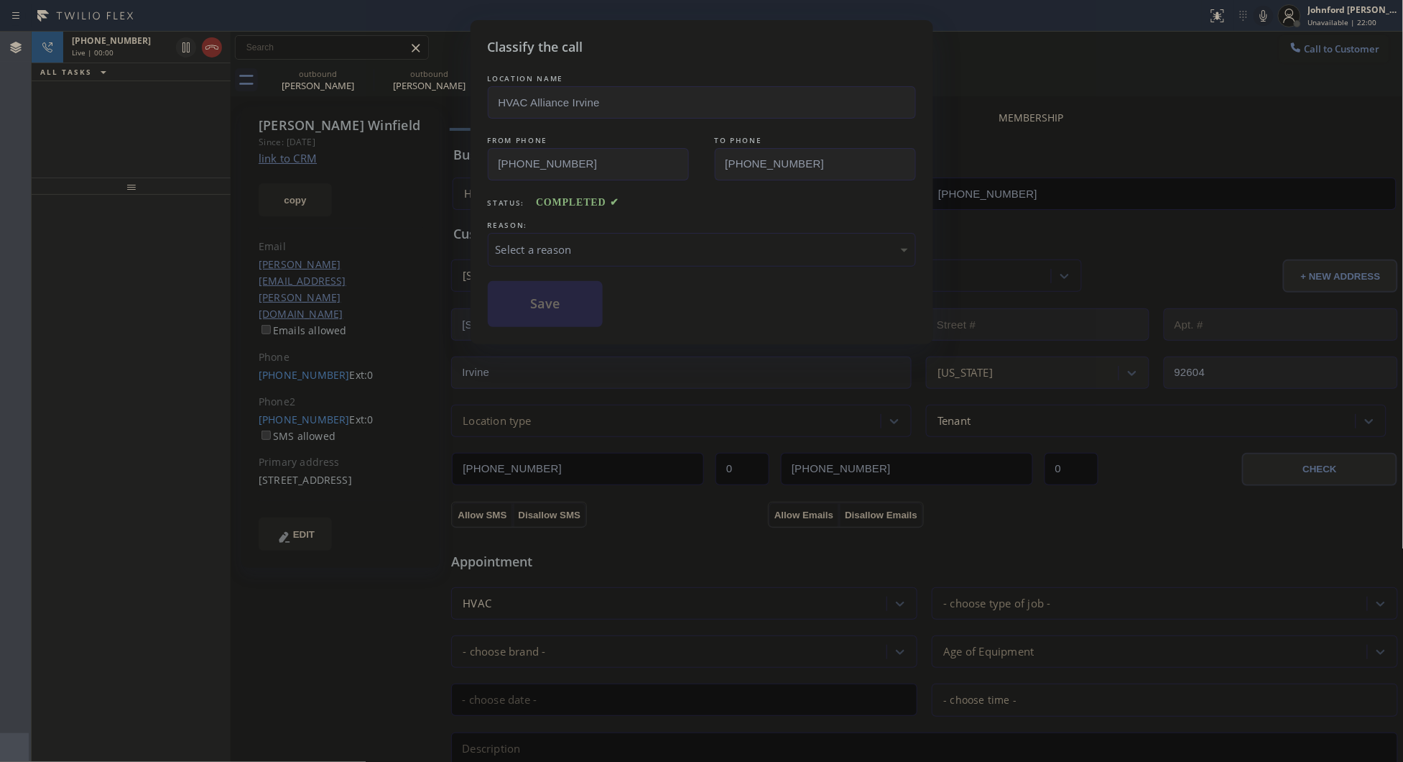
click at [535, 256] on div "Select a reason" at bounding box center [702, 250] width 428 height 34
click at [581, 313] on button "Save" at bounding box center [546, 304] width 116 height 46
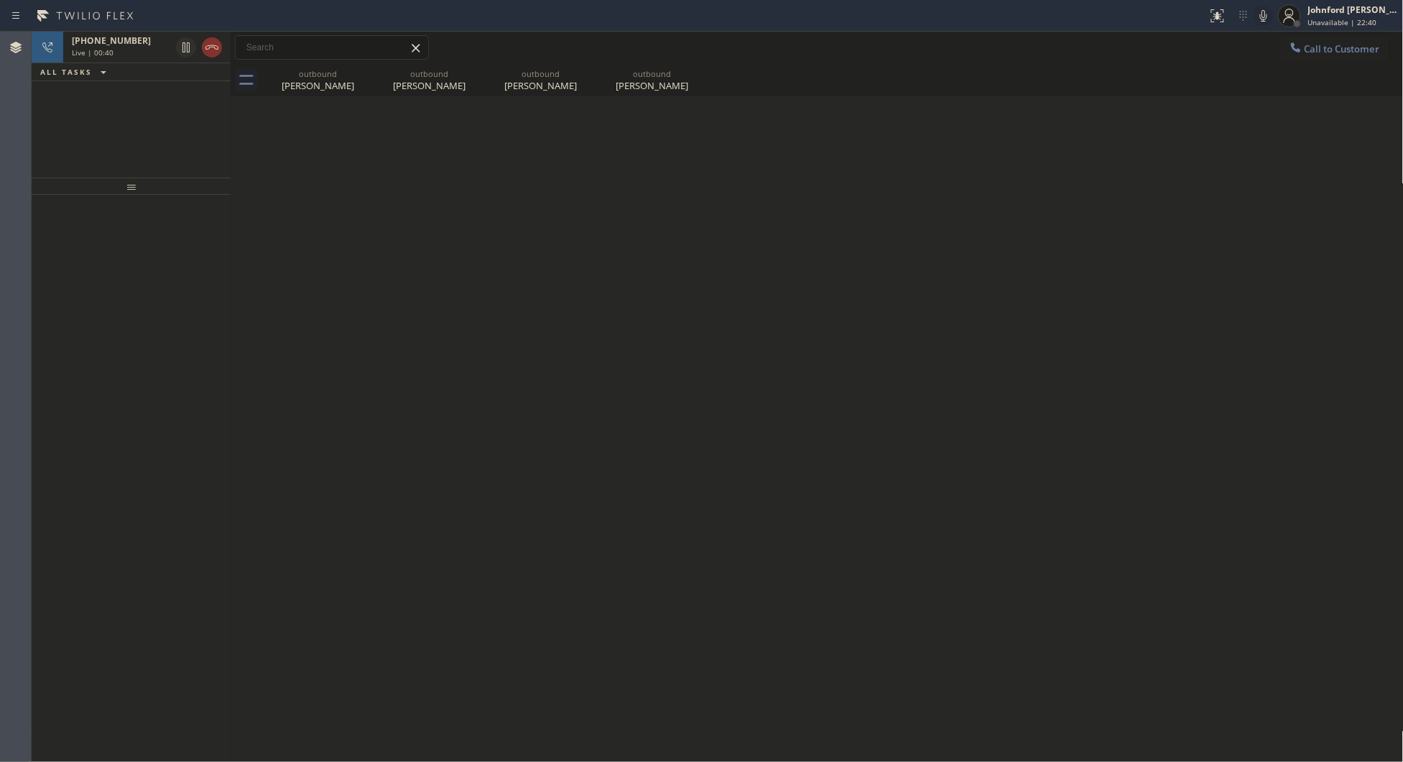
click at [990, 170] on div "Back to Dashboard Change Sender ID Customers Technicians Select a contact Outbo…" at bounding box center [817, 397] width 1173 height 730
click at [370, 72] on icon at bounding box center [364, 73] width 13 height 13
click at [0, 0] on icon at bounding box center [0, 0] width 0 height 0
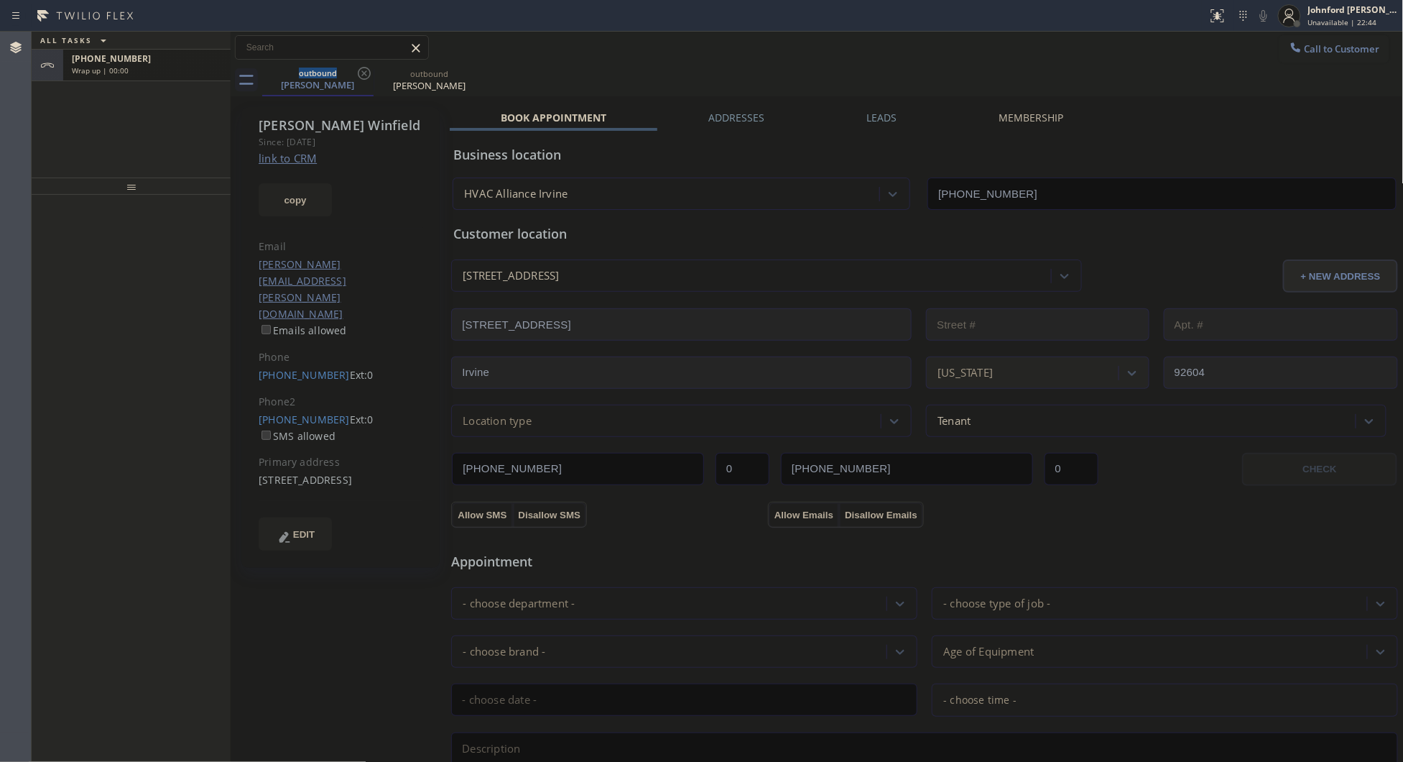
click at [155, 59] on div "[PHONE_NUMBER]" at bounding box center [147, 58] width 150 height 12
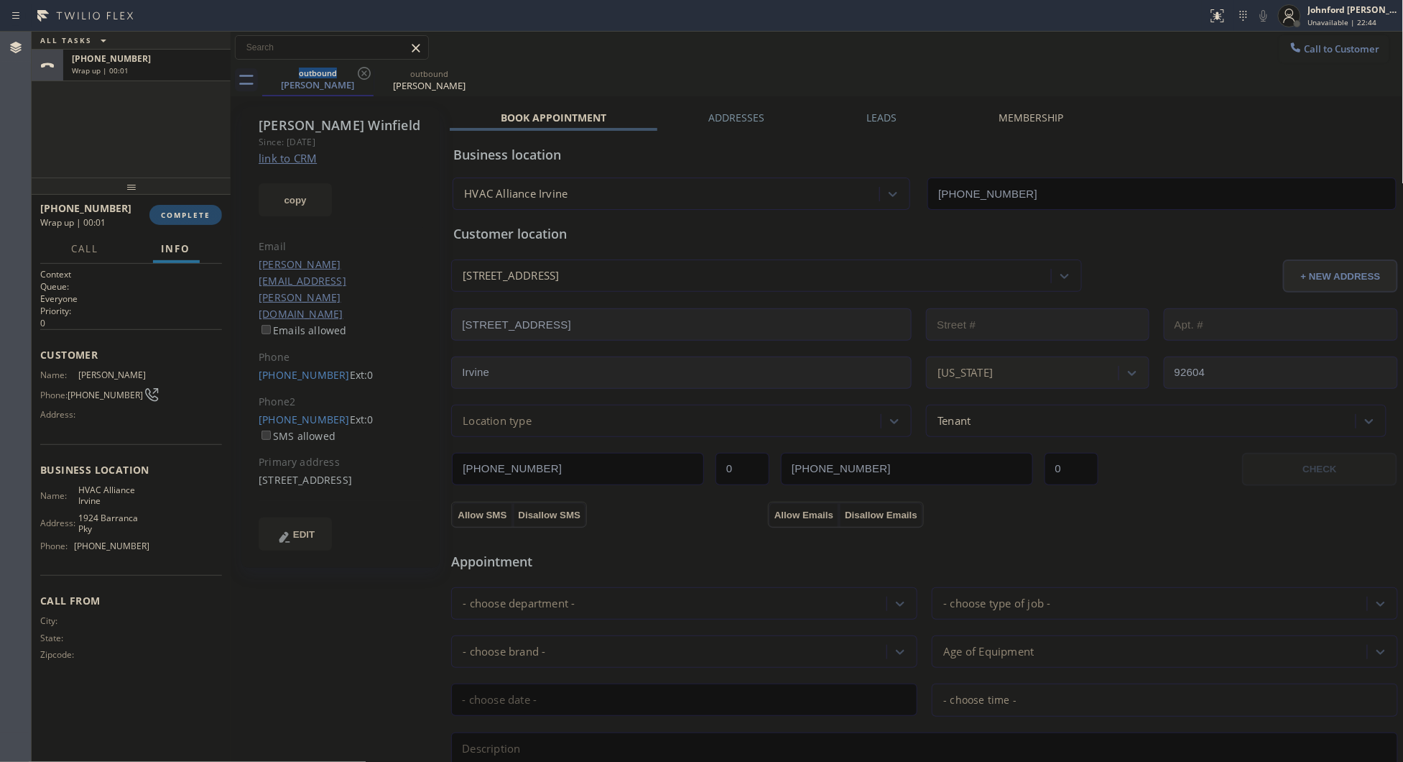
click at [170, 213] on span "COMPLETE" at bounding box center [186, 215] width 50 height 10
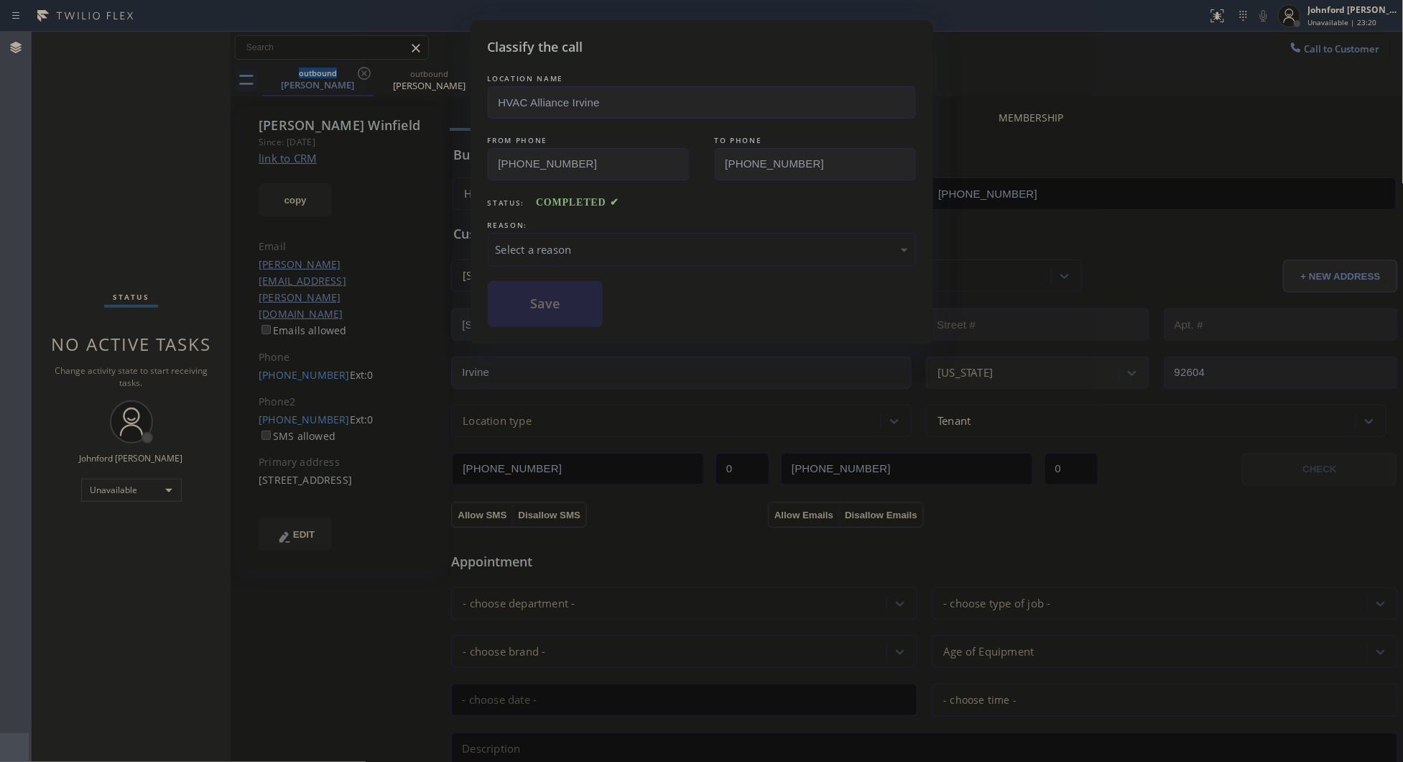
click at [635, 241] on div "Select a reason" at bounding box center [702, 249] width 412 height 17
drag, startPoint x: 573, startPoint y: 298, endPoint x: 588, endPoint y: 116, distance: 182.4
click at [572, 299] on button "Save" at bounding box center [546, 304] width 116 height 46
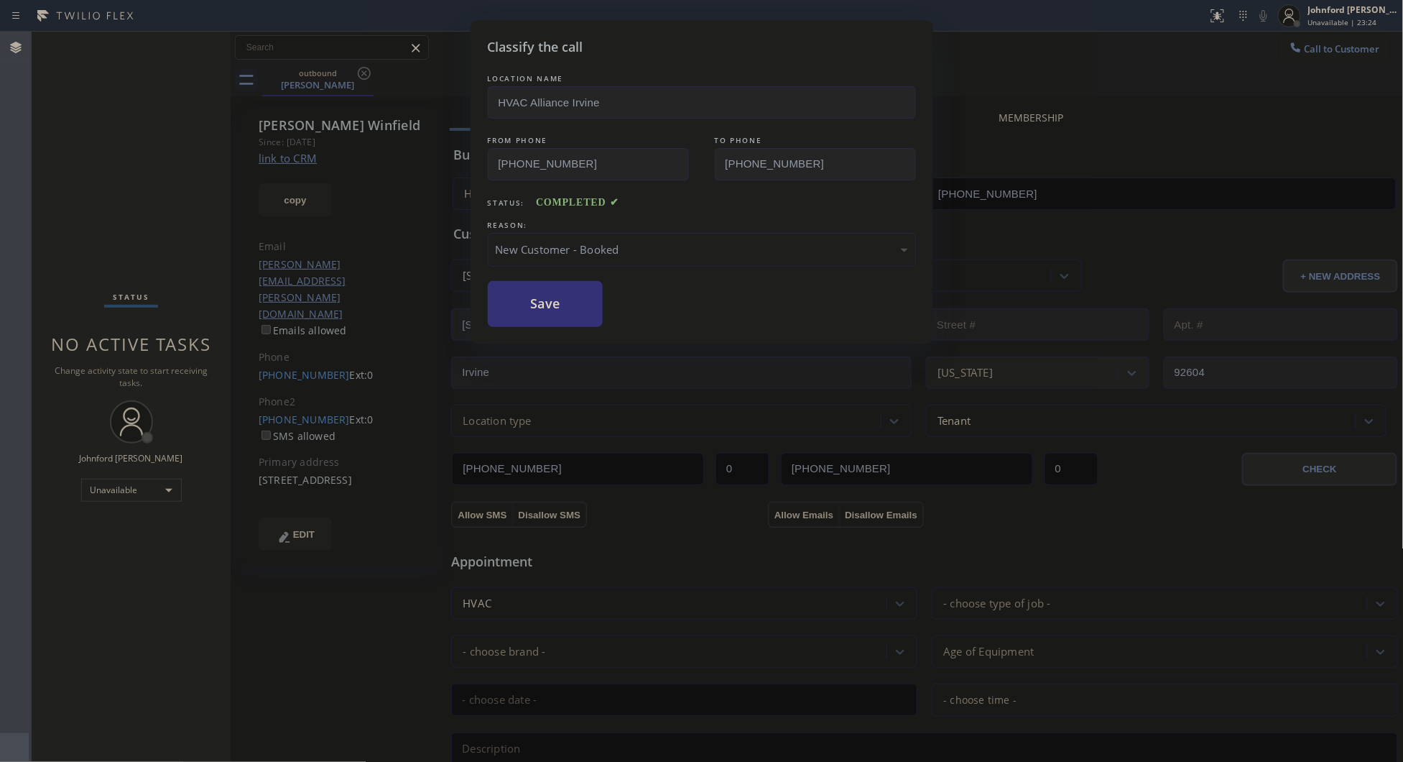
click at [986, 75] on div "Classify the call LOCATION NAME HVAC Alliance Irvine FROM PHONE [PHONE_NUMBER] …" at bounding box center [701, 381] width 1403 height 762
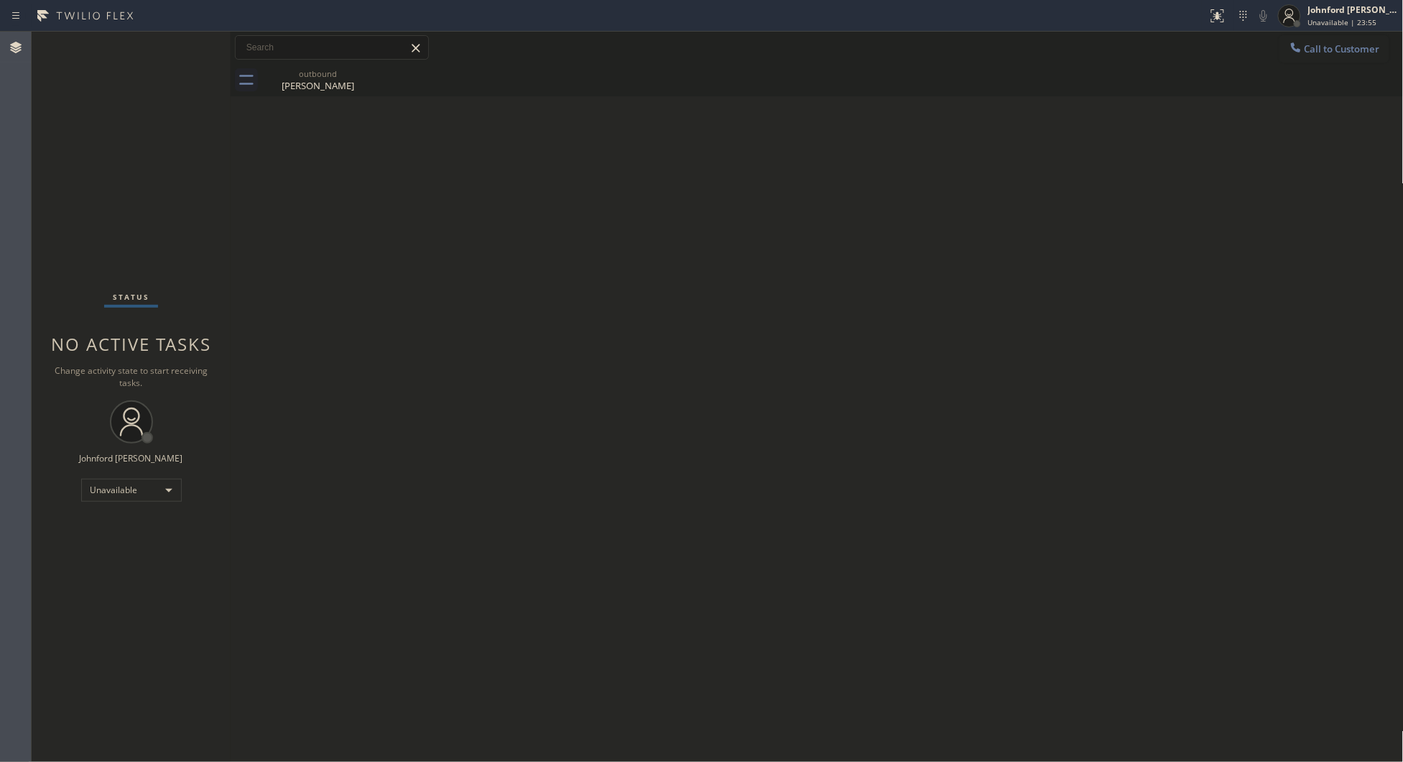
click at [144, 665] on div "Status No active tasks Change activity state to start receiving tasks. [PERSON_…" at bounding box center [131, 397] width 199 height 730
click at [1323, 41] on button "Call to Customer" at bounding box center [1335, 48] width 110 height 27
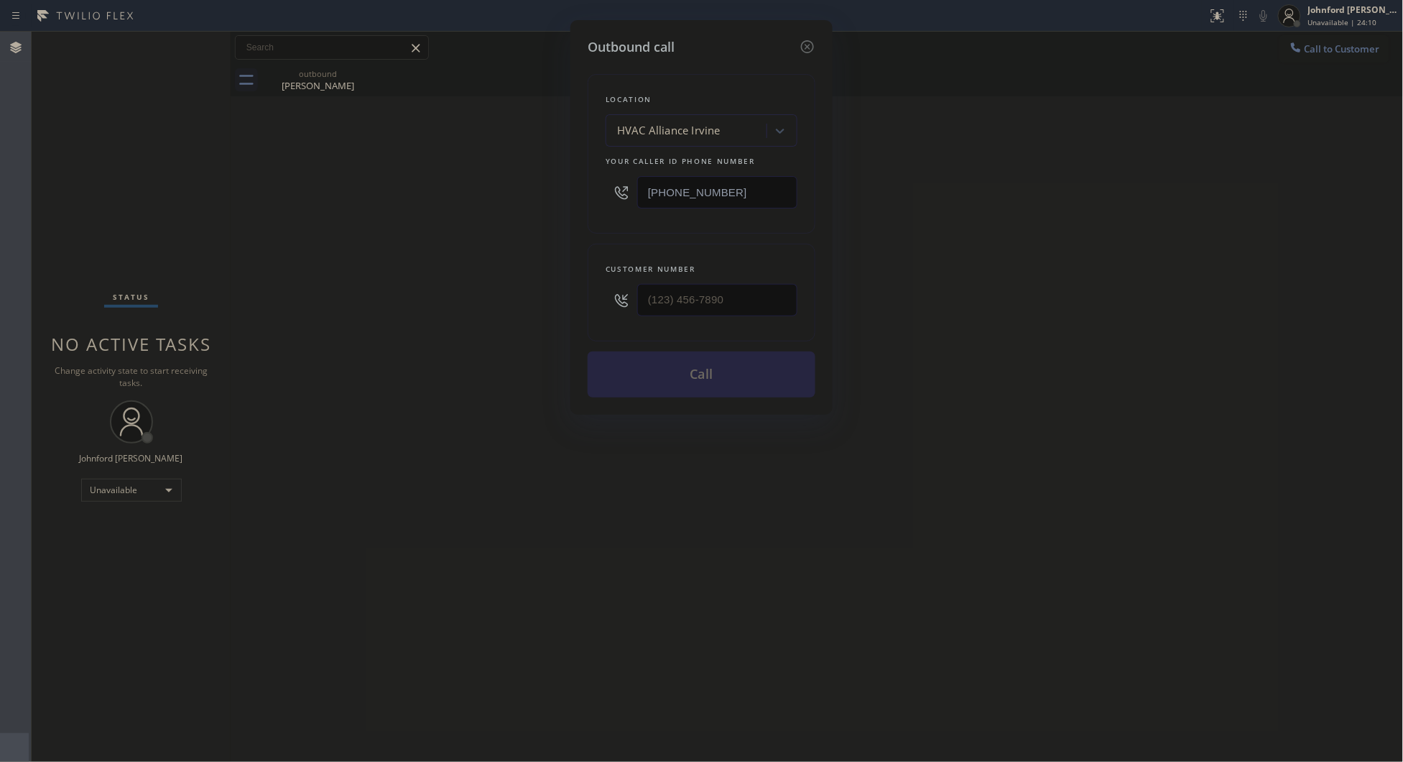
drag, startPoint x: 747, startPoint y: 193, endPoint x: 591, endPoint y: 195, distance: 156.7
click at [593, 195] on div "Location HVAC Alliance [GEOGRAPHIC_DATA] Your caller id phone number [PHONE_NUM…" at bounding box center [702, 154] width 228 height 160
drag, startPoint x: 745, startPoint y: 192, endPoint x: 586, endPoint y: 198, distance: 159.7
click at [586, 198] on div "Outbound call Location HVAC Alliance [GEOGRAPHIC_DATA] Your caller id phone num…" at bounding box center [702, 217] width 262 height 395
click at [803, 40] on icon at bounding box center [807, 46] width 17 height 17
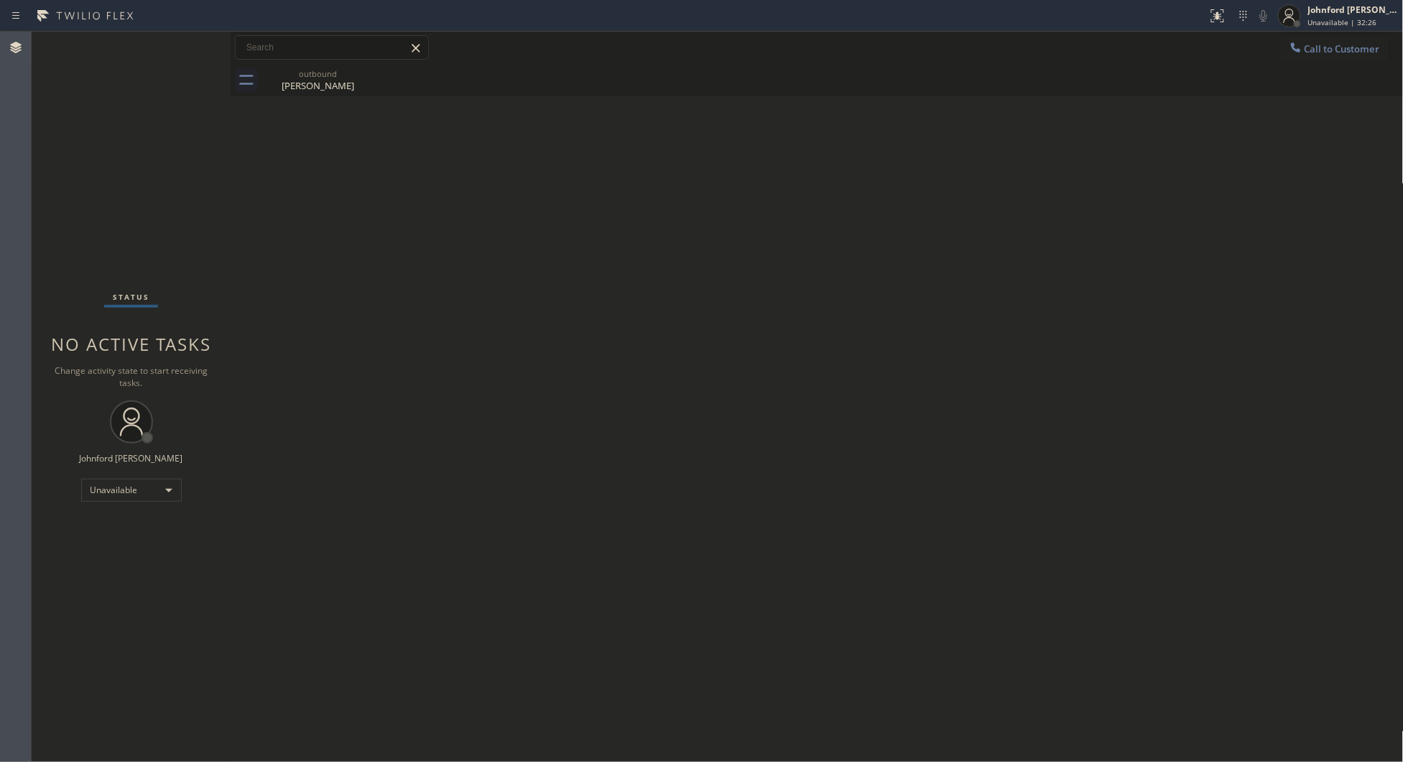
click at [951, 73] on div "outbound [PERSON_NAME]" at bounding box center [833, 80] width 1142 height 32
click at [324, 68] on div "outbound" at bounding box center [318, 73] width 109 height 11
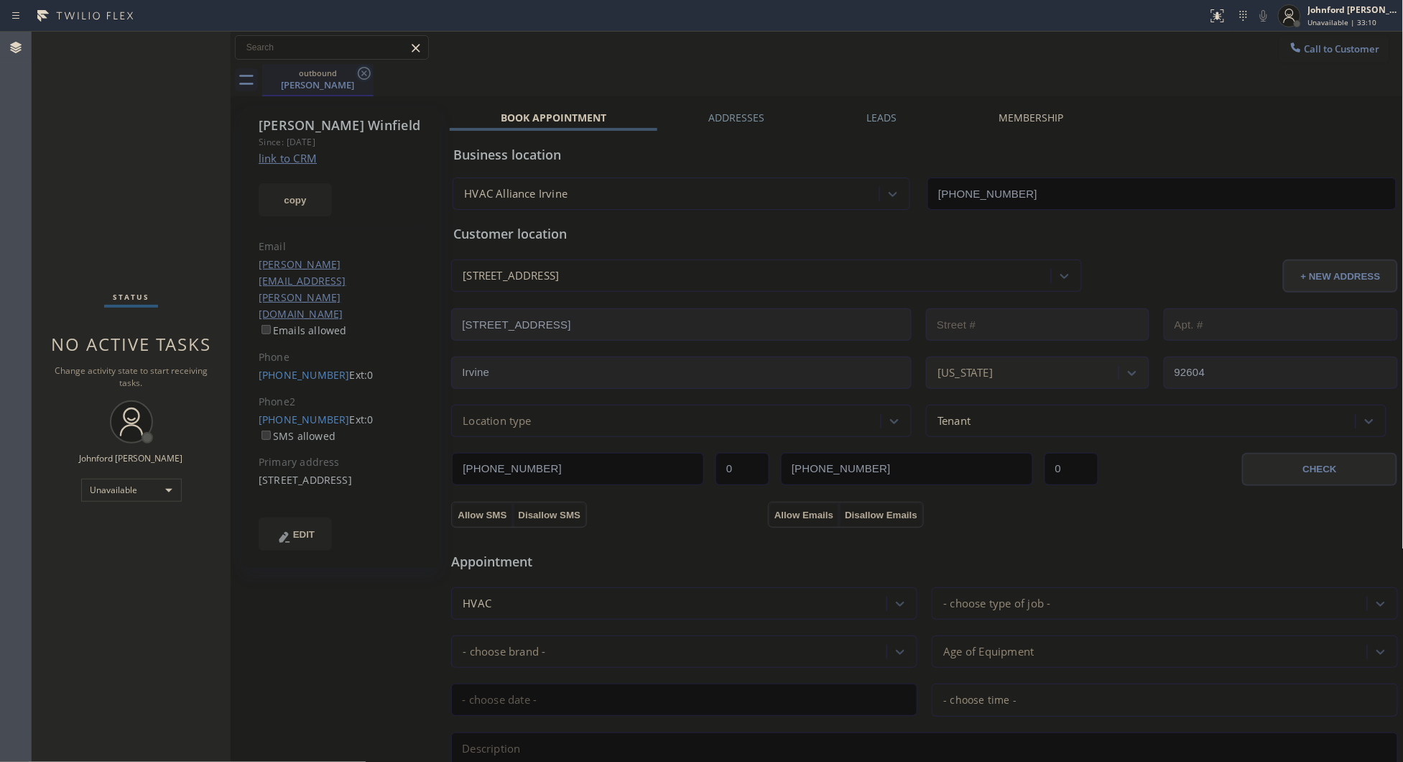
click at [360, 75] on icon at bounding box center [364, 73] width 17 height 17
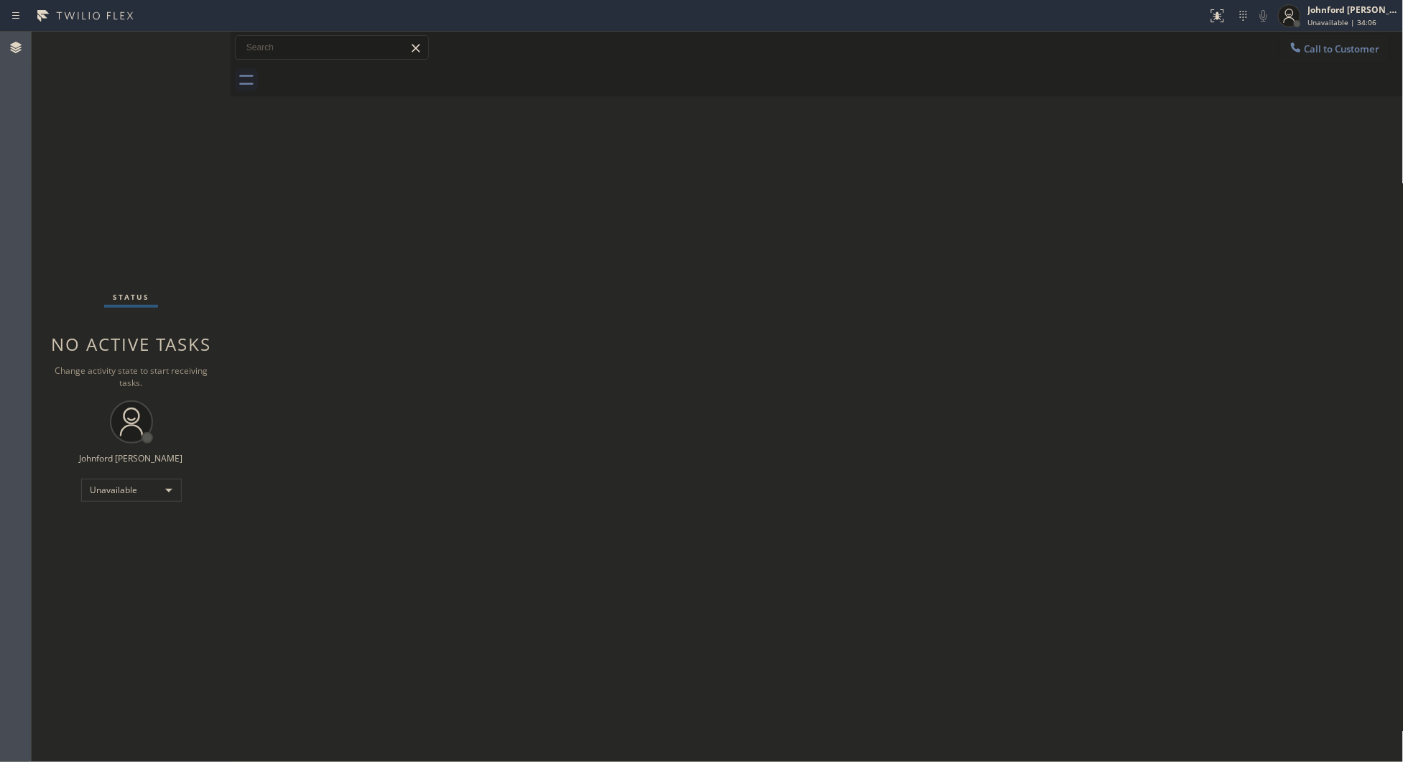
drag, startPoint x: 1000, startPoint y: 257, endPoint x: 1007, endPoint y: 227, distance: 30.3
click at [1002, 249] on div "Back to Dashboard Change Sender ID Customers Technicians Select a contact Outbo…" at bounding box center [817, 397] width 1173 height 730
click at [1374, 48] on button "Call to Customer" at bounding box center [1335, 48] width 110 height 27
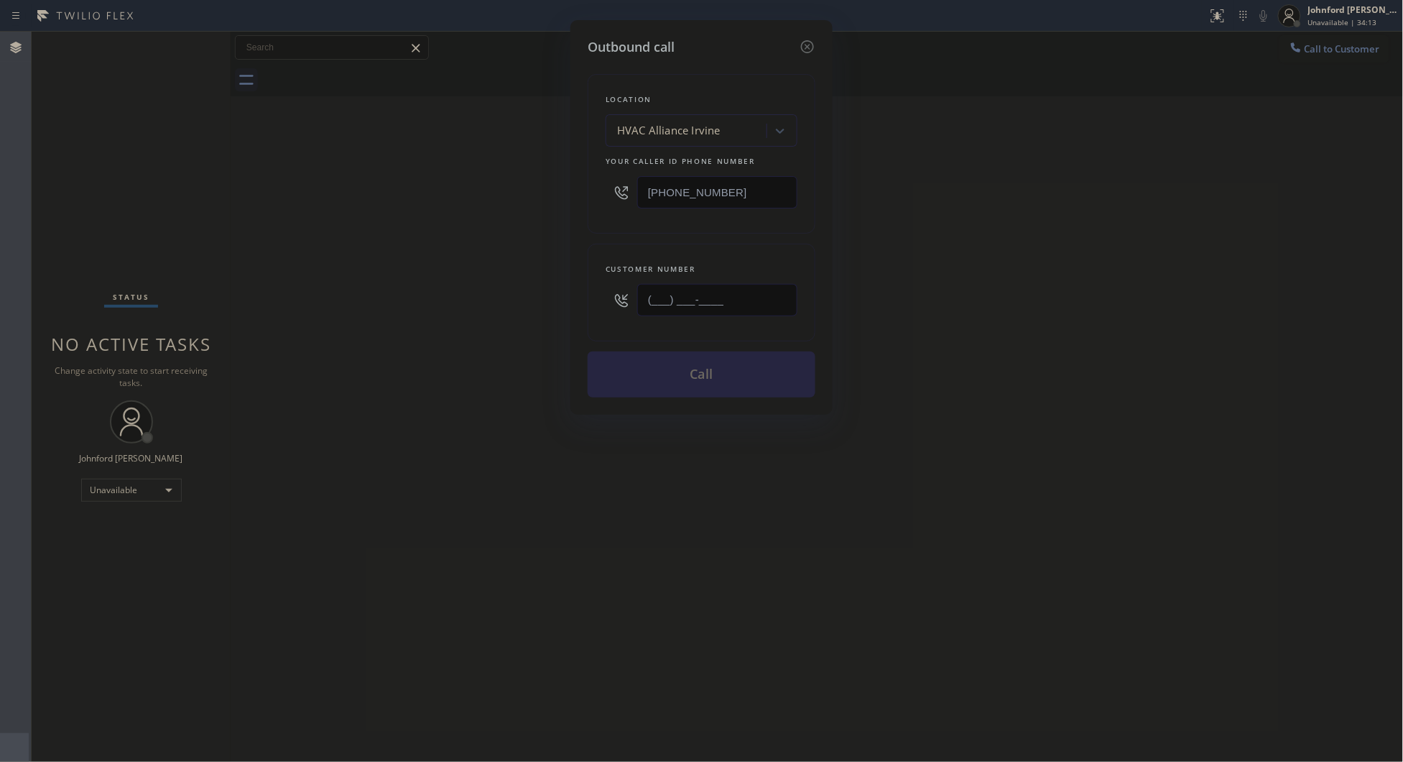
drag, startPoint x: 662, startPoint y: 314, endPoint x: 731, endPoint y: 124, distance: 201.9
click at [558, 314] on div "Outbound call Location HVAC Alliance [GEOGRAPHIC_DATA] Your caller id phone num…" at bounding box center [701, 381] width 1403 height 762
paste input "310) 463-3732"
type input "[PHONE_NUMBER]"
click at [420, 368] on div "Outbound call Location HVAC Alliance [GEOGRAPHIC_DATA] Your caller id phone num…" at bounding box center [701, 381] width 1403 height 762
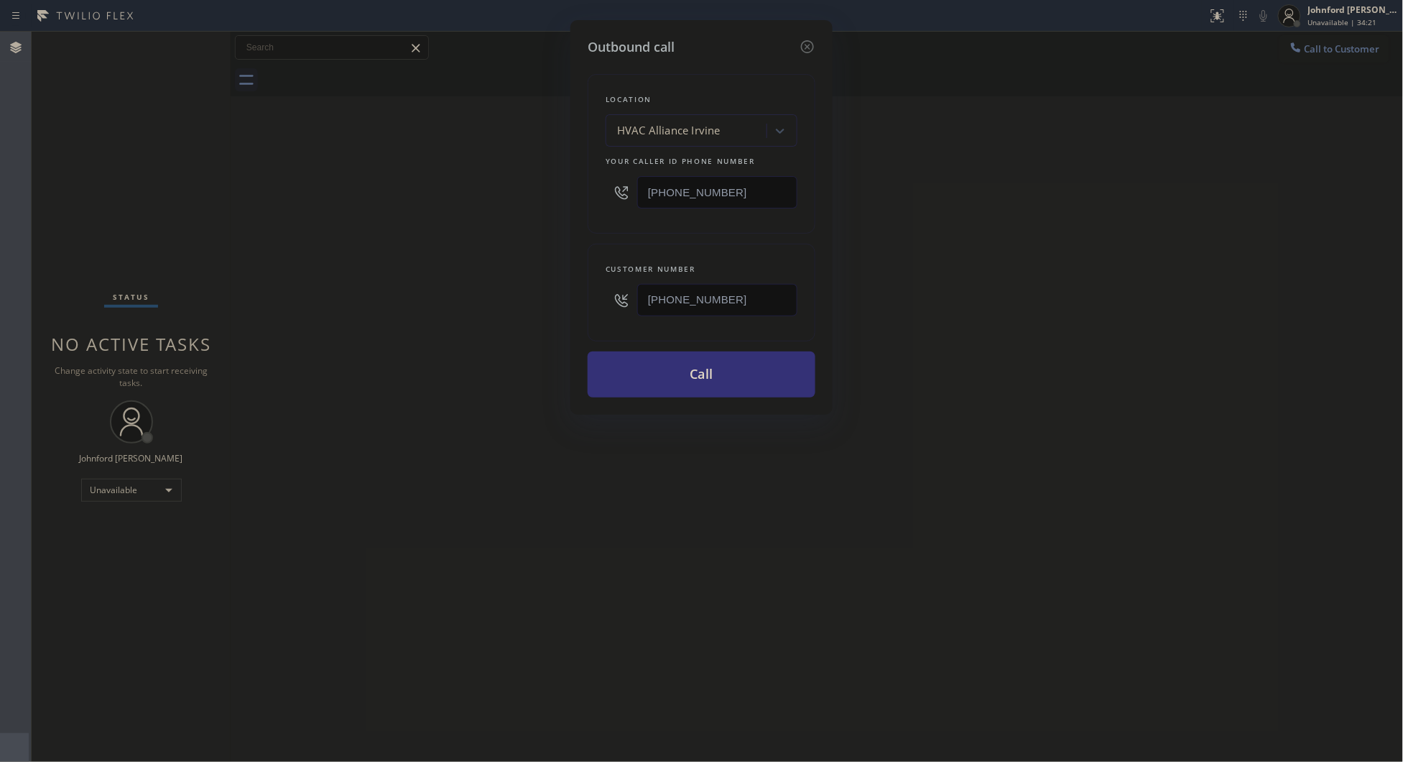
drag, startPoint x: 765, startPoint y: 185, endPoint x: 593, endPoint y: 198, distance: 172.9
click at [601, 198] on div "Location HVAC Alliance [GEOGRAPHIC_DATA] Your caller id phone number [PHONE_NUM…" at bounding box center [702, 154] width 228 height 160
paste input "855) 731-4952"
type input "[PHONE_NUMBER]"
drag, startPoint x: 454, startPoint y: 219, endPoint x: 613, endPoint y: 285, distance: 171.7
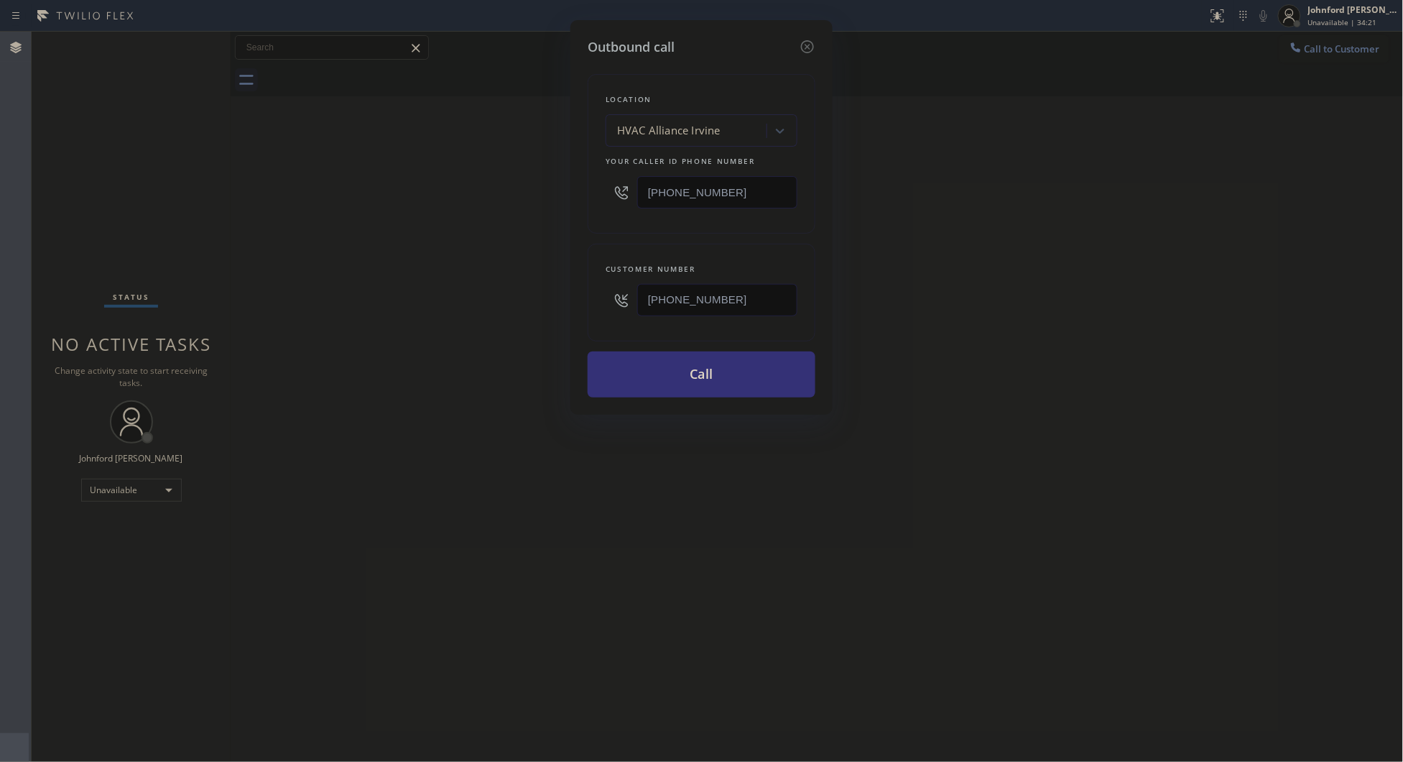
click at [482, 230] on div "Outbound call Location HVAC Alliance [GEOGRAPHIC_DATA] Your caller id phone num…" at bounding box center [701, 381] width 1403 height 762
click at [679, 371] on button "Call" at bounding box center [702, 374] width 228 height 46
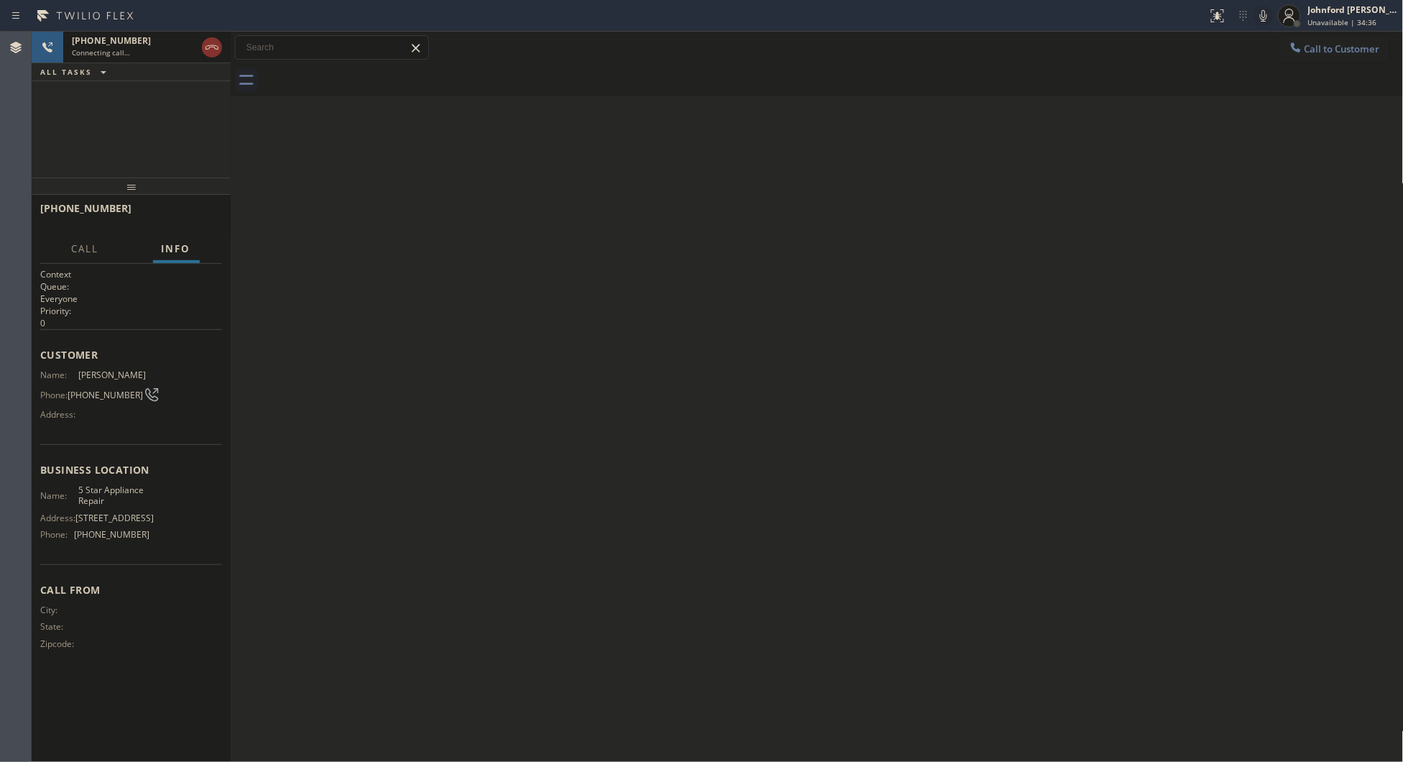
click at [144, 152] on div "[PHONE_NUMBER] Connecting call… ALL TASKS ALL TASKS ACTIVE TASKS TASKS IN WRAP …" at bounding box center [131, 105] width 199 height 146
click at [196, 103] on div "[PHONE_NUMBER] Connecting call… ALL TASKS ALL TASKS ACTIVE TASKS TASKS IN WRAP …" at bounding box center [131, 105] width 199 height 146
click at [139, 55] on div "Connecting call…" at bounding box center [134, 52] width 124 height 10
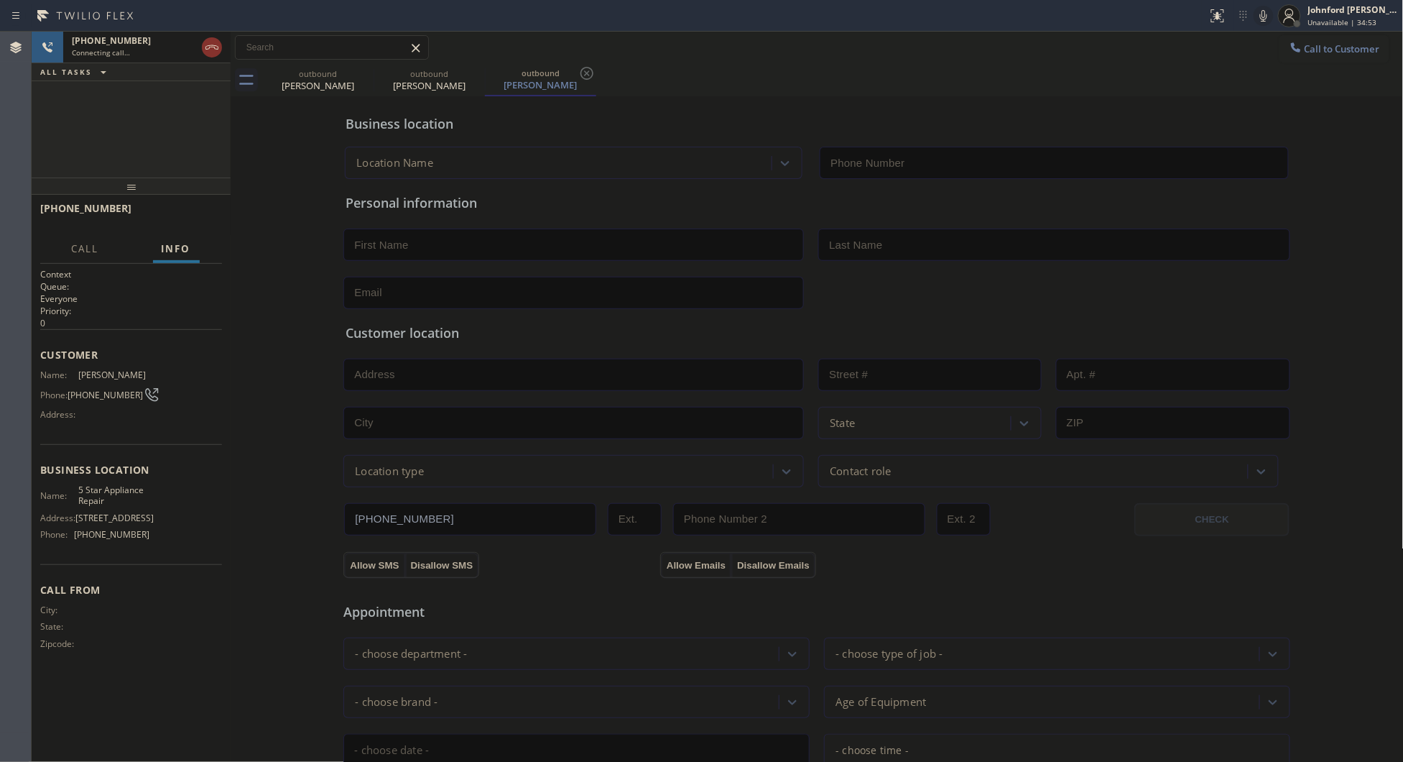
type input "[PHONE_NUMBER]"
click at [180, 239] on button "Info" at bounding box center [176, 249] width 47 height 28
click at [177, 211] on span "HANG UP" at bounding box center [189, 215] width 44 height 10
click at [177, 211] on span "COMPLETE" at bounding box center [186, 215] width 50 height 10
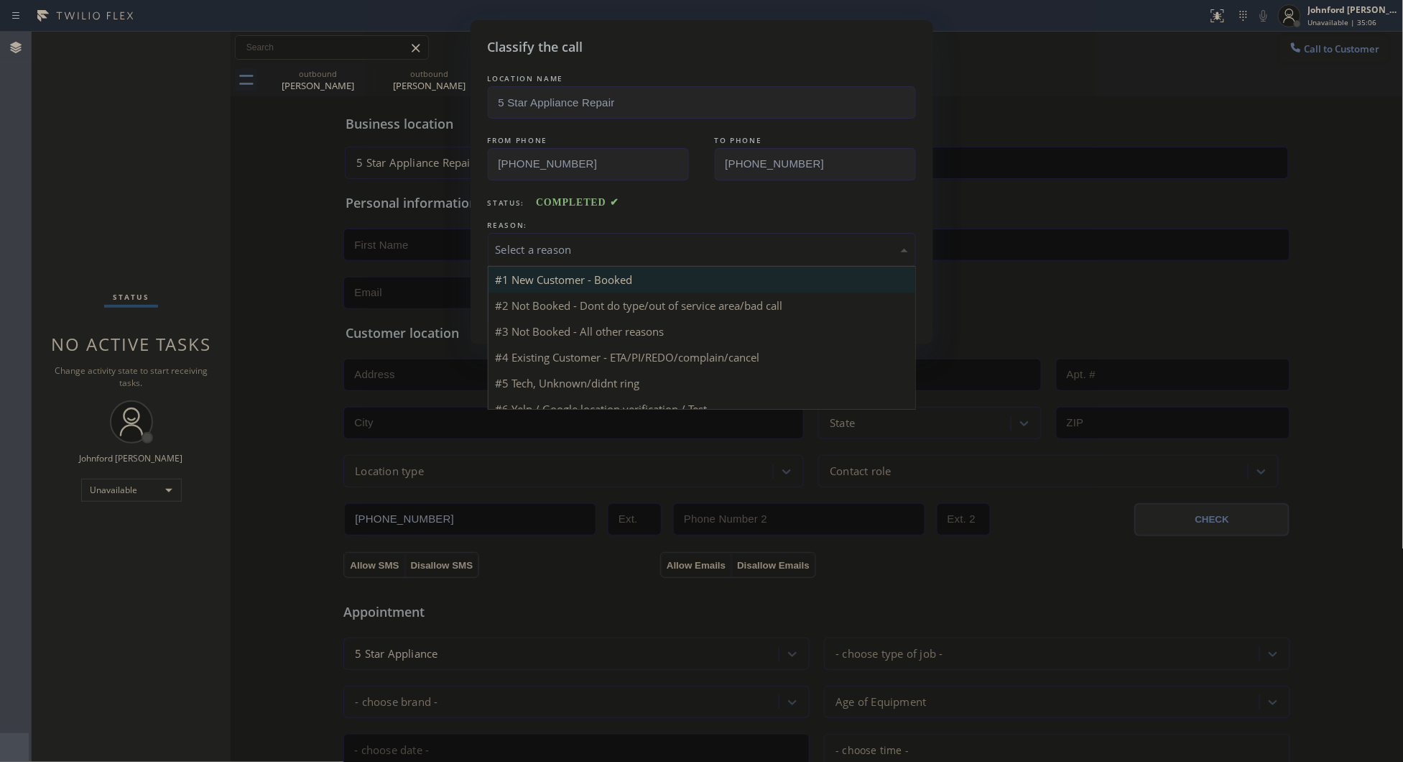
drag, startPoint x: 575, startPoint y: 242, endPoint x: 644, endPoint y: 287, distance: 82.5
click at [583, 241] on div "Select a reason" at bounding box center [702, 249] width 412 height 17
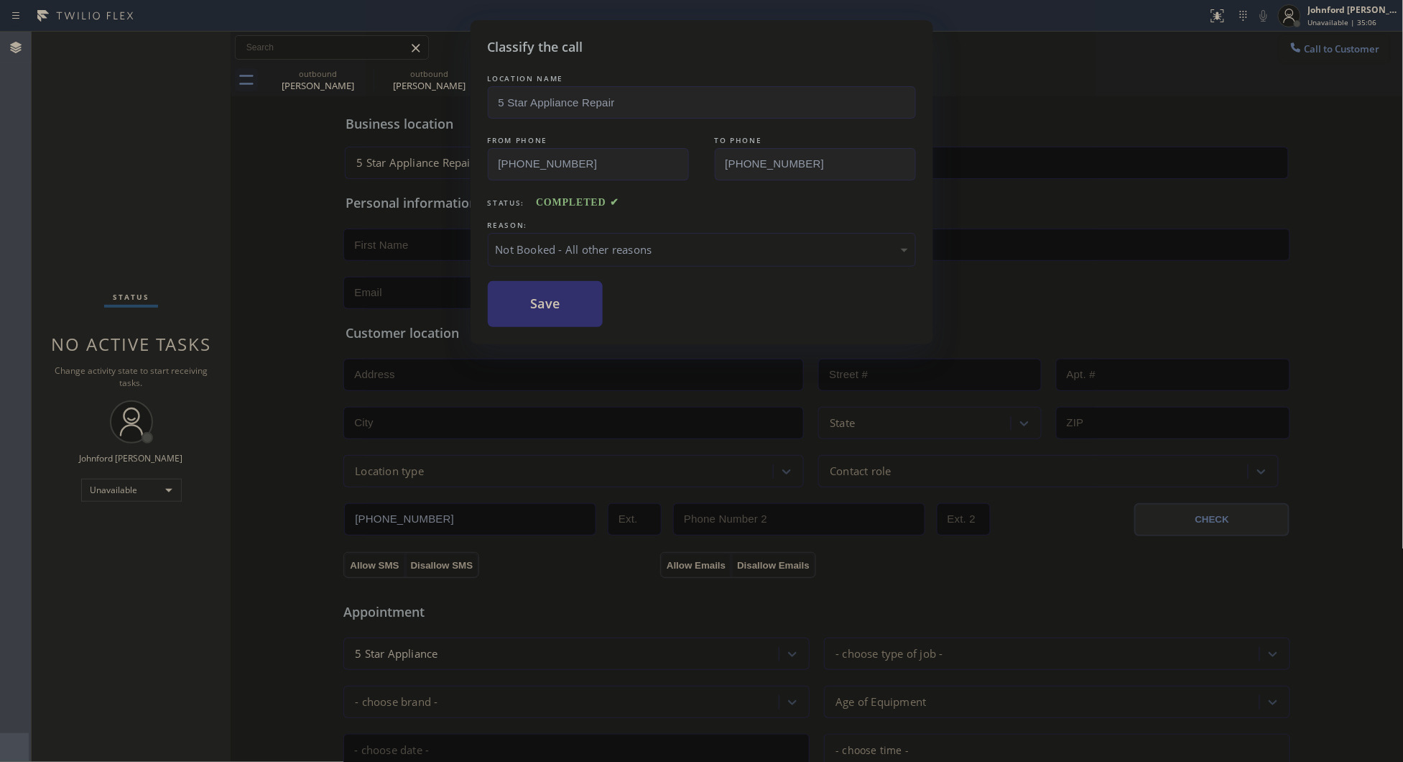
click at [555, 305] on button "Save" at bounding box center [546, 304] width 116 height 46
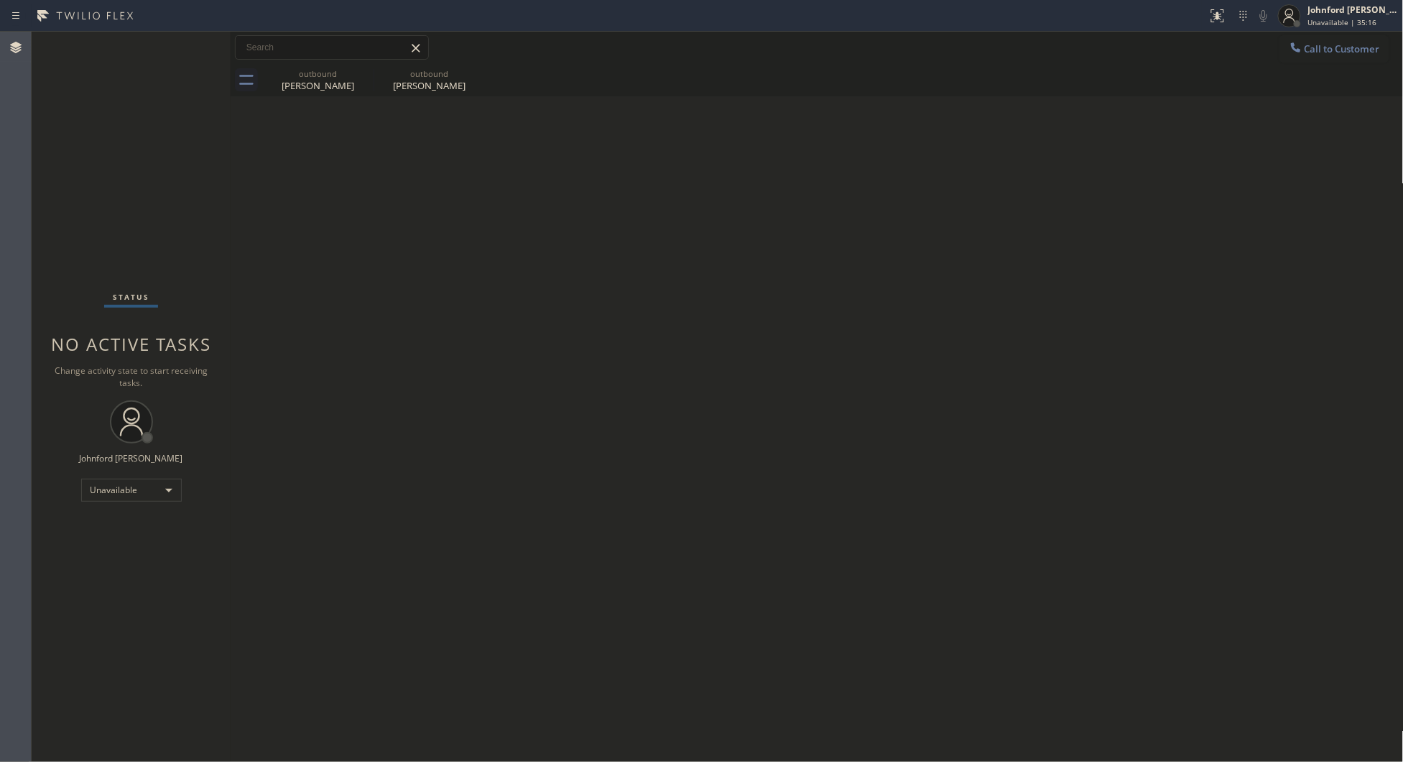
click at [1303, 51] on div at bounding box center [1296, 48] width 17 height 17
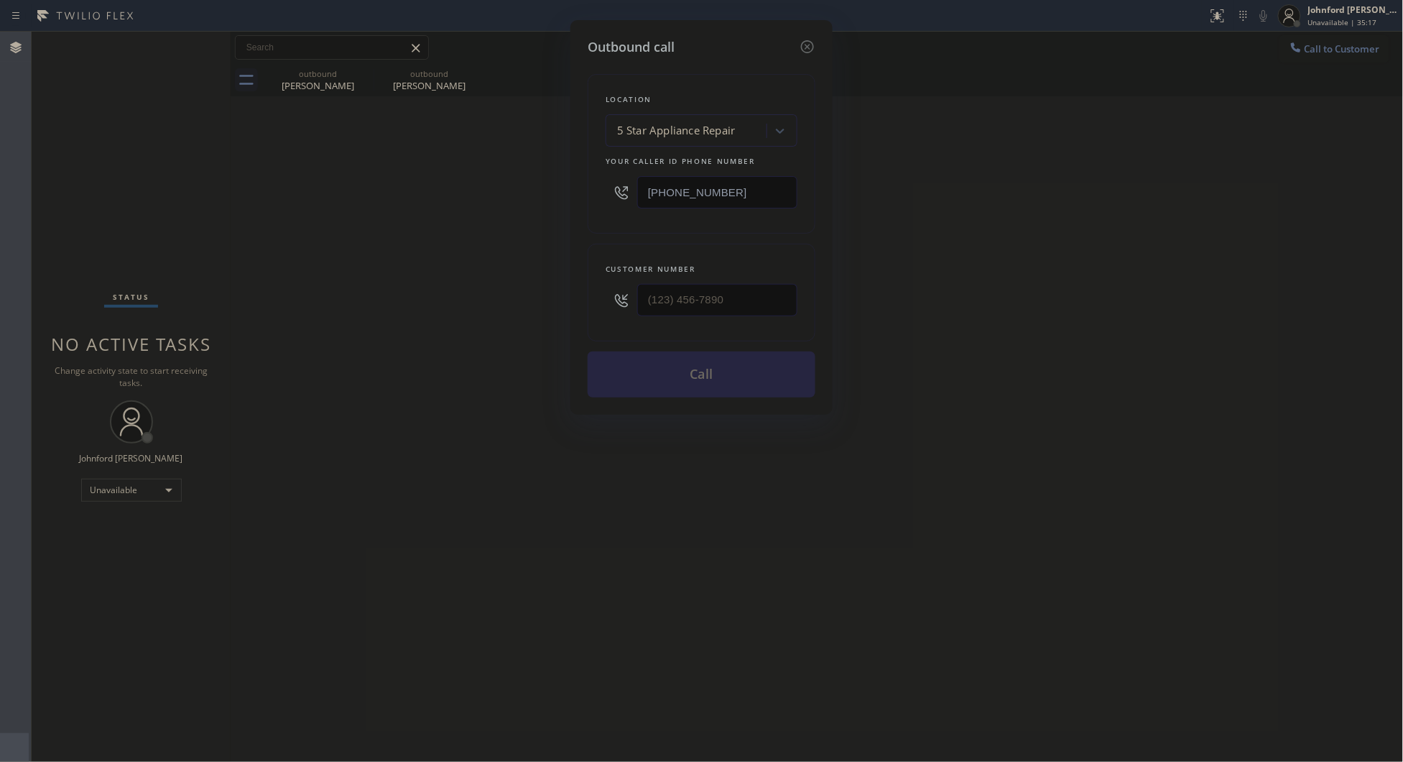
drag, startPoint x: 766, startPoint y: 313, endPoint x: 598, endPoint y: 311, distance: 168.2
click at [598, 311] on div "Customer number" at bounding box center [702, 293] width 228 height 98
click at [742, 288] on input "(___) ___-____" at bounding box center [717, 300] width 160 height 32
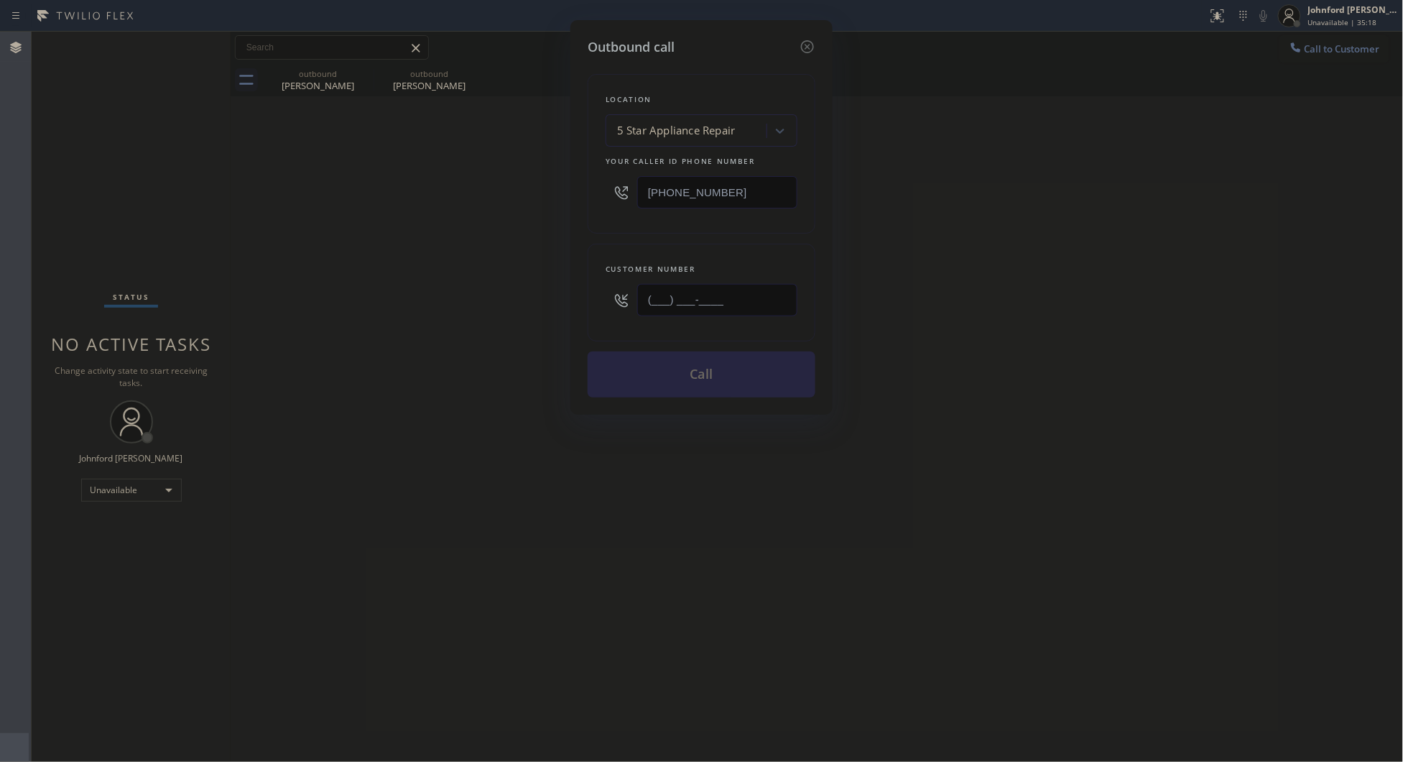
paste input "310) 404-6863"
type input "[PHONE_NUMBER]"
click at [533, 297] on div "Outbound call Location 5 Star Appliance Repair Your caller id phone number [PHO…" at bounding box center [701, 381] width 1403 height 762
drag, startPoint x: 640, startPoint y: 187, endPoint x: 535, endPoint y: 189, distance: 104.2
click at [535, 189] on div "Outbound call Location 5 Star Appliance Repair Your caller id phone number [PHO…" at bounding box center [701, 381] width 1403 height 762
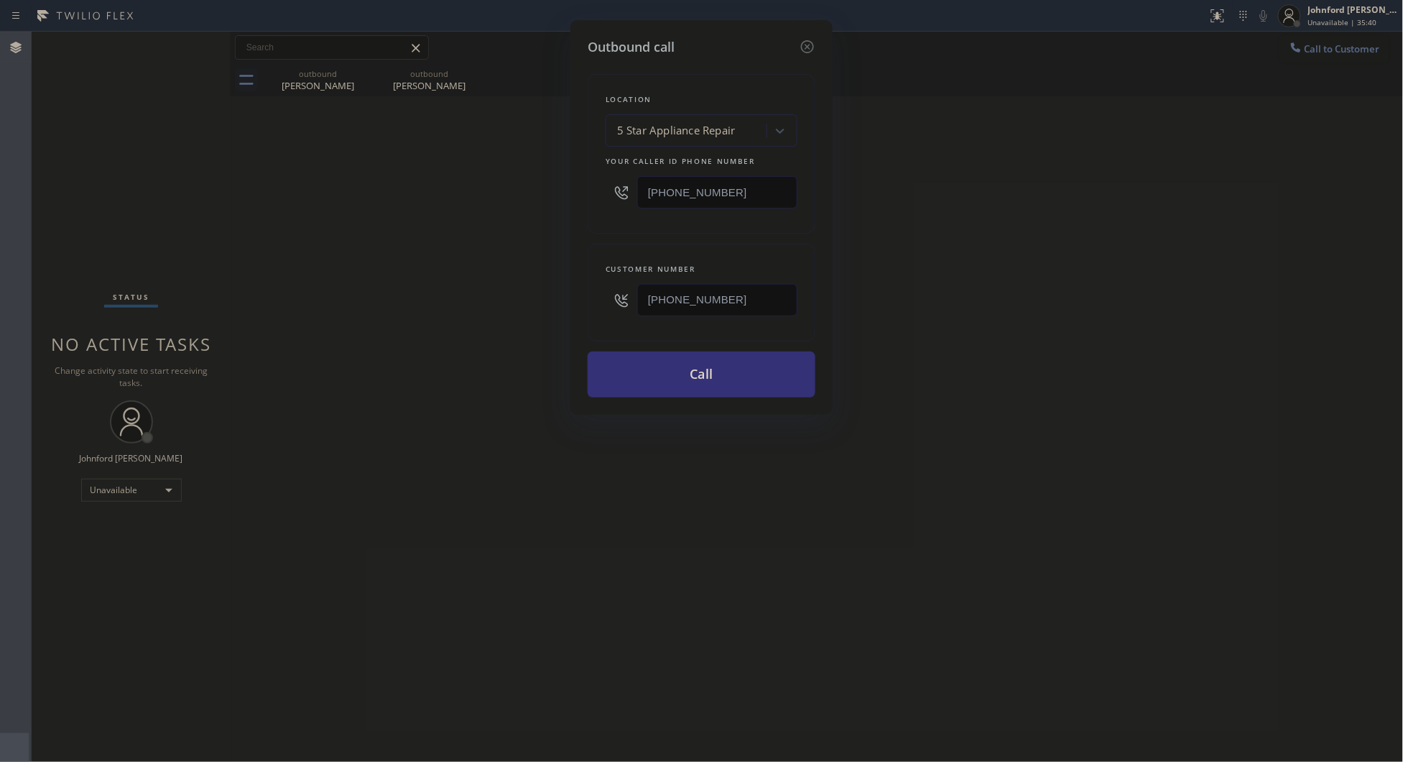
paste input "213) 205-6123"
type input "[PHONE_NUMBER]"
click at [484, 196] on div "Outbound call Location 5 Star Appliance Repair Your caller id phone number [PHO…" at bounding box center [701, 381] width 1403 height 762
click at [650, 372] on button "Call" at bounding box center [702, 374] width 228 height 46
click at [999, 320] on div "Outbound call Location 4B2.Paid Dacor (Google Ads, [GEOGRAPHIC_DATA]) Your call…" at bounding box center [701, 381] width 1403 height 762
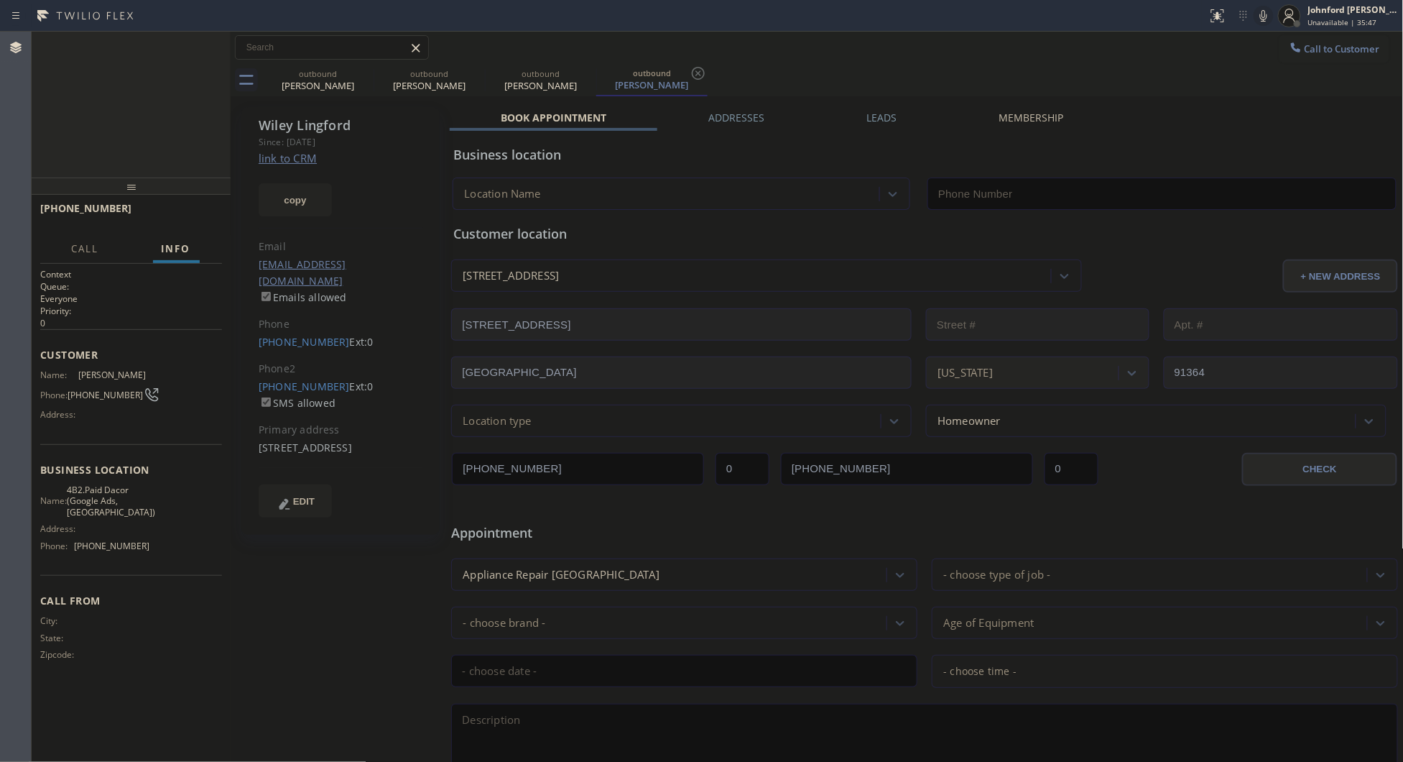
type input "[PHONE_NUMBER]"
click at [1263, 17] on icon at bounding box center [1263, 15] width 17 height 17
click at [885, 111] on label "Leads" at bounding box center [882, 118] width 30 height 14
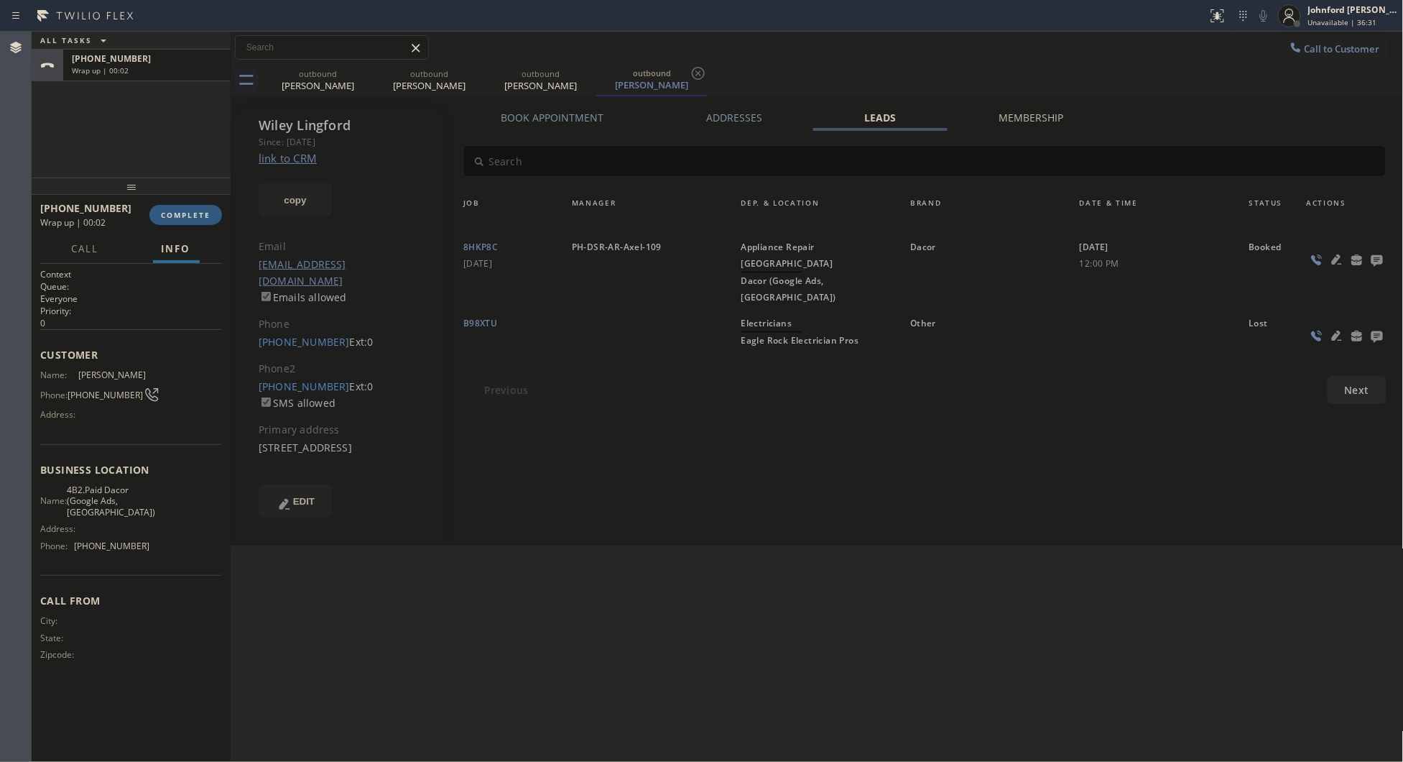
click at [1373, 253] on icon at bounding box center [1377, 260] width 17 height 18
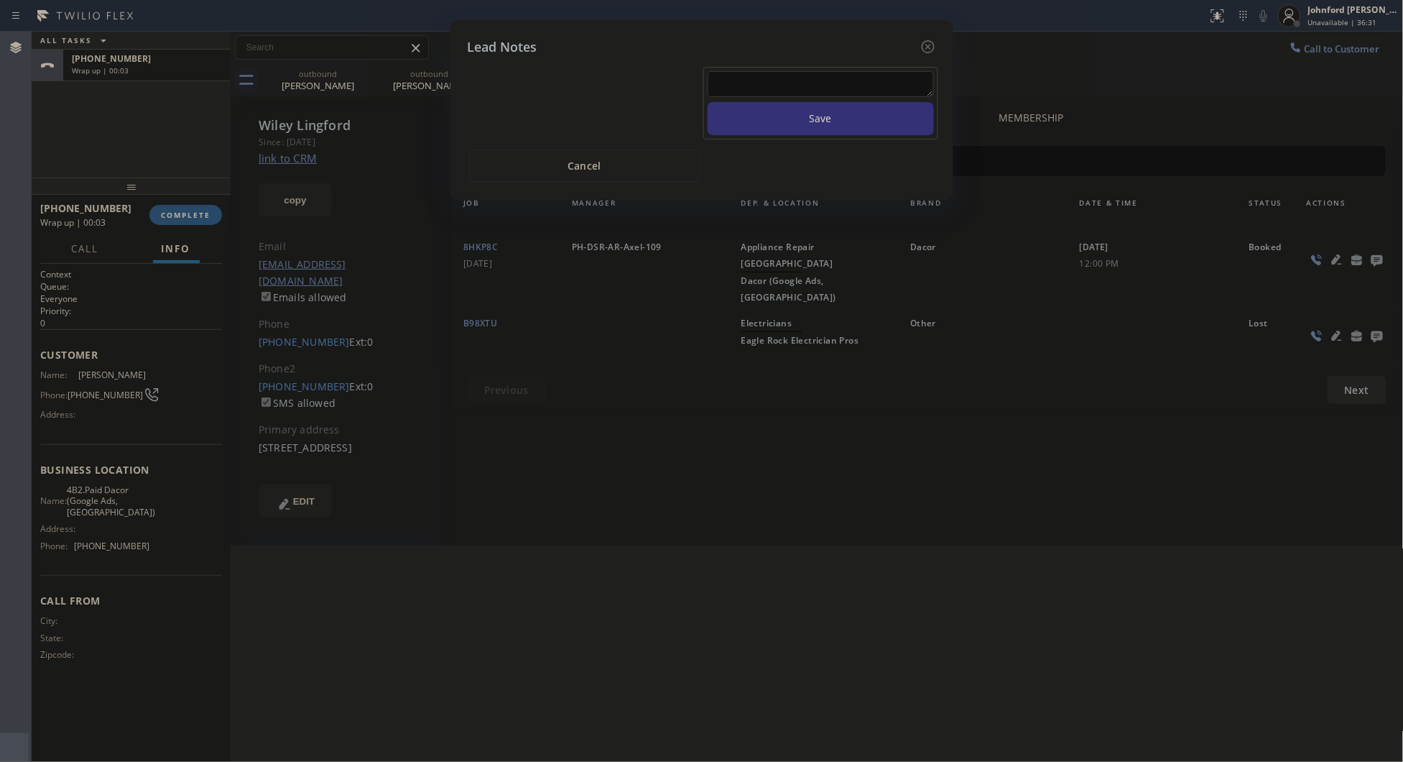
click at [806, 88] on div at bounding box center [821, 86] width 226 height 31
click at [805, 85] on textarea at bounding box center [821, 84] width 226 height 26
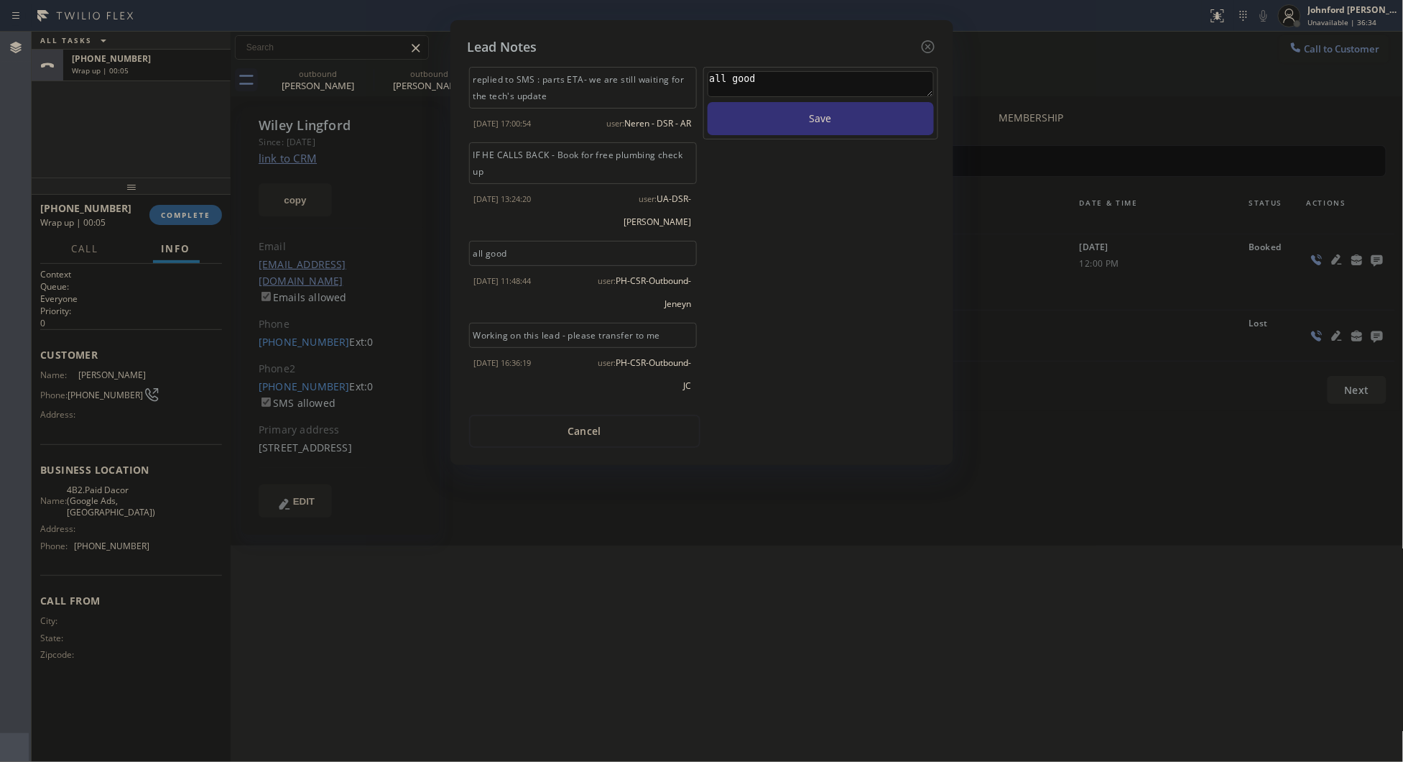
type textarea "all good"
click at [708, 102] on button "Save" at bounding box center [821, 118] width 226 height 33
click at [921, 49] on icon at bounding box center [928, 46] width 17 height 17
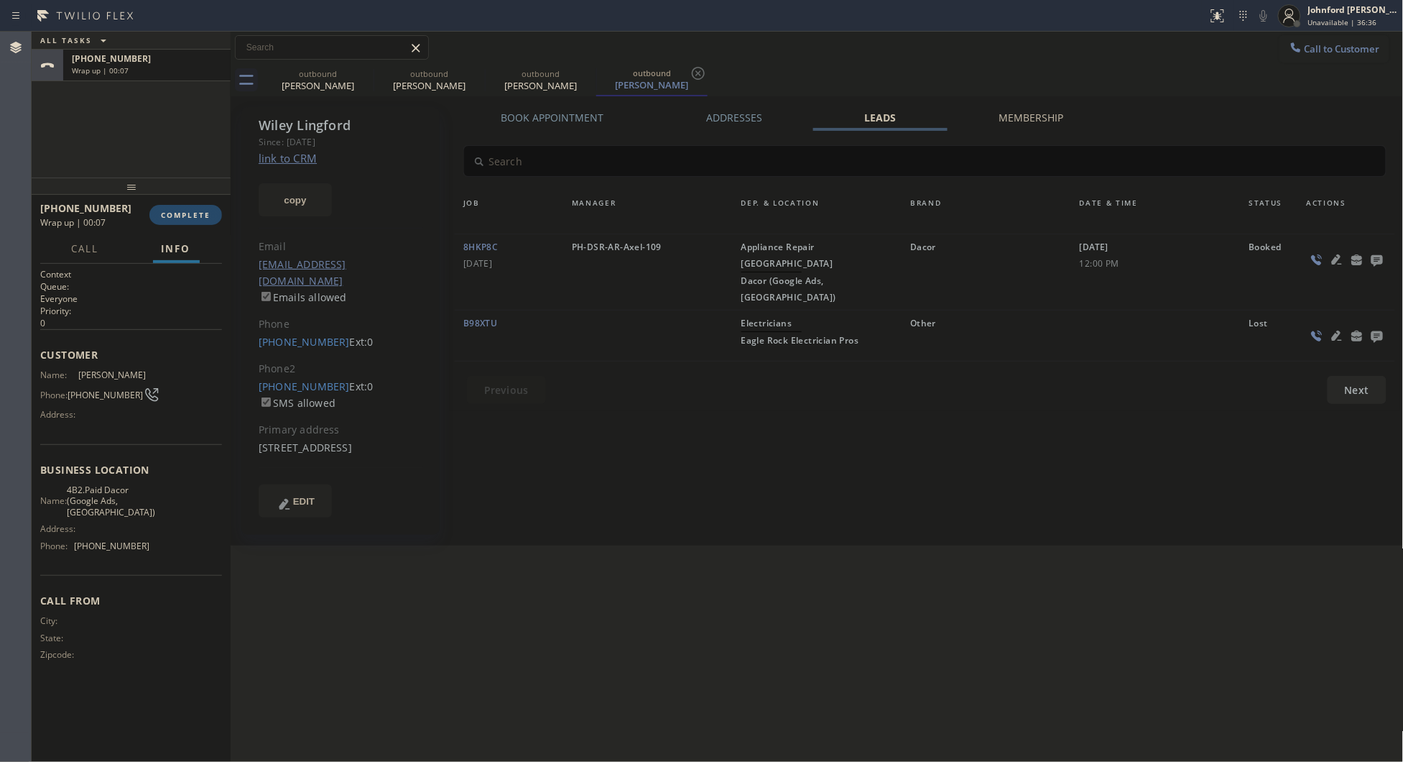
click at [180, 221] on button "COMPLETE" at bounding box center [185, 215] width 73 height 20
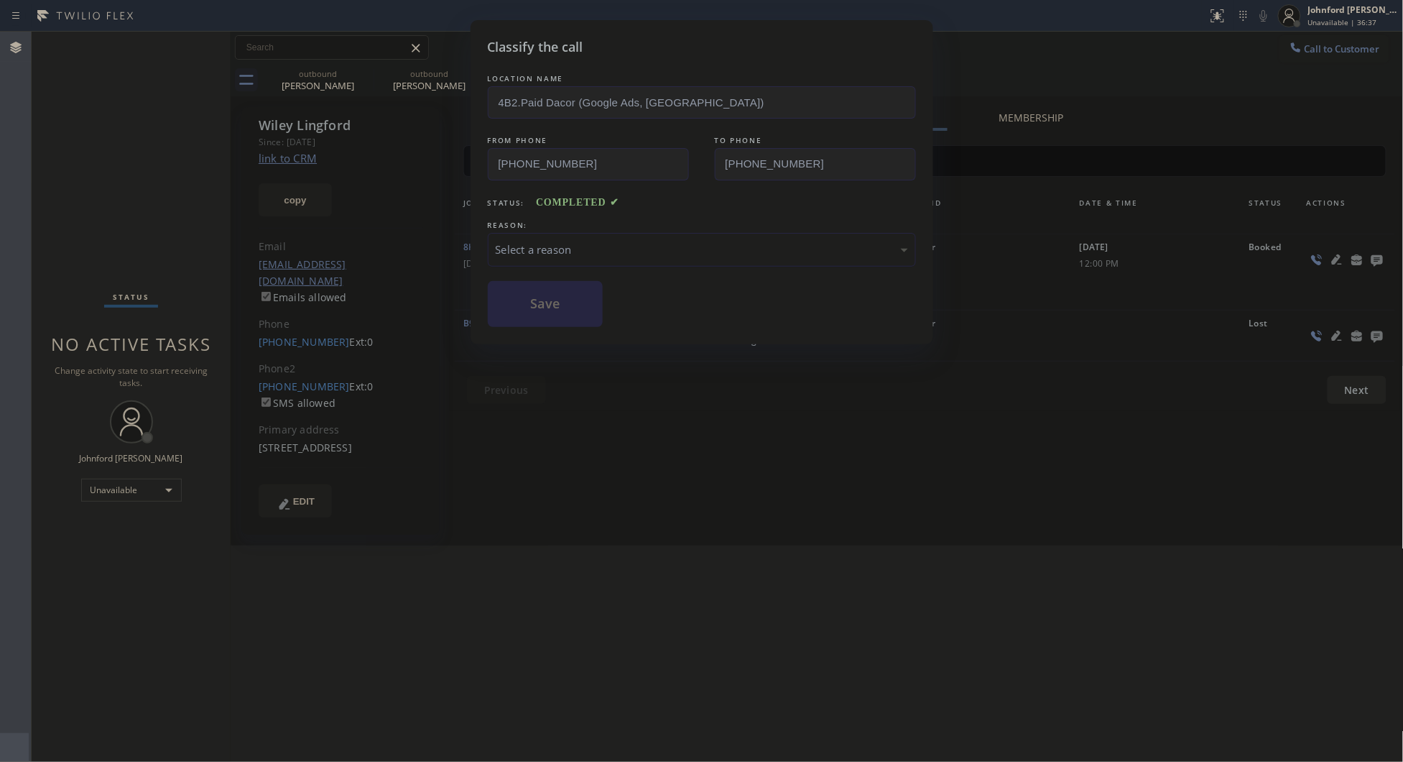
drag, startPoint x: 569, startPoint y: 252, endPoint x: 586, endPoint y: 252, distance: 17.2
click at [579, 252] on div "Select a reason" at bounding box center [702, 249] width 412 height 17
click at [593, 313] on button "Save" at bounding box center [546, 304] width 116 height 46
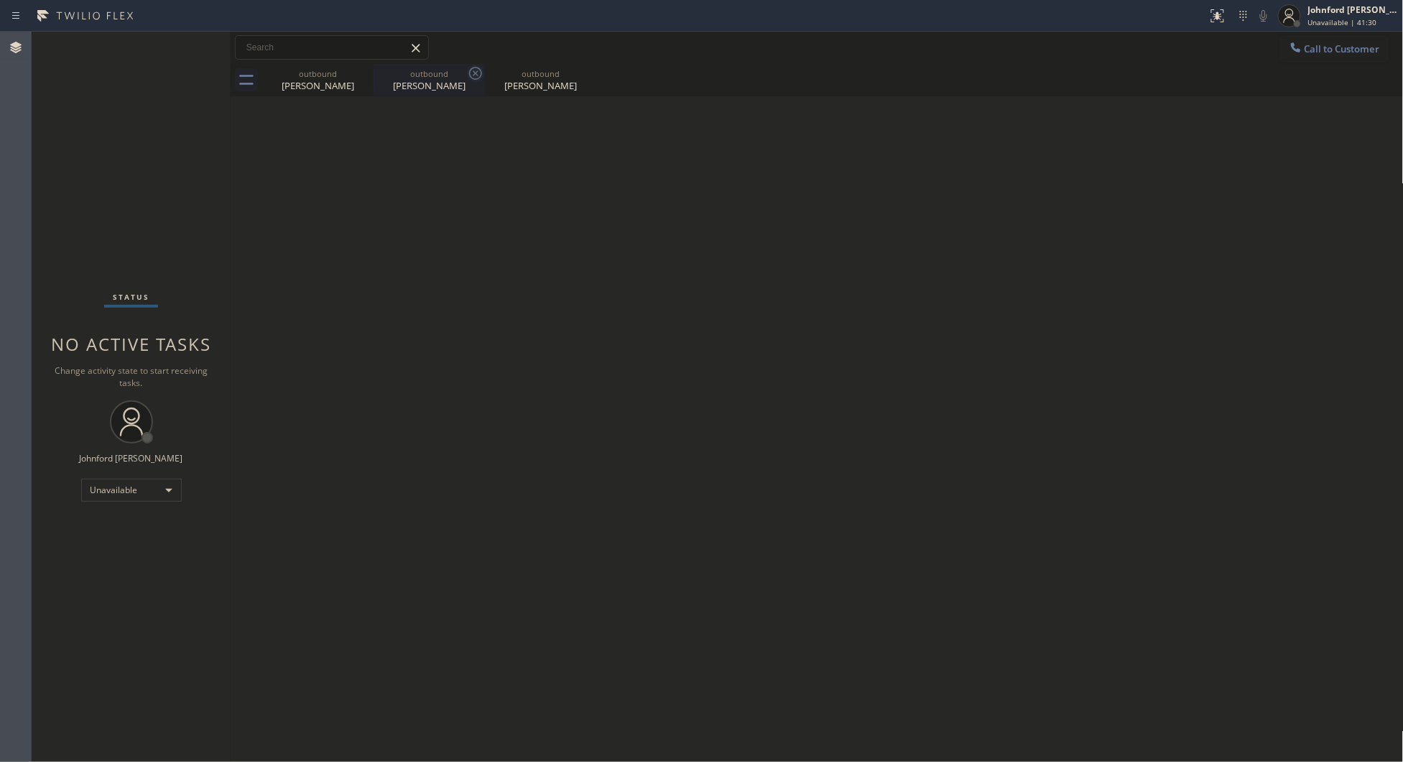
drag, startPoint x: 358, startPoint y: 80, endPoint x: 364, endPoint y: 74, distance: 8.7
click at [0, 0] on icon at bounding box center [0, 0] width 0 height 0
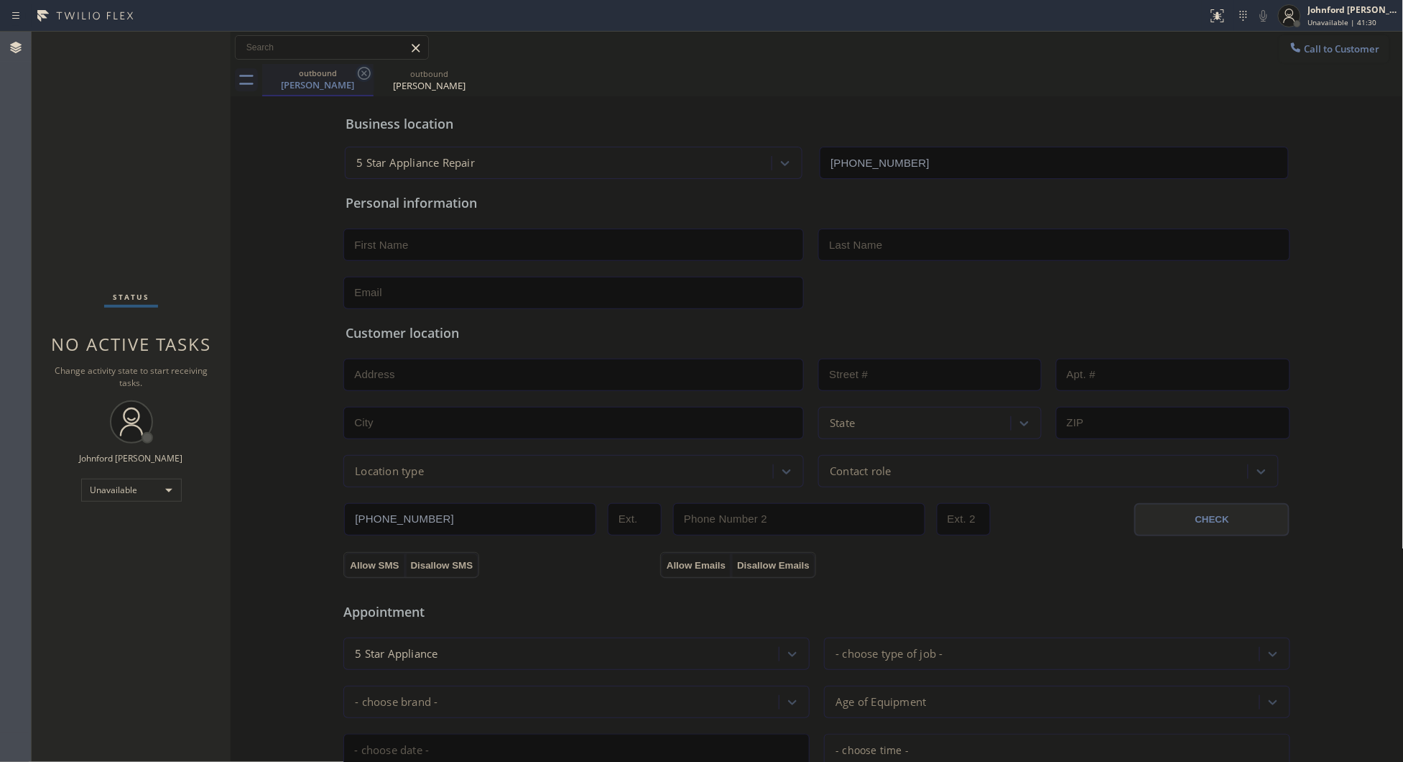
click at [364, 74] on icon at bounding box center [364, 73] width 17 height 17
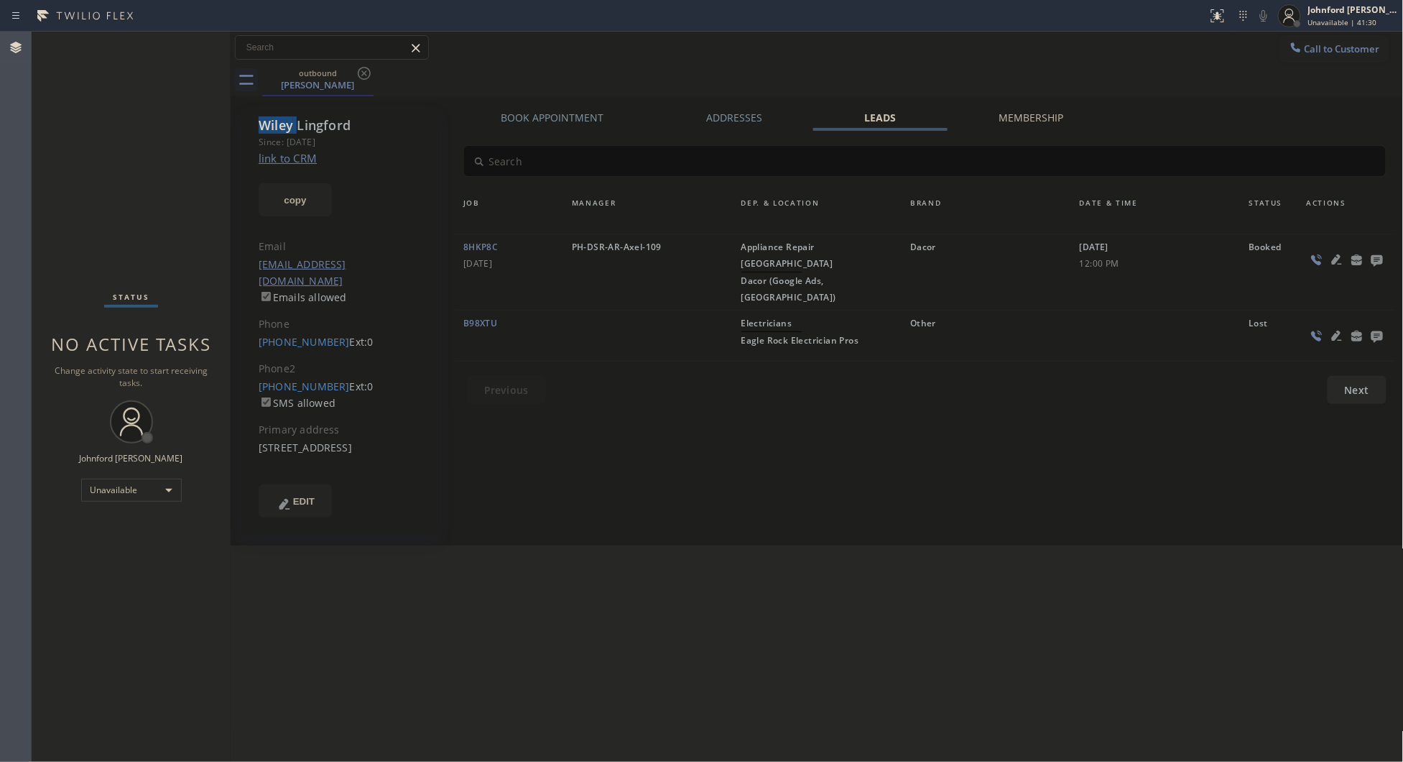
click at [364, 74] on icon at bounding box center [364, 73] width 17 height 17
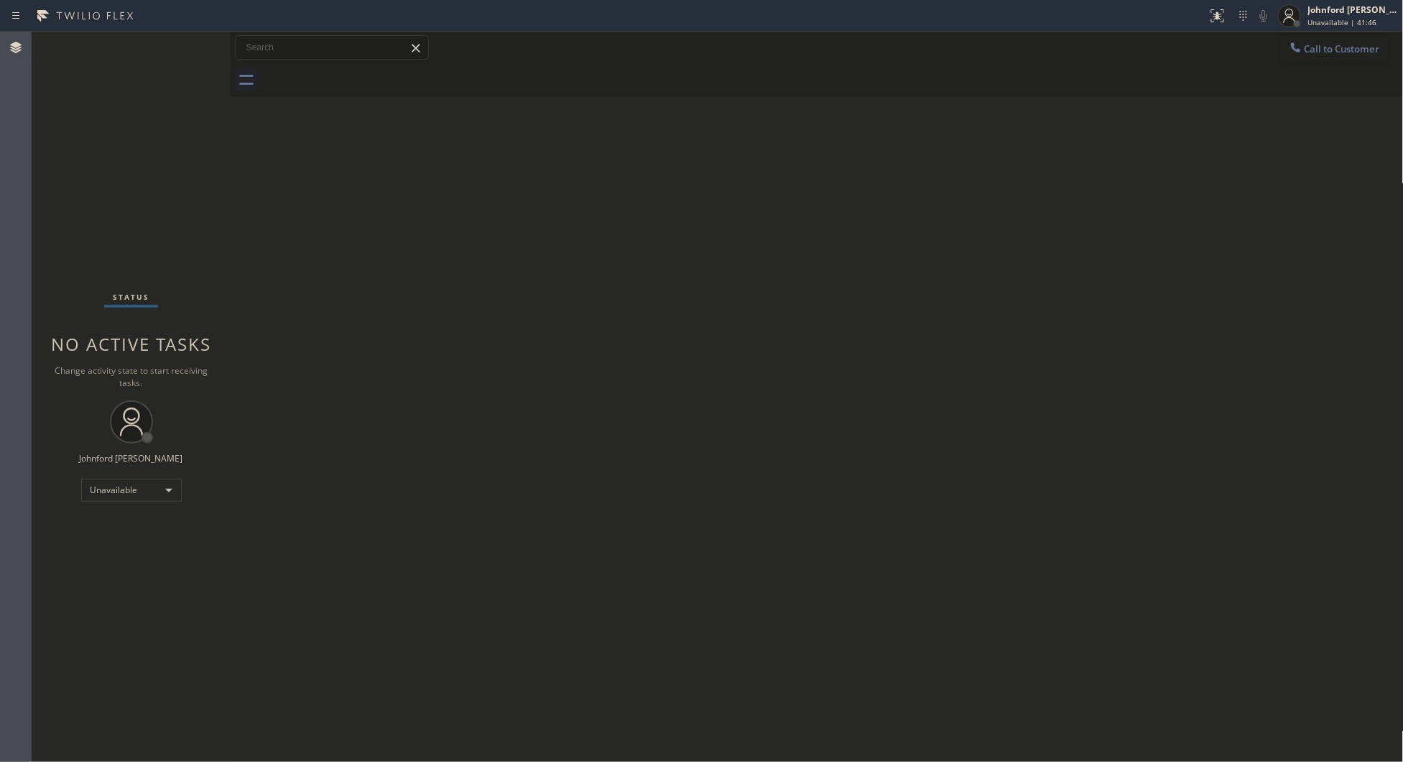
click at [1305, 55] on button "Call to Customer" at bounding box center [1335, 48] width 110 height 27
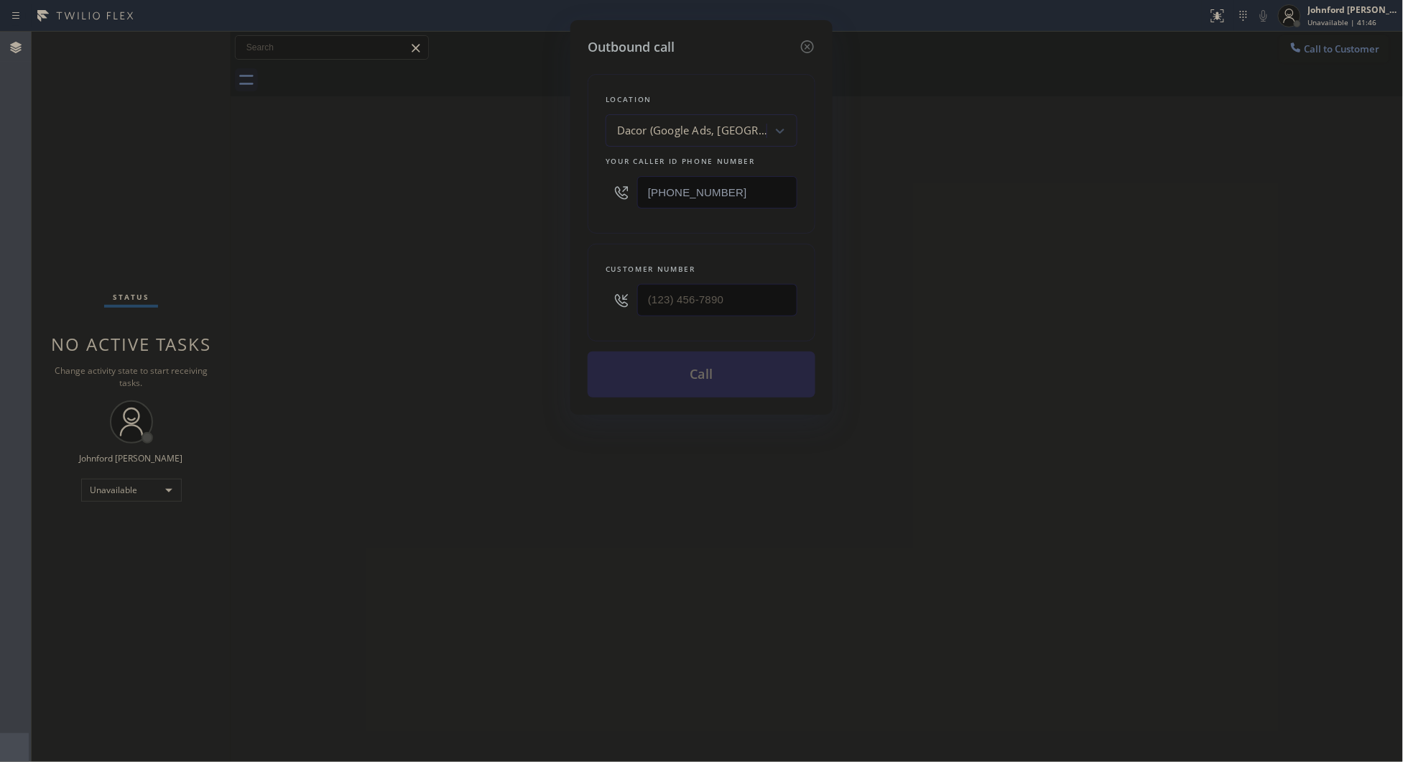
click at [548, 300] on div "Outbound call Location Dacor (Google Ads, [GEOGRAPHIC_DATA]) Your caller id pho…" at bounding box center [701, 381] width 1403 height 762
paste input "206) 909-8333"
type input "[PHONE_NUMBER]"
click at [450, 314] on div "Outbound call Location Dacor (Google Ads, [GEOGRAPHIC_DATA]) Your caller id pho…" at bounding box center [701, 381] width 1403 height 762
paste input "06) 202-2457"
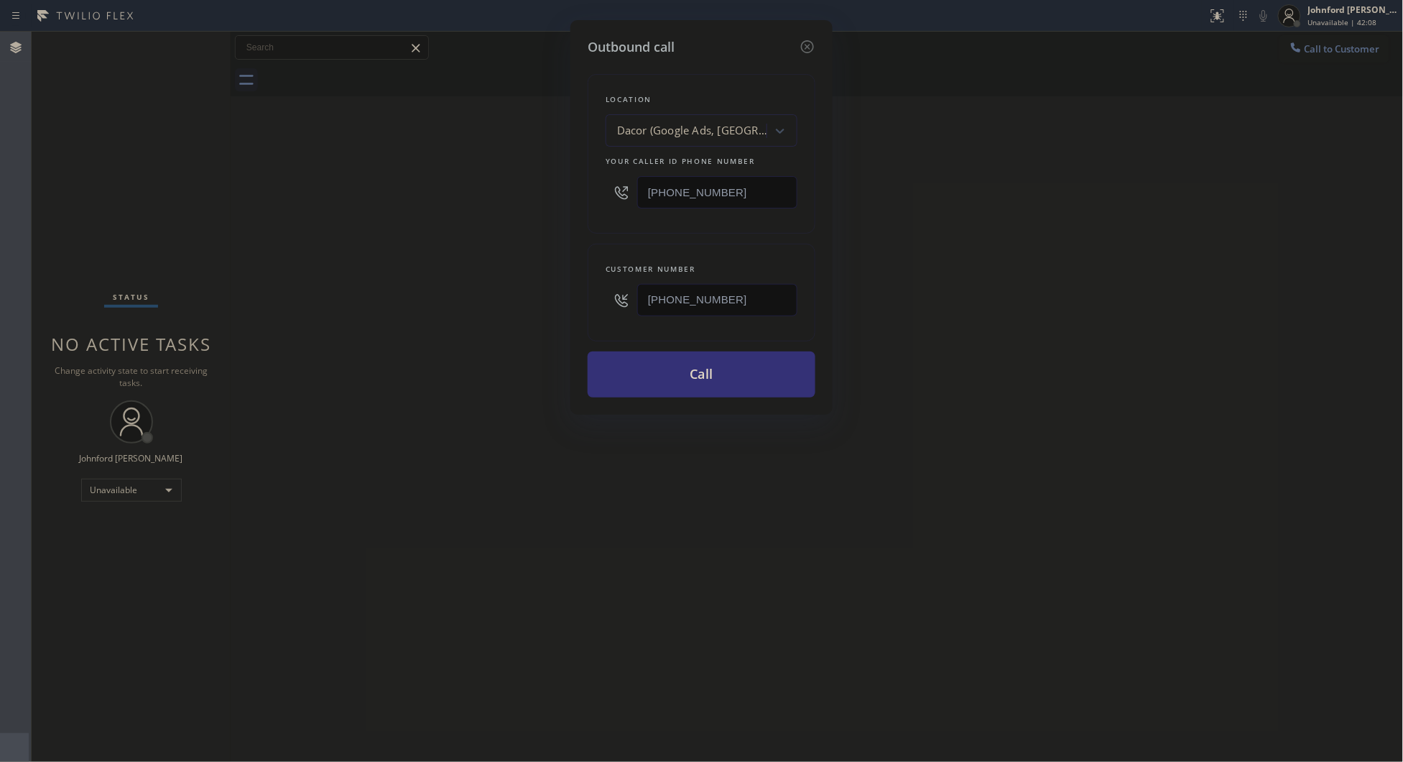
drag, startPoint x: 735, startPoint y: 181, endPoint x: 570, endPoint y: 199, distance: 166.2
click at [577, 198] on div "Outbound call Location Dacor (Google Ads, [GEOGRAPHIC_DATA]) Your caller id pho…" at bounding box center [702, 217] width 262 height 395
type input "[PHONE_NUMBER]"
click at [546, 201] on div "Outbound call Location Dacor (Google Ads, [GEOGRAPHIC_DATA]) Your caller id pho…" at bounding box center [701, 381] width 1403 height 762
click at [663, 378] on button "Call" at bounding box center [702, 374] width 228 height 46
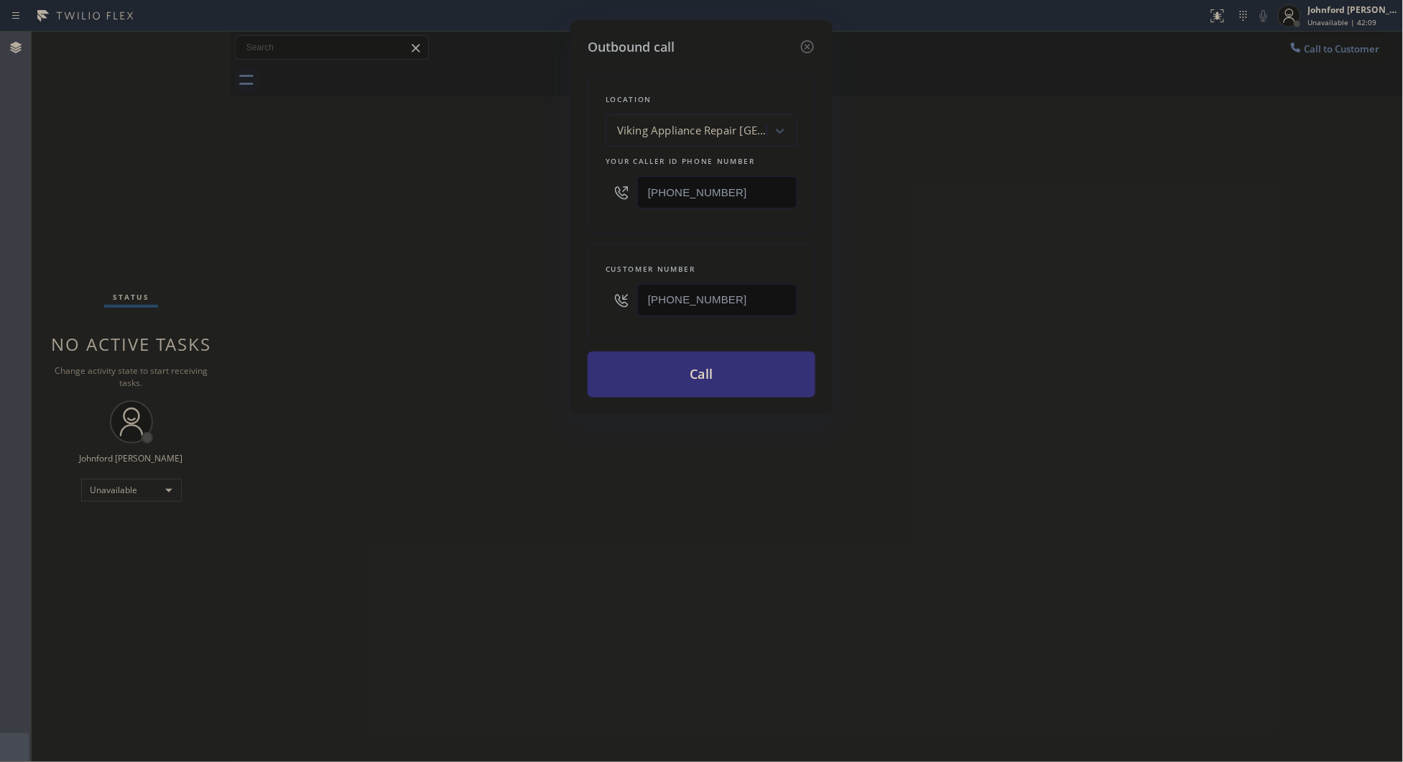
click at [1003, 318] on div "Outbound call Location Viking Appliance Repair [GEOGRAPHIC_DATA] Your caller id…" at bounding box center [701, 381] width 1403 height 762
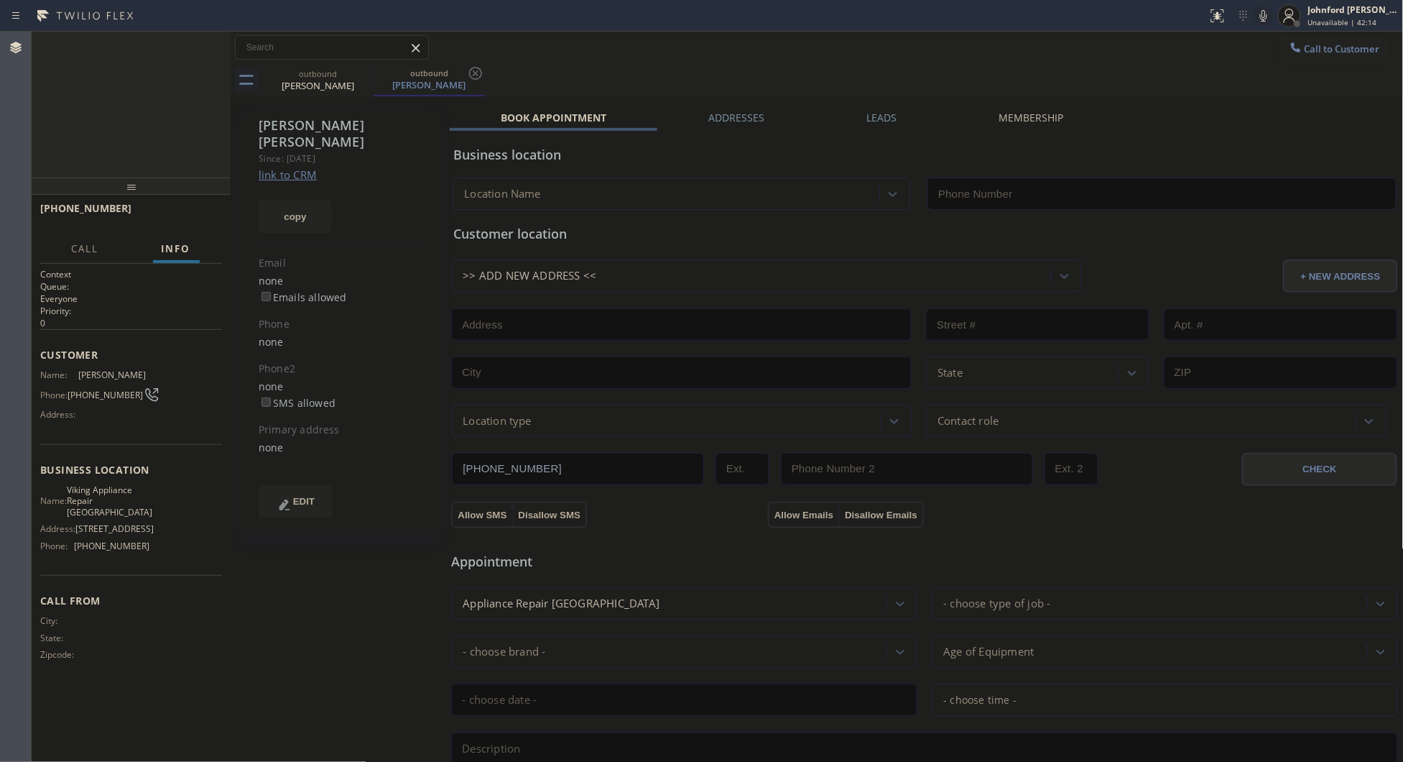
type input "[PHONE_NUMBER]"
click at [154, 56] on div "Connecting call…" at bounding box center [134, 52] width 124 height 10
click at [217, 56] on div at bounding box center [199, 48] width 52 height 32
click at [213, 50] on icon at bounding box center [211, 47] width 17 height 17
drag, startPoint x: 174, startPoint y: 200, endPoint x: 174, endPoint y: 217, distance: 17.2
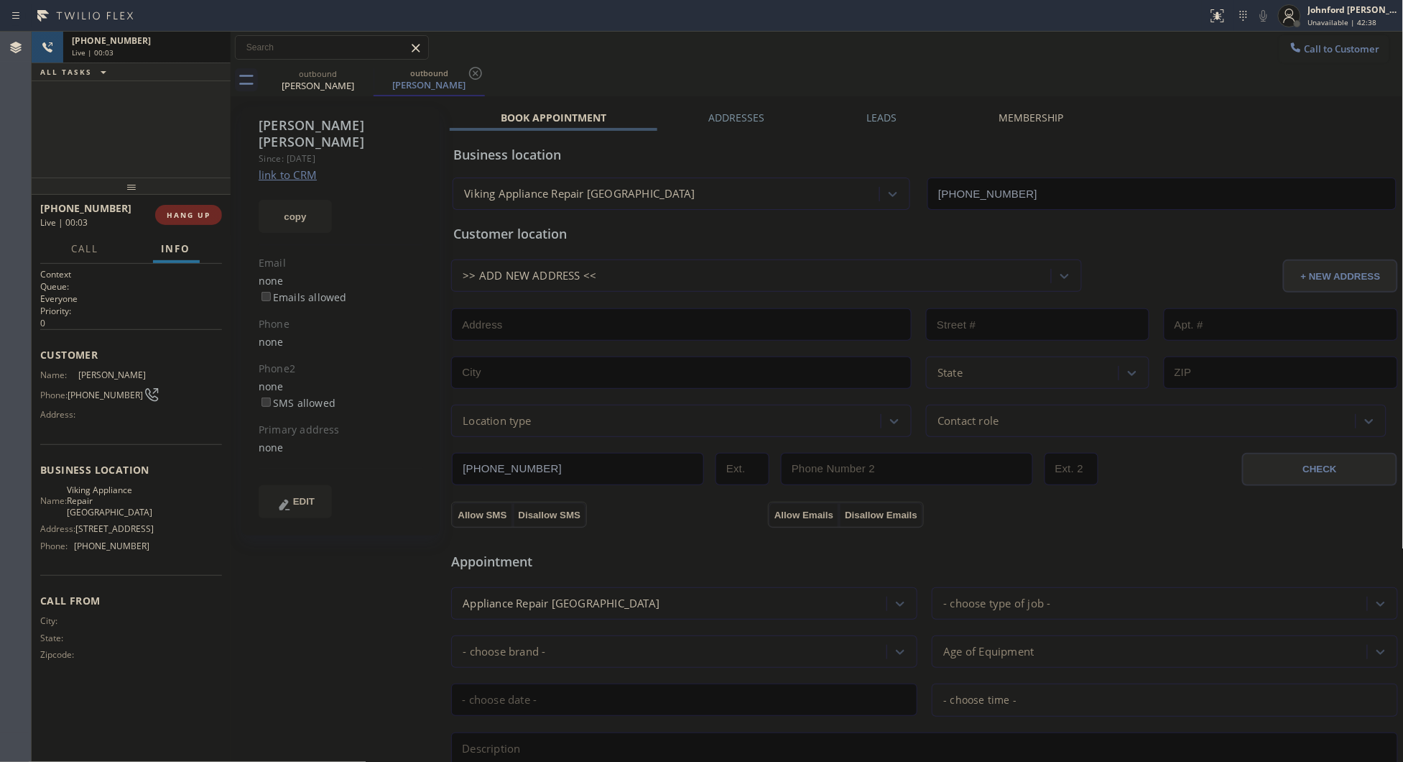
click at [174, 205] on div "[PHONE_NUMBER] Live | 00:03 HANG UP" at bounding box center [131, 214] width 182 height 37
click at [182, 223] on button "HANG UP" at bounding box center [188, 215] width 67 height 20
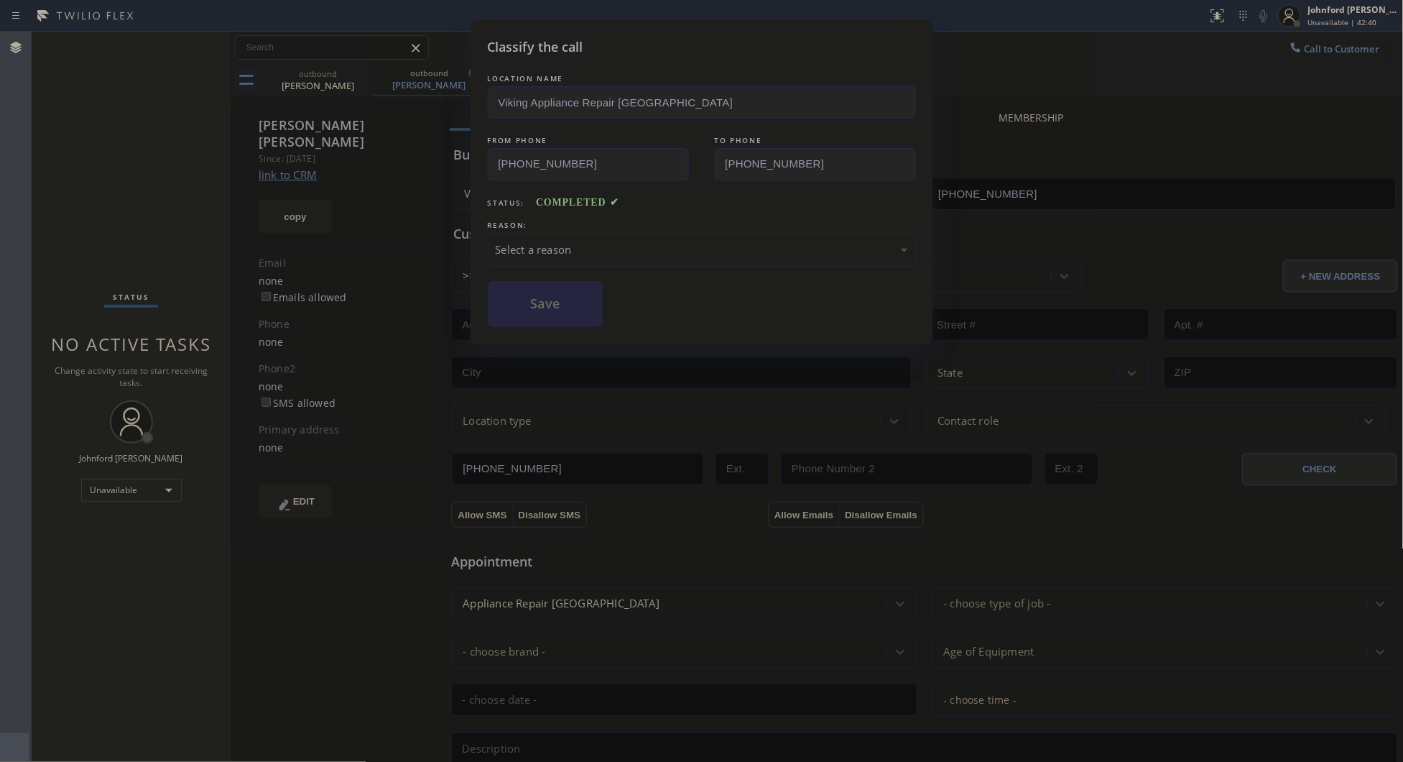
click at [182, 223] on div "Classify the call LOCATION NAME Viking Appliance Repair [GEOGRAPHIC_DATA] FROM …" at bounding box center [701, 381] width 1403 height 762
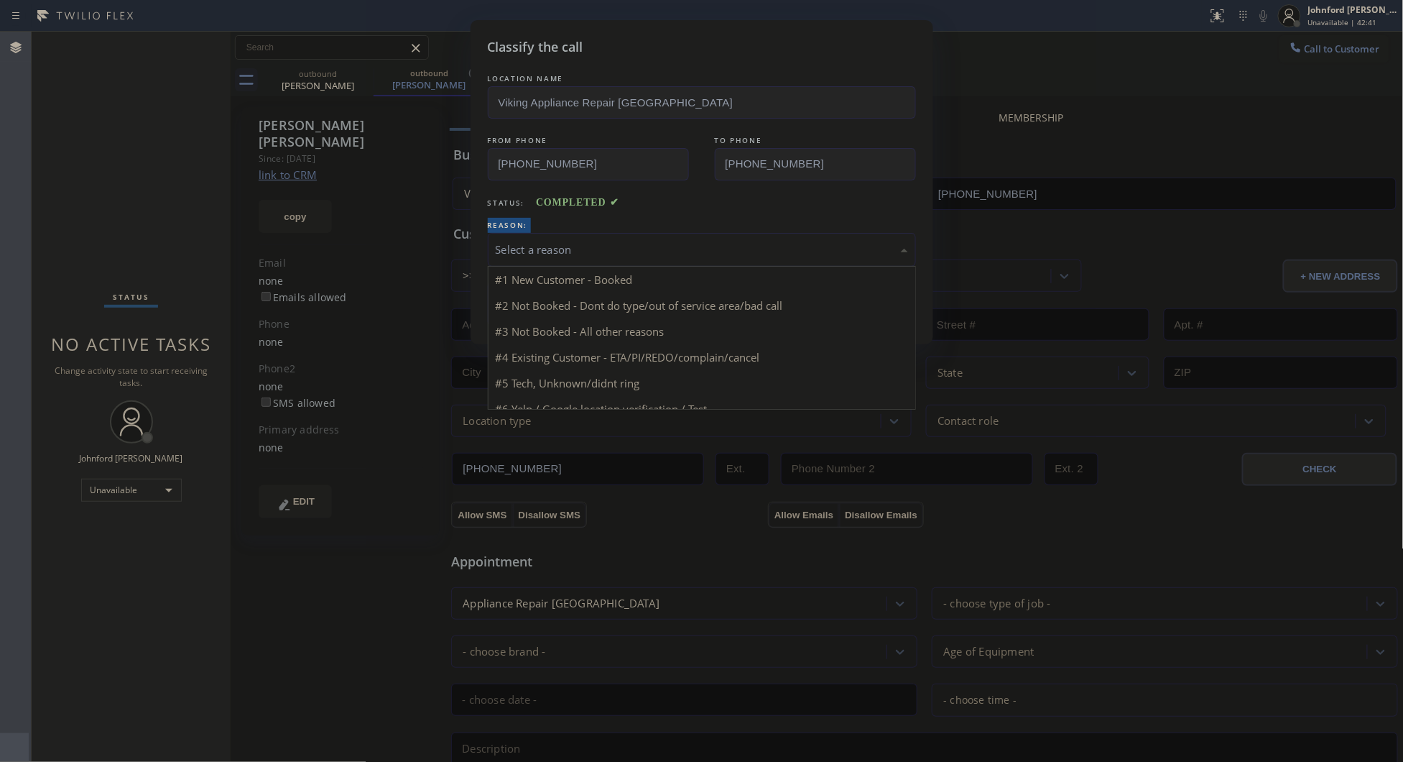
click at [510, 246] on div "Select a reason" at bounding box center [702, 249] width 412 height 17
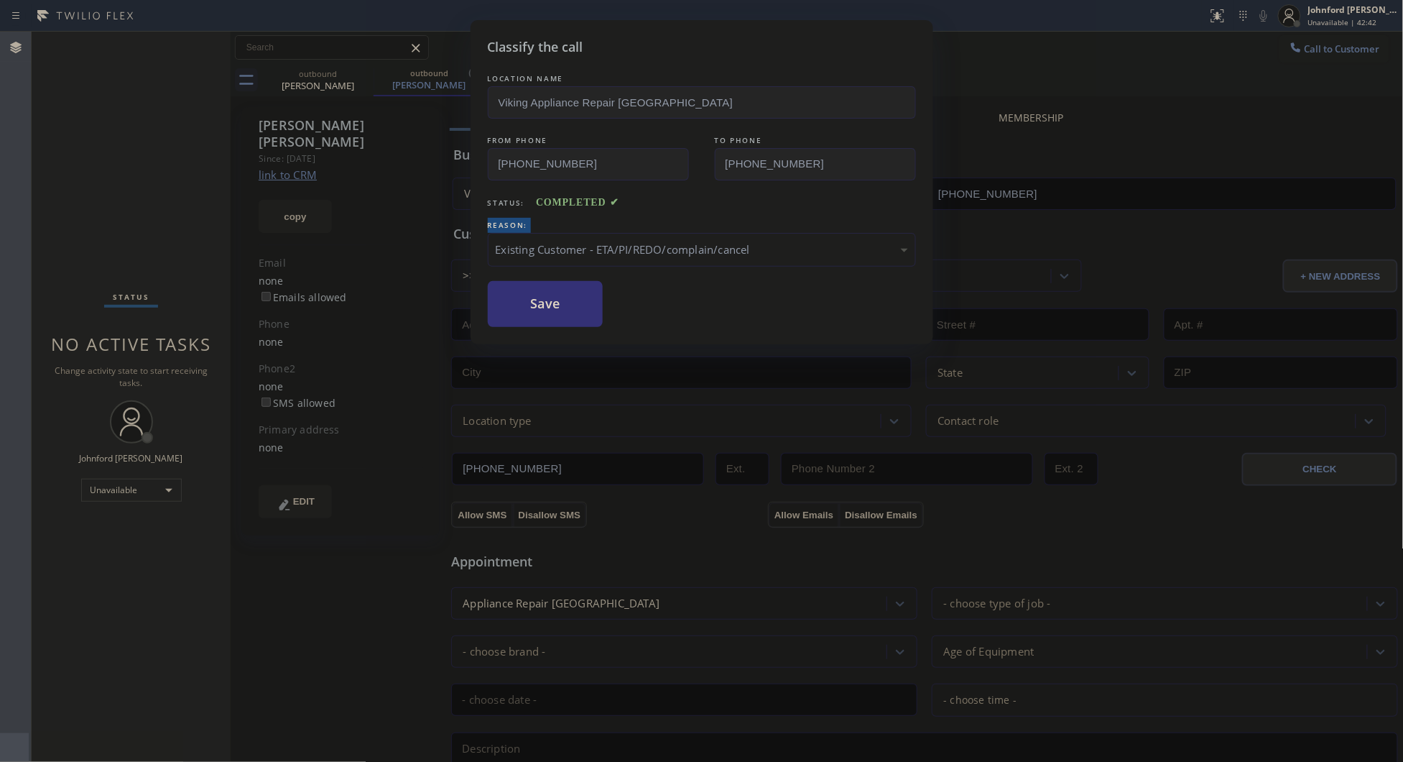
click at [532, 316] on button "Save" at bounding box center [546, 304] width 116 height 46
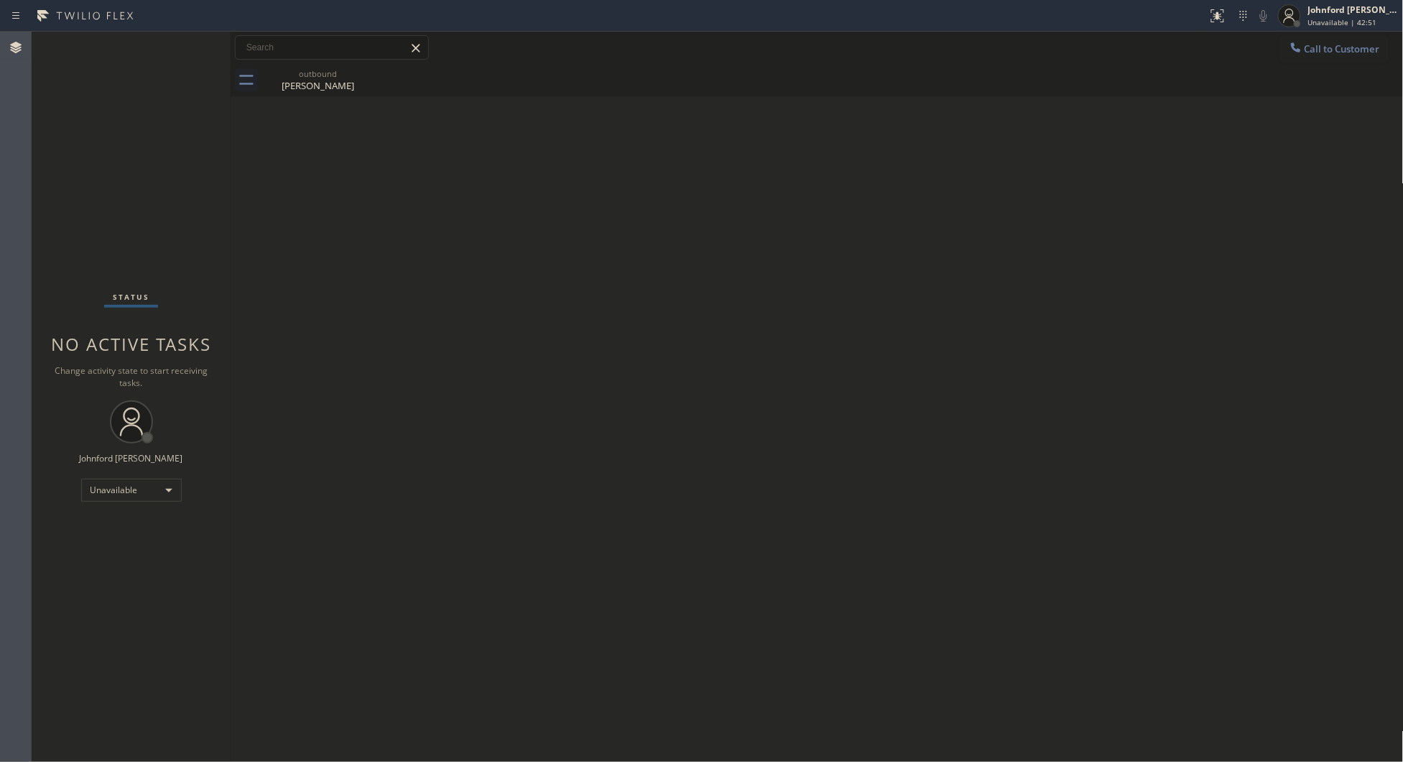
click at [1291, 52] on icon at bounding box center [1296, 47] width 14 height 14
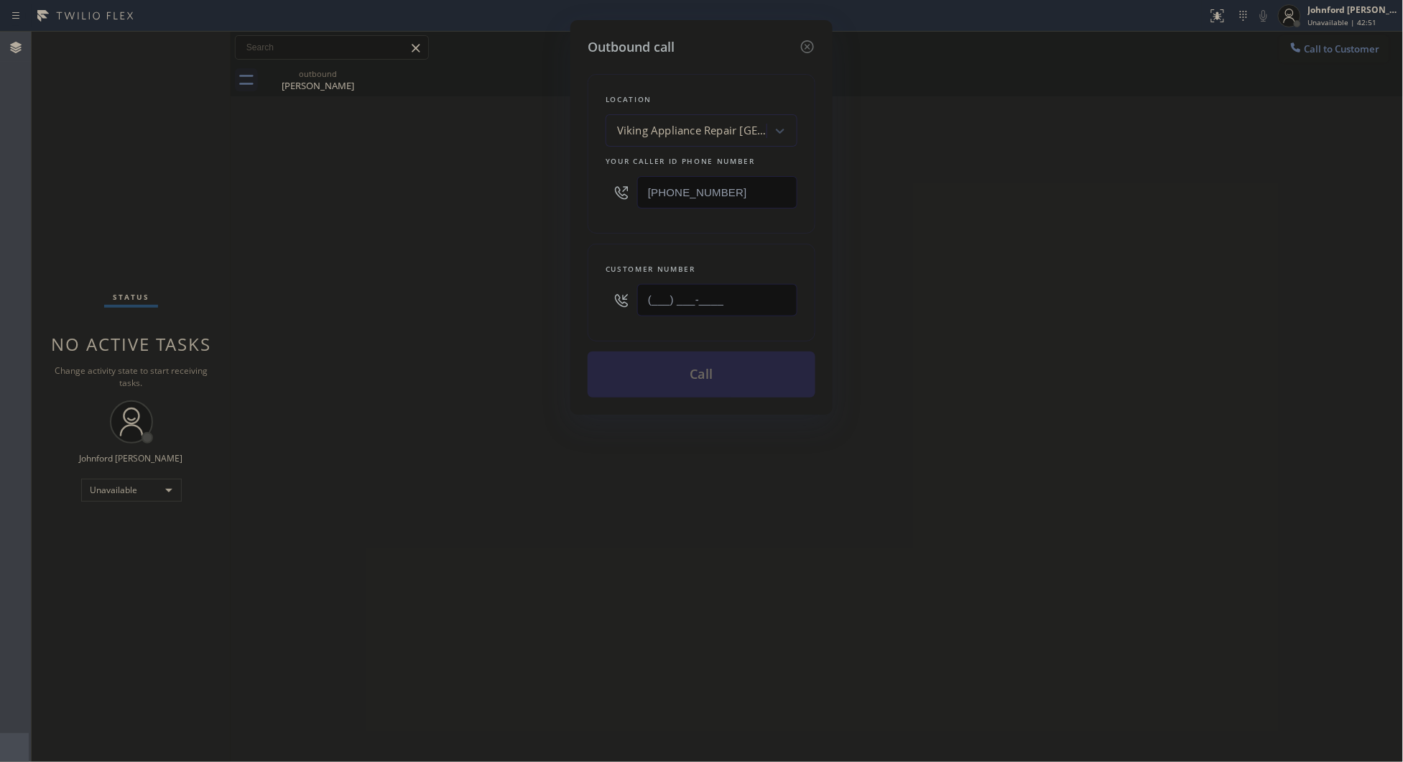
drag, startPoint x: 703, startPoint y: 292, endPoint x: 433, endPoint y: 314, distance: 271.1
click at [451, 310] on div "Outbound call Location Viking Appliance Repair [GEOGRAPHIC_DATA] Your caller id…" at bounding box center [701, 381] width 1403 height 762
paste input "626) 548-3326"
type input "[PHONE_NUMBER]"
drag, startPoint x: 782, startPoint y: 185, endPoint x: 293, endPoint y: 241, distance: 491.9
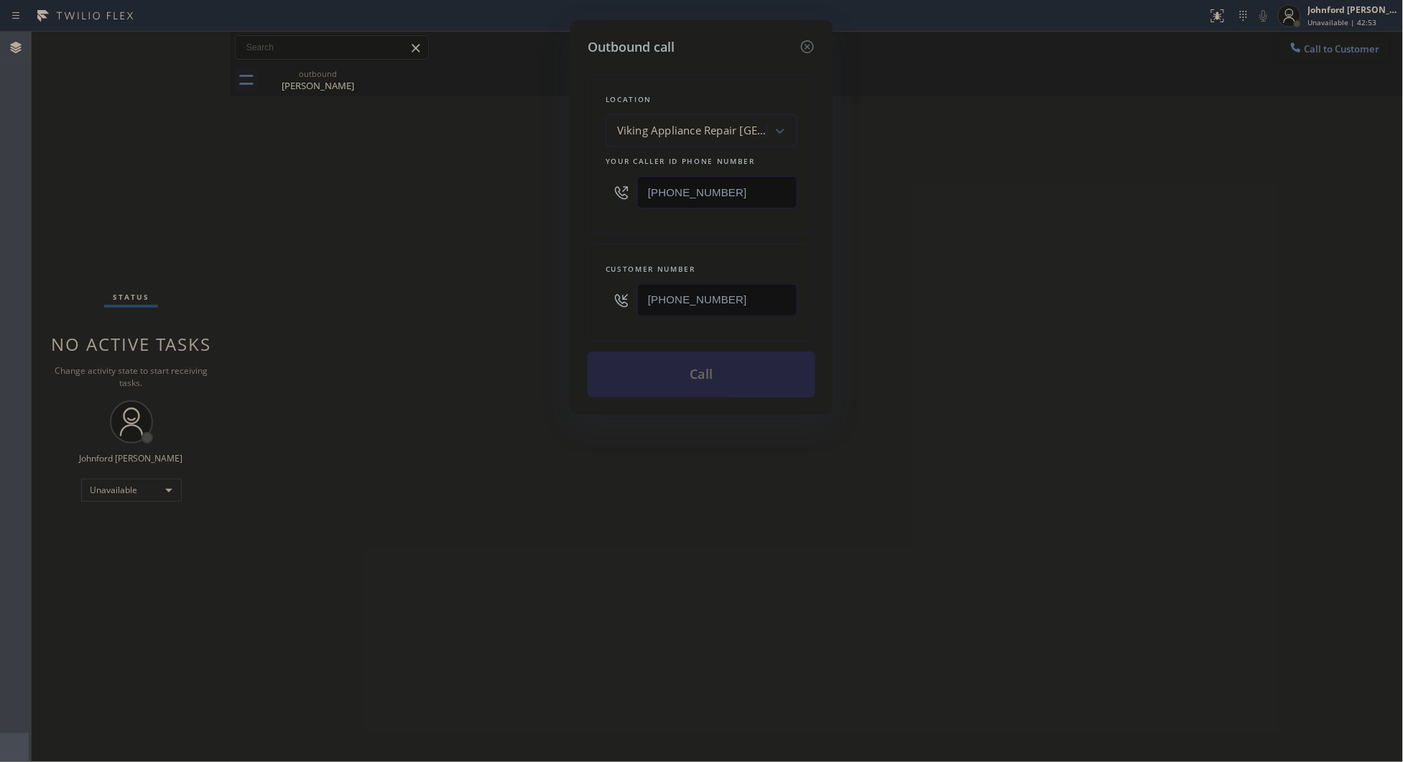
click at [507, 195] on div "Outbound call Location Viking Appliance Repair [GEOGRAPHIC_DATA] Your caller id…" at bounding box center [701, 381] width 1403 height 762
paste input "626) 548-3326"
type input "[PHONE_NUMBER]"
drag, startPoint x: 593, startPoint y: 291, endPoint x: 464, endPoint y: 292, distance: 128.6
click at [538, 291] on div "Outbound call Location Pristine House Cleaning Your caller id phone number [PHO…" at bounding box center [701, 381] width 1403 height 762
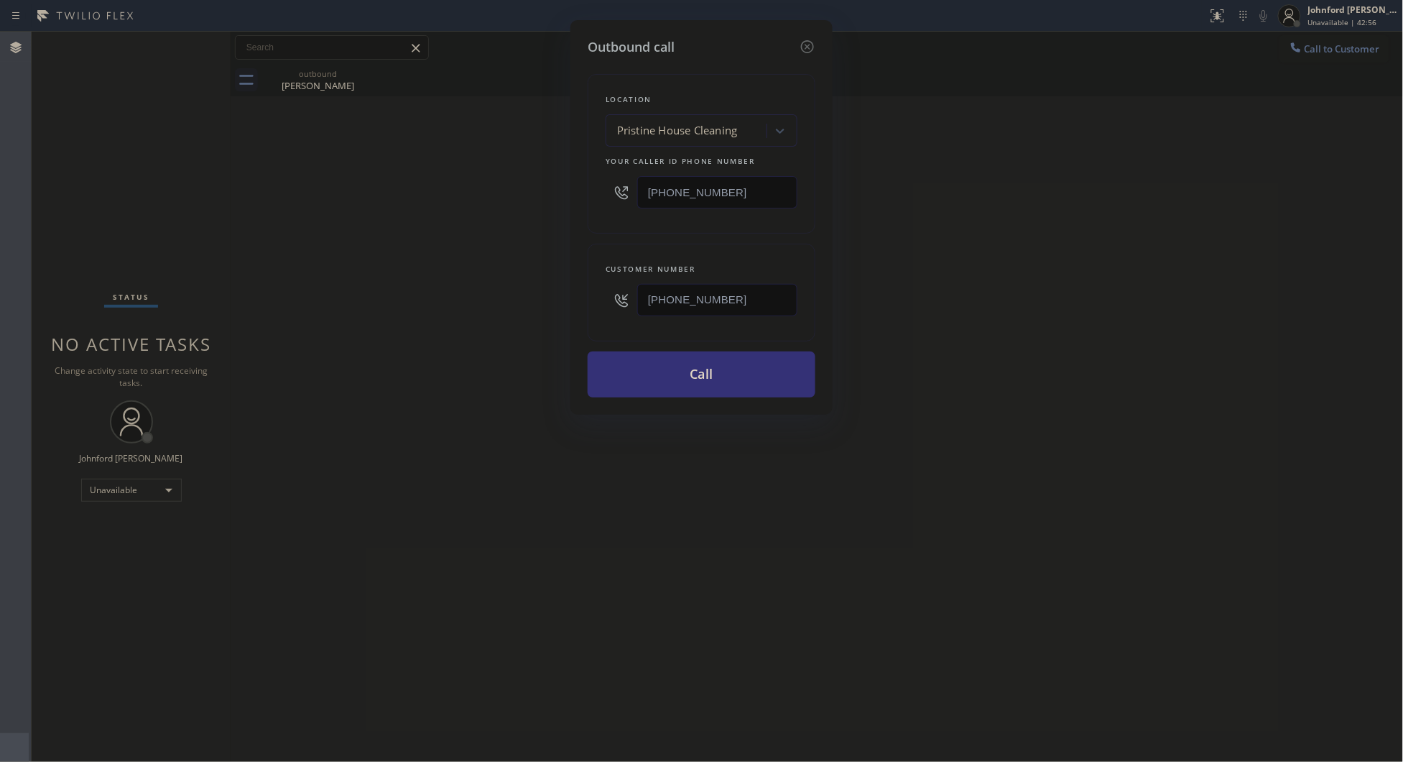
paste input "375-3157"
type input "[PHONE_NUMBER]"
click at [364, 309] on div "Outbound call Location Pristine House Cleaning Your caller id phone number [PHO…" at bounding box center [701, 381] width 1403 height 762
click at [661, 372] on button "Call" at bounding box center [702, 374] width 228 height 46
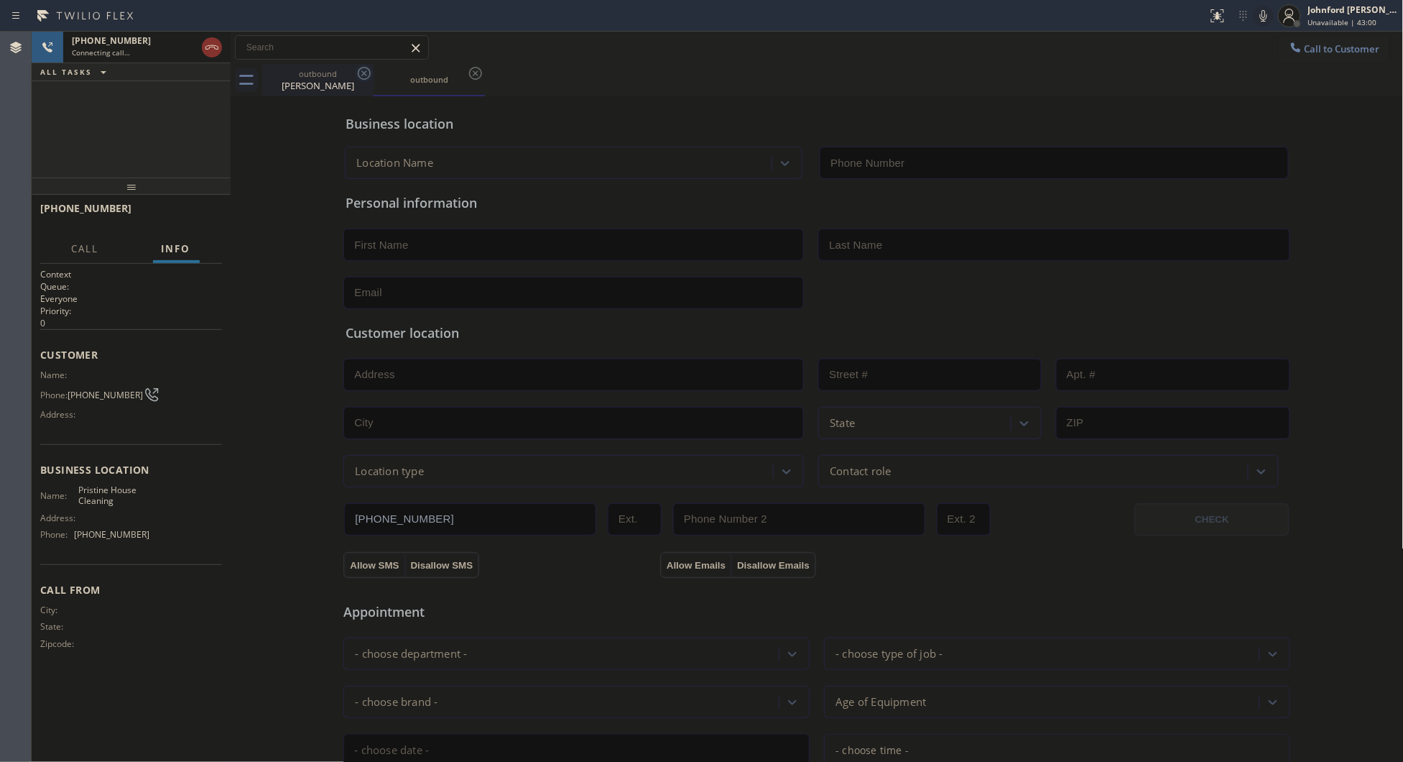
type input "[PHONE_NUMBER]"
click at [359, 73] on icon at bounding box center [364, 73] width 17 height 17
drag, startPoint x: 171, startPoint y: 221, endPoint x: 302, endPoint y: 176, distance: 138.4
click at [171, 221] on button "HANG UP" at bounding box center [188, 215] width 67 height 20
drag, startPoint x: 816, startPoint y: 84, endPoint x: 1091, endPoint y: 96, distance: 275.5
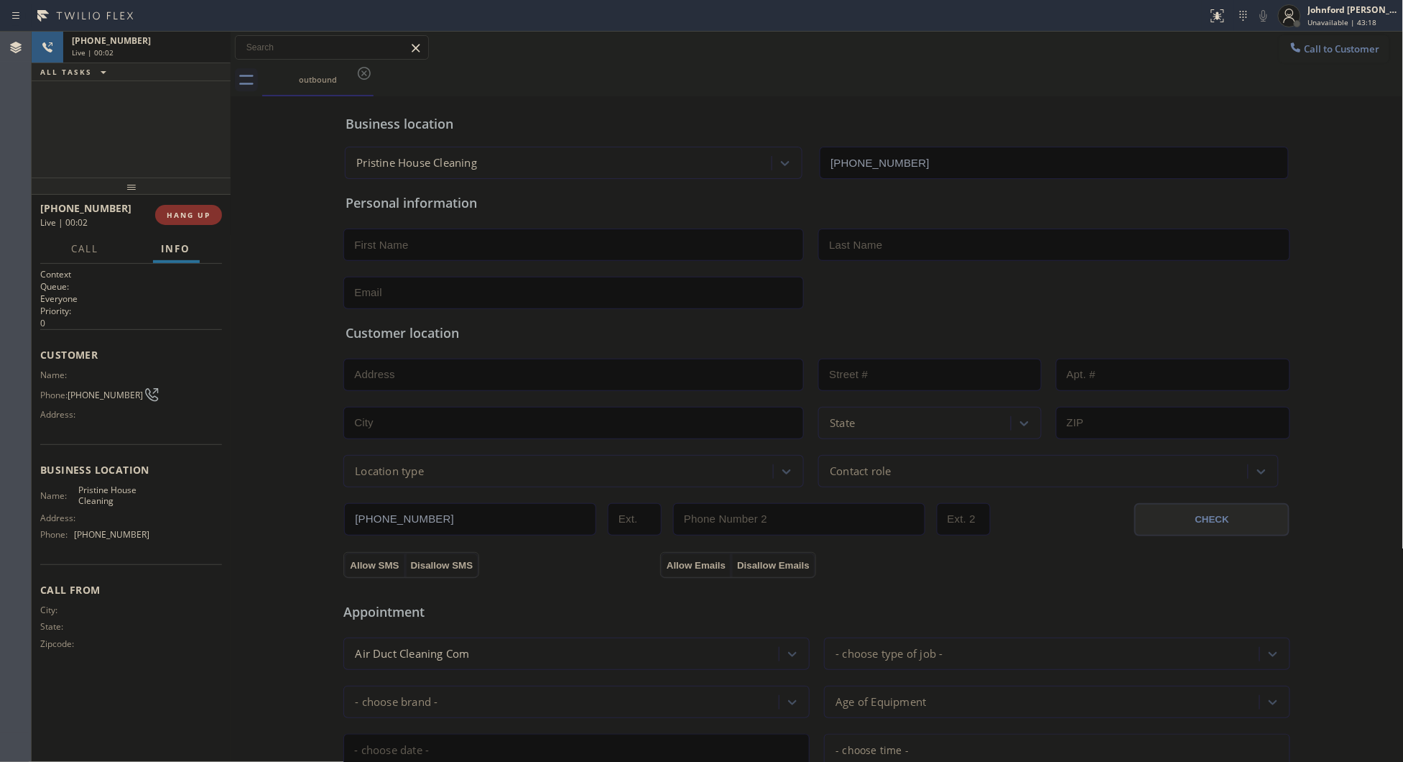
click at [826, 84] on div "outbound" at bounding box center [833, 80] width 1142 height 32
click at [1320, 52] on span "Call to Customer" at bounding box center [1342, 48] width 75 height 13
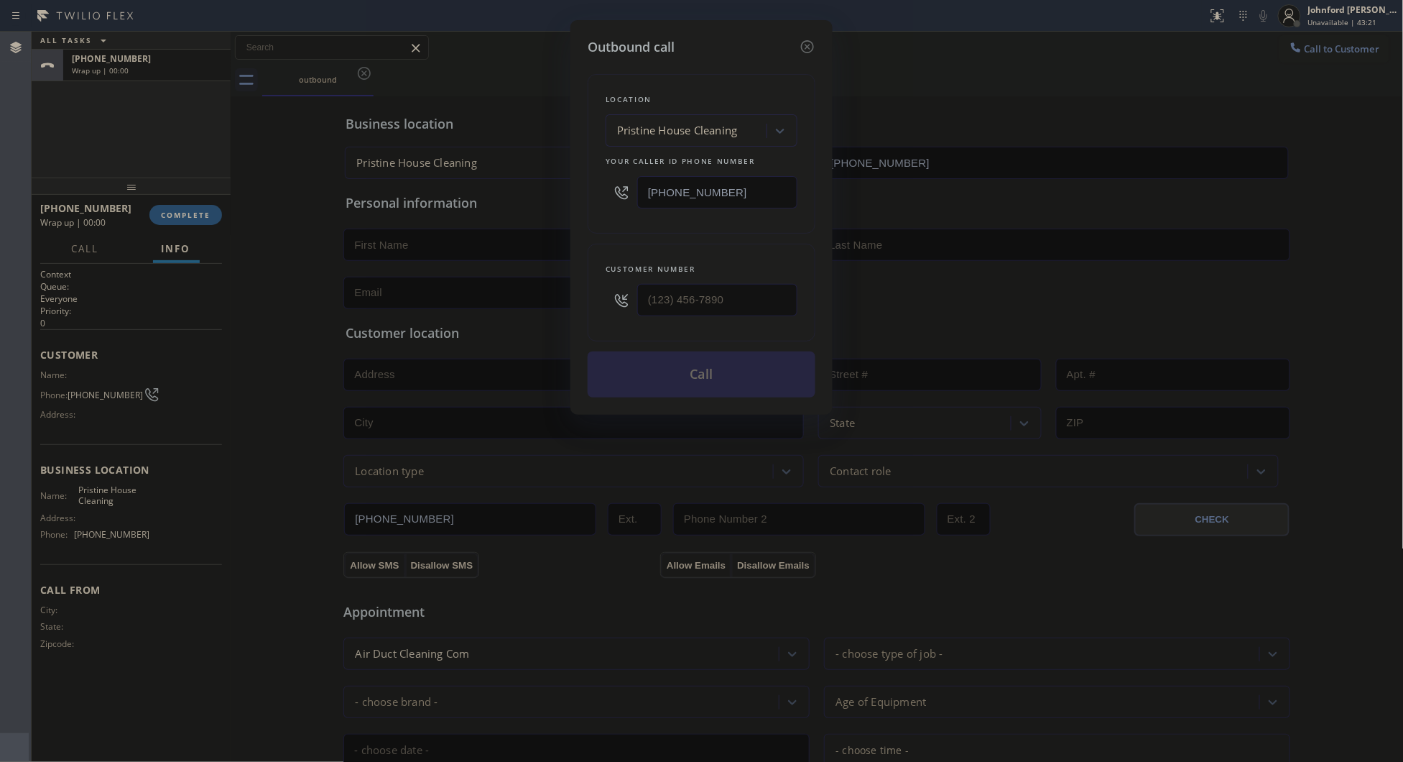
drag, startPoint x: 716, startPoint y: 191, endPoint x: 351, endPoint y: 219, distance: 366.1
click at [510, 191] on div "Outbound call Location Pristine House Cleaning Your caller id phone number [PHO…" at bounding box center [701, 381] width 1403 height 762
paste input "689-2165"
type input "[PHONE_NUMBER]"
drag, startPoint x: 660, startPoint y: 292, endPoint x: 612, endPoint y: 292, distance: 48.1
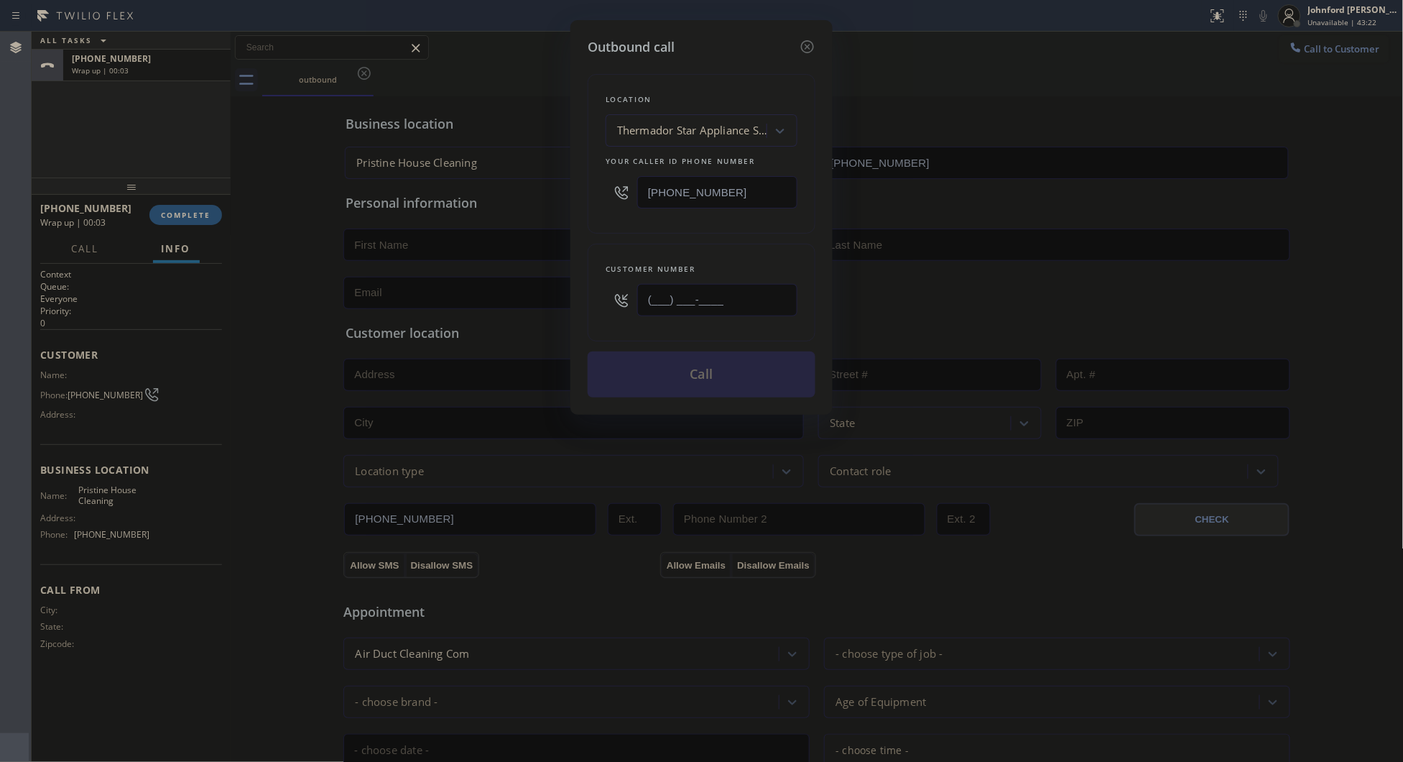
click at [622, 292] on div "(___) ___-____" at bounding box center [702, 300] width 192 height 47
paste input "626) 200-4793"
type input "[PHONE_NUMBER]"
click at [663, 244] on div "Customer number [PHONE_NUMBER]" at bounding box center [702, 293] width 228 height 98
click at [706, 371] on button "Call" at bounding box center [702, 374] width 228 height 46
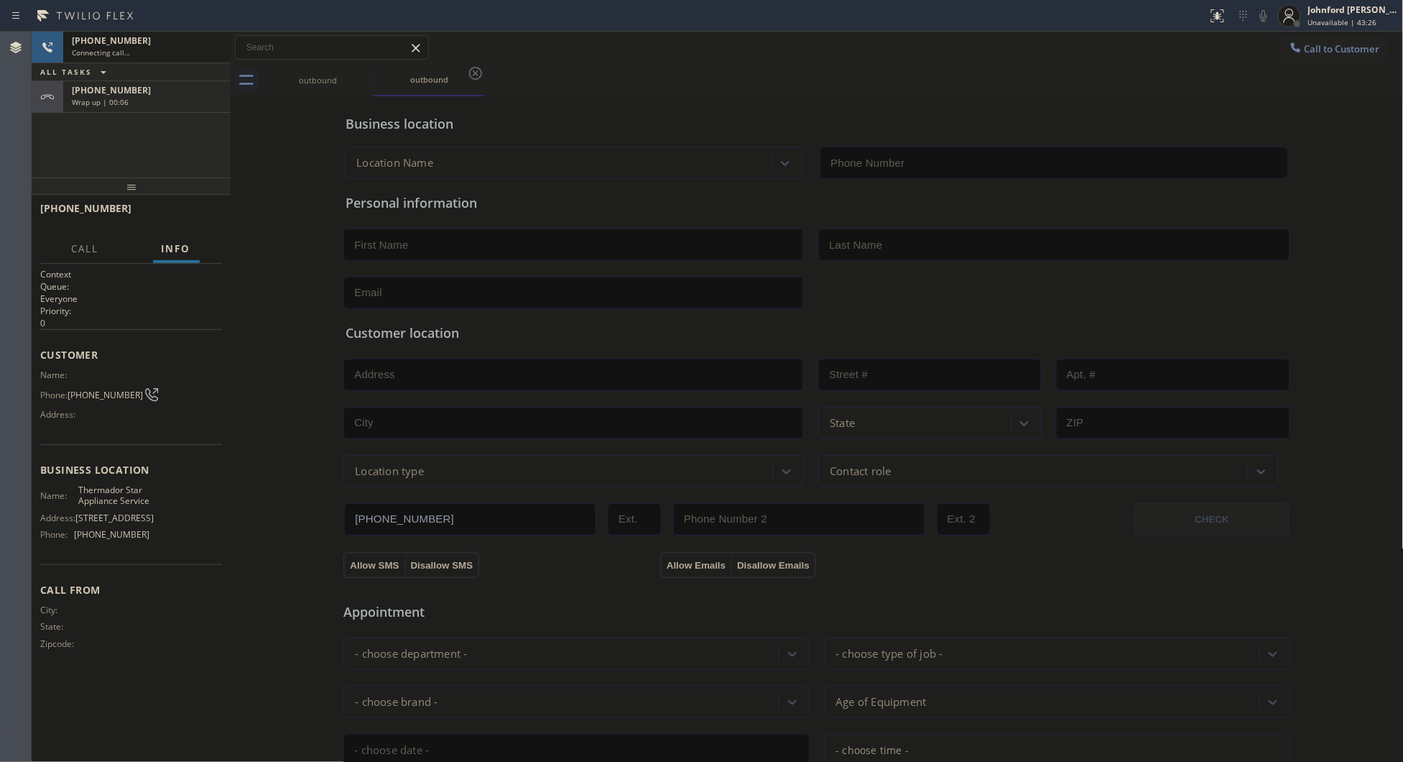
type input "[PHONE_NUMBER]"
click at [162, 106] on div "Wrap up | 00:07" at bounding box center [147, 102] width 150 height 10
click at [177, 221] on button "COMPLETE" at bounding box center [185, 215] width 73 height 20
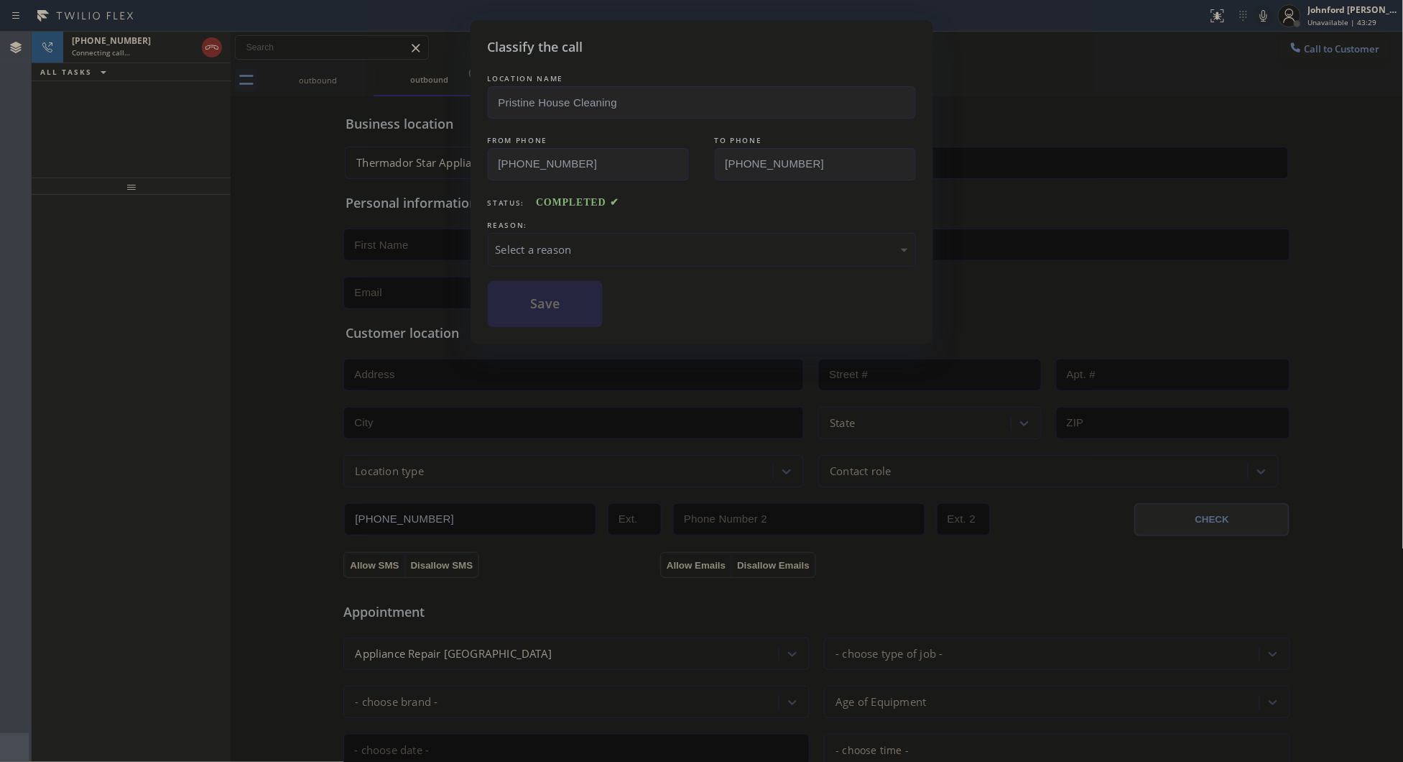
drag, startPoint x: 598, startPoint y: 246, endPoint x: 732, endPoint y: 257, distance: 134.0
click at [683, 246] on div "Select a reason" at bounding box center [702, 249] width 412 height 17
click at [566, 313] on button "Save" at bounding box center [546, 304] width 116 height 46
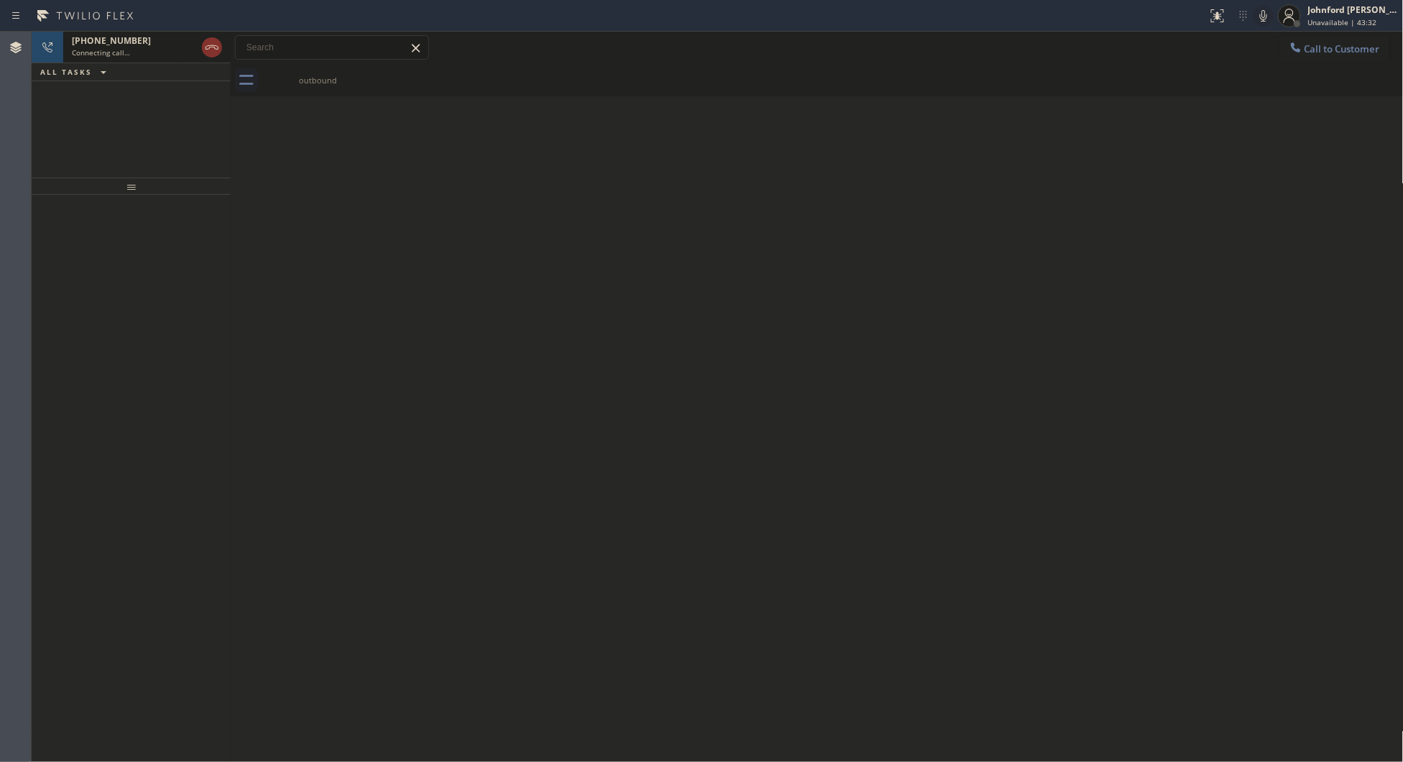
click at [122, 54] on span "Connecting call…" at bounding box center [101, 52] width 58 height 10
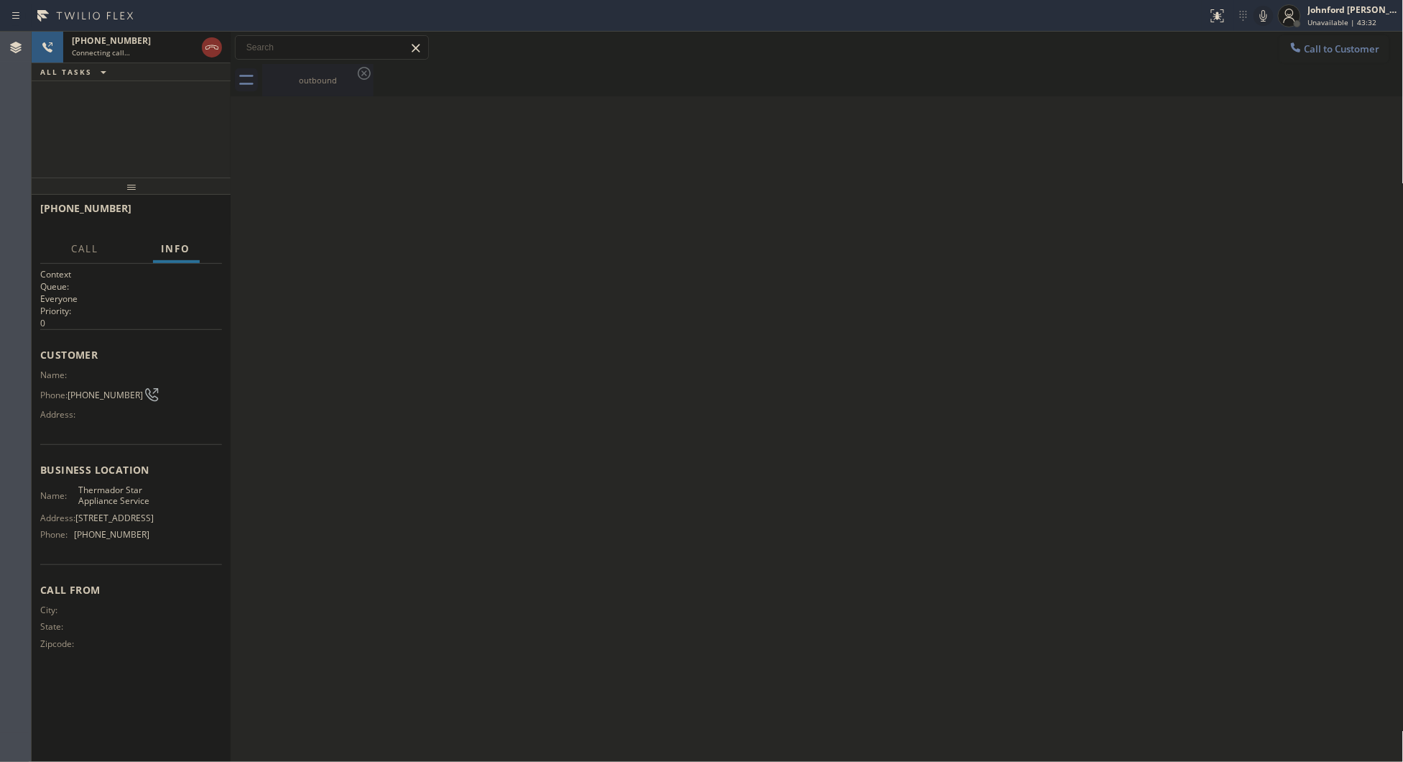
click at [296, 68] on div "outbound" at bounding box center [318, 80] width 109 height 32
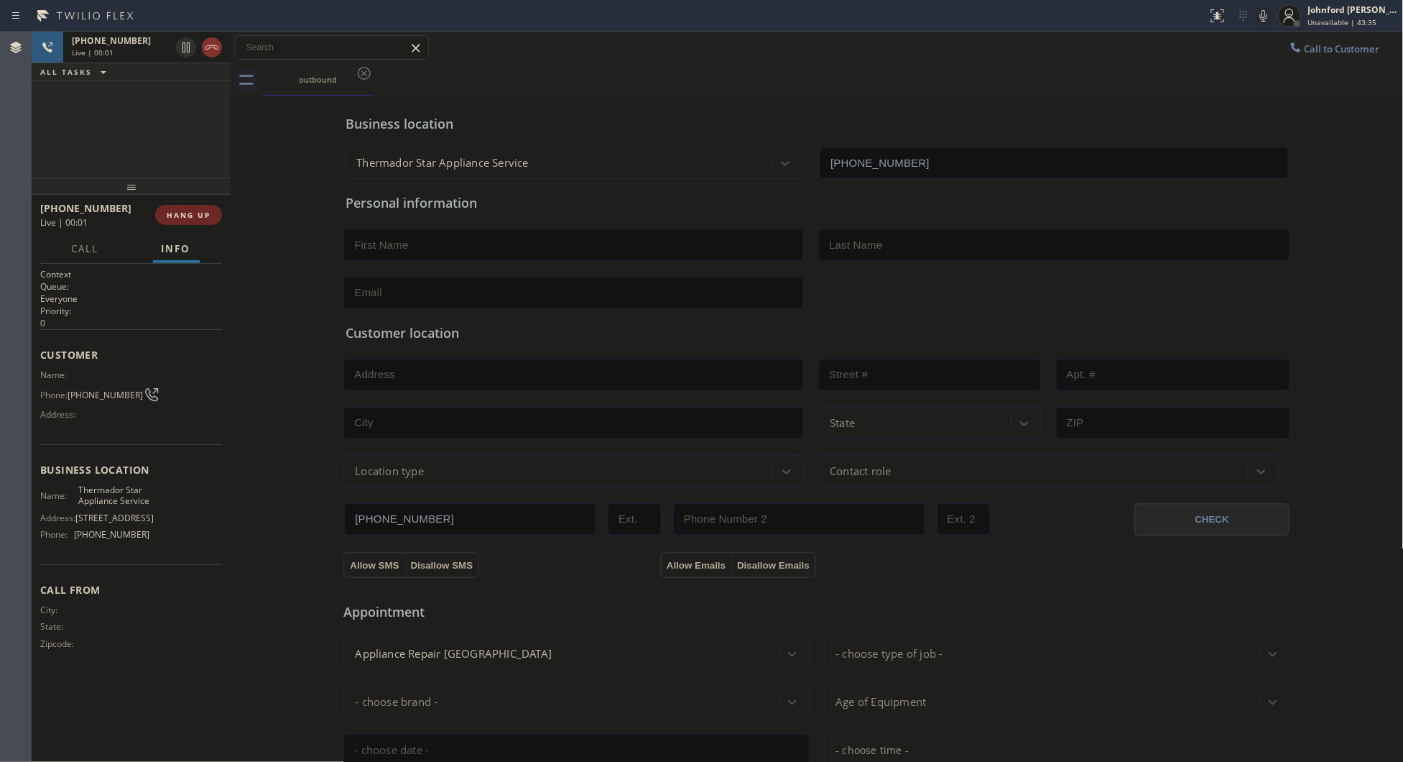
click at [188, 213] on span "HANG UP" at bounding box center [189, 215] width 44 height 10
click at [1338, 55] on button "Call to Customer" at bounding box center [1335, 48] width 110 height 27
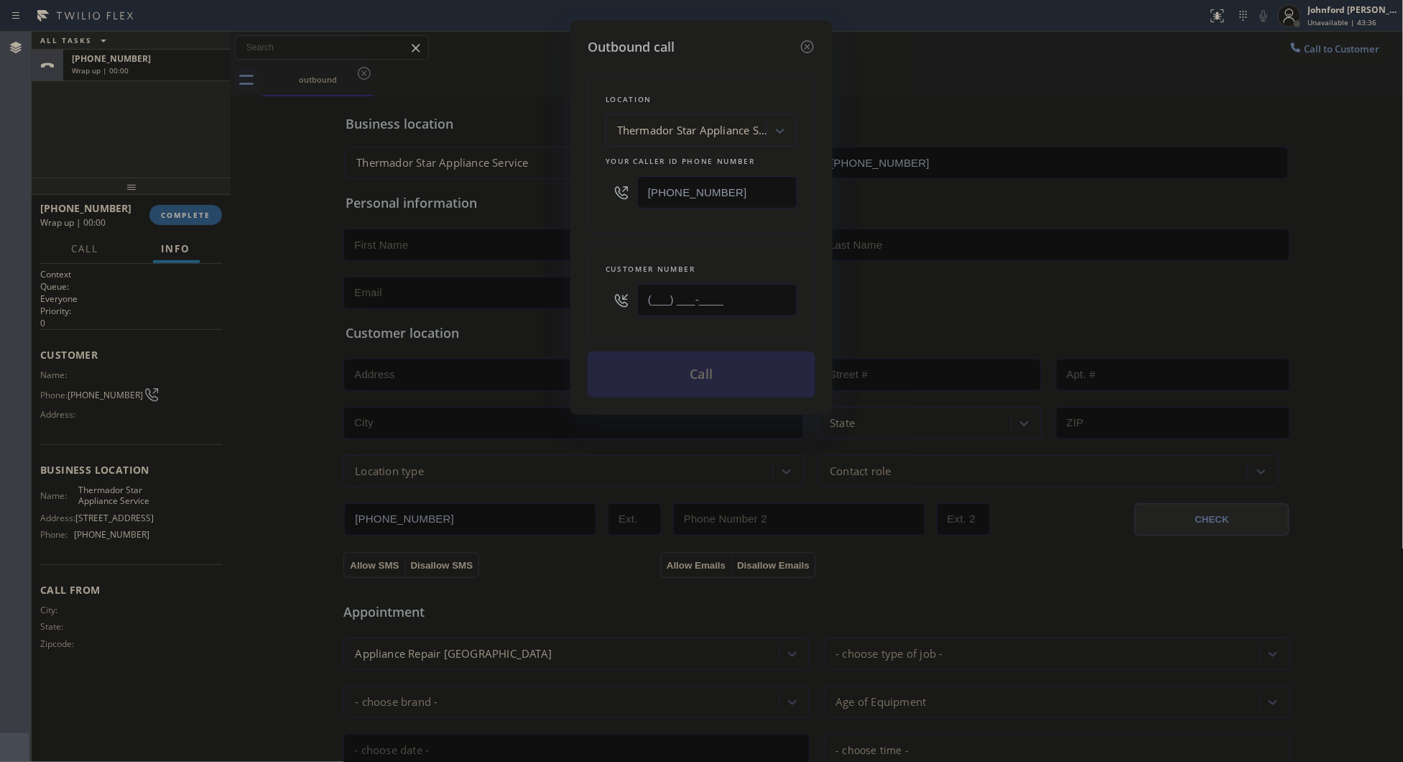
drag, startPoint x: 640, startPoint y: 309, endPoint x: 522, endPoint y: 311, distance: 117.1
click at [523, 311] on div "Outbound call Location Thermador Star Appliance Service Your caller id phone nu…" at bounding box center [701, 381] width 1403 height 762
paste input "626) 200-4793"
type input "[PHONE_NUMBER]"
click at [590, 241] on div "Location Thermador Star Appliance Service Your caller id phone number [PHONE_NU…" at bounding box center [702, 227] width 228 height 341
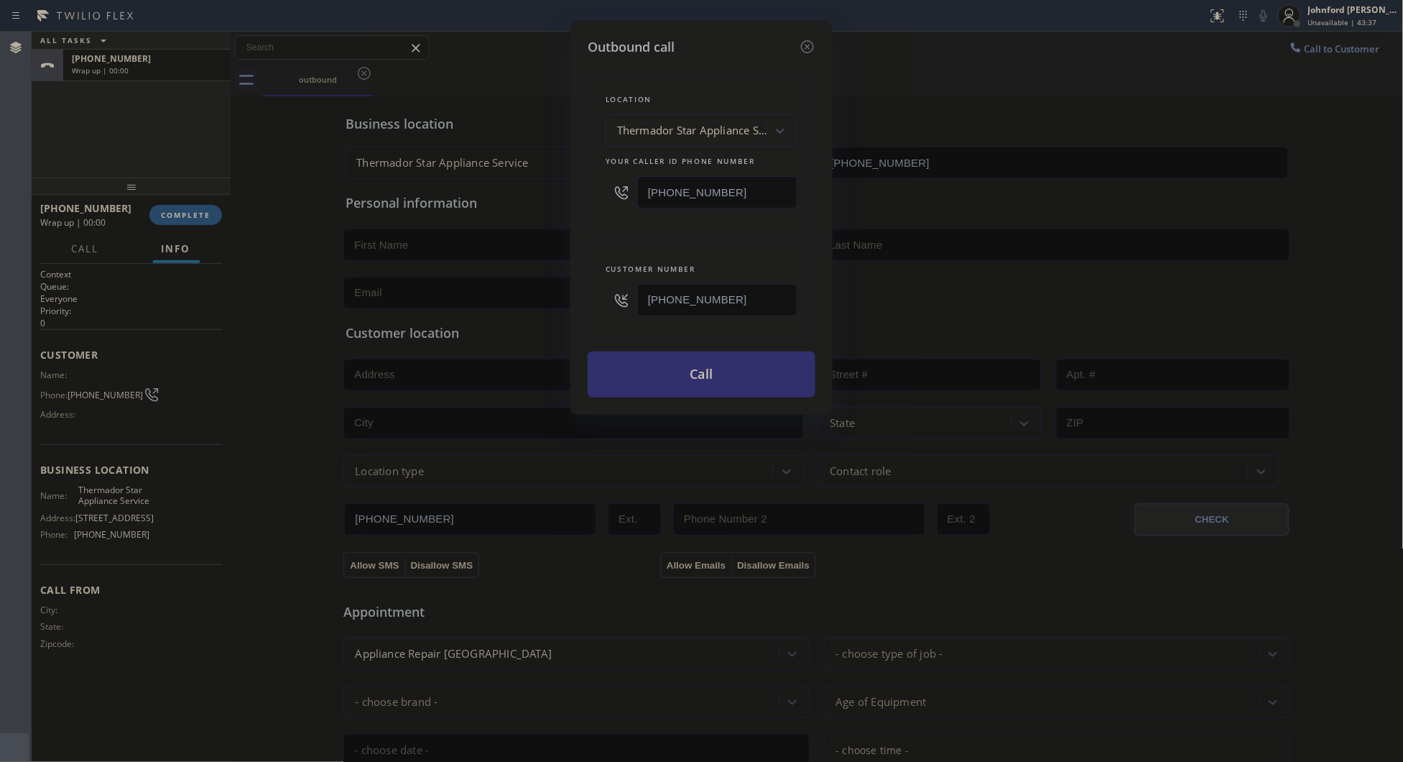
click at [670, 388] on button "Call" at bounding box center [702, 374] width 228 height 46
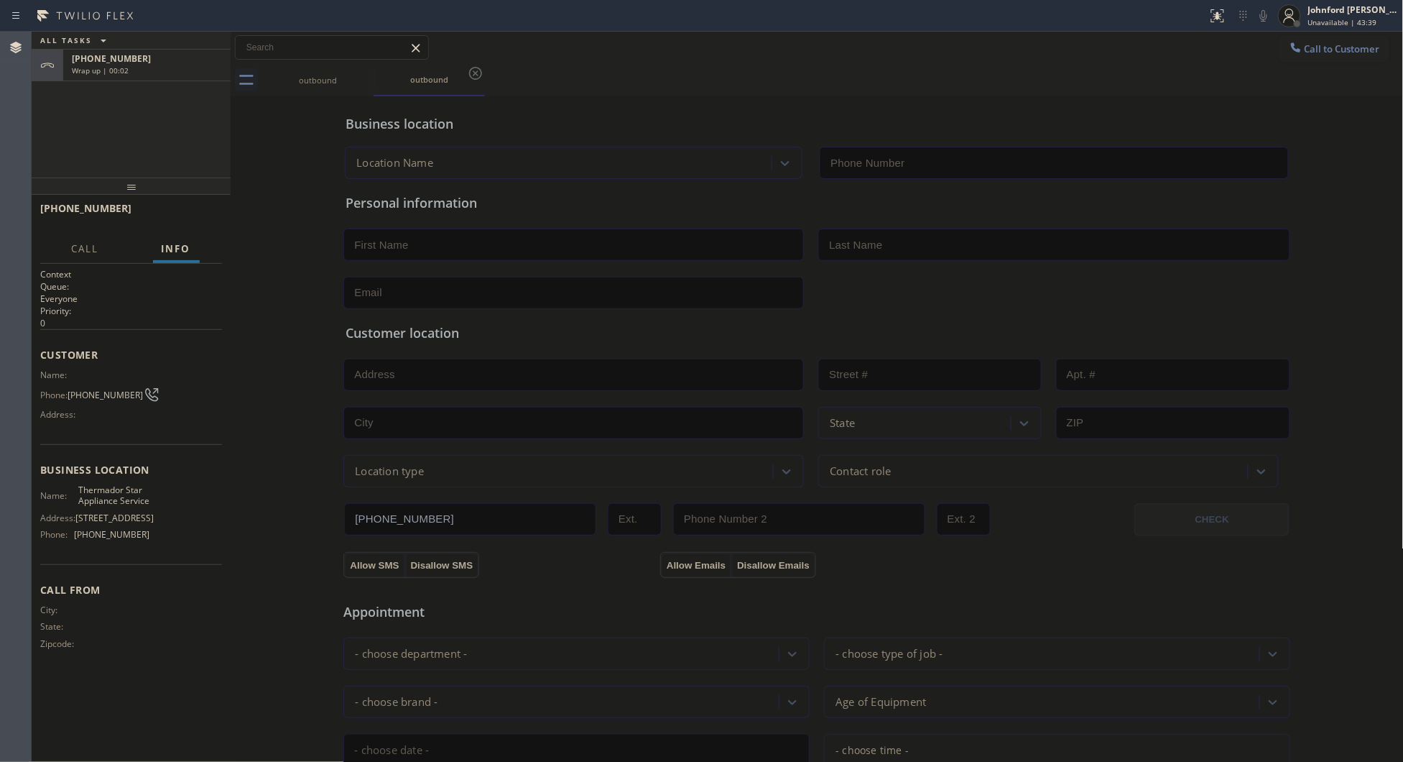
type input "[PHONE_NUMBER]"
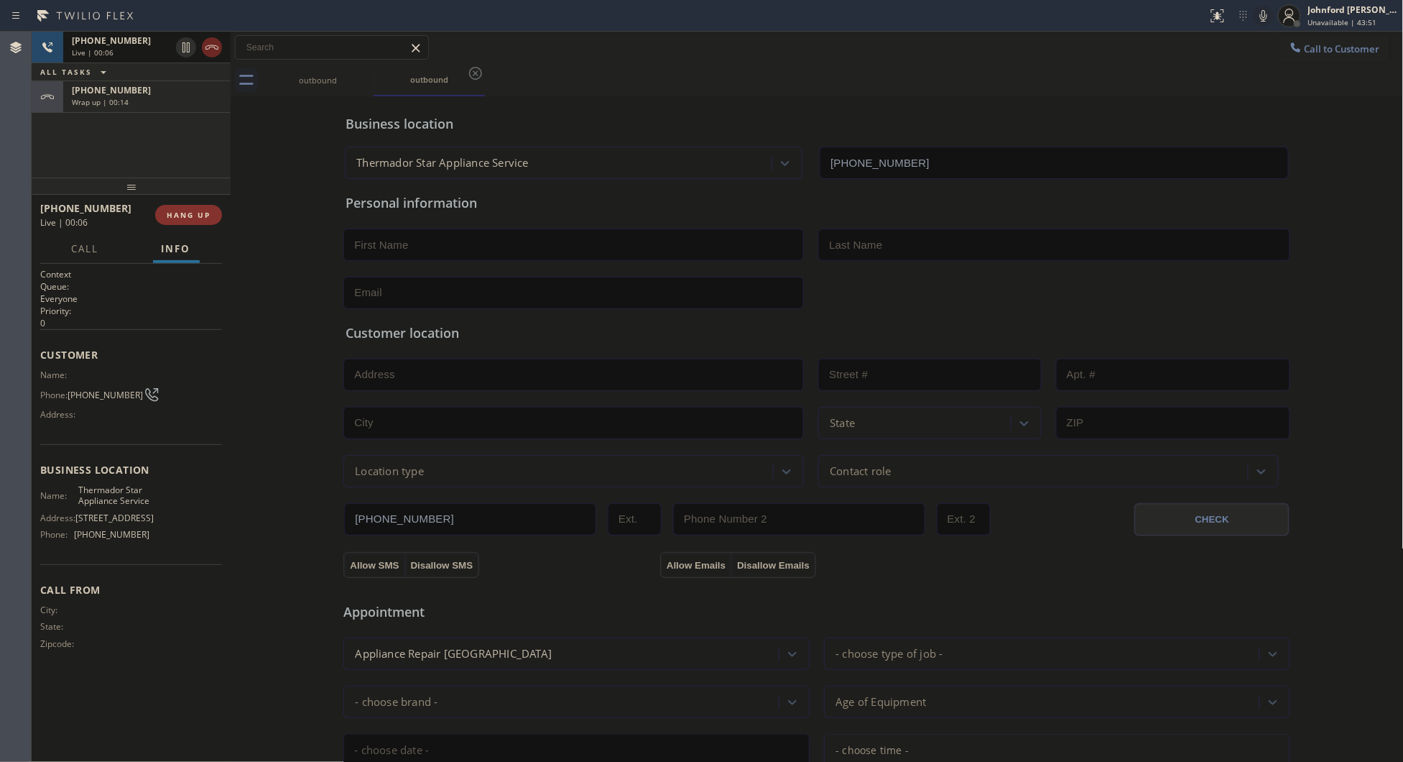
click at [213, 45] on icon at bounding box center [211, 47] width 17 height 17
click at [177, 203] on div "[PHONE_NUMBER] Wrap up | 00:01 COMPLETE" at bounding box center [131, 214] width 182 height 37
click at [184, 210] on span "COMPLETE" at bounding box center [186, 215] width 50 height 10
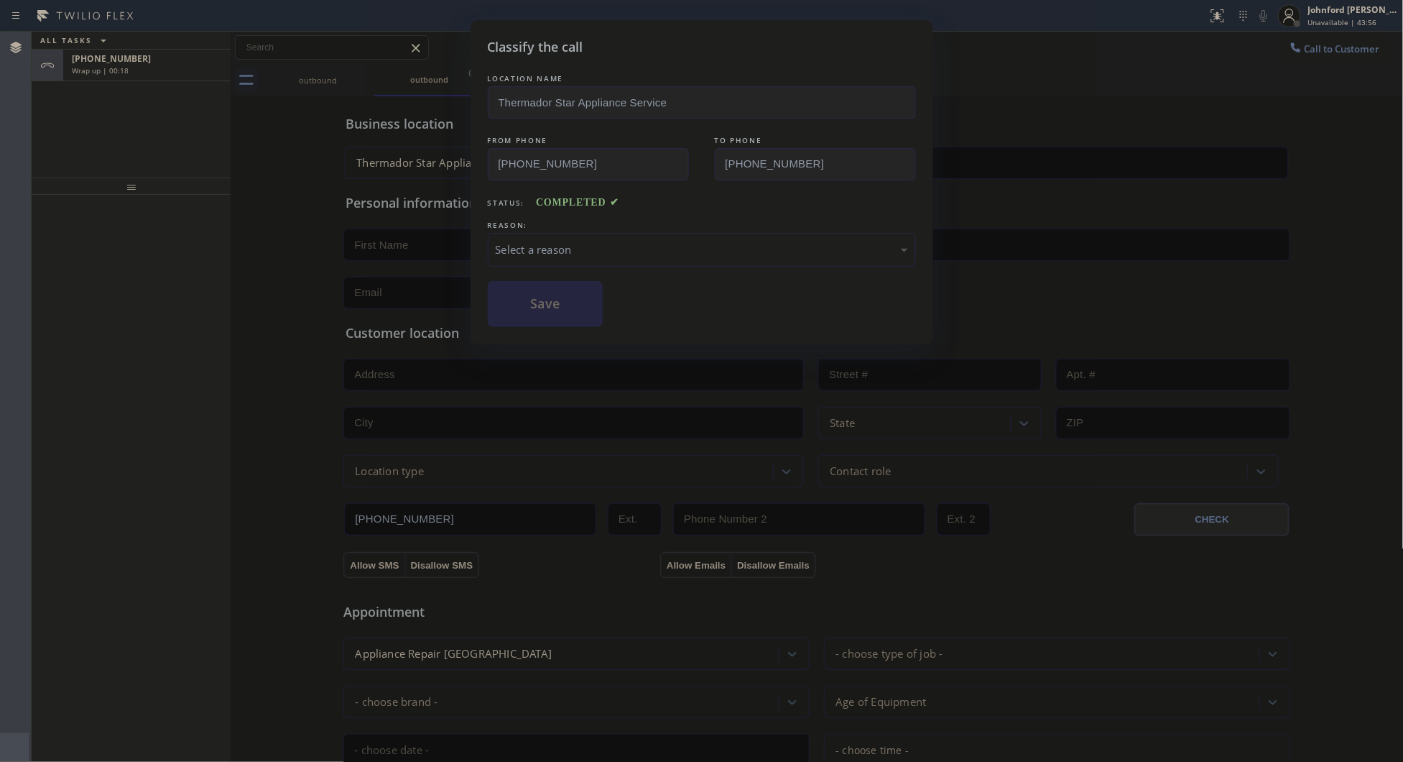
click at [583, 243] on div "Select a reason" at bounding box center [702, 249] width 412 height 17
click at [591, 322] on button "Save" at bounding box center [546, 304] width 116 height 46
click at [139, 63] on div "Classify the call LOCATION NAME Thermador Star Appliance Service FROM PHONE [PH…" at bounding box center [701, 381] width 1403 height 762
click at [139, 63] on div "Classify the call LOCATION NAME 5 Star Plumbing FROM PHONE [PHONE_NUMBER] TO PH…" at bounding box center [718, 397] width 1372 height 730
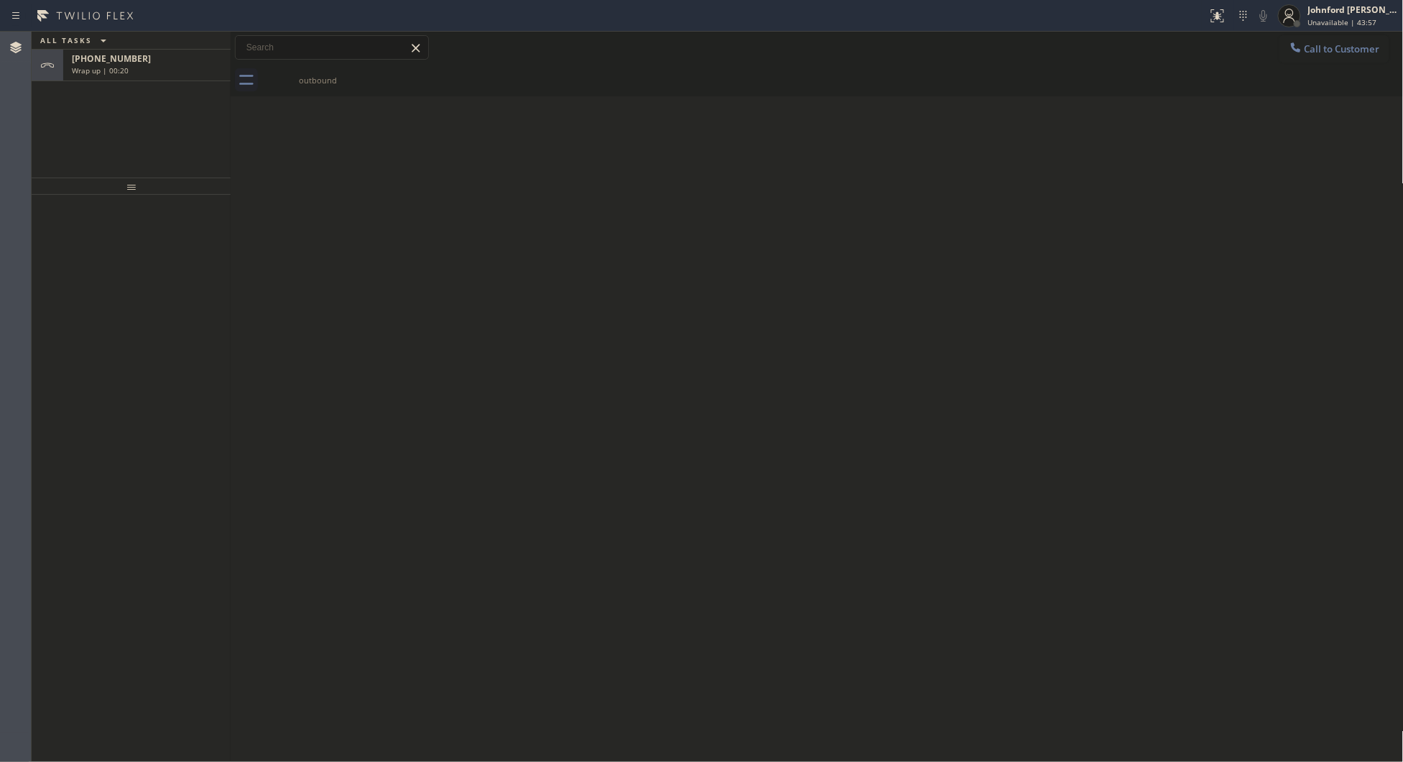
click at [139, 63] on div "[PHONE_NUMBER]" at bounding box center [147, 58] width 150 height 12
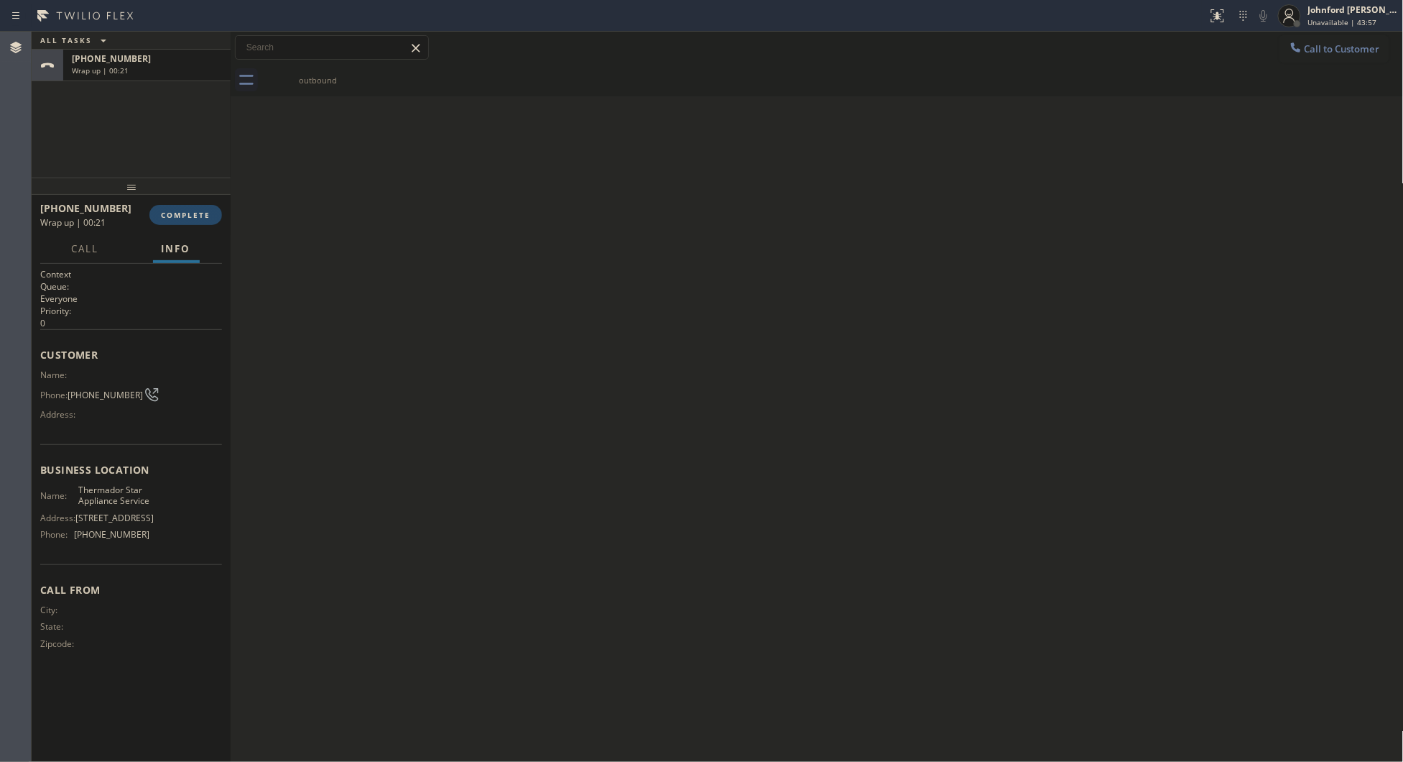
click at [172, 205] on button "COMPLETE" at bounding box center [185, 215] width 73 height 20
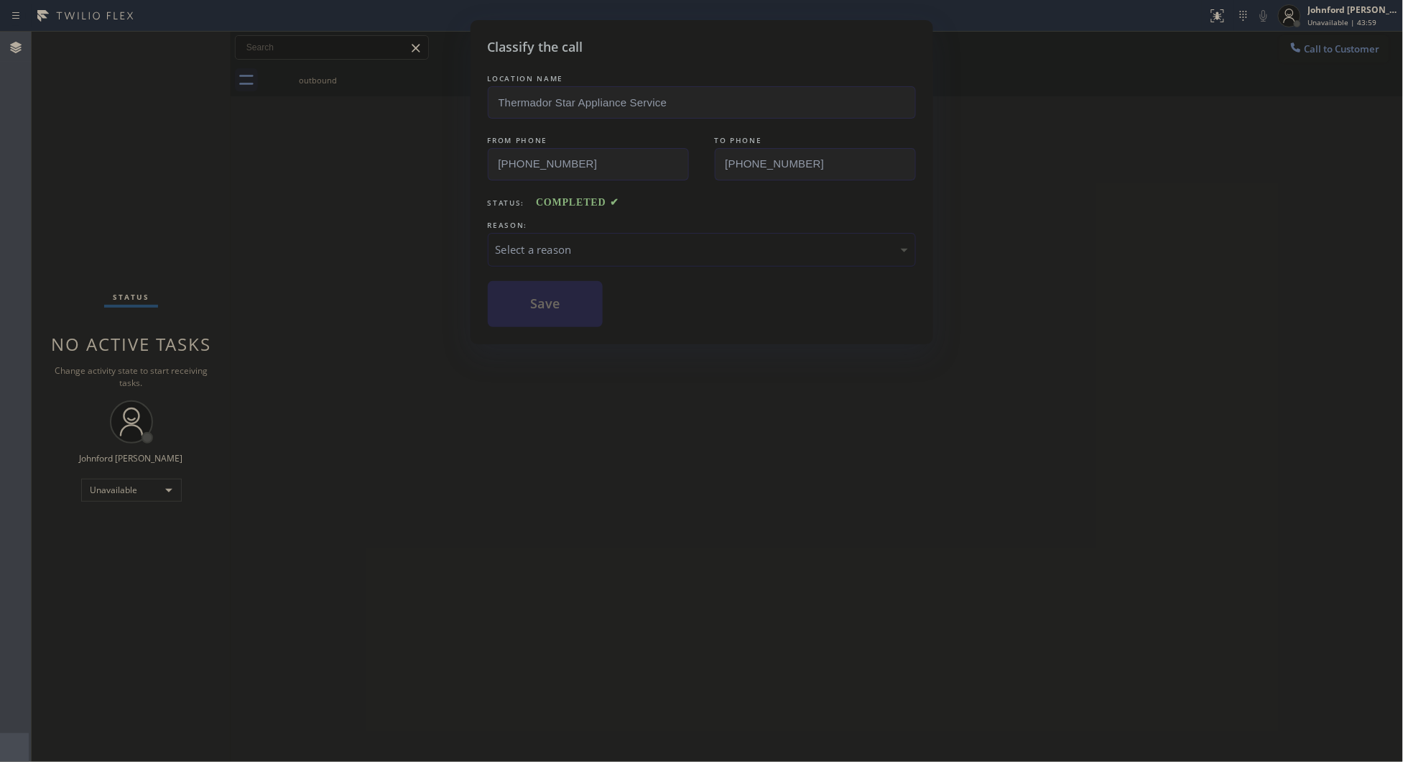
drag, startPoint x: 515, startPoint y: 248, endPoint x: 537, endPoint y: 248, distance: 21.6
click at [525, 248] on div "Select a reason" at bounding box center [702, 249] width 412 height 17
click at [591, 320] on button "Save" at bounding box center [546, 304] width 116 height 46
click at [1316, 48] on div "Classify the call LOCATION NAME Thermador Star Appliance Service FROM PHONE [PH…" at bounding box center [701, 381] width 1403 height 762
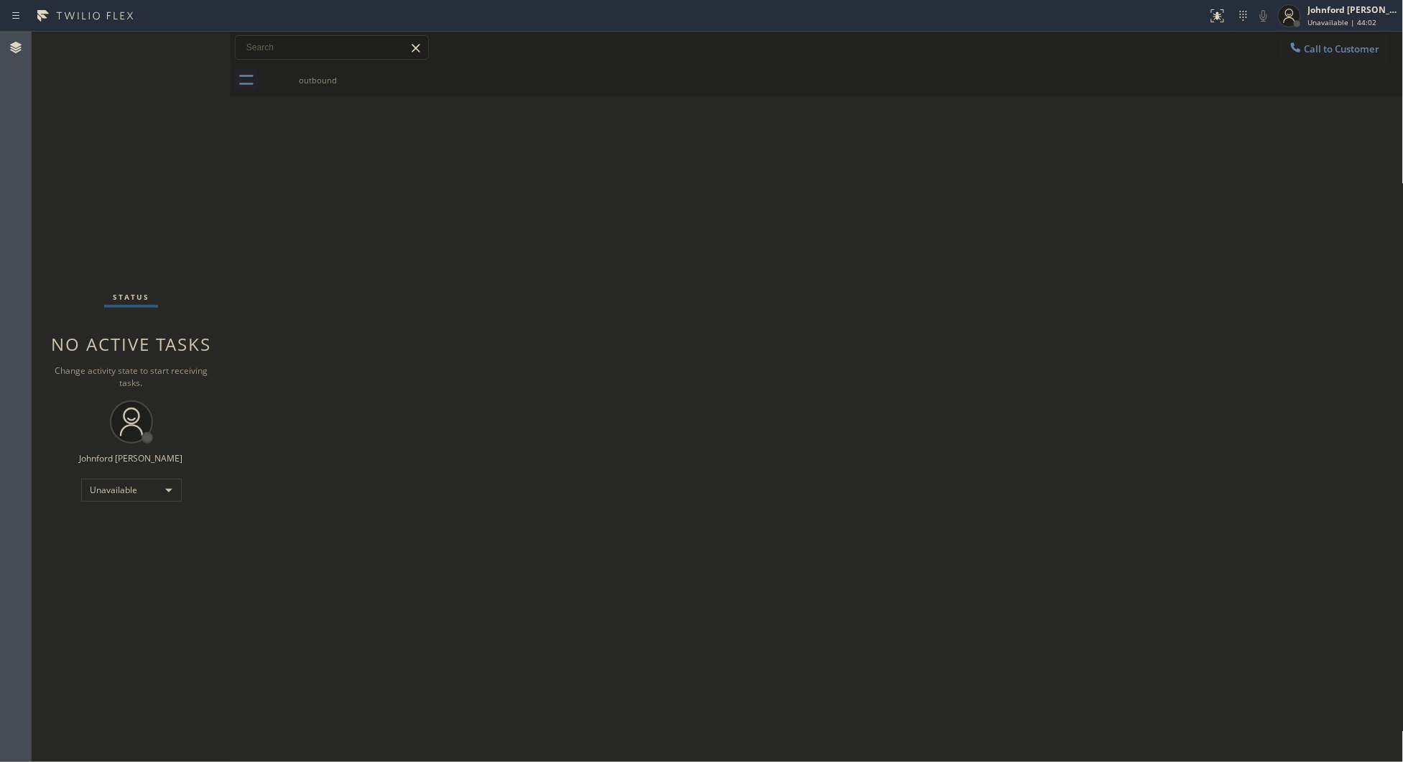
click at [1316, 48] on span "Call to Customer" at bounding box center [1342, 48] width 75 height 13
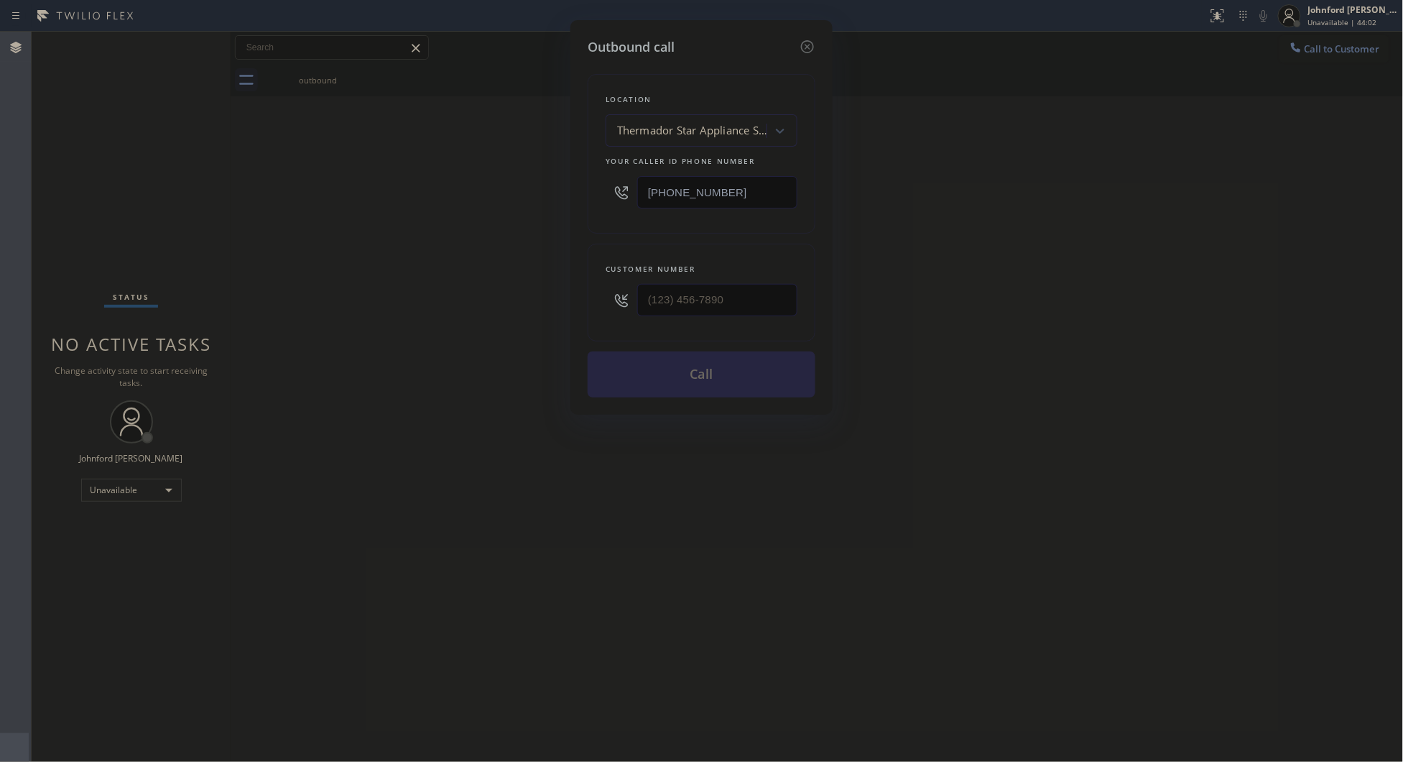
click at [1316, 48] on div "Outbound call Location Thermador Star Appliance Service Your caller id phone nu…" at bounding box center [701, 381] width 1403 height 762
drag, startPoint x: 710, startPoint y: 184, endPoint x: 583, endPoint y: 185, distance: 126.5
click at [590, 184] on div "Location Thermador Star Appliance Service Your caller id phone number [PHONE_NU…" at bounding box center [702, 154] width 228 height 160
paste input "786) 917-2923"
type input "[PHONE_NUMBER]"
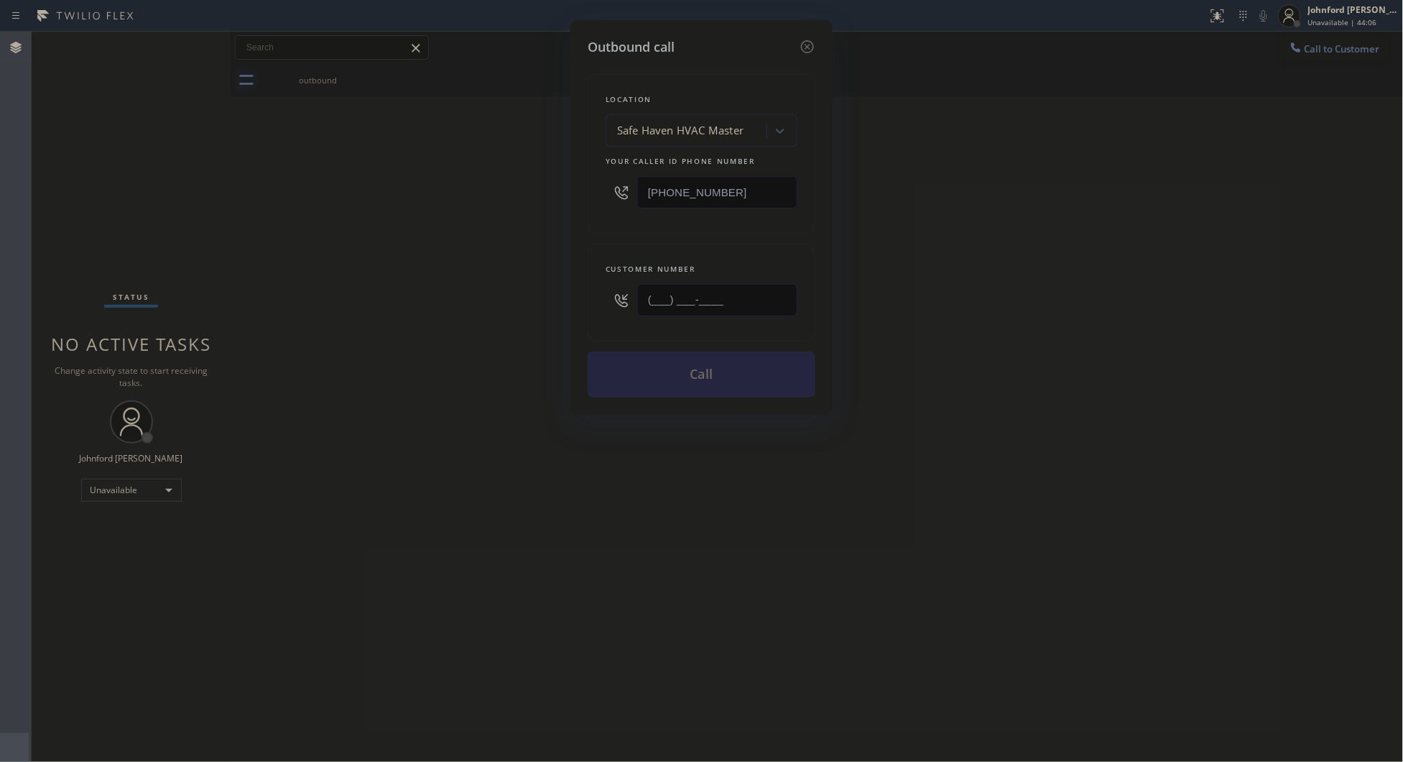
paste input "786) 917-2923"
drag, startPoint x: 601, startPoint y: 292, endPoint x: 593, endPoint y: 291, distance: 8.0
click at [593, 291] on div "Customer number [PHONE_NUMBER]" at bounding box center [702, 293] width 228 height 98
type input "[PHONE_NUMBER]"
click at [544, 295] on div "Outbound call Location Safe Haven HVAC Master Your caller id phone number [PHON…" at bounding box center [701, 381] width 1403 height 762
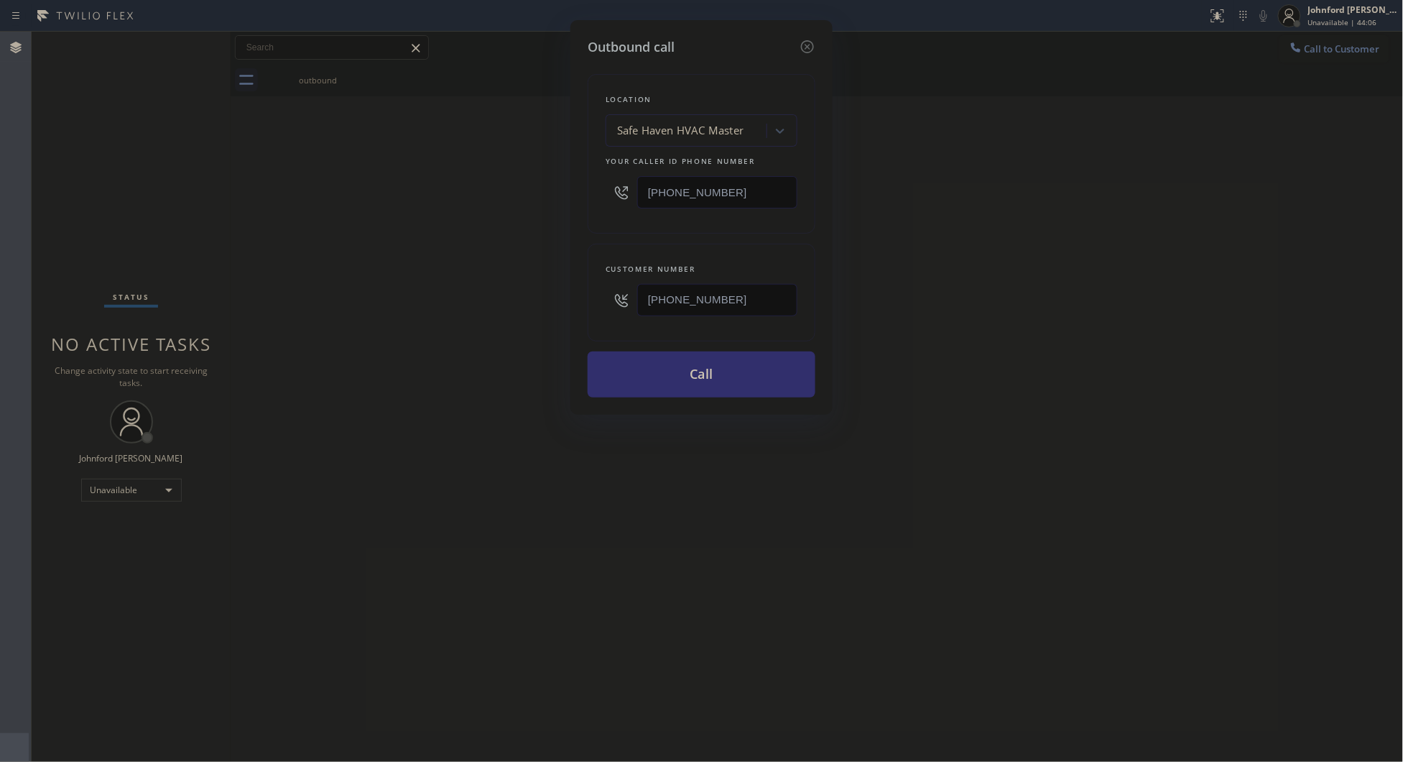
click at [681, 363] on button "Call" at bounding box center [702, 374] width 228 height 46
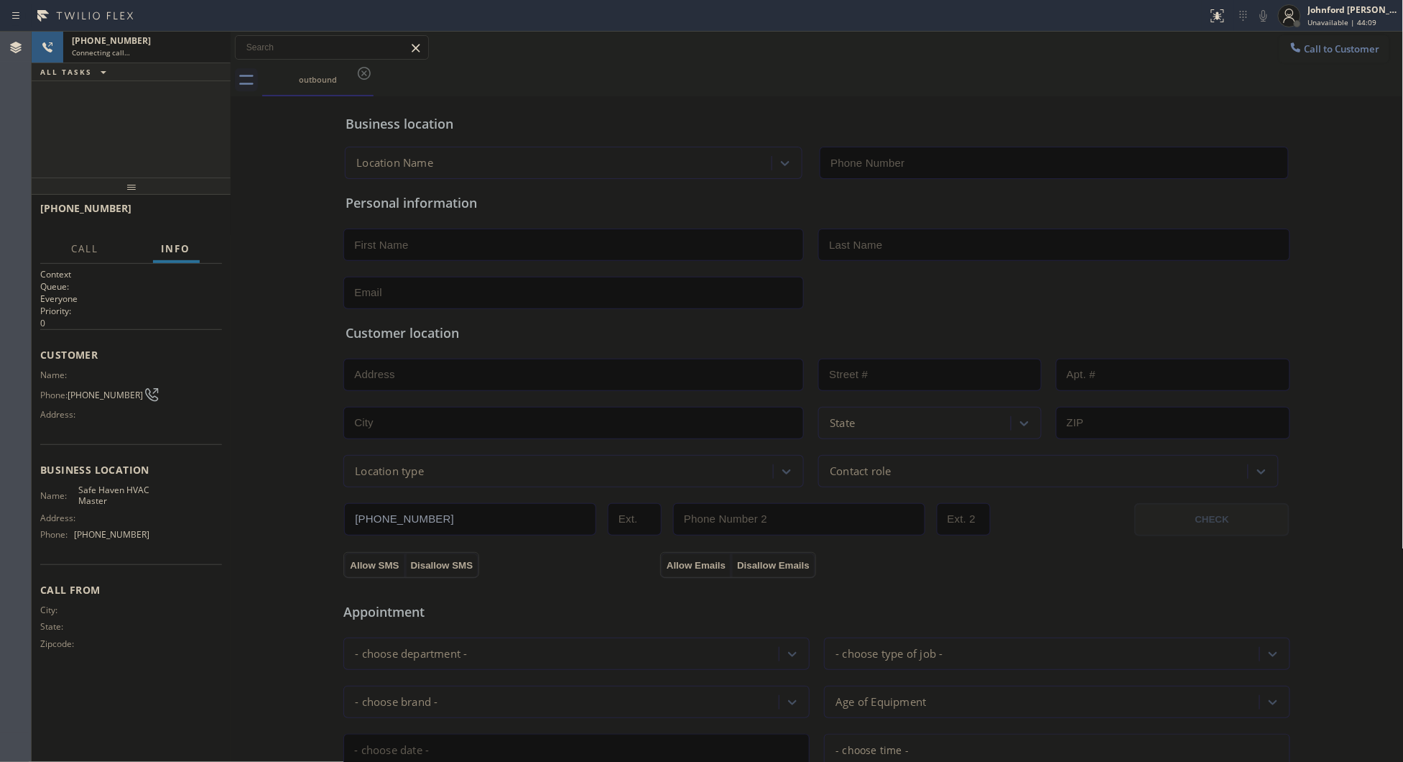
type input "[PHONE_NUMBER]"
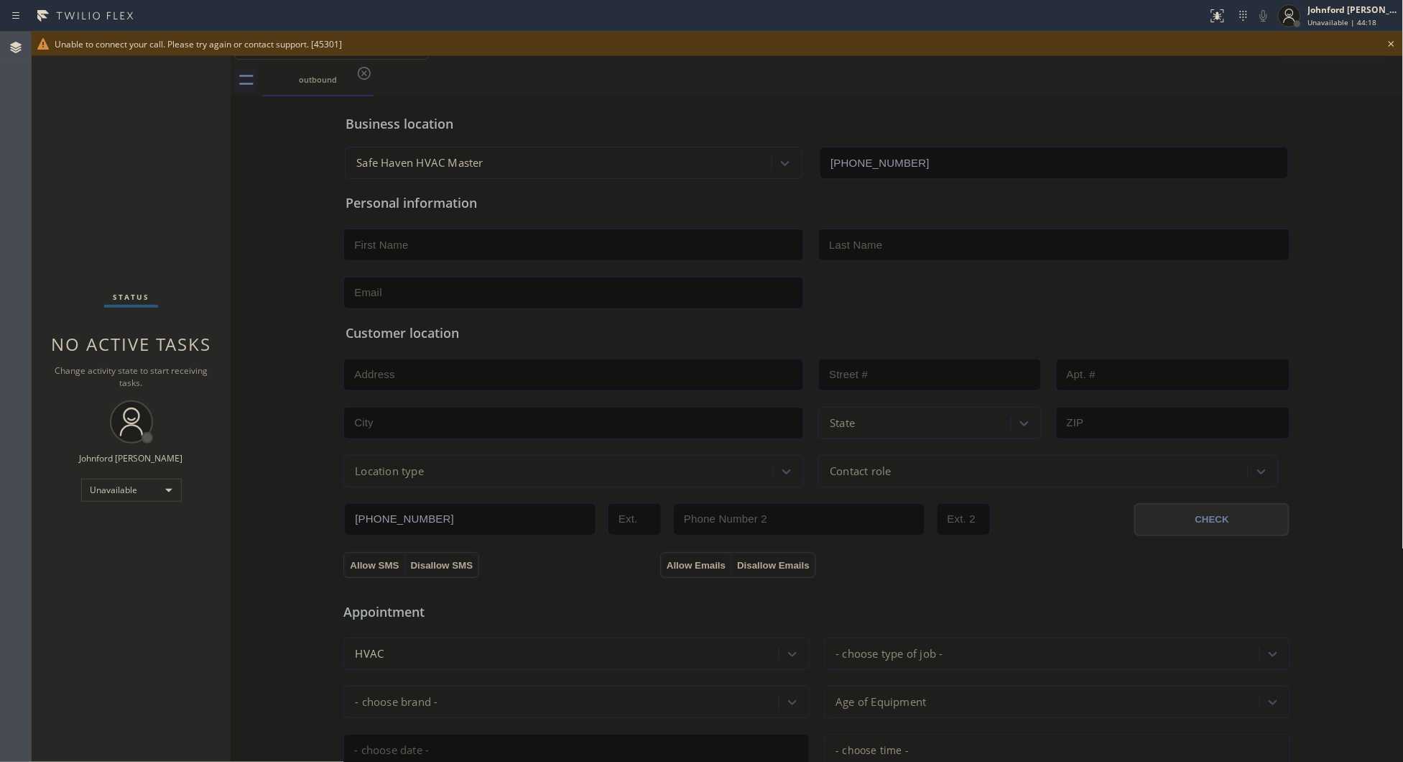
click at [461, 91] on div "outbound" at bounding box center [833, 80] width 1142 height 32
click at [1395, 45] on icon at bounding box center [1391, 43] width 17 height 17
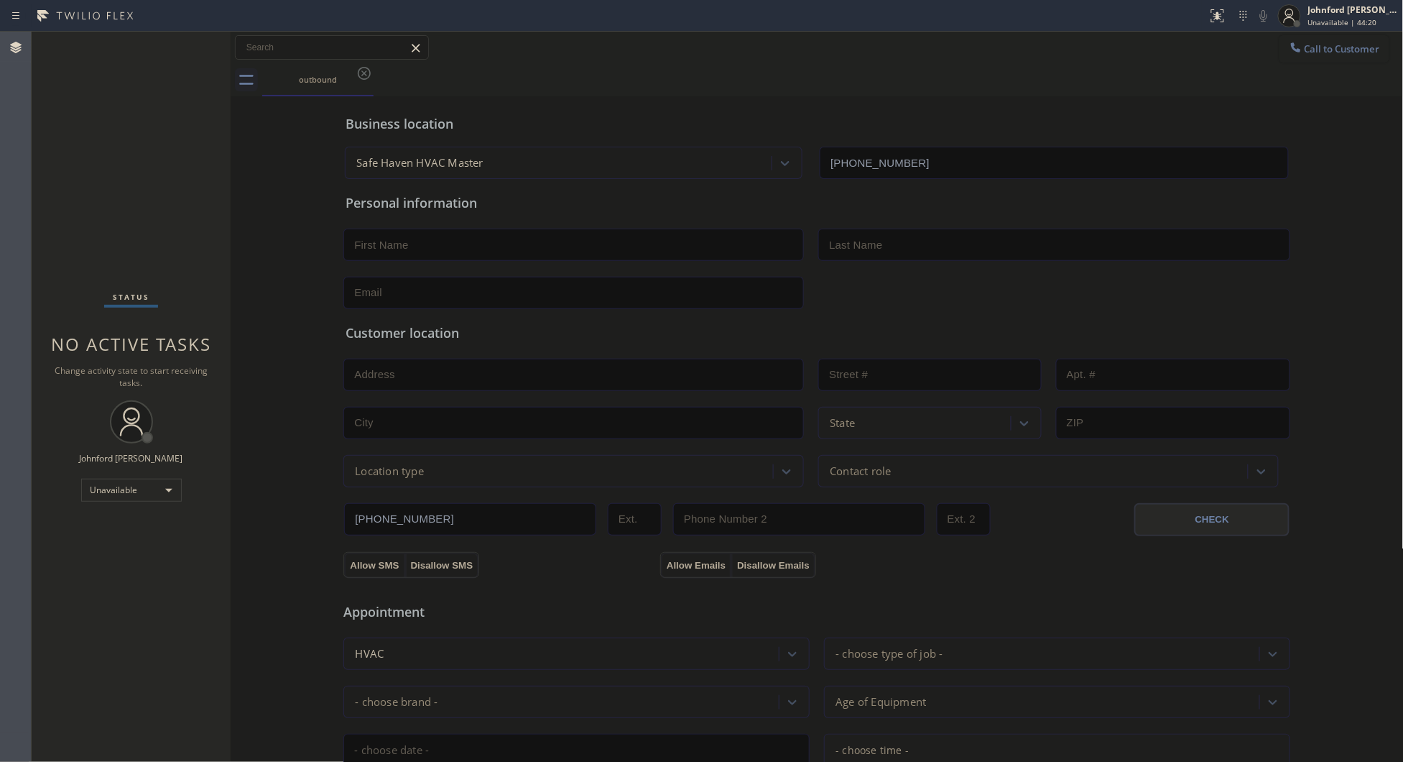
click at [1338, 49] on span "Call to Customer" at bounding box center [1342, 48] width 75 height 13
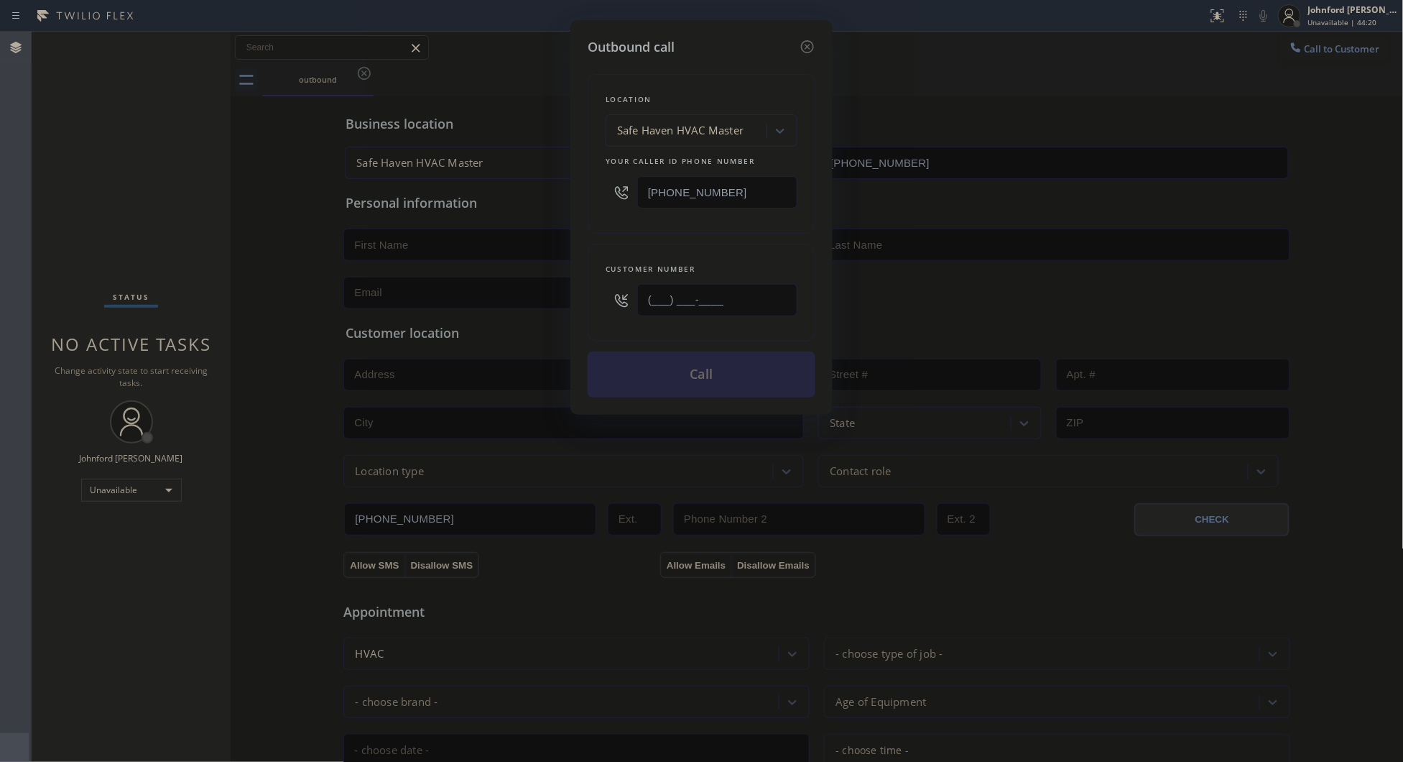
drag, startPoint x: 637, startPoint y: 302, endPoint x: 580, endPoint y: 303, distance: 56.8
click at [583, 303] on div "Outbound call Location Safe Haven HVAC Master Your caller id phone number [PHON…" at bounding box center [702, 217] width 262 height 395
paste input "786) 600-5100"
type input "[PHONE_NUMBER]"
click at [622, 244] on div "Customer number [PHONE_NUMBER]" at bounding box center [702, 293] width 228 height 98
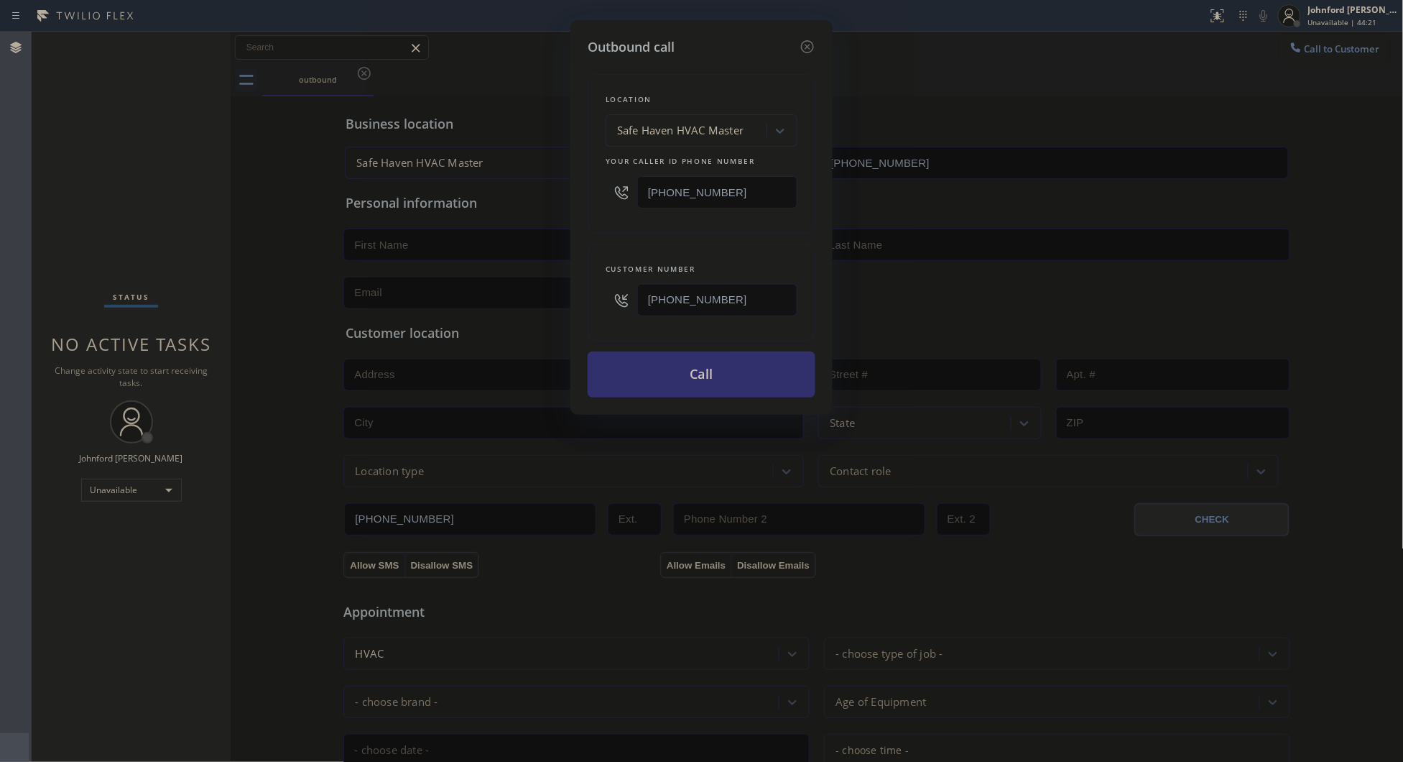
click at [666, 364] on button "Call" at bounding box center [702, 374] width 228 height 46
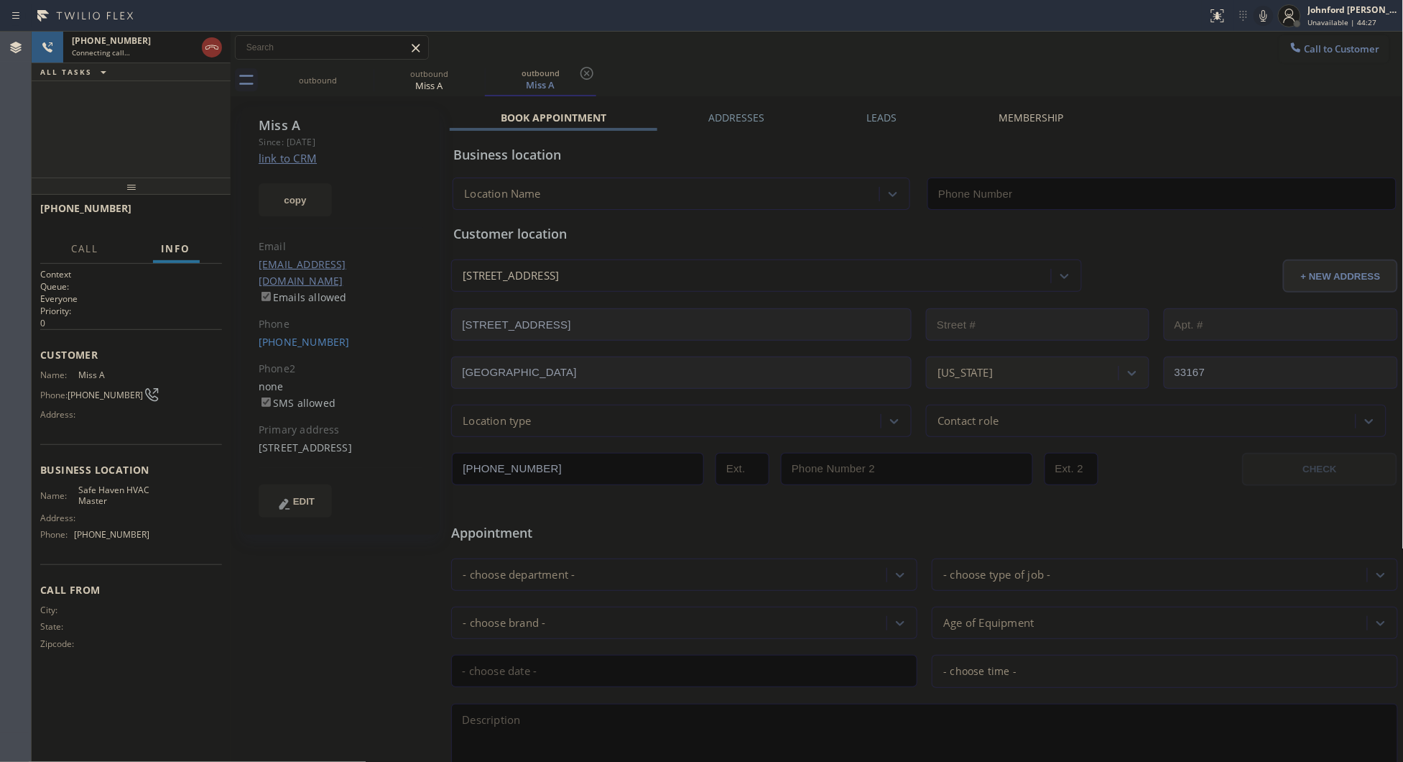
type input "[PHONE_NUMBER]"
click at [210, 45] on icon at bounding box center [211, 47] width 17 height 17
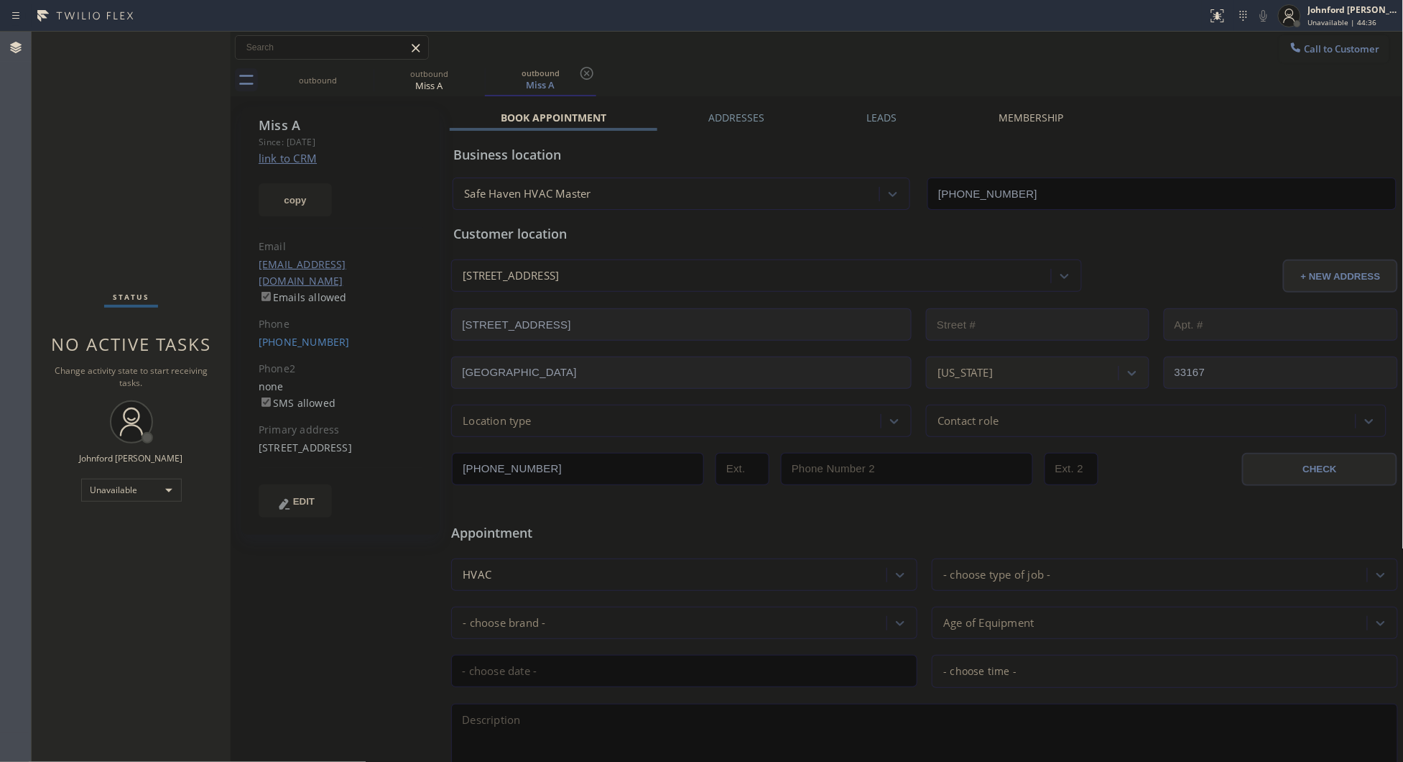
click at [1309, 47] on span "Call to Customer" at bounding box center [1342, 48] width 75 height 13
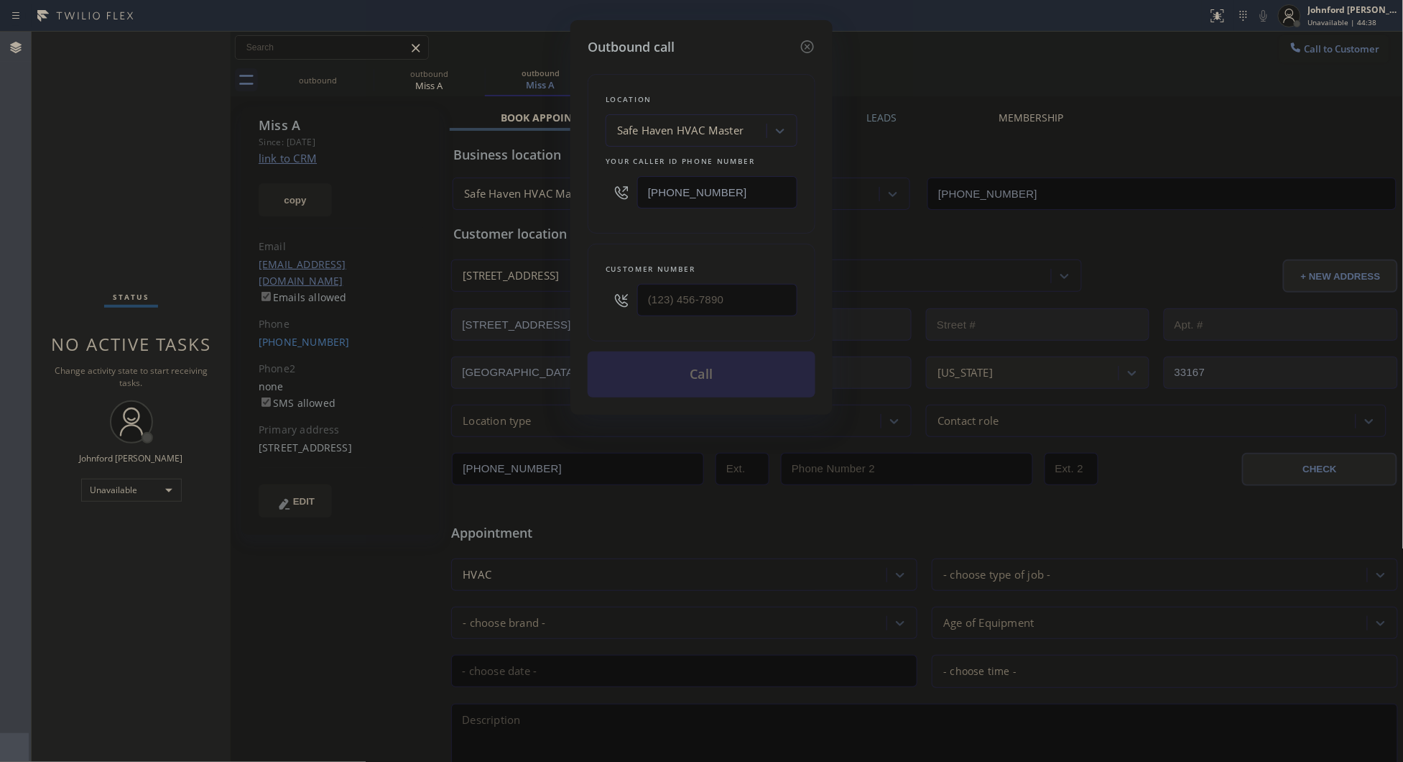
drag, startPoint x: 728, startPoint y: 182, endPoint x: 402, endPoint y: 212, distance: 326.9
click at [444, 200] on div "Outbound call Location Safe Haven HVAC Master Your caller id phone number [PHON…" at bounding box center [701, 381] width 1403 height 762
paste input "347) 919-6235"
type input "[PHONE_NUMBER]"
click at [591, 310] on div "Customer number (___) ___-____" at bounding box center [702, 293] width 228 height 98
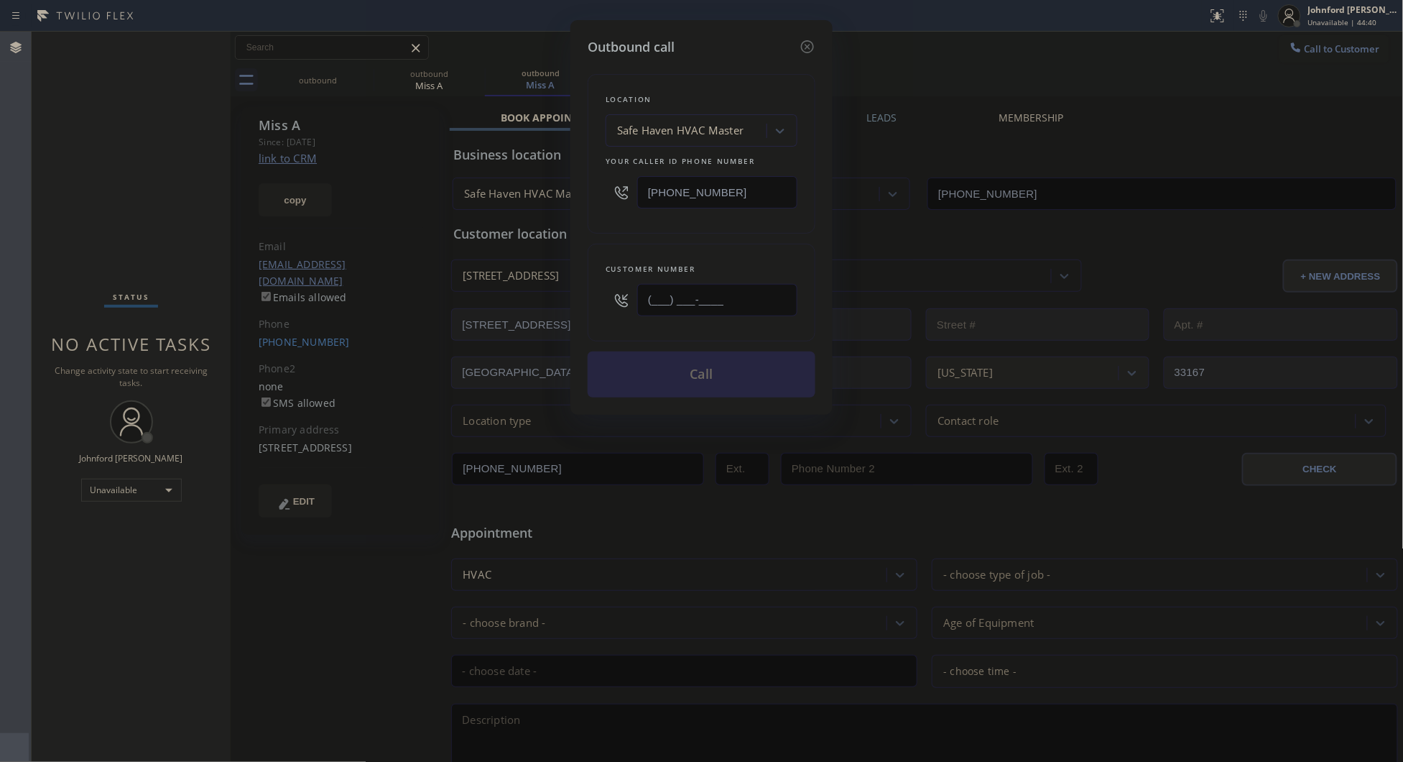
paste input "347) 795-7891"
type input "[PHONE_NUMBER]"
drag, startPoint x: 644, startPoint y: 252, endPoint x: 673, endPoint y: 308, distance: 63.3
click at [655, 254] on div "Customer number [PHONE_NUMBER]" at bounding box center [702, 293] width 228 height 98
click at [680, 364] on button "Call" at bounding box center [702, 374] width 228 height 46
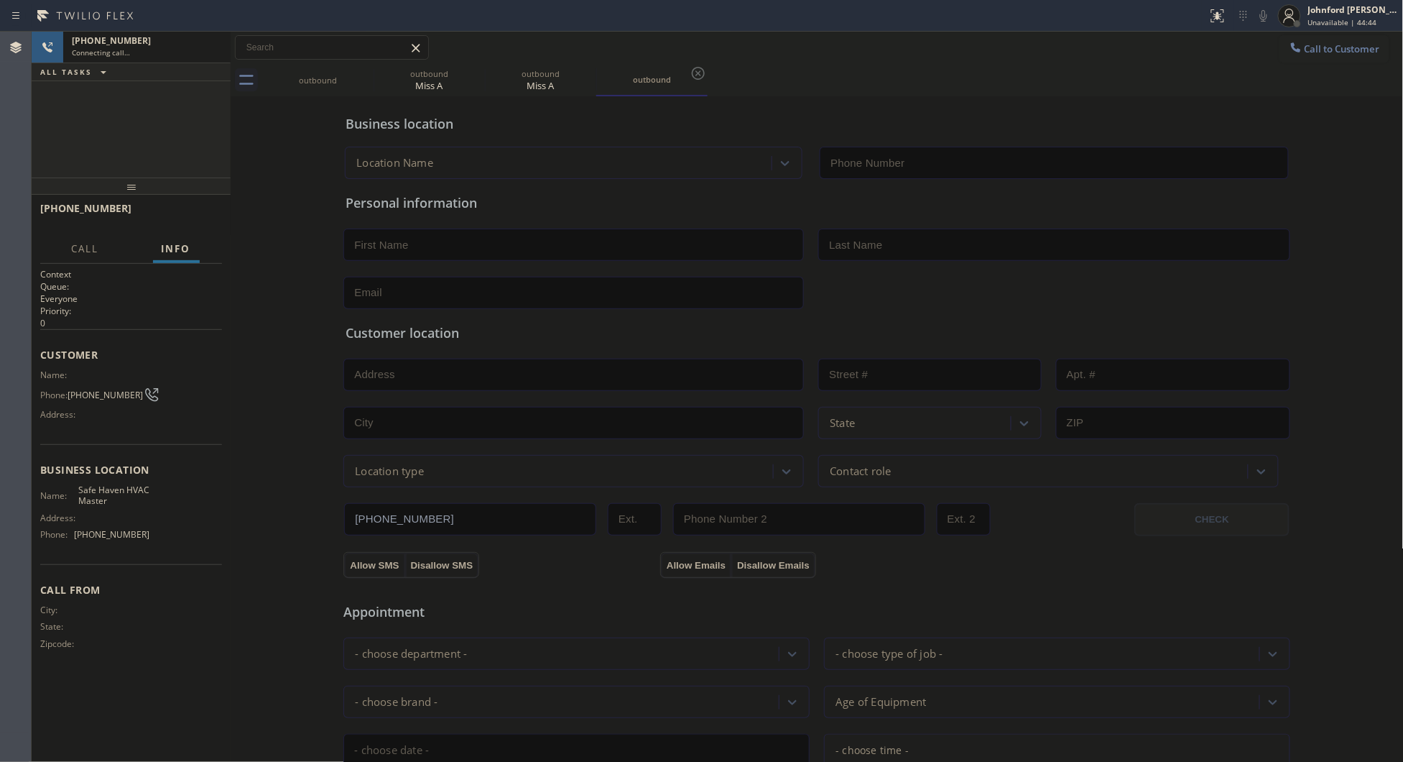
type input "[PHONE_NUMBER]"
click at [469, 79] on icon at bounding box center [475, 73] width 17 height 17
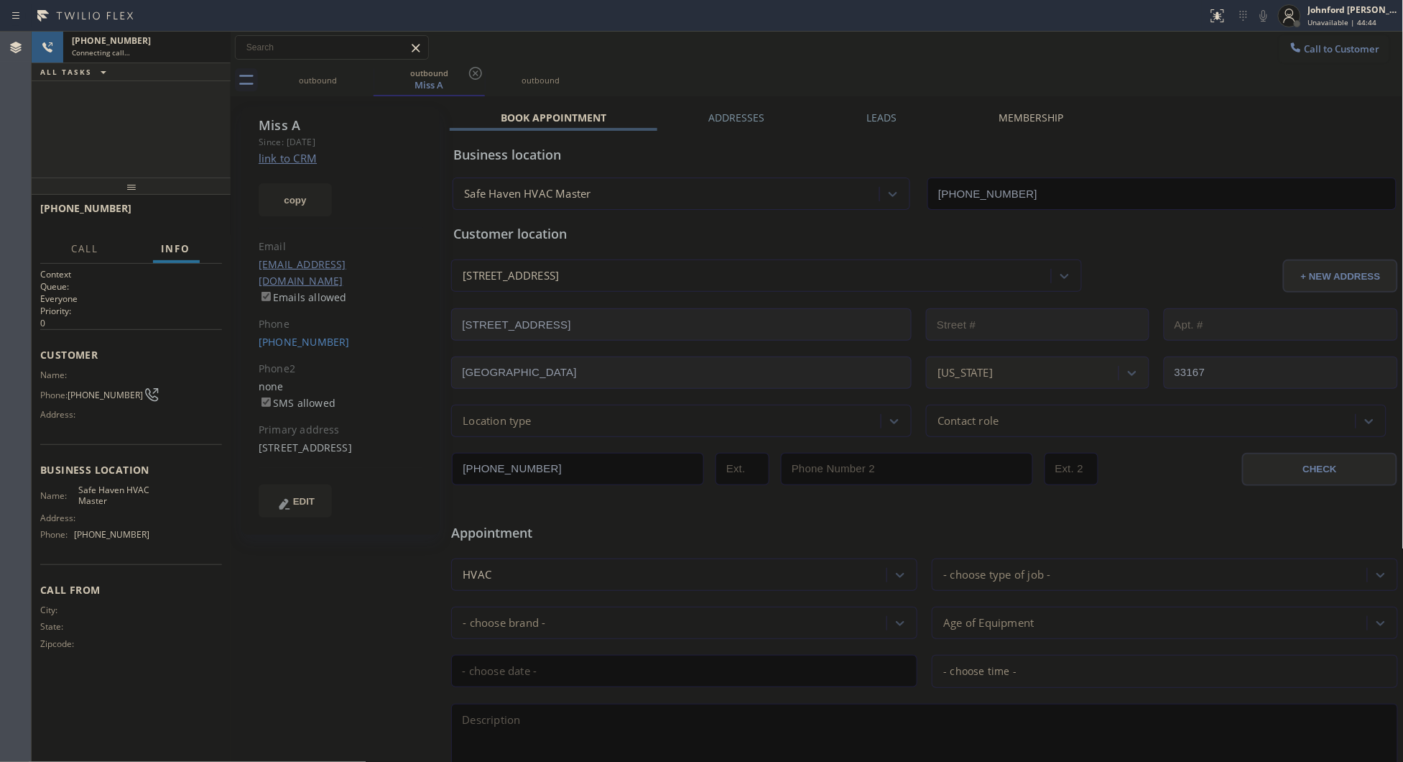
click at [469, 79] on icon at bounding box center [475, 73] width 17 height 17
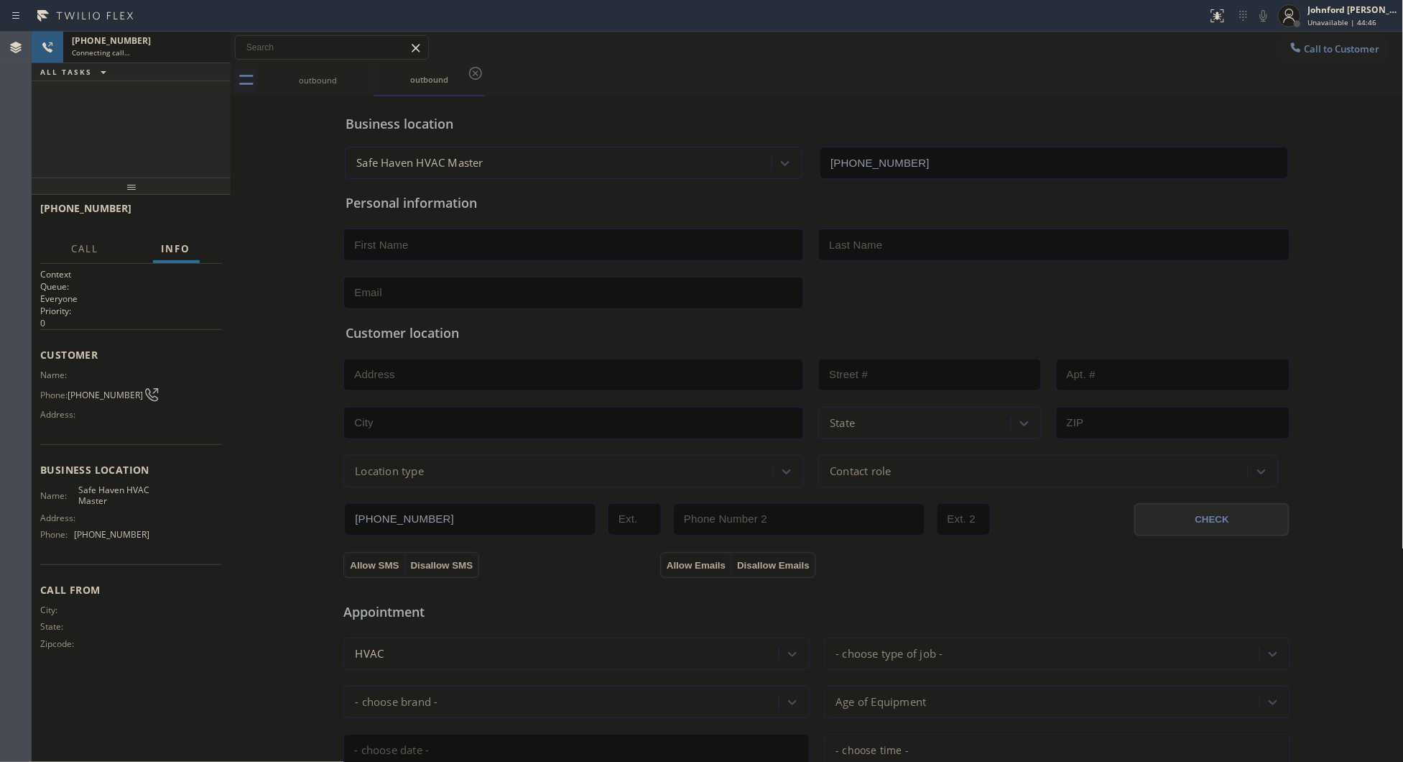
click at [188, 132] on div "[PHONE_NUMBER] Connecting call… ALL TASKS ALL TASKS ACTIVE TASKS TASKS IN WRAP …" at bounding box center [131, 105] width 199 height 146
click at [163, 50] on div "Connecting call…" at bounding box center [147, 52] width 150 height 10
click at [346, 75] on div "outbound" at bounding box center [318, 80] width 109 height 11
click at [361, 70] on icon at bounding box center [364, 73] width 17 height 17
click at [148, 138] on div "[PHONE_NUMBER] Connecting call… ALL TASKS ALL TASKS ACTIVE TASKS TASKS IN WRAP …" at bounding box center [131, 105] width 199 height 146
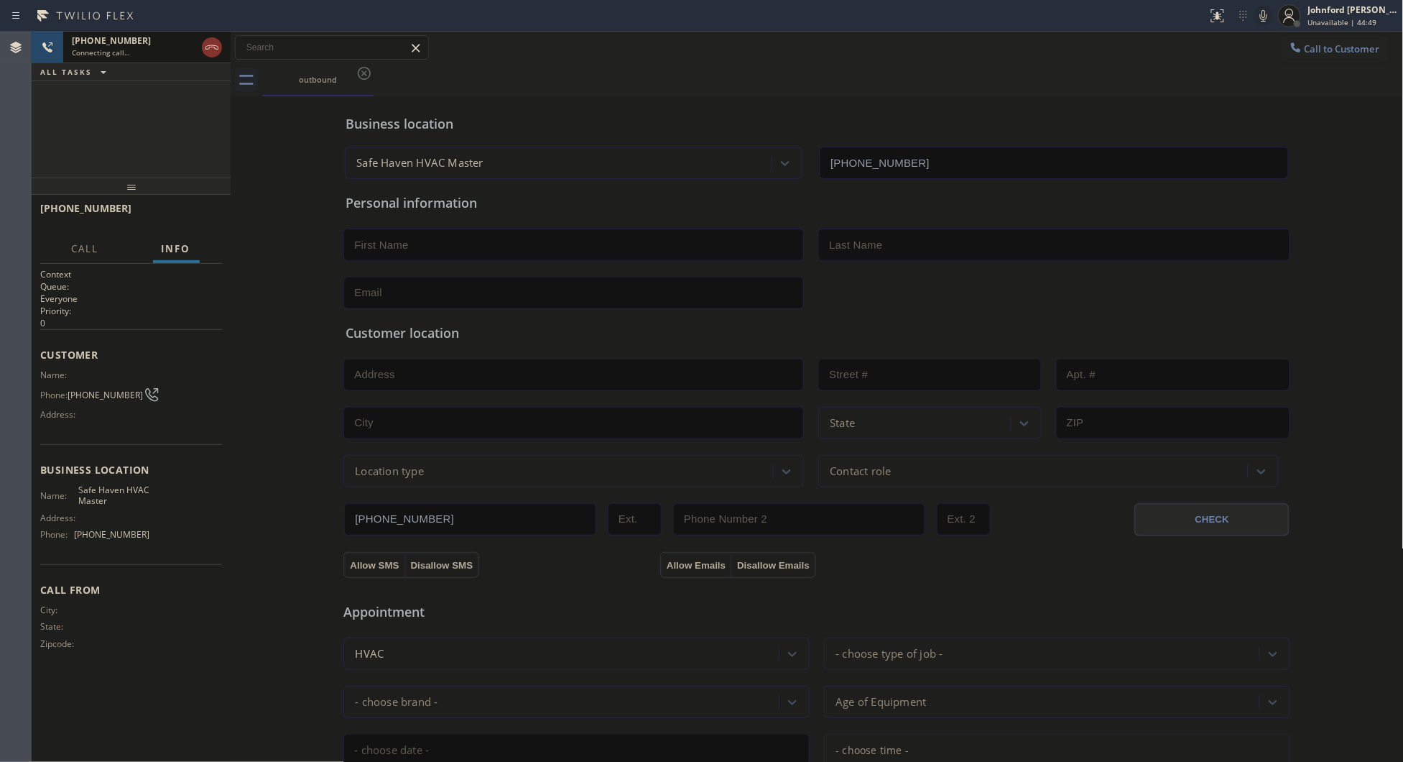
click at [132, 50] on div "Connecting call…" at bounding box center [134, 52] width 124 height 10
click at [203, 221] on button "HANG UP" at bounding box center [188, 215] width 67 height 20
click at [1291, 51] on div at bounding box center [1296, 48] width 17 height 17
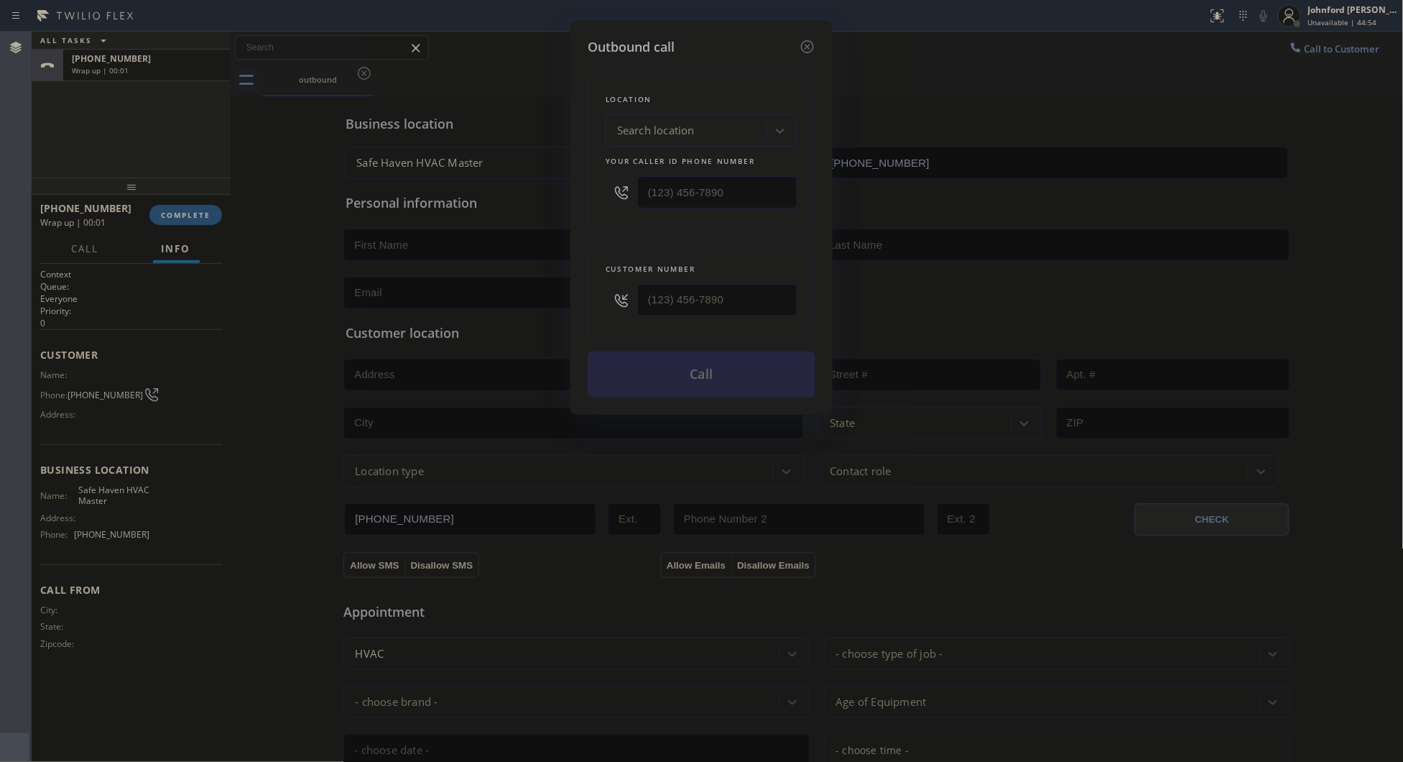
drag, startPoint x: 703, startPoint y: 316, endPoint x: 597, endPoint y: 310, distance: 105.8
click at [597, 310] on div "Customer number" at bounding box center [702, 293] width 228 height 98
click at [654, 287] on input "(___) ___-____" at bounding box center [717, 300] width 160 height 32
paste input "347) 795-7891"
type input "[PHONE_NUMBER]"
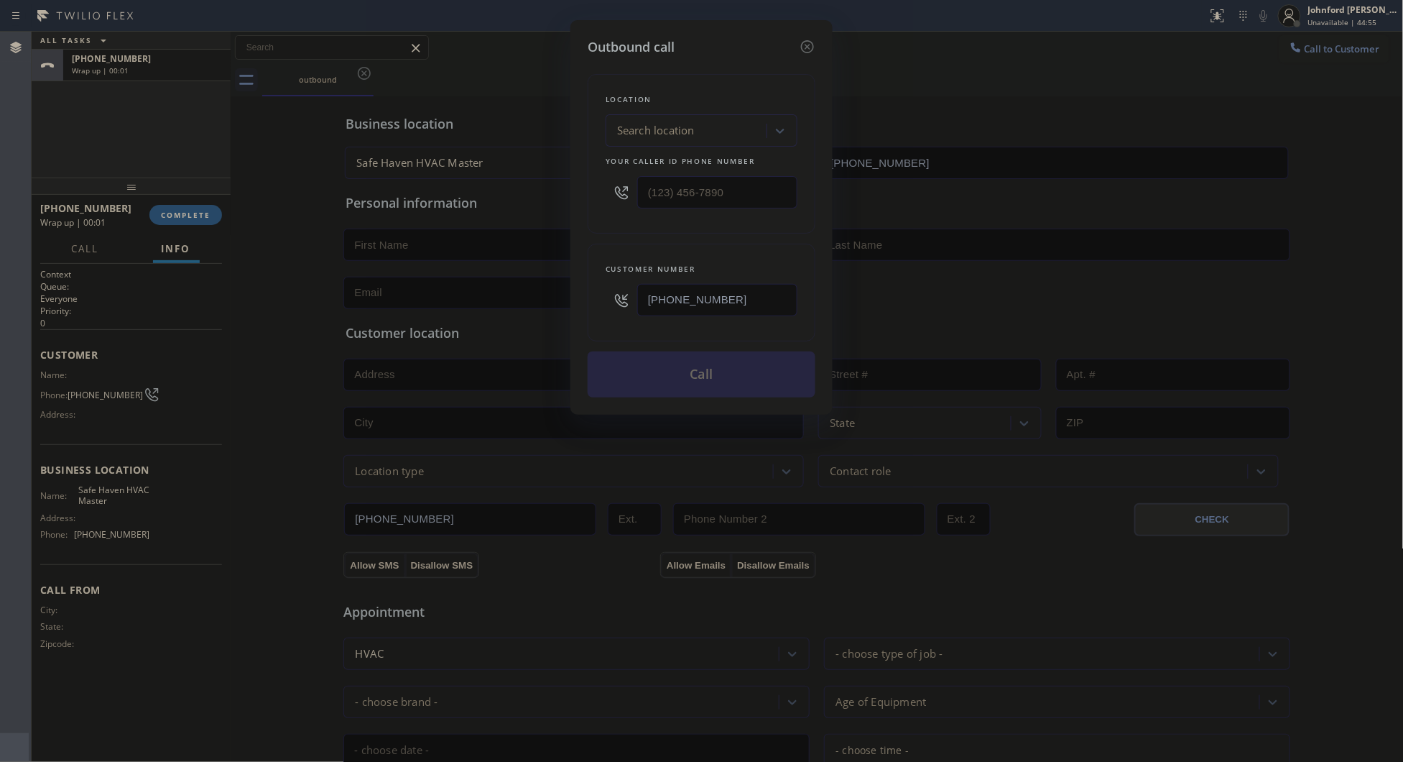
click at [622, 221] on div "Location Search location Your caller id phone number" at bounding box center [702, 154] width 228 height 160
click at [720, 244] on div "Customer number [PHONE_NUMBER]" at bounding box center [702, 293] width 228 height 98
click at [803, 40] on icon at bounding box center [807, 46] width 17 height 17
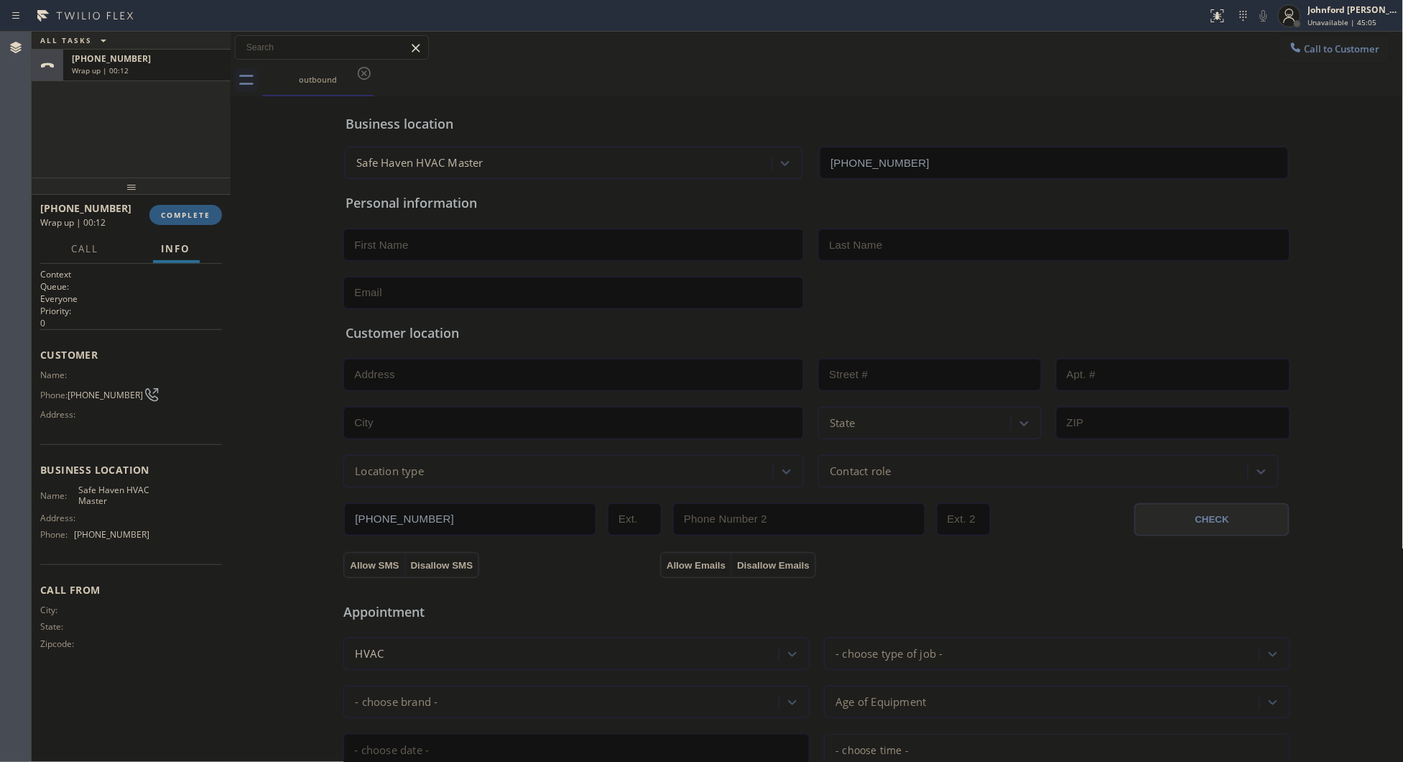
click at [1305, 47] on span "Call to Customer" at bounding box center [1342, 48] width 75 height 13
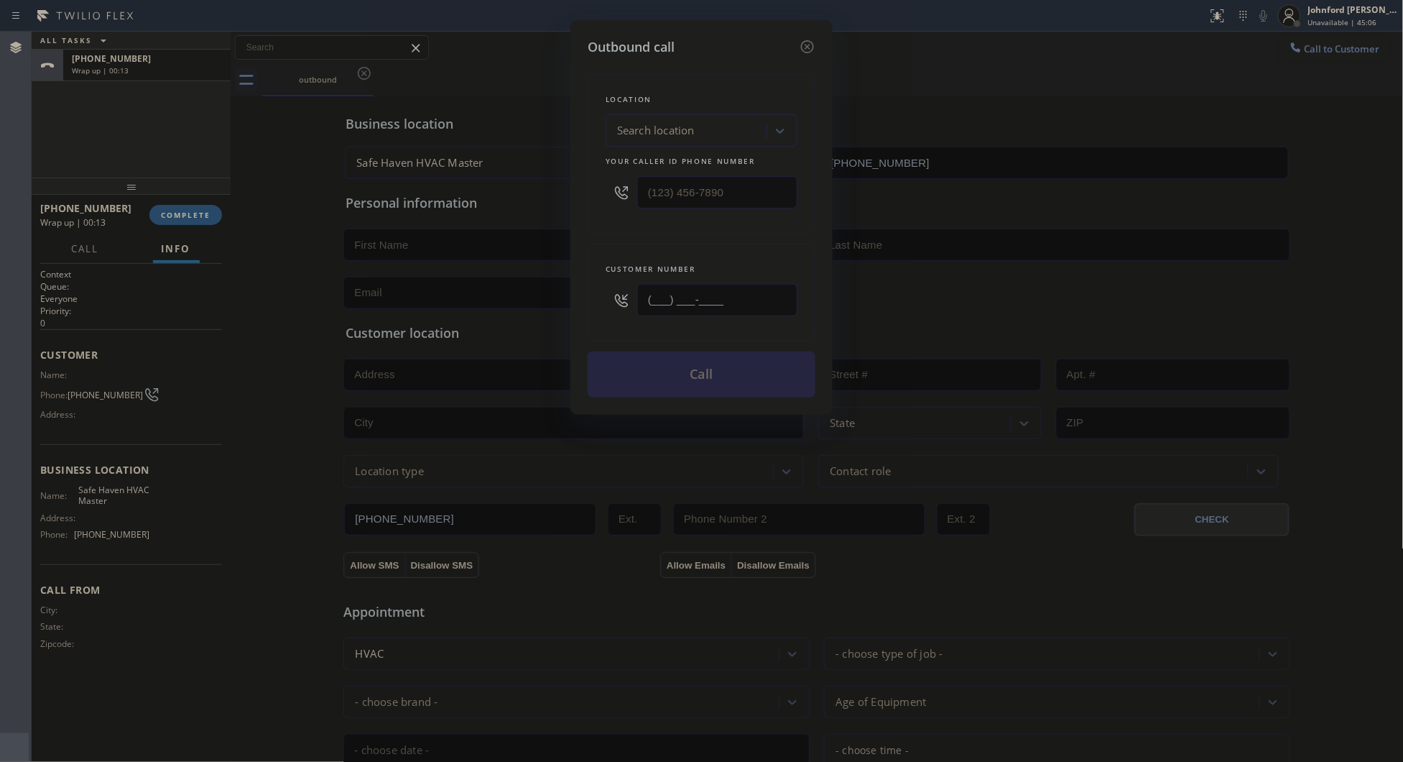
drag, startPoint x: 716, startPoint y: 292, endPoint x: 586, endPoint y: 297, distance: 130.2
click at [589, 297] on div "Customer number (___) ___-____" at bounding box center [702, 293] width 228 height 98
paste input "347) 795-7891"
type input "[PHONE_NUMBER]"
drag, startPoint x: 745, startPoint y: 191, endPoint x: 557, endPoint y: 191, distance: 188.3
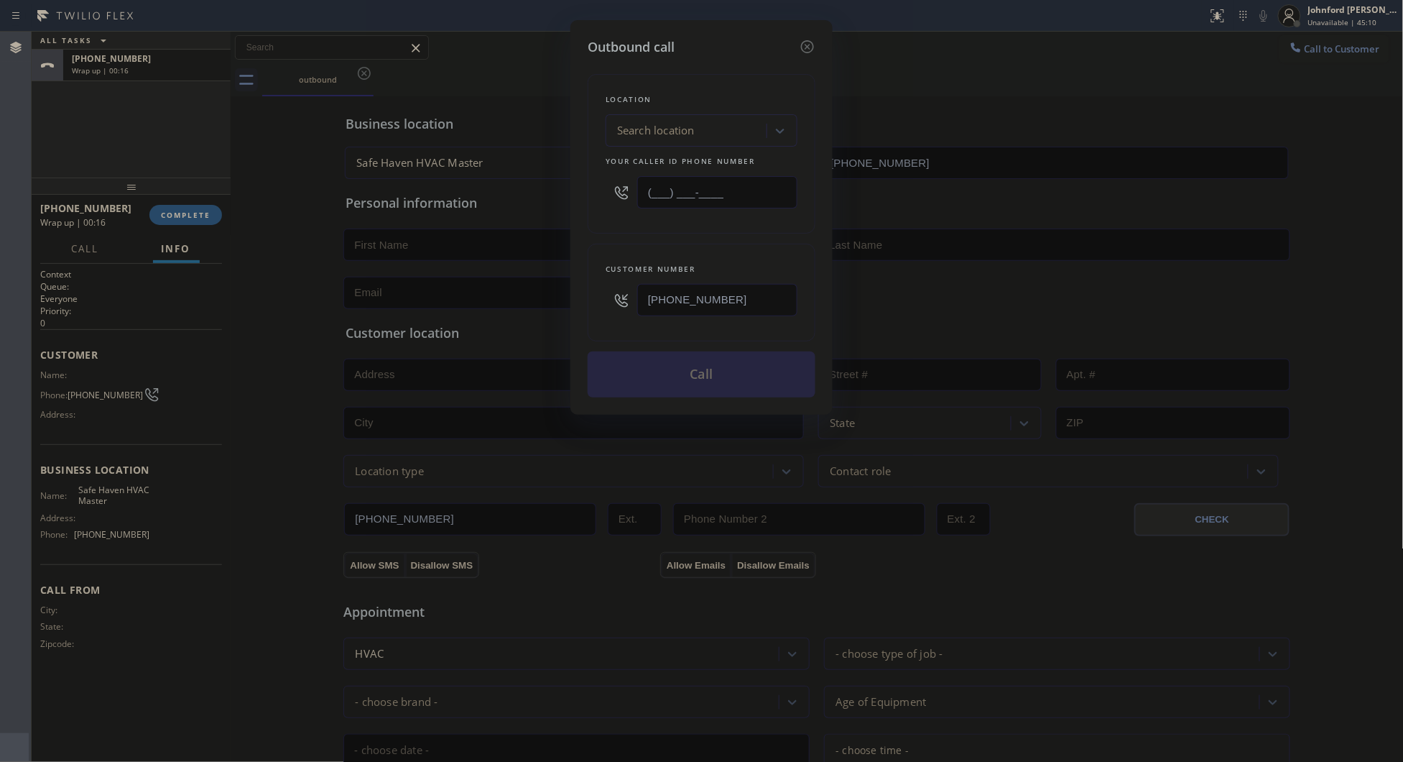
click at [558, 191] on div "Outbound call Location Search location Your caller id phone number (___) ___-__…" at bounding box center [701, 381] width 1403 height 762
paste input "347) 919-6235"
type input "[PHONE_NUMBER]"
click at [557, 191] on div "Outbound call Location Search location Your caller id phone number [PHONE_NUMBE…" at bounding box center [701, 381] width 1403 height 762
click at [636, 374] on button "Call" at bounding box center [702, 374] width 228 height 46
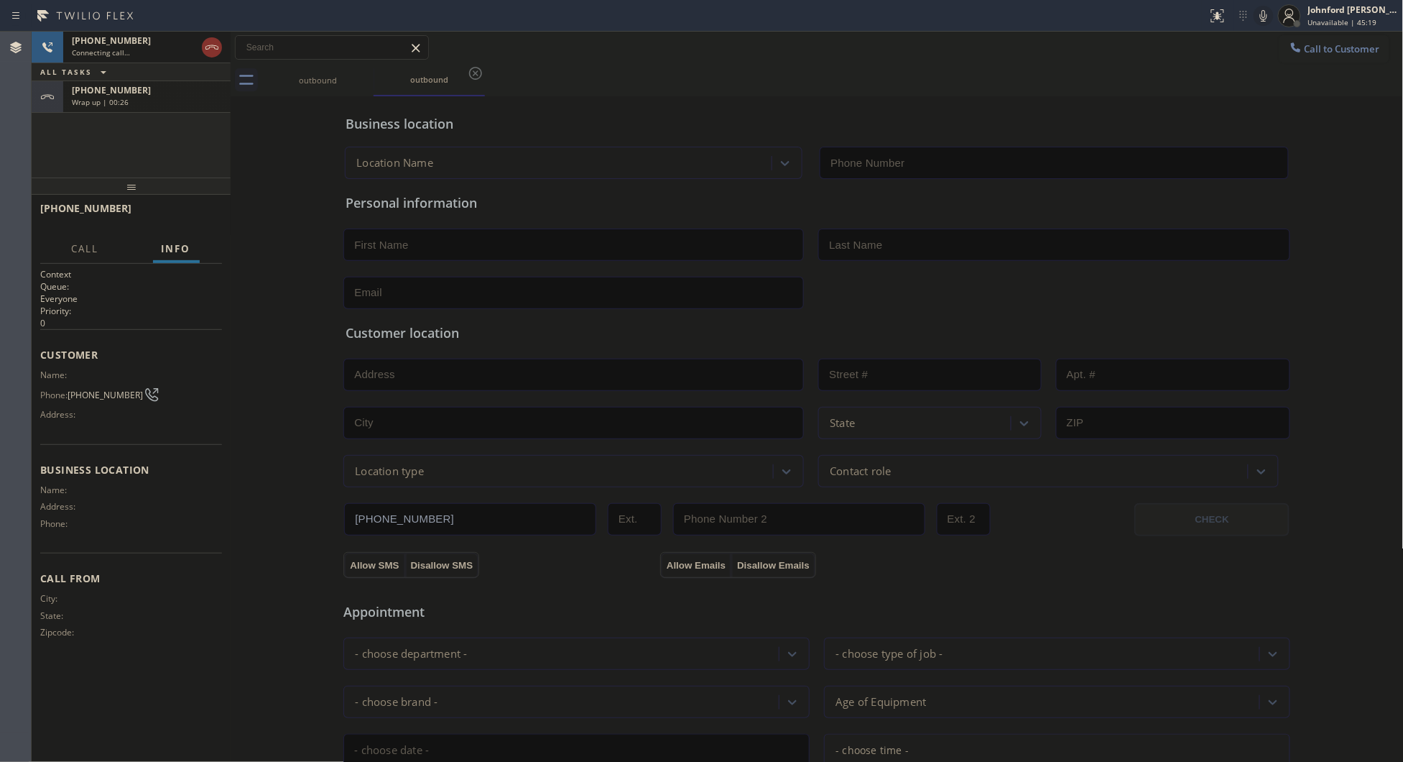
click at [141, 98] on div "Wrap up | 00:26" at bounding box center [147, 102] width 150 height 10
click at [180, 217] on span "COMPLETE" at bounding box center [186, 215] width 50 height 10
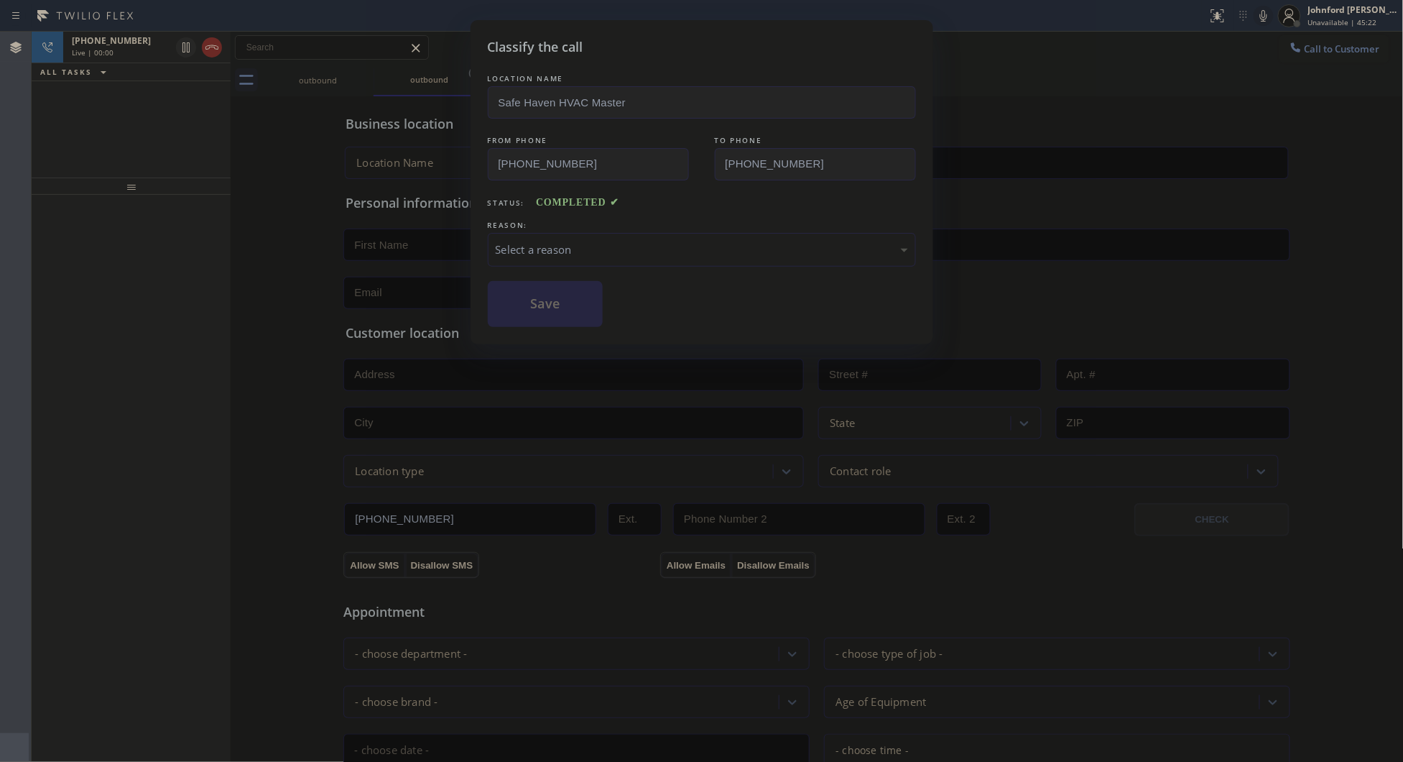
click at [601, 241] on div "Select a reason" at bounding box center [702, 249] width 412 height 17
click at [540, 302] on button "Save" at bounding box center [546, 304] width 116 height 46
click at [210, 54] on div "Classify the call LOCATION NAME Safe Haven HVAC Master FROM PHONE [PHONE_NUMBER…" at bounding box center [701, 381] width 1403 height 762
click at [210, 54] on div "Classify the call LOCATION NAME 5 Star Plumbing FROM PHONE [PHONE_NUMBER] TO PH…" at bounding box center [718, 397] width 1372 height 730
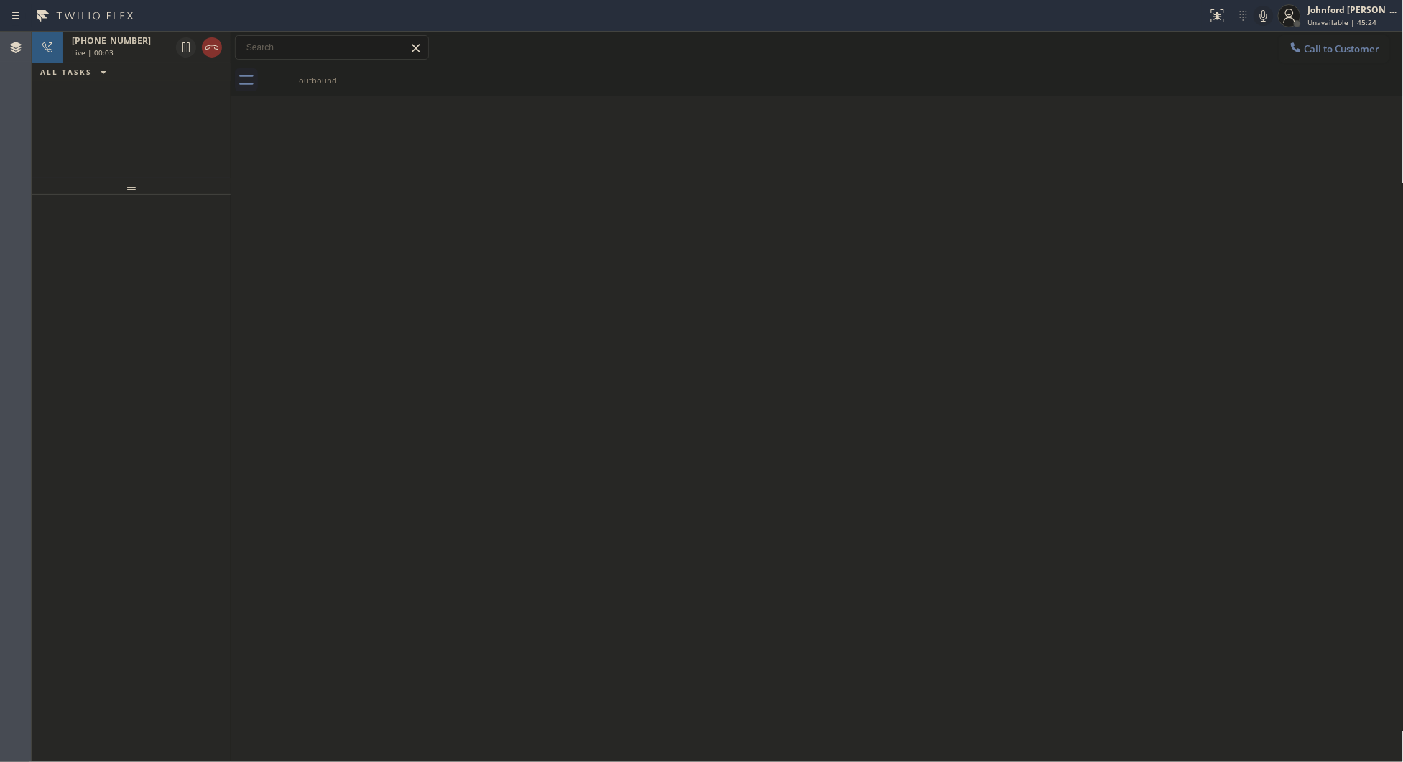
click at [210, 54] on icon at bounding box center [211, 47] width 17 height 17
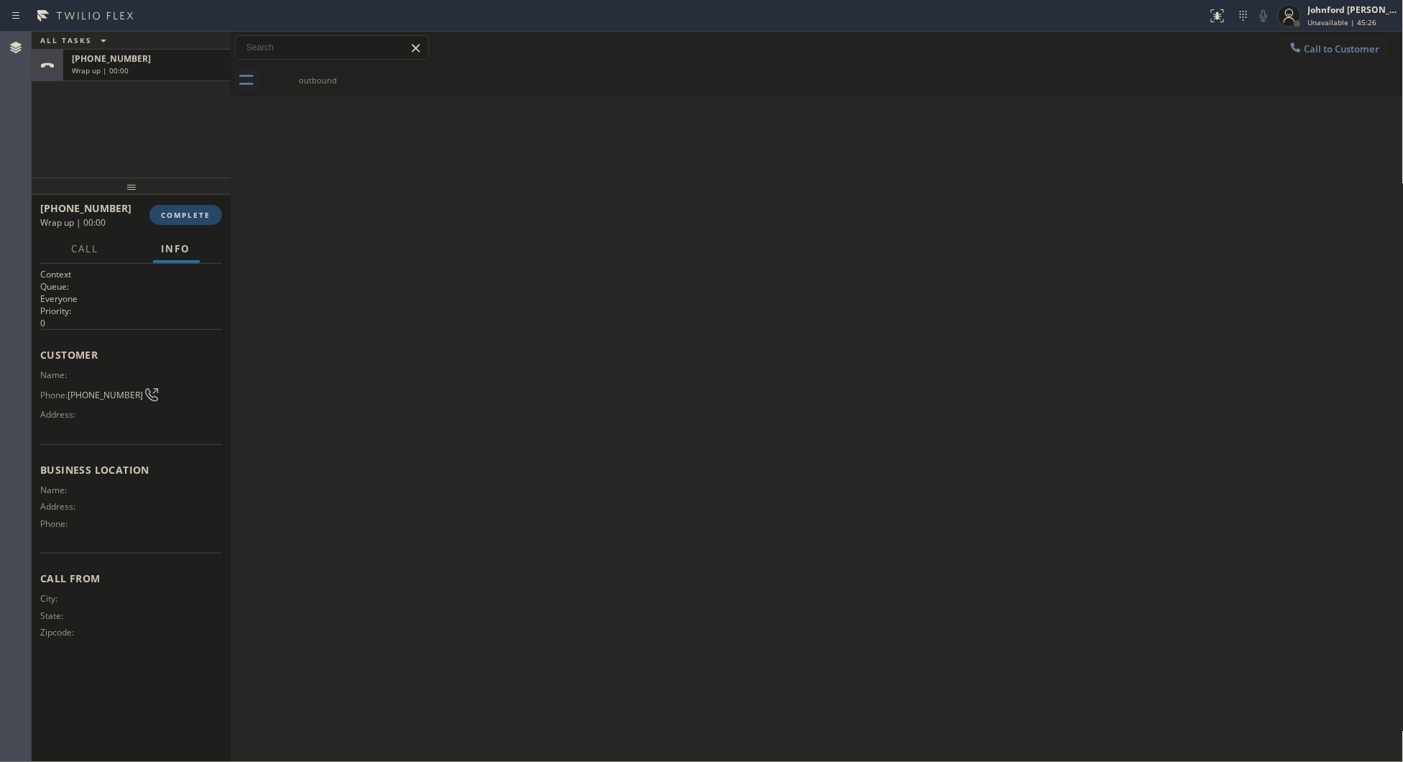
click at [170, 220] on button "COMPLETE" at bounding box center [185, 215] width 73 height 20
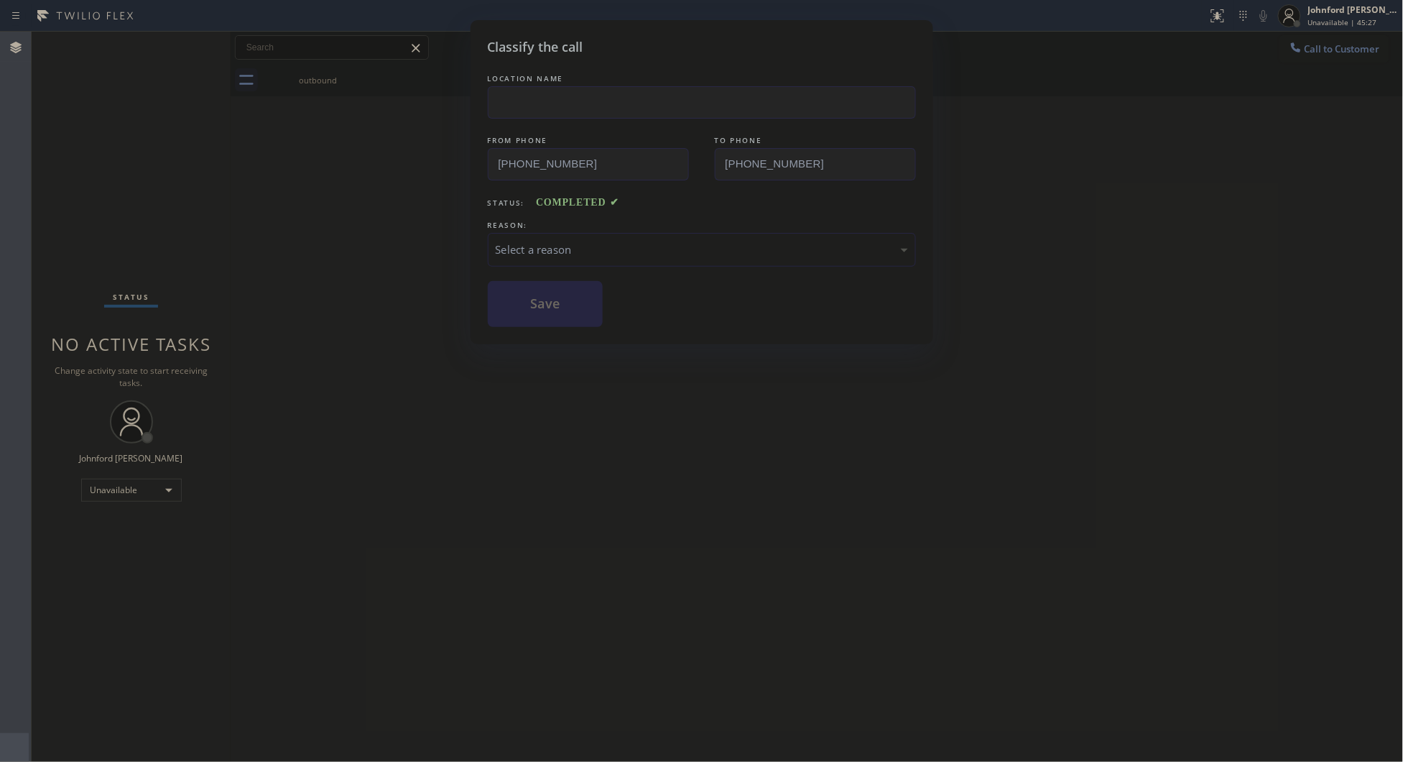
click at [581, 267] on div "LOCATION NAME FROM PHONE [PHONE_NUMBER] TO PHONE [PHONE_NUMBER] Status: COMPLET…" at bounding box center [702, 199] width 428 height 256
click at [601, 241] on div "Select a reason" at bounding box center [702, 249] width 412 height 17
drag, startPoint x: 551, startPoint y: 329, endPoint x: 553, endPoint y: 322, distance: 7.5
click at [553, 322] on div "Classify the call LOCATION NAME FROM PHONE [PHONE_NUMBER] TO PHONE [PHONE_NUMBE…" at bounding box center [702, 182] width 463 height 324
click at [560, 292] on button "Save" at bounding box center [546, 304] width 116 height 46
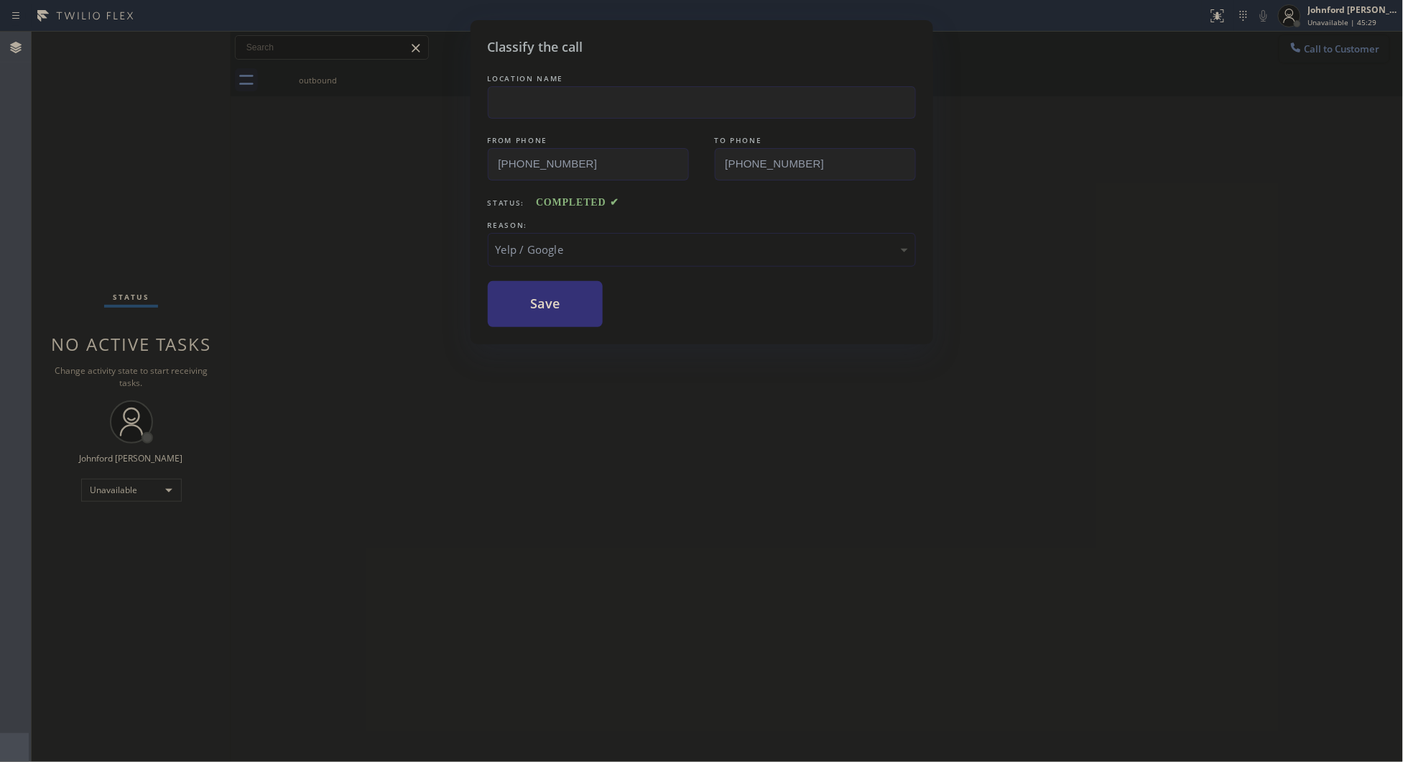
click at [1324, 47] on div "Classify the call LOCATION NAME 5 Star Plumbing FROM PHONE [PHONE_NUMBER] TO PH…" at bounding box center [718, 397] width 1372 height 730
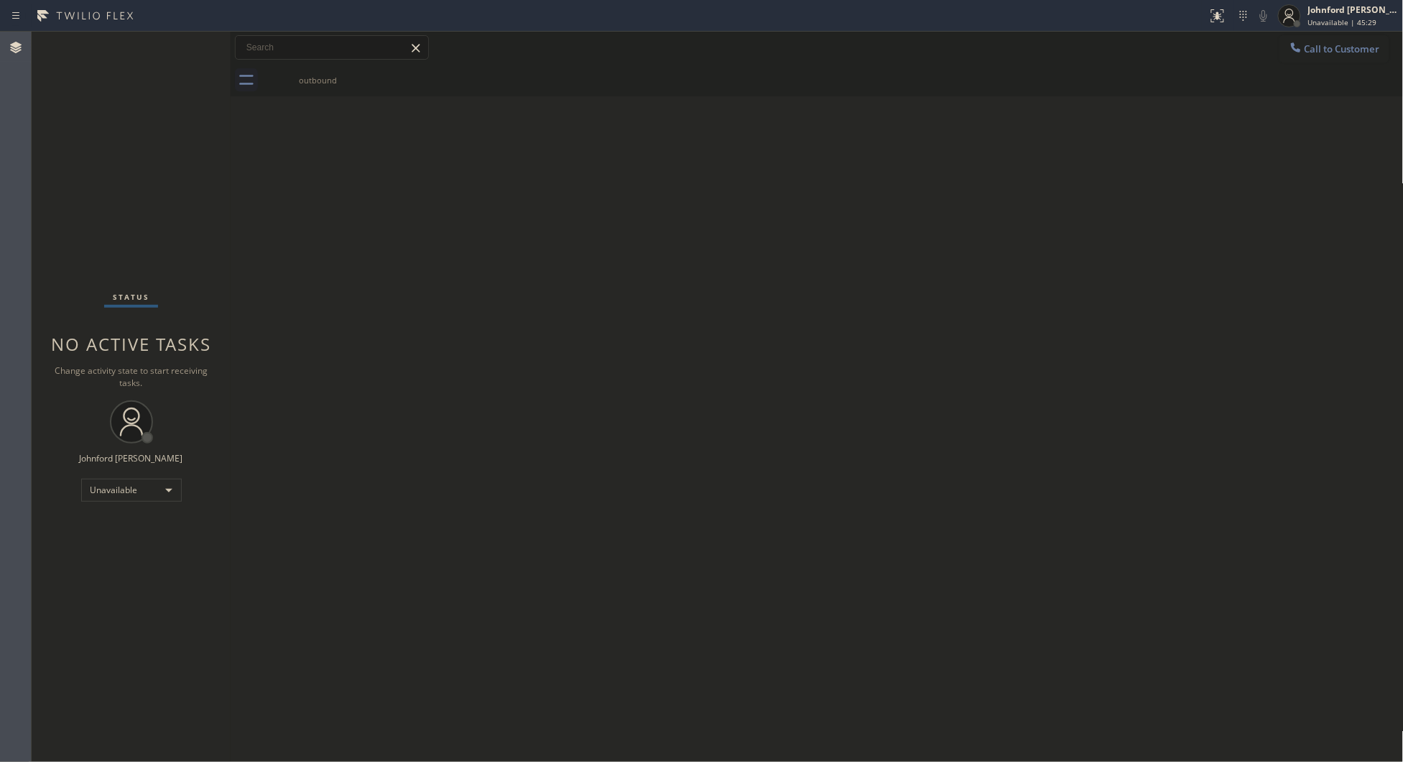
click at [1247, 91] on div "outbound" at bounding box center [833, 80] width 1142 height 32
click at [1310, 56] on button "Call to Customer" at bounding box center [1335, 48] width 110 height 27
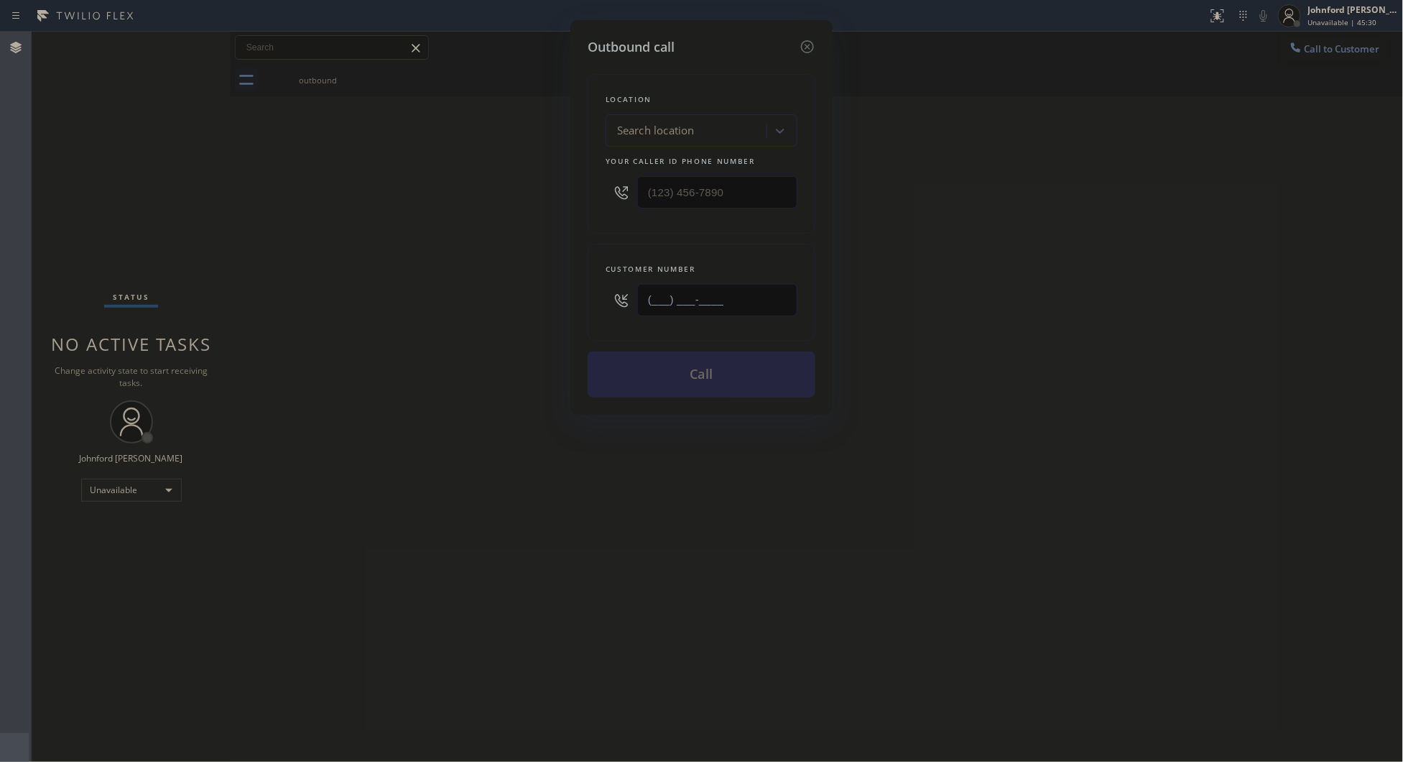
drag, startPoint x: 749, startPoint y: 300, endPoint x: 534, endPoint y: 305, distance: 214.9
click at [539, 304] on div "Outbound call Location Search location Your caller id phone number Customer num…" at bounding box center [701, 381] width 1403 height 762
paste input "424) 349-7844"
type input "[PHONE_NUMBER]"
drag, startPoint x: 742, startPoint y: 165, endPoint x: 575, endPoint y: 171, distance: 166.8
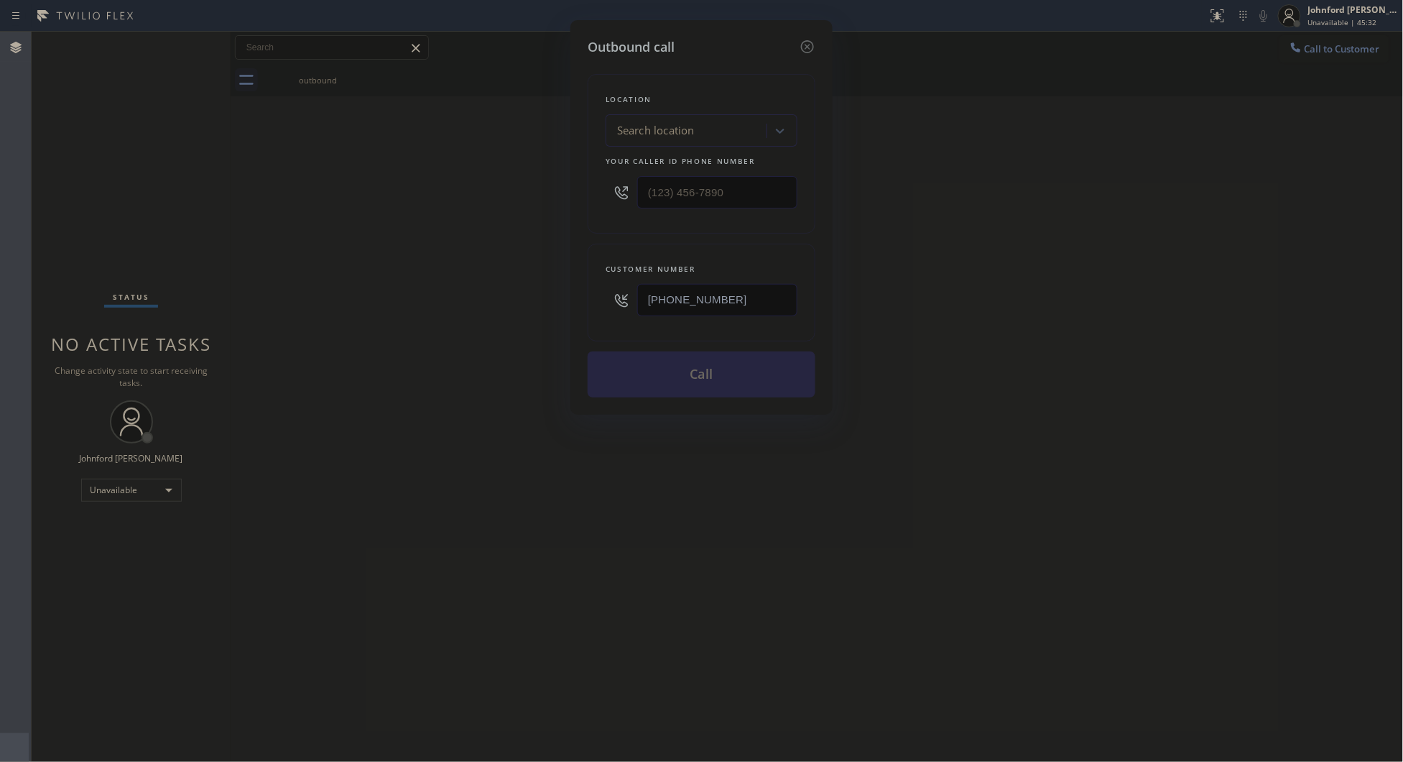
click at [575, 171] on div "Outbound call Location Search location Your caller id phone number Customer num…" at bounding box center [702, 217] width 262 height 395
drag, startPoint x: 717, startPoint y: 193, endPoint x: 586, endPoint y: 202, distance: 131.1
click at [586, 202] on div "Outbound call Location Search location Your caller id phone number (___) ___-__…" at bounding box center [702, 217] width 262 height 395
paste input "424) 349-7844"
type input "[PHONE_NUMBER]"
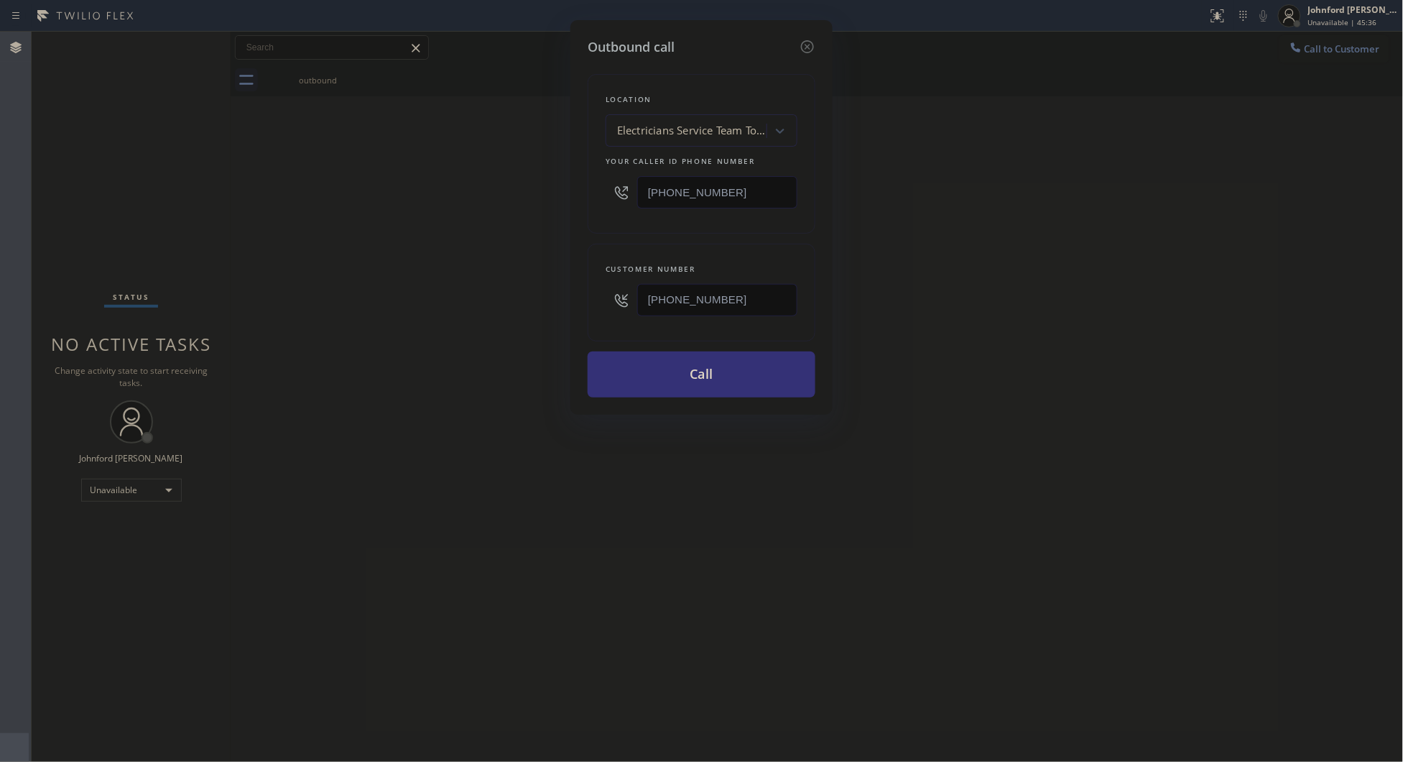
drag, startPoint x: 715, startPoint y: 280, endPoint x: 511, endPoint y: 280, distance: 204.1
click at [511, 280] on div "Outbound call Location Electricians Service Team Torrance Your caller id phone …" at bounding box center [701, 381] width 1403 height 762
paste input "510) 248-5306"
type input "[PHONE_NUMBER]"
click at [478, 324] on div "Outbound call Location Electricians Service Team Torrance Your caller id phone …" at bounding box center [701, 381] width 1403 height 762
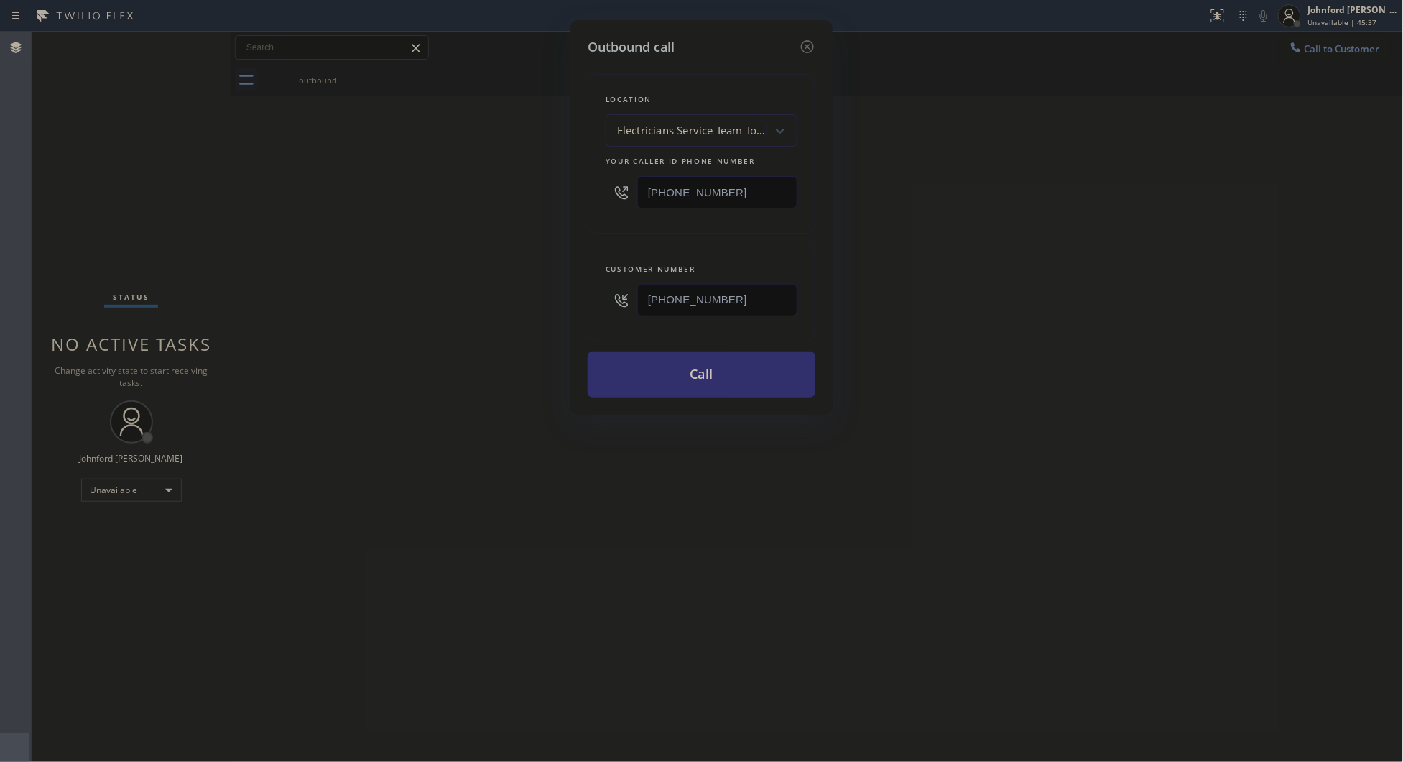
click at [681, 388] on button "Call" at bounding box center [702, 374] width 228 height 46
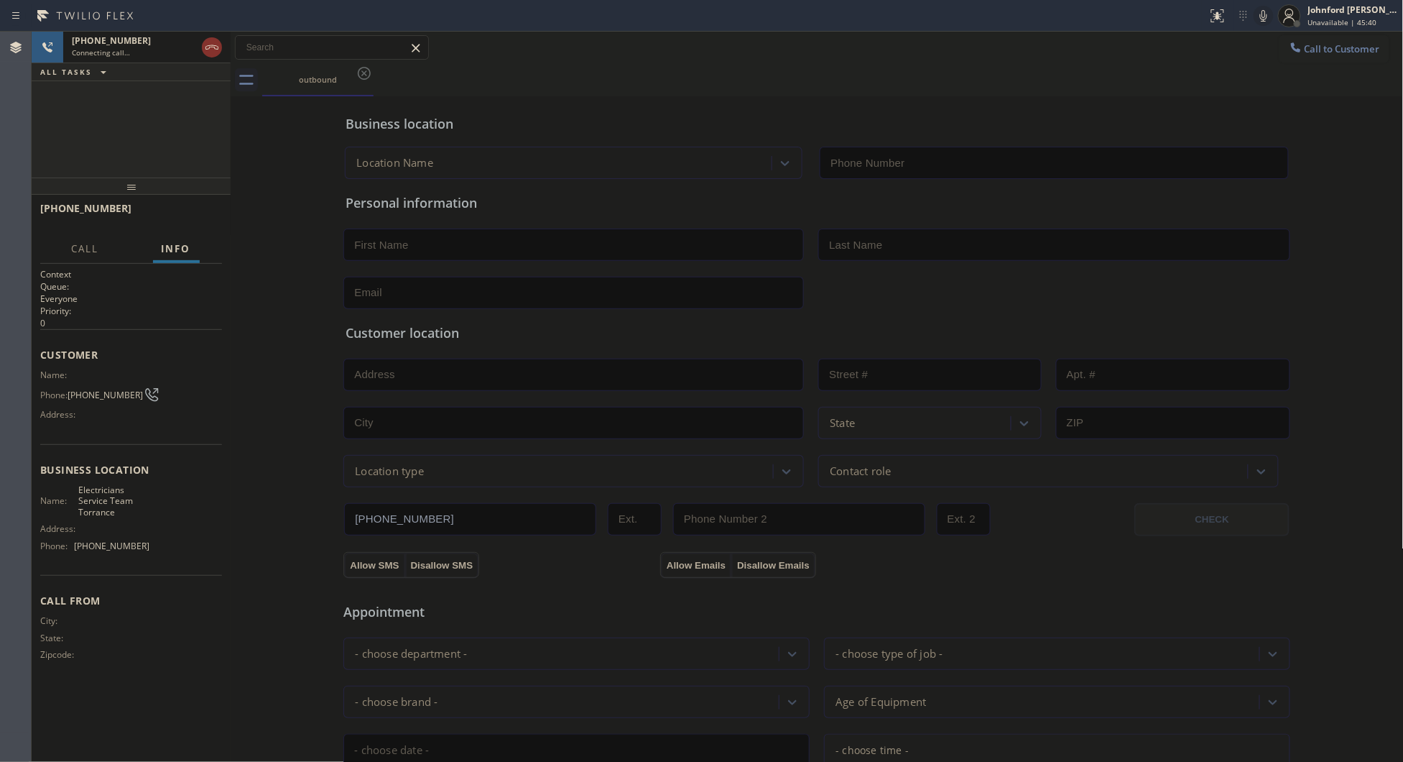
type input "[PHONE_NUMBER]"
drag, startPoint x: 203, startPoint y: 211, endPoint x: 349, endPoint y: 148, distance: 158.0
click at [203, 211] on span "HANG UP" at bounding box center [189, 215] width 44 height 10
drag, startPoint x: 568, startPoint y: 87, endPoint x: 1115, endPoint y: 87, distance: 546.1
click at [577, 87] on div "outbound" at bounding box center [833, 80] width 1142 height 32
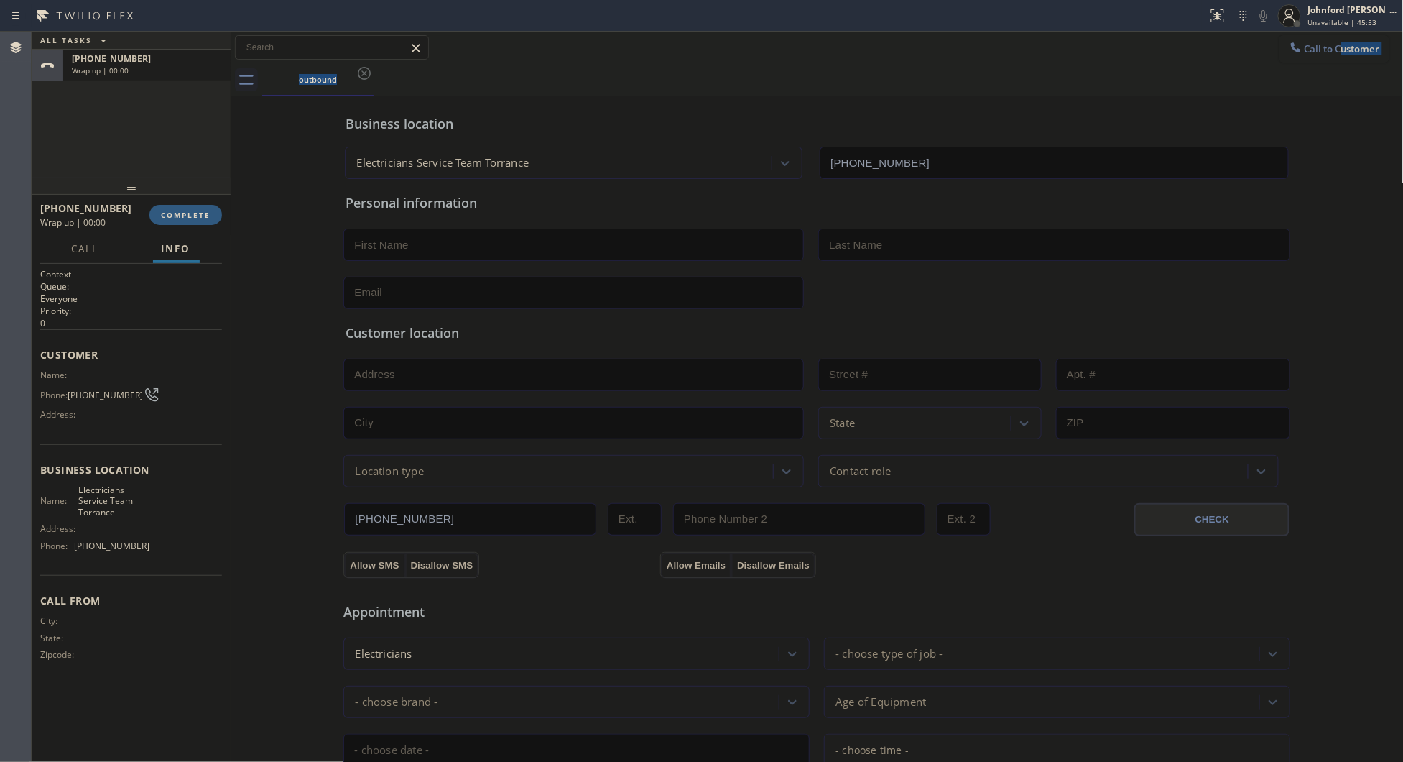
click at [1319, 60] on div "Call to Customer Outbound call Location Electricians Service Team Torrance Your…" at bounding box center [817, 64] width 1173 height 65
drag, startPoint x: 1319, startPoint y: 45, endPoint x: 1053, endPoint y: 147, distance: 284.8
click at [1319, 45] on span "Call to Customer" at bounding box center [1342, 48] width 75 height 13
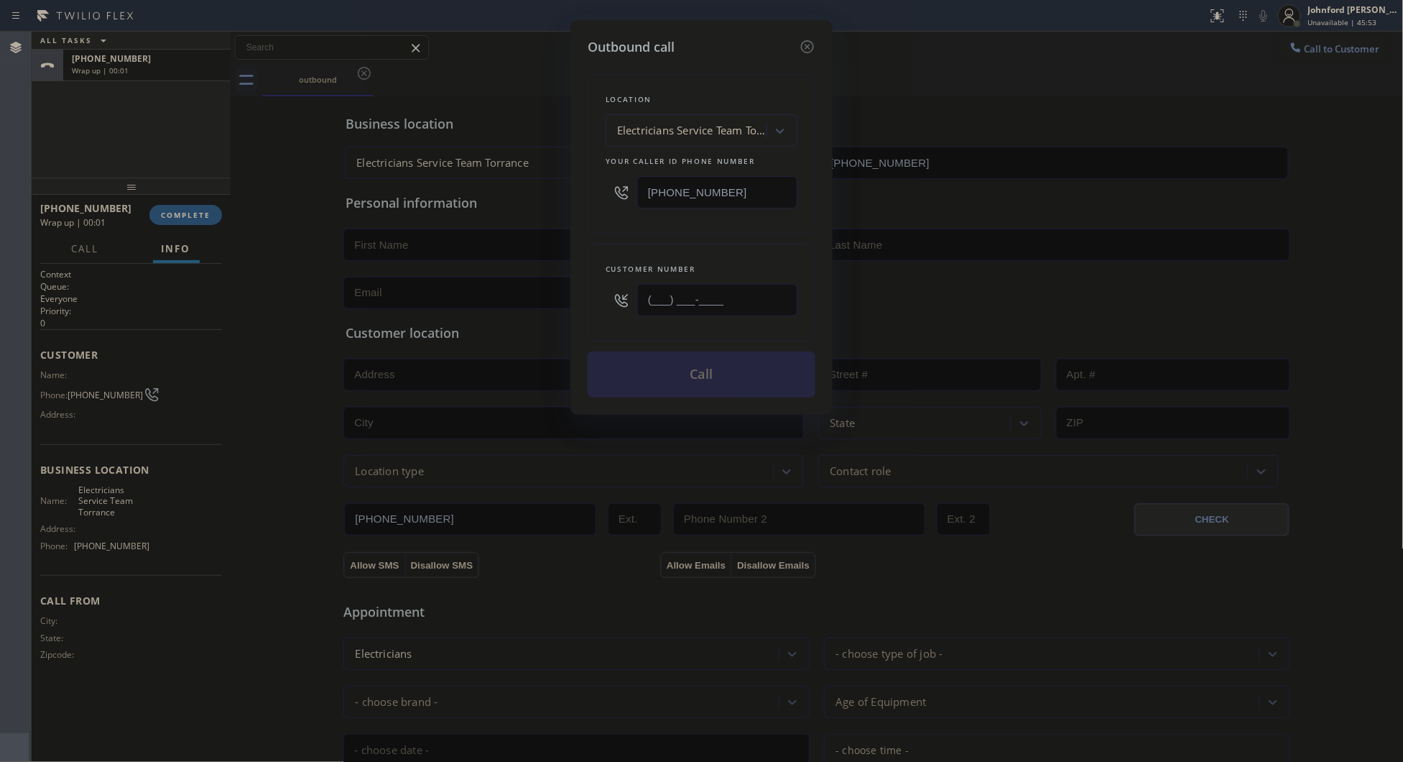
click at [719, 304] on input "(___) ___-____" at bounding box center [717, 300] width 160 height 32
drag, startPoint x: 737, startPoint y: 303, endPoint x: 589, endPoint y: 302, distance: 147.3
click at [589, 302] on div "Customer number (___) ___-____" at bounding box center [702, 293] width 228 height 98
paste input "510) 248-5306"
type input "[PHONE_NUMBER]"
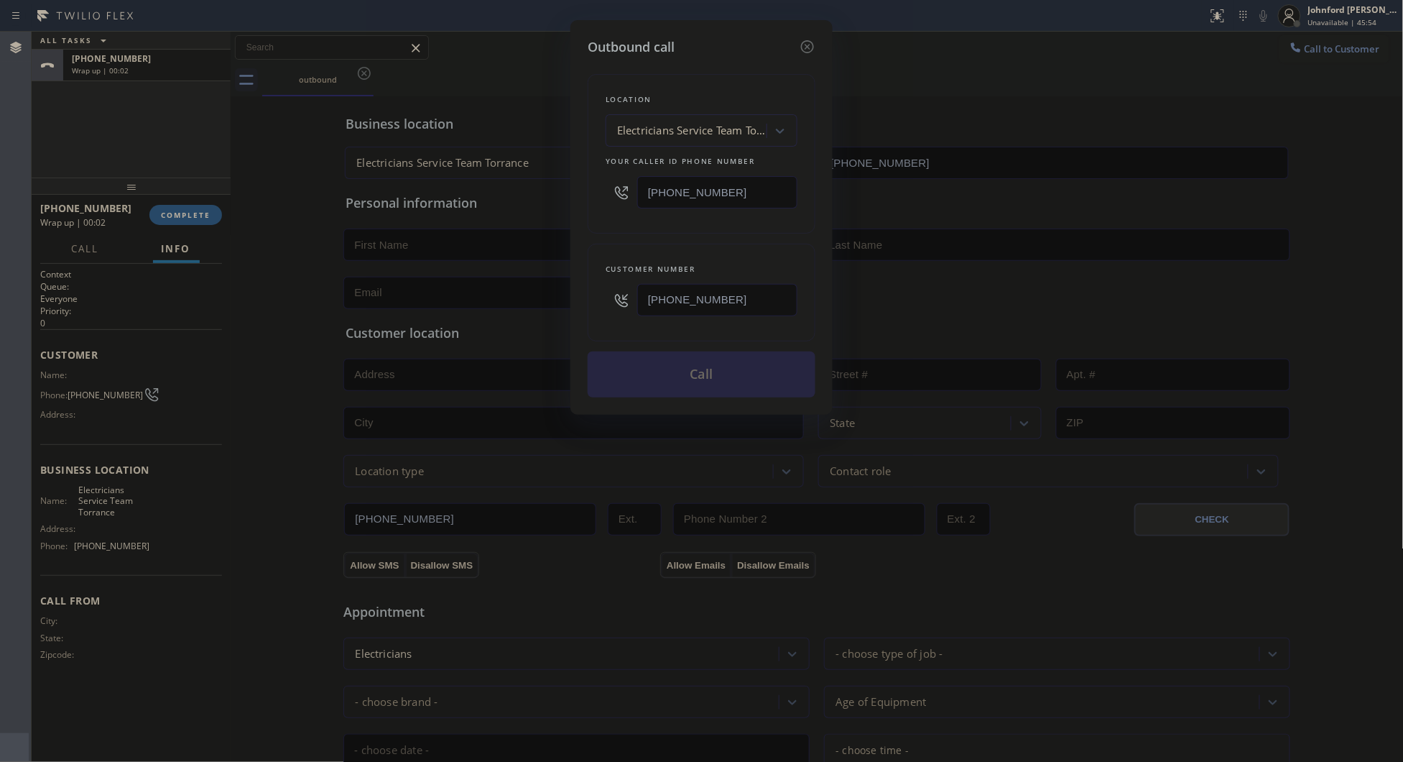
click at [622, 223] on div "Location Electricians Service Team Torrance Your caller id phone number [PHONE_…" at bounding box center [702, 154] width 228 height 160
click at [665, 369] on button "Call" at bounding box center [702, 374] width 228 height 46
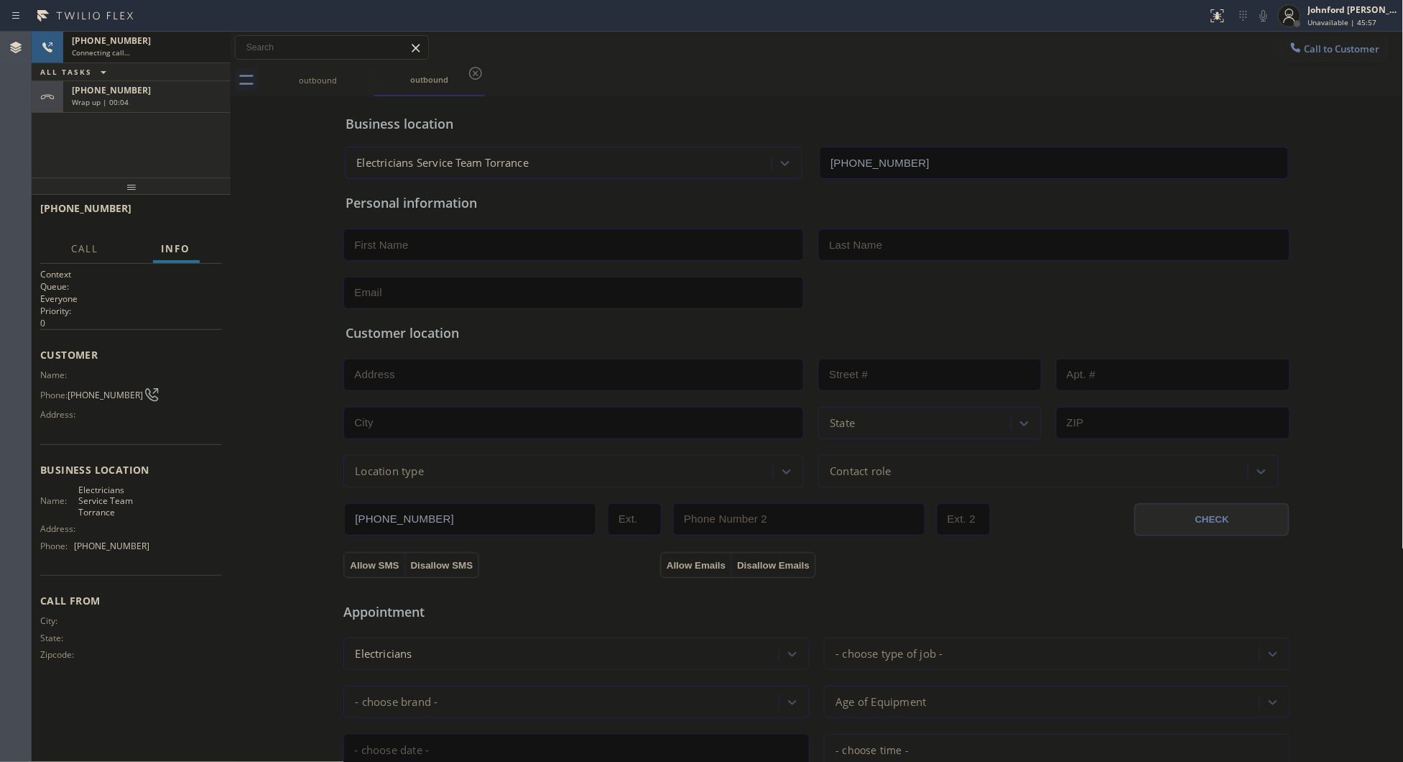
type input "[PHONE_NUMBER]"
click at [158, 103] on div "Wrap up | 00:07" at bounding box center [147, 102] width 150 height 10
click at [185, 206] on button "COMPLETE" at bounding box center [185, 215] width 73 height 20
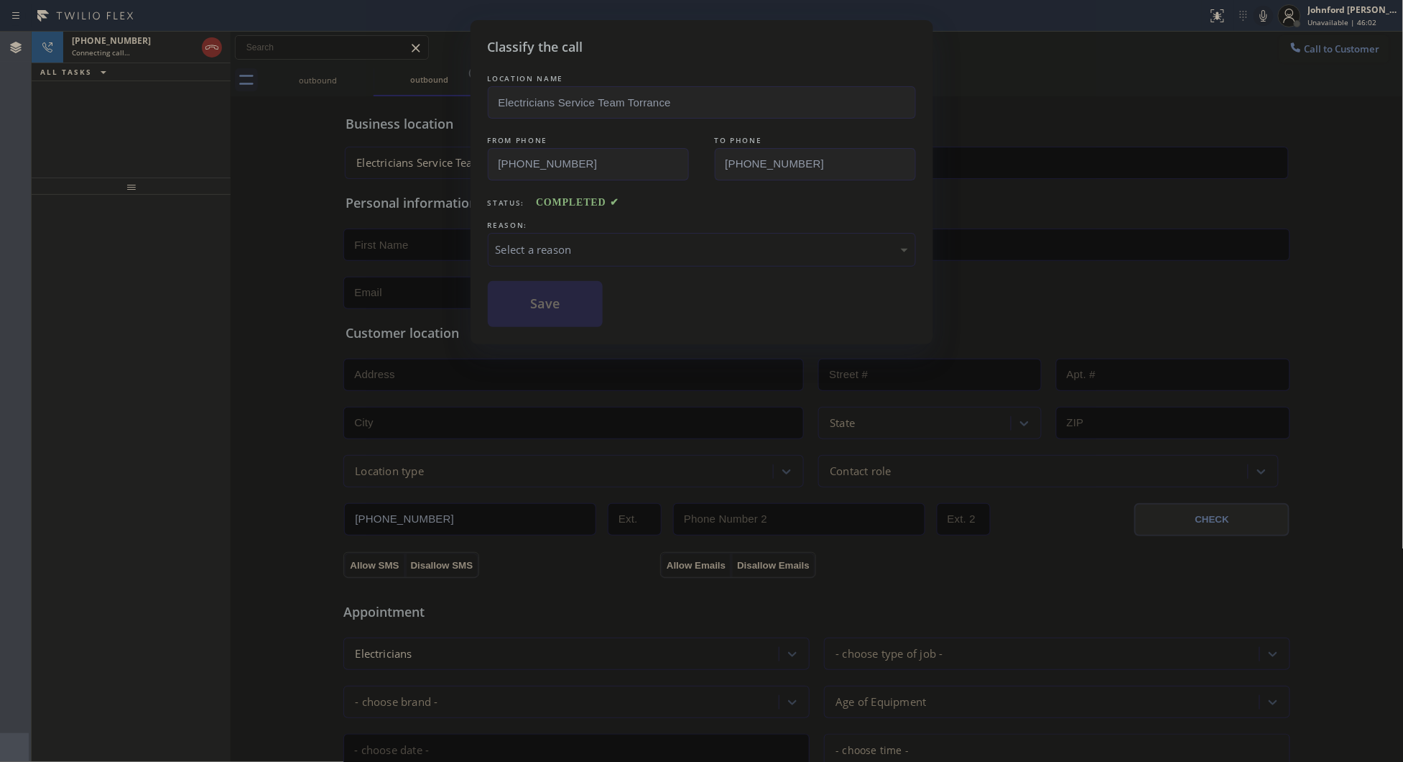
click at [523, 241] on div "Select a reason" at bounding box center [702, 249] width 412 height 17
click at [548, 310] on button "Save" at bounding box center [546, 304] width 116 height 46
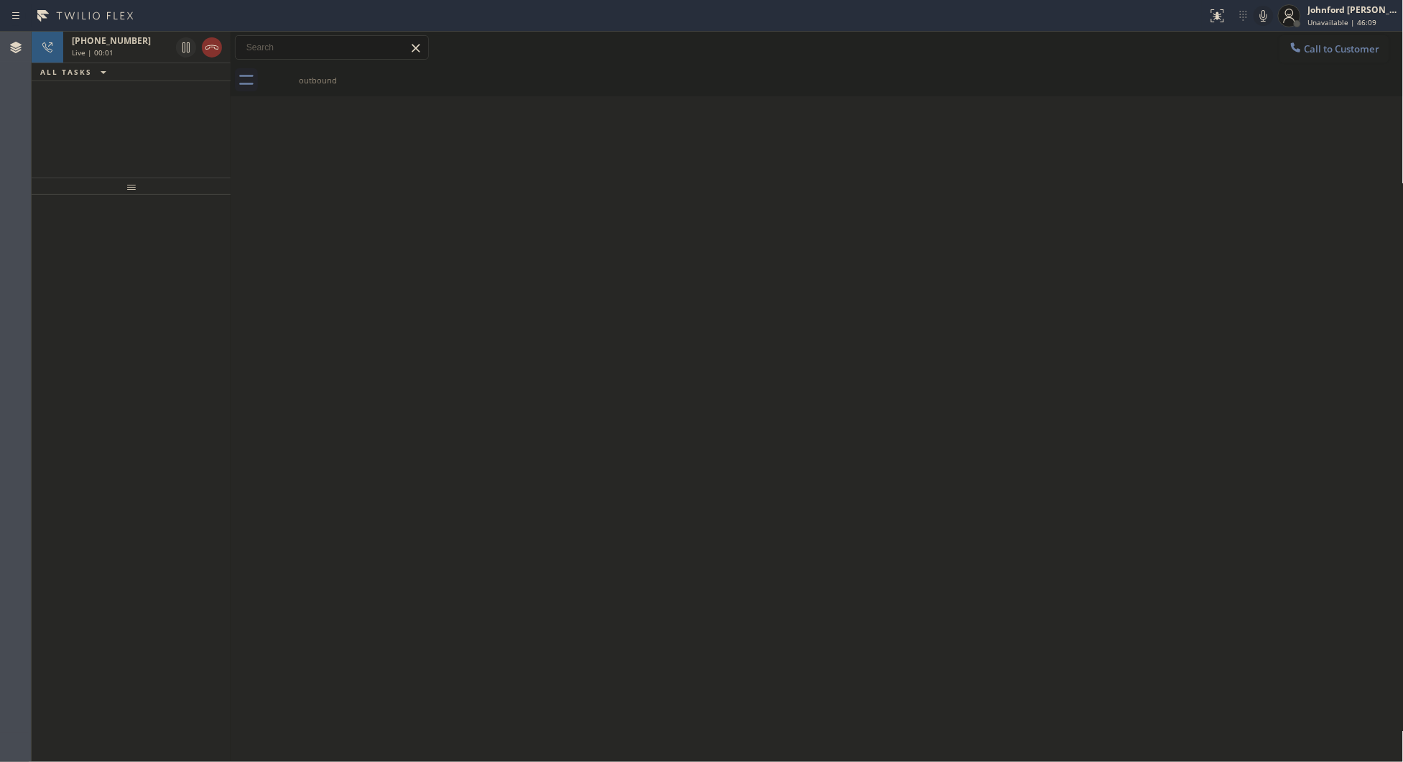
click at [209, 52] on icon at bounding box center [211, 47] width 17 height 17
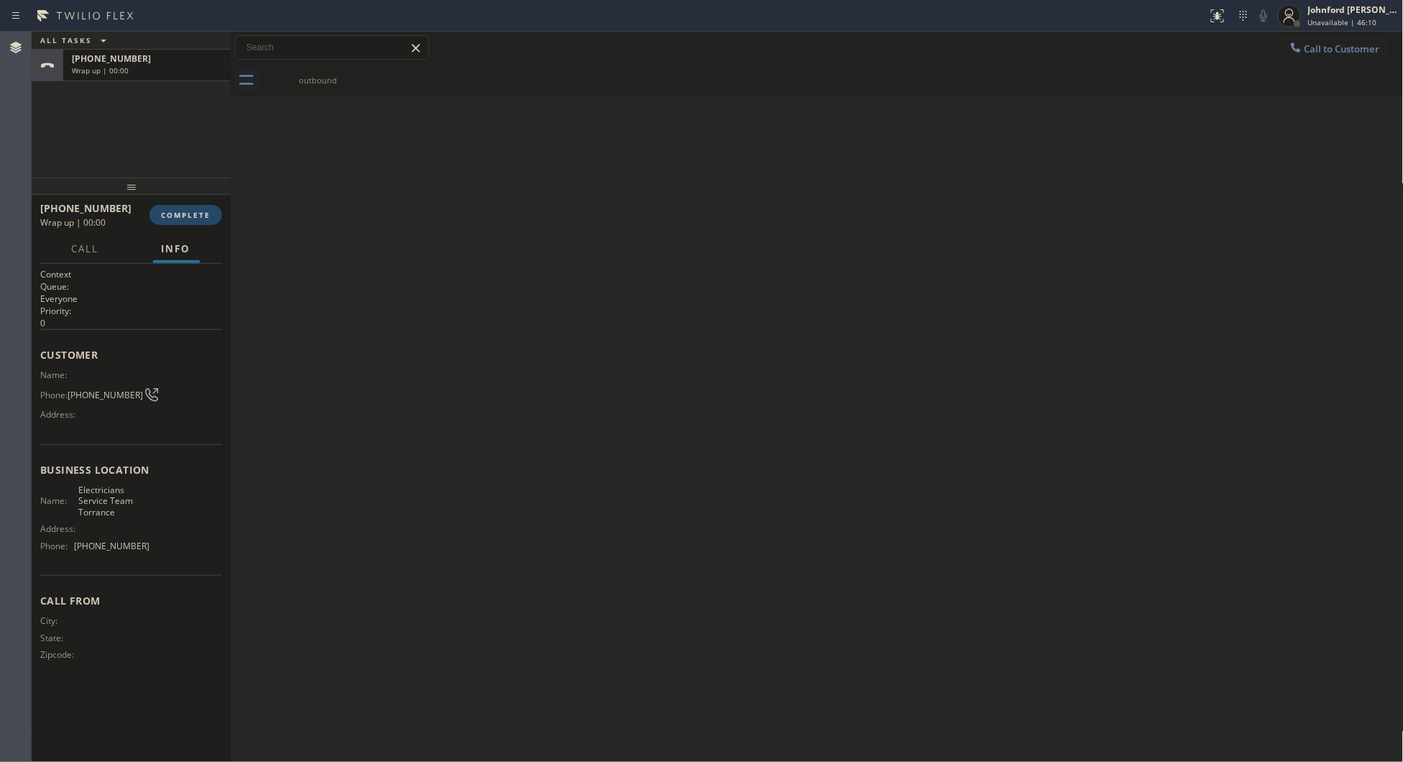
click at [172, 216] on span "COMPLETE" at bounding box center [186, 215] width 50 height 10
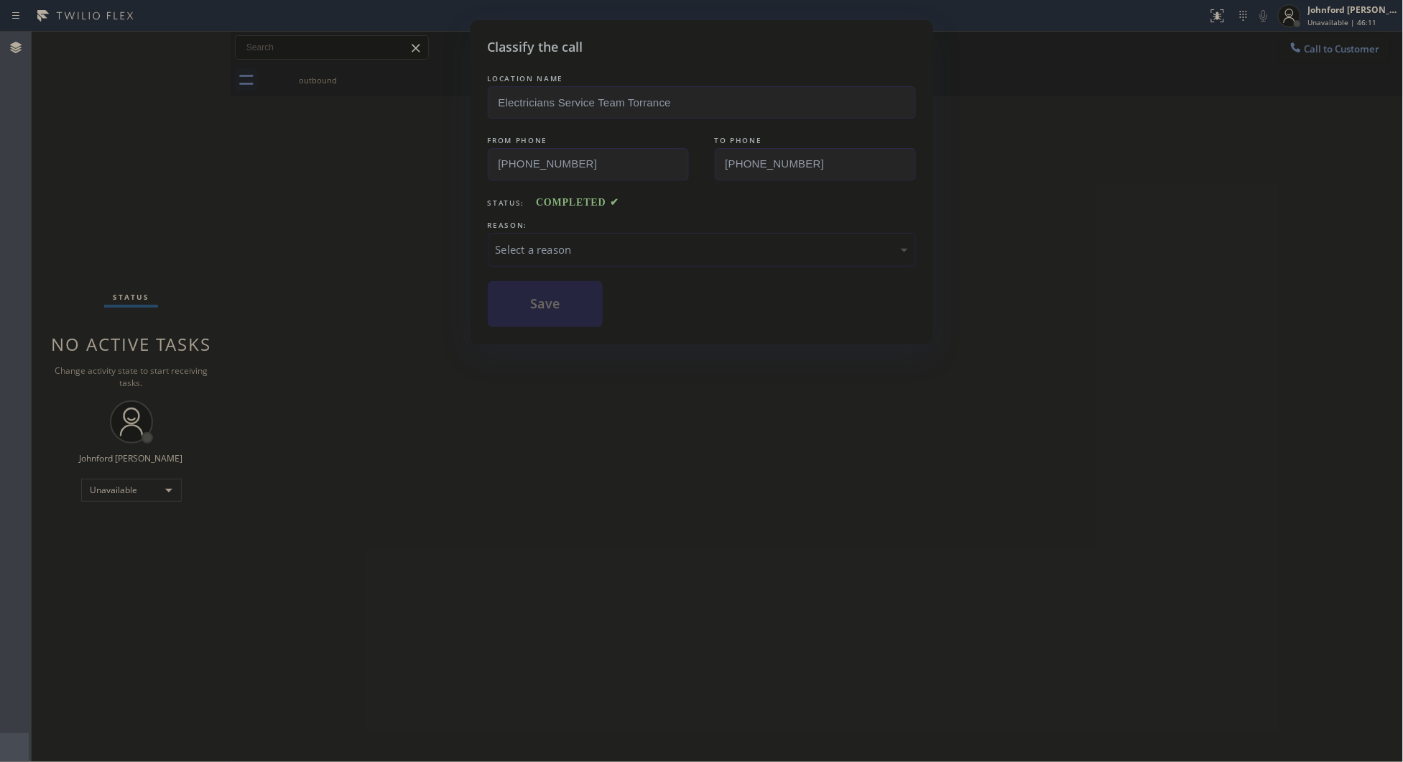
click at [595, 241] on div "Select a reason" at bounding box center [702, 249] width 412 height 17
click at [573, 284] on button "Save" at bounding box center [546, 304] width 116 height 46
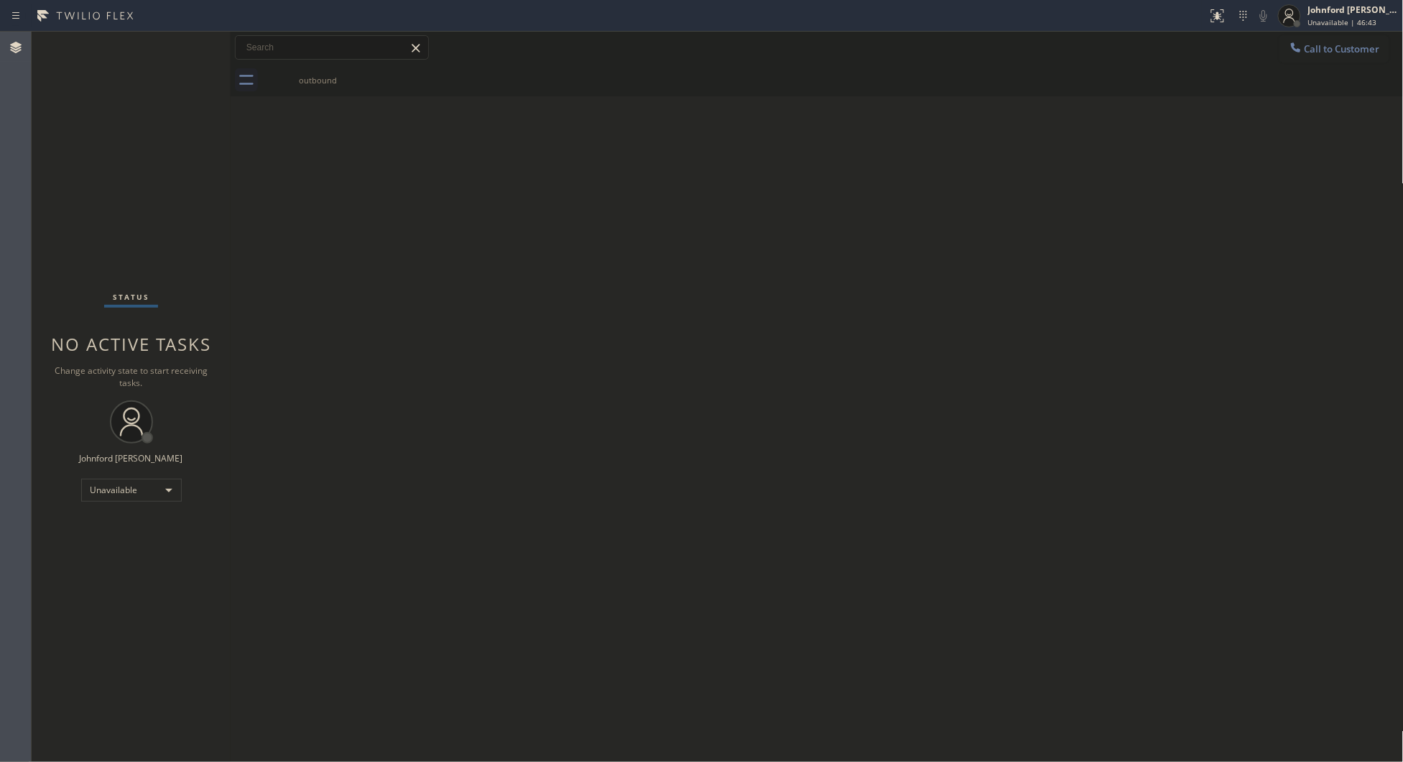
click at [1297, 51] on icon at bounding box center [1295, 46] width 9 height 9
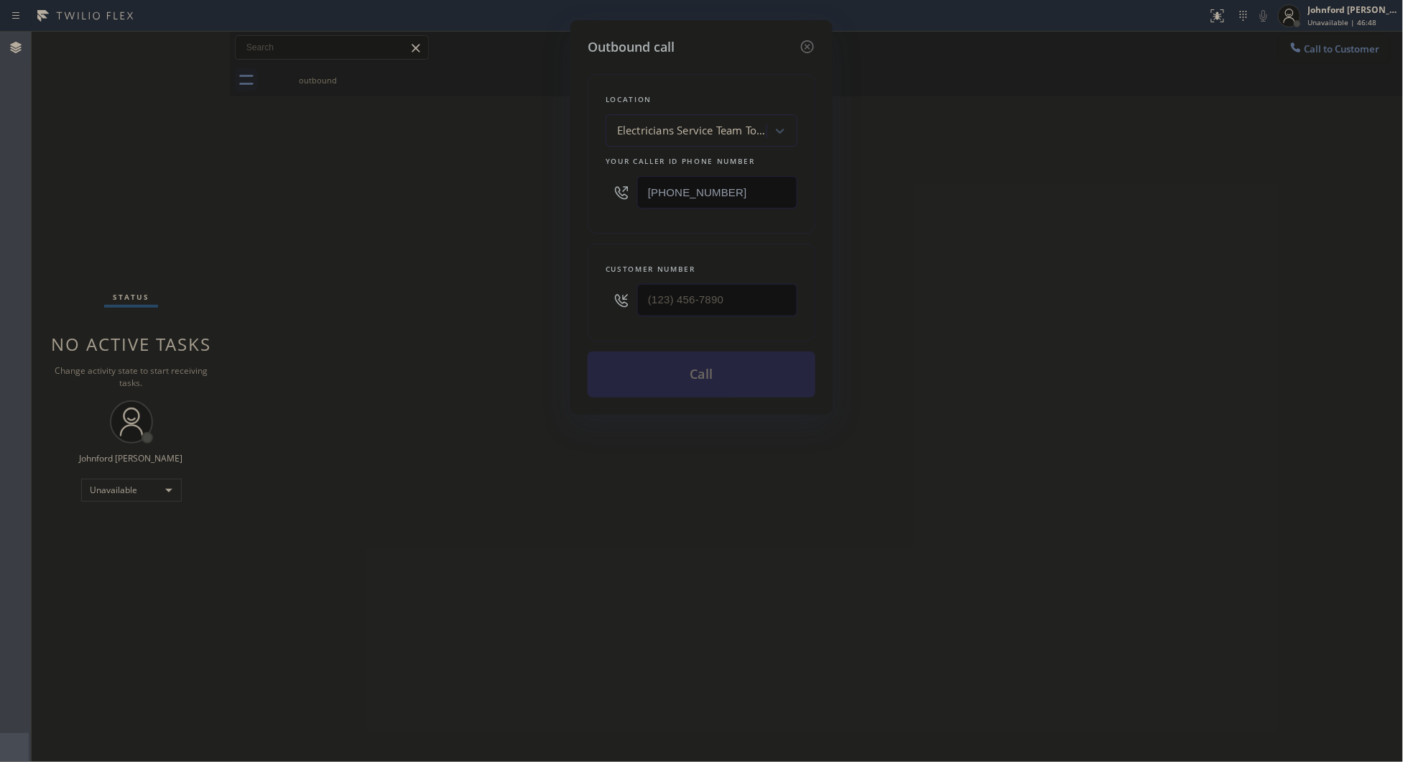
drag, startPoint x: 732, startPoint y: 198, endPoint x: 568, endPoint y: 195, distance: 163.9
click at [569, 195] on div "Outbound call Location Electricians Service Team Torrance Your caller id phone …" at bounding box center [701, 381] width 1403 height 762
paste input "626) 779-9286"
type input "[PHONE_NUMBER]"
click at [589, 298] on div "Customer number (___) ___-____" at bounding box center [702, 293] width 228 height 98
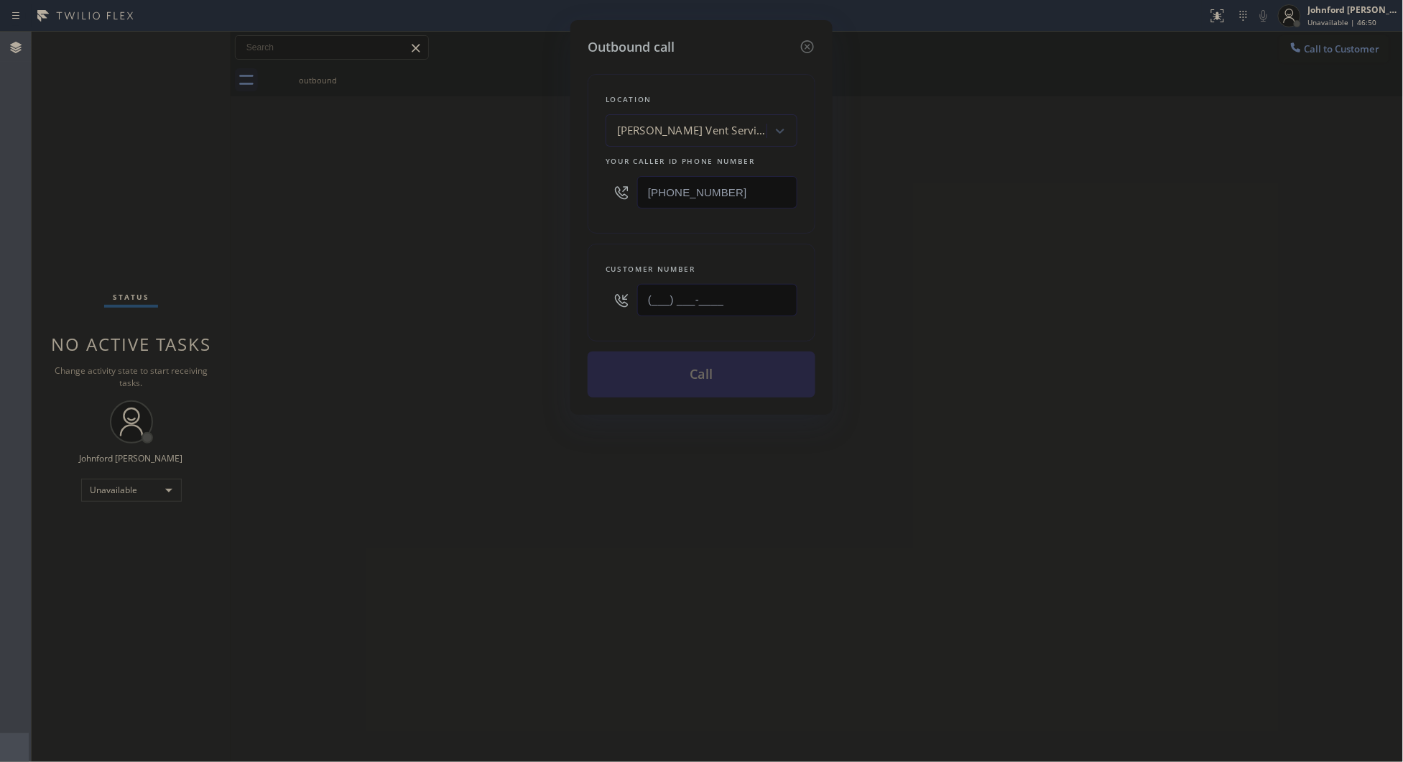
paste input "626) 380-3845"
type input "[PHONE_NUMBER]"
click at [447, 295] on div "Outbound call Location [PERSON_NAME] Dryer Vent Service Your caller id phone nu…" at bounding box center [701, 381] width 1403 height 762
click at [681, 365] on button "Call" at bounding box center [702, 374] width 228 height 46
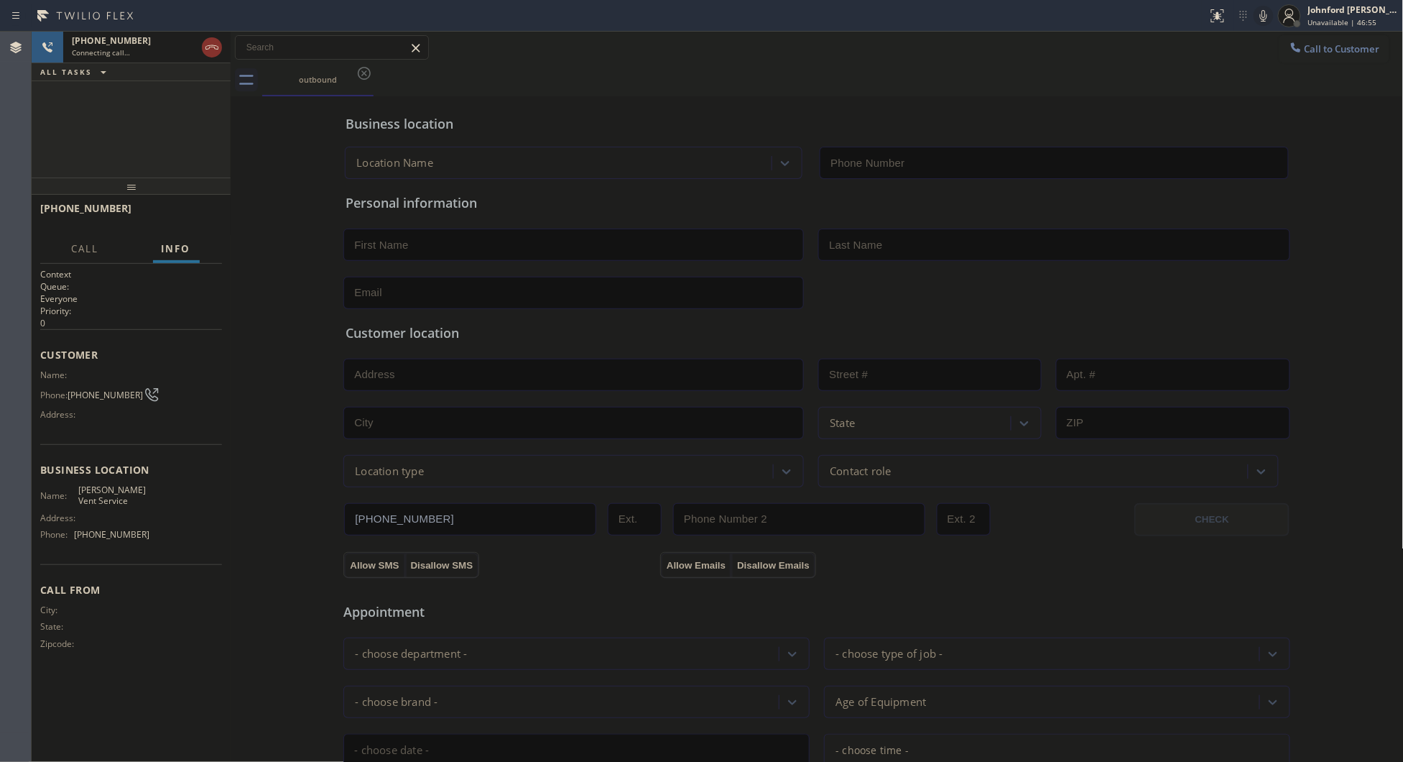
type input "[PHONE_NUMBER]"
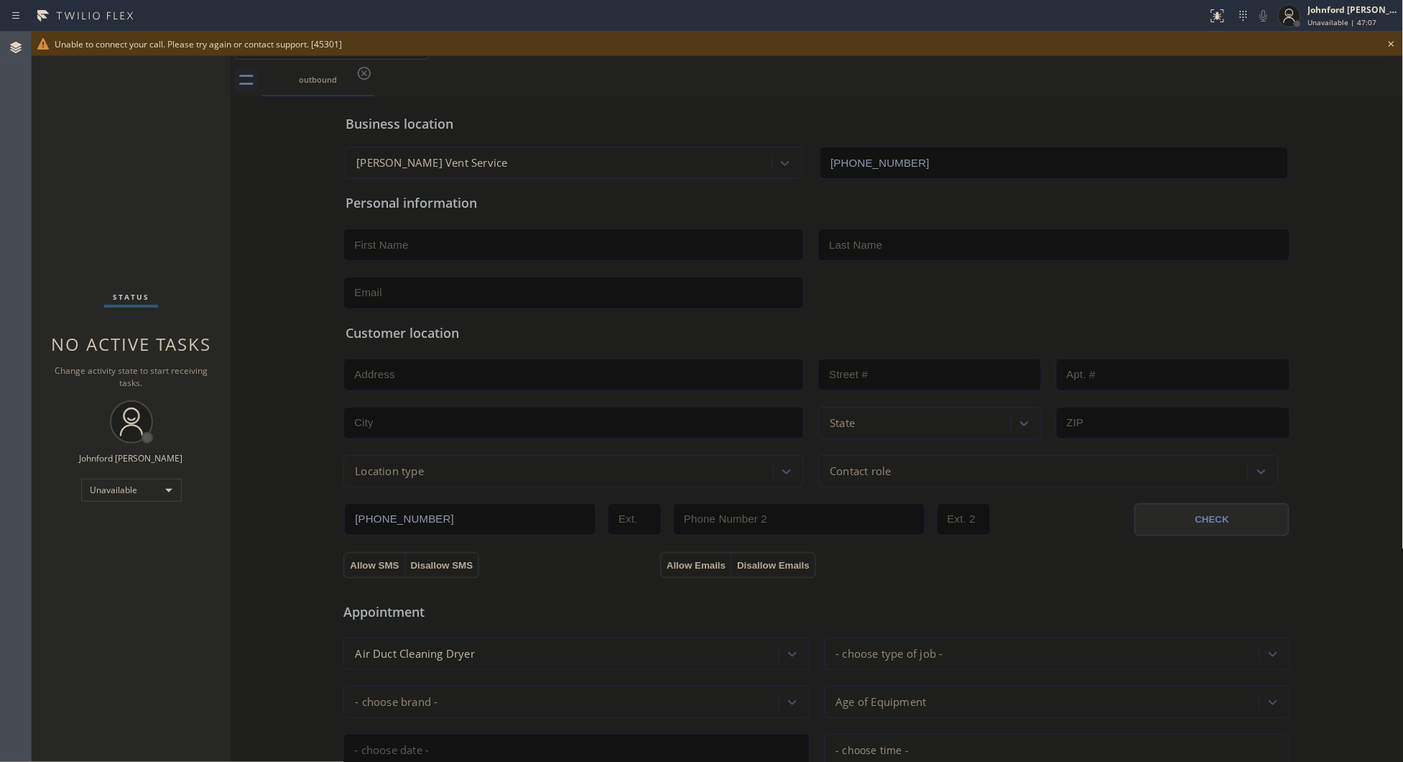
click at [137, 662] on div "Status No active tasks Change activity state to start receiving tasks. [PERSON_…" at bounding box center [131, 397] width 199 height 730
click at [1391, 45] on icon at bounding box center [1392, 44] width 6 height 6
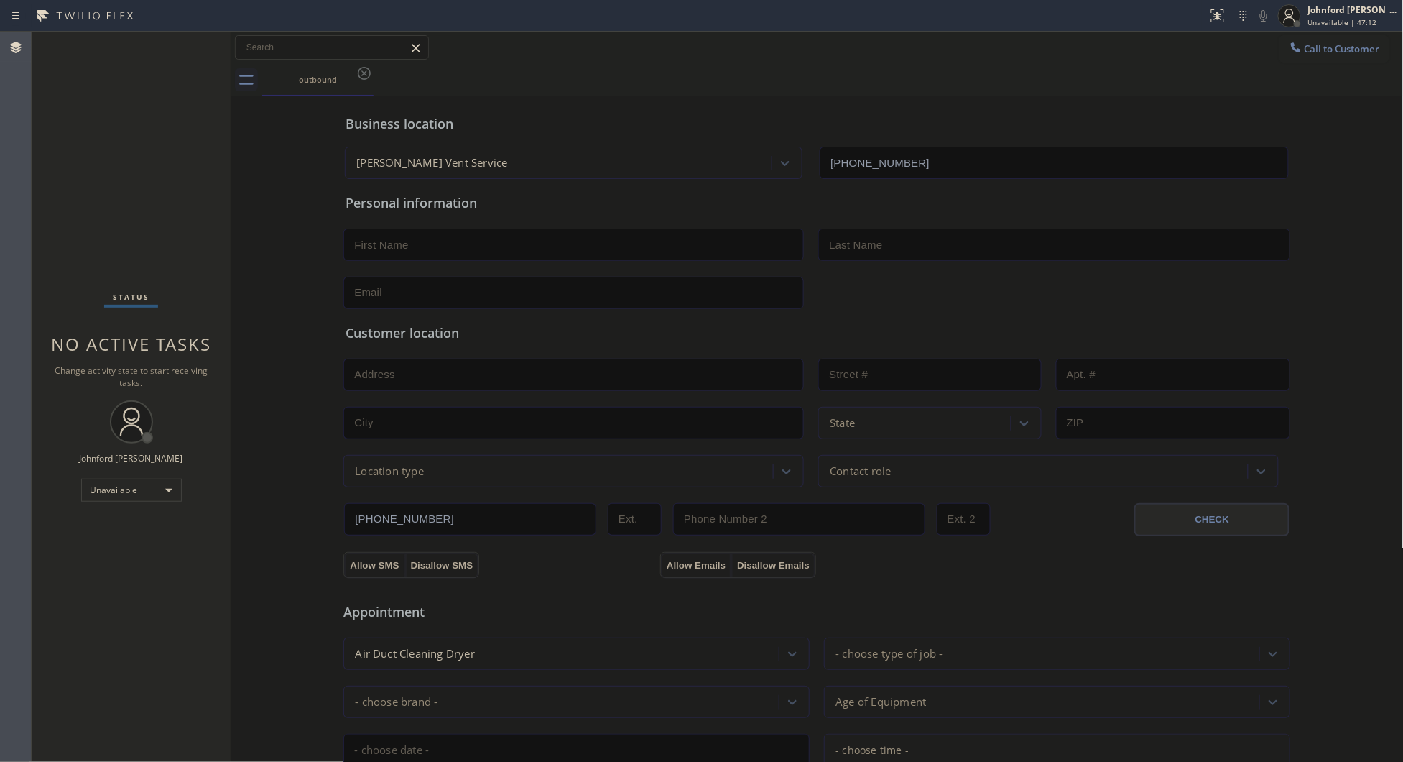
click at [703, 77] on div "outbound" at bounding box center [833, 80] width 1142 height 32
click at [942, 91] on div "outbound" at bounding box center [833, 80] width 1142 height 32
drag, startPoint x: 1281, startPoint y: 51, endPoint x: 1139, endPoint y: 96, distance: 149.1
click at [1289, 51] on icon at bounding box center [1296, 47] width 14 height 14
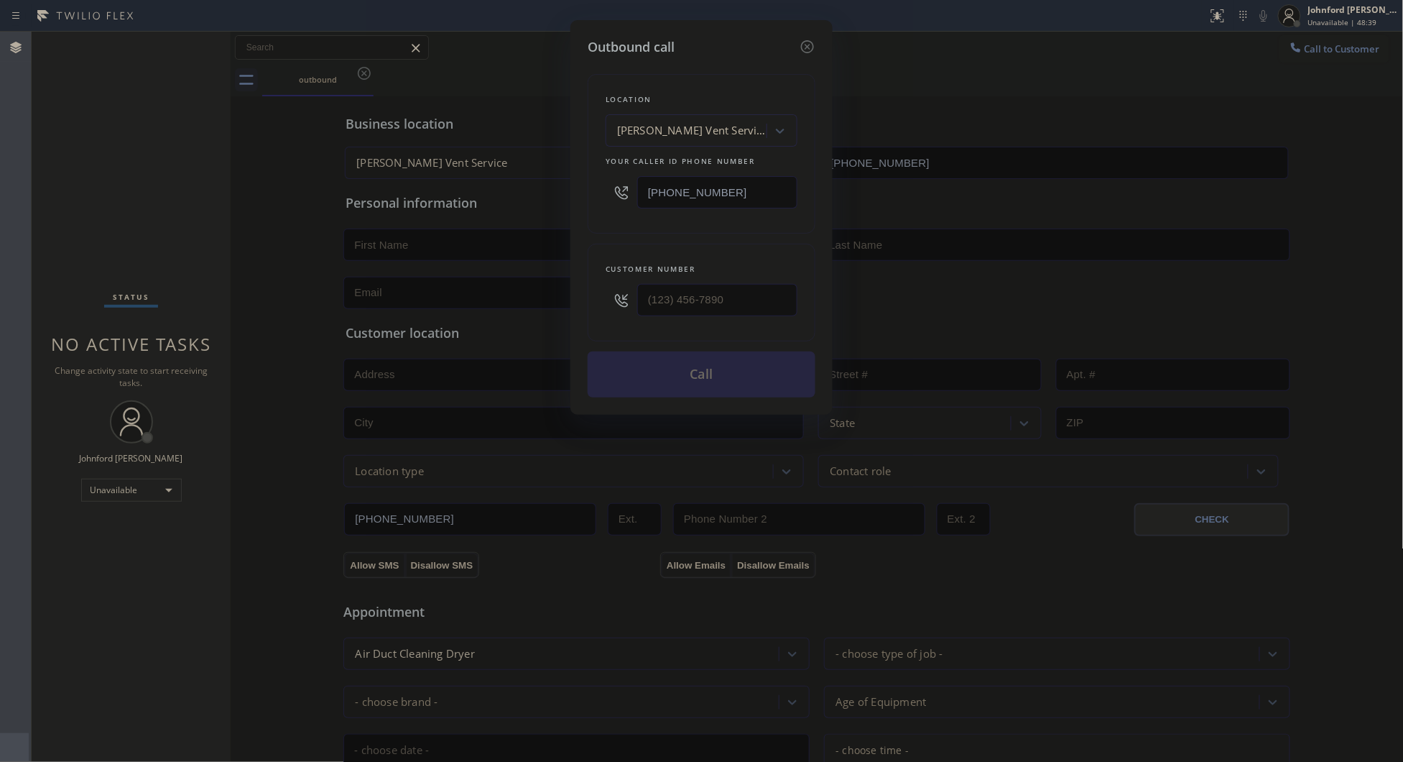
drag, startPoint x: 737, startPoint y: 192, endPoint x: 491, endPoint y: 231, distance: 248.9
click at [566, 206] on div "Outbound call Location [PERSON_NAME] Dryer Vent Service Your caller id phone nu…" at bounding box center [701, 381] width 1403 height 762
paste input "551) 227-2017"
type input "[PHONE_NUMBER]"
drag, startPoint x: 645, startPoint y: 308, endPoint x: 604, endPoint y: 303, distance: 41.9
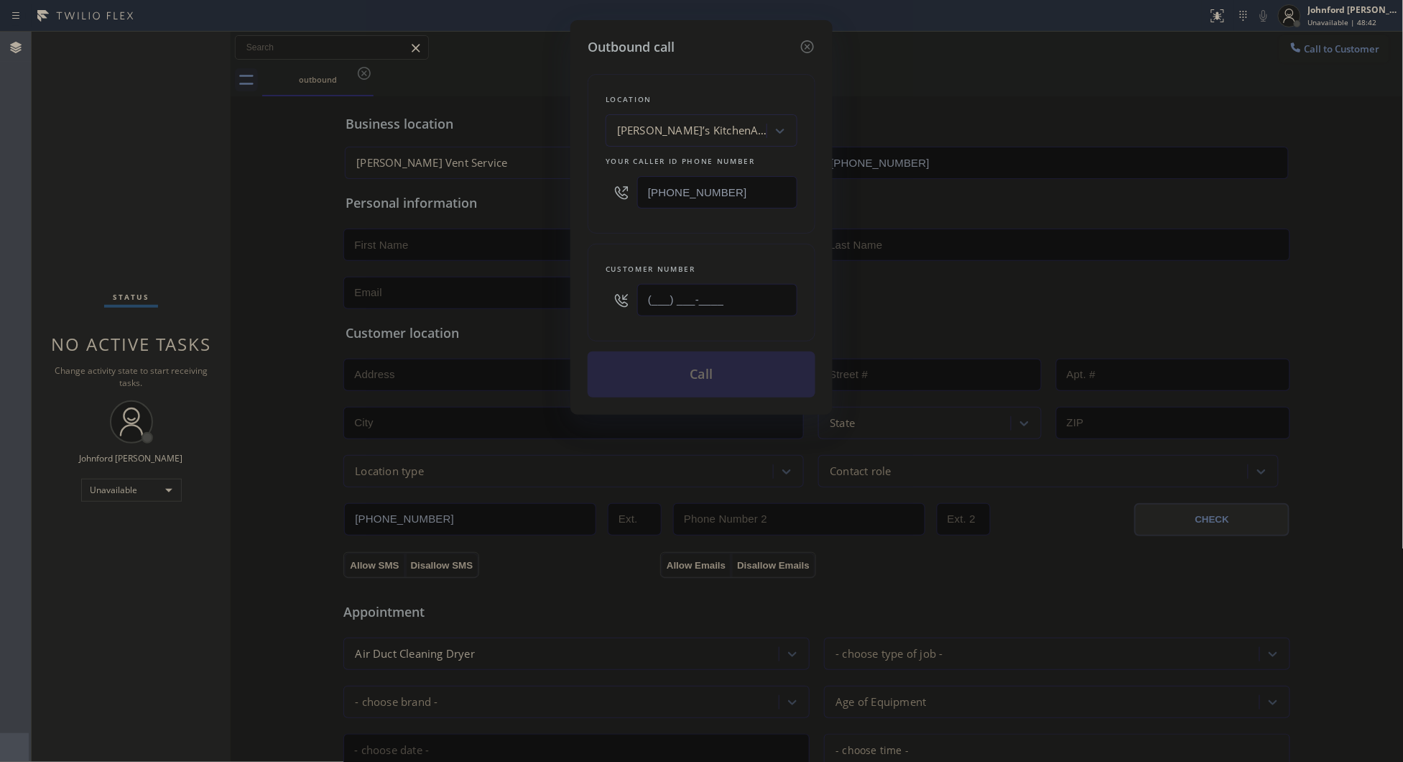
click at [604, 303] on div "Customer number (___) ___-____" at bounding box center [702, 293] width 228 height 98
paste input "212) 240-1849"
type input "[PHONE_NUMBER]"
click at [611, 250] on div "Customer number [PHONE_NUMBER]" at bounding box center [702, 293] width 228 height 98
click at [656, 367] on button "Call" at bounding box center [702, 374] width 228 height 46
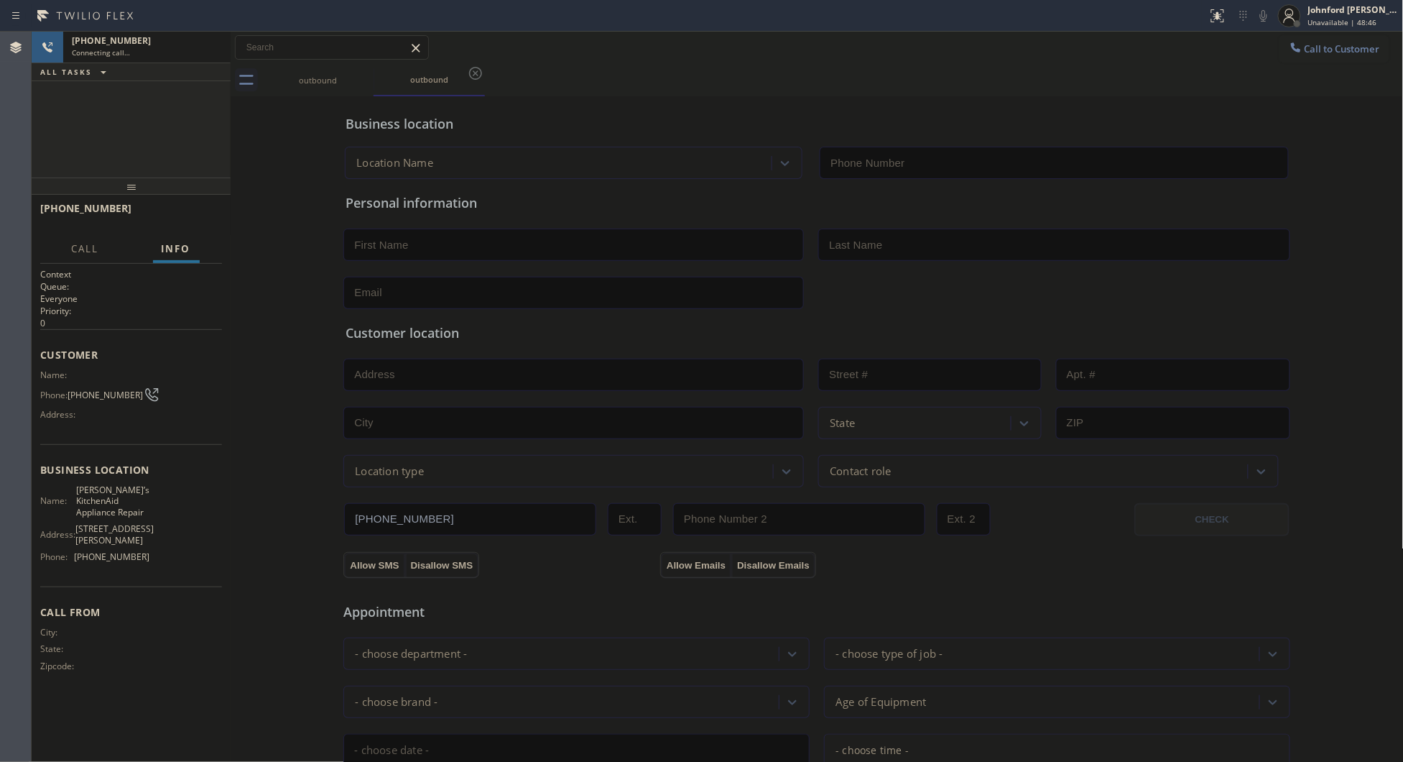
type input "[PHONE_NUMBER]"
click at [216, 55] on icon at bounding box center [211, 47] width 17 height 17
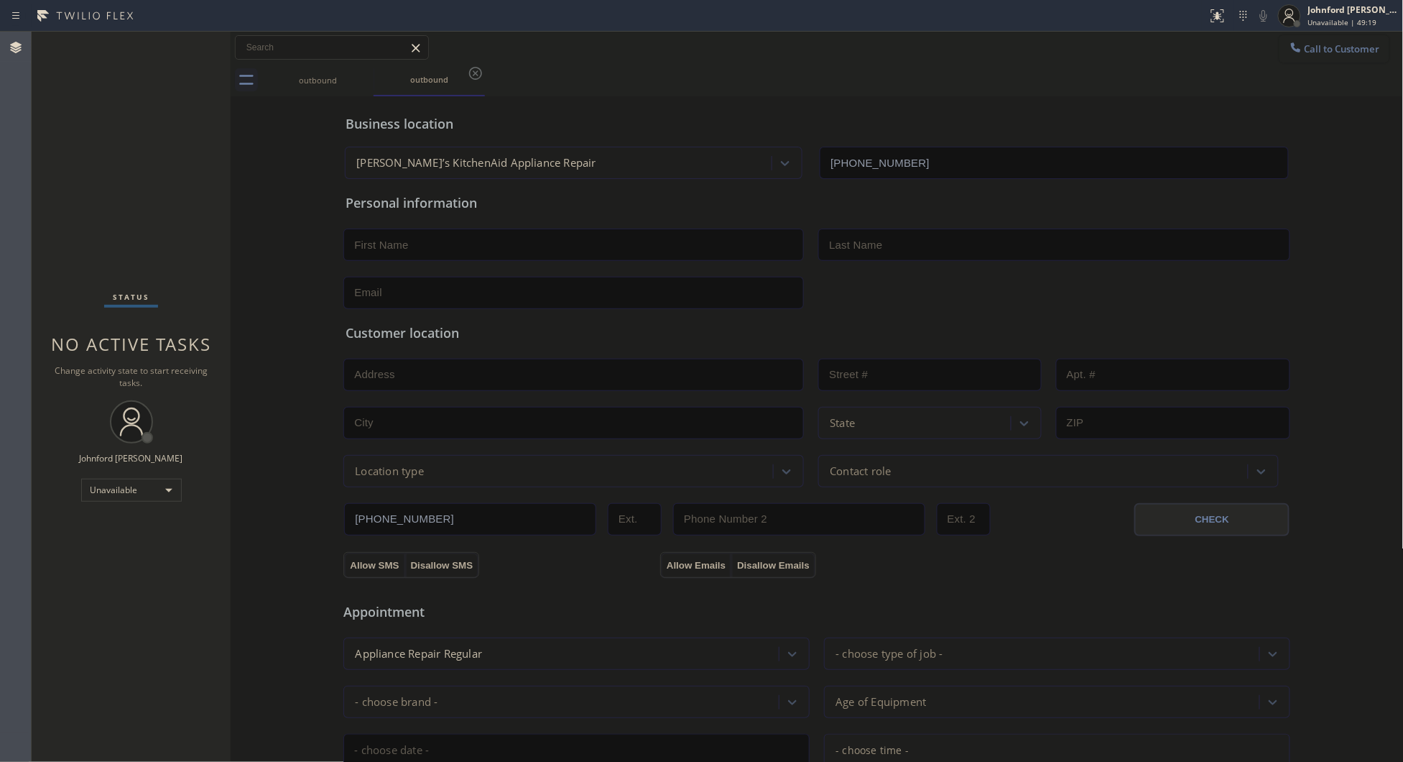
click at [1301, 54] on button "Call to Customer" at bounding box center [1335, 48] width 110 height 27
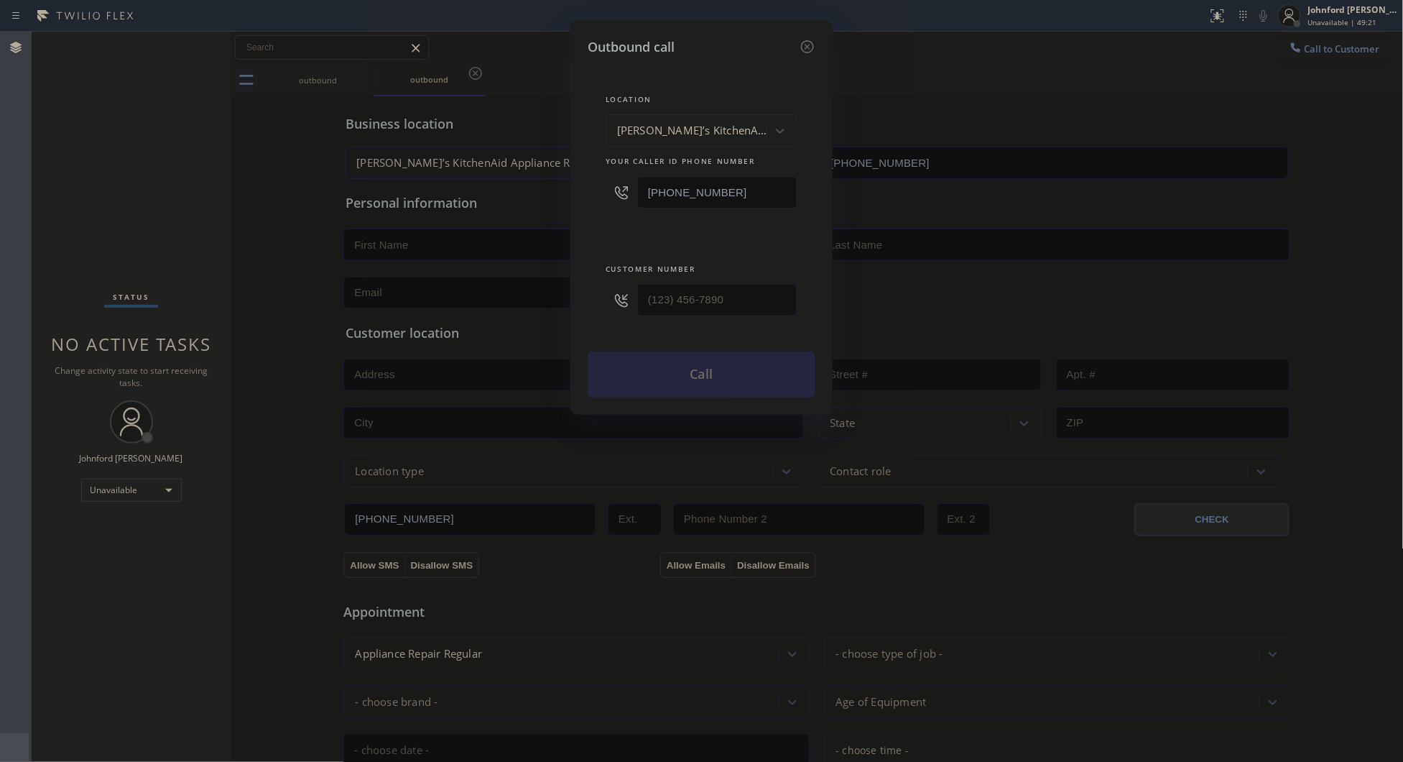
drag, startPoint x: 799, startPoint y: 169, endPoint x: 605, endPoint y: 195, distance: 195.7
click at [605, 195] on div "Location [PERSON_NAME]’s KitchenAid Appliance Repair Your caller id phone numbe…" at bounding box center [702, 154] width 228 height 160
click at [727, 180] on input "[PHONE_NUMBER]" at bounding box center [717, 192] width 160 height 32
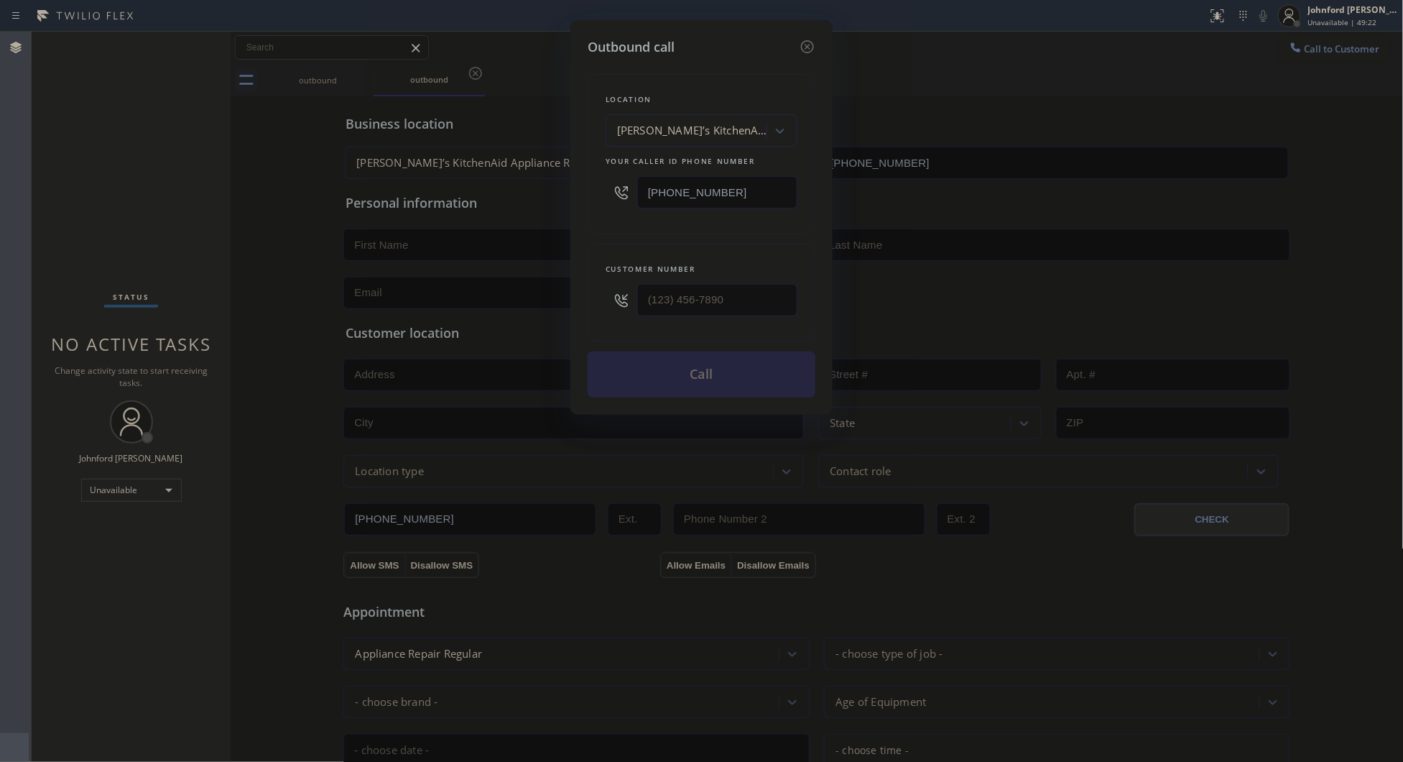
paste input "62) 278-0652"
type input "[PHONE_NUMBER]"
drag, startPoint x: 580, startPoint y: 296, endPoint x: 560, endPoint y: 296, distance: 19.4
click at [564, 296] on div "Outbound call Location Oak View Electricians Your caller id phone number [PHONE…" at bounding box center [701, 381] width 1403 height 762
paste input "530) 763-8887"
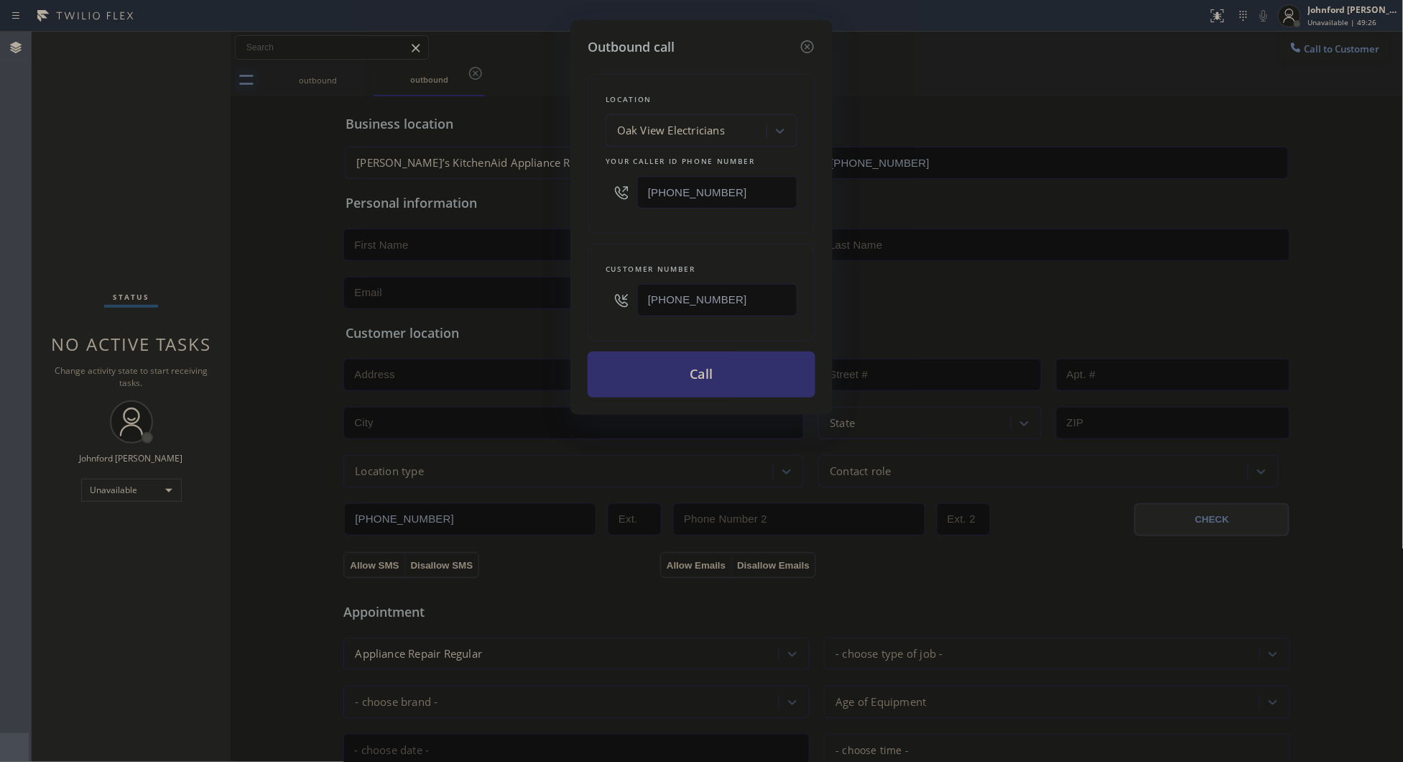
type input "[PHONE_NUMBER]"
click at [660, 359] on button "Call" at bounding box center [702, 374] width 228 height 46
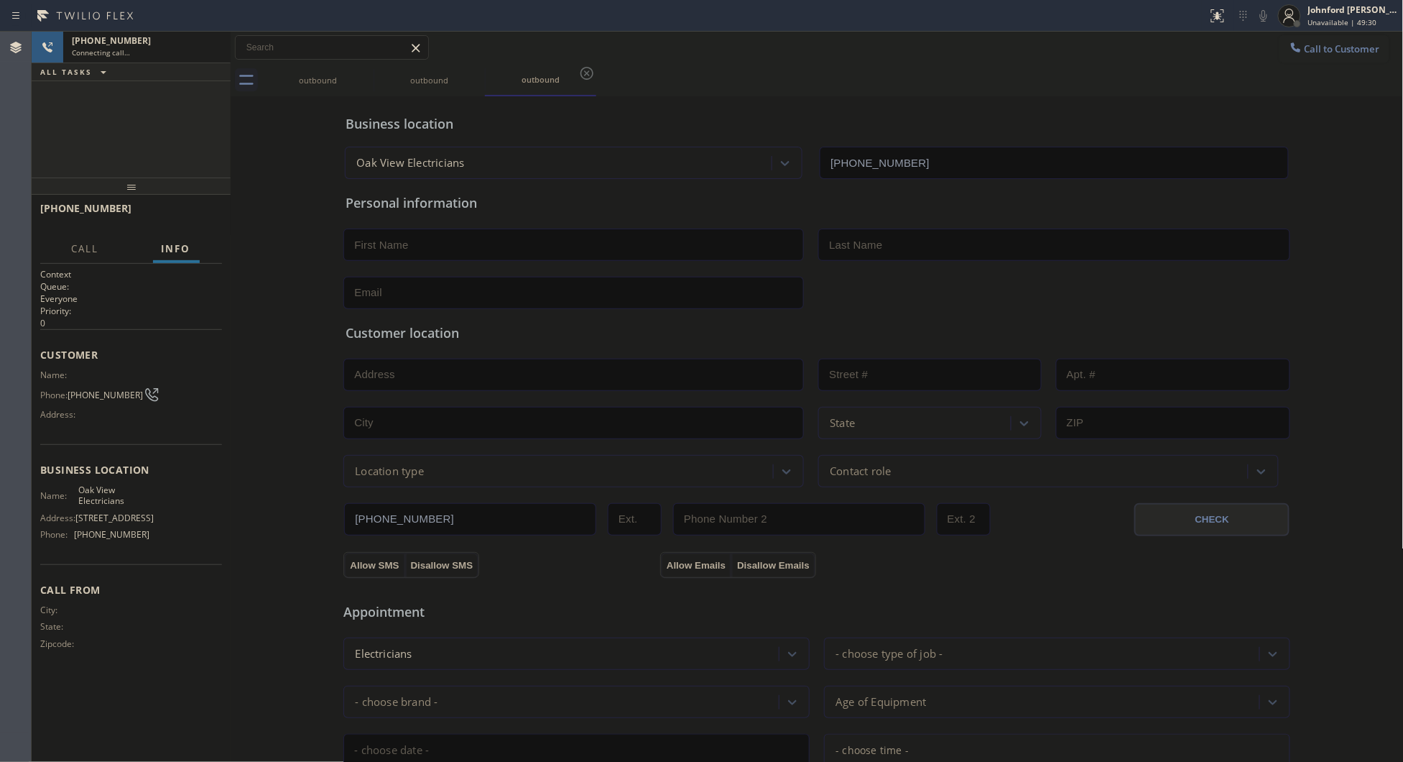
type input "[PHONE_NUMBER]"
click at [106, 704] on div "Context Queue: Everyone Priority: 0 Customer Name: Phone: [PHONE_NUMBER] Addres…" at bounding box center [131, 512] width 182 height 489
click at [140, 33] on div "[PHONE_NUMBER] Connecting call…" at bounding box center [131, 48] width 136 height 32
click at [163, 57] on div "[PHONE_NUMBER] Connecting call…" at bounding box center [131, 48] width 136 height 32
click at [223, 55] on div at bounding box center [212, 48] width 26 height 32
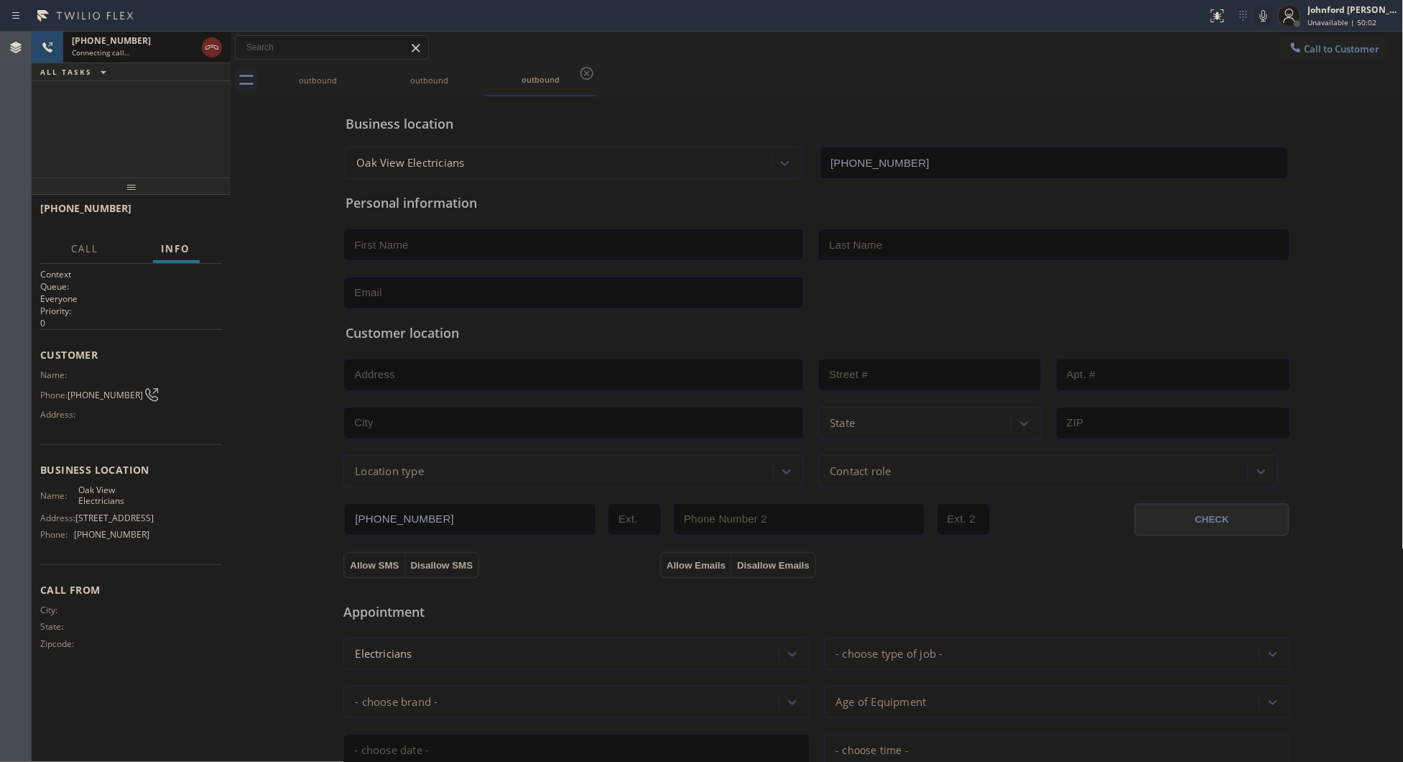
click at [217, 47] on icon at bounding box center [211, 47] width 17 height 17
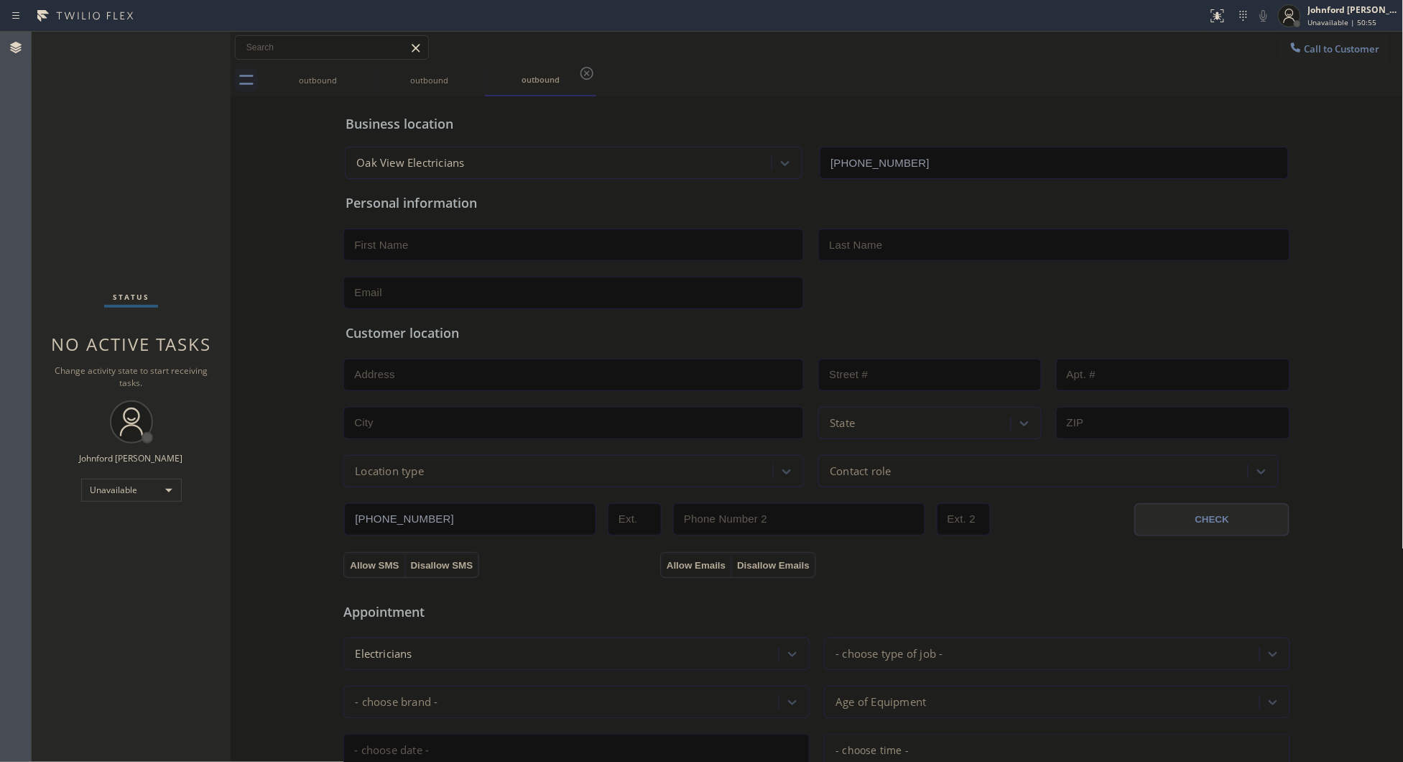
click at [1010, 108] on div "Business location Oak View Electricians [PHONE_NUMBER]" at bounding box center [817, 139] width 949 height 79
click at [1311, 43] on button "Call to Customer" at bounding box center [1335, 48] width 110 height 27
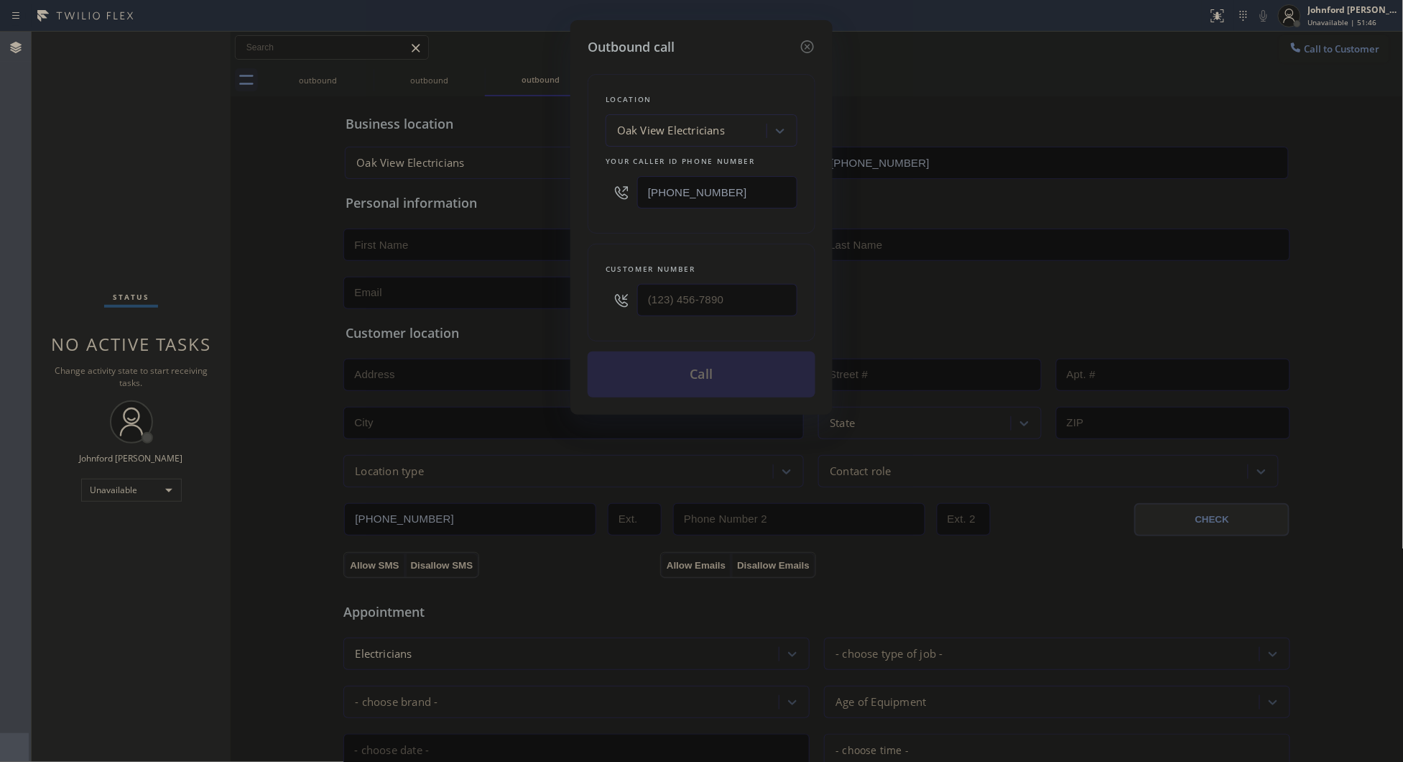
drag, startPoint x: 740, startPoint y: 183, endPoint x: 611, endPoint y: 196, distance: 130.0
click at [611, 196] on div "[PHONE_NUMBER]" at bounding box center [702, 192] width 192 height 47
paste input "213) 855-1866"
type input "[PHONE_NUMBER]"
drag, startPoint x: 708, startPoint y: 297, endPoint x: 566, endPoint y: 293, distance: 141.6
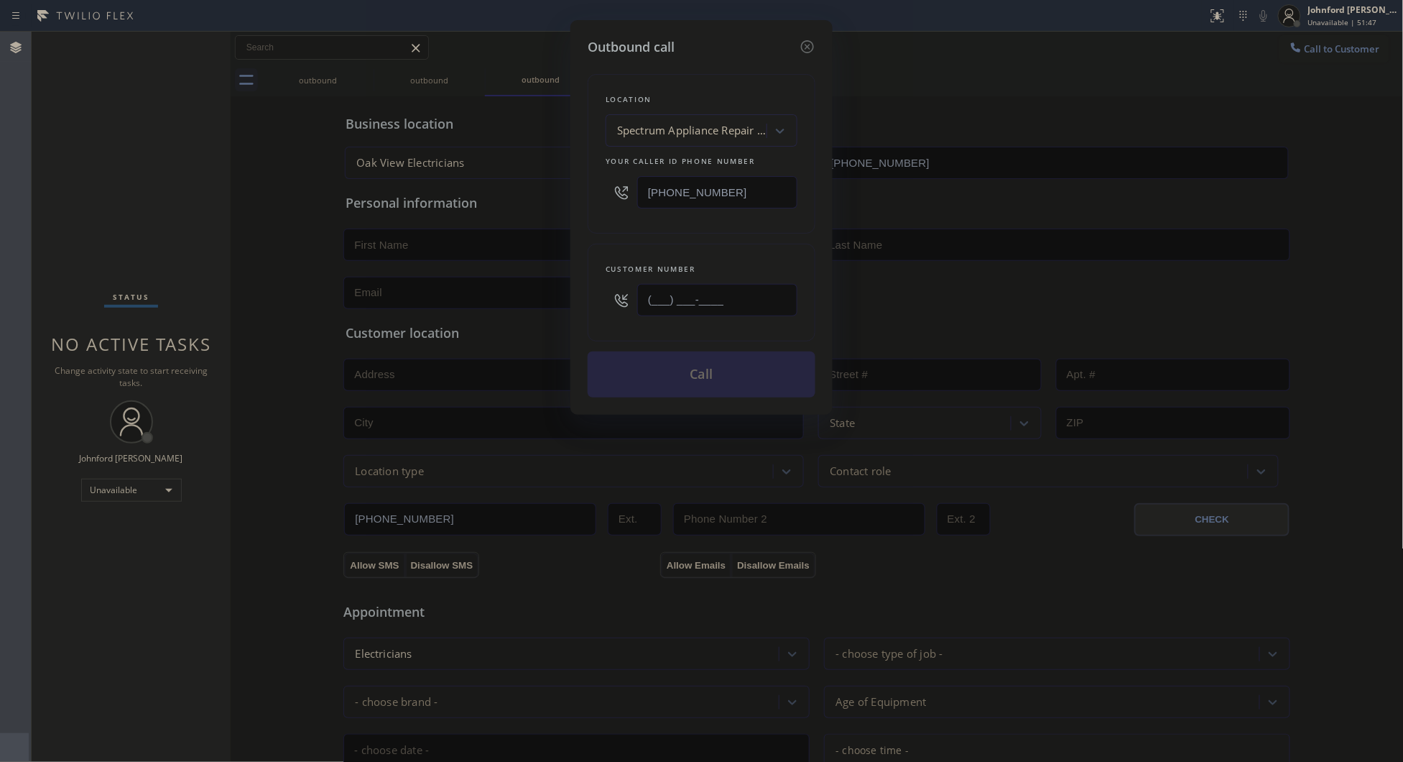
click at [566, 293] on div "Outbound call Location Spectrum Appliance Repair [GEOGRAPHIC_DATA] Your caller …" at bounding box center [701, 381] width 1403 height 762
paste input "213) 855-1866"
type input "[PHONE_NUMBER]"
click at [627, 264] on div "Customer number" at bounding box center [702, 269] width 192 height 15
click at [658, 369] on button "Call" at bounding box center [702, 374] width 228 height 46
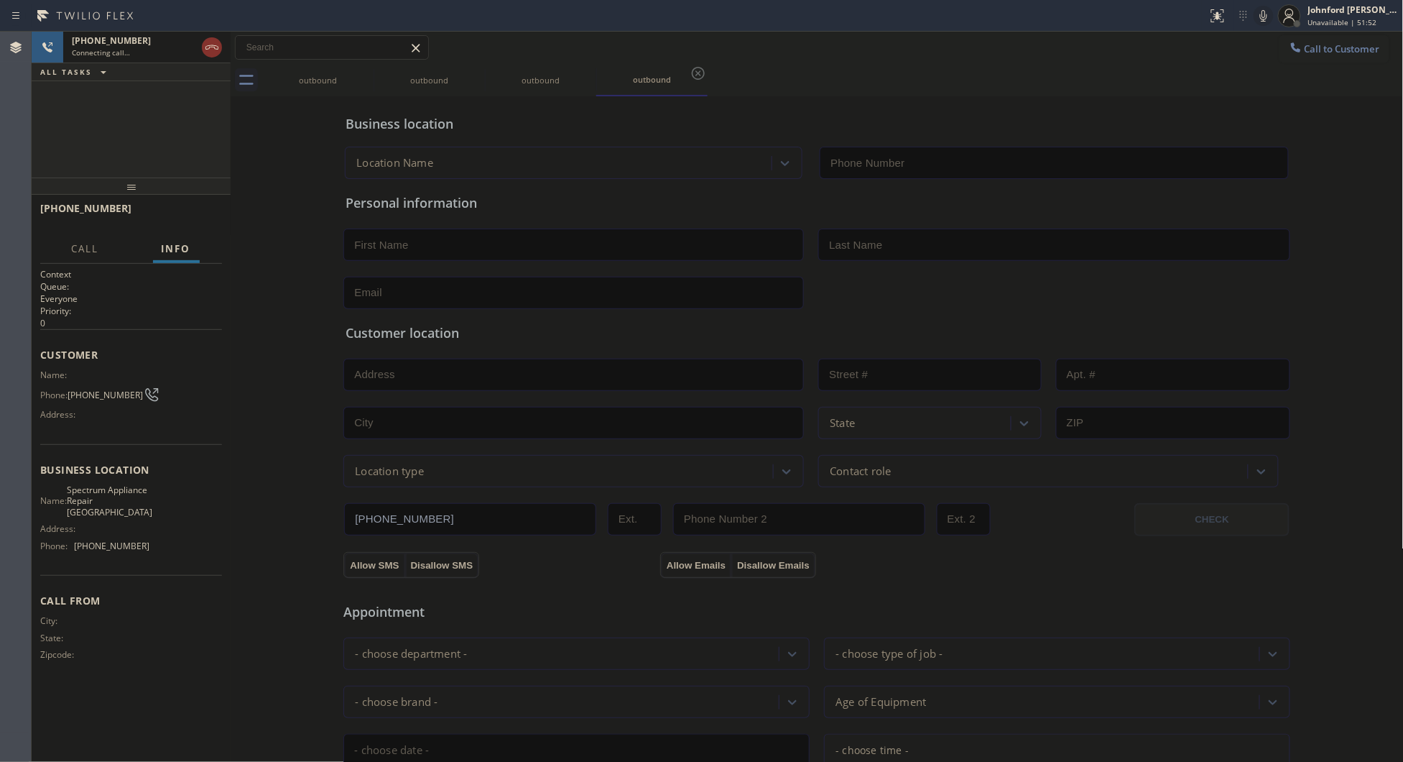
type input "[PHONE_NUMBER]"
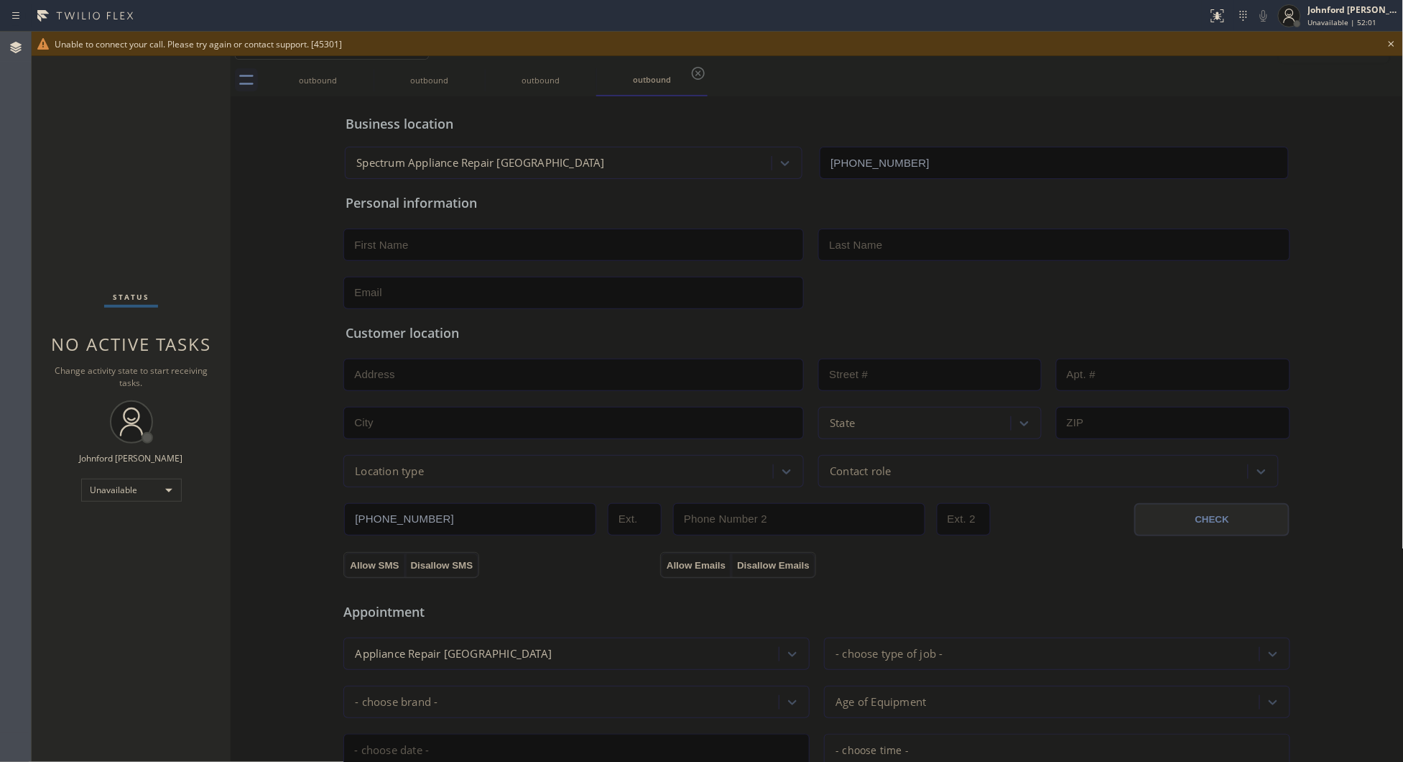
click at [1398, 45] on icon at bounding box center [1391, 43] width 17 height 17
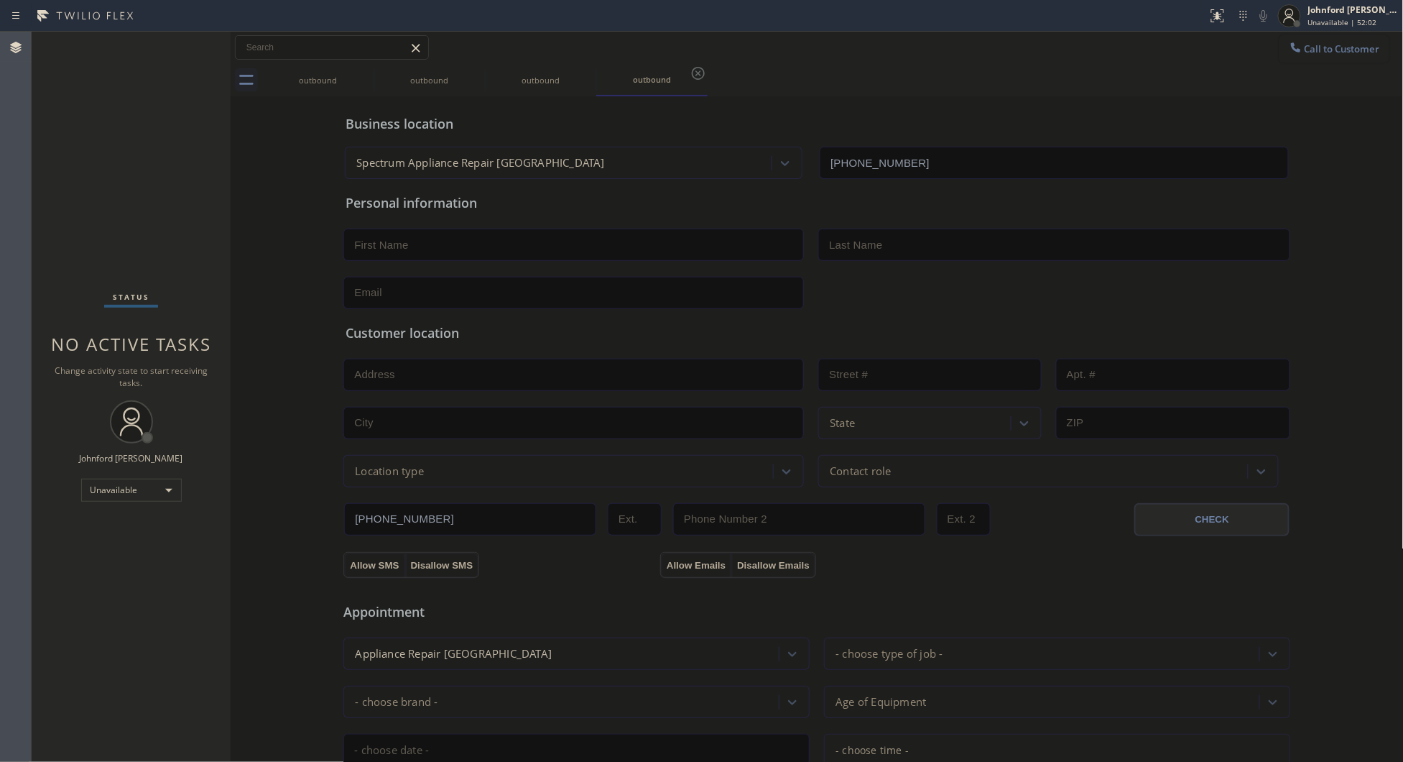
click at [1308, 58] on button "Call to Customer" at bounding box center [1335, 48] width 110 height 27
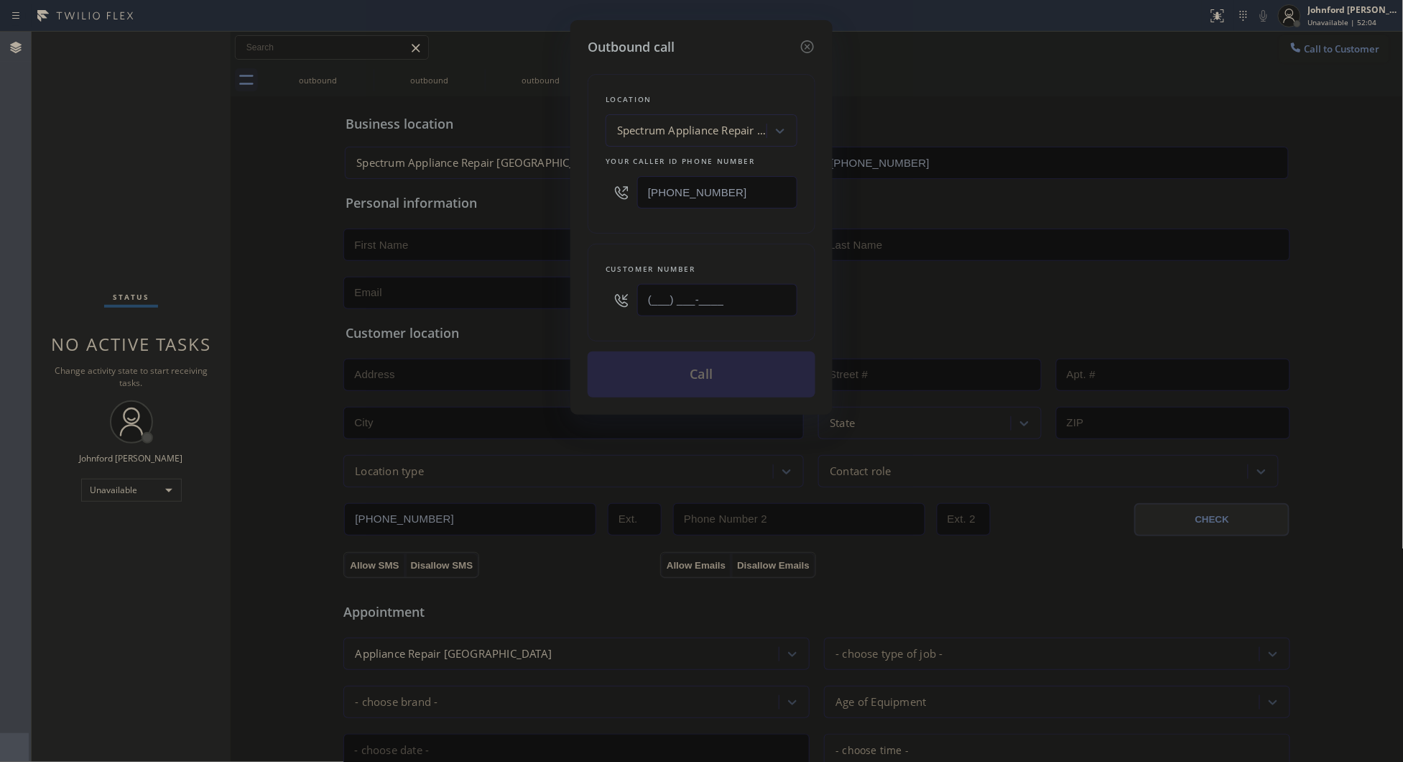
drag, startPoint x: 595, startPoint y: 286, endPoint x: 575, endPoint y: 287, distance: 20.2
click at [591, 286] on div "Customer number (___) ___-____" at bounding box center [702, 293] width 228 height 98
paste input "213) 823-1058"
type input "[PHONE_NUMBER]"
click at [590, 248] on div "Customer number [PHONE_NUMBER]" at bounding box center [702, 293] width 228 height 98
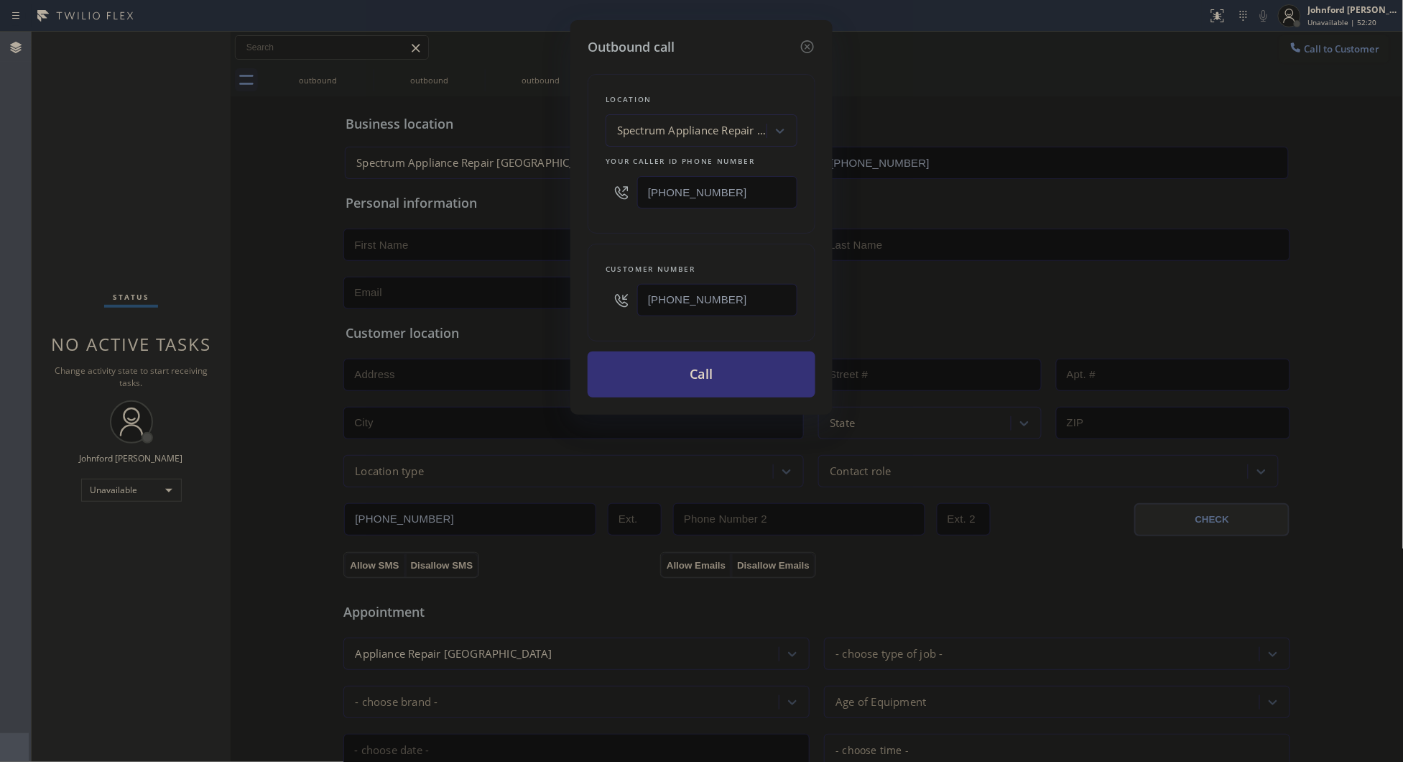
click at [444, 225] on div "Outbound call Location Spectrum Appliance Repair [GEOGRAPHIC_DATA] Your caller …" at bounding box center [701, 381] width 1403 height 762
click at [629, 374] on button "Call" at bounding box center [702, 374] width 228 height 46
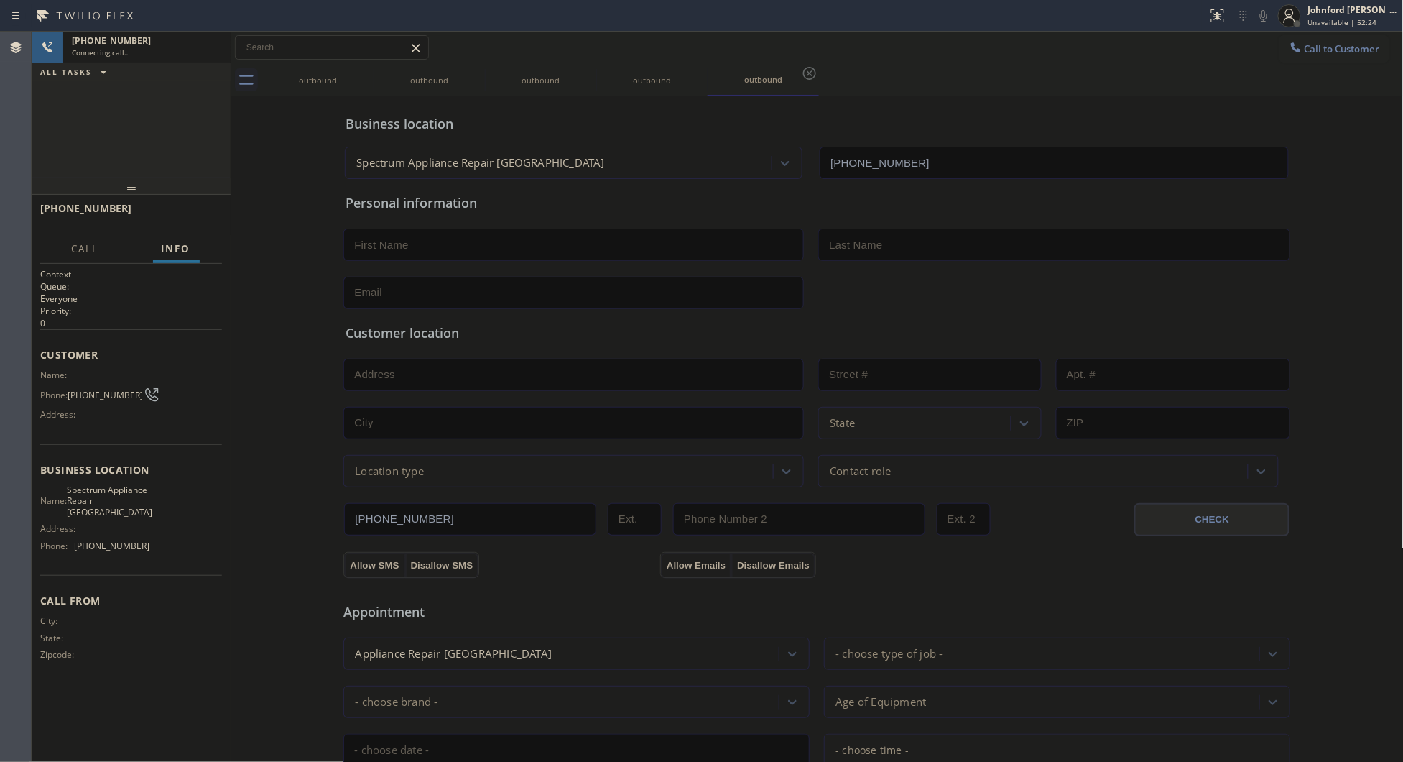
type input "[PHONE_NUMBER]"
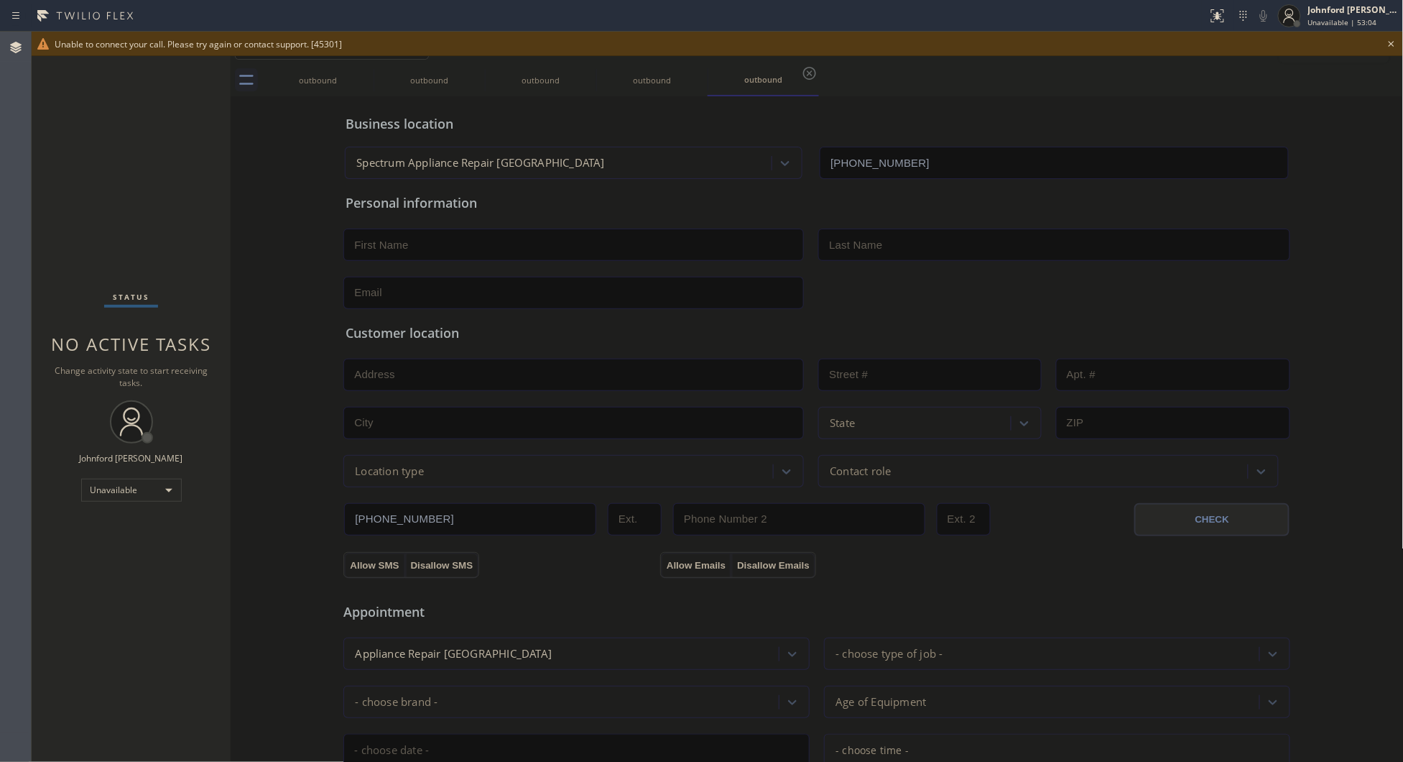
click at [1263, 88] on div "outbound outbound outbound outbound outbound" at bounding box center [833, 80] width 1142 height 32
click at [1398, 42] on icon at bounding box center [1391, 43] width 17 height 17
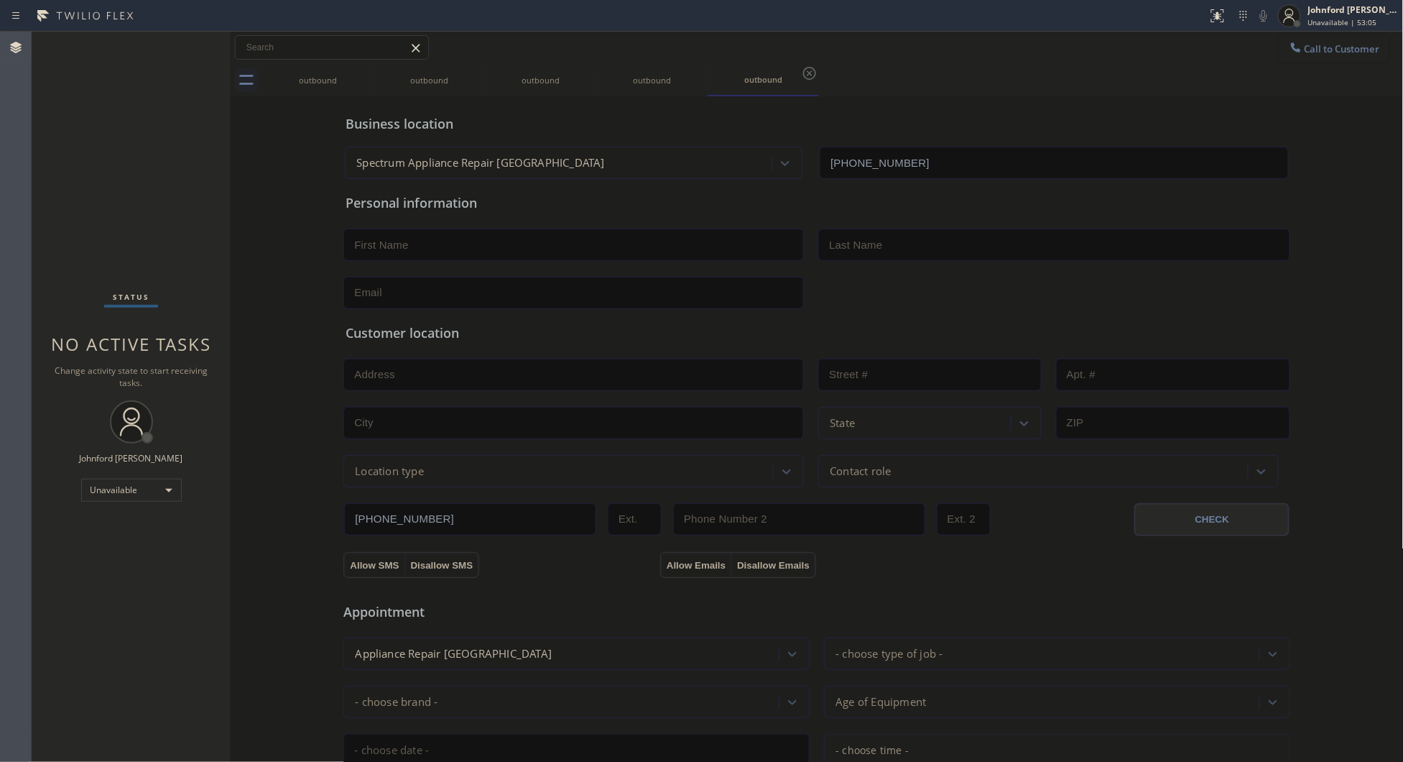
click at [1315, 40] on button "Call to Customer" at bounding box center [1335, 48] width 110 height 27
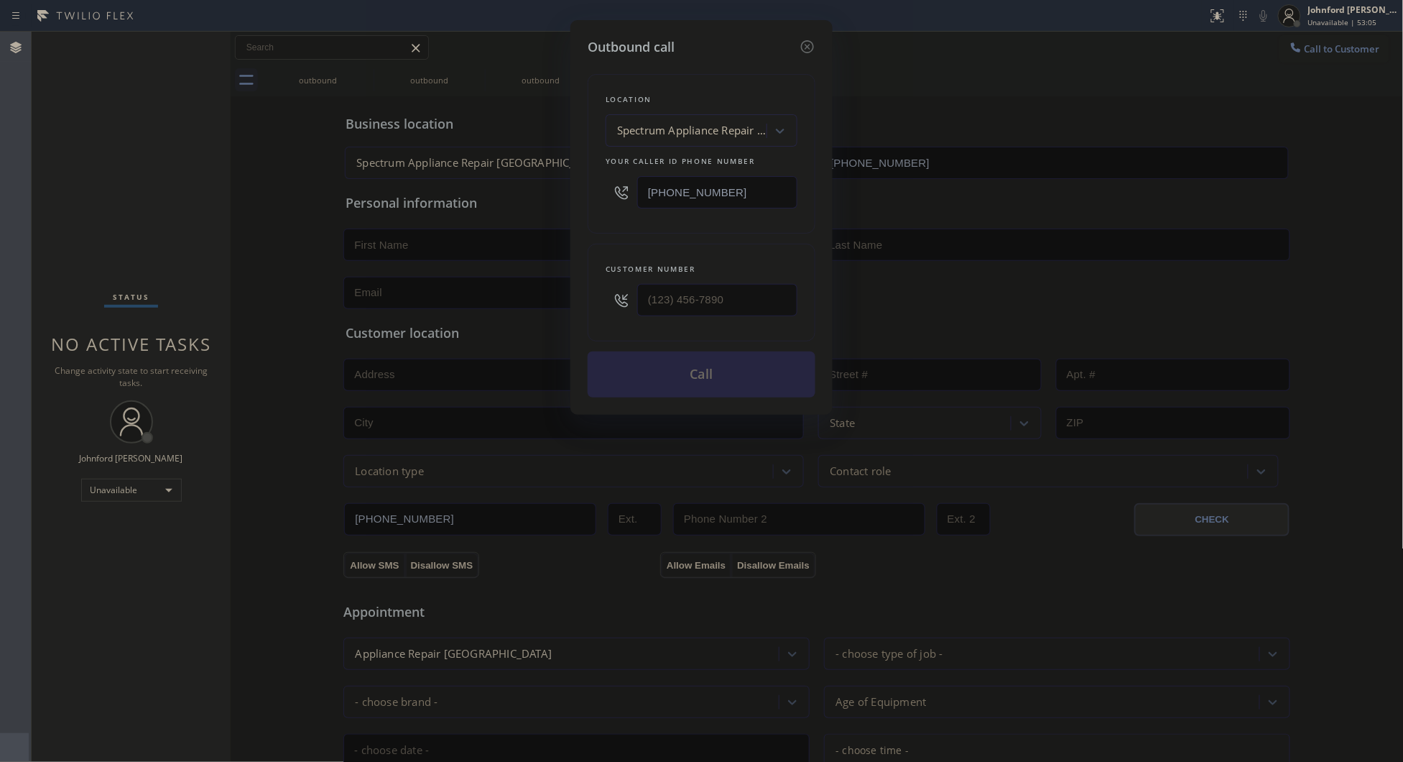
drag, startPoint x: 727, startPoint y: 185, endPoint x: 596, endPoint y: 206, distance: 132.3
click at [599, 205] on div "Location Spectrum Appliance Repair [GEOGRAPHIC_DATA] Your caller id phone numbe…" at bounding box center [702, 154] width 228 height 160
paste input "408) 338-6643"
type input "[PHONE_NUMBER]"
click at [596, 307] on div "Customer number (___) ___-____" at bounding box center [702, 293] width 228 height 98
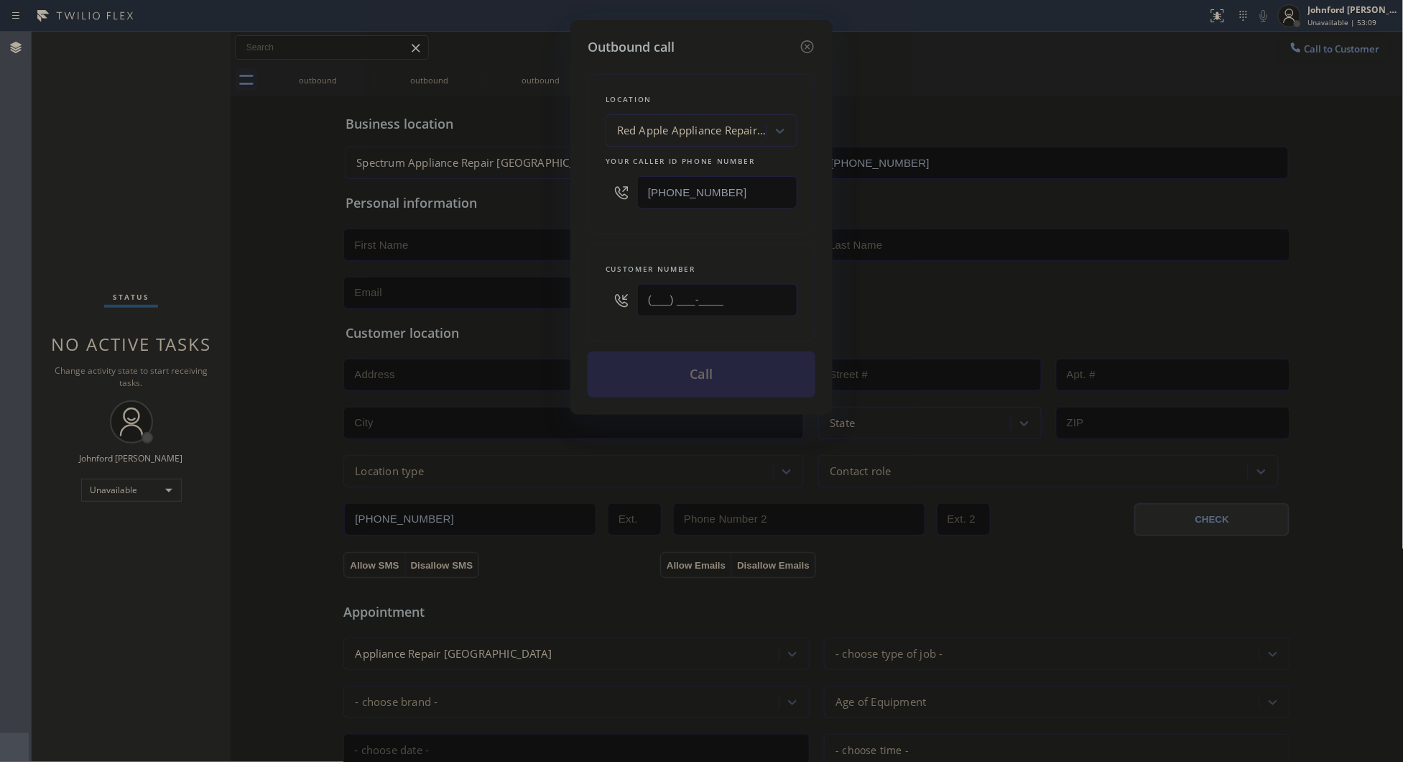
paste input "408) 463-3159"
type input "[PHONE_NUMBER]"
click at [673, 245] on div "Customer number [PHONE_NUMBER]" at bounding box center [702, 293] width 228 height 98
click at [701, 387] on button "Call" at bounding box center [702, 374] width 228 height 46
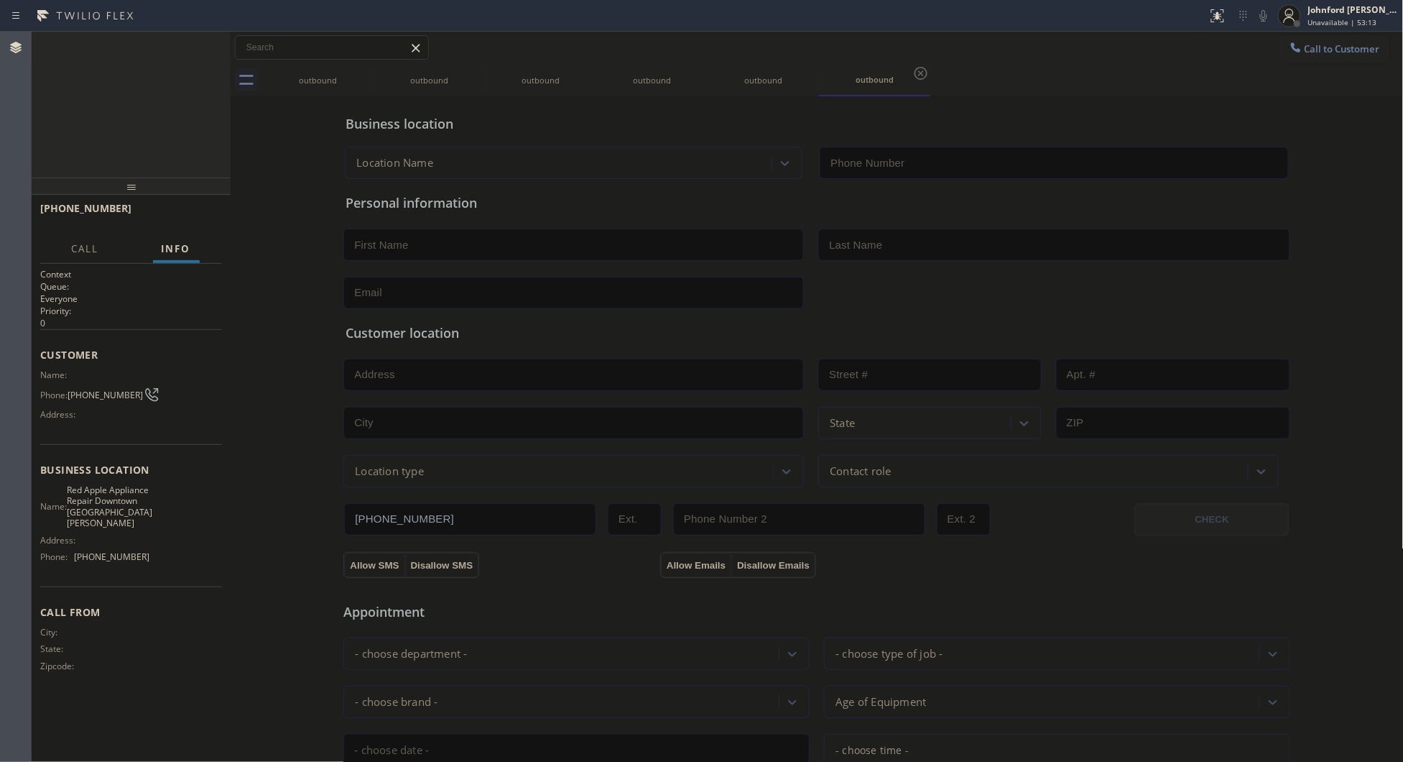
type input "[PHONE_NUMBER]"
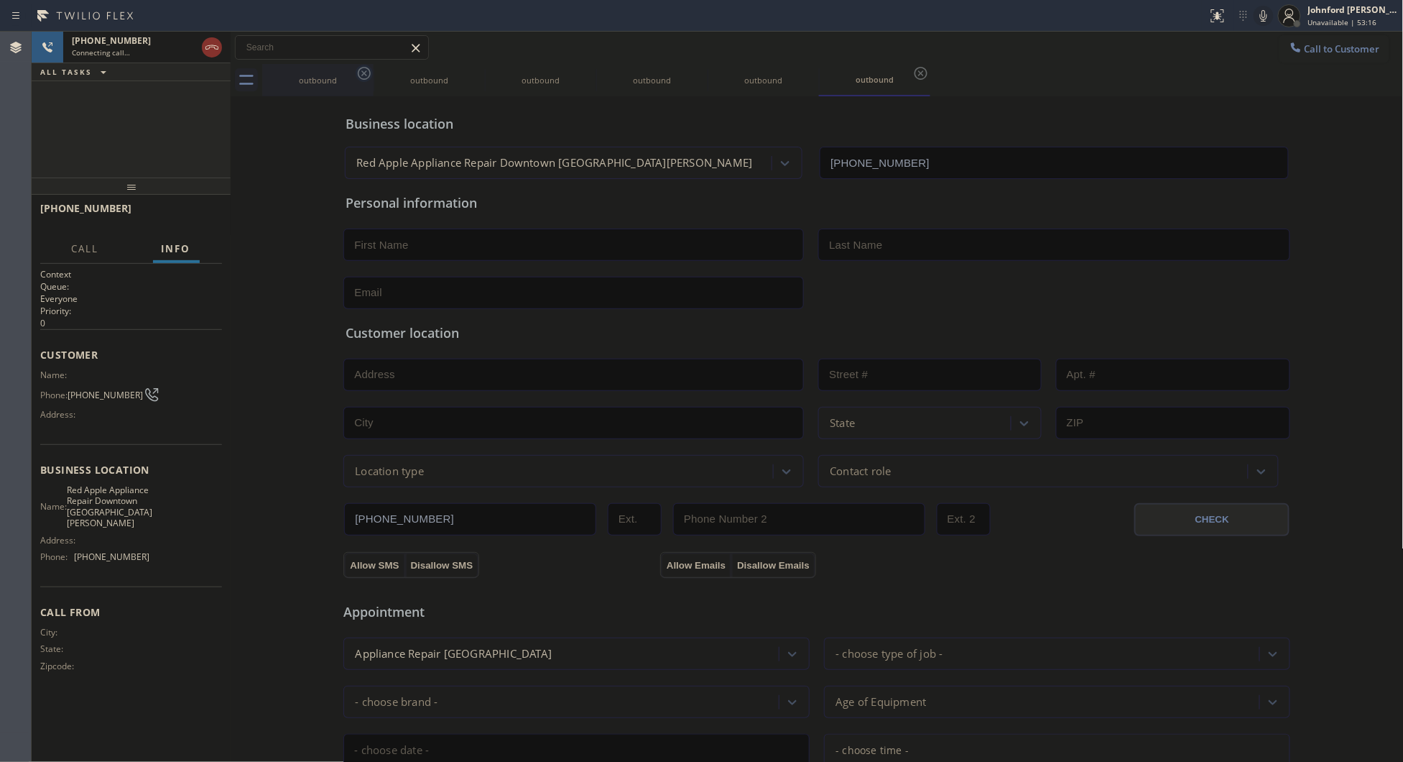
click at [364, 75] on icon at bounding box center [364, 73] width 17 height 17
click at [0, 0] on icon at bounding box center [0, 0] width 0 height 0
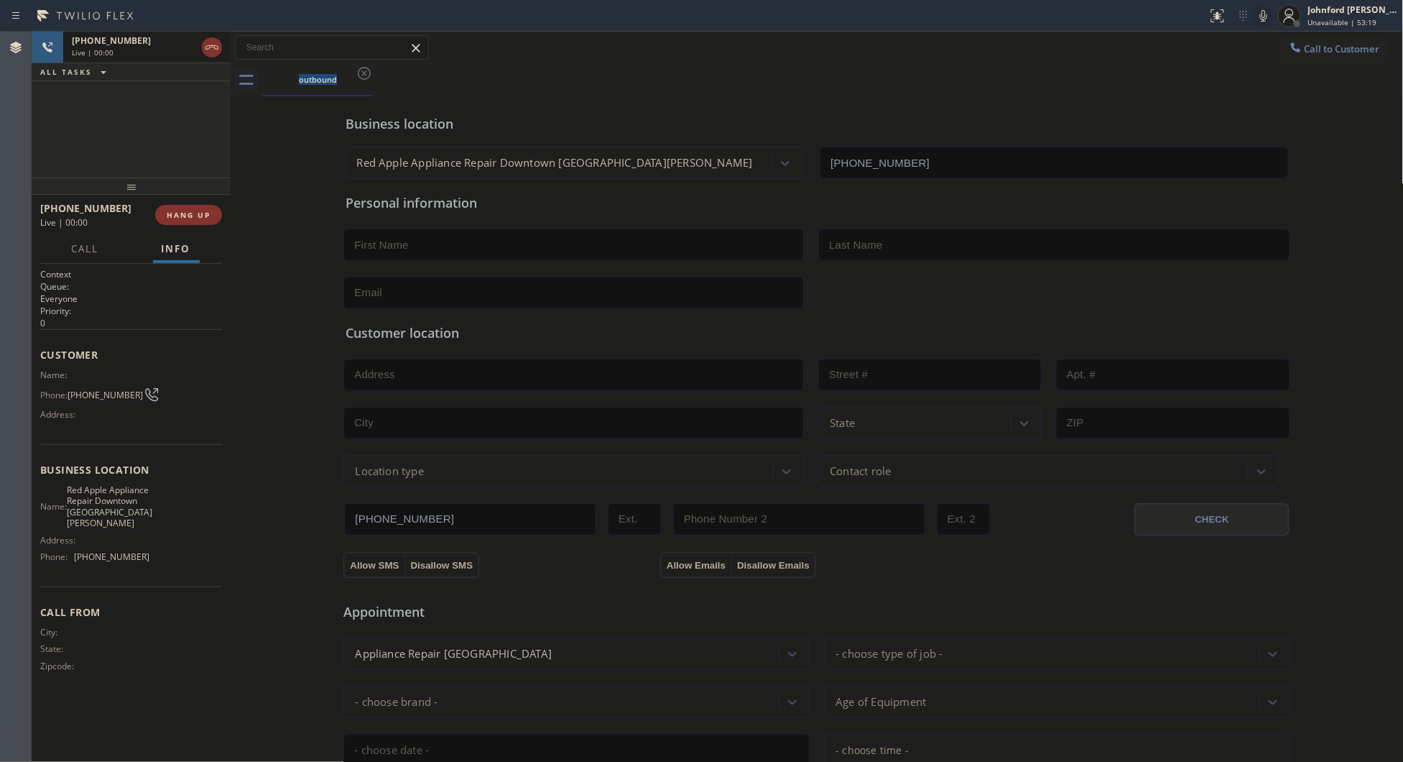
click at [185, 126] on div "[PHONE_NUMBER] Live | 00:00 ALL TASKS ALL TASKS ACTIVE TASKS TASKS IN WRAP UP" at bounding box center [131, 105] width 199 height 146
click at [144, 43] on div "[PHONE_NUMBER]" at bounding box center [121, 40] width 98 height 12
click at [206, 218] on span "HANG UP" at bounding box center [189, 215] width 44 height 10
click at [1309, 37] on button "Call to Customer" at bounding box center [1335, 48] width 110 height 27
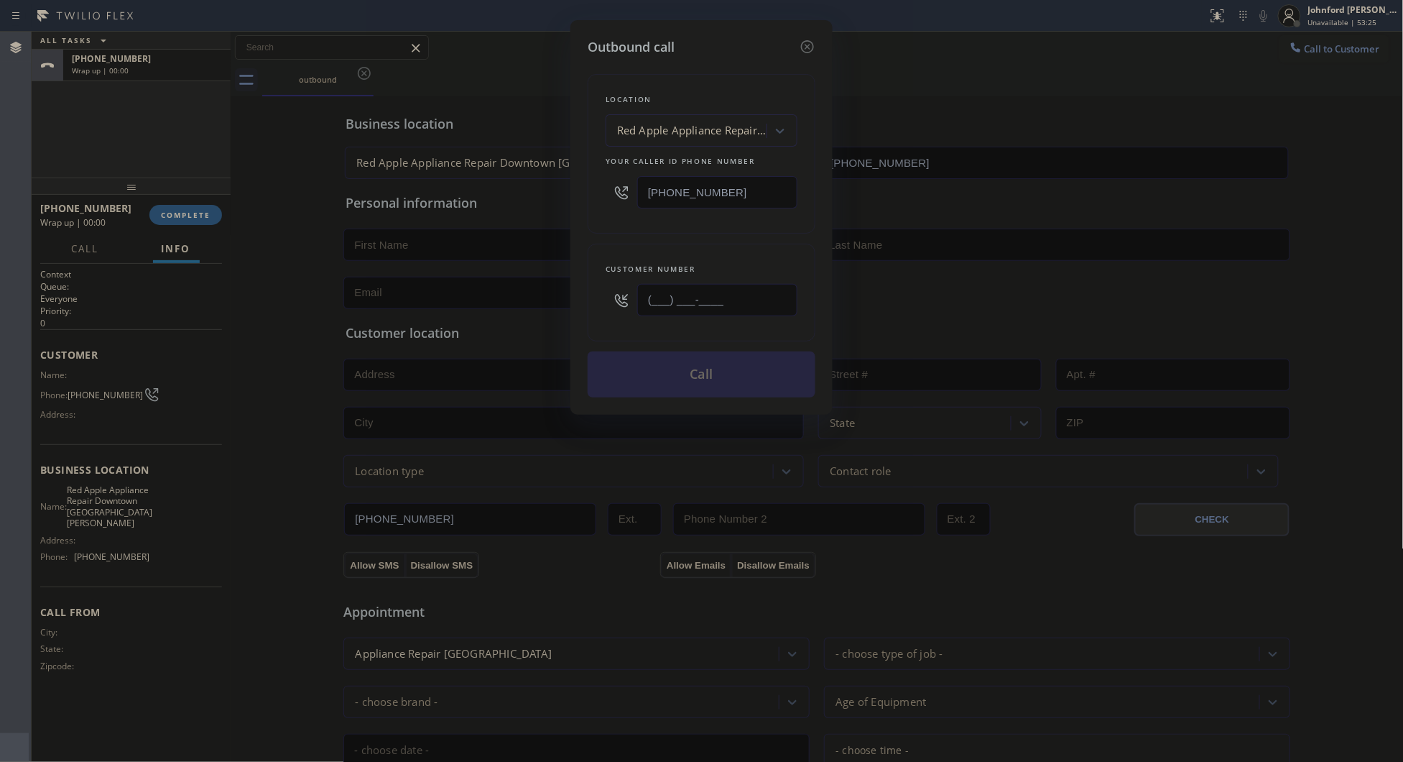
drag, startPoint x: 724, startPoint y: 295, endPoint x: 597, endPoint y: 303, distance: 127.4
click at [602, 300] on div "Customer number (___) ___-____" at bounding box center [702, 293] width 228 height 98
paste input "408) 463-3159"
type input "[PHONE_NUMBER]"
click at [660, 248] on div "Customer number [PHONE_NUMBER]" at bounding box center [702, 293] width 228 height 98
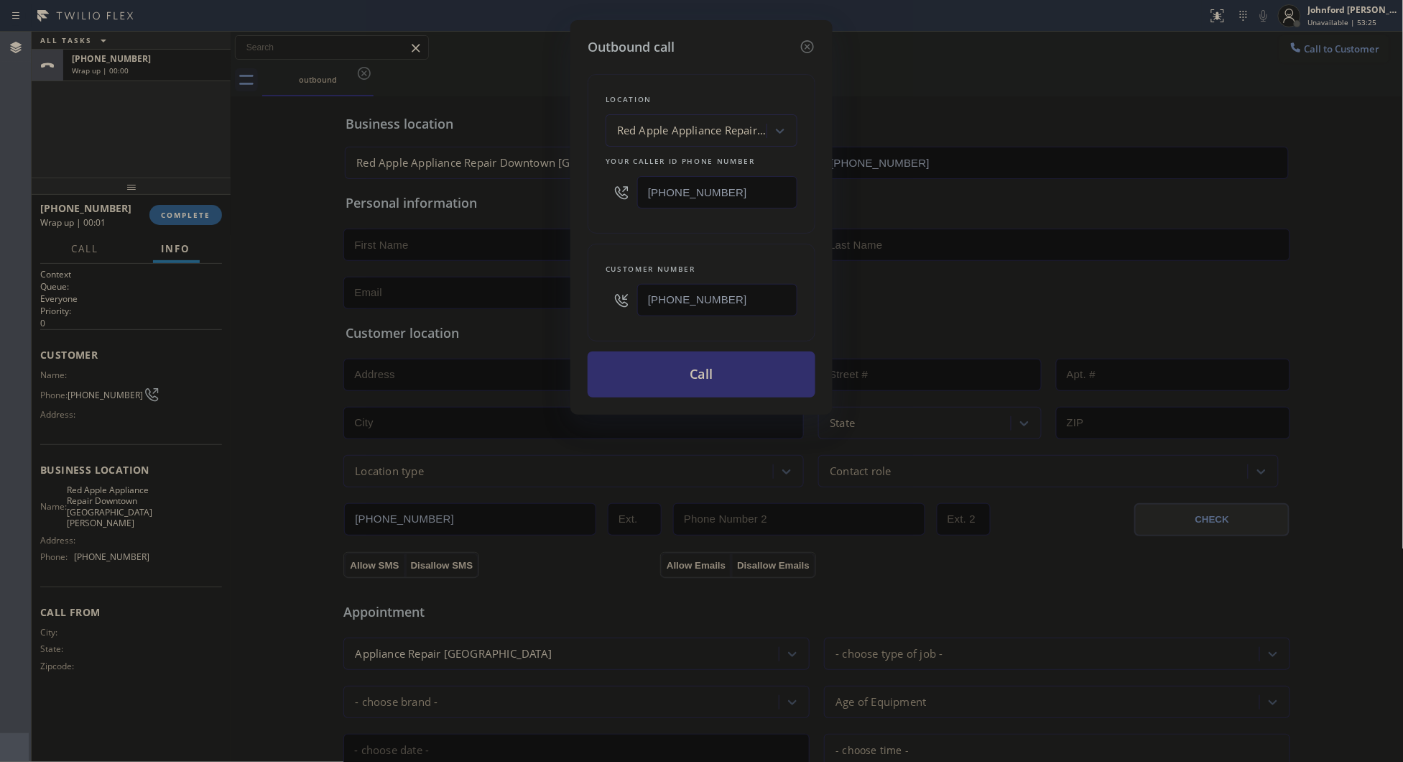
click at [697, 378] on button "Call" at bounding box center [702, 374] width 228 height 46
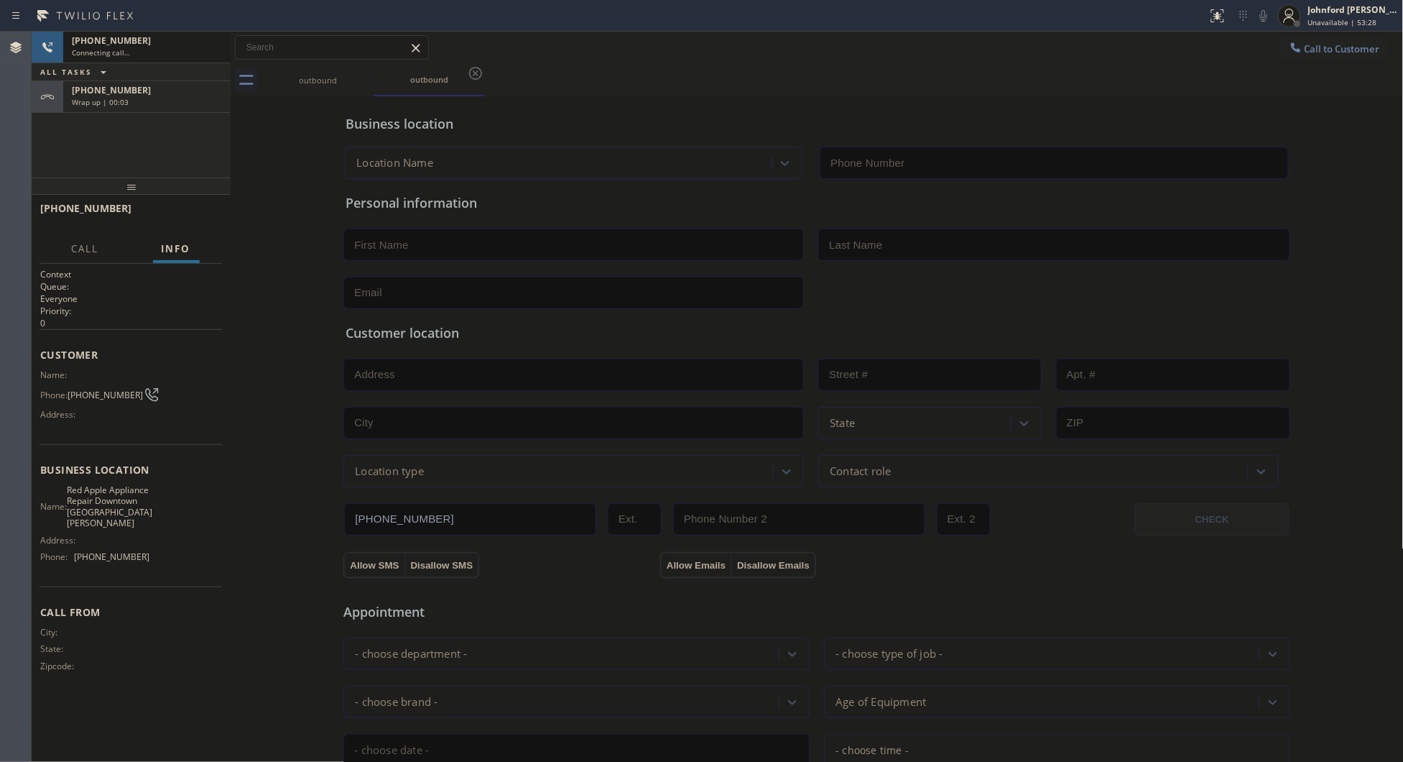
type input "[PHONE_NUMBER]"
click at [147, 92] on div "[PHONE_NUMBER]" at bounding box center [147, 90] width 150 height 12
click at [146, 98] on div "Wrap up | 00:05" at bounding box center [147, 102] width 150 height 10
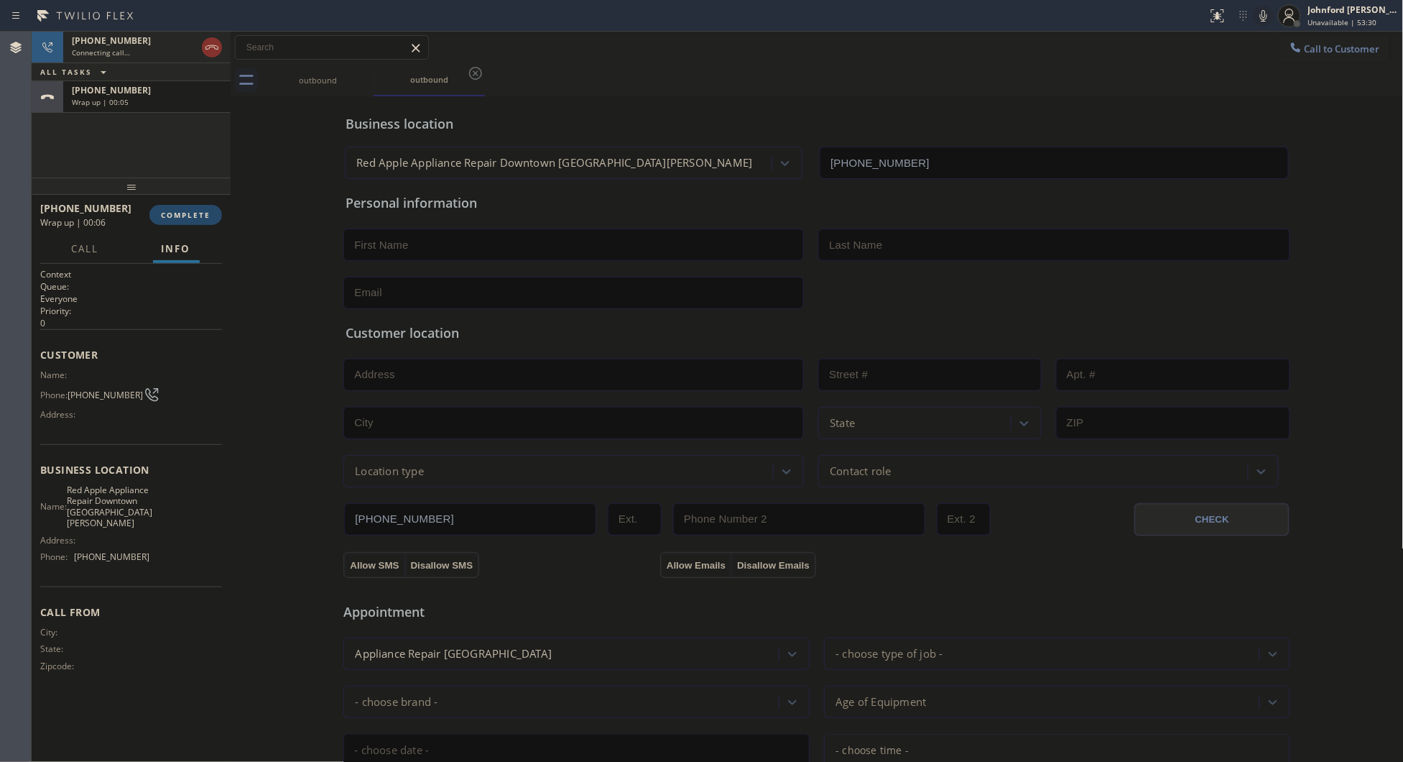
click at [175, 217] on span "COMPLETE" at bounding box center [186, 215] width 50 height 10
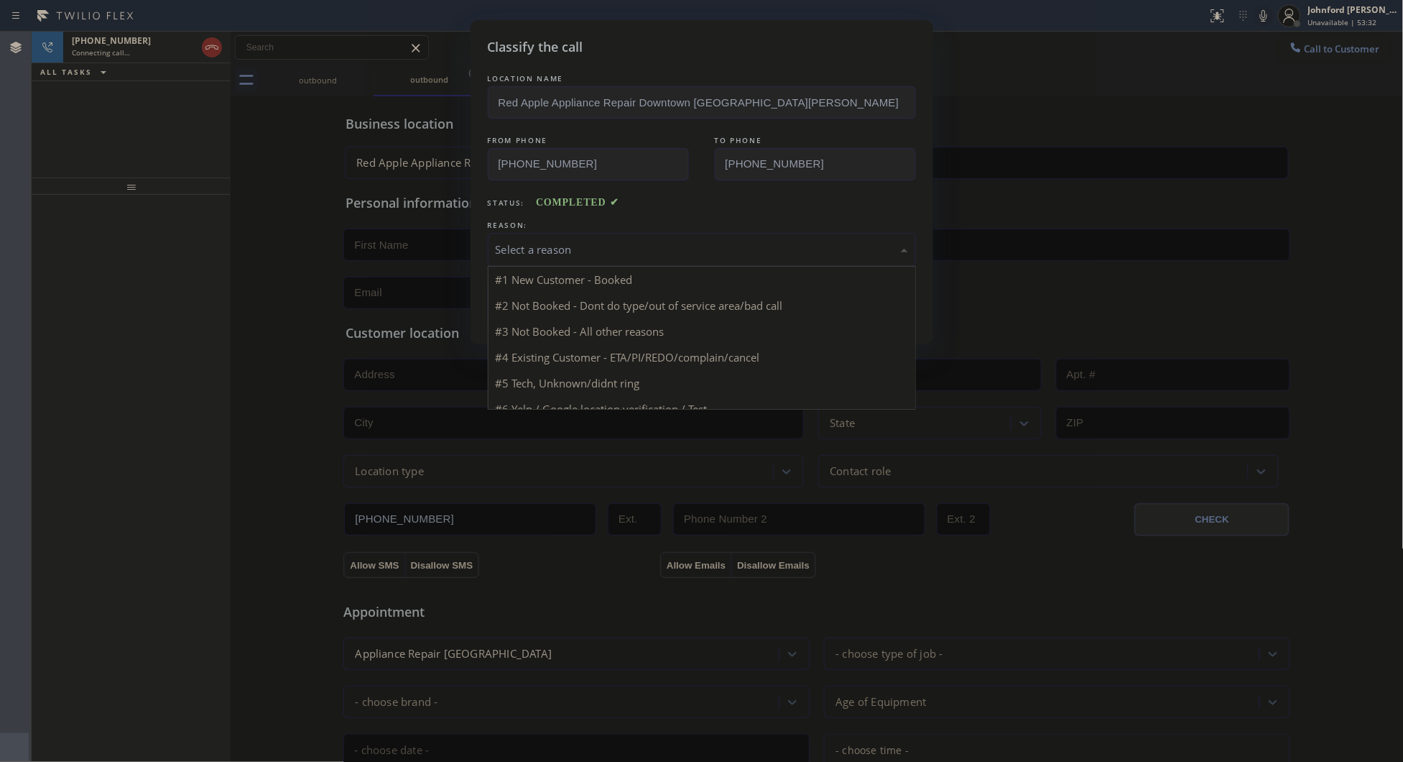
click at [568, 241] on div "Select a reason" at bounding box center [702, 249] width 412 height 17
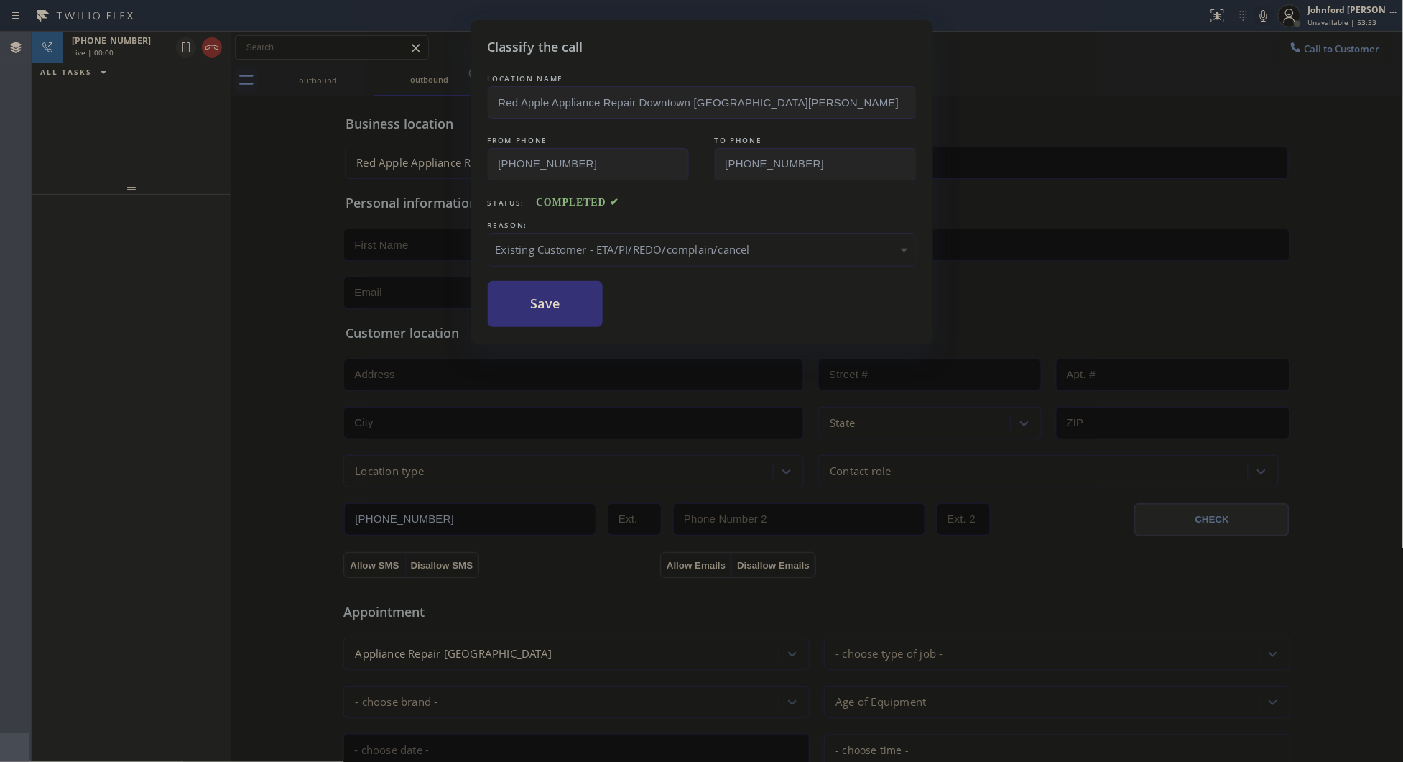
click at [577, 261] on div "Existing Customer - ETA/PI/REDO/complain/cancel" at bounding box center [702, 250] width 428 height 34
click at [545, 315] on button "Save" at bounding box center [546, 304] width 116 height 46
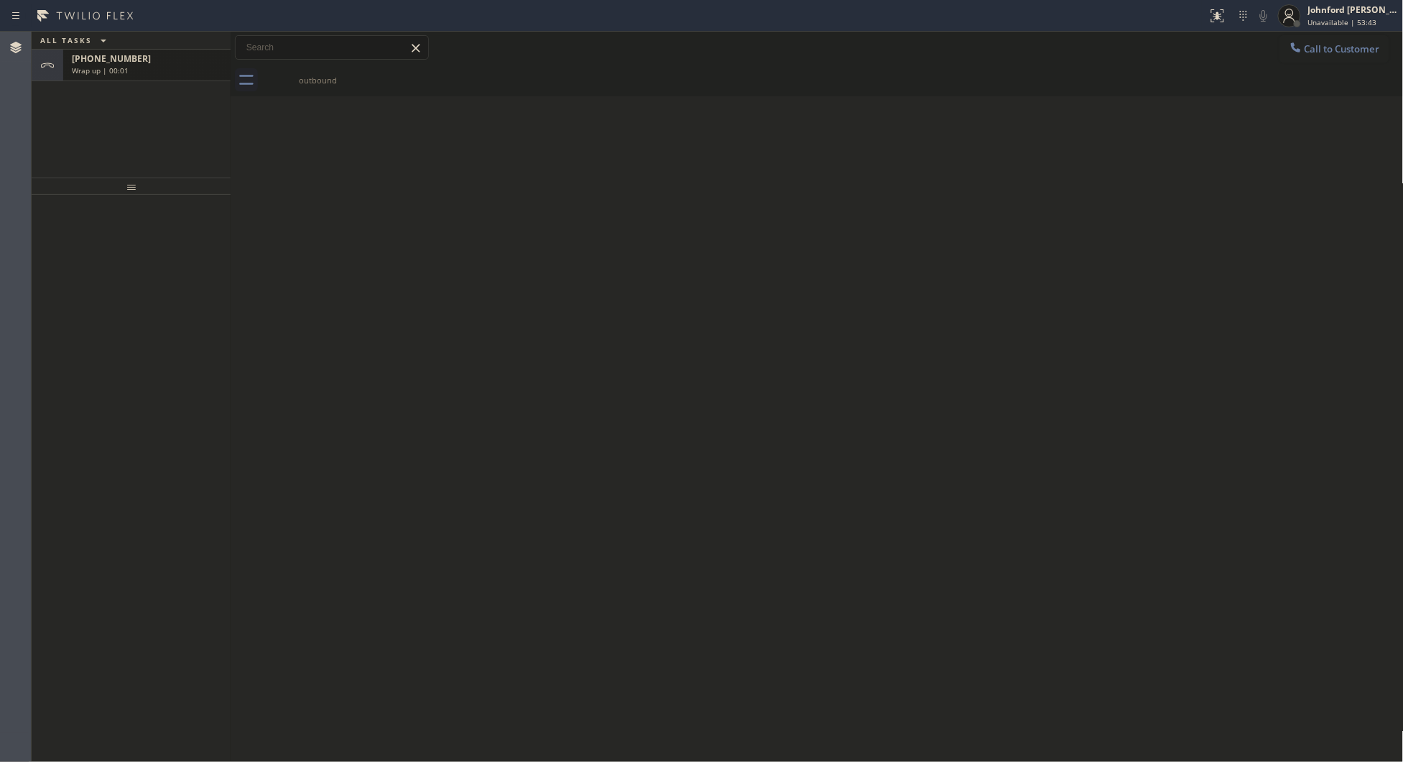
click at [160, 61] on div "[PHONE_NUMBER]" at bounding box center [147, 58] width 150 height 12
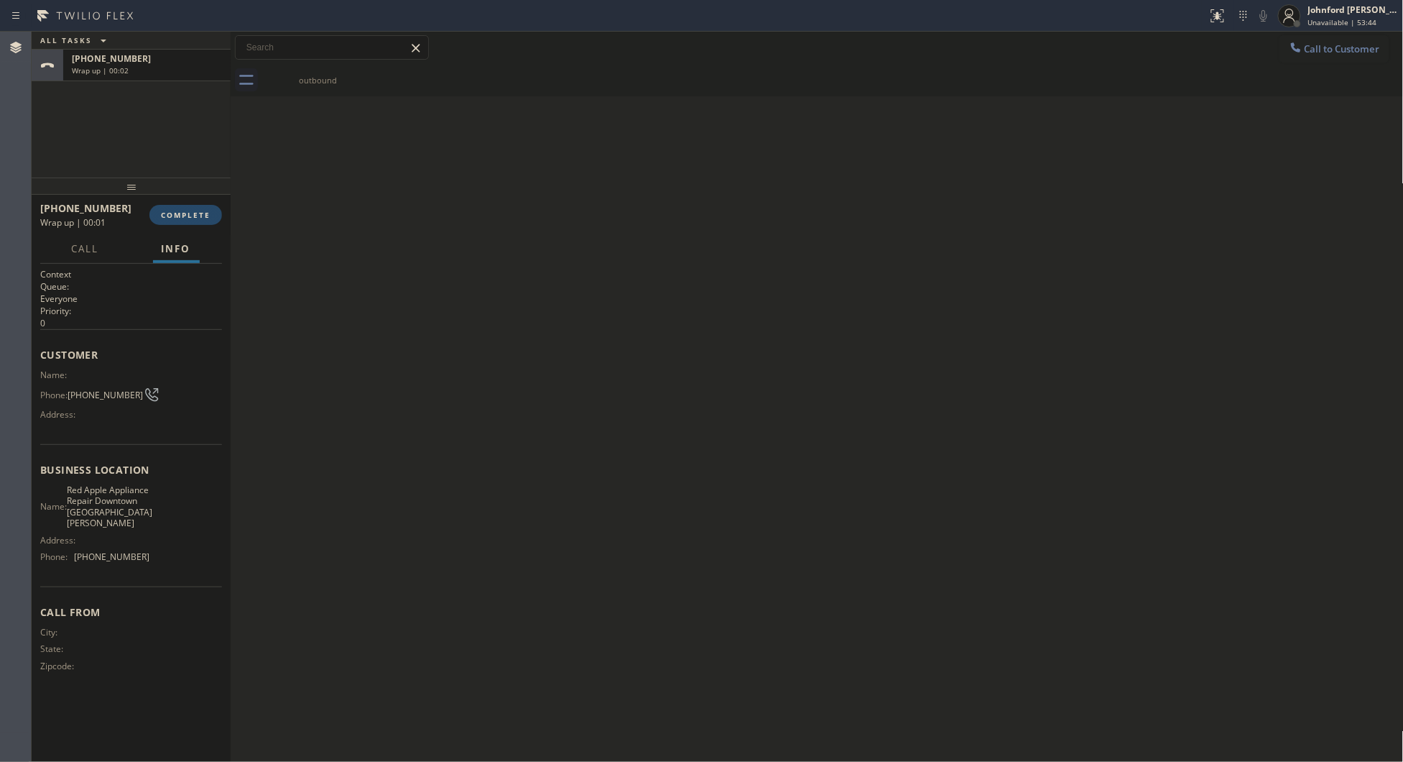
click at [185, 213] on span "COMPLETE" at bounding box center [186, 215] width 50 height 10
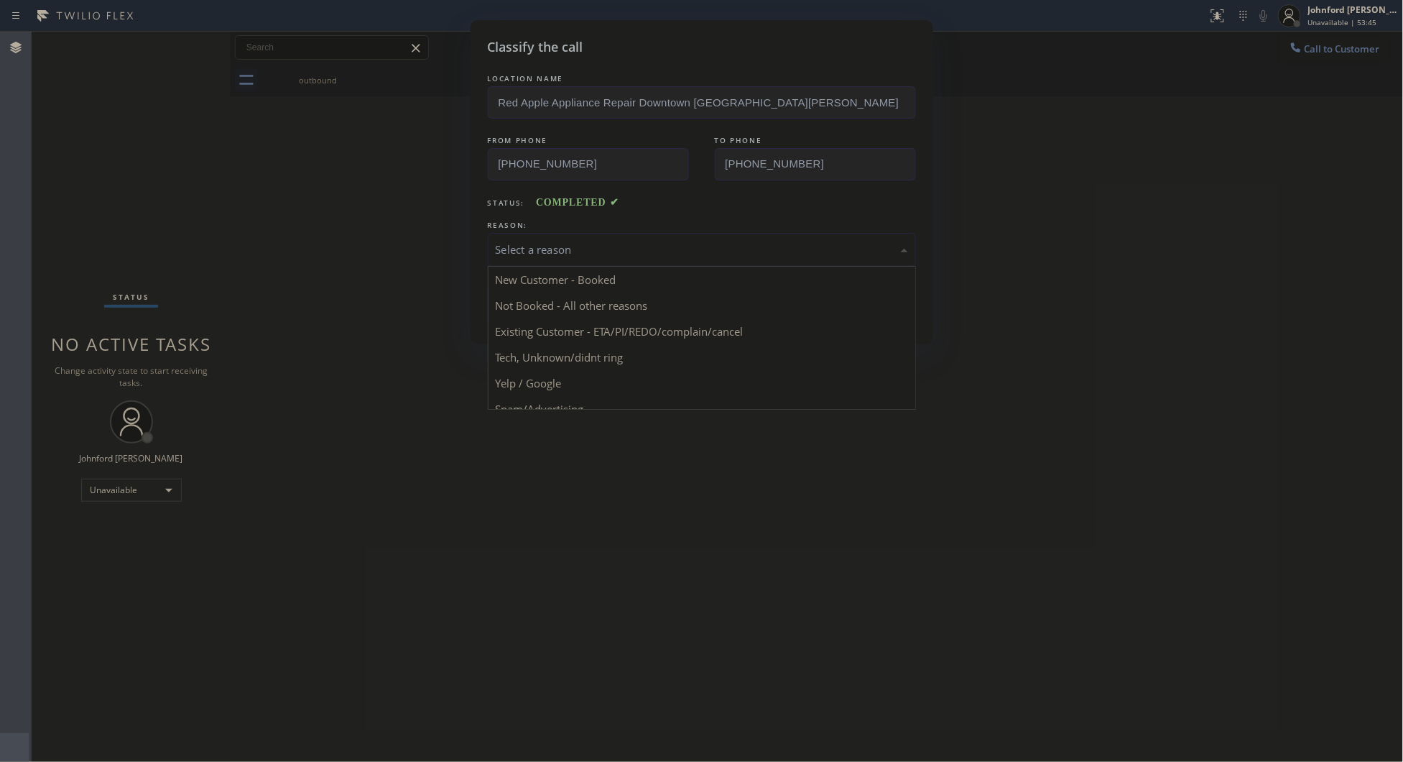
click at [519, 241] on div "Select a reason" at bounding box center [702, 249] width 412 height 17
click at [515, 303] on button "Save" at bounding box center [546, 304] width 116 height 46
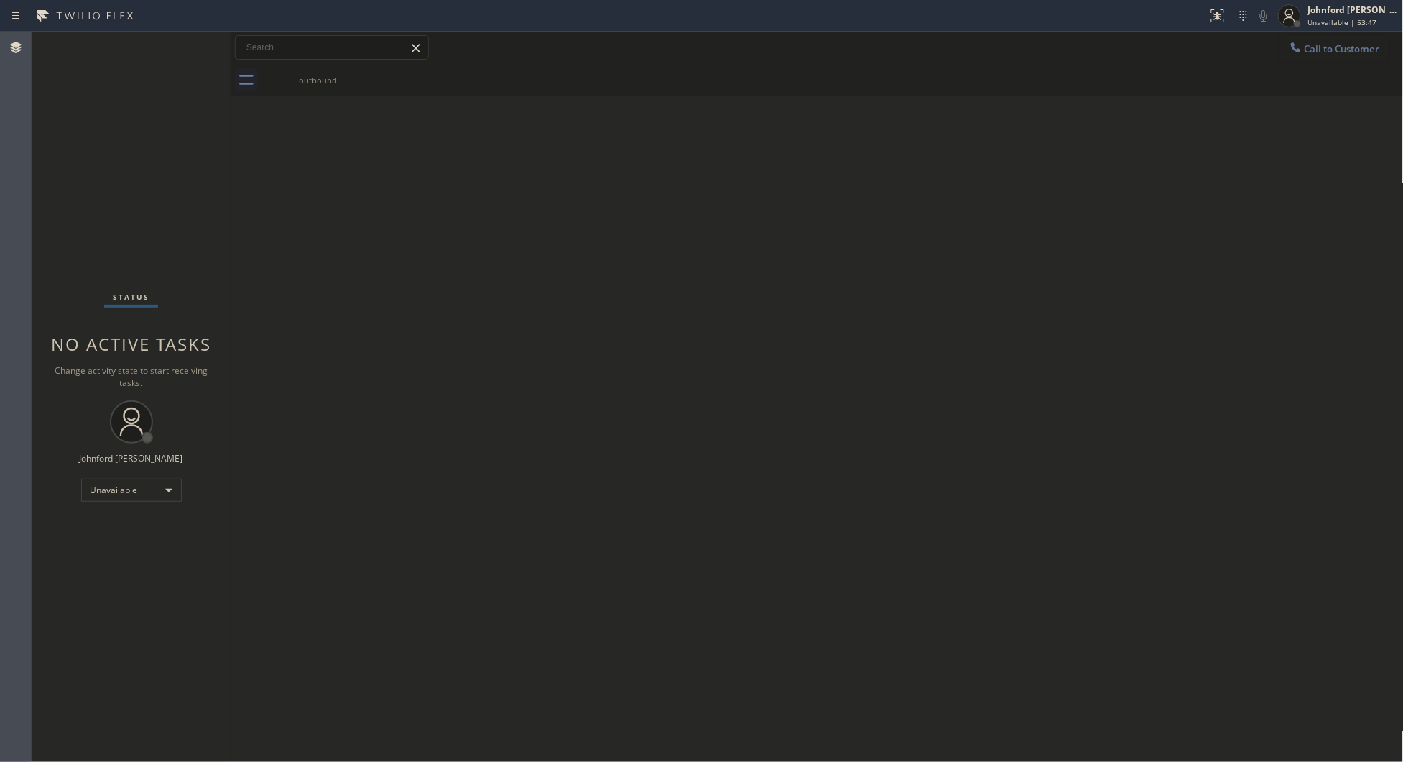
click at [1310, 50] on span "Call to Customer" at bounding box center [1342, 48] width 75 height 13
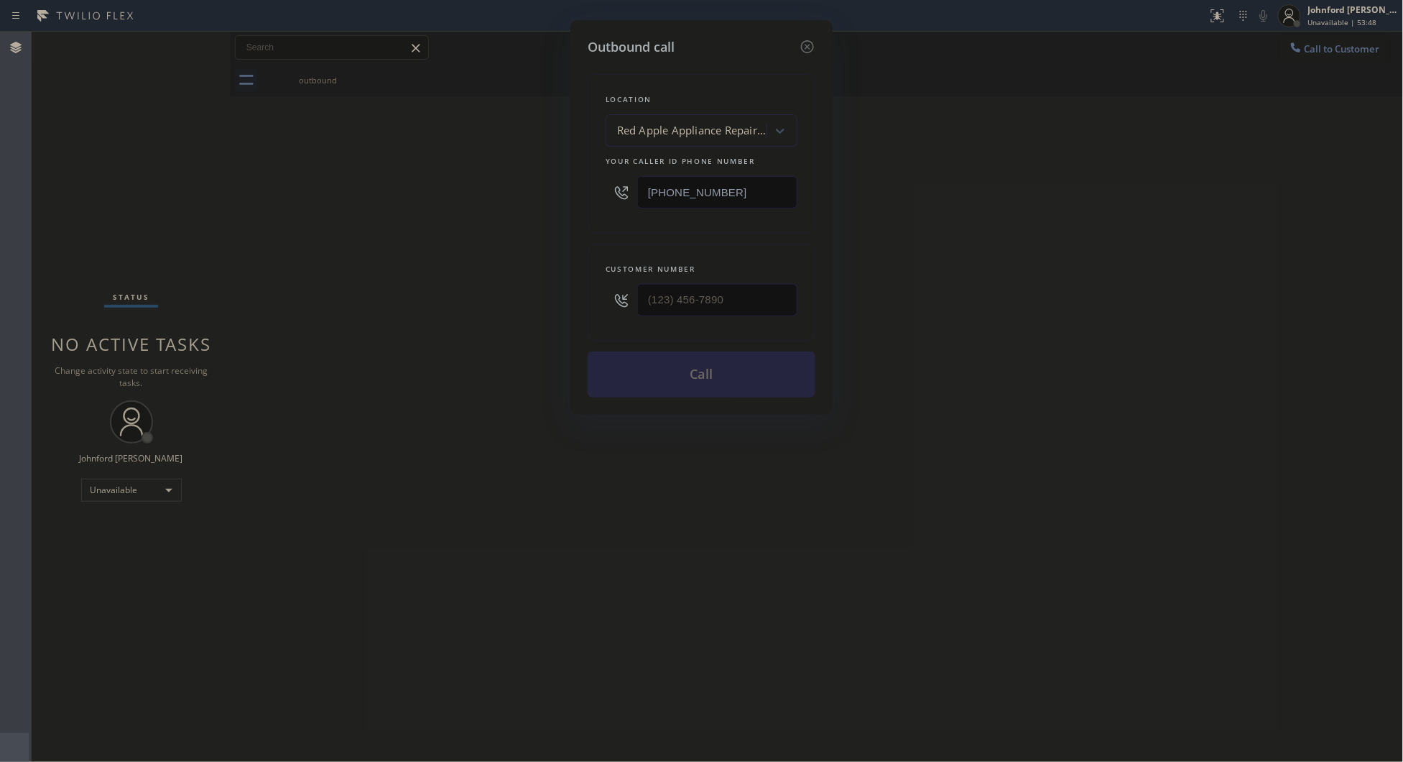
drag, startPoint x: 716, startPoint y: 191, endPoint x: 554, endPoint y: 191, distance: 162.4
click at [555, 191] on div "Outbound call Location Red Apple Appliance Repair [GEOGRAPHIC_DATA][PERSON_NAME…" at bounding box center [701, 381] width 1403 height 762
paste input "833) 771-0911"
type input "[PHONE_NUMBER]"
click at [763, 278] on div "Customer number" at bounding box center [702, 293] width 228 height 98
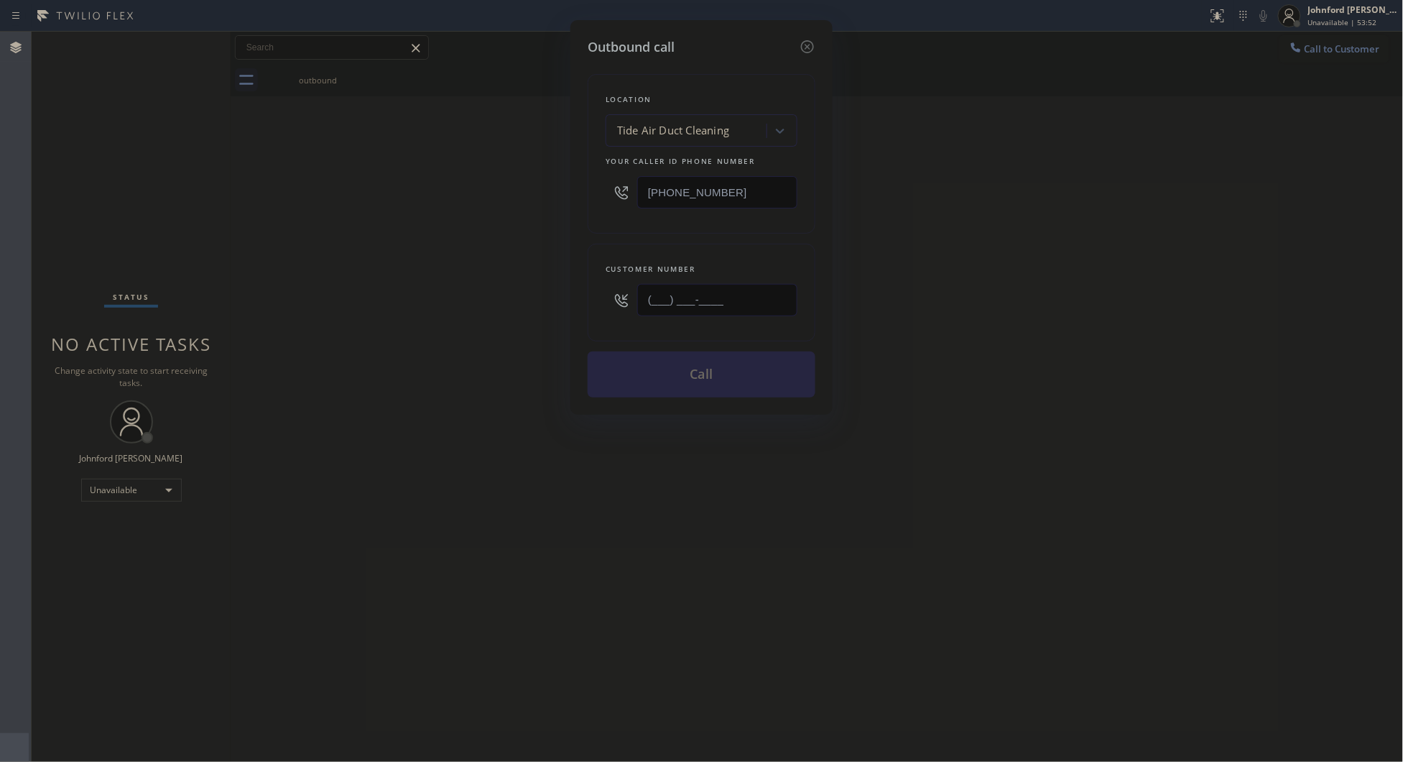
paste input "469) 529-0965"
drag, startPoint x: 737, startPoint y: 286, endPoint x: 509, endPoint y: 306, distance: 228.7
click at [604, 306] on div "Customer number (___) ___-____" at bounding box center [702, 293] width 228 height 98
type input "[PHONE_NUMBER]"
drag, startPoint x: 504, startPoint y: 306, endPoint x: 687, endPoint y: 369, distance: 193.6
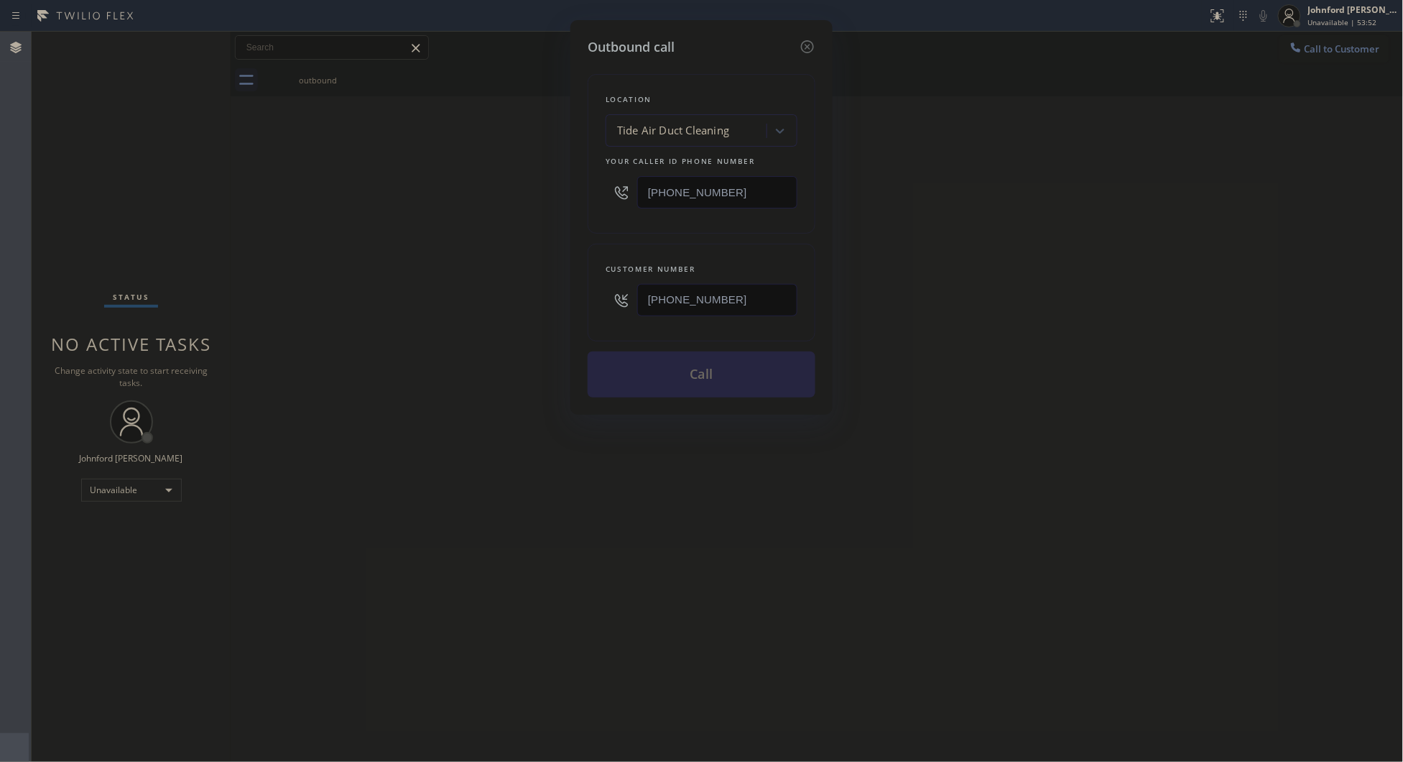
click at [502, 306] on div "Outbound call Location Tide Air Duct Cleaning Your caller id phone number [PHON…" at bounding box center [701, 381] width 1403 height 762
click at [690, 371] on button "Call" at bounding box center [702, 374] width 228 height 46
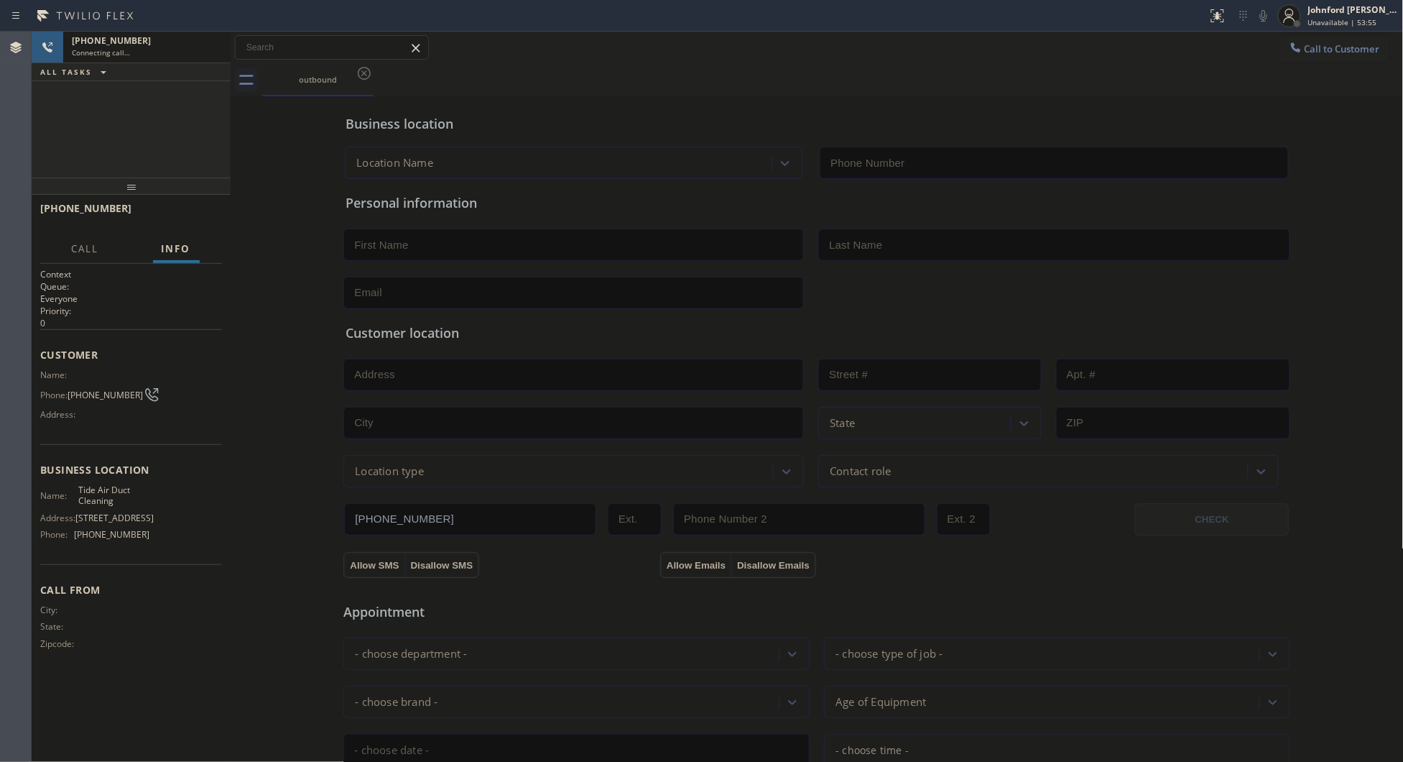
type input "[PHONE_NUMBER]"
click at [234, 157] on div "Business location Tide Air Duct Cleaning [PHONE_NUMBER] Personal information Cu…" at bounding box center [817, 591] width 1166 height 982
click at [203, 218] on span "HANG UP" at bounding box center [189, 215] width 44 height 10
click at [1289, 41] on icon at bounding box center [1296, 47] width 14 height 14
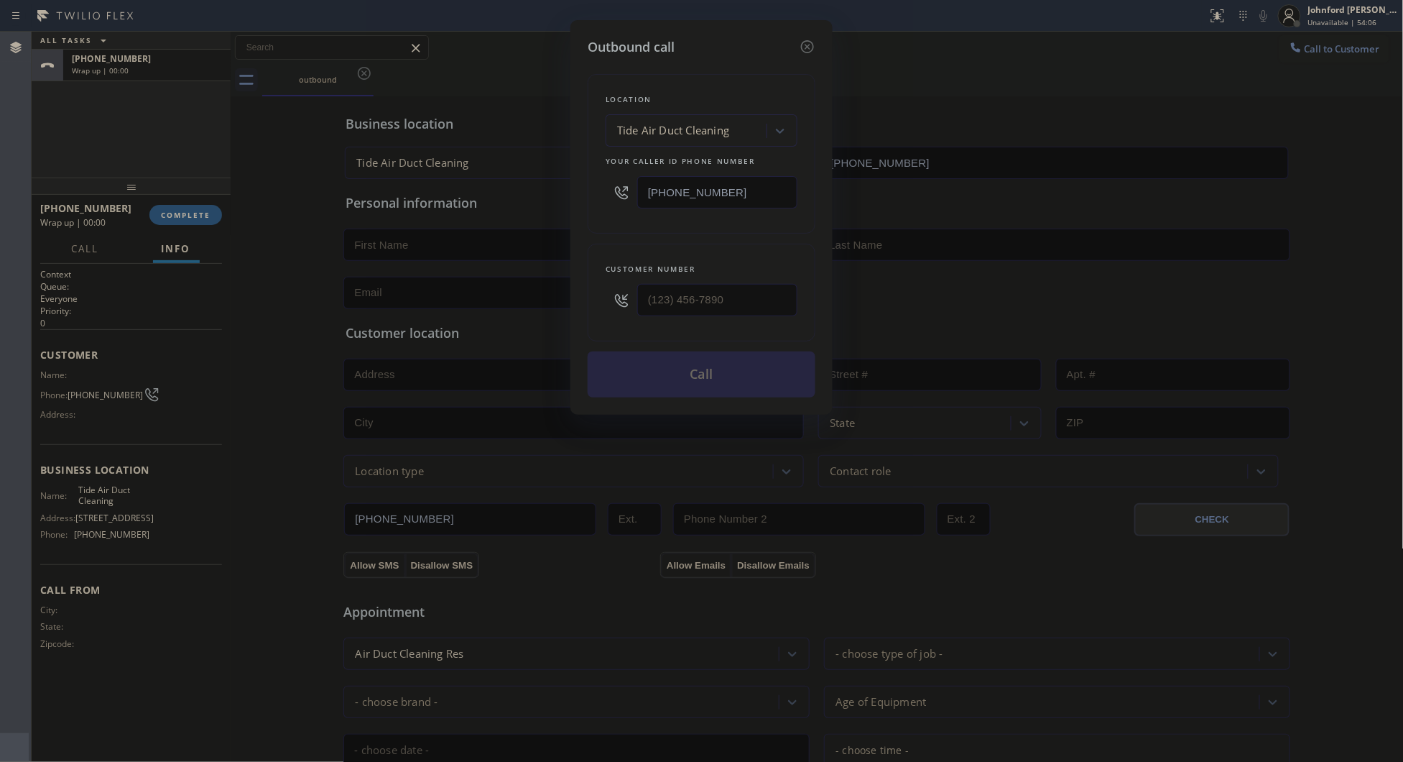
drag, startPoint x: 626, startPoint y: 303, endPoint x: 613, endPoint y: 306, distance: 13.3
click at [613, 306] on div at bounding box center [702, 300] width 192 height 47
click at [645, 244] on div "Customer number (469) 529-0965" at bounding box center [702, 293] width 228 height 98
click at [669, 371] on button "Call" at bounding box center [702, 374] width 228 height 46
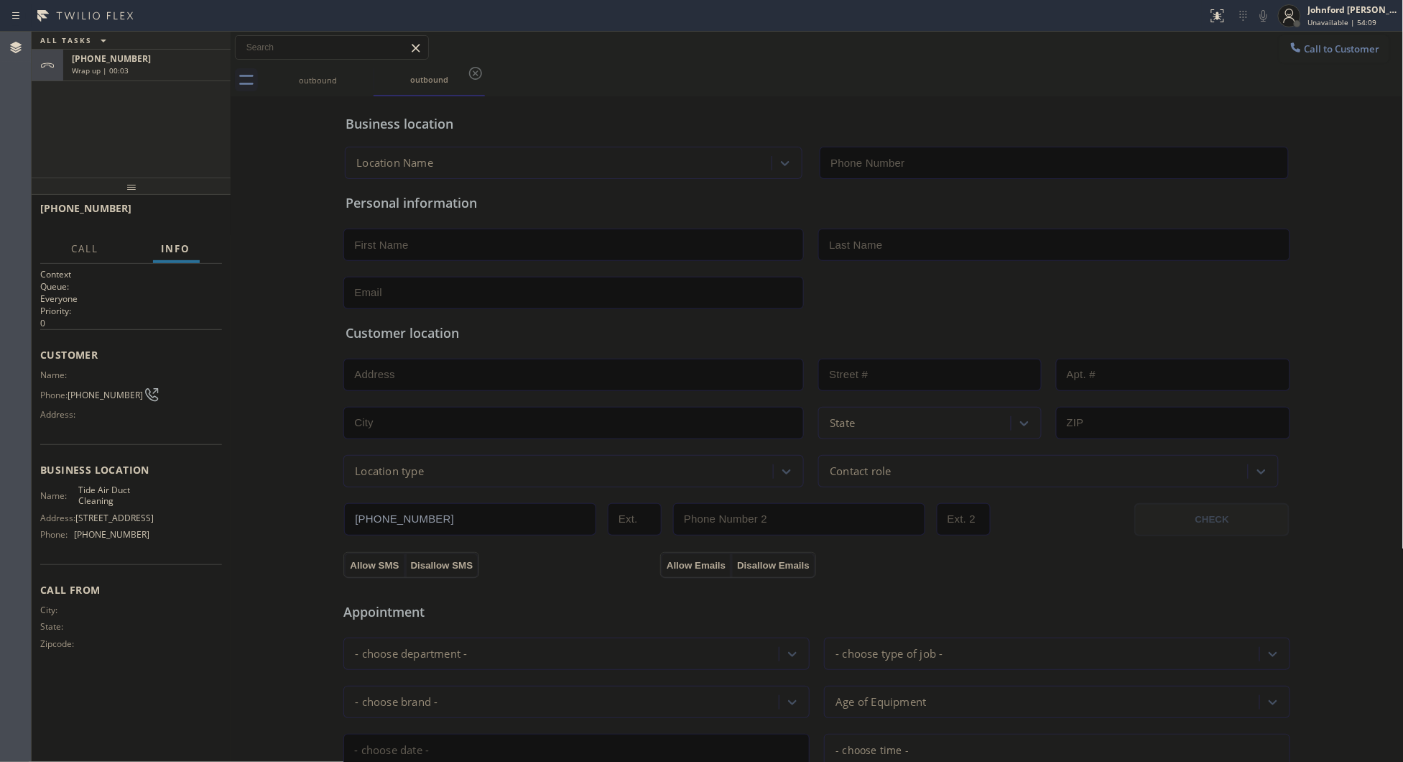
type input "[PHONE_NUMBER]"
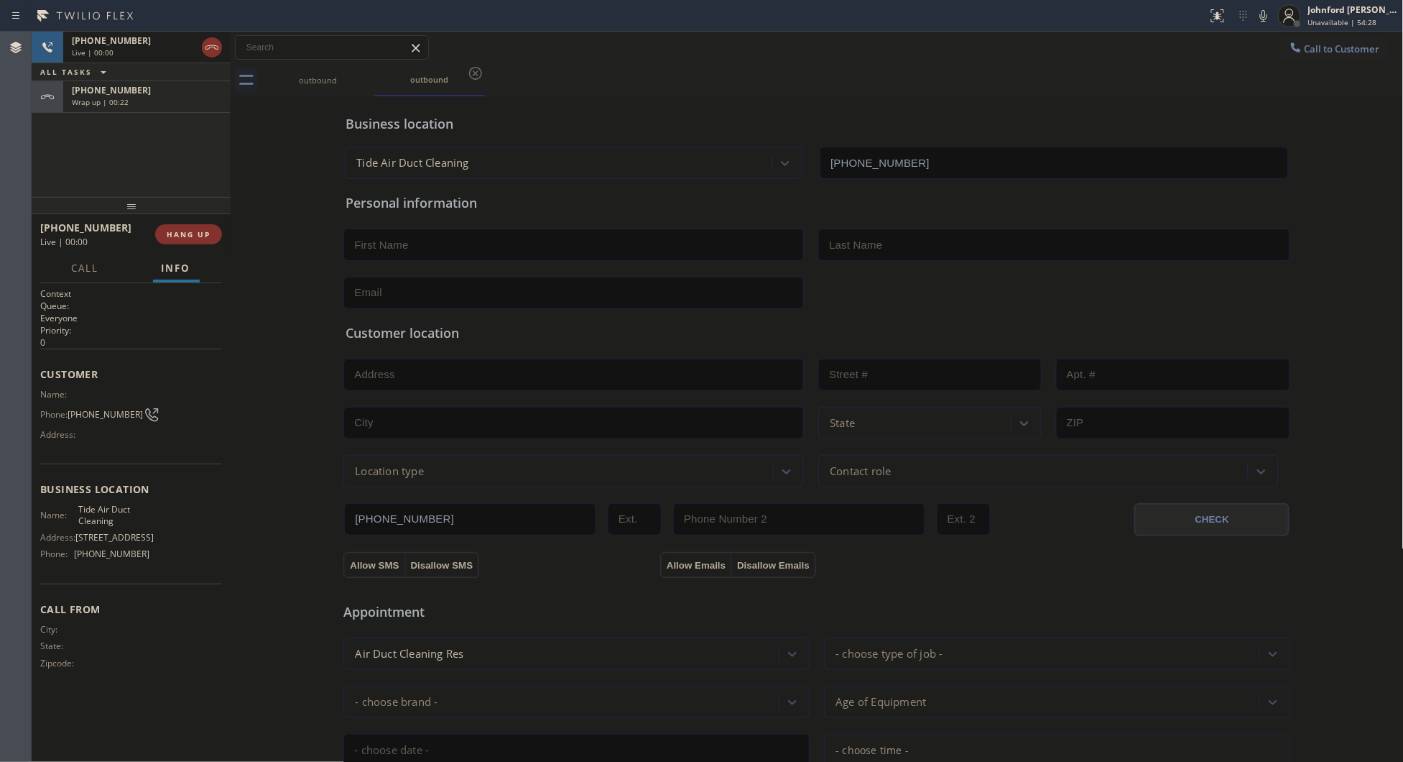
click at [198, 123] on div "+14695290965 Live | 00:00 ALL TASKS ALL TASKS ACTIVE TASKS TASKS IN WRAP UP +14…" at bounding box center [131, 114] width 199 height 165
click at [192, 103] on div "Wrap up | 00:22" at bounding box center [147, 102] width 150 height 10
click at [203, 232] on span "COMPLETE" at bounding box center [186, 234] width 50 height 10
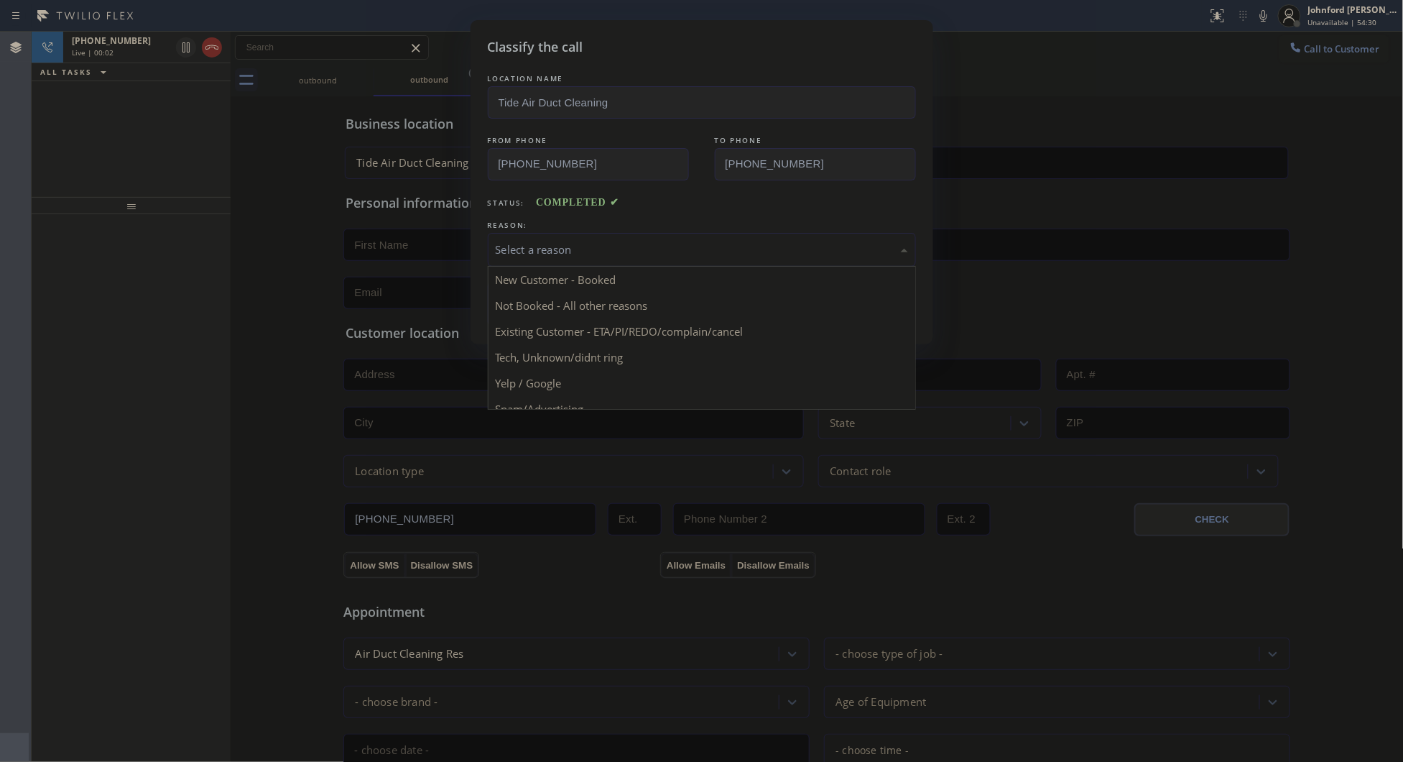
click at [530, 241] on div "Select a reason" at bounding box center [702, 249] width 412 height 17
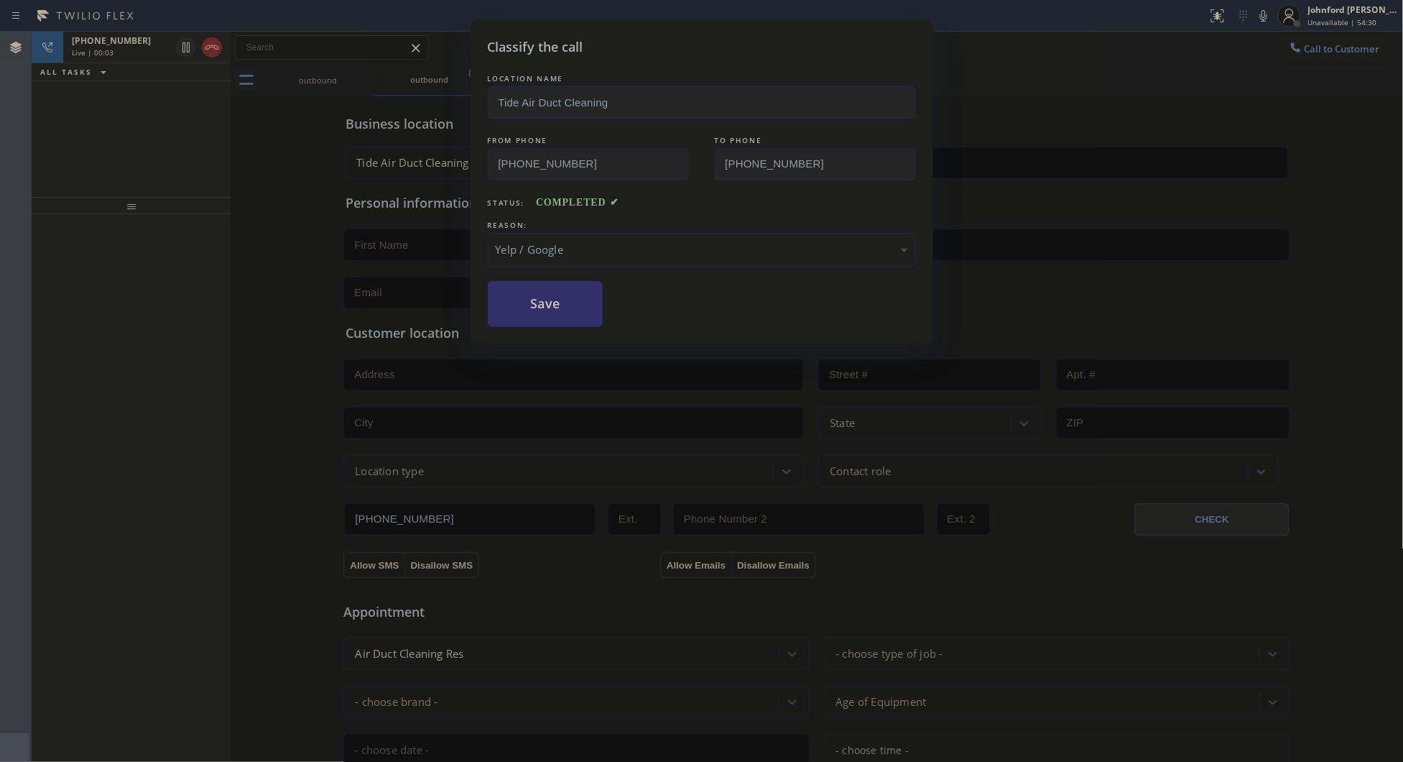
click at [545, 308] on button "Save" at bounding box center [546, 304] width 116 height 46
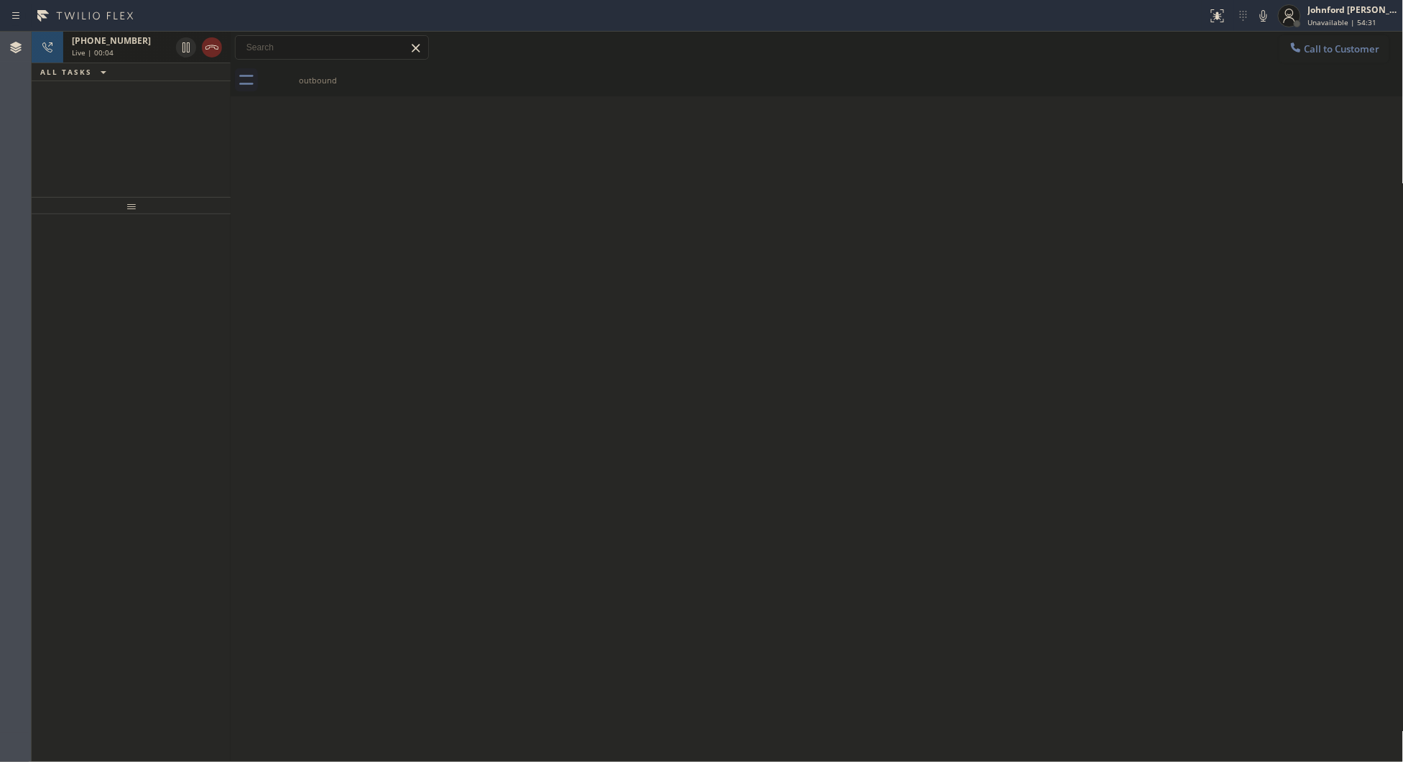
click at [206, 50] on icon at bounding box center [211, 47] width 17 height 17
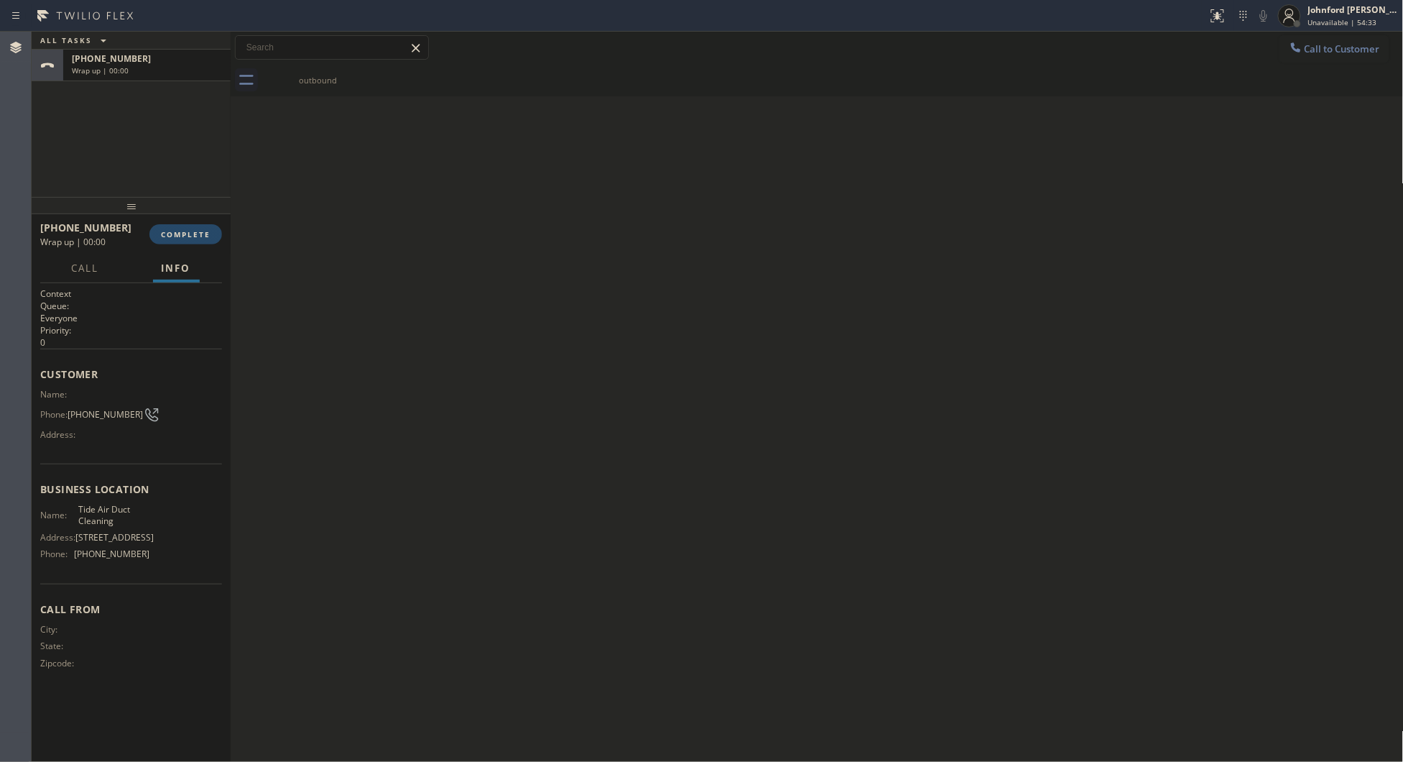
click at [175, 228] on button "COMPLETE" at bounding box center [185, 234] width 73 height 20
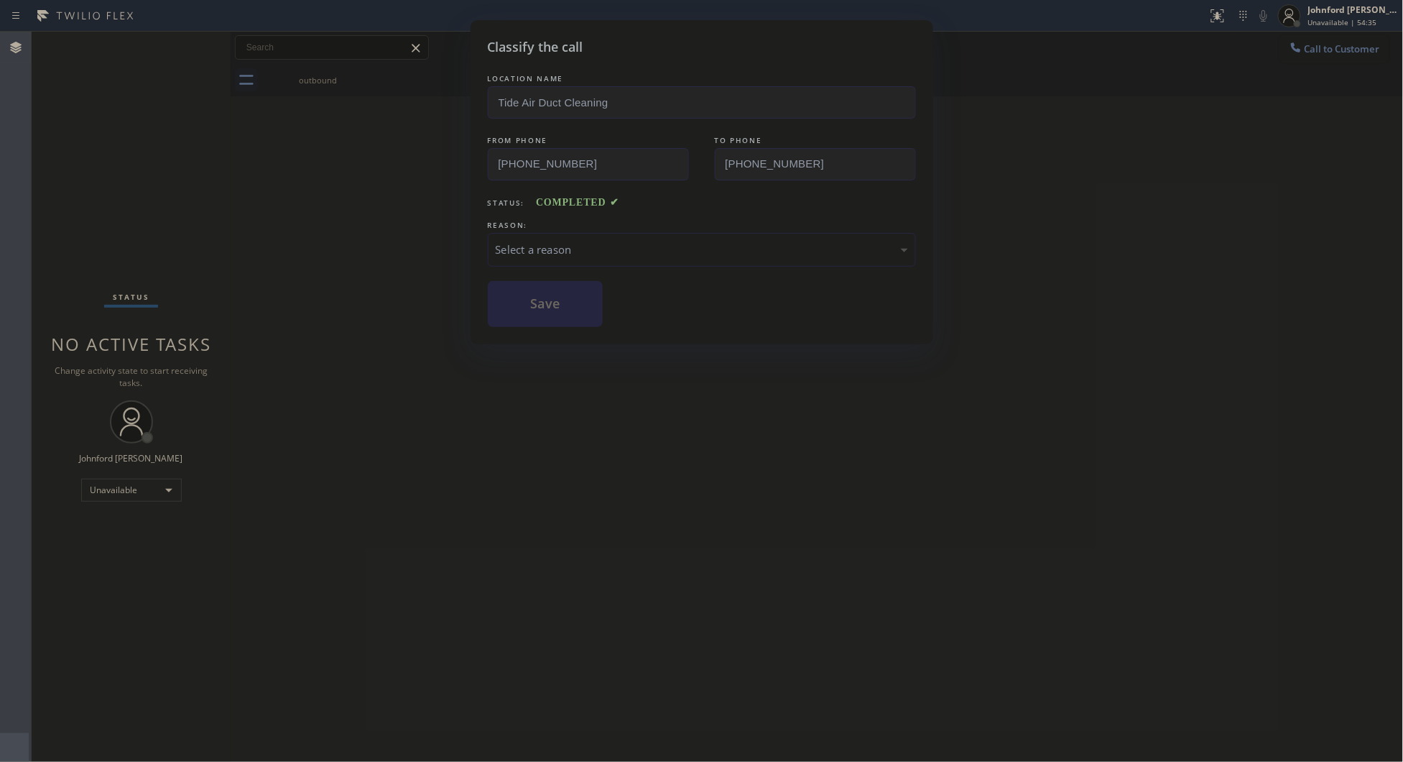
click at [581, 241] on div "Select a reason" at bounding box center [702, 249] width 412 height 17
click at [545, 339] on div "Classify the call LOCATION NAME Tide Air Duct Cleaning FROM PHONE (833) 771-091…" at bounding box center [702, 182] width 463 height 324
click at [544, 299] on button "Save" at bounding box center [546, 304] width 116 height 46
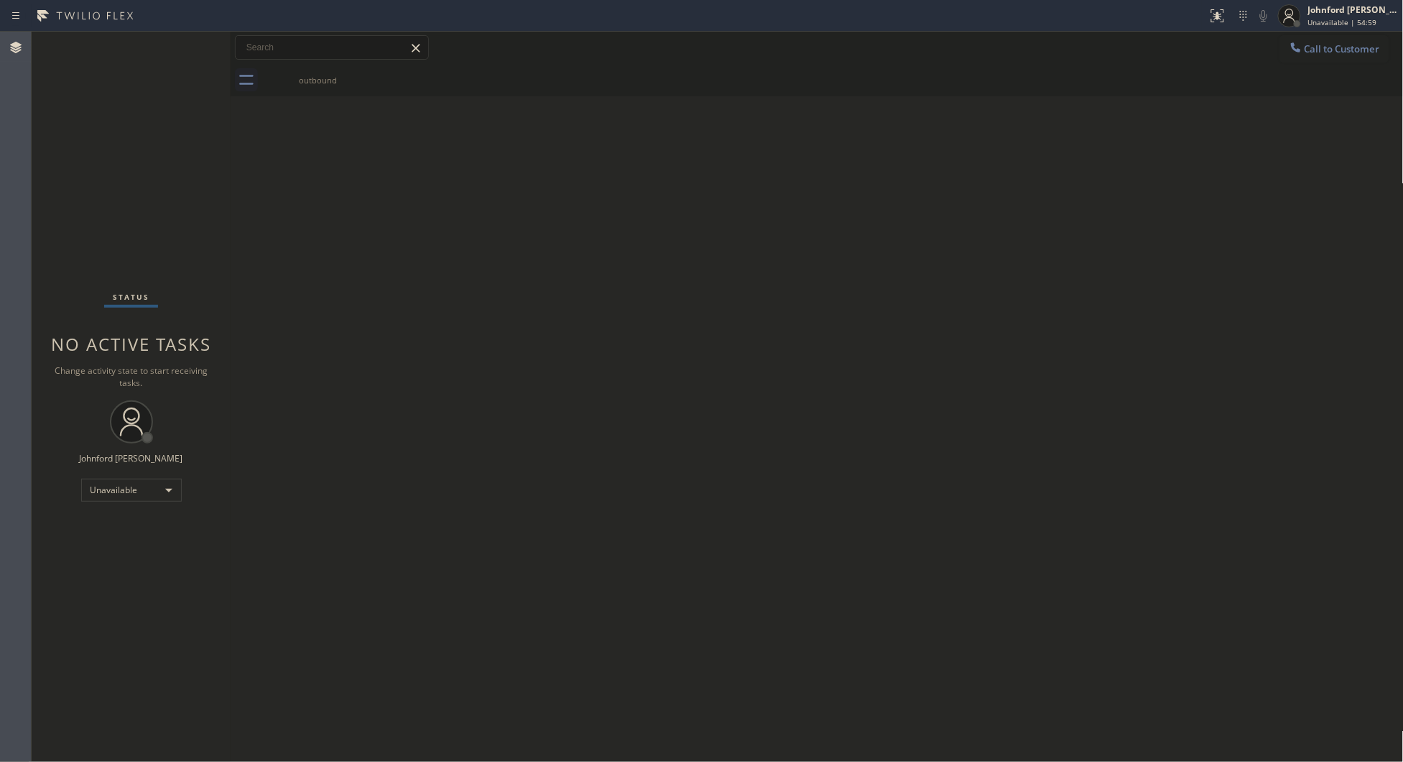
click at [1295, 42] on icon at bounding box center [1296, 47] width 14 height 14
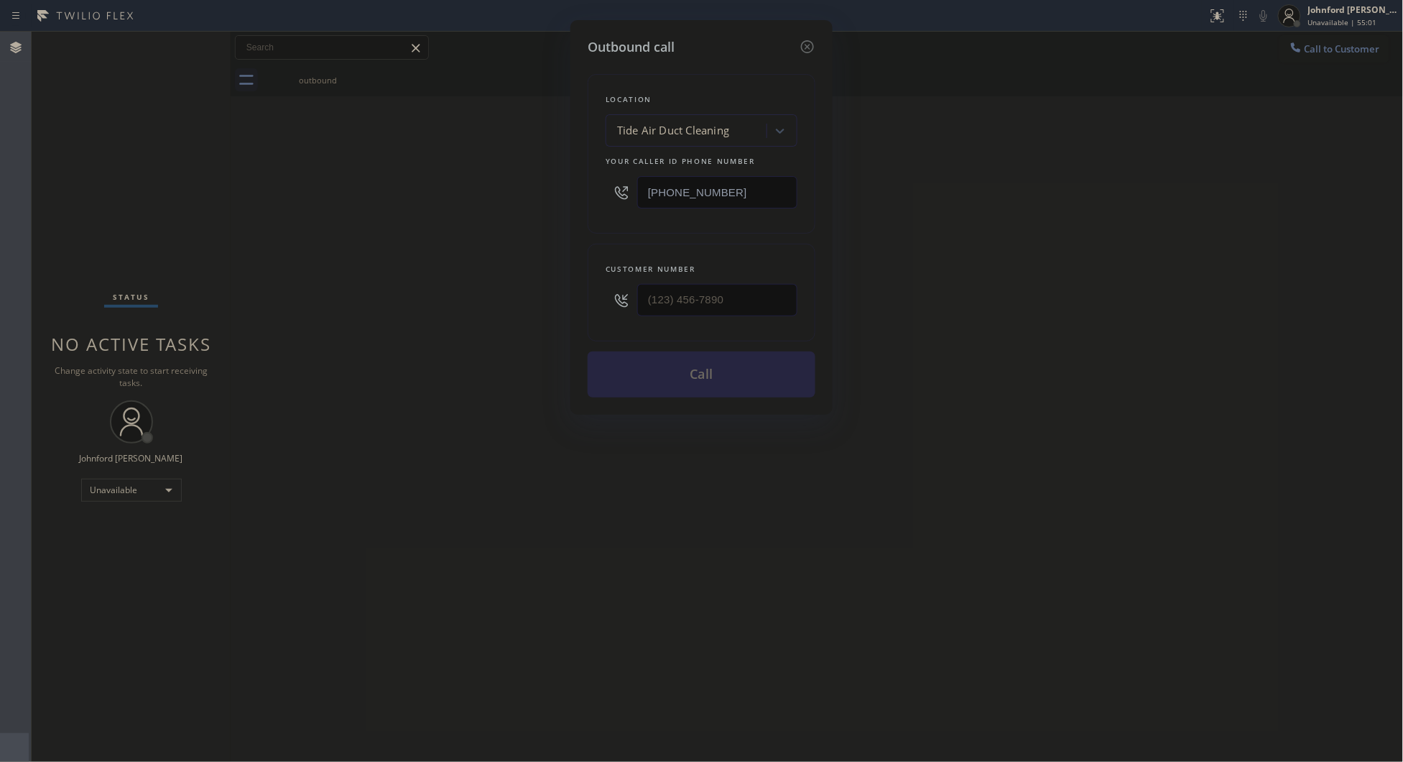
drag, startPoint x: 749, startPoint y: 195, endPoint x: 608, endPoint y: 195, distance: 140.8
click at [609, 195] on div "[PHONE_NUMBER]" at bounding box center [702, 192] width 192 height 47
paste input "323) 403-0320"
type input "(323) 403-0320"
click at [522, 305] on div "Outbound call Location Electrical Garage Studio City Your caller id phone numbe…" at bounding box center [701, 381] width 1403 height 762
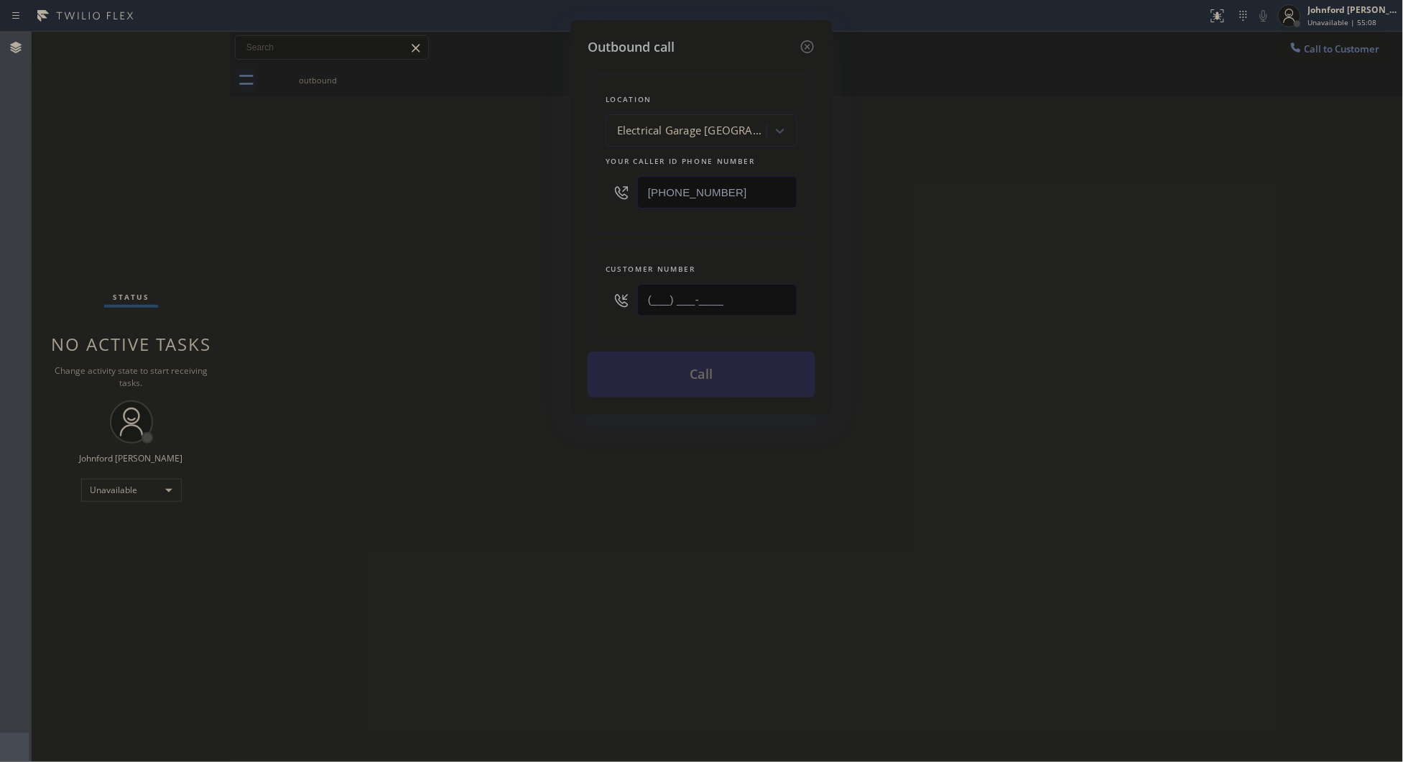
paste input "213) 720-8618"
type input "(213) 720-8618"
click at [338, 327] on div "Outbound call Location Electrical Garage Studio City Your caller id phone numbe…" at bounding box center [701, 381] width 1403 height 762
click at [660, 357] on button "Call" at bounding box center [702, 374] width 228 height 46
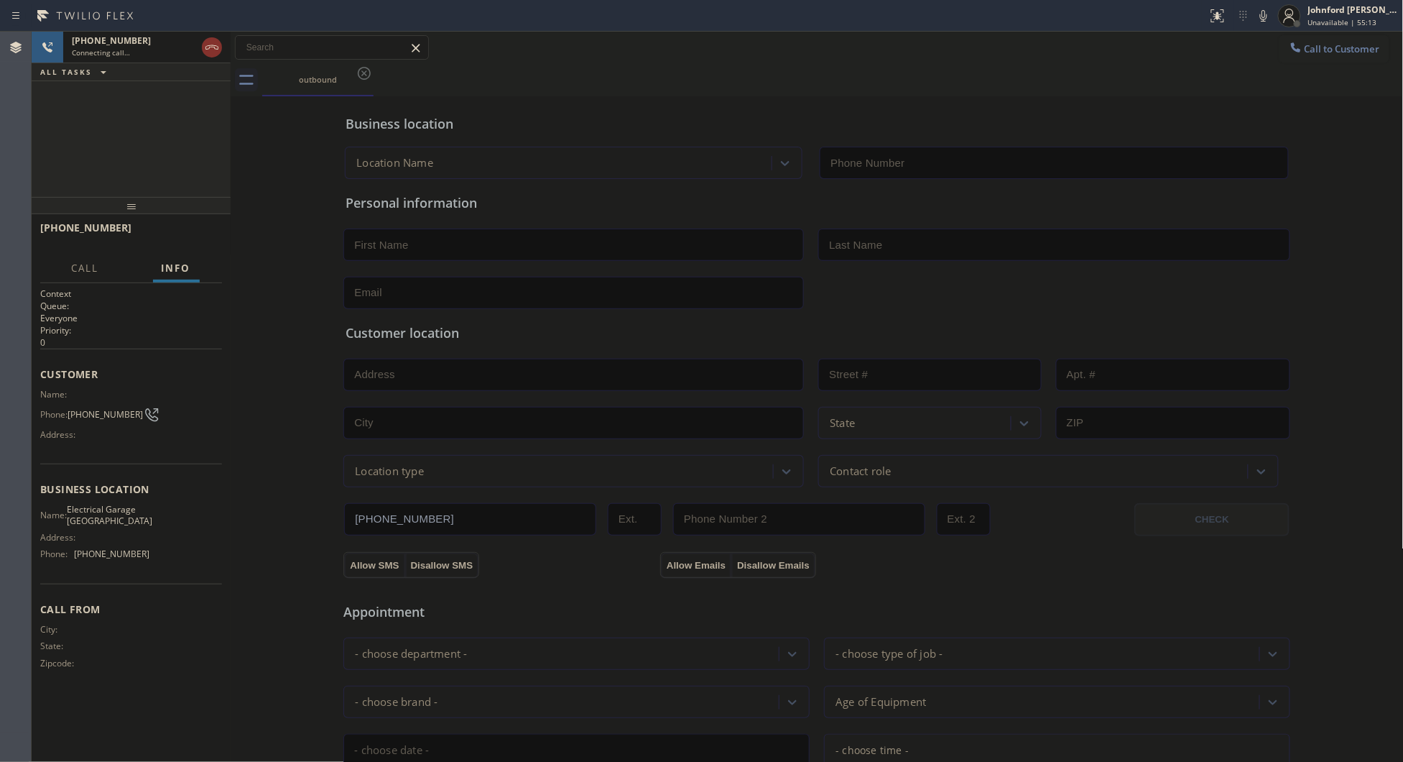
type input "(323) 403-0320"
click at [139, 156] on div "+12137208618 Live | 00:02 ALL TASKS ALL TASKS ACTIVE TASKS TASKS IN WRAP UP" at bounding box center [131, 114] width 199 height 165
click at [165, 239] on button "HANG UP" at bounding box center [188, 234] width 67 height 20
drag, startPoint x: 964, startPoint y: 94, endPoint x: 817, endPoint y: 115, distance: 148.8
click at [964, 94] on div "outbound" at bounding box center [833, 80] width 1142 height 32
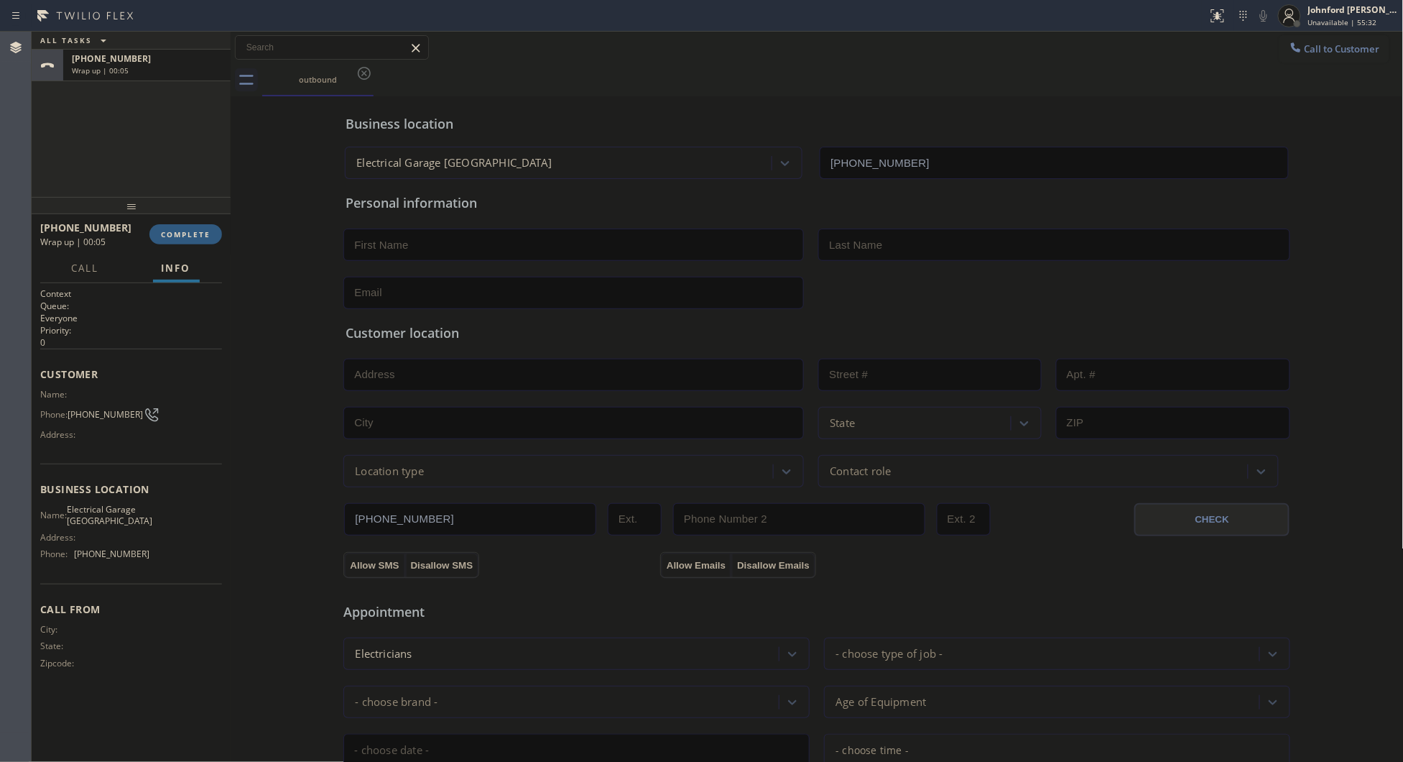
click at [106, 409] on span "(213) 720-8618" at bounding box center [105, 414] width 75 height 11
copy div "(213) 720-8618"
click at [170, 239] on button "COMPLETE" at bounding box center [185, 234] width 73 height 20
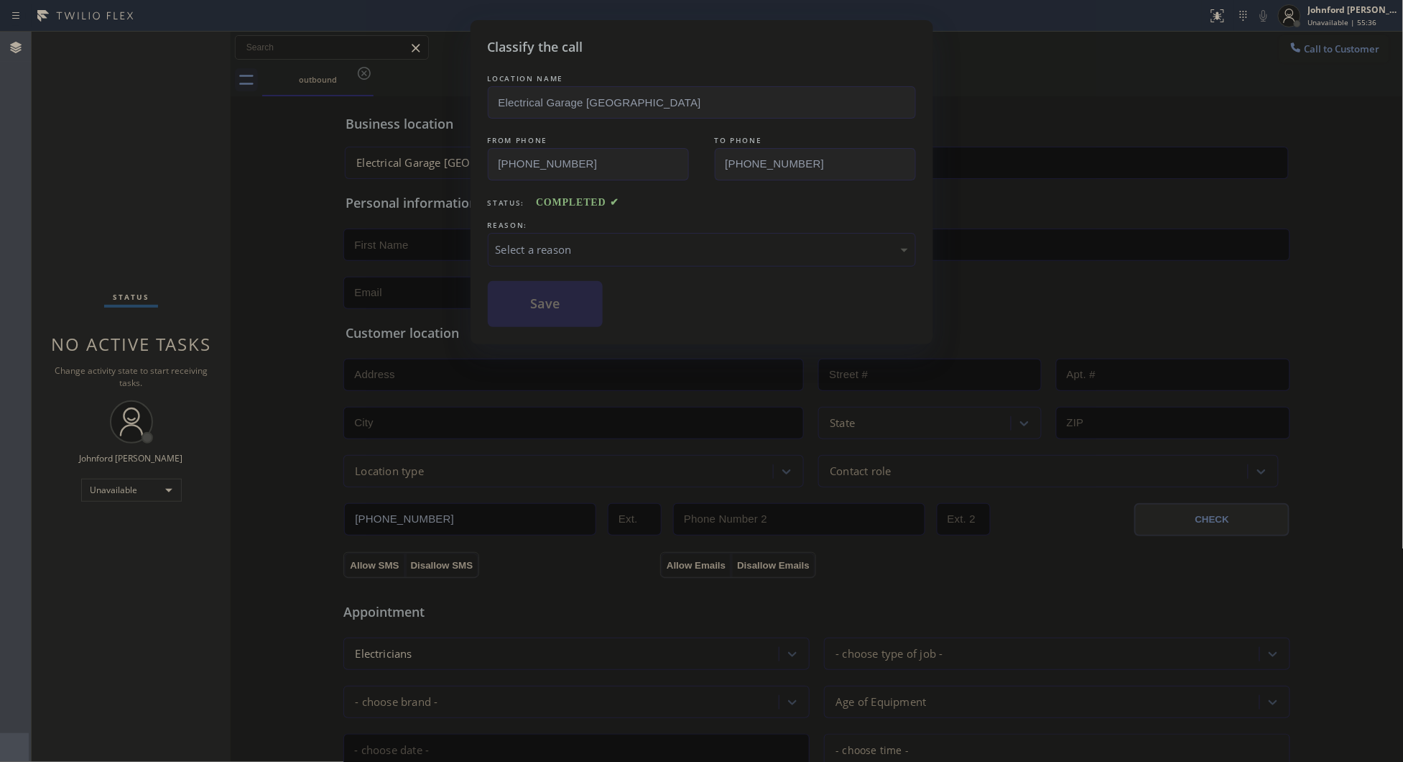
click at [507, 249] on div "Select a reason" at bounding box center [702, 249] width 412 height 17
click at [555, 308] on button "Save" at bounding box center [546, 304] width 116 height 46
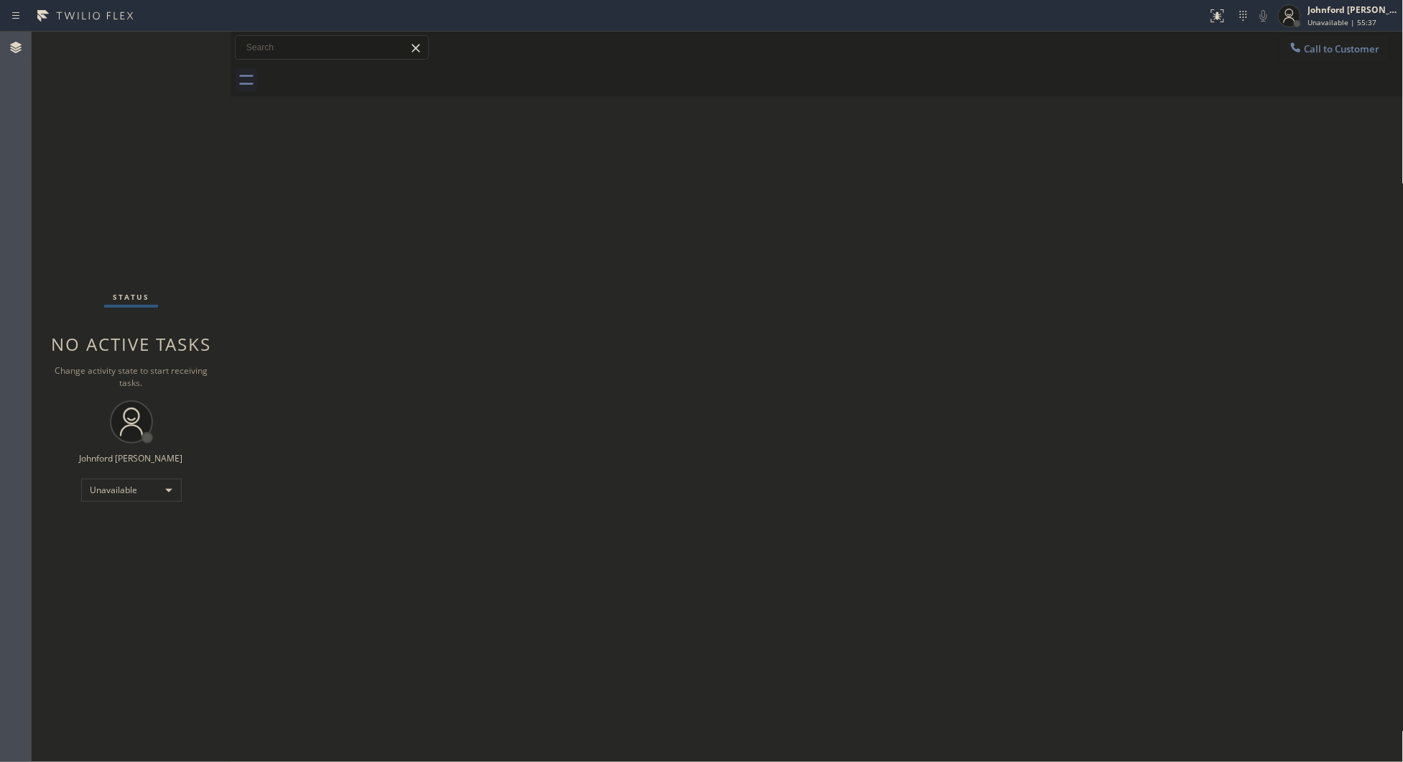
click at [1301, 52] on icon at bounding box center [1296, 47] width 14 height 14
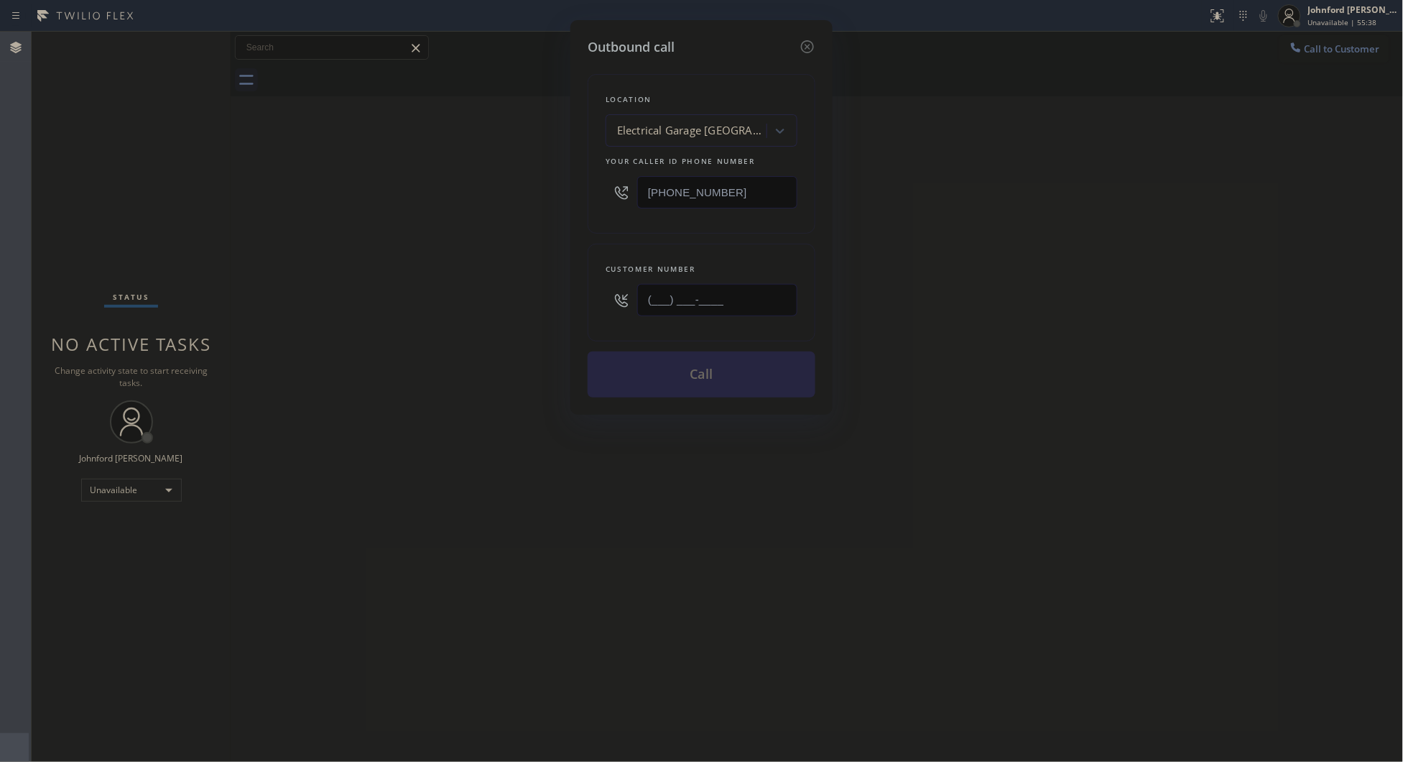
drag, startPoint x: 753, startPoint y: 295, endPoint x: 545, endPoint y: 310, distance: 209.0
click at [586, 307] on div "Outbound call Location Electrical Garage Studio City Your caller id phone numbe…" at bounding box center [702, 217] width 262 height 395
paste input "213) 720-8618"
type input "(213) 720-8618"
click at [499, 315] on div "Outbound call Location Electrical Garage Studio City Your caller id phone numbe…" at bounding box center [701, 381] width 1403 height 762
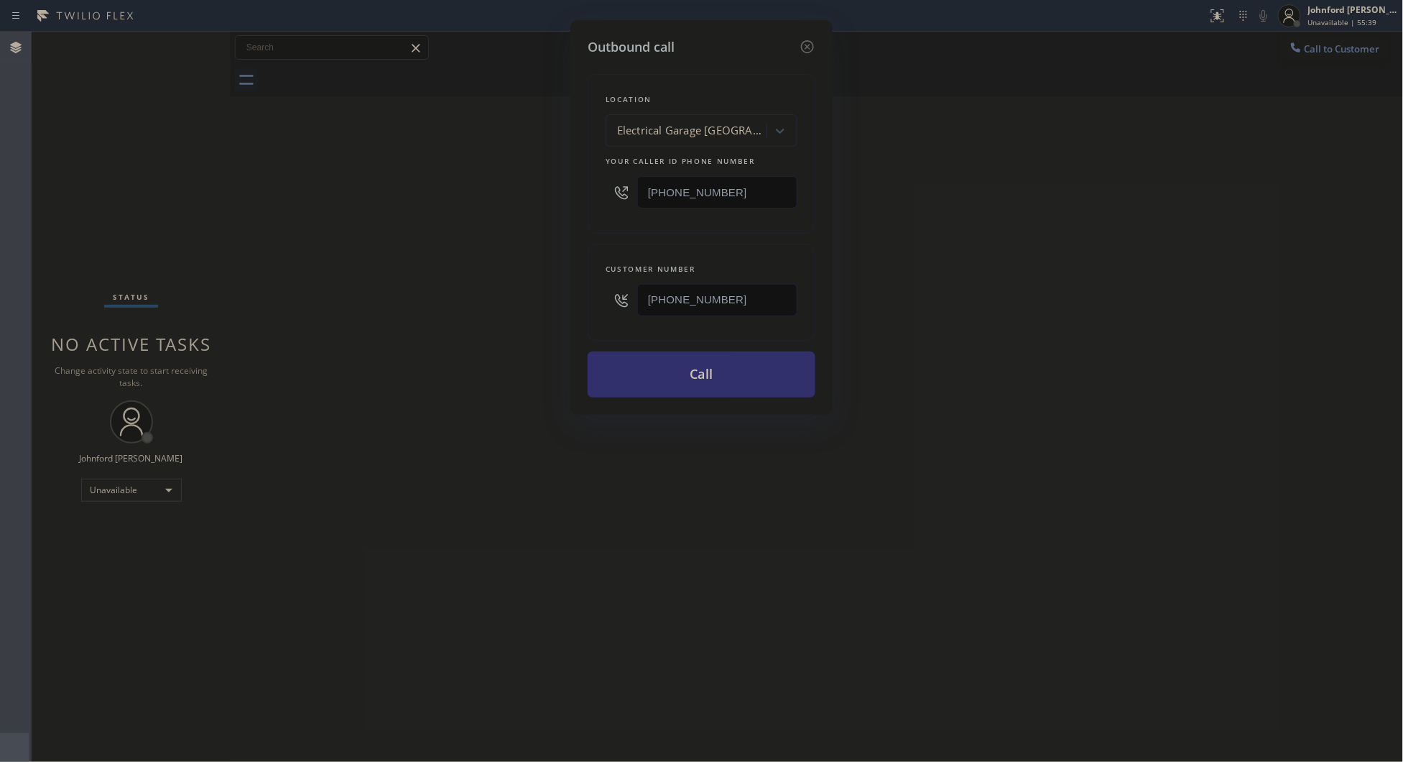
click at [728, 382] on button "Call" at bounding box center [702, 374] width 228 height 46
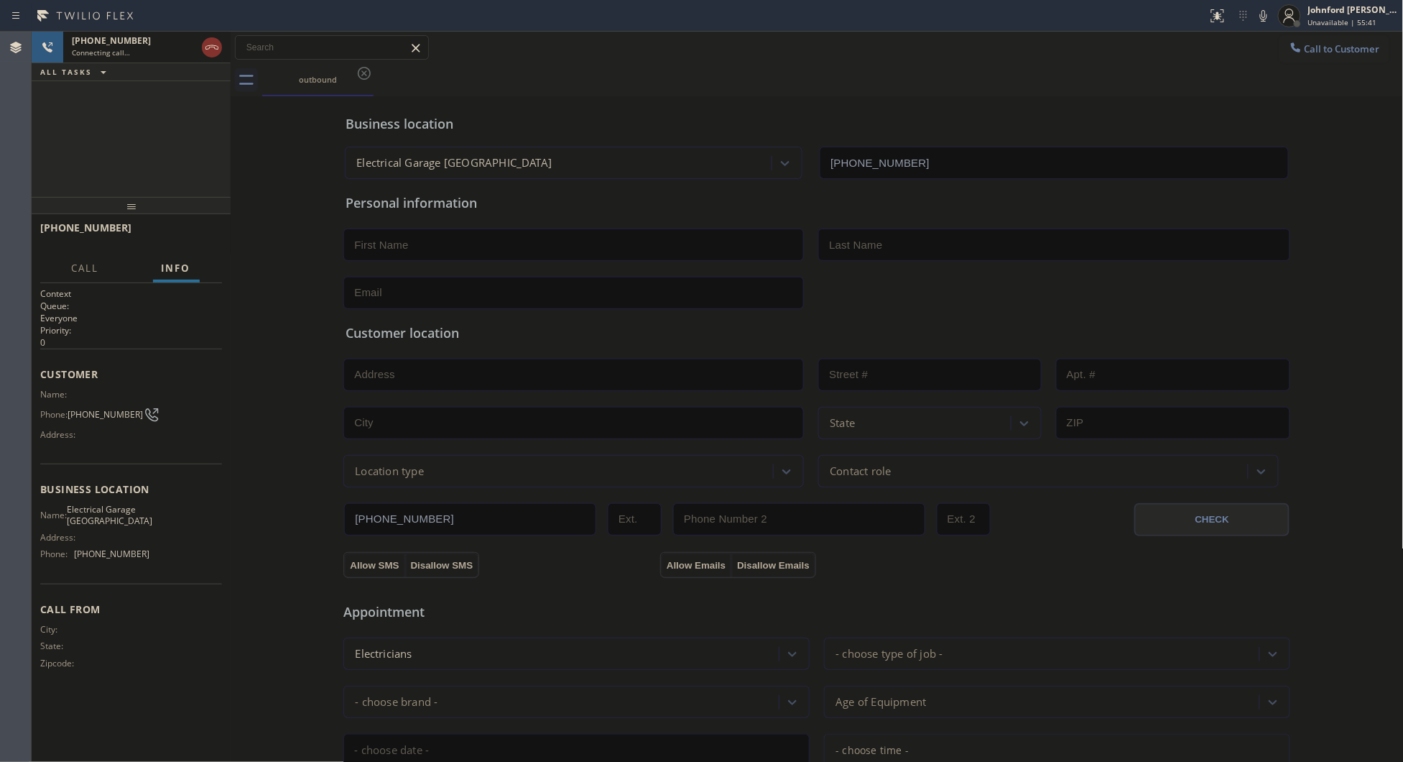
type input "(323) 403-0320"
click at [178, 234] on span "HANG UP" at bounding box center [189, 234] width 44 height 10
click at [188, 236] on span "COMPLETE" at bounding box center [186, 234] width 50 height 10
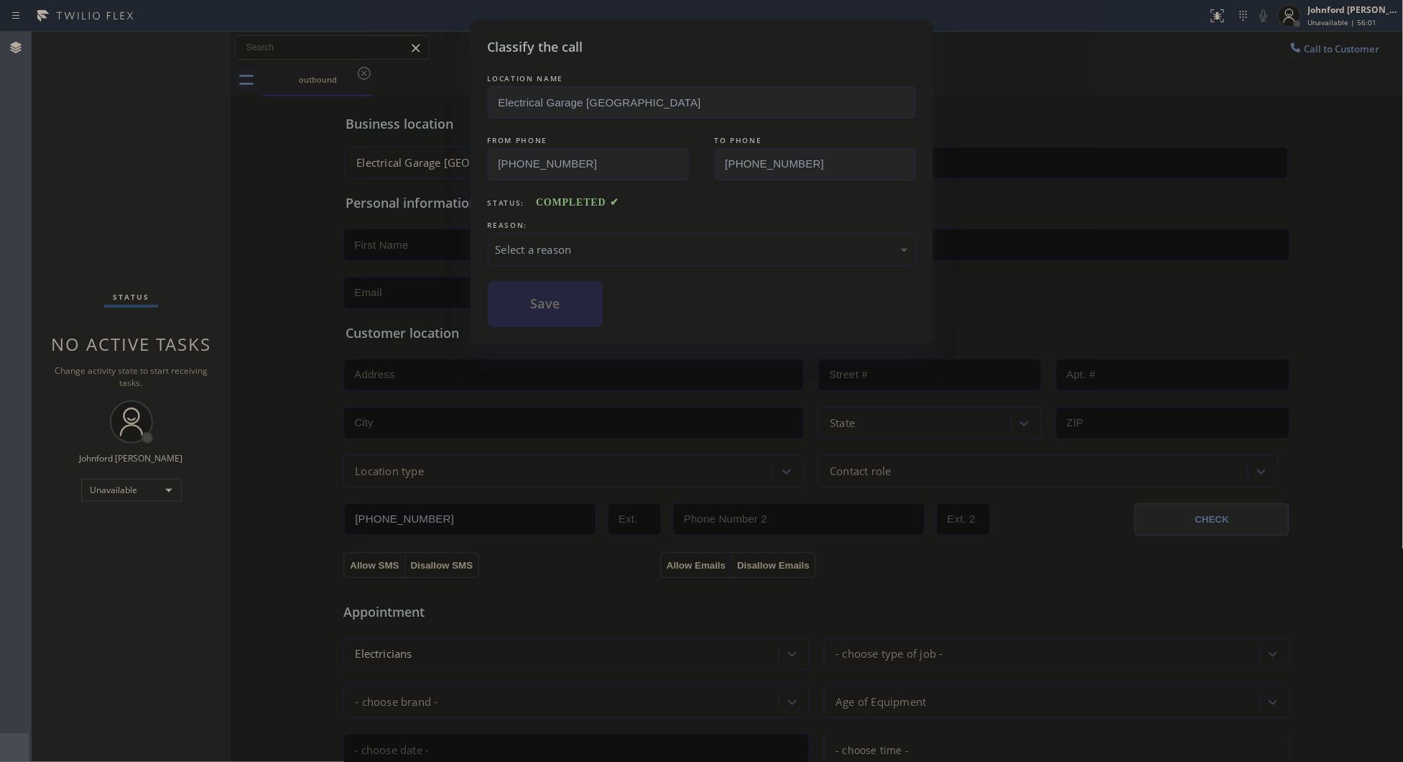
click at [566, 235] on div "Select a reason" at bounding box center [702, 250] width 428 height 34
click at [553, 300] on button "Save" at bounding box center [546, 304] width 116 height 46
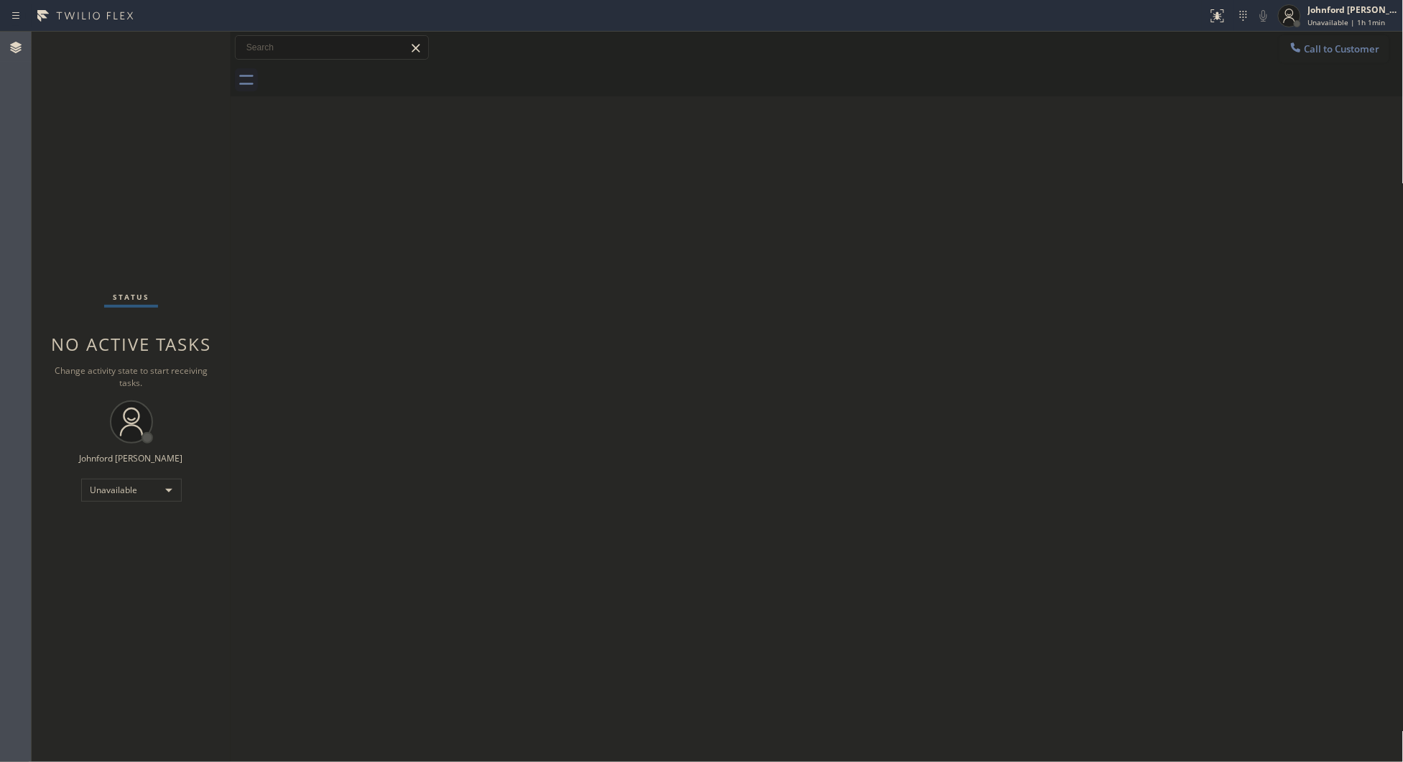
drag, startPoint x: 1321, startPoint y: 23, endPoint x: 1283, endPoint y: 105, distance: 90.3
click at [1322, 22] on span "Unavailable | 1h 1min" at bounding box center [1348, 22] width 78 height 10
click at [1275, 131] on button "Log out" at bounding box center [1332, 140] width 144 height 32
